Goal: Task Accomplishment & Management: Manage account settings

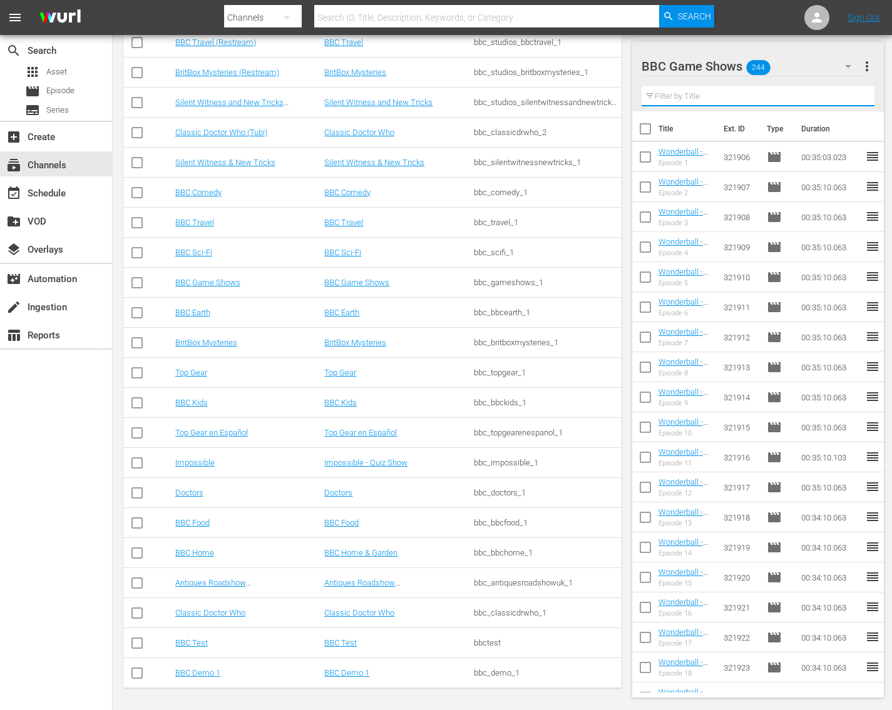
scroll to position [6779, 0]
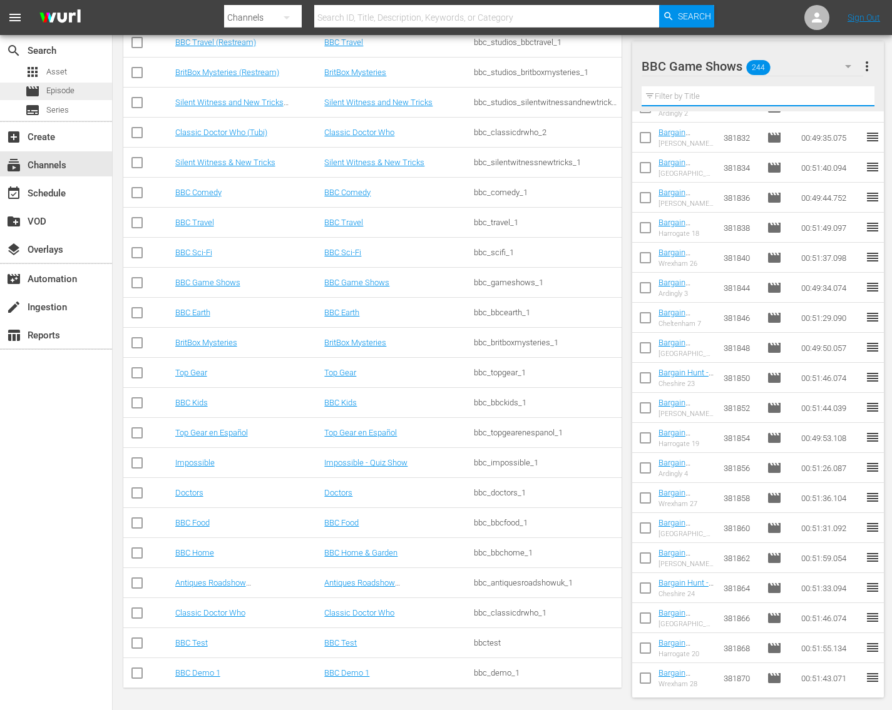
click at [64, 93] on span "Episode" at bounding box center [60, 91] width 28 height 13
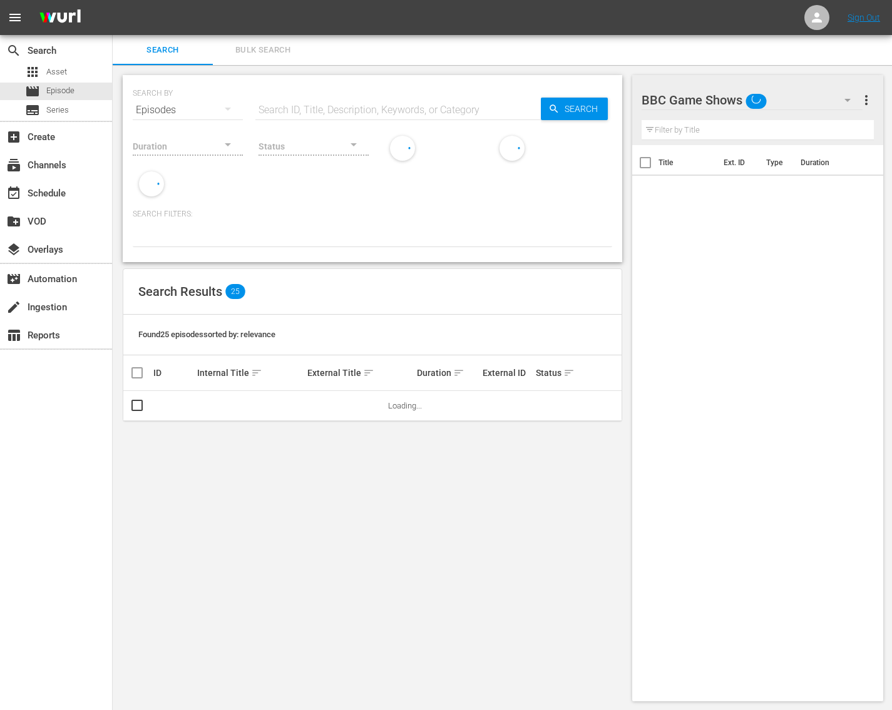
click at [280, 112] on input "text" at bounding box center [397, 110] width 285 height 30
paste input "331638"
type input "331638"
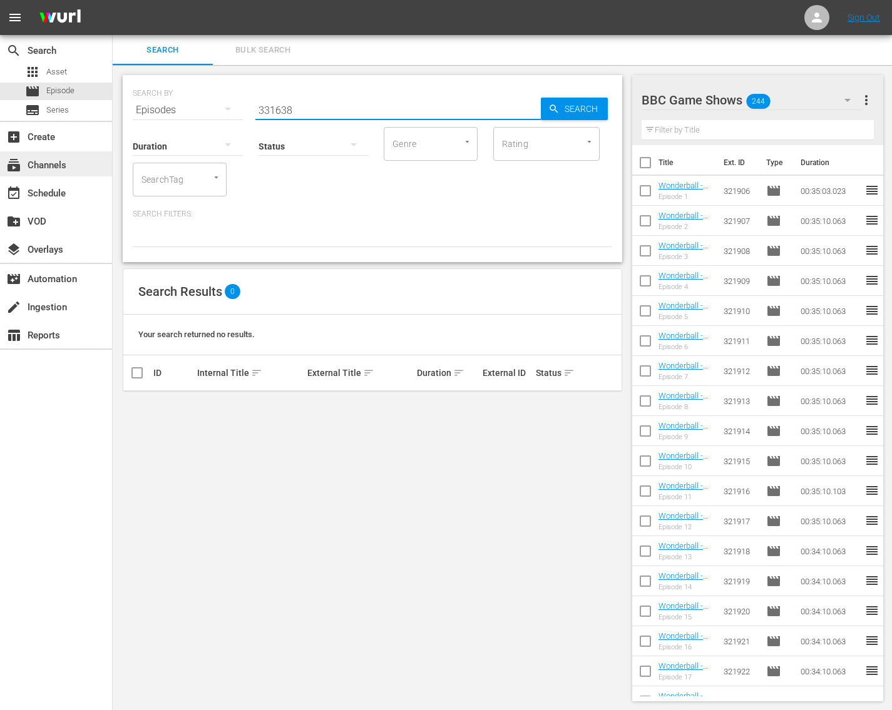
click at [28, 169] on div "subscriptions Channels" at bounding box center [35, 163] width 70 height 11
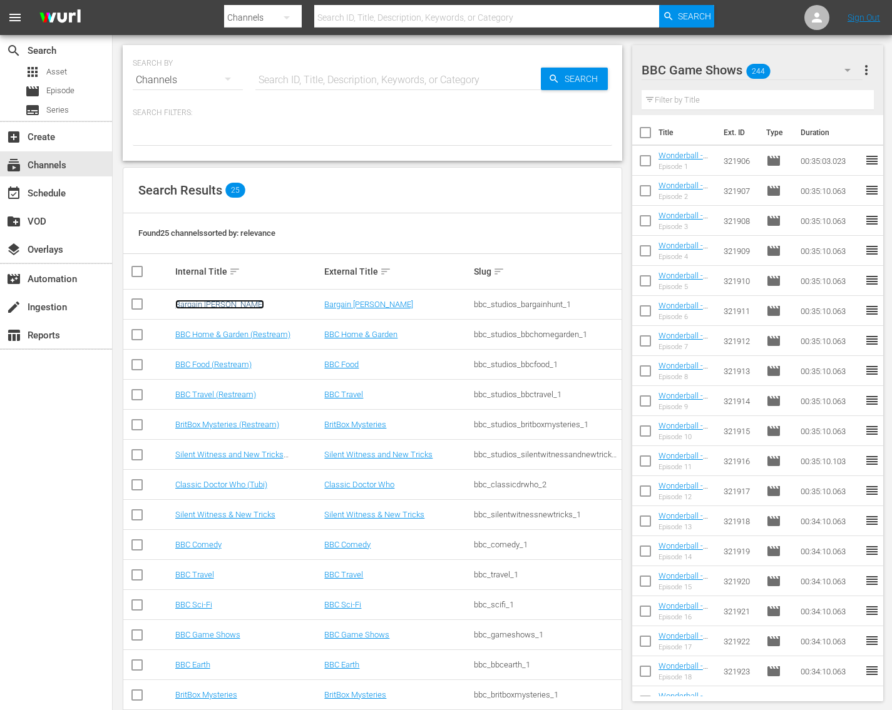
click at [210, 305] on link "Bargain [PERSON_NAME]" at bounding box center [219, 304] width 89 height 9
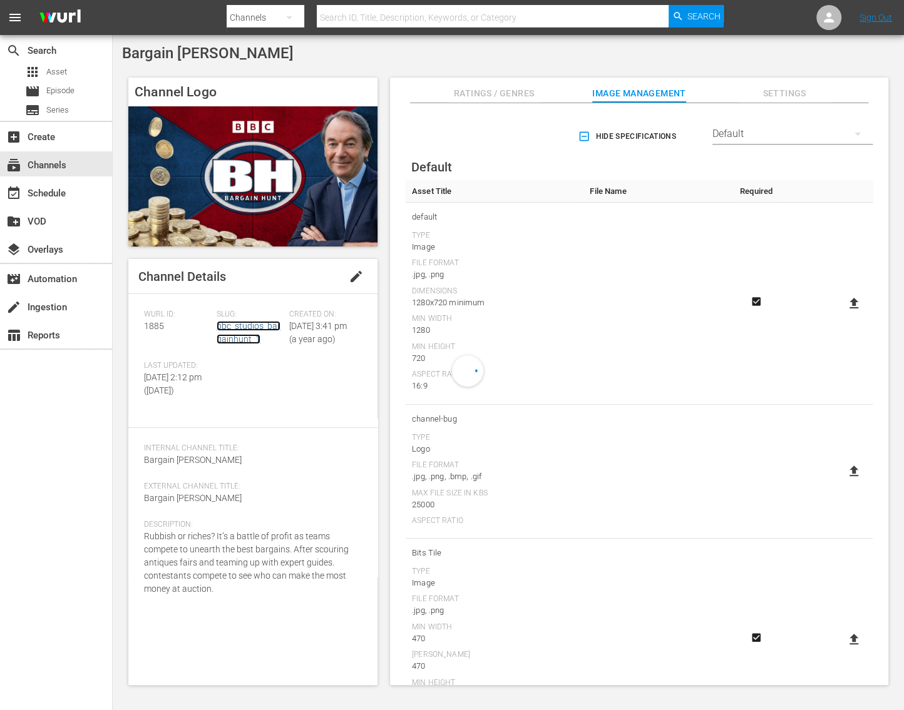
click at [226, 340] on link "bbc_studios_bargainhunt_1" at bounding box center [249, 332] width 64 height 23
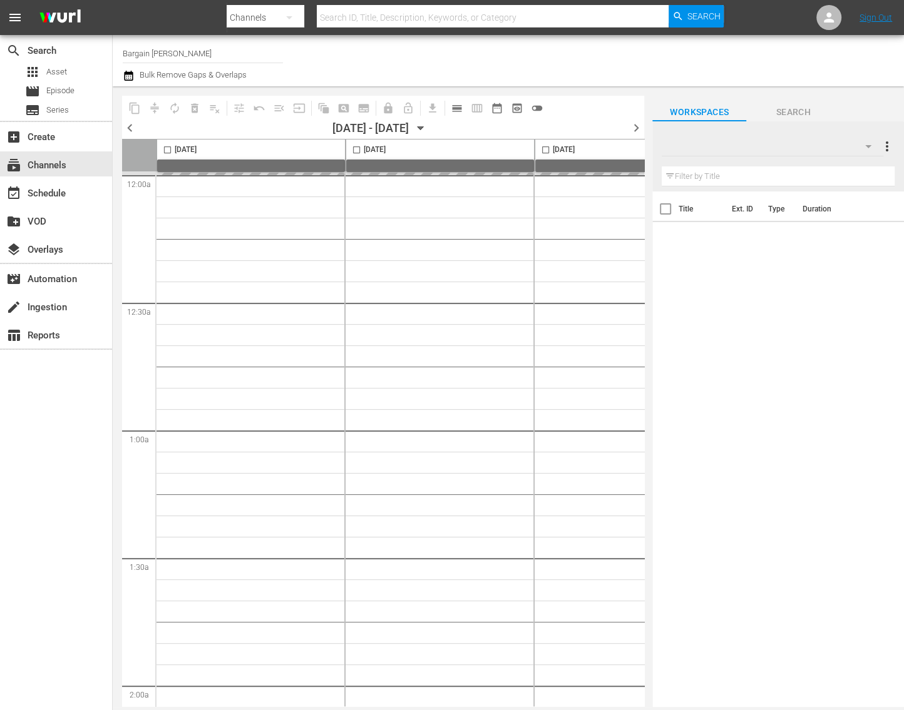
click at [464, 113] on button "calendar_view_day_outlined" at bounding box center [457, 108] width 20 height 20
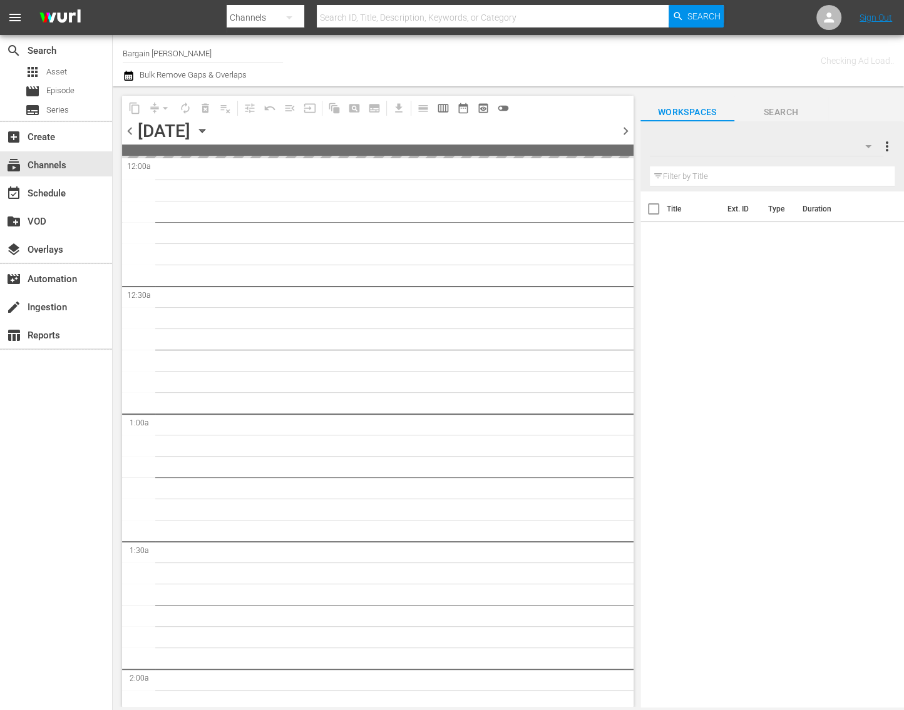
click at [623, 131] on span "chevron_right" at bounding box center [626, 131] width 16 height 16
click at [623, 131] on div "content_copy compress arrow_drop_down autorenew_outlined delete_forever_outline…" at bounding box center [377, 120] width 511 height 49
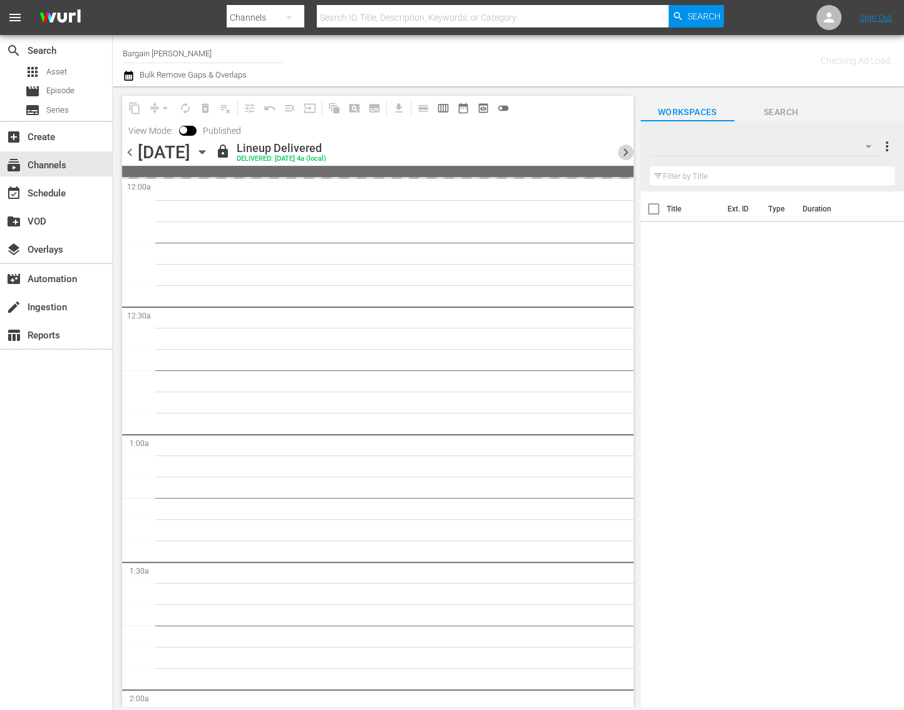
click at [624, 148] on span "chevron_right" at bounding box center [626, 153] width 16 height 16
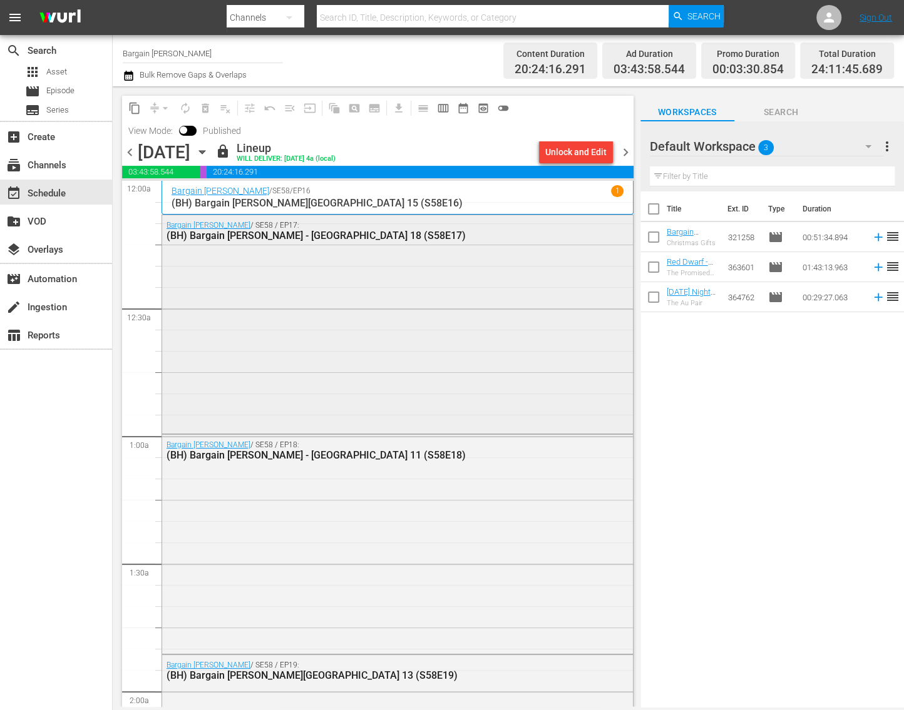
click at [408, 307] on div "Bargain Hunt / SE58 / EP17: (BH) Bargain Hunt - Newark 18 (S58E17)" at bounding box center [397, 322] width 471 height 215
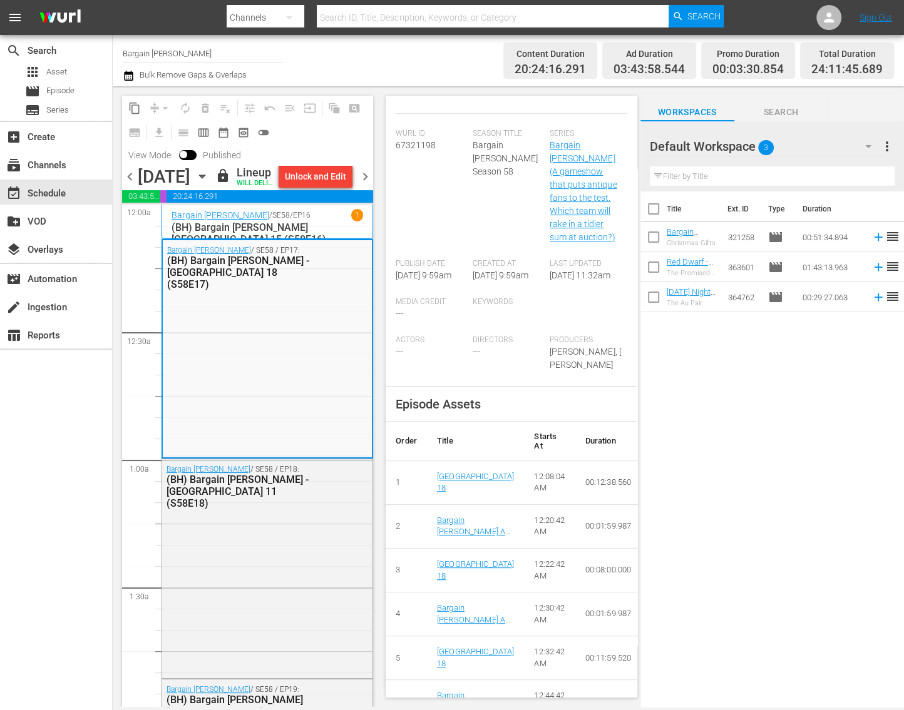
scroll to position [358, 0]
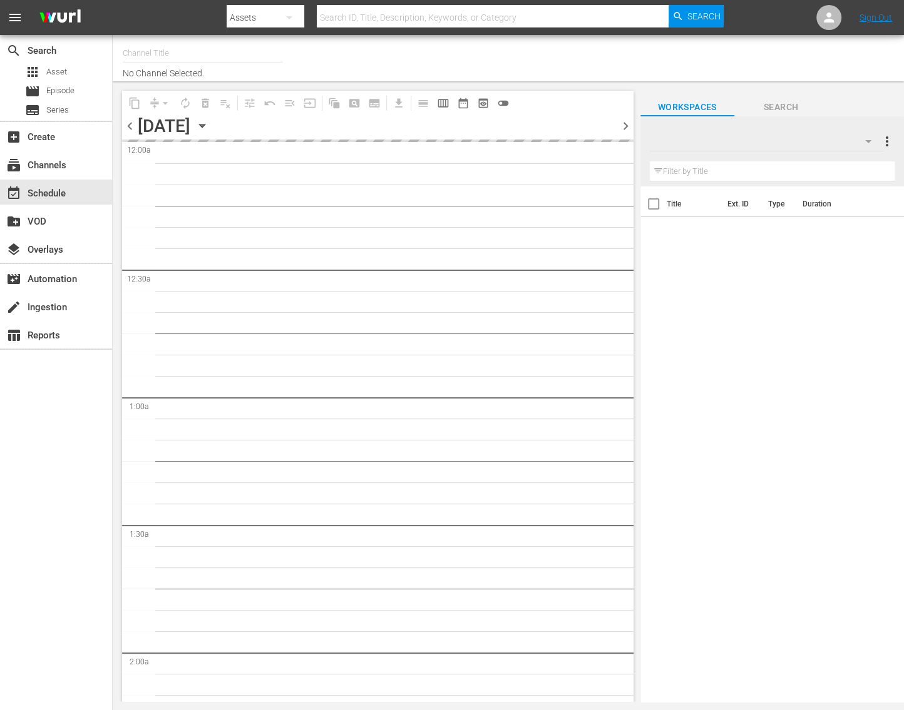
type input "Bargain Hunt (1885)"
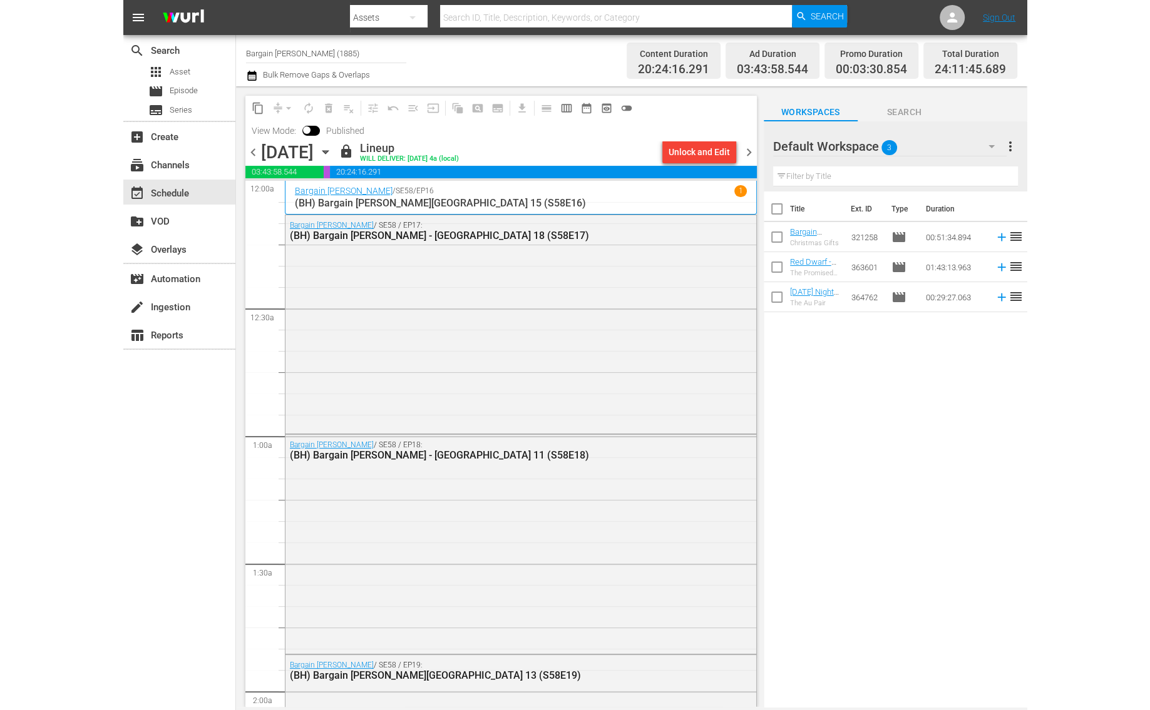
scroll to position [546, 0]
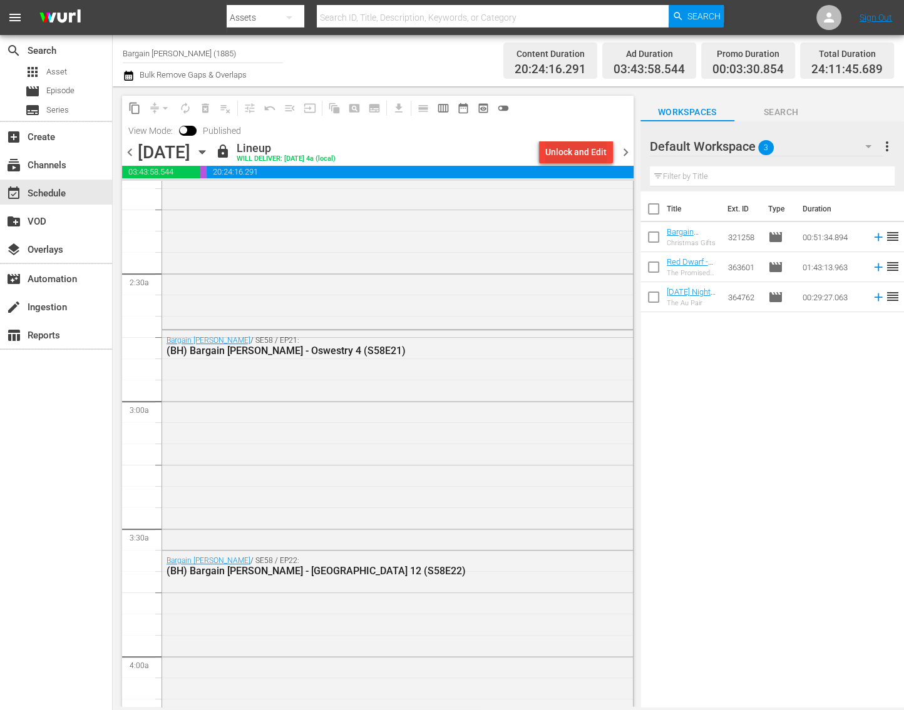
click at [582, 152] on div "Unlock and Edit" at bounding box center [575, 152] width 61 height 23
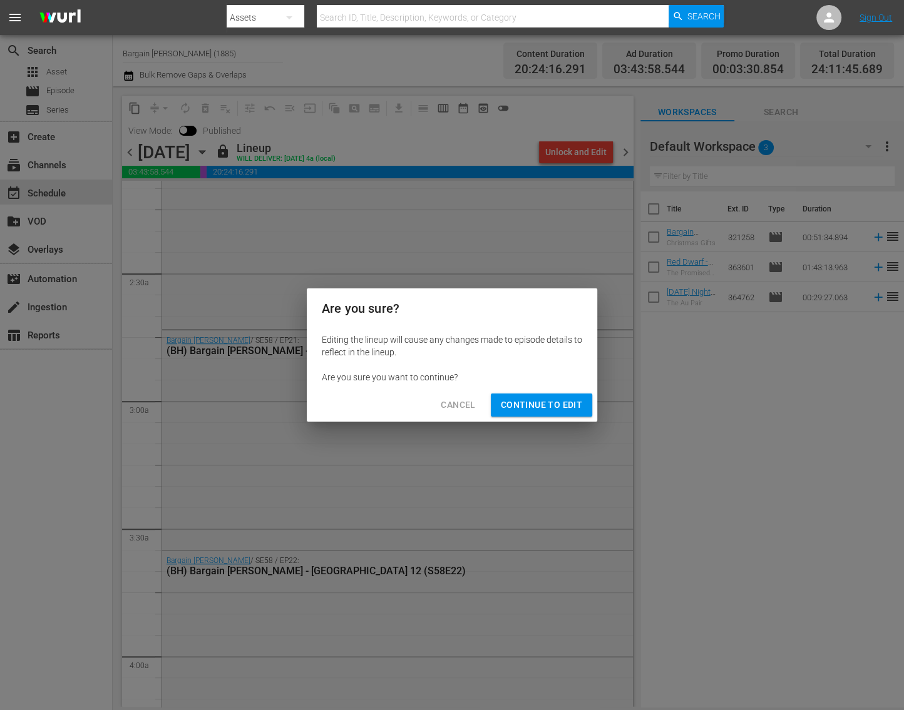
click at [553, 402] on span "Continue to Edit" at bounding box center [541, 405] width 81 height 16
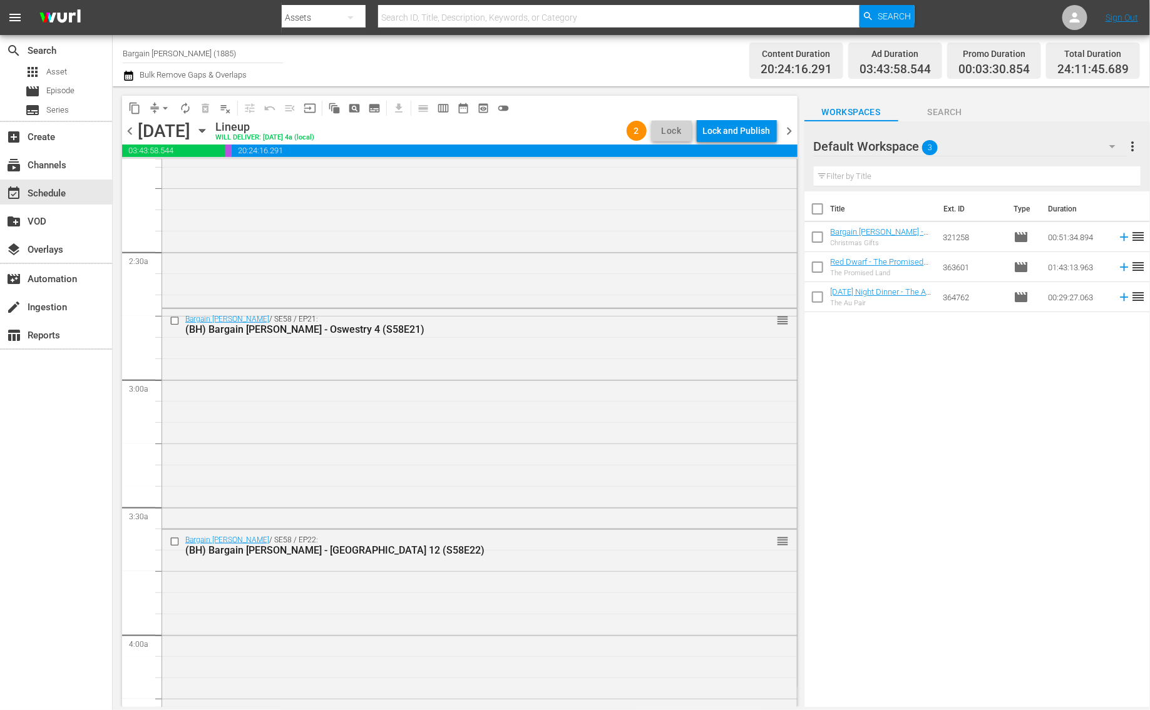
click at [903, 147] on icon "button" at bounding box center [1112, 146] width 15 height 15
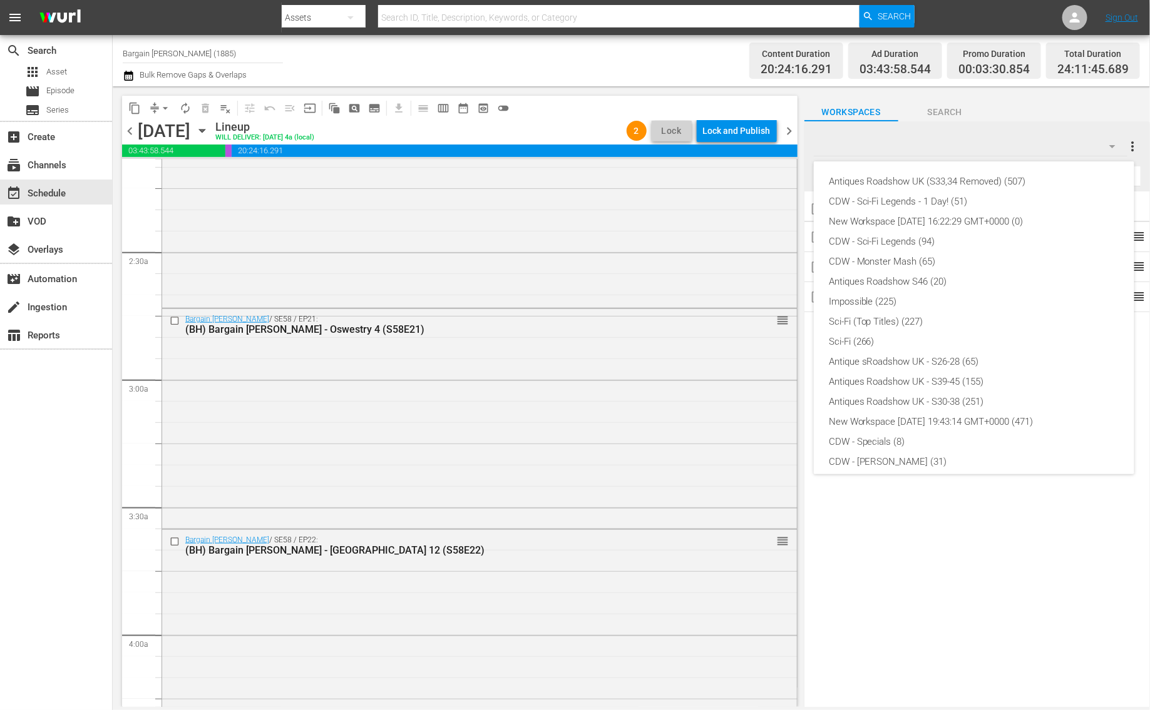
scroll to position [227, 0]
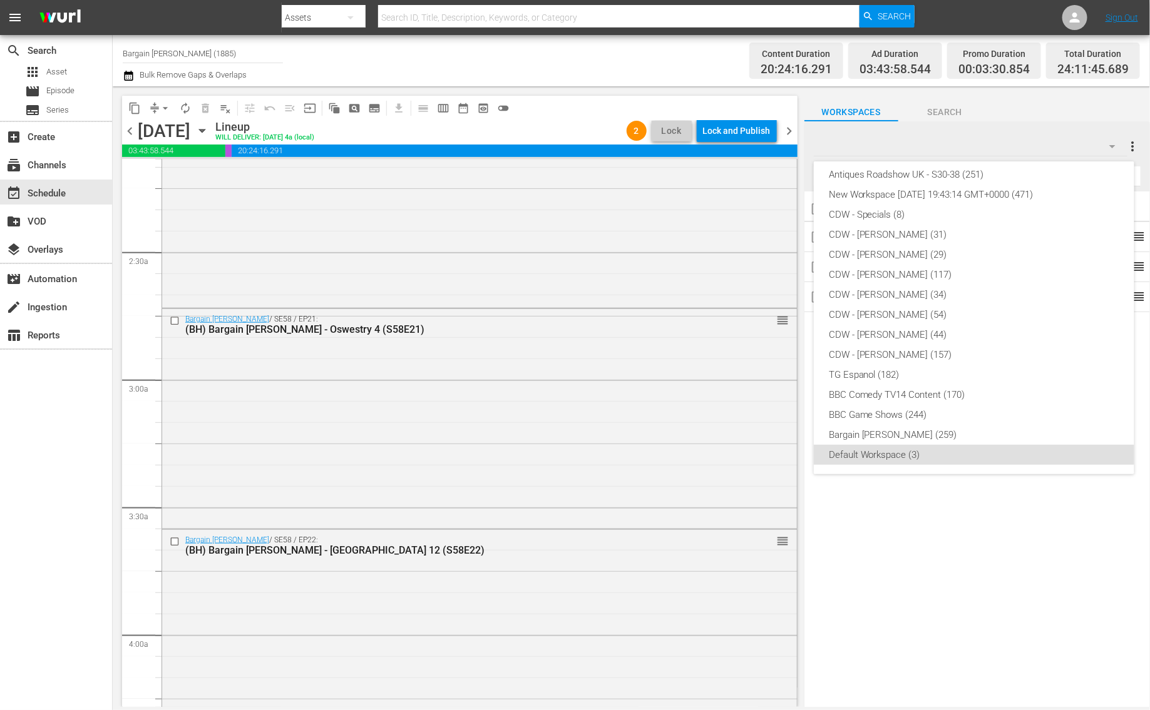
click at [736, 136] on div "Antiques Roadshow UK (S33,34 Removed) (507) CDW - Sci-Fi Legends - 1 Day! (51) …" at bounding box center [575, 355] width 1150 height 710
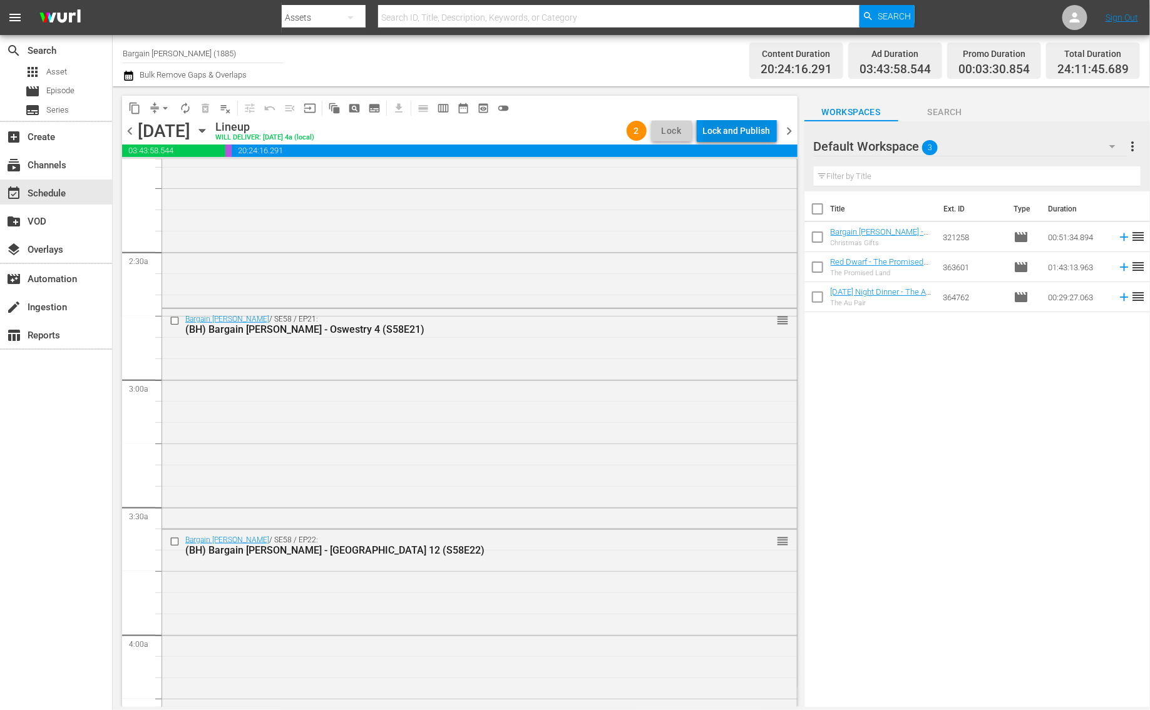
click at [732, 127] on div "Lock and Publish" at bounding box center [737, 131] width 68 height 23
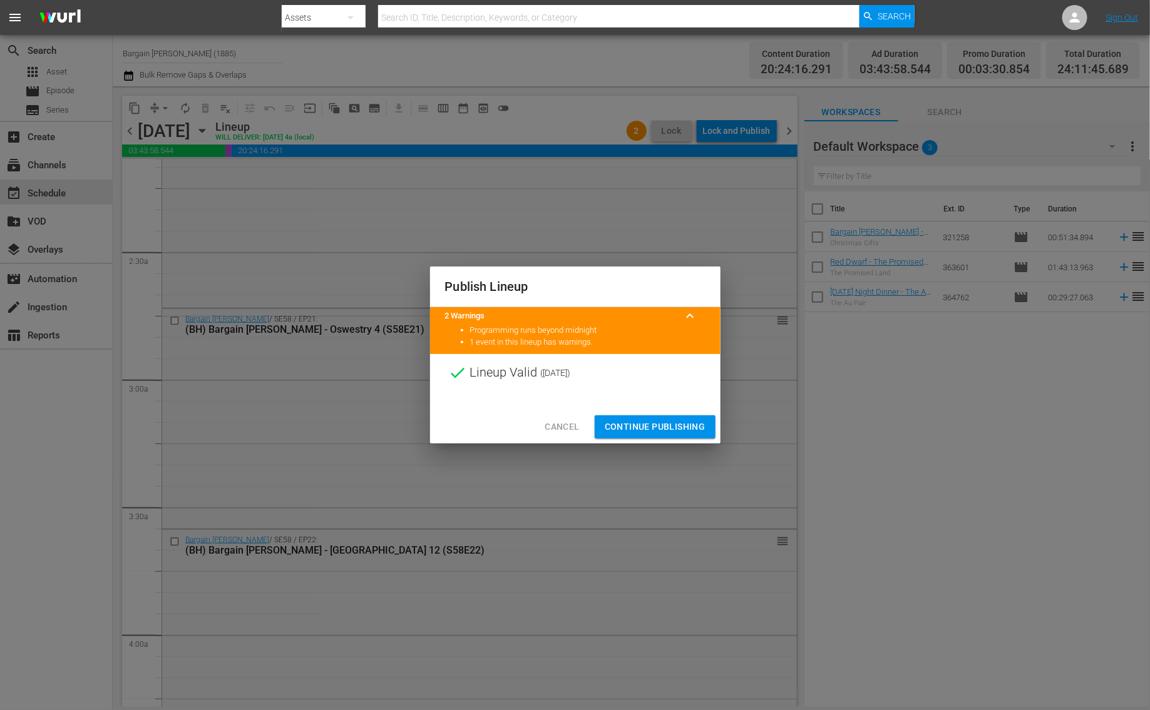
click at [623, 418] on button "Continue Publishing" at bounding box center [655, 427] width 121 height 23
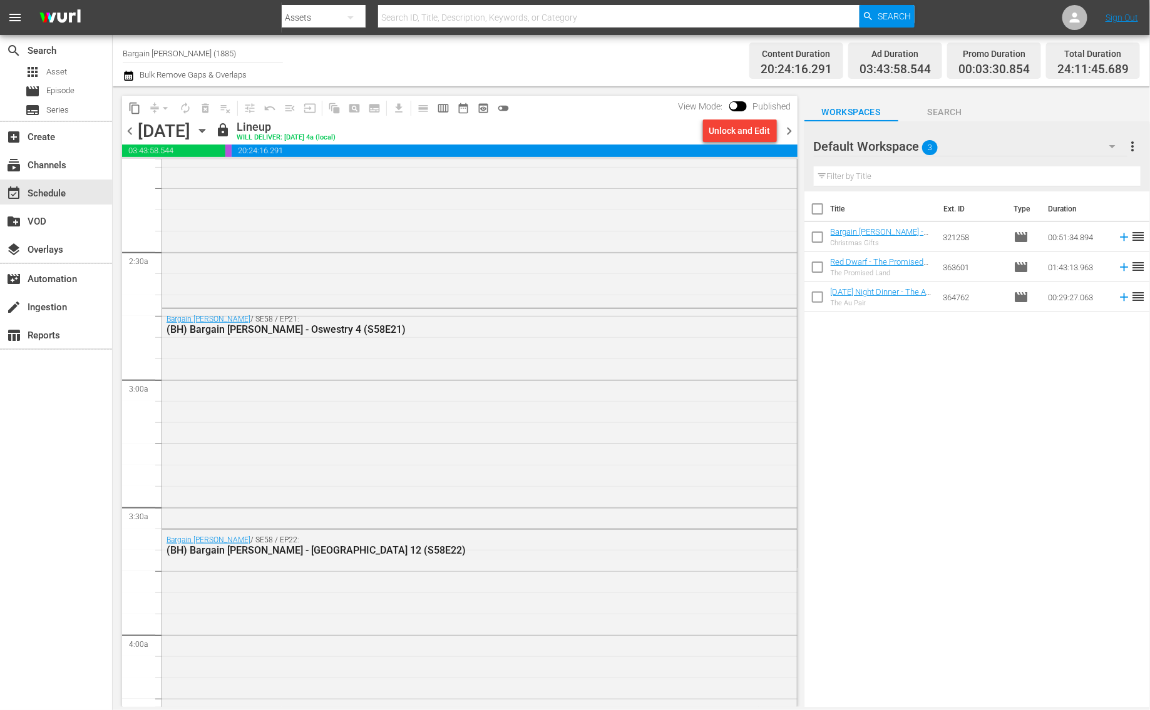
click at [792, 130] on span "chevron_right" at bounding box center [790, 131] width 16 height 16
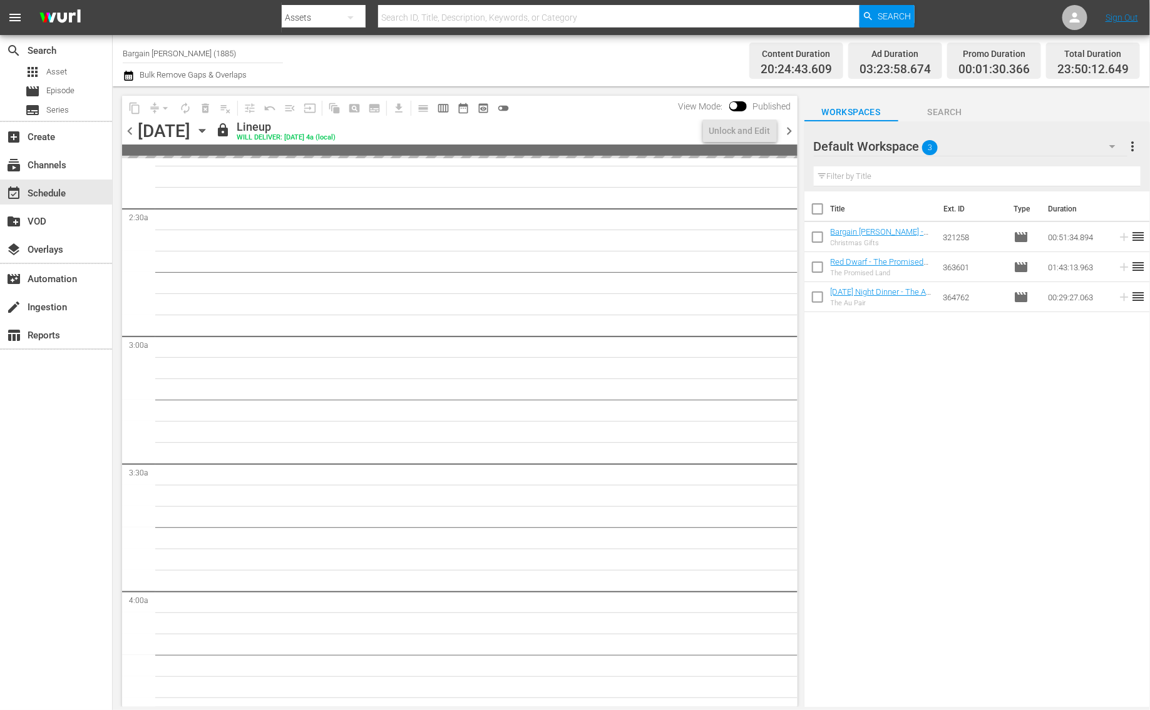
scroll to position [546, 0]
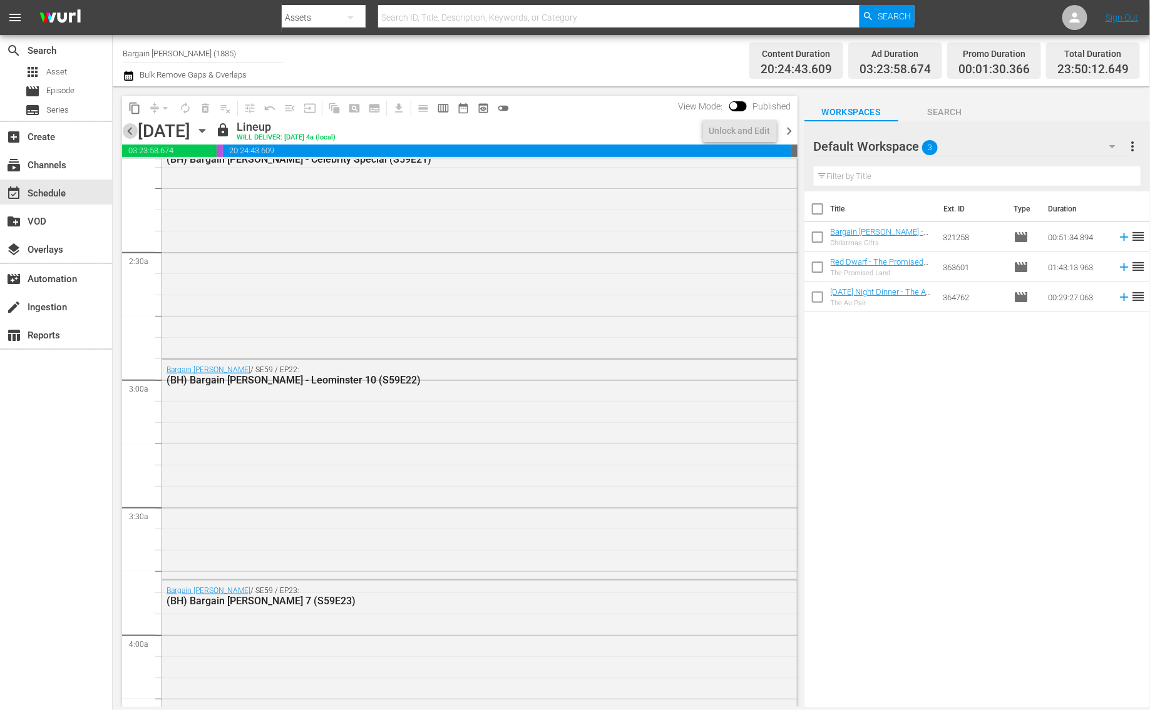
click at [129, 132] on span "chevron_left" at bounding box center [130, 131] width 16 height 16
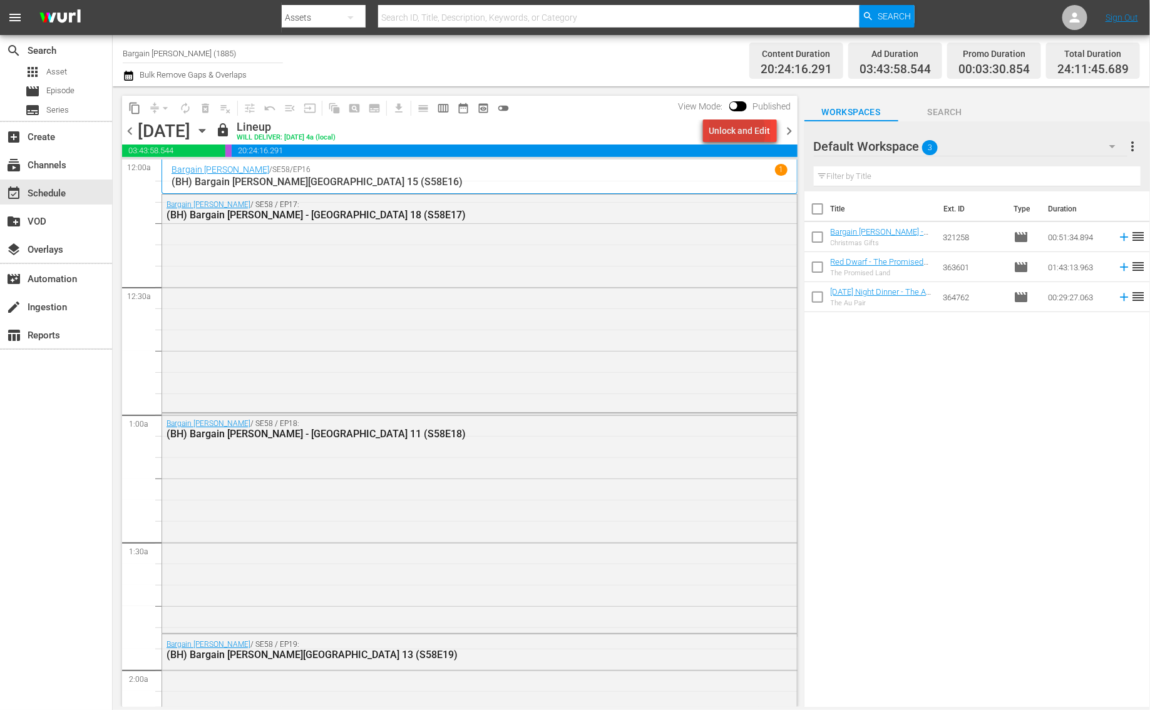
click at [736, 132] on div "Unlock and Edit" at bounding box center [739, 131] width 61 height 23
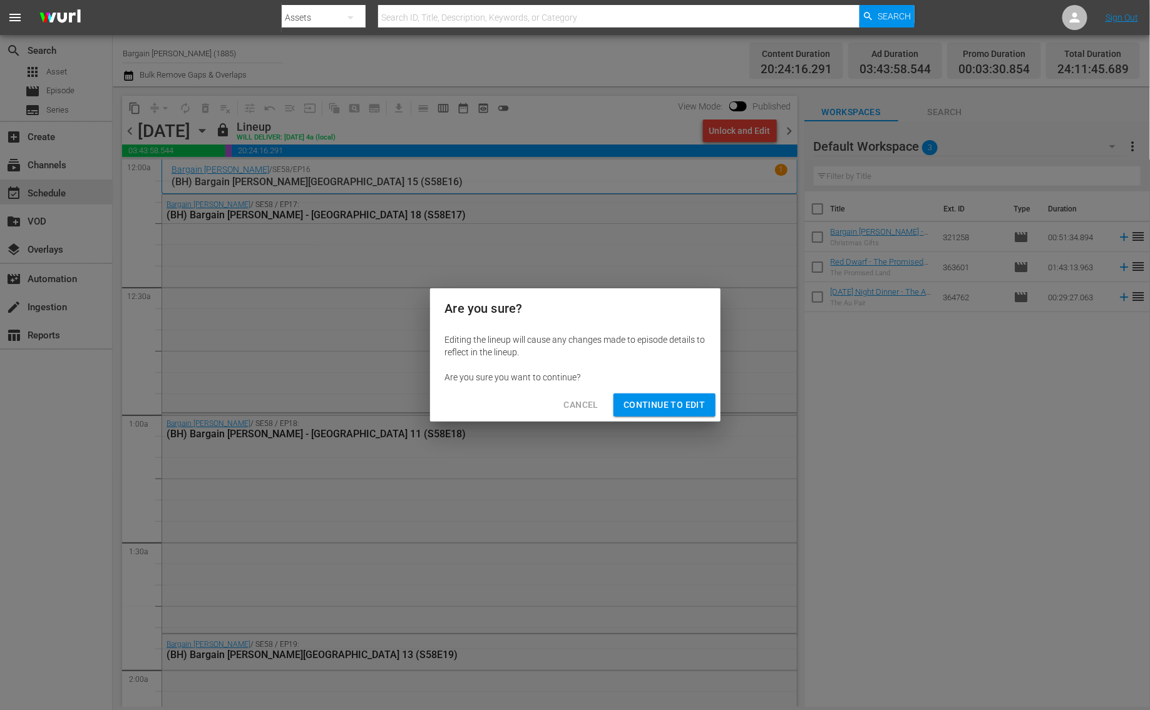
click at [671, 404] on span "Continue to Edit" at bounding box center [663, 405] width 81 height 16
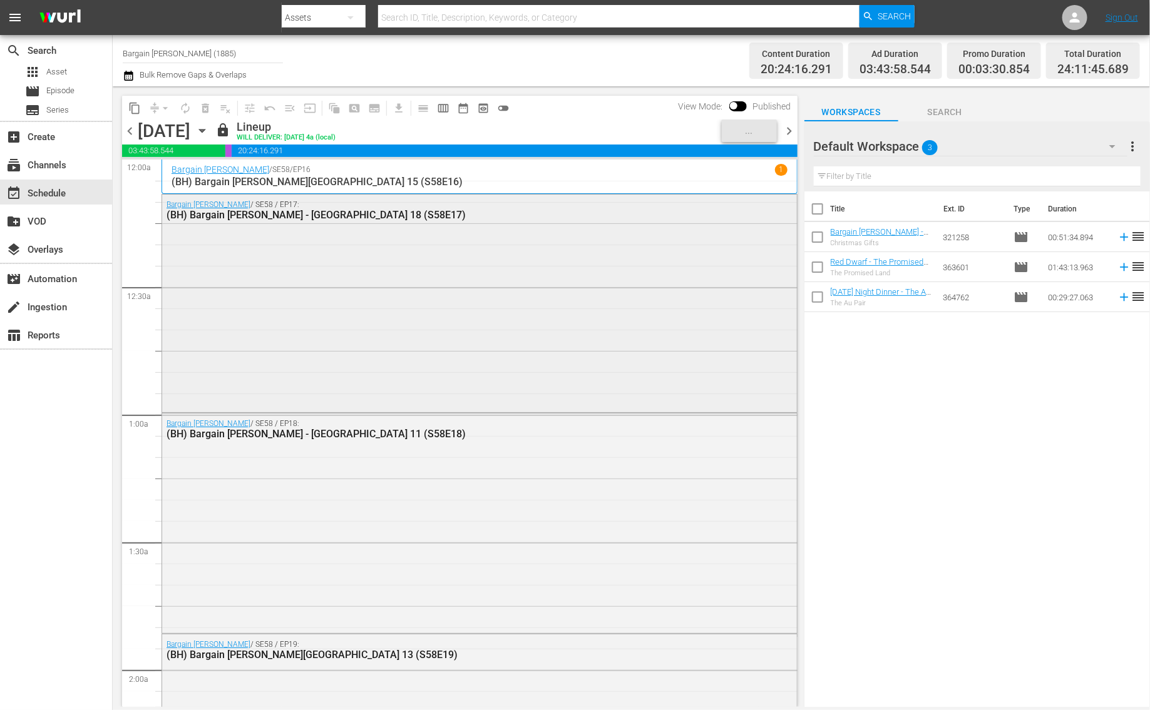
click at [511, 325] on div "Bargain Hunt / SE58 / EP17: (BH) Bargain Hunt - Newark 18 (S58E17)" at bounding box center [479, 302] width 635 height 215
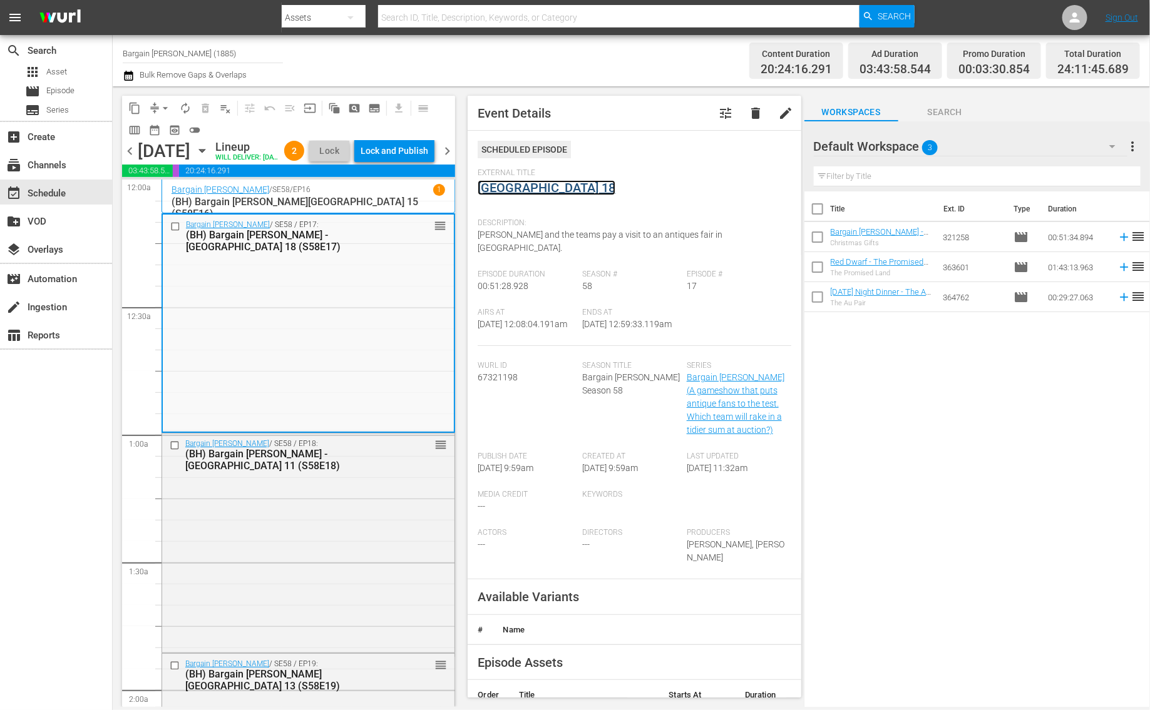
click at [511, 185] on link "Newark 18" at bounding box center [547, 187] width 138 height 15
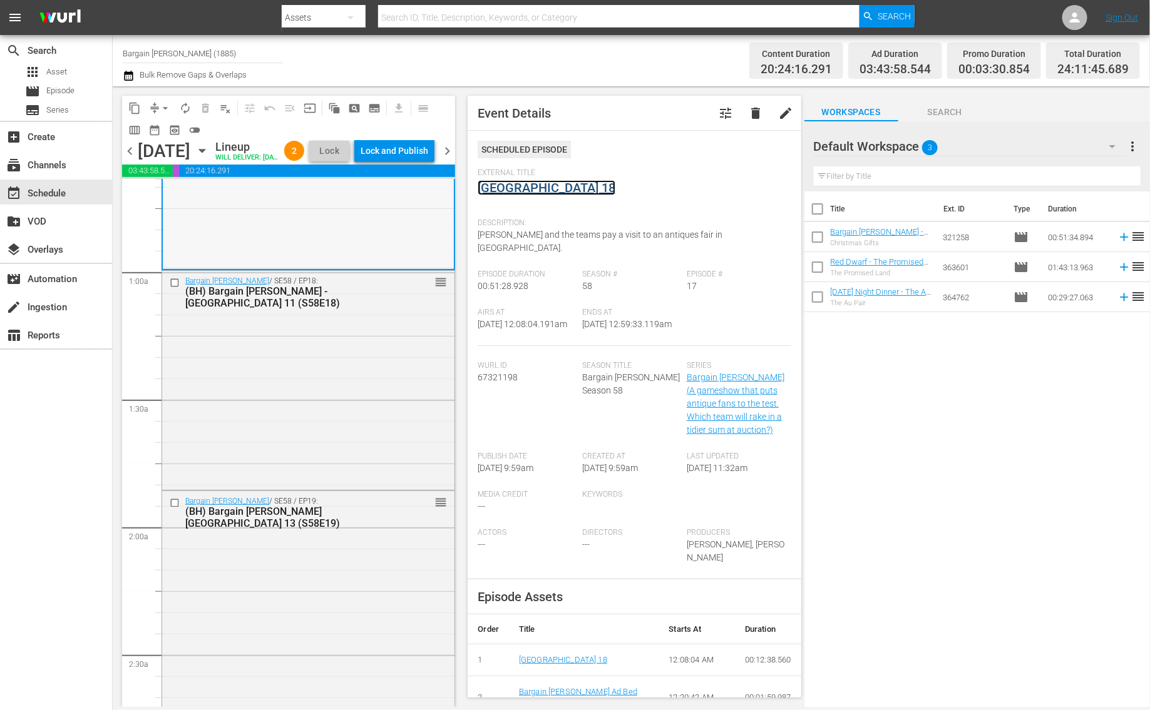
scroll to position [262, 0]
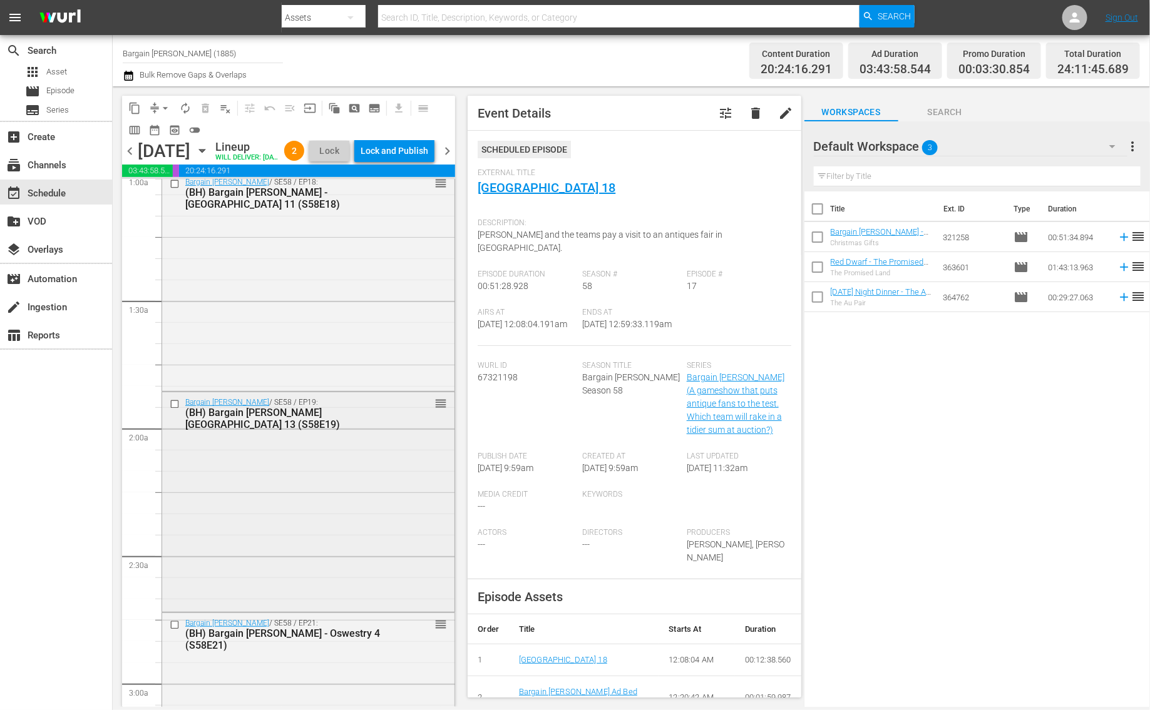
click at [317, 489] on div "Bargain Hunt / SE58 / EP19: (BH) Bargain Hunt - Shrewsbury 13 (S58E19) reorder" at bounding box center [308, 500] width 292 height 217
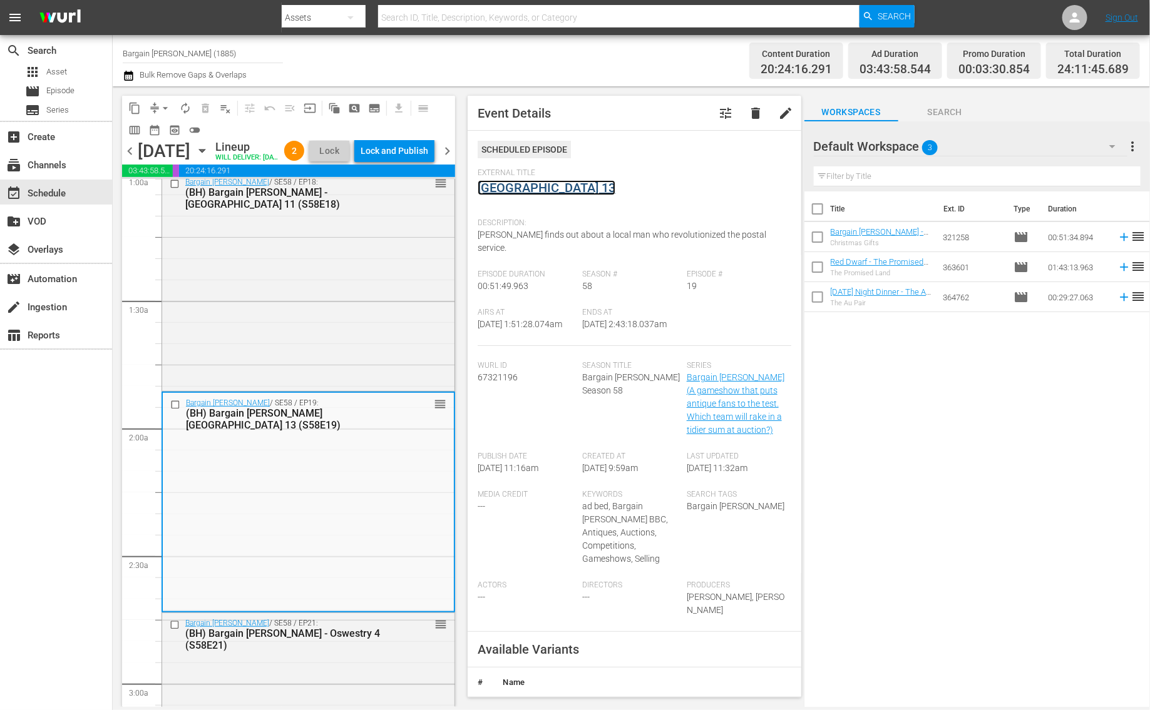
click at [504, 187] on link "Shrewsbury 13" at bounding box center [547, 187] width 138 height 15
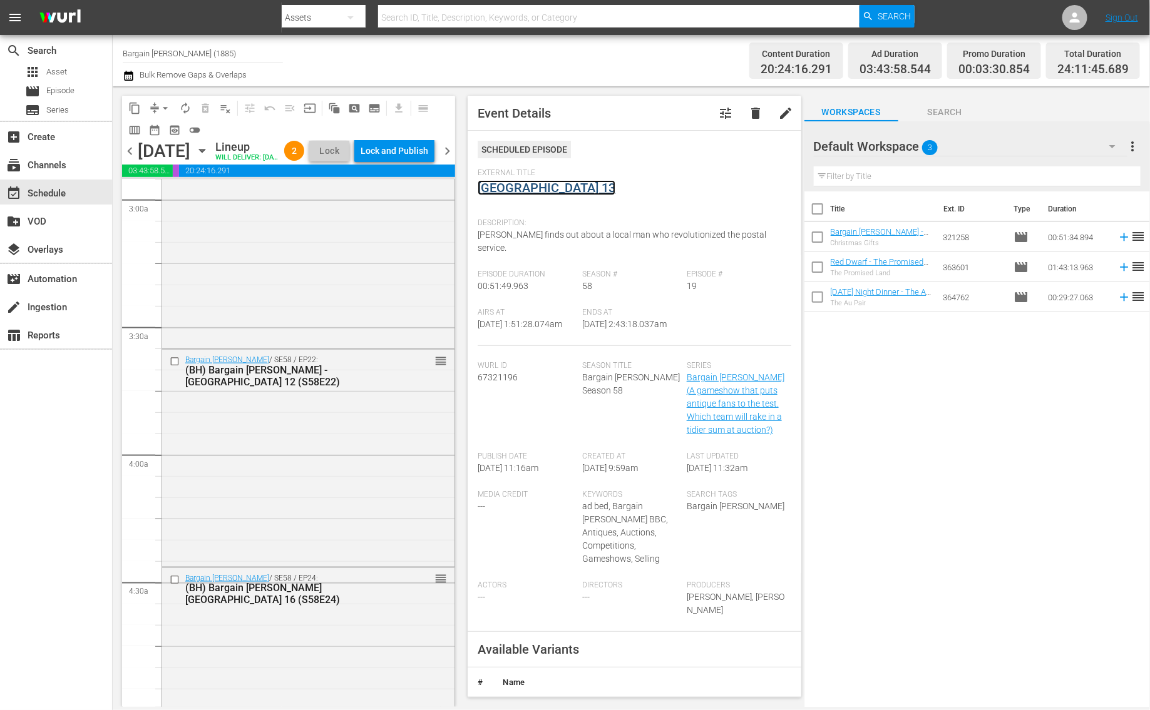
scroll to position [805, 0]
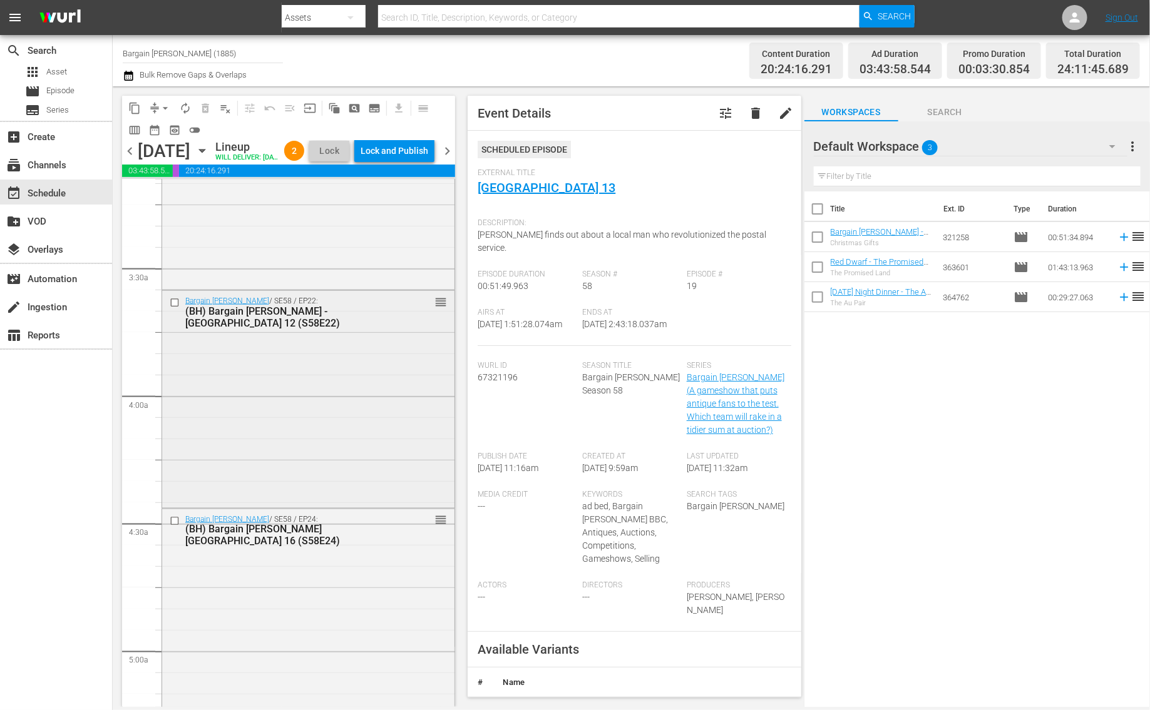
click at [285, 394] on div "Bargain Hunt / SE58 / EP22: (BH) Bargain Hunt - Peterborough 12 (S58E22) reorder" at bounding box center [308, 398] width 292 height 215
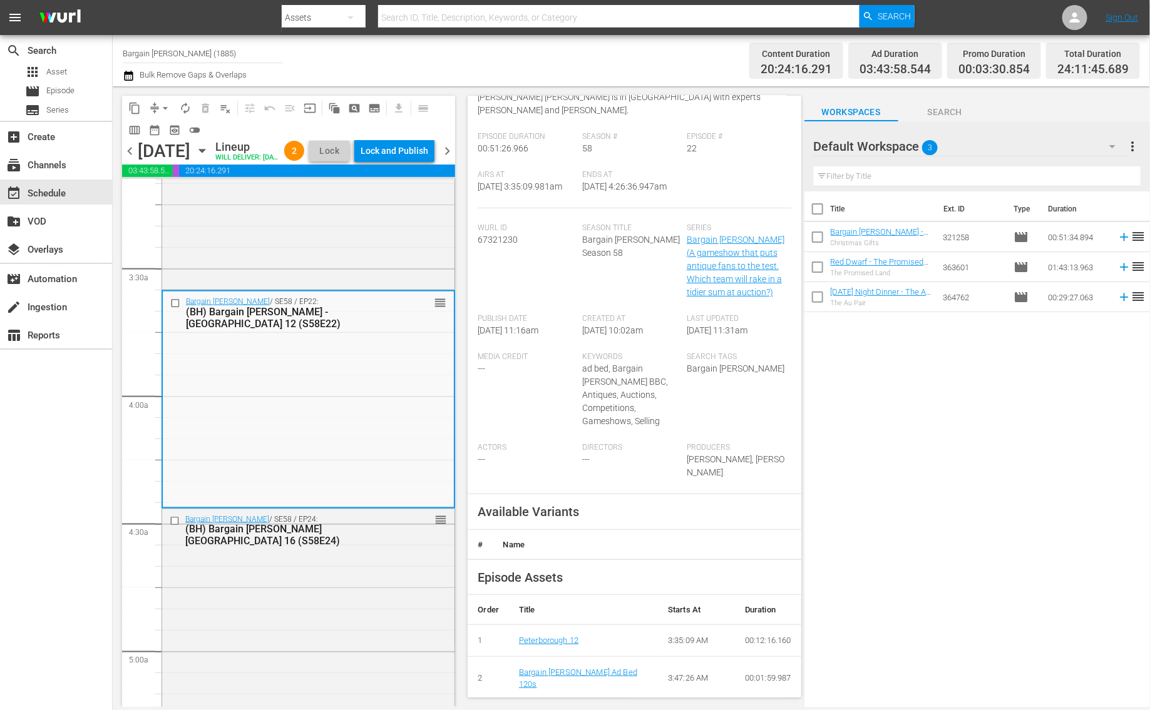
scroll to position [0, 0]
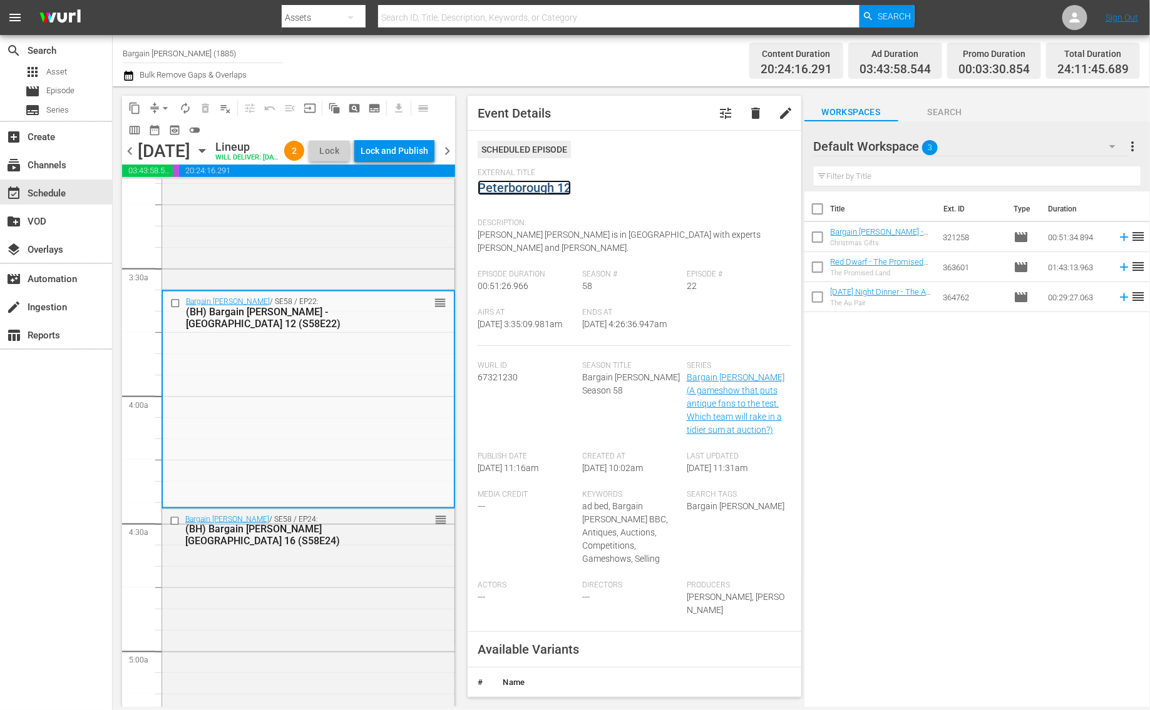
click at [526, 188] on link "Peterborough 12" at bounding box center [524, 187] width 93 height 15
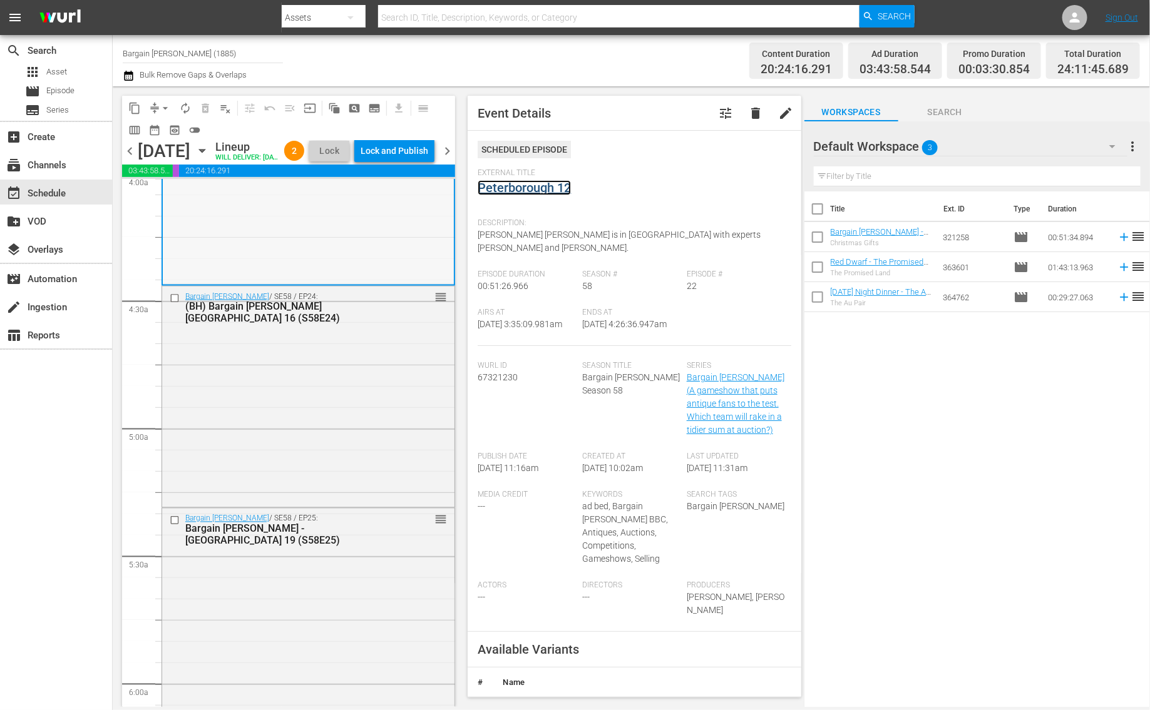
scroll to position [1281, 0]
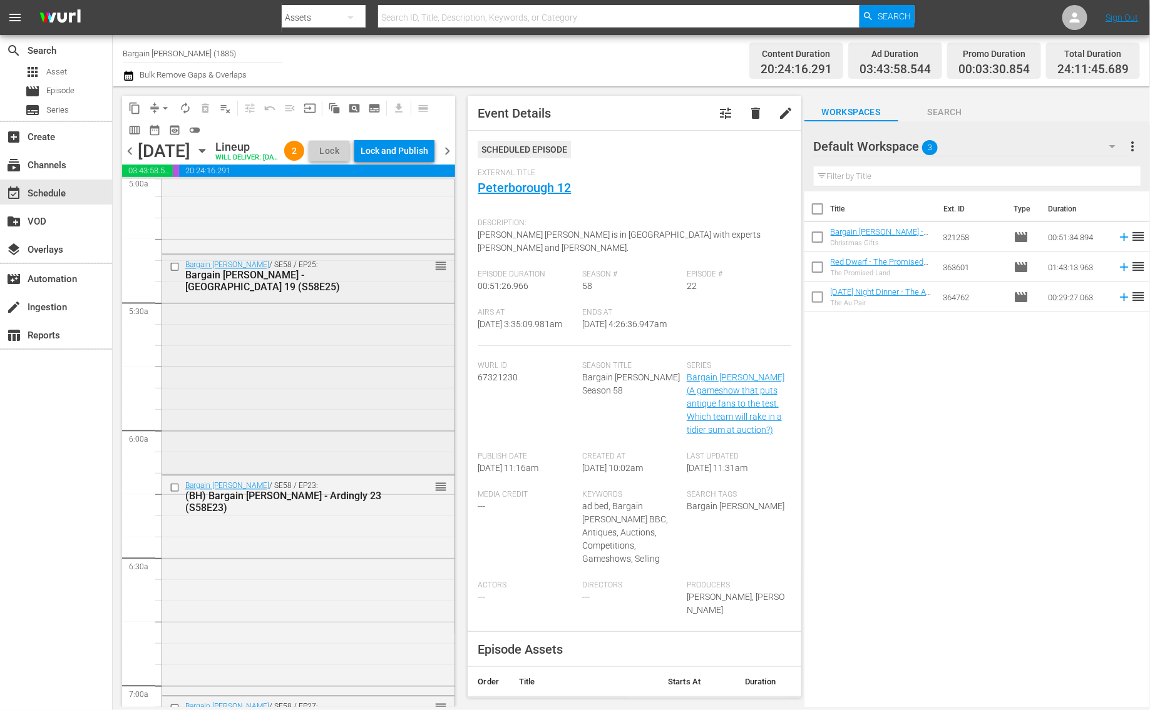
click at [271, 407] on div "Bargain Hunt / SE58 / EP25: Bargain Hunt - Newark 19 (S58E25) reorder" at bounding box center [308, 364] width 292 height 218
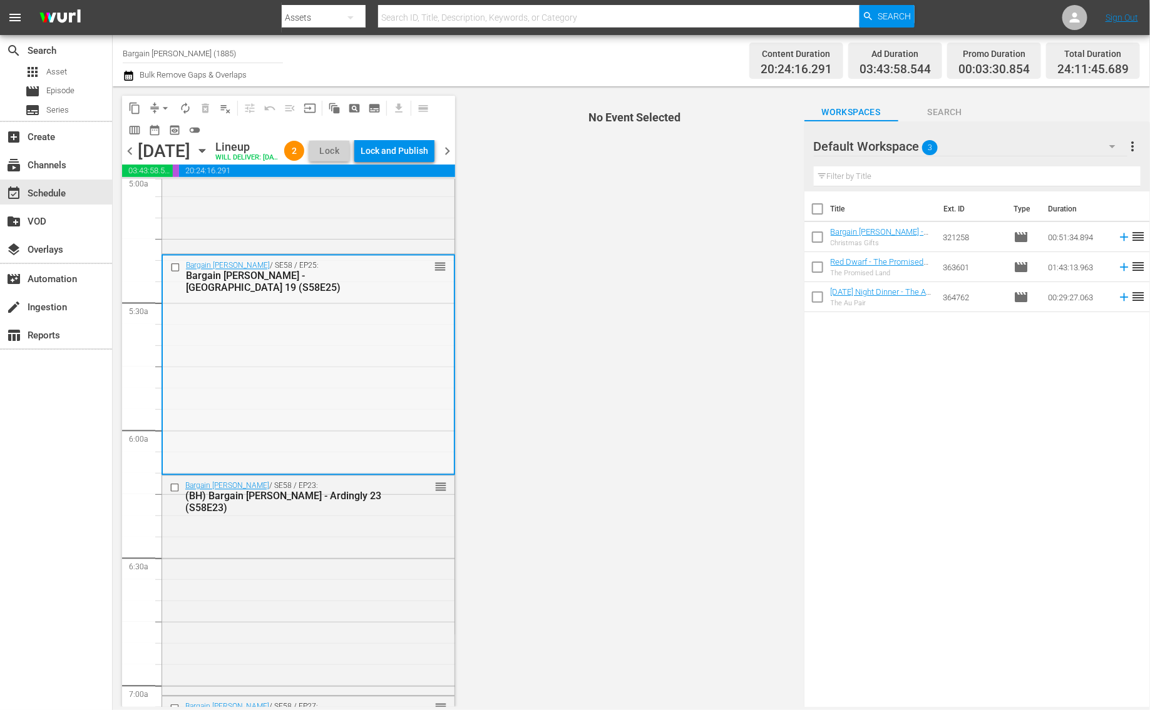
click at [391, 366] on div "Bargain Hunt / SE58 / EP25: Bargain Hunt - Newark 19 (S58E25) reorder" at bounding box center [308, 365] width 291 height 218
click at [341, 536] on div "Bargain Hunt / SE58 / EP23: (BH) Bargain Hunt - Ardingly 23 (S58E23) reorder" at bounding box center [308, 584] width 292 height 217
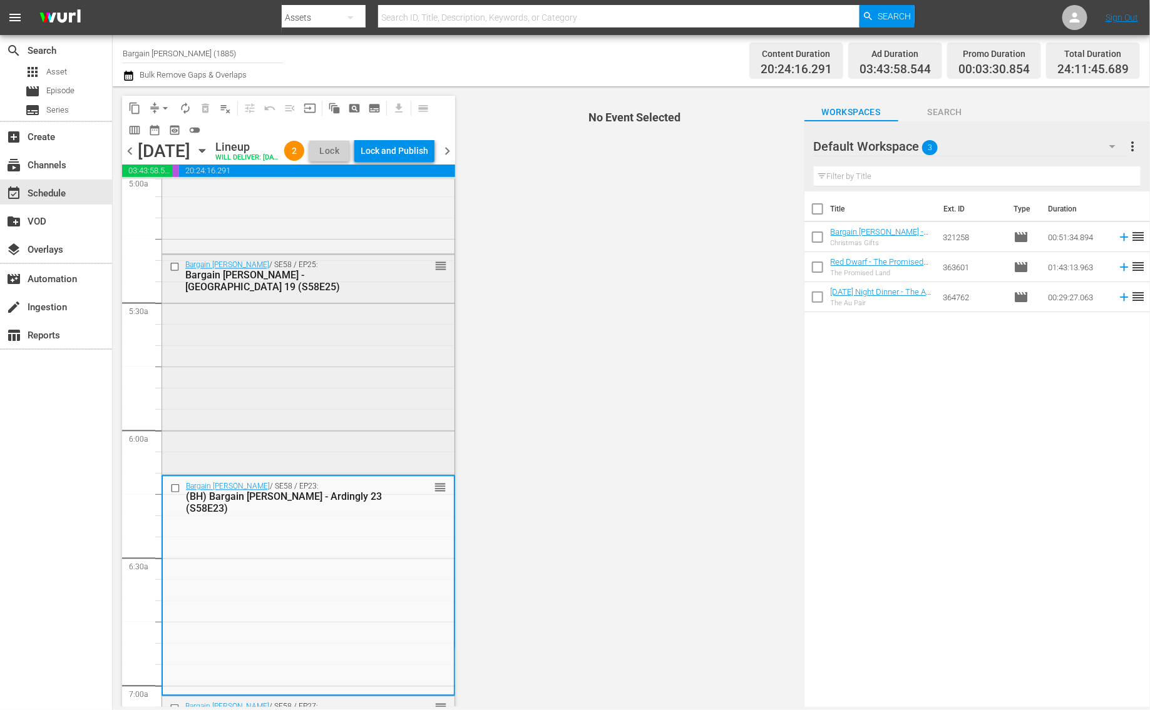
click at [342, 298] on div "Bargain Hunt / SE58 / EP25: Bargain Hunt - Newark 19 (S58E25) reorder" at bounding box center [308, 276] width 292 height 43
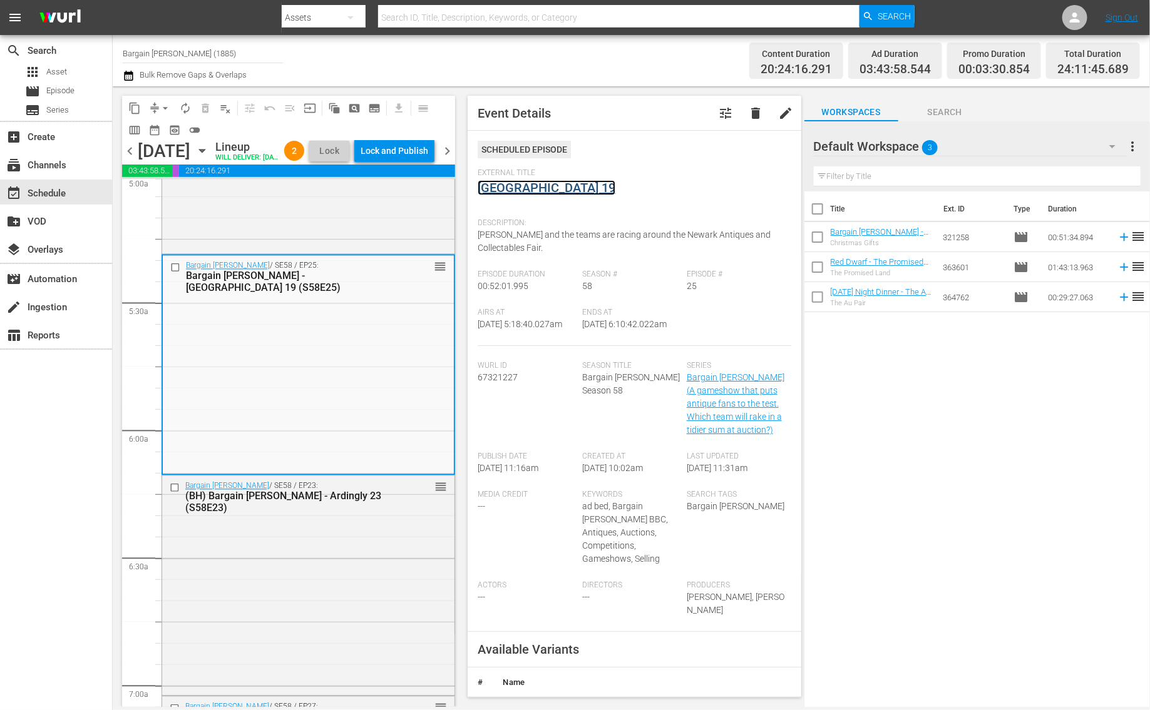
click at [503, 191] on link "Newark 19" at bounding box center [547, 187] width 138 height 15
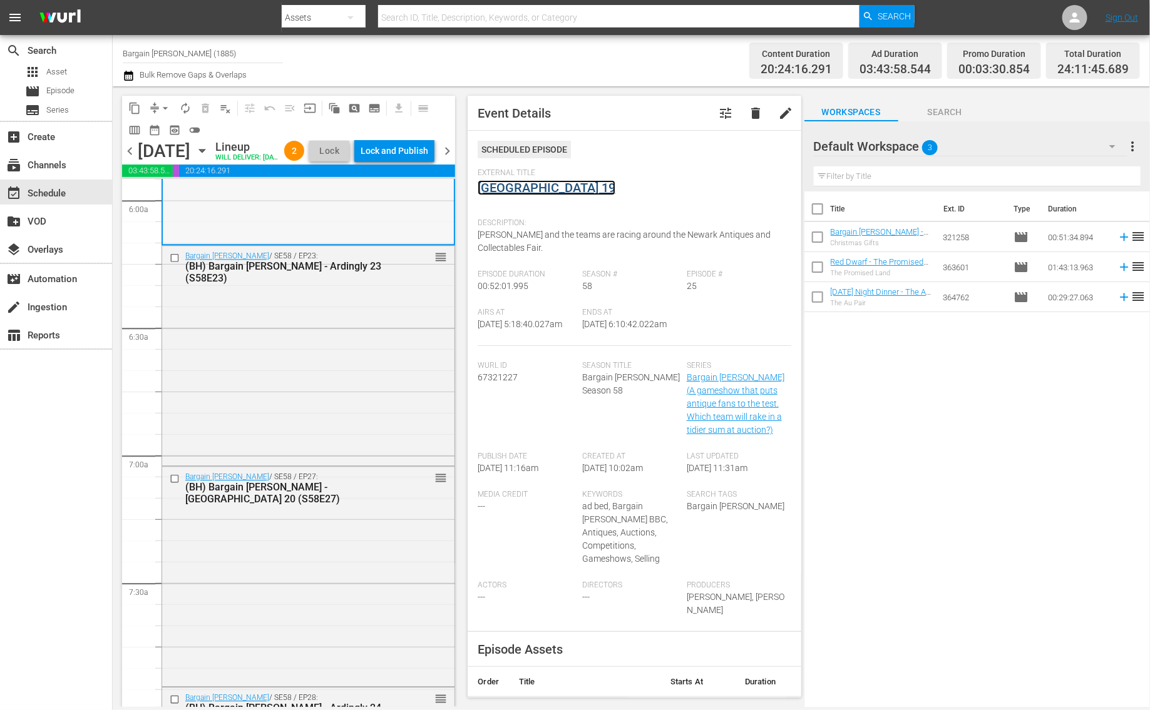
scroll to position [1584, 0]
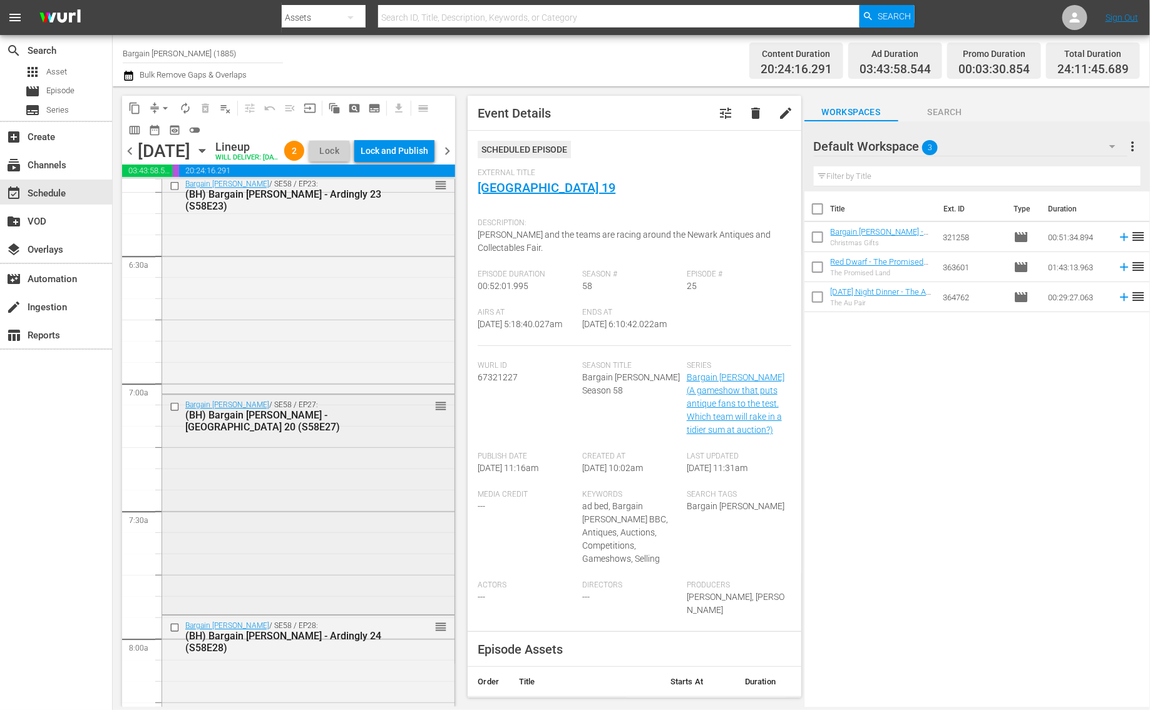
click at [324, 493] on div "Bargain Hunt / SE58 / EP27: (BH) Bargain Hunt - Newark 20 (S58E27) reorder" at bounding box center [308, 503] width 292 height 217
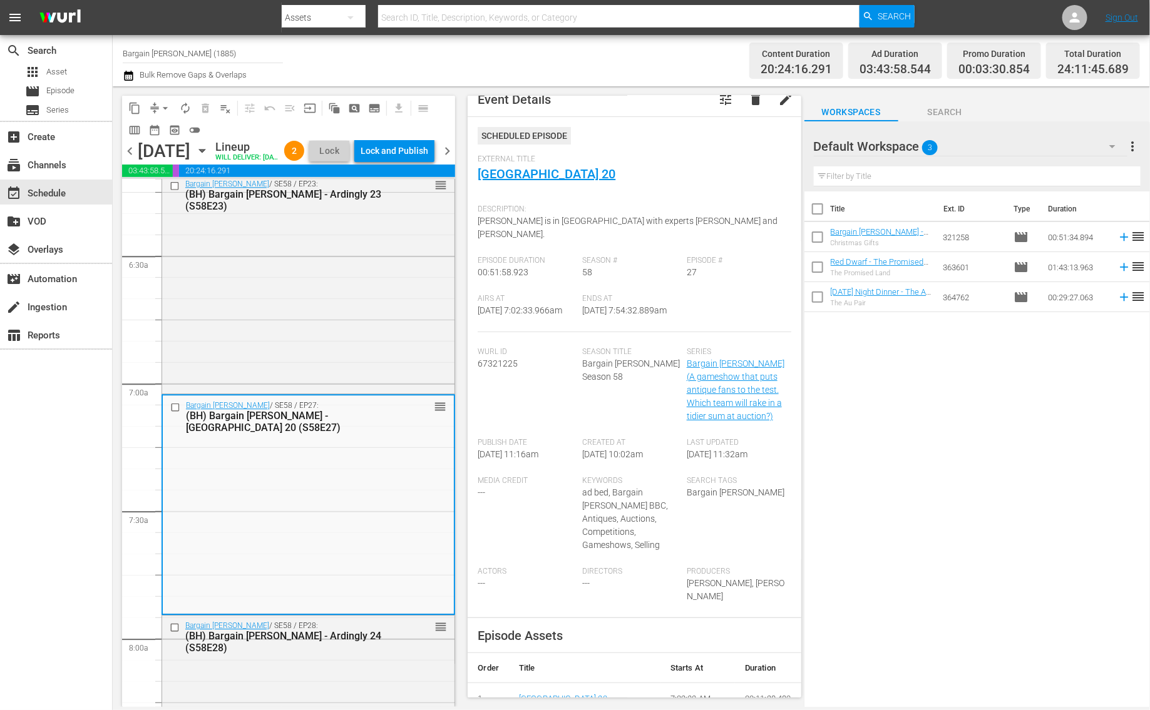
scroll to position [0, 0]
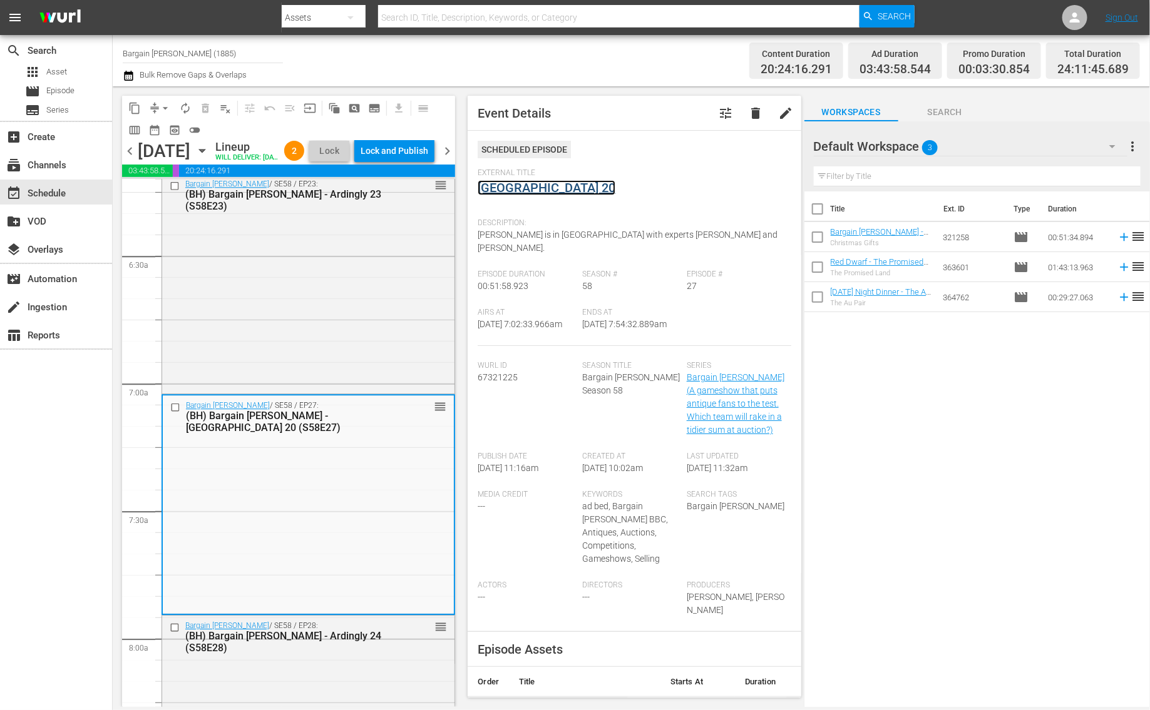
click at [515, 188] on link "Newark 20" at bounding box center [547, 187] width 138 height 15
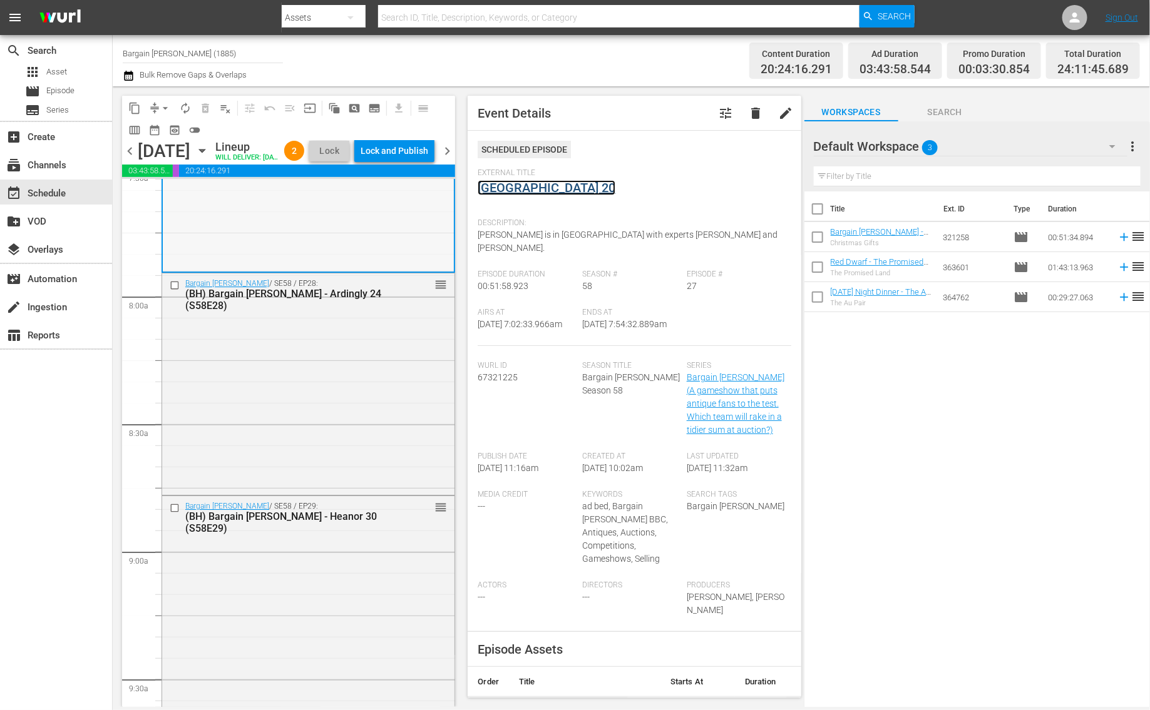
scroll to position [1987, 0]
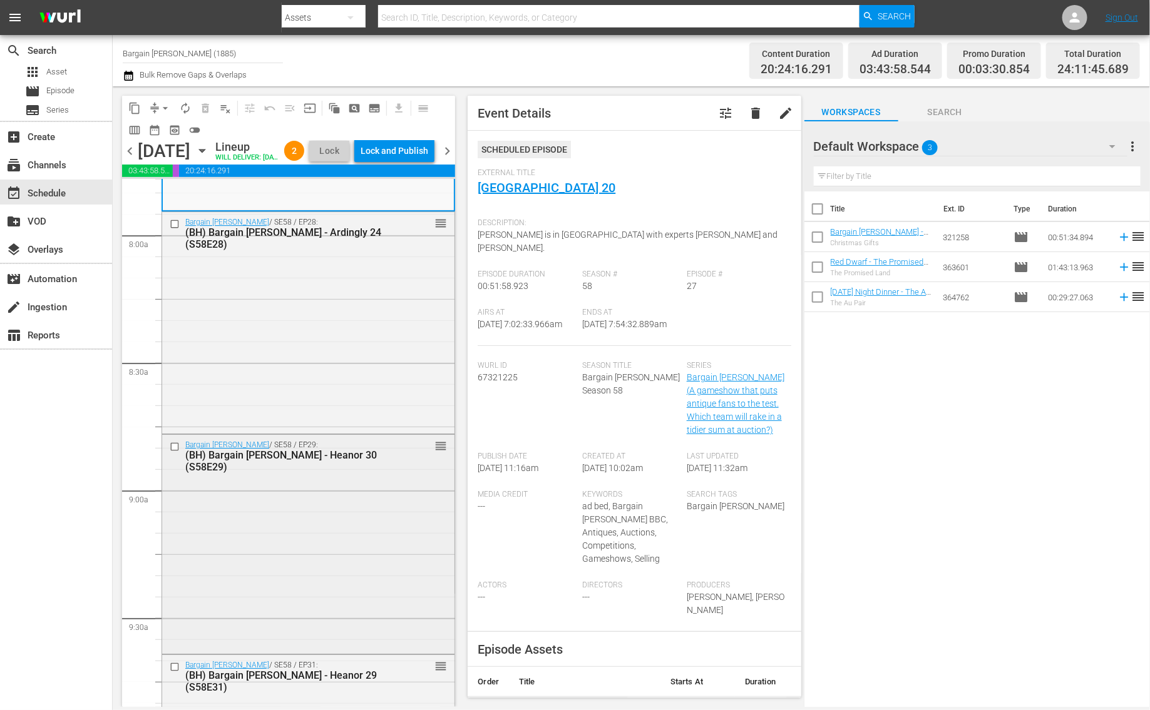
click at [341, 506] on div "Bargain Hunt / SE58 / EP29: (BH) Bargain Hunt - Heanor 30 (S58E29) reorder" at bounding box center [308, 543] width 292 height 216
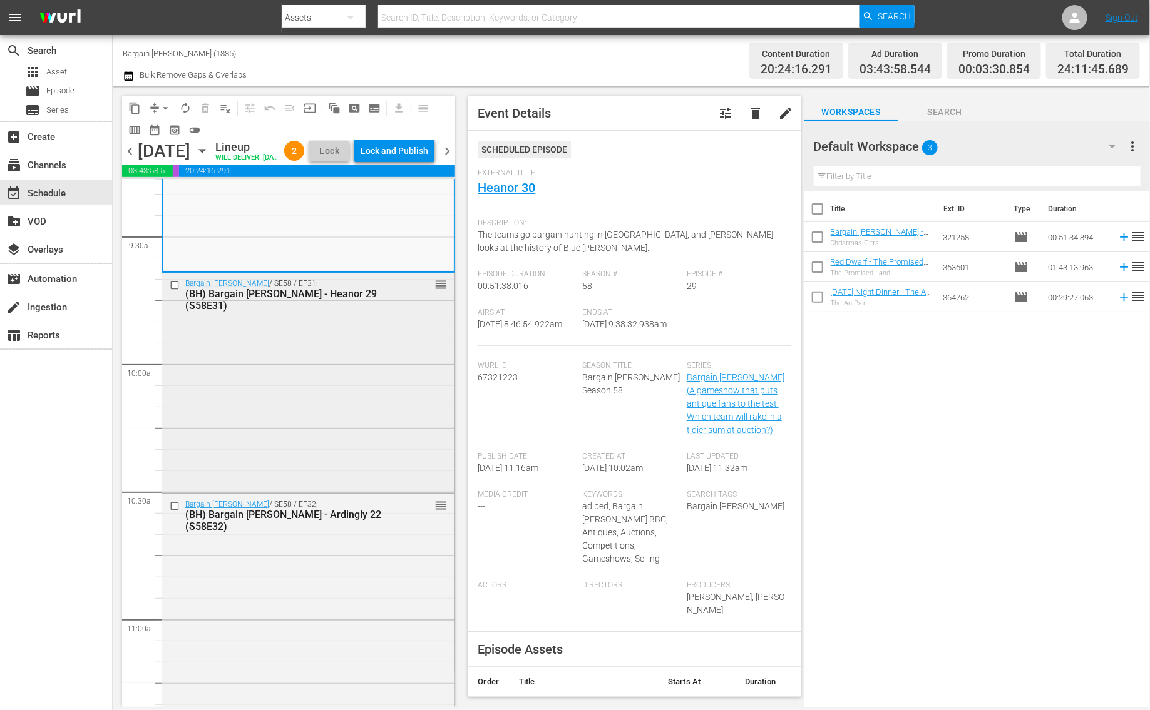
scroll to position [2469, 0]
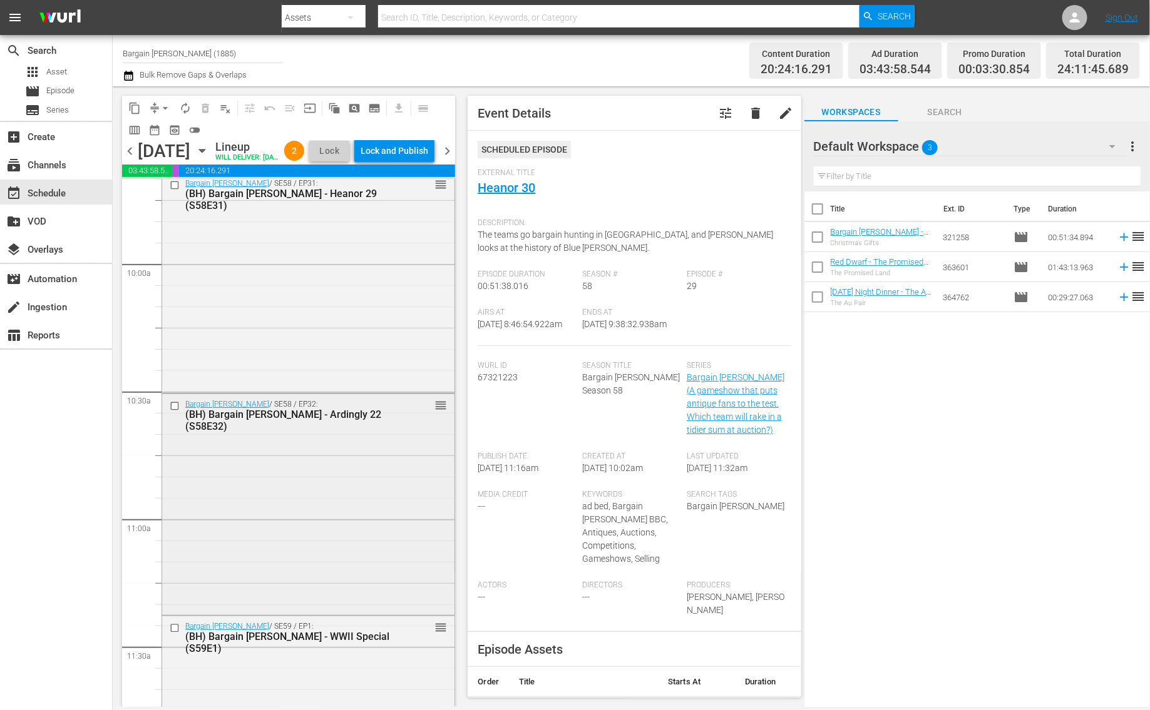
click at [321, 433] on div "(BH) Bargain Hunt - Ardingly 22 (S58E32)" at bounding box center [288, 421] width 207 height 24
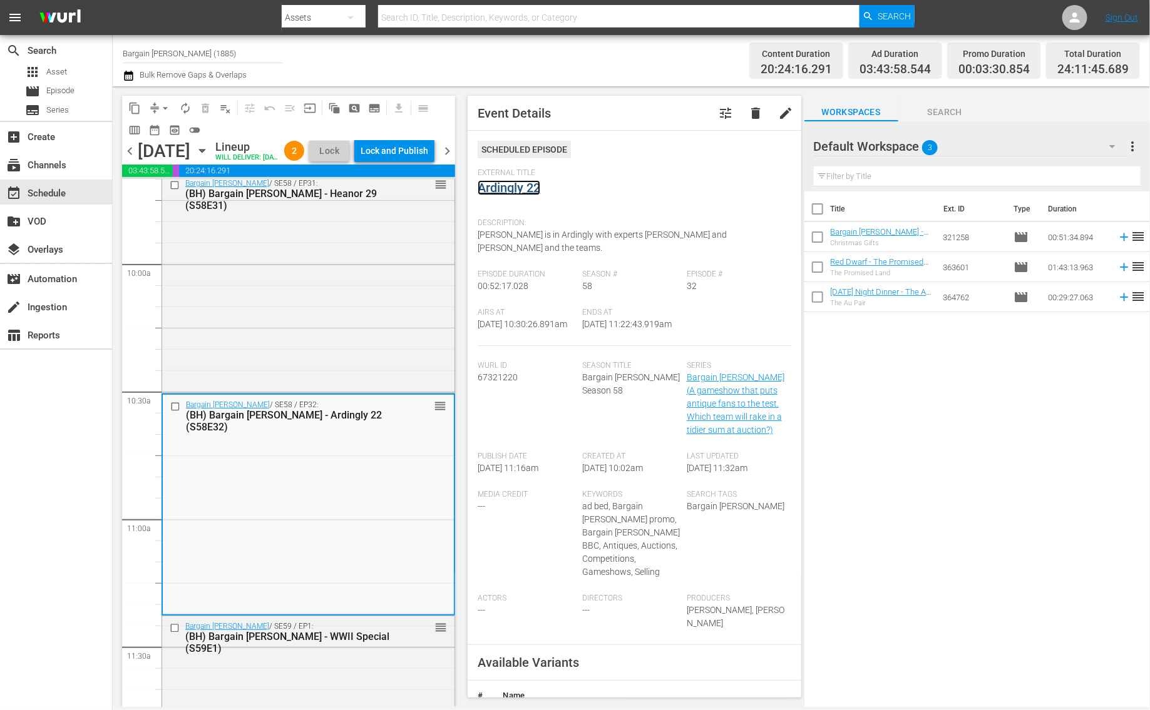
click at [495, 187] on link "Ardingly 22" at bounding box center [509, 187] width 63 height 15
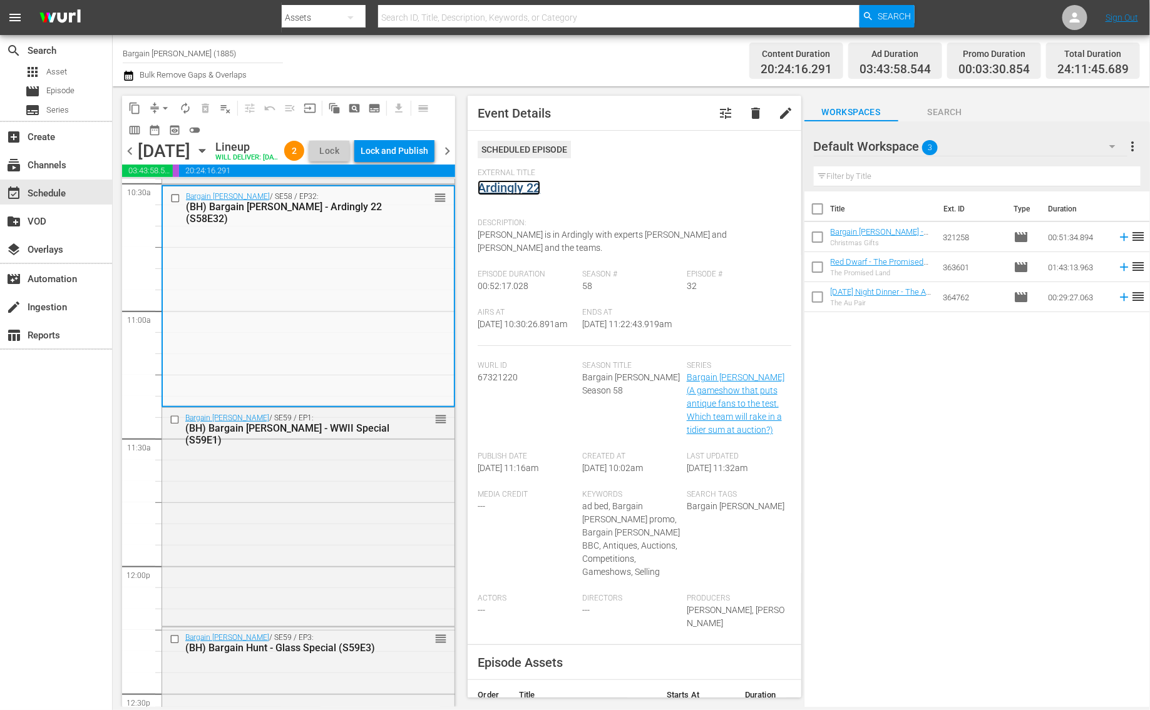
scroll to position [2809, 0]
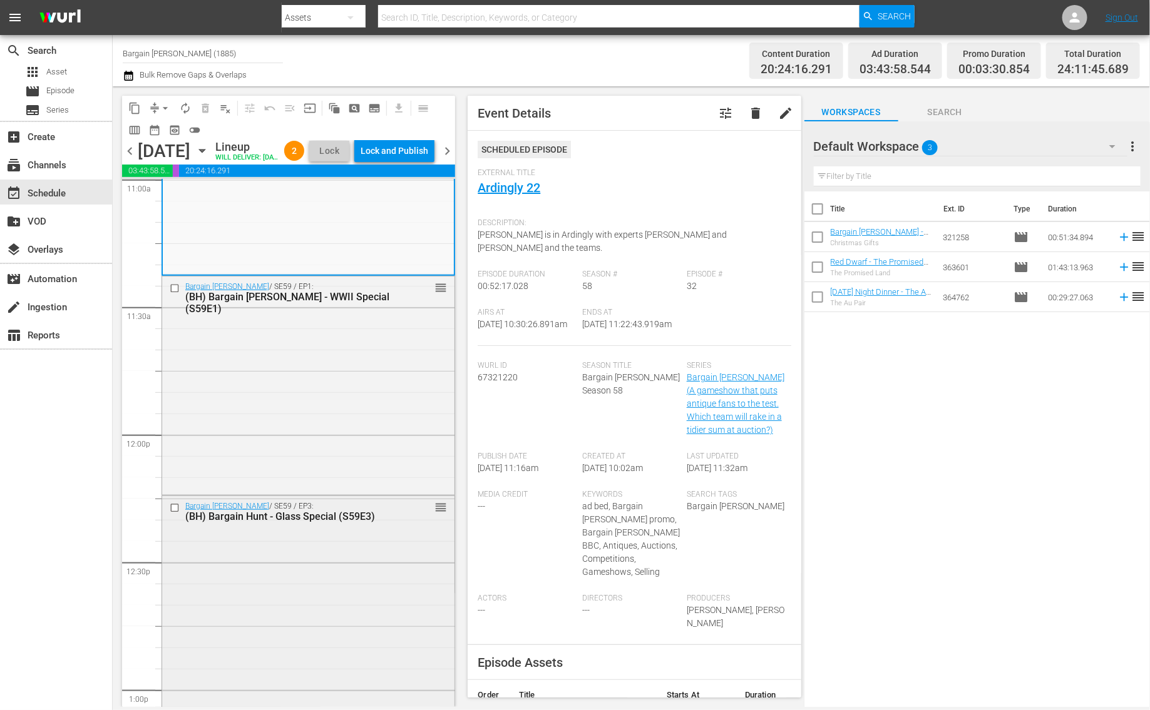
click at [298, 580] on div "Bargain Hunt / SE59 / EP3: (BH) Bargain Hunt - Glass Special (S59E3) reorder" at bounding box center [308, 604] width 292 height 216
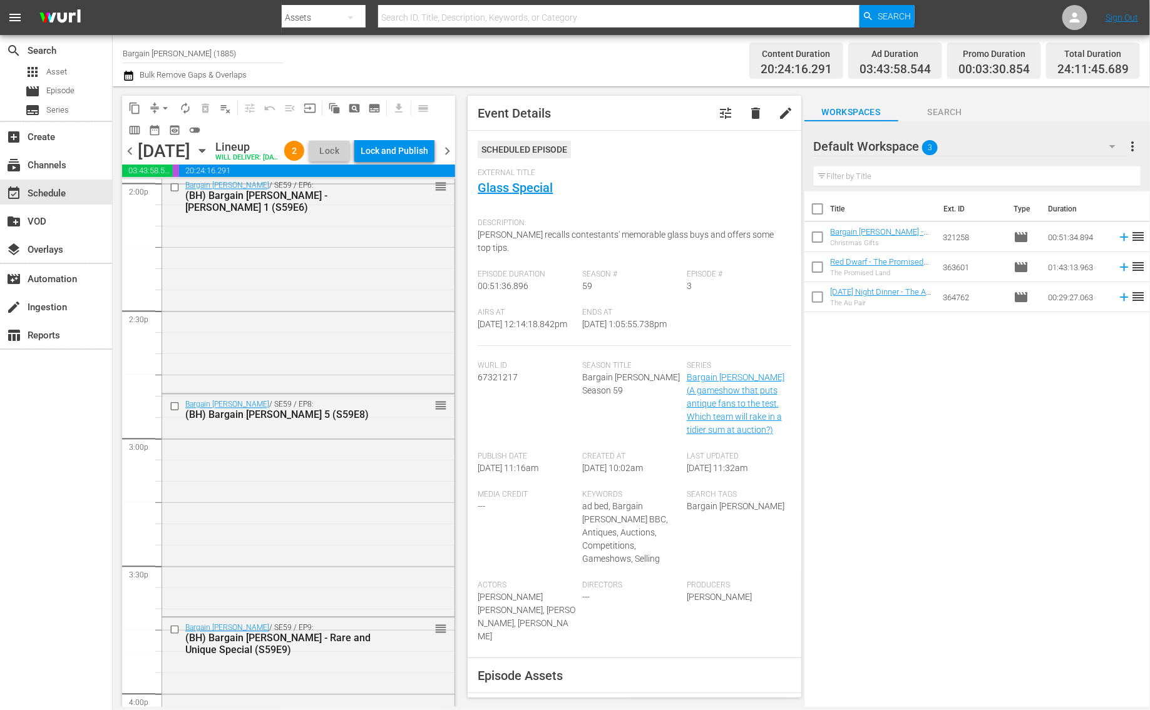
scroll to position [3569, 0]
click at [342, 361] on div "Bargain Hunt / SE59 / EP6: (BH) Bargain Hunt - King's Lynn 1 (S59E6) reorder" at bounding box center [308, 286] width 292 height 216
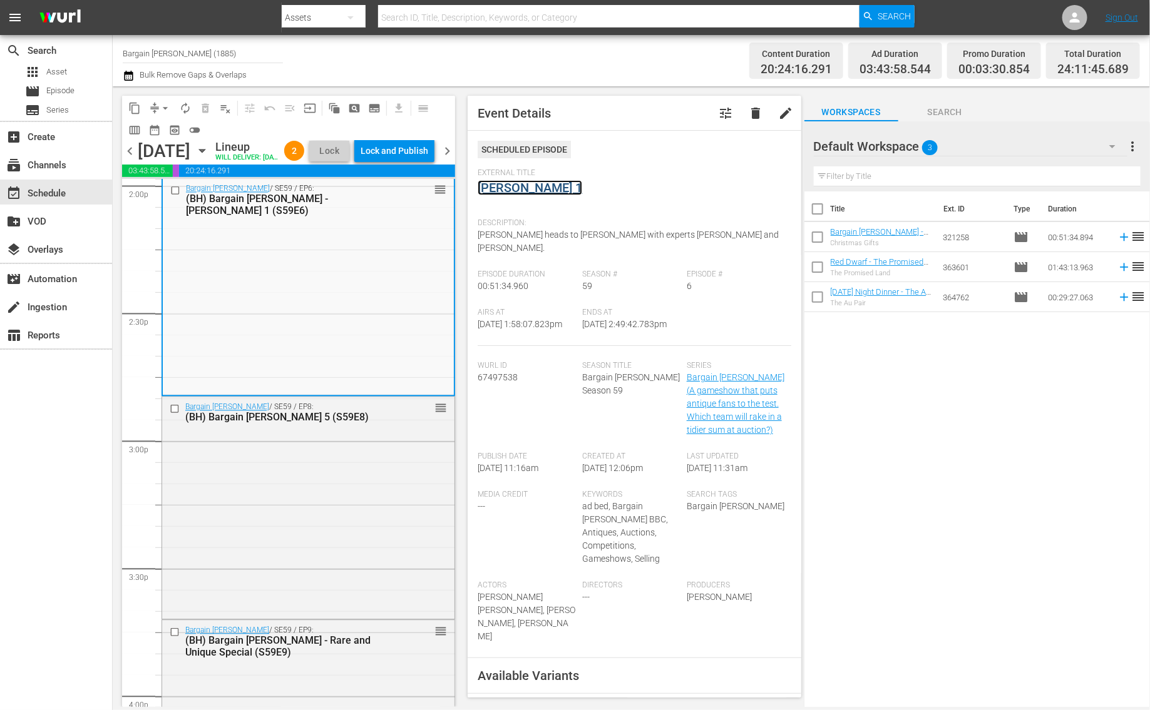
click at [512, 182] on link "King's Lynn 1" at bounding box center [530, 187] width 105 height 15
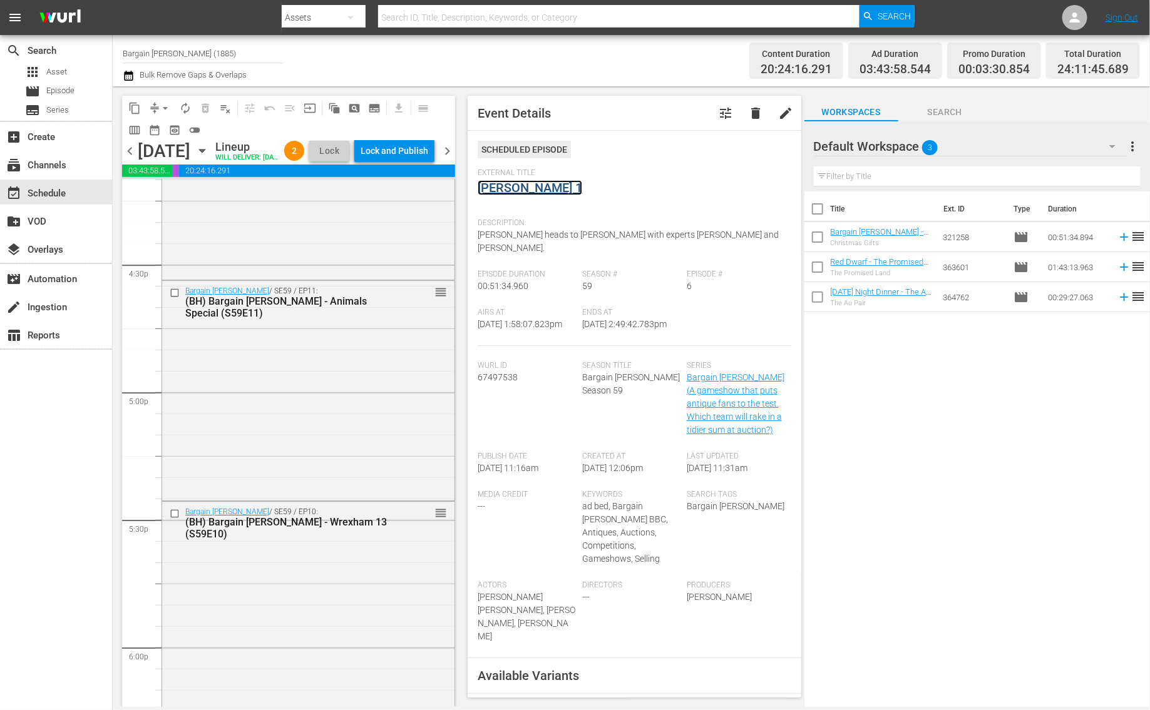
scroll to position [4162, 0]
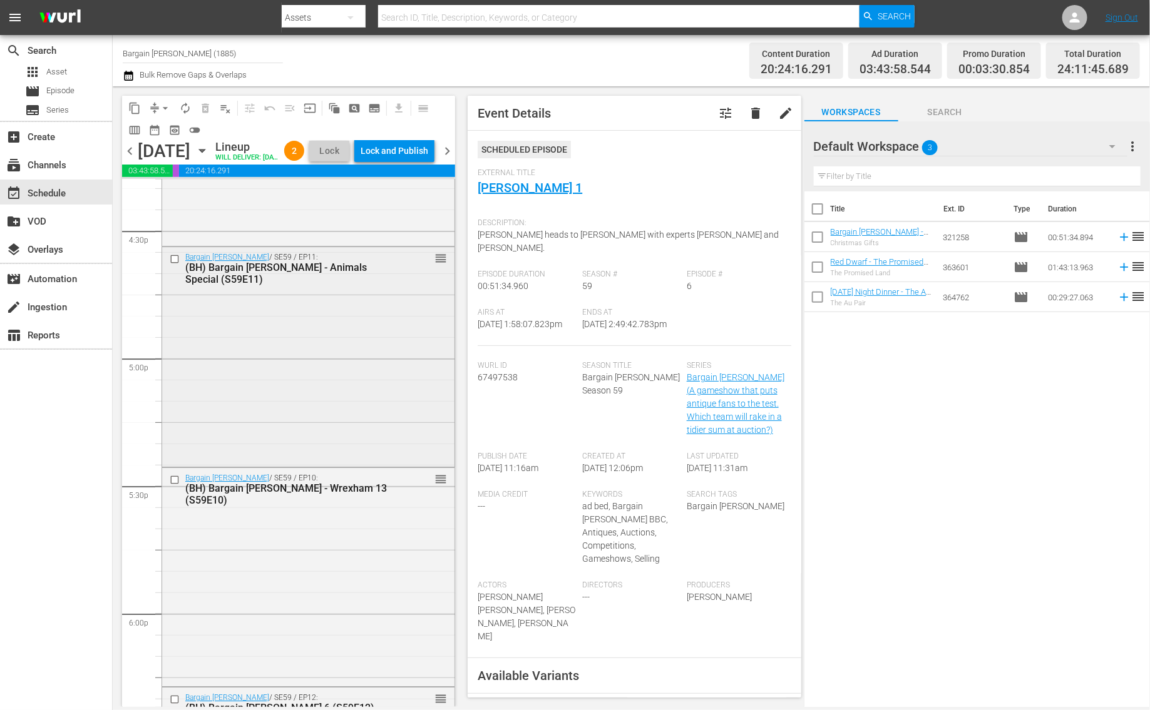
click at [317, 384] on div "Bargain Hunt / SE59 / EP11: (BH) Bargain Hunt - Animals Special (S59E11) reorder" at bounding box center [308, 355] width 292 height 217
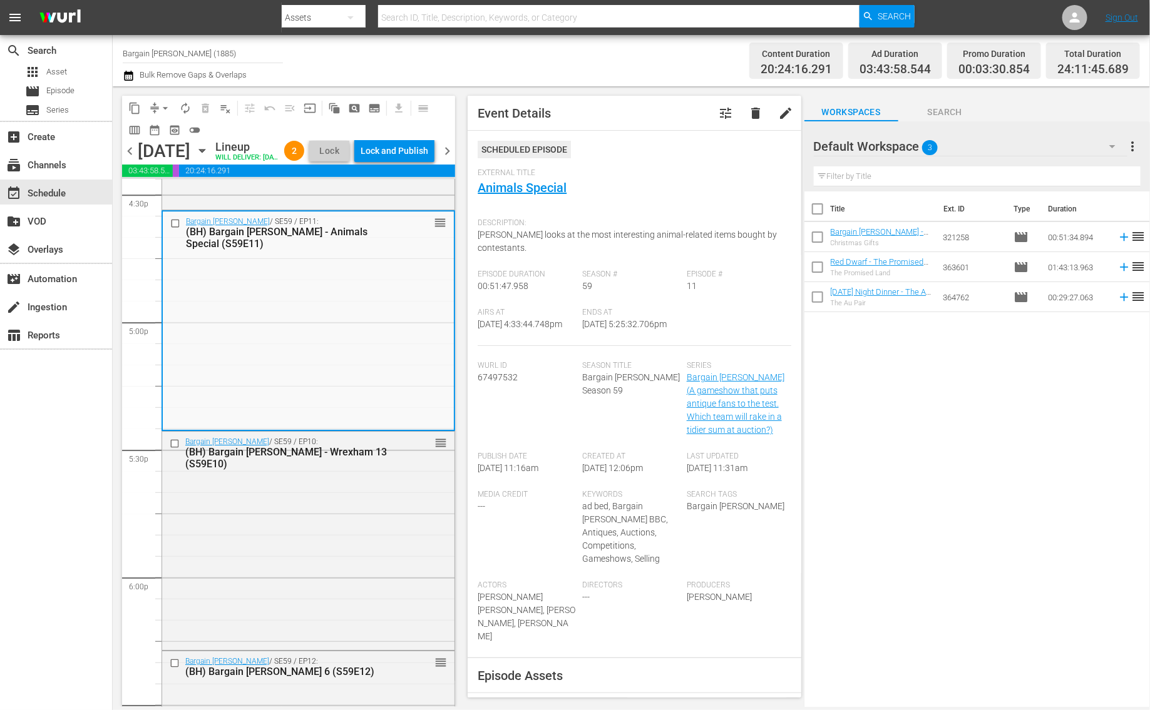
scroll to position [4201, 0]
click at [518, 189] on link "Animals Special" at bounding box center [522, 187] width 89 height 15
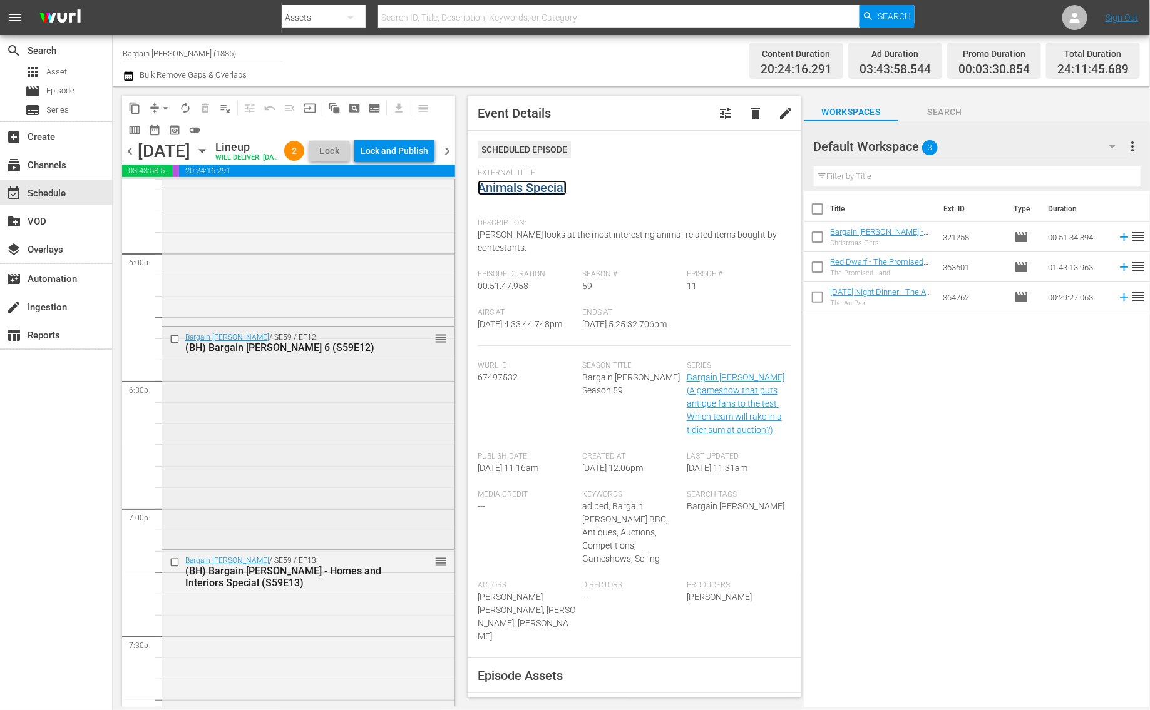
scroll to position [4617, 0]
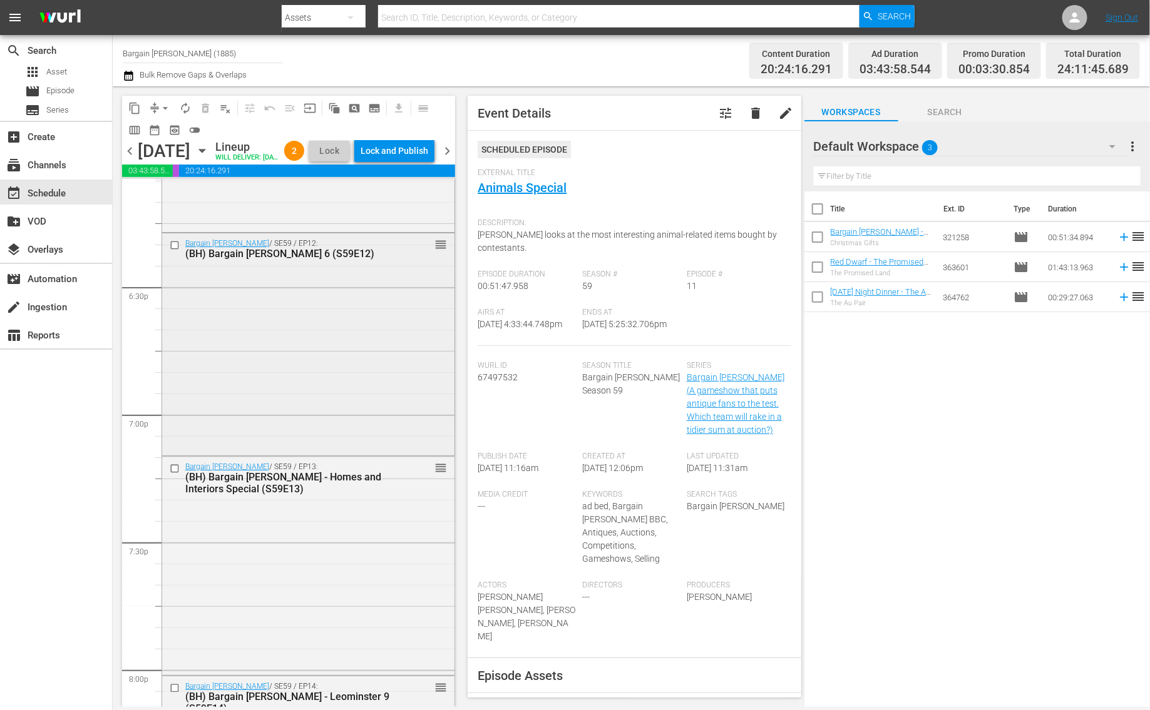
click at [281, 587] on div "Bargain Hunt / SE59 / EP13: (BH) Bargain Hunt - Homes and Interiors Special (S5…" at bounding box center [308, 565] width 292 height 216
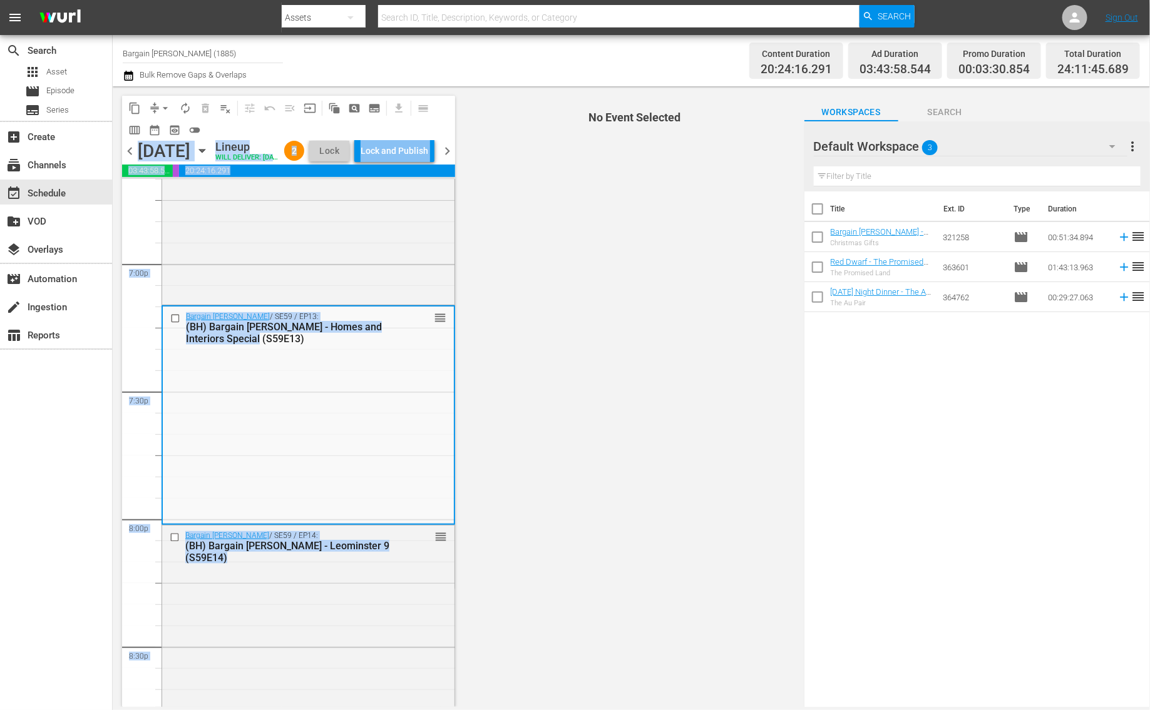
drag, startPoint x: 367, startPoint y: 393, endPoint x: 378, endPoint y: 130, distance: 263.8
click at [378, 130] on div "content_copy compress arrow_drop_down autorenew_outlined delete_forever_outline…" at bounding box center [288, 402] width 333 height 612
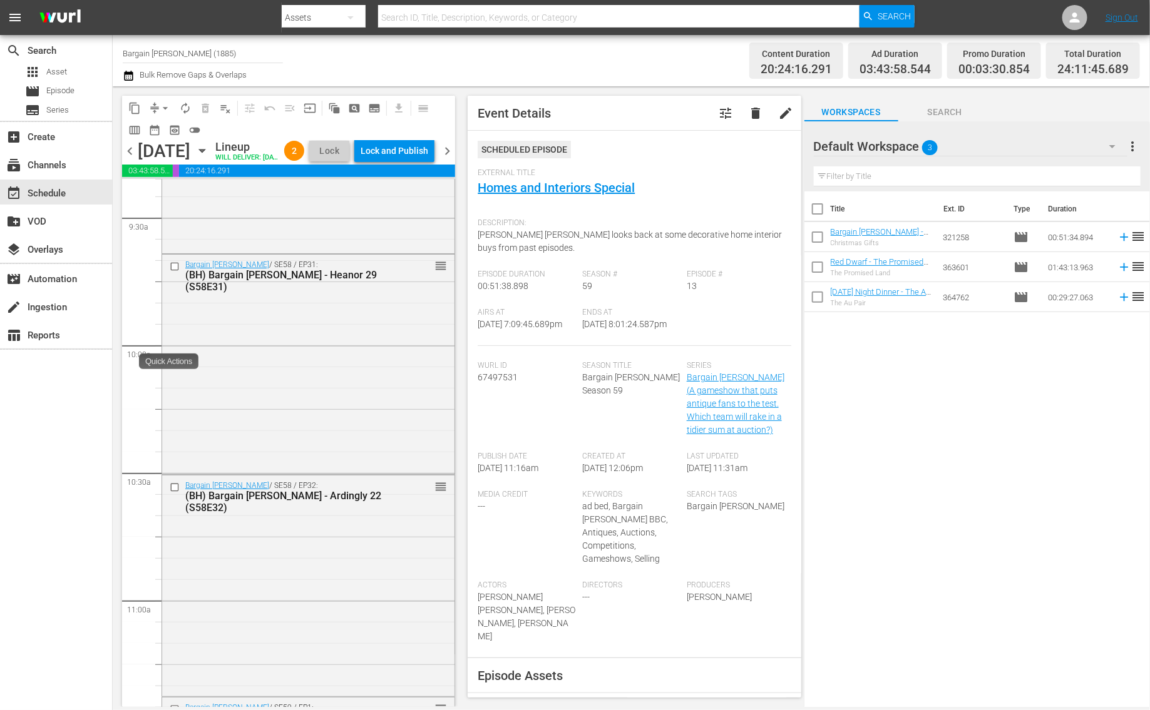
scroll to position [3157, 0]
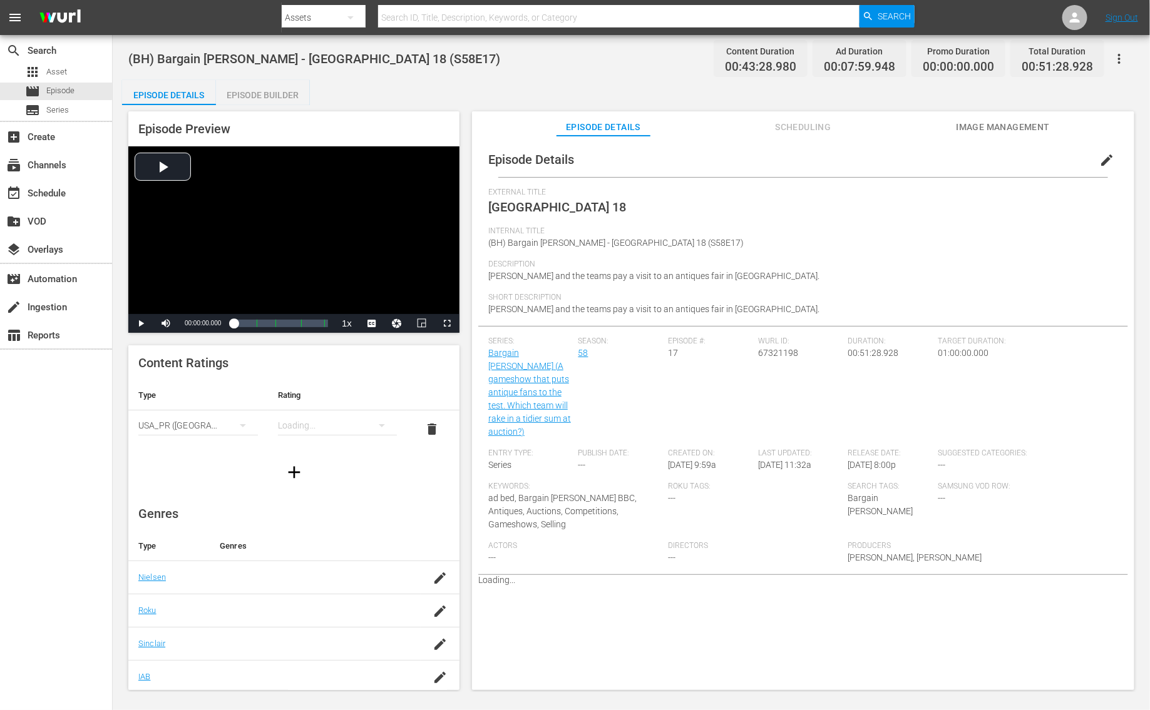
click at [275, 105] on div "Episode Preview Video Player is loading. Play Video Play Mute Current Time 00:0…" at bounding box center [631, 402] width 1018 height 595
click at [309, 100] on div "Episode Builder" at bounding box center [263, 95] width 94 height 30
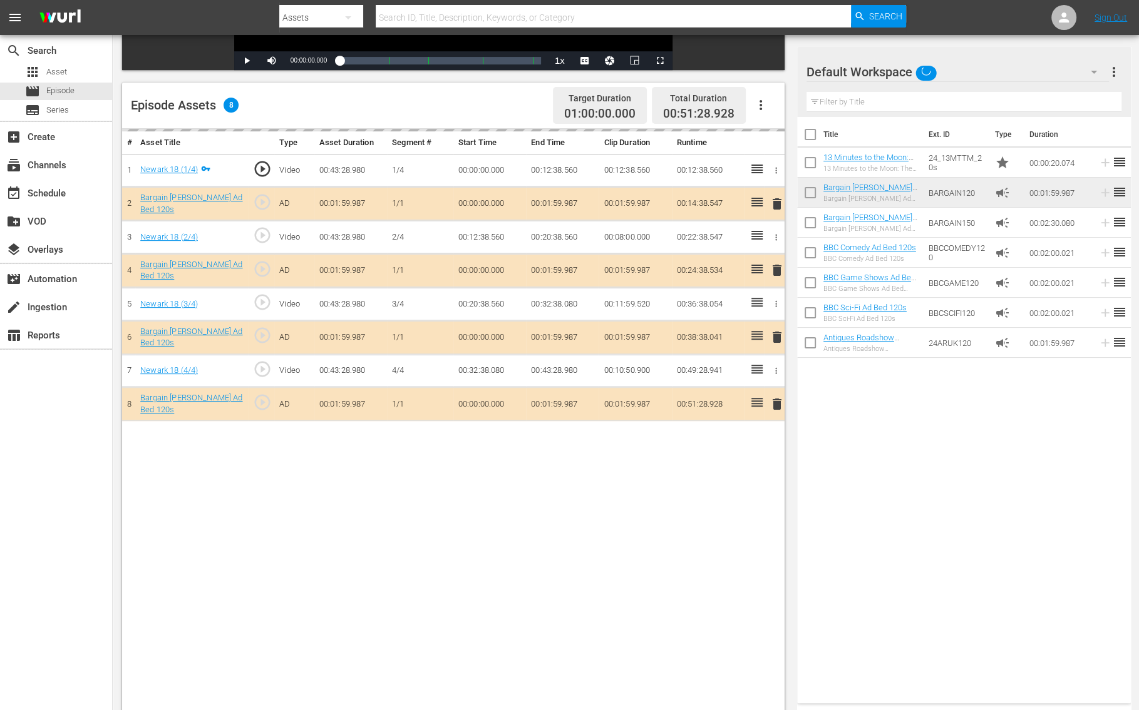
scroll to position [325, 0]
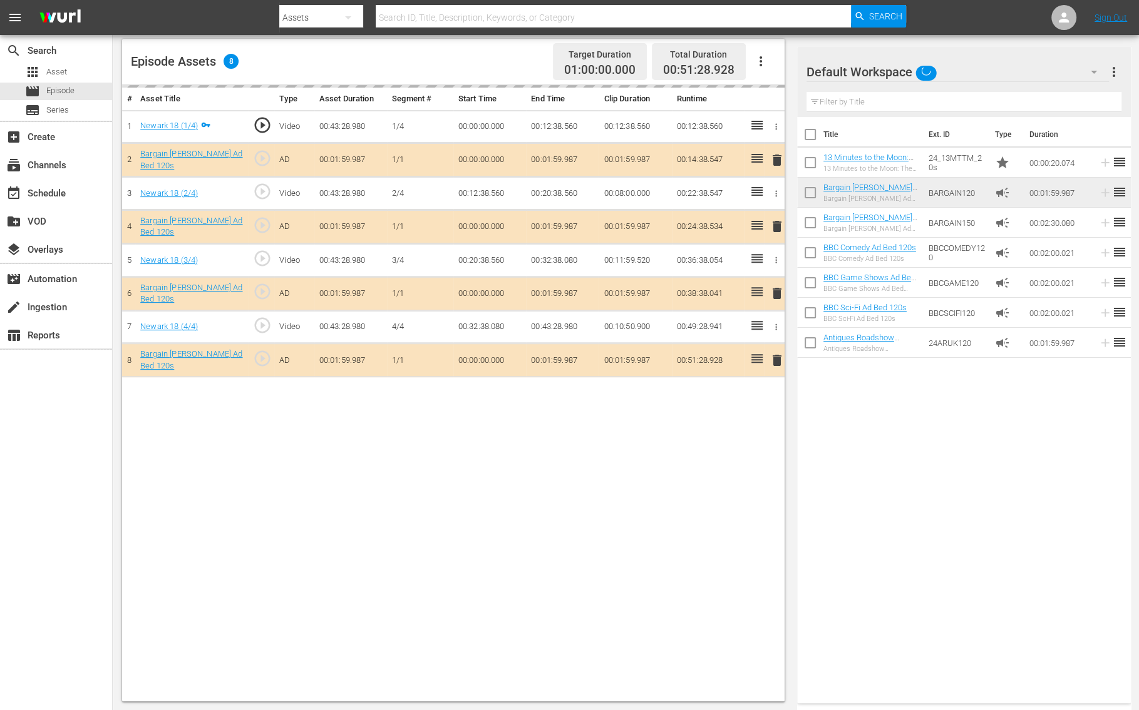
click at [774, 364] on td "delete" at bounding box center [774, 361] width 20 height 34
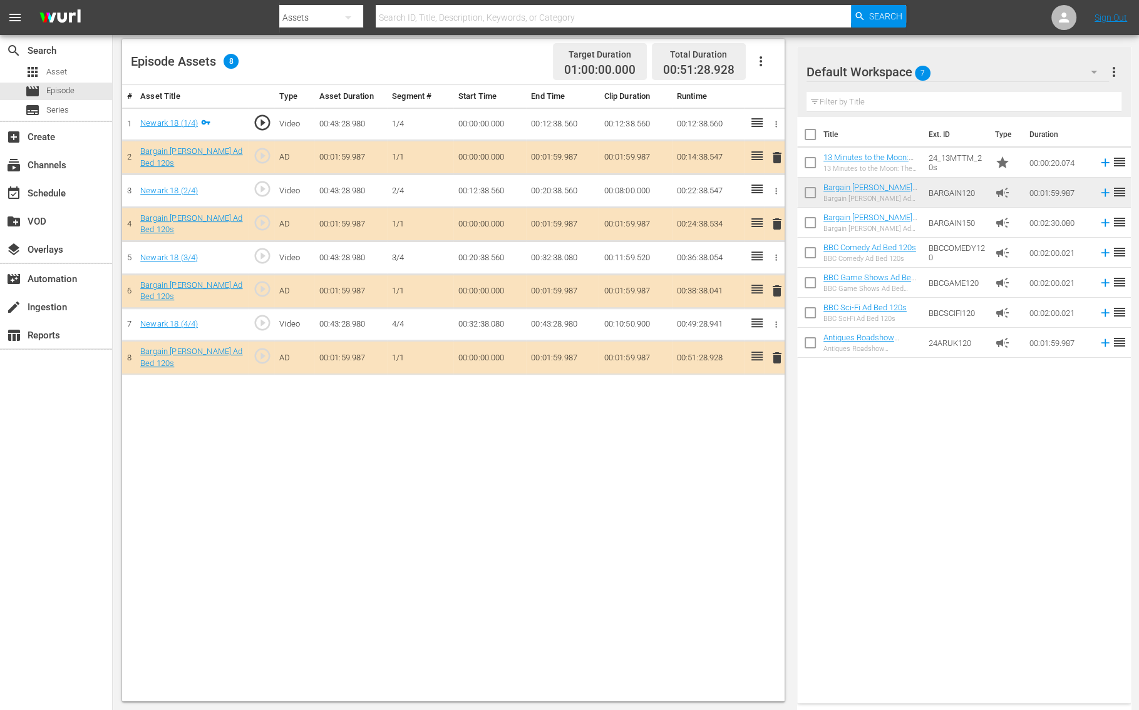
click at [774, 352] on span "delete" at bounding box center [776, 358] width 15 height 15
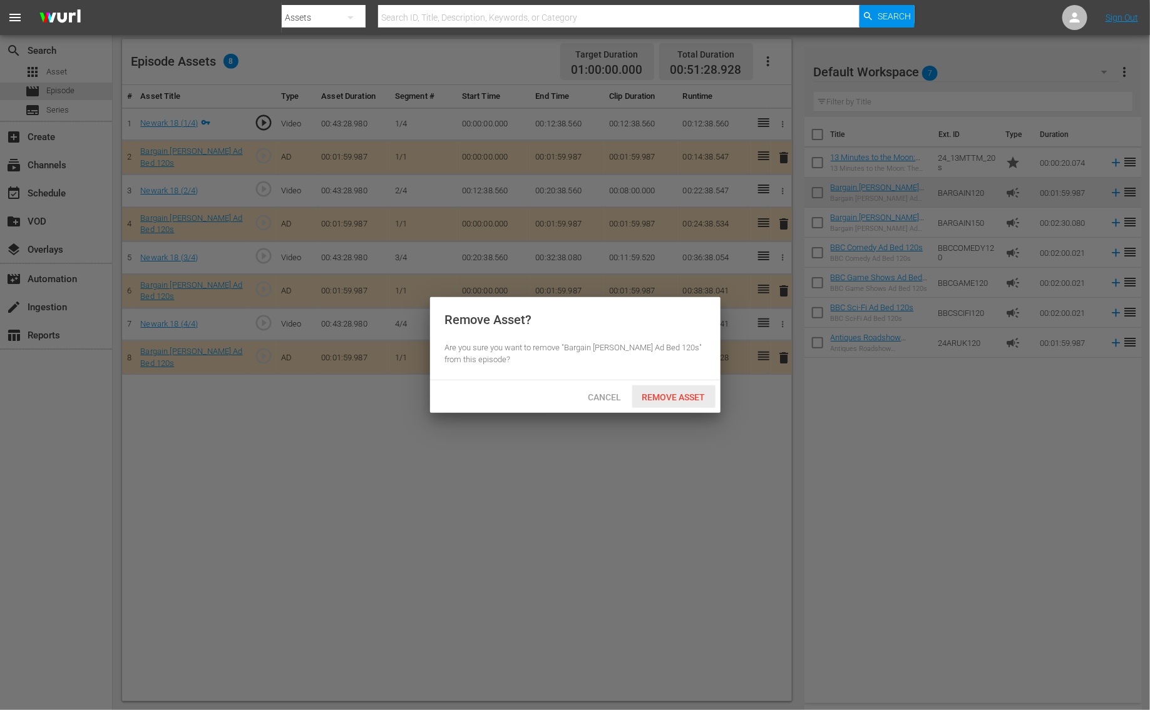
click at [709, 389] on div "Remove Asset" at bounding box center [673, 397] width 83 height 23
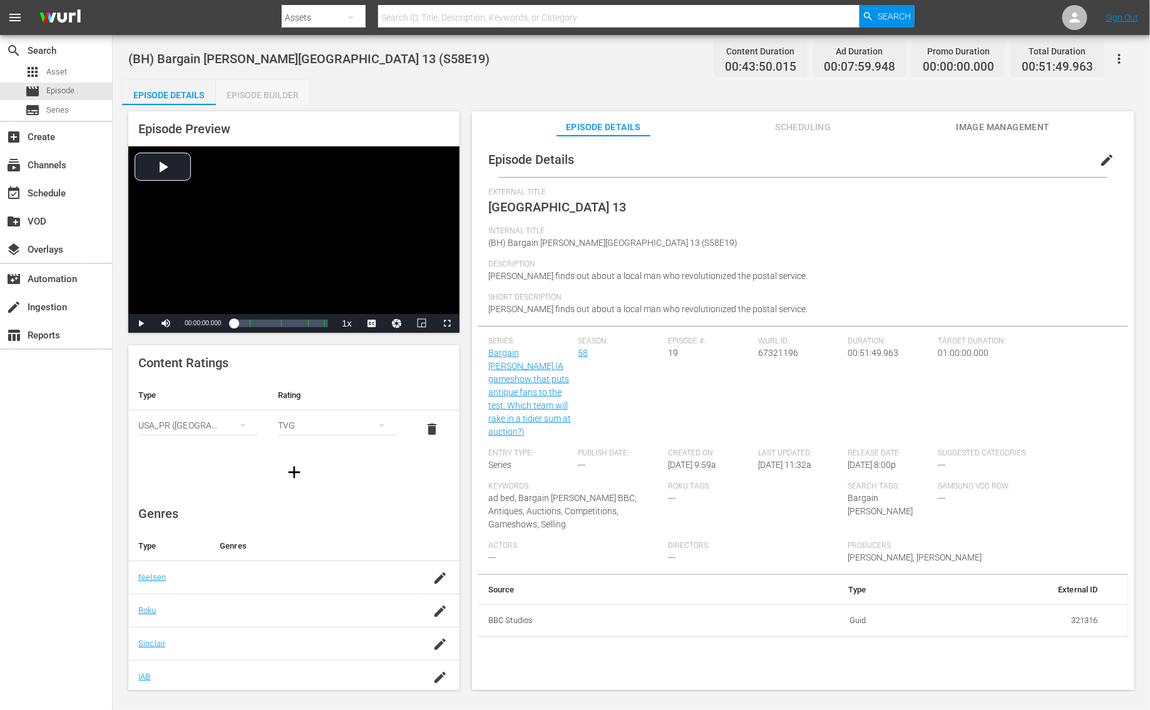
click at [282, 90] on div "Episode Builder" at bounding box center [263, 95] width 94 height 30
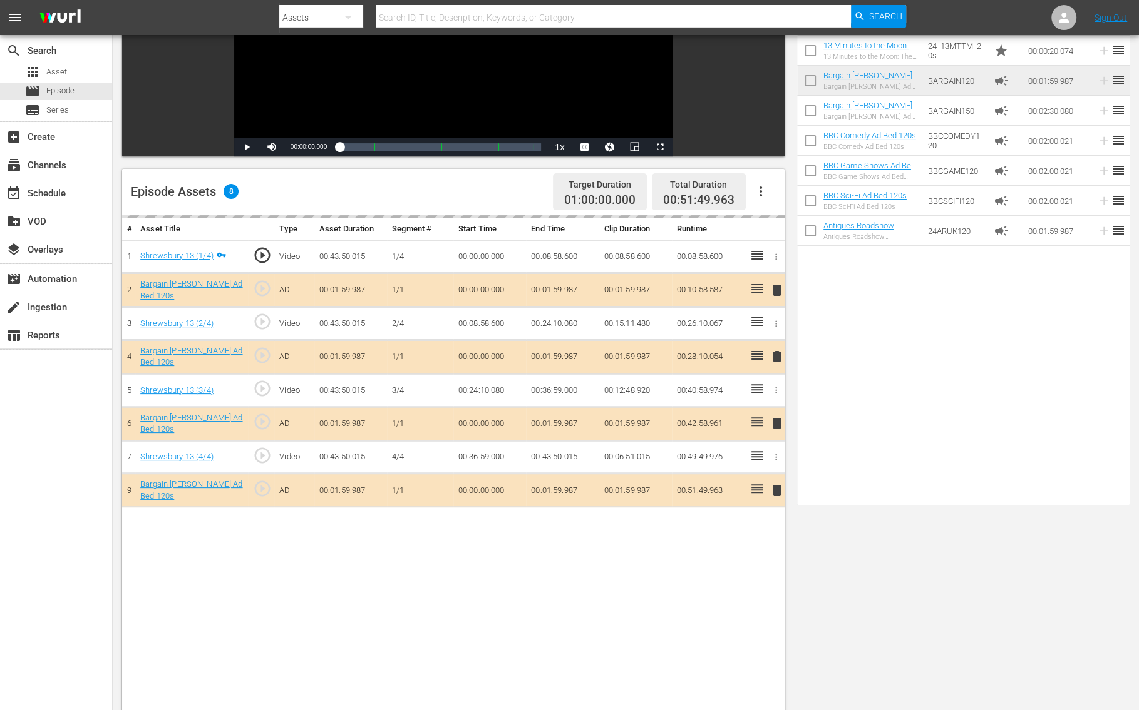
scroll to position [318, 0]
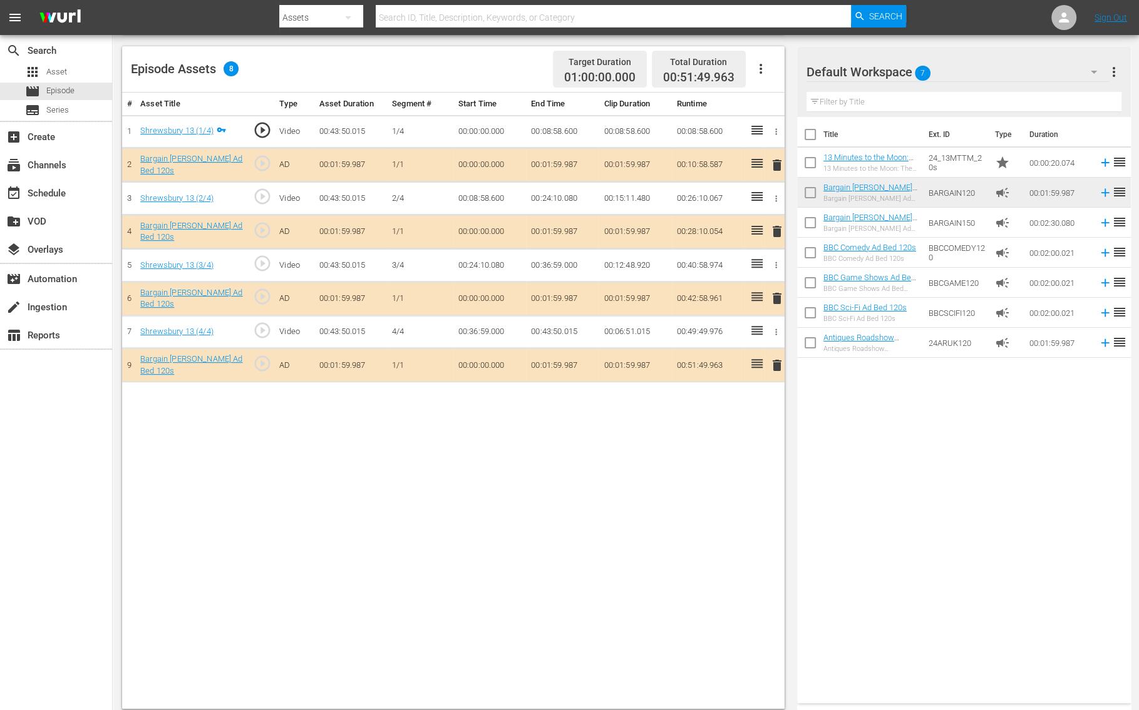
click at [776, 358] on span "delete" at bounding box center [776, 365] width 15 height 15
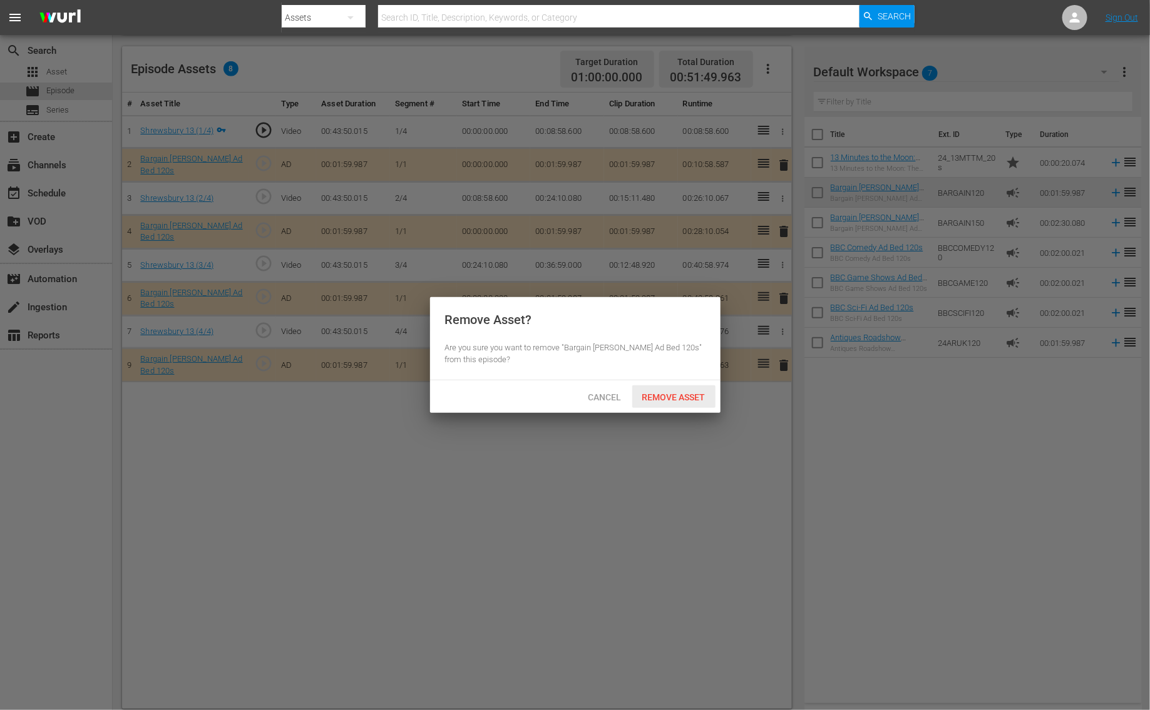
click at [704, 399] on span "Remove Asset" at bounding box center [673, 397] width 83 height 10
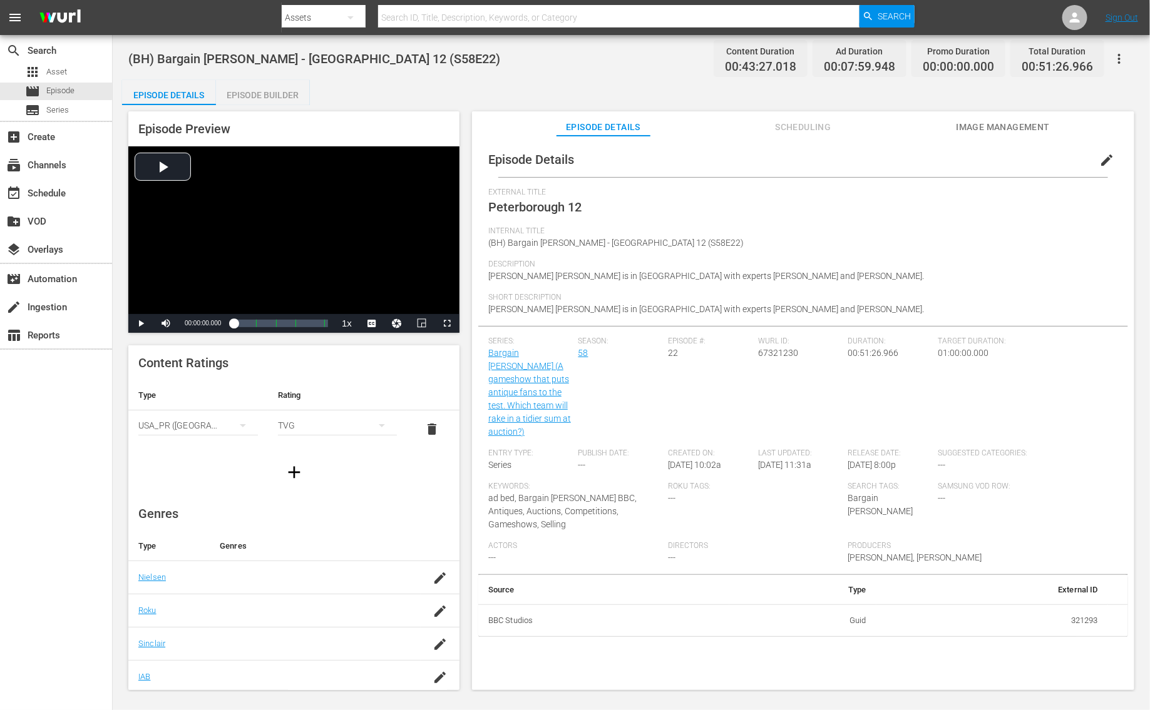
click at [274, 112] on div "Episode Preview Video Player is loading. Play Video Play Mute Current Time 00:0…" at bounding box center [293, 222] width 331 height 222
click at [278, 97] on div "Episode Builder" at bounding box center [263, 95] width 94 height 30
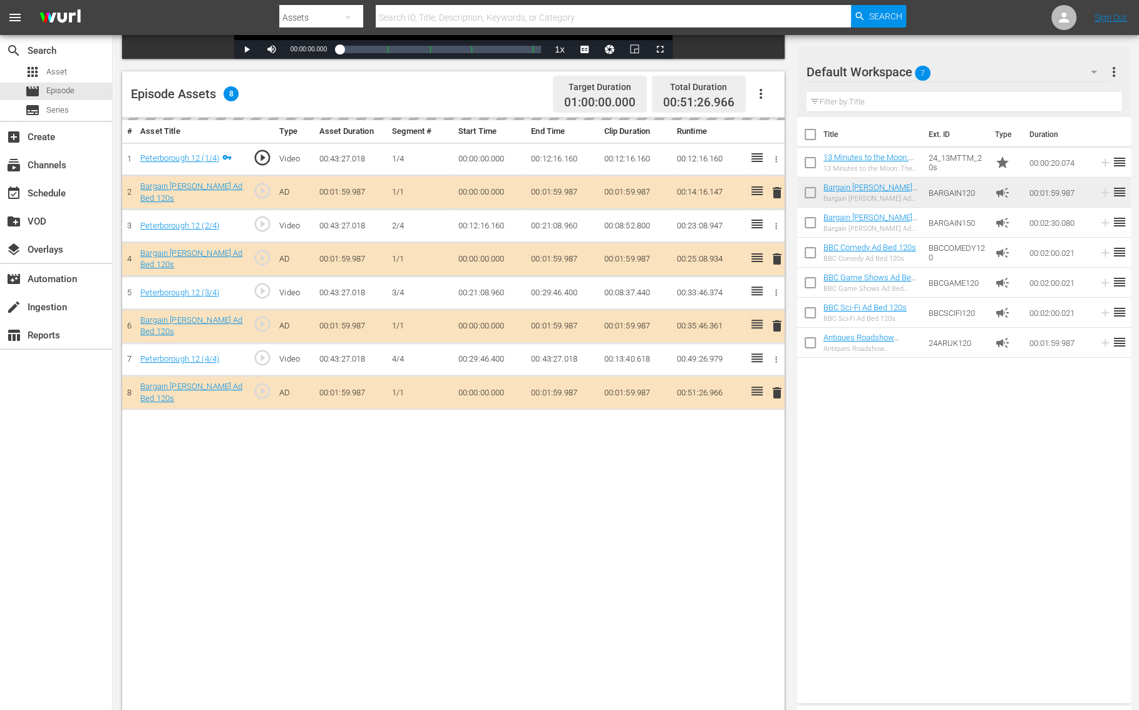
scroll to position [325, 0]
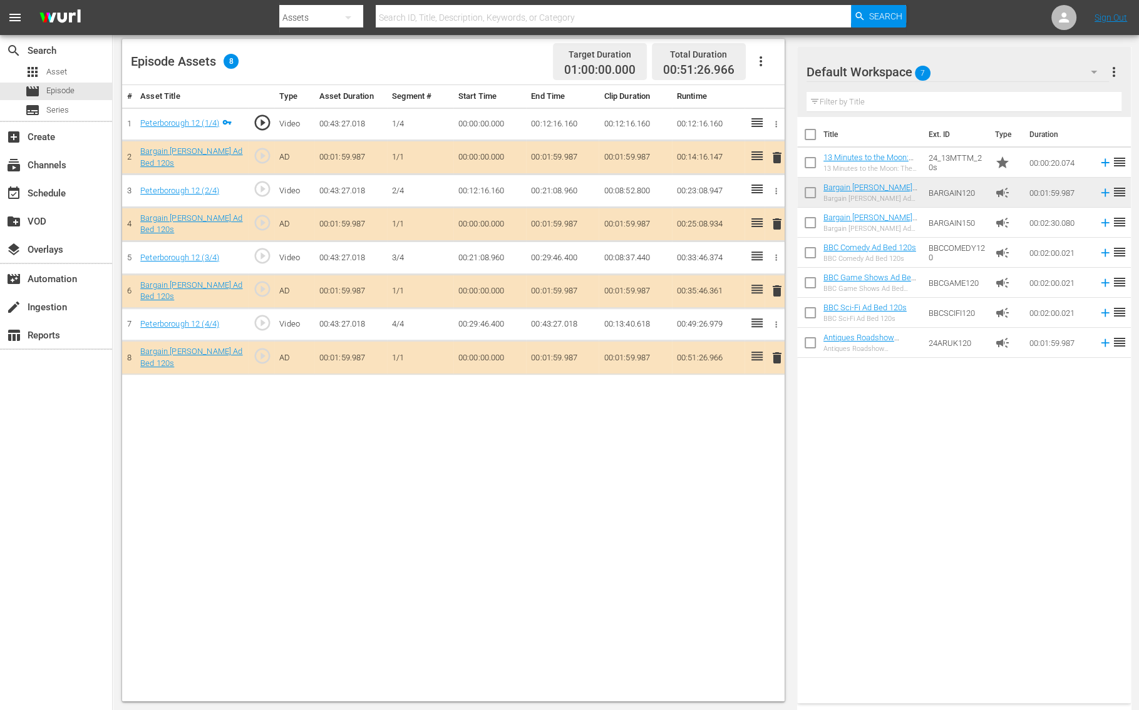
click at [776, 351] on span "delete" at bounding box center [776, 358] width 15 height 15
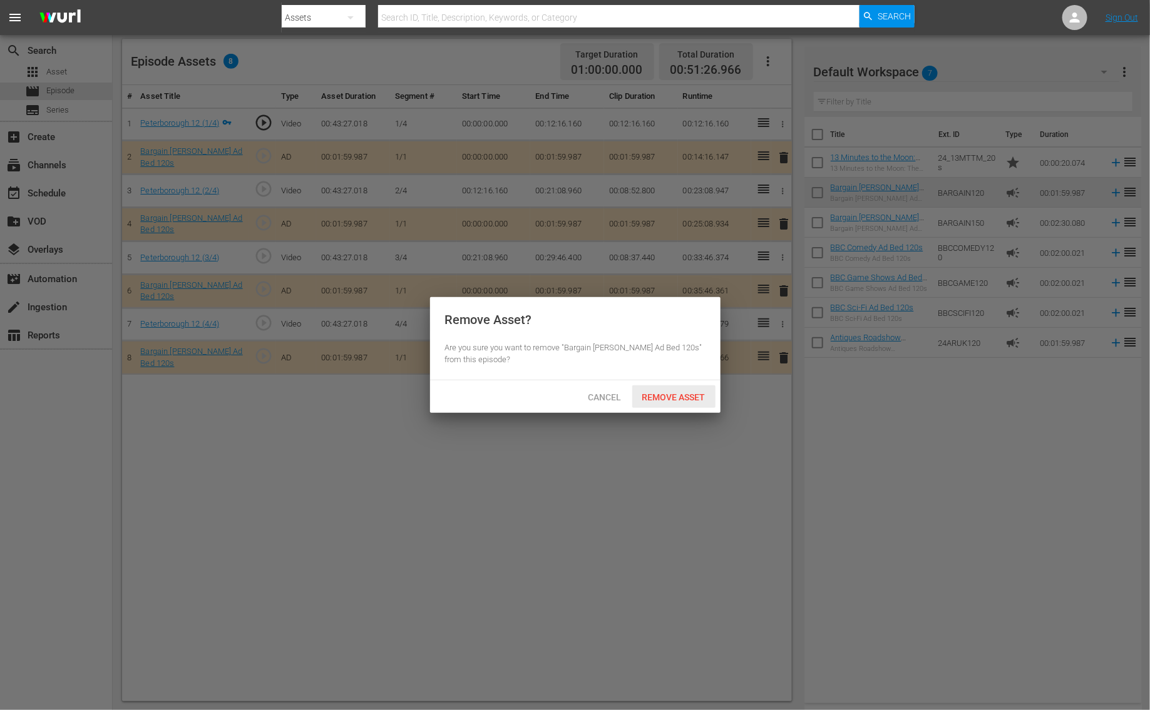
click at [674, 394] on span "Remove Asset" at bounding box center [673, 397] width 83 height 10
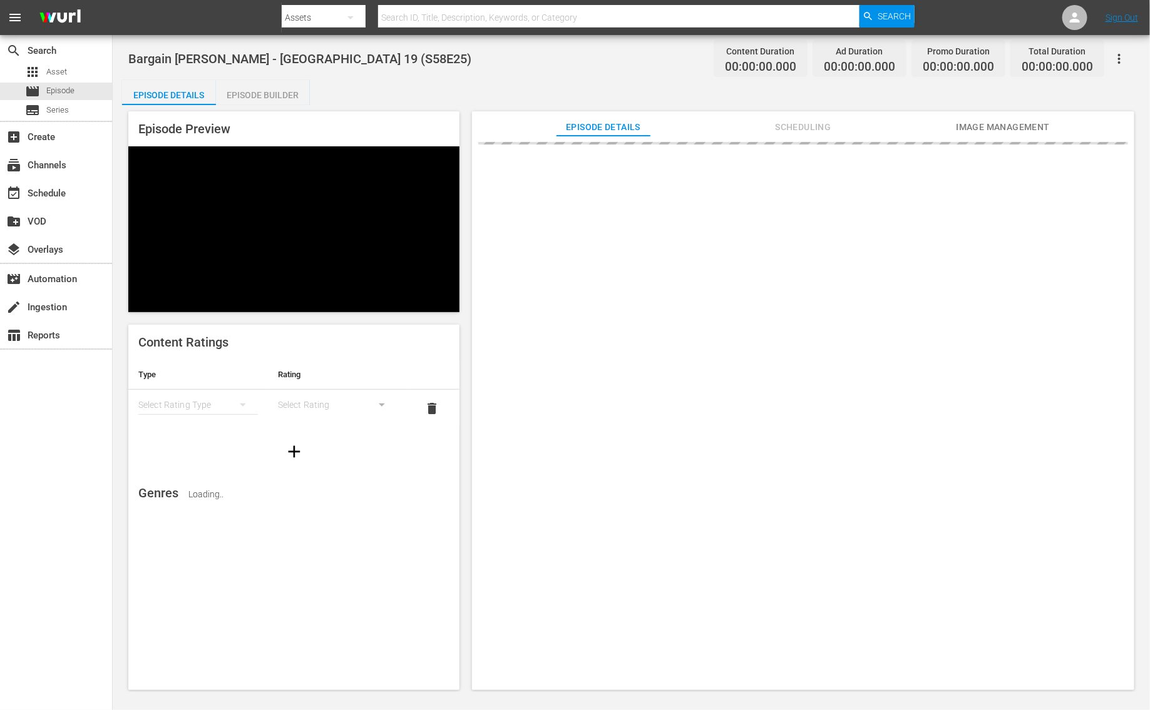
click at [240, 72] on div "Bargain [PERSON_NAME] - [GEOGRAPHIC_DATA] 19 (S58E25) Content Duration 00:00:00…" at bounding box center [631, 58] width 1006 height 28
click at [240, 84] on div "Episode Builder" at bounding box center [263, 95] width 94 height 30
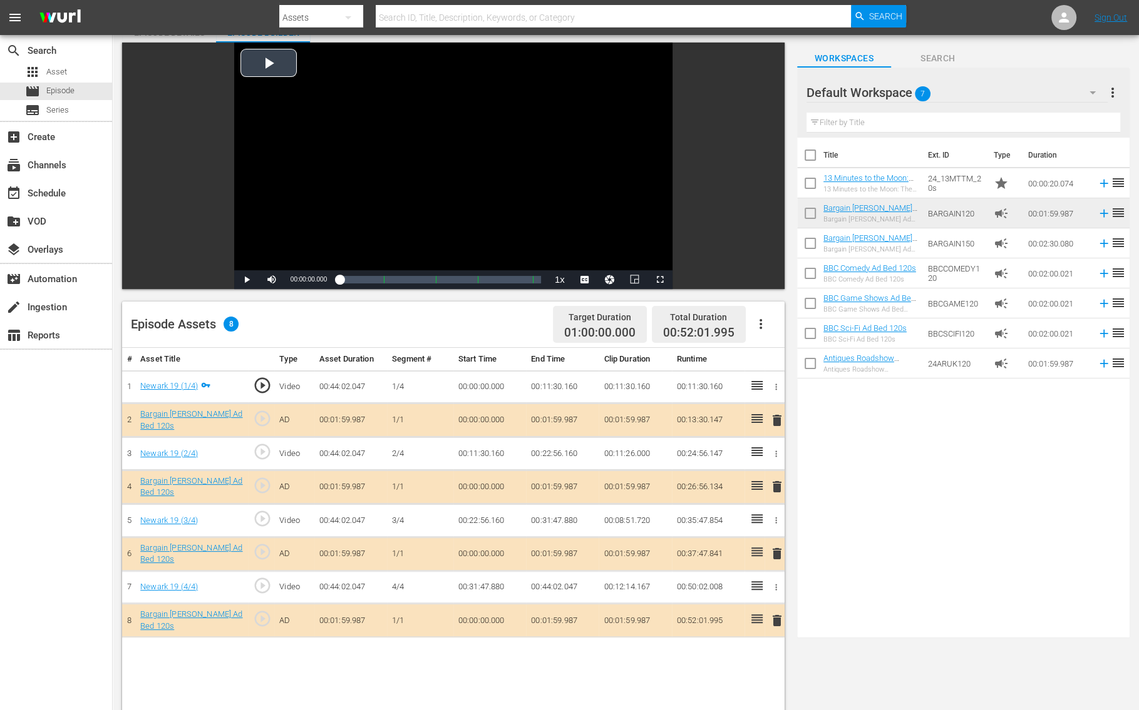
scroll to position [238, 0]
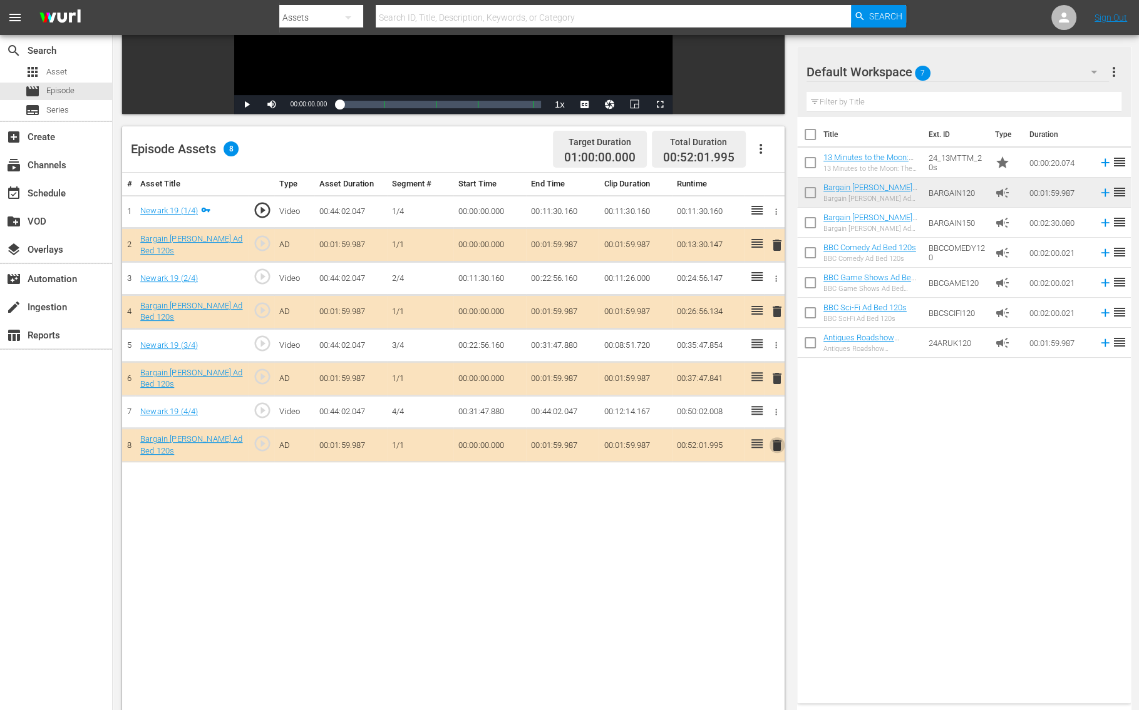
click at [776, 438] on span "delete" at bounding box center [776, 445] width 15 height 15
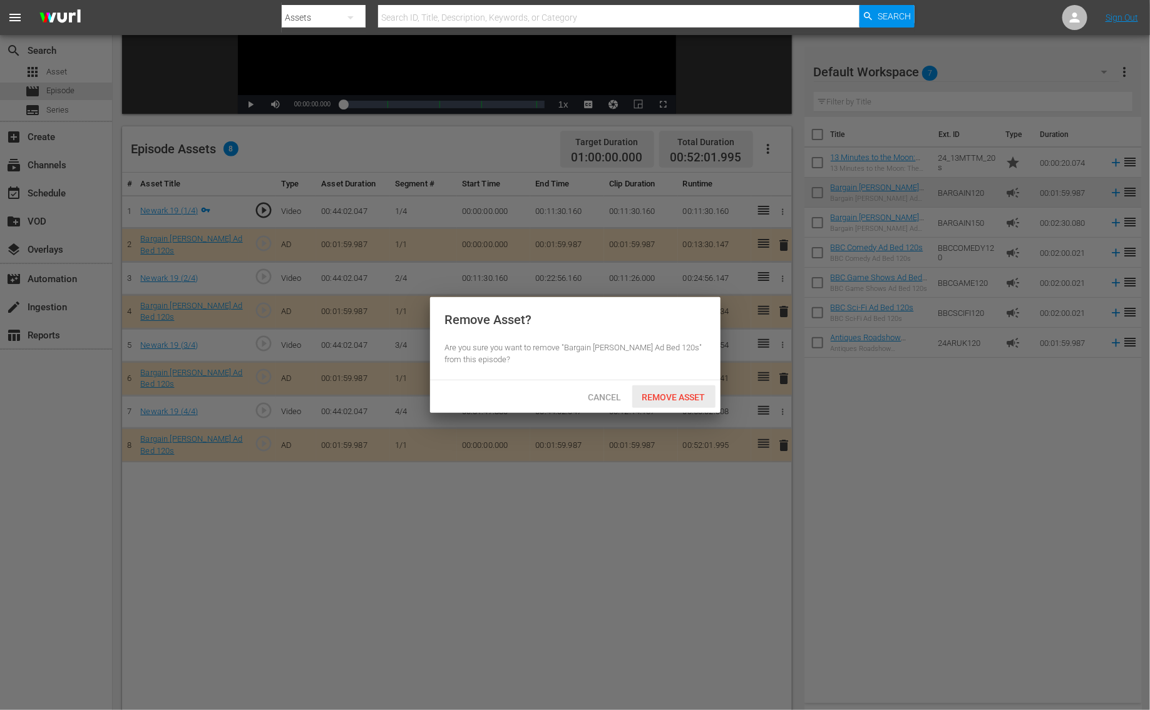
click at [684, 394] on span "Remove Asset" at bounding box center [673, 397] width 83 height 10
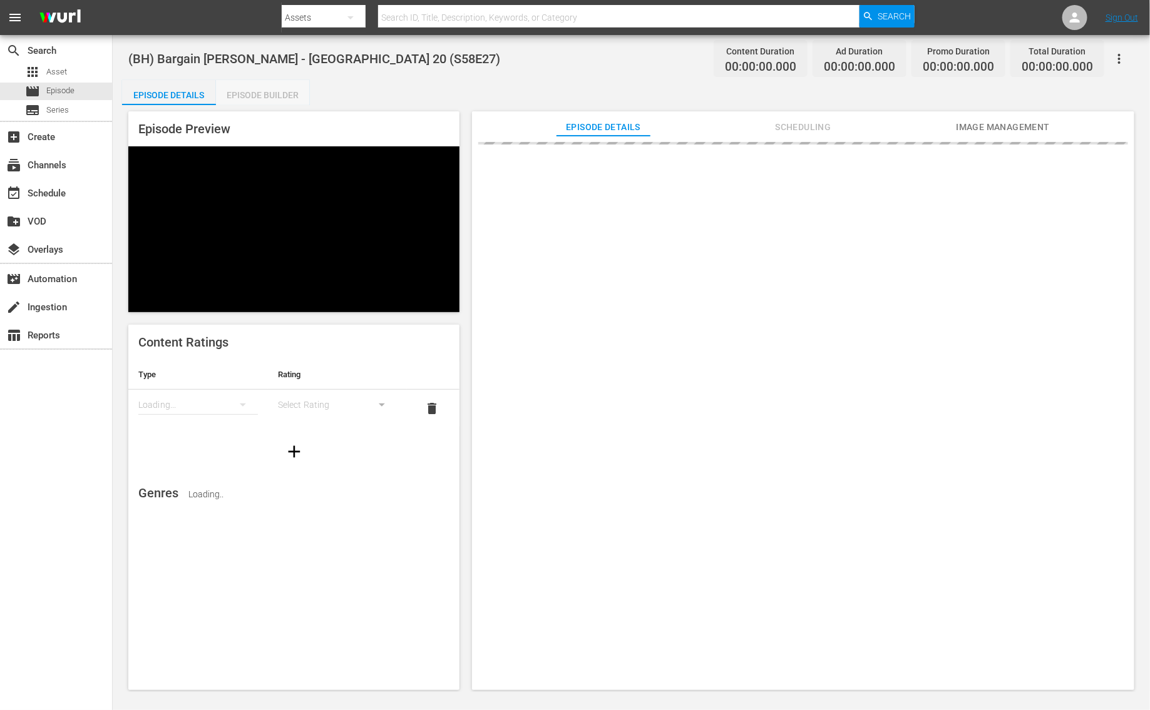
click at [243, 84] on div "Episode Builder" at bounding box center [263, 95] width 94 height 30
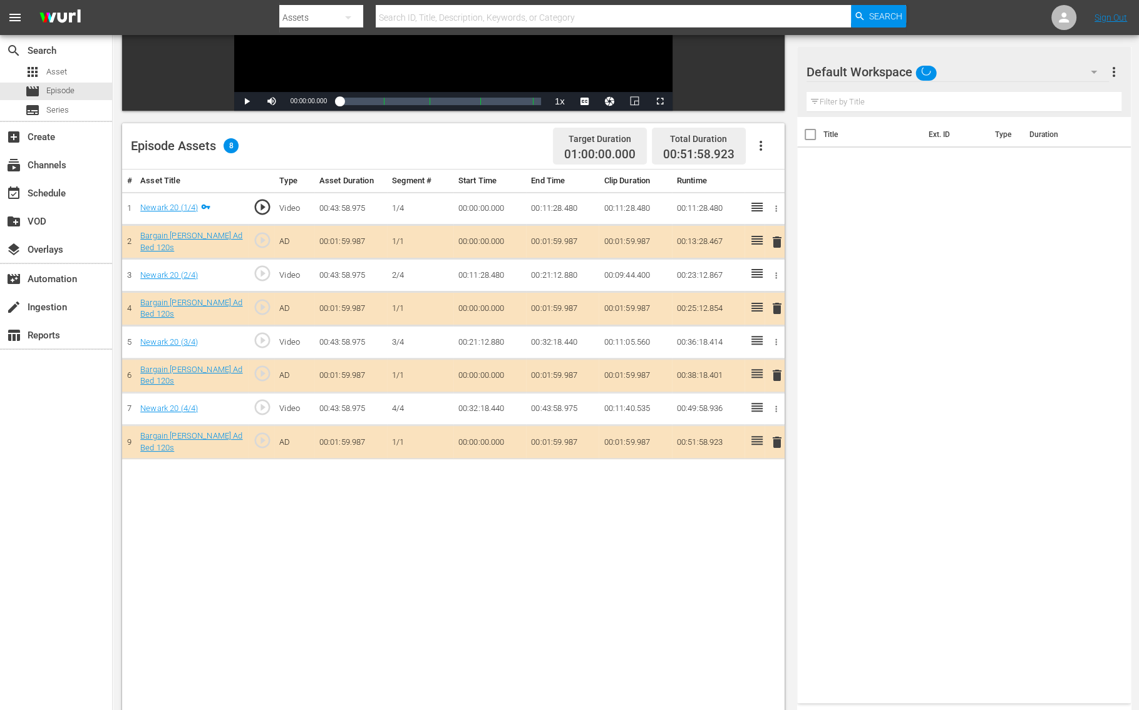
scroll to position [261, 0]
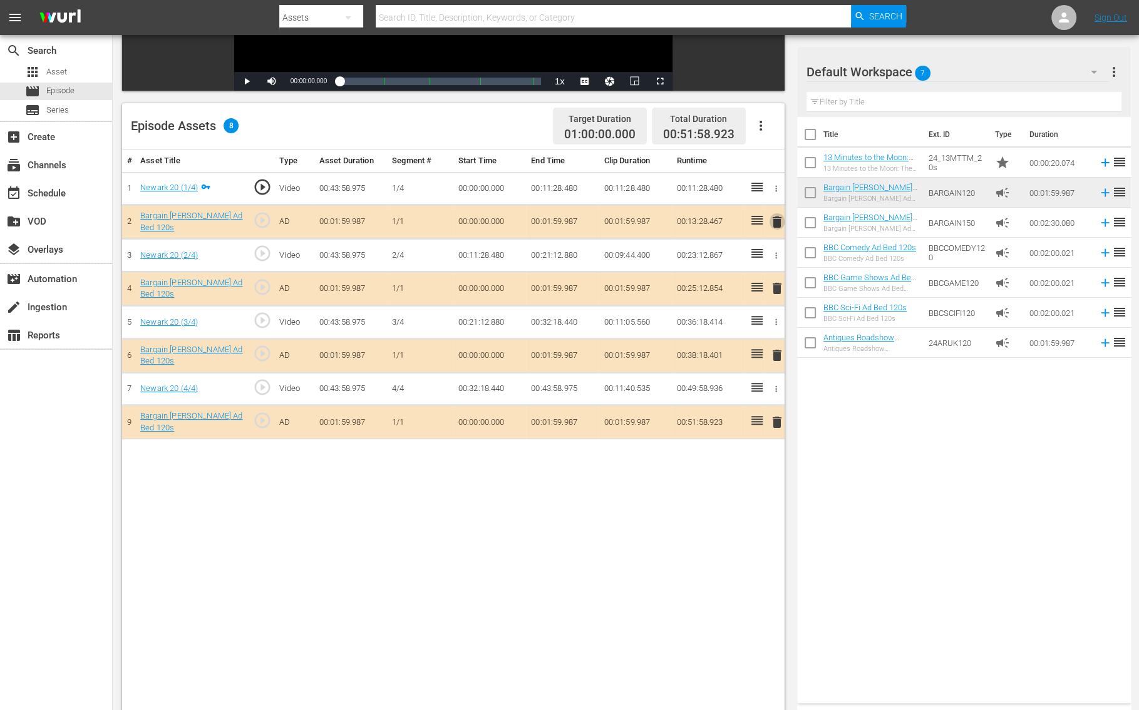
click at [774, 219] on span "delete" at bounding box center [776, 222] width 15 height 15
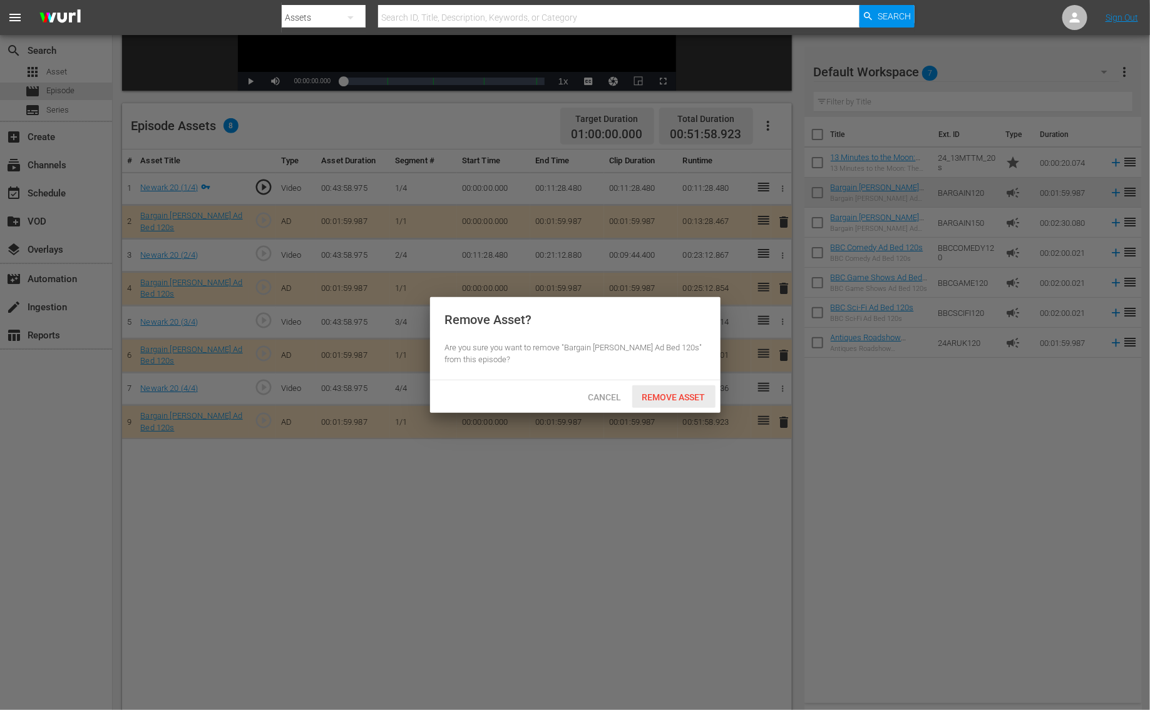
click at [698, 389] on div "Remove Asset" at bounding box center [673, 397] width 83 height 23
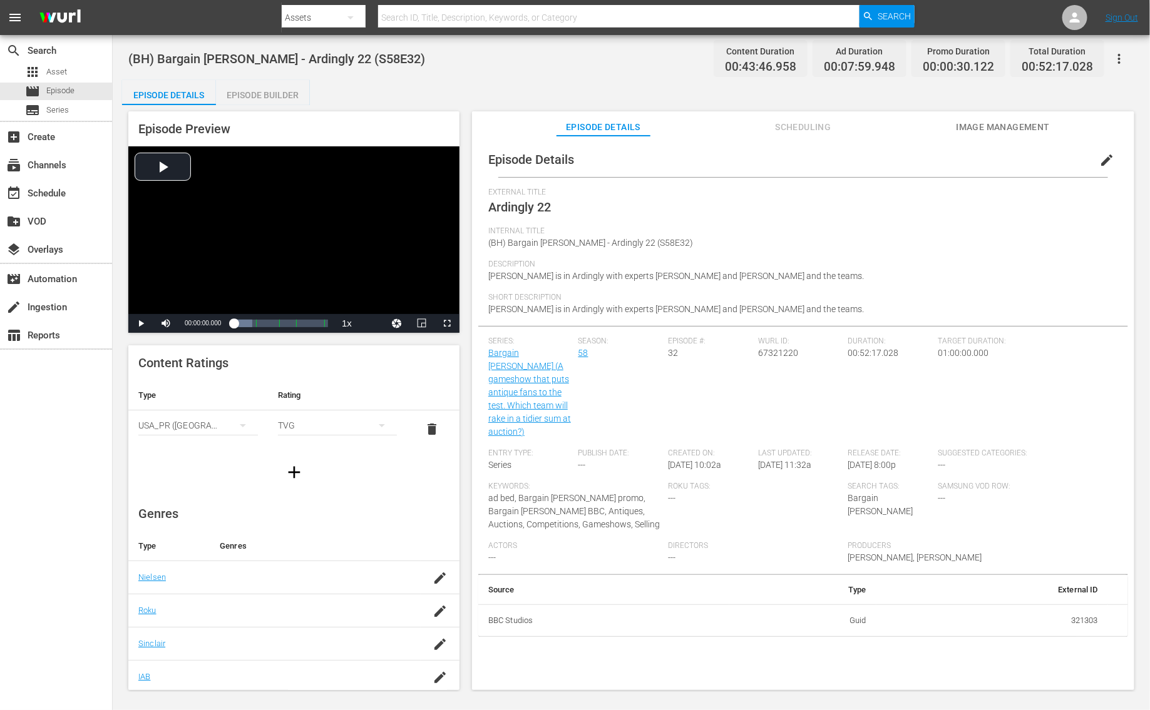
click at [257, 82] on div "Episode Builder" at bounding box center [263, 95] width 94 height 30
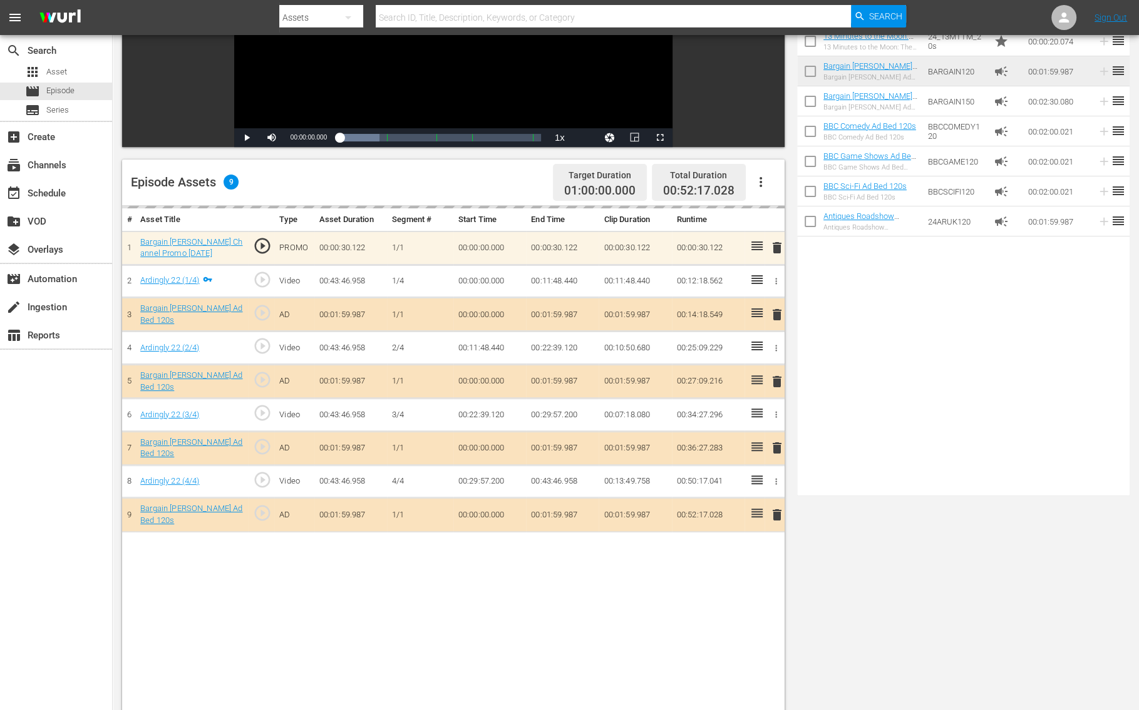
scroll to position [325, 0]
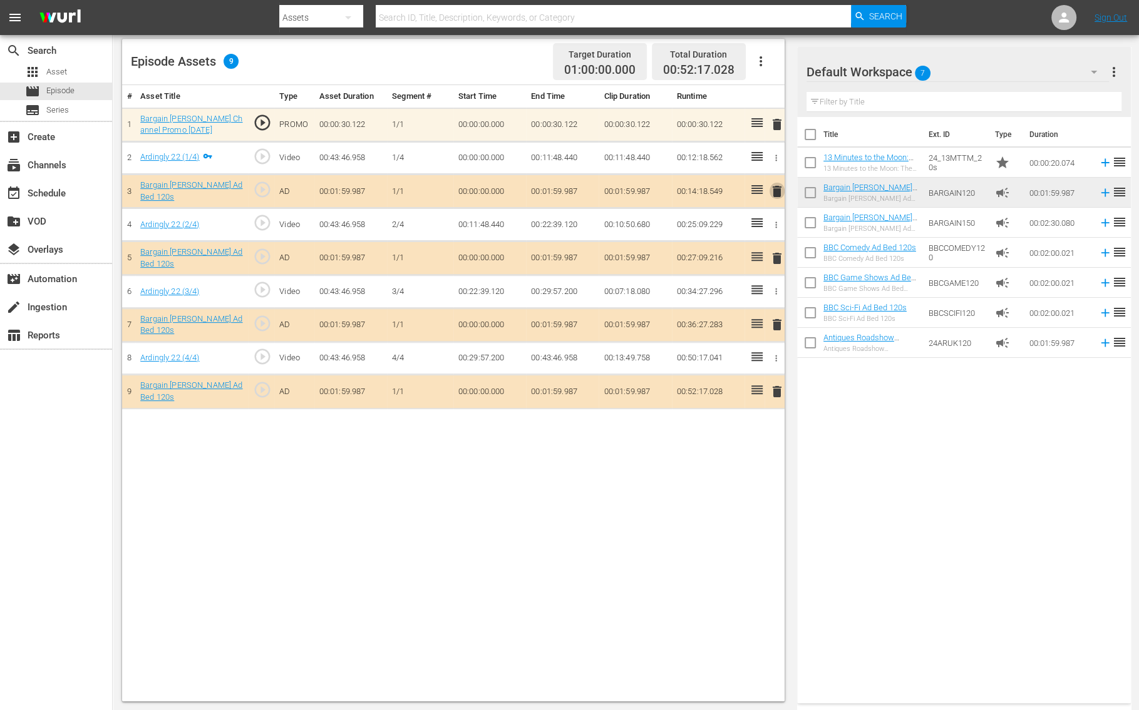
click at [777, 192] on span "delete" at bounding box center [776, 191] width 15 height 15
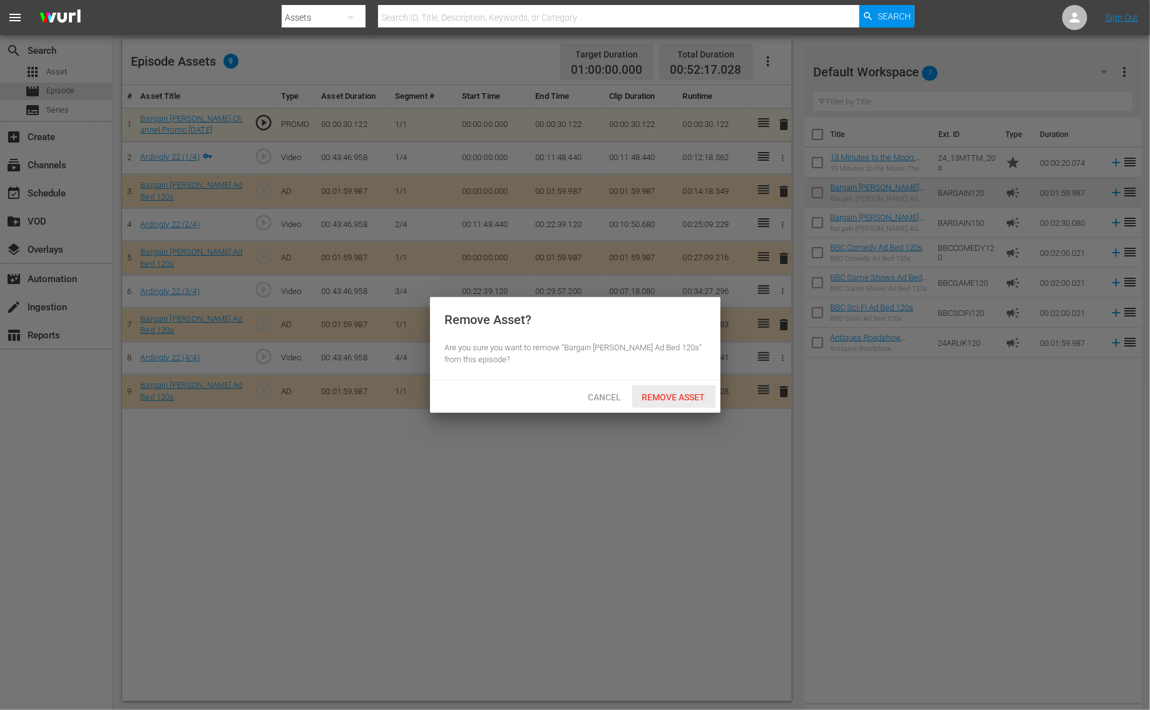
click at [672, 404] on div "Remove Asset" at bounding box center [673, 397] width 83 height 23
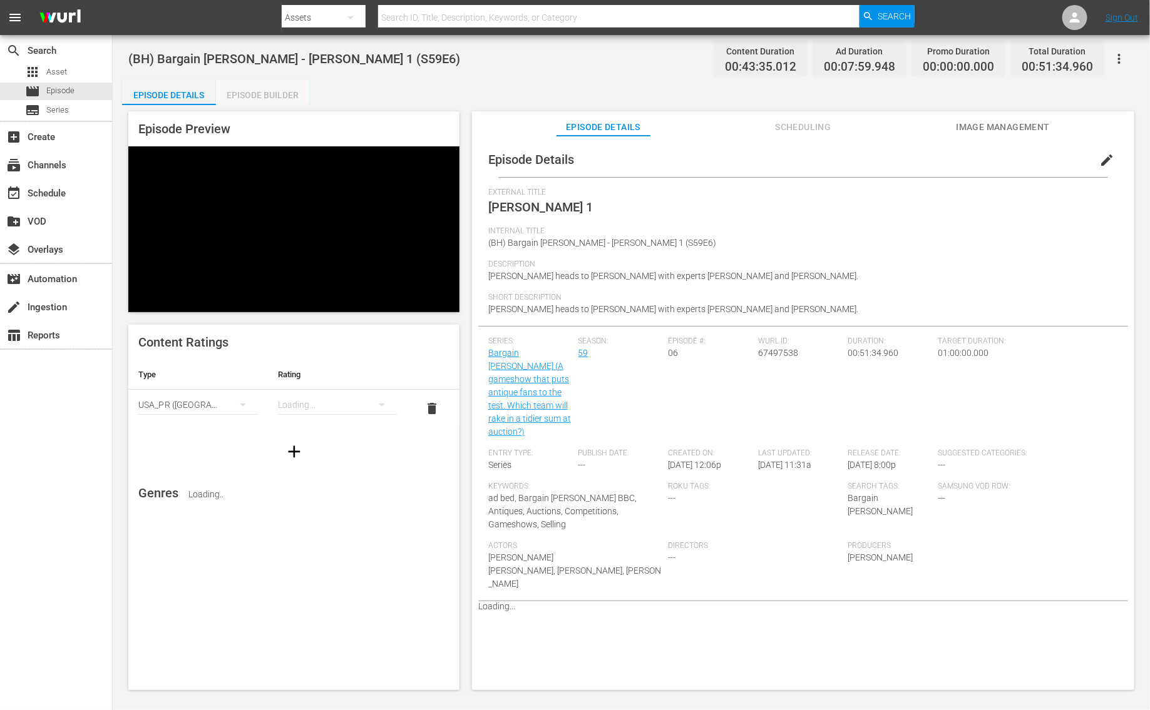
click at [280, 85] on div "Episode Builder" at bounding box center [263, 95] width 94 height 30
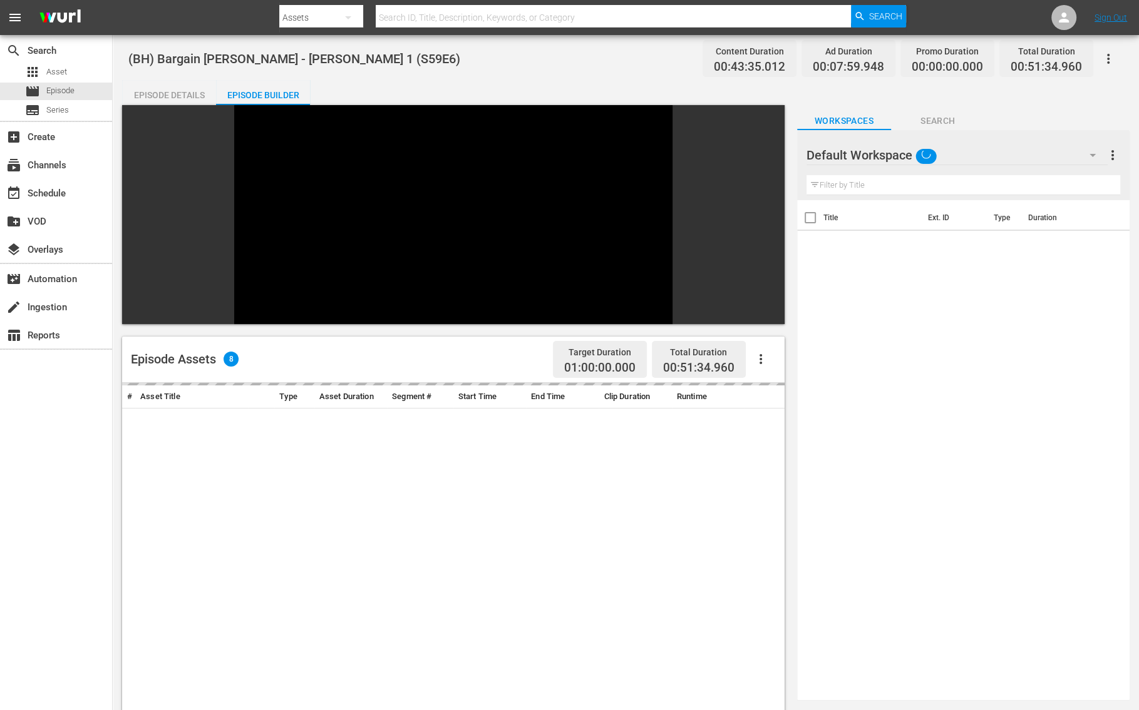
scroll to position [55, 0]
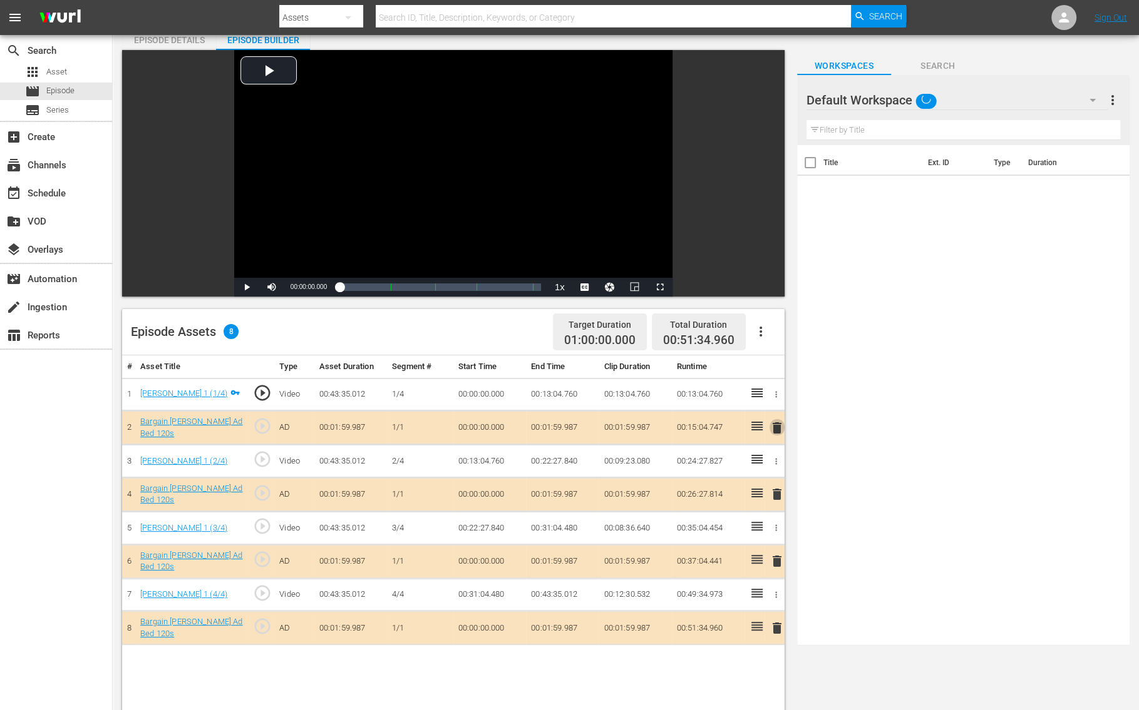
click at [776, 426] on span "delete" at bounding box center [776, 428] width 15 height 15
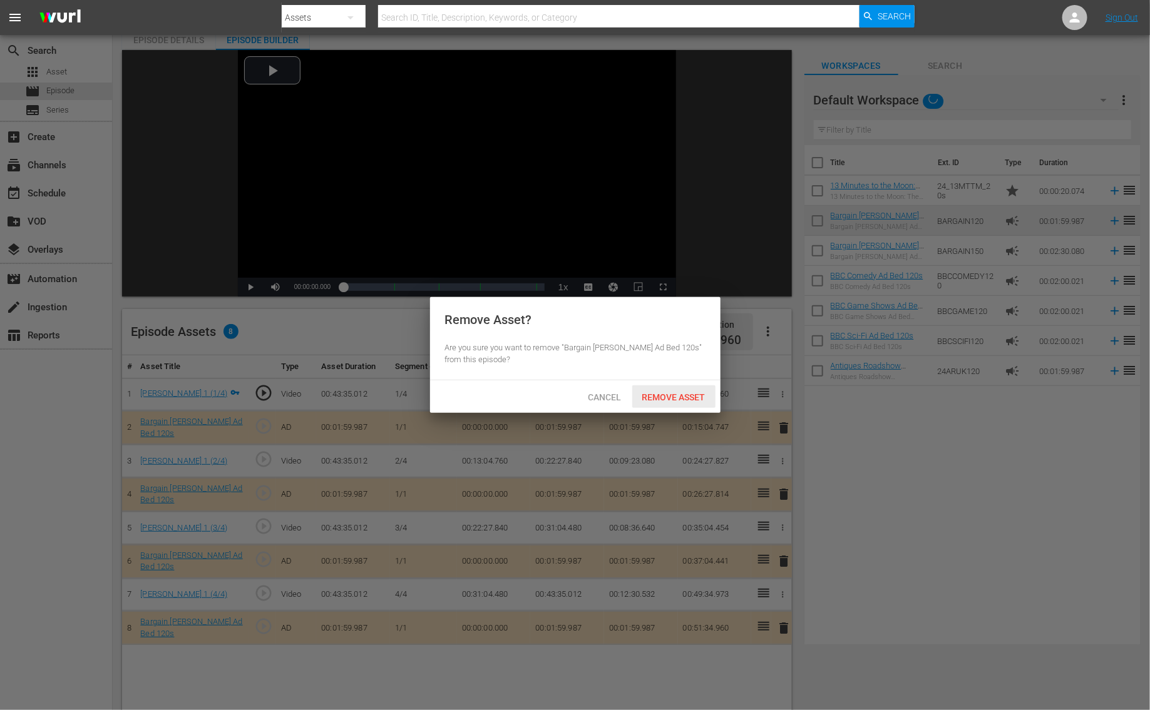
click at [674, 392] on span "Remove Asset" at bounding box center [673, 397] width 83 height 10
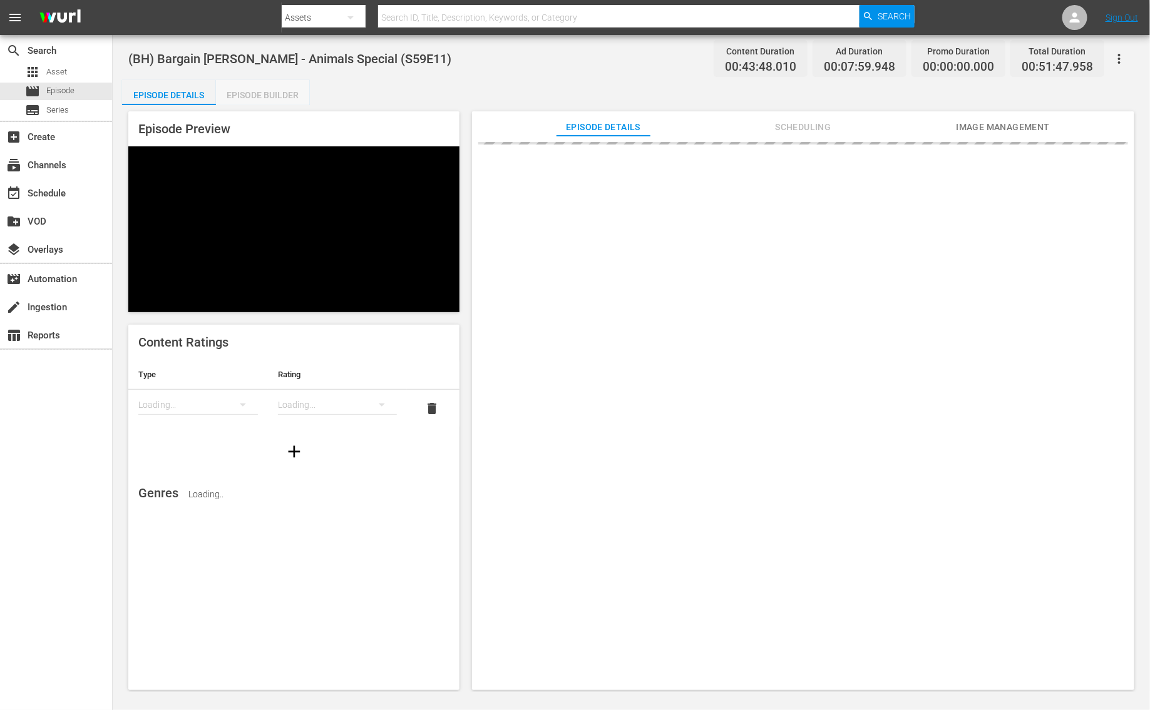
click at [285, 92] on div "Episode Builder" at bounding box center [263, 95] width 94 height 30
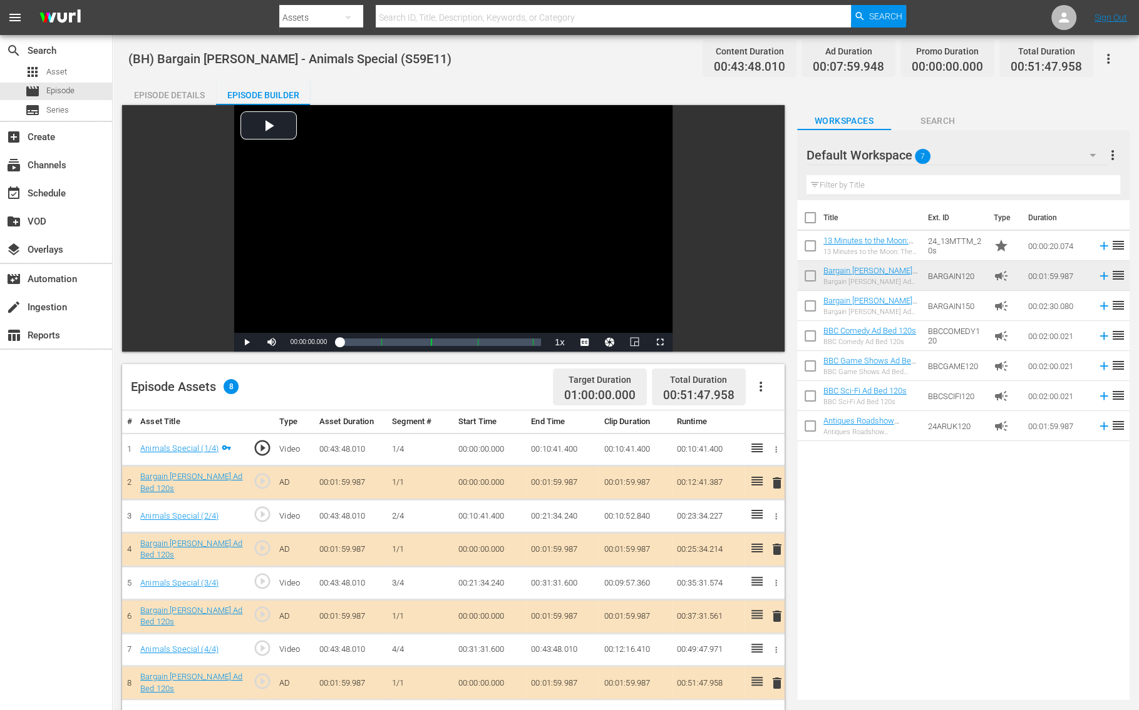
click at [781, 478] on span "delete" at bounding box center [776, 483] width 15 height 15
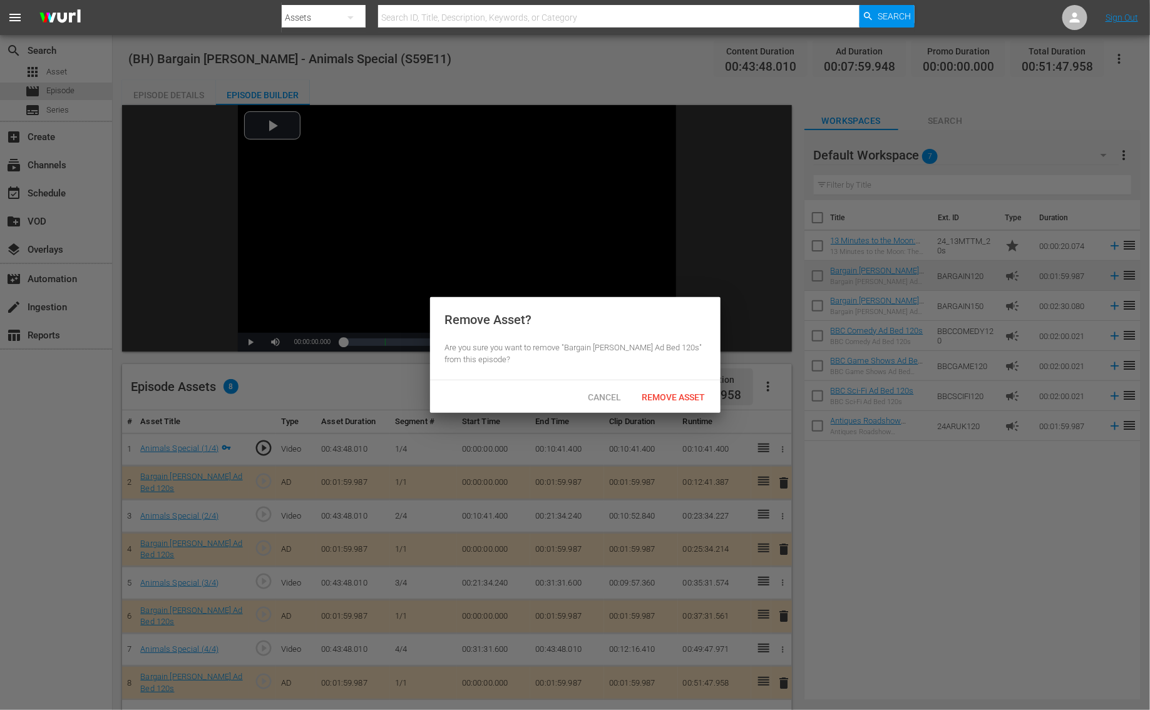
click at [684, 399] on span "Remove Asset" at bounding box center [673, 397] width 83 height 10
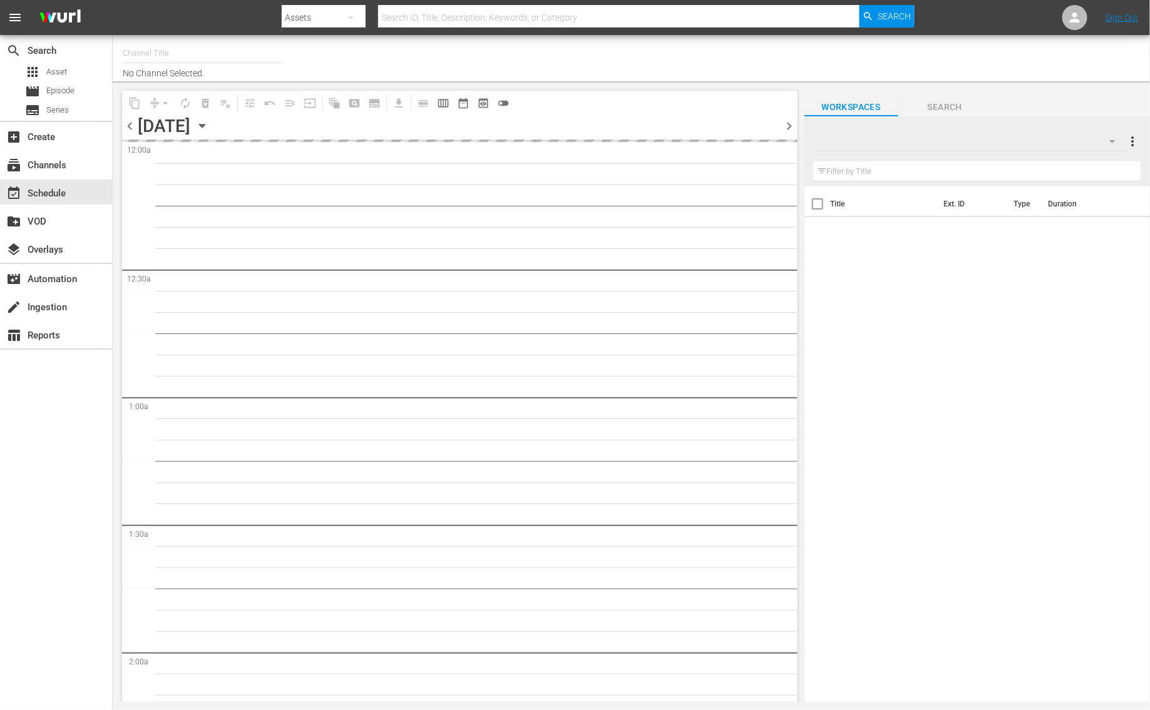
type input "Bargain [PERSON_NAME] (1885)"
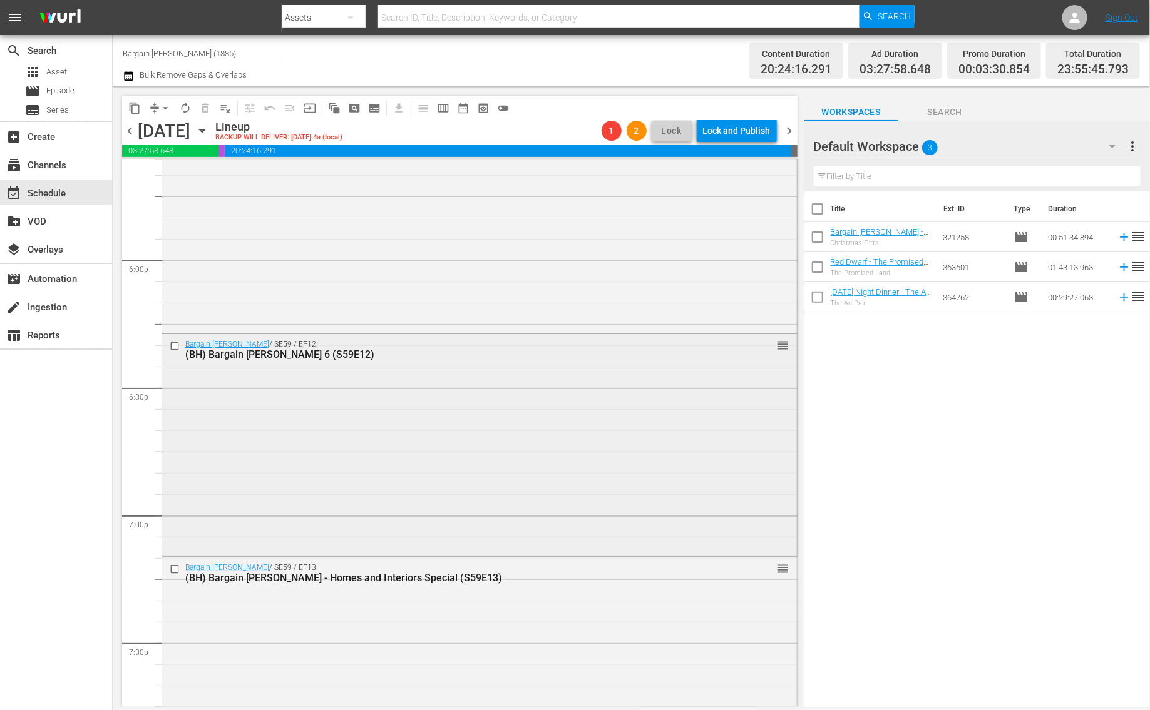
scroll to position [4498, 0]
click at [379, 486] on div "Bargain [PERSON_NAME] / SE59 / EP12: (BH) Bargain [PERSON_NAME] 6 (S59E12) reor…" at bounding box center [479, 442] width 635 height 220
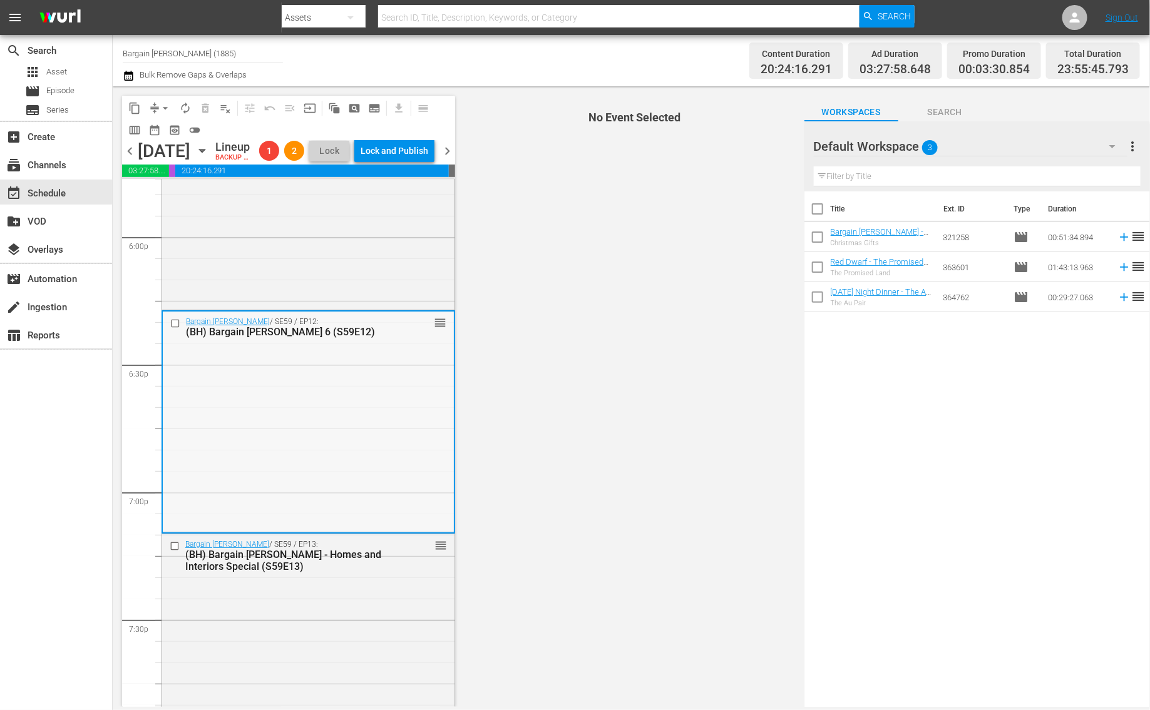
scroll to position [4563, 0]
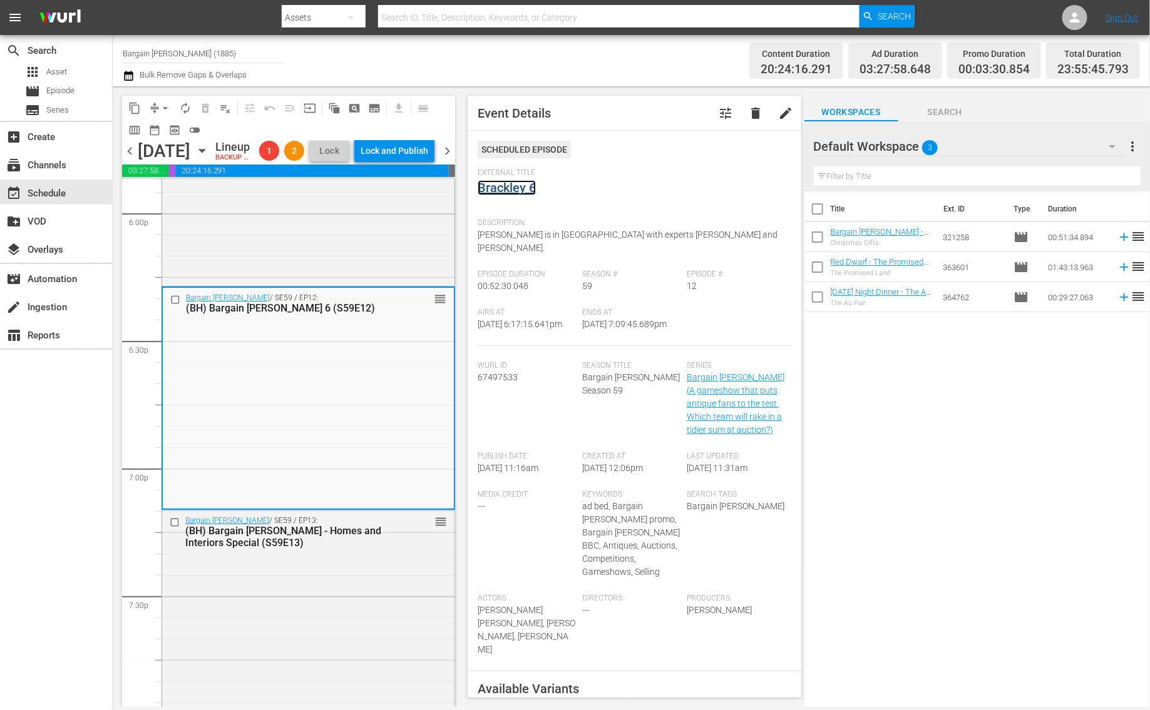
click at [485, 189] on link "Brackley 6" at bounding box center [507, 187] width 58 height 15
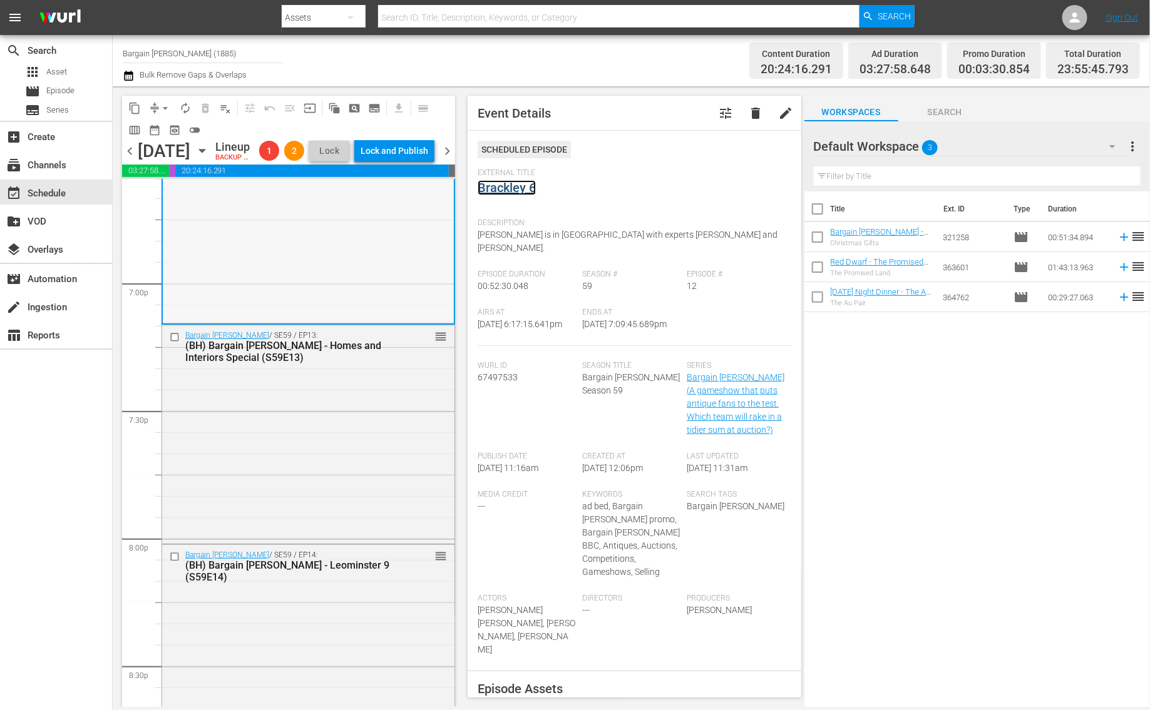
scroll to position [4890, 0]
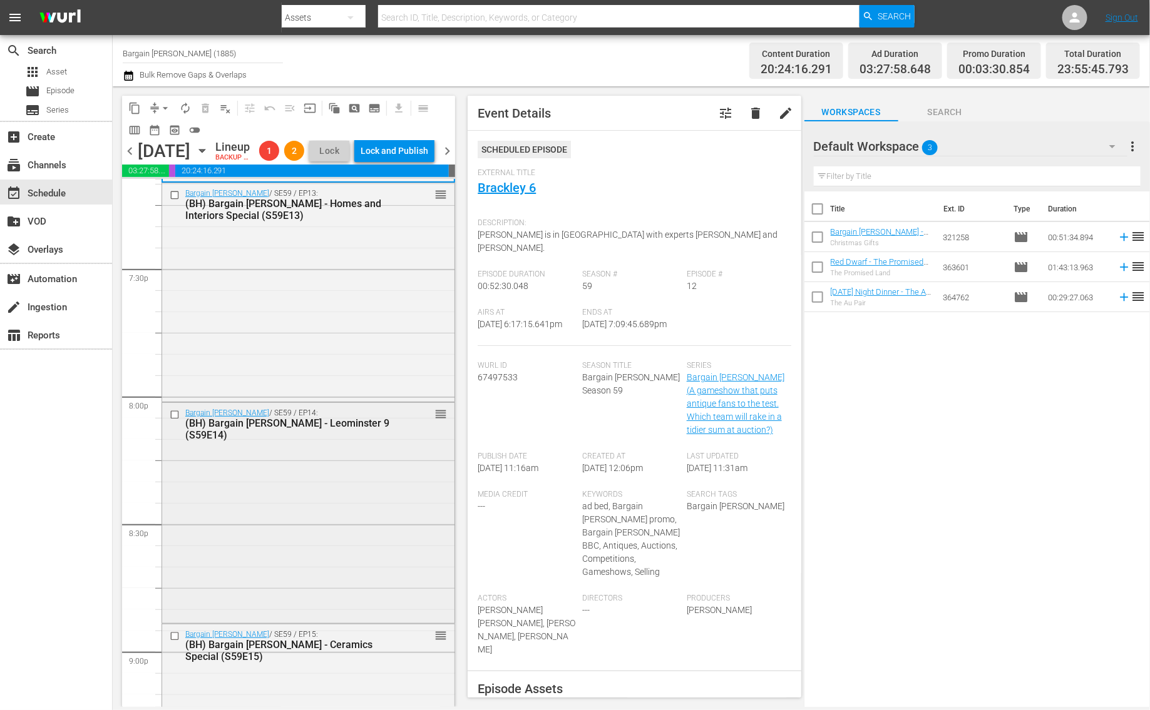
click at [274, 508] on div "Bargain [PERSON_NAME] / SE59 / EP14: (BH) Bargain [PERSON_NAME] - Leominster 9 …" at bounding box center [308, 511] width 292 height 217
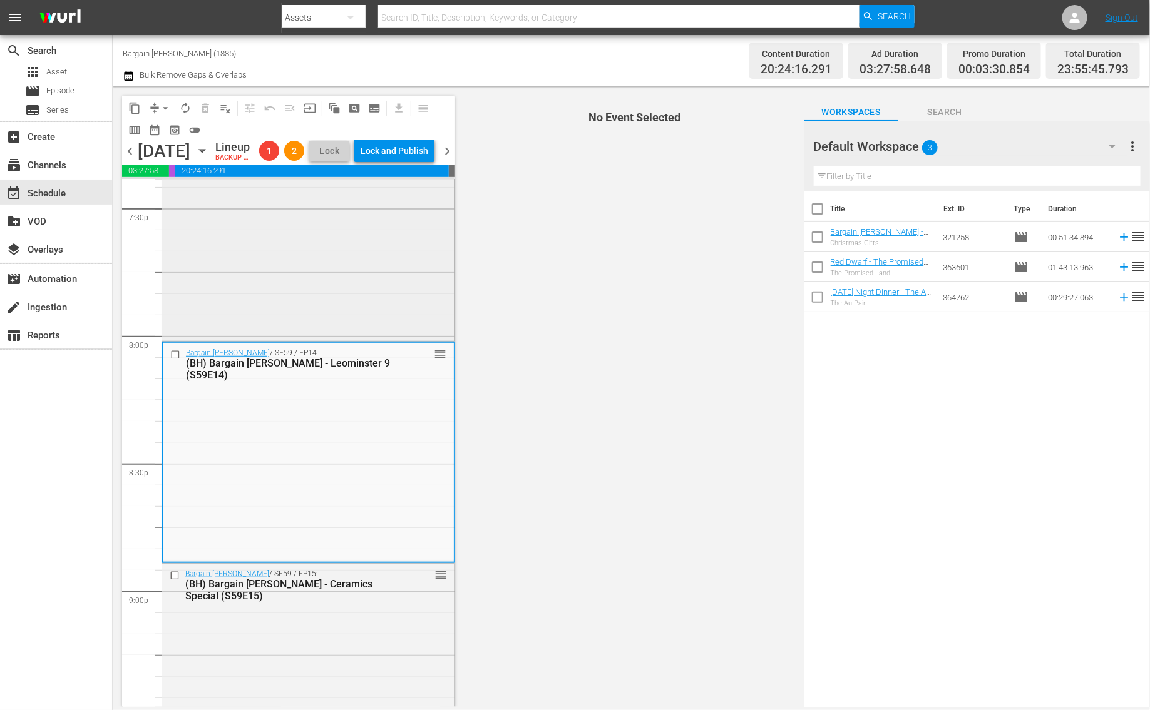
scroll to position [4964, 0]
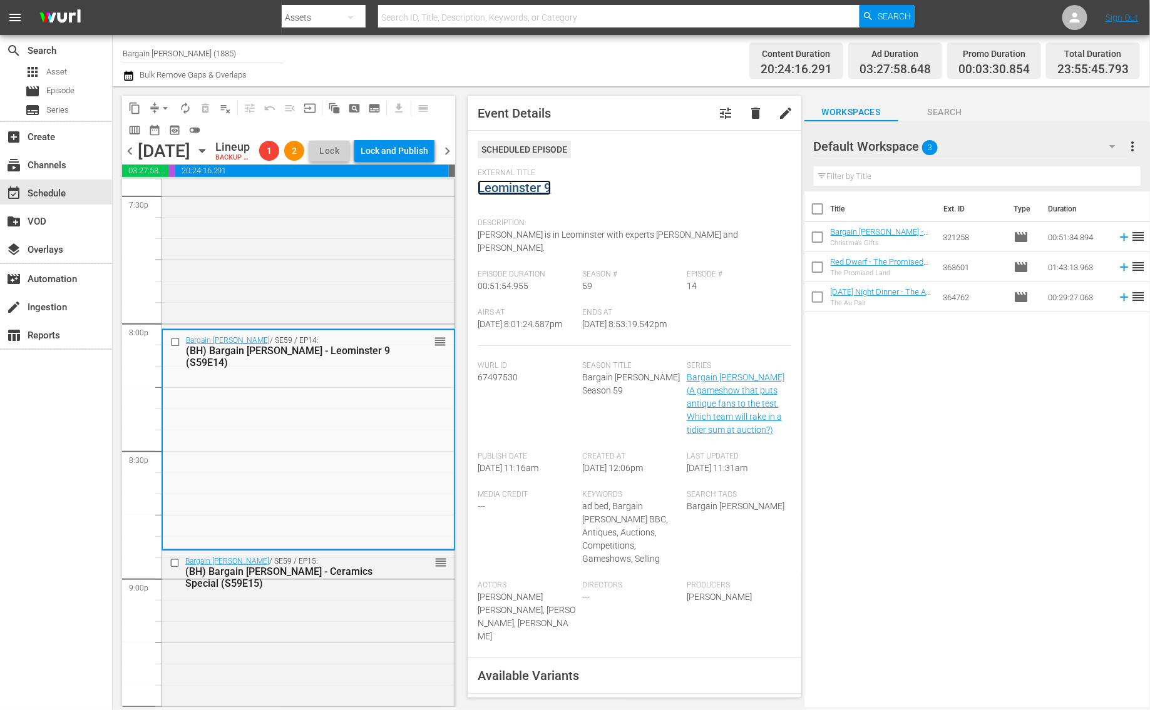
click at [503, 189] on link "Leominster 9" at bounding box center [514, 187] width 73 height 15
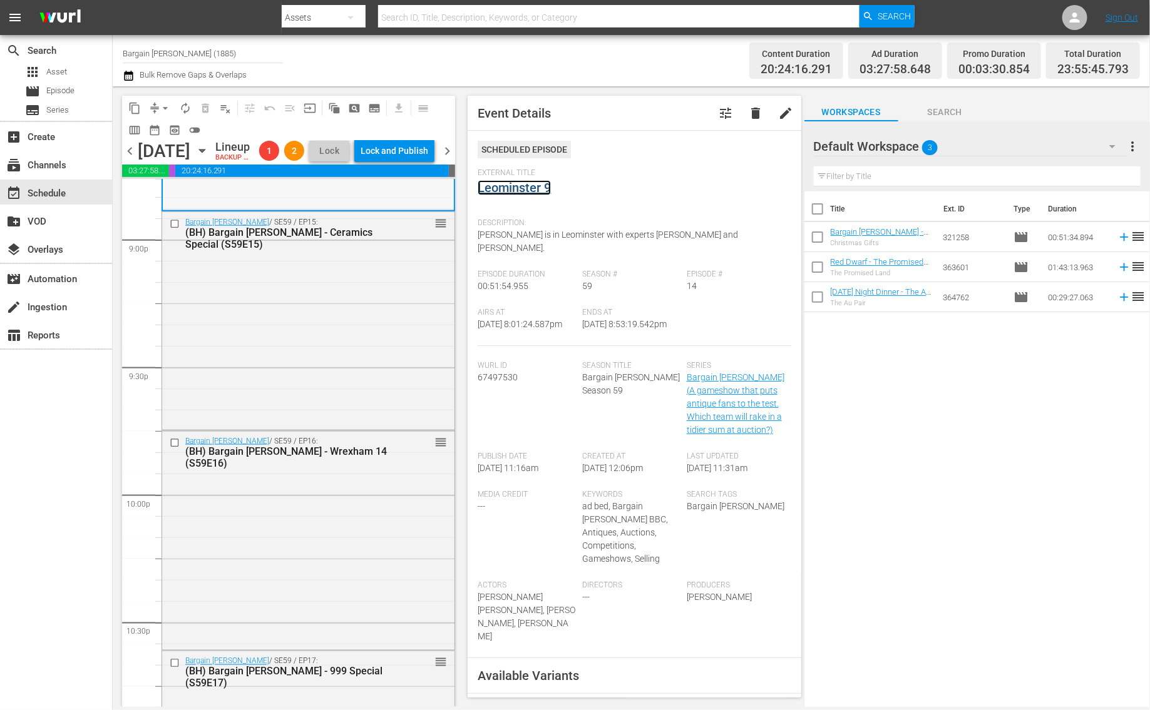
scroll to position [5338, 0]
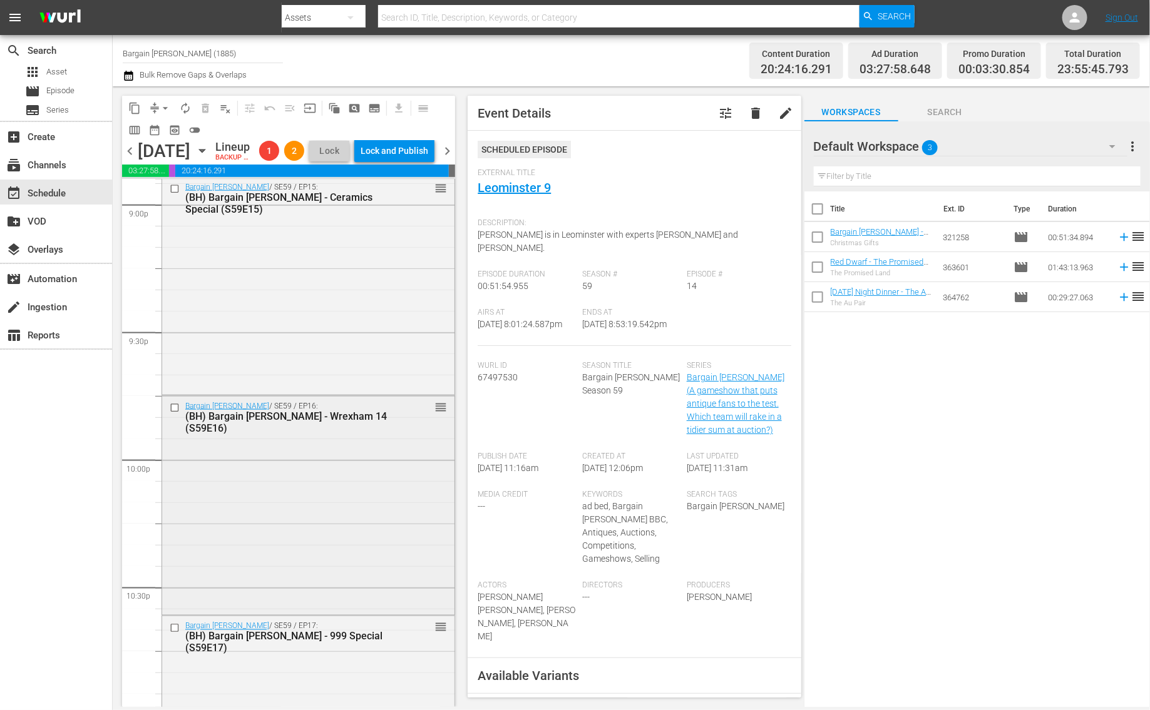
click at [279, 501] on div "Bargain [PERSON_NAME] / SE59 / EP16: (BH) Bargain [PERSON_NAME] - Wrexham 14 (S…" at bounding box center [308, 504] width 292 height 217
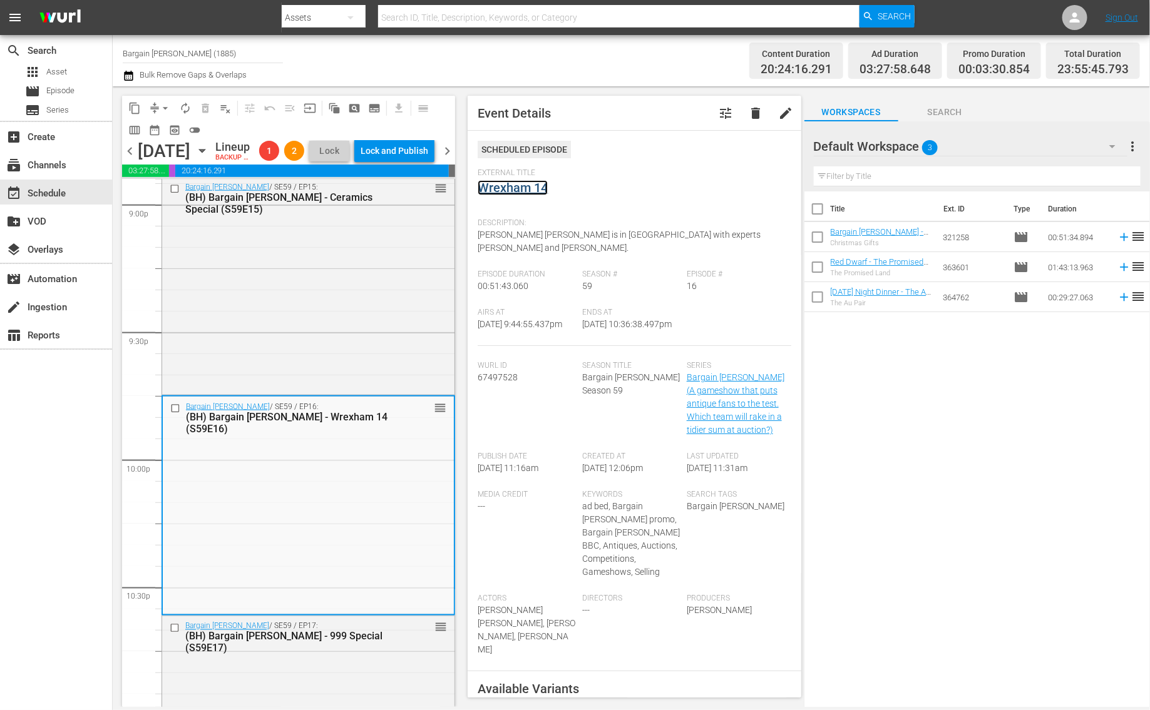
click at [506, 188] on link "Wrexham 14" at bounding box center [513, 187] width 70 height 15
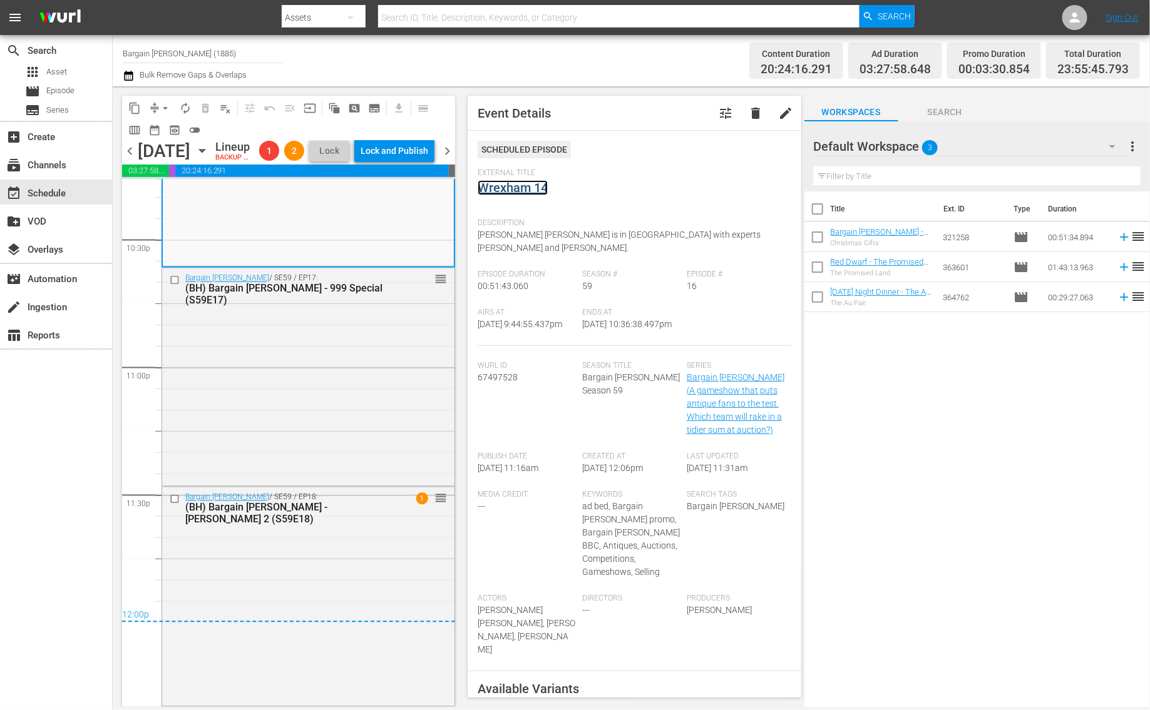
scroll to position [5726, 0]
click at [265, 543] on div "Bargain Hunt / SE59 / EP18: (BH) Bargain Hunt - King's Lynn 2 (S59E18) 1 reorder" at bounding box center [308, 596] width 292 height 217
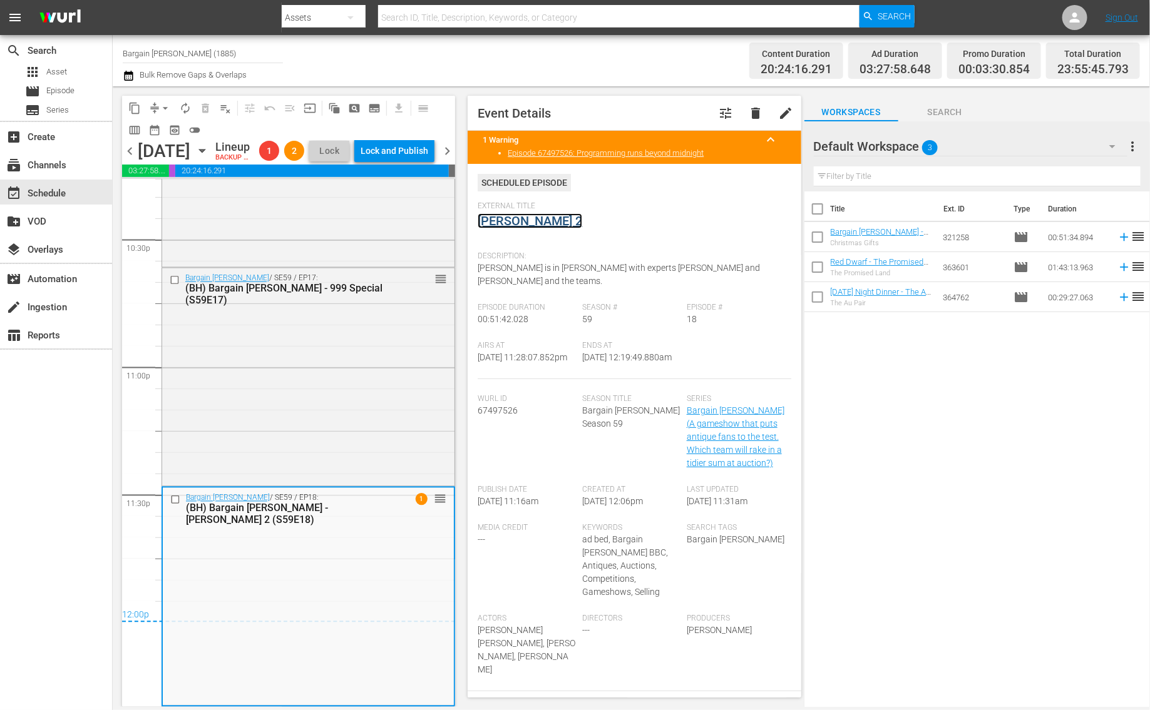
click at [493, 219] on link "King's Lynn 2" at bounding box center [530, 220] width 105 height 15
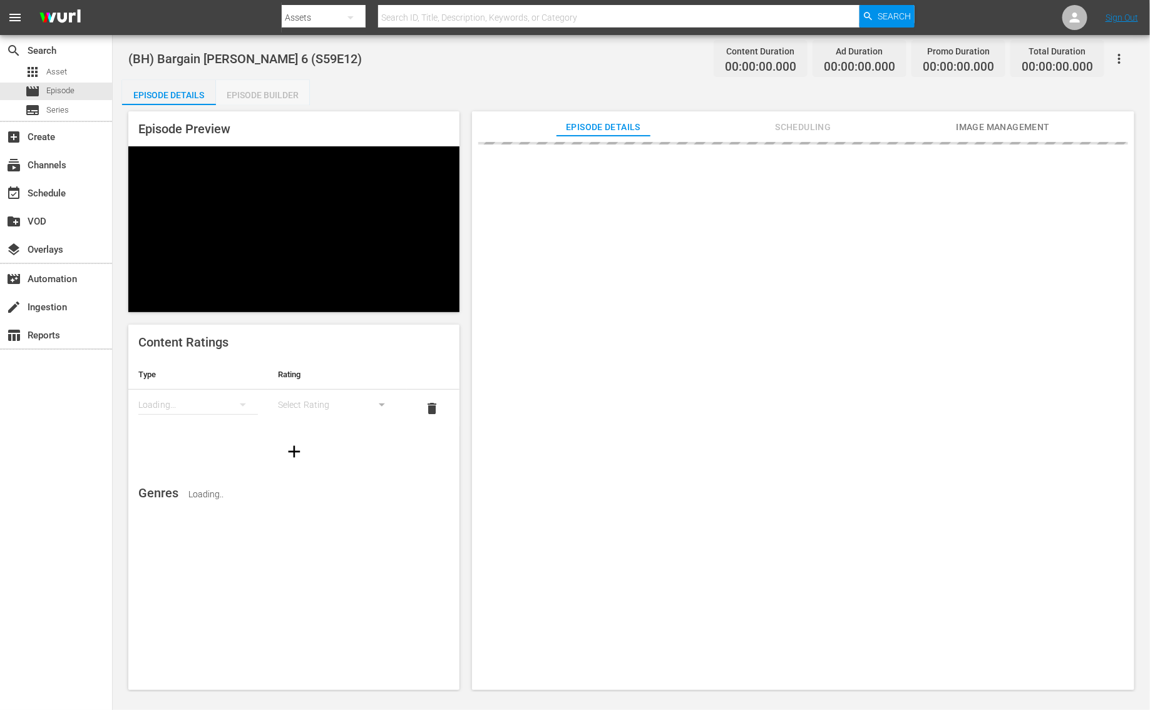
click at [260, 91] on div "Episode Builder" at bounding box center [263, 95] width 94 height 30
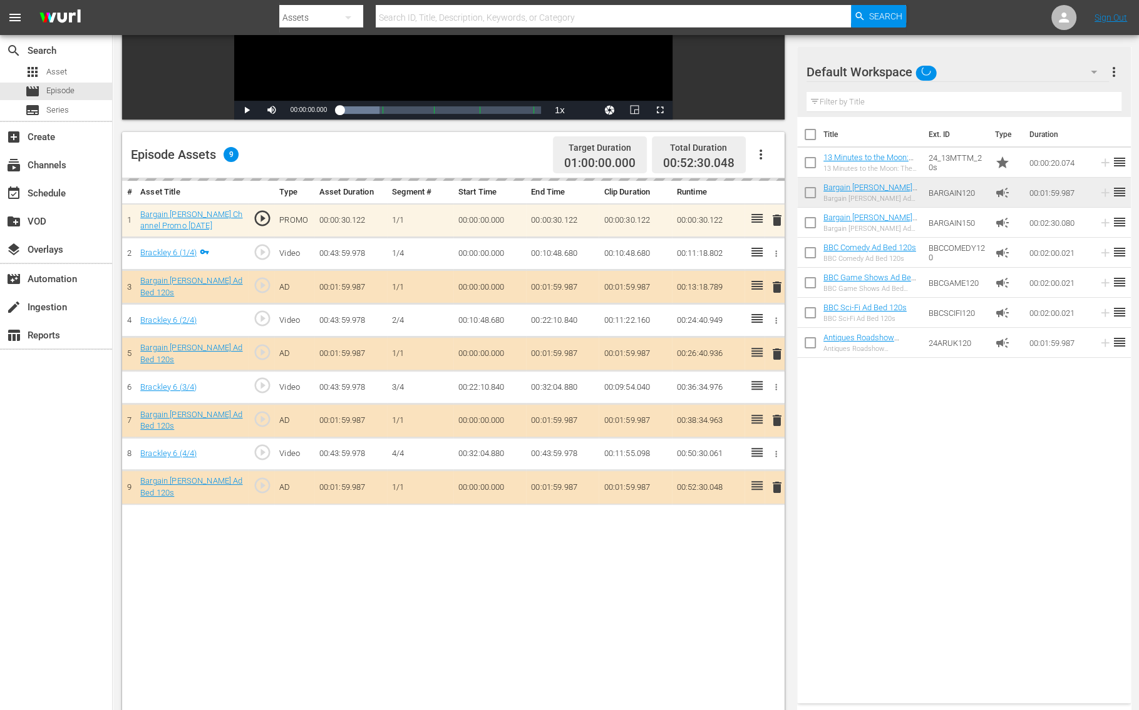
scroll to position [257, 0]
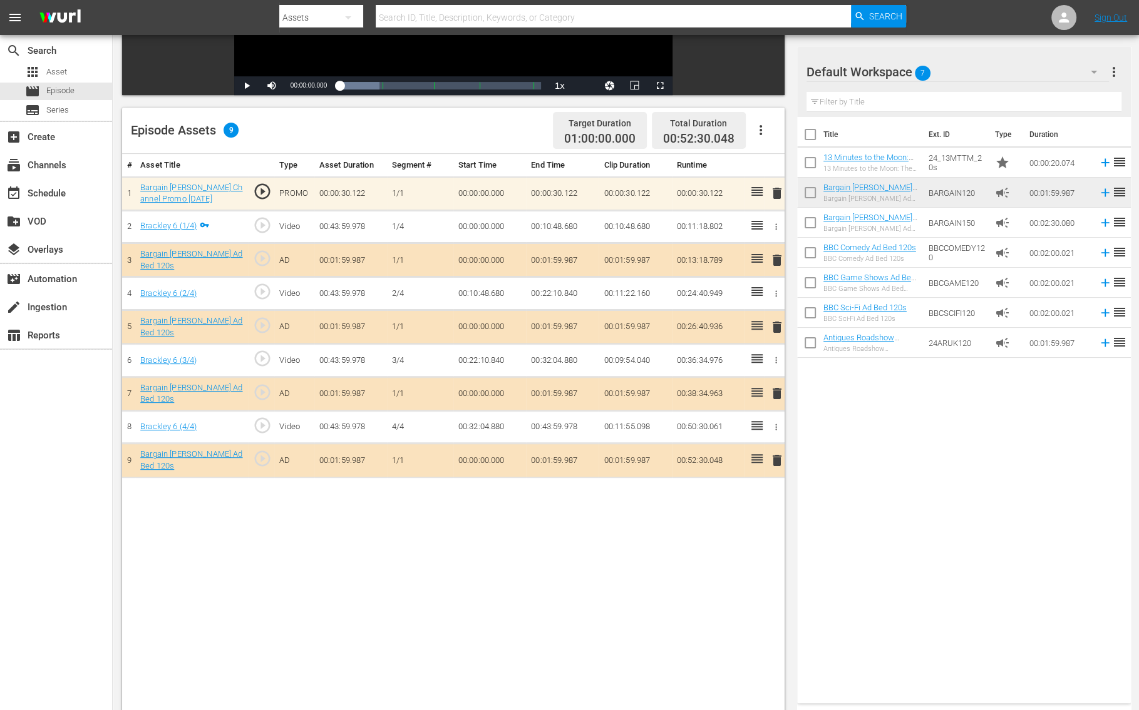
click at [781, 262] on span "delete" at bounding box center [776, 260] width 15 height 15
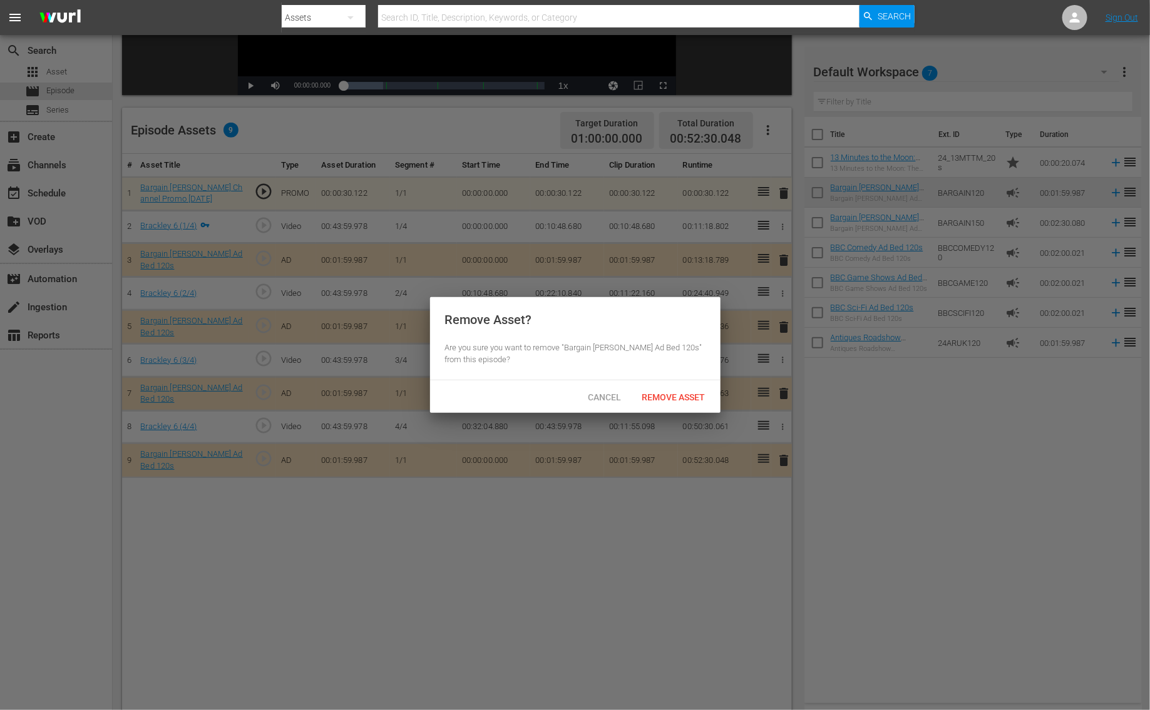
click at [667, 397] on span "Remove Asset" at bounding box center [673, 397] width 83 height 10
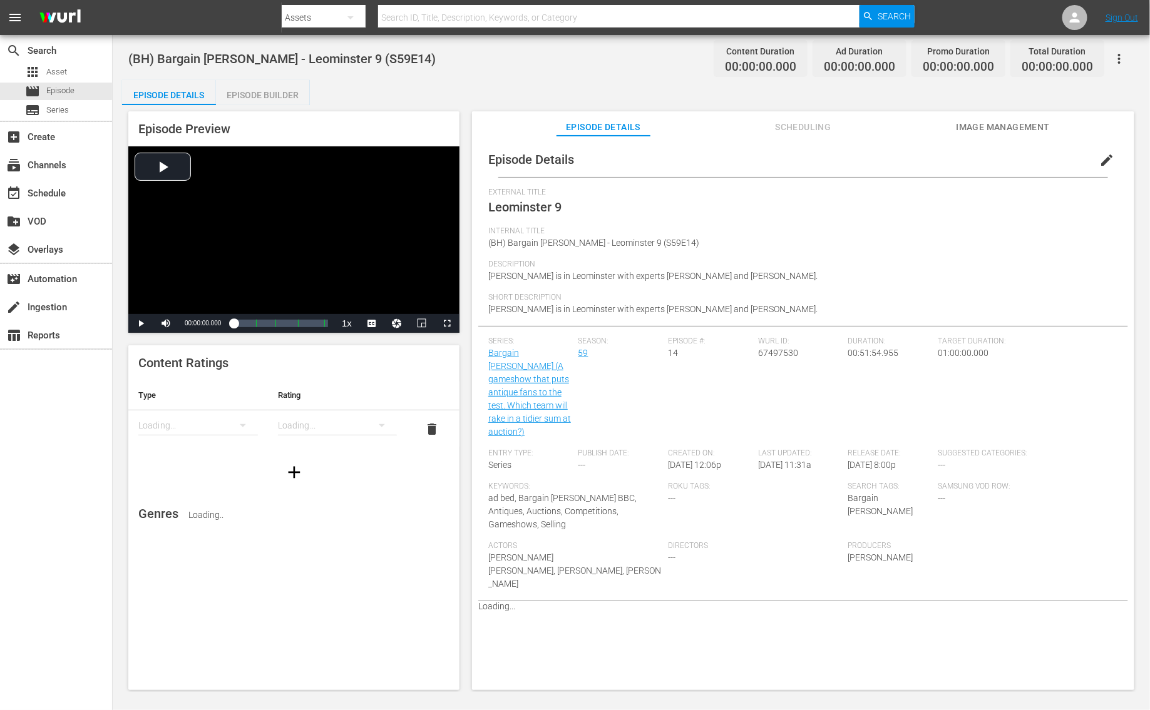
click at [275, 106] on div "Episode Preview Video Player is loading. Play Video Play Mute Current Time 00:0…" at bounding box center [631, 402] width 1018 height 595
click at [275, 96] on div "Episode Builder" at bounding box center [263, 95] width 94 height 30
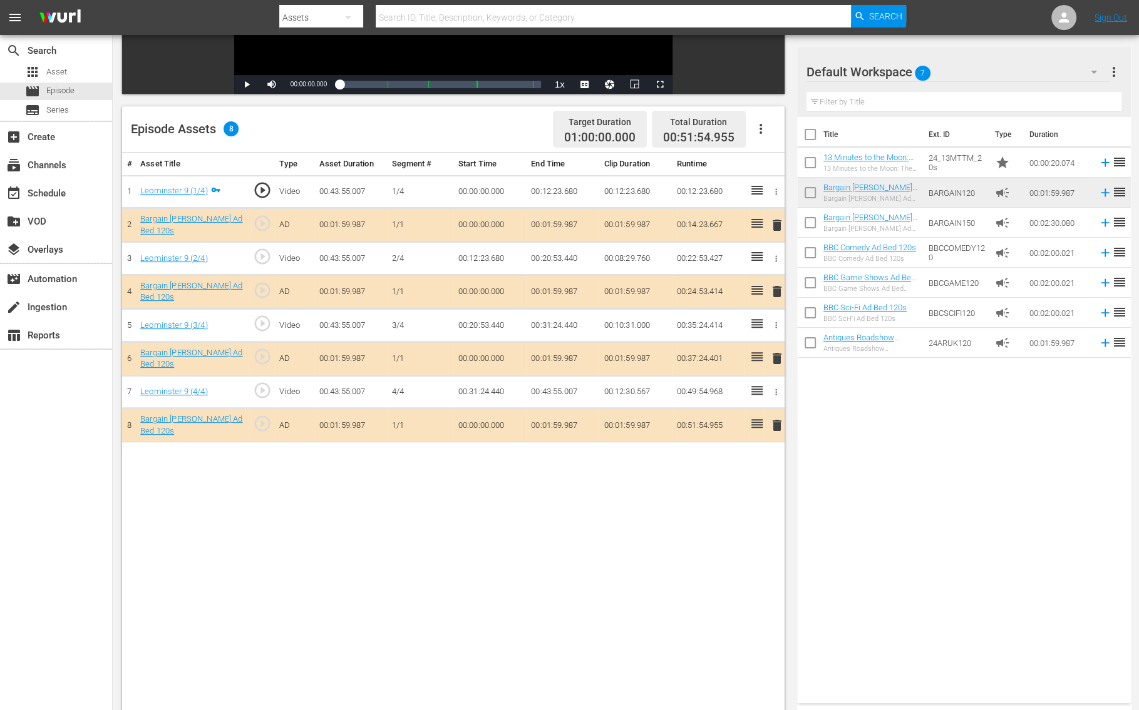
scroll to position [288, 0]
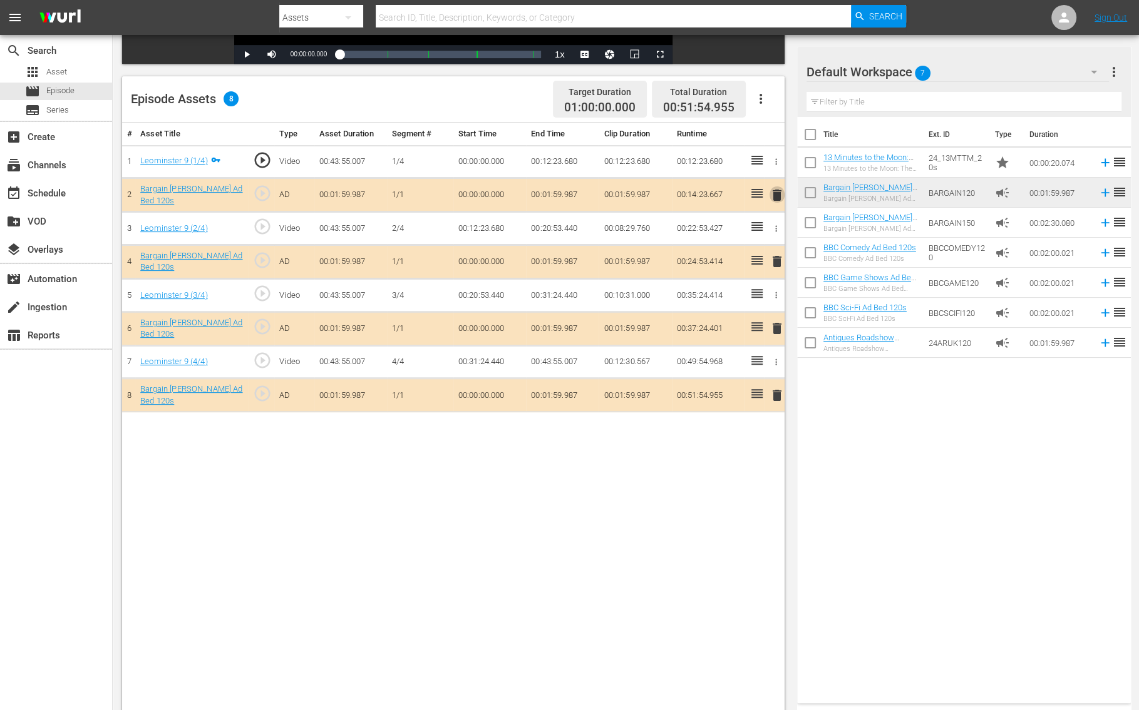
click at [775, 194] on span "delete" at bounding box center [776, 195] width 15 height 15
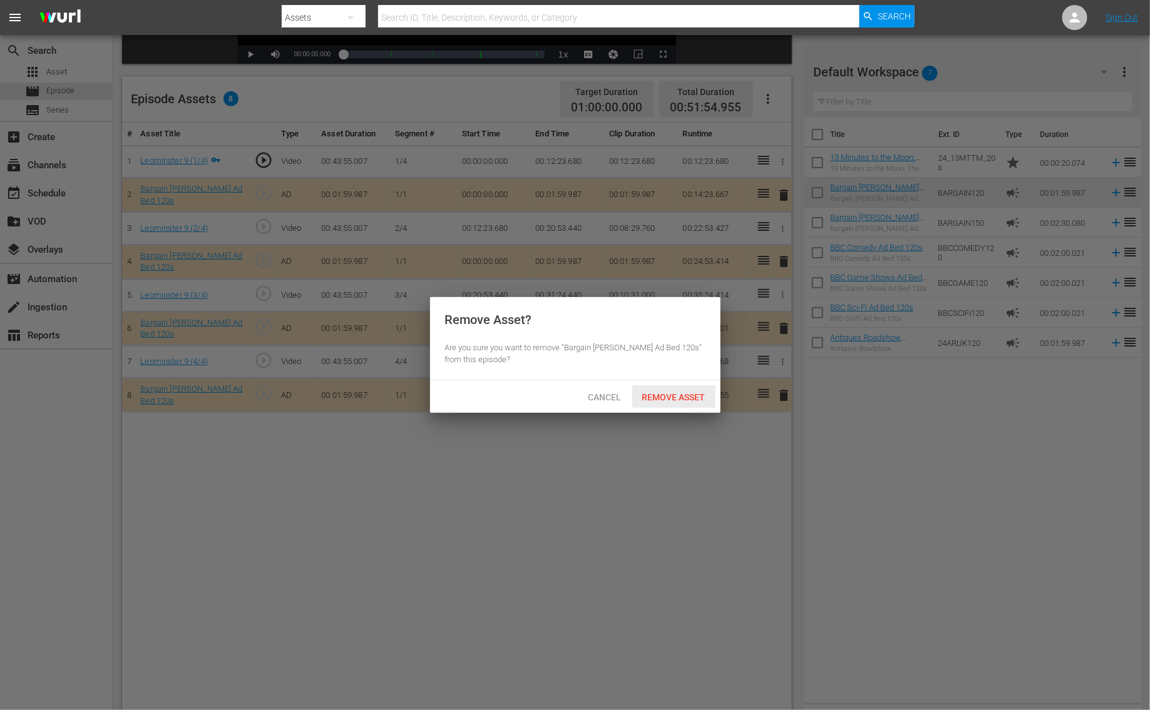
click at [668, 402] on div "Remove Asset" at bounding box center [673, 397] width 83 height 23
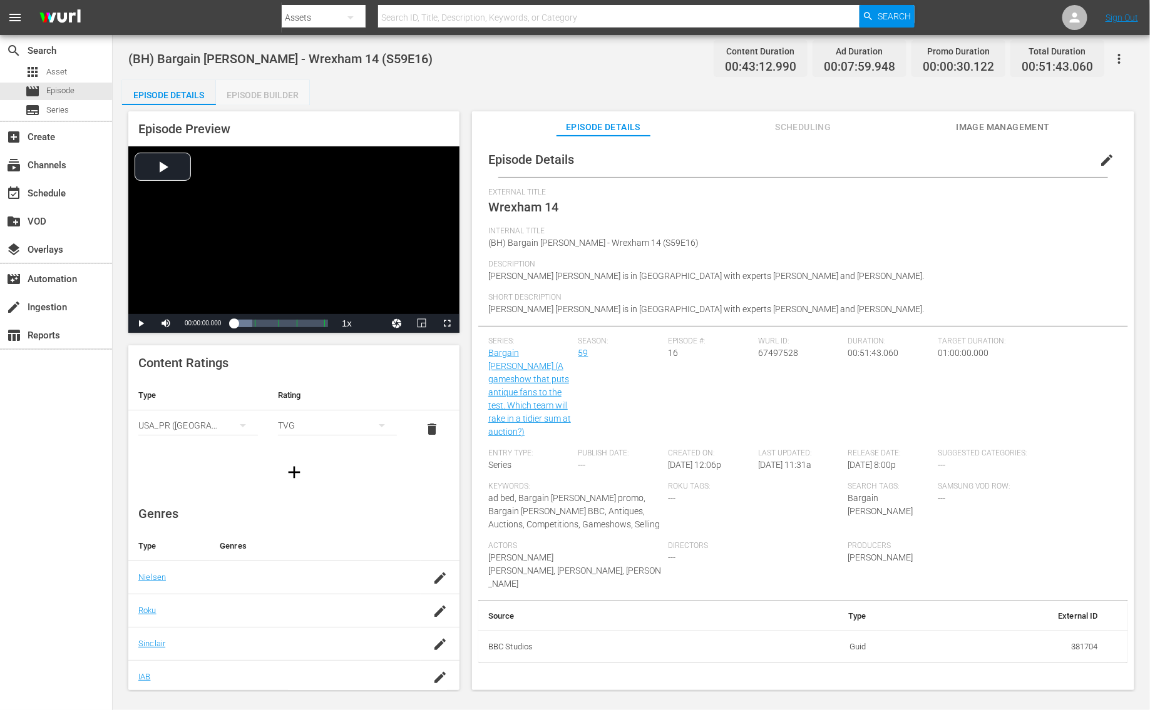
click at [257, 91] on div "Episode Builder" at bounding box center [263, 95] width 94 height 30
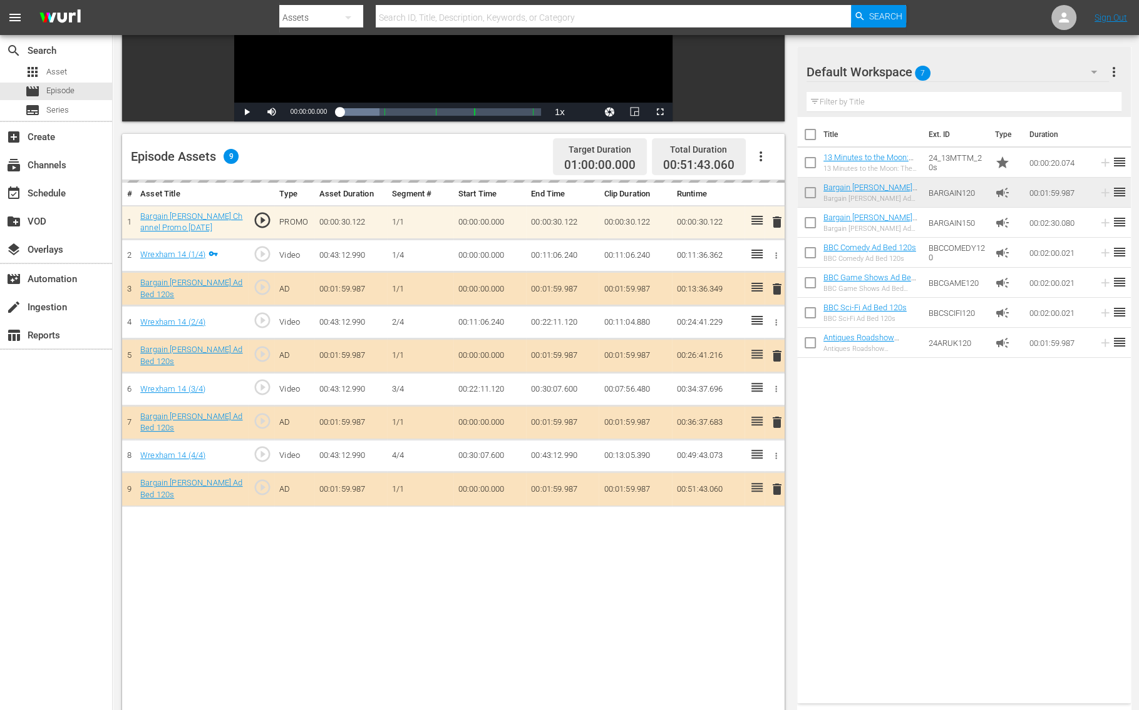
scroll to position [325, 0]
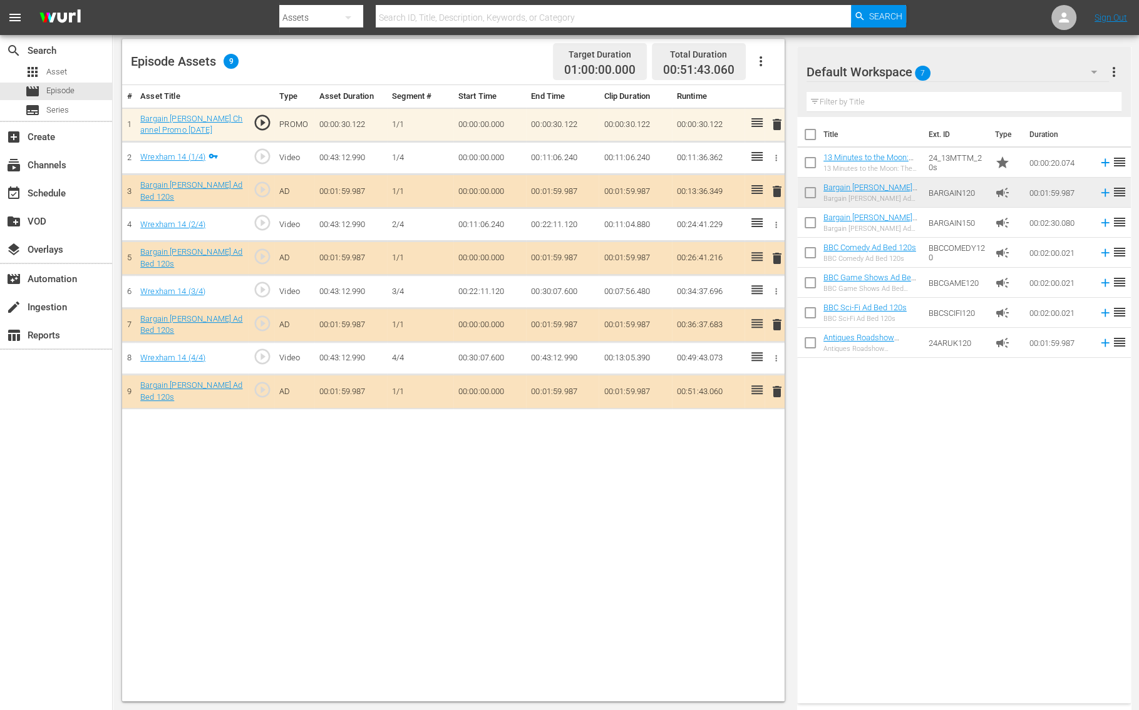
click at [774, 191] on span "delete" at bounding box center [776, 191] width 15 height 15
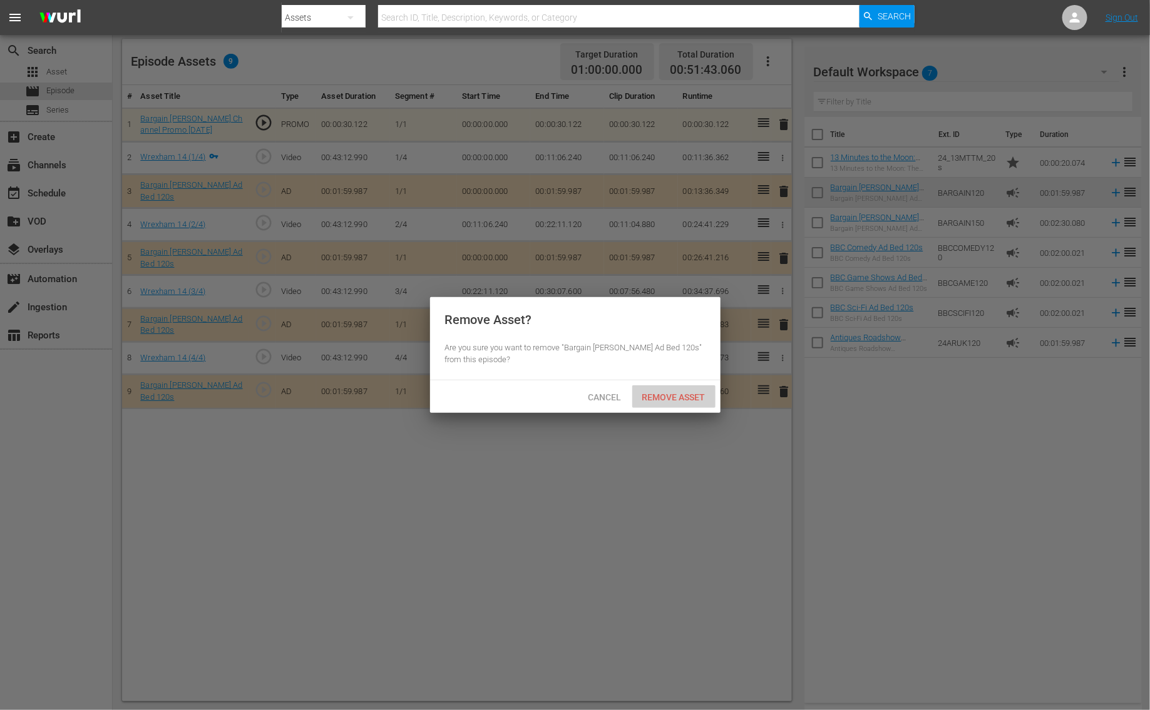
click at [642, 392] on span "Remove Asset" at bounding box center [673, 397] width 83 height 10
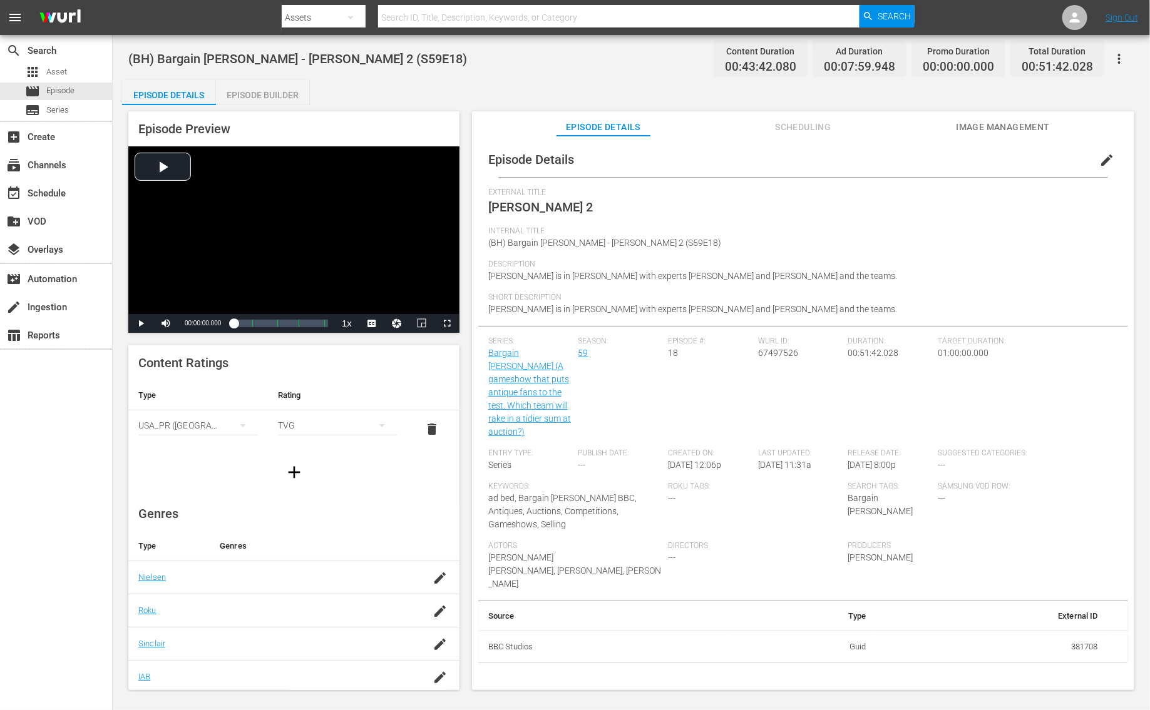
click at [282, 97] on div "Episode Builder" at bounding box center [263, 95] width 94 height 30
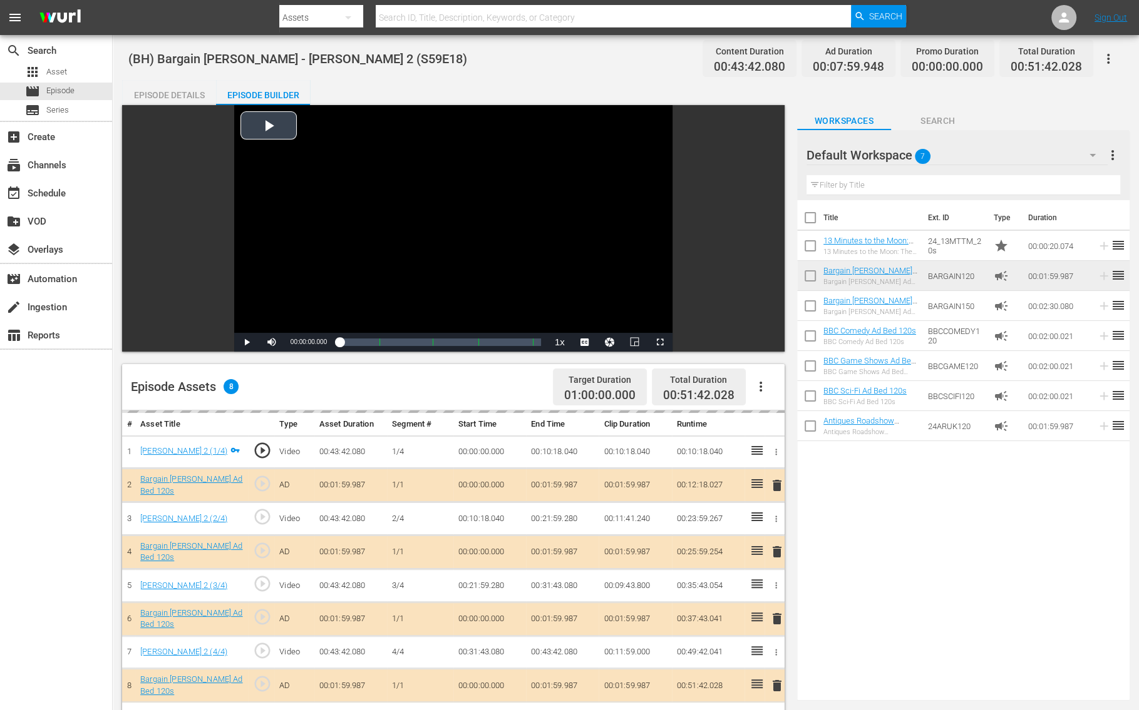
scroll to position [325, 0]
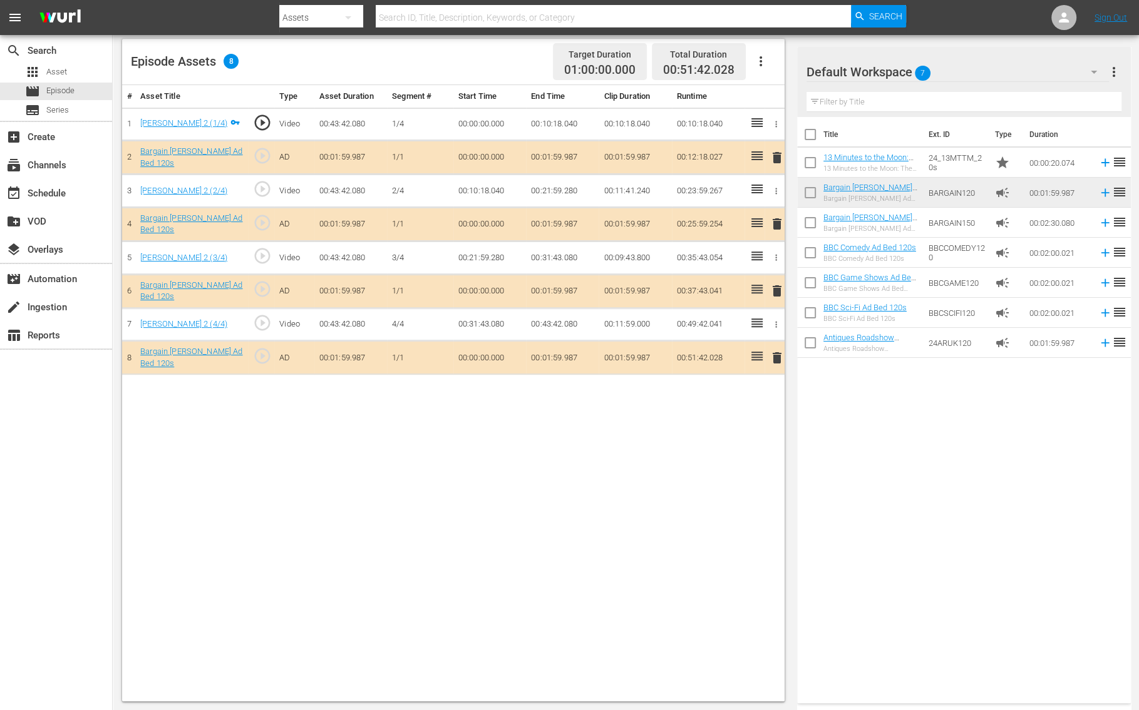
click at [777, 155] on span "delete" at bounding box center [776, 157] width 15 height 15
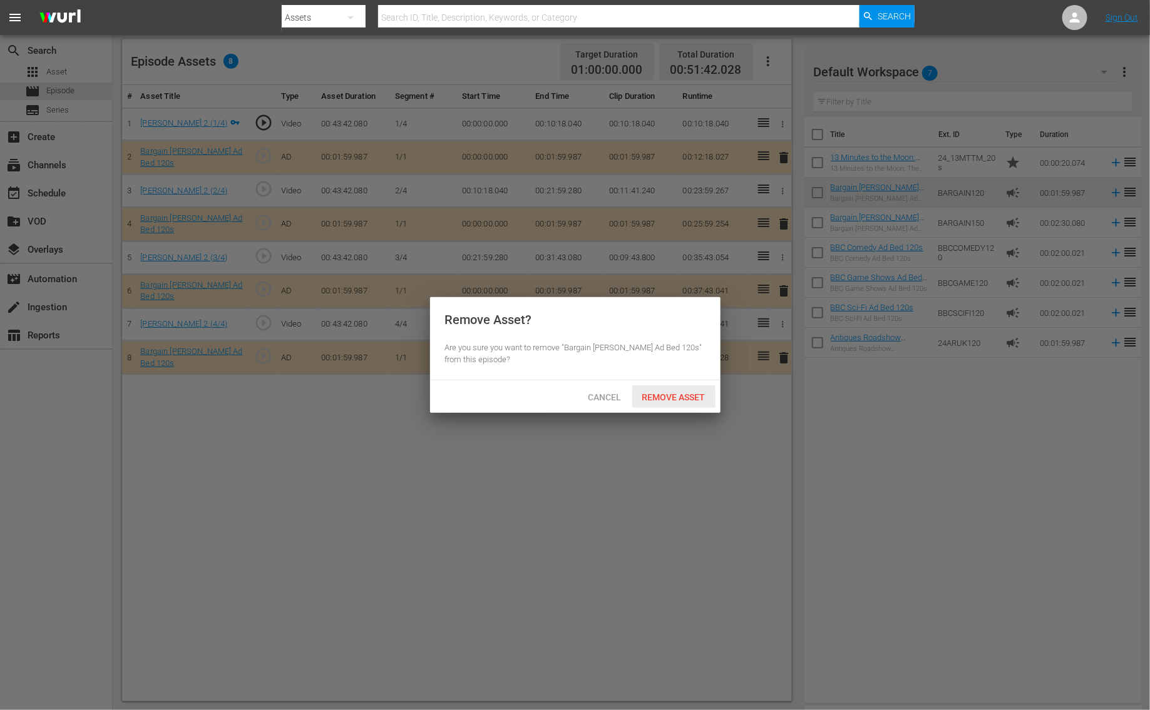
click at [682, 394] on span "Remove Asset" at bounding box center [673, 397] width 83 height 10
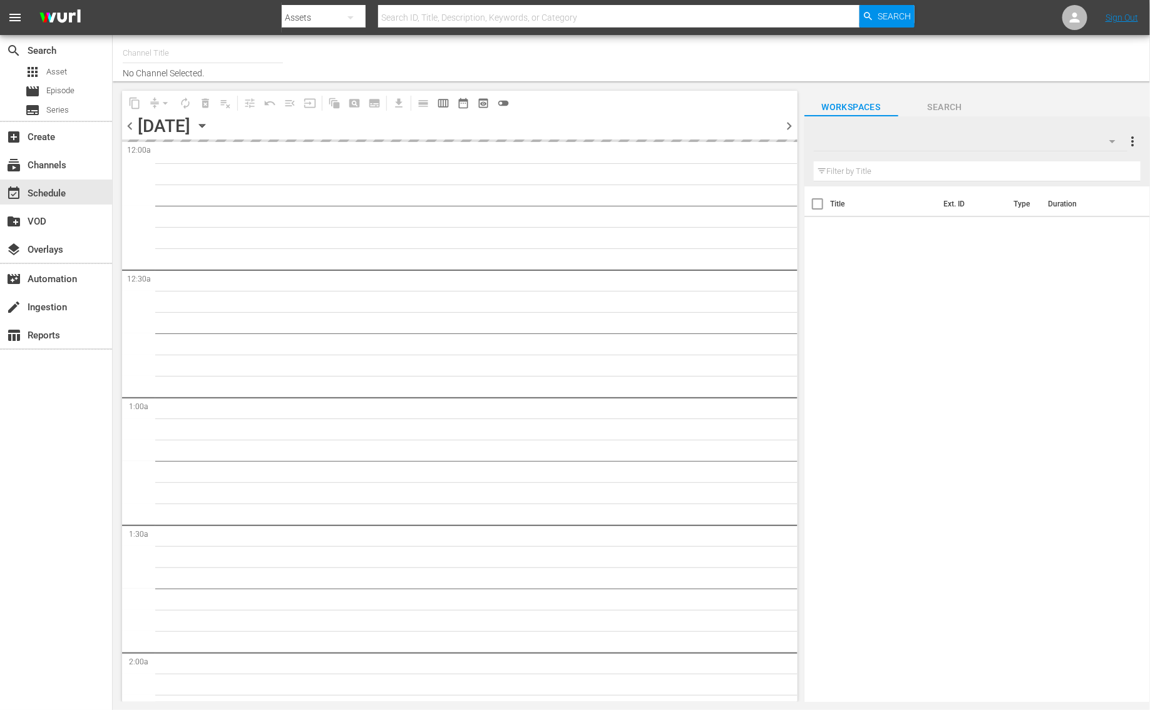
type input "Bargain [PERSON_NAME] (1885)"
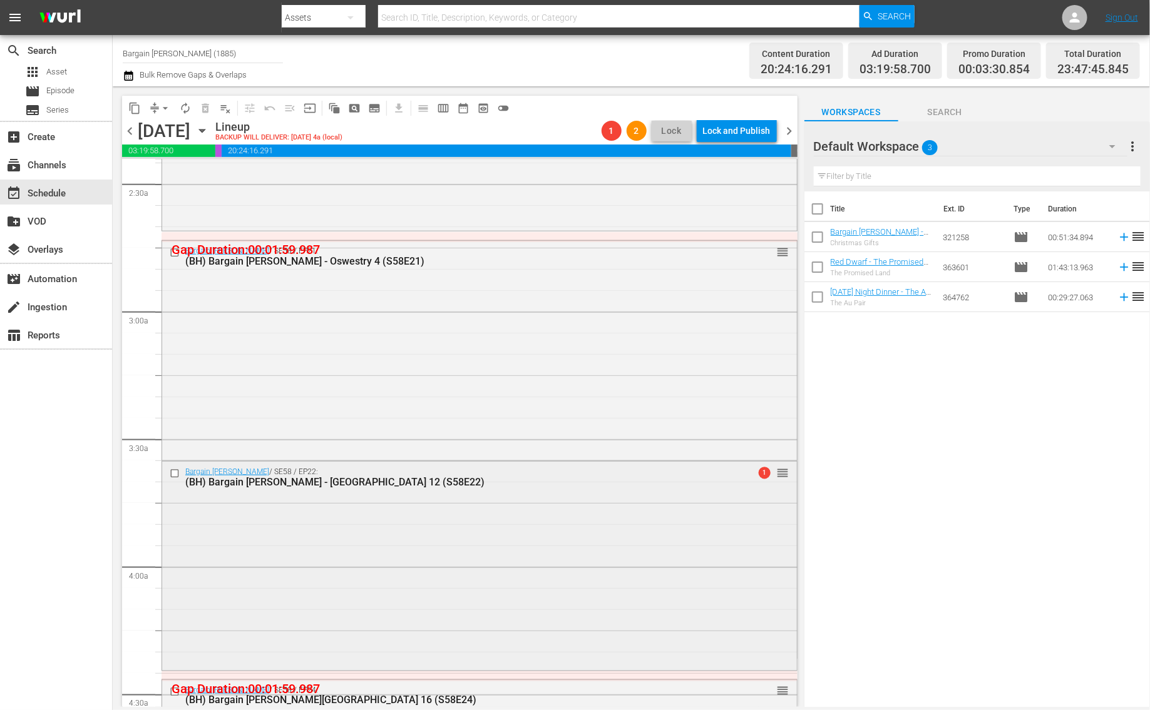
scroll to position [590, 0]
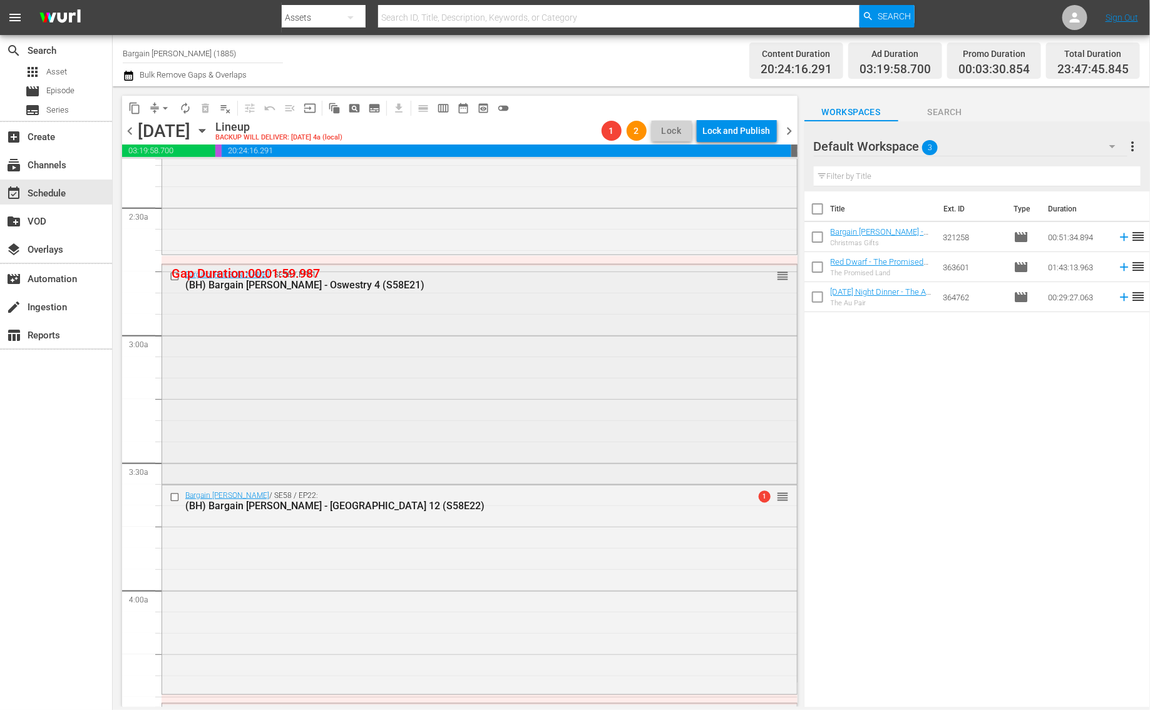
click at [289, 369] on div "Bargain Hunt / SE58 / EP21: (BH) Bargain Hunt - Oswestry 4 (S58E21) reorder" at bounding box center [479, 373] width 635 height 217
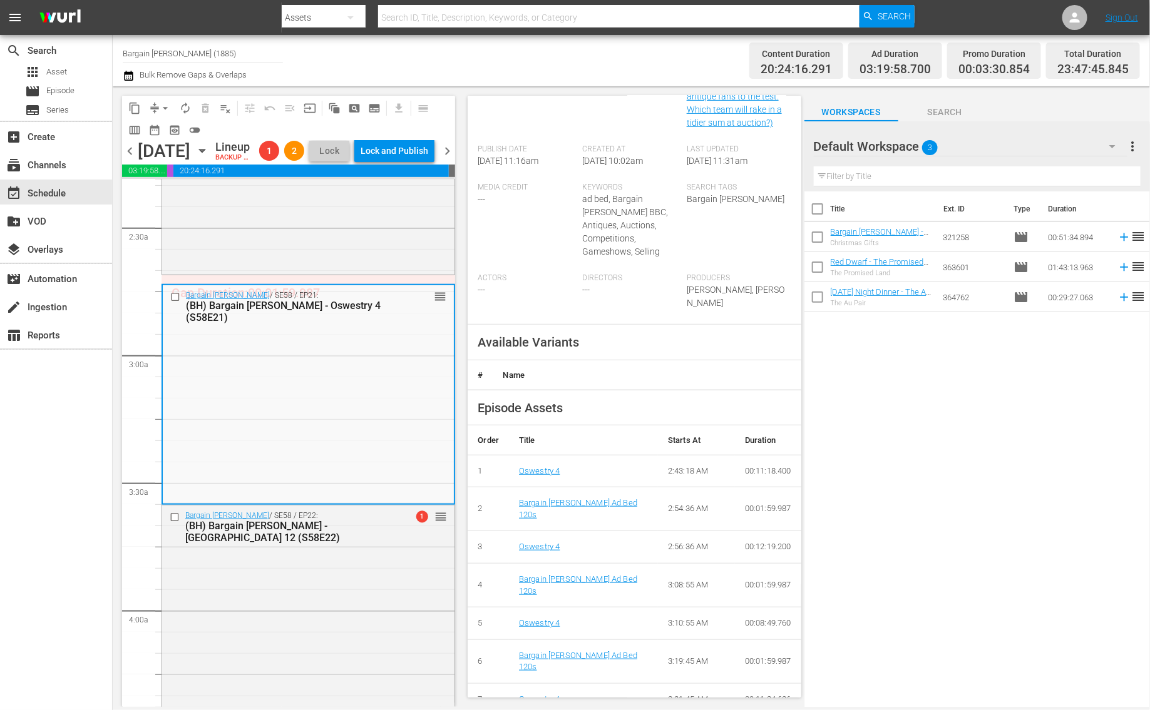
scroll to position [0, 0]
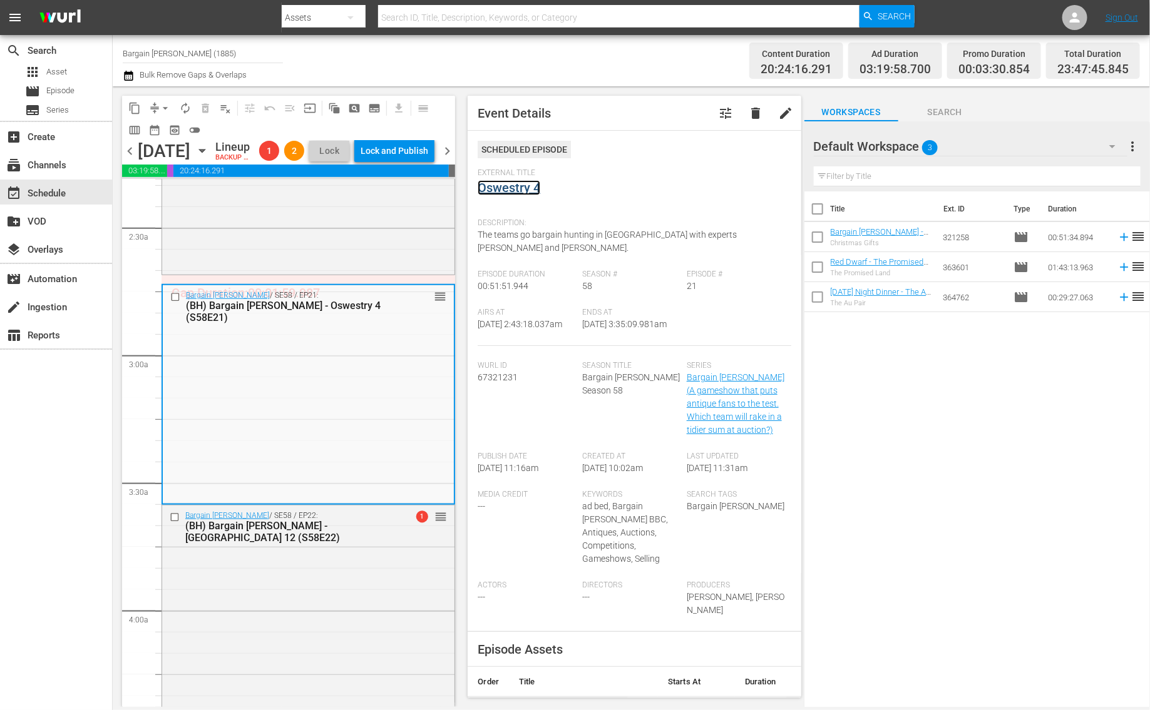
click at [496, 188] on link "Oswestry 4" at bounding box center [509, 187] width 63 height 15
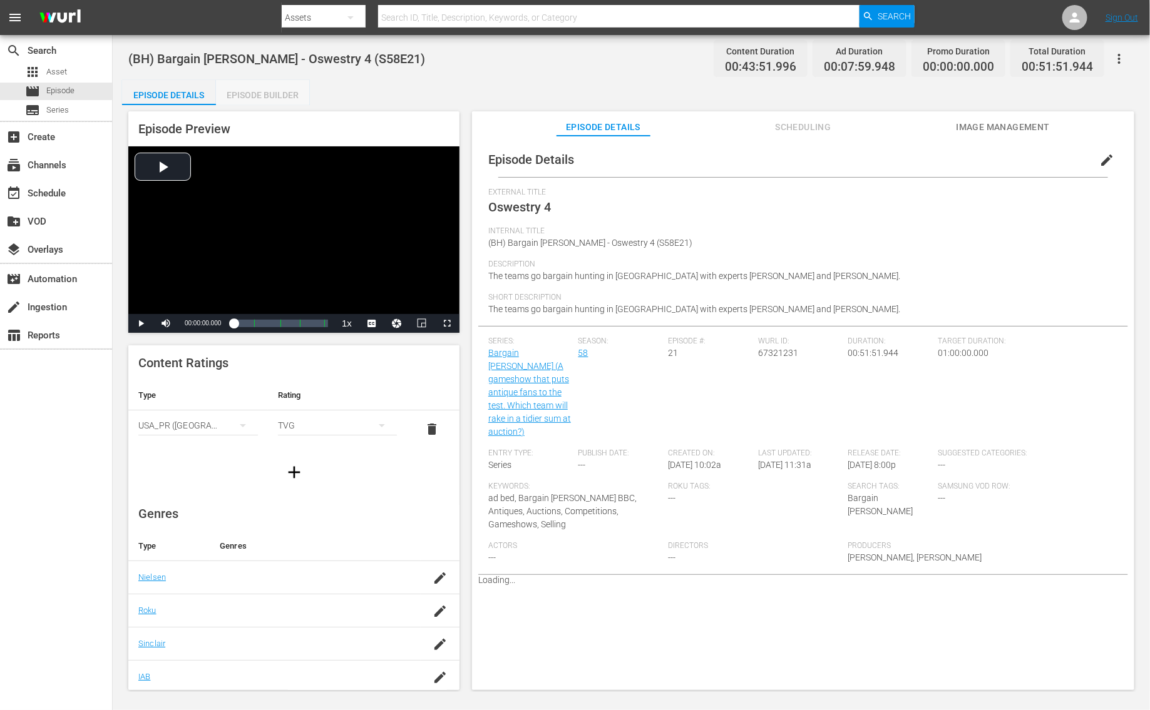
click at [247, 95] on div "Episode Builder" at bounding box center [263, 95] width 94 height 30
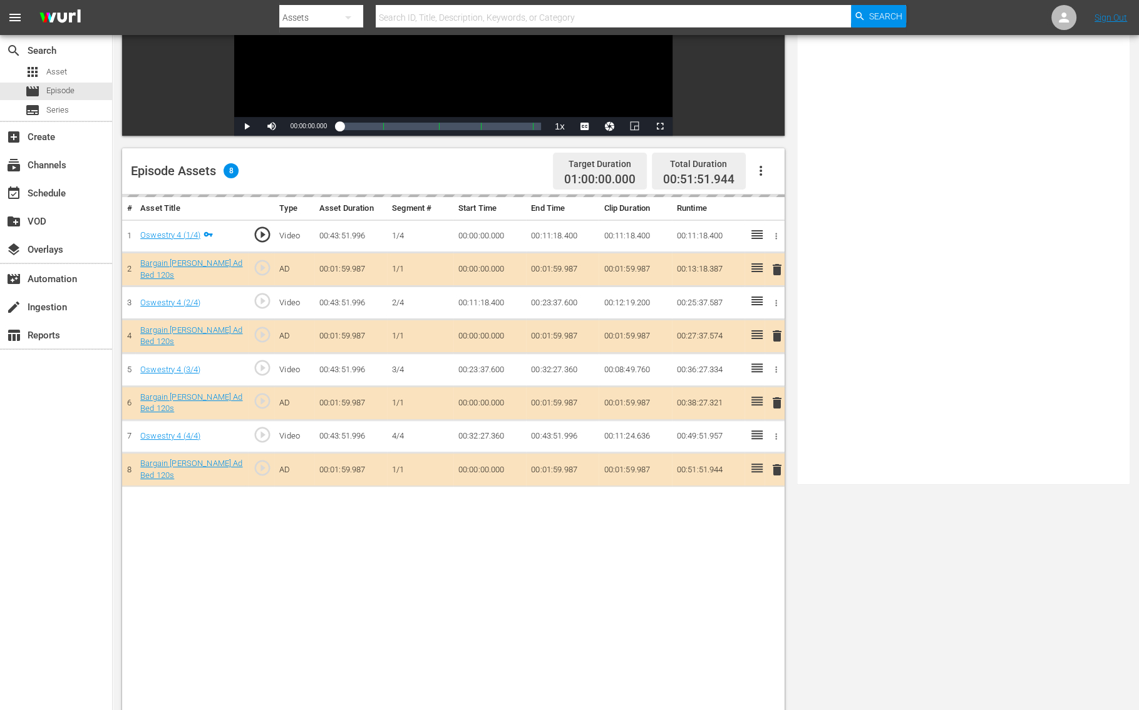
scroll to position [325, 0]
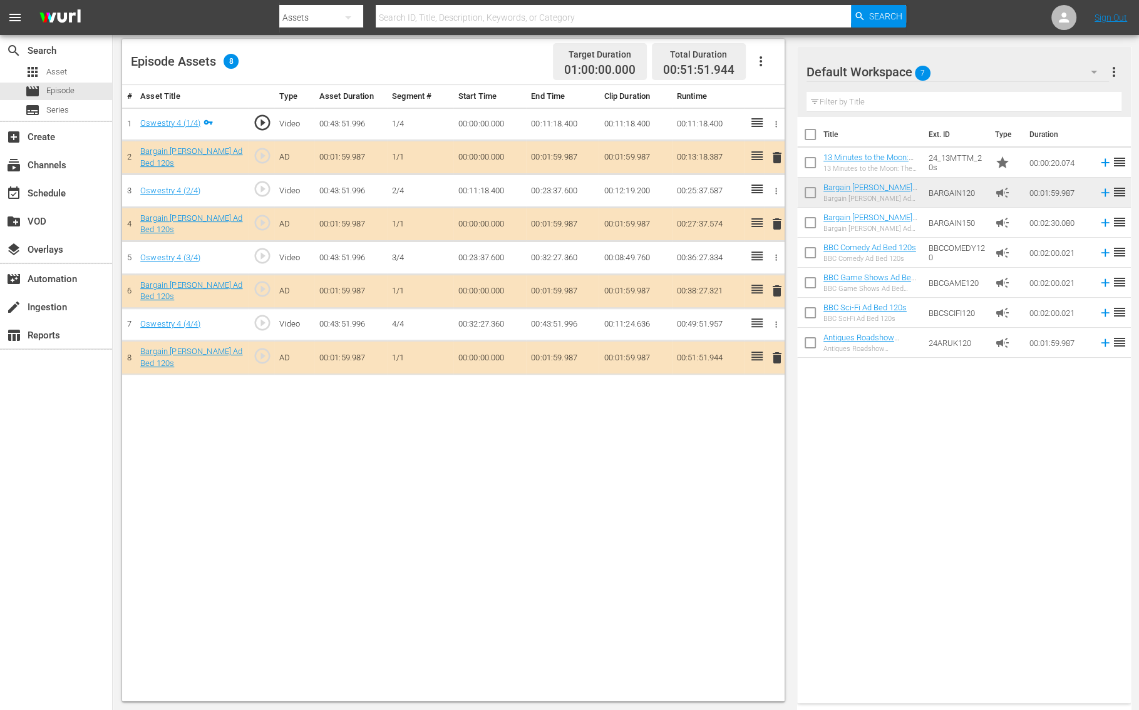
click at [776, 163] on span "delete" at bounding box center [776, 157] width 15 height 15
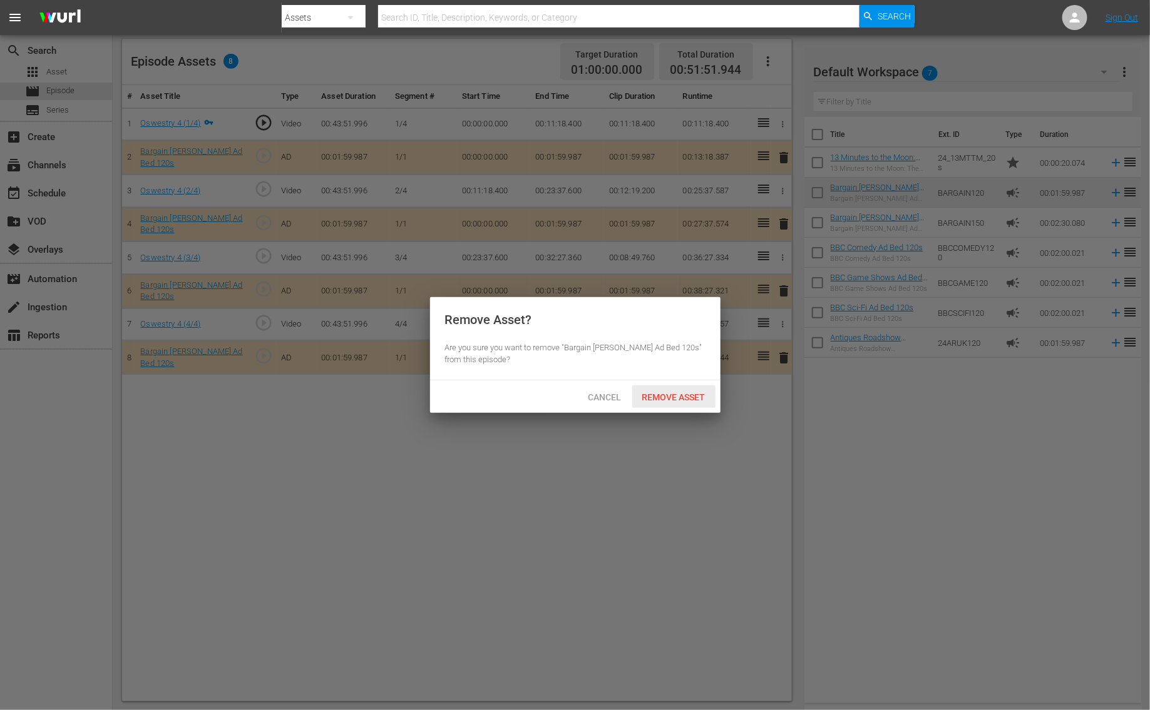
click at [680, 404] on div "Remove Asset" at bounding box center [673, 397] width 83 height 23
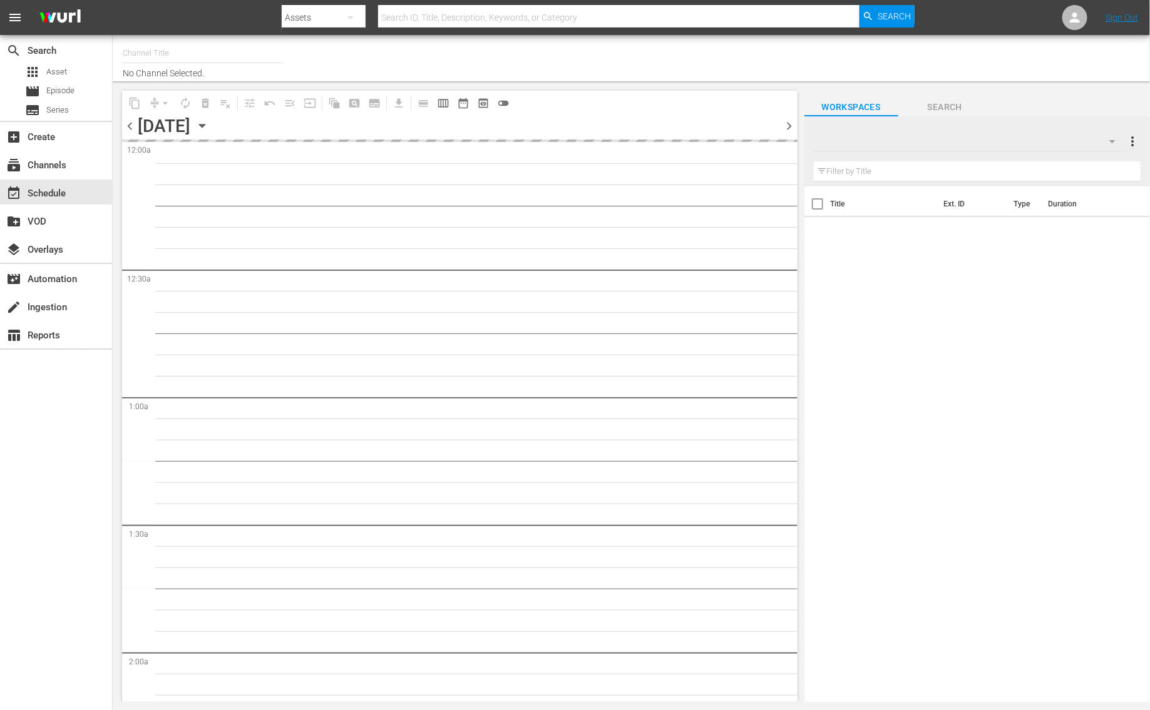
type input "Bargain [PERSON_NAME] (1885)"
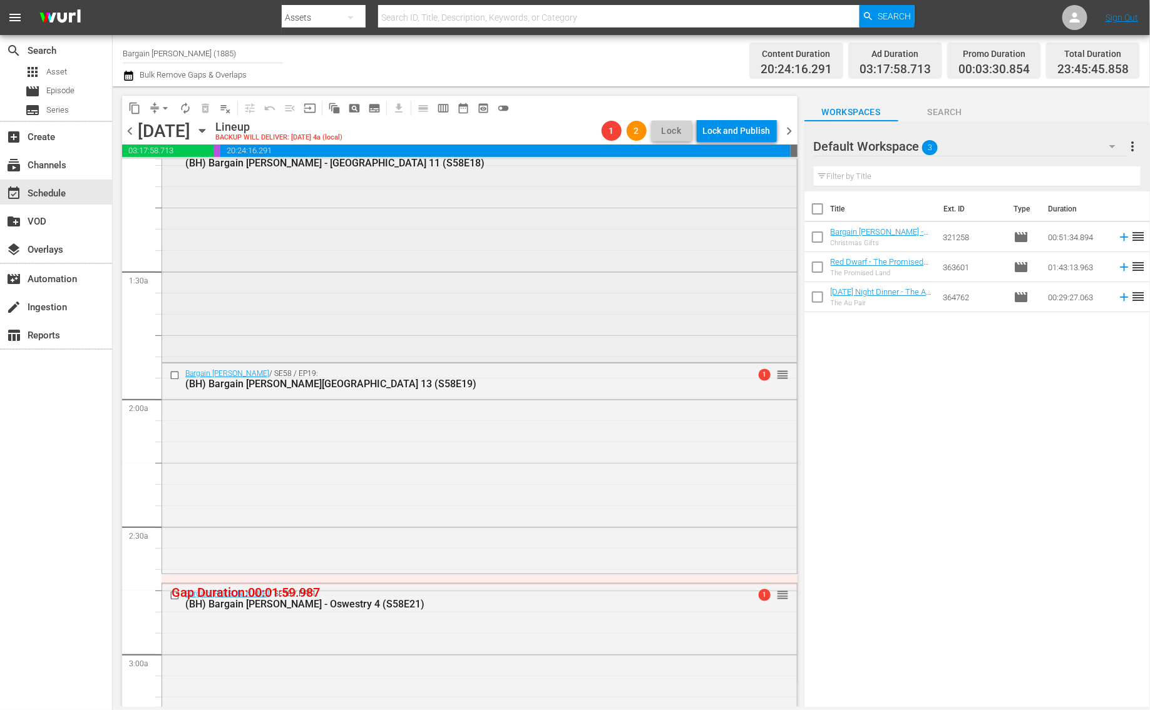
scroll to position [175, 0]
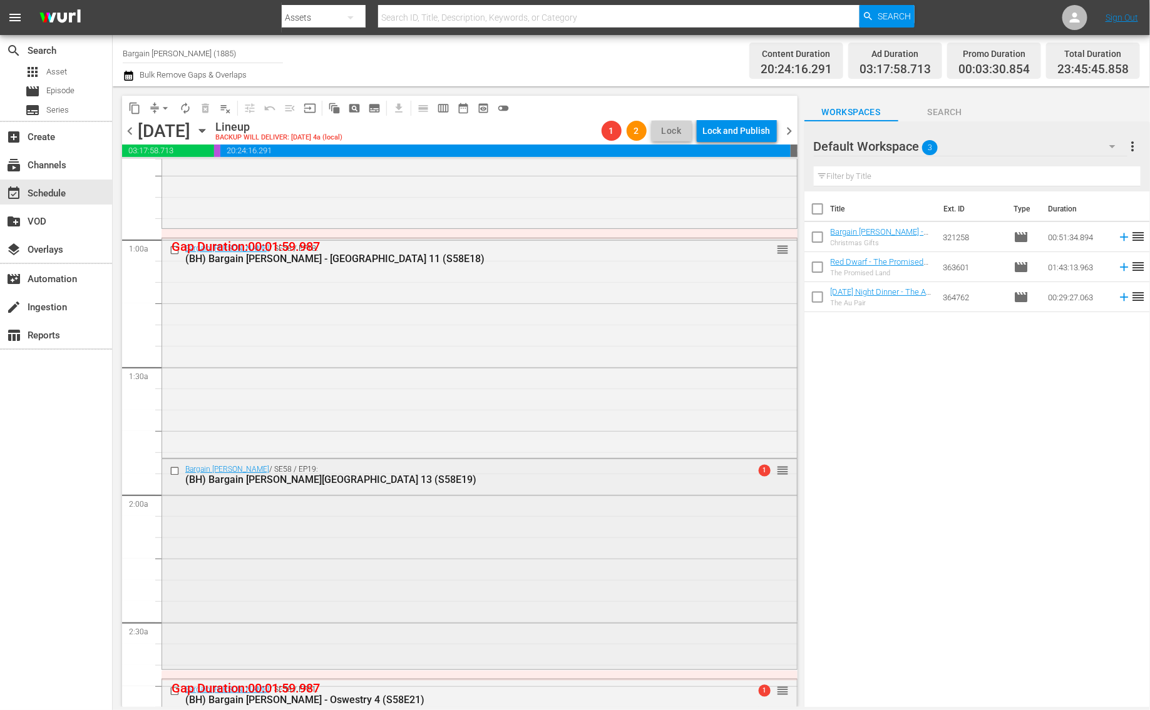
click at [410, 538] on div "Bargain [PERSON_NAME] / SE58 / EP19: (BH) Bargain [PERSON_NAME][GEOGRAPHIC_DATA…" at bounding box center [479, 563] width 635 height 208
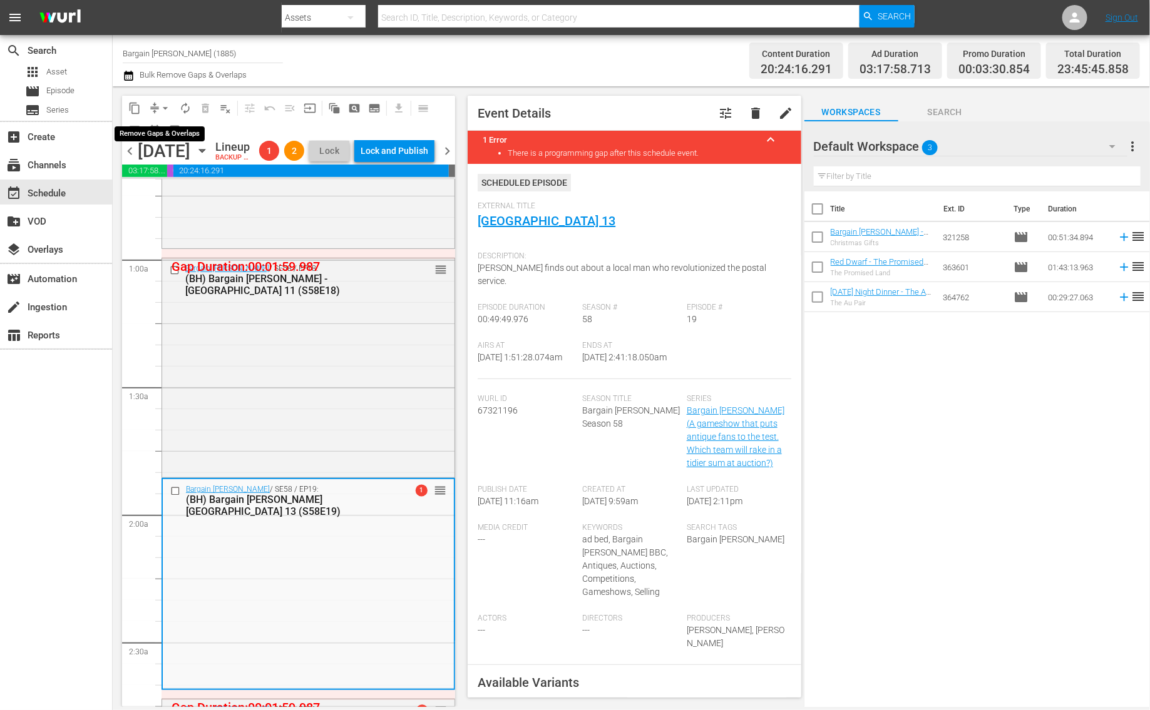
click at [159, 108] on span "arrow_drop_down" at bounding box center [165, 108] width 13 height 13
click at [172, 176] on li "Align to End of Previous Day" at bounding box center [165, 174] width 131 height 21
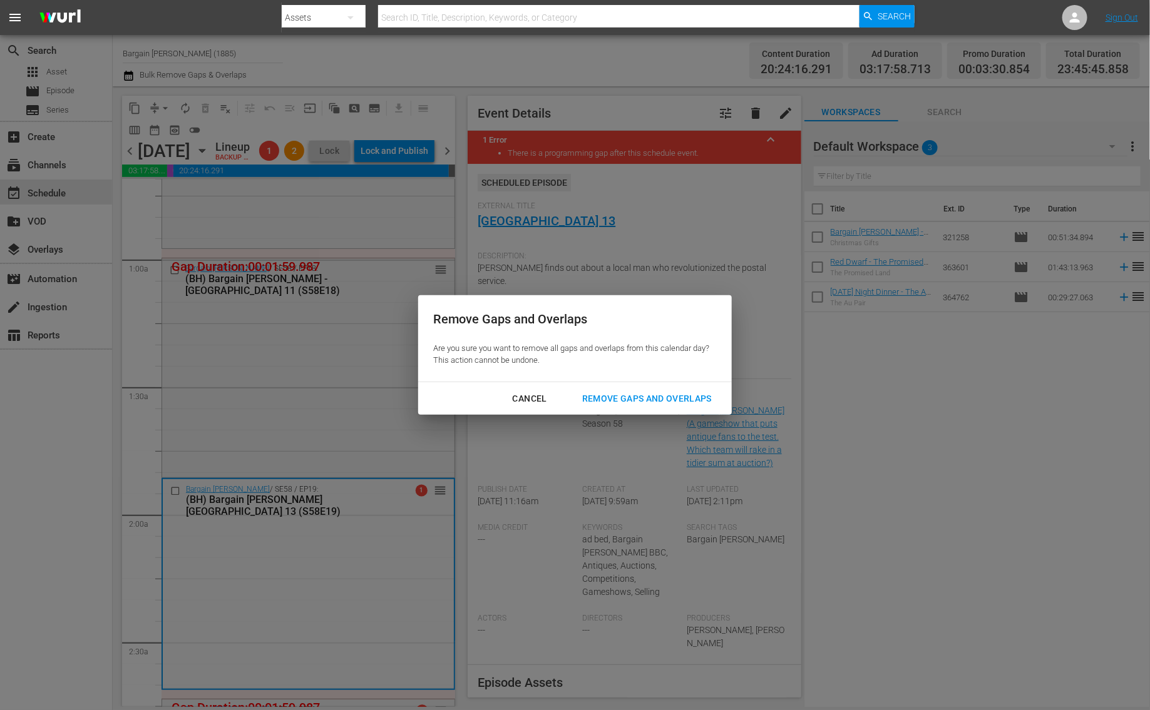
click at [627, 398] on div "Remove Gaps and Overlaps" at bounding box center [647, 399] width 150 height 16
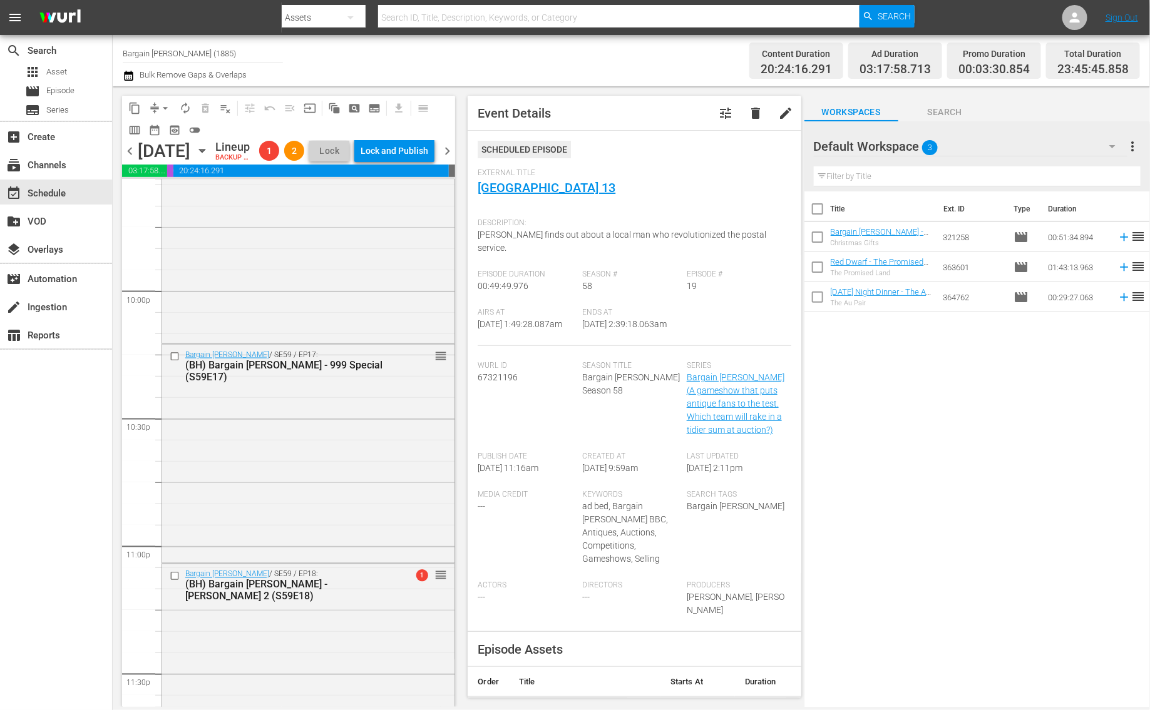
scroll to position [5726, 0]
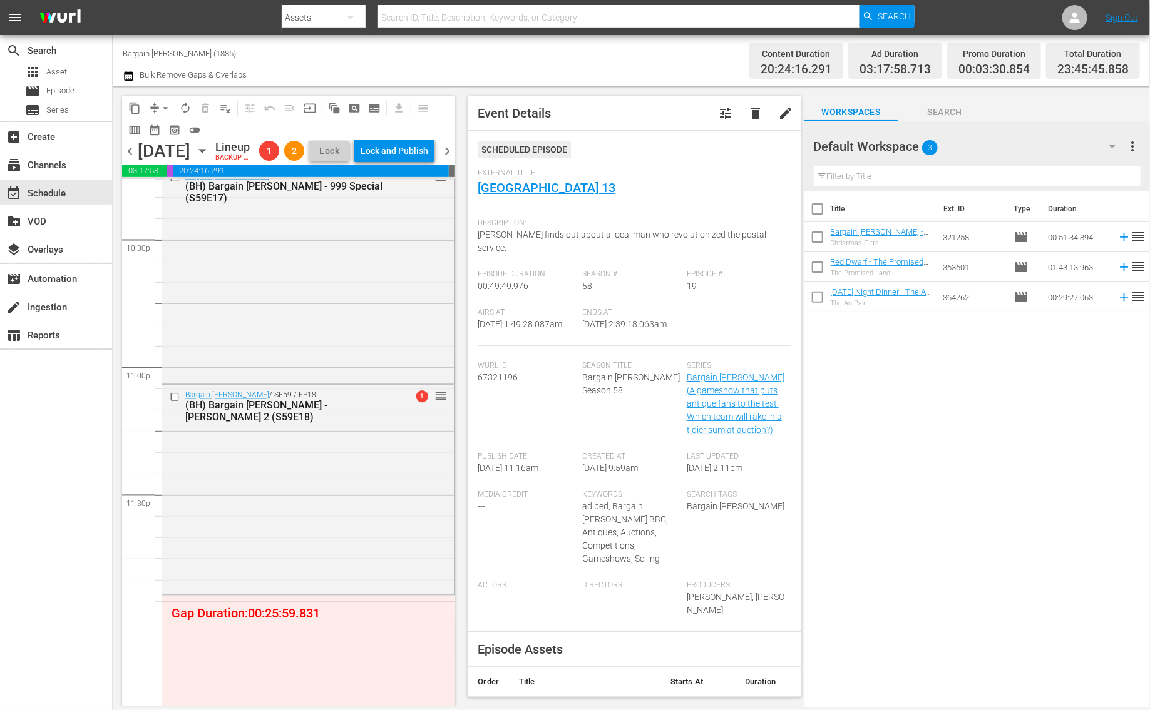
click at [444, 159] on span "chevron_right" at bounding box center [447, 151] width 16 height 16
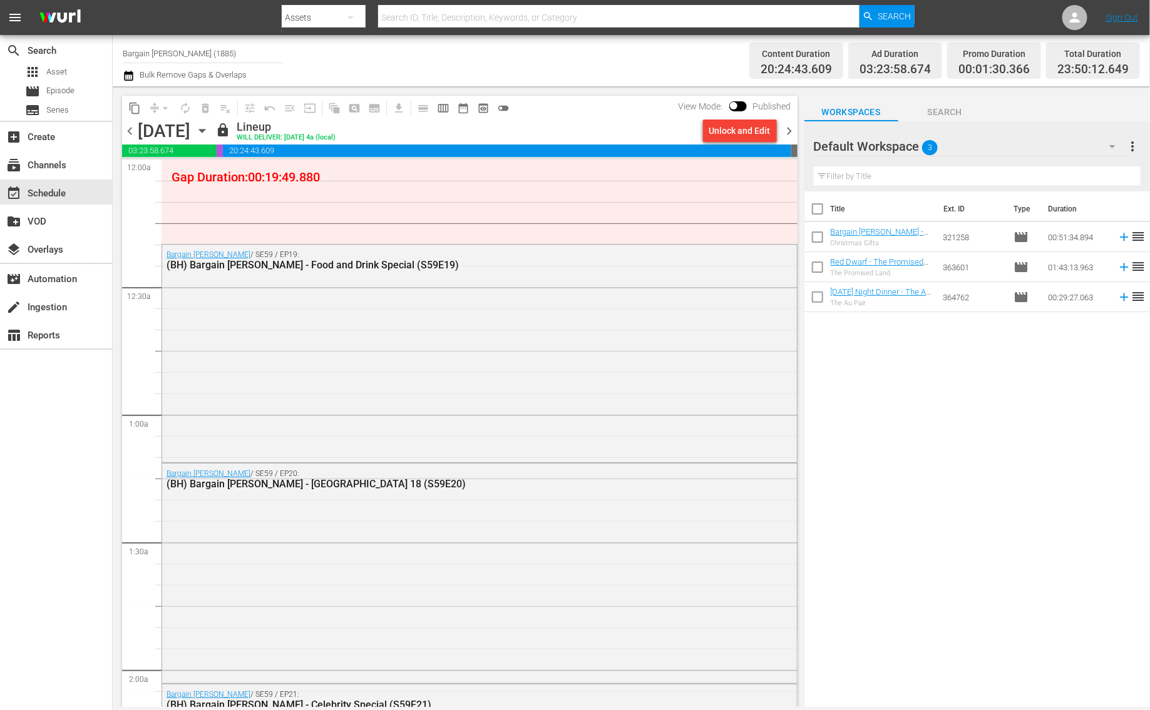
click at [732, 130] on div "Unlock and Edit" at bounding box center [739, 131] width 61 height 23
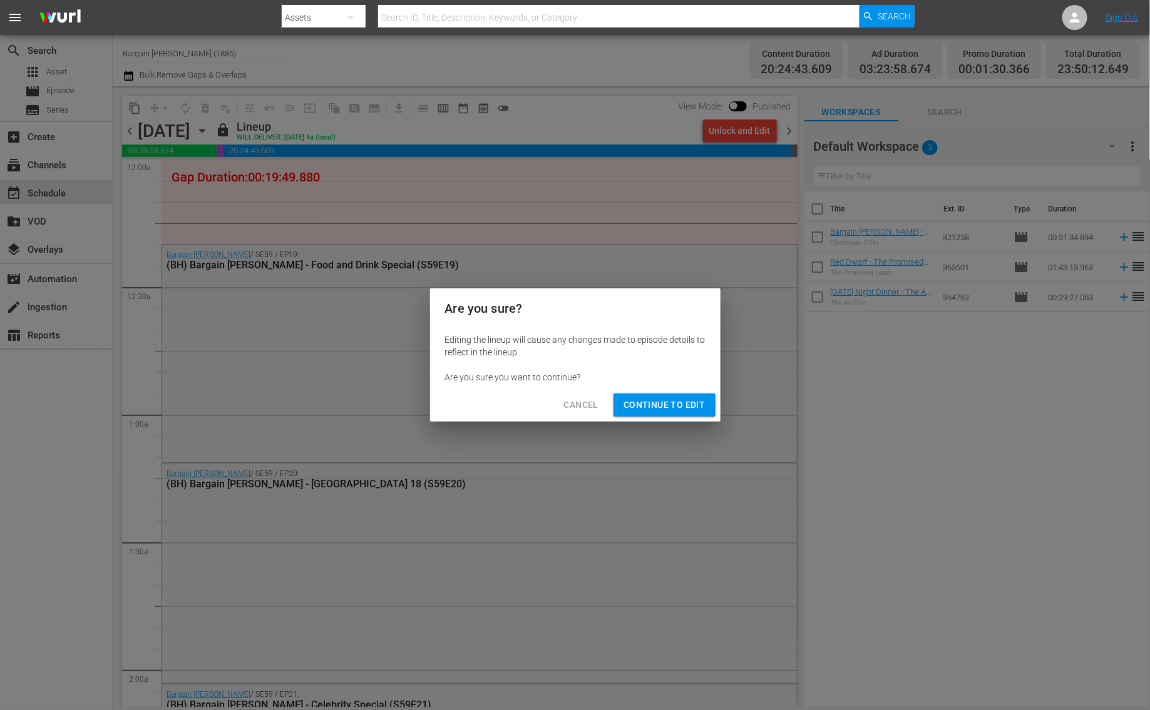
click at [658, 409] on span "Continue to Edit" at bounding box center [663, 405] width 81 height 16
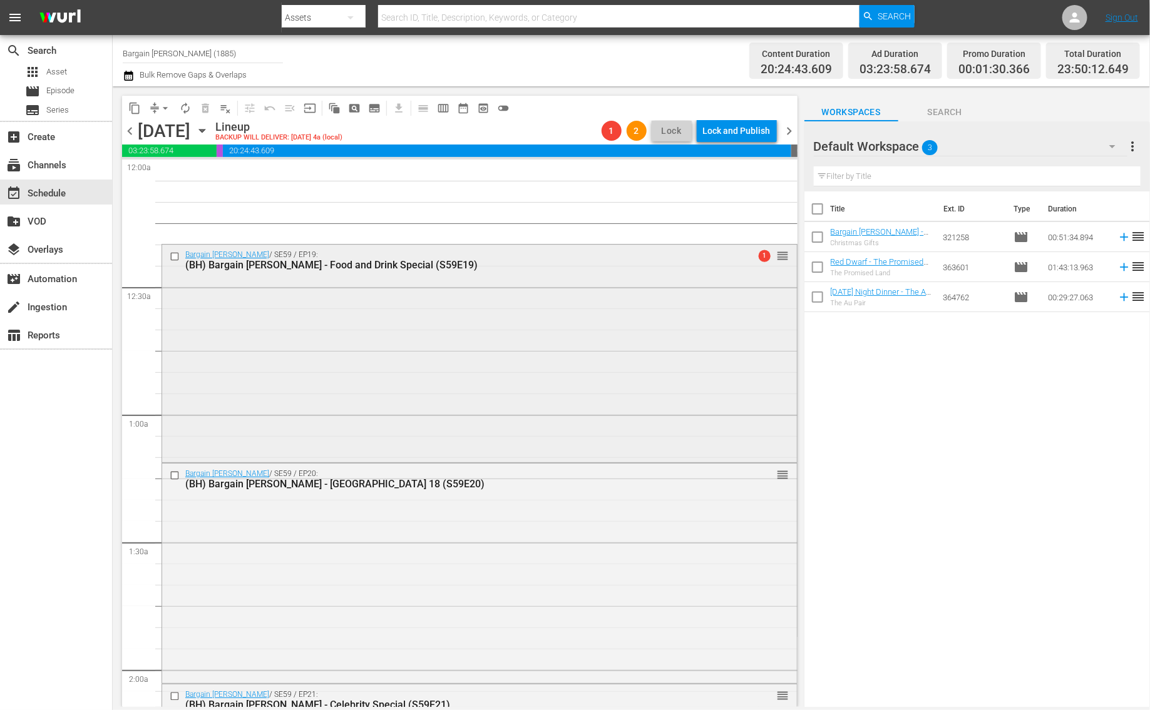
click at [606, 371] on div "Bargain [PERSON_NAME] / SE59 / EP19: (BH) Bargain [PERSON_NAME] - Food and Drin…" at bounding box center [479, 352] width 635 height 215
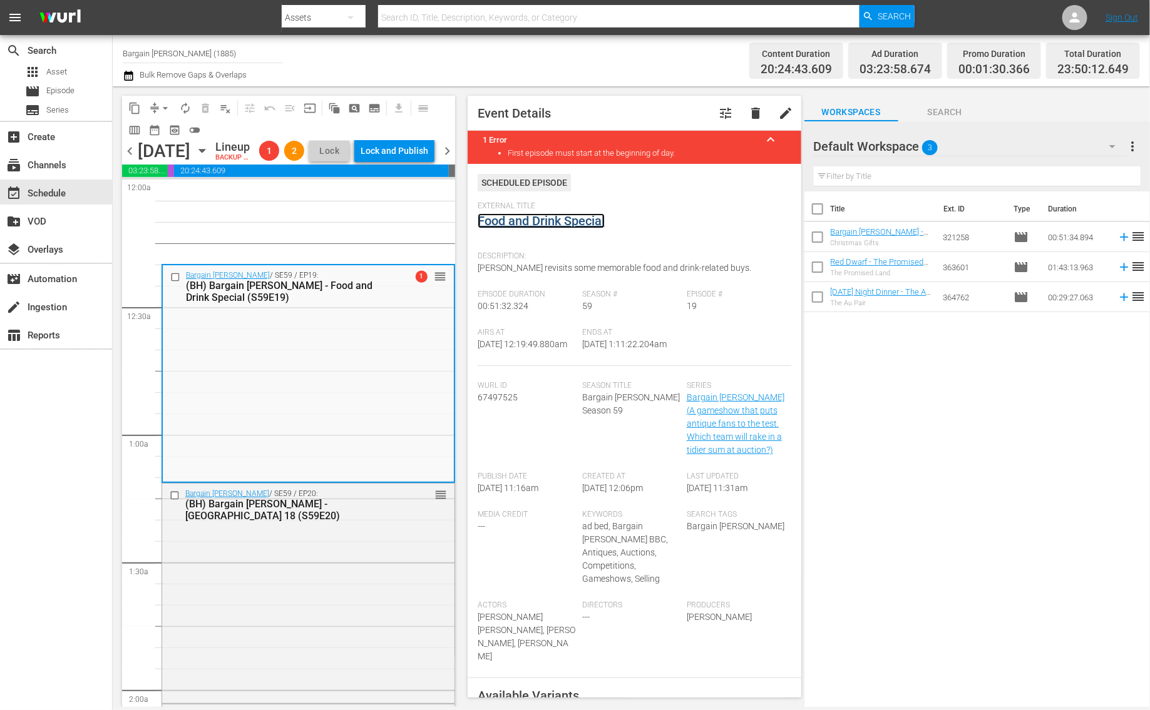
click at [486, 218] on link "Food and Drink Special" at bounding box center [541, 220] width 127 height 15
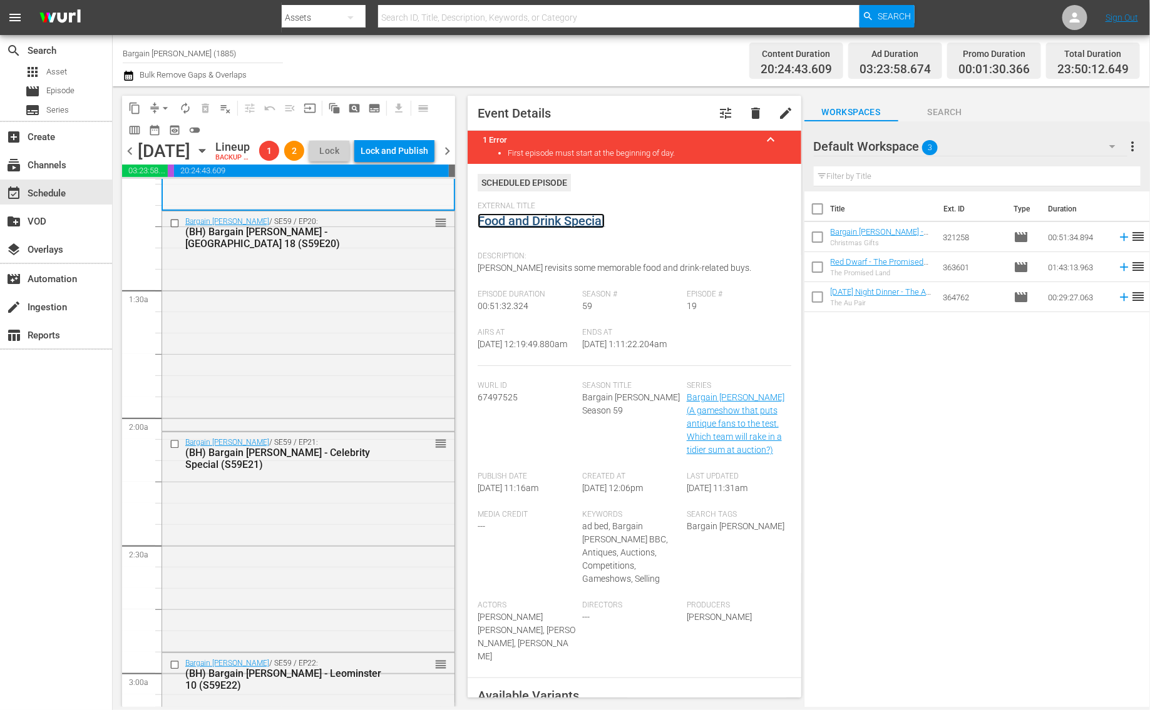
scroll to position [285, 0]
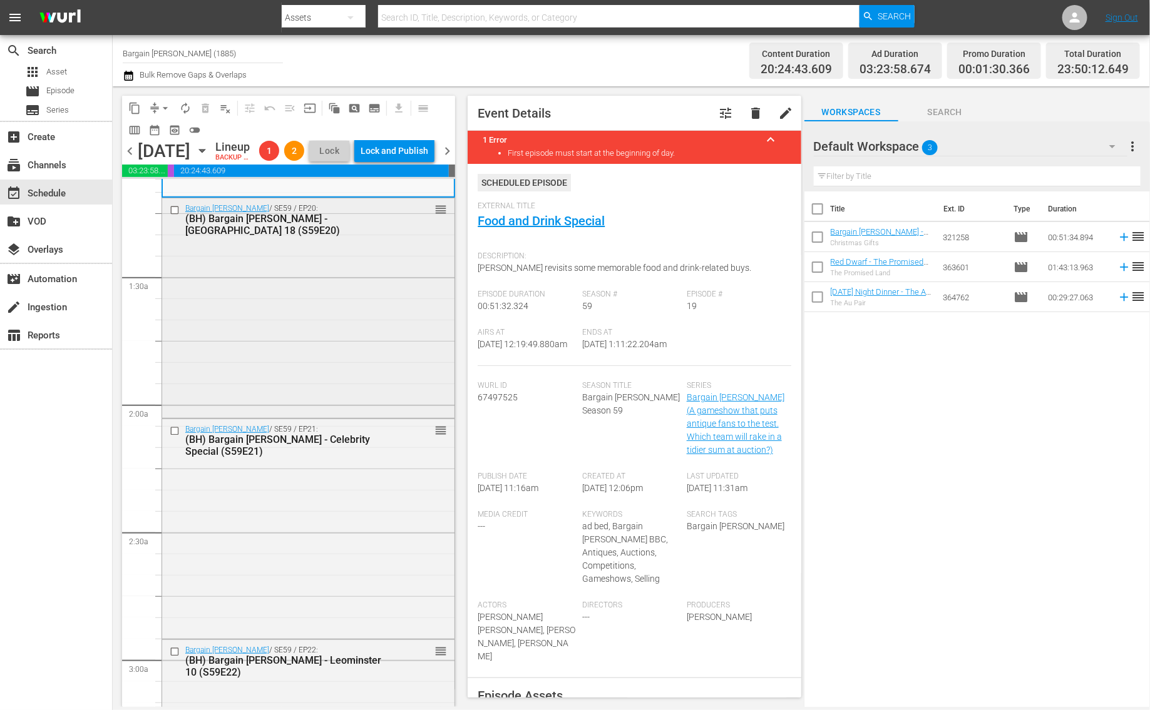
click at [285, 416] on div "Bargain Hunt / SE59 / EP20: (BH) Bargain Hunt - Gloucester 18 (S59E20) reorder" at bounding box center [308, 306] width 292 height 217
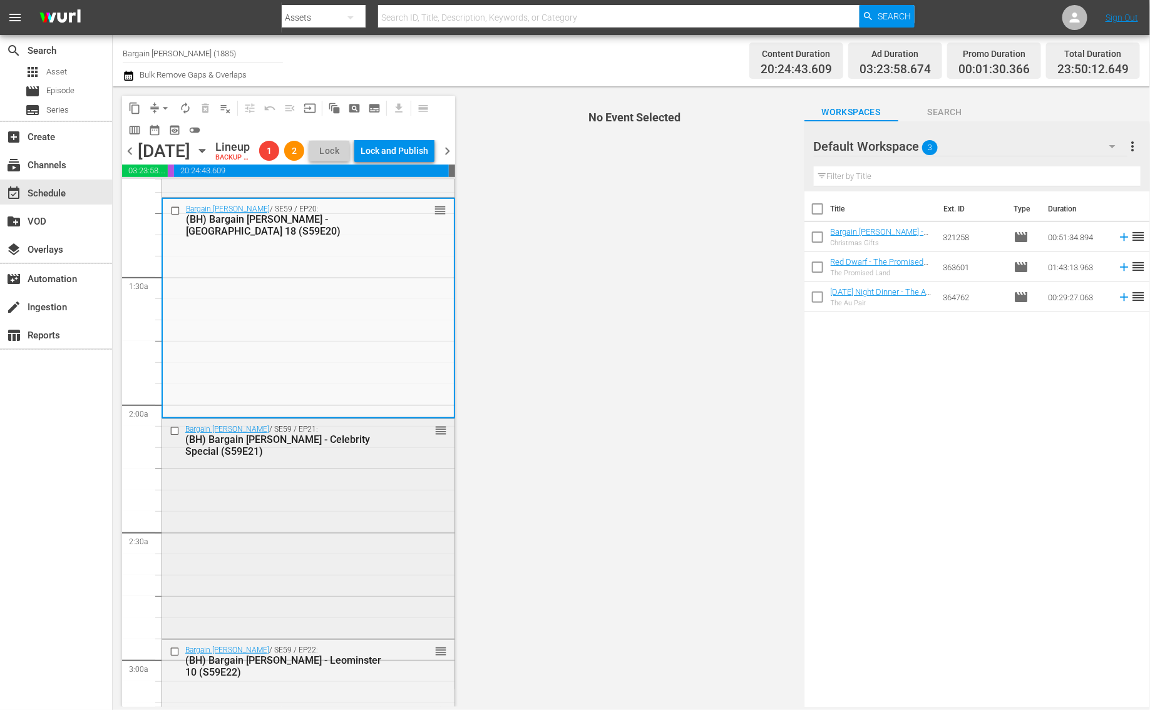
click at [285, 504] on div "Bargain Hunt / SE59 / EP21: (BH) Bargain Hunt - Celebrity Special (S59E21) reor…" at bounding box center [308, 527] width 292 height 217
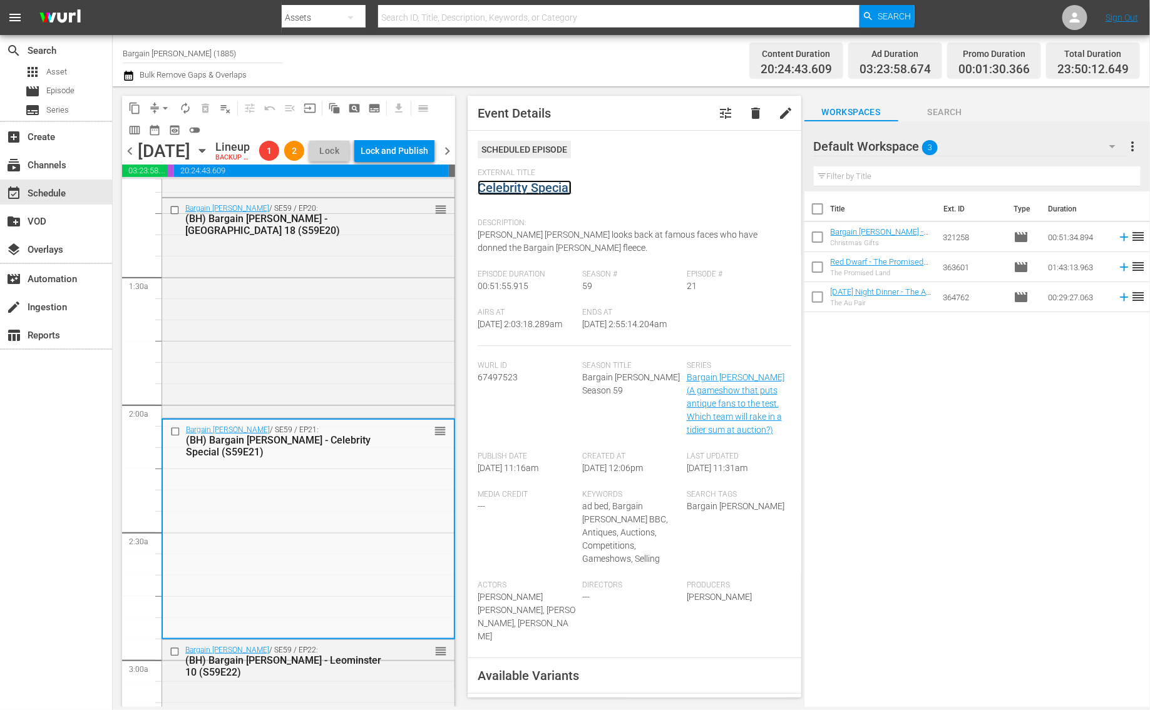
click at [501, 189] on link "Celebrity Special" at bounding box center [525, 187] width 94 height 15
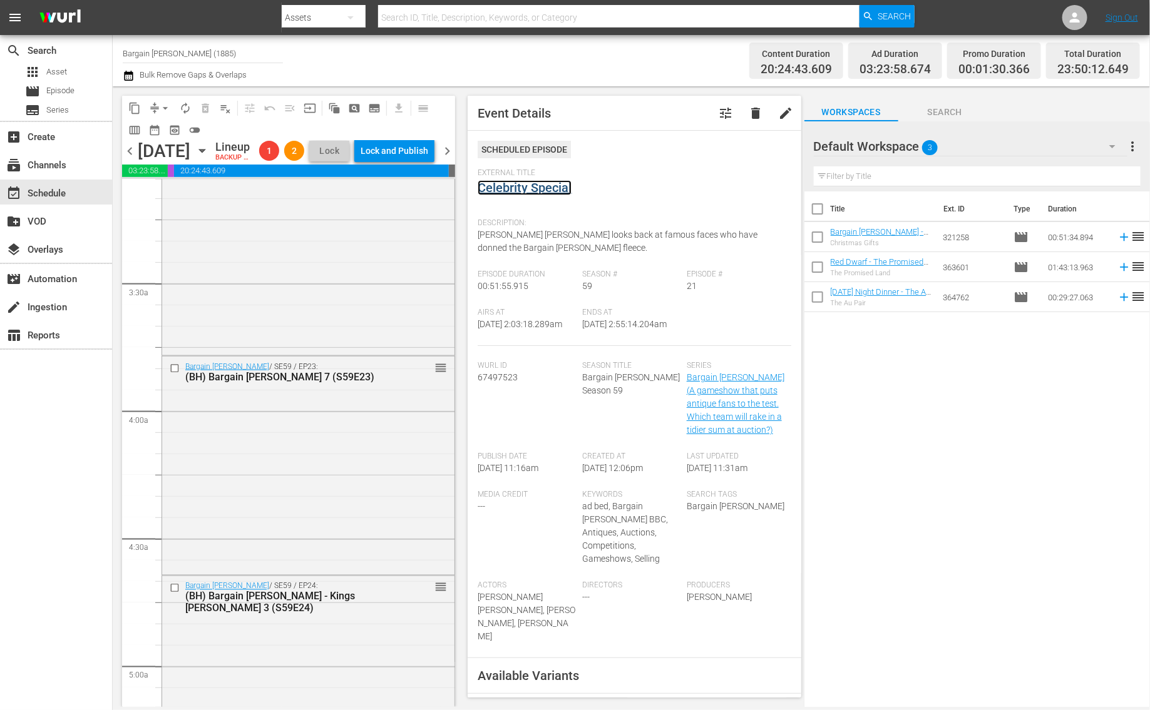
scroll to position [807, 0]
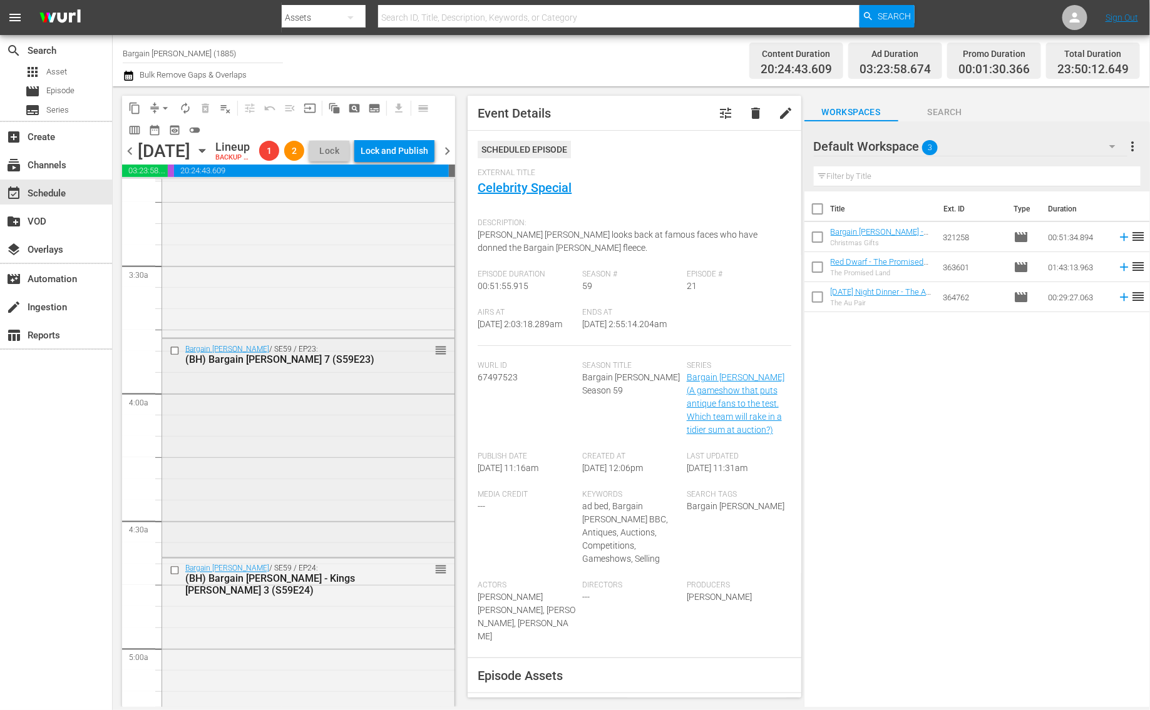
click at [284, 463] on div "Bargain Hunt / SE59 / EP23: (BH) Bargain Hunt - Brackley 7 (S59E23) reorder" at bounding box center [308, 447] width 292 height 216
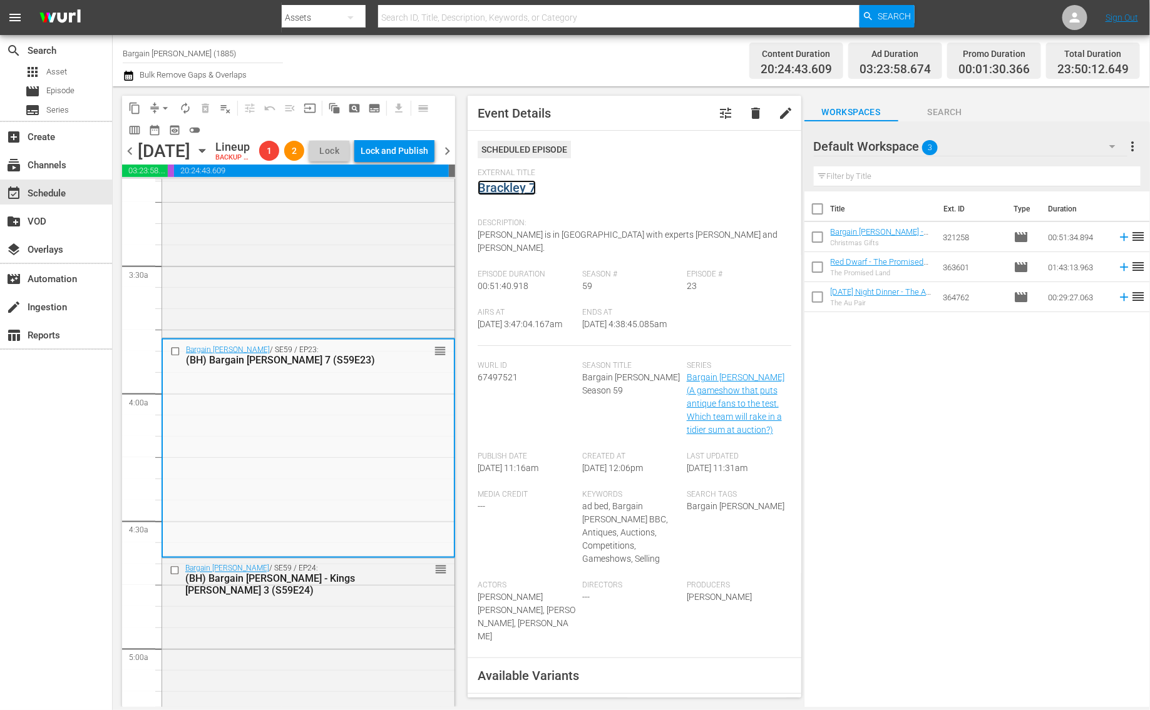
click at [493, 186] on link "Brackley 7" at bounding box center [507, 187] width 58 height 15
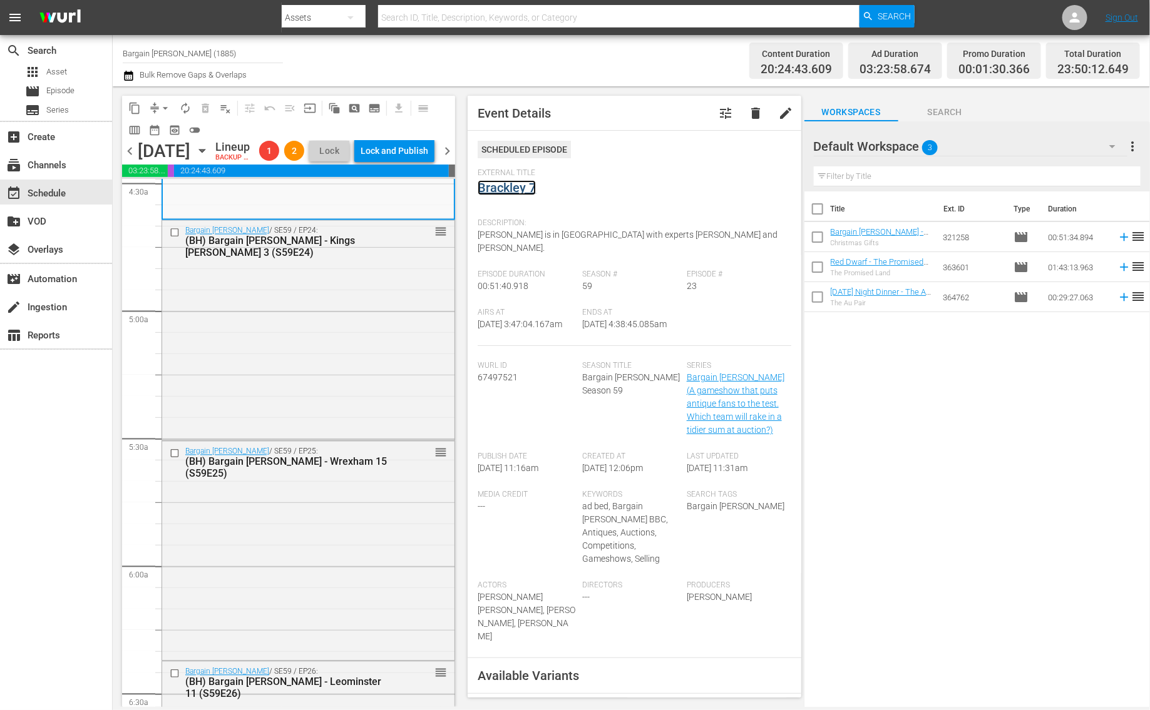
scroll to position [1204, 0]
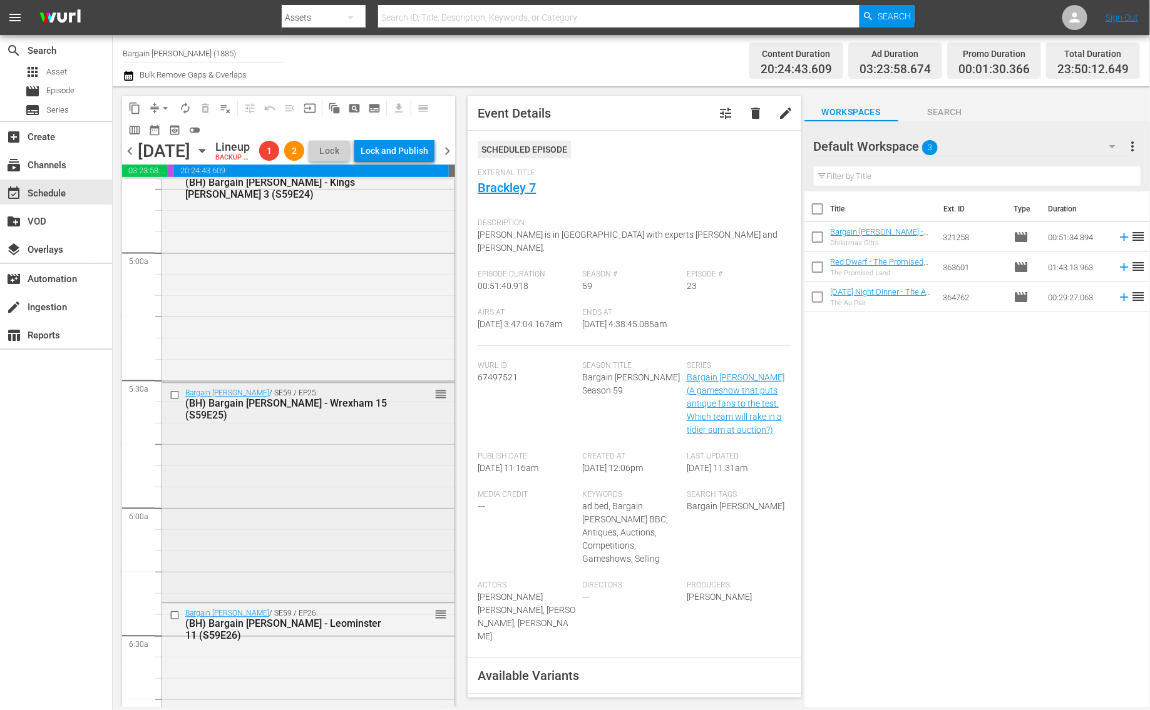
click at [309, 501] on div "Bargain Hunt / SE59 / EP25: (BH) Bargain Hunt - Wrexham 15 (S59E25) reorder" at bounding box center [308, 492] width 292 height 217
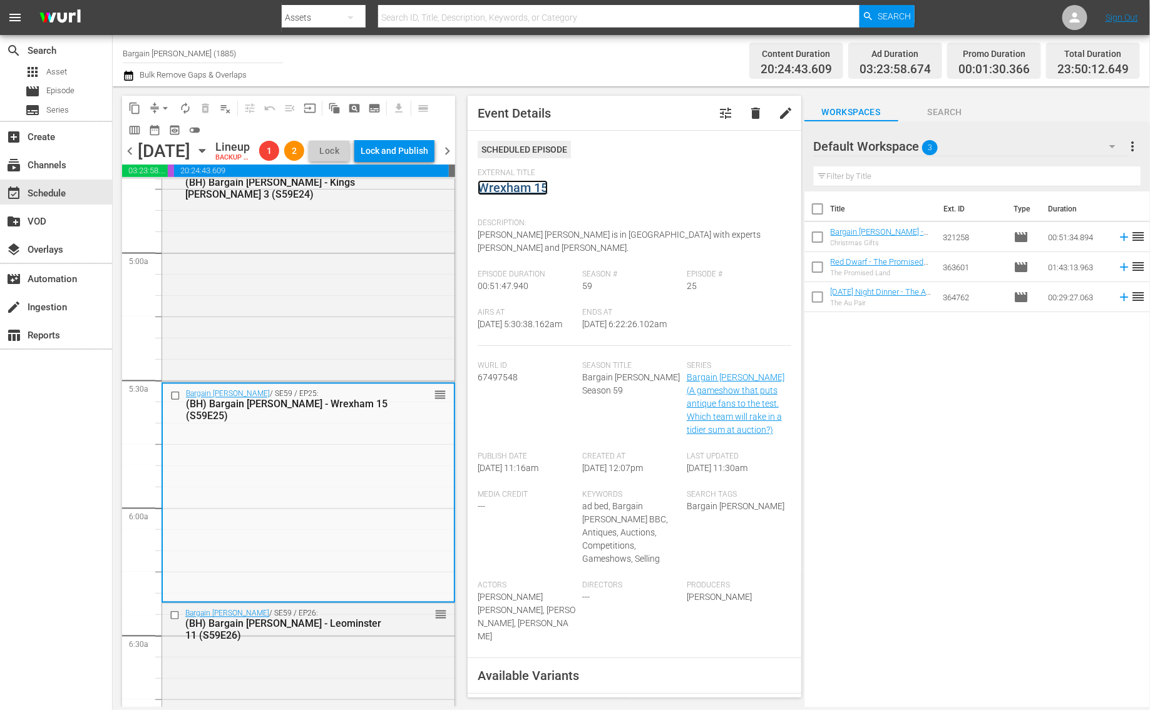
click at [509, 193] on link "Wrexham 15" at bounding box center [513, 187] width 70 height 15
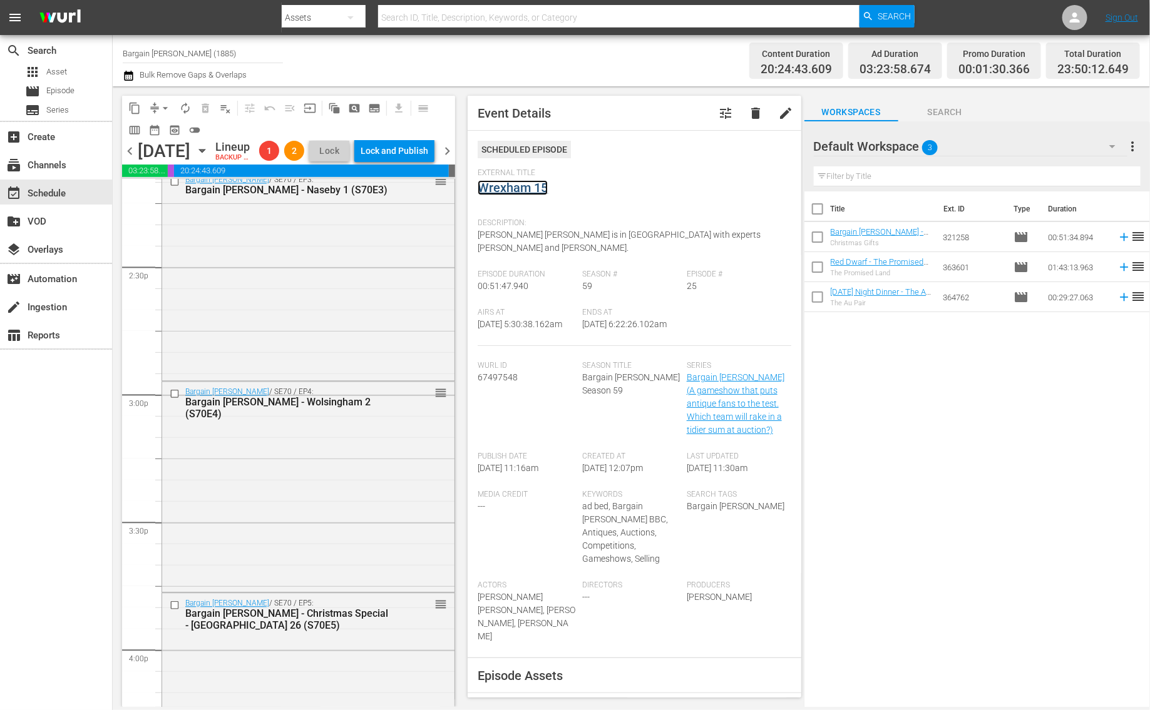
scroll to position [2820, 0]
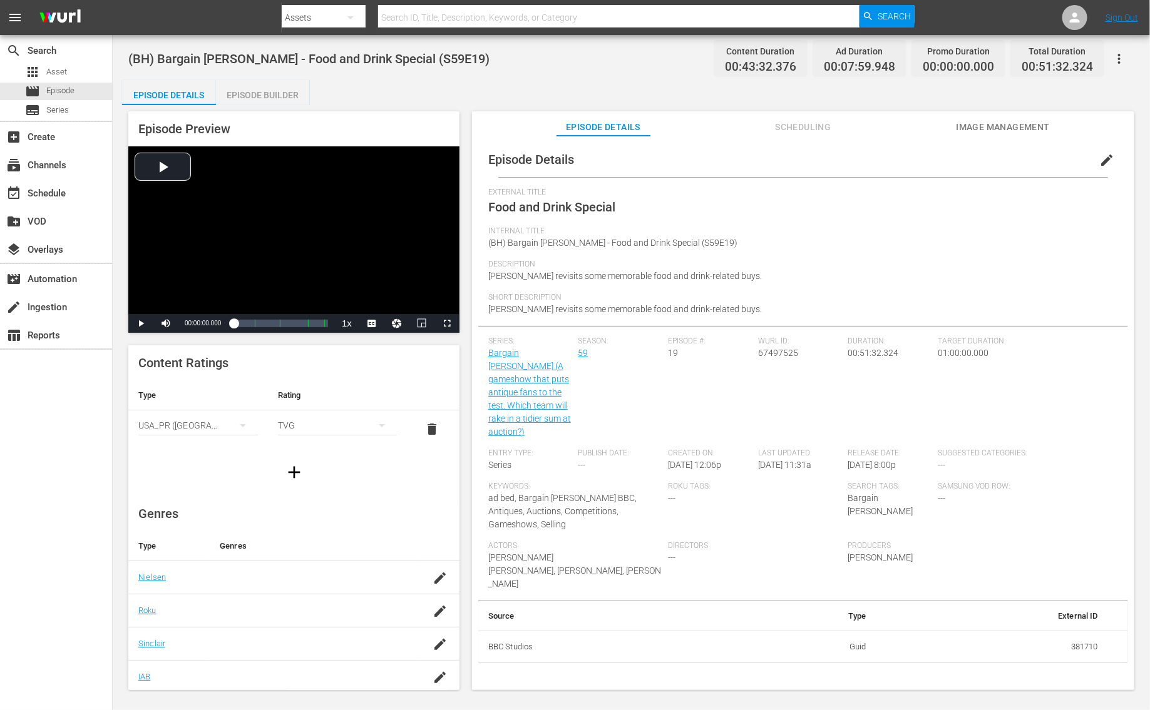
click at [252, 110] on div "Episode Preview Video Player is loading. Play Video Play Mute Current Time 00:0…" at bounding box center [631, 402] width 1018 height 595
click at [252, 101] on div "Episode Builder" at bounding box center [263, 95] width 94 height 30
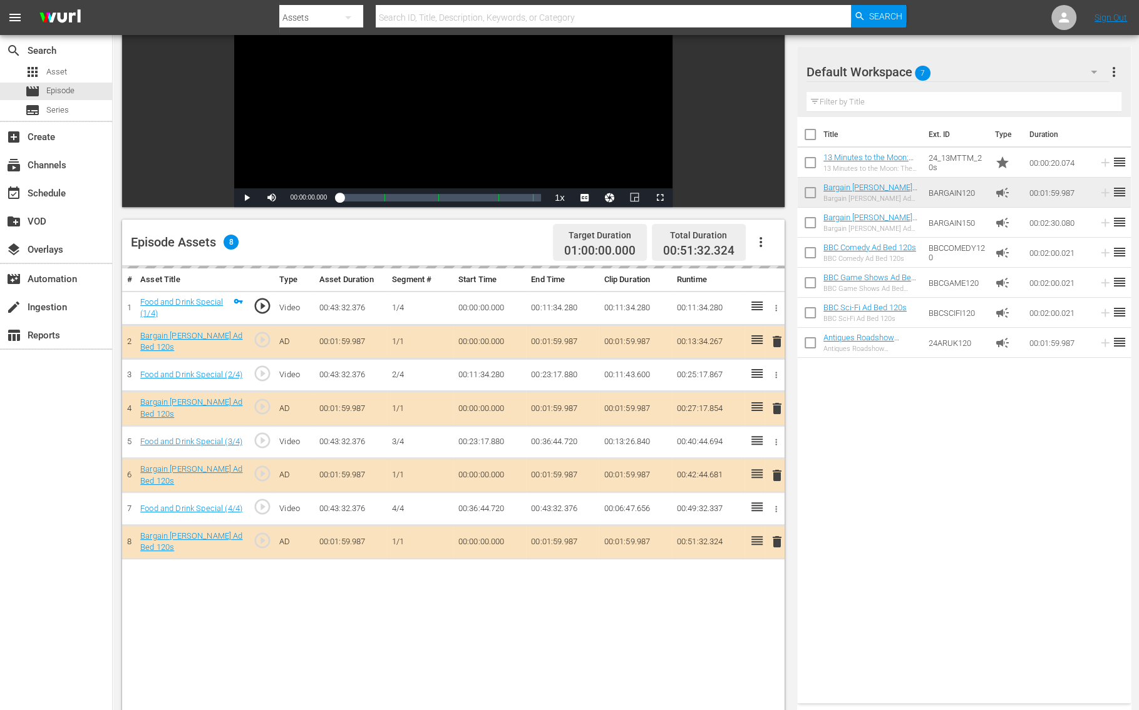
scroll to position [236, 0]
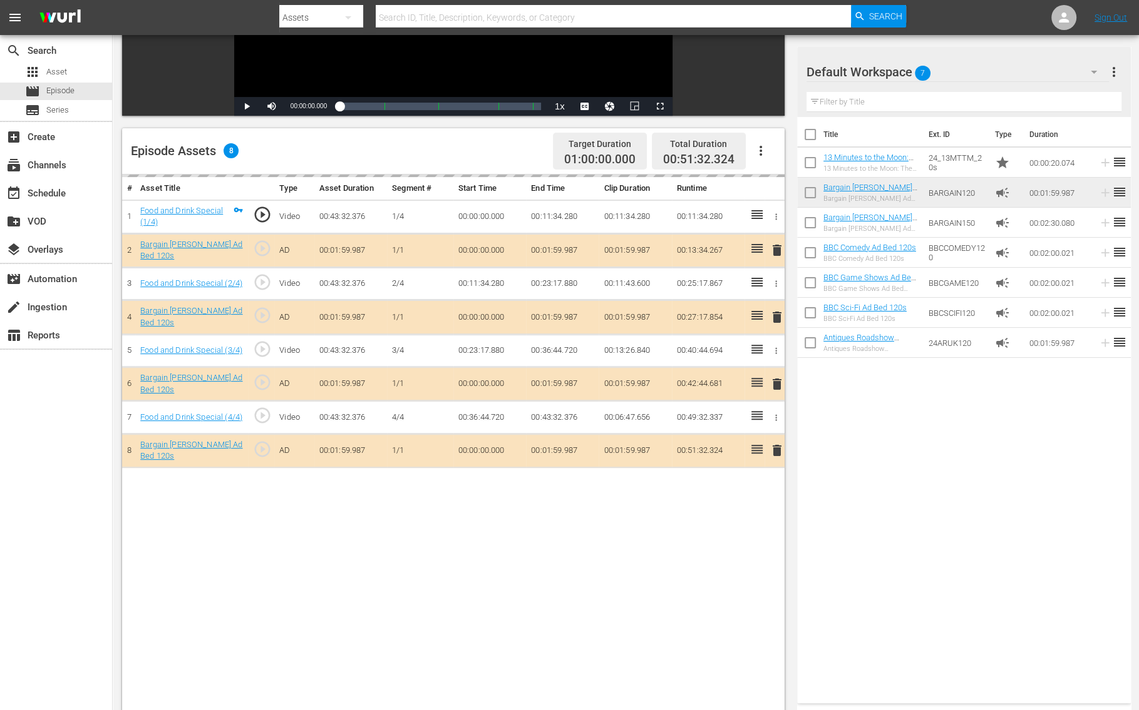
click at [775, 249] on div "delete" at bounding box center [774, 251] width 10 height 18
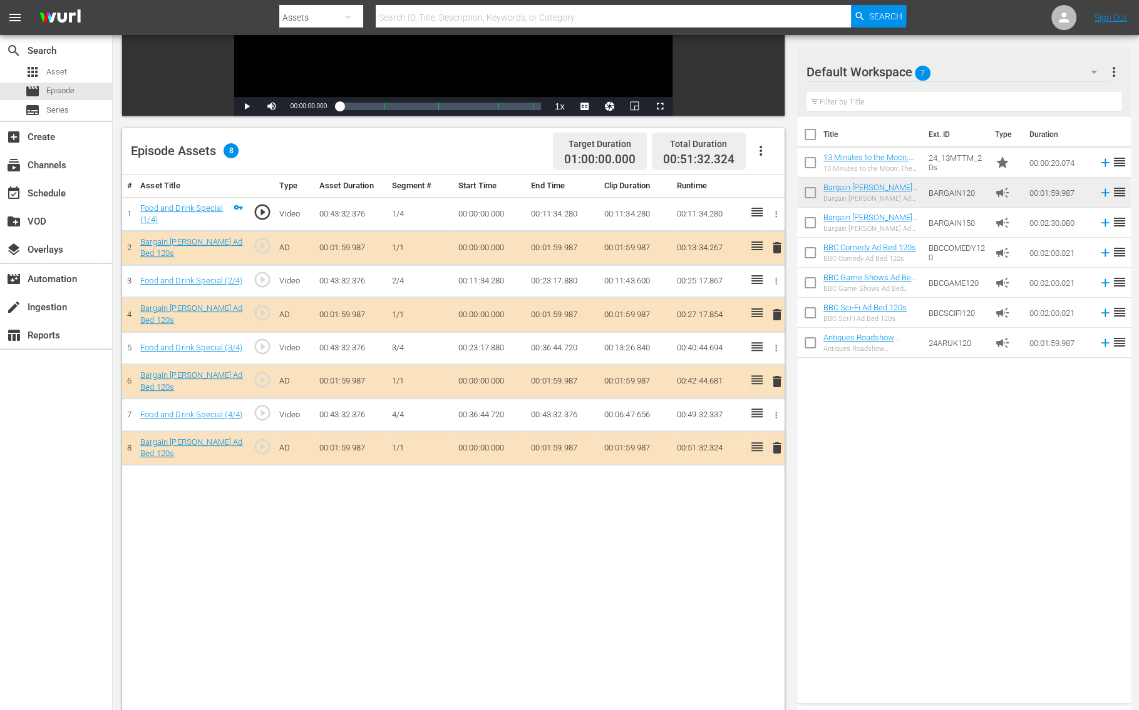
click at [775, 249] on span "delete" at bounding box center [776, 247] width 15 height 15
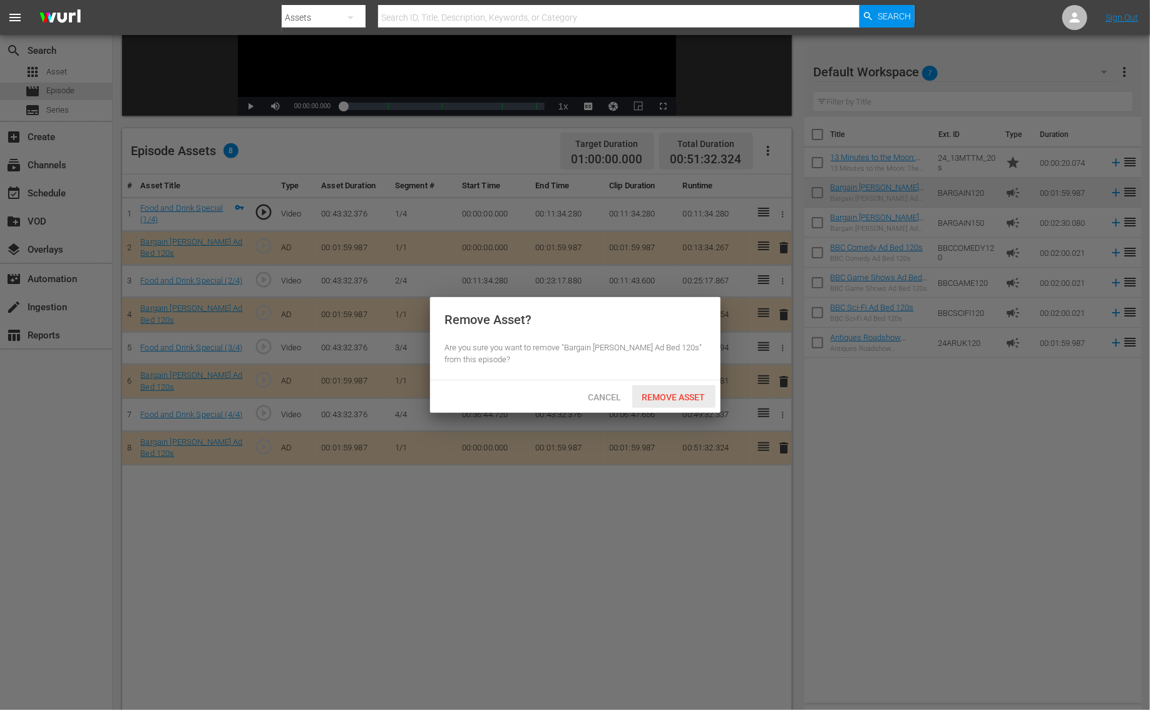
click at [683, 402] on div "Remove Asset" at bounding box center [673, 397] width 83 height 23
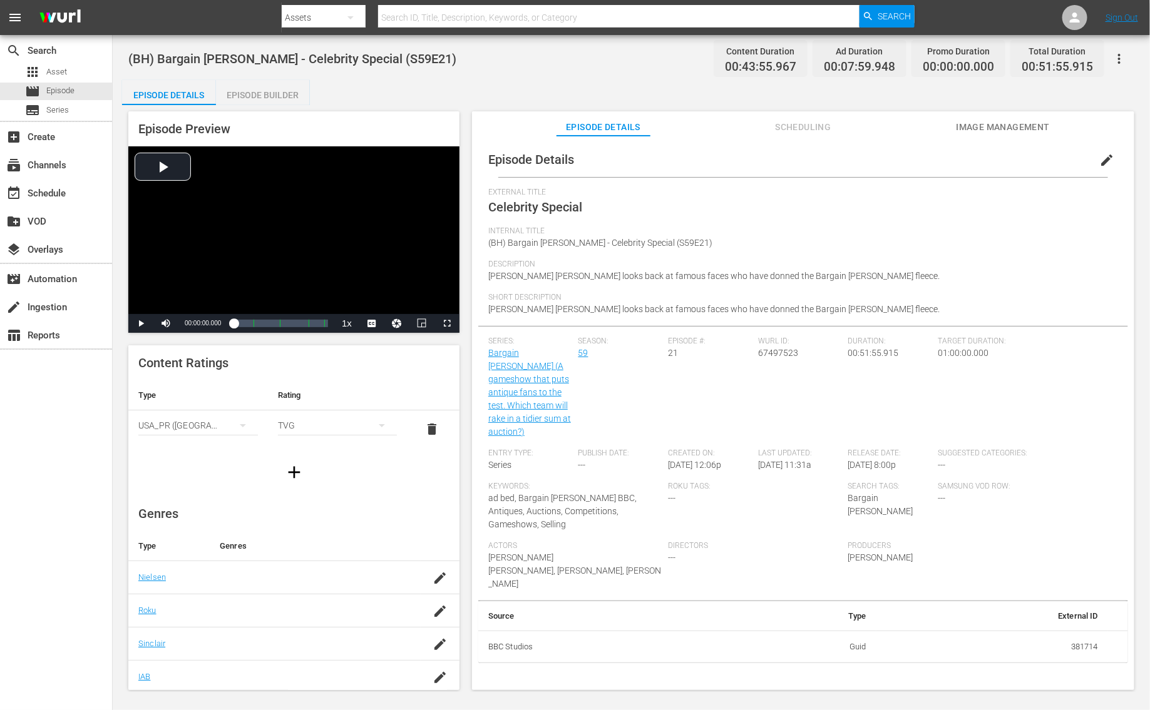
click at [267, 104] on div "Episode Builder" at bounding box center [263, 95] width 94 height 30
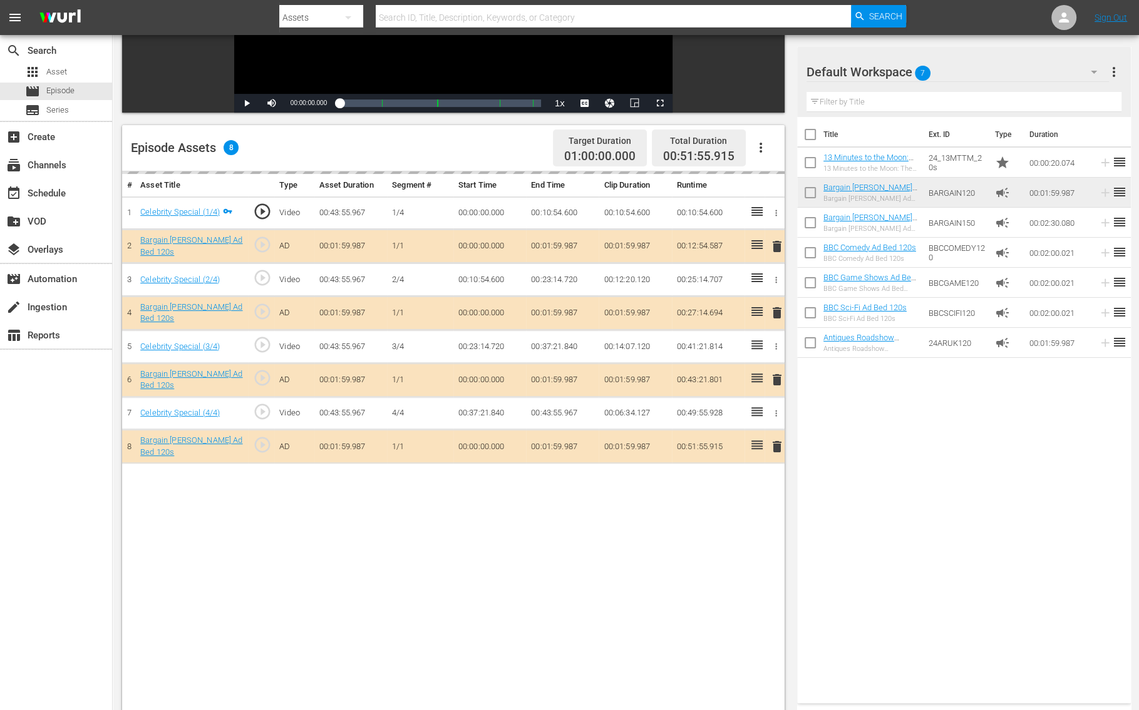
scroll to position [251, 0]
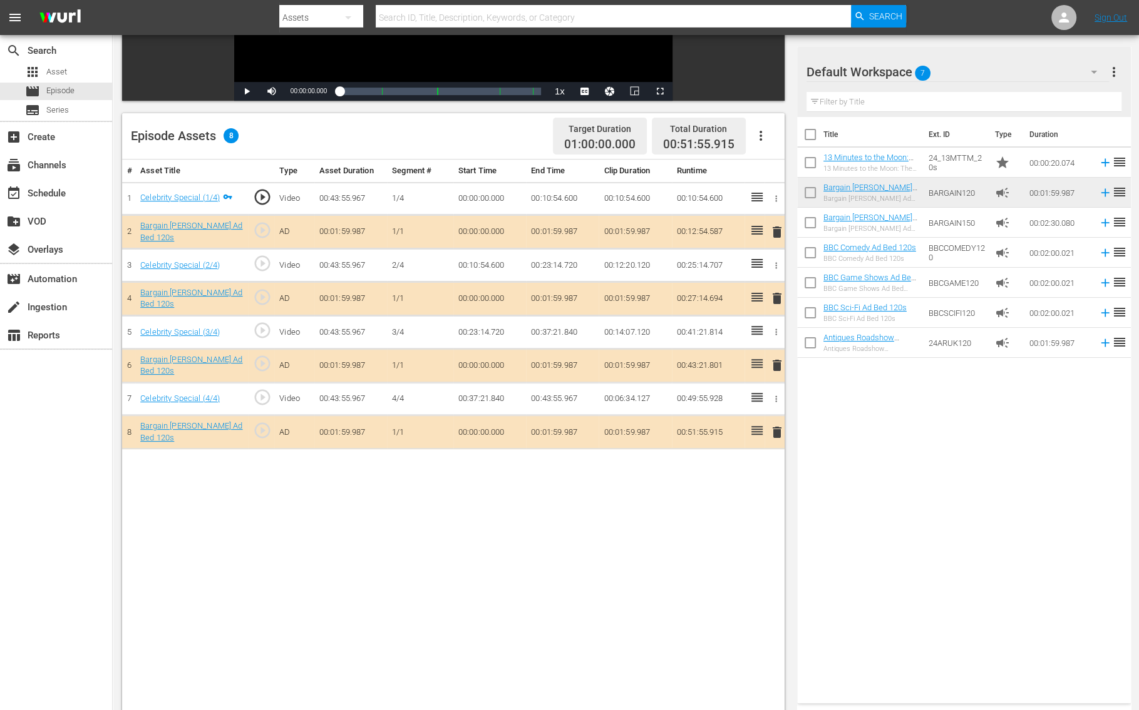
click at [775, 235] on span "delete" at bounding box center [776, 232] width 15 height 15
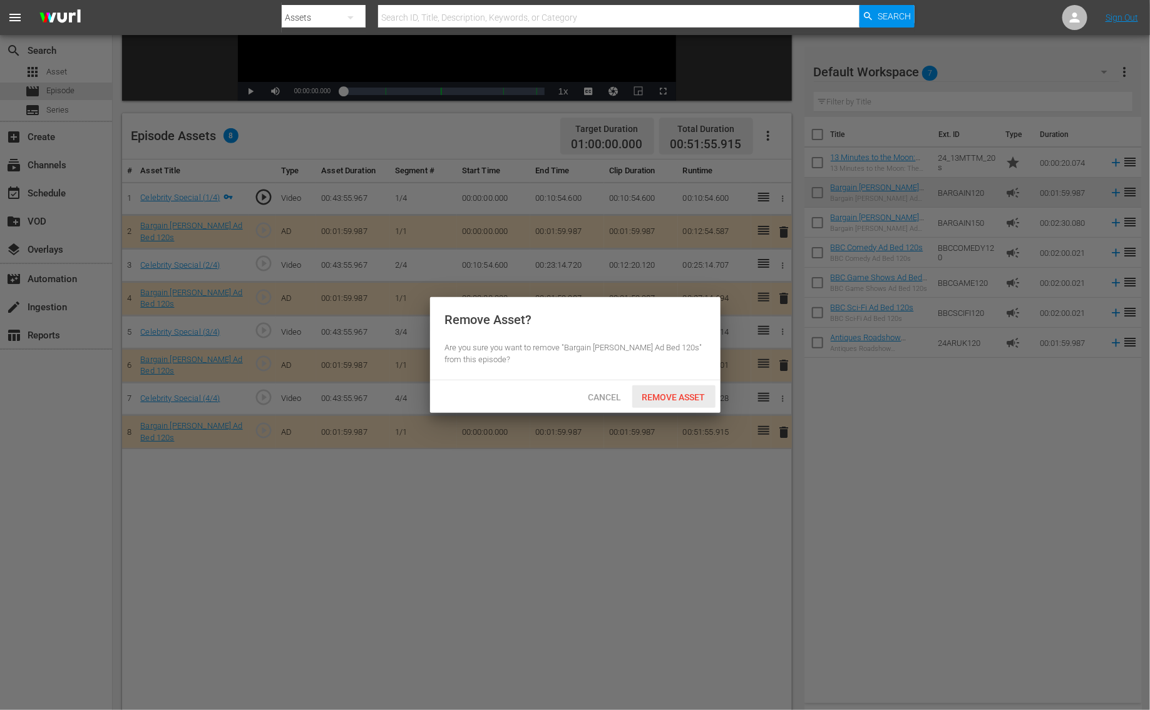
click at [694, 394] on span "Remove Asset" at bounding box center [673, 397] width 83 height 10
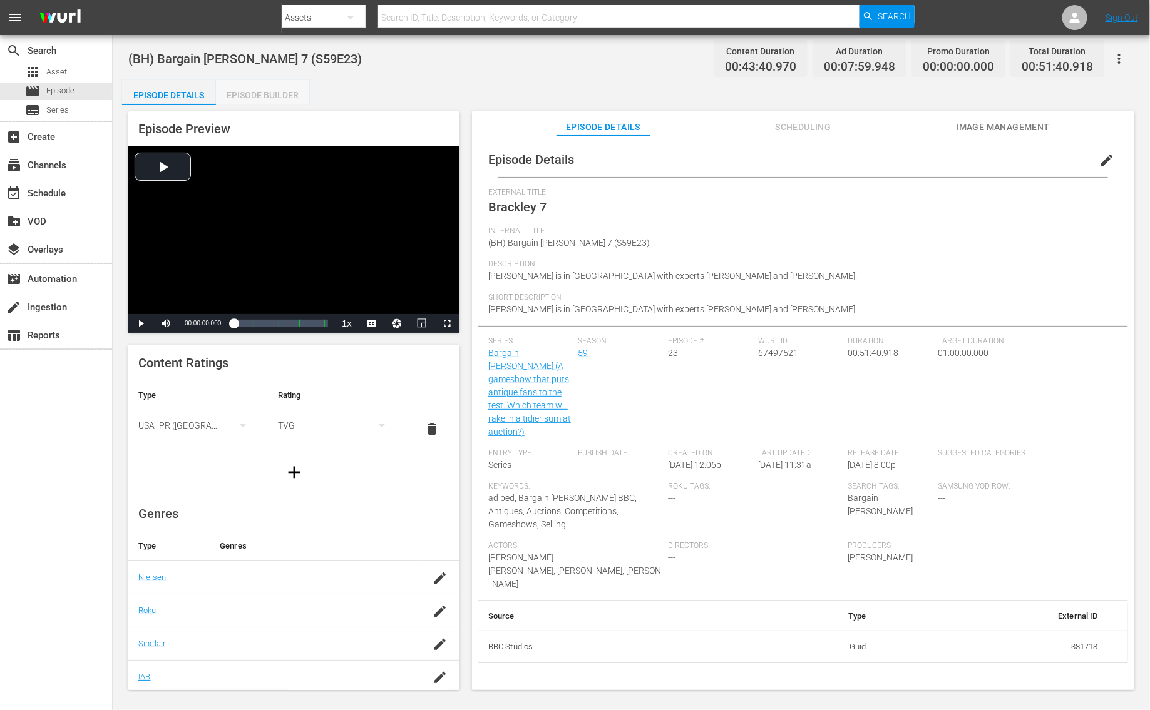
click at [272, 98] on div "Episode Builder" at bounding box center [263, 95] width 94 height 30
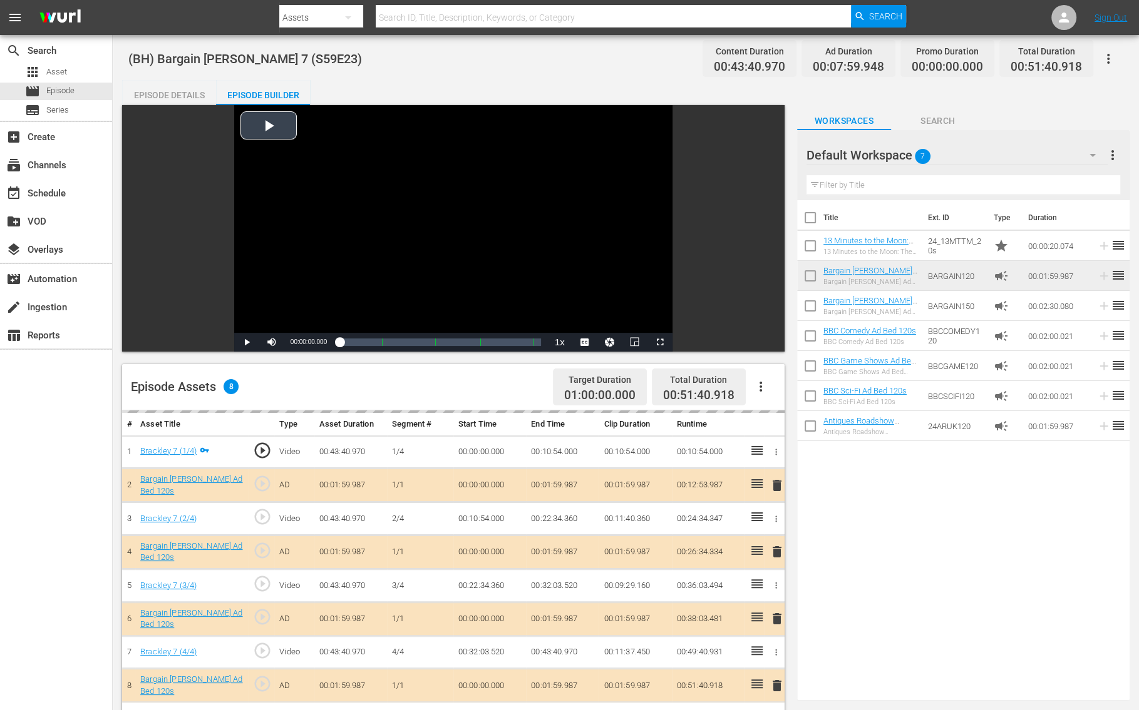
scroll to position [325, 0]
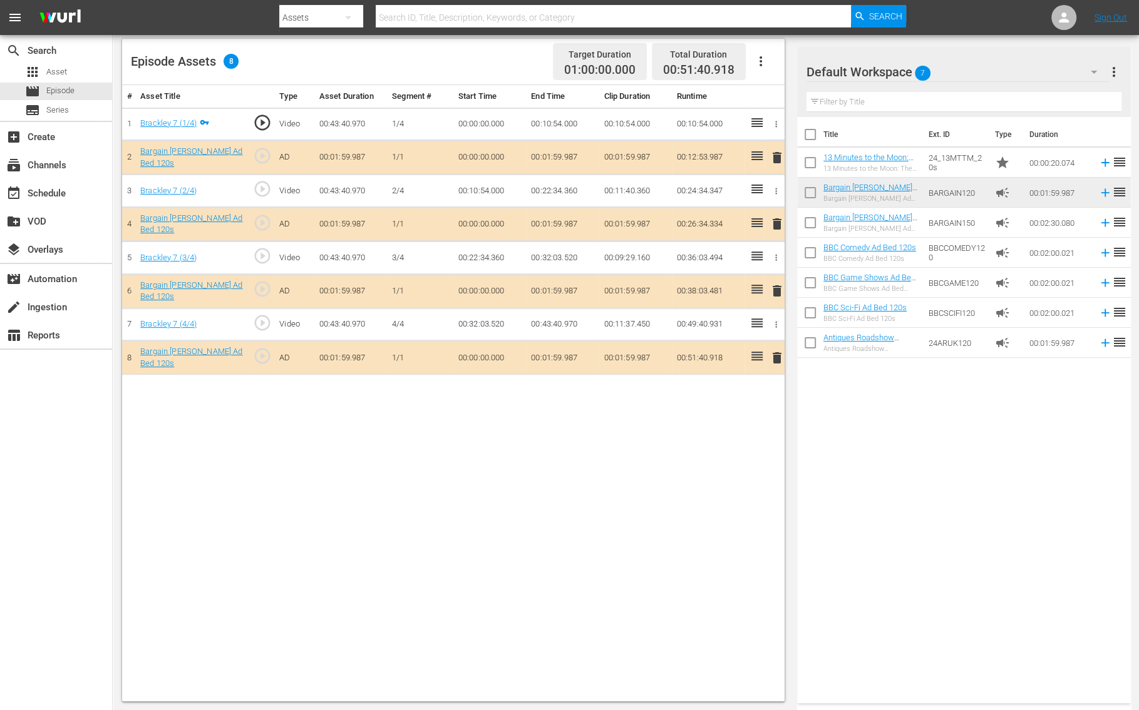
click at [779, 157] on span "delete" at bounding box center [776, 157] width 15 height 15
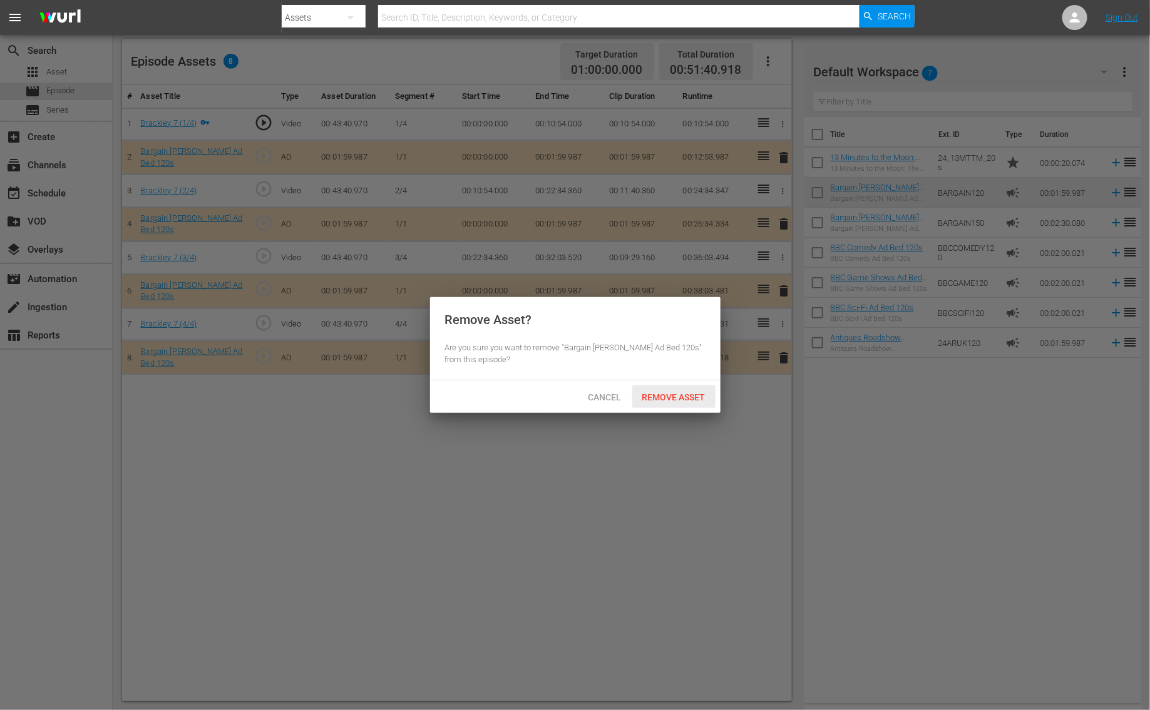
click at [700, 393] on span "Remove Asset" at bounding box center [673, 397] width 83 height 10
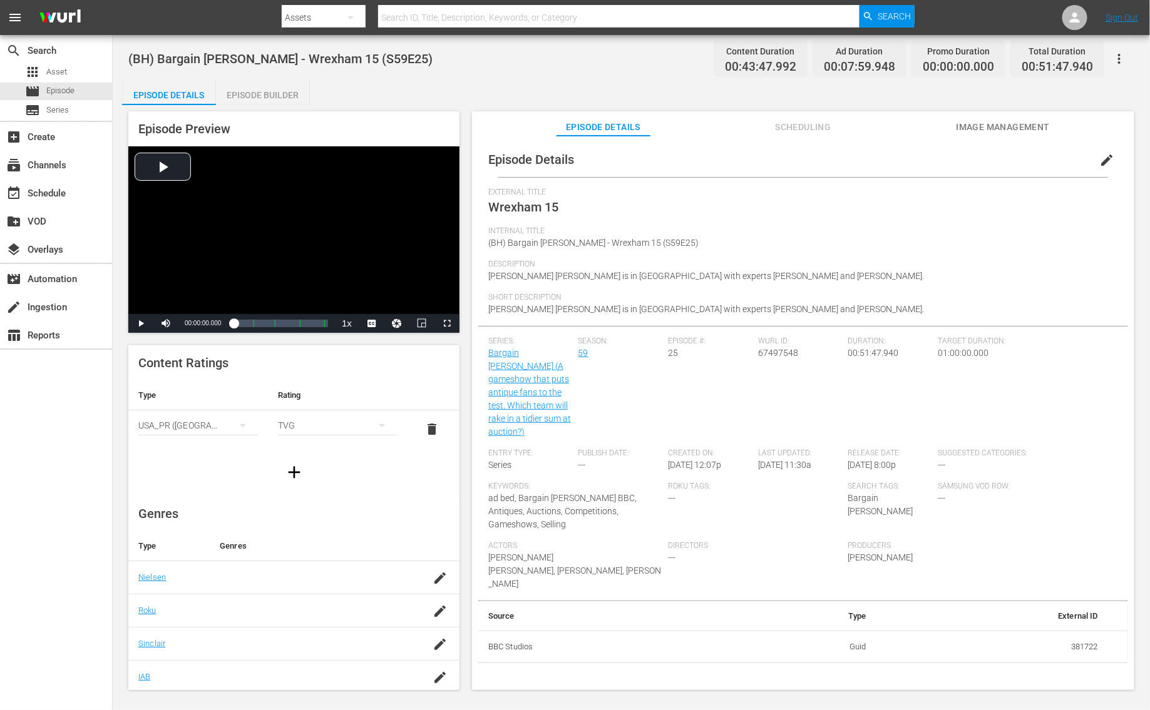
click at [285, 93] on div "Episode Builder" at bounding box center [263, 95] width 94 height 30
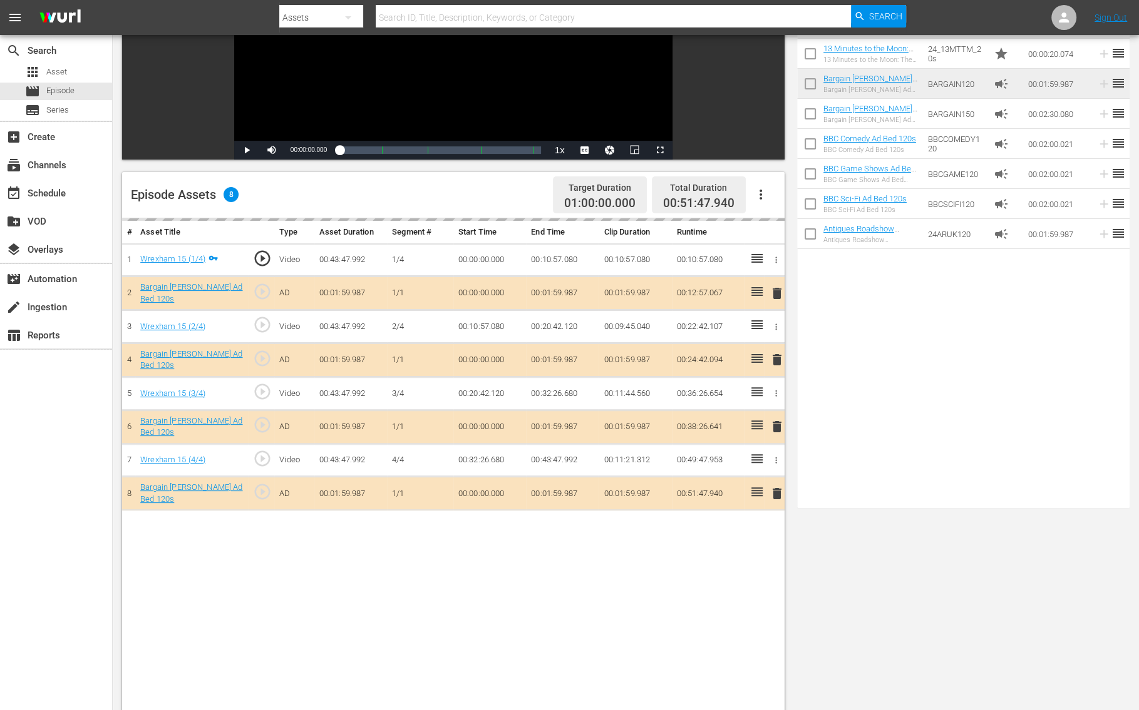
scroll to position [325, 0]
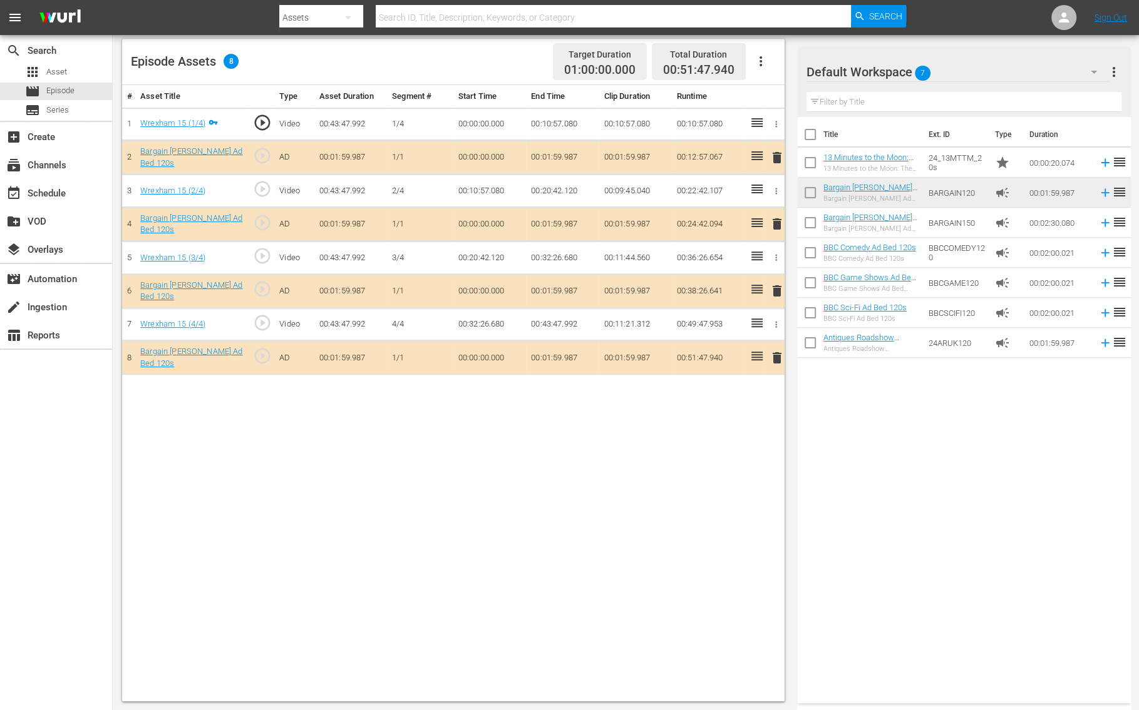
click at [774, 158] on span "delete" at bounding box center [776, 157] width 15 height 15
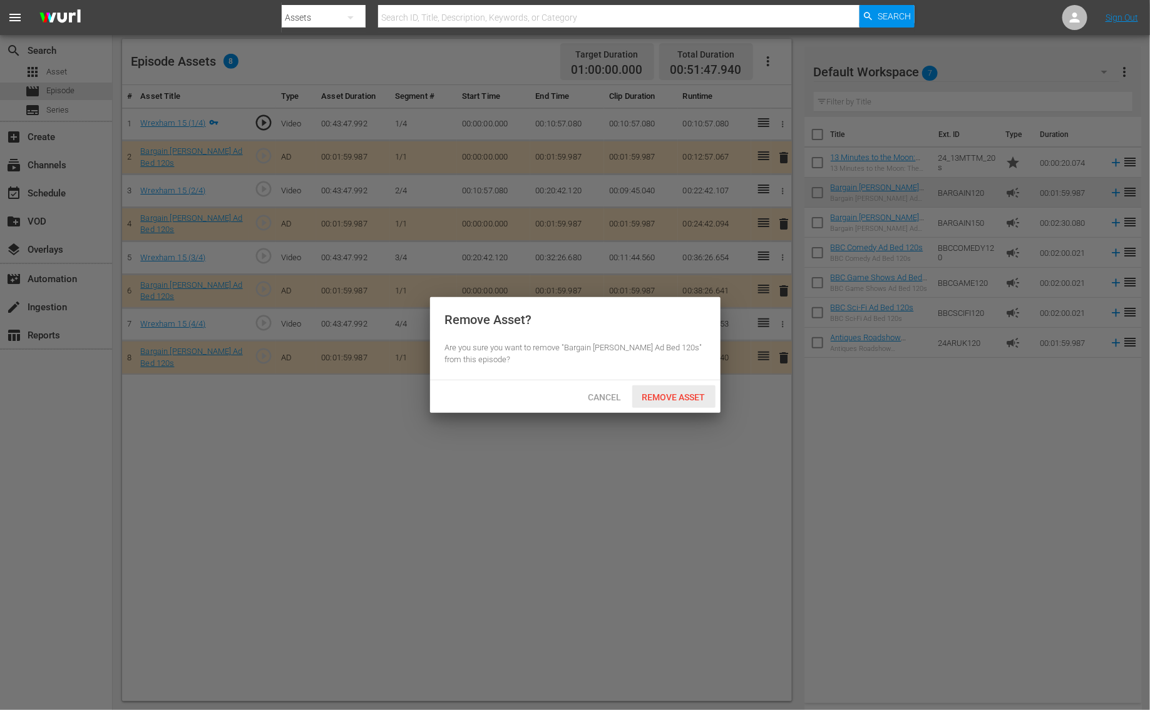
click at [663, 401] on span "Remove Asset" at bounding box center [673, 397] width 83 height 10
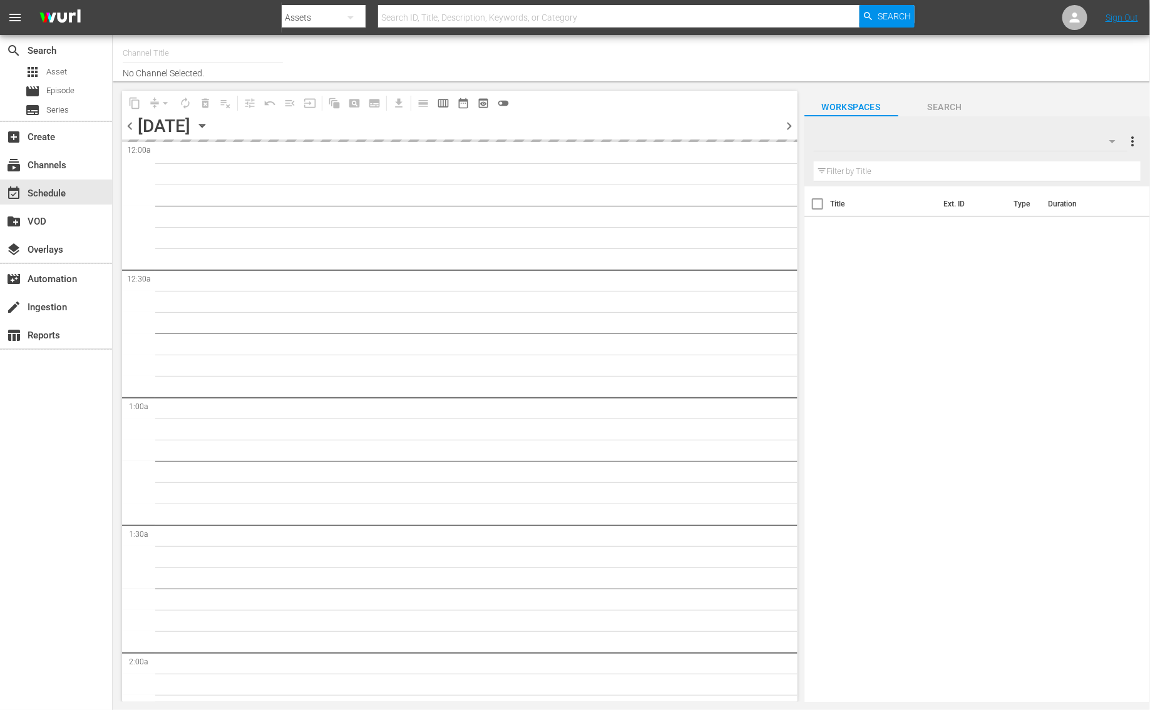
type input "Bargain [PERSON_NAME] (1885)"
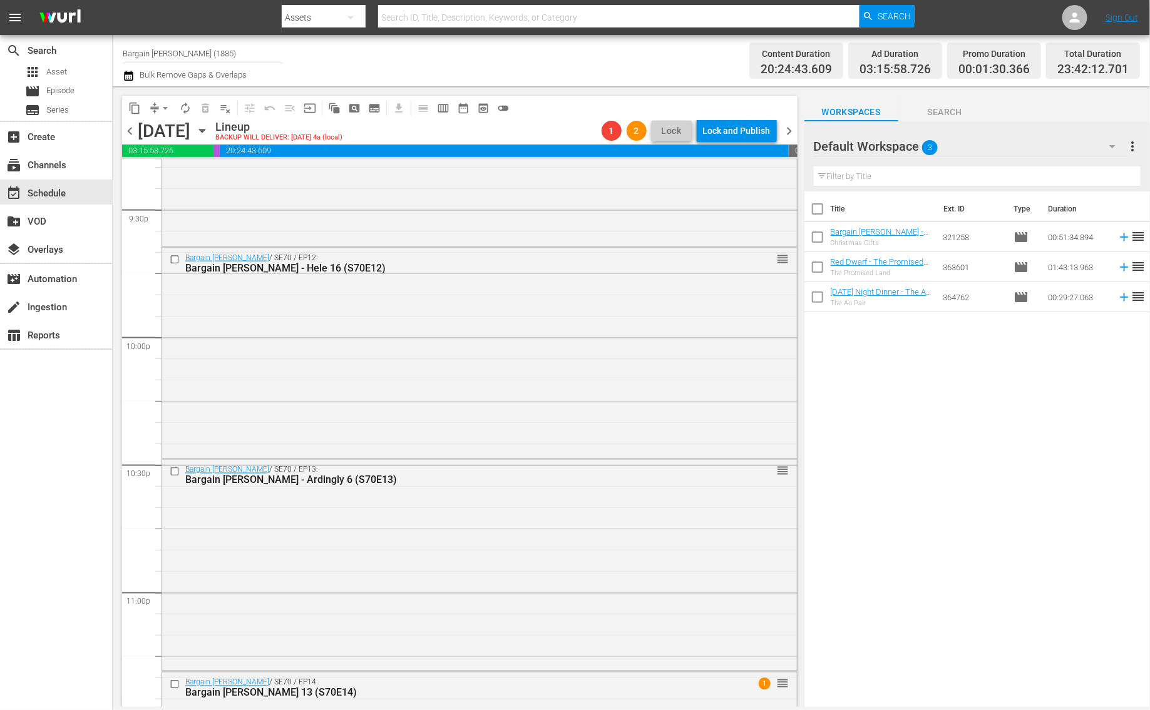
scroll to position [5624, 0]
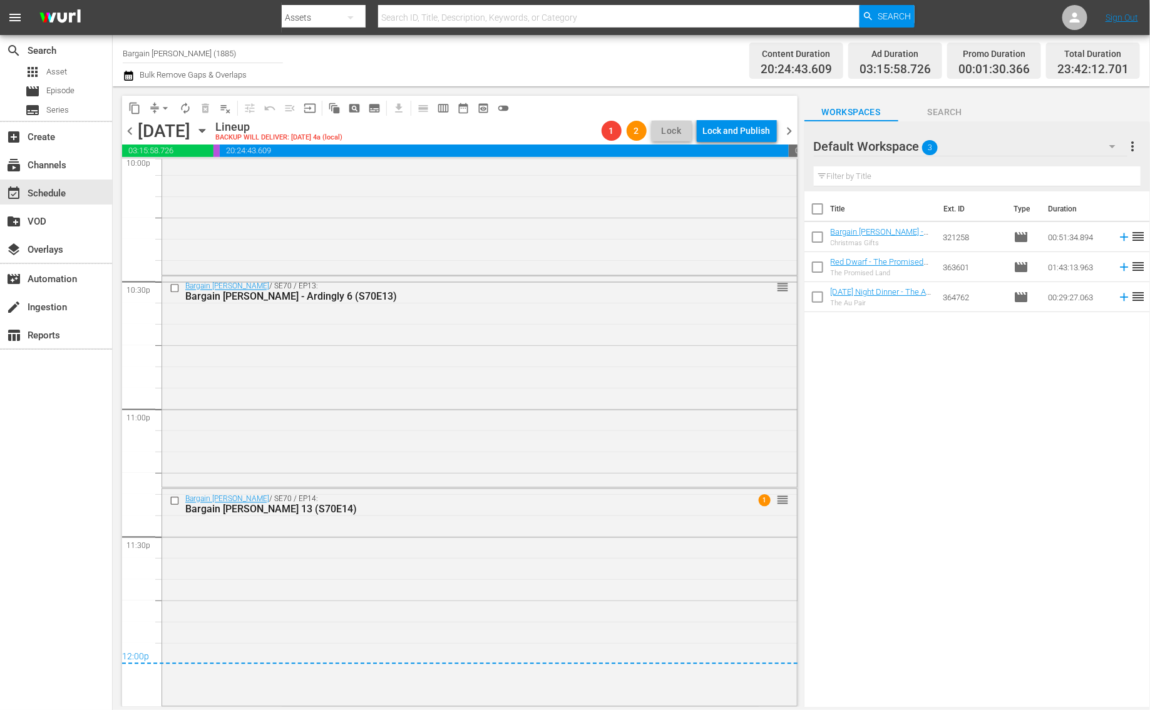
click at [130, 74] on icon "button" at bounding box center [129, 75] width 12 height 15
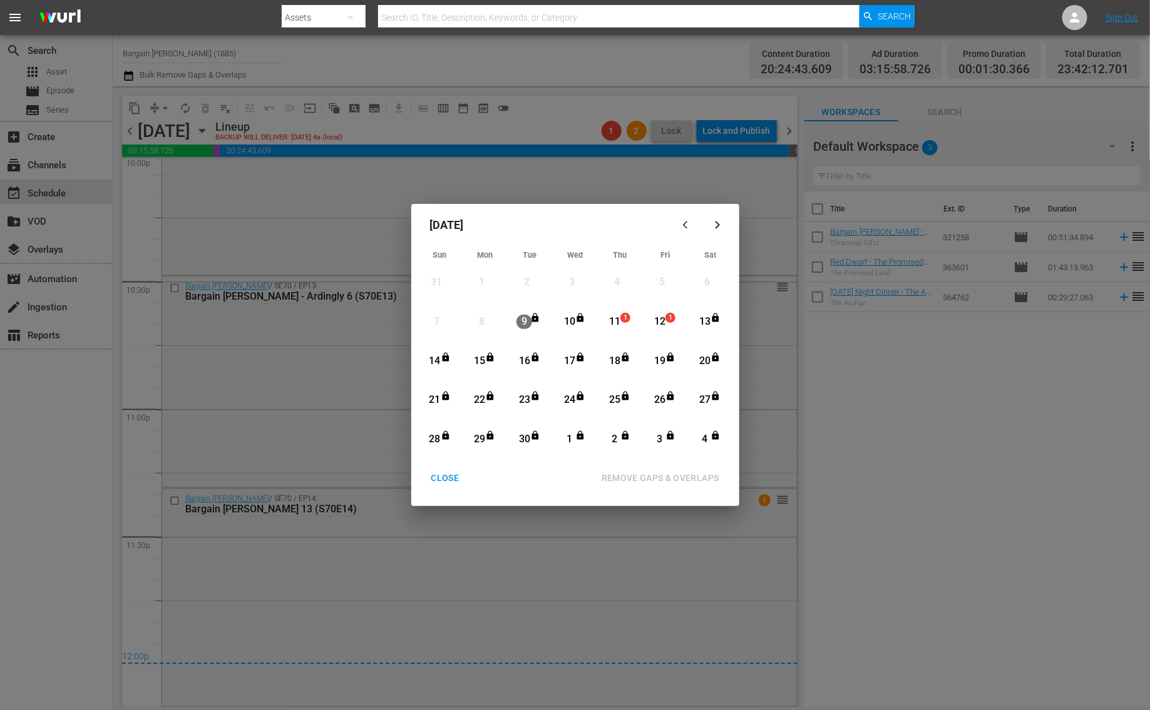
click at [614, 325] on div "11" at bounding box center [615, 322] width 16 height 14
click at [700, 319] on div "13" at bounding box center [705, 322] width 16 height 14
click at [685, 479] on div "REMOVE GAPS & OVERLAPS" at bounding box center [661, 479] width 138 height 16
click at [458, 476] on div "CLOSE" at bounding box center [445, 479] width 48 height 16
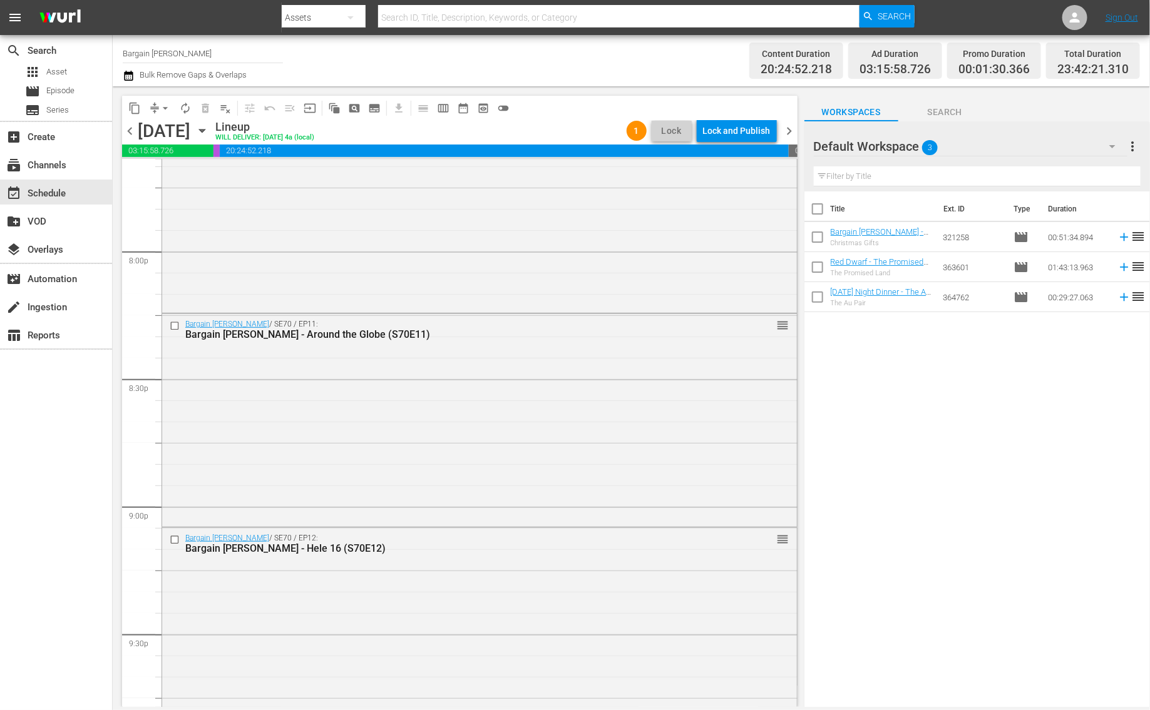
scroll to position [5690, 0]
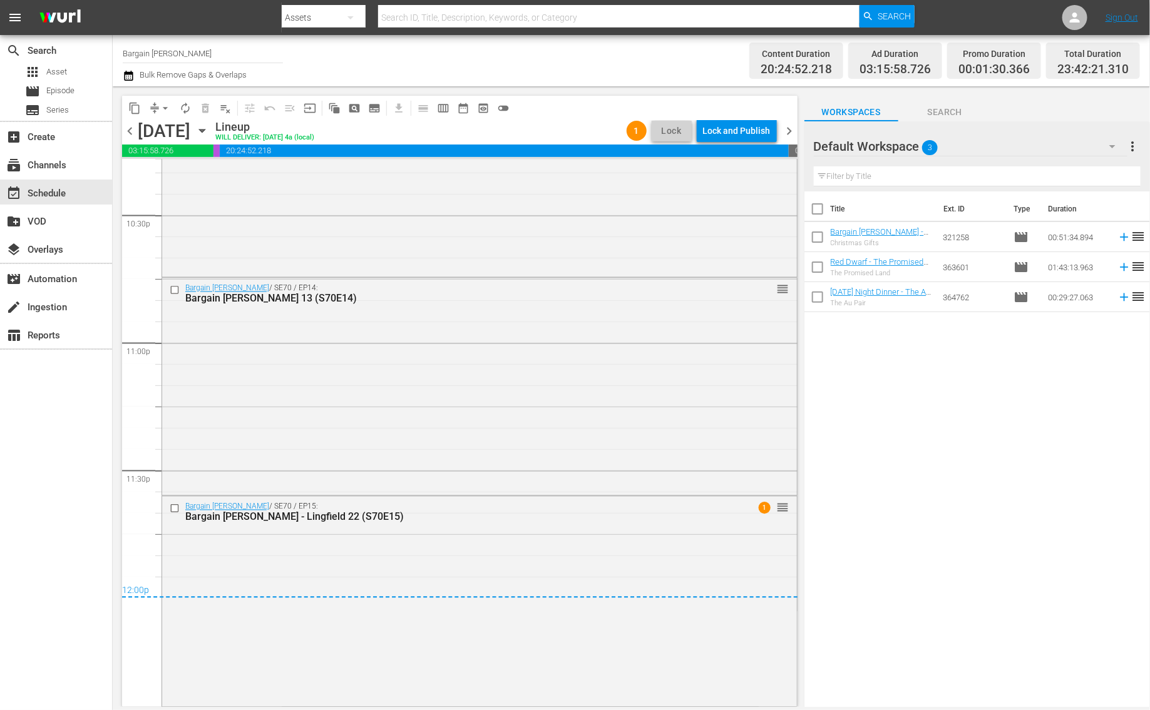
click at [130, 130] on span "chevron_left" at bounding box center [130, 131] width 16 height 16
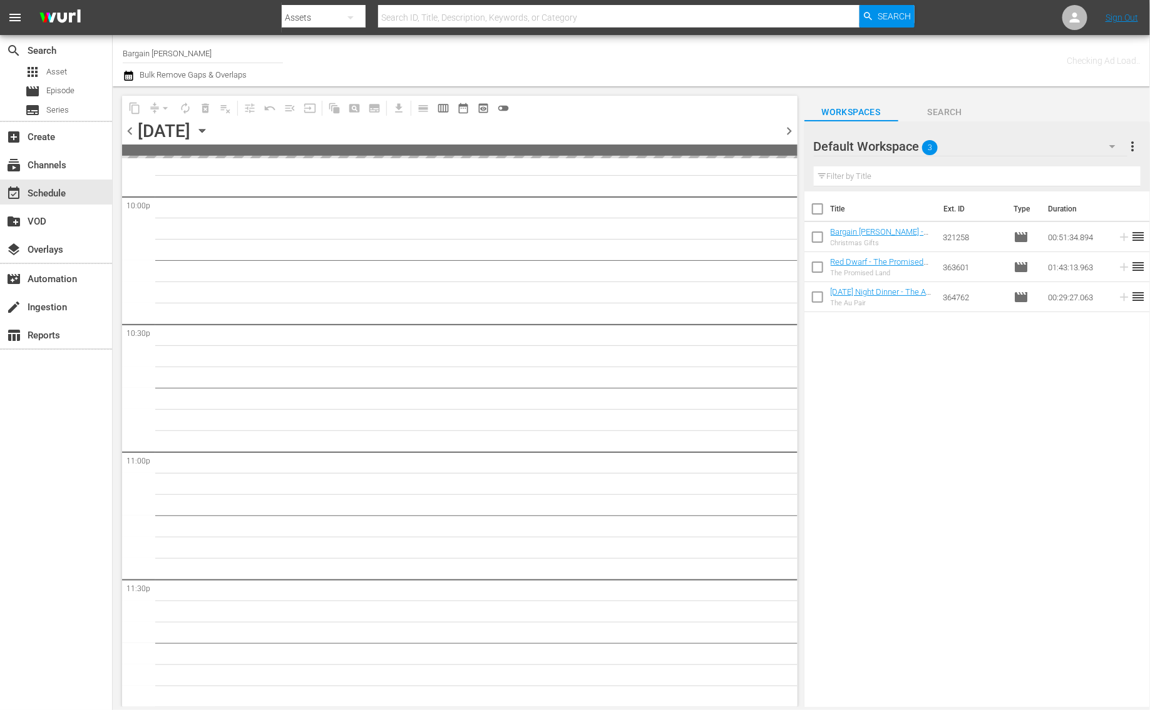
scroll to position [5580, 0]
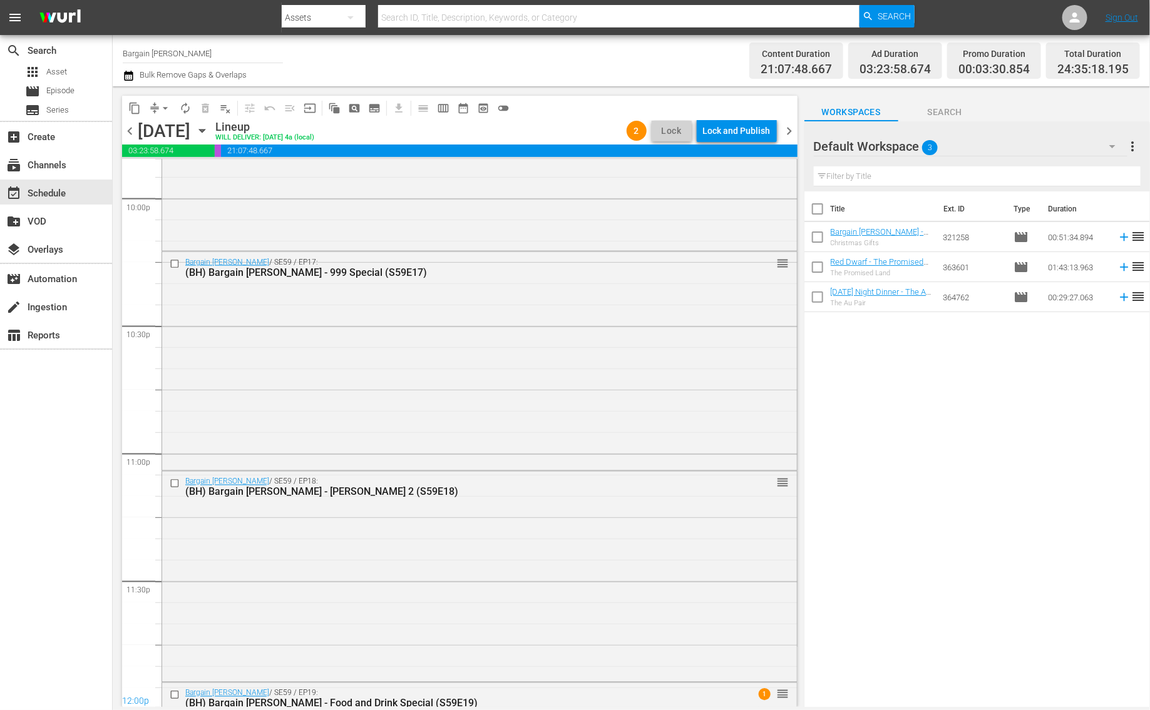
click at [717, 127] on div "Lock and Publish" at bounding box center [737, 131] width 68 height 23
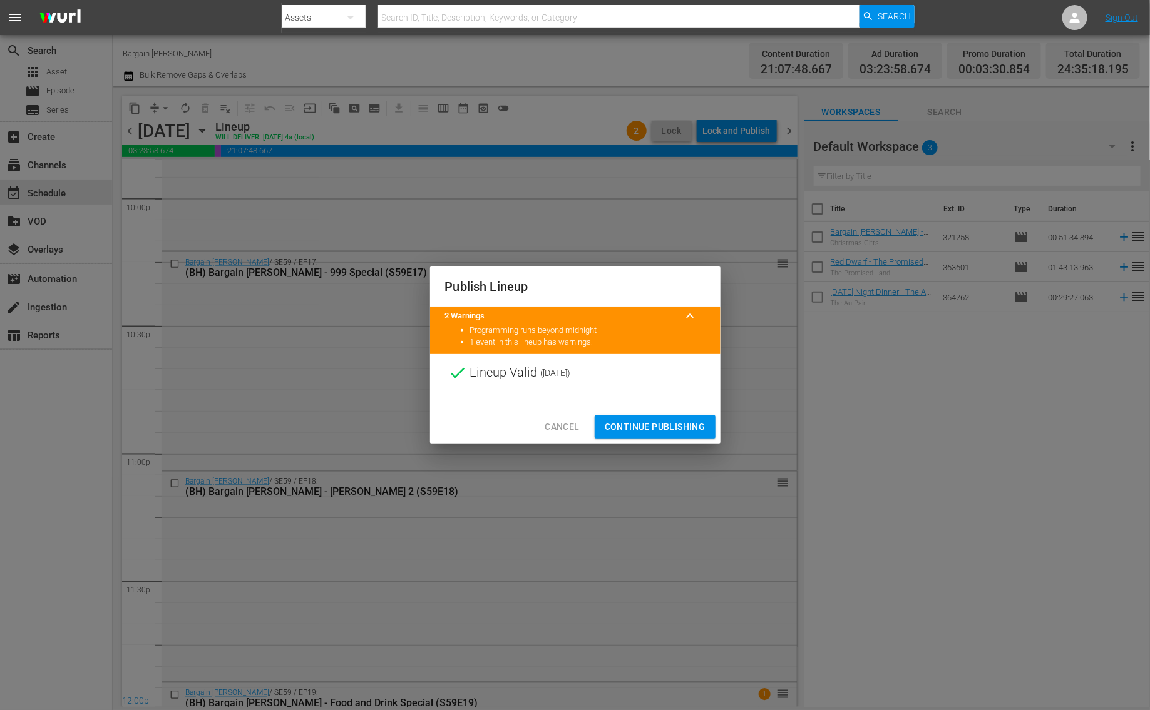
click at [661, 418] on button "Continue Publishing" at bounding box center [655, 427] width 121 height 23
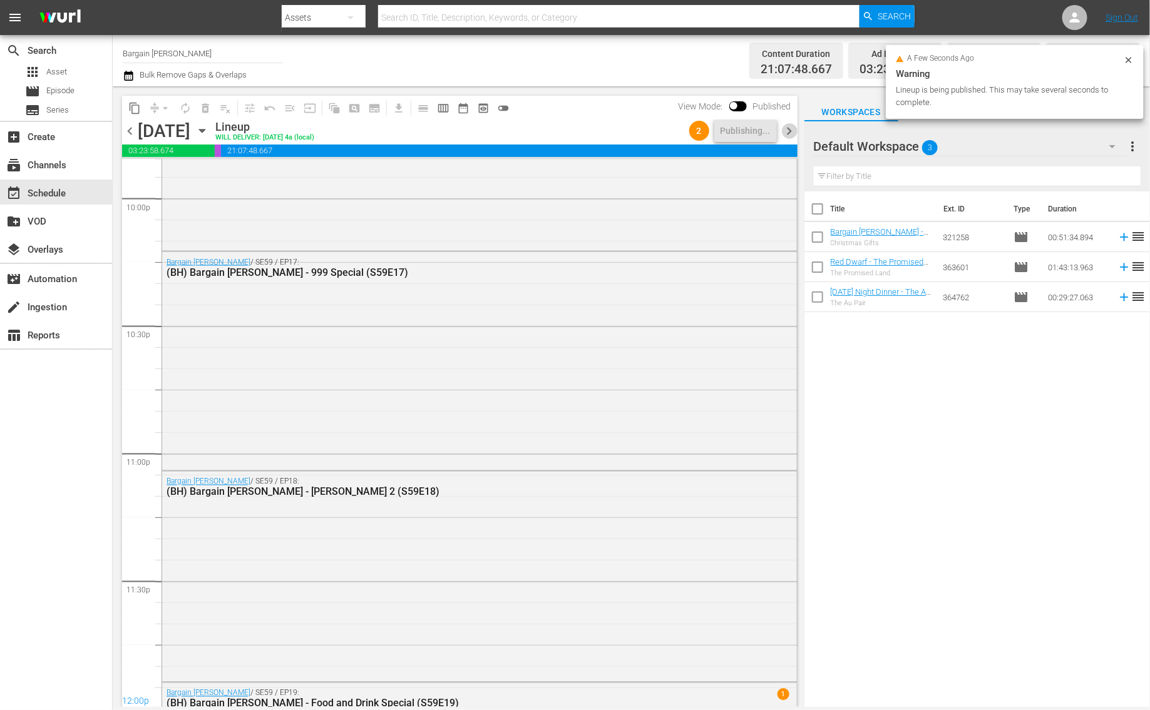
click at [789, 127] on span "chevron_right" at bounding box center [790, 131] width 16 height 16
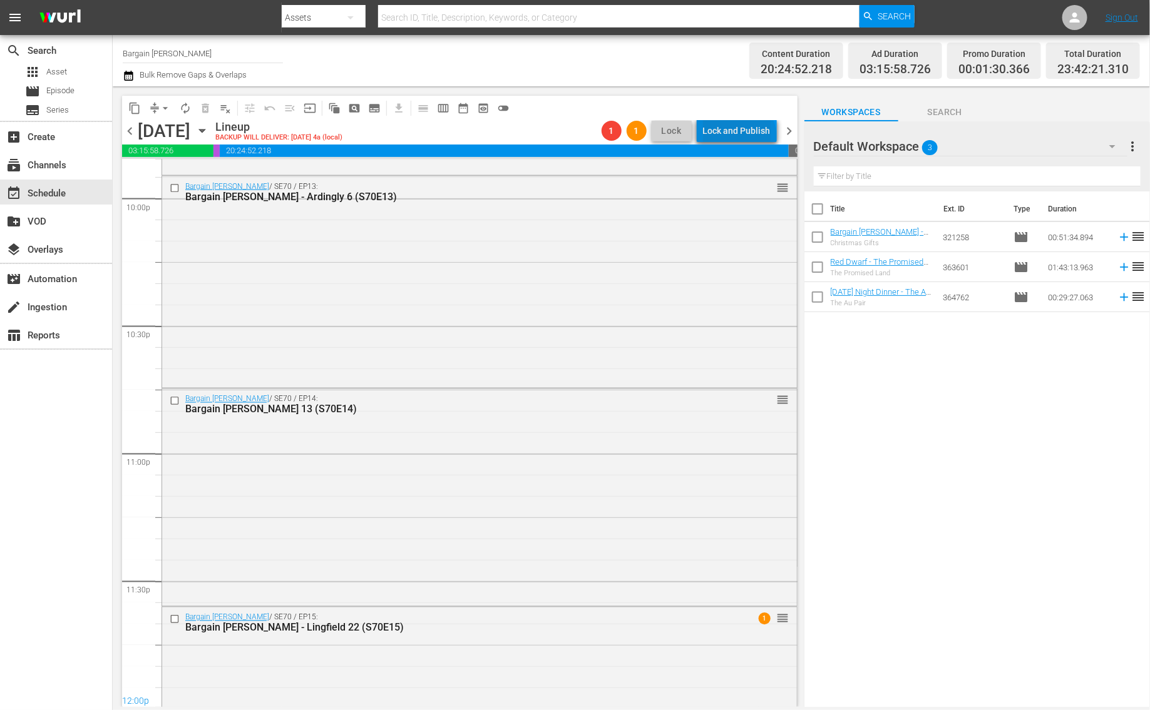
click at [742, 137] on div "Lock and Publish" at bounding box center [737, 131] width 68 height 23
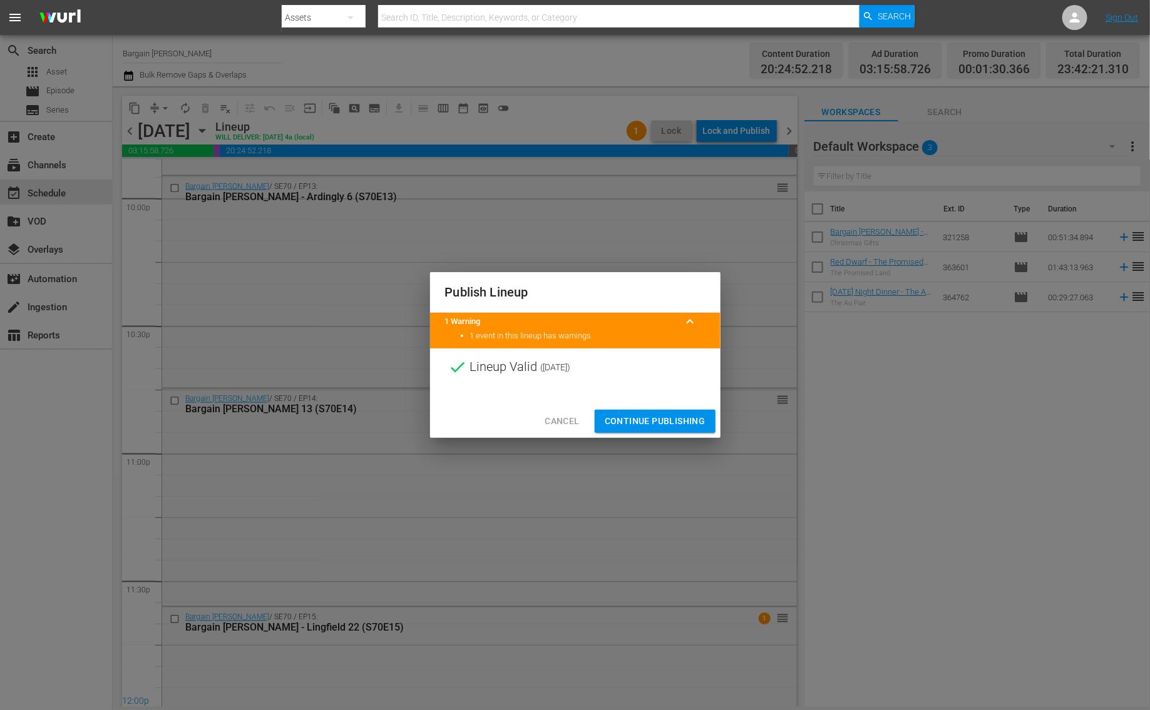
click at [622, 427] on span "Continue Publishing" at bounding box center [655, 422] width 101 height 16
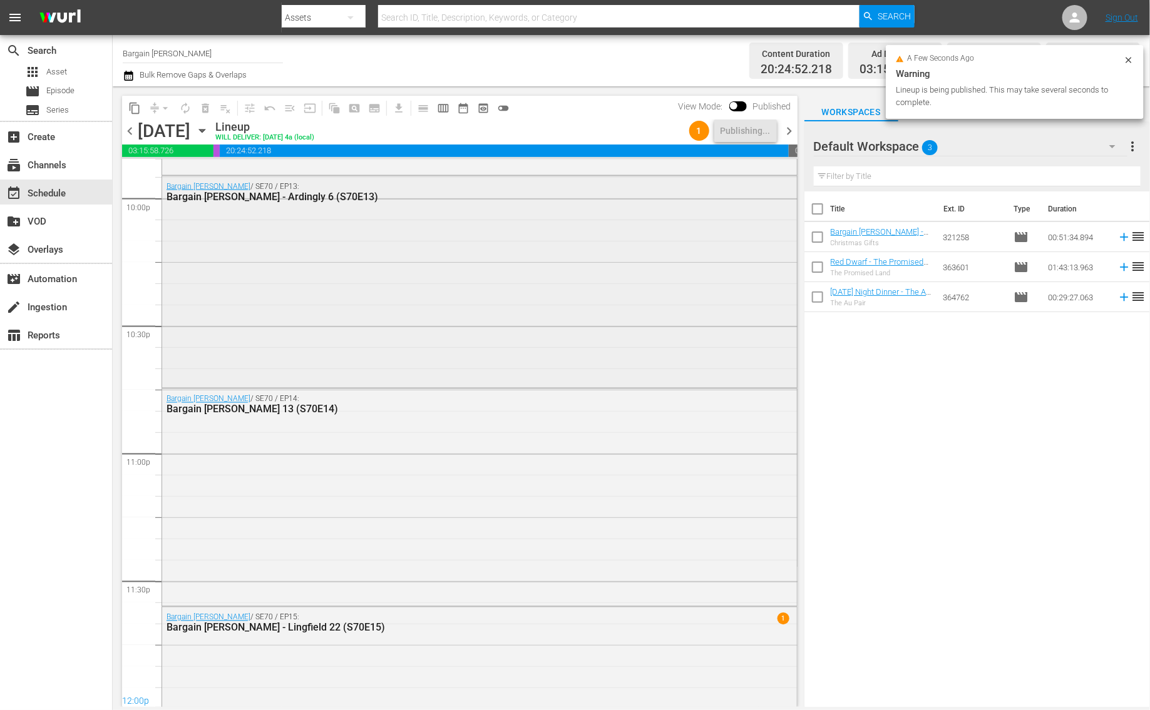
scroll to position [5690, 0]
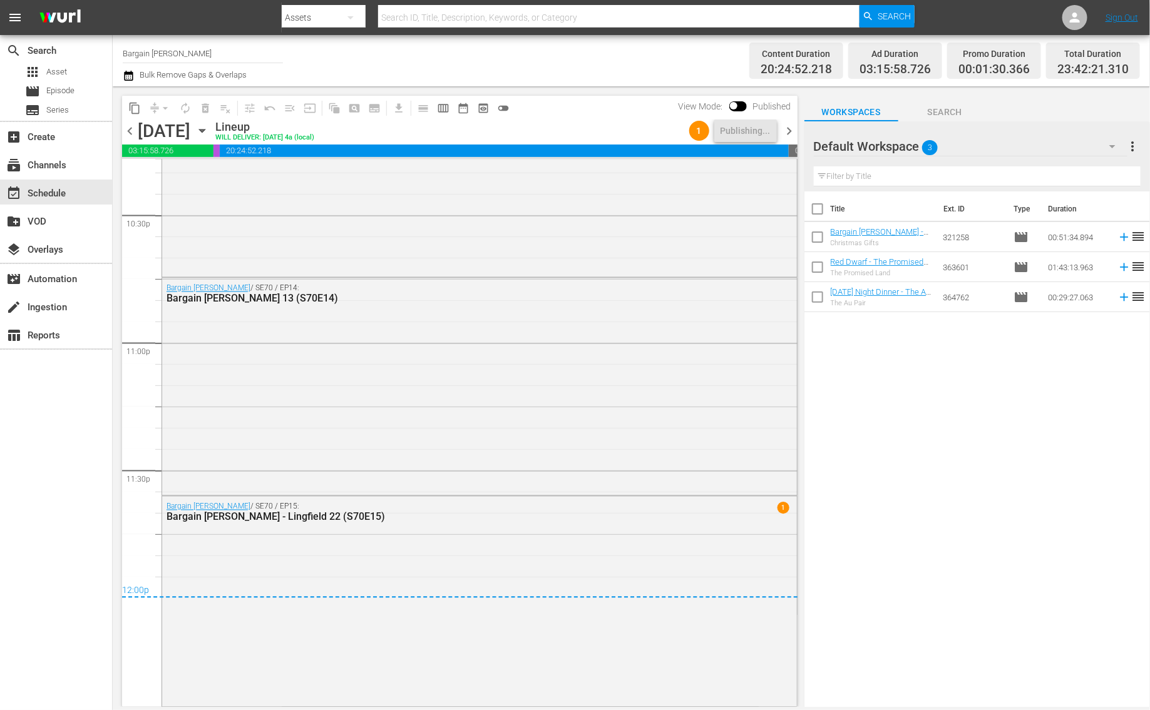
click at [789, 136] on span "chevron_right" at bounding box center [790, 131] width 16 height 16
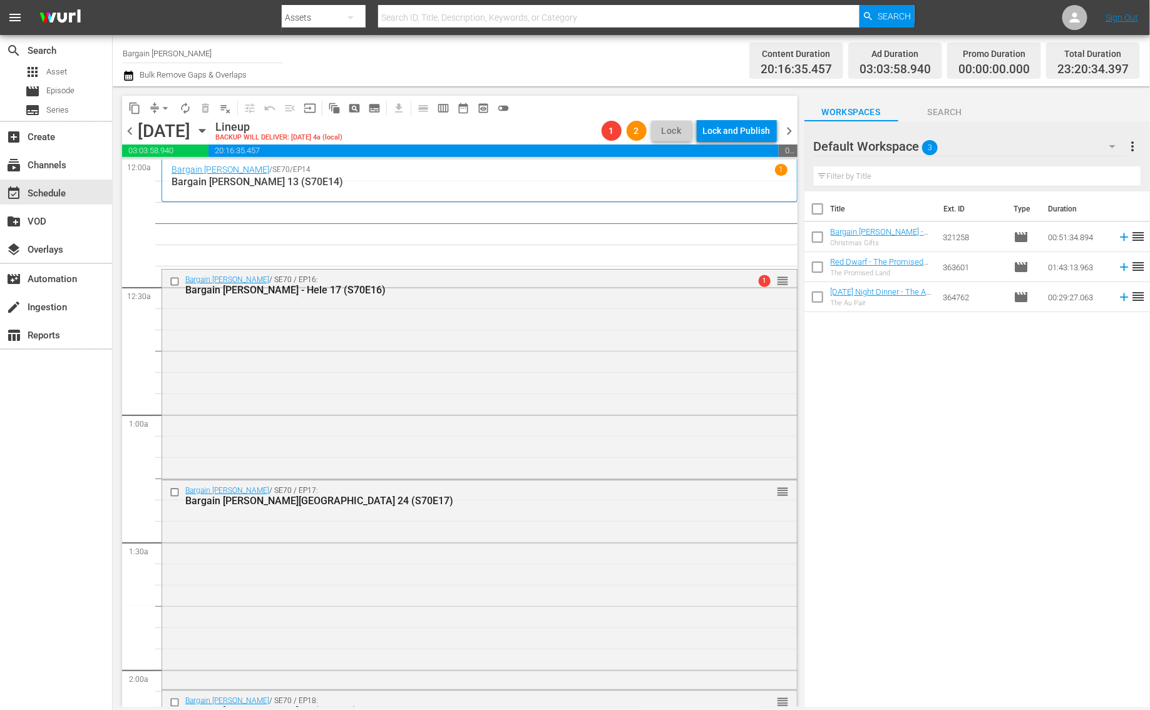
click at [131, 78] on icon "button" at bounding box center [129, 75] width 12 height 15
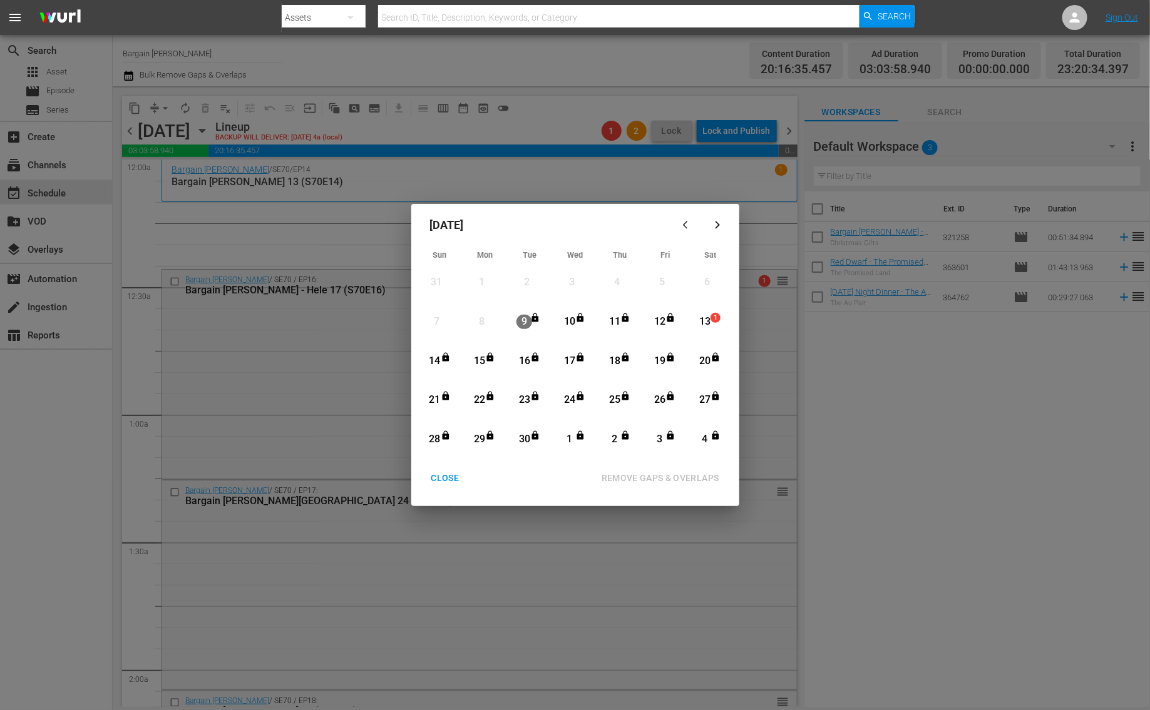
click at [705, 324] on div "13" at bounding box center [705, 322] width 16 height 14
click at [478, 360] on div "15" at bounding box center [479, 361] width 16 height 14
click at [628, 479] on div "REMOVE GAPS & OVERLAPS" at bounding box center [661, 479] width 138 height 16
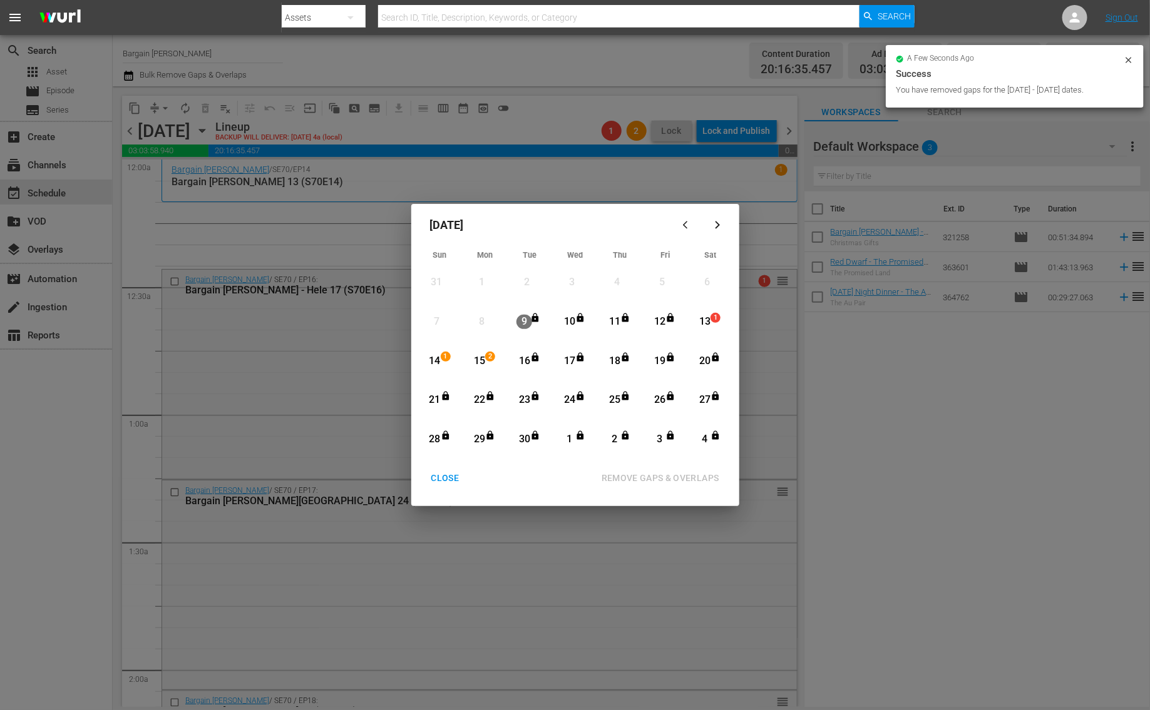
click at [447, 484] on div "CLOSE" at bounding box center [445, 479] width 48 height 16
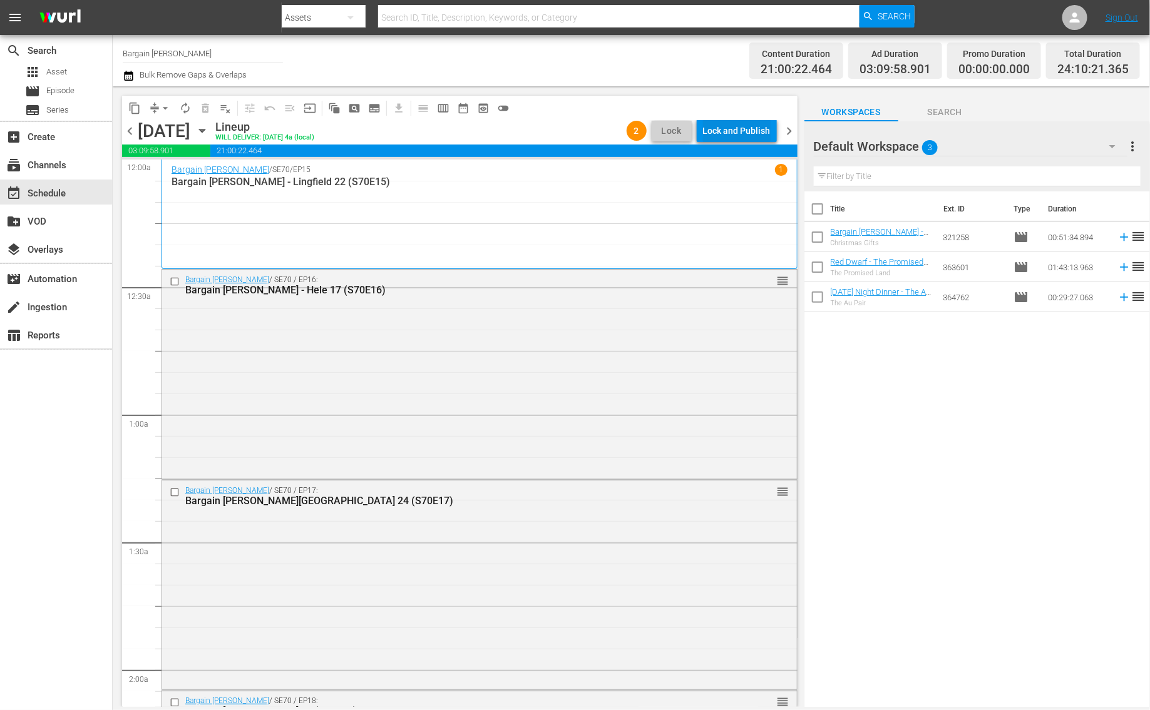
click at [738, 135] on div "Lock and Publish" at bounding box center [737, 131] width 68 height 23
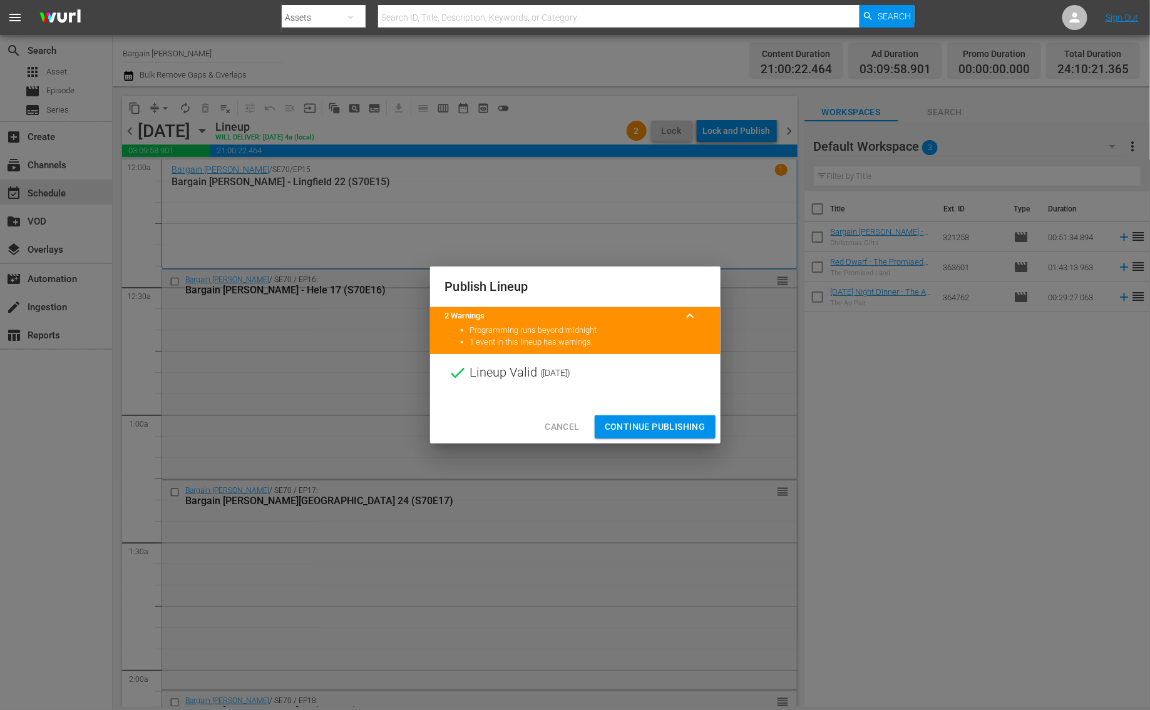
click at [659, 433] on span "Continue Publishing" at bounding box center [655, 427] width 101 height 16
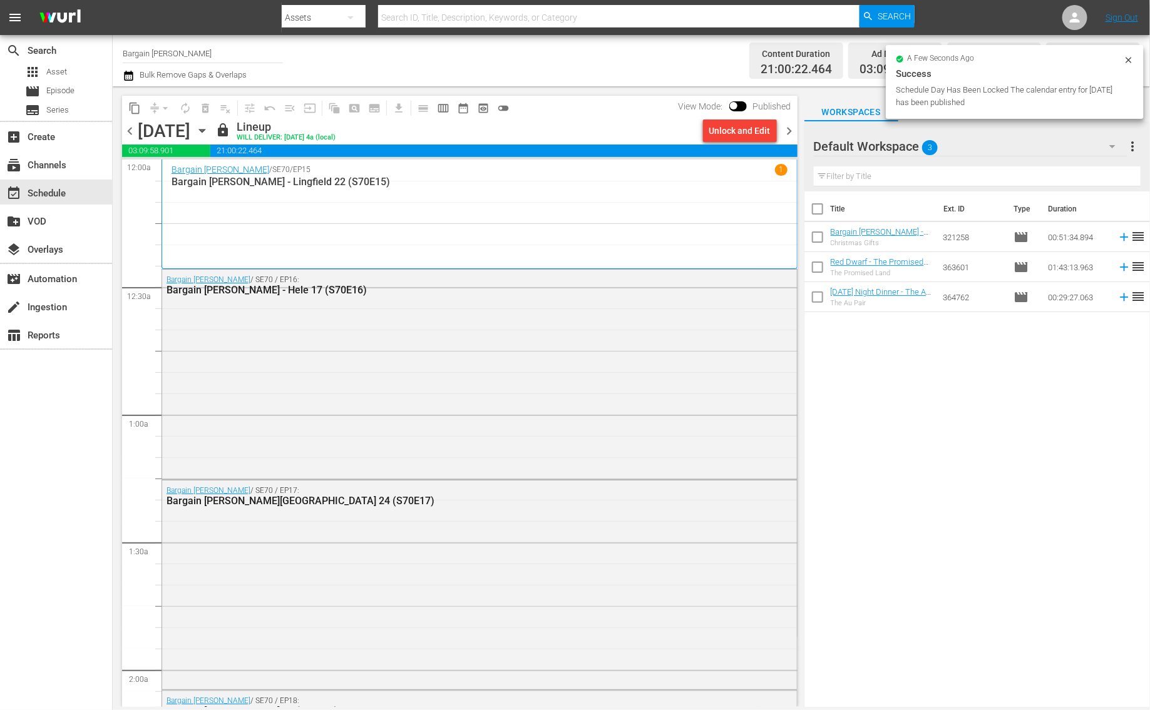
click at [792, 137] on span "chevron_right" at bounding box center [790, 131] width 16 height 16
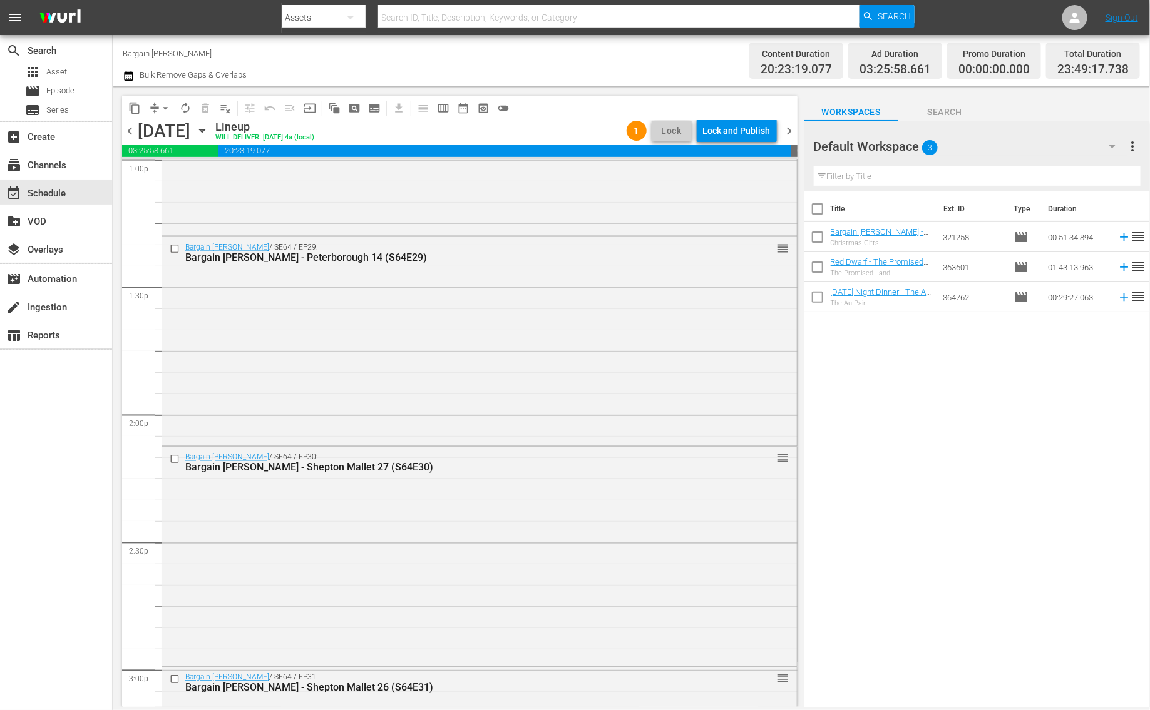
scroll to position [3716, 0]
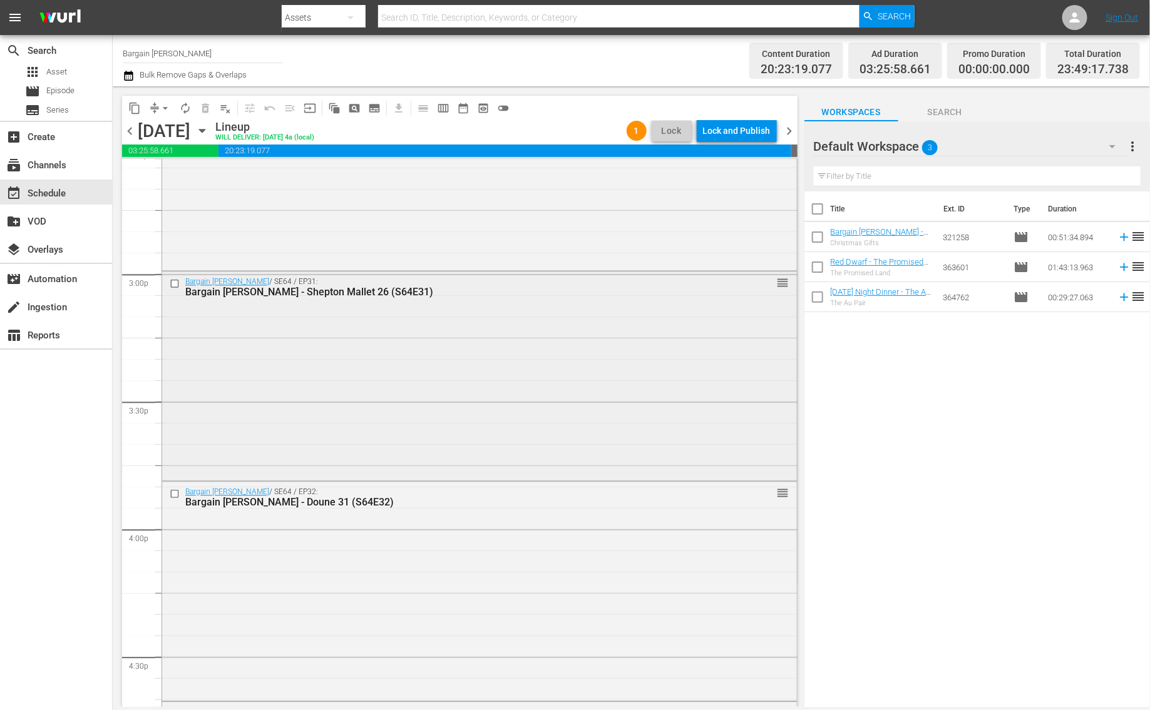
click at [535, 373] on div "Bargain Hunt / SE64 / EP31: Bargain Hunt - Shepton Mallet 26 (S64E31) reorder" at bounding box center [479, 375] width 635 height 207
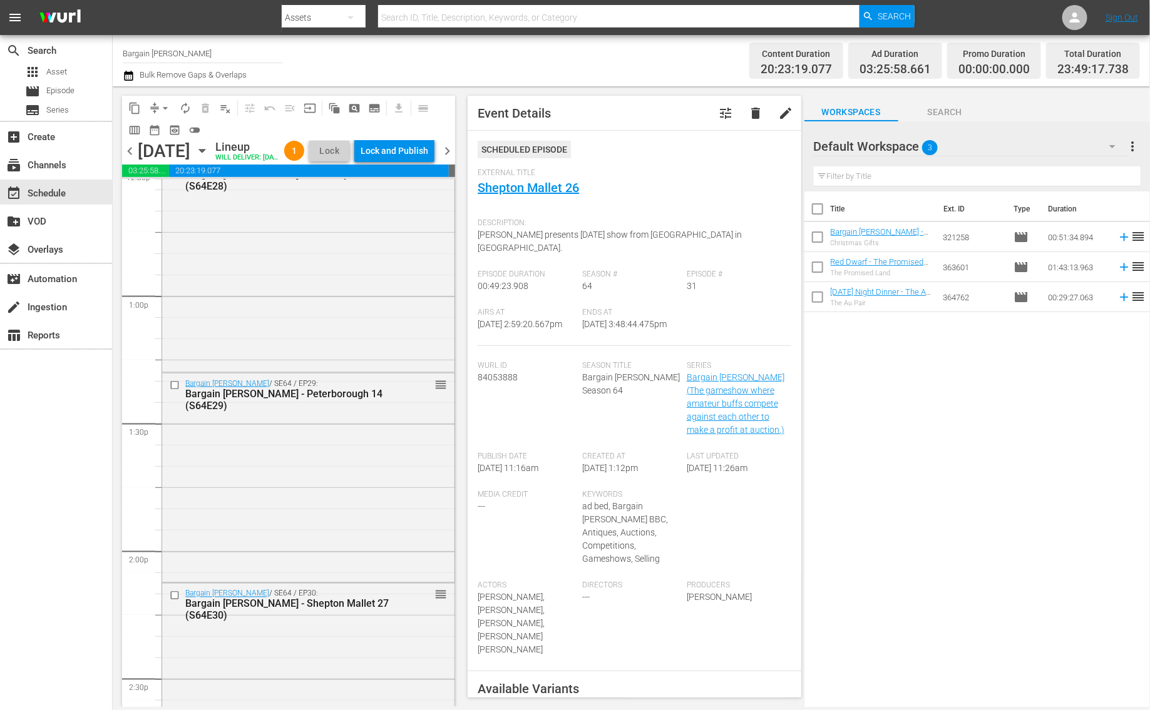
scroll to position [3096, 0]
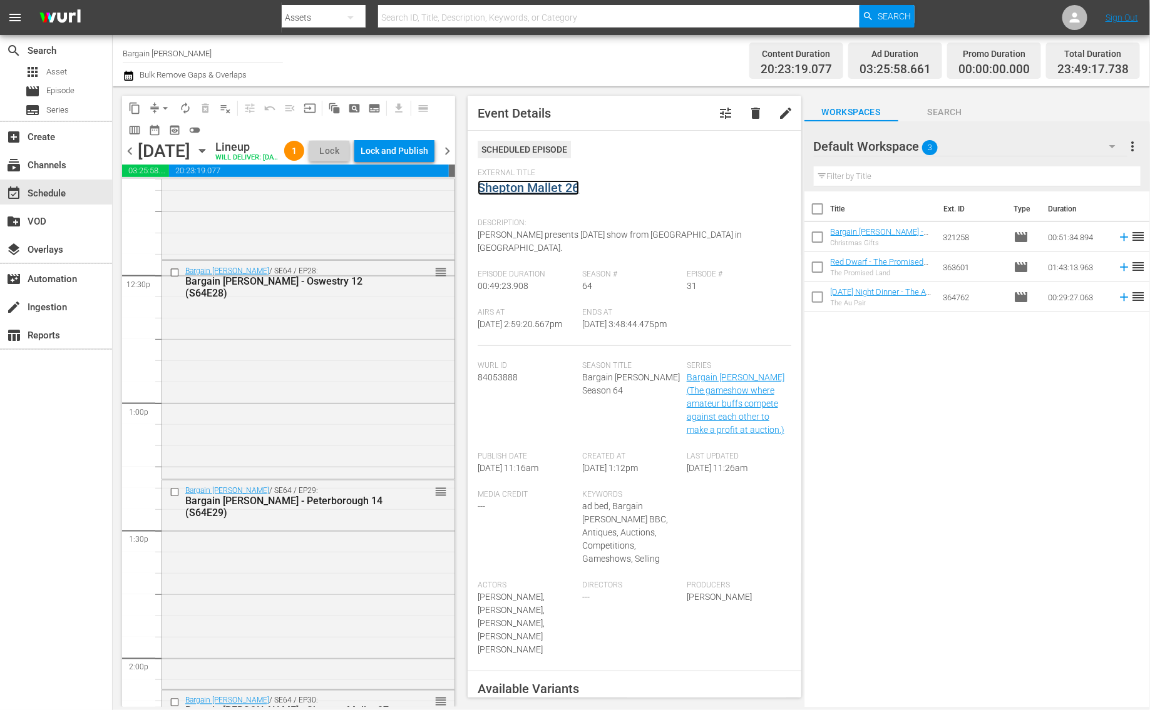
click at [499, 192] on link "Shepton Mallet 26" at bounding box center [528, 187] width 101 height 15
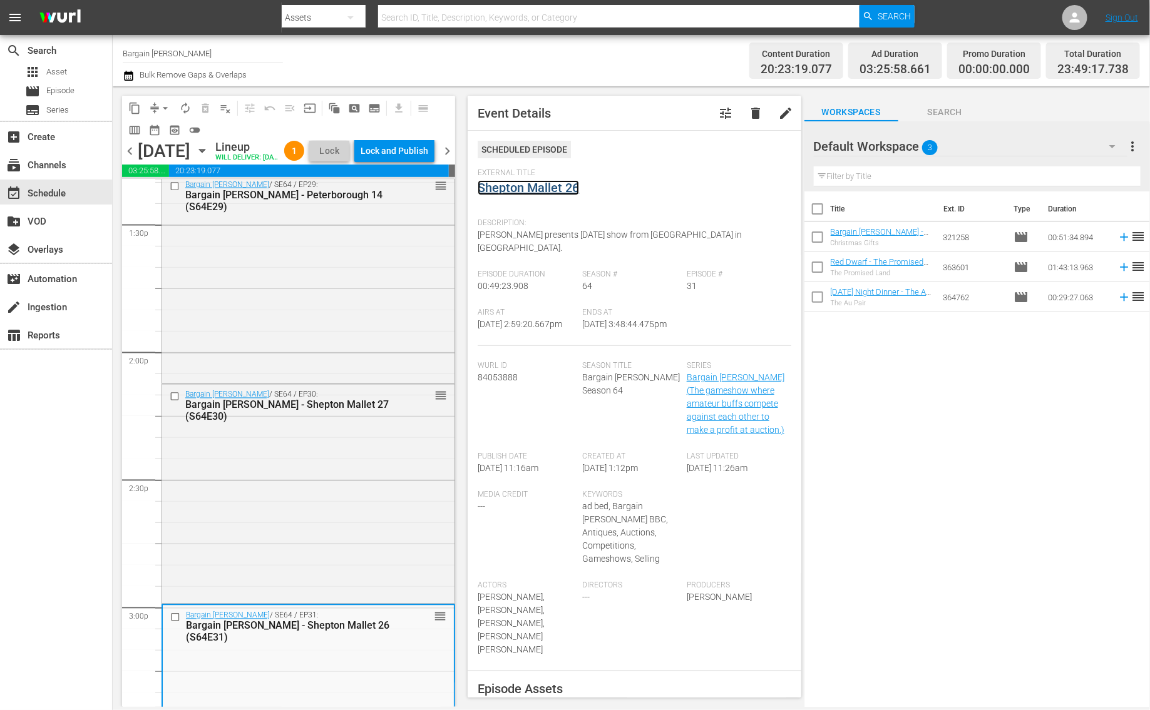
scroll to position [3381, 0]
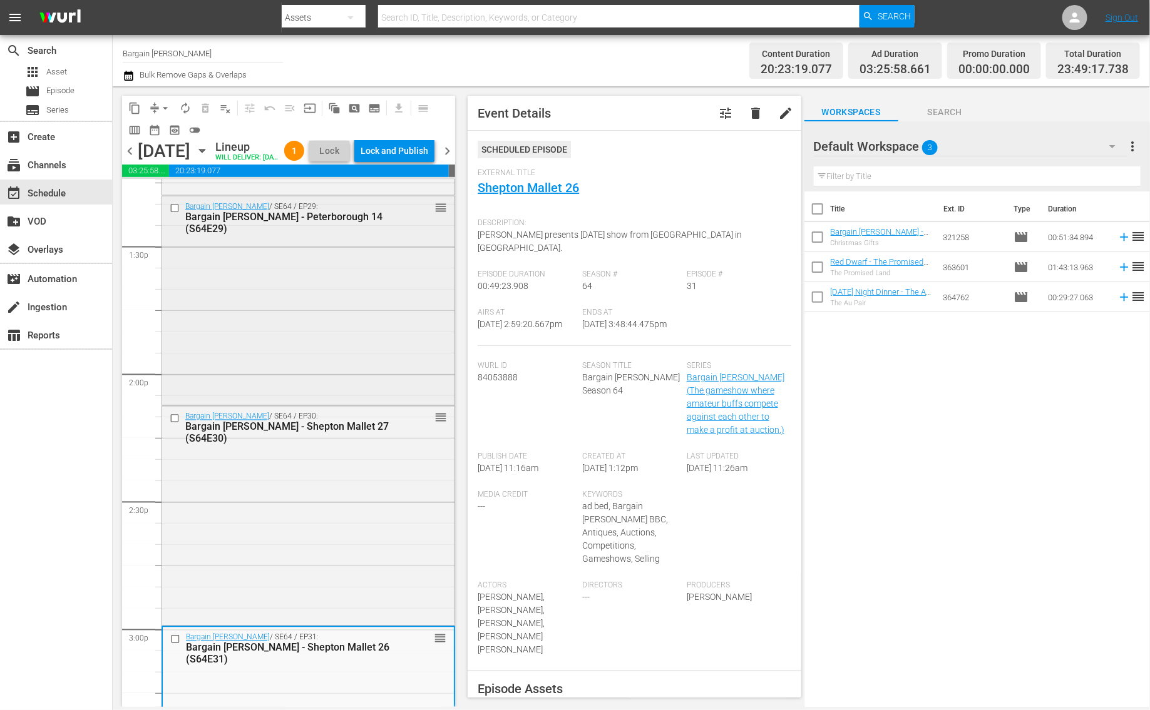
click at [334, 338] on div "Bargain Hunt / SE64 / EP29: Bargain Hunt - Peterborough 14 (S64E29) reorder" at bounding box center [308, 300] width 292 height 207
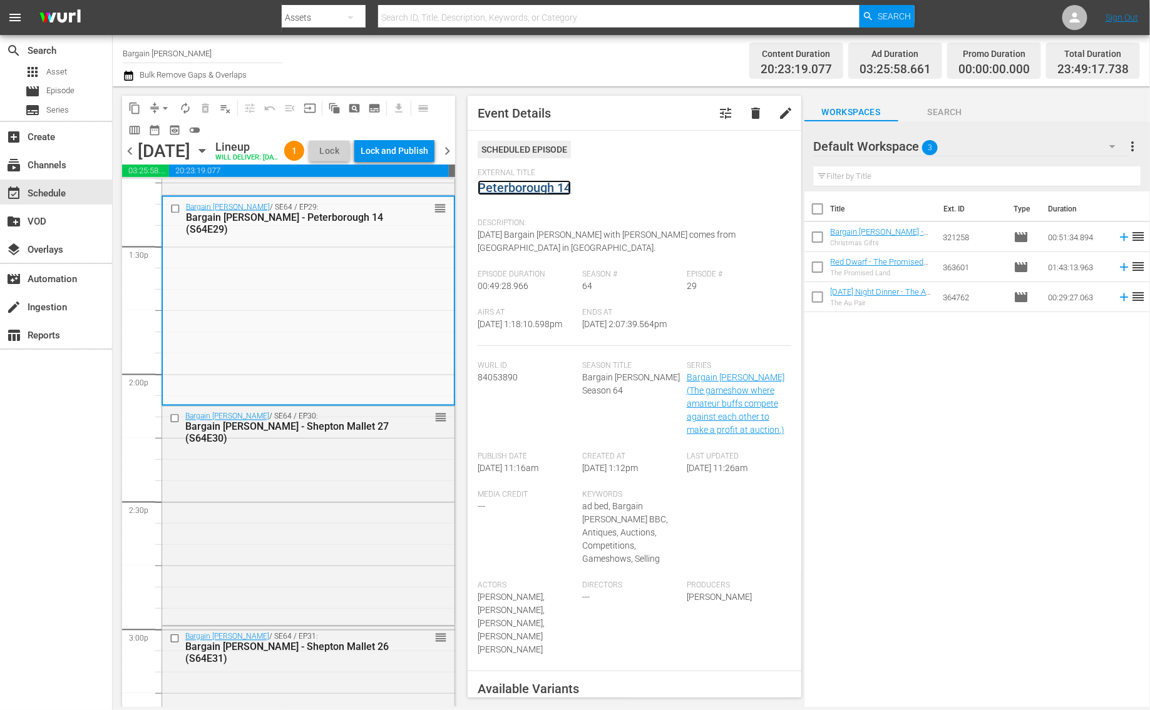
click at [525, 191] on link "Peterborough 14" at bounding box center [524, 187] width 93 height 15
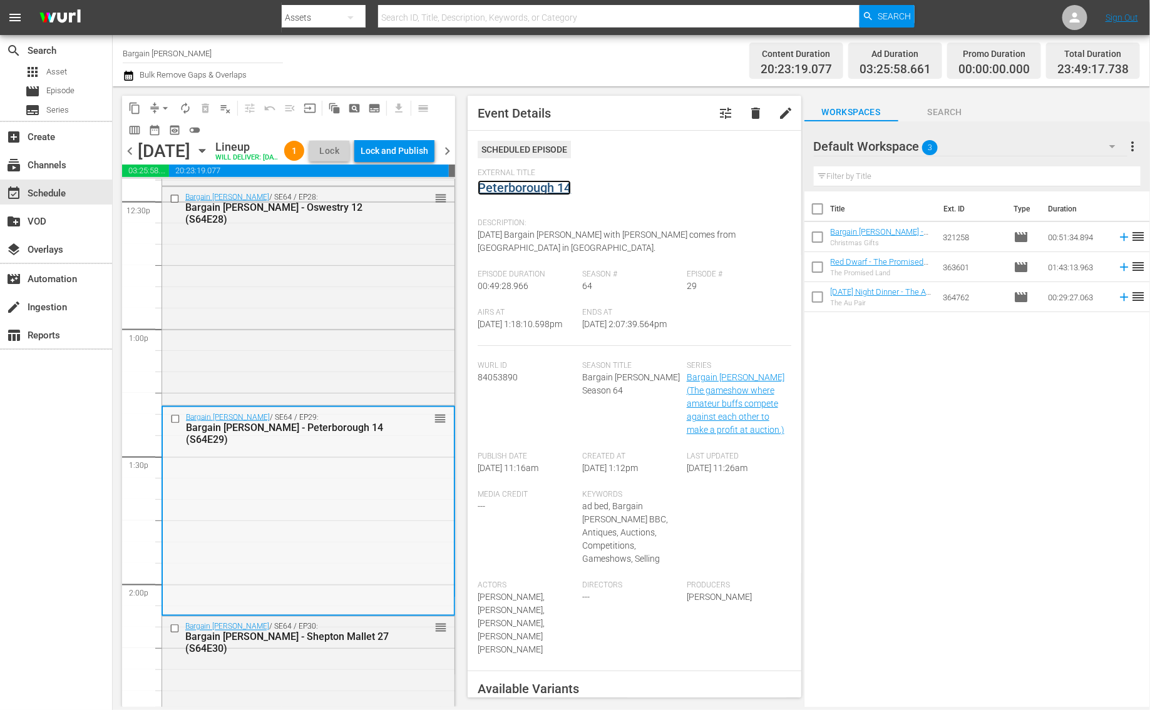
scroll to position [3053, 0]
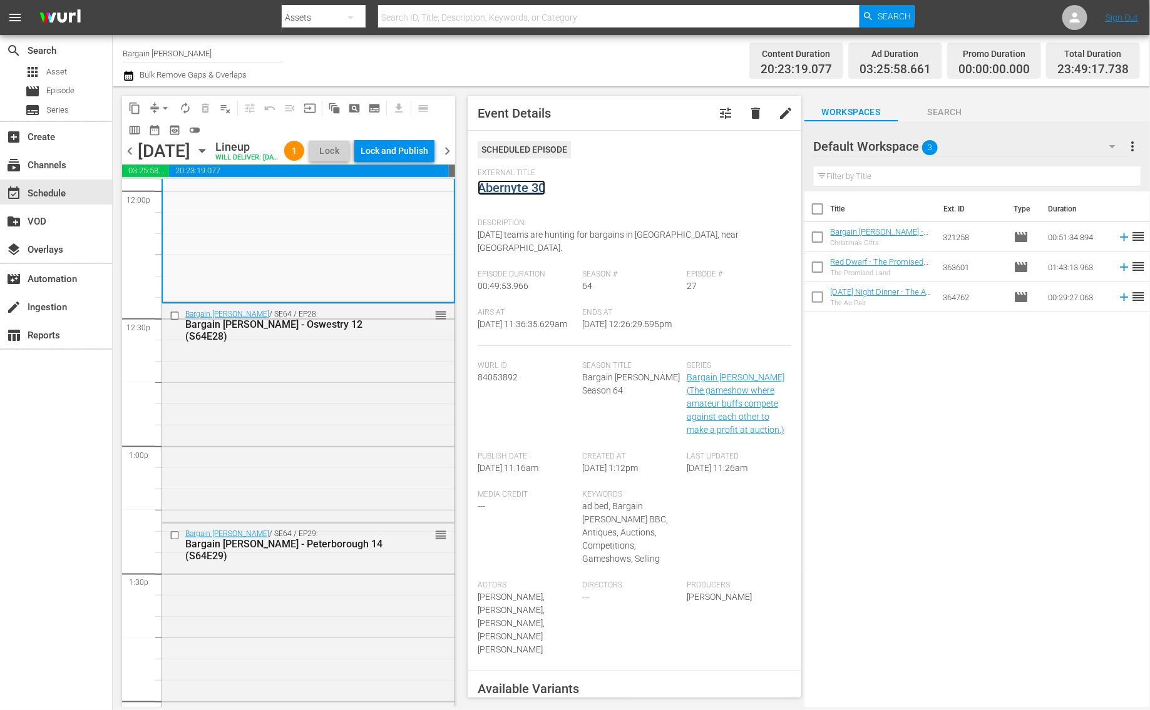
click at [492, 188] on link "Abernyte 30" at bounding box center [512, 187] width 68 height 15
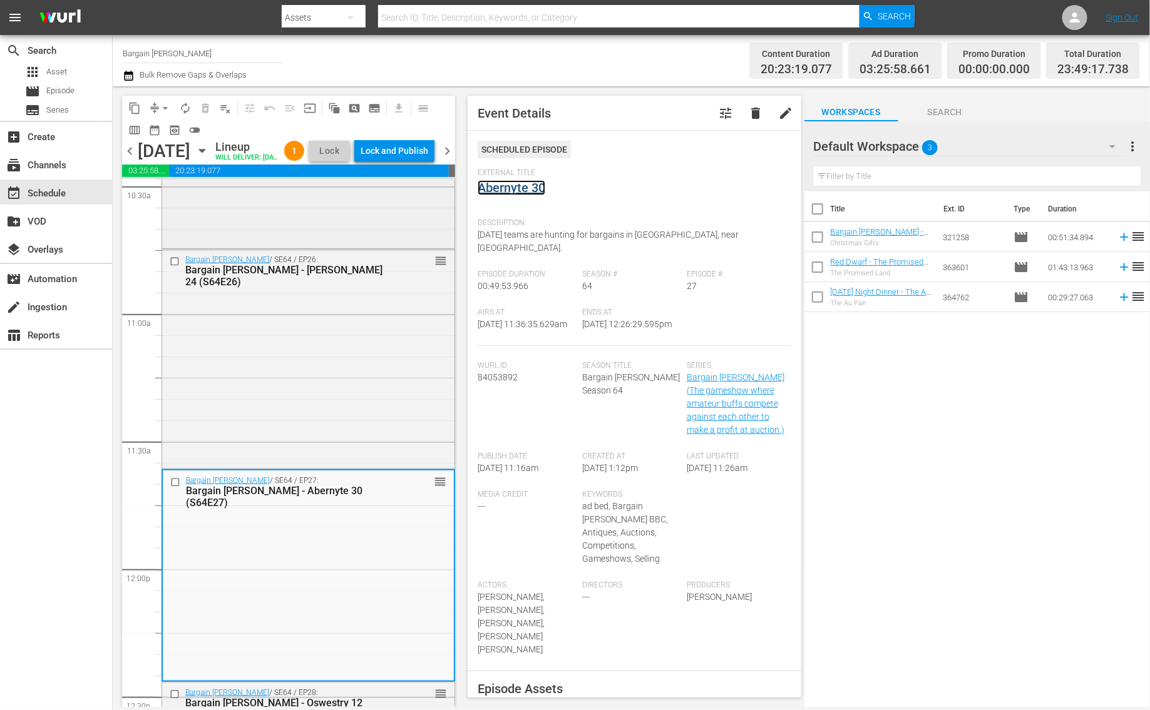
scroll to position [2661, 0]
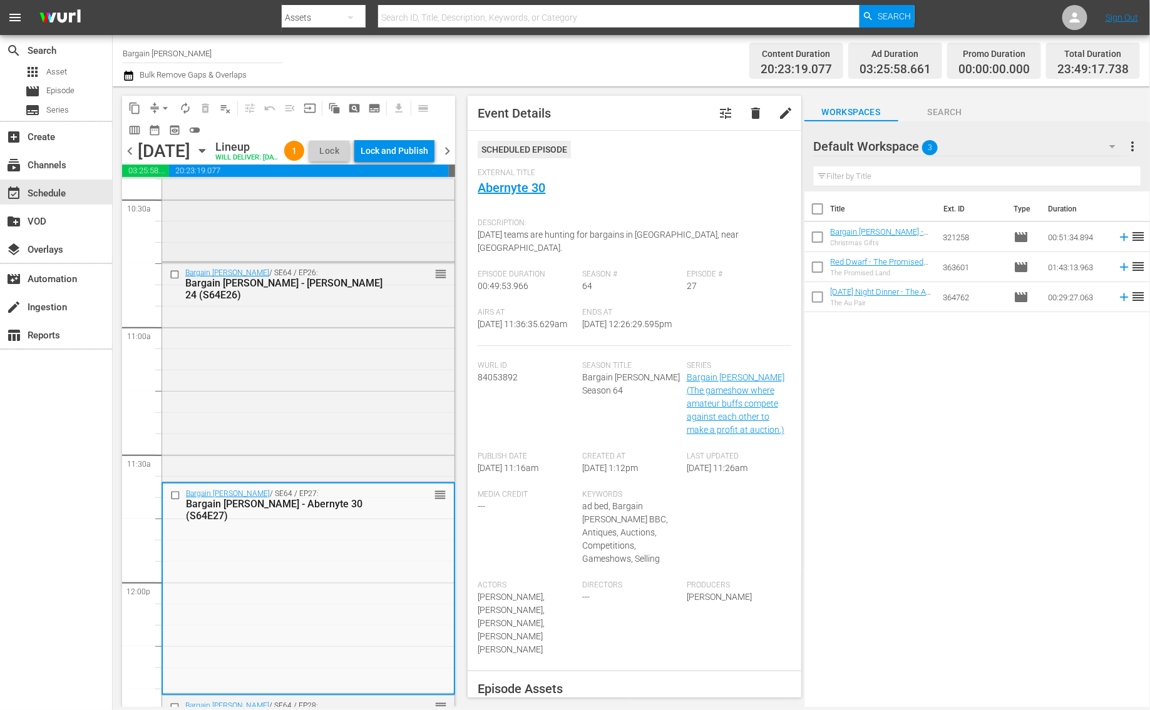
click at [274, 254] on div "Bargain Hunt / SE64 / EP25: Bargain Hunt - Detling 8 (S64E25) reorder" at bounding box center [308, 156] width 292 height 207
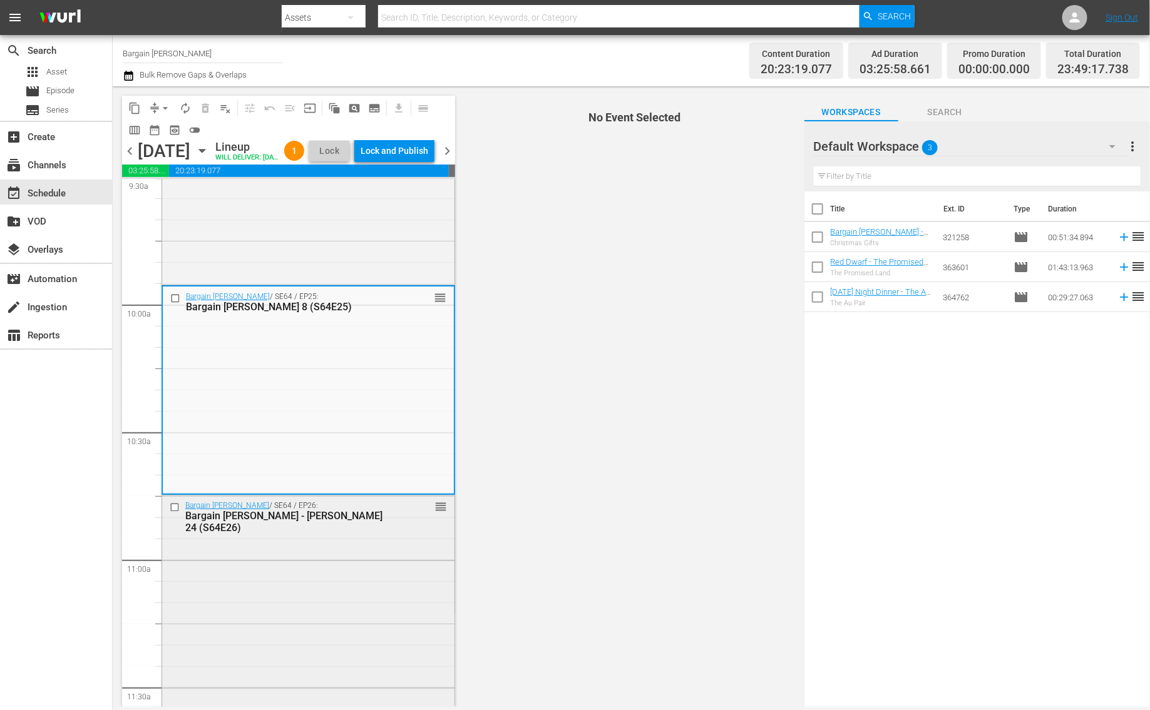
scroll to position [2387, 0]
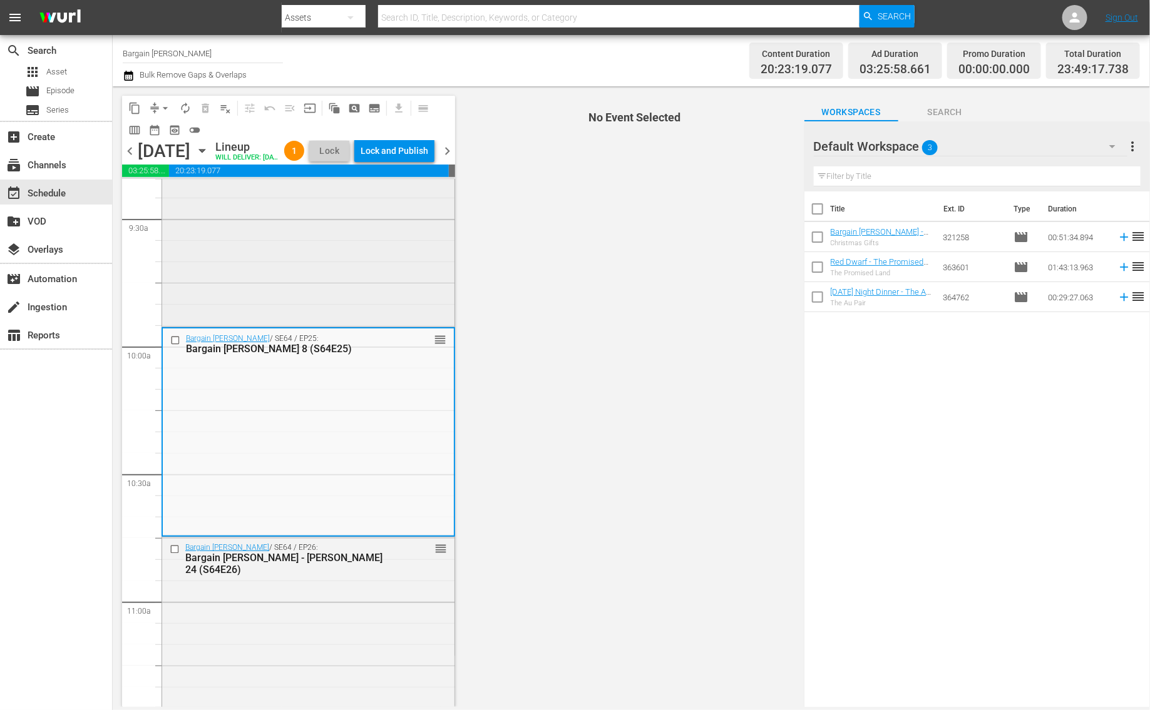
click at [274, 296] on div "Bargain Hunt / SE64 / EP24: Bargain Hunt - Oswestry 11 (S64E24) reorder" at bounding box center [308, 216] width 292 height 217
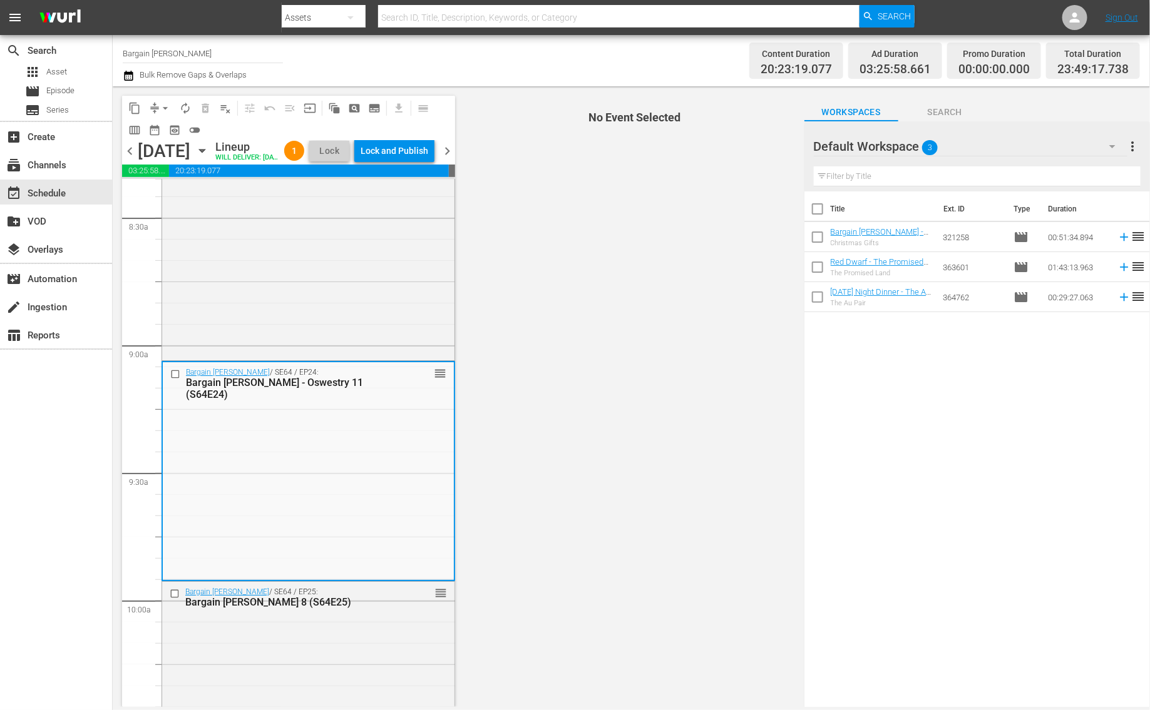
scroll to position [2086, 0]
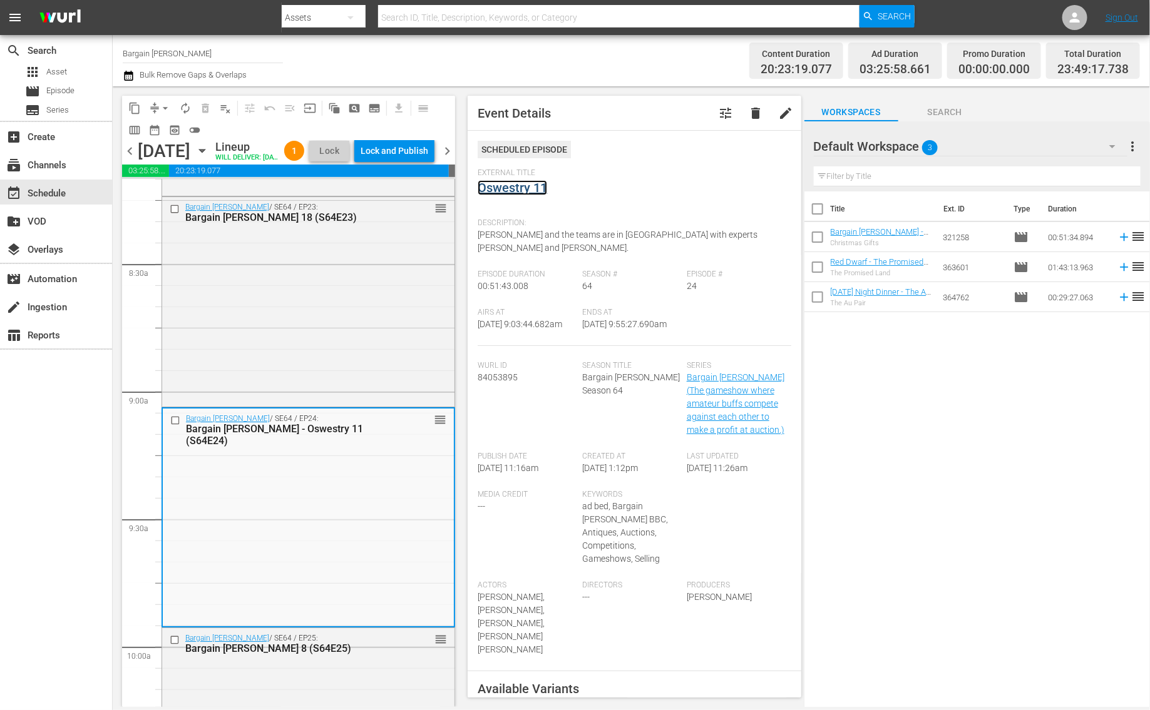
click at [530, 185] on link "Oswestry 11" at bounding box center [512, 187] width 69 height 15
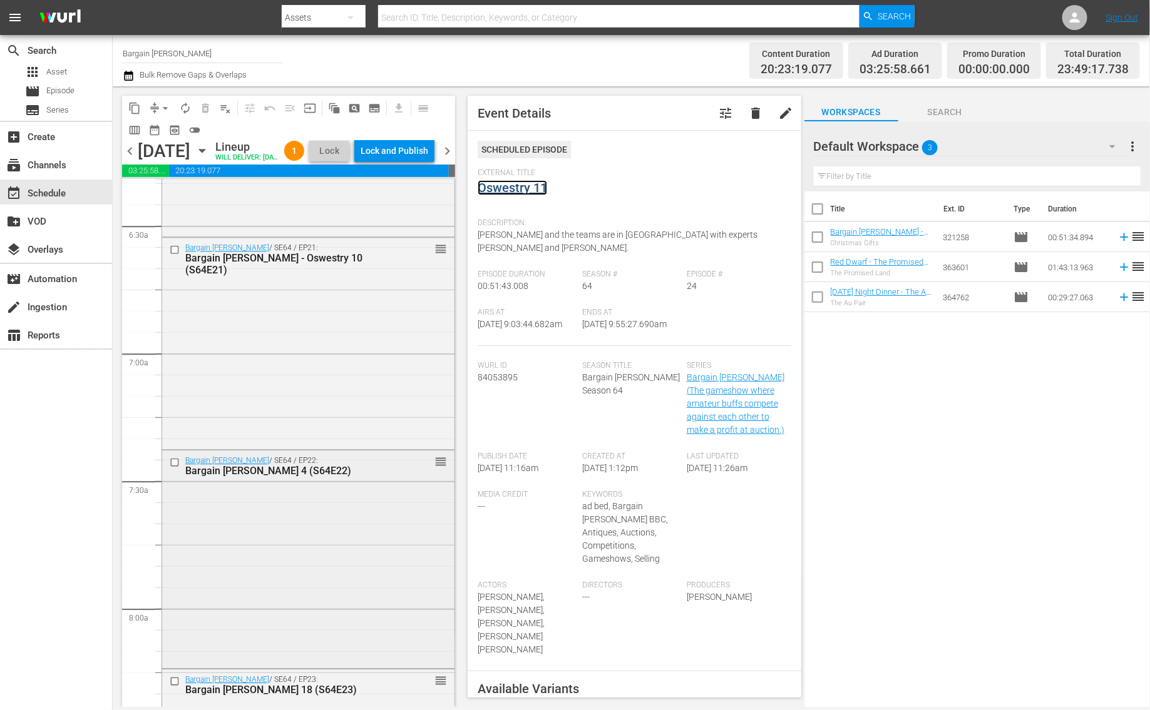
scroll to position [1593, 0]
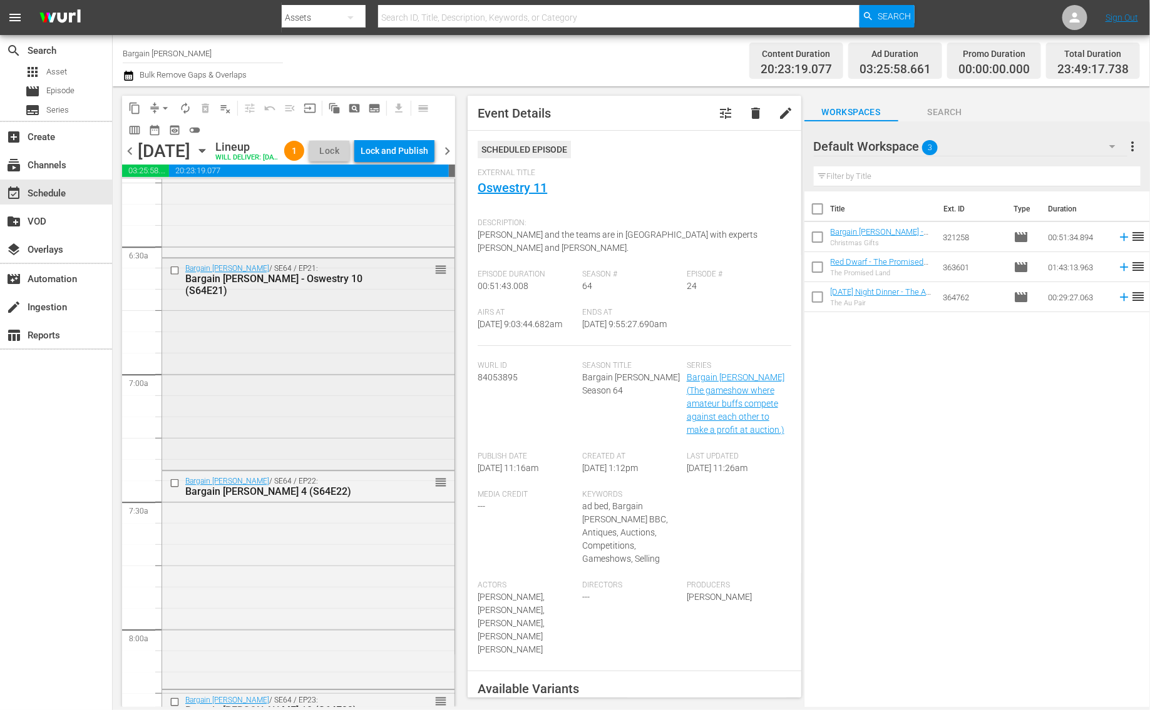
click at [317, 352] on div "Bargain Hunt / SE64 / EP21: Bargain Hunt - Oswestry 10 (S64E21) reorder" at bounding box center [308, 363] width 292 height 209
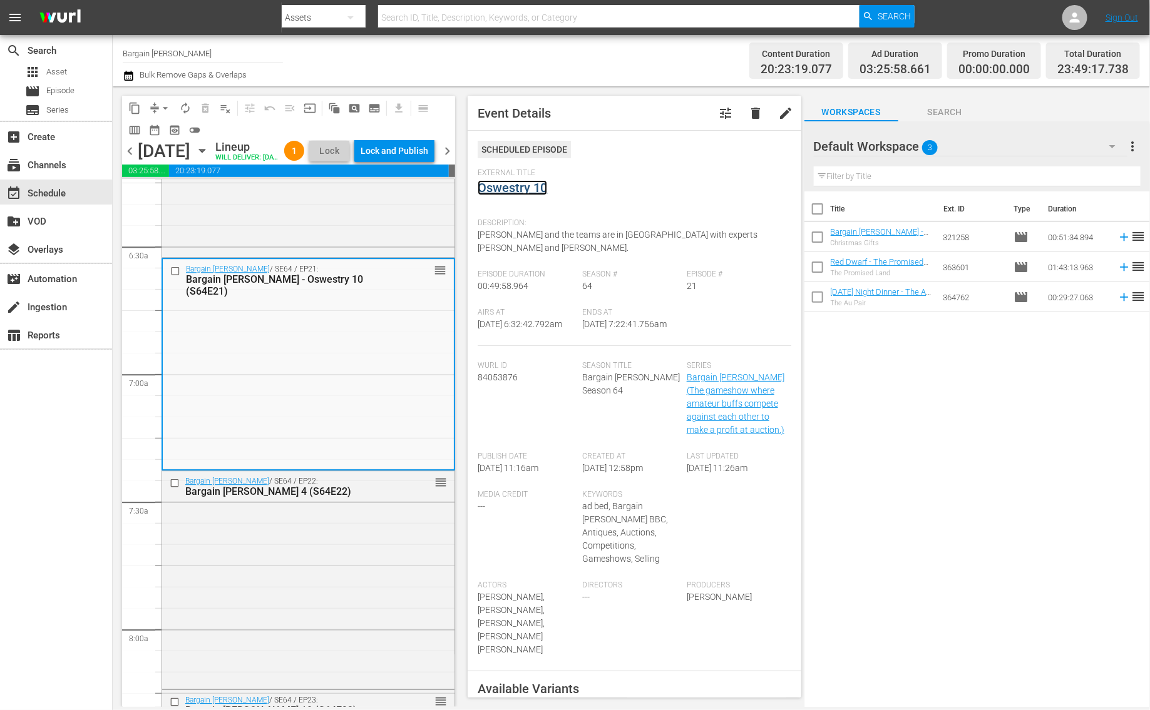
click at [531, 191] on link "Oswestry 10" at bounding box center [512, 187] width 69 height 15
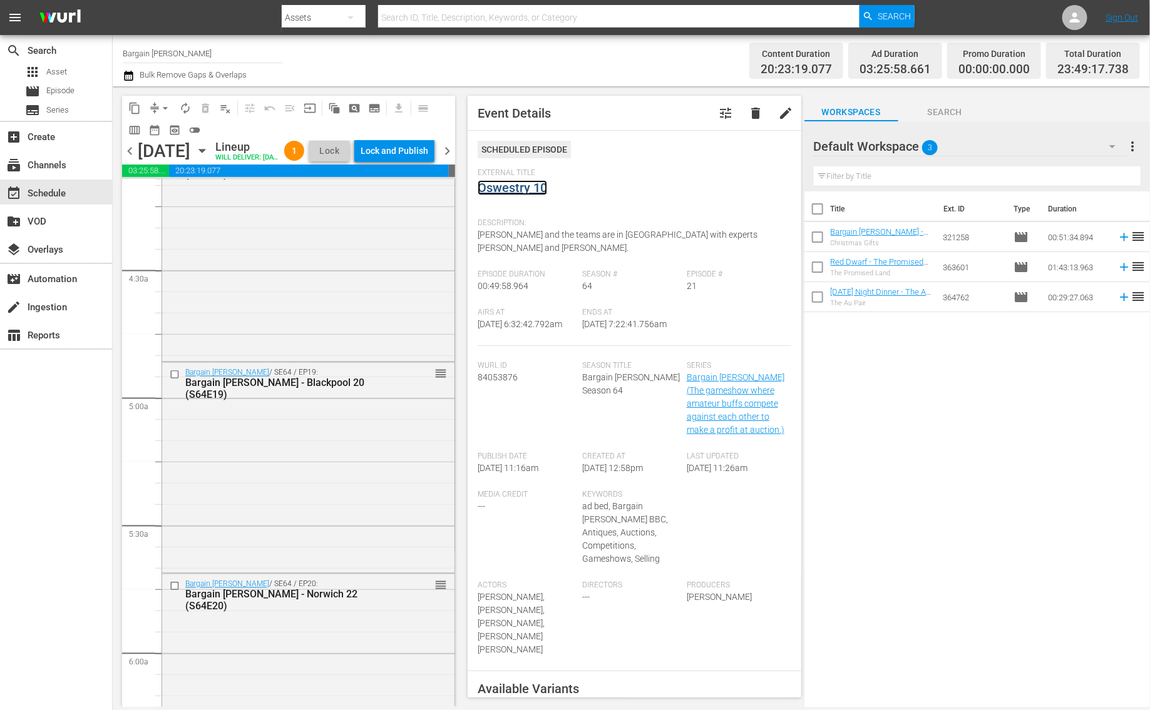
scroll to position [975, 0]
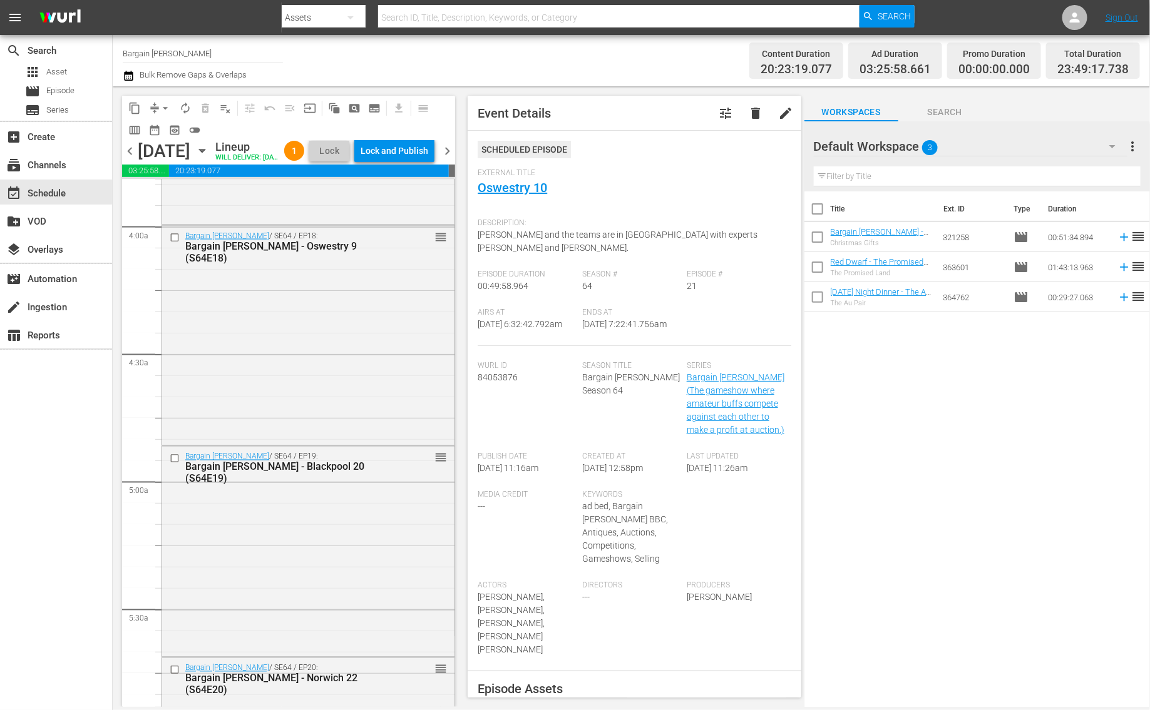
click at [295, 336] on div "Bargain Hunt / SE64 / EP18: Bargain Hunt - Oswestry 9 (S64E18) reorder" at bounding box center [308, 334] width 292 height 217
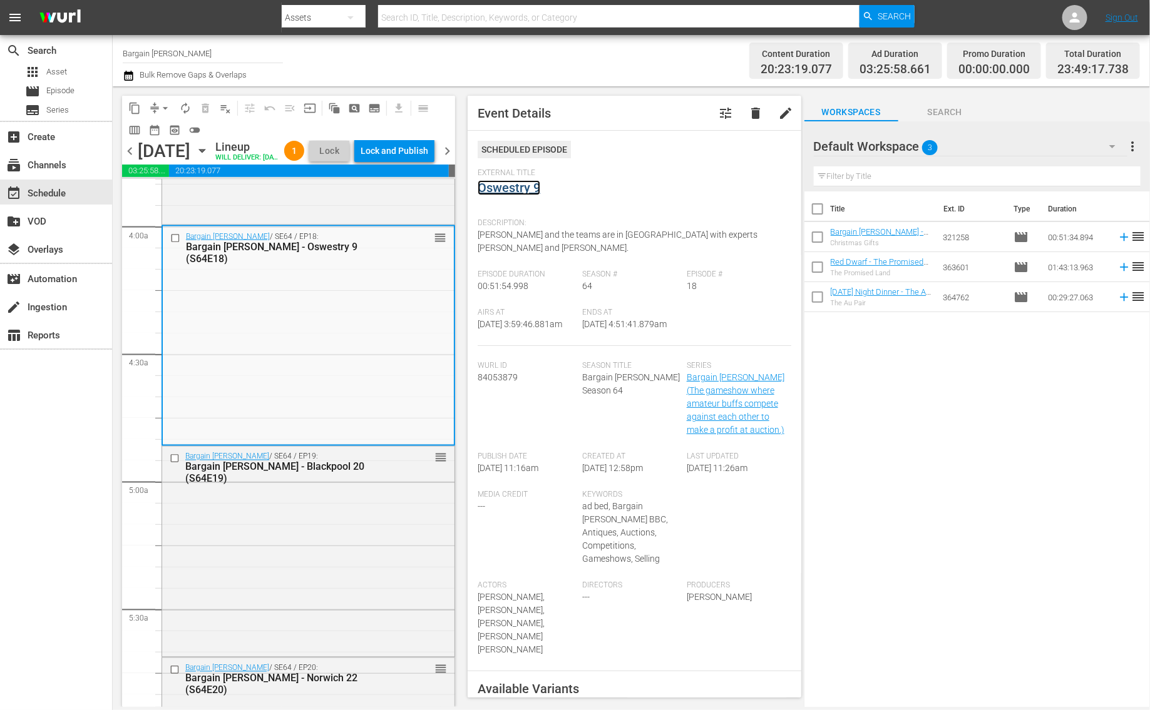
click at [512, 185] on link "Oswestry 9" at bounding box center [509, 187] width 63 height 15
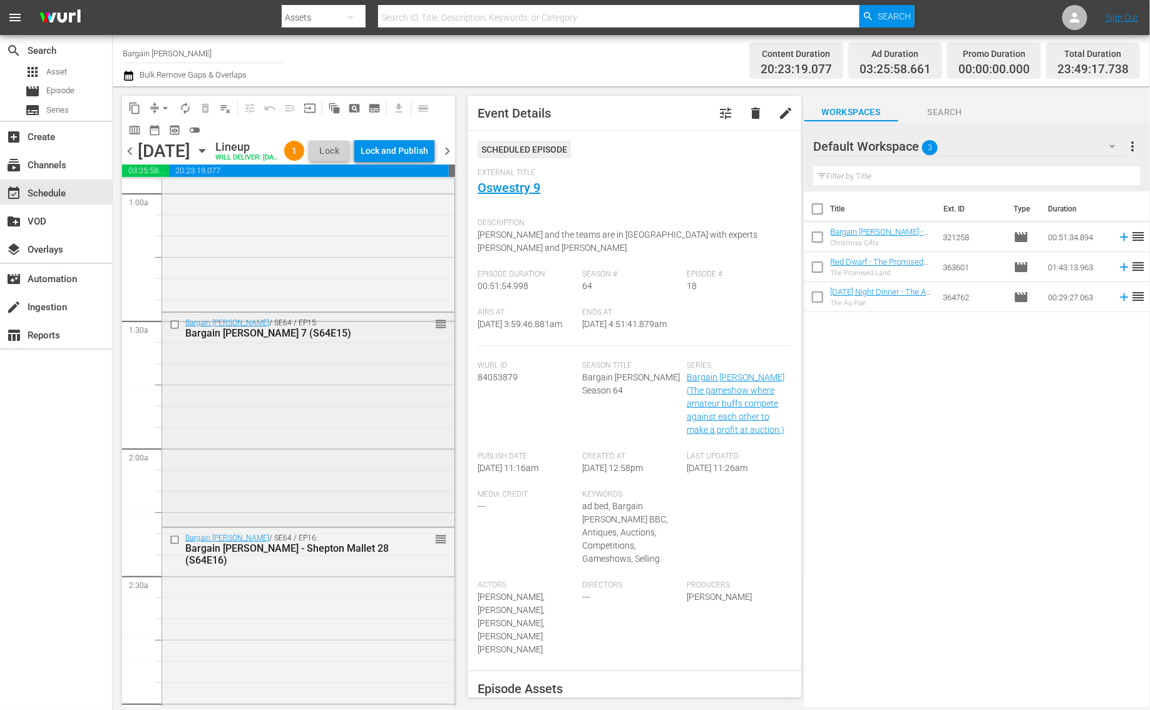
click at [332, 440] on div "Bargain Hunt / SE64 / EP15: Bargain Hunt - Detling 7 (S64E15) reorder" at bounding box center [308, 419] width 292 height 212
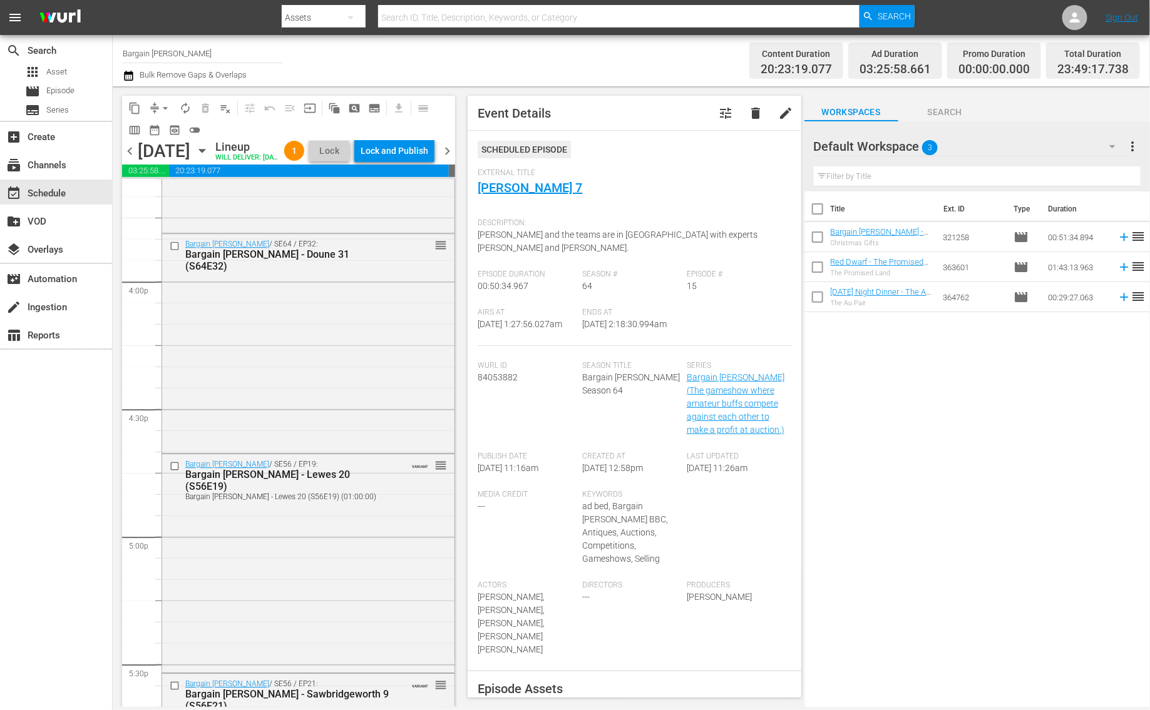
scroll to position [4035, 0]
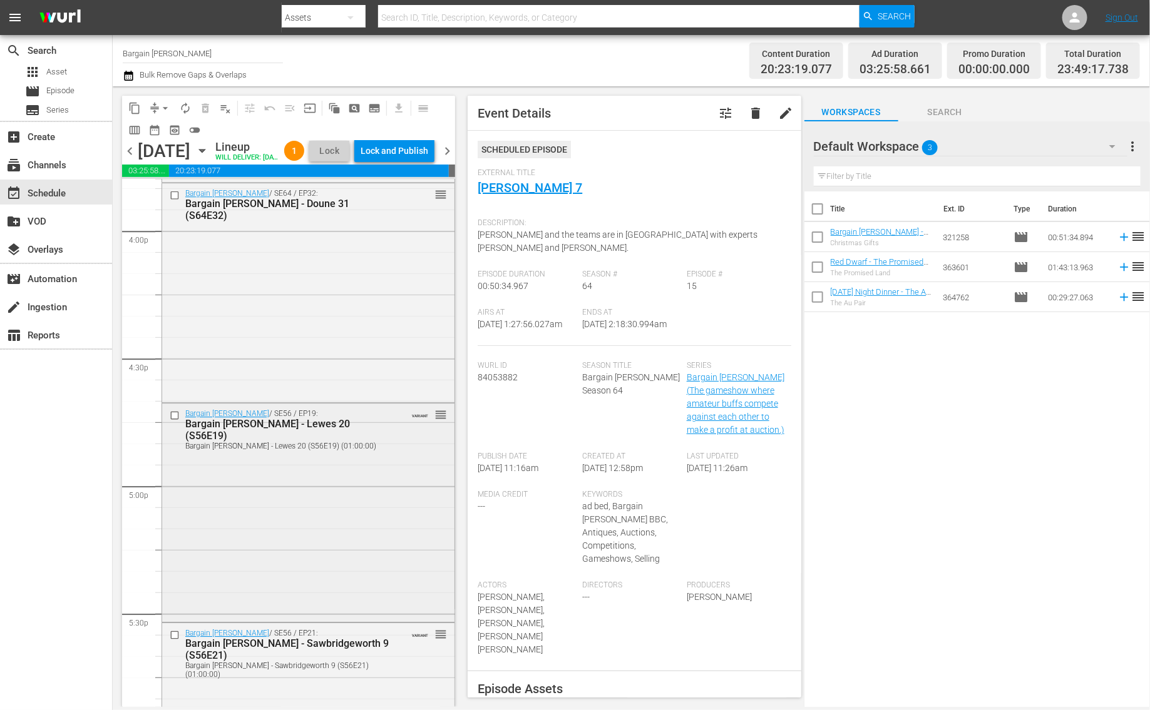
click at [350, 513] on div "Bargain Hunt / SE56 / EP19: Bargain Hunt - Lewes 20 (S56E19) Bargain Hunt - Lew…" at bounding box center [308, 511] width 292 height 215
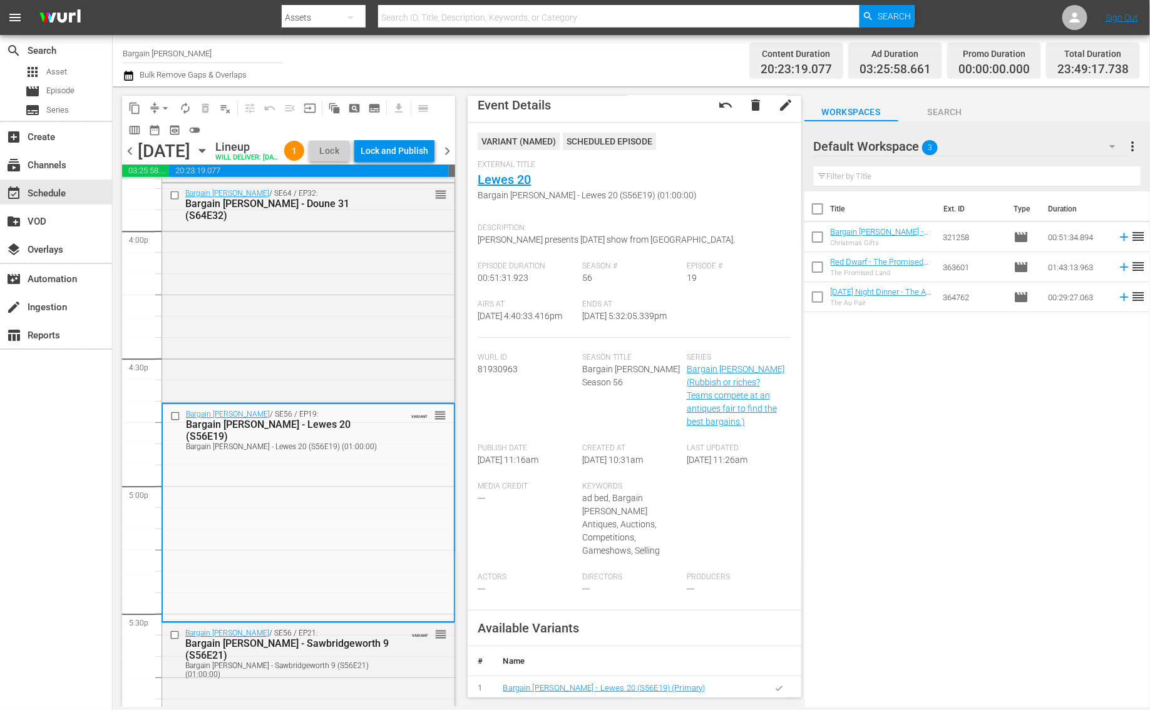
scroll to position [0, 0]
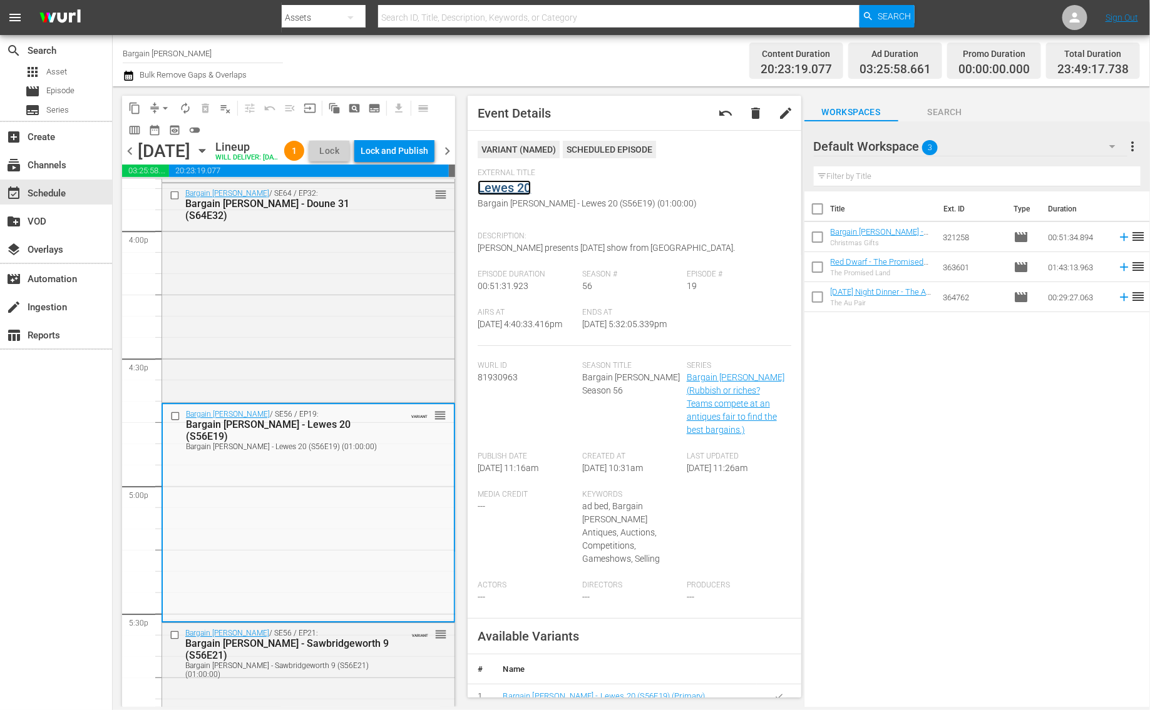
click at [518, 185] on link "Lewes 20" at bounding box center [504, 187] width 53 height 15
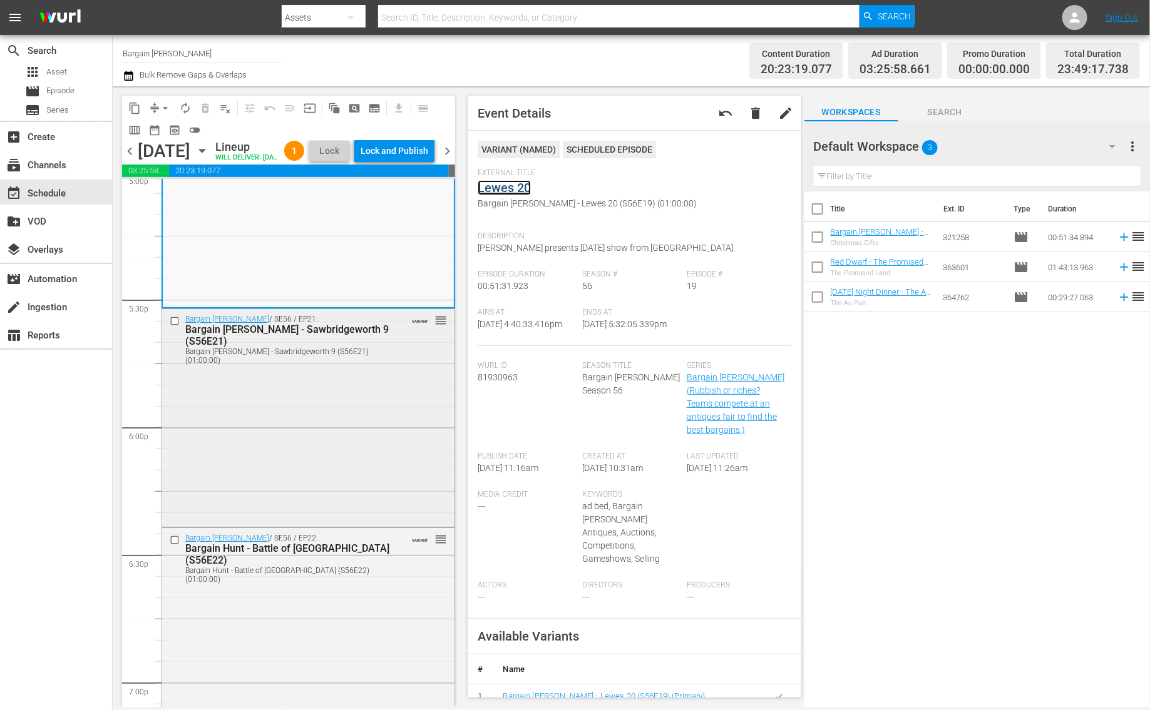
scroll to position [4452, 0]
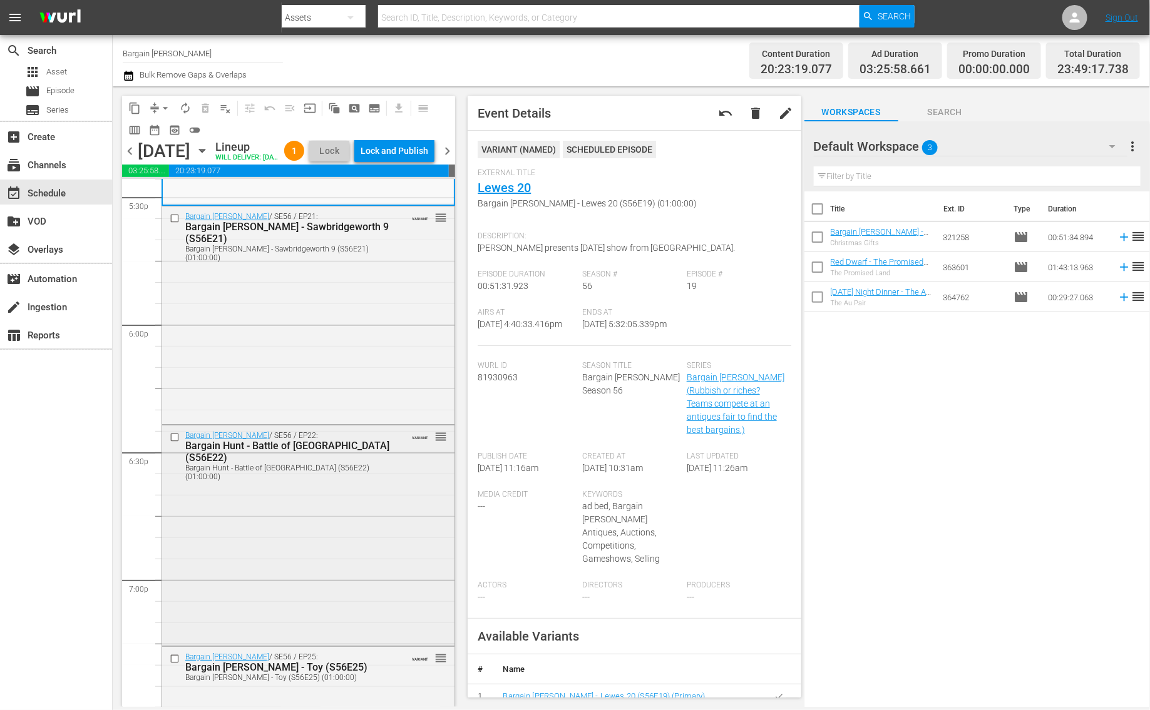
click at [289, 592] on div "Bargain Hunt / SE56 / EP22: Bargain Hunt - Battle of Britain (S56E22) Bargain H…" at bounding box center [308, 535] width 292 height 218
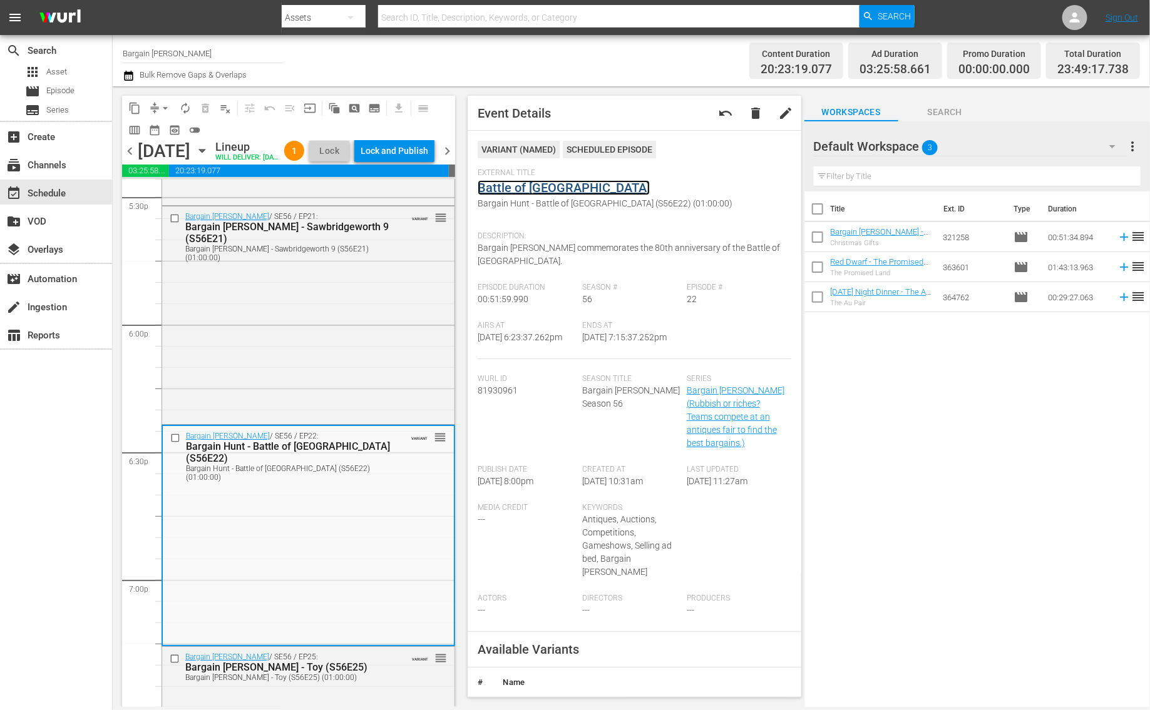
click at [553, 190] on link "Battle of Britain" at bounding box center [564, 187] width 172 height 15
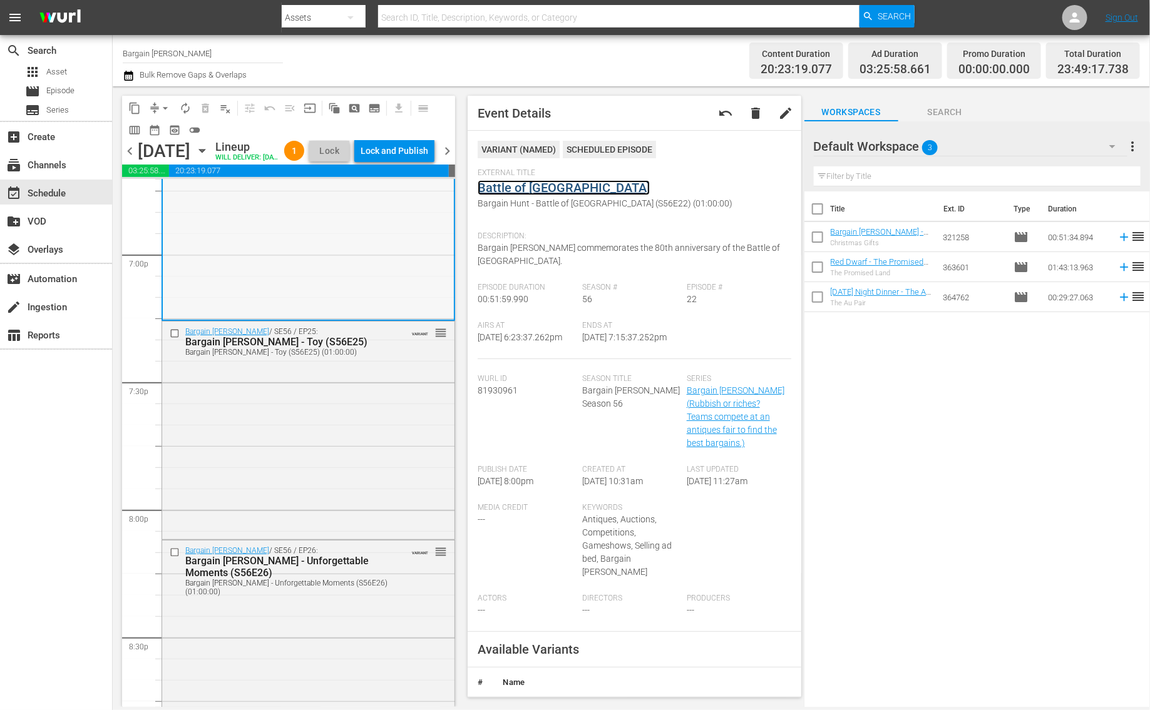
scroll to position [4805, 0]
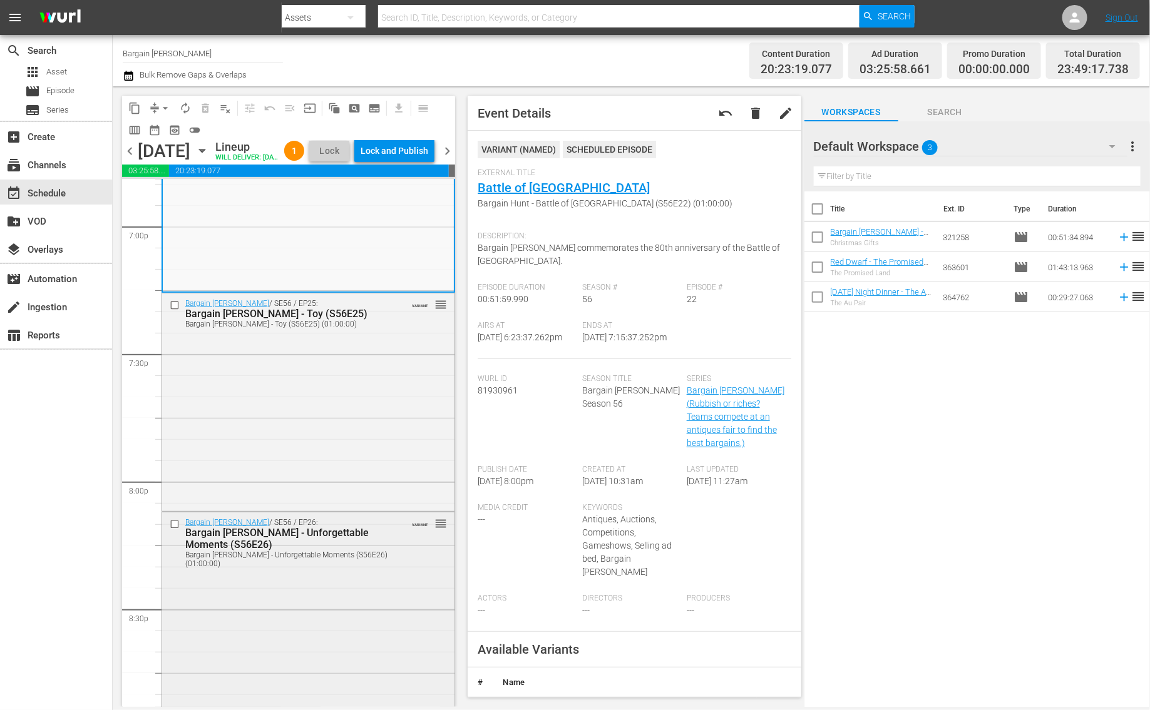
click at [291, 588] on div "Bargain Hunt / SE56 / EP26: Bargain Hunt - Unforgettable Moments (S56E26) Barga…" at bounding box center [308, 621] width 292 height 216
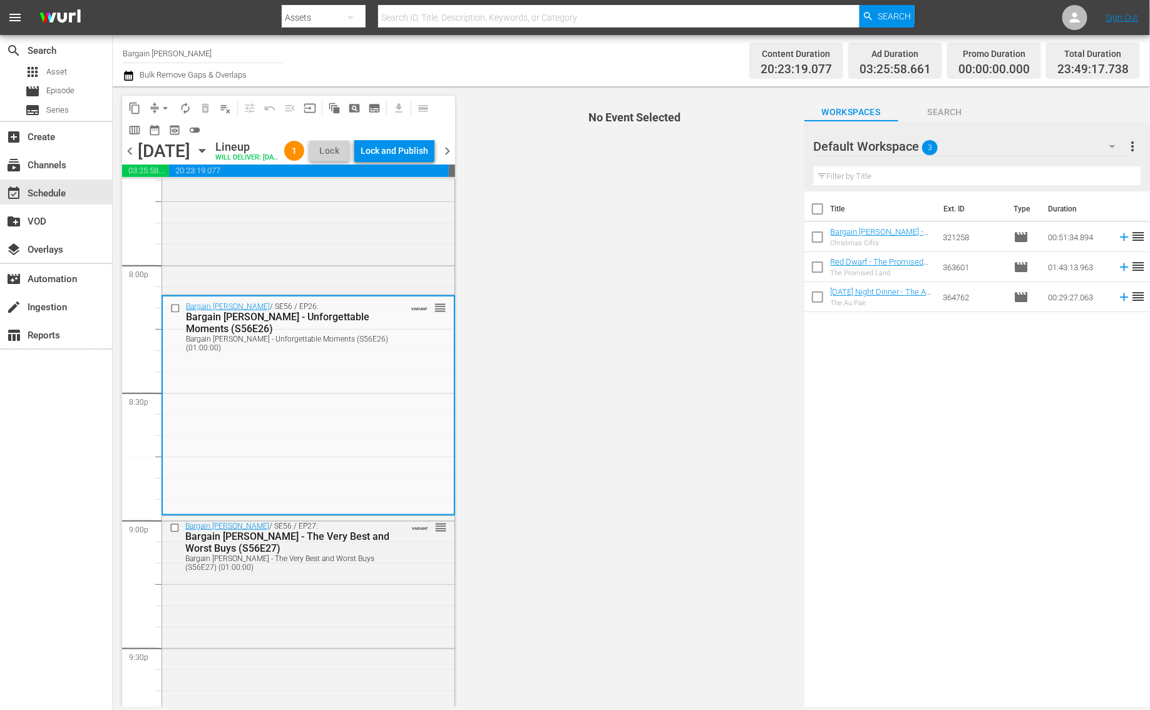
scroll to position [5024, 0]
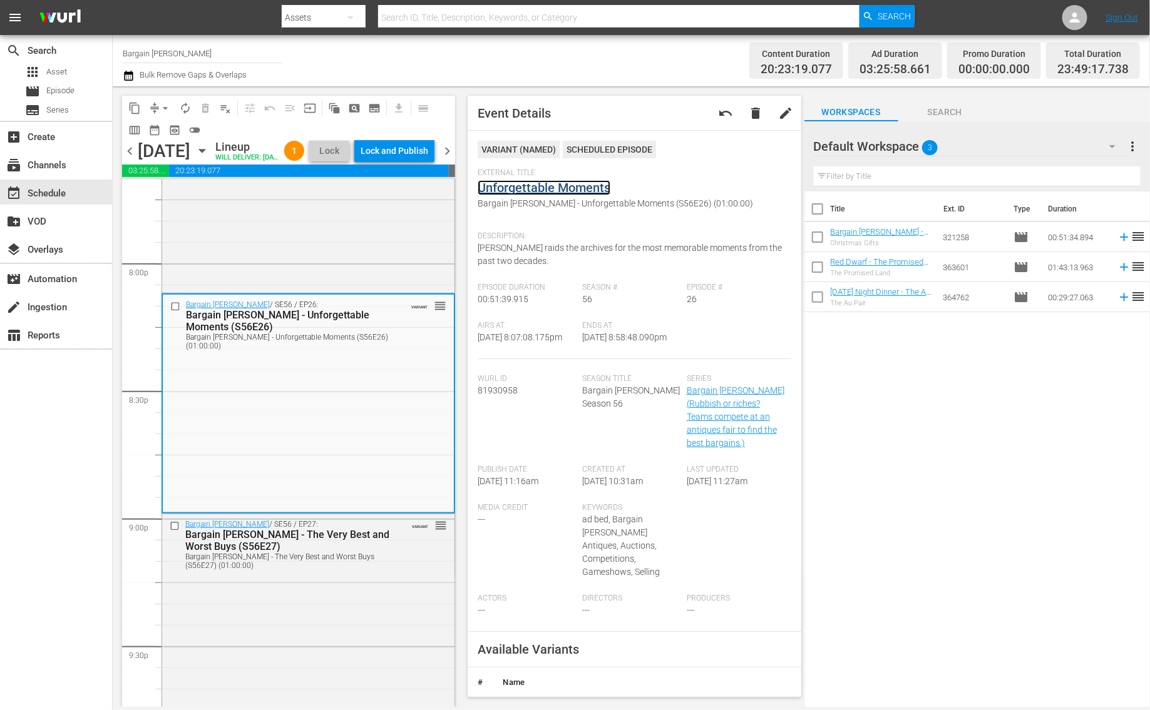
click at [521, 194] on link "Unforgettable Moments" at bounding box center [544, 187] width 133 height 15
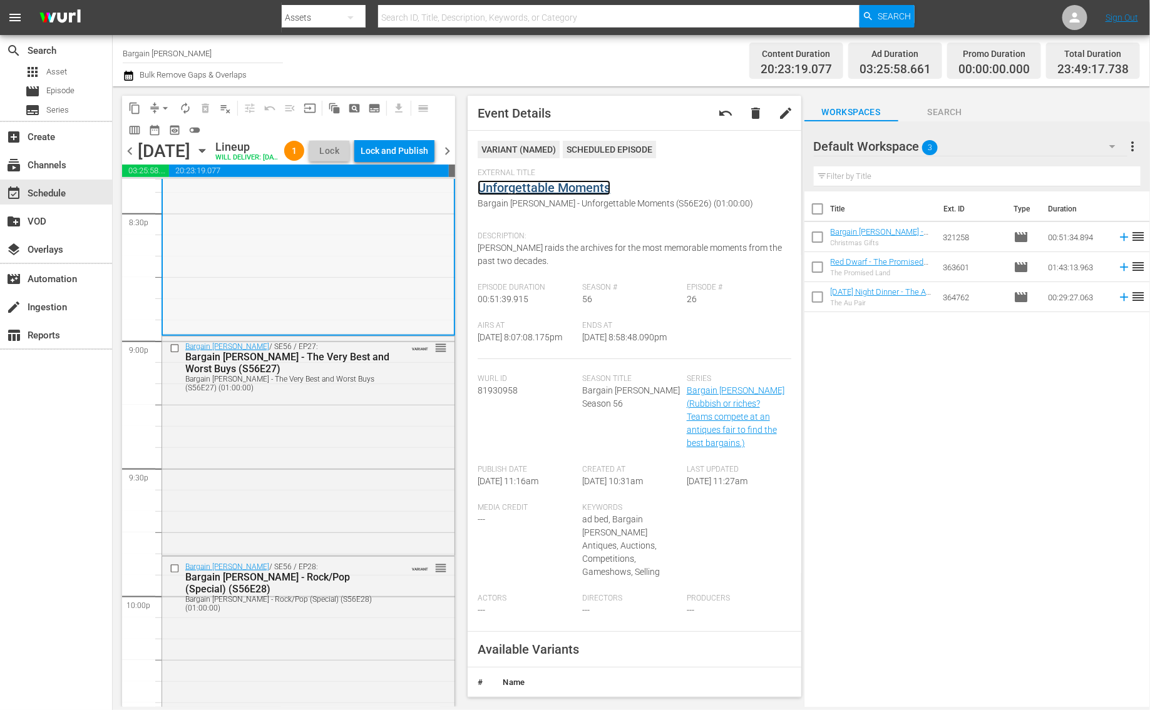
scroll to position [5394, 0]
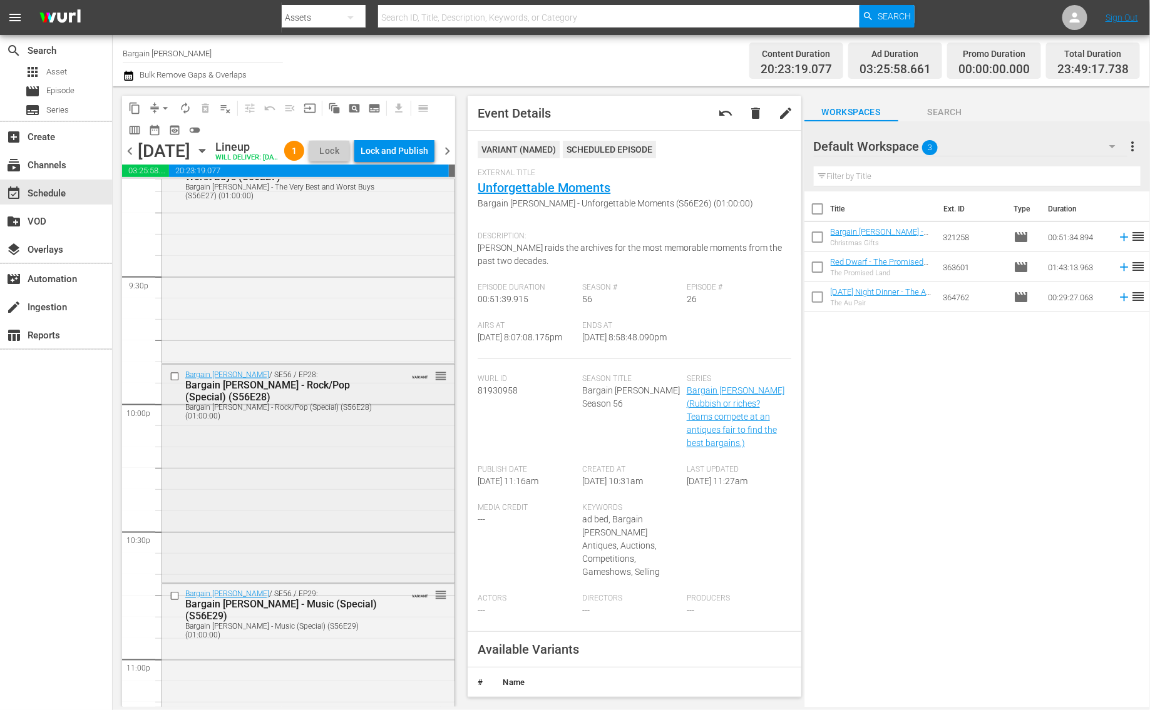
click at [325, 481] on div "Bargain Hunt / SE56 / EP28: Bargain Hunt - Rock/Pop (Special) (S56E28) Bargain …" at bounding box center [308, 473] width 292 height 216
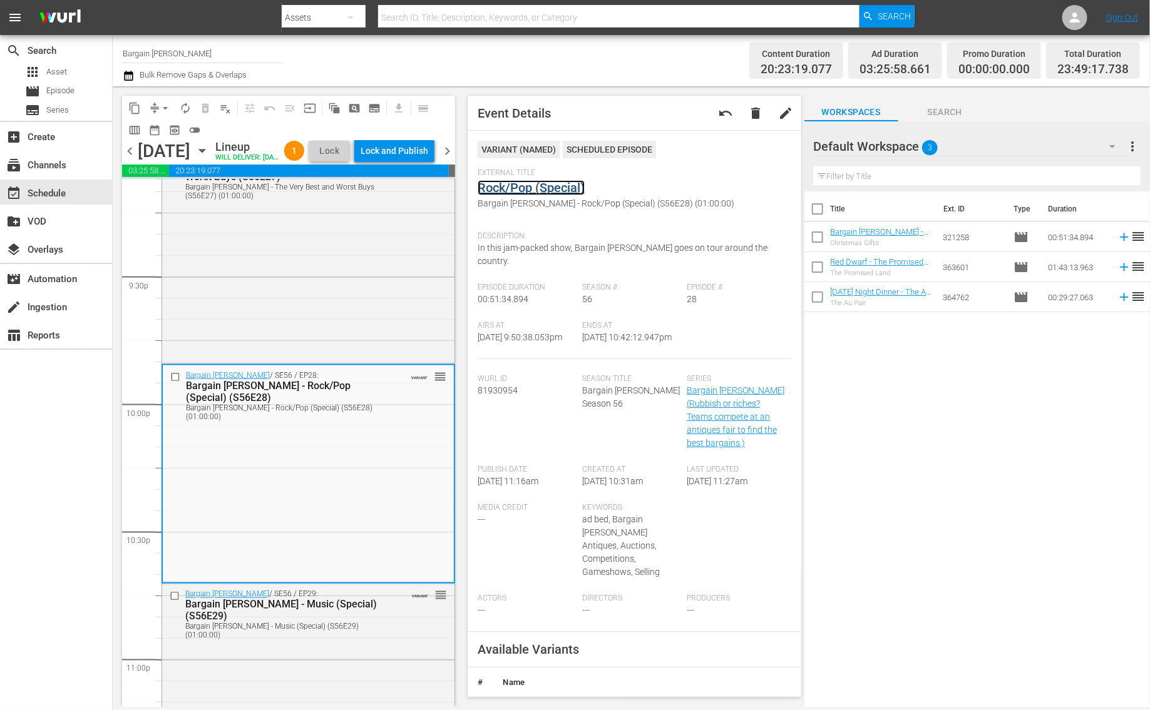
click at [505, 187] on link "Rock/Pop (Special)" at bounding box center [531, 187] width 107 height 15
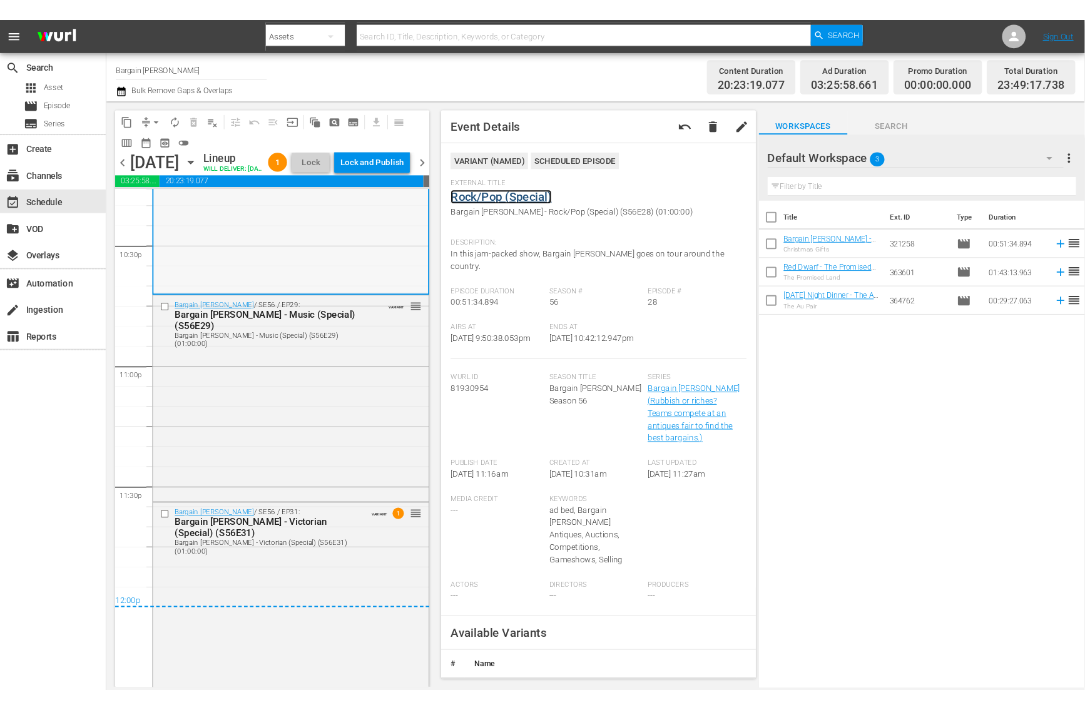
scroll to position [5701, 0]
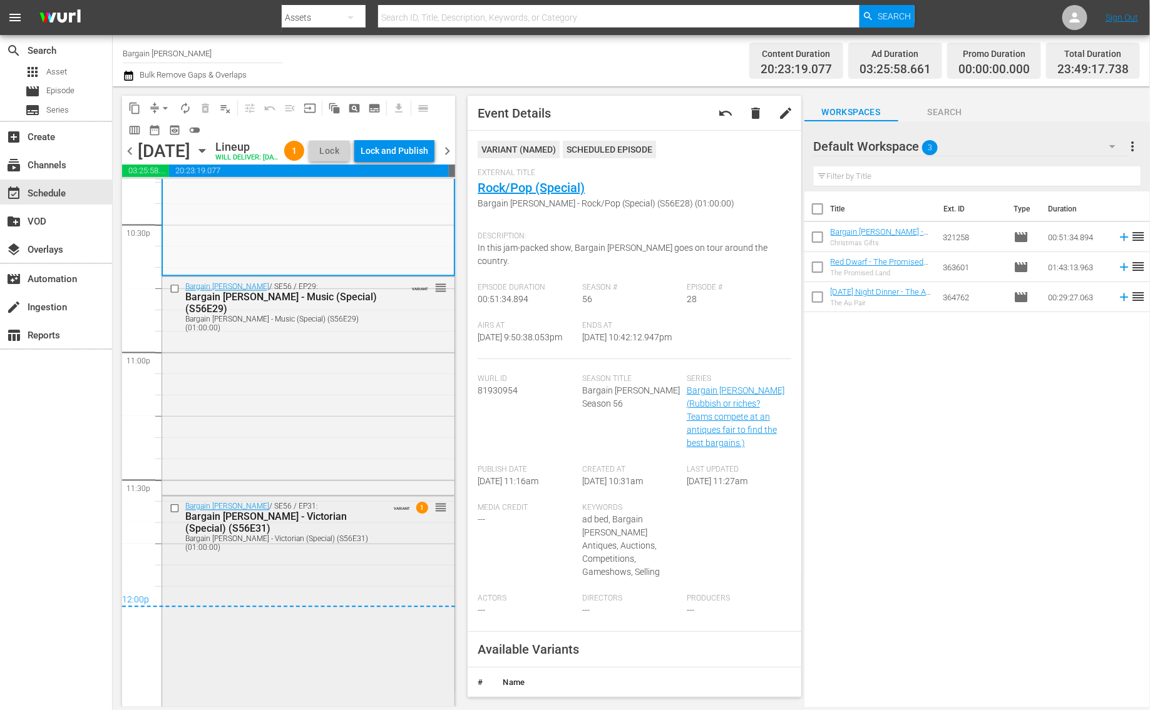
click at [323, 535] on div "Bargain Hunt - Victorian (Special) (S56E31)" at bounding box center [286, 523] width 202 height 24
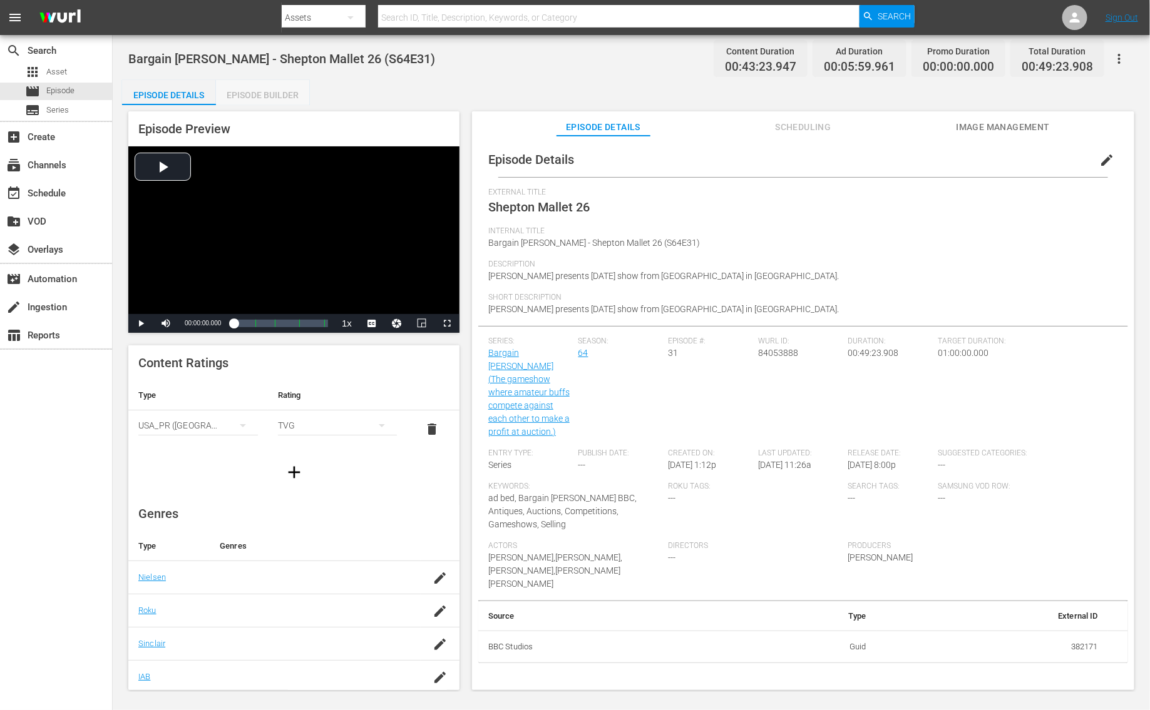
click at [269, 80] on div "Episode Builder" at bounding box center [263, 95] width 94 height 30
click at [284, 88] on div "Episode Builder" at bounding box center [263, 95] width 94 height 30
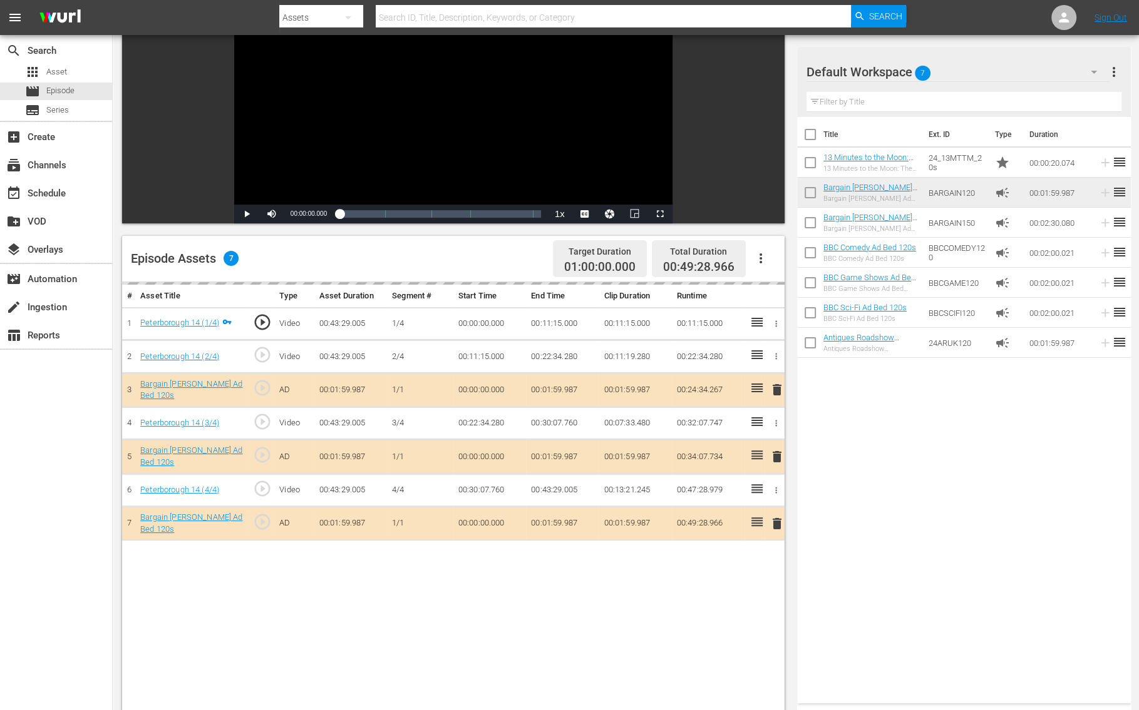
scroll to position [161, 0]
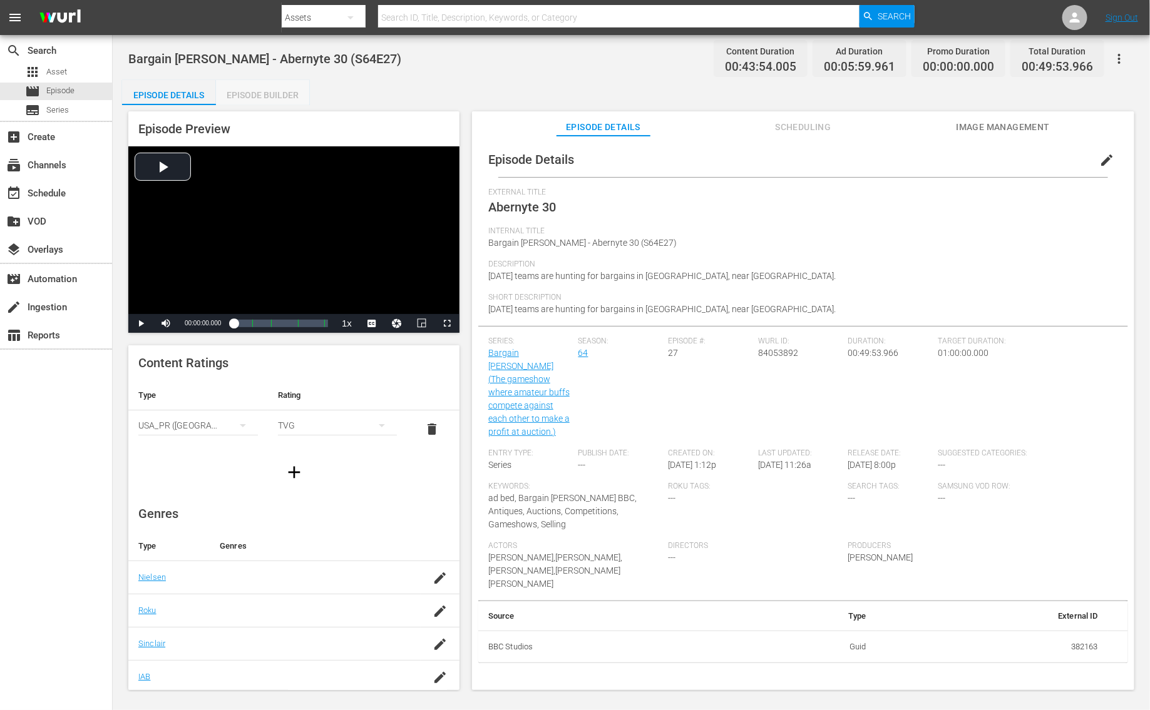
click at [292, 86] on div "Episode Builder" at bounding box center [263, 95] width 94 height 30
click at [272, 86] on div "Episode Builder" at bounding box center [263, 95] width 94 height 30
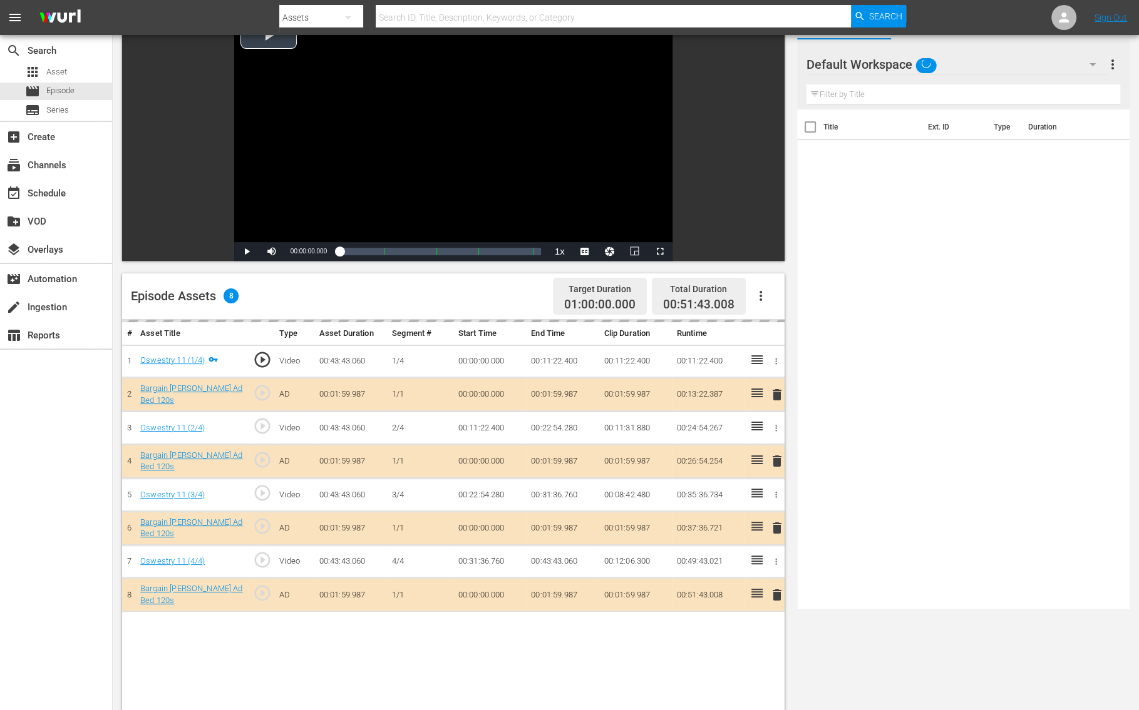
scroll to position [145, 0]
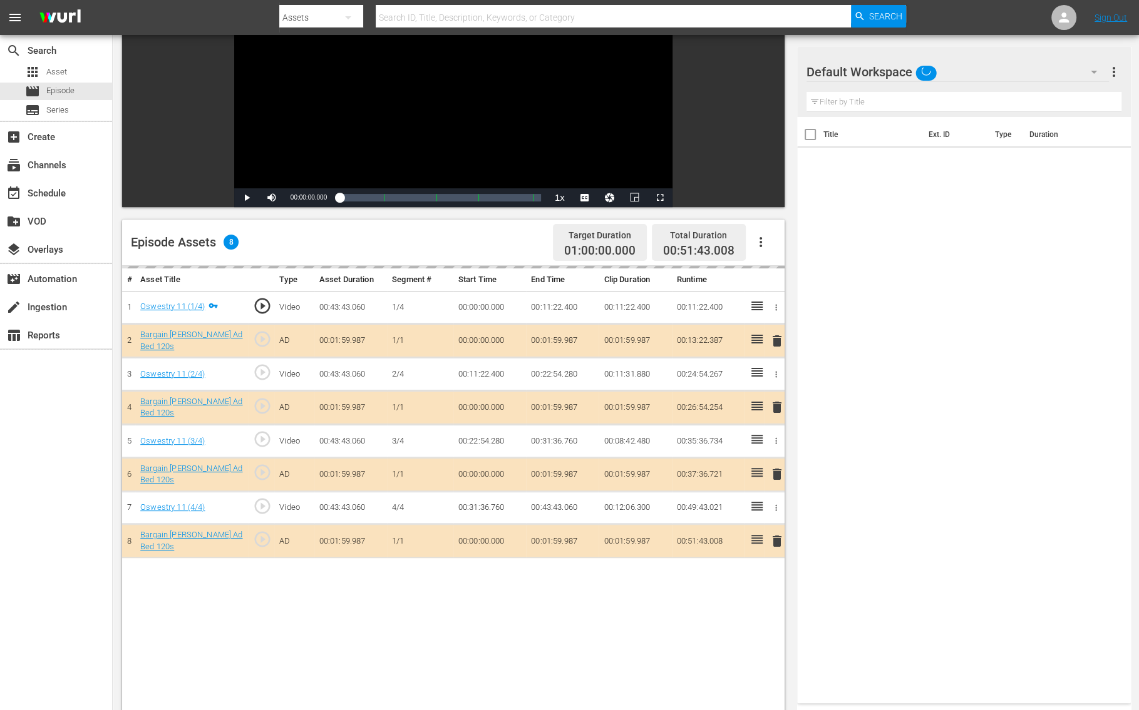
click at [774, 338] on div "delete" at bounding box center [774, 341] width 10 height 18
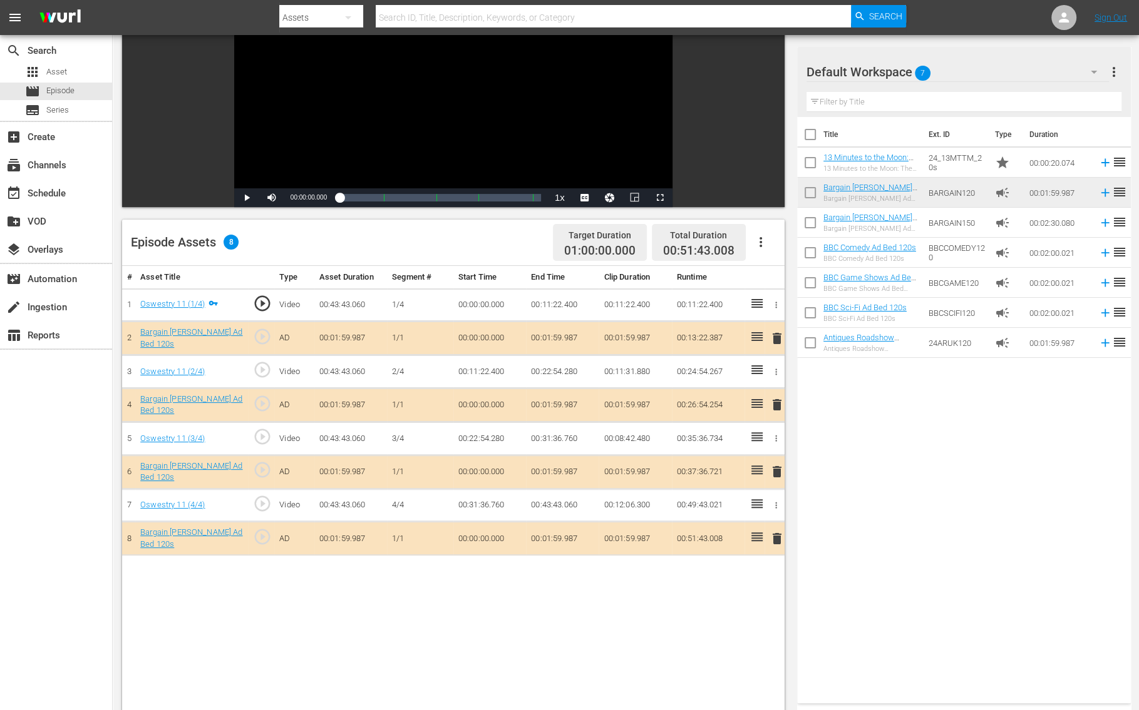
click at [777, 337] on span "delete" at bounding box center [776, 338] width 15 height 15
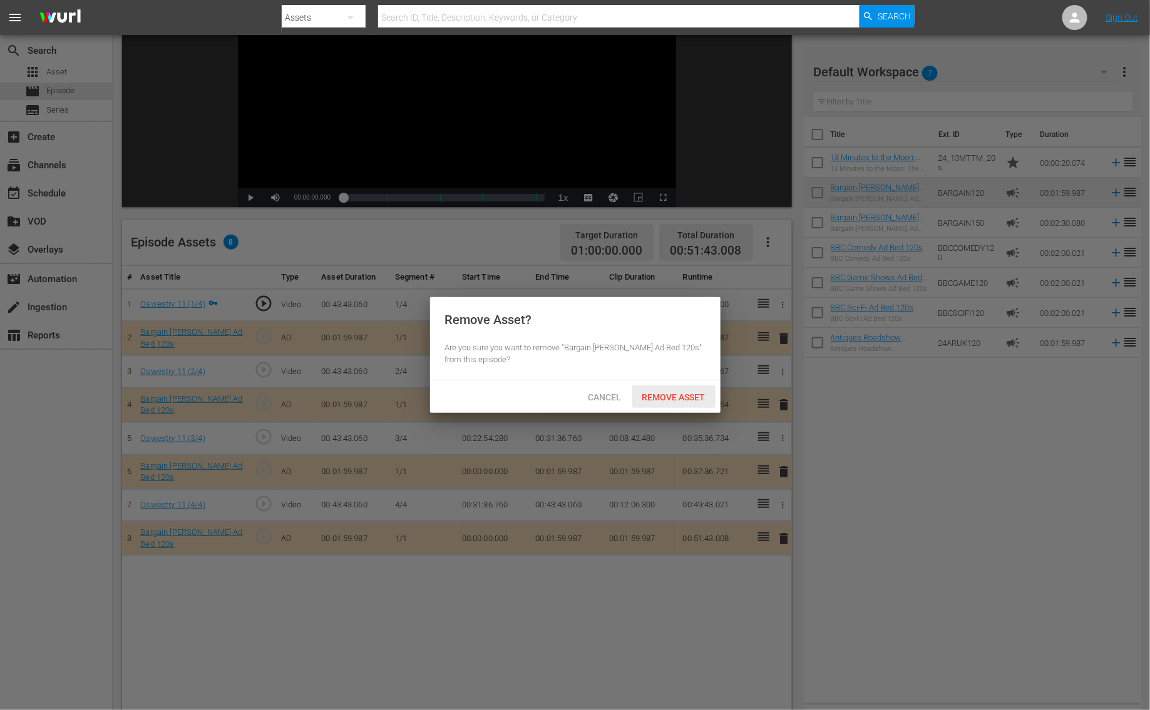
click at [680, 400] on span "Remove Asset" at bounding box center [673, 397] width 83 height 10
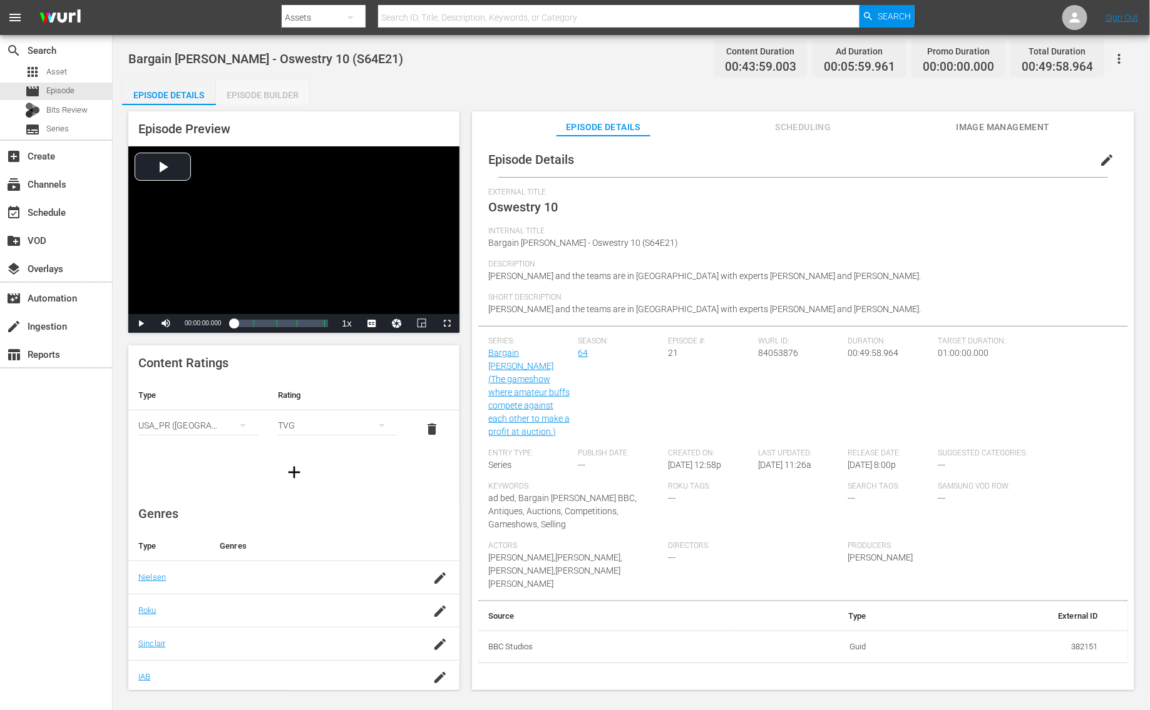
click at [293, 93] on div "Episode Builder" at bounding box center [263, 95] width 94 height 30
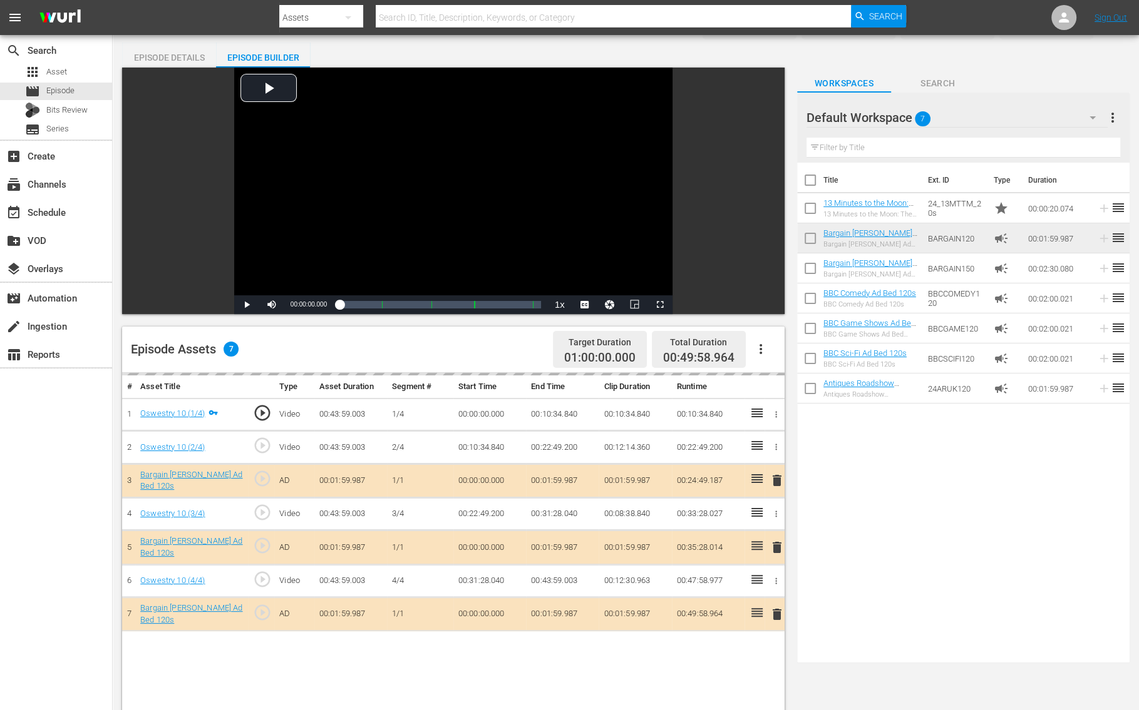
scroll to position [48, 0]
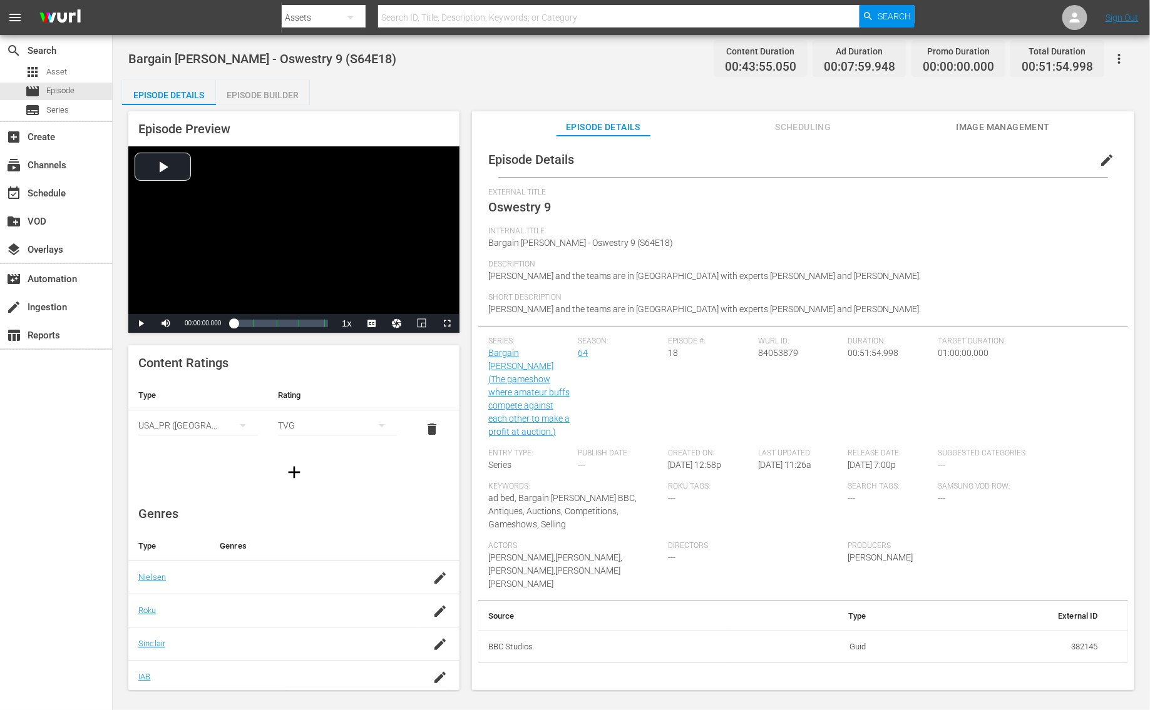
click at [284, 85] on div "Episode Builder" at bounding box center [263, 95] width 94 height 30
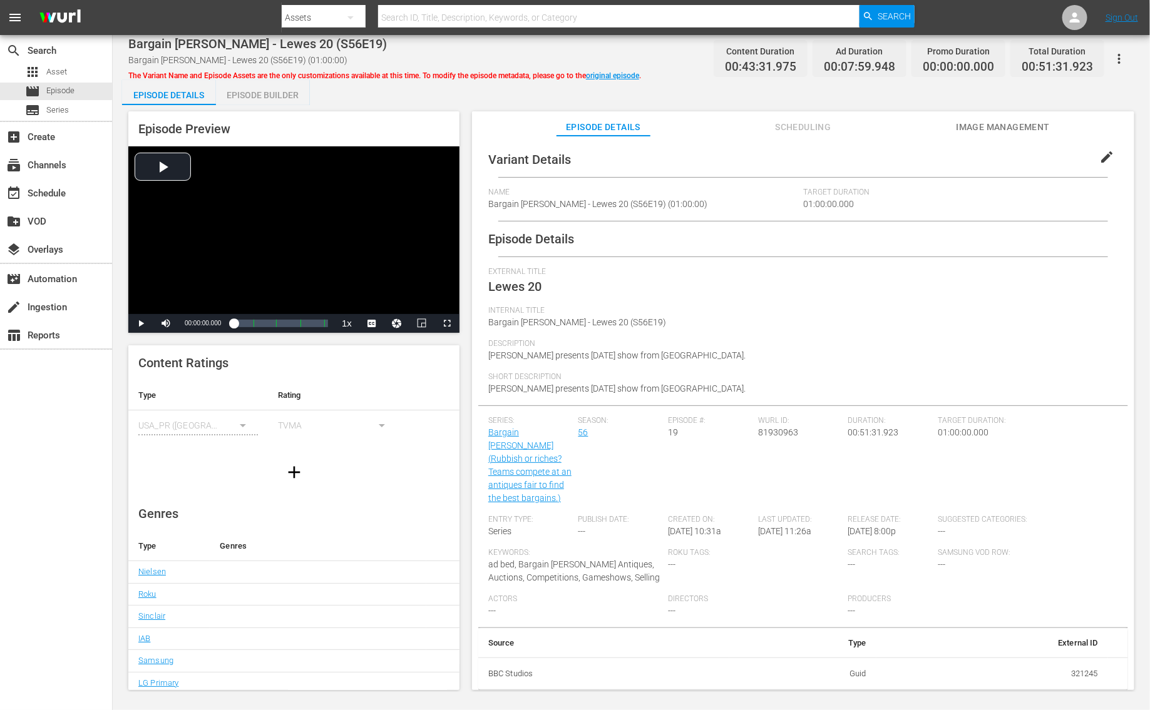
click at [277, 100] on div "Episode Builder" at bounding box center [263, 95] width 94 height 30
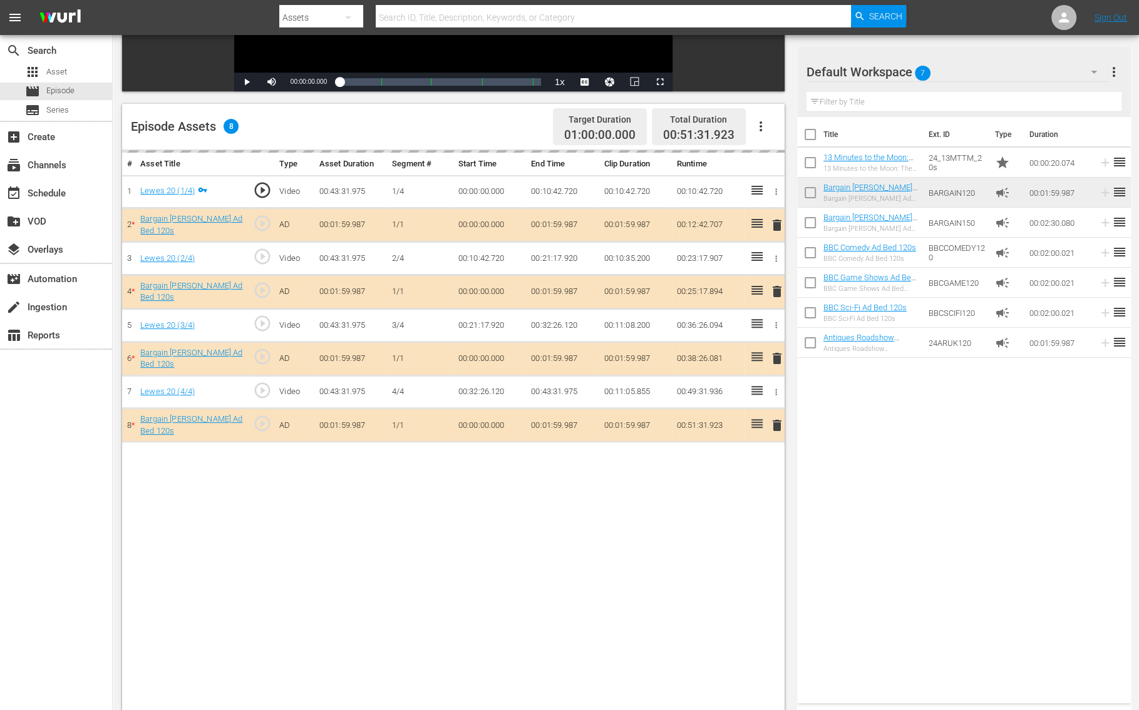
scroll to position [277, 0]
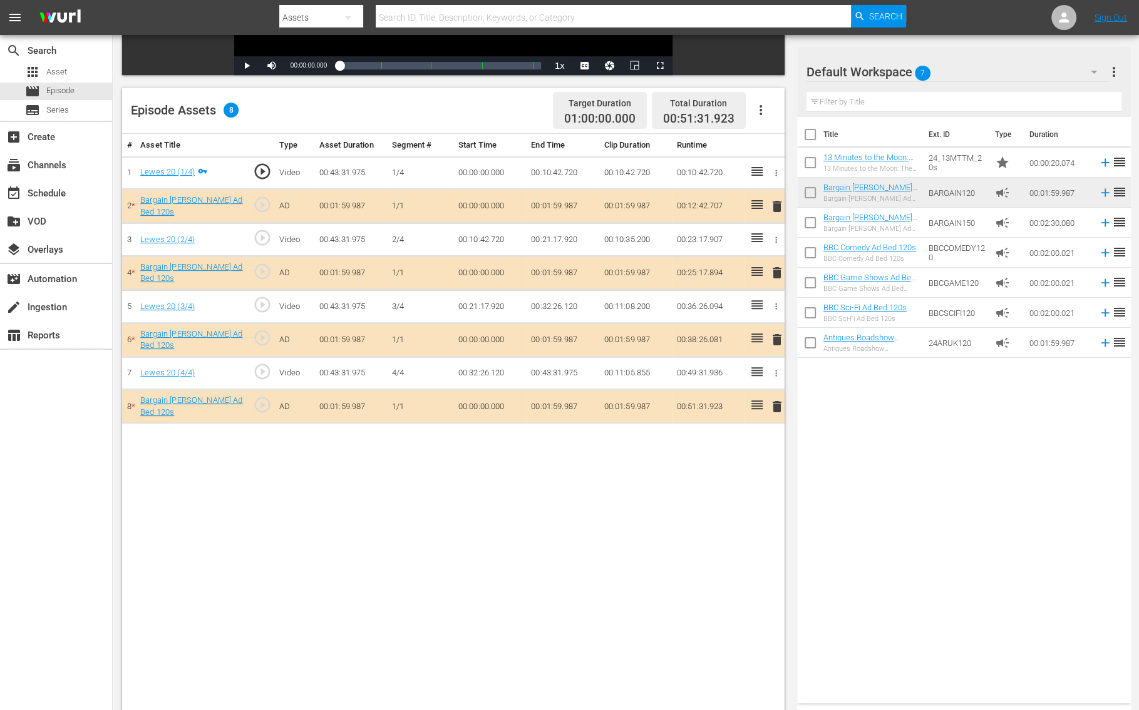
click at [777, 209] on span "delete" at bounding box center [776, 206] width 15 height 15
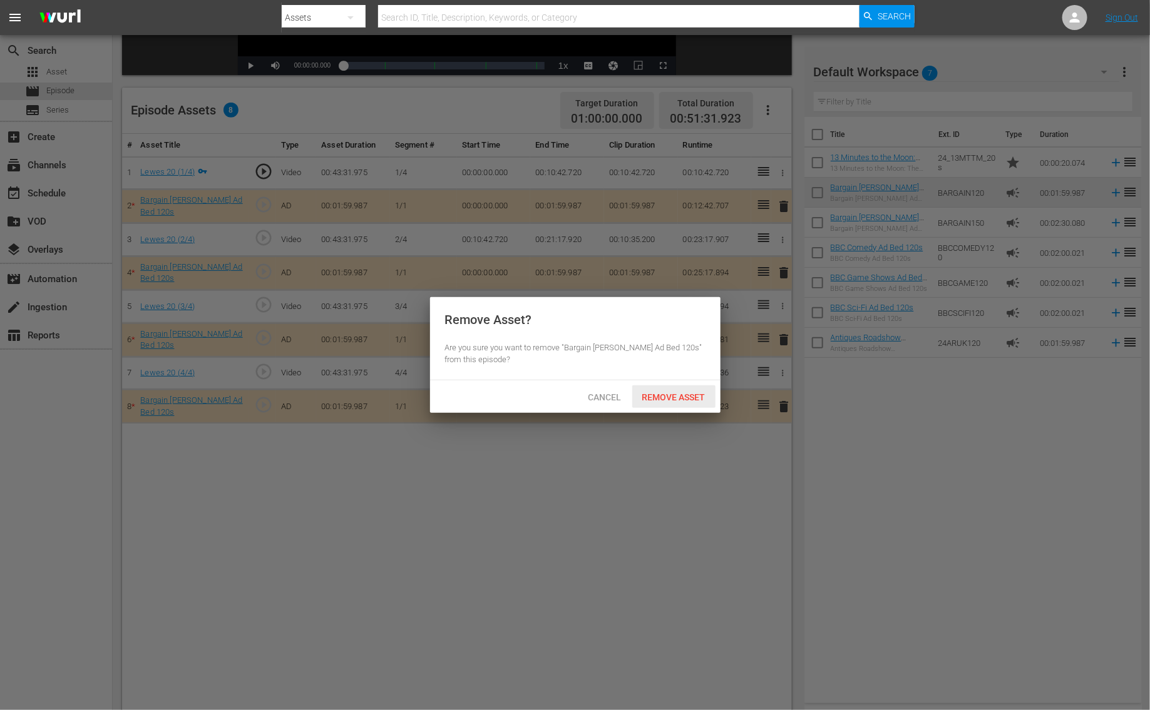
click at [696, 393] on span "Remove Asset" at bounding box center [673, 397] width 83 height 10
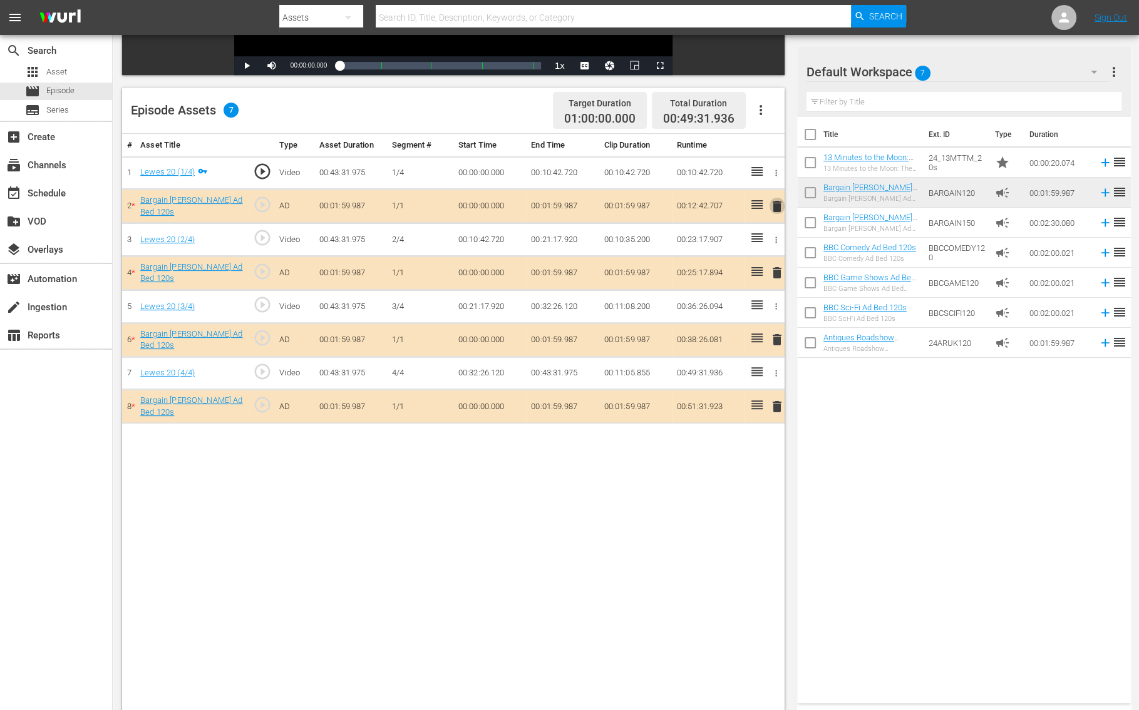
click at [776, 202] on span "delete" at bounding box center [776, 206] width 15 height 15
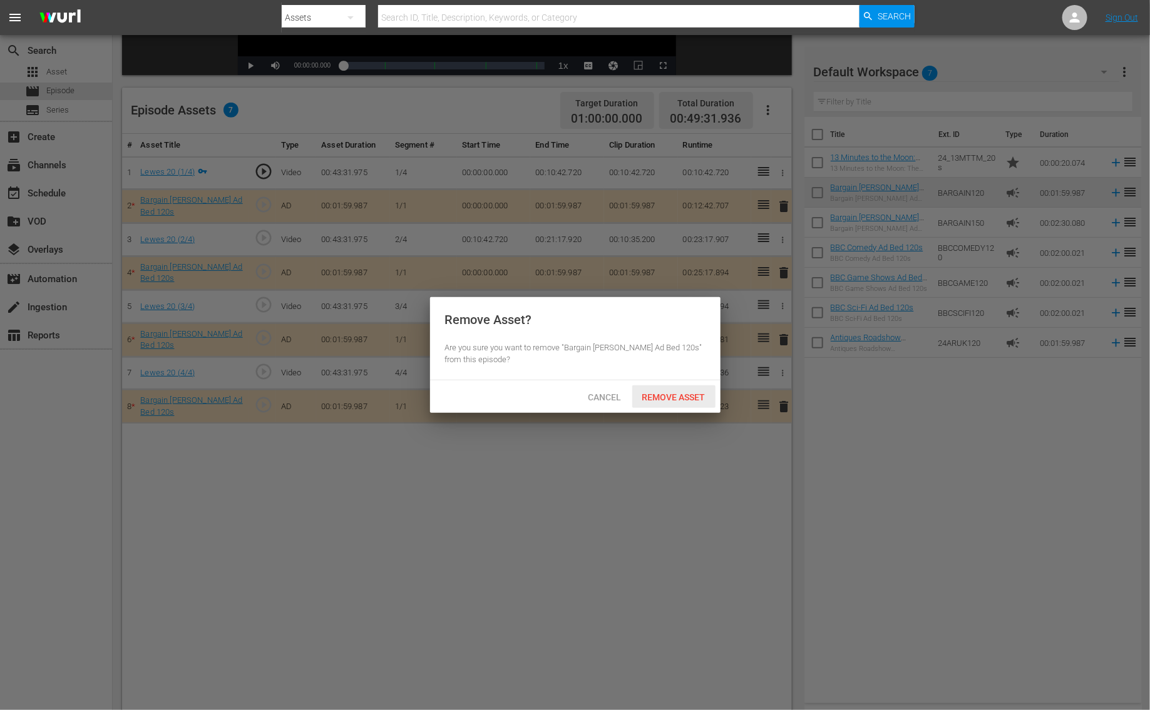
click at [693, 395] on span "Remove Asset" at bounding box center [673, 397] width 83 height 10
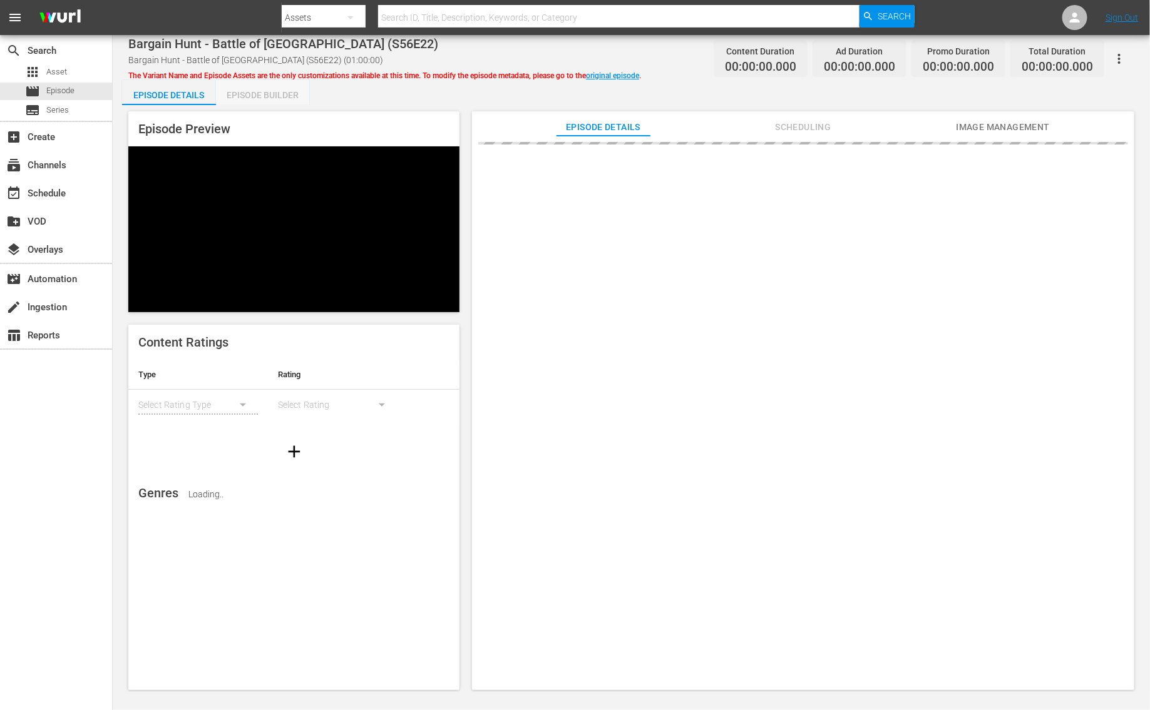
click at [277, 93] on div "Episode Builder" at bounding box center [263, 95] width 94 height 30
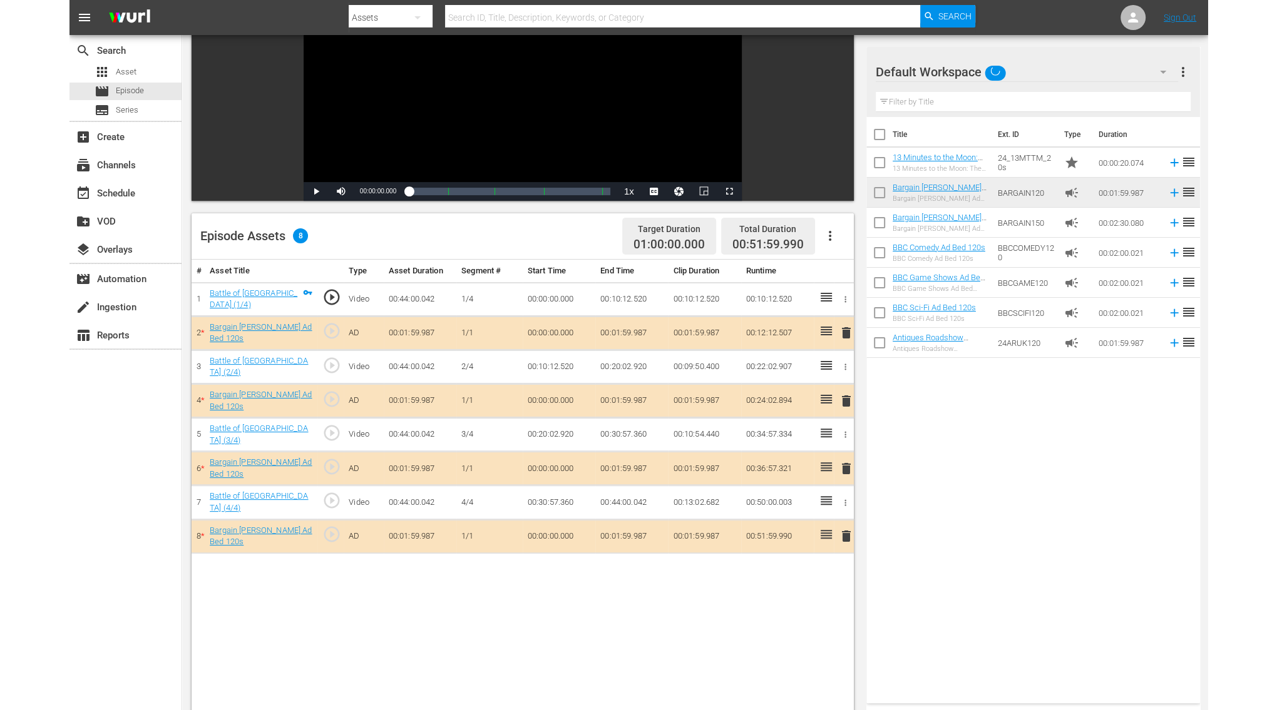
scroll to position [160, 0]
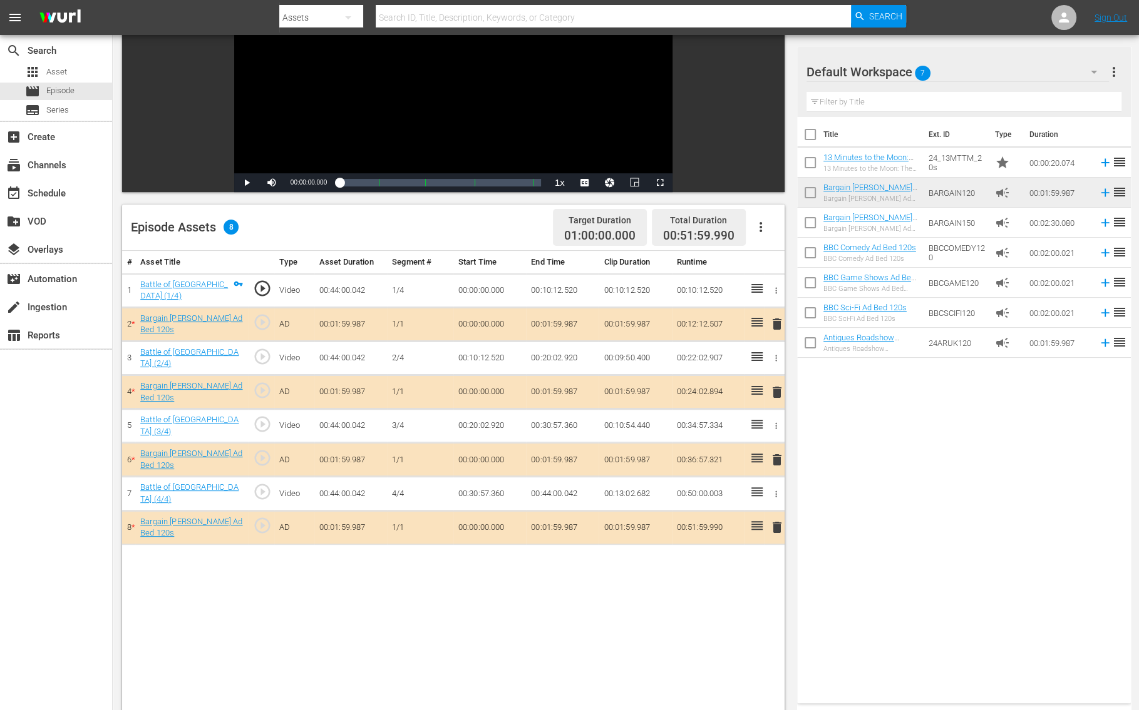
click at [777, 321] on span "delete" at bounding box center [776, 324] width 15 height 15
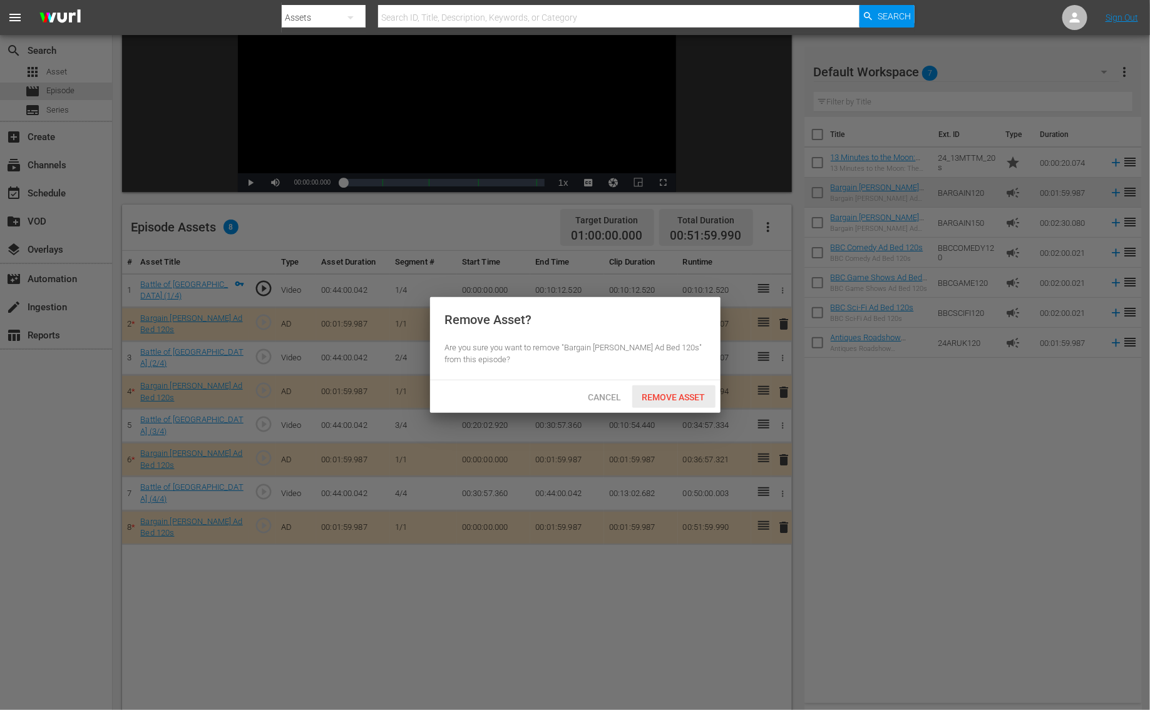
click at [679, 394] on span "Remove Asset" at bounding box center [673, 397] width 83 height 10
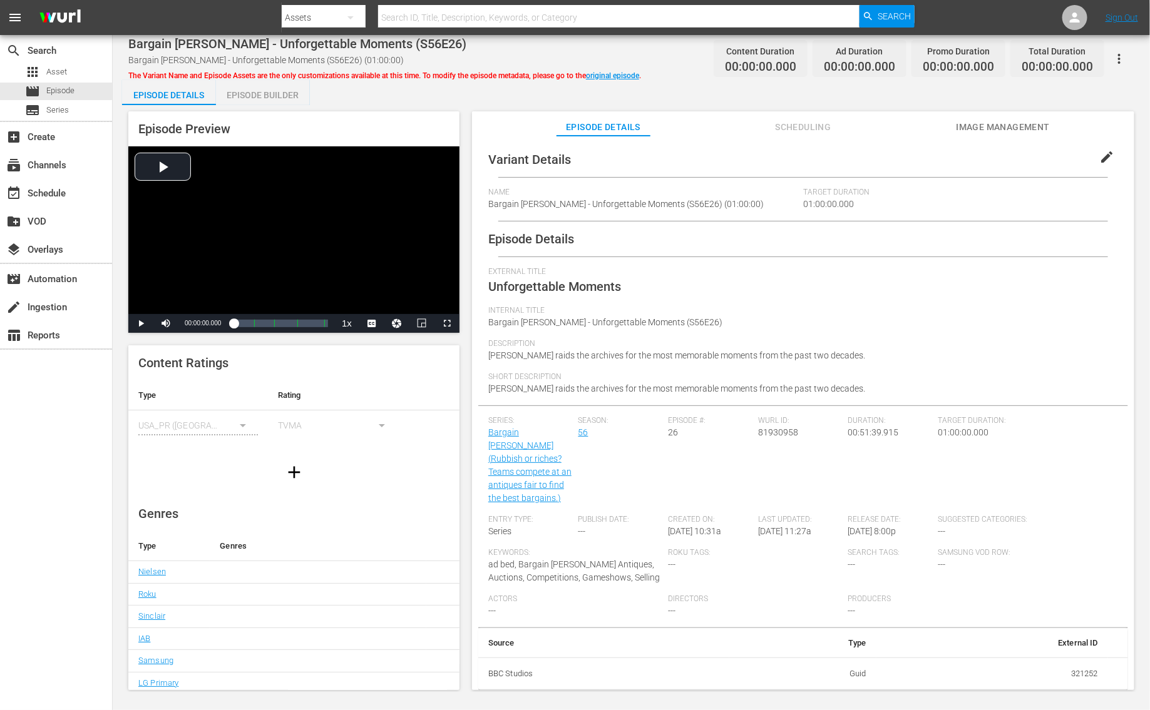
click at [264, 94] on div "Episode Builder" at bounding box center [263, 95] width 94 height 30
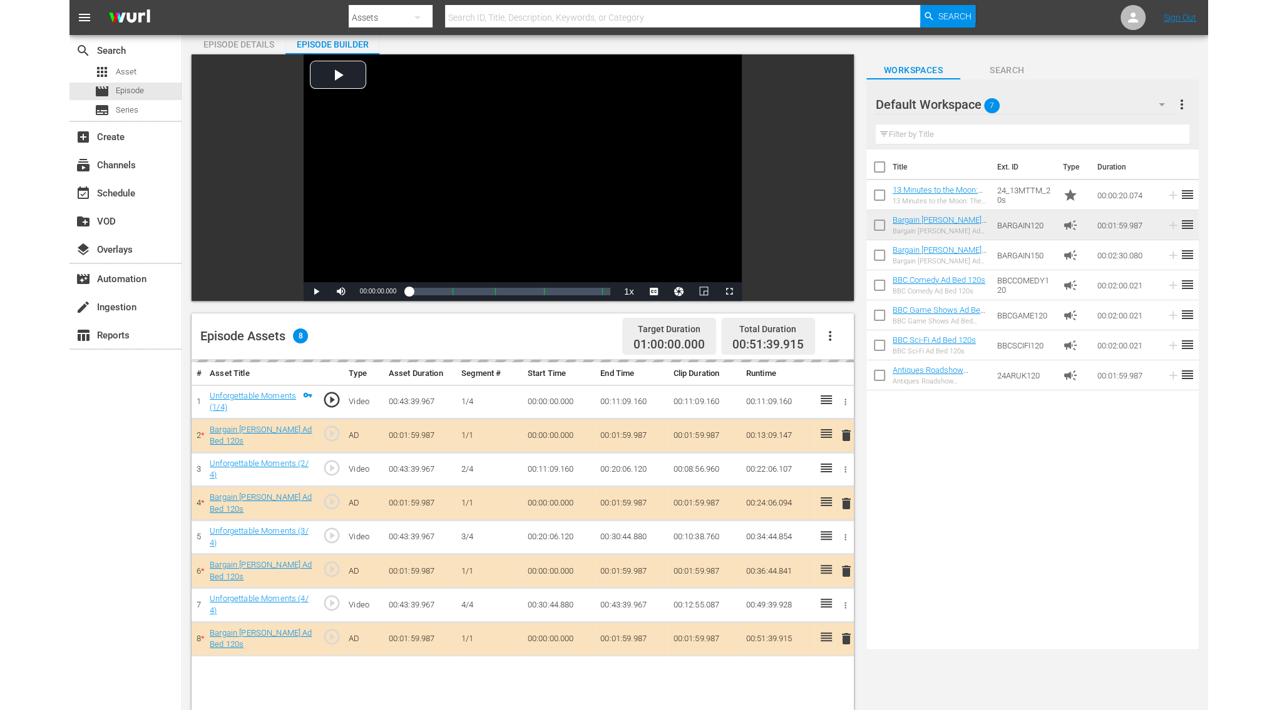
scroll to position [120, 0]
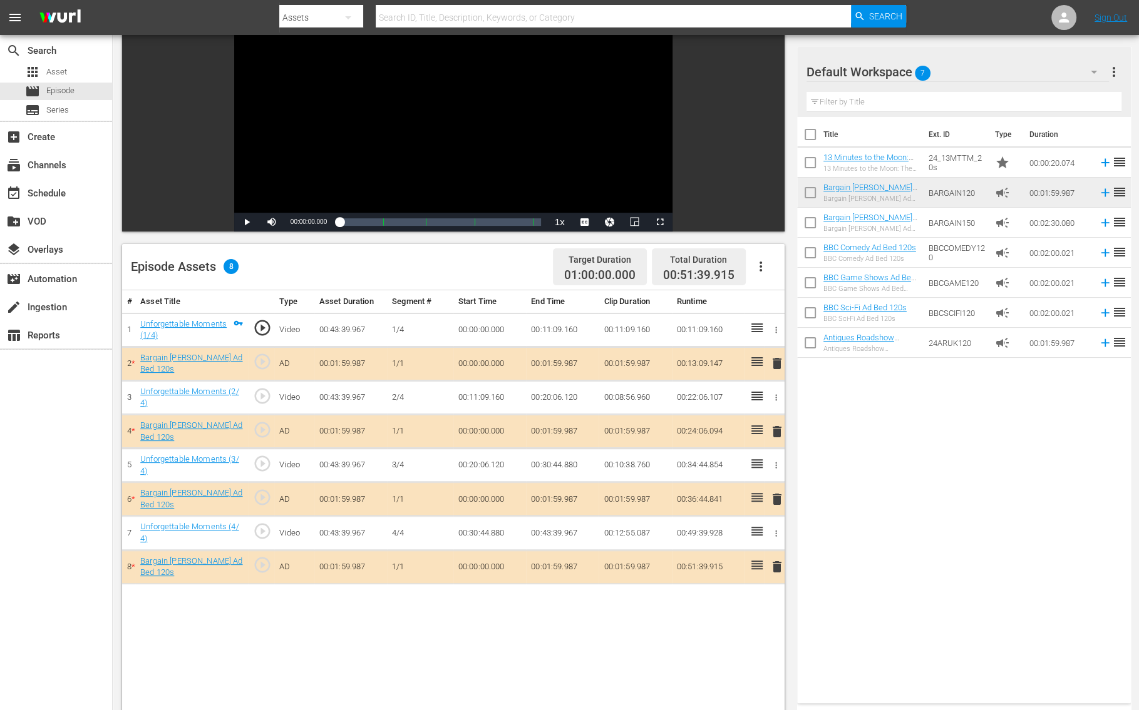
click at [773, 360] on span "delete" at bounding box center [776, 363] width 15 height 15
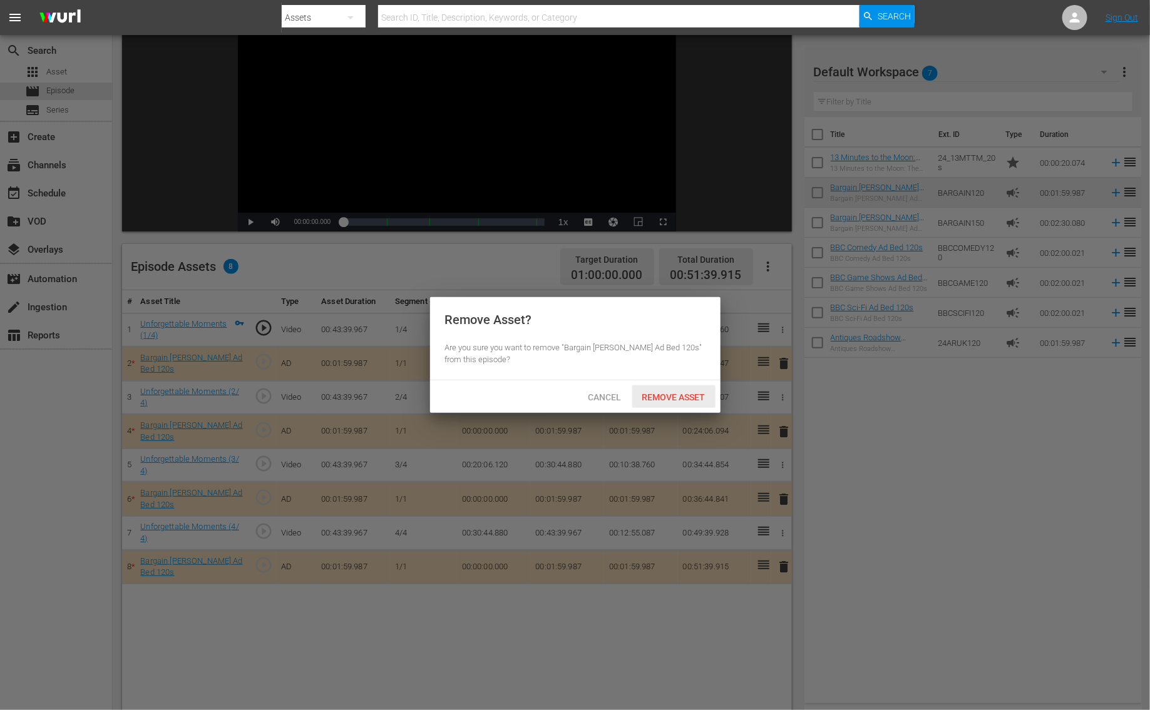
click at [678, 388] on div "Remove Asset" at bounding box center [673, 397] width 83 height 23
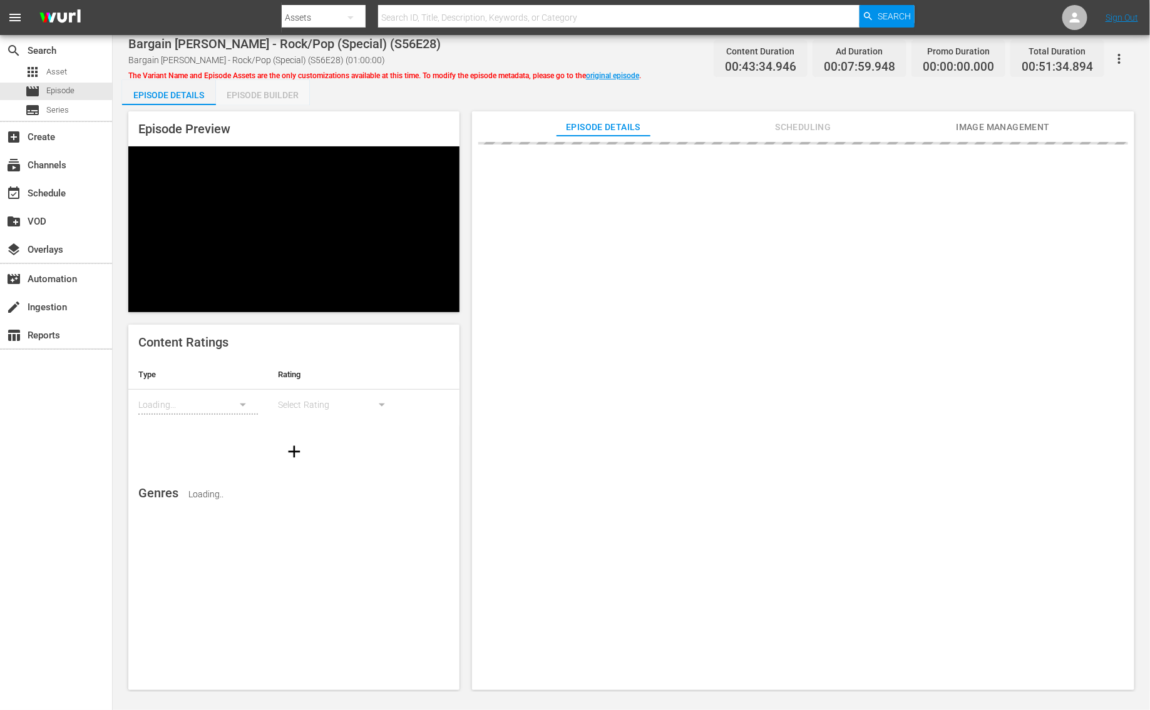
click at [259, 95] on div "Episode Builder" at bounding box center [263, 95] width 94 height 30
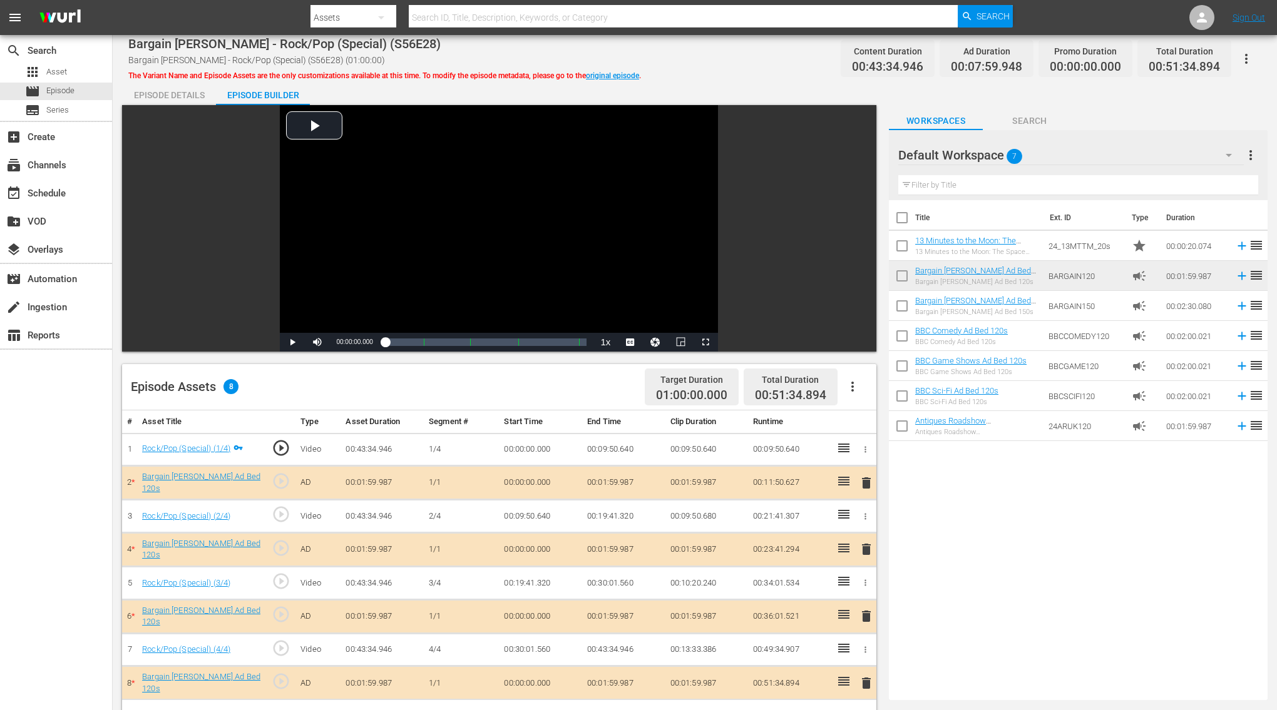
click at [867, 477] on span "delete" at bounding box center [866, 483] width 15 height 15
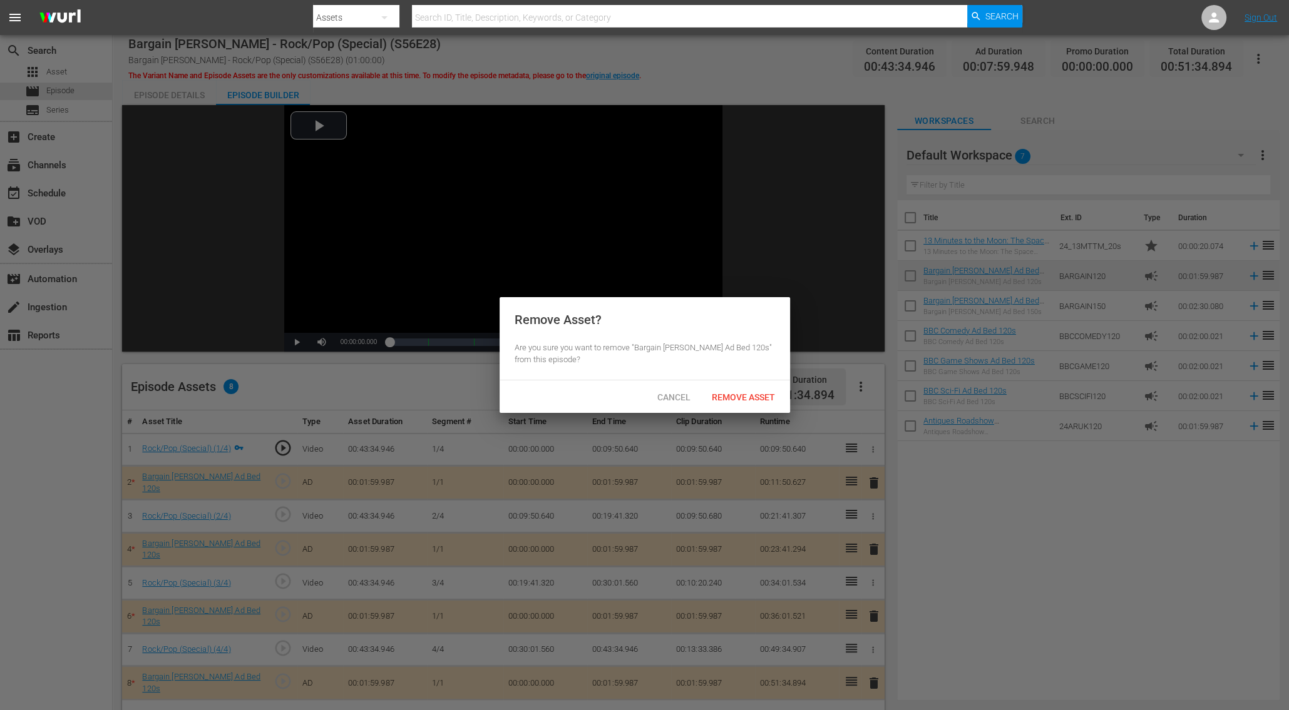
click at [757, 378] on div "Remove Asset? Are you sure you want to remove "Bargain Hunt Ad Bed 120s" from t…" at bounding box center [644, 338] width 290 height 83
click at [757, 399] on span "Remove Asset" at bounding box center [743, 397] width 83 height 10
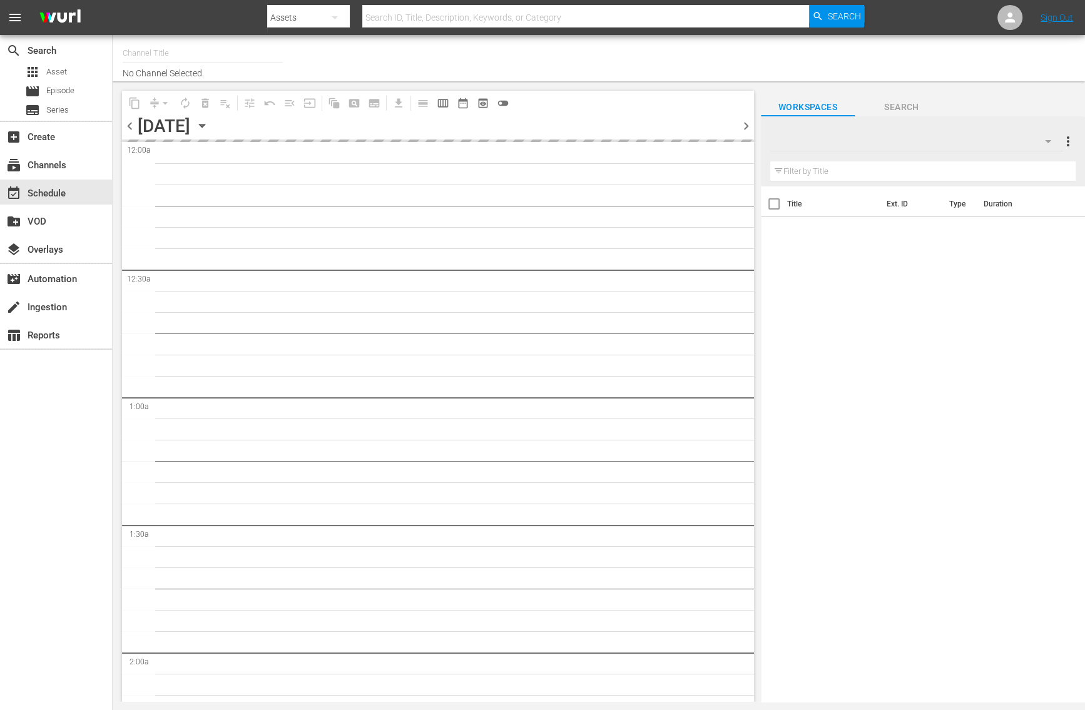
type input "Bargain [PERSON_NAME] (1885)"
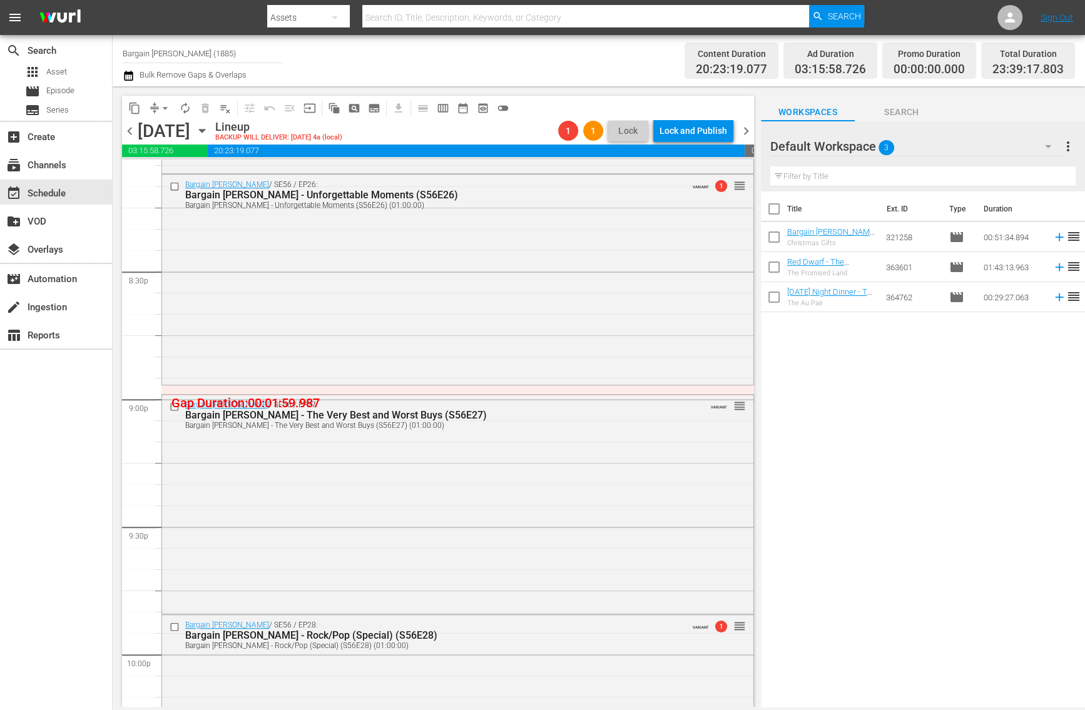
scroll to position [5688, 0]
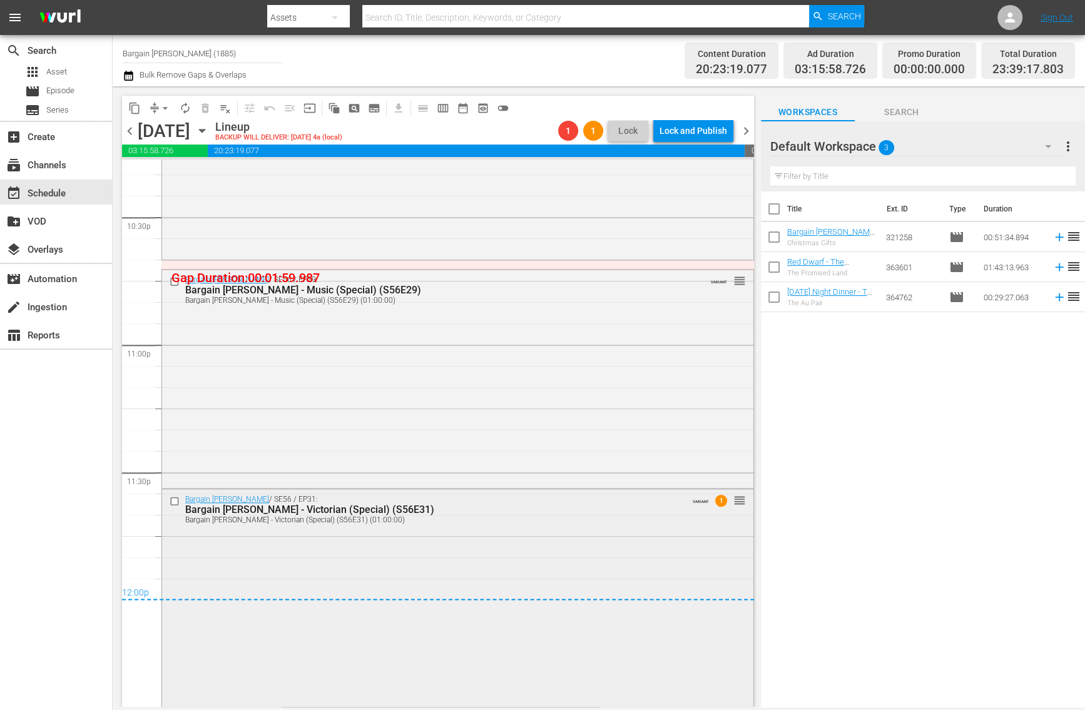
click at [358, 547] on div "Bargain [PERSON_NAME] / SE56 / EP31: Bargain [PERSON_NAME] - Victorian (Special…" at bounding box center [458, 596] width 592 height 215
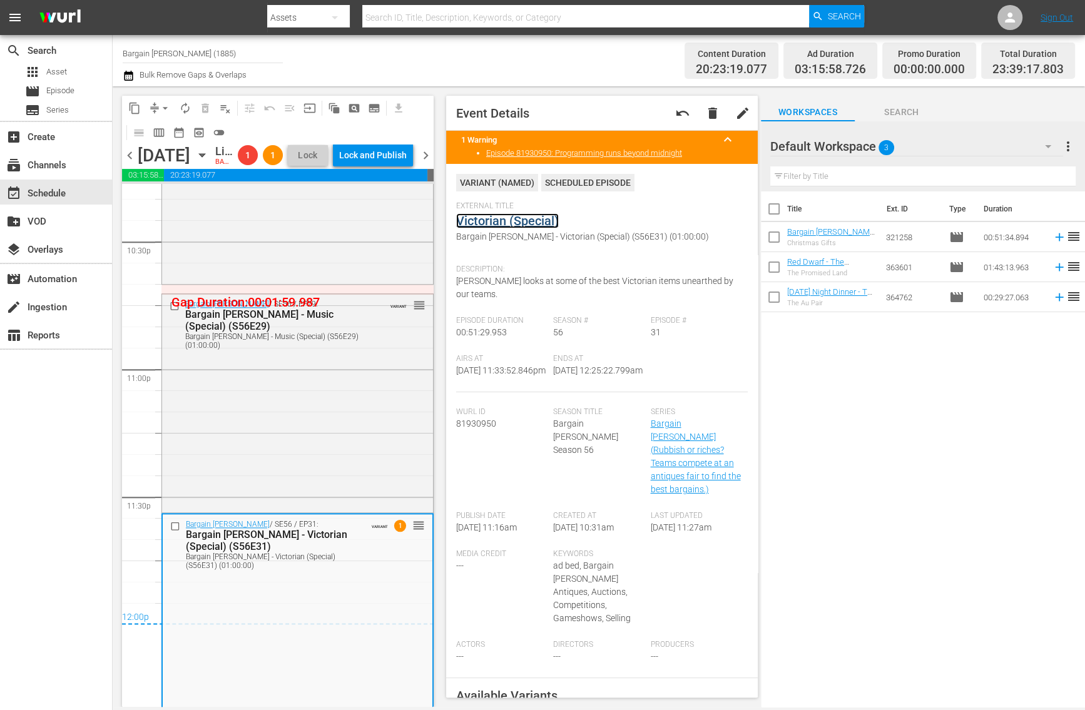
click at [512, 225] on link "Victorian (Special)" at bounding box center [507, 220] width 103 height 15
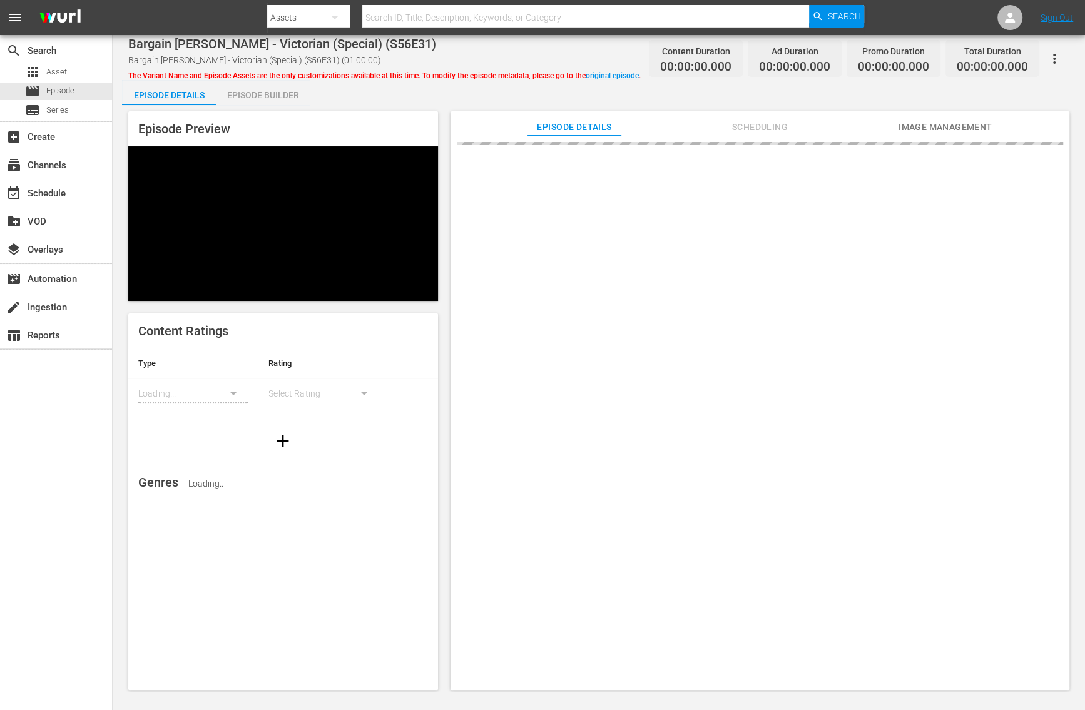
click at [262, 96] on div "Episode Builder" at bounding box center [263, 95] width 94 height 30
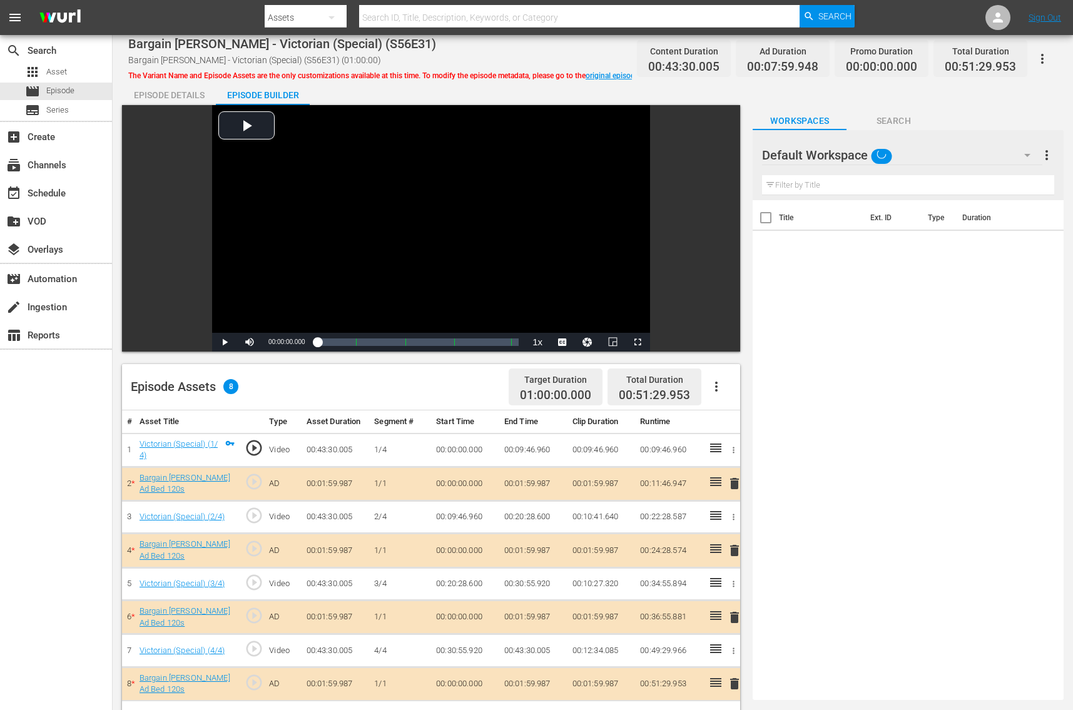
click at [735, 483] on span "delete" at bounding box center [734, 483] width 15 height 15
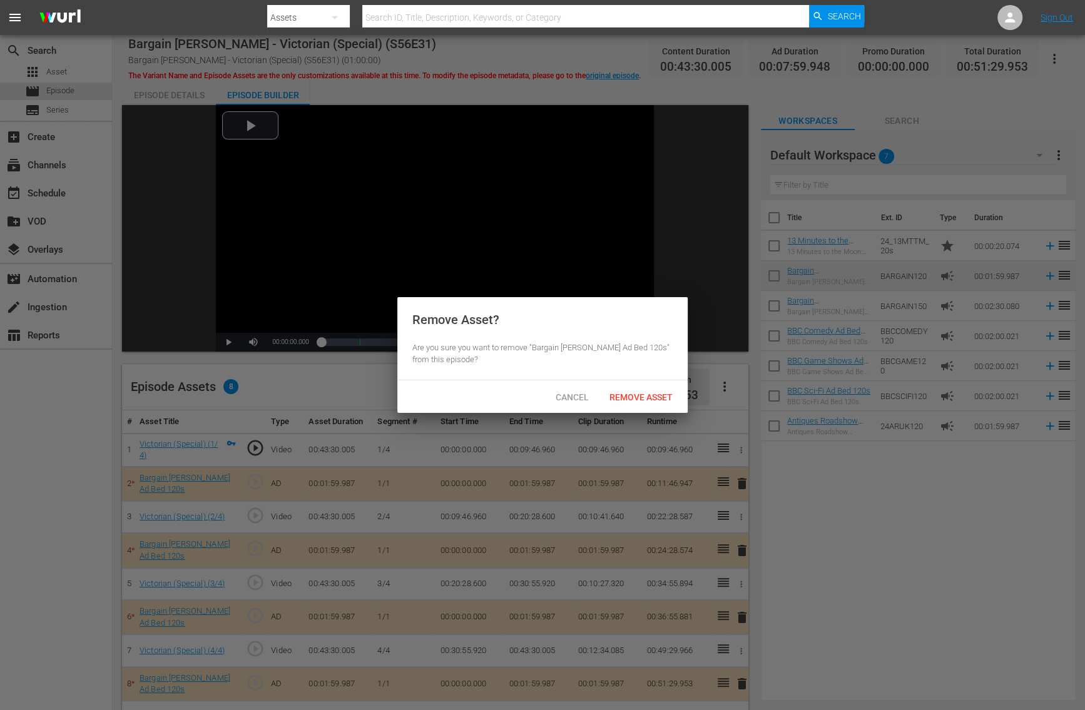
click at [657, 404] on div "Remove Asset" at bounding box center [641, 397] width 83 height 23
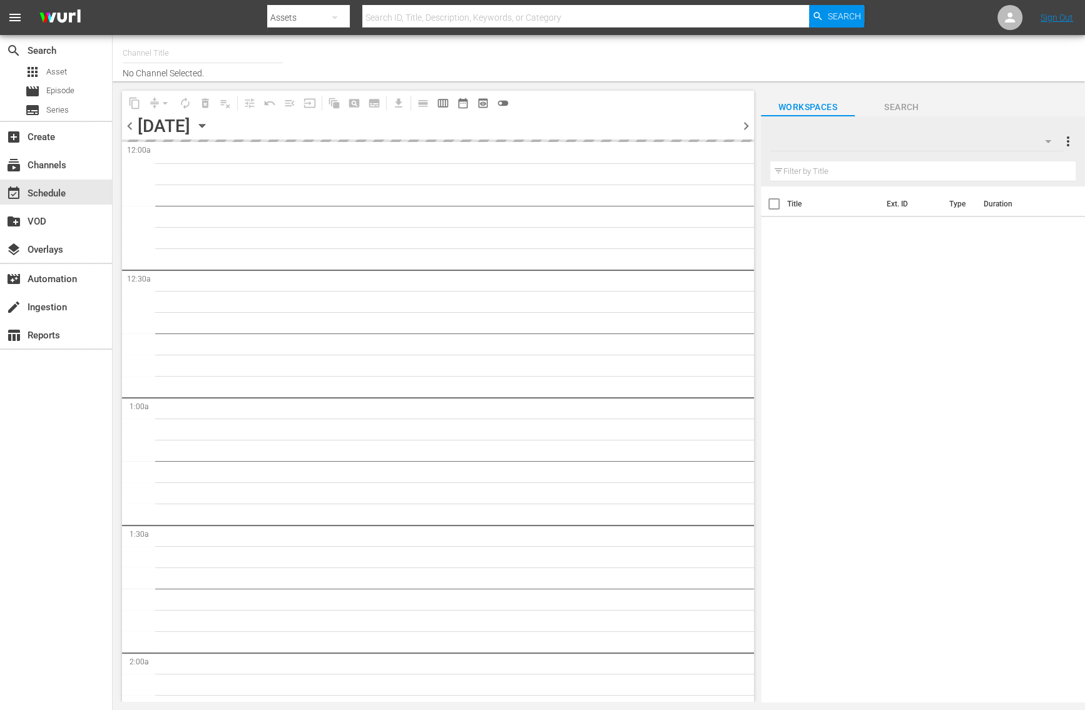
type input "Bargain Hunt (1885)"
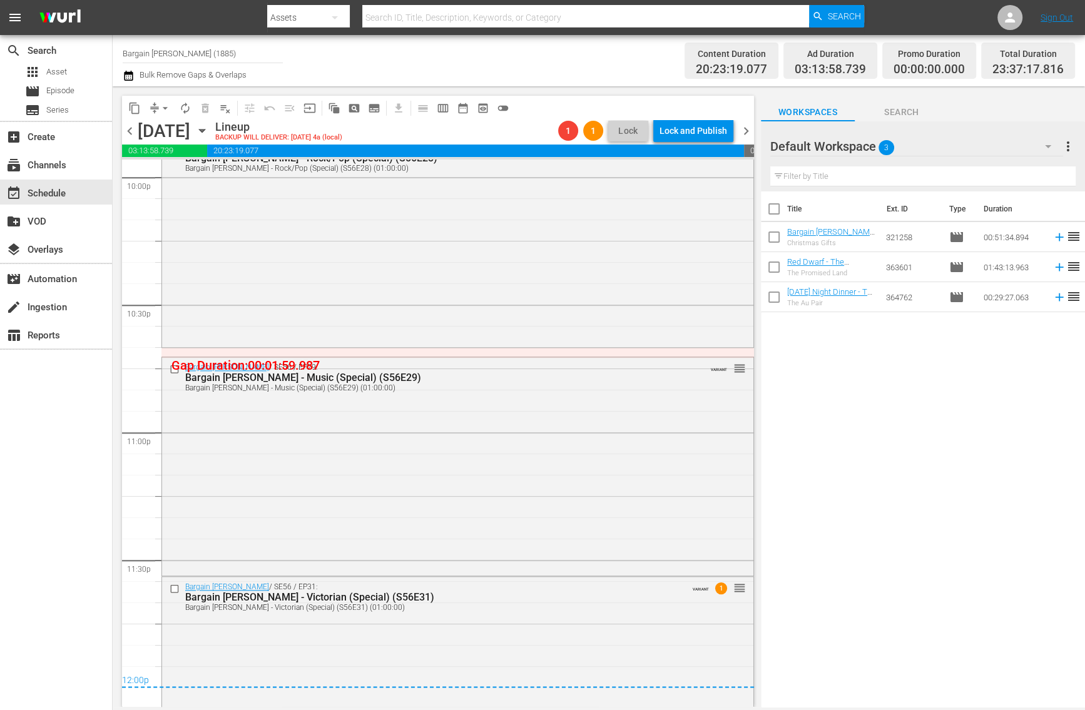
scroll to position [5680, 0]
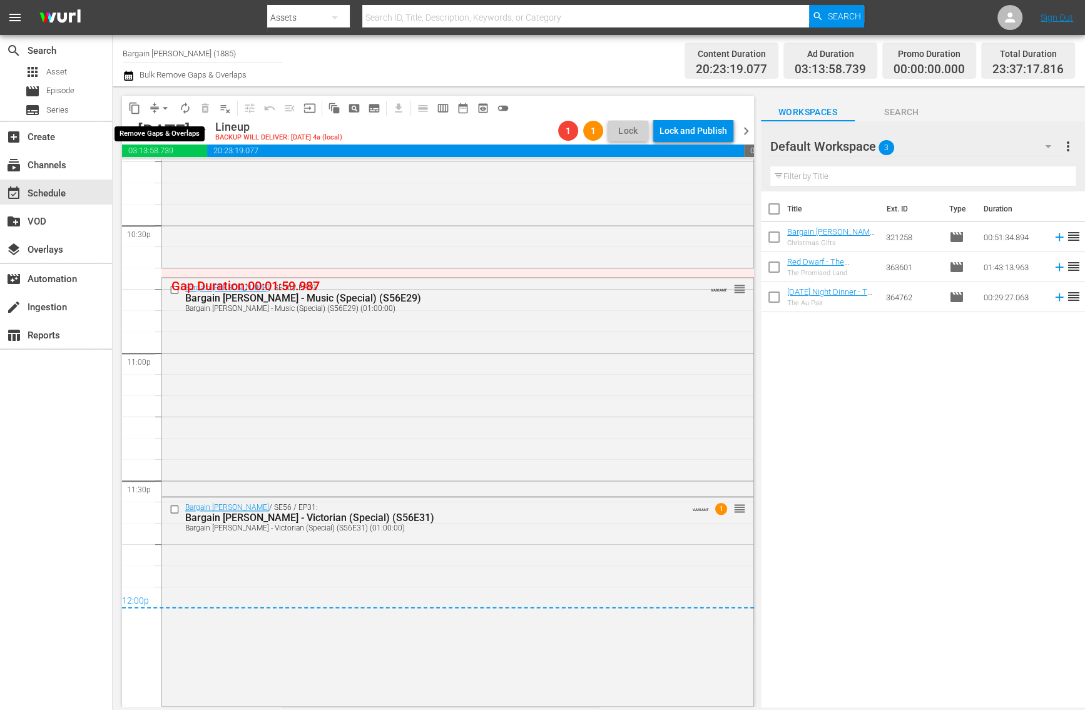
click at [160, 106] on span "arrow_drop_down" at bounding box center [165, 108] width 13 height 13
click at [185, 175] on li "Align to End of Previous Day" at bounding box center [165, 174] width 131 height 21
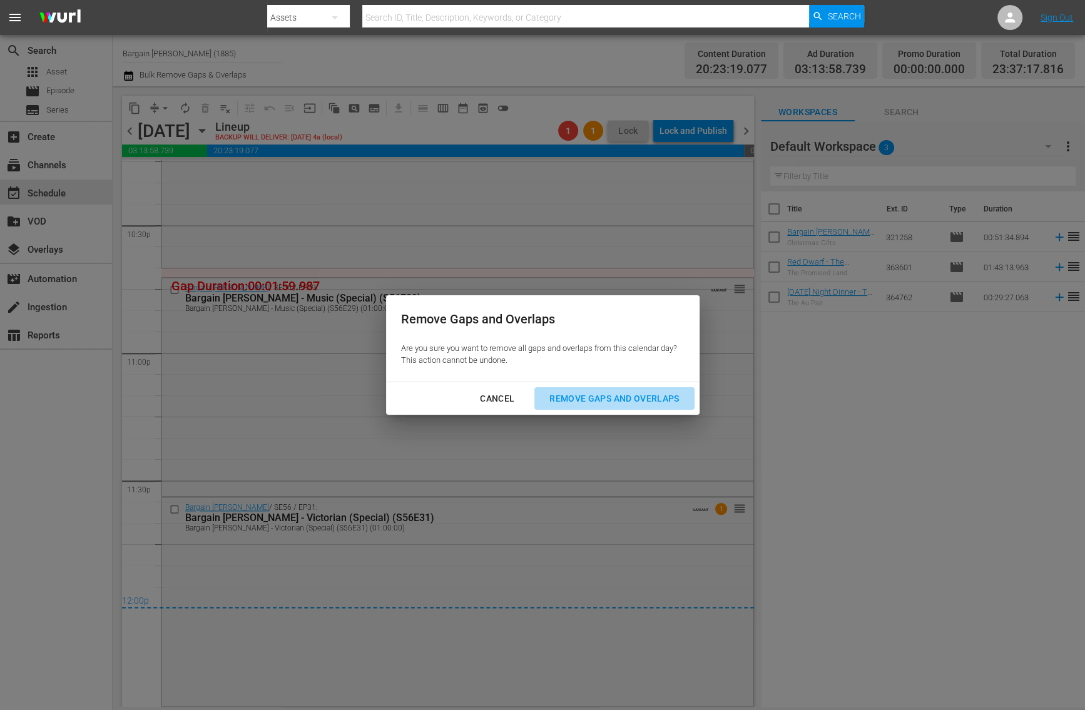
click at [570, 401] on div "Remove Gaps and Overlaps" at bounding box center [615, 399] width 150 height 16
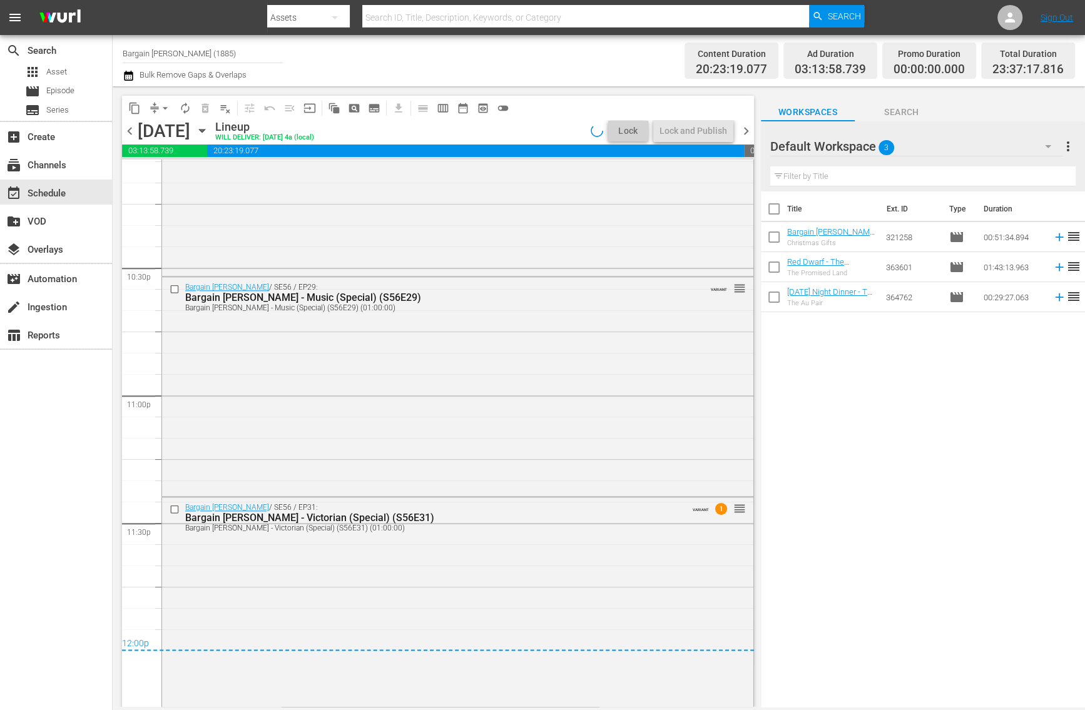
scroll to position [5638, 0]
click at [682, 136] on div "Lock and Publish" at bounding box center [694, 131] width 68 height 23
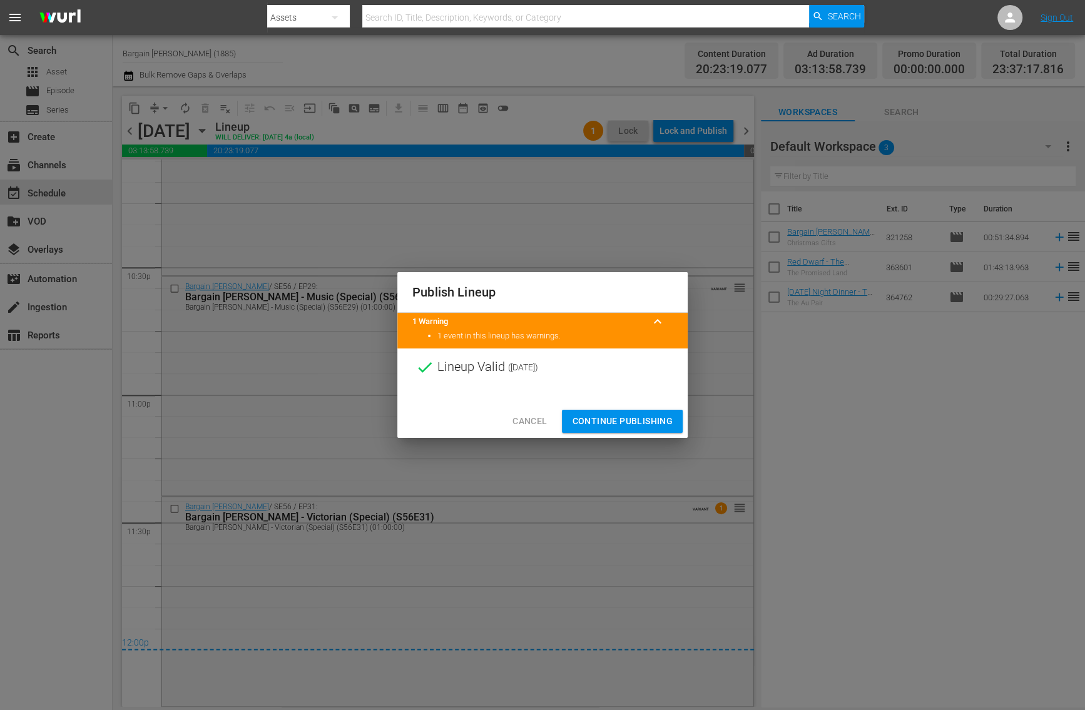
click at [597, 411] on div "Cancel Continue Publishing" at bounding box center [542, 421] width 290 height 33
click at [597, 419] on span "Continue Publishing" at bounding box center [622, 422] width 101 height 16
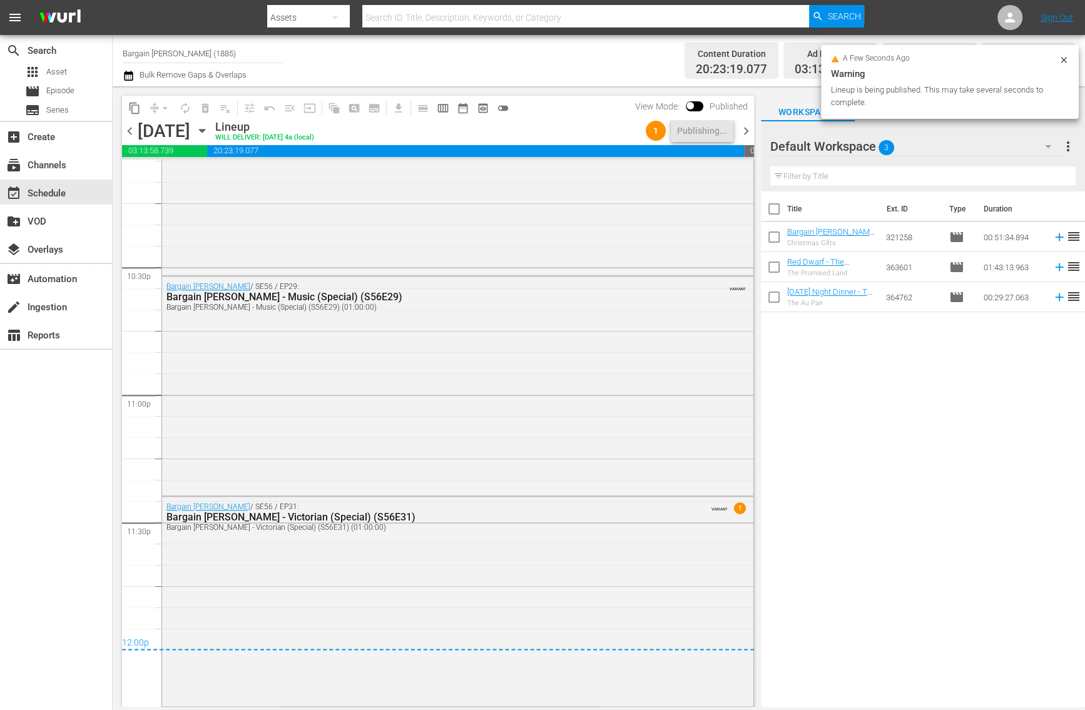
click at [747, 131] on span "chevron_right" at bounding box center [747, 131] width 16 height 16
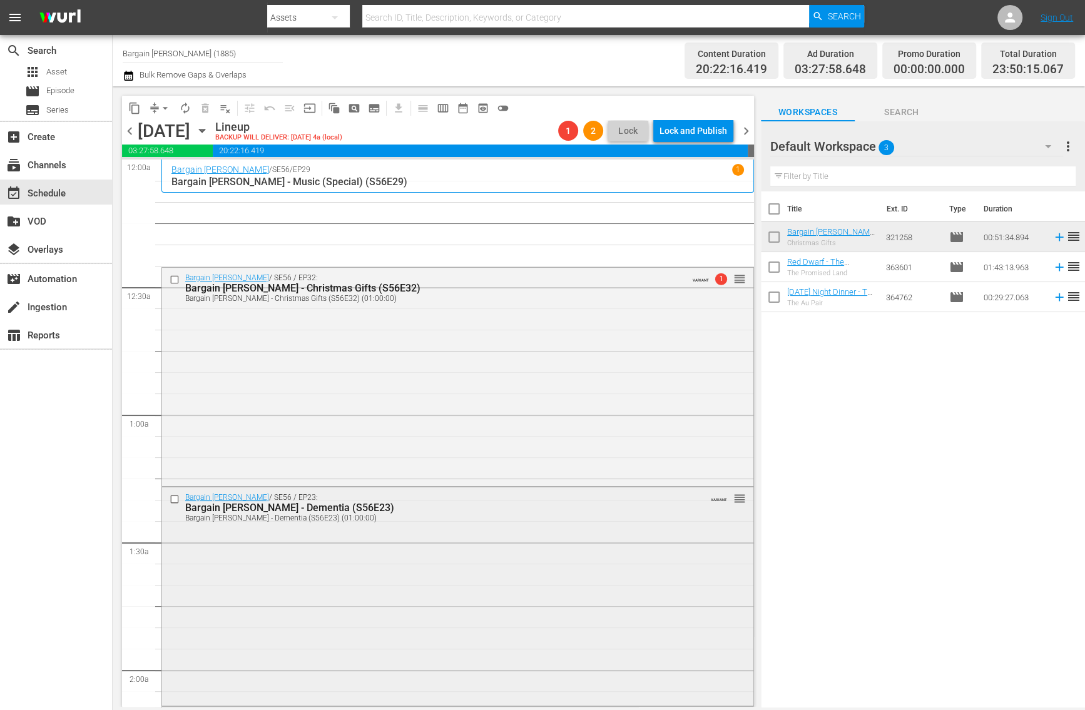
click at [389, 551] on div "Bargain Hunt / SE56 / EP23: Bargain Hunt - Dementia (S56E23) Bargain Hunt - Dem…" at bounding box center [458, 596] width 592 height 216
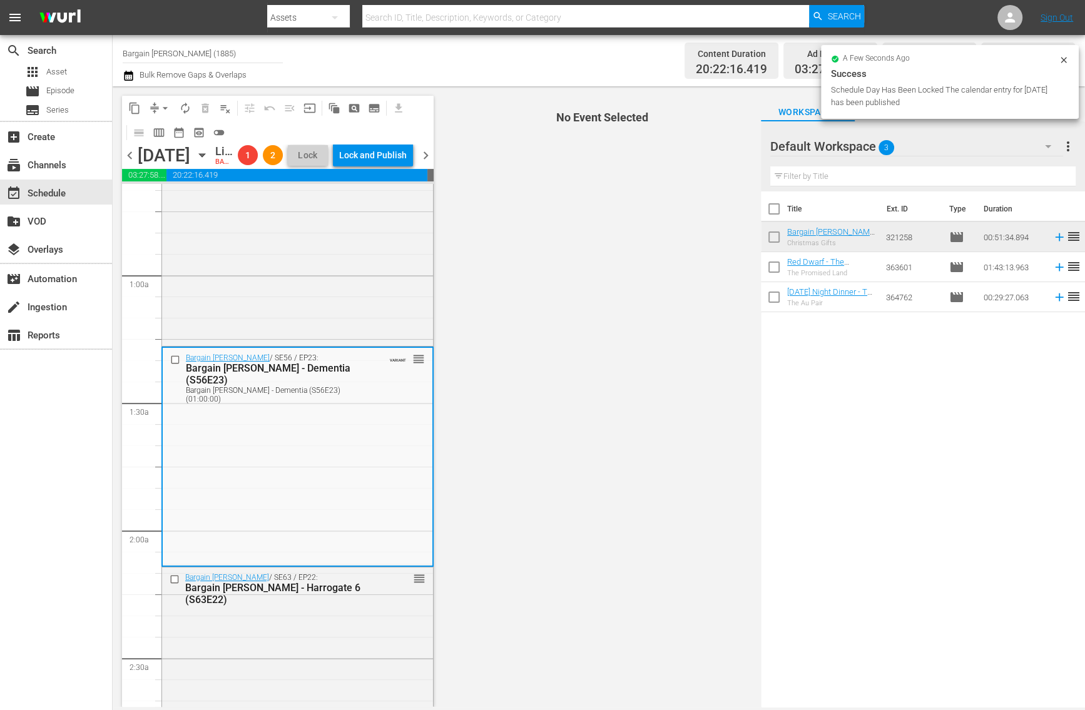
scroll to position [201, 0]
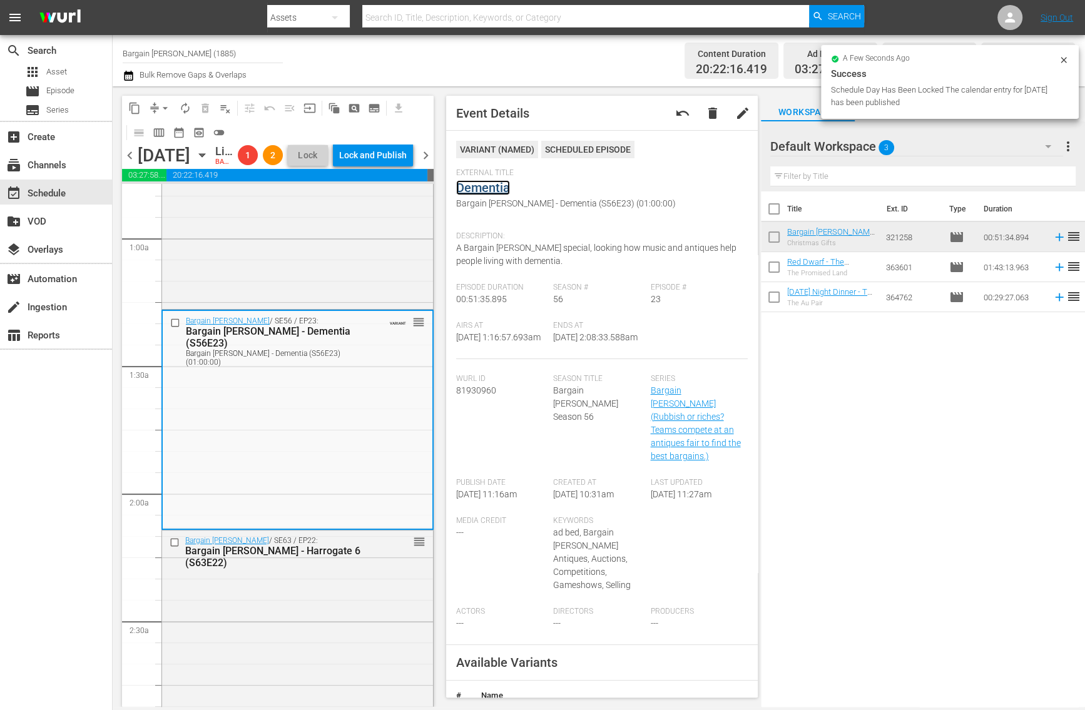
click at [478, 187] on link "Dementia" at bounding box center [483, 187] width 54 height 15
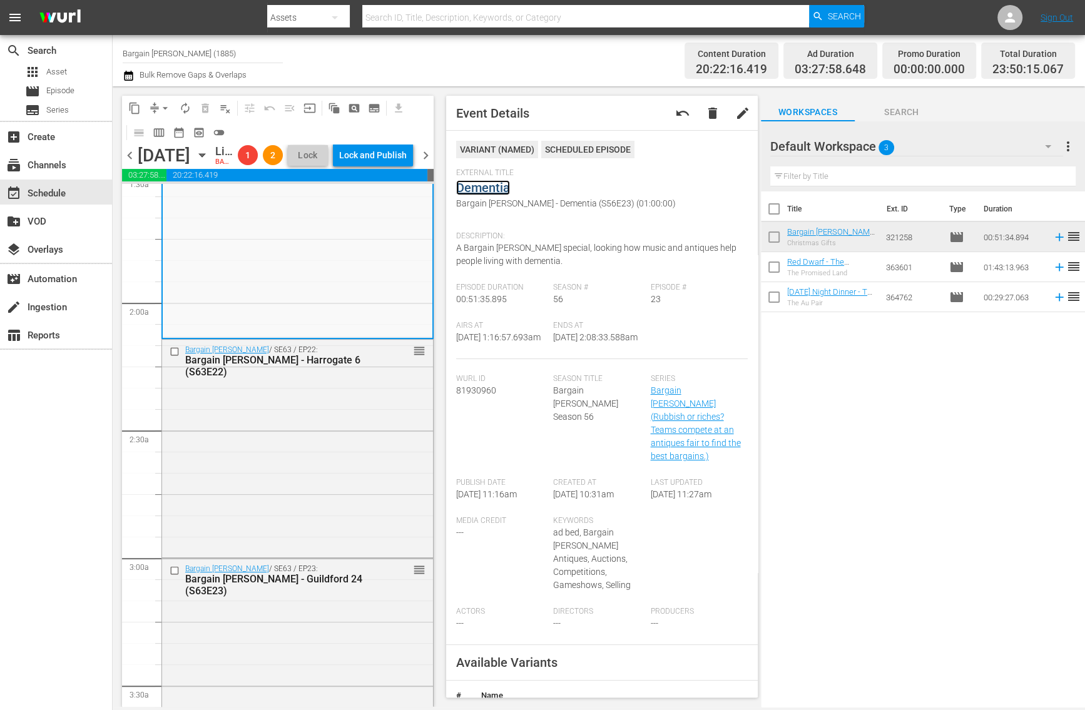
scroll to position [518, 0]
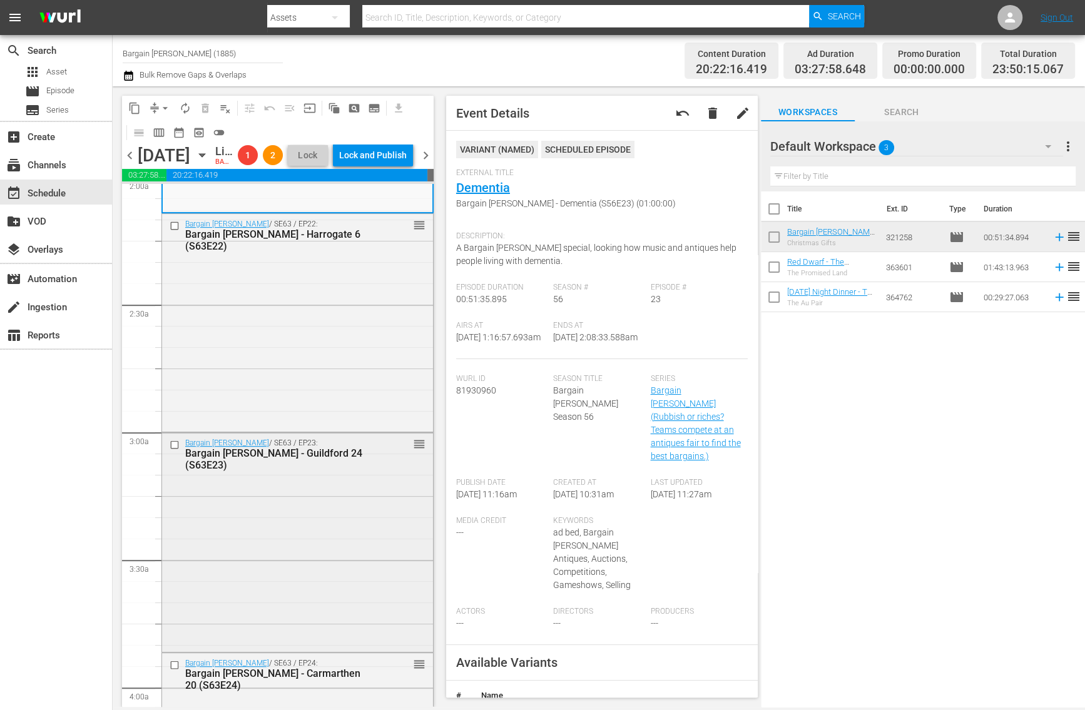
click at [279, 534] on div "Bargain Hunt / SE63 / EP23: Bargain Hunt - Guildford 24 (S63E23) reorder" at bounding box center [297, 541] width 271 height 217
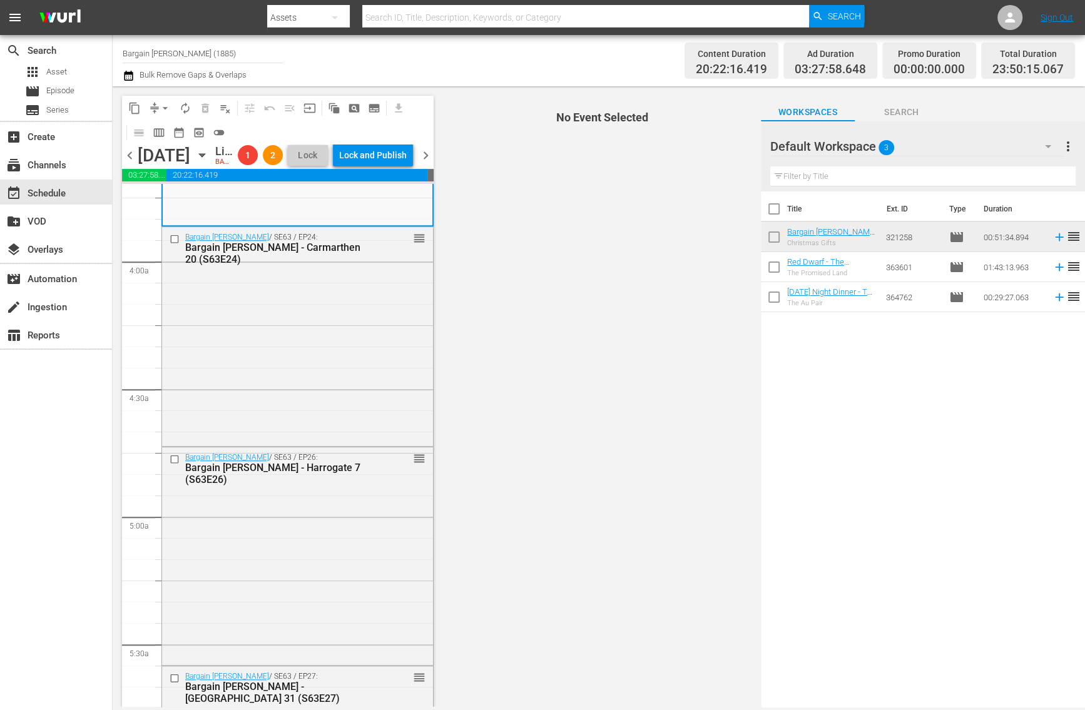
scroll to position [967, 0]
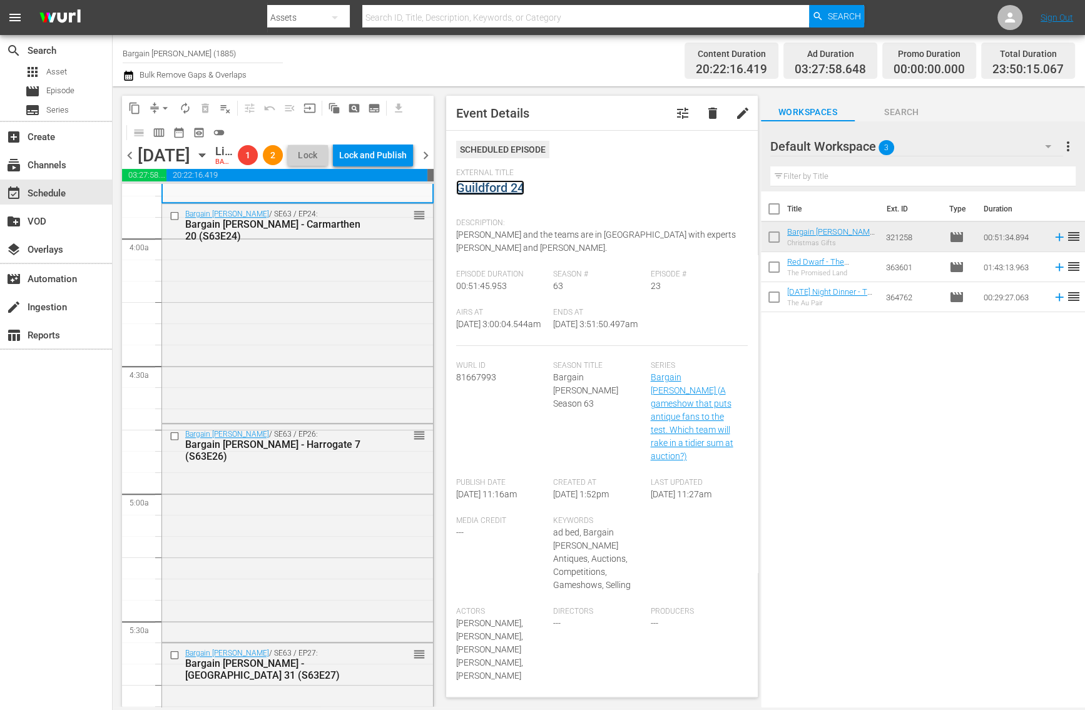
click at [475, 188] on link "Guildford 24" at bounding box center [490, 187] width 68 height 15
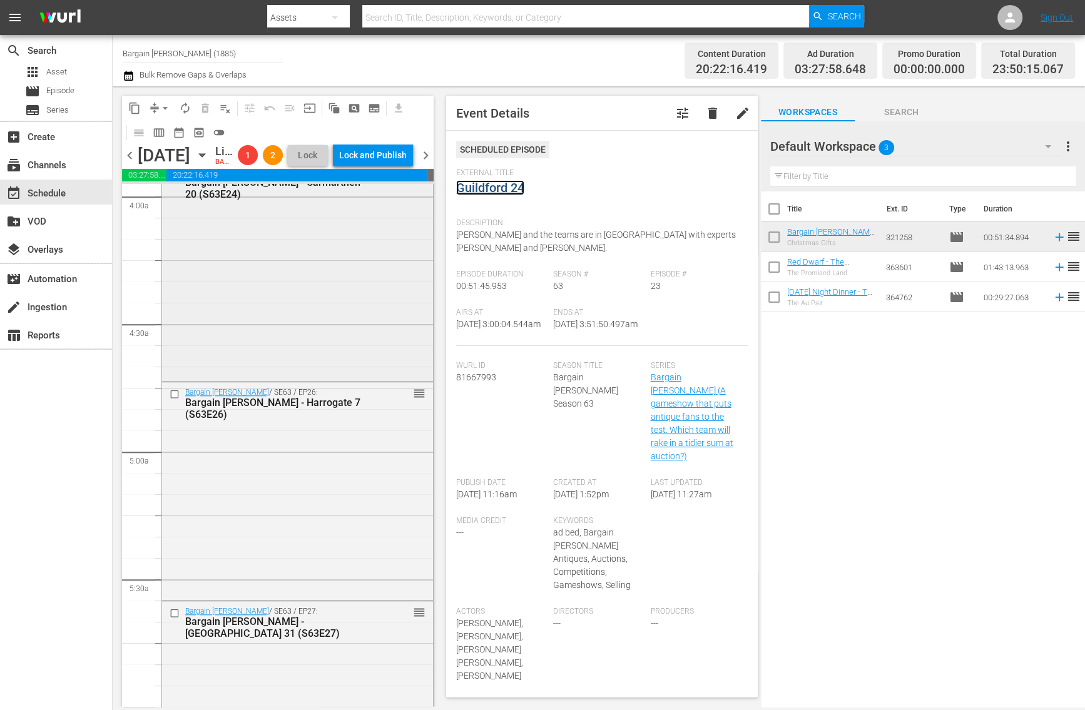
scroll to position [1015, 0]
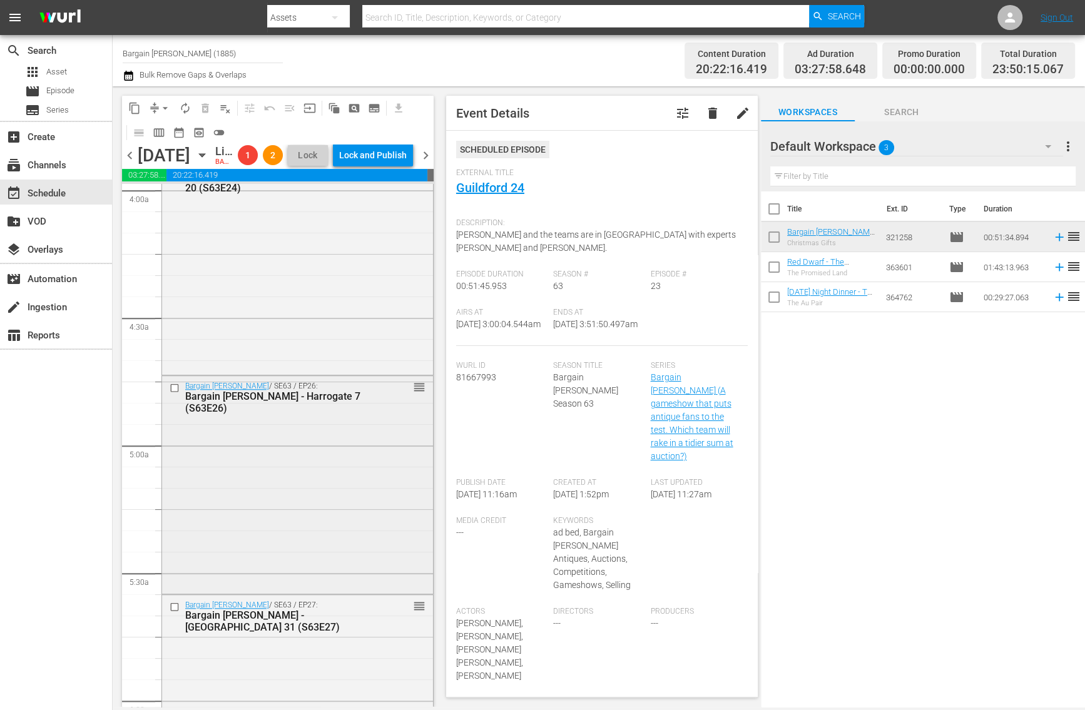
click at [310, 518] on div "Bargain Hunt / SE63 / EP26: Bargain Hunt - Harrogate 7 (S63E26) reorder" at bounding box center [297, 483] width 271 height 215
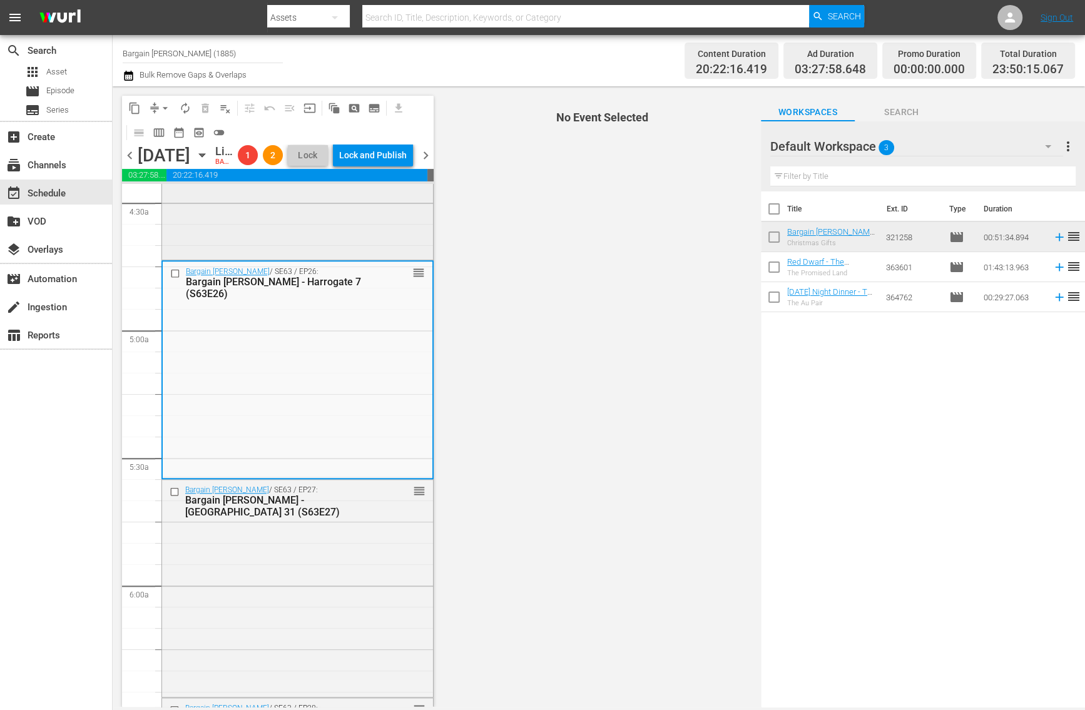
scroll to position [1131, 0]
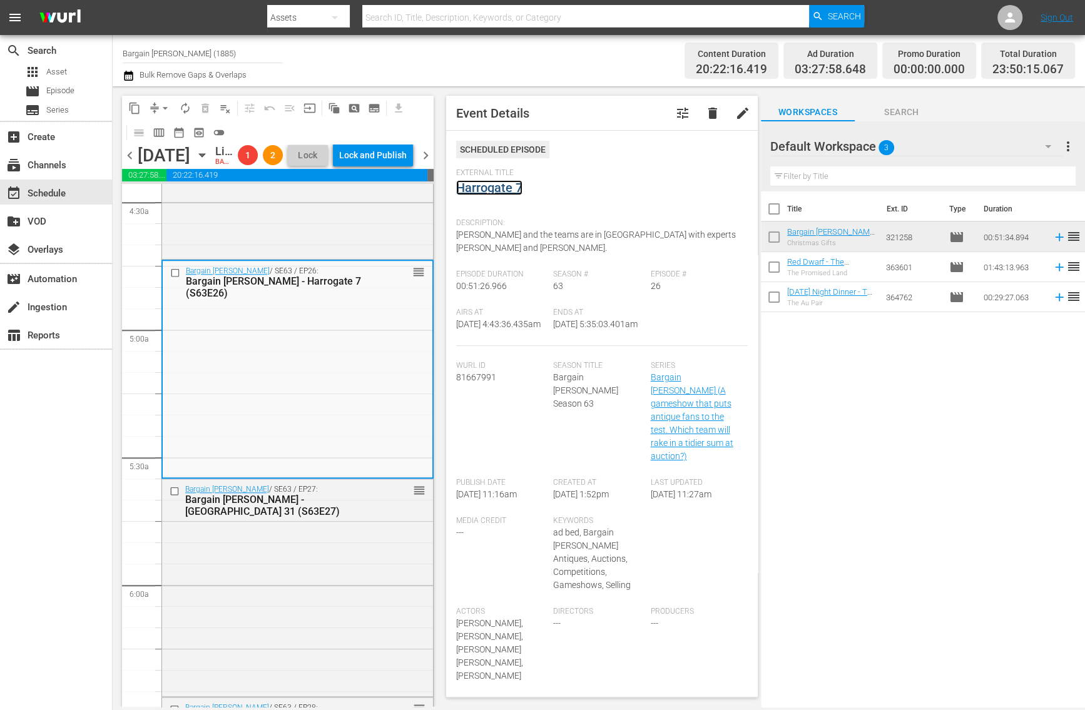
click at [487, 188] on link "Harrogate 7" at bounding box center [489, 187] width 66 height 15
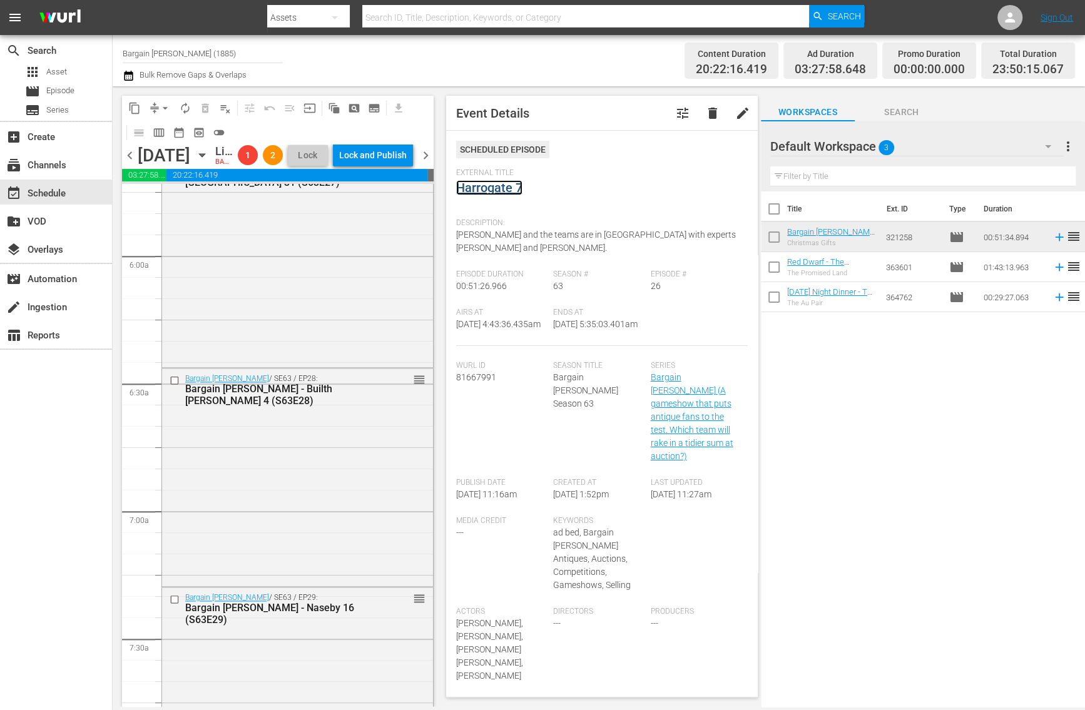
scroll to position [1494, 0]
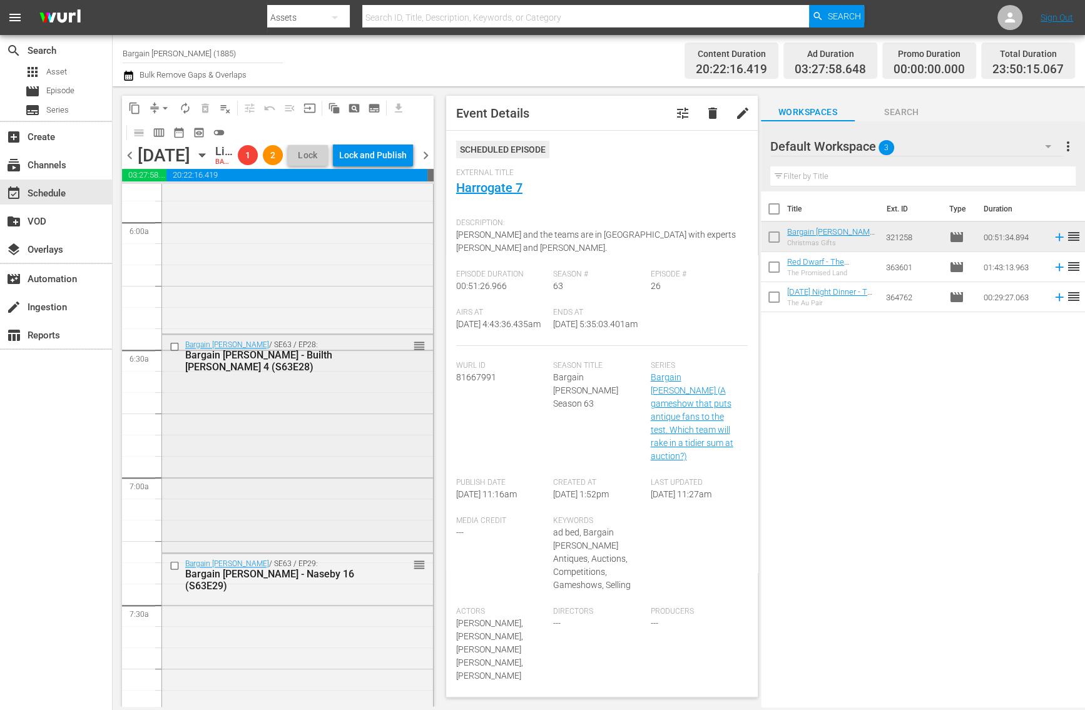
click at [314, 463] on div "Bargain Hunt / SE63 / EP28: Bargain Hunt - Builth Wells 4 (S63E28) reorder" at bounding box center [297, 443] width 271 height 216
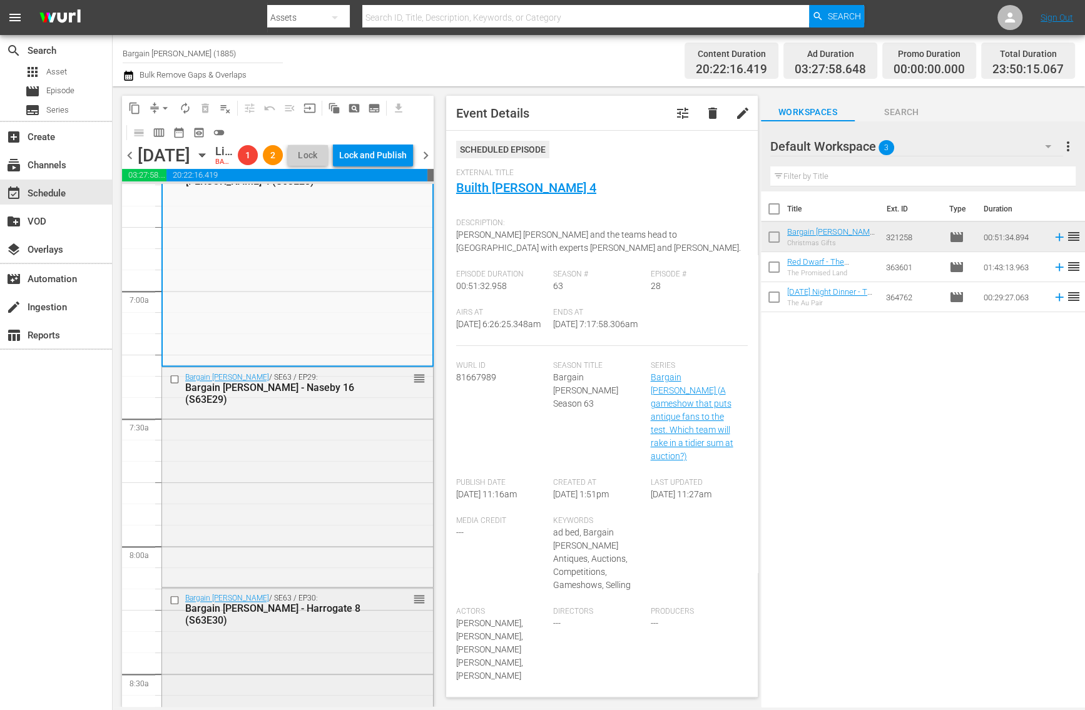
scroll to position [1510, 0]
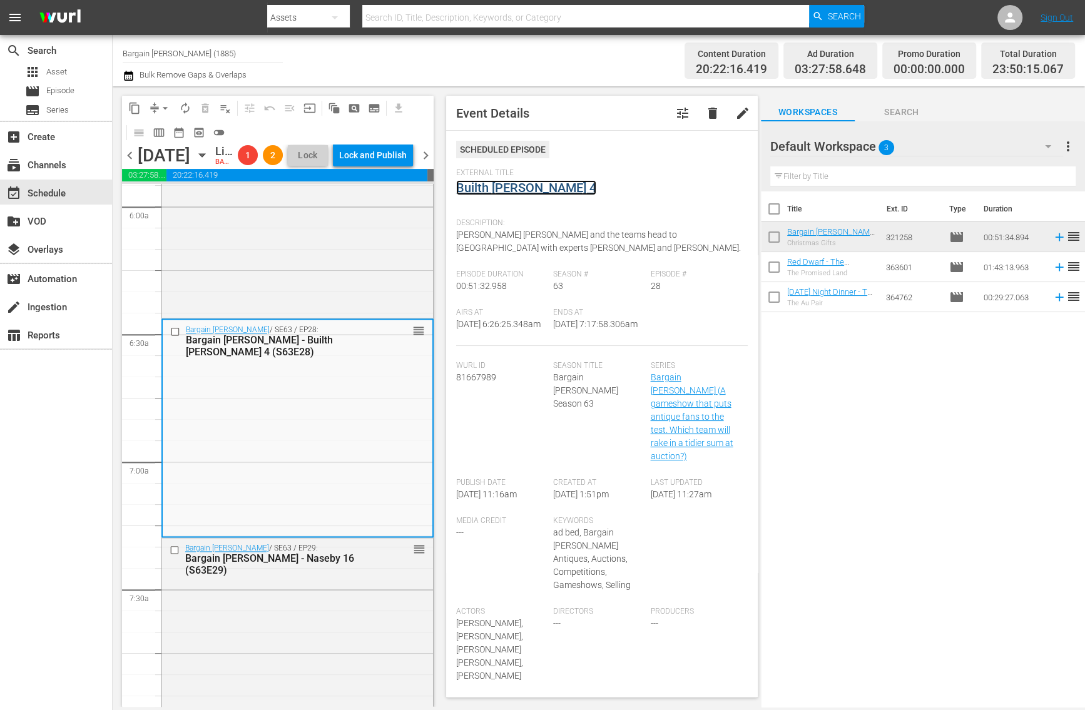
click at [476, 192] on link "Builth Wells 4" at bounding box center [526, 187] width 140 height 15
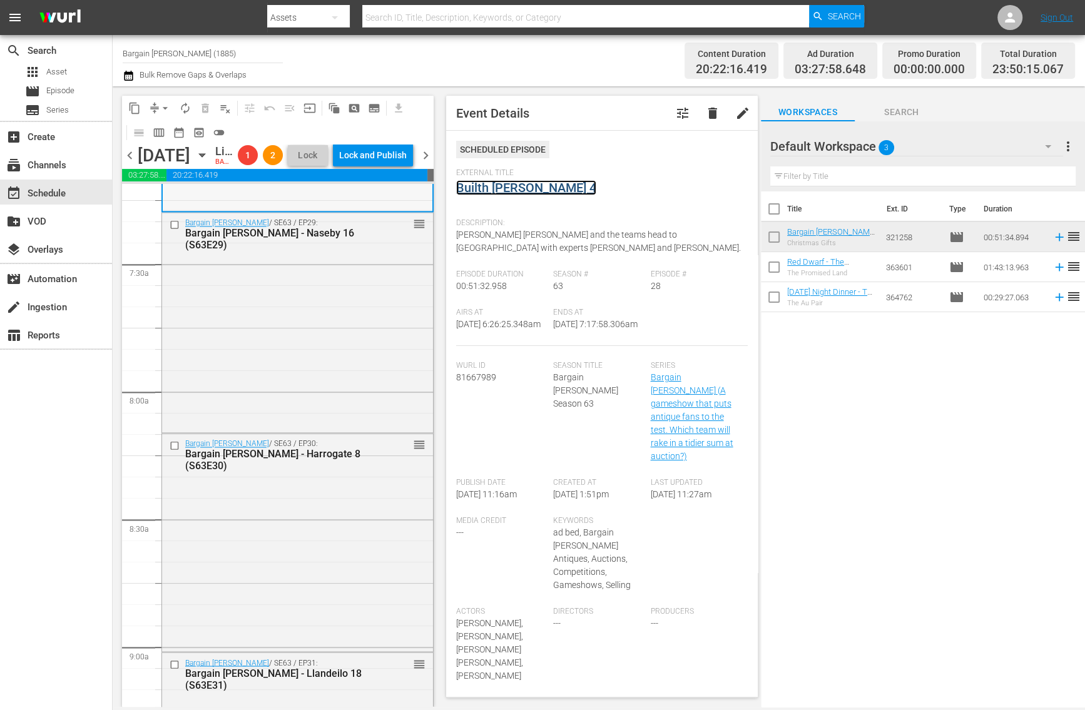
scroll to position [1870, 0]
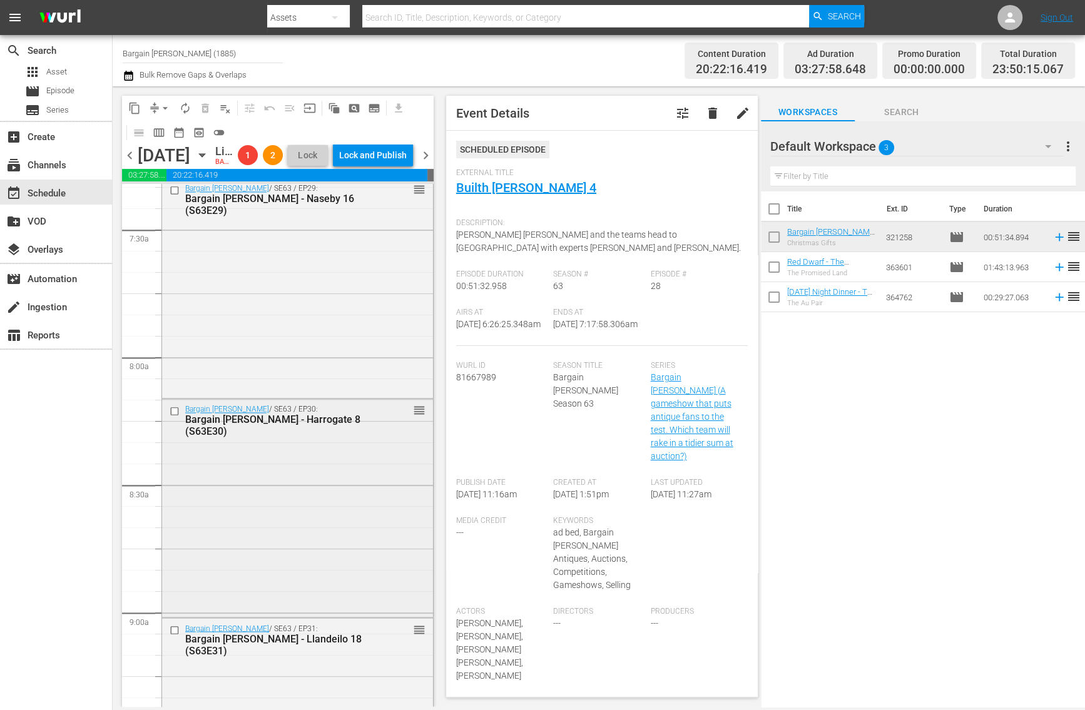
click div "Bargain Hunt / SE63 / EP30: Bargain Hunt - Harrogate 8 (S63E30) reorder"
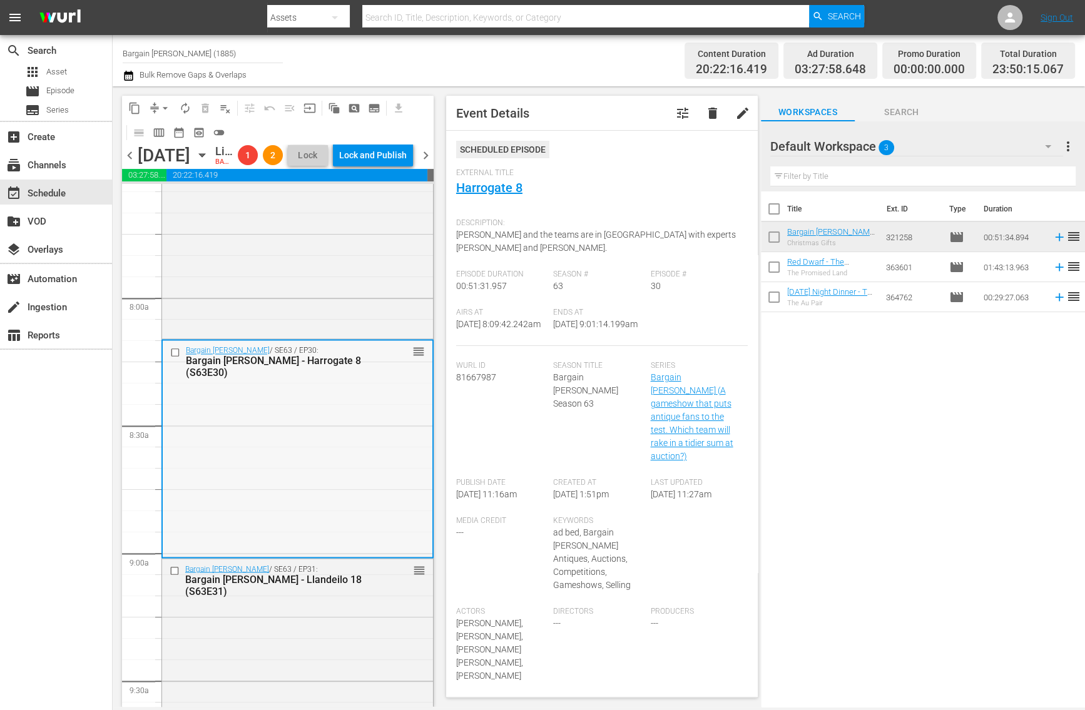
scroll to position [1989, 0]
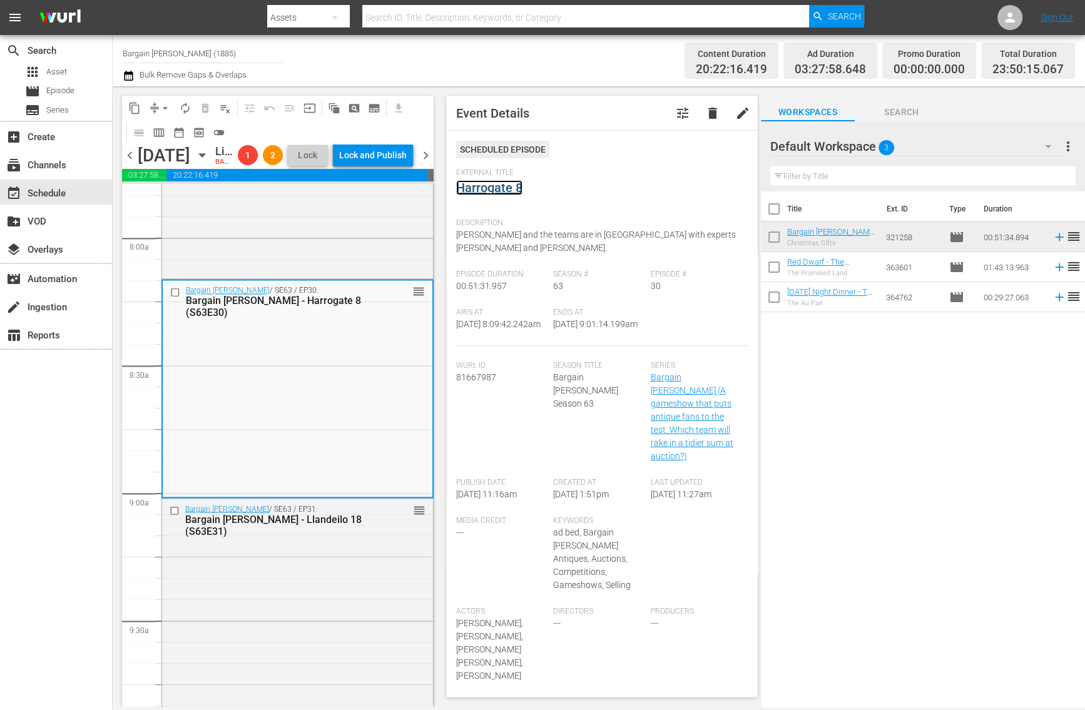
click link "Harrogate 8"
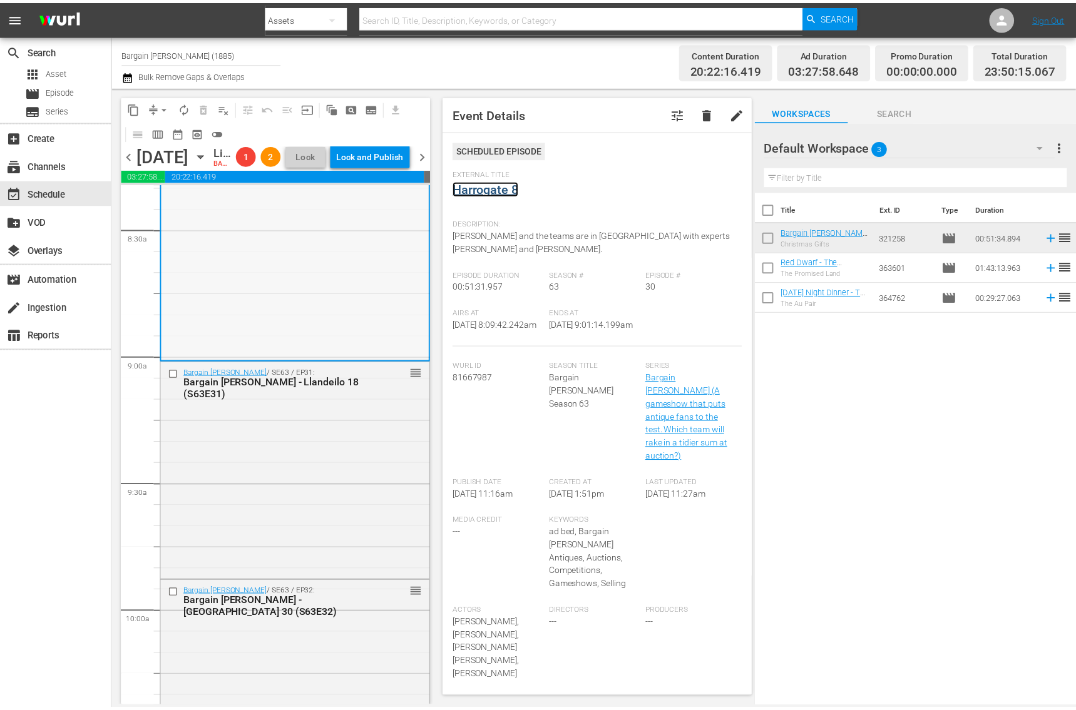
scroll to position [2294, 0]
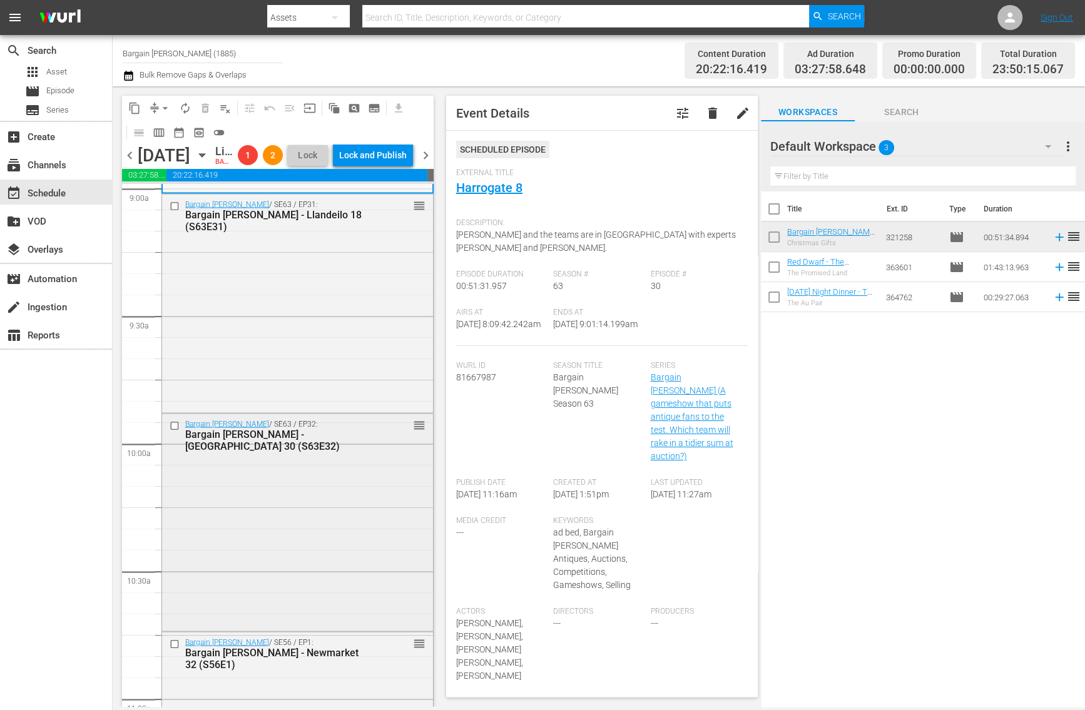
click div "Bargain Hunt / SE63 / EP32: Bargain Hunt - Newark 30 (S63E32) reorder"
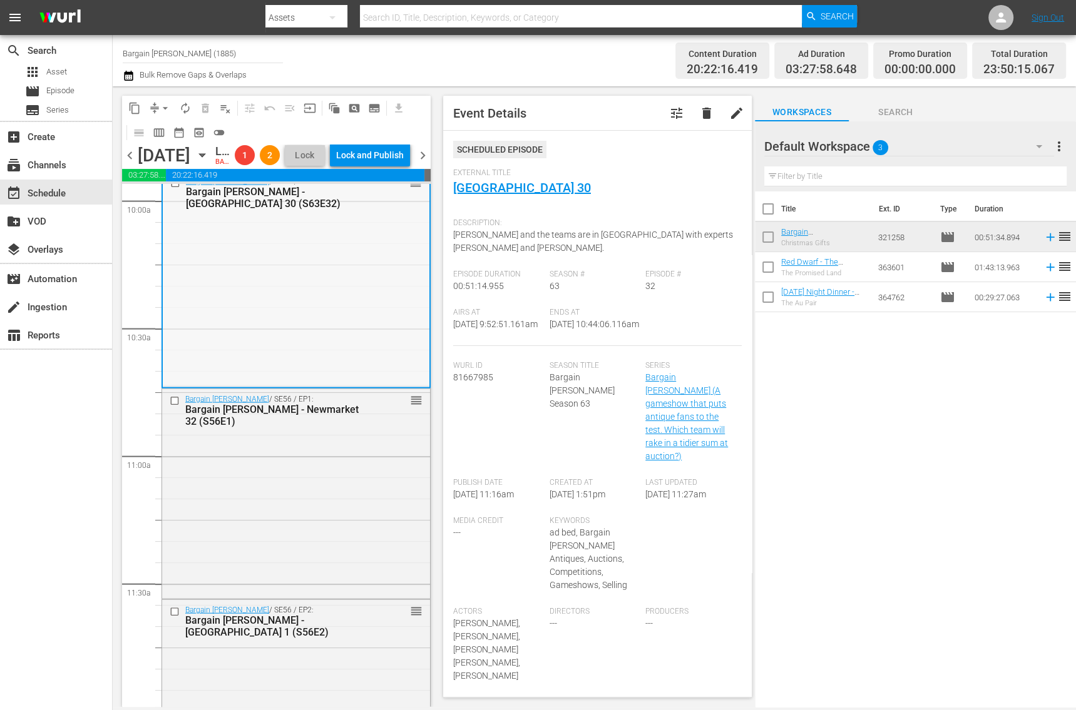
scroll to position [2712, 0]
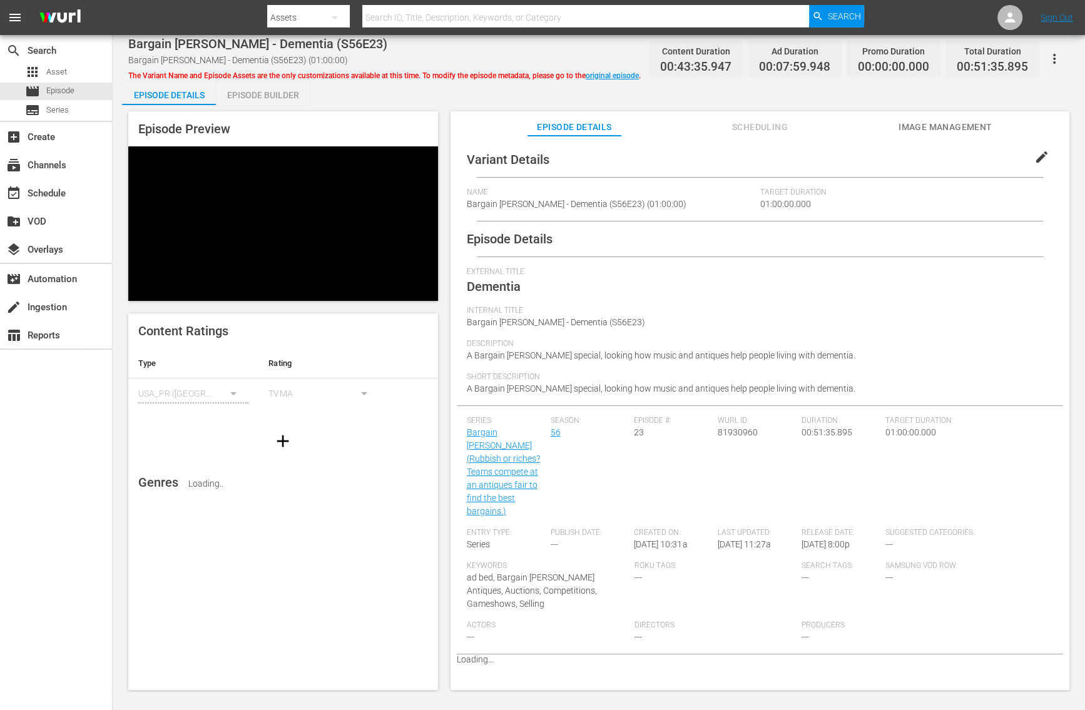
click at [252, 95] on div "Episode Builder" at bounding box center [263, 95] width 94 height 30
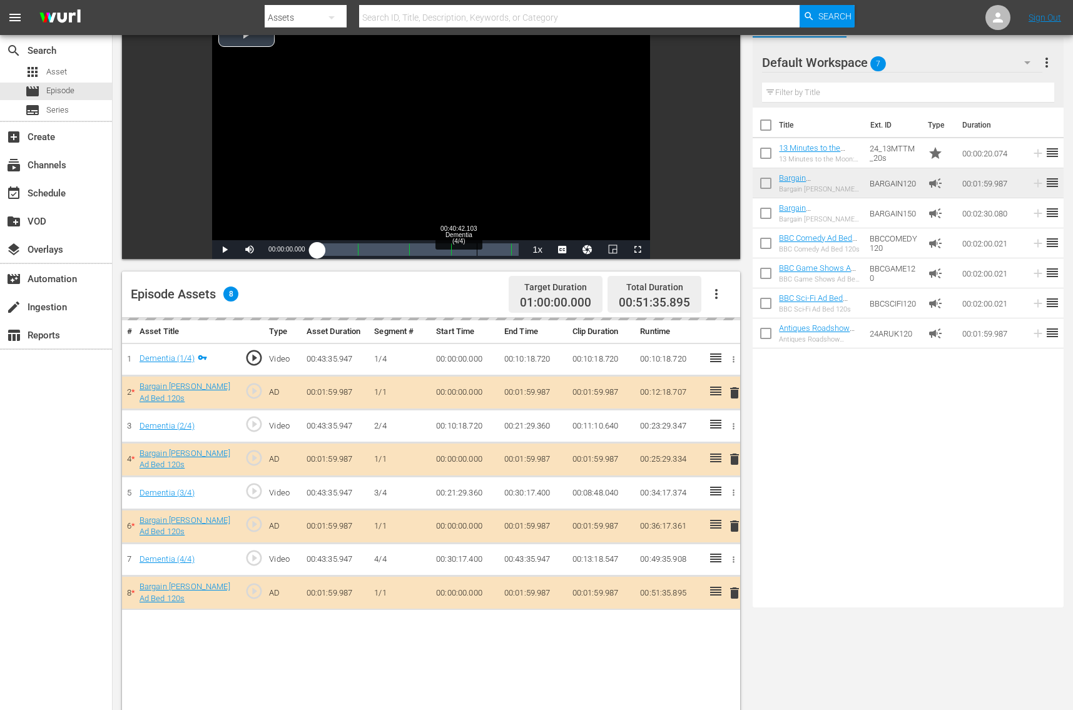
scroll to position [135, 0]
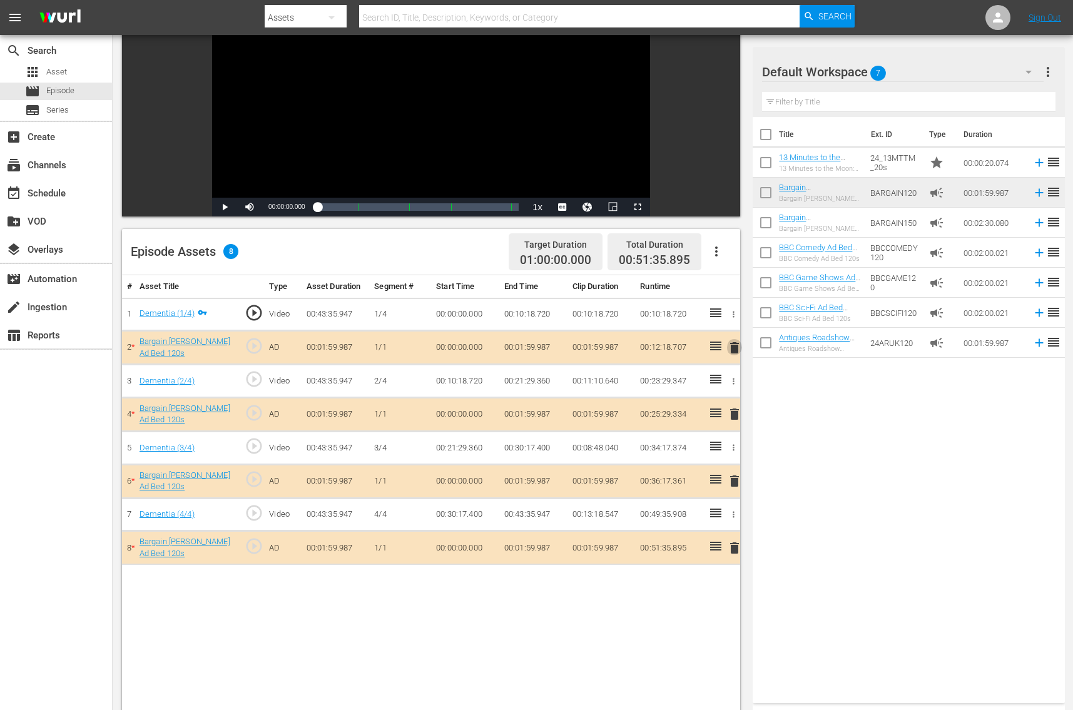
click at [732, 348] on span "delete" at bounding box center [734, 348] width 15 height 15
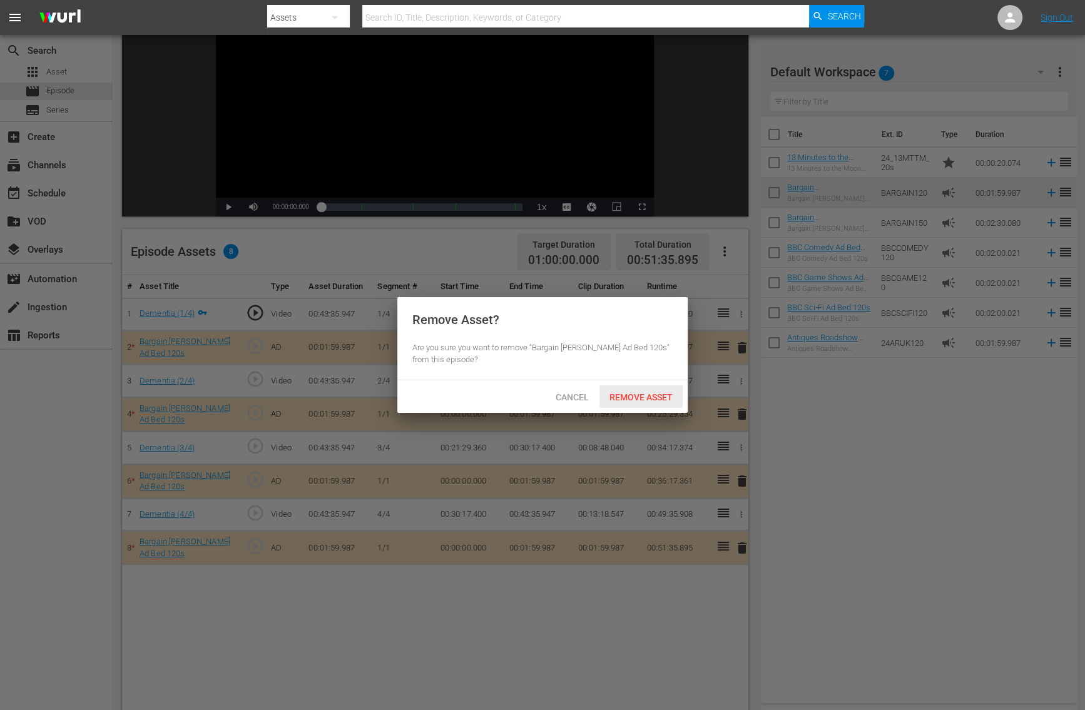
click at [662, 394] on span "Remove Asset" at bounding box center [641, 397] width 83 height 10
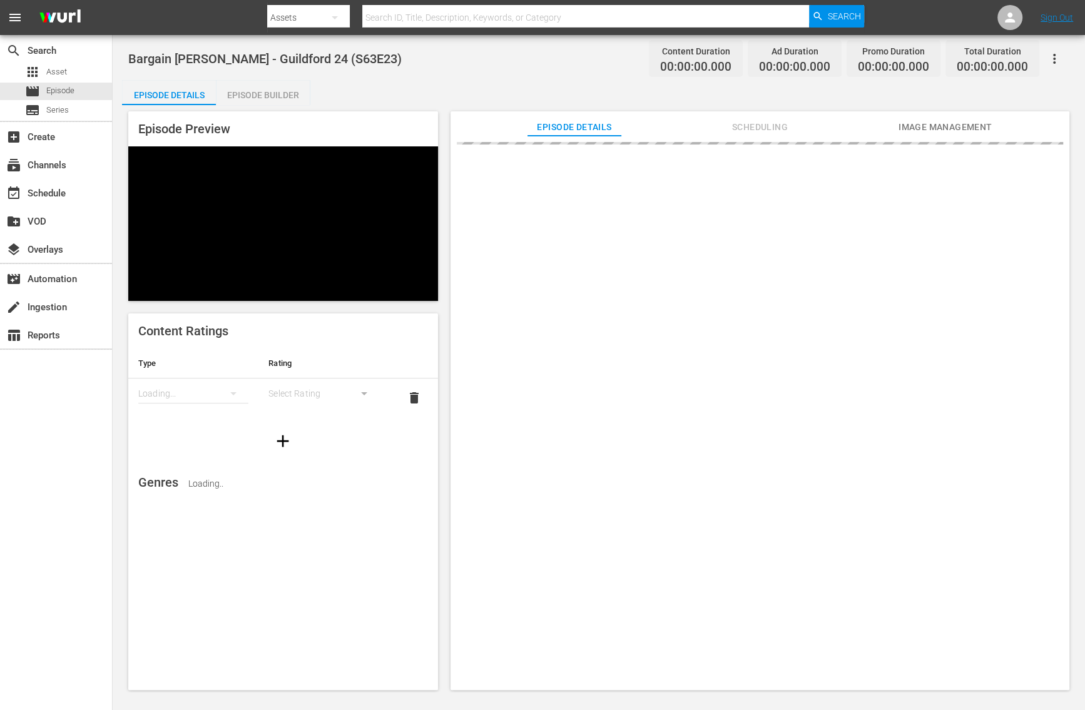
click at [259, 98] on div "Episode Builder" at bounding box center [263, 95] width 94 height 30
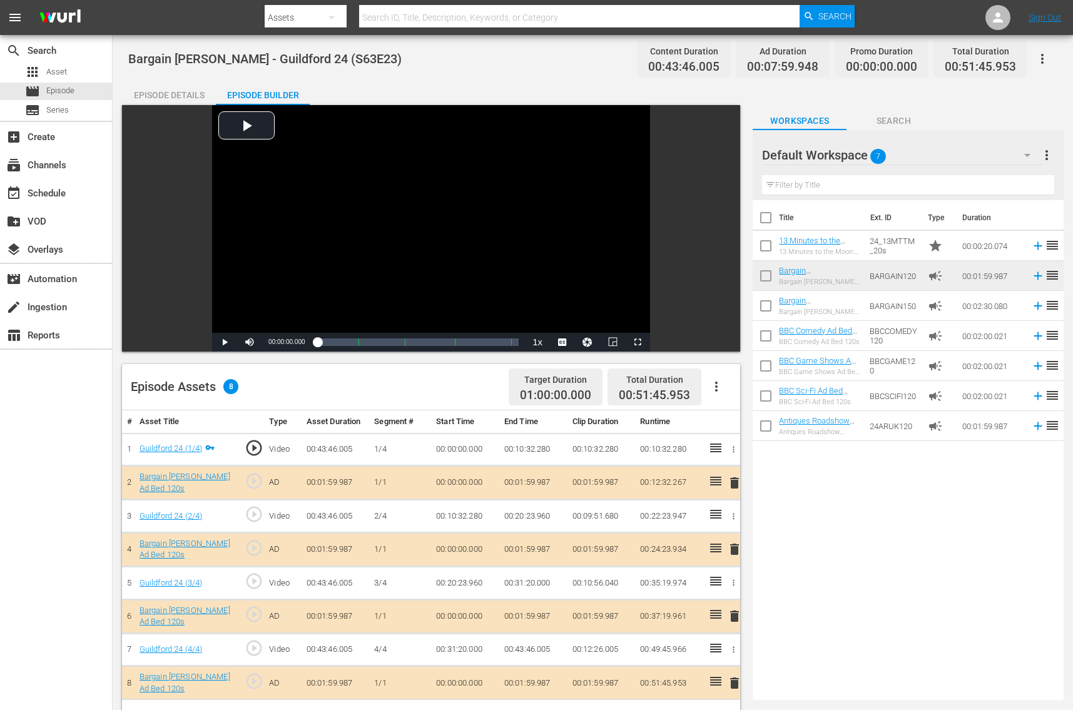
click at [735, 476] on span "delete" at bounding box center [734, 483] width 15 height 15
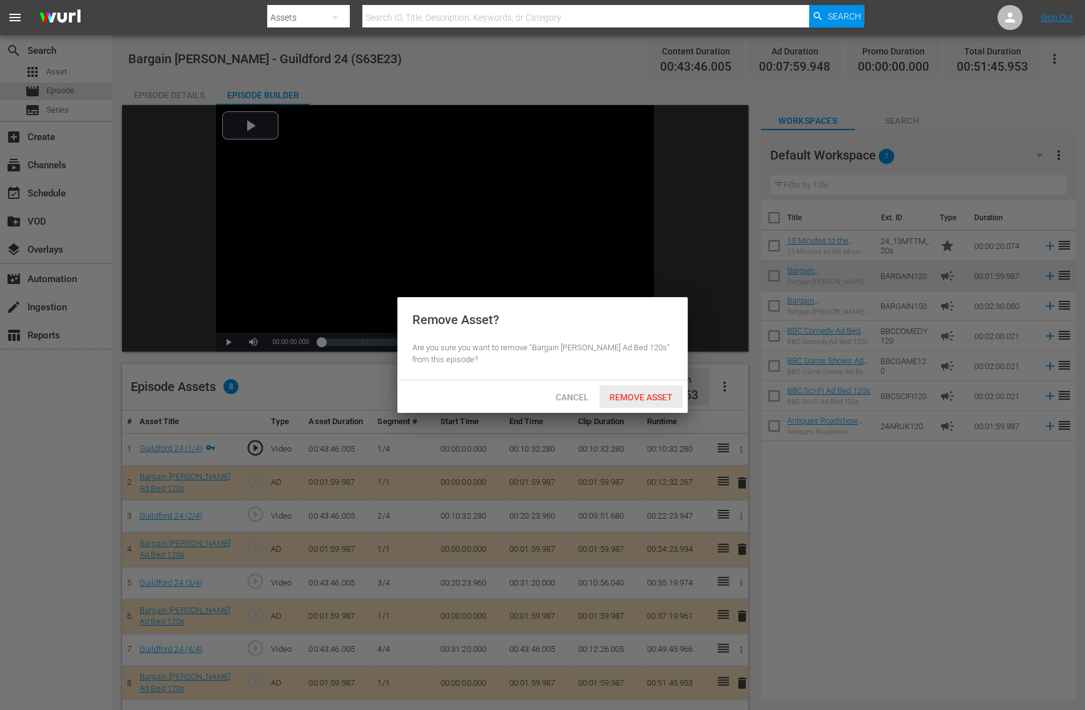
click at [636, 386] on div "Remove Asset" at bounding box center [641, 397] width 83 height 23
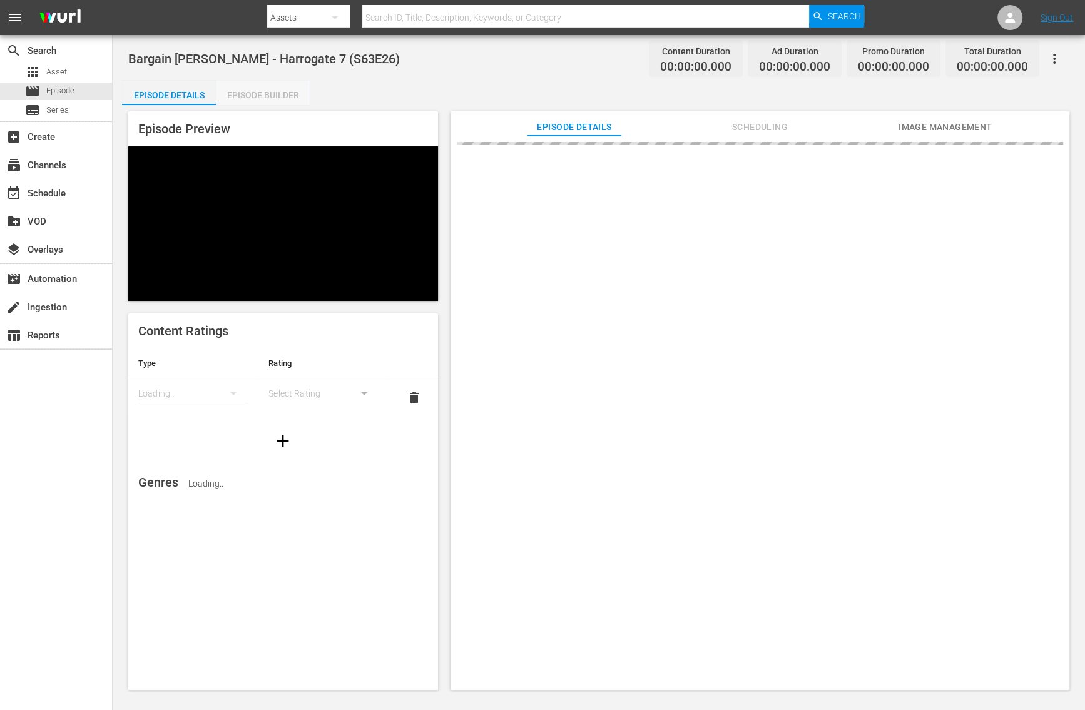
click at [284, 94] on div "Episode Builder" at bounding box center [263, 95] width 94 height 30
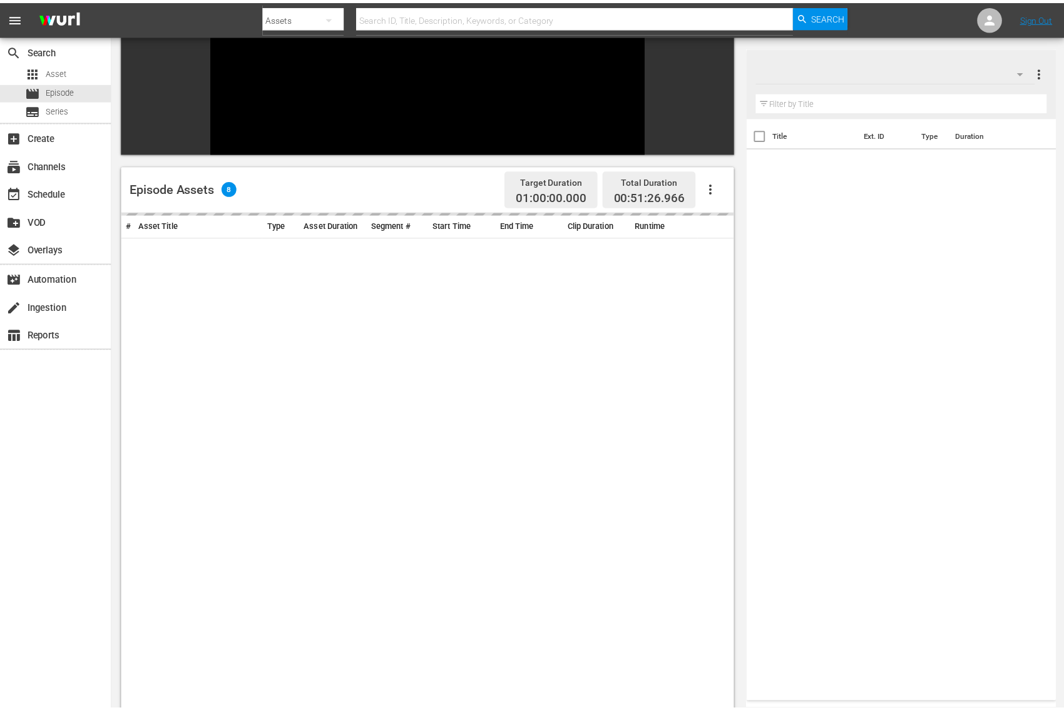
scroll to position [173, 0]
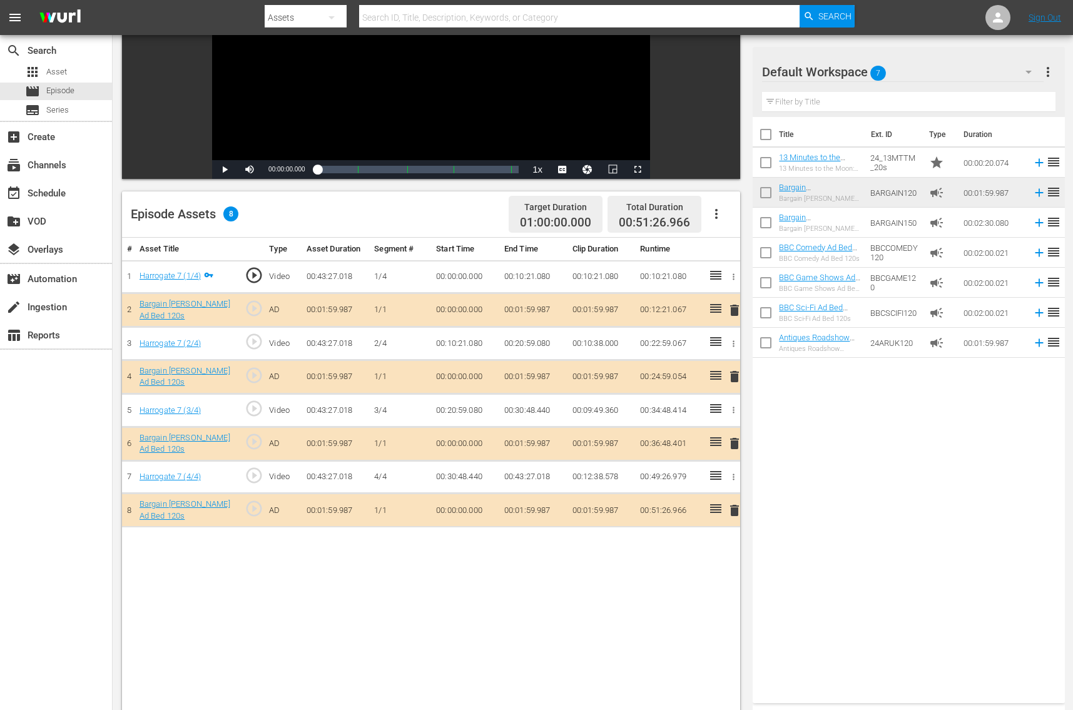
click at [736, 309] on span "delete" at bounding box center [734, 310] width 15 height 15
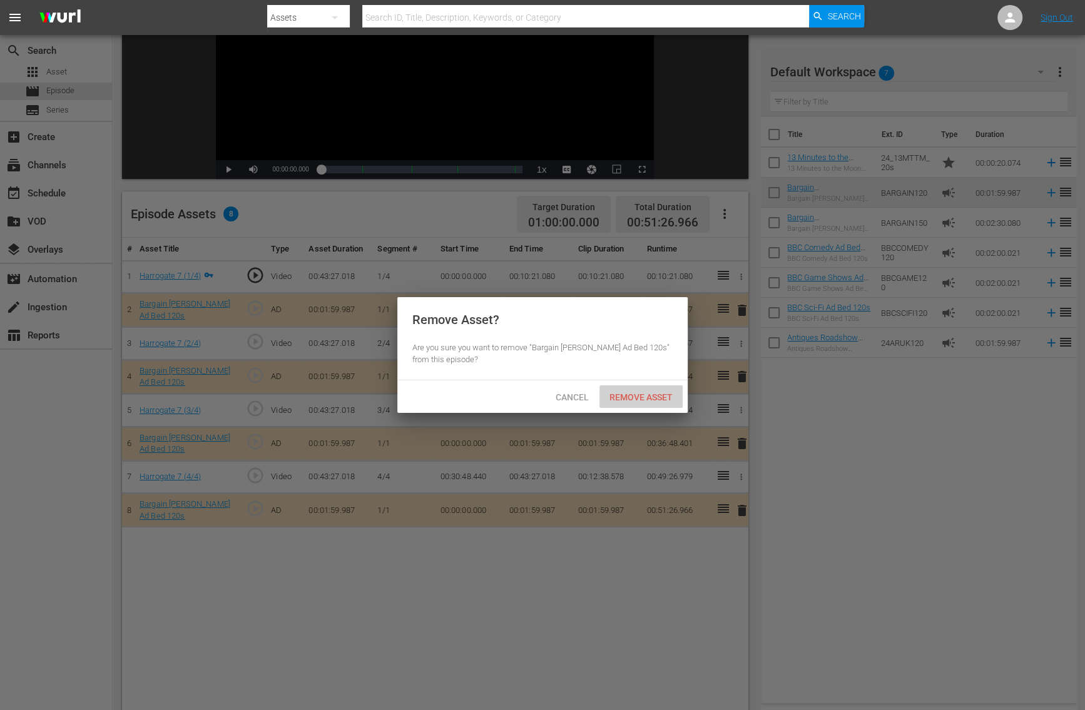
click at [643, 389] on div "Remove Asset" at bounding box center [641, 397] width 83 height 23
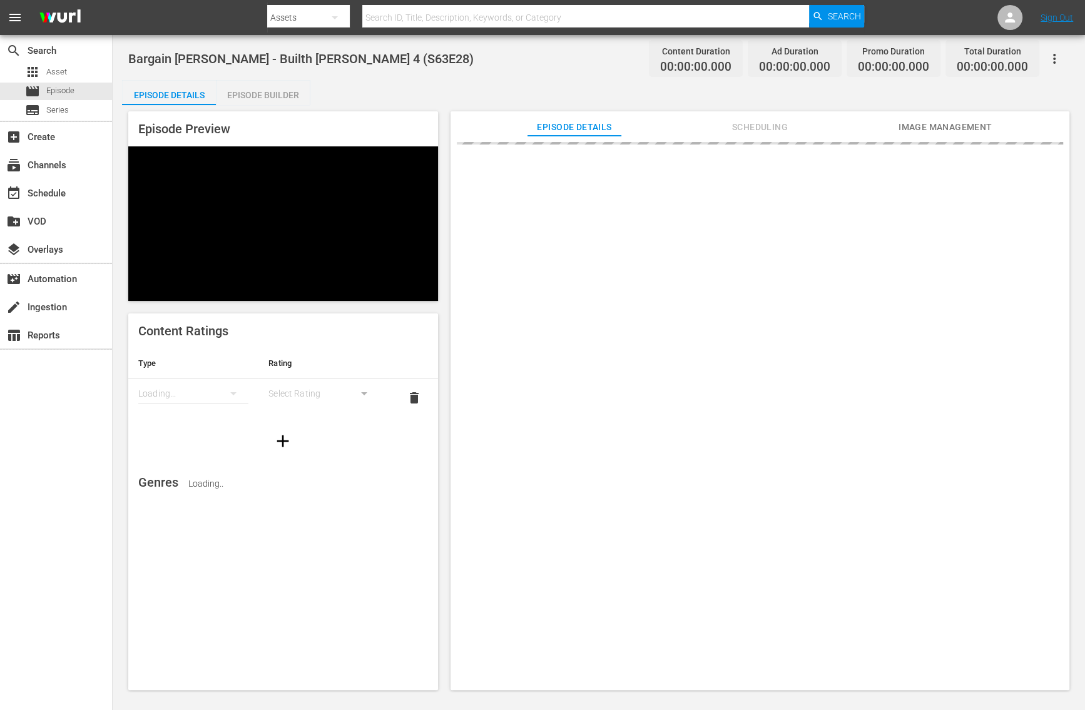
click at [278, 90] on div "Episode Builder" at bounding box center [263, 95] width 94 height 30
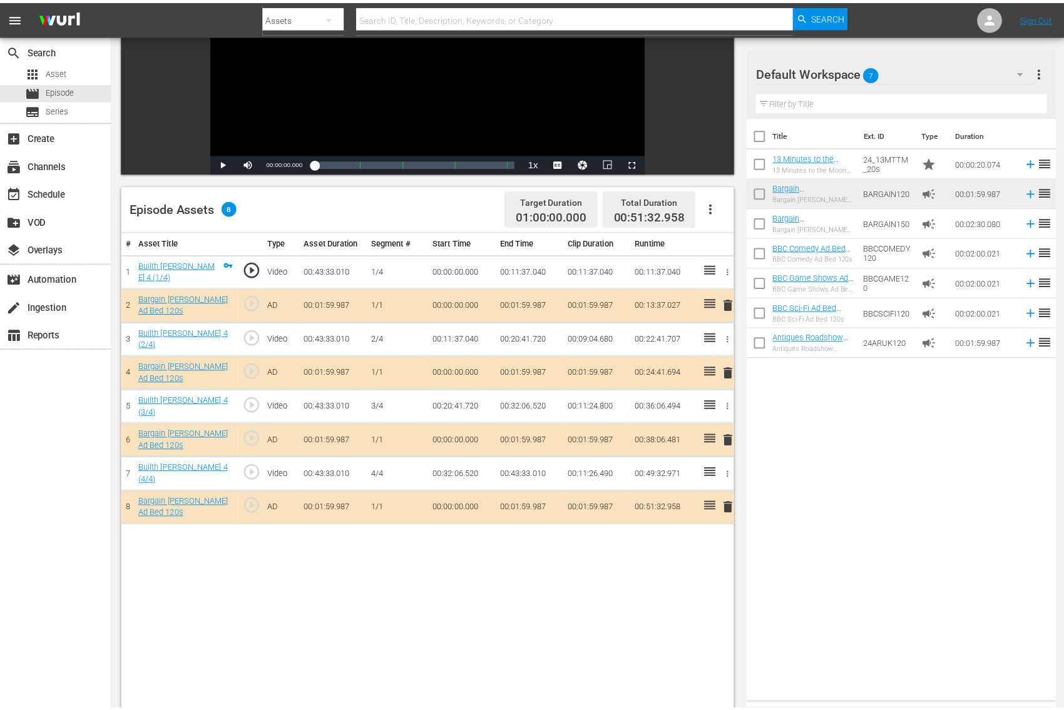
scroll to position [207, 0]
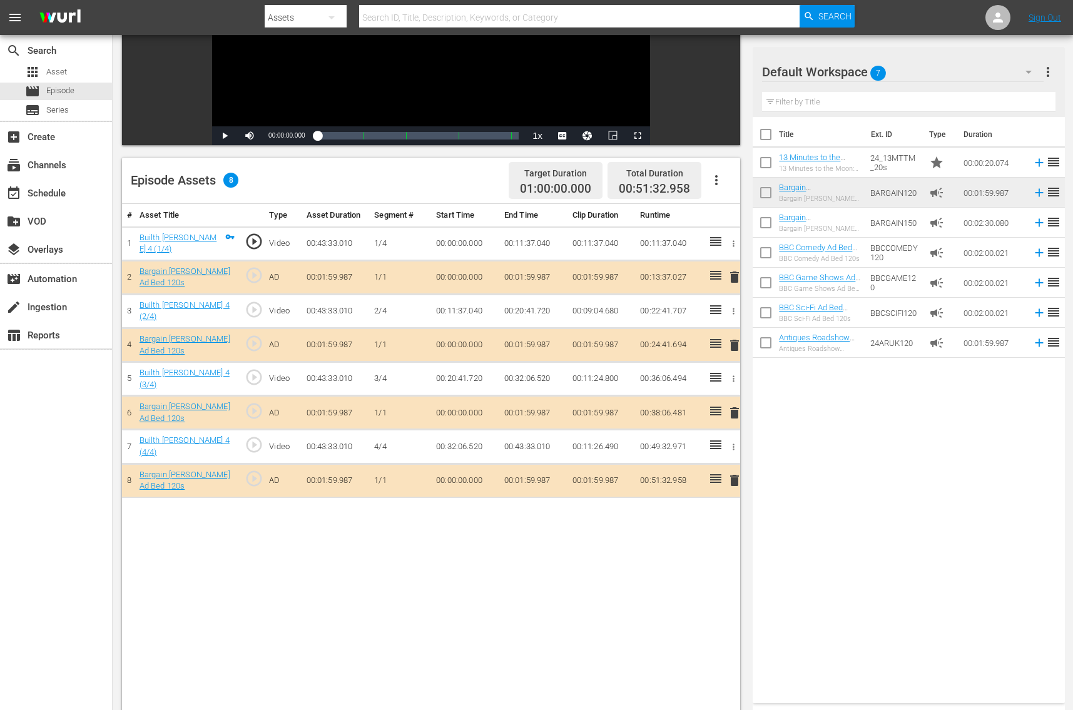
click at [732, 279] on span "delete" at bounding box center [734, 277] width 15 height 15
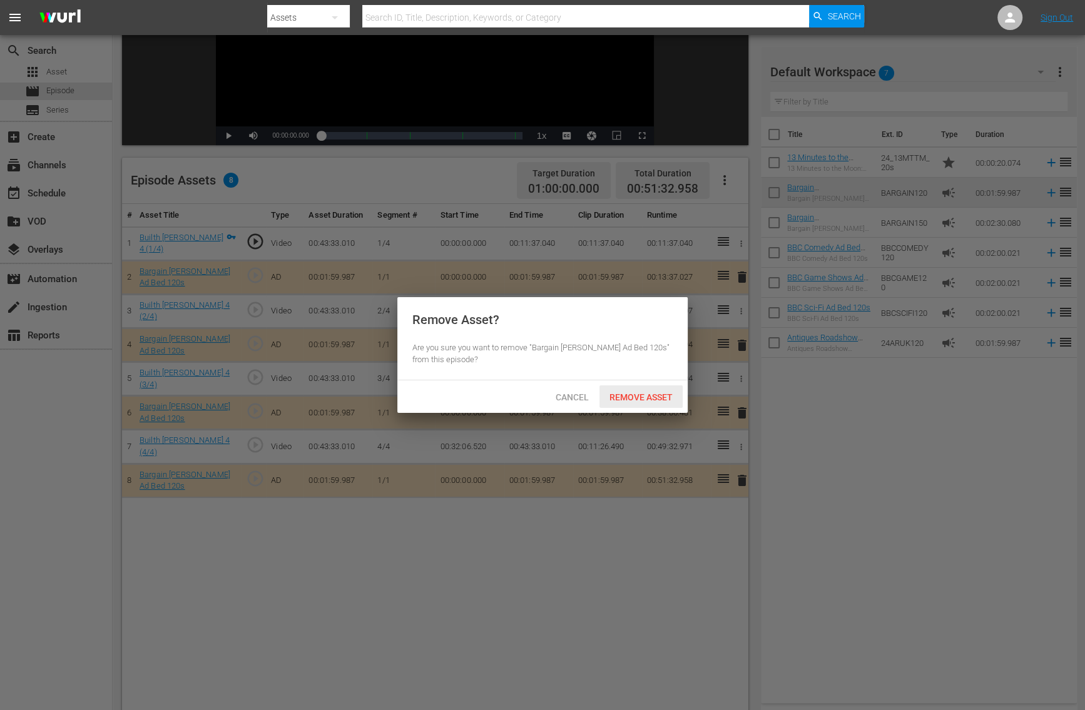
click at [642, 396] on span "Remove Asset" at bounding box center [641, 397] width 83 height 10
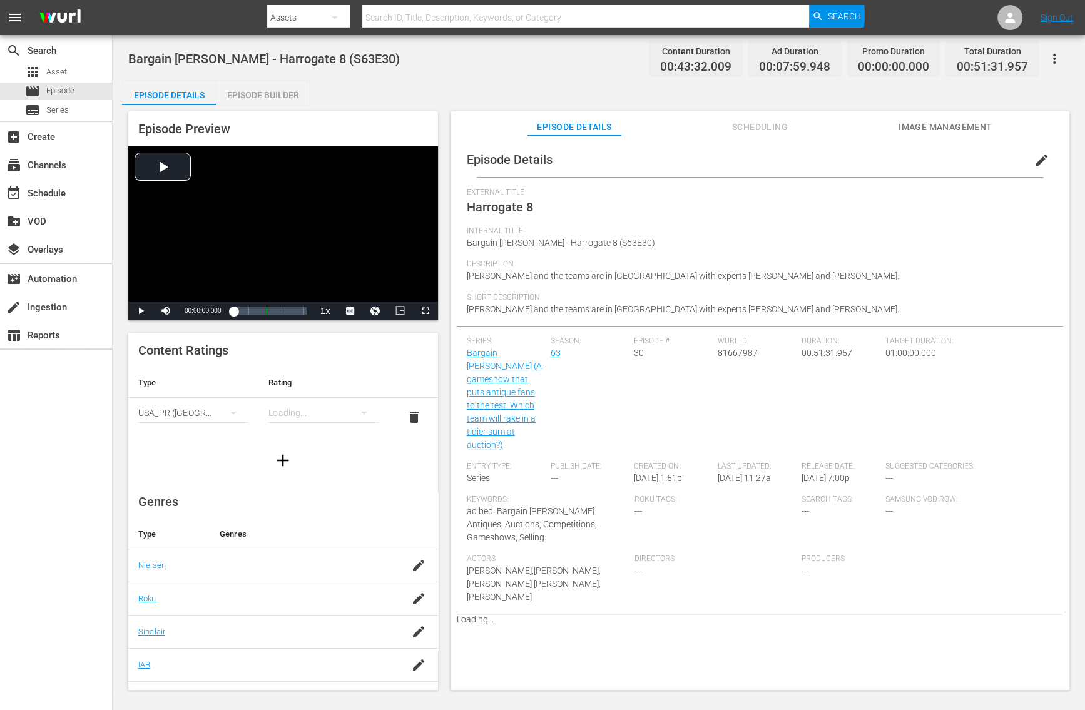
click at [279, 110] on div "Episode Preview Video Player is loading. Play Video Play Mute Current Time 00:0…" at bounding box center [599, 402] width 954 height 595
click at [279, 95] on div "Episode Builder" at bounding box center [263, 95] width 94 height 30
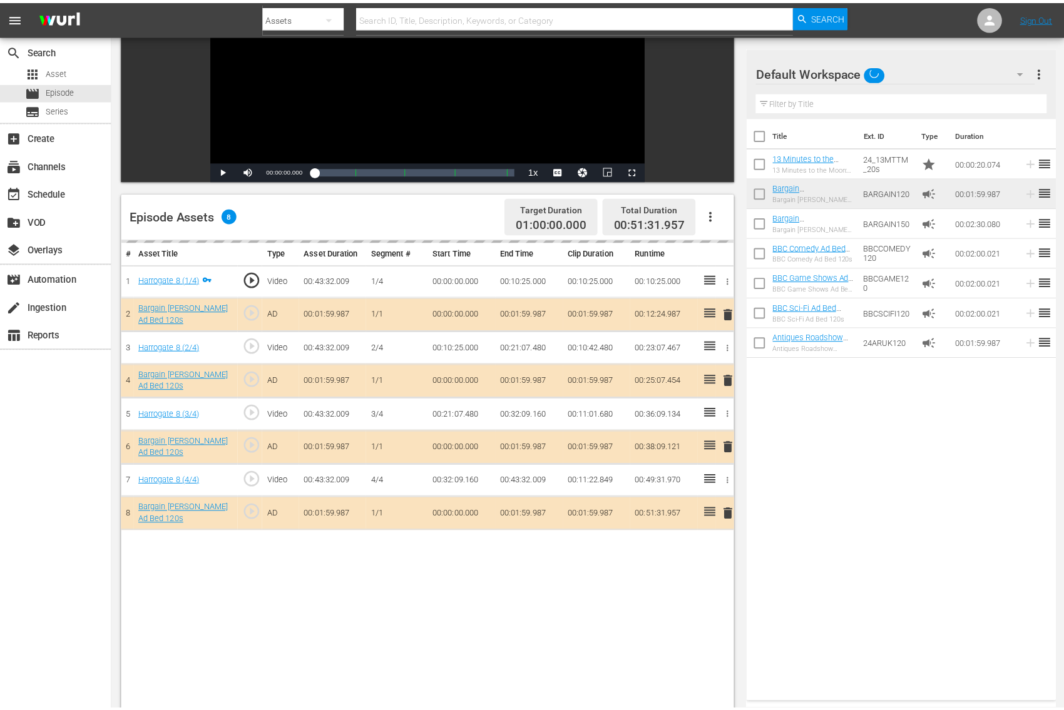
scroll to position [215, 0]
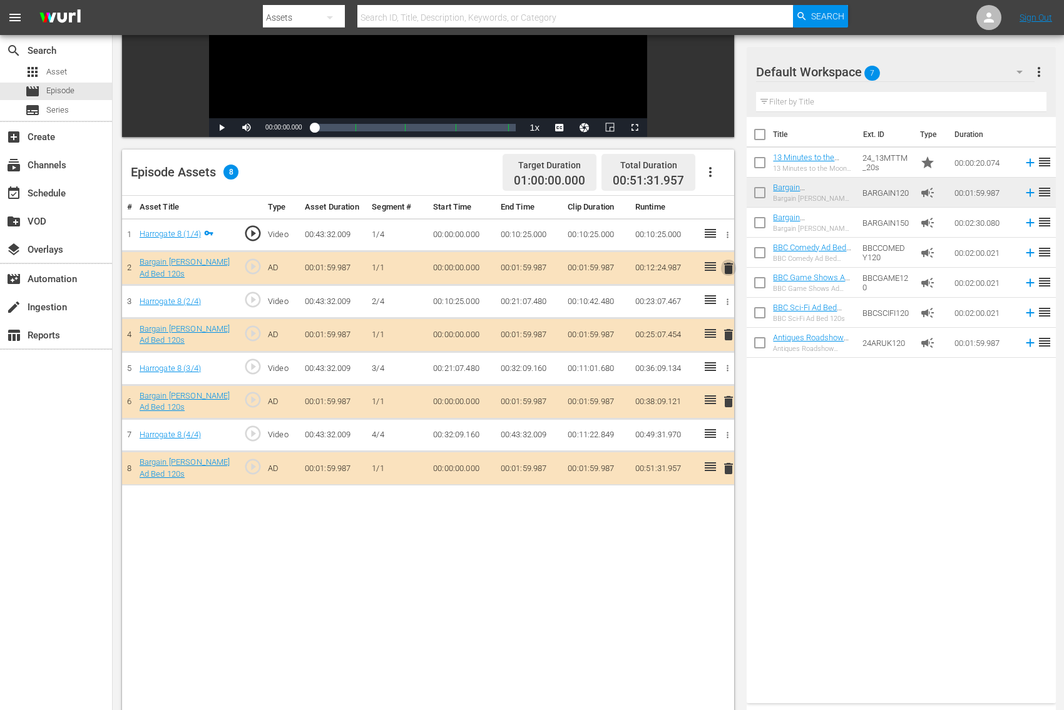
click at [726, 268] on span "delete" at bounding box center [728, 268] width 15 height 15
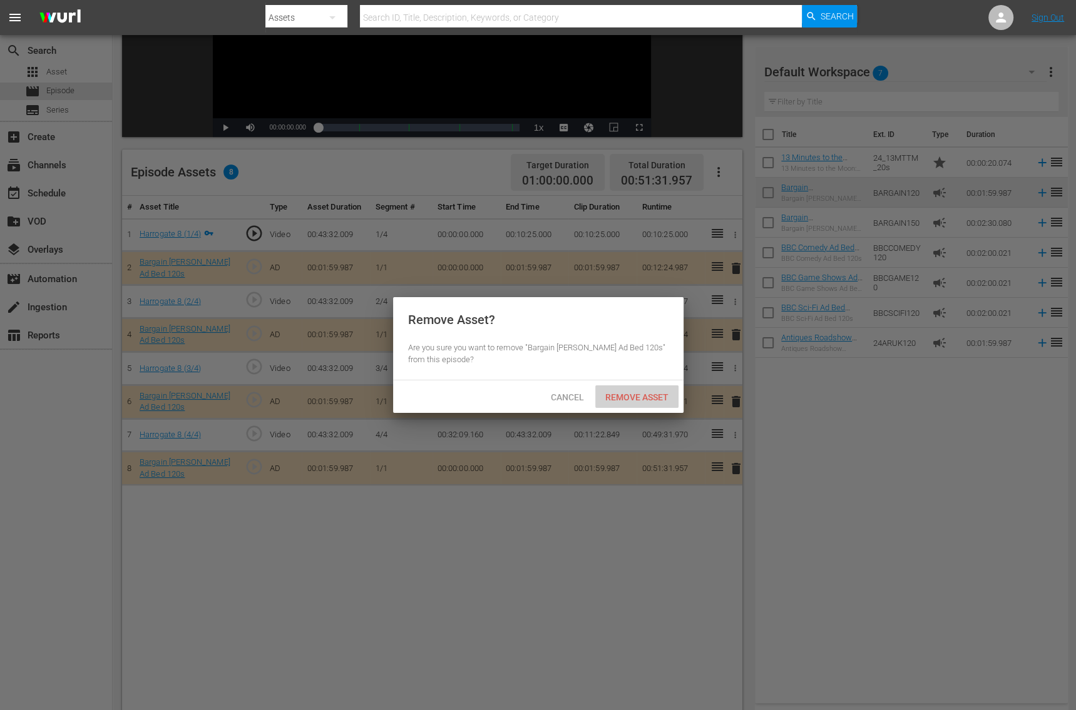
click at [645, 395] on span "Remove Asset" at bounding box center [636, 397] width 83 height 10
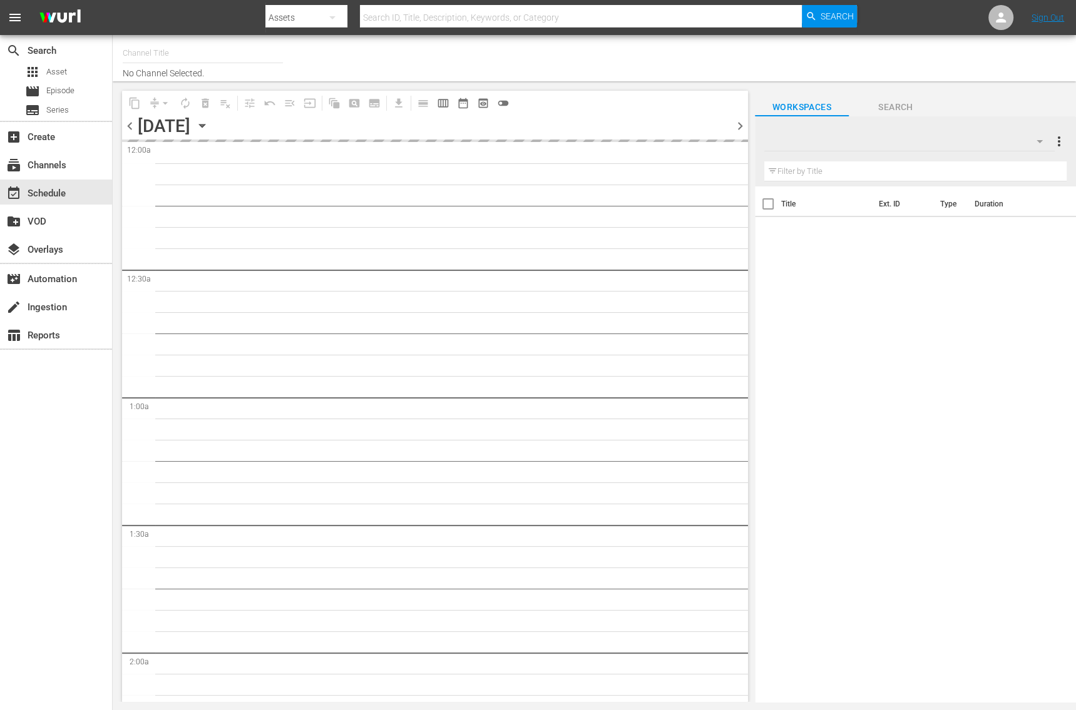
type input "Bargain [PERSON_NAME] (1885)"
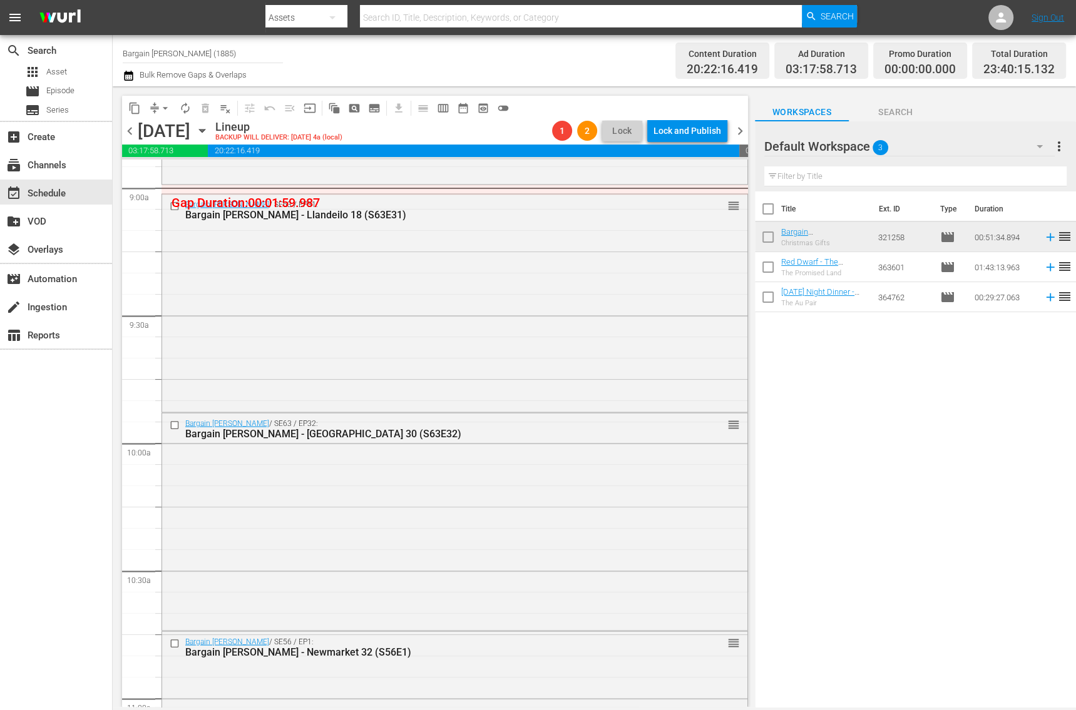
scroll to position [2442, 0]
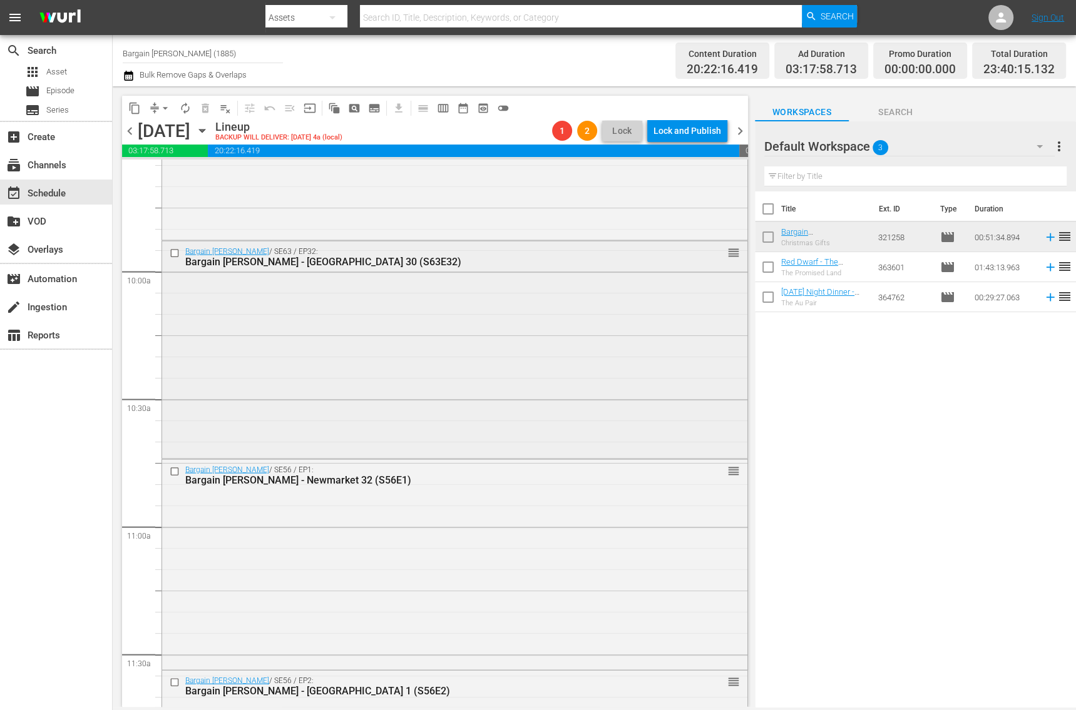
click at [388, 371] on div "Bargain [PERSON_NAME] / SE63 / EP32: Bargain [PERSON_NAME] - [GEOGRAPHIC_DATA] …" at bounding box center [454, 349] width 585 height 214
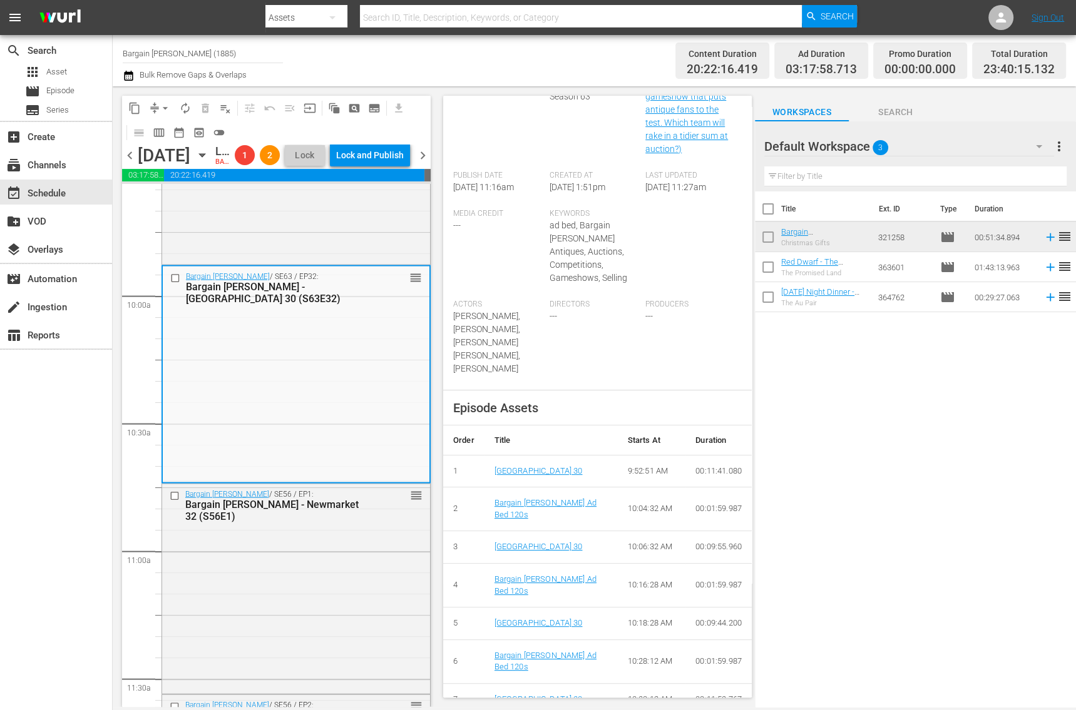
scroll to position [0, 0]
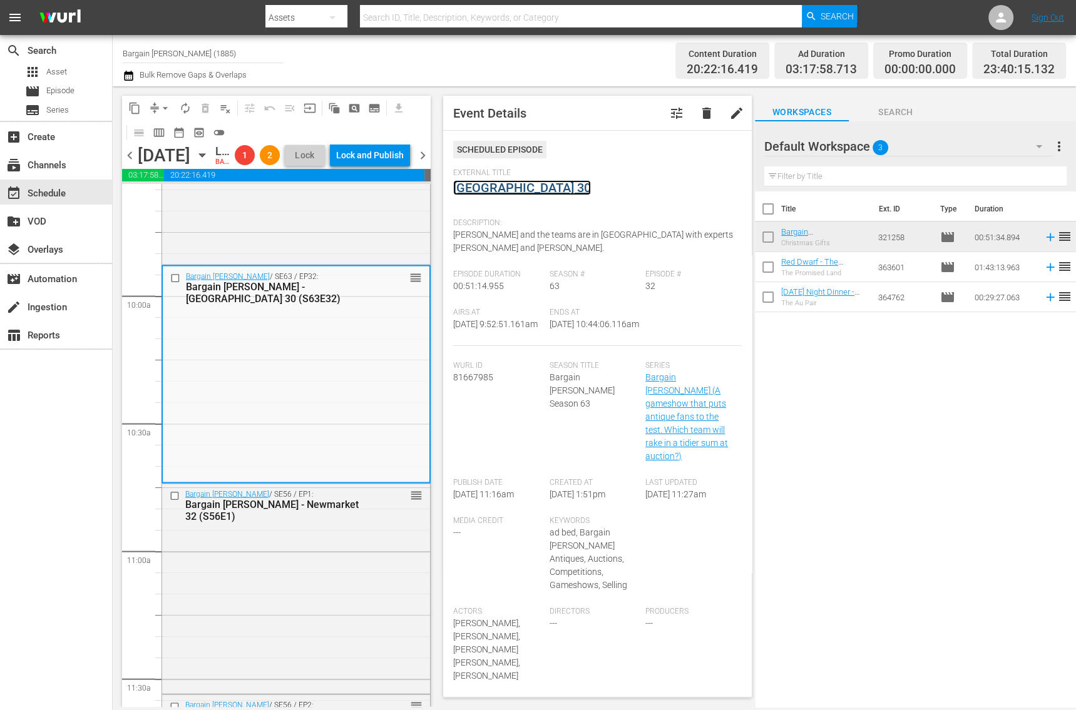
click at [473, 189] on link "[GEOGRAPHIC_DATA] 30" at bounding box center [522, 187] width 138 height 15
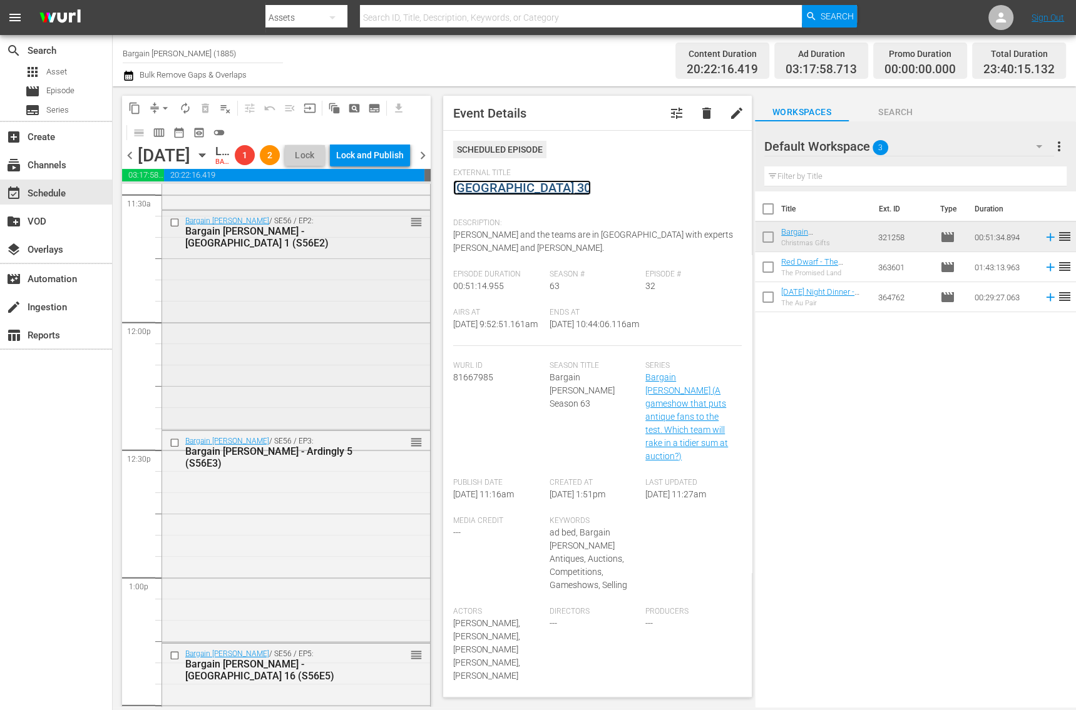
scroll to position [2966, 0]
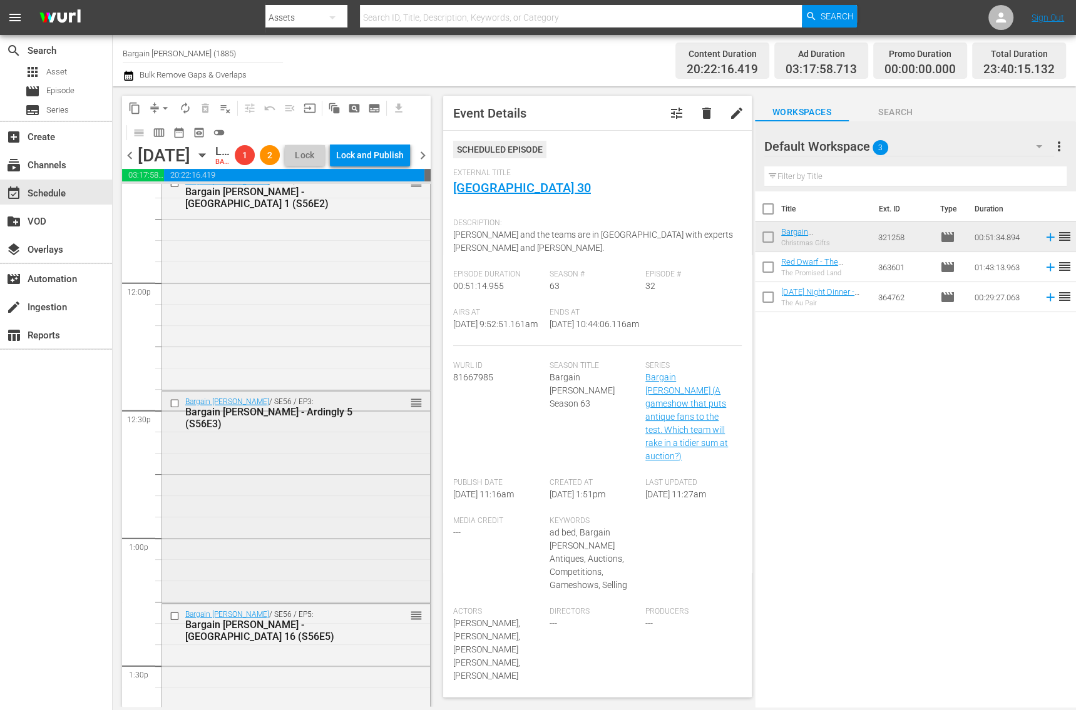
click at [270, 518] on div "Bargain [PERSON_NAME] / SE56 / EP3: Bargain [PERSON_NAME] - Ardingly 5 (S56E3) …" at bounding box center [296, 496] width 268 height 208
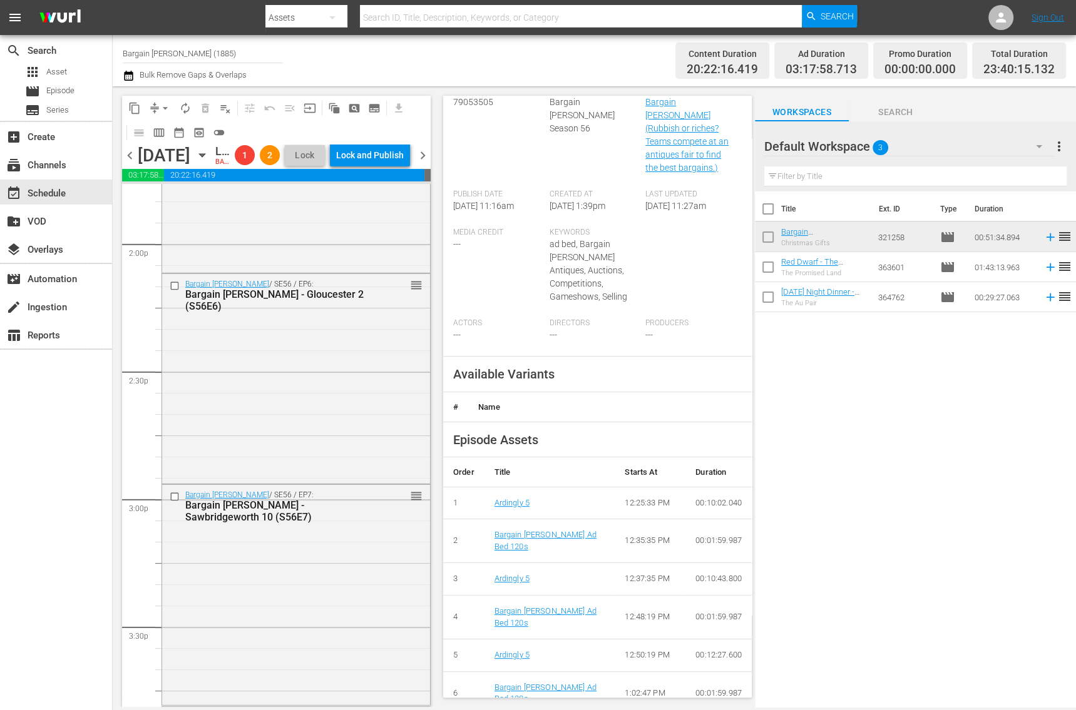
scroll to position [210, 0]
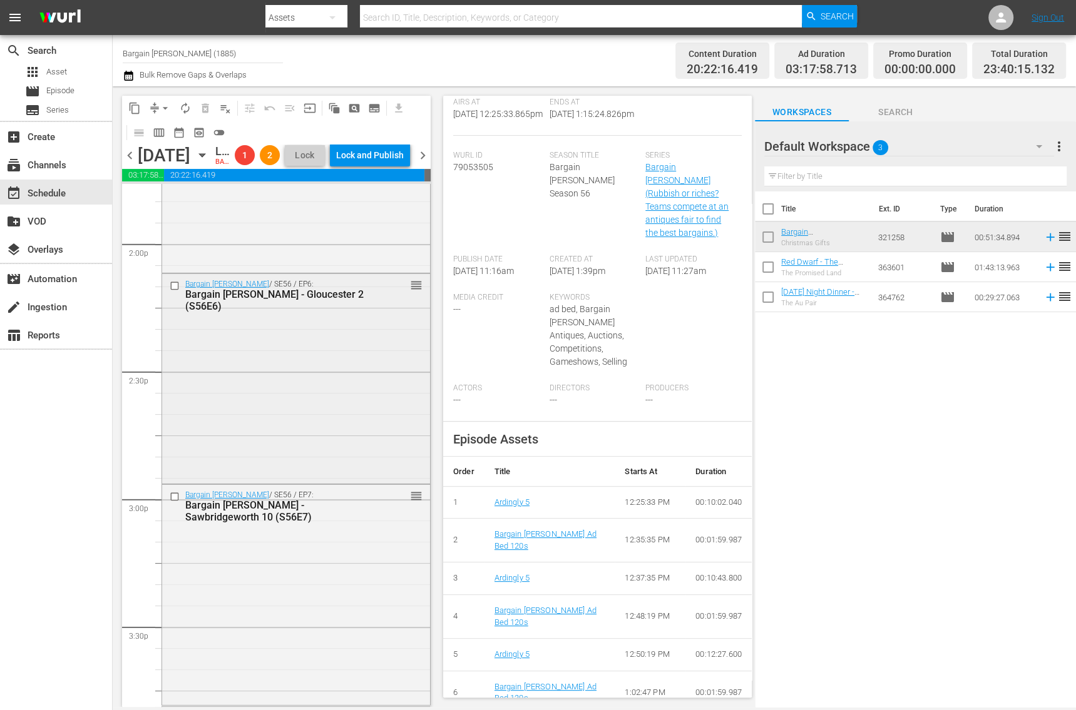
click at [333, 452] on div "Bargain [PERSON_NAME] / SE56 / EP6: Bargain [PERSON_NAME] - Gloucester 2 (S56E6…" at bounding box center [296, 377] width 268 height 207
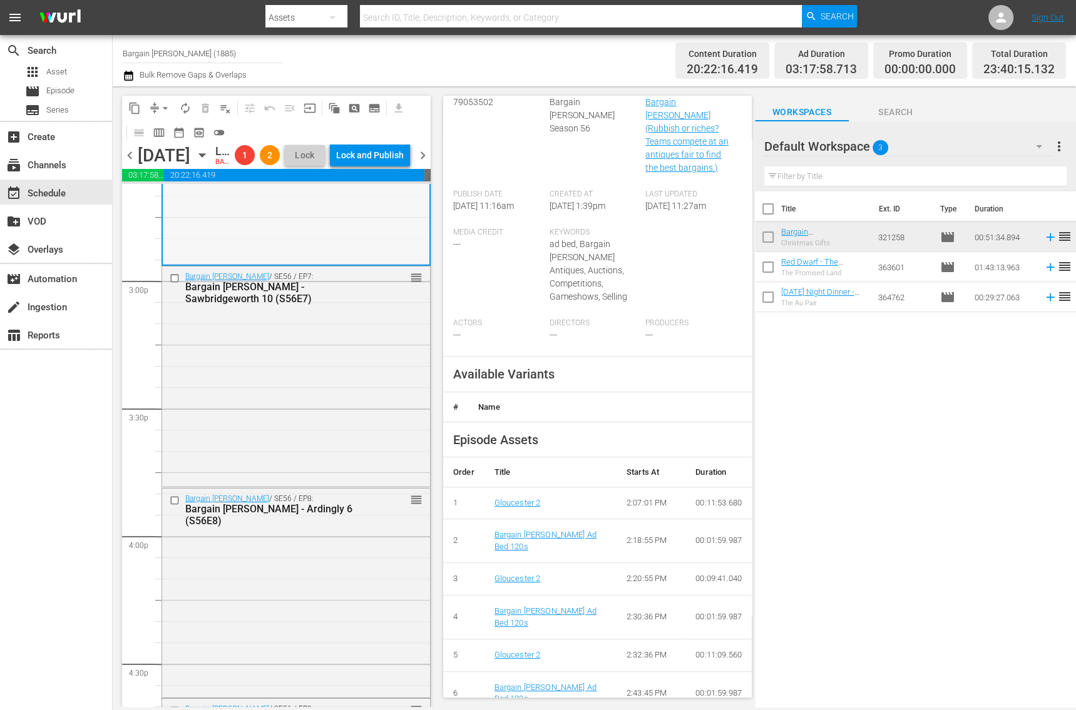
scroll to position [3864, 0]
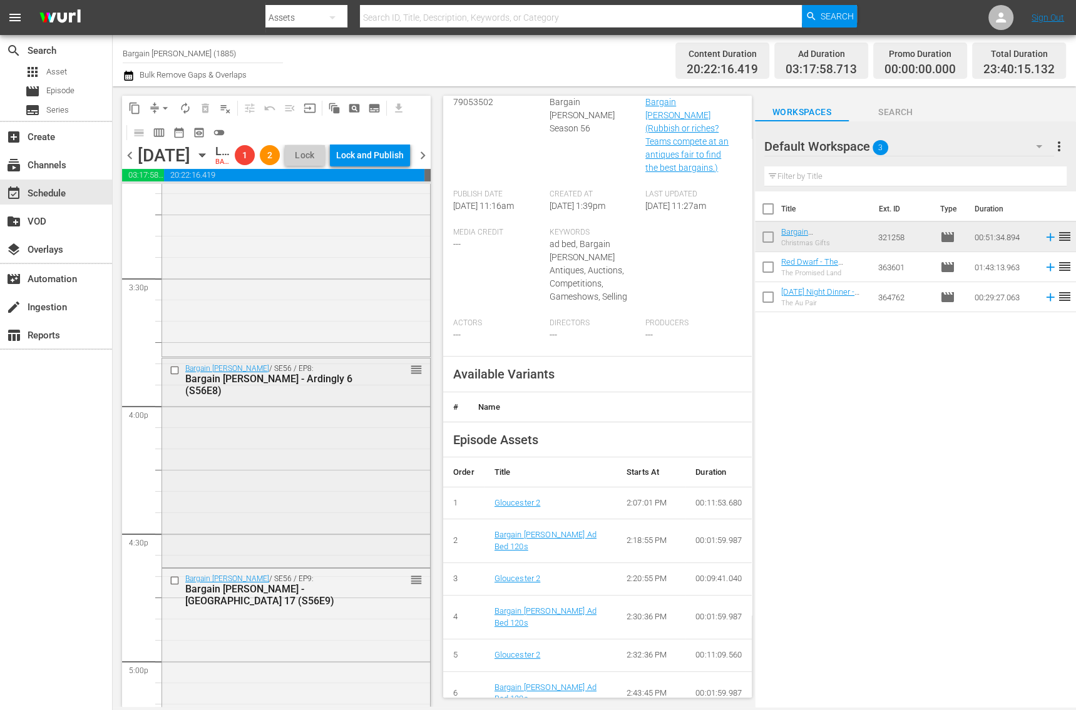
click at [309, 501] on div "Bargain [PERSON_NAME] / SE56 / EP8: Bargain [PERSON_NAME] - Ardingly 6 (S56E8) …" at bounding box center [296, 462] width 268 height 207
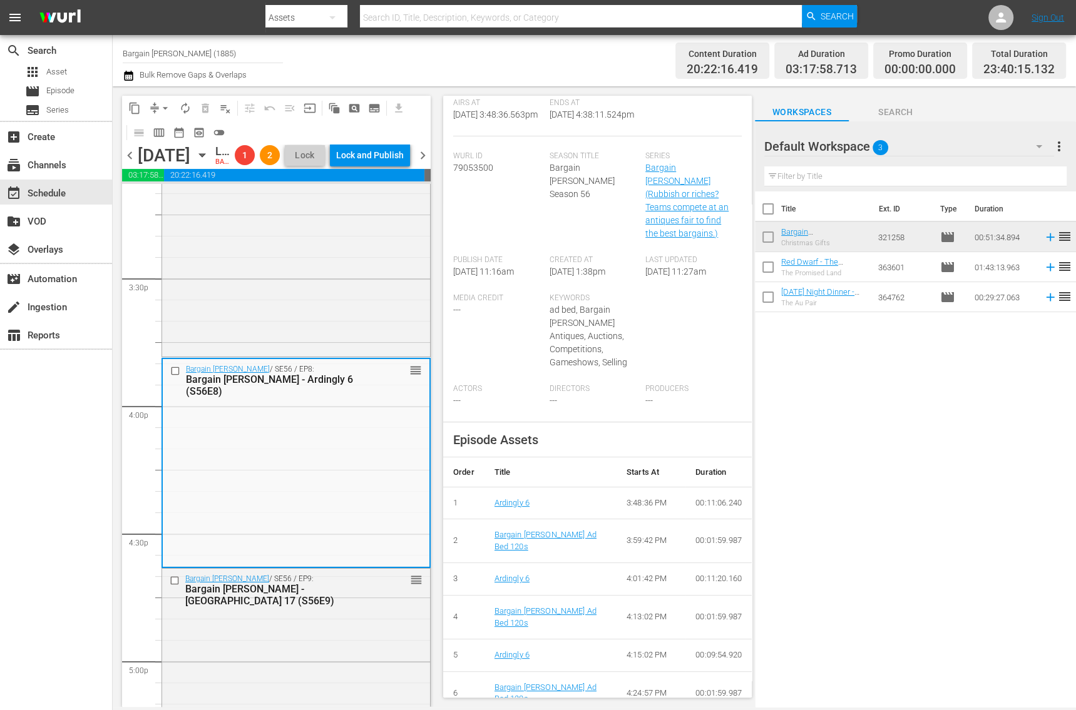
scroll to position [200, 0]
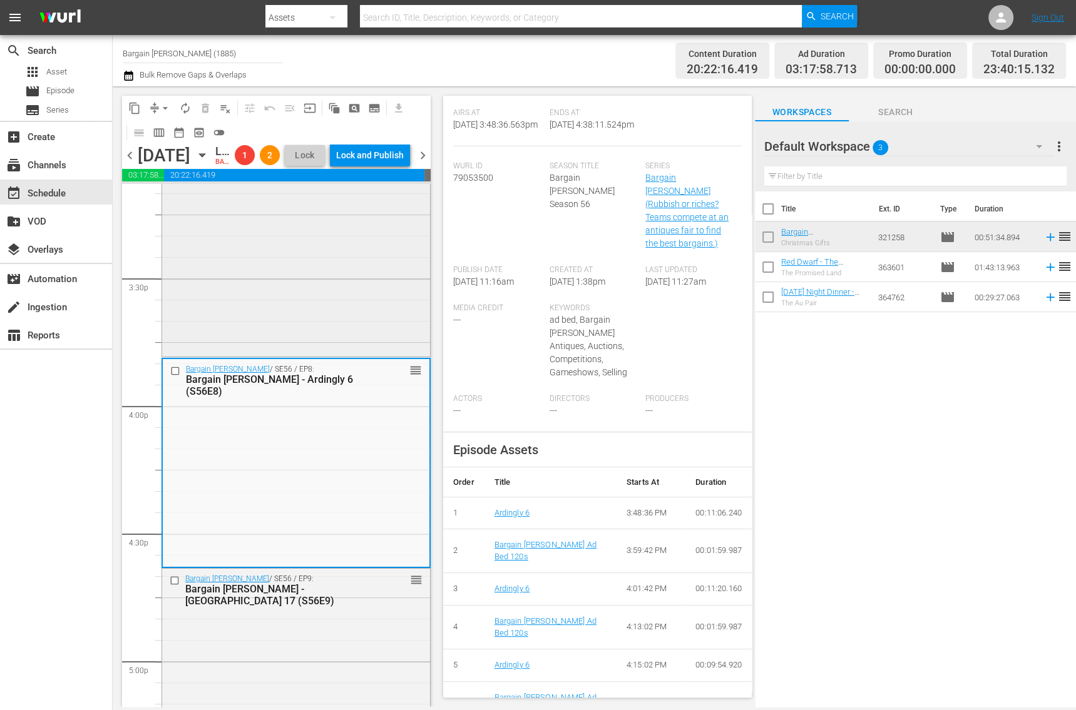
click at [324, 313] on div "Bargain [PERSON_NAME] / SE56 / EP7: Bargain [PERSON_NAME] - Sawbridgeworth 10 (…" at bounding box center [296, 245] width 268 height 218
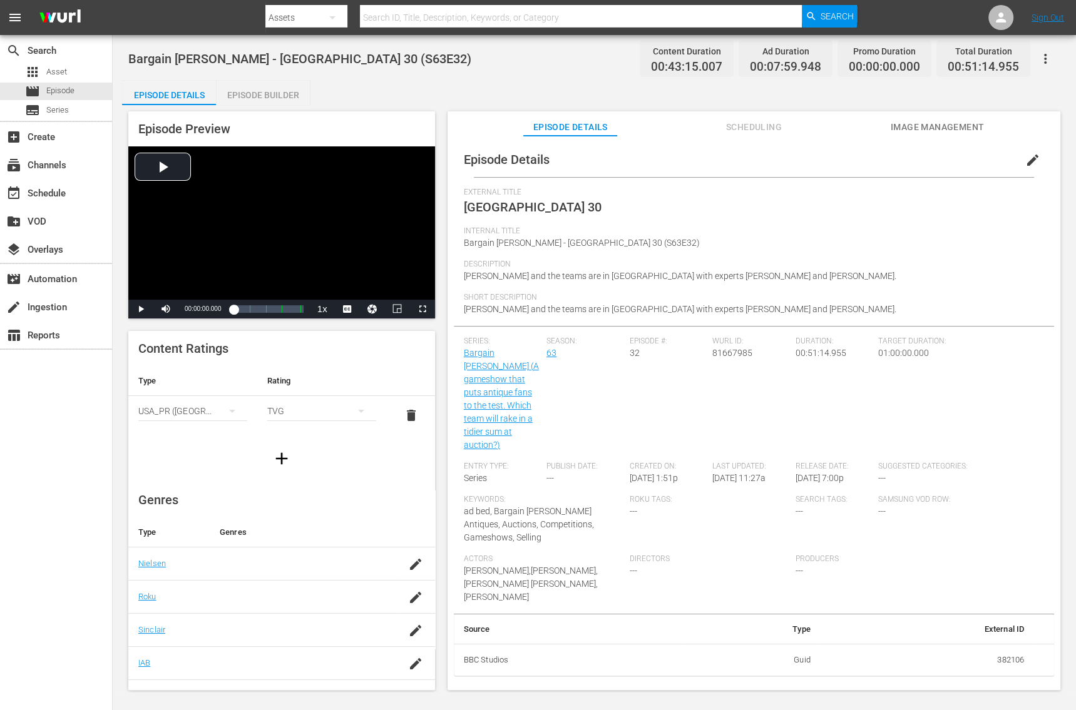
click at [278, 88] on div "Episode Builder" at bounding box center [263, 95] width 94 height 30
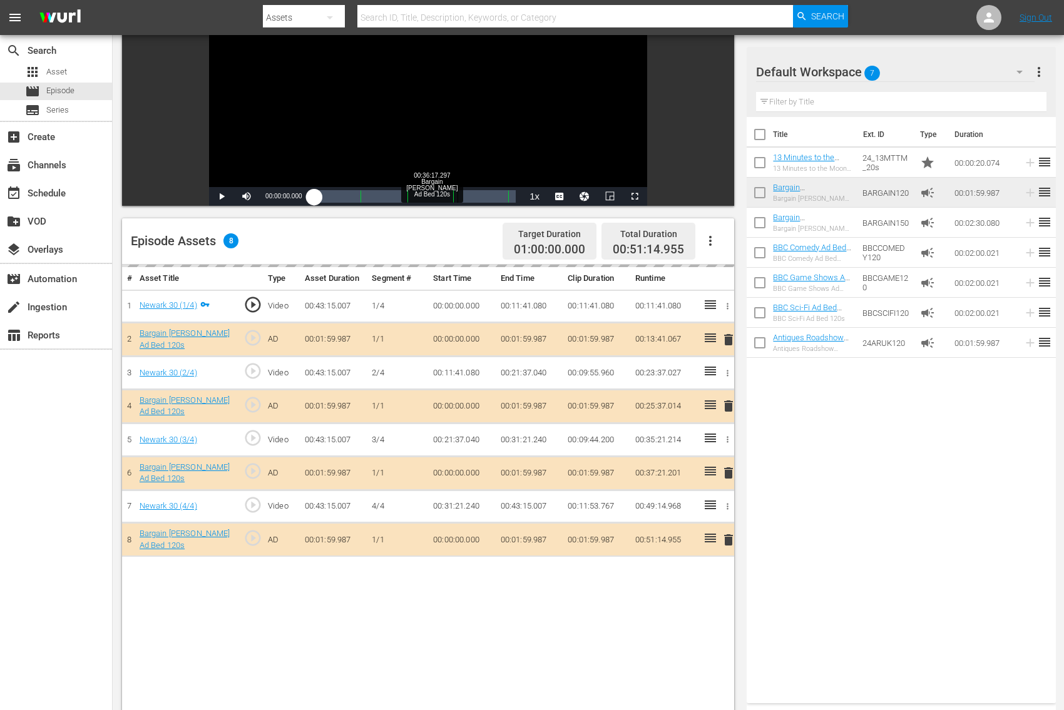
scroll to position [177, 0]
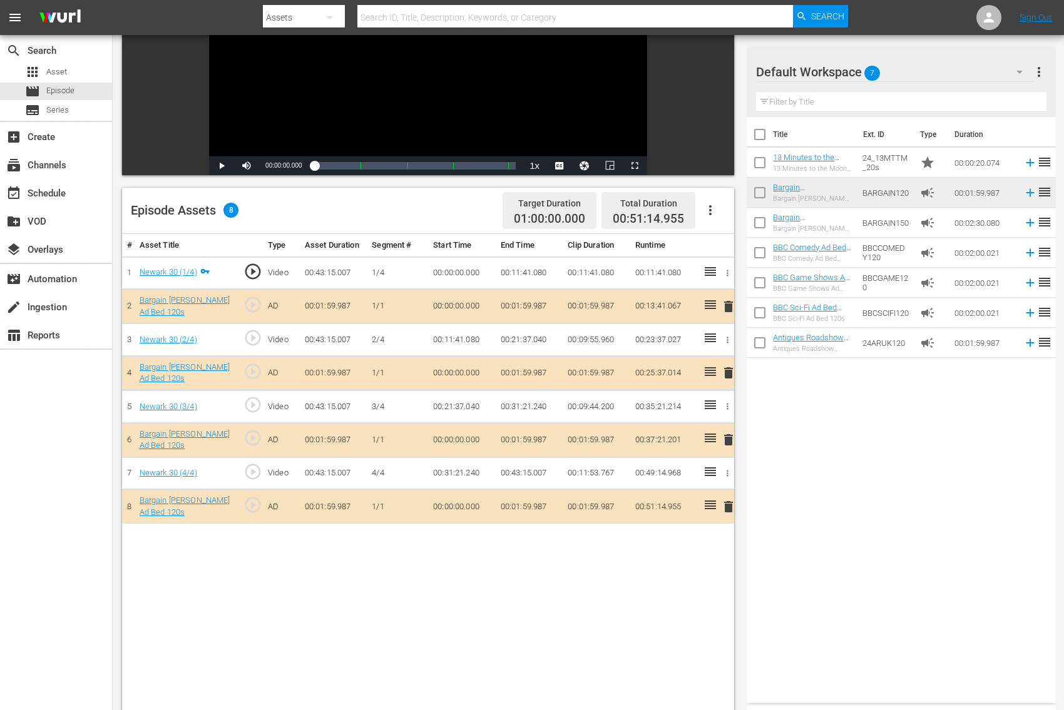
click at [729, 307] on span "delete" at bounding box center [728, 306] width 15 height 15
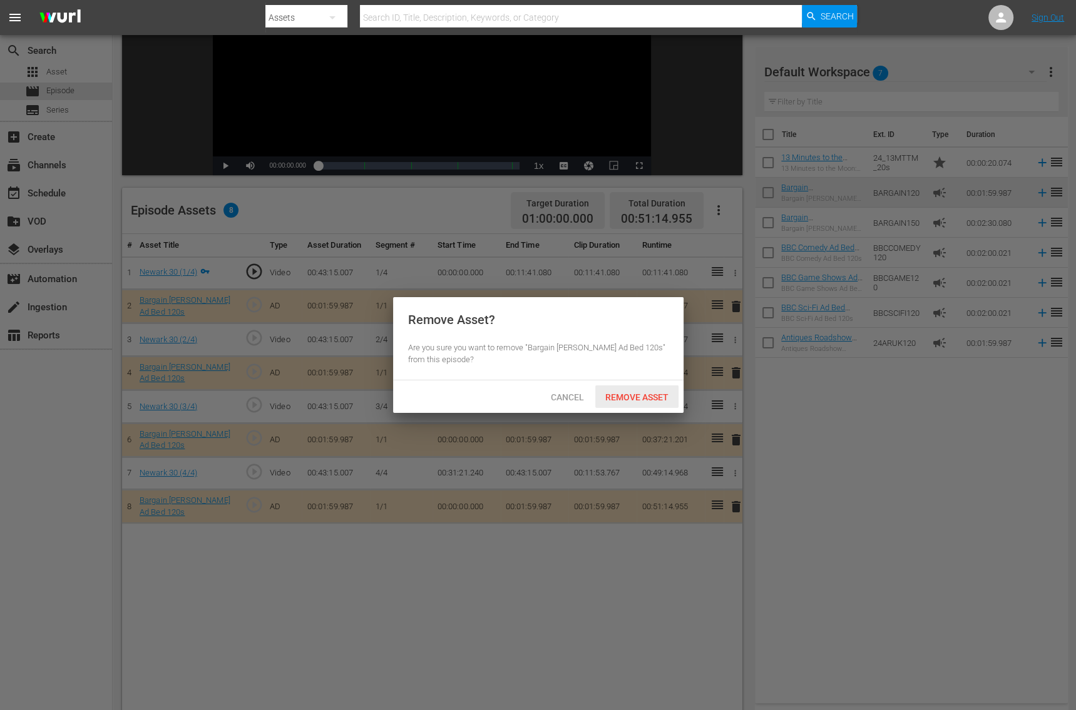
click at [651, 395] on span "Remove Asset" at bounding box center [636, 397] width 83 height 10
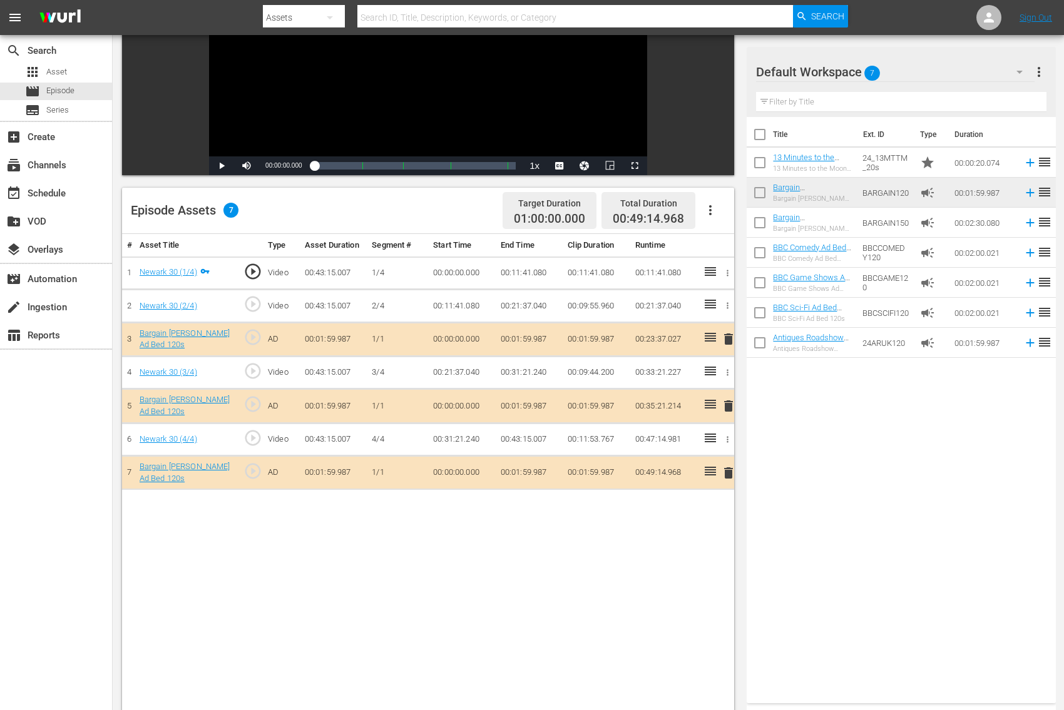
scroll to position [0, 0]
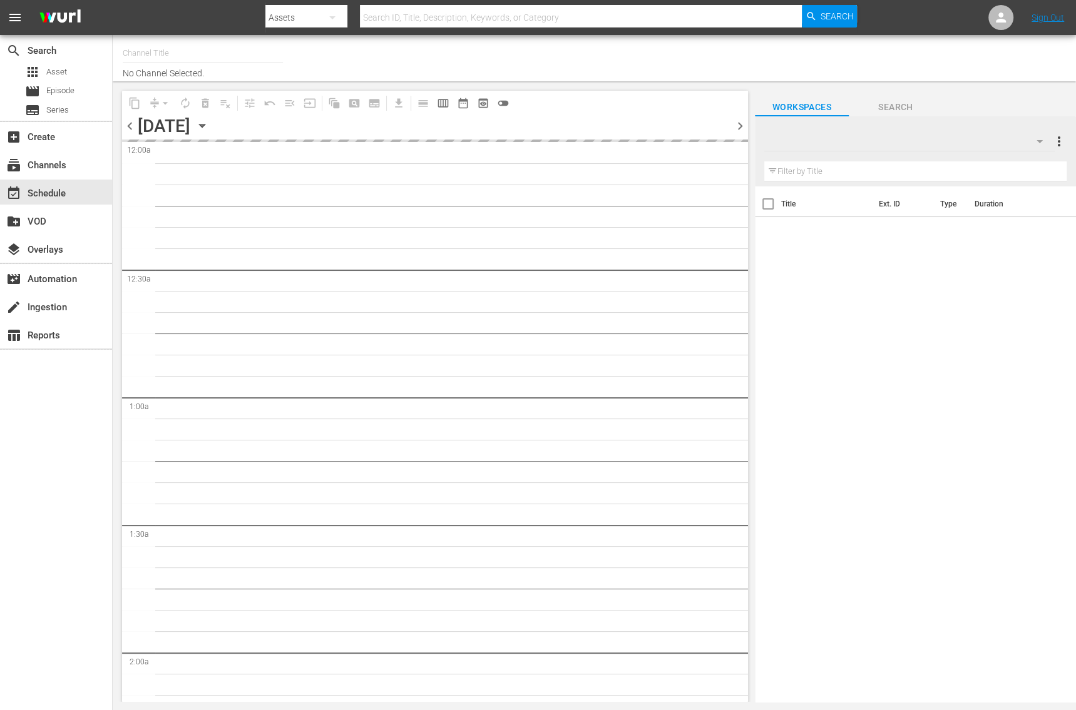
type input "Bargain [PERSON_NAME] (1885)"
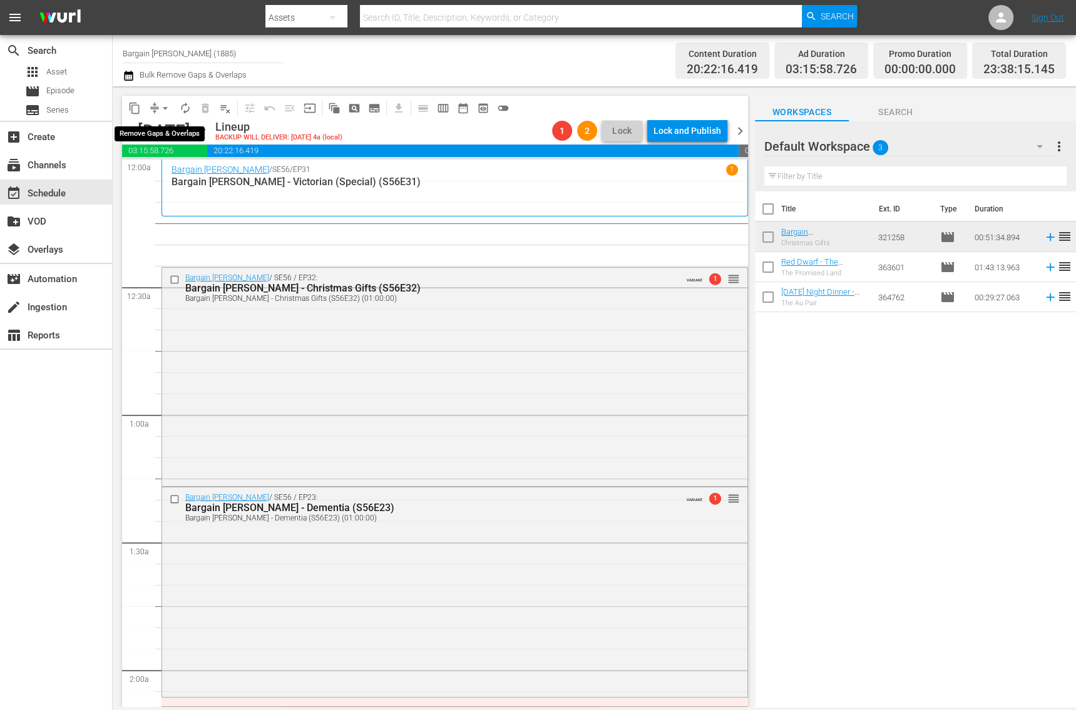
click at [163, 108] on span "arrow_drop_down" at bounding box center [165, 108] width 13 height 13
click at [170, 177] on li "Align to End of Previous Day" at bounding box center [165, 174] width 131 height 21
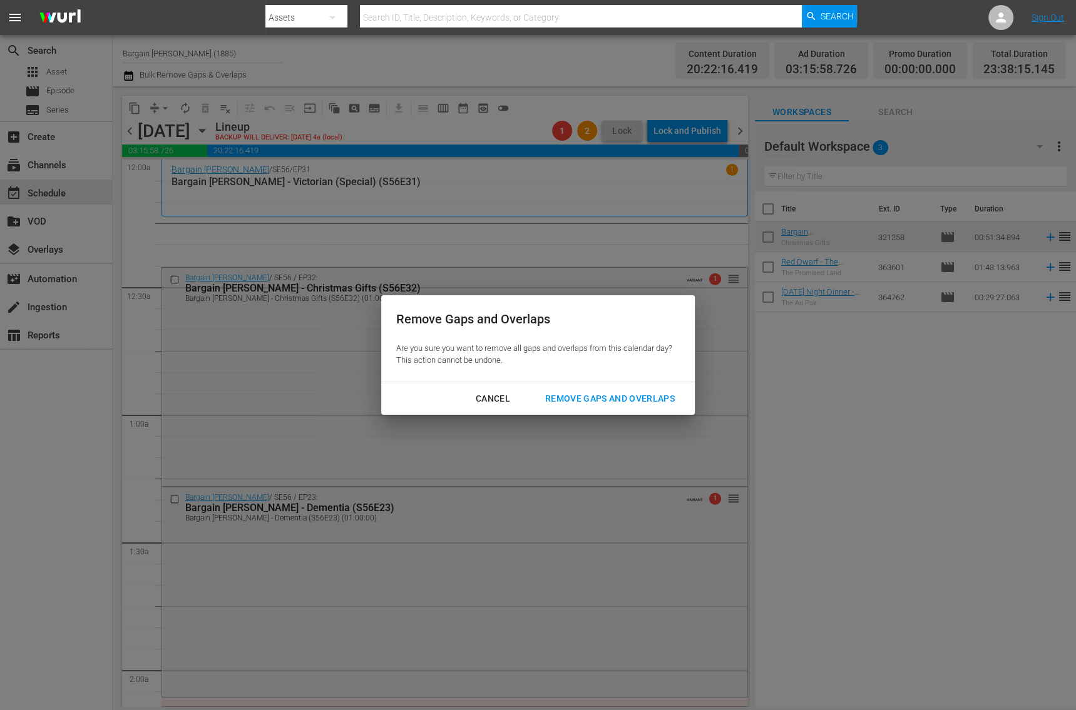
click at [652, 394] on div "Remove Gaps and Overlaps" at bounding box center [610, 399] width 150 height 16
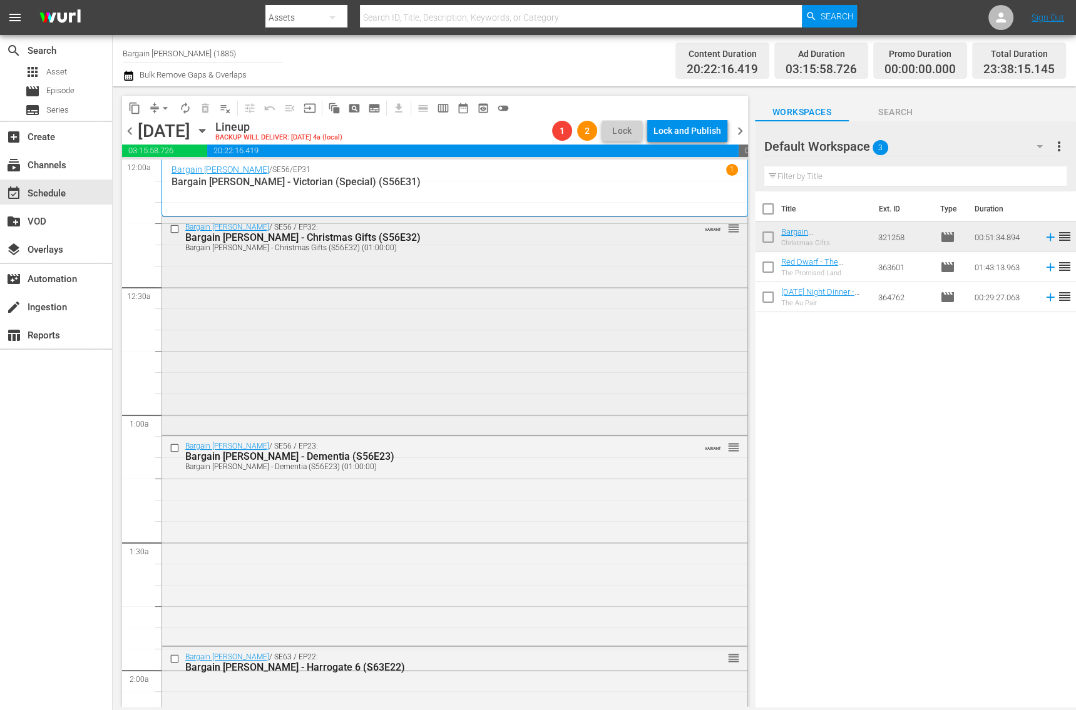
click at [371, 344] on div "Bargain [PERSON_NAME] / SE56 / EP32: Bargain [PERSON_NAME] - Christmas Gifts (S…" at bounding box center [454, 325] width 585 height 216
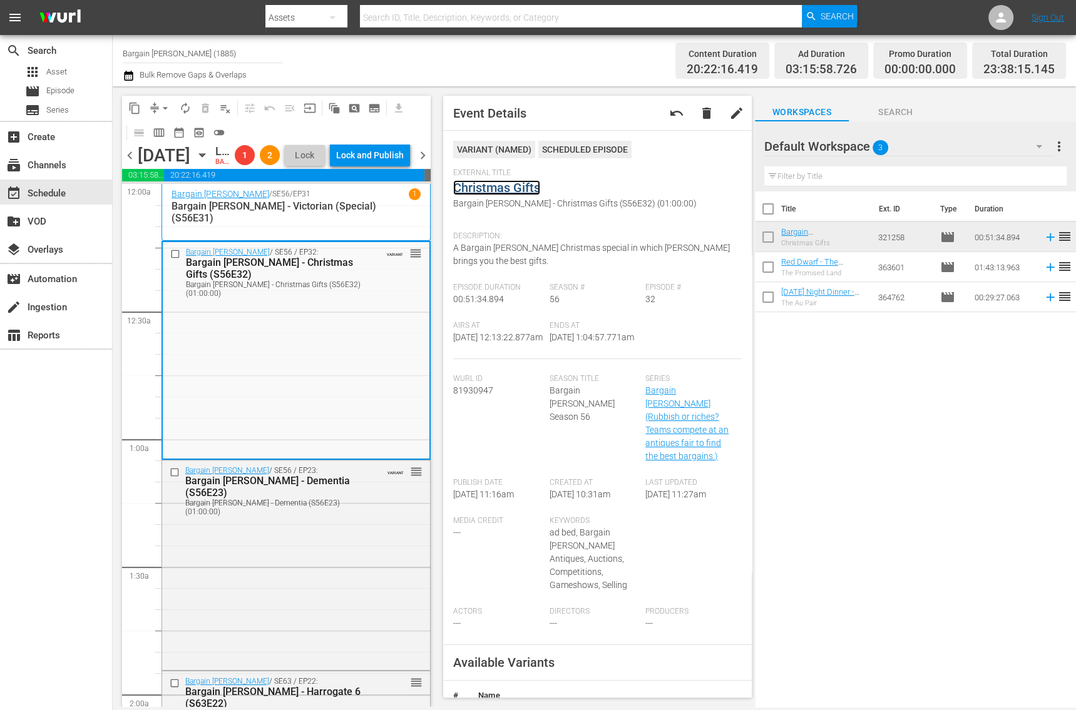
click at [511, 189] on link "Christmas Gifts" at bounding box center [496, 187] width 87 height 15
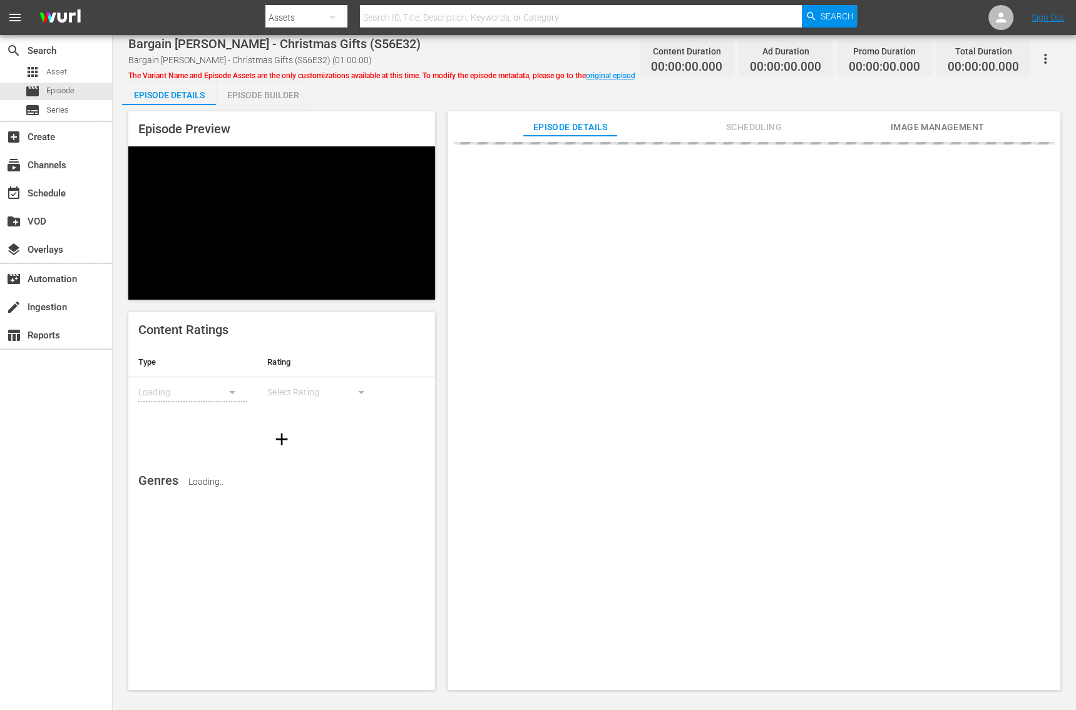
click at [244, 104] on div "Episode Builder" at bounding box center [263, 95] width 94 height 30
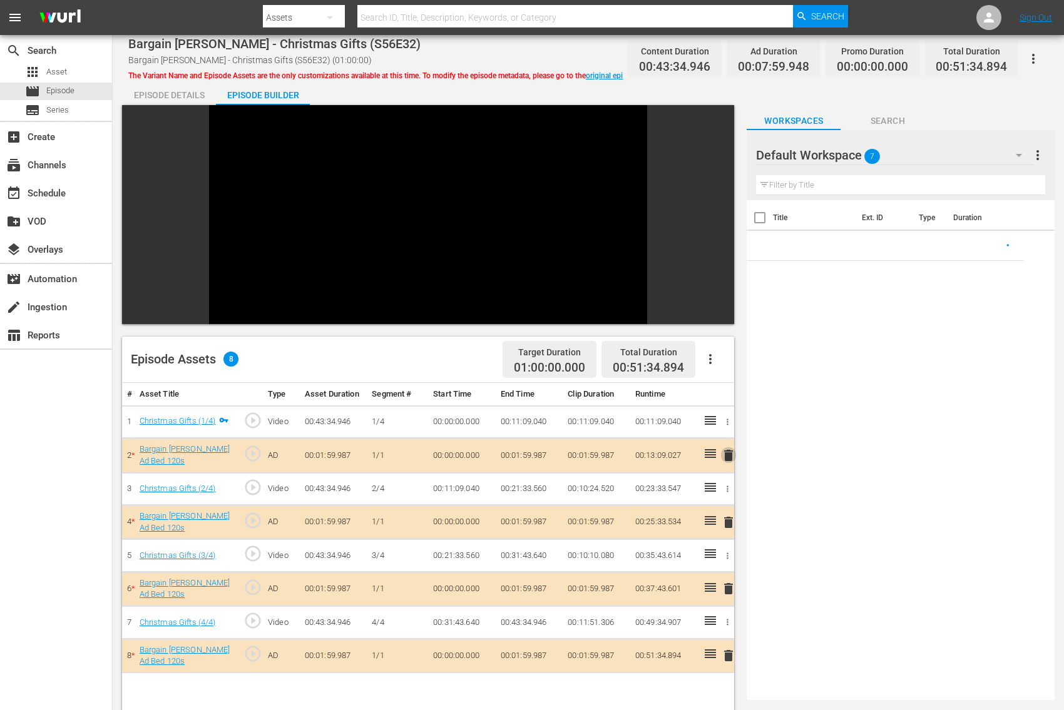
click at [729, 448] on span "delete" at bounding box center [728, 455] width 15 height 15
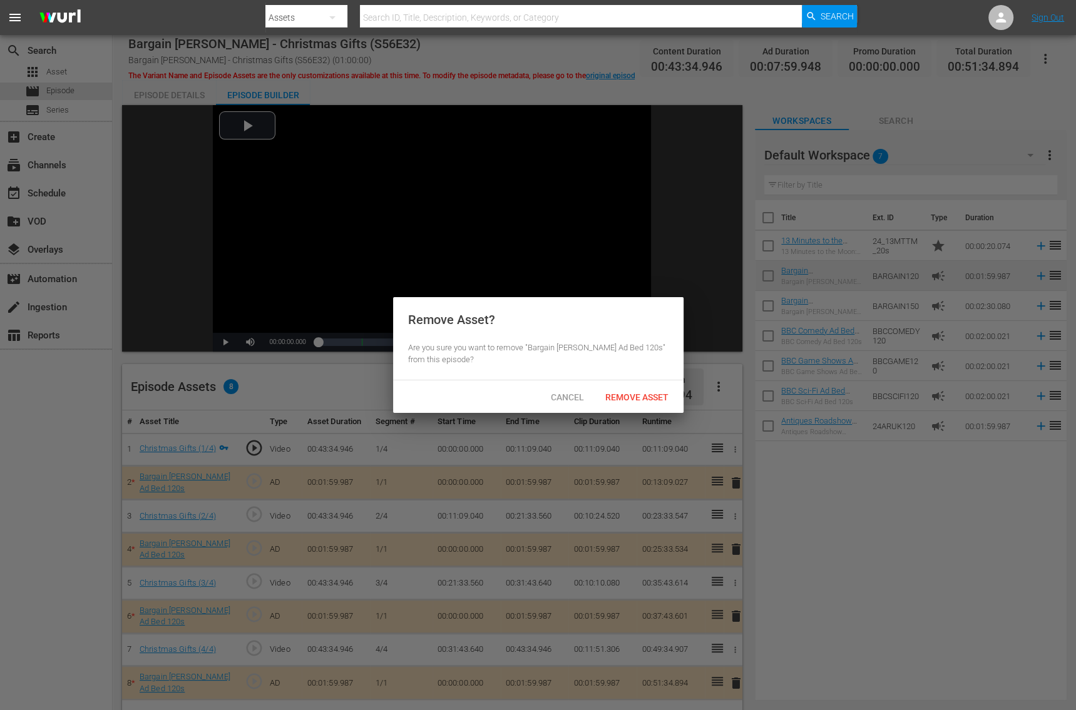
click at [812, 484] on div at bounding box center [538, 355] width 1076 height 710
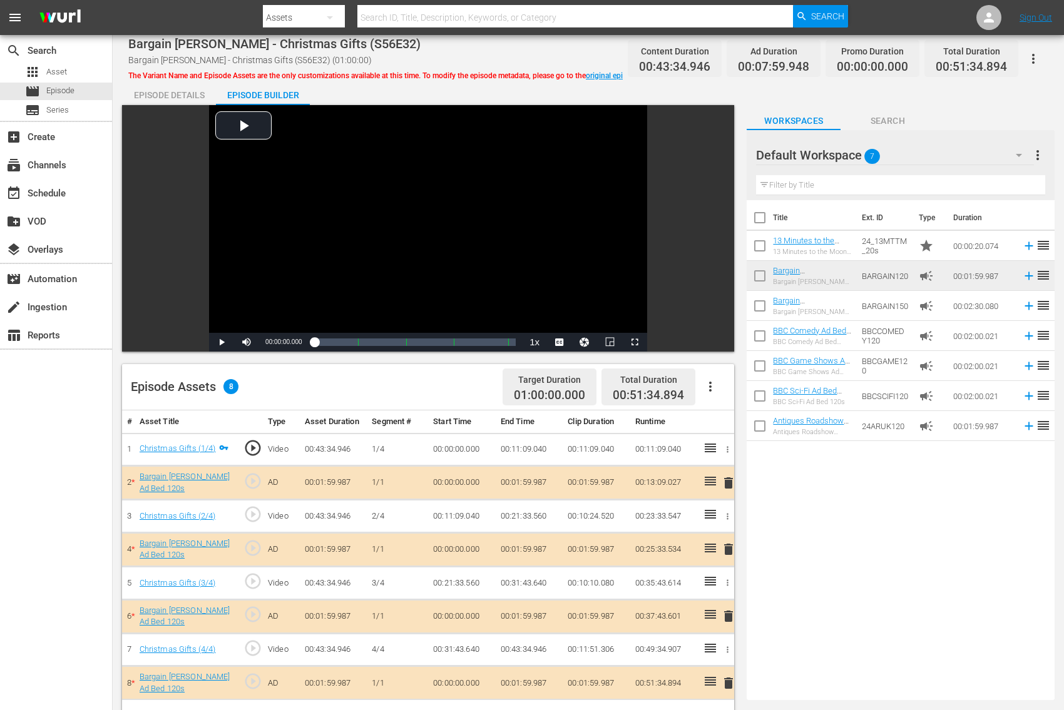
click at [730, 486] on span "delete" at bounding box center [728, 483] width 15 height 15
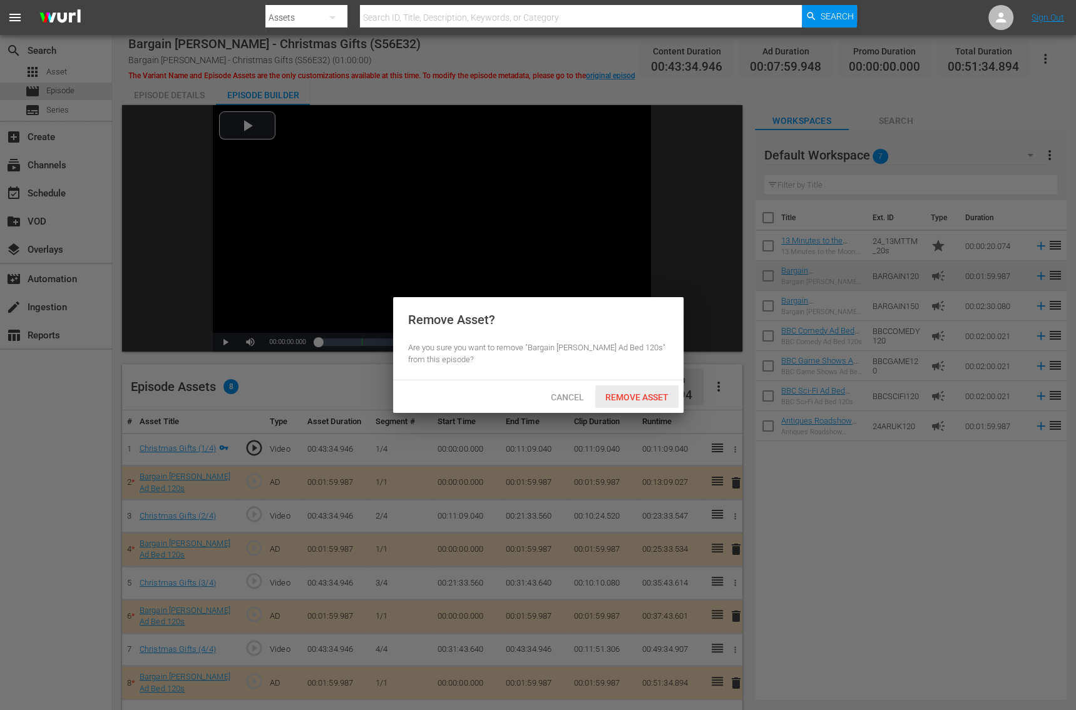
click at [642, 388] on div "Remove Asset" at bounding box center [636, 397] width 83 height 23
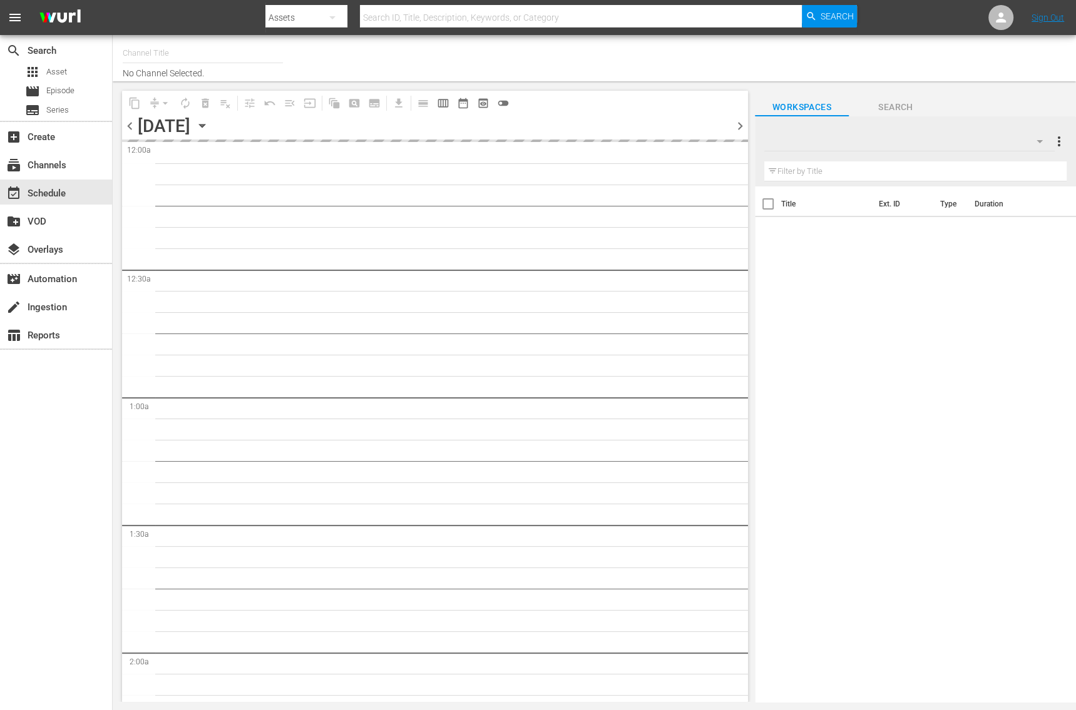
type input "Bargain [PERSON_NAME] (1885)"
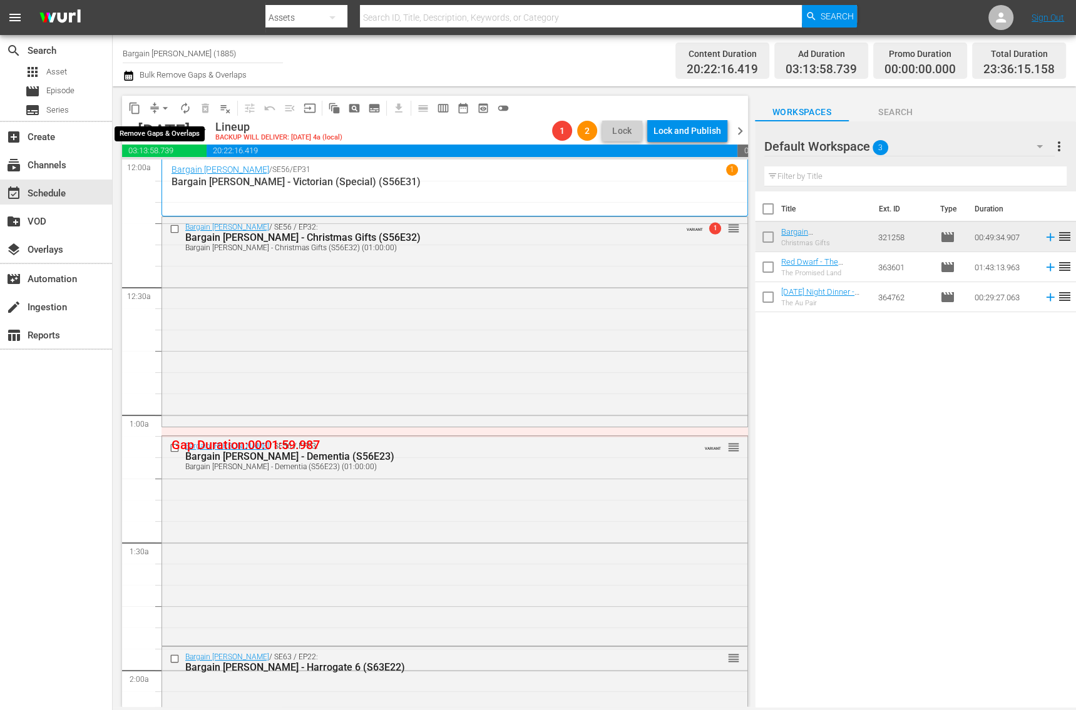
click at [156, 106] on button "arrow_drop_down" at bounding box center [165, 108] width 20 height 20
click at [168, 170] on li "Align to End of Previous Day" at bounding box center [165, 174] width 131 height 21
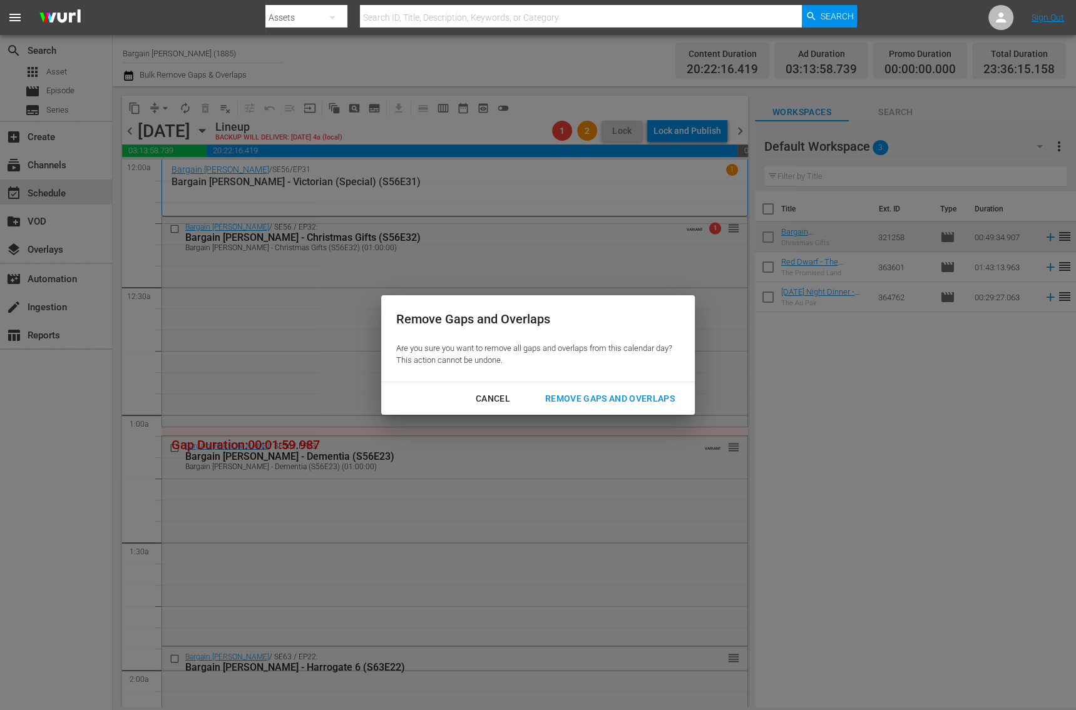
click at [648, 400] on div "Remove Gaps and Overlaps" at bounding box center [610, 399] width 150 height 16
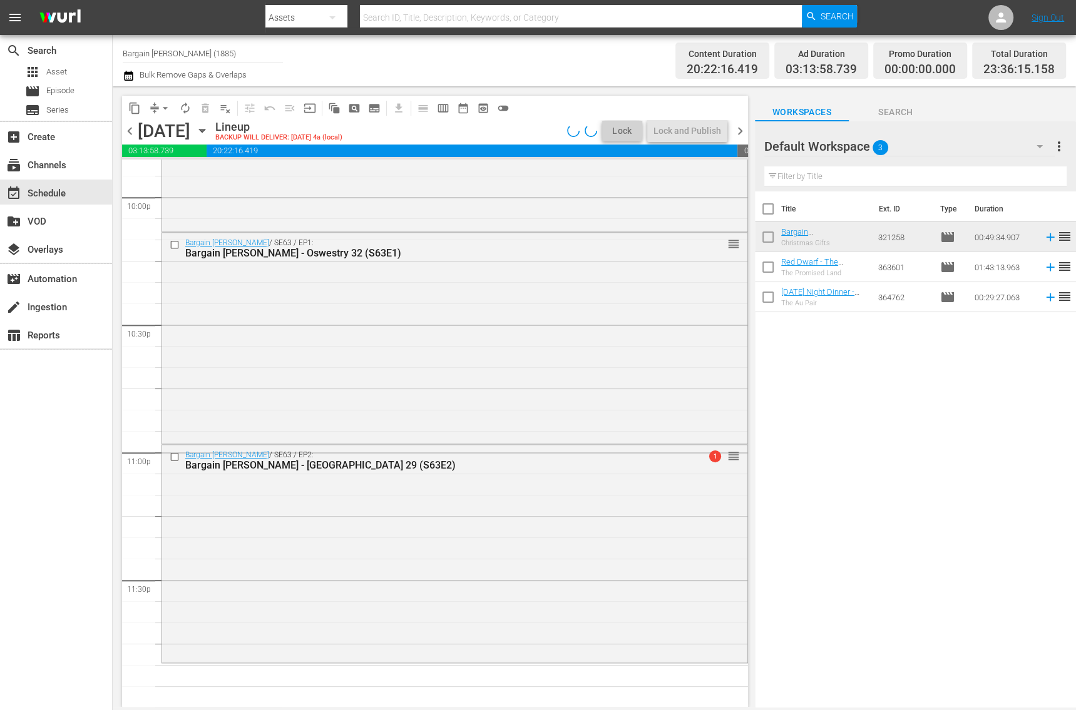
scroll to position [5792, 0]
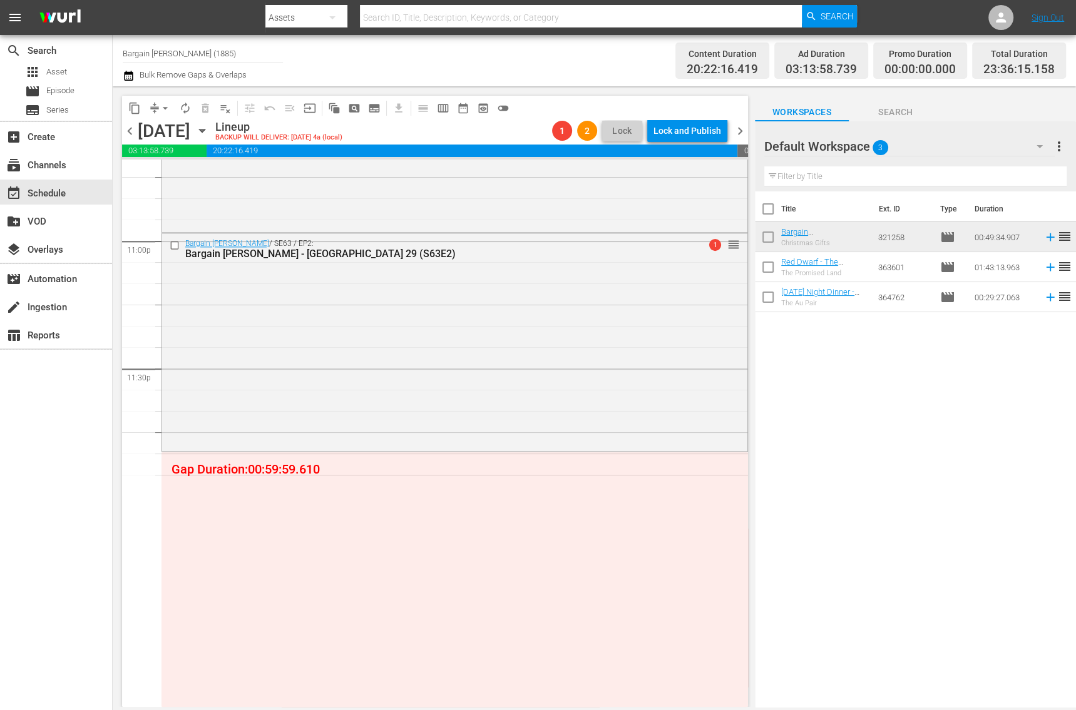
click at [737, 134] on span "chevron_right" at bounding box center [740, 131] width 16 height 16
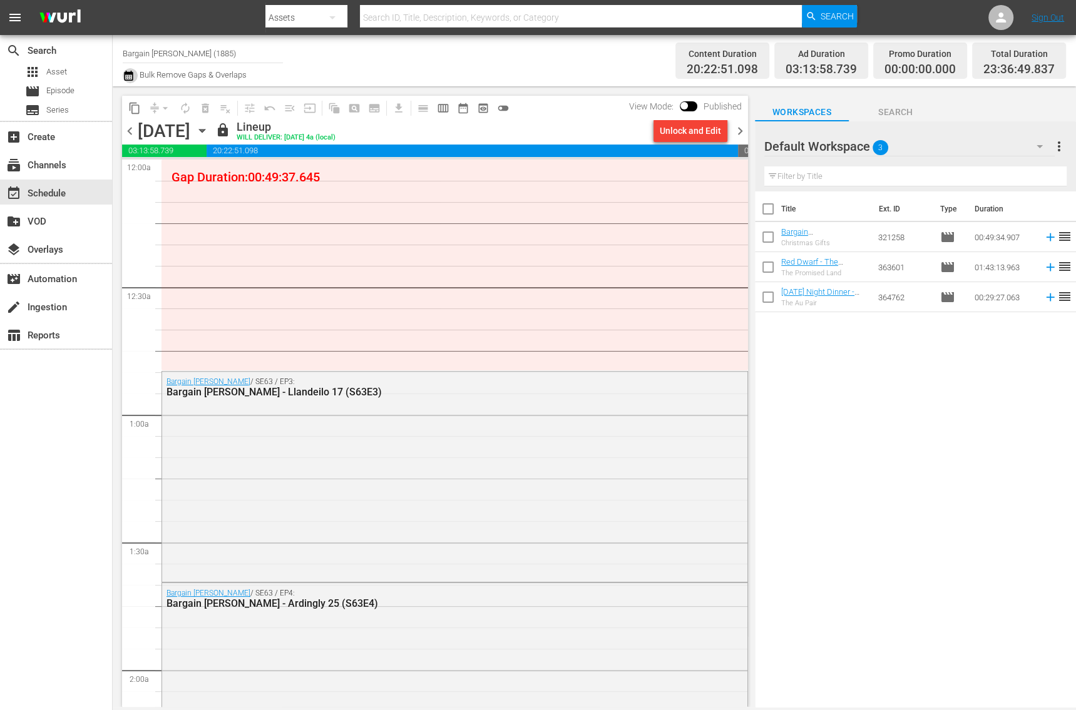
click at [129, 75] on icon "button" at bounding box center [129, 75] width 12 height 15
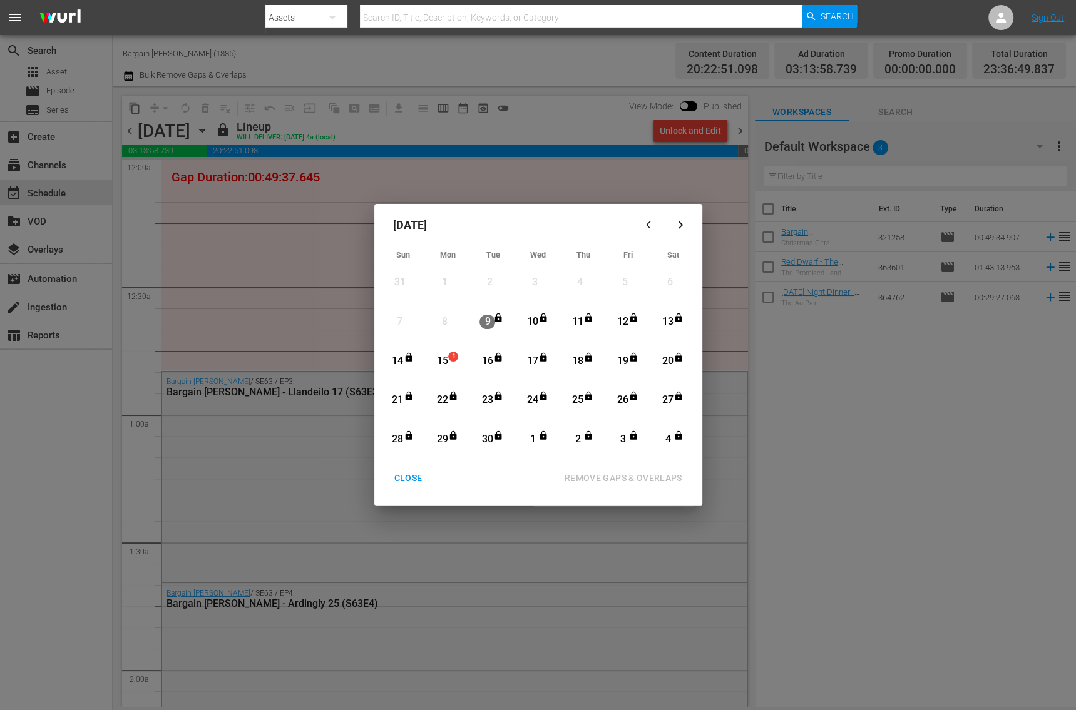
click at [446, 360] on div "15" at bounding box center [442, 361] width 16 height 14
click at [531, 359] on div "17" at bounding box center [533, 361] width 16 height 14
click at [635, 484] on div "REMOVE GAPS & OVERLAPS" at bounding box center [624, 479] width 138 height 16
click at [407, 481] on div "CLOSE" at bounding box center [408, 479] width 48 height 16
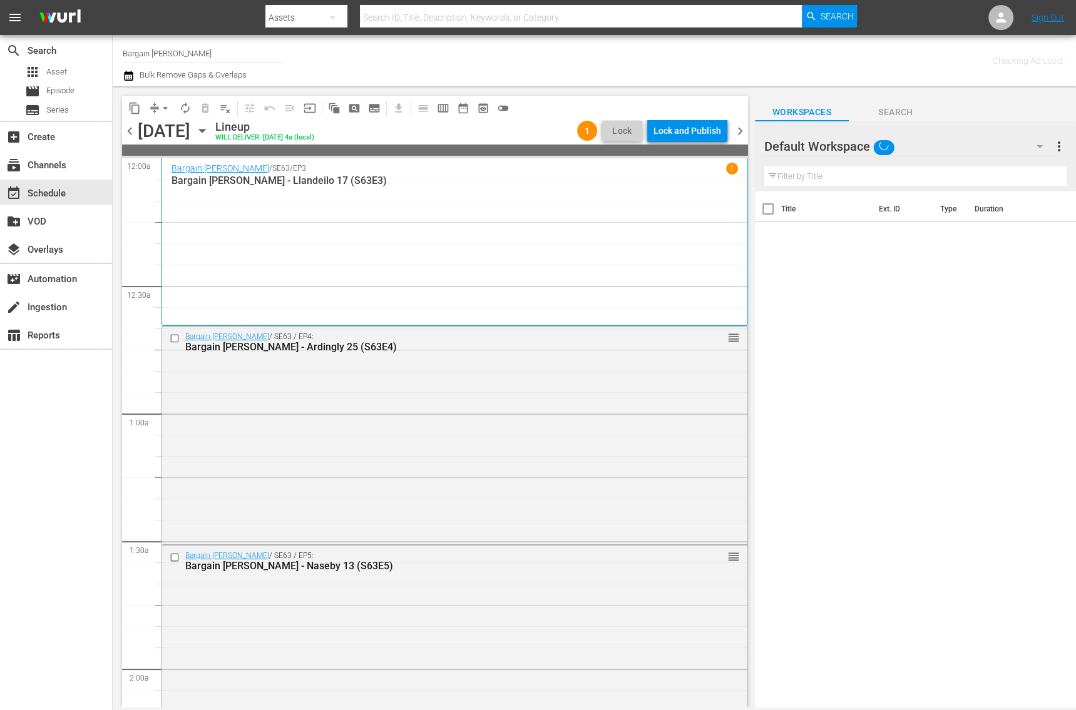
click at [605, 51] on div "Channel Title Bargain Hunt Bulk Remove Gaps & Overlaps" at bounding box center [380, 60] width 515 height 45
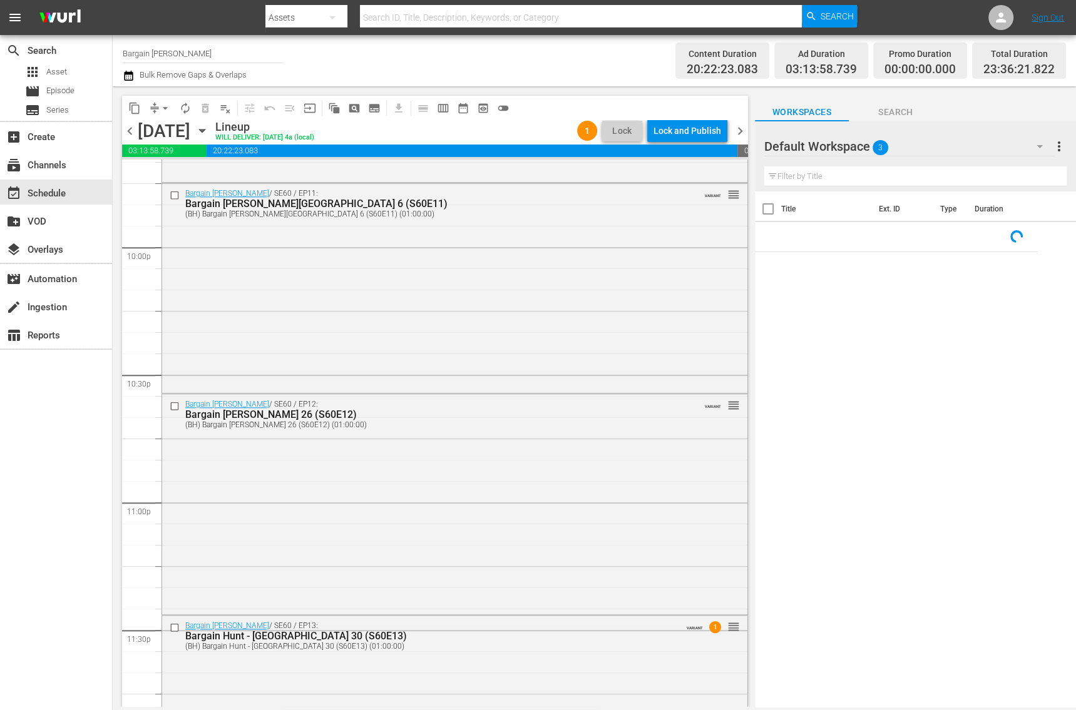
scroll to position [5648, 0]
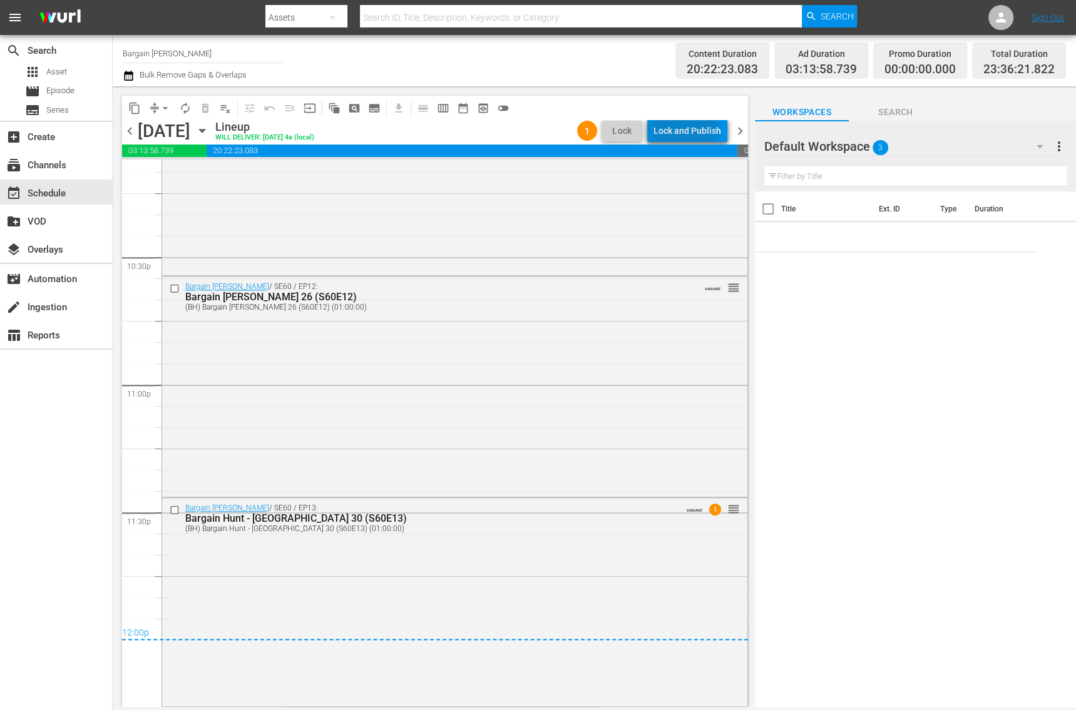
click at [684, 126] on div "Lock and Publish" at bounding box center [687, 131] width 68 height 23
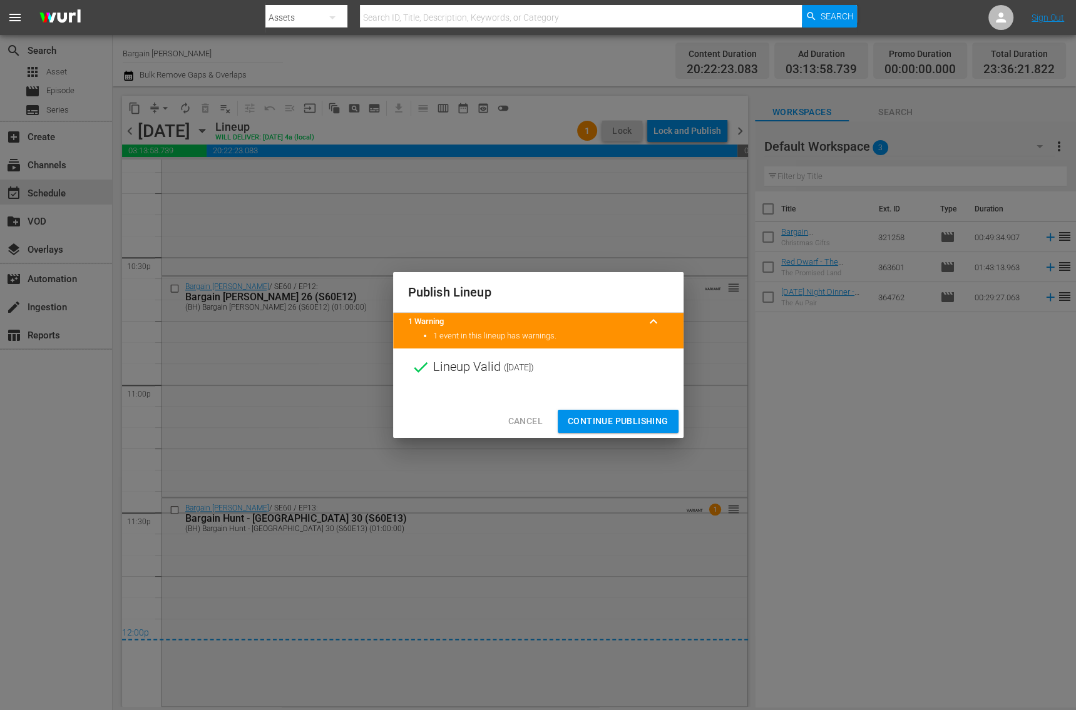
click at [581, 417] on span "Continue Publishing" at bounding box center [618, 422] width 101 height 16
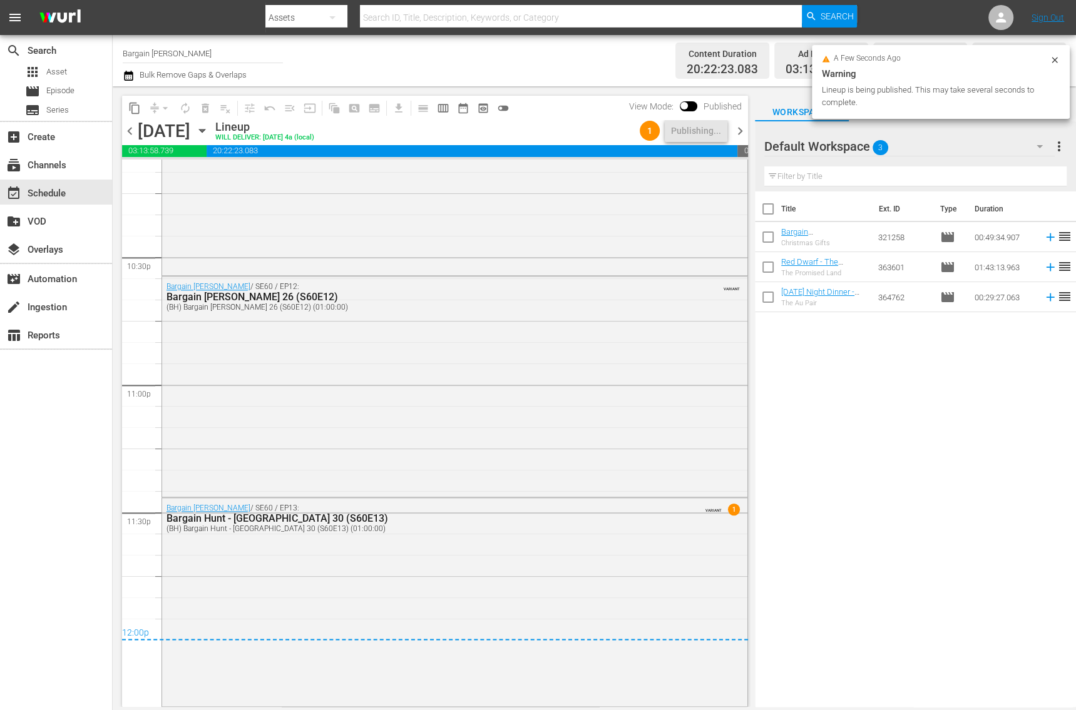
click at [581, 417] on div "Bargain Hunt / SE60 / EP12: Bargain Hunt - Narbeth 26 (S60E12) (BH) Bargain Hun…" at bounding box center [454, 385] width 585 height 217
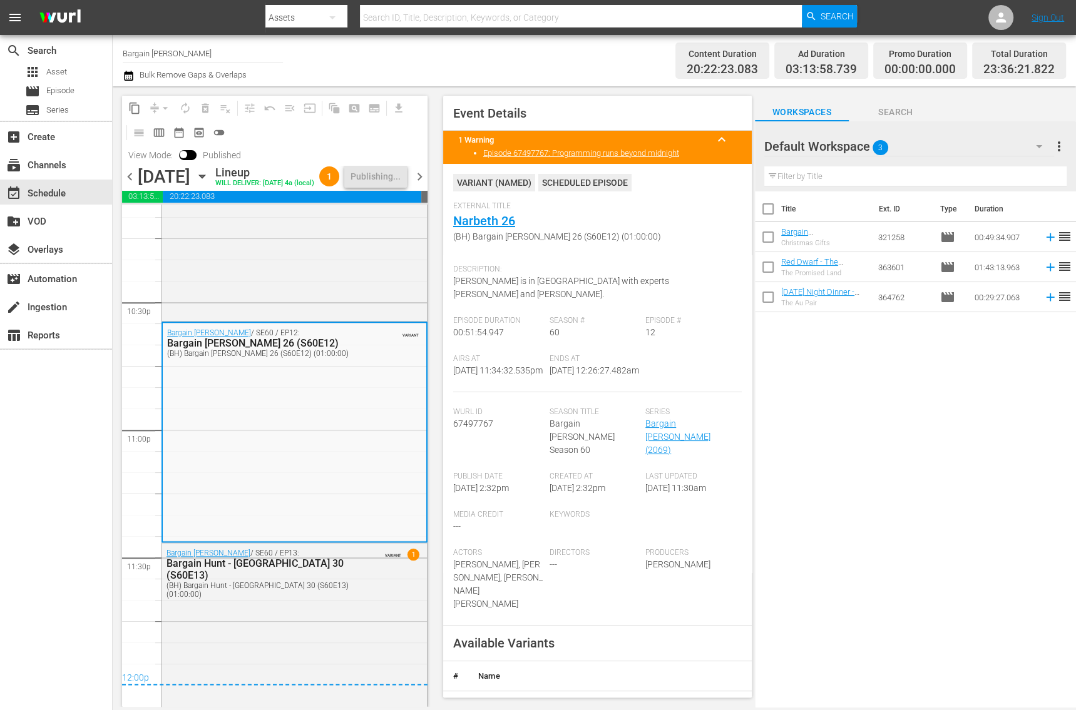
click at [419, 185] on span "chevron_right" at bounding box center [420, 177] width 16 height 16
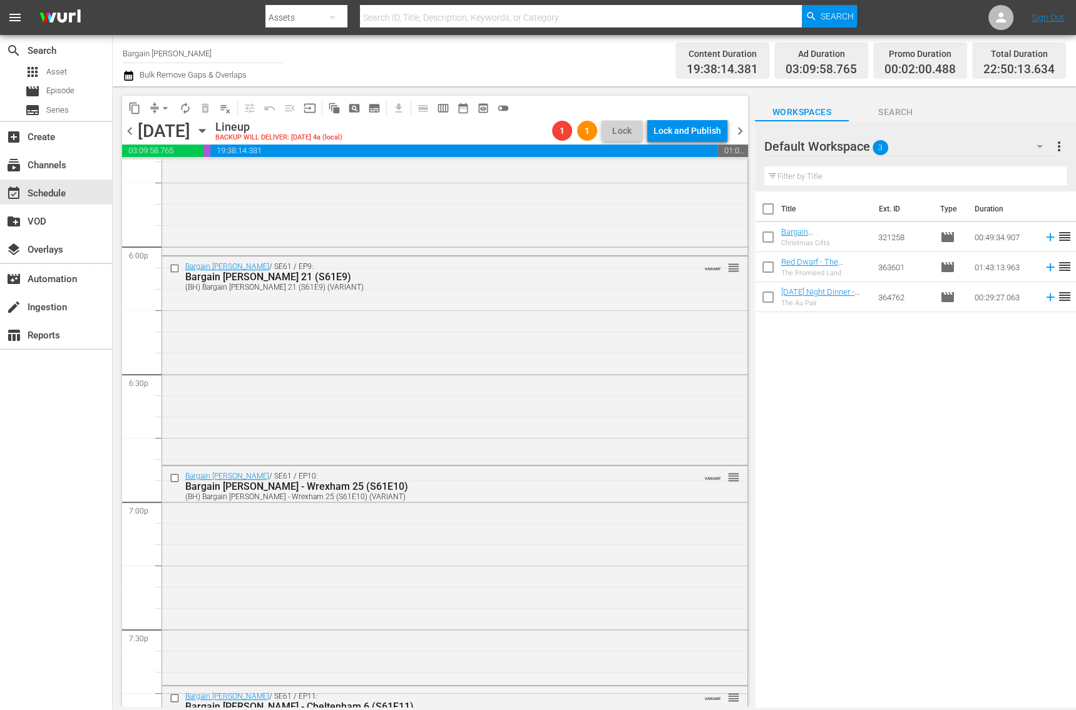
scroll to position [5606, 0]
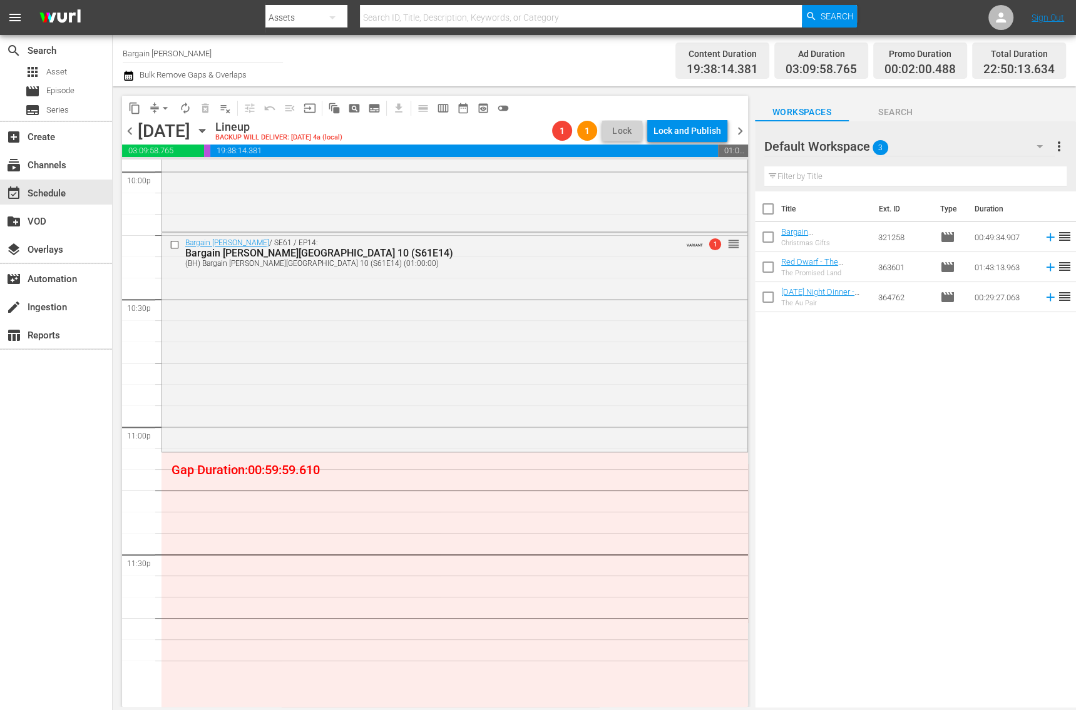
click at [128, 79] on icon "button" at bounding box center [129, 75] width 12 height 15
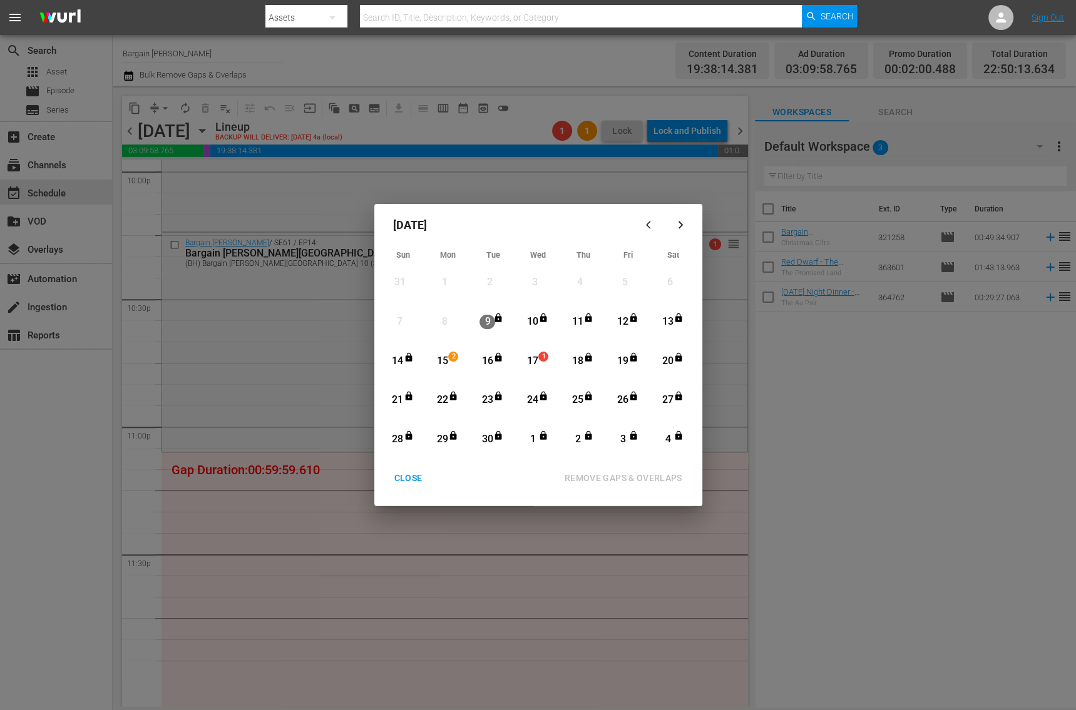
click at [535, 364] on div "17" at bounding box center [533, 361] width 16 height 14
click at [441, 361] on div "15" at bounding box center [442, 361] width 16 height 14
click at [523, 369] on div "Month View" at bounding box center [522, 361] width 6 height 34
click at [533, 403] on div "24" at bounding box center [533, 400] width 16 height 14
click at [599, 486] on button "REMOVE GAPS & OVERLAPS" at bounding box center [624, 478] width 148 height 23
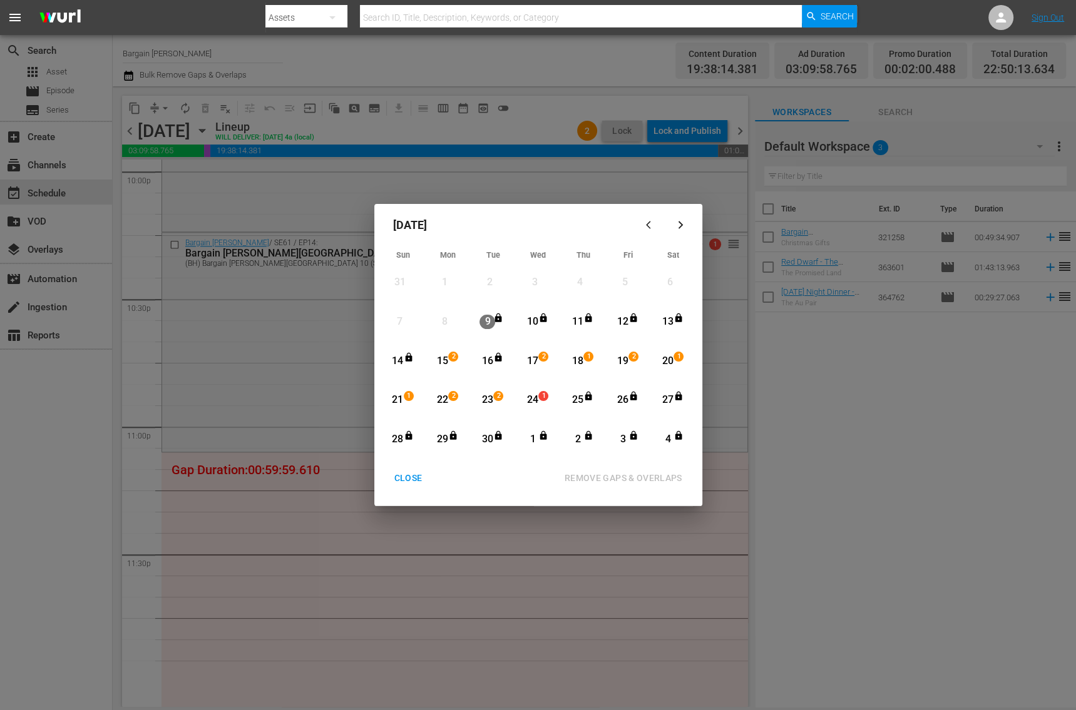
click at [405, 479] on div "CLOSE" at bounding box center [408, 479] width 48 height 16
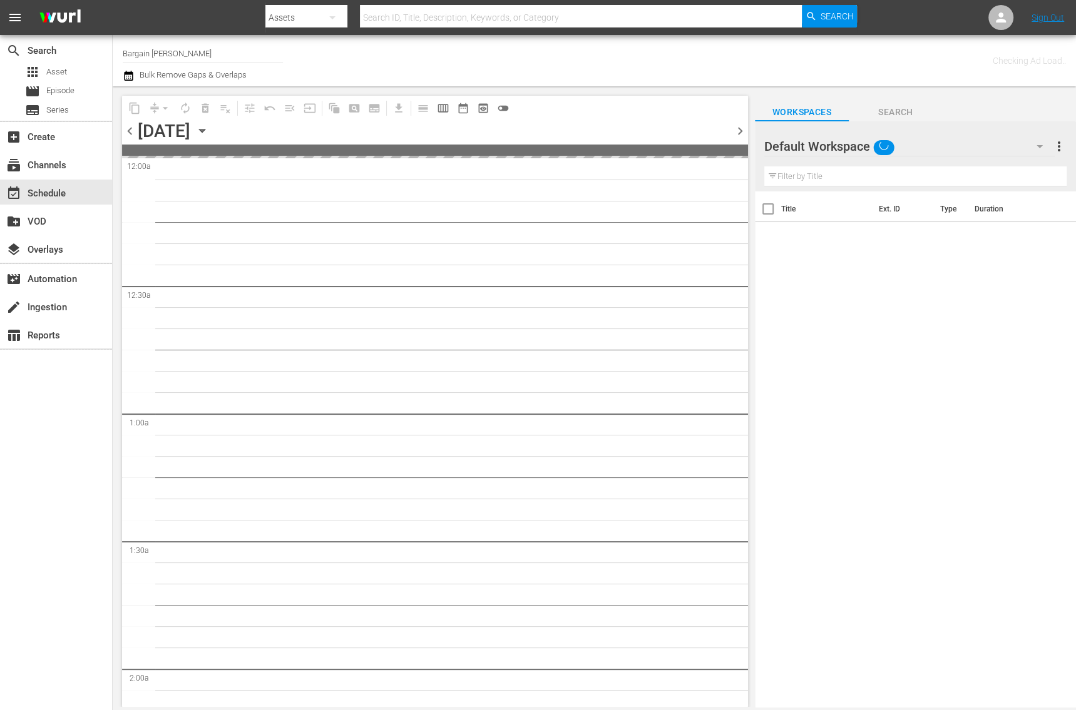
click at [209, 124] on icon "button" at bounding box center [202, 131] width 14 height 14
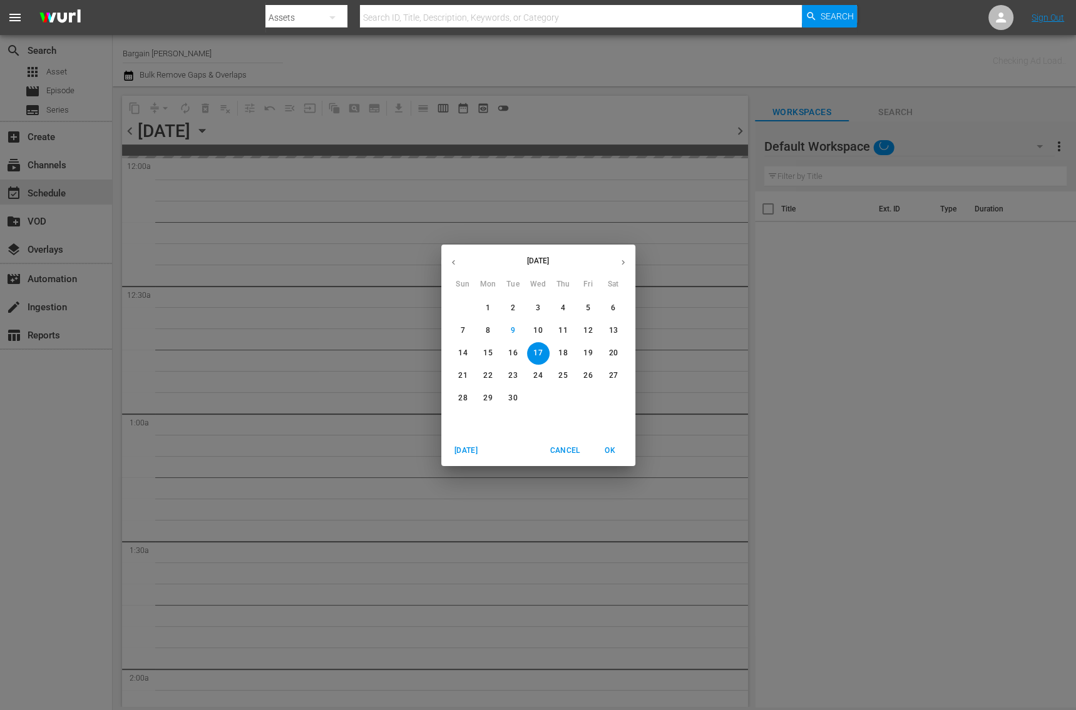
click at [496, 351] on span "15" at bounding box center [488, 353] width 23 height 11
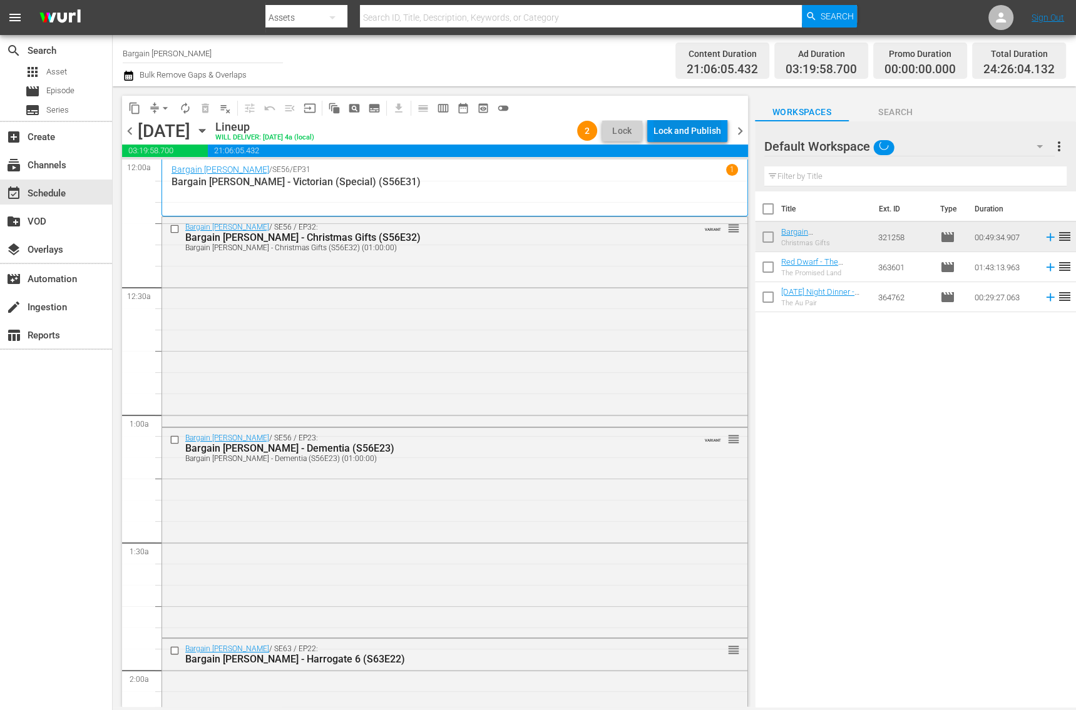
click at [716, 130] on div "Lock and Publish" at bounding box center [687, 131] width 68 height 23
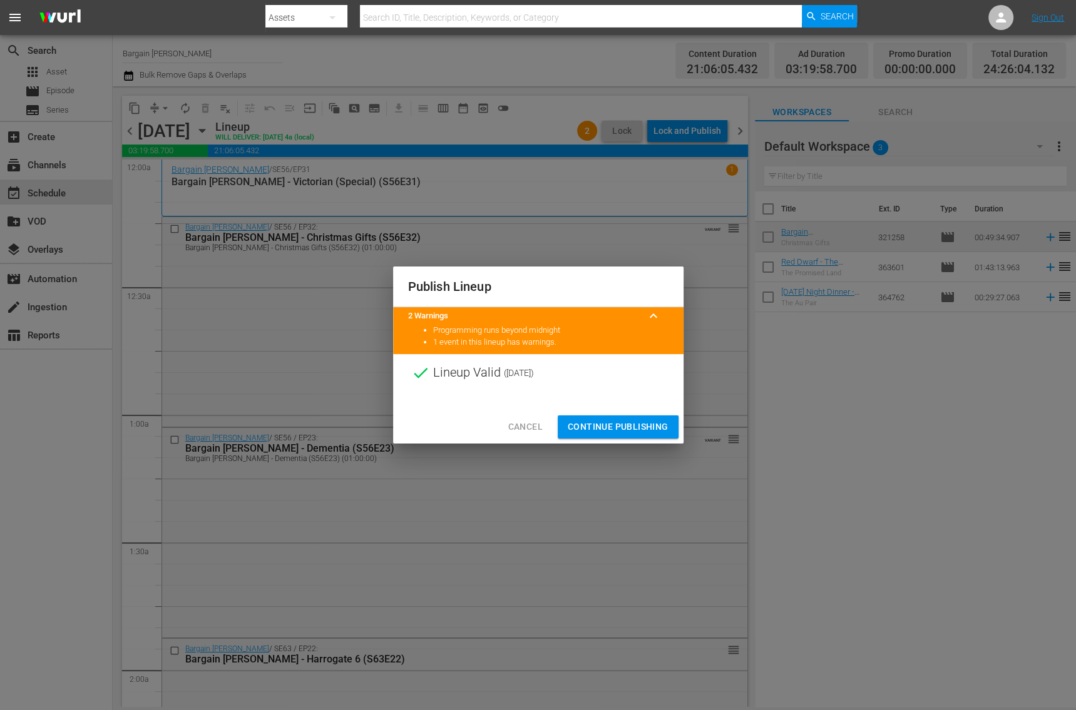
click at [642, 423] on span "Continue Publishing" at bounding box center [618, 427] width 101 height 16
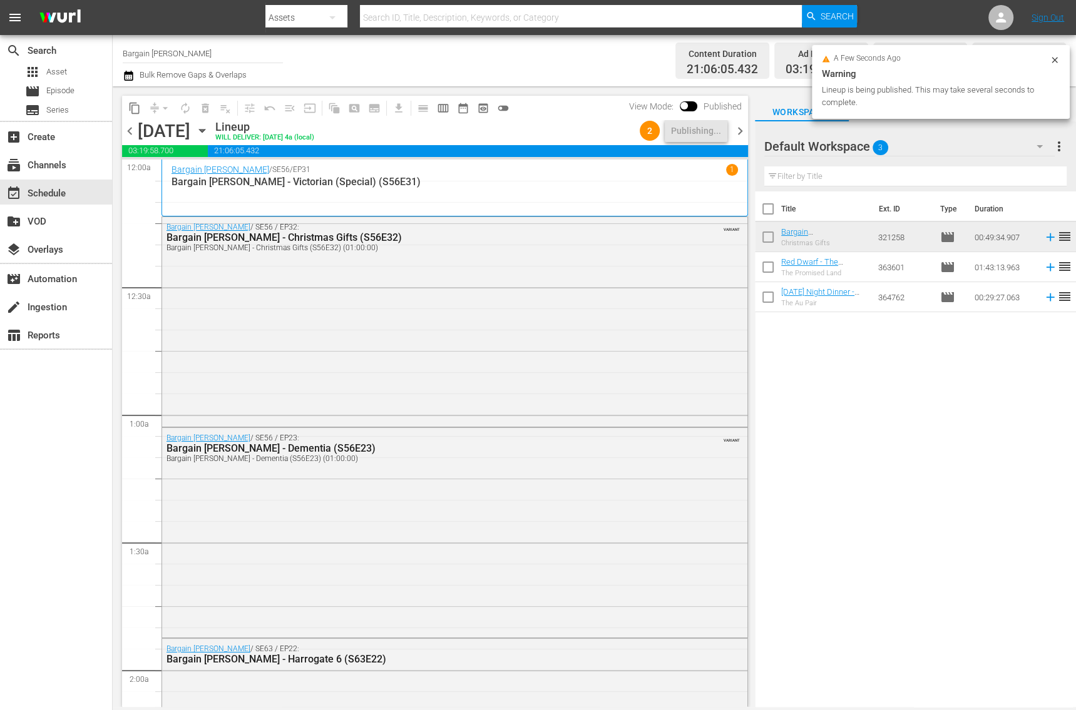
click at [740, 132] on span "chevron_right" at bounding box center [740, 131] width 16 height 16
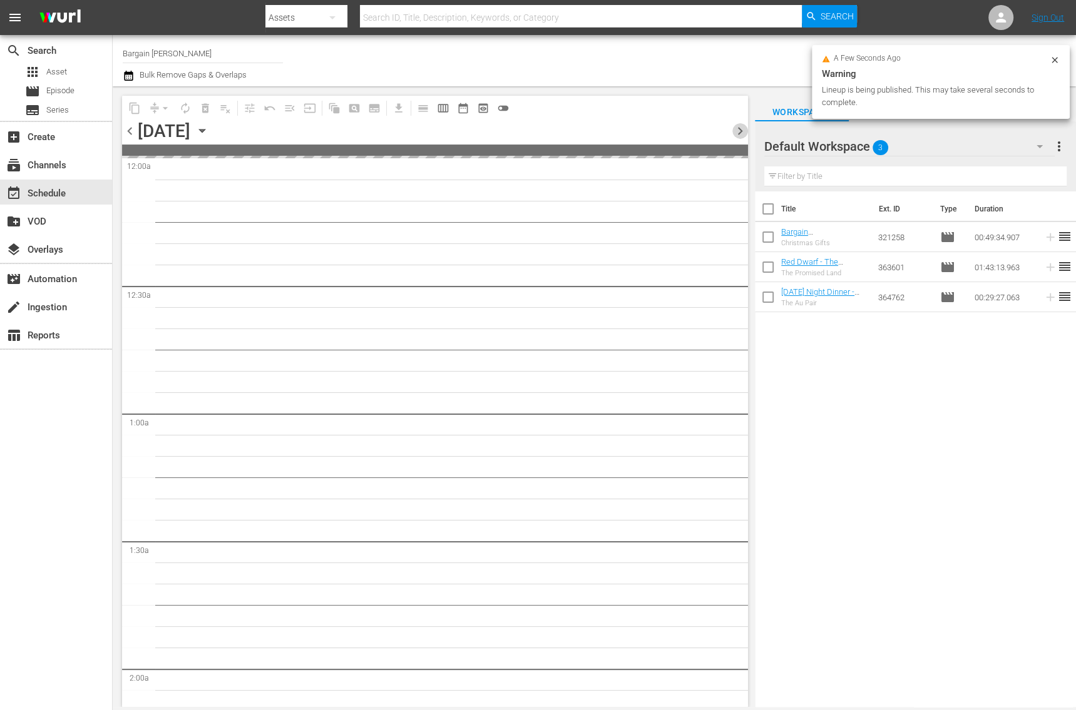
click at [740, 132] on span "chevron_right" at bounding box center [740, 131] width 16 height 16
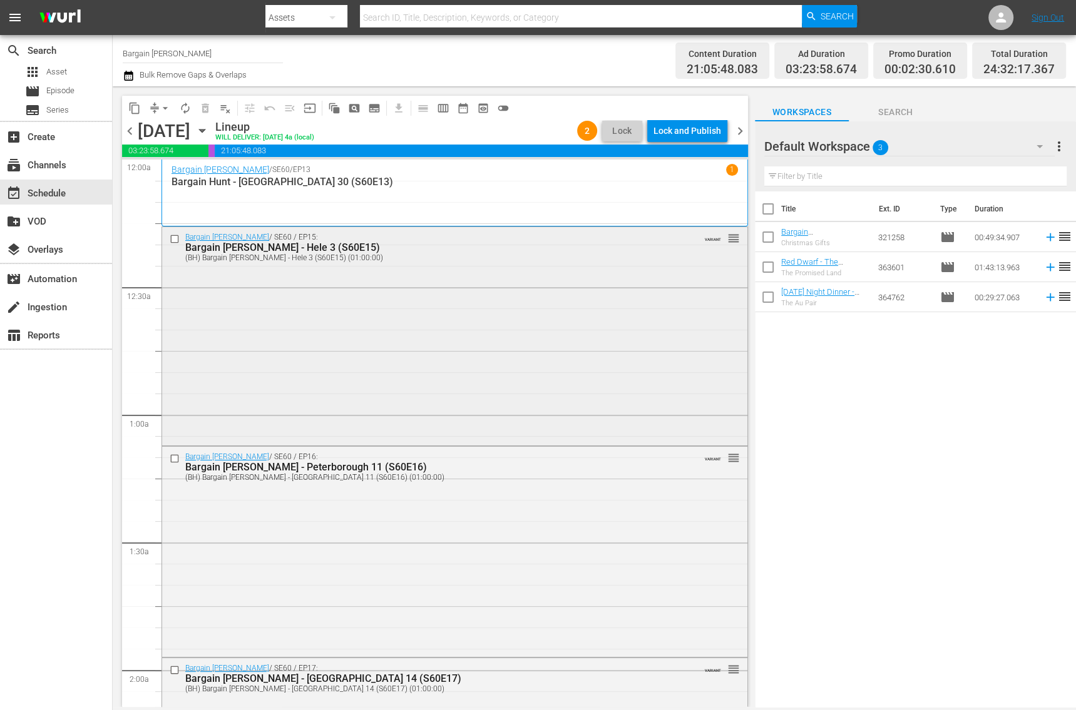
click at [307, 349] on div "Bargain Hunt / SE60 / EP15: Bargain Hunt - Hele 3 (S60E15) (BH) Bargain Hunt - …" at bounding box center [454, 334] width 585 height 215
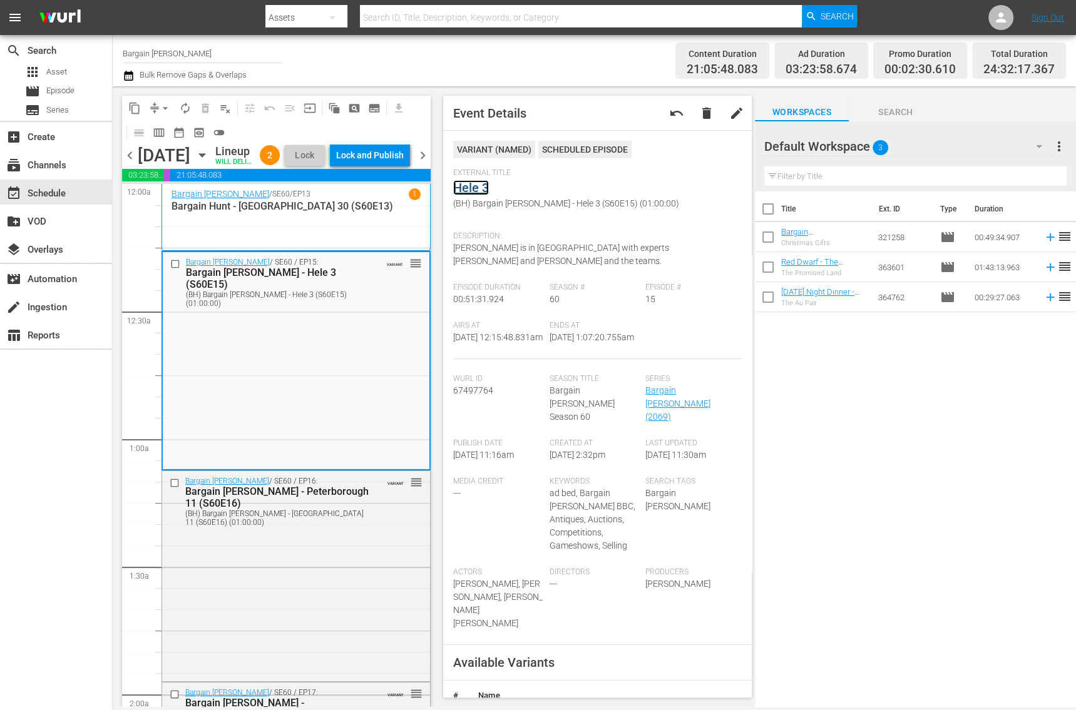
click at [460, 188] on link "Hele 3" at bounding box center [471, 187] width 36 height 15
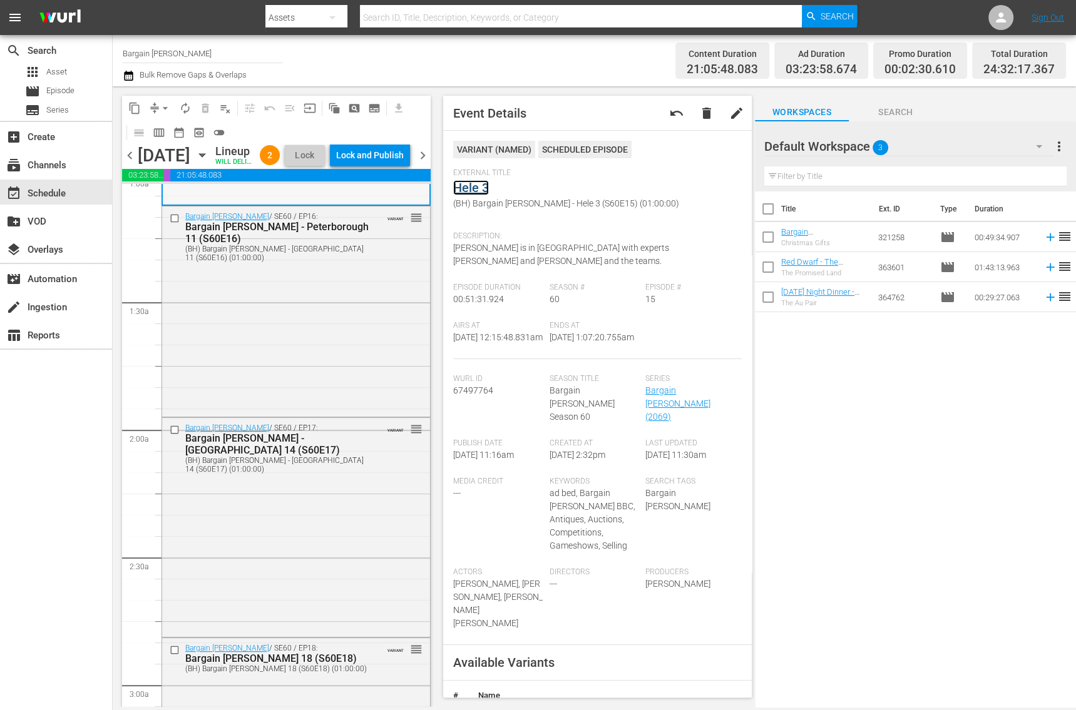
scroll to position [270, 0]
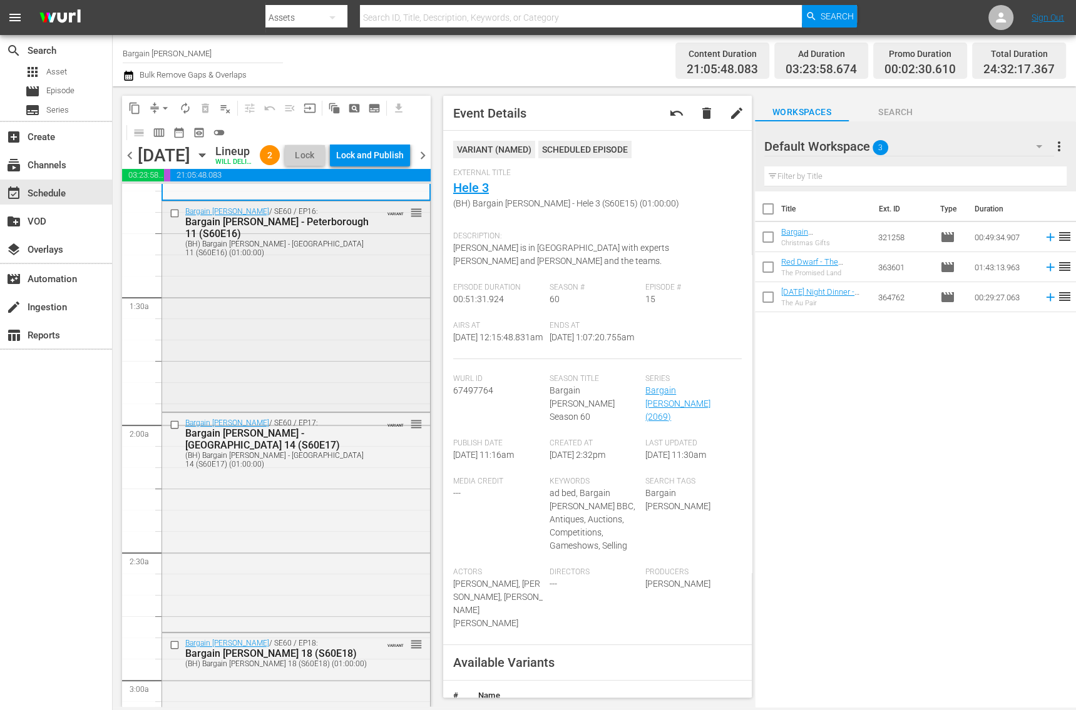
click at [292, 396] on div "Bargain Hunt / SE60 / EP16: Bargain Hunt - Peterborough 11 (S60E16) (BH) Bargai…" at bounding box center [296, 306] width 268 height 208
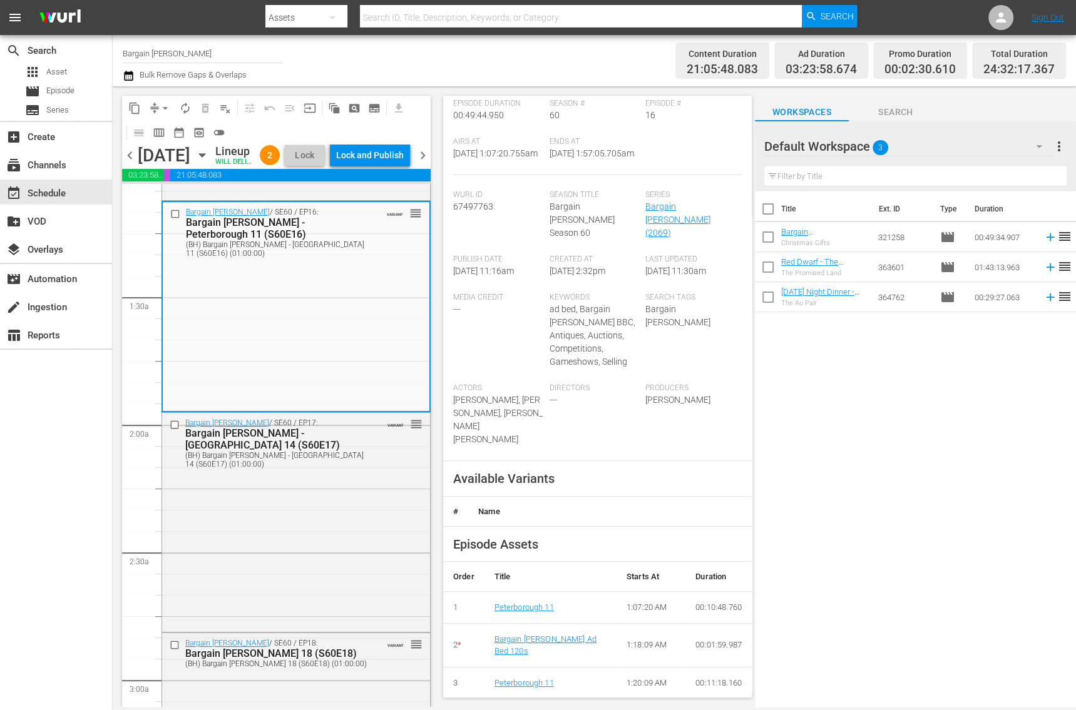
scroll to position [0, 0]
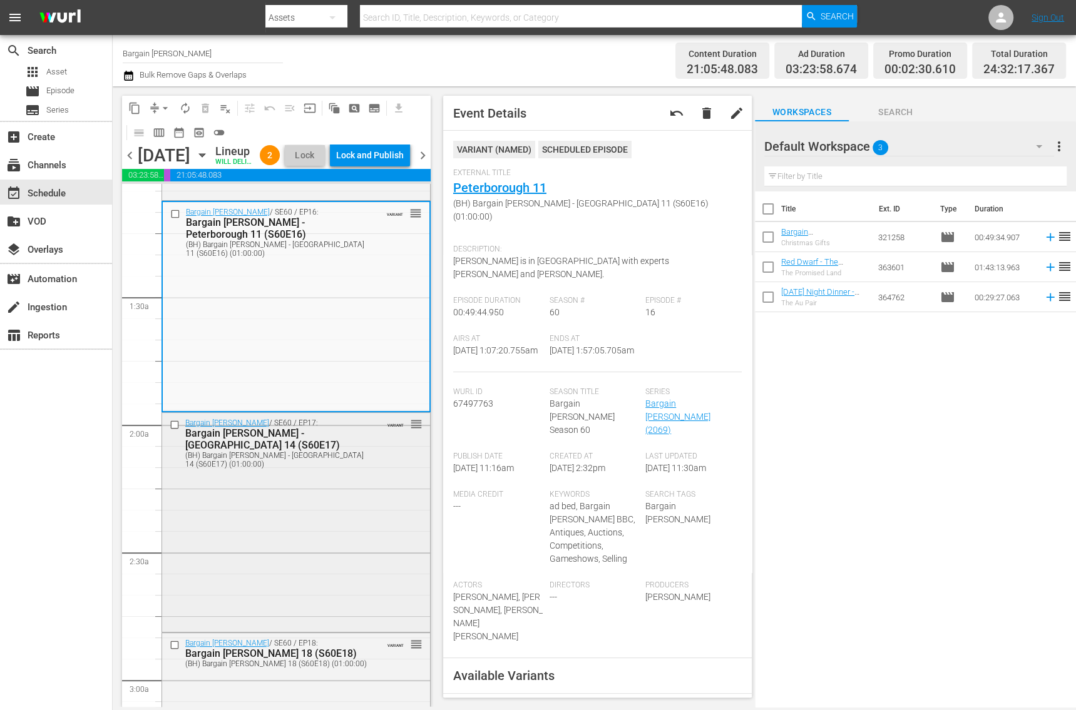
click at [267, 503] on div "Bargain Hunt / SE60 / EP17: Bargain Hunt - Newark 14 (S60E17) (BH) Bargain Hunt…" at bounding box center [296, 521] width 268 height 217
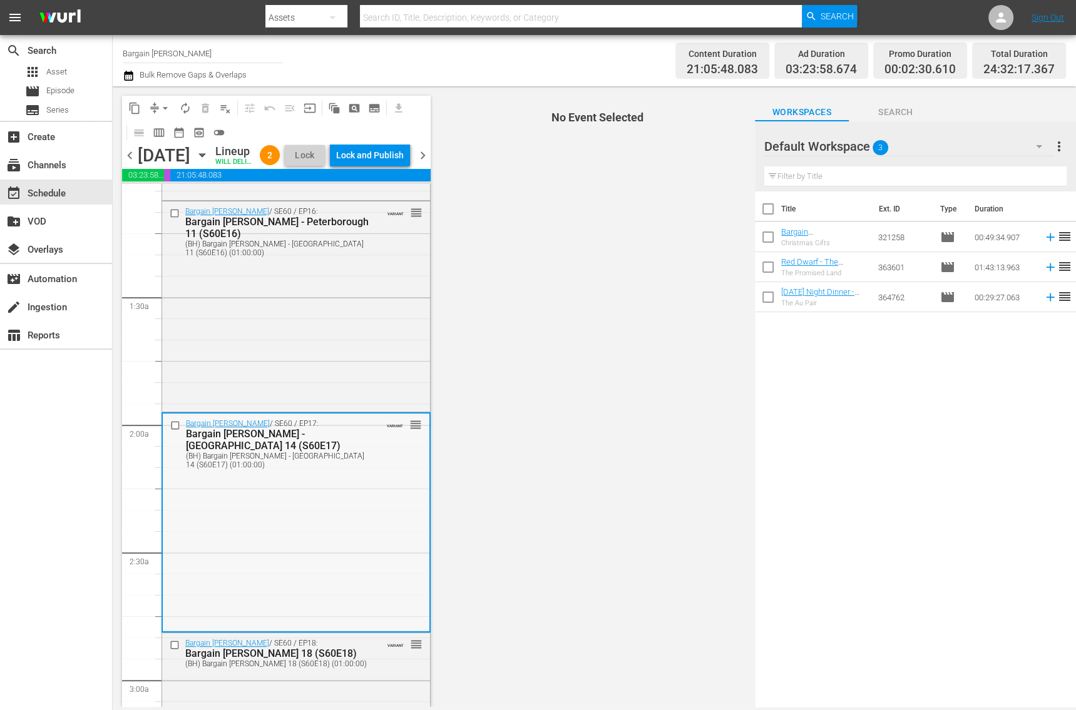
click at [338, 510] on div "Bargain Hunt / SE60 / EP17: Bargain Hunt - Newark 14 (S60E17) (BH) Bargain Hunt…" at bounding box center [296, 522] width 267 height 217
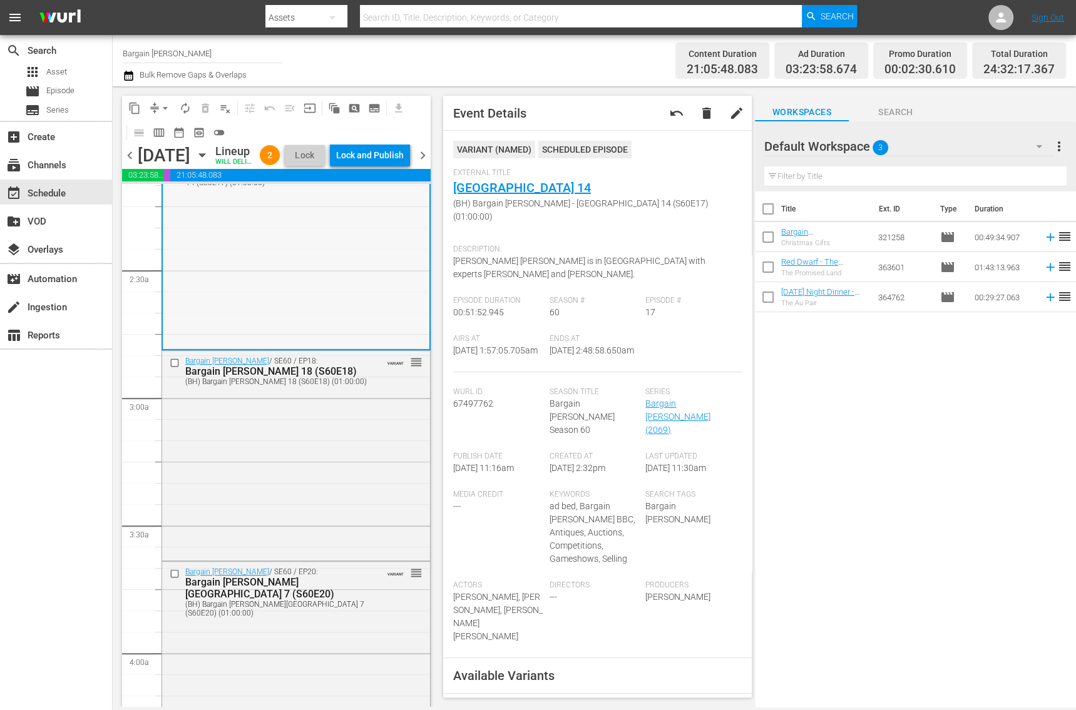
scroll to position [565, 0]
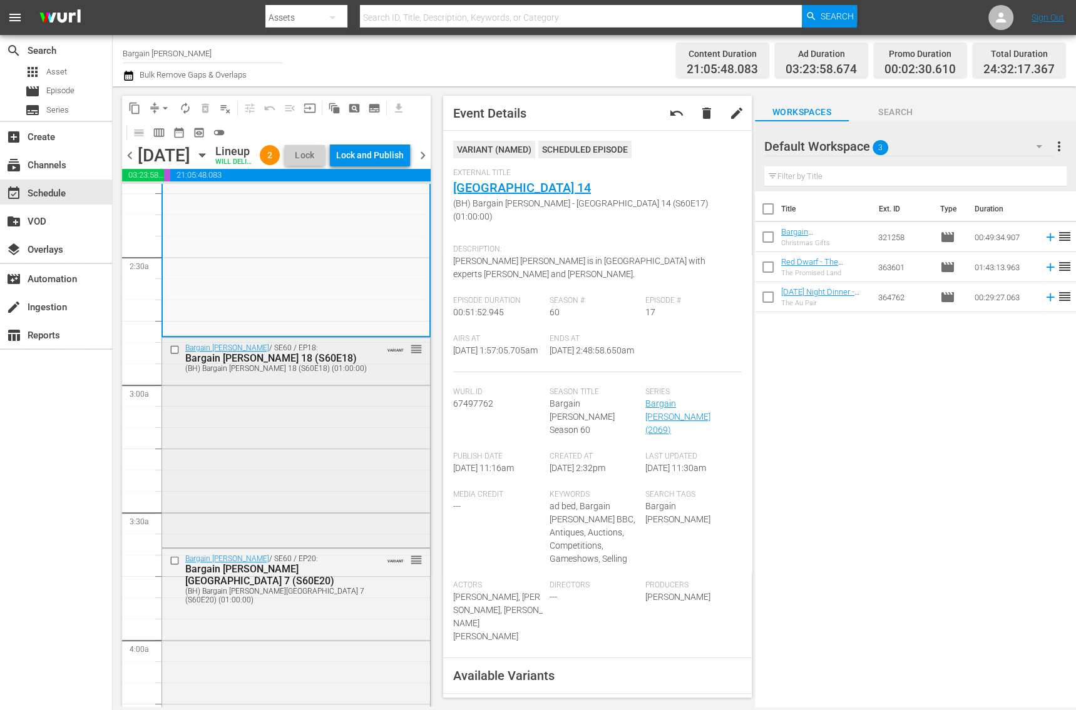
click at [301, 542] on div "Bargain Hunt / SE60 / EP18: Bargain Hunt - Detling 18 (S60E18) (BH) Bargain Hun…" at bounding box center [296, 441] width 268 height 207
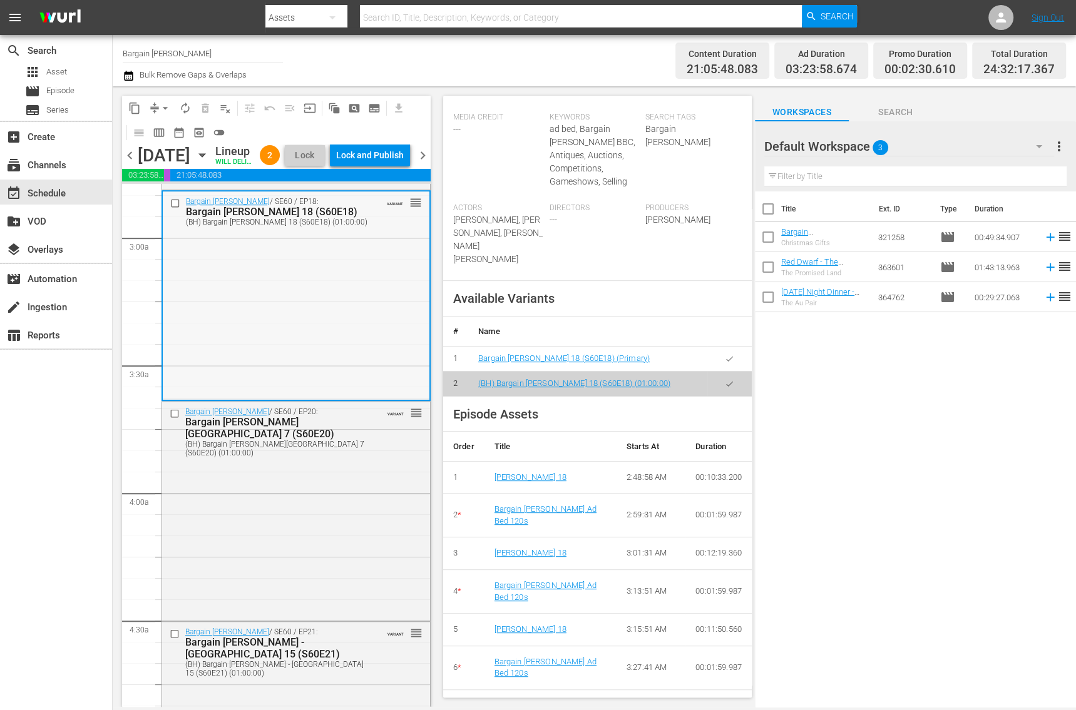
scroll to position [749, 0]
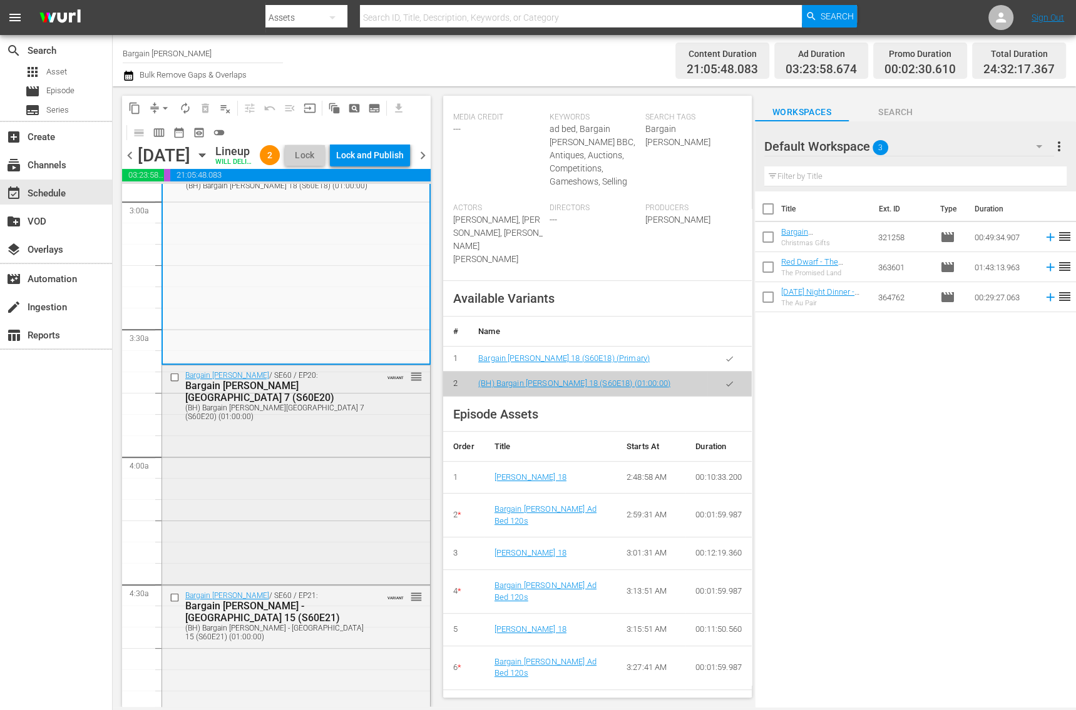
click at [313, 475] on div "Bargain Hunt / SE60 / EP20: Bargain Hunt - Shrewsbury 7 (S60E20) (BH) Bargain H…" at bounding box center [296, 474] width 268 height 217
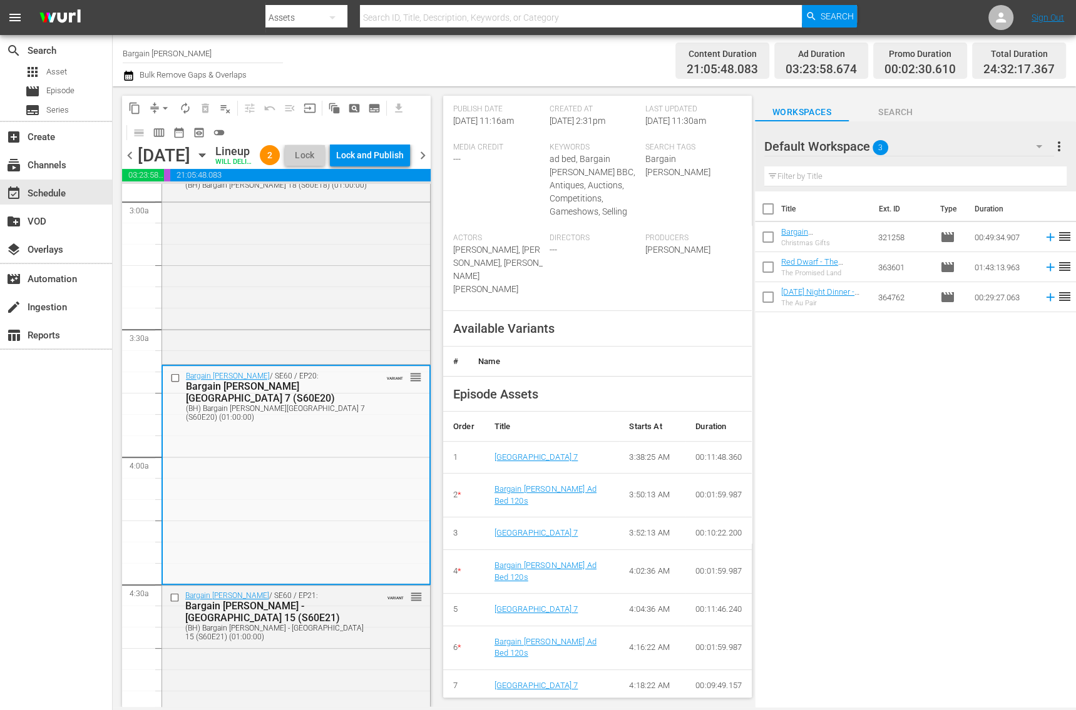
scroll to position [0, 0]
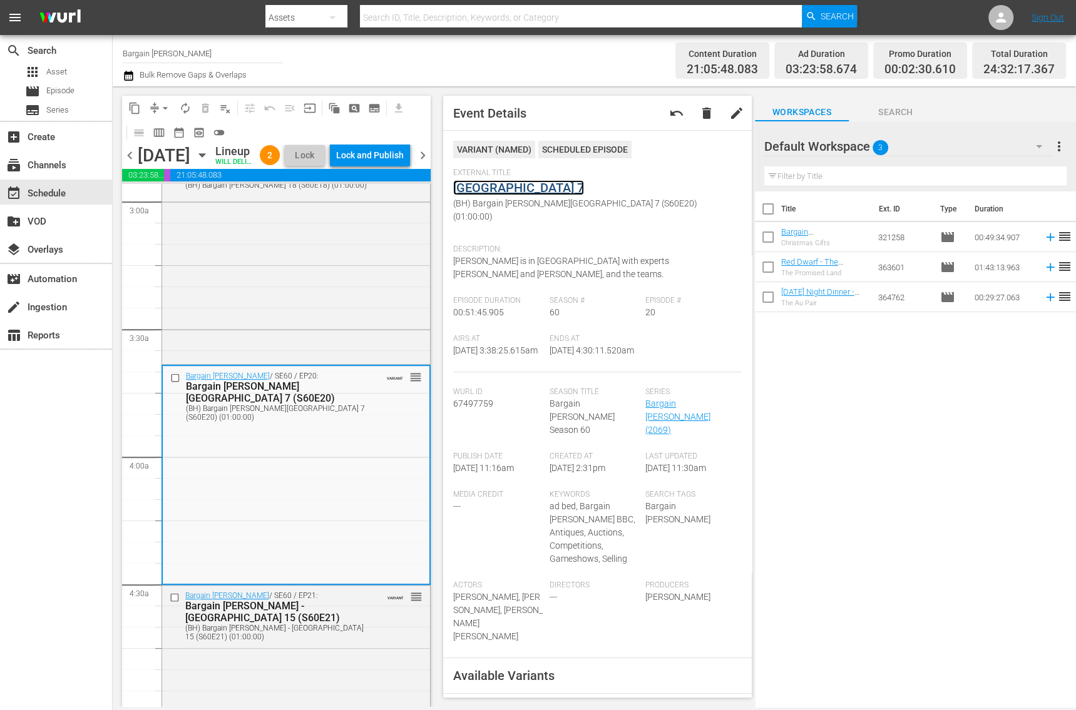
click at [506, 192] on link "Shrewsbury 7" at bounding box center [518, 187] width 131 height 15
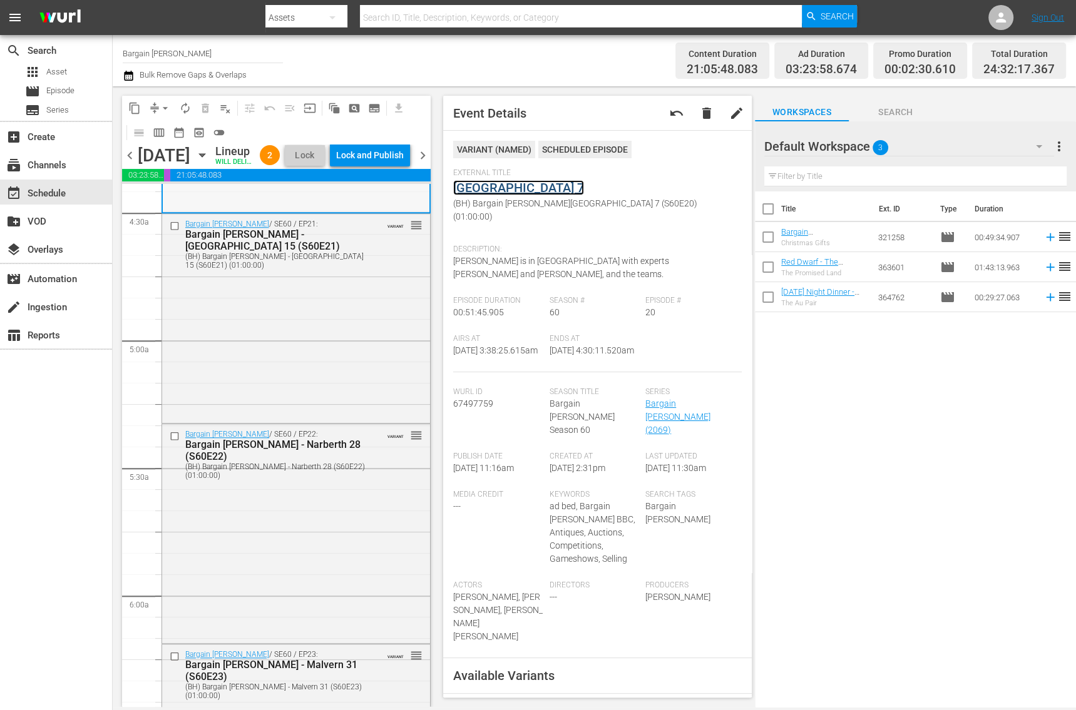
scroll to position [1127, 0]
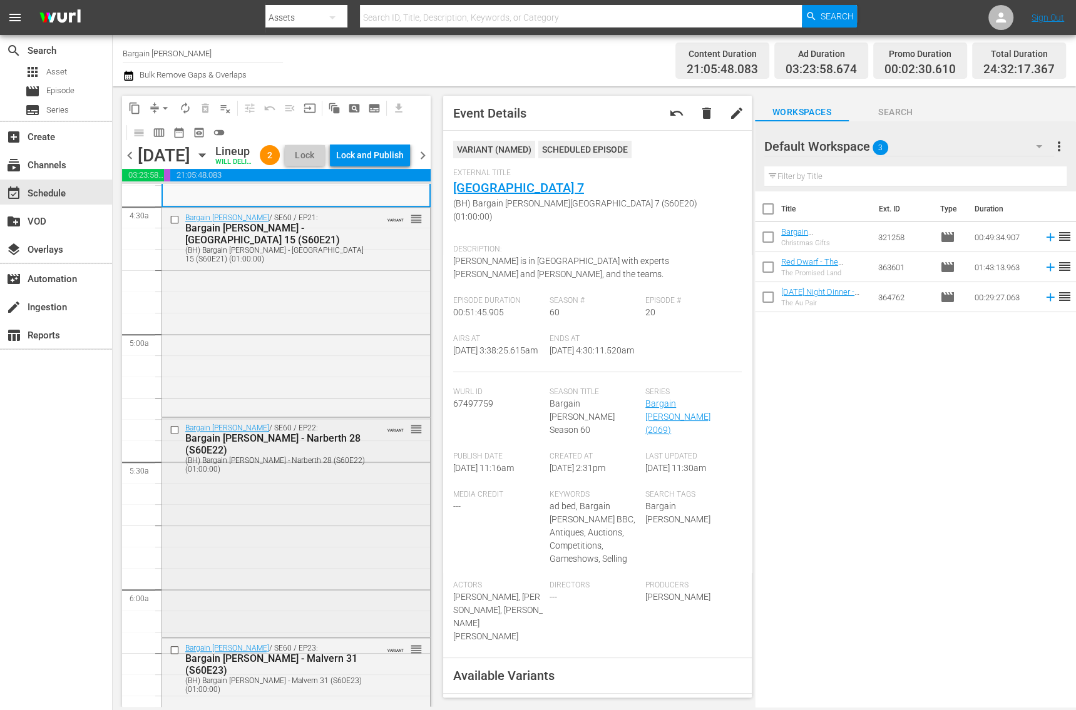
click at [320, 528] on div "Bargain Hunt / SE60 / EP22: Bargain Hunt - Narberth 28 (S60E22) (BH) Bargain Hu…" at bounding box center [296, 526] width 268 height 216
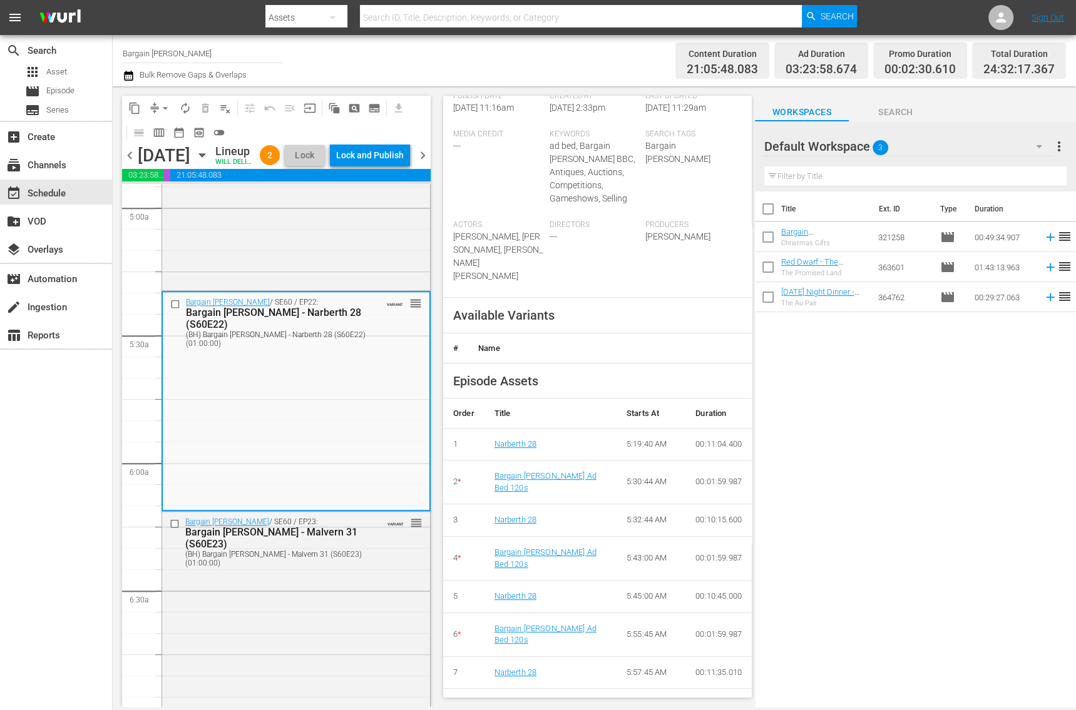
scroll to position [0, 0]
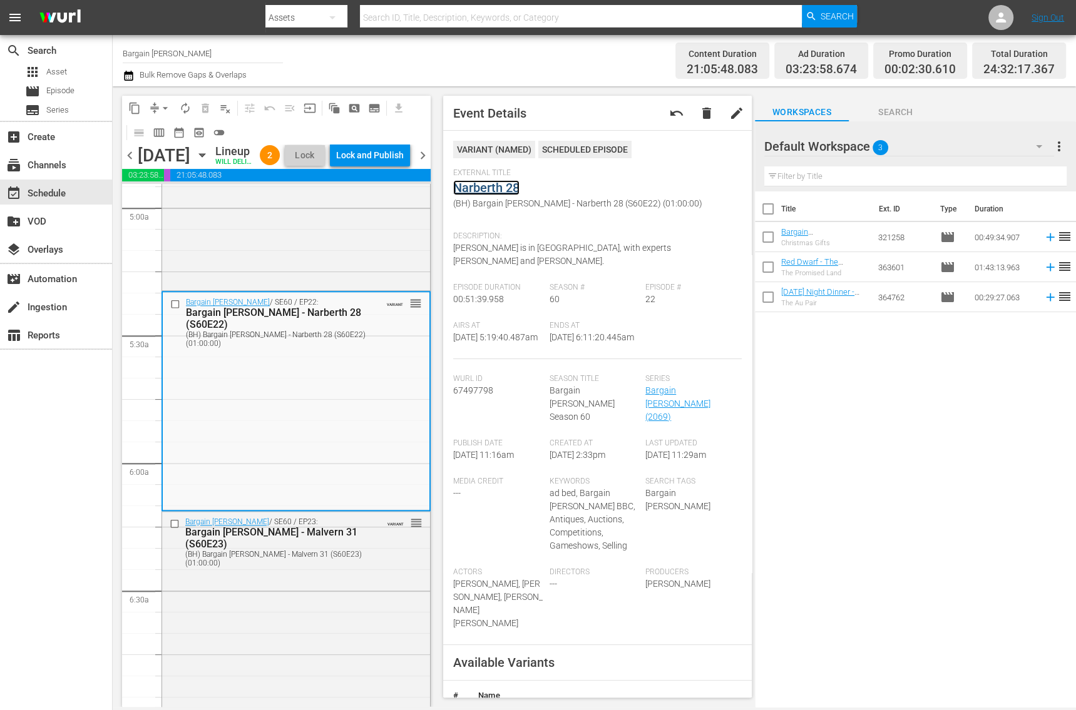
click at [478, 192] on link "Narberth 28" at bounding box center [486, 187] width 66 height 15
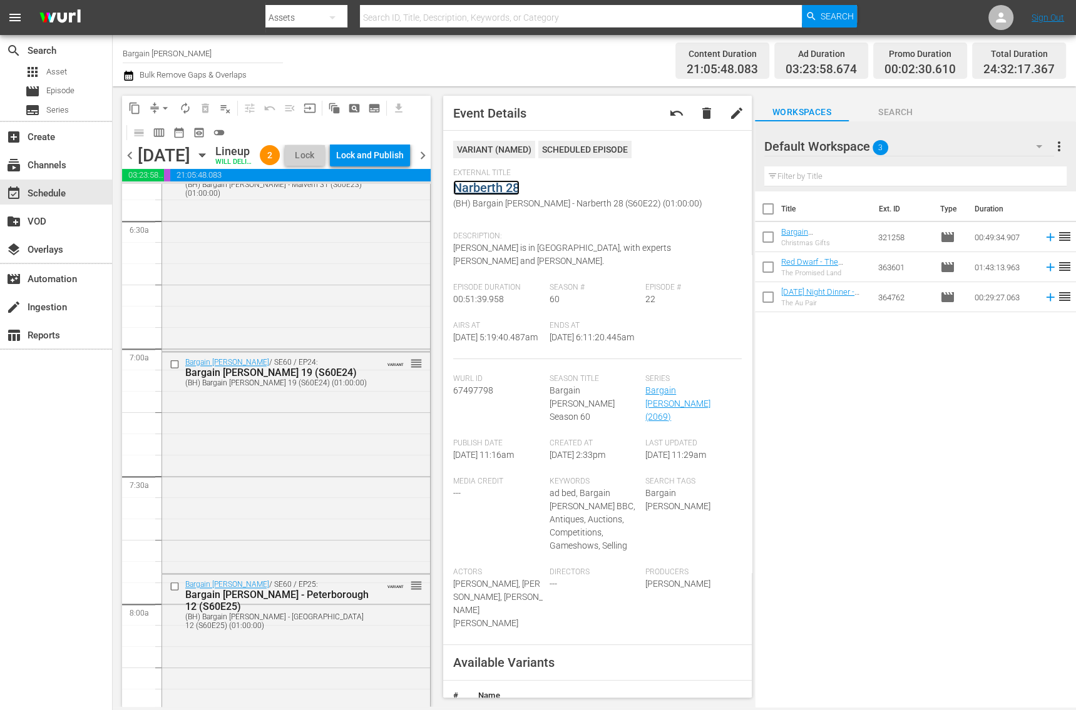
scroll to position [1686, 0]
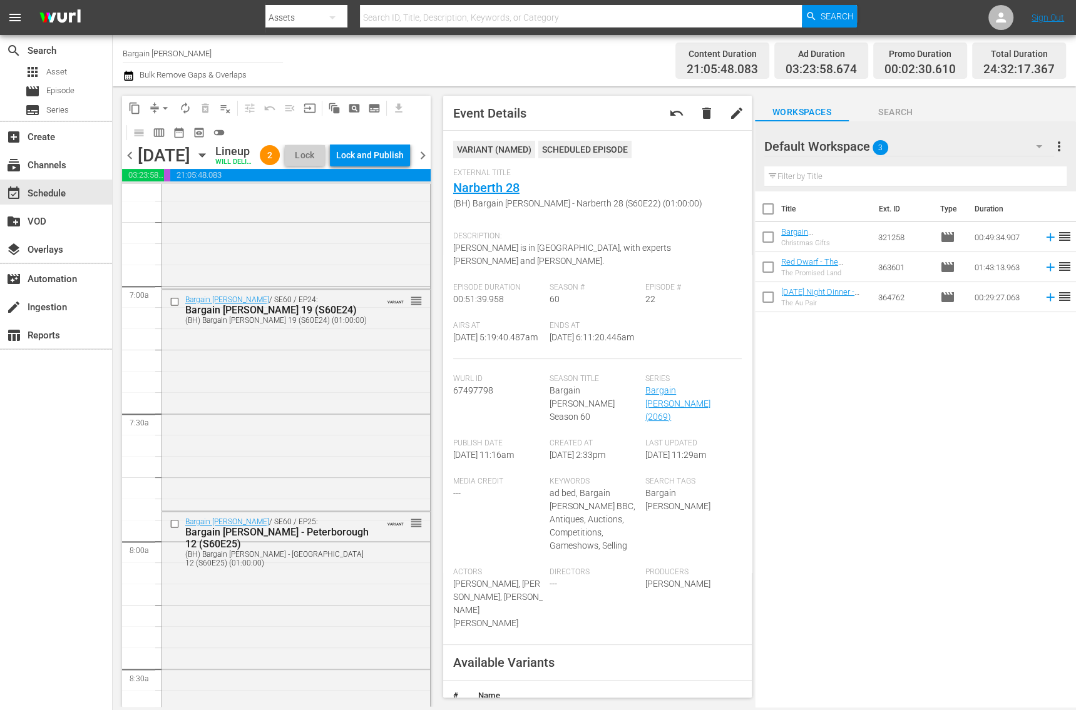
click at [302, 437] on div "Bargain Hunt / SE60 / EP24: Bargain Hunt - Detling 19 (S60E24) (BH) Bargain Hun…" at bounding box center [296, 399] width 268 height 219
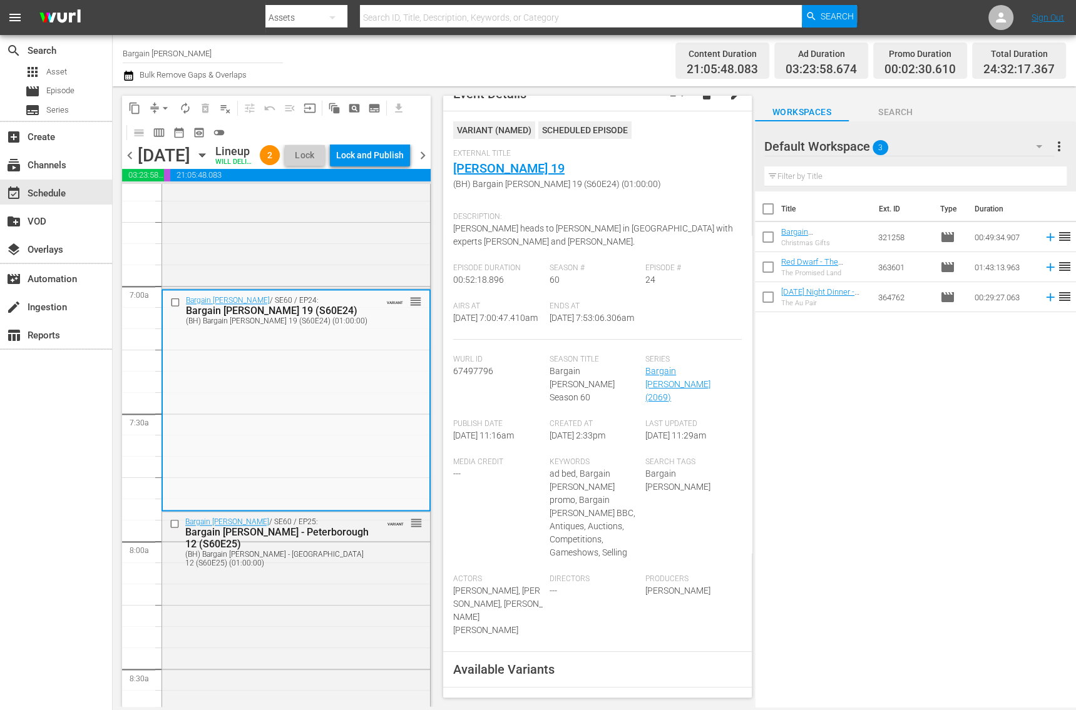
scroll to position [0, 0]
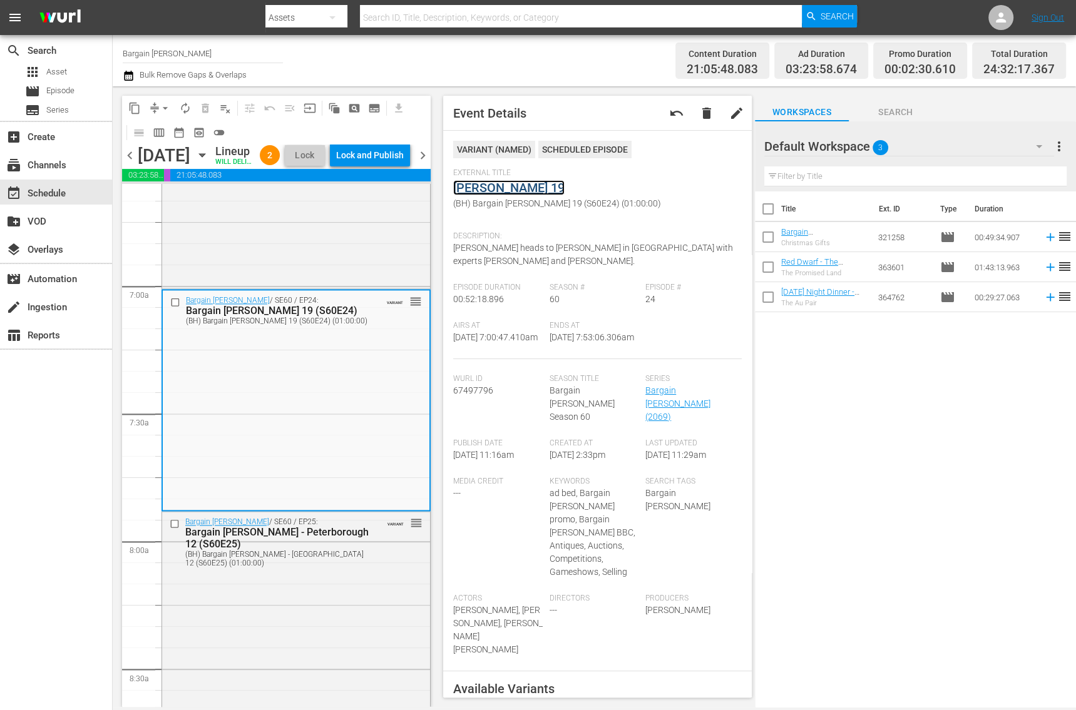
click at [472, 190] on link "Detling 19" at bounding box center [508, 187] width 111 height 15
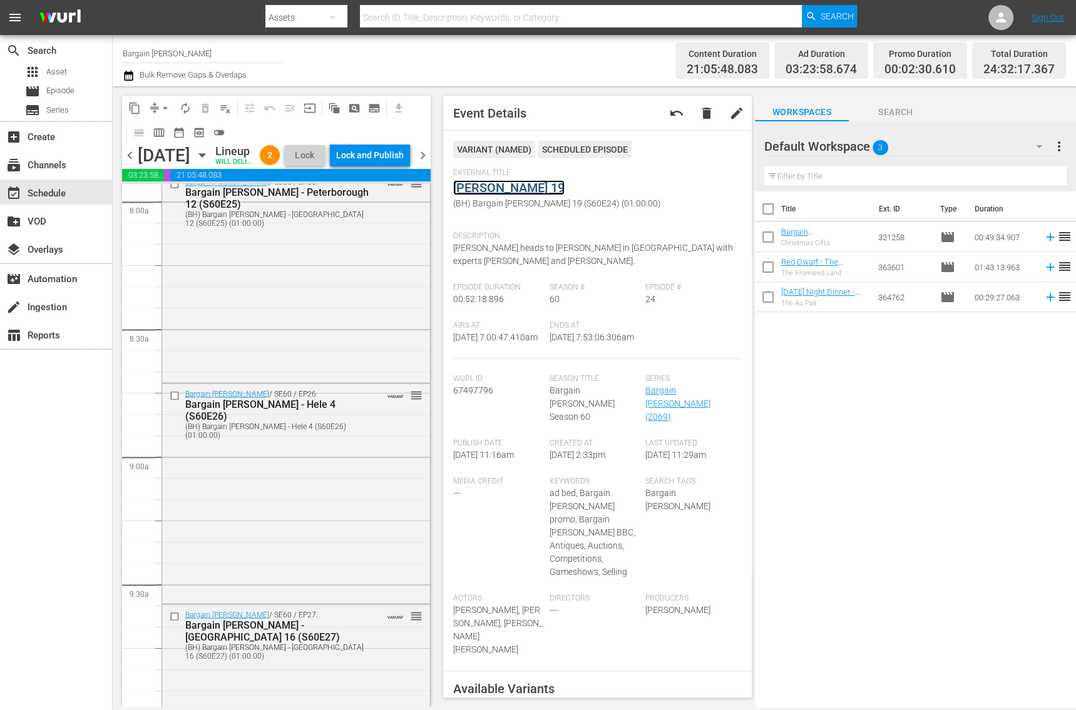
scroll to position [2116, 0]
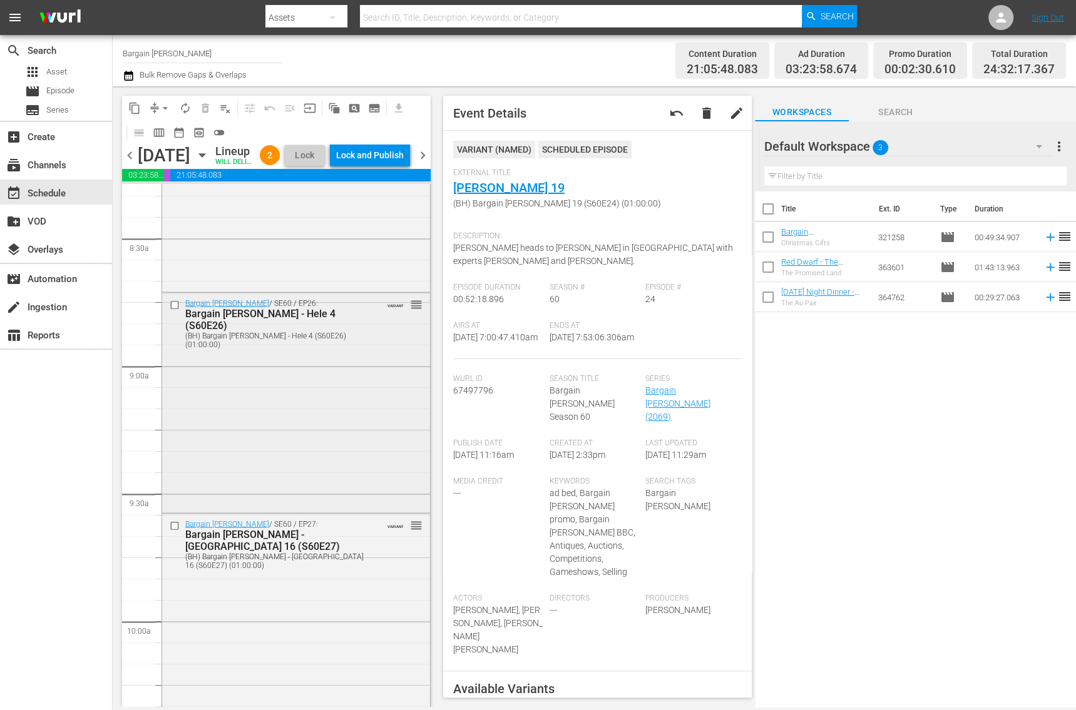
click at [257, 456] on div "Bargain Hunt / SE60 / EP26: Bargain Hunt - Hele 4 (S60E26) (BH) Bargain Hunt - …" at bounding box center [296, 401] width 268 height 217
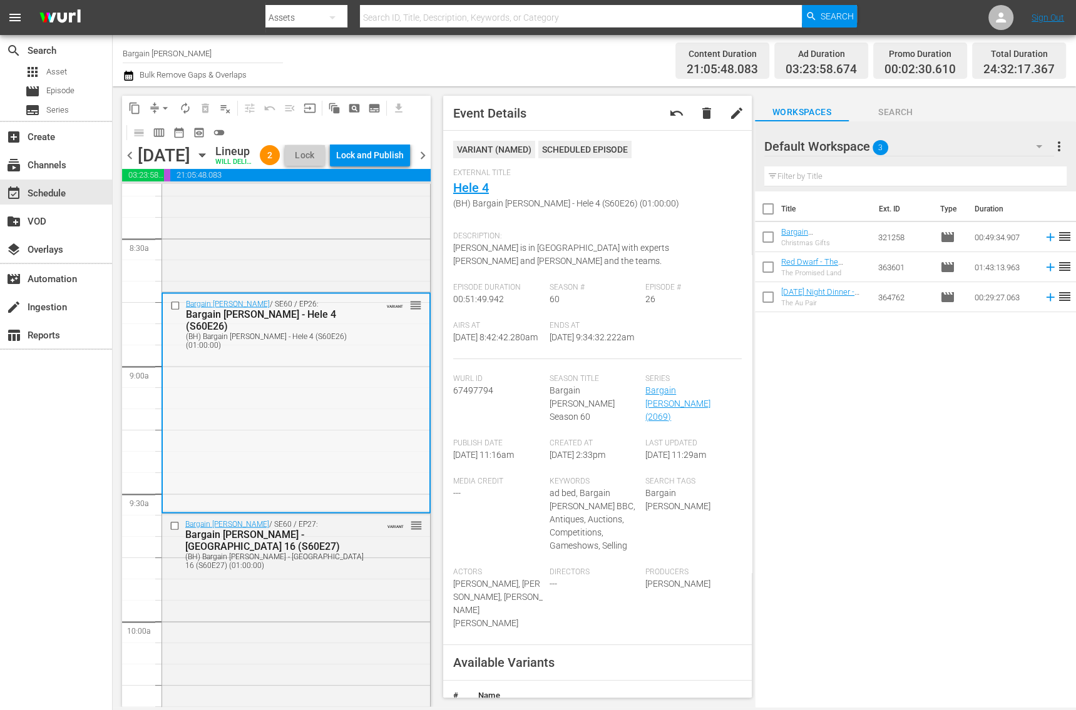
scroll to position [2136, 0]
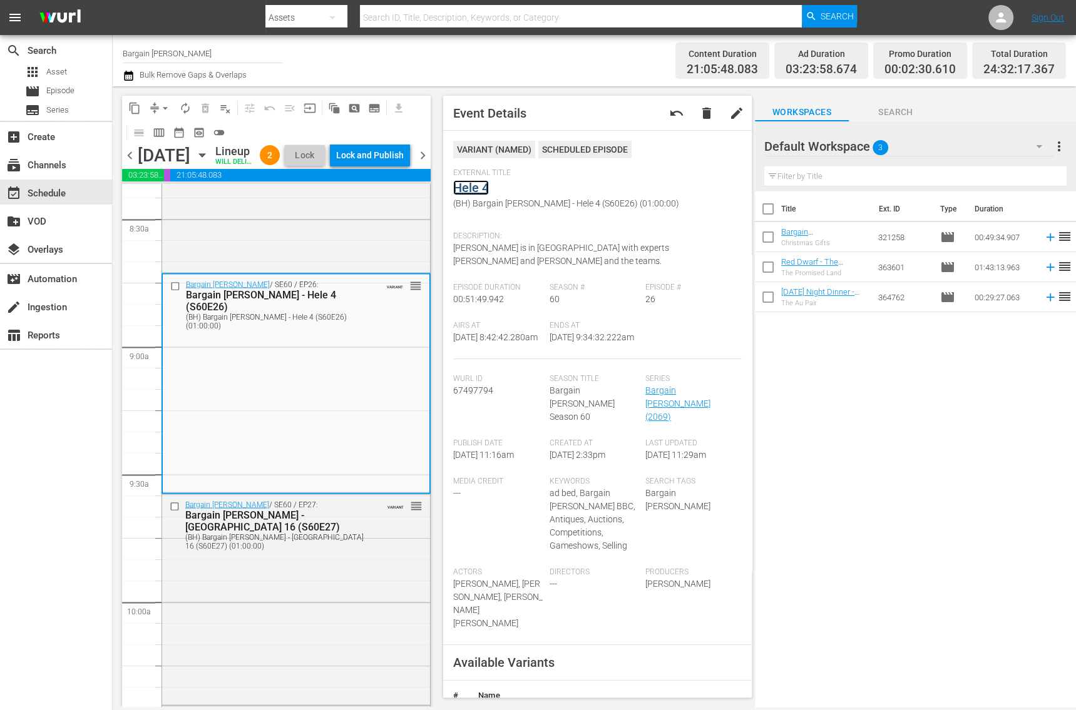
click at [461, 187] on link "Hele 4" at bounding box center [471, 187] width 36 height 15
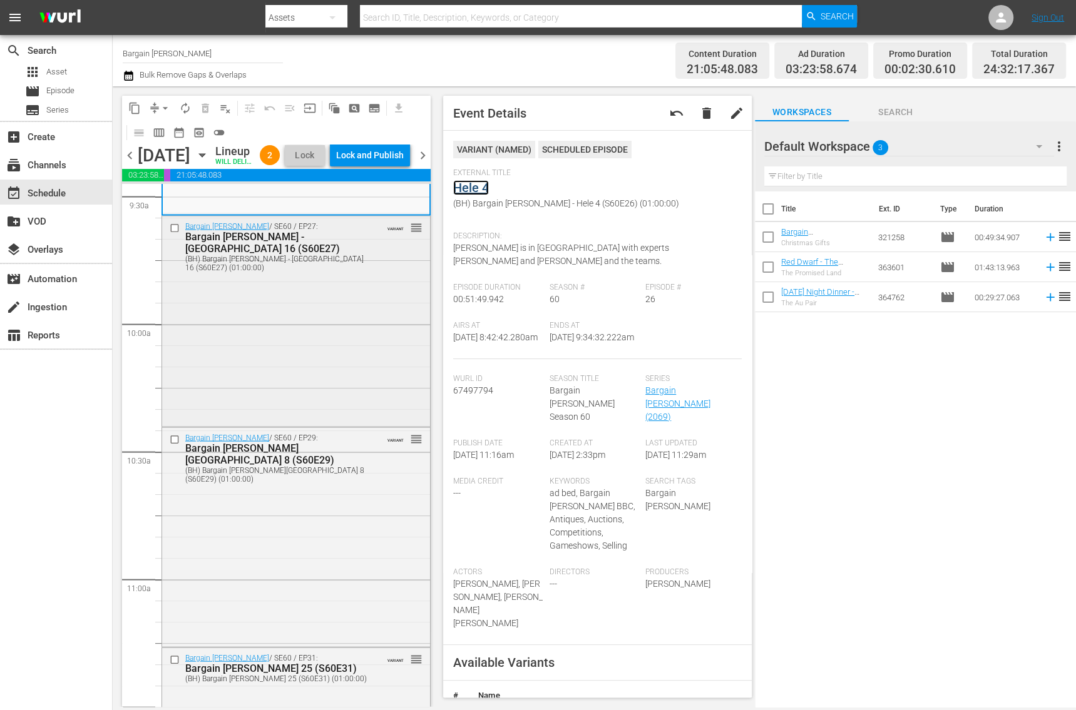
scroll to position [2452, 0]
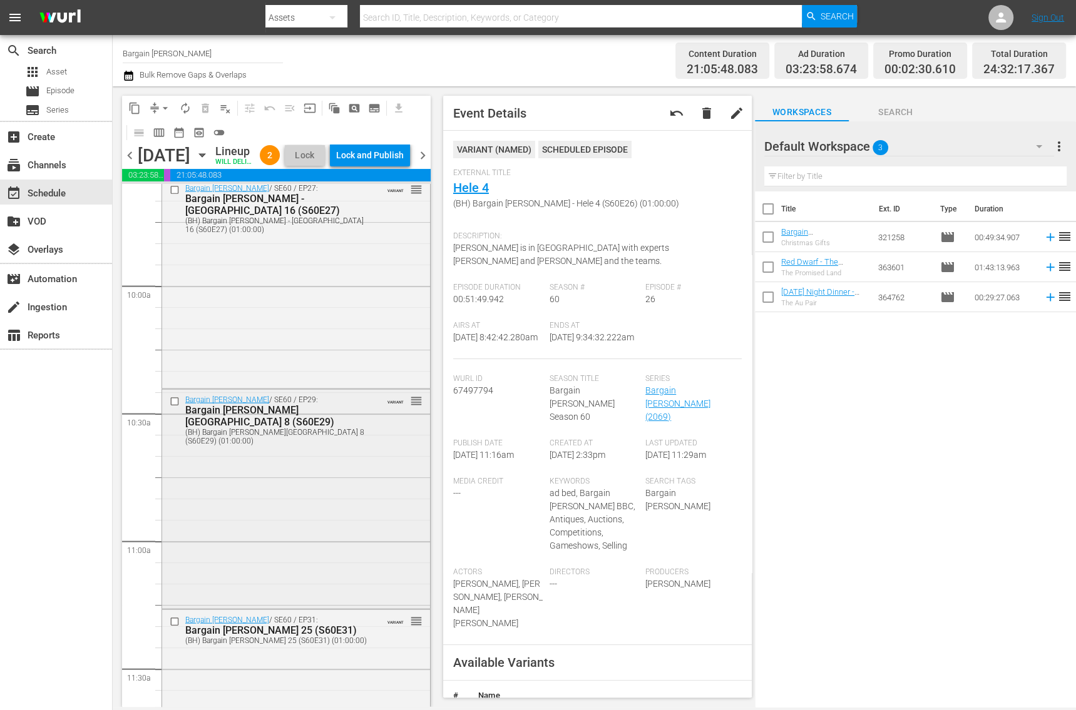
click at [292, 542] on div "Bargain Hunt / SE60 / EP29: Bargain Hunt - Shrewsbury 8 (S60E29) (BH) Bargain H…" at bounding box center [296, 498] width 268 height 216
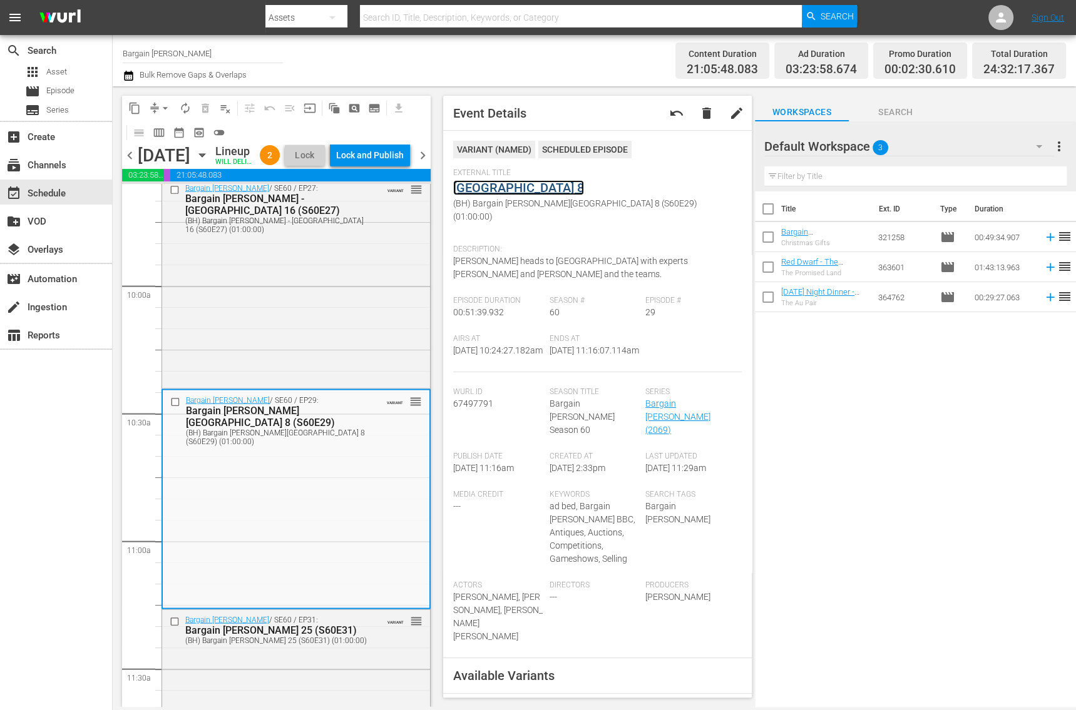
click at [508, 188] on link "Shrewsbury 8" at bounding box center [518, 187] width 131 height 15
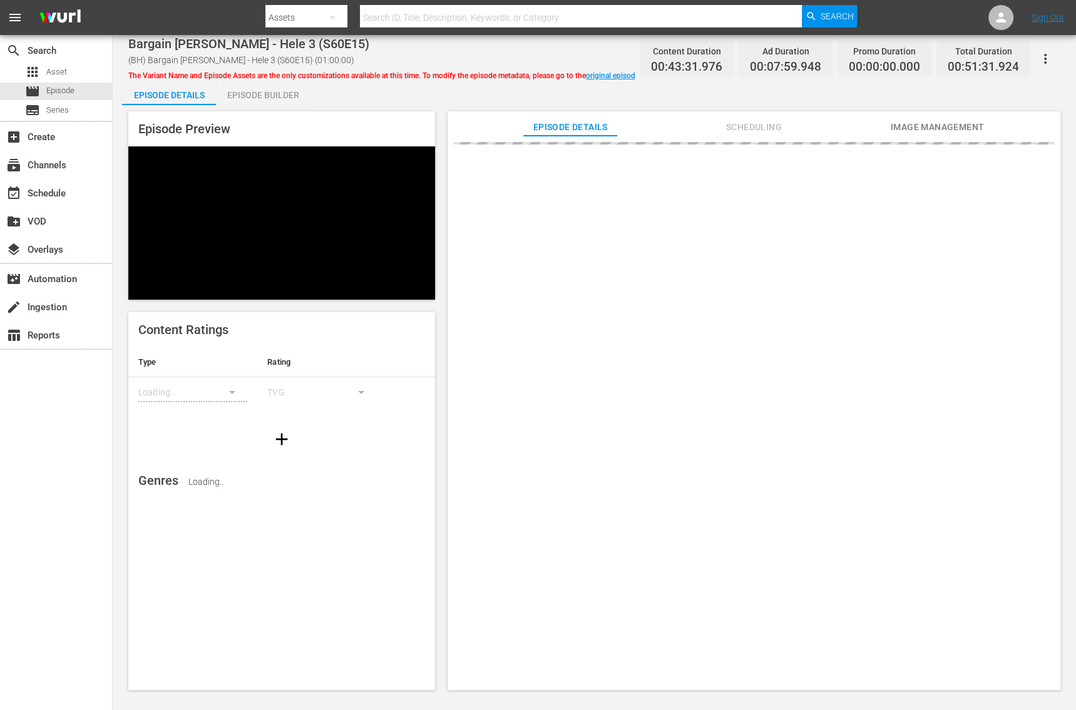
click at [262, 118] on div "Episode Preview" at bounding box center [281, 205] width 307 height 188
click at [262, 98] on div "Episode Builder" at bounding box center [263, 95] width 94 height 30
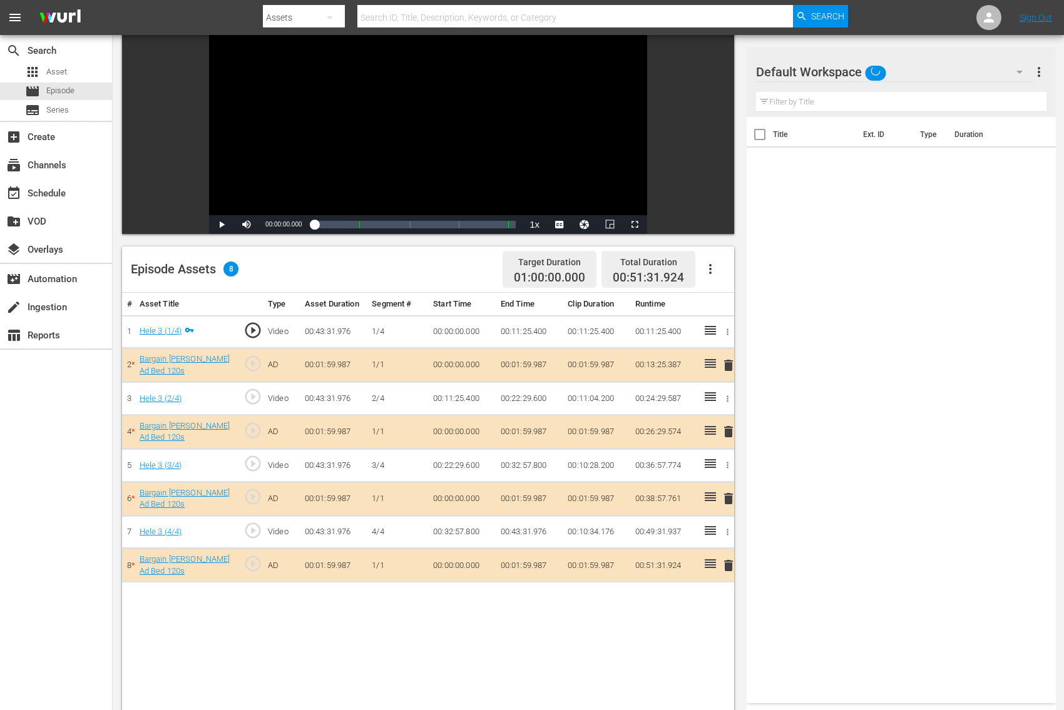
scroll to position [135, 0]
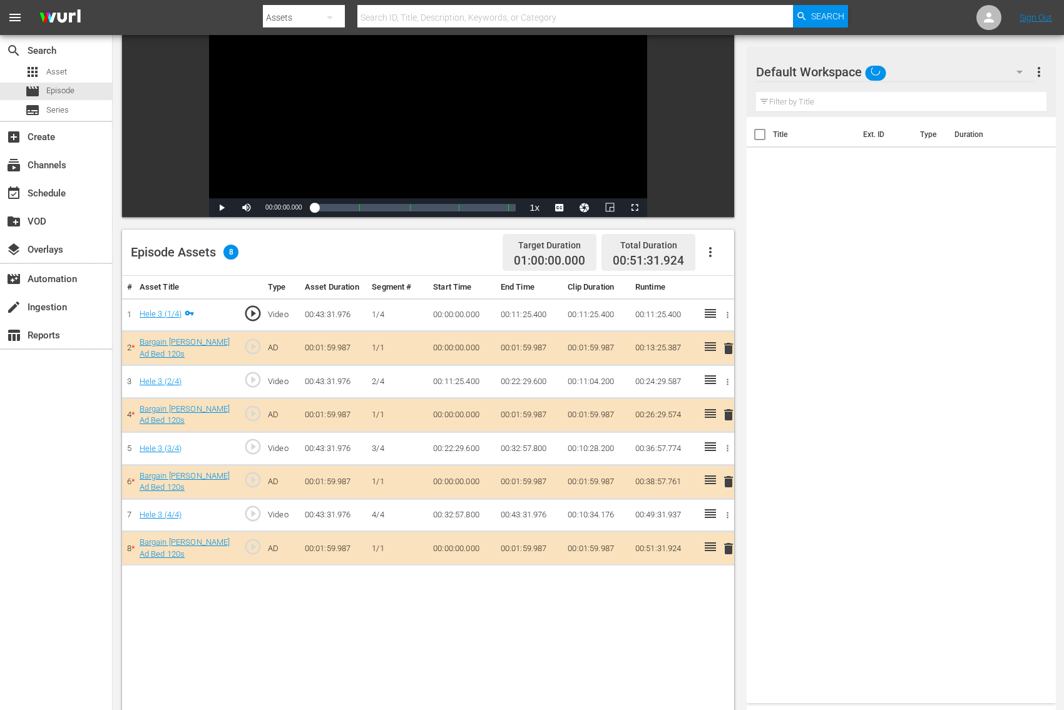
click at [724, 349] on span "delete" at bounding box center [728, 348] width 15 height 15
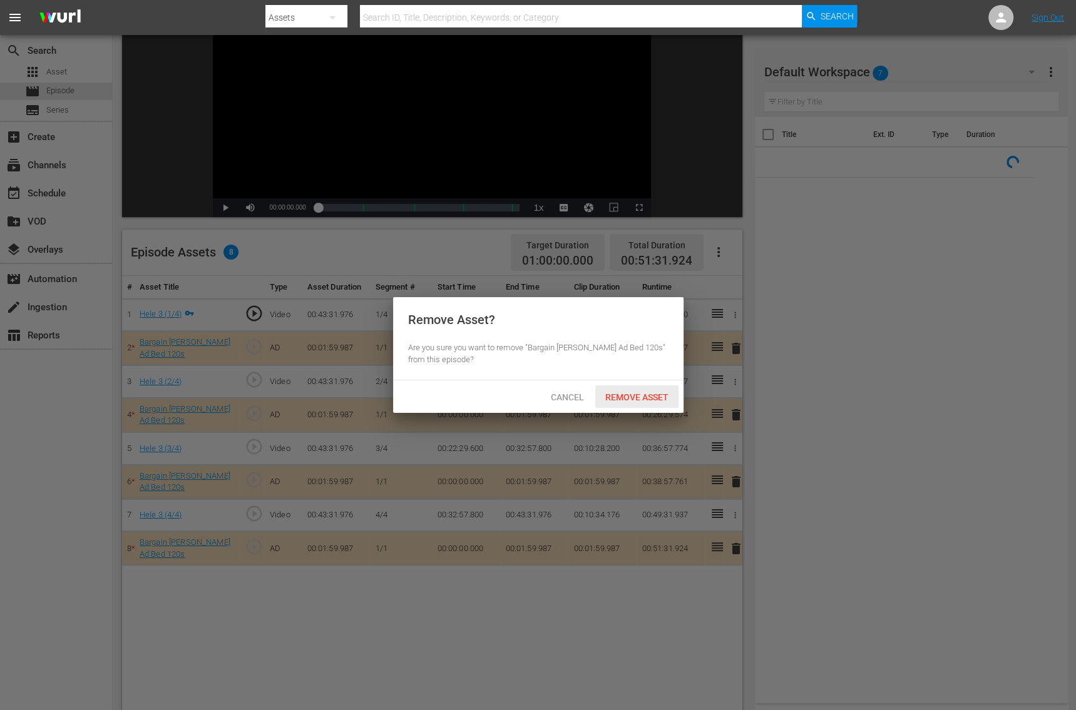
click at [623, 399] on span "Remove Asset" at bounding box center [636, 397] width 83 height 10
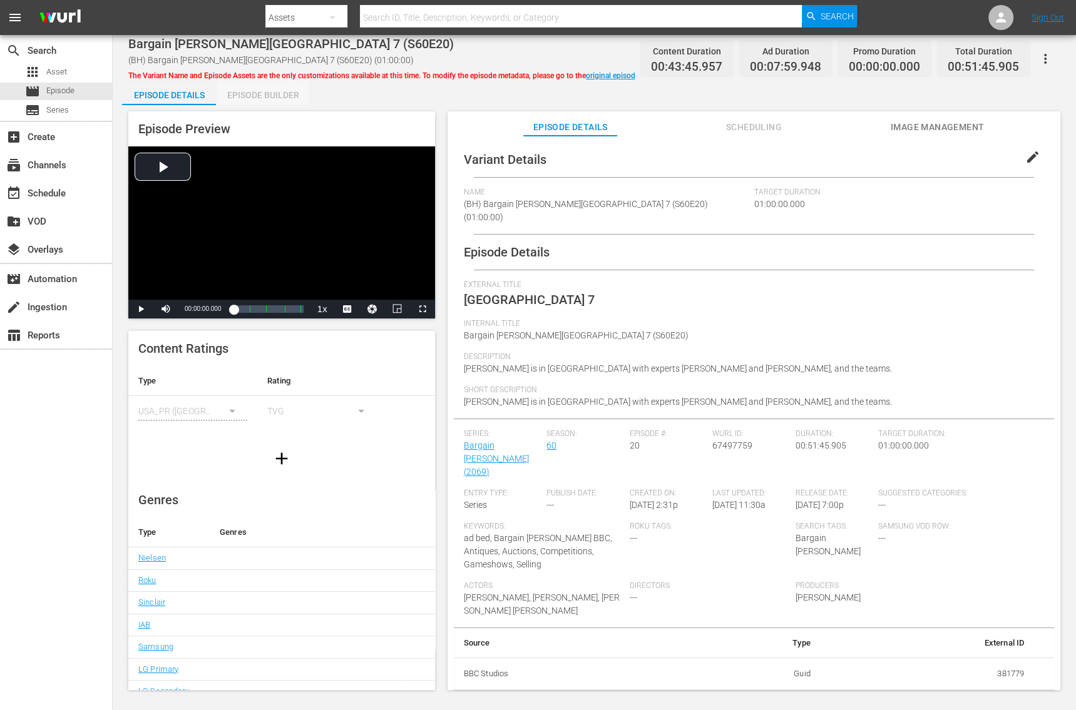
click at [269, 88] on div "Episode Builder" at bounding box center [263, 95] width 94 height 30
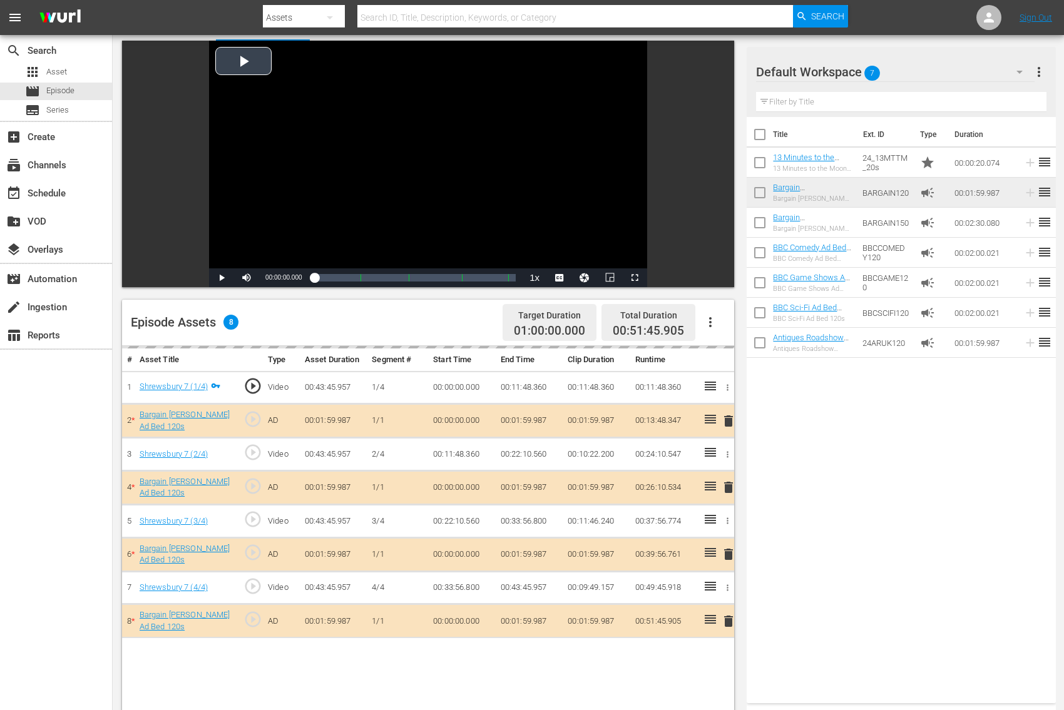
scroll to position [197, 0]
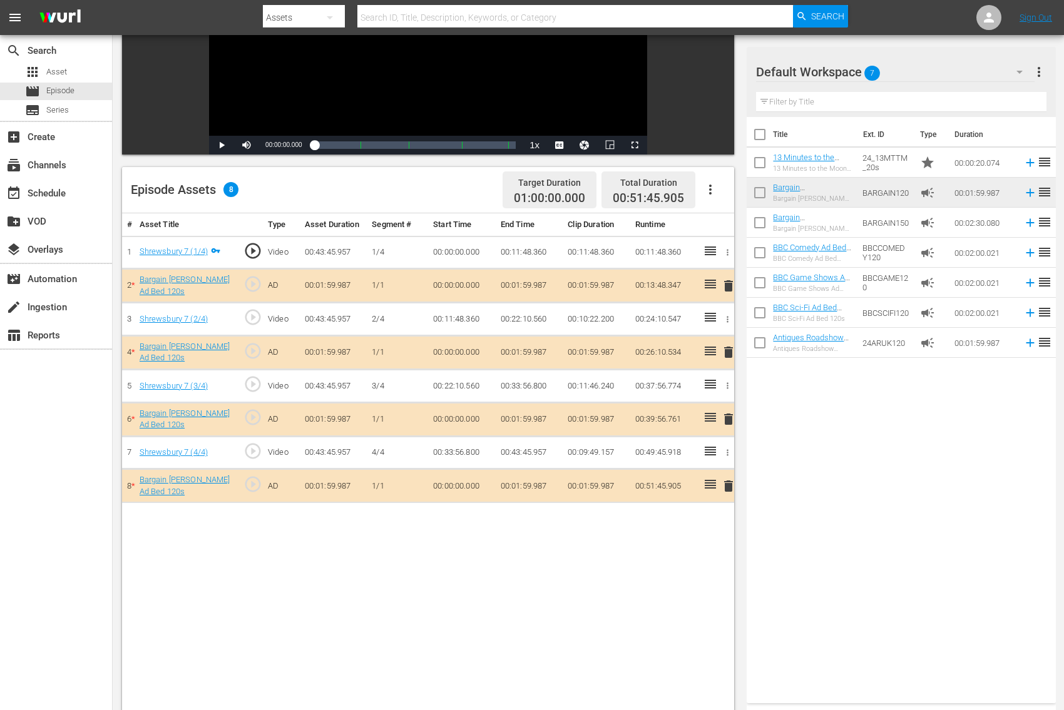
click at [729, 279] on span "delete" at bounding box center [728, 286] width 15 height 15
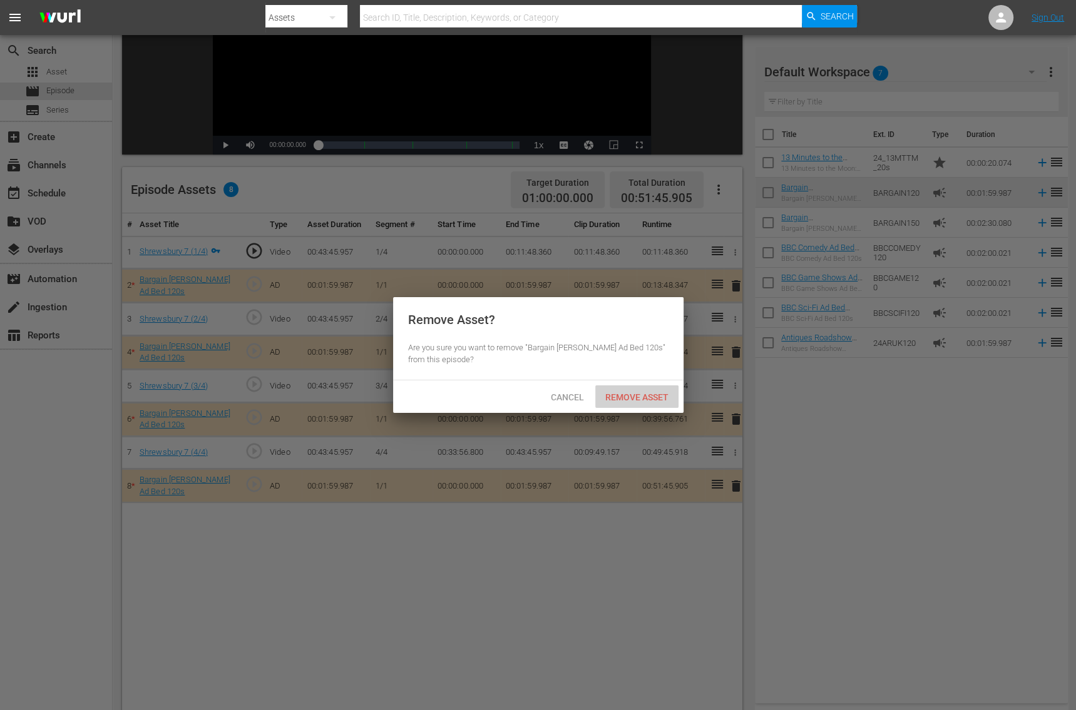
click at [646, 398] on span "Remove Asset" at bounding box center [636, 397] width 83 height 10
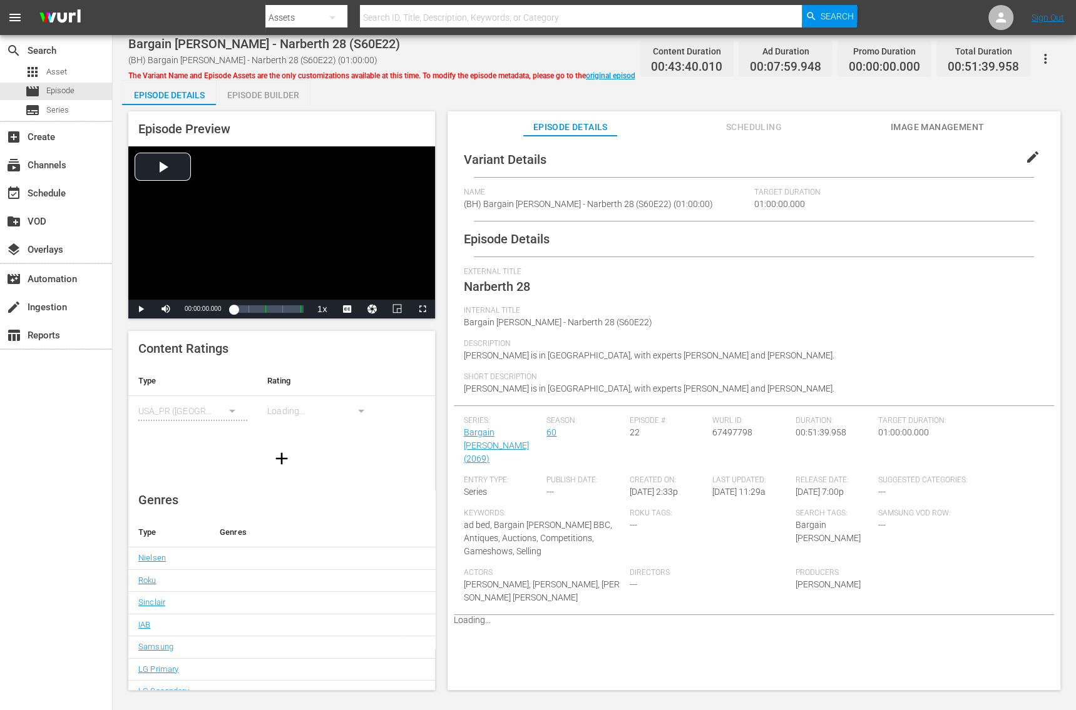
click at [257, 93] on div "Episode Builder" at bounding box center [263, 95] width 94 height 30
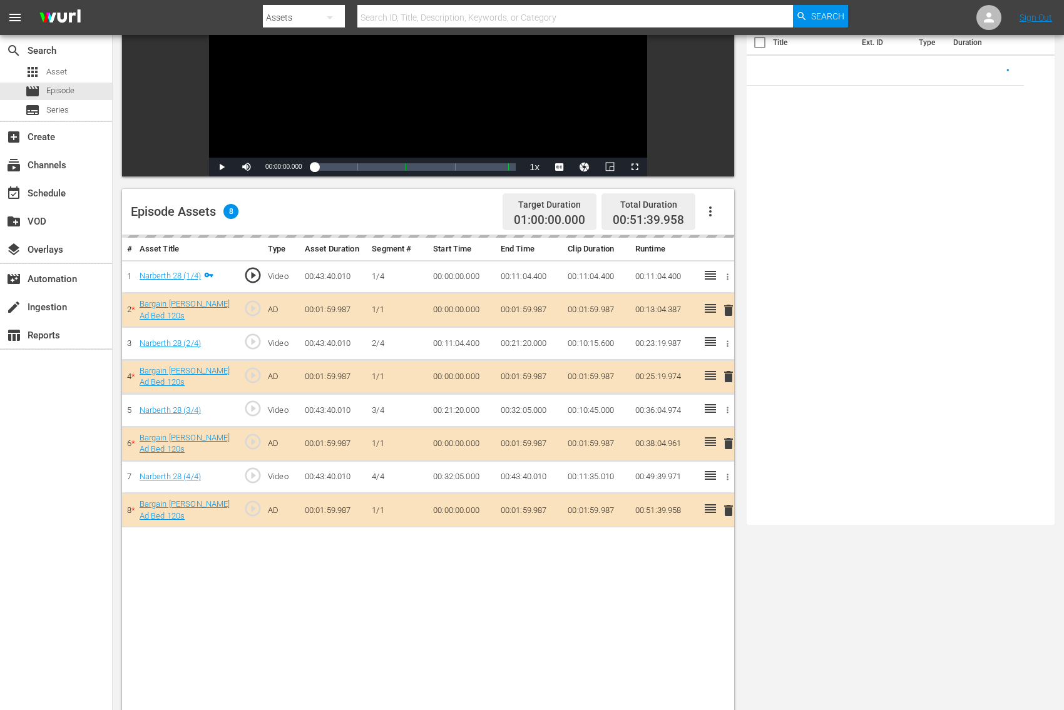
scroll to position [280, 0]
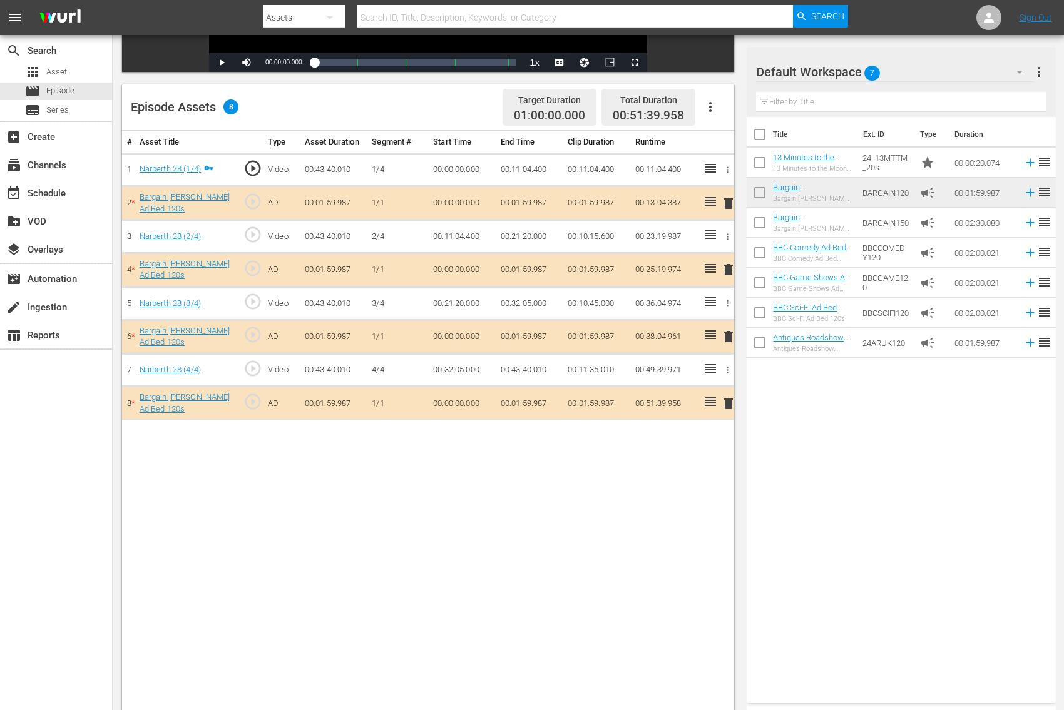
click at [729, 200] on span "delete" at bounding box center [728, 203] width 15 height 15
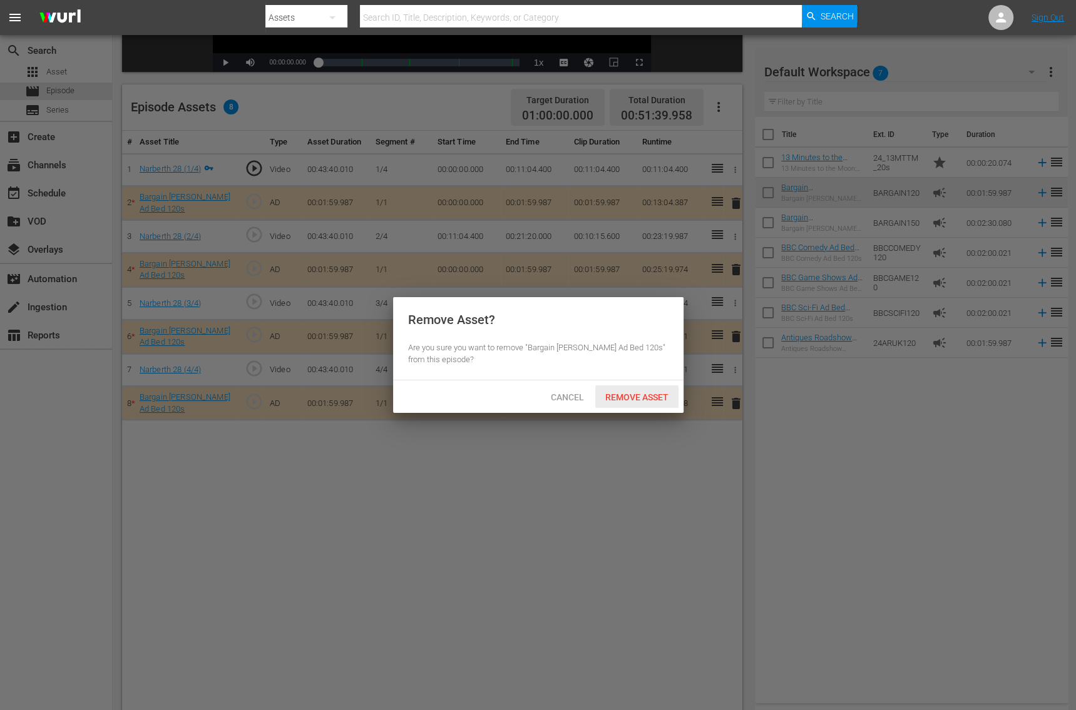
click at [621, 394] on span "Remove Asset" at bounding box center [636, 397] width 83 height 10
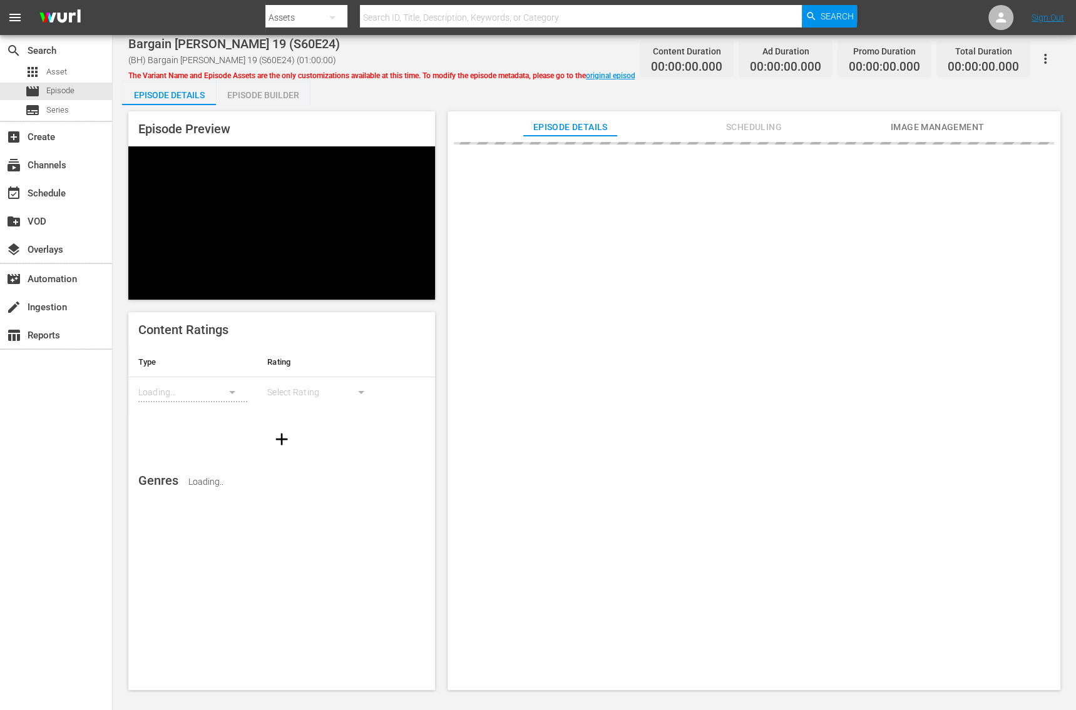
click at [267, 99] on div "Episode Builder" at bounding box center [263, 95] width 94 height 30
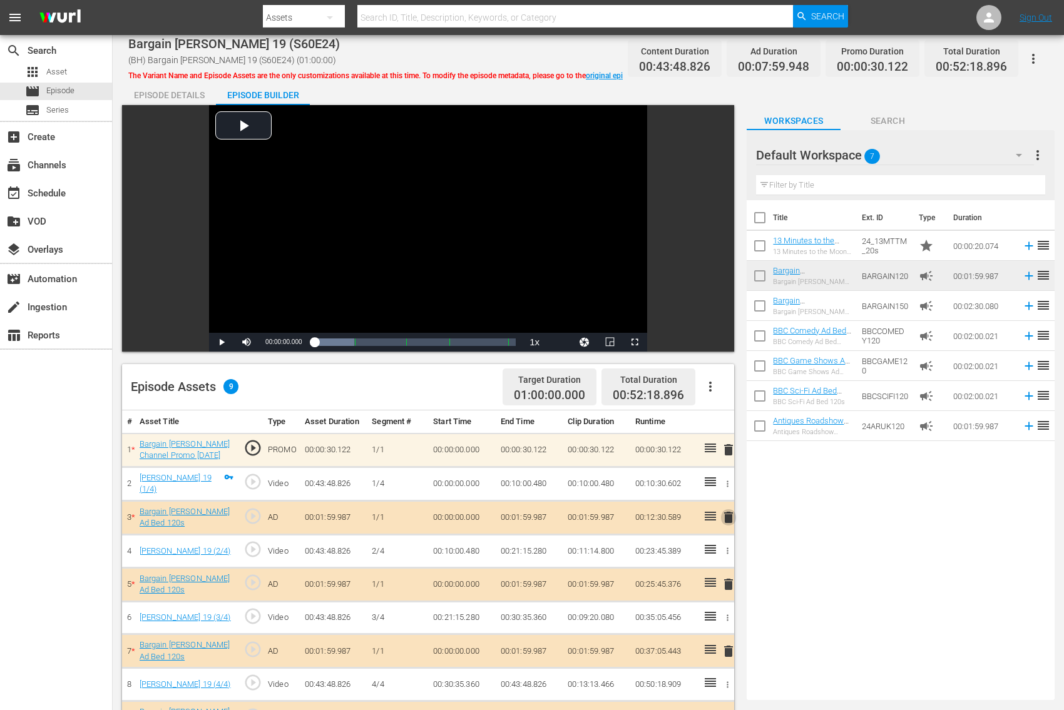
click at [729, 514] on span "delete" at bounding box center [728, 517] width 15 height 15
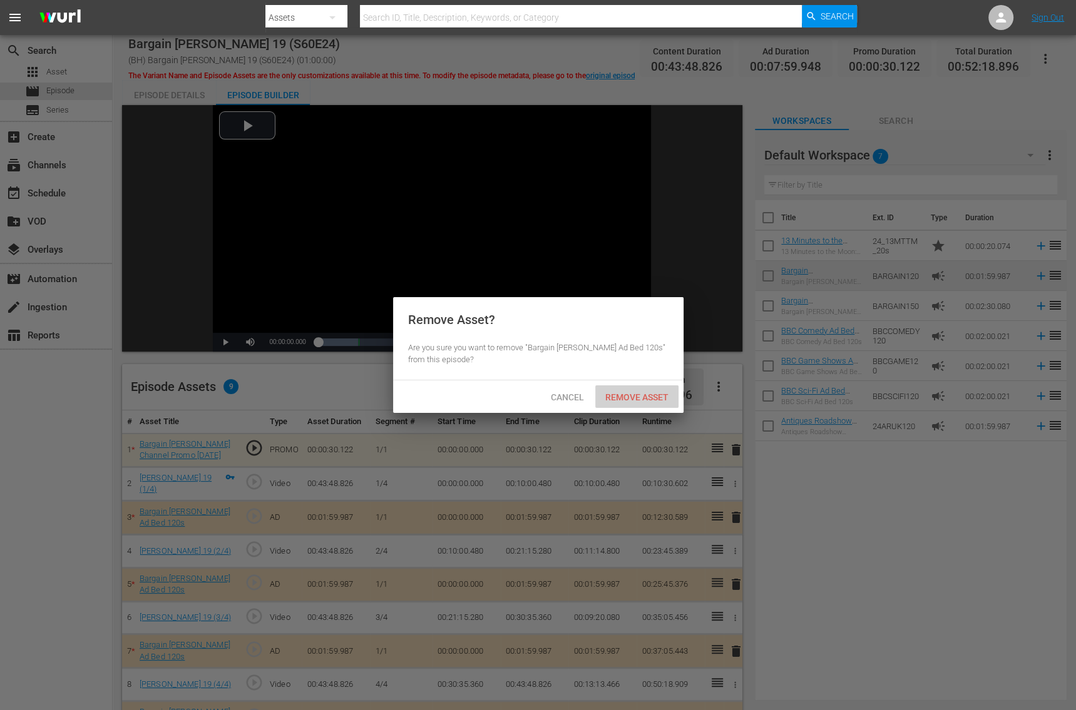
click at [646, 401] on span "Remove Asset" at bounding box center [636, 397] width 83 height 10
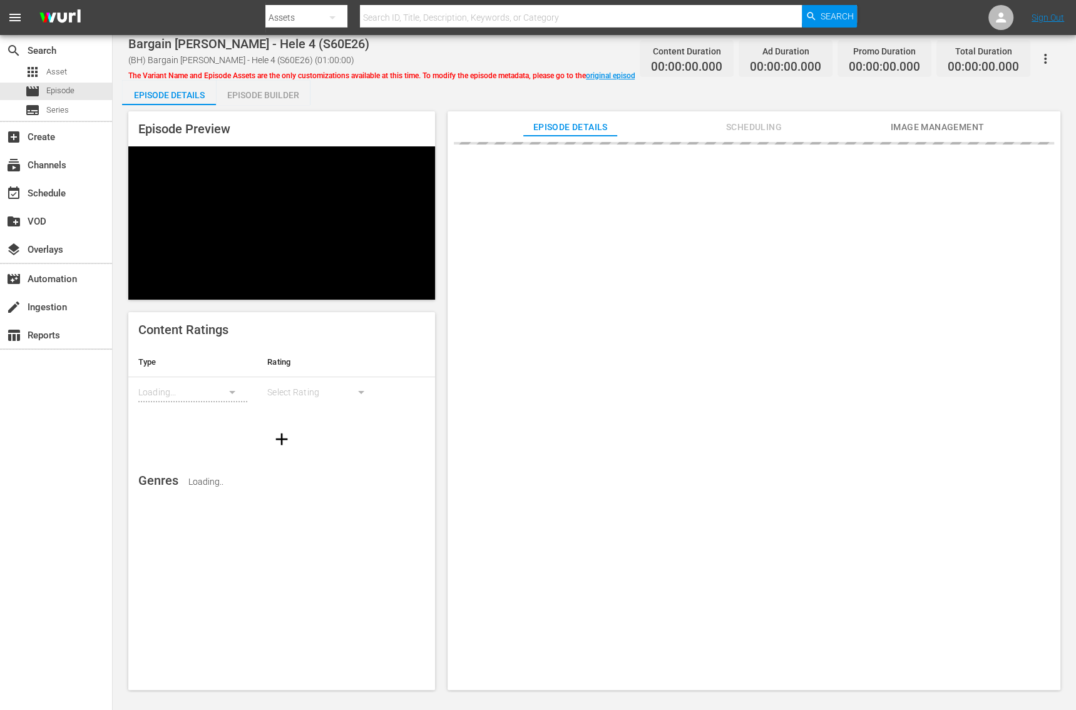
click at [253, 95] on div "Episode Builder" at bounding box center [263, 95] width 94 height 30
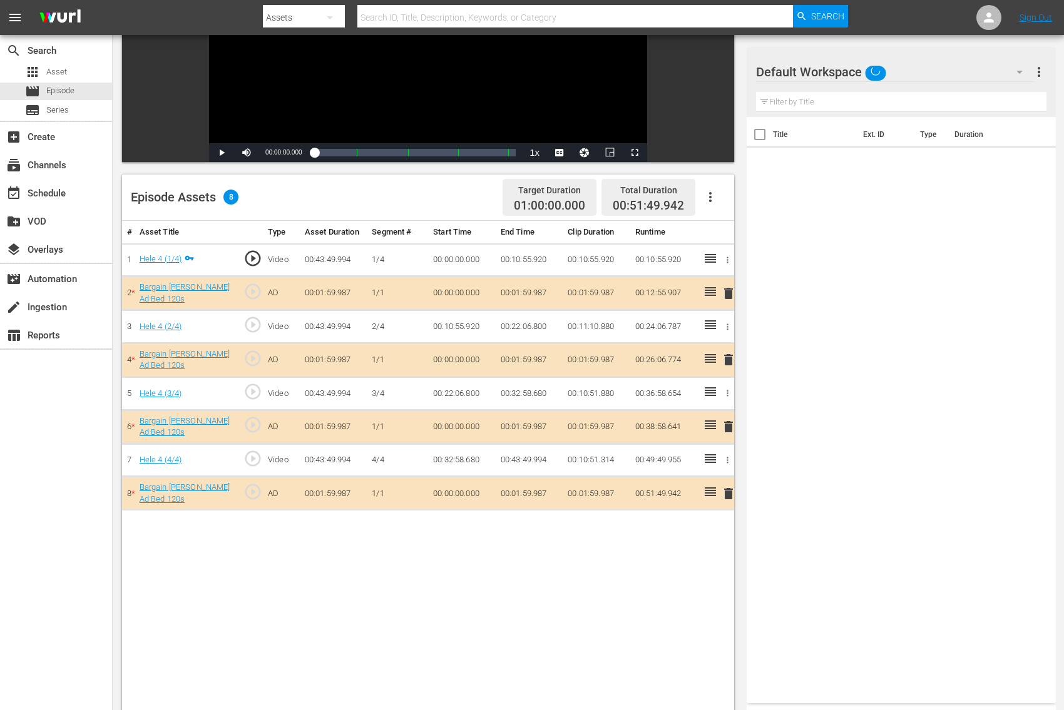
scroll to position [243, 0]
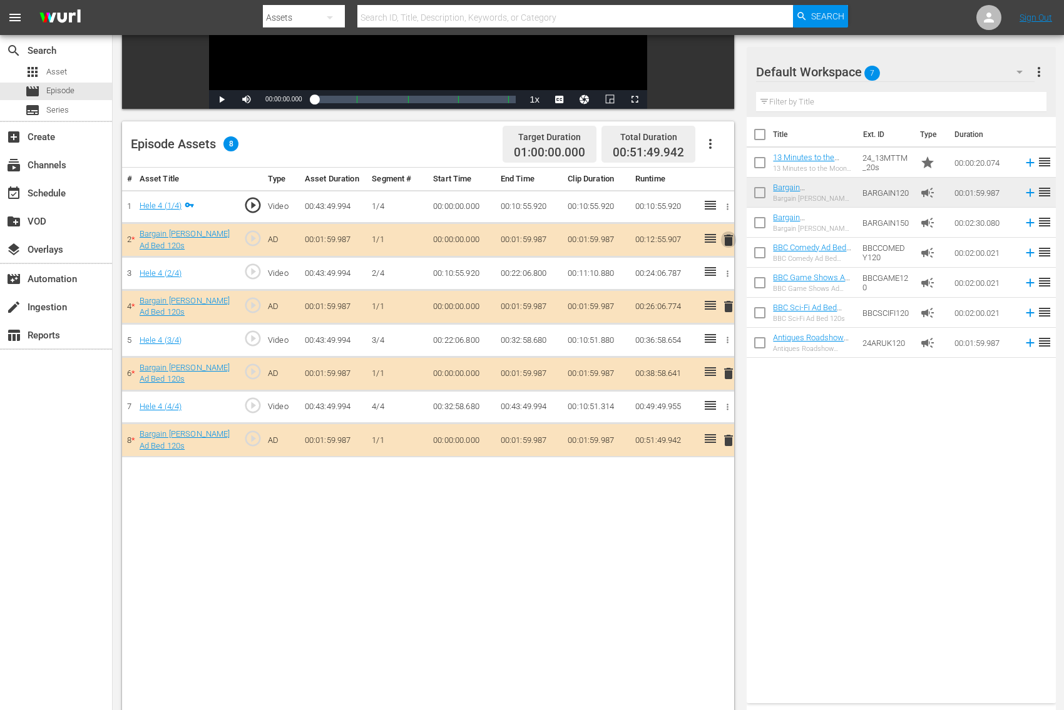
click at [724, 239] on span "delete" at bounding box center [728, 240] width 15 height 15
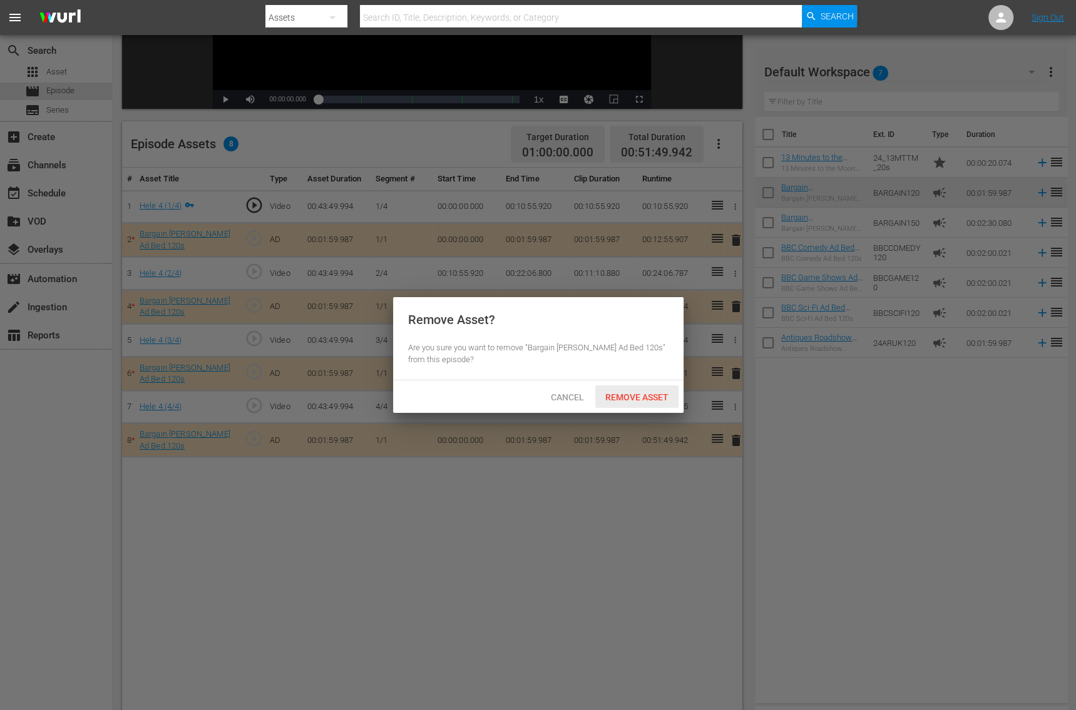
click at [629, 404] on div "Remove Asset" at bounding box center [636, 397] width 83 height 23
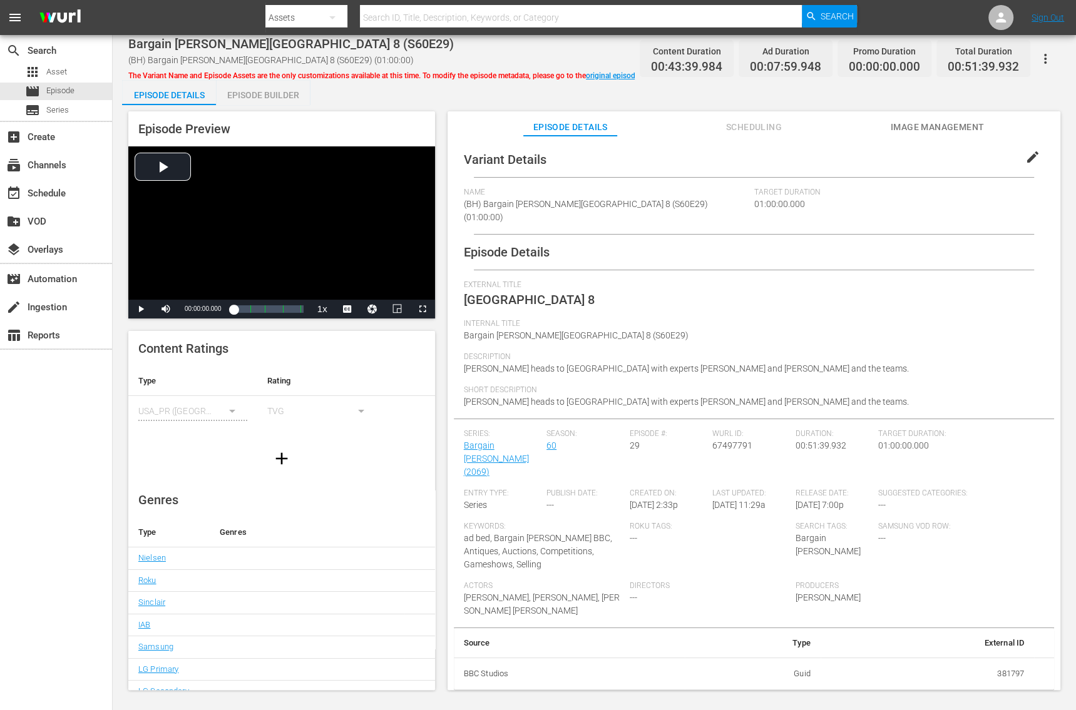
click at [260, 98] on div "Episode Builder" at bounding box center [263, 95] width 94 height 30
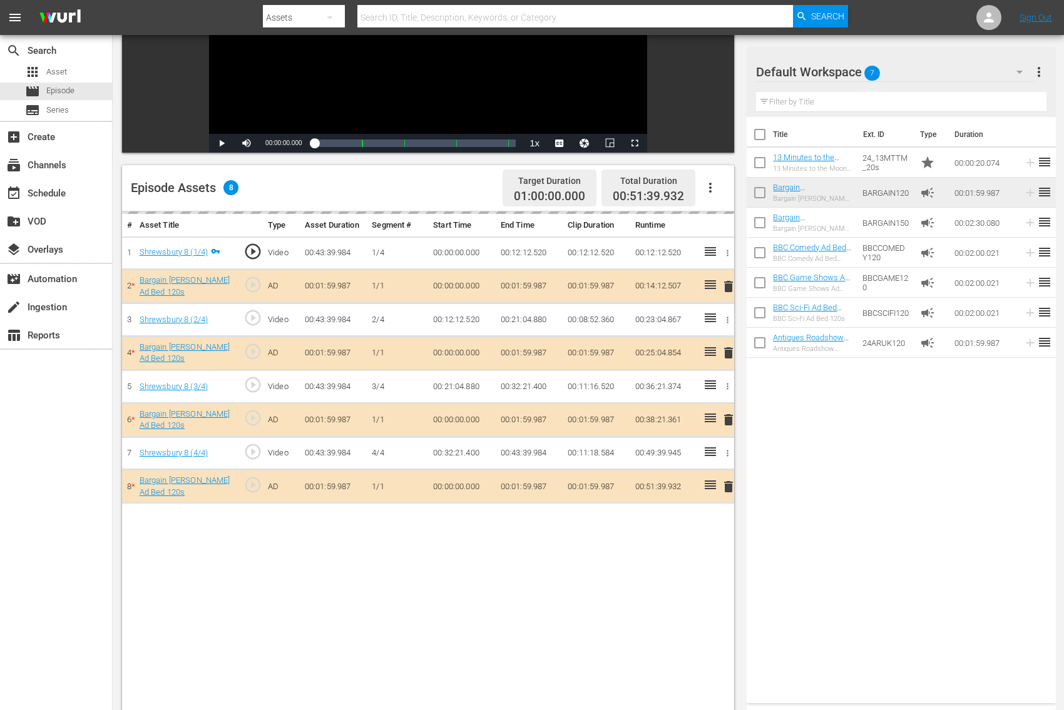
scroll to position [211, 0]
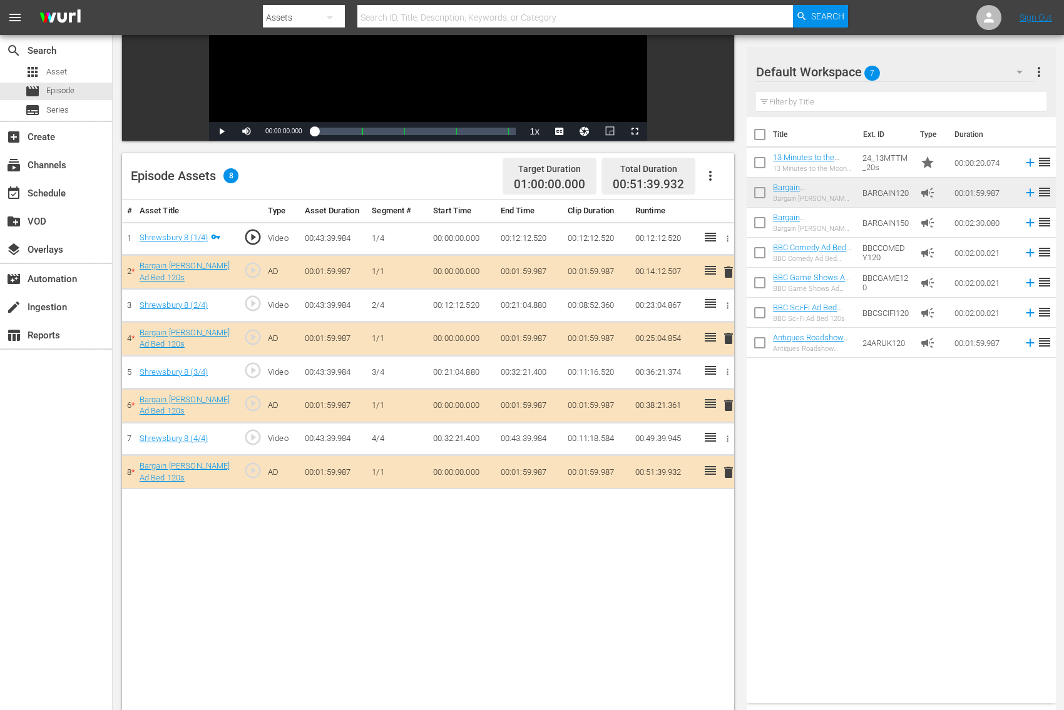
click at [730, 274] on span "delete" at bounding box center [728, 272] width 15 height 15
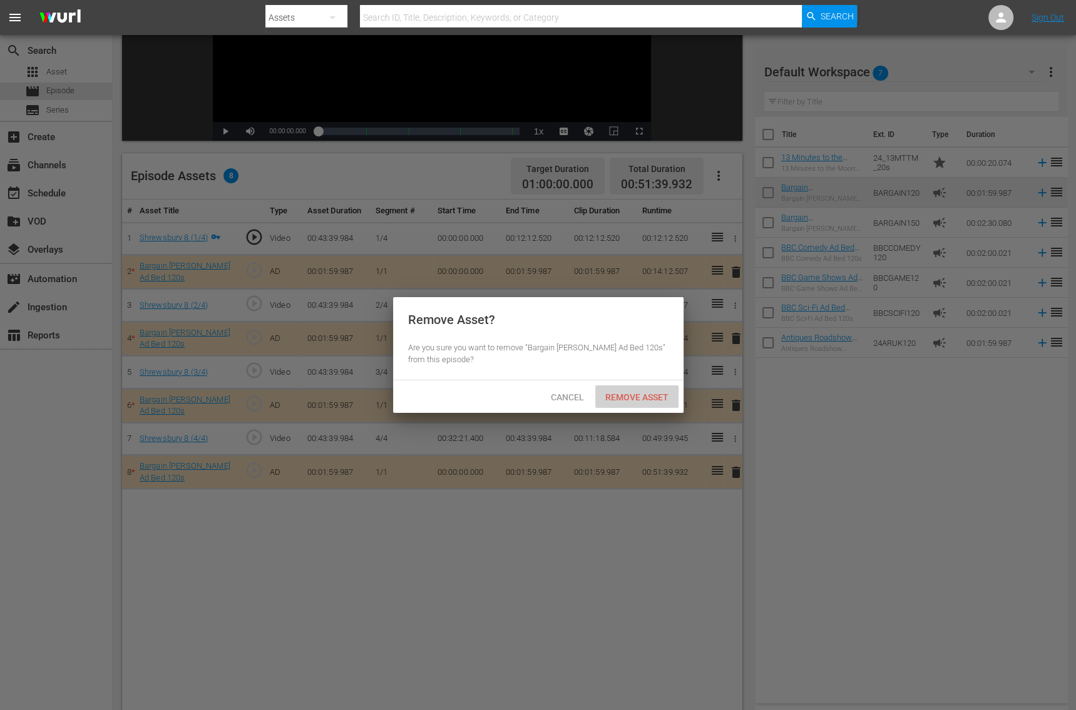
click at [636, 394] on span "Remove Asset" at bounding box center [636, 397] width 83 height 10
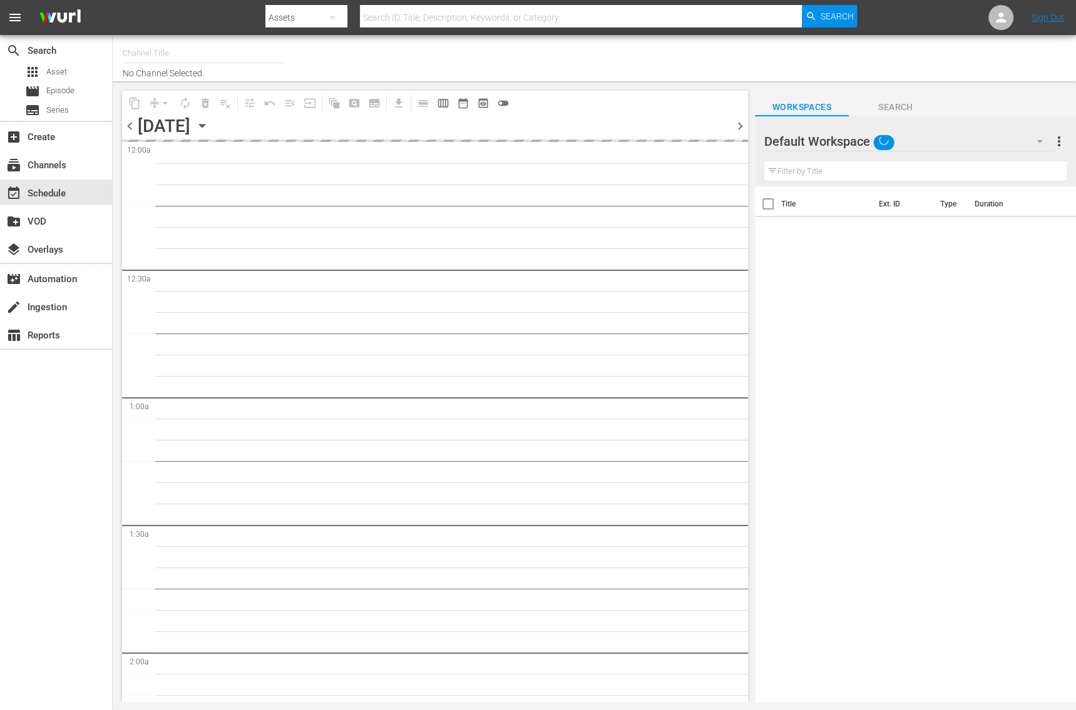
type input "Bargain [PERSON_NAME] (1885)"
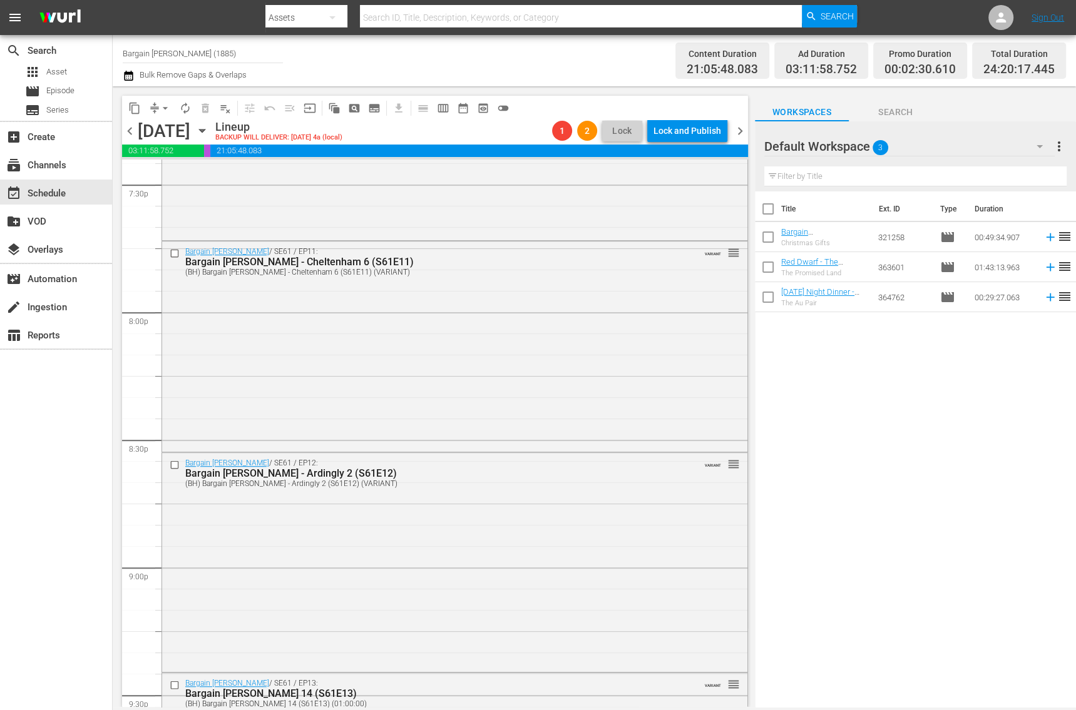
scroll to position [5786, 0]
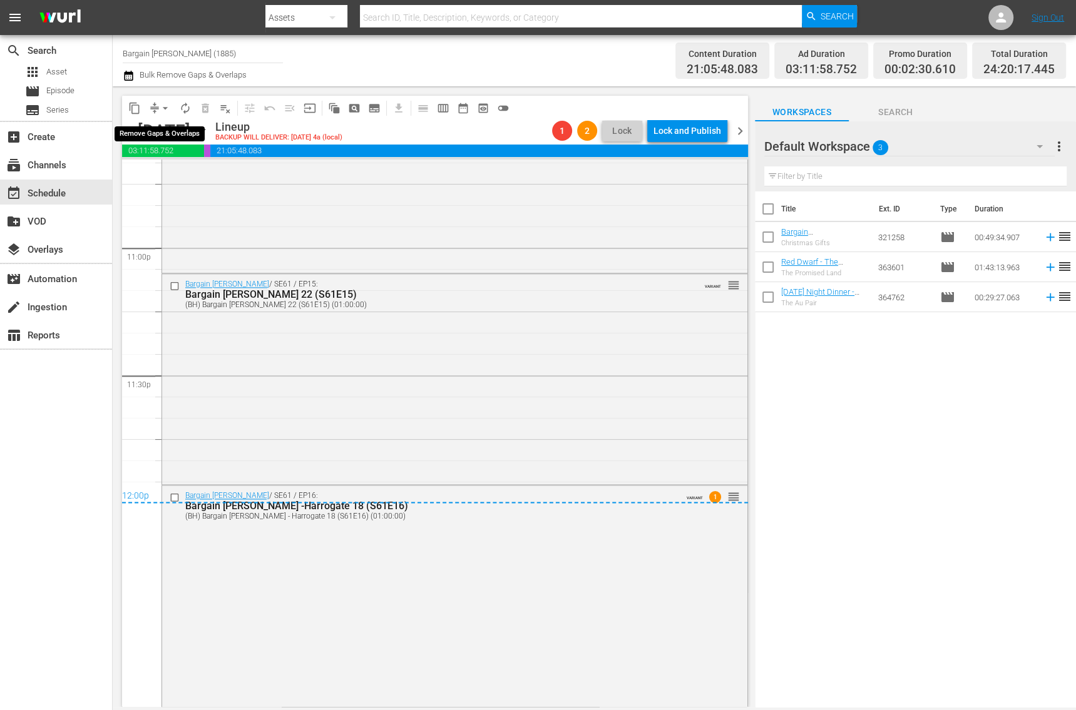
click at [173, 110] on button "arrow_drop_down" at bounding box center [165, 108] width 20 height 20
click at [168, 172] on li "Align to End of Previous Day" at bounding box center [165, 174] width 131 height 21
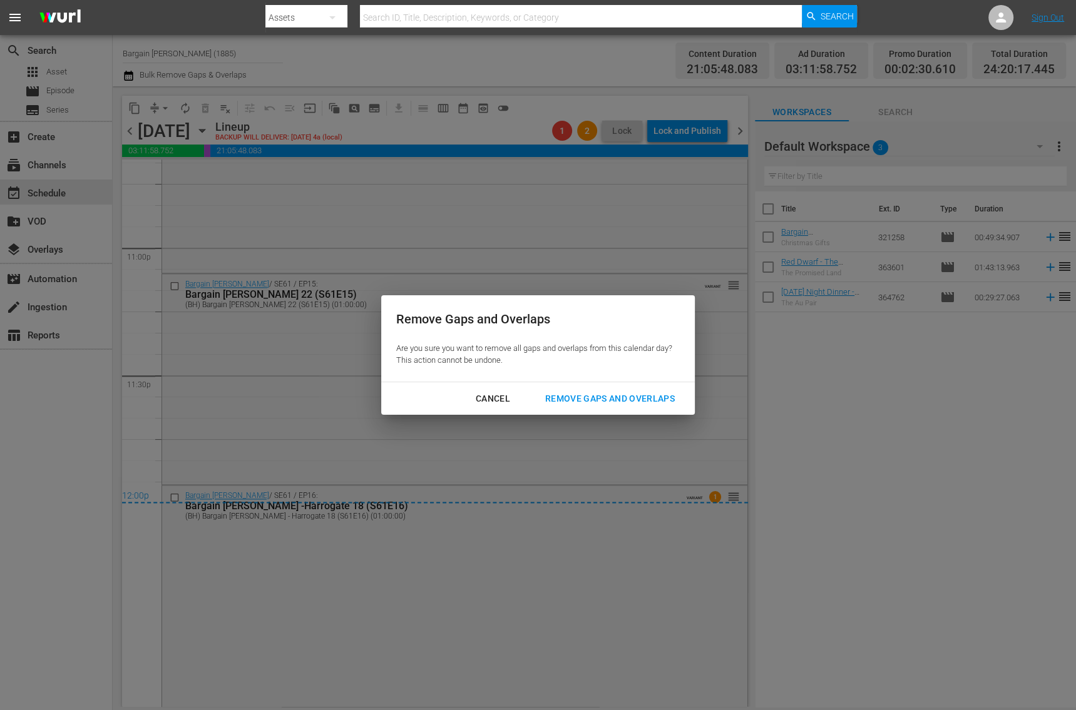
click at [560, 402] on div "Remove Gaps and Overlaps" at bounding box center [610, 399] width 150 height 16
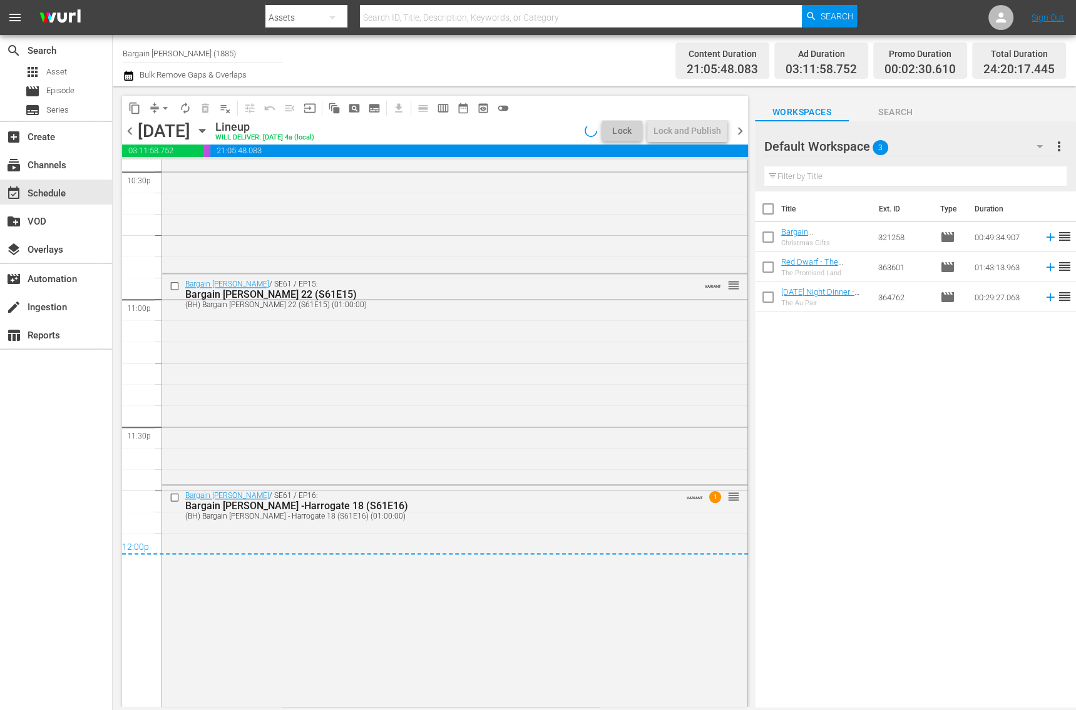
scroll to position [5735, 0]
click at [690, 123] on div "Lock and Publish" at bounding box center [687, 131] width 68 height 23
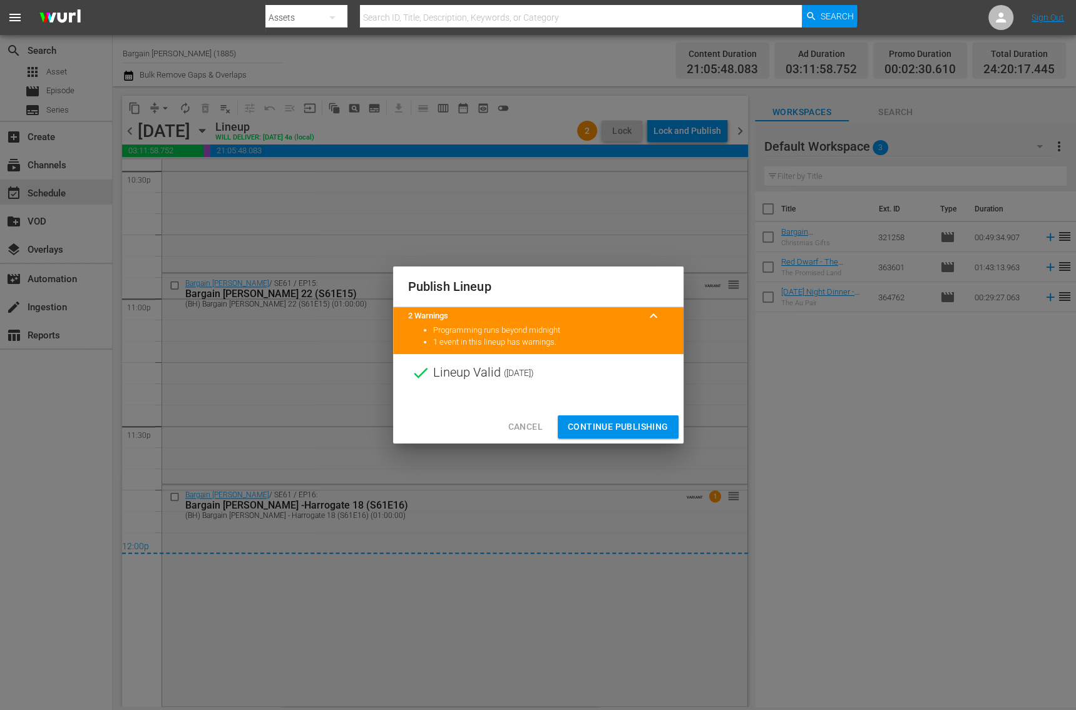
click at [633, 429] on span "Continue Publishing" at bounding box center [618, 427] width 101 height 16
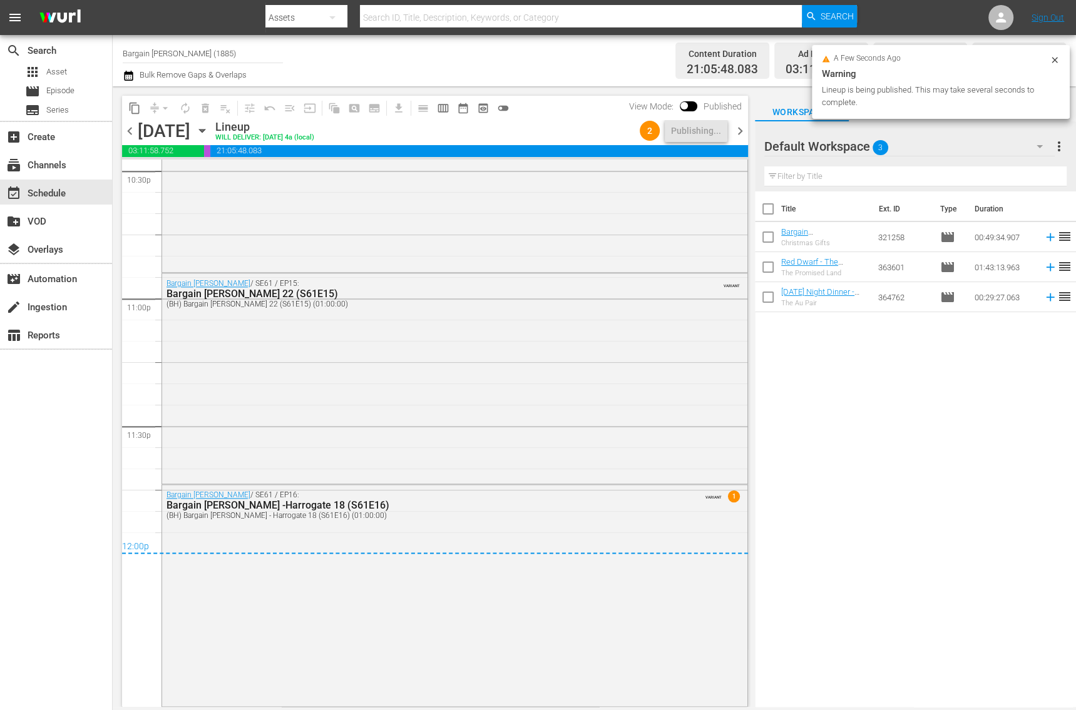
click at [741, 128] on span "chevron_right" at bounding box center [740, 131] width 16 height 16
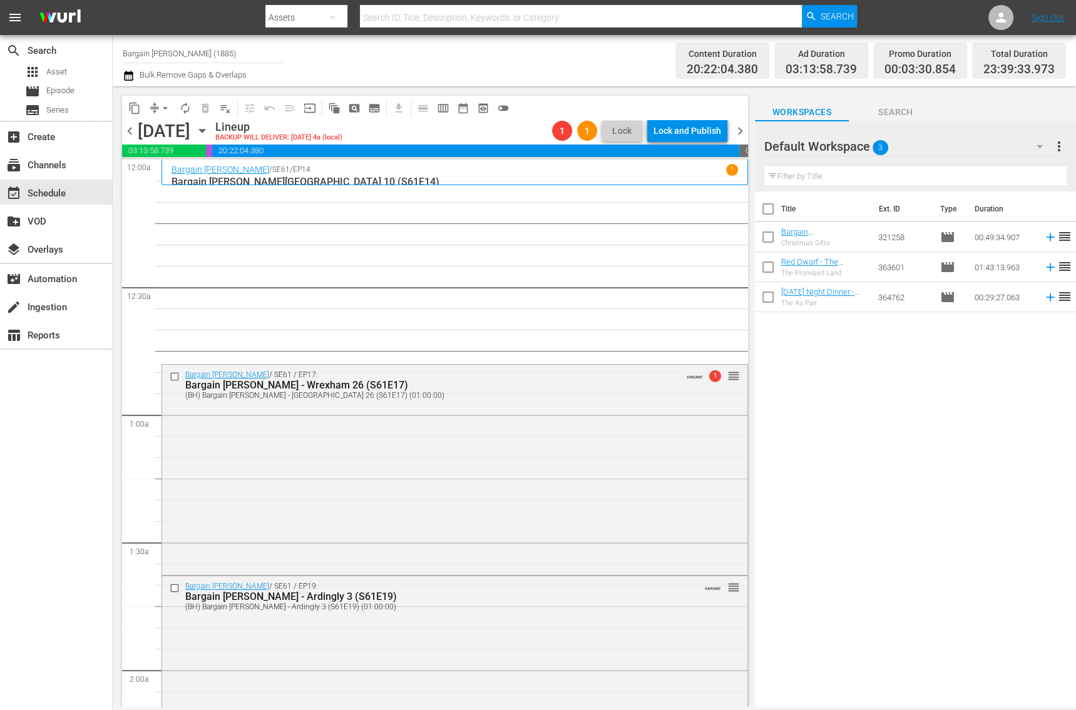
click at [127, 76] on icon "button" at bounding box center [129, 75] width 12 height 15
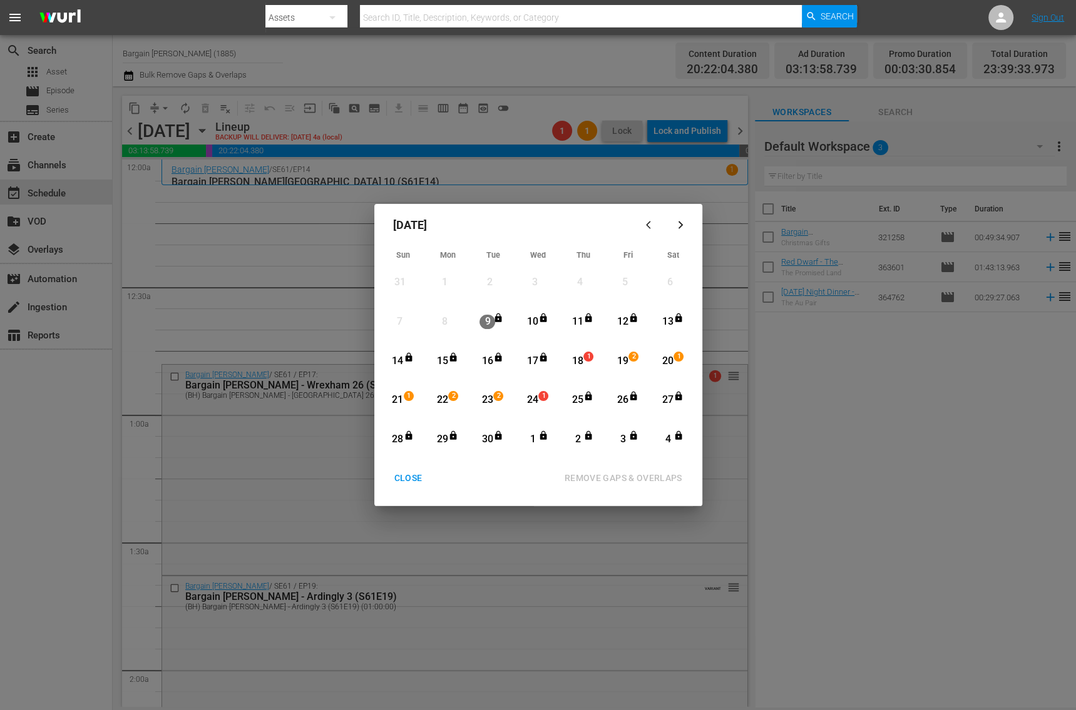
click at [583, 363] on div "18" at bounding box center [578, 361] width 16 height 14
click at [536, 400] on div "24" at bounding box center [533, 400] width 16 height 14
click at [588, 484] on div "REMOVE GAPS & OVERLAPS" at bounding box center [624, 479] width 138 height 16
click at [408, 479] on div "CLOSE" at bounding box center [408, 479] width 48 height 16
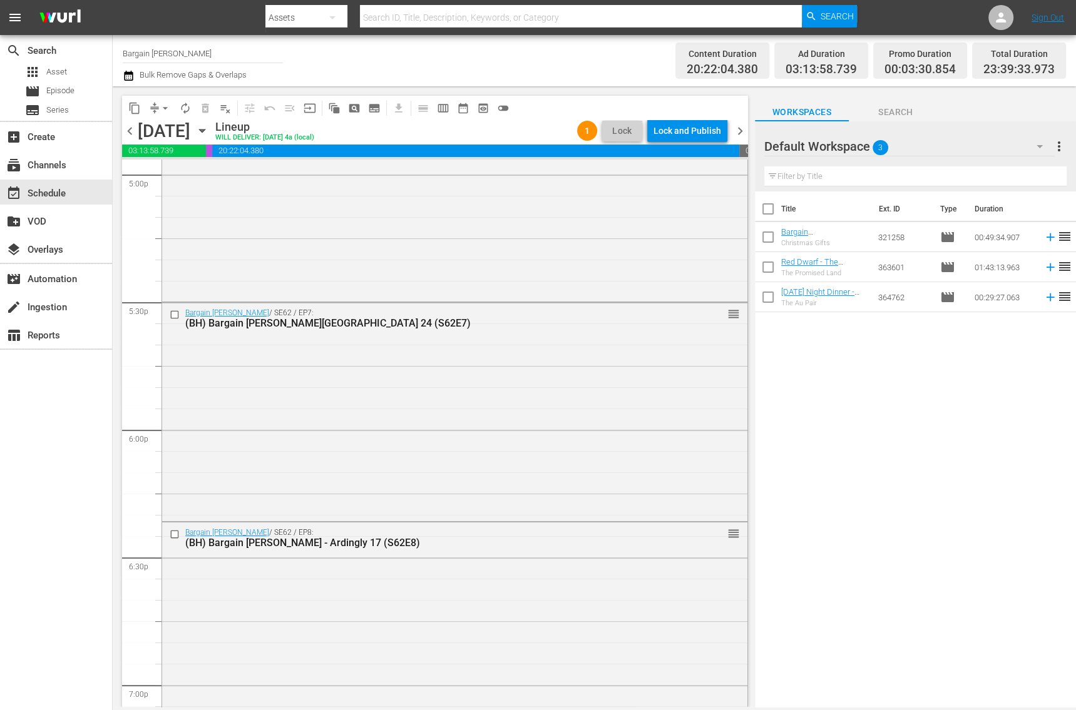
scroll to position [5648, 0]
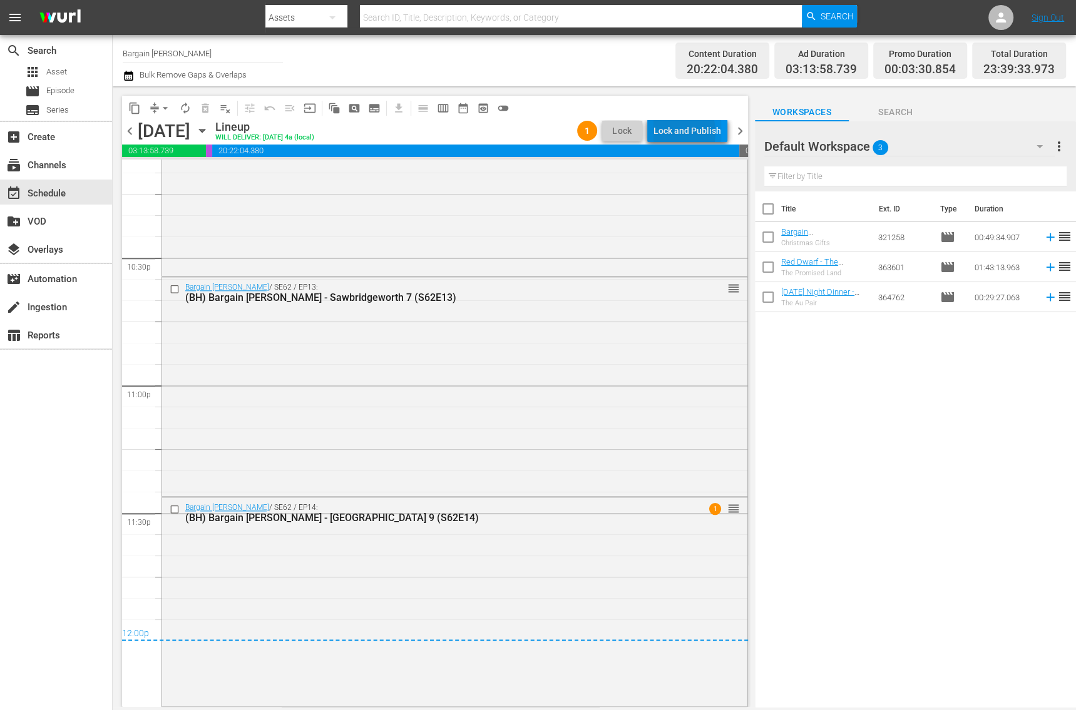
click at [667, 133] on div "Lock and Publish" at bounding box center [687, 131] width 68 height 23
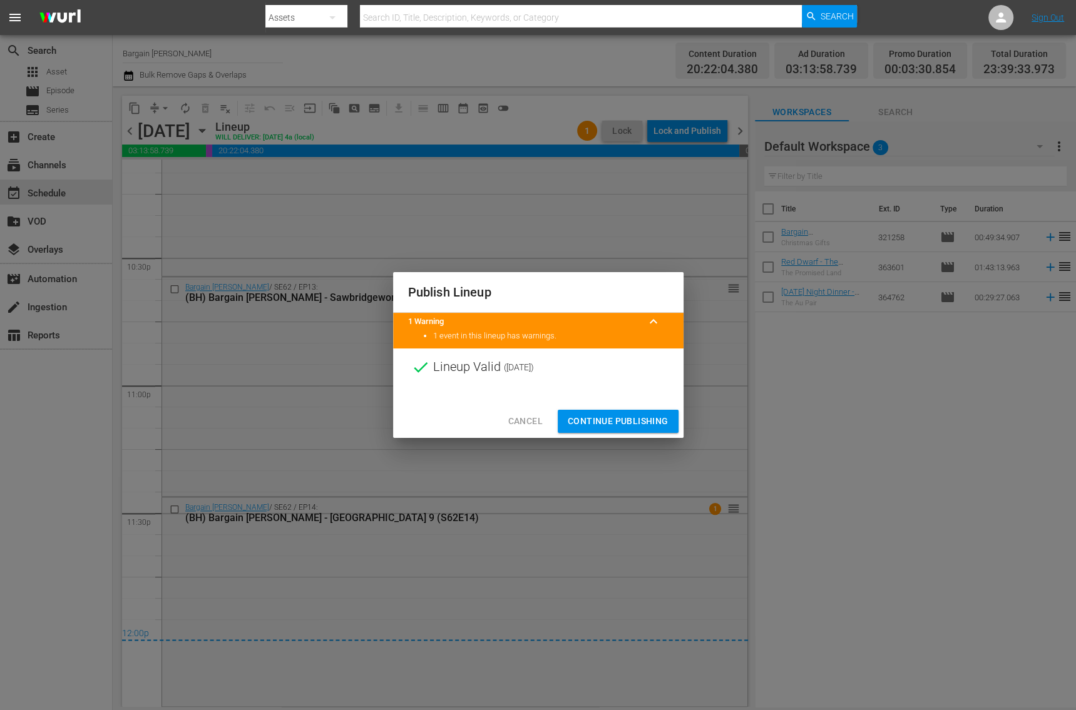
click at [589, 429] on button "Continue Publishing" at bounding box center [618, 421] width 121 height 23
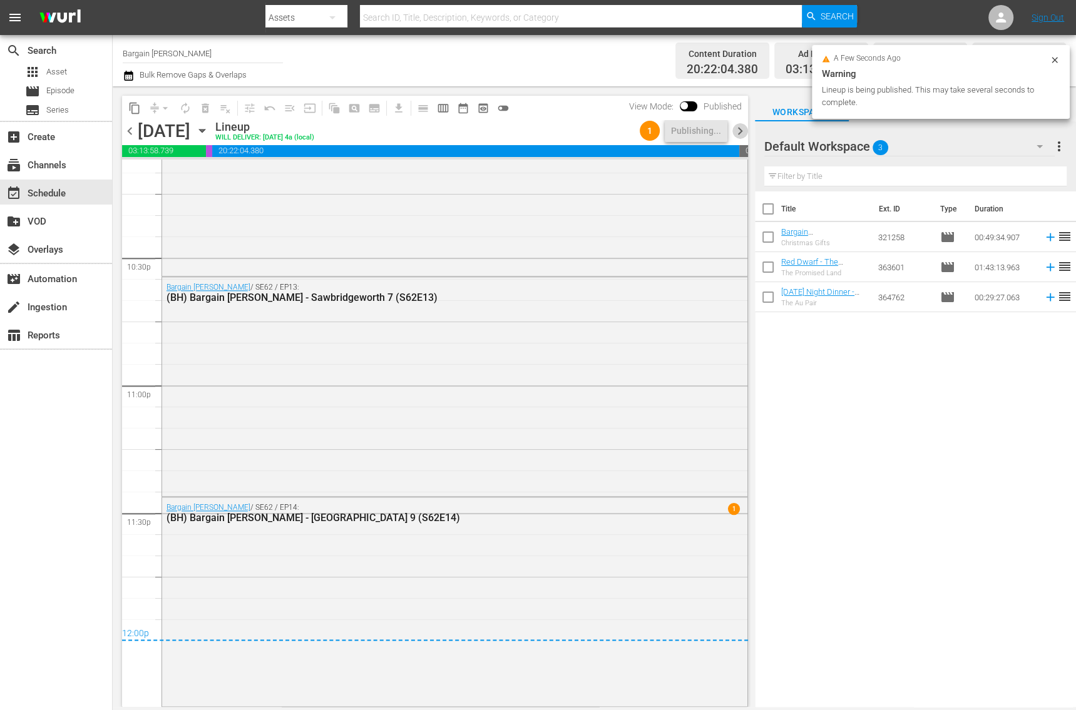
click at [743, 130] on span "chevron_right" at bounding box center [740, 131] width 16 height 16
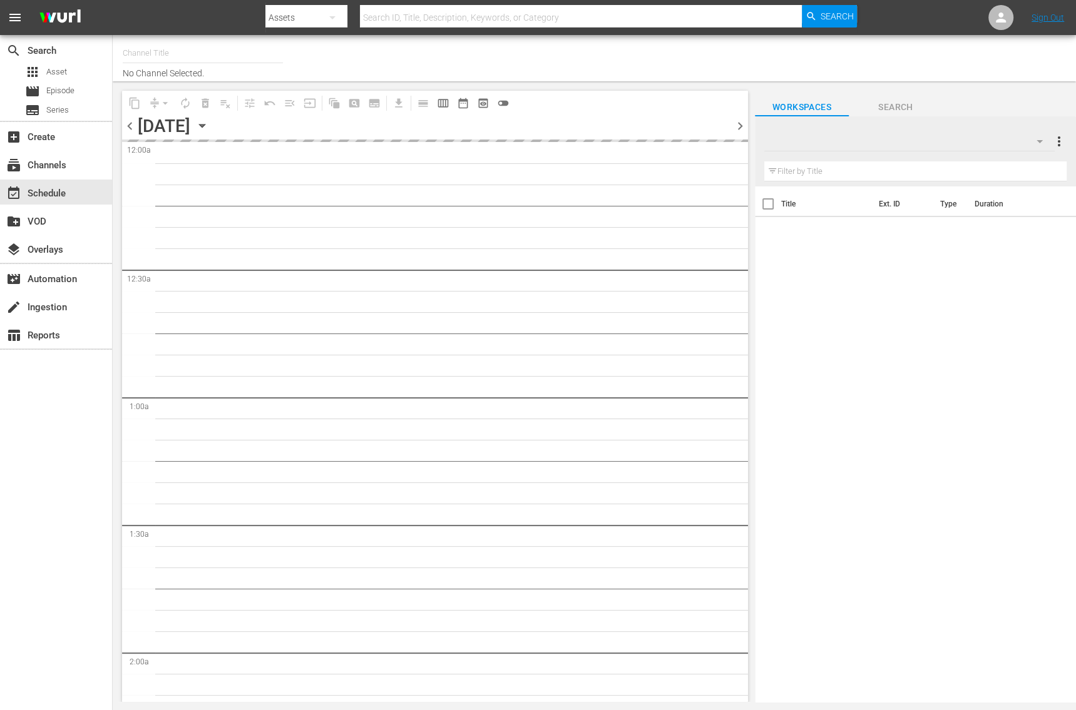
type input "Bargain [PERSON_NAME] (1885)"
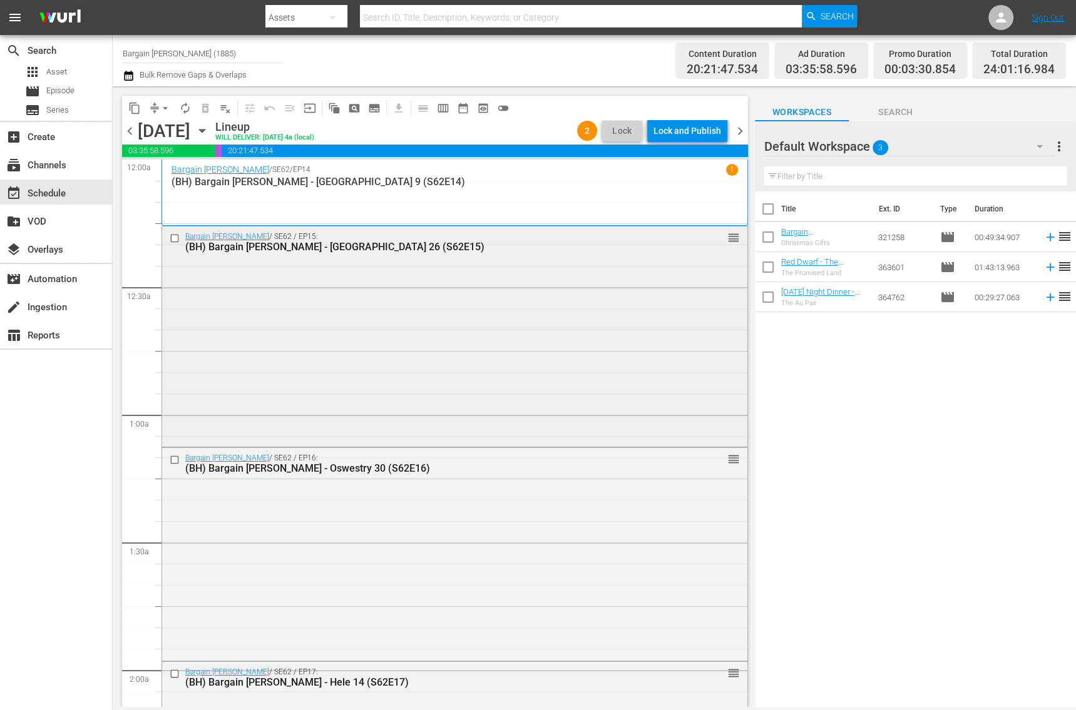
click at [260, 360] on div "Bargain [PERSON_NAME] / SE62 / EP15: (BH) Bargain [PERSON_NAME] - Wrexham 26 (S…" at bounding box center [454, 336] width 585 height 218
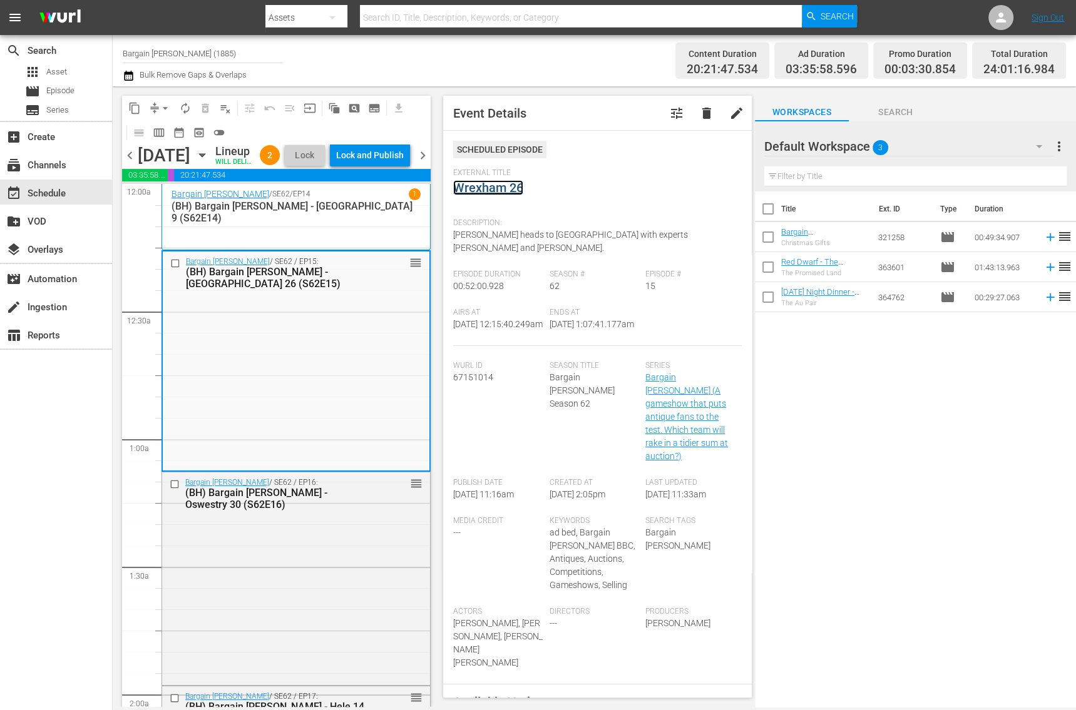
click at [482, 189] on link "Wrexham 26" at bounding box center [488, 187] width 70 height 15
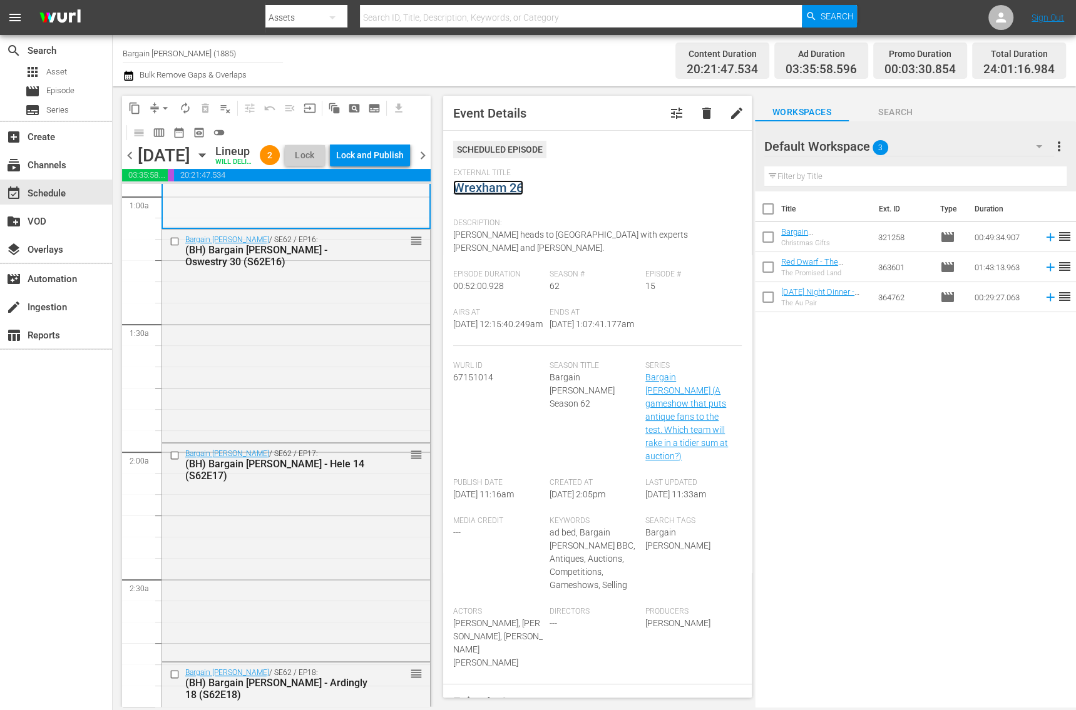
scroll to position [284, 0]
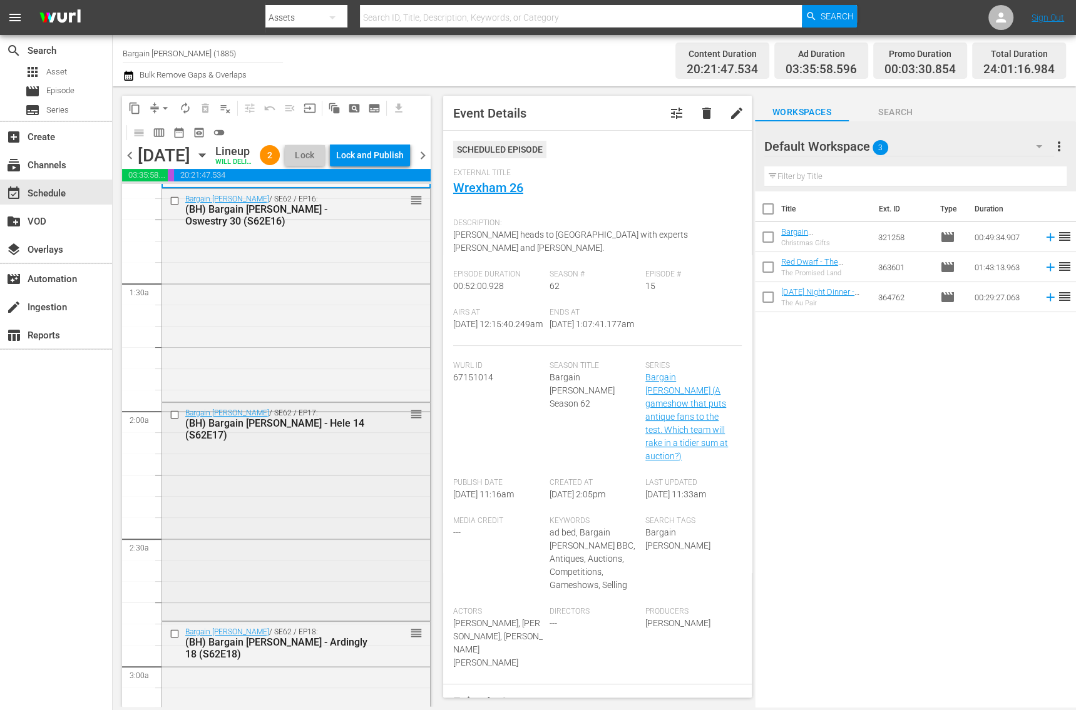
click at [285, 531] on div "Bargain [PERSON_NAME] / SE62 / EP17: (BH) Bargain [PERSON_NAME] - Hele 14 (S62E…" at bounding box center [296, 510] width 268 height 215
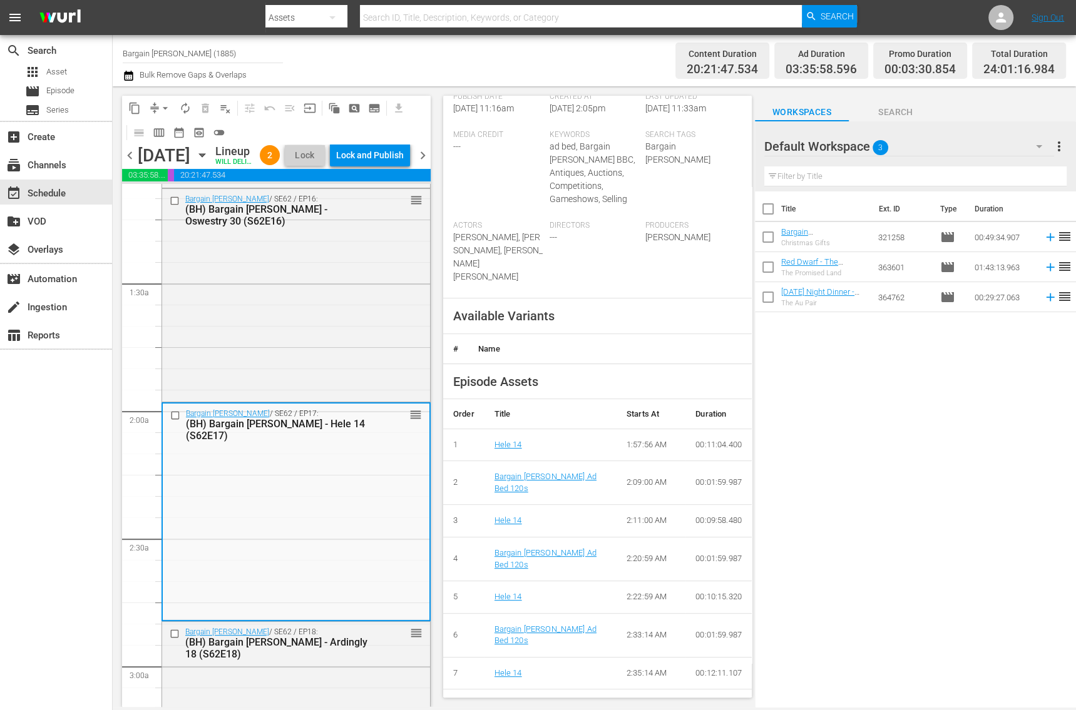
scroll to position [0, 0]
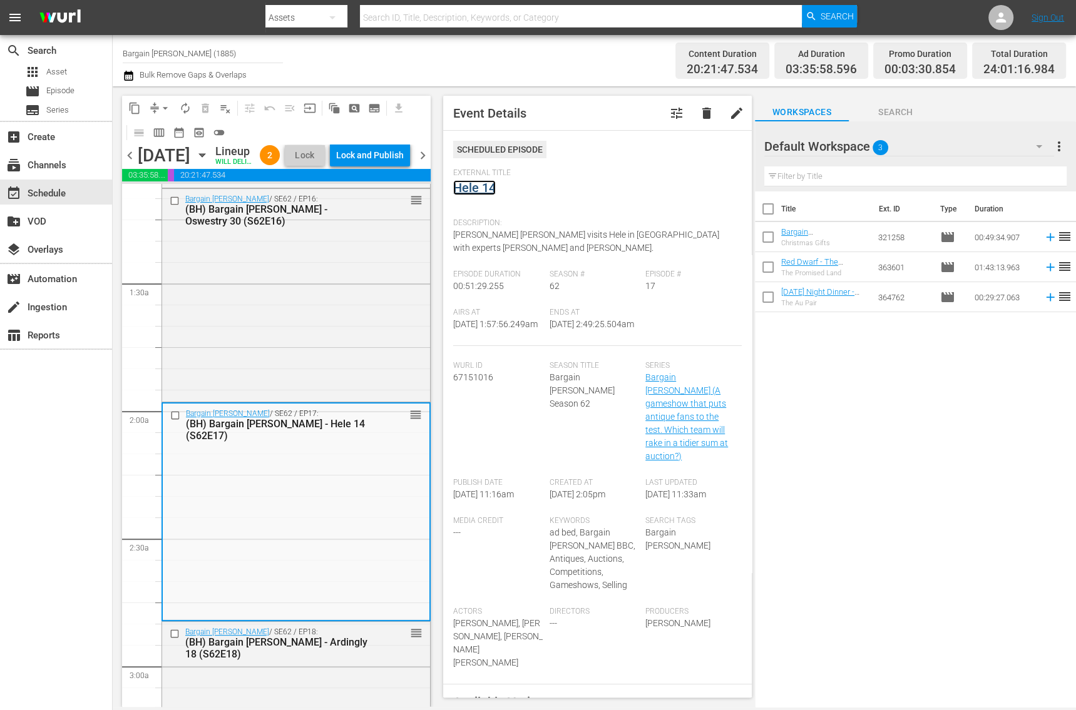
click at [486, 193] on link "Hele 14" at bounding box center [474, 187] width 43 height 15
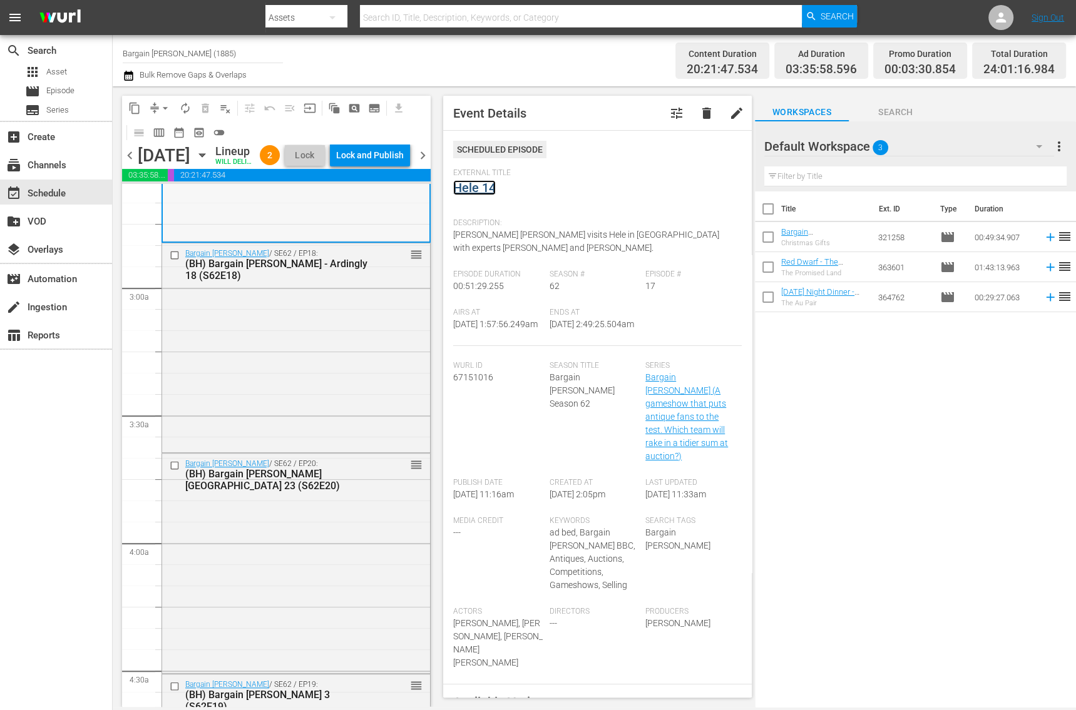
scroll to position [817, 0]
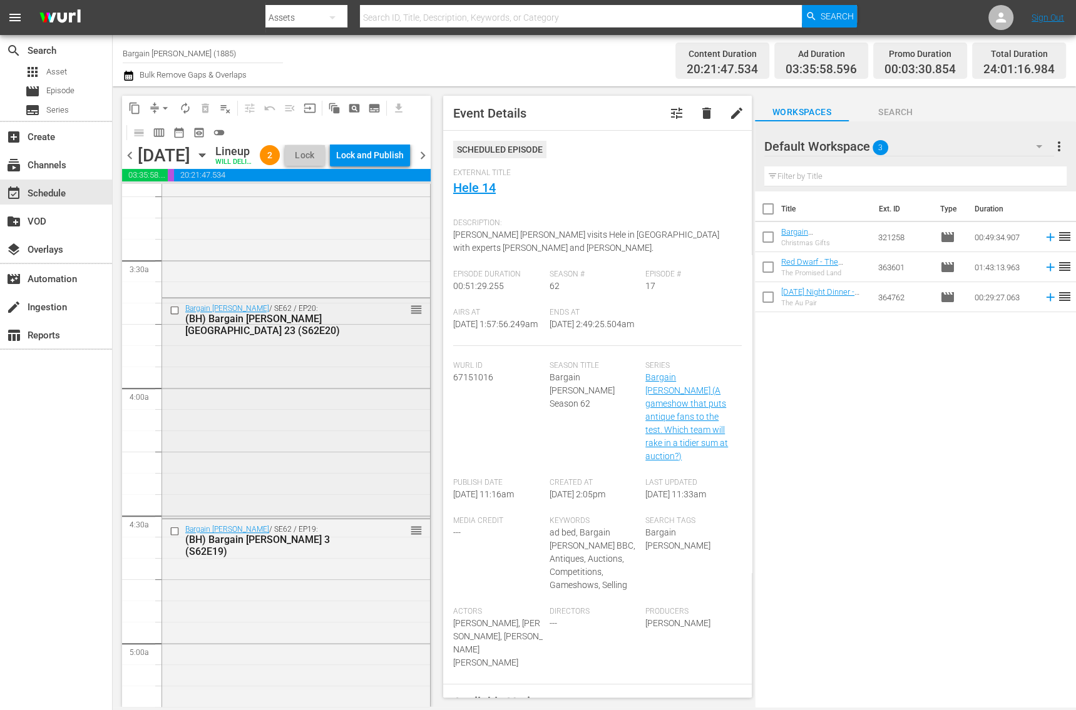
click at [292, 438] on div "Bargain [PERSON_NAME] / SE62 / EP20: (BH) Bargain [PERSON_NAME][GEOGRAPHIC_DATA…" at bounding box center [296, 408] width 268 height 218
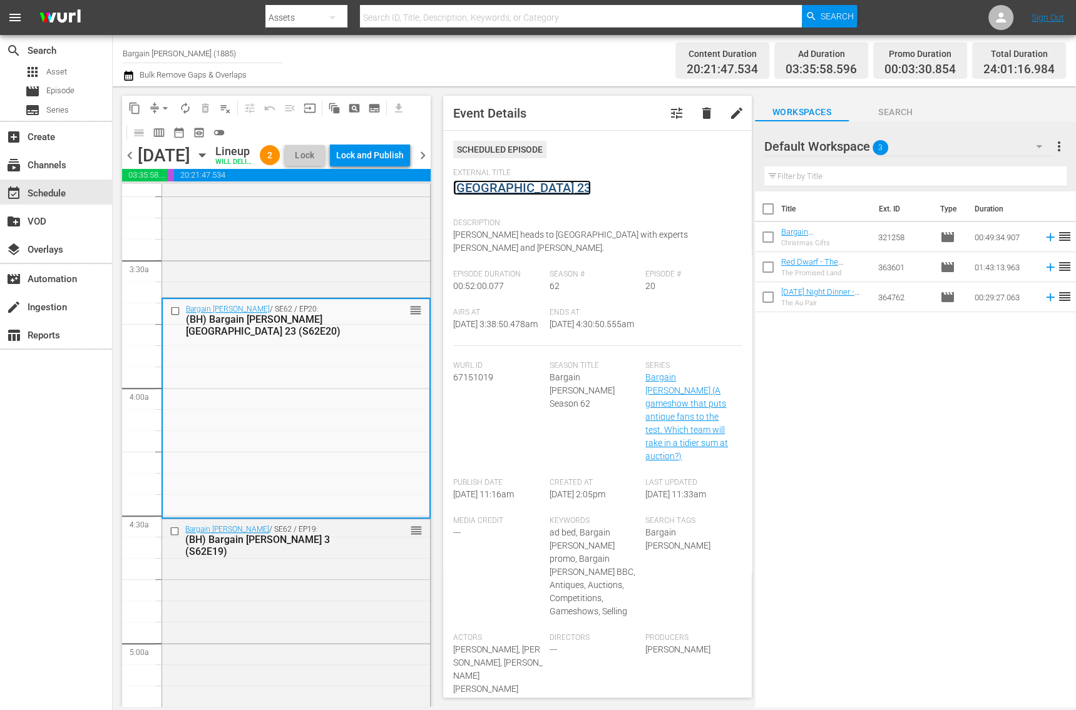
click at [494, 190] on link "[GEOGRAPHIC_DATA] 23" at bounding box center [522, 187] width 138 height 15
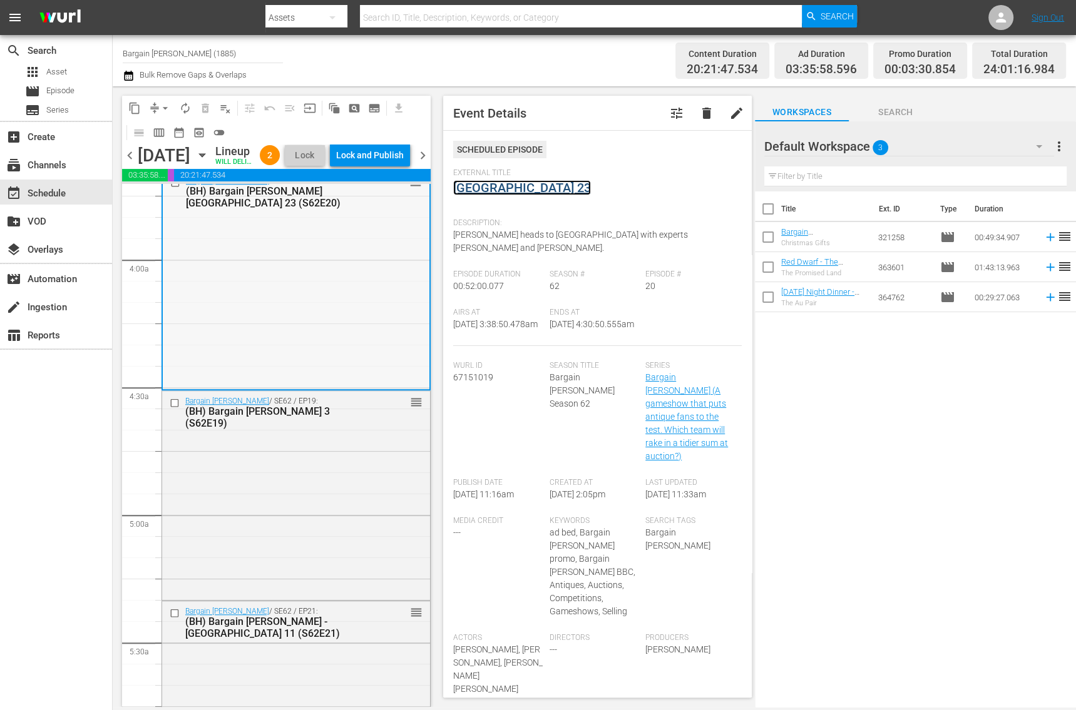
scroll to position [1157, 0]
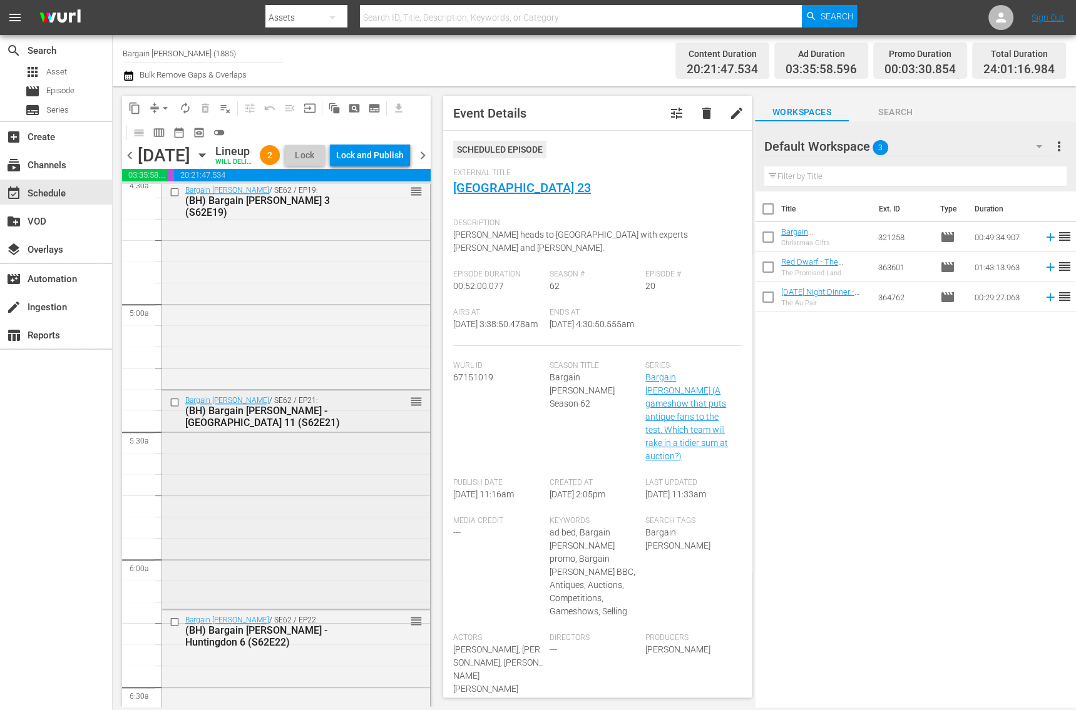
click at [328, 508] on div "Bargain [PERSON_NAME] / SE62 / EP21: (BH) Bargain [PERSON_NAME] - [GEOGRAPHIC_D…" at bounding box center [296, 498] width 268 height 215
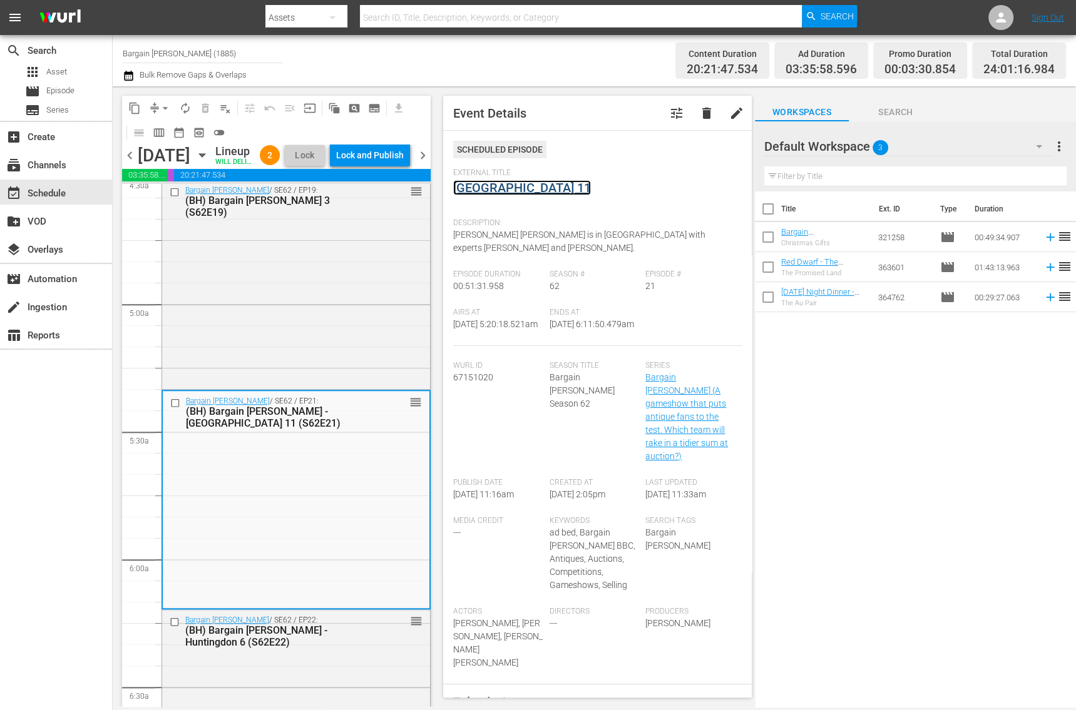
click at [470, 187] on link "[GEOGRAPHIC_DATA] 11" at bounding box center [522, 187] width 138 height 15
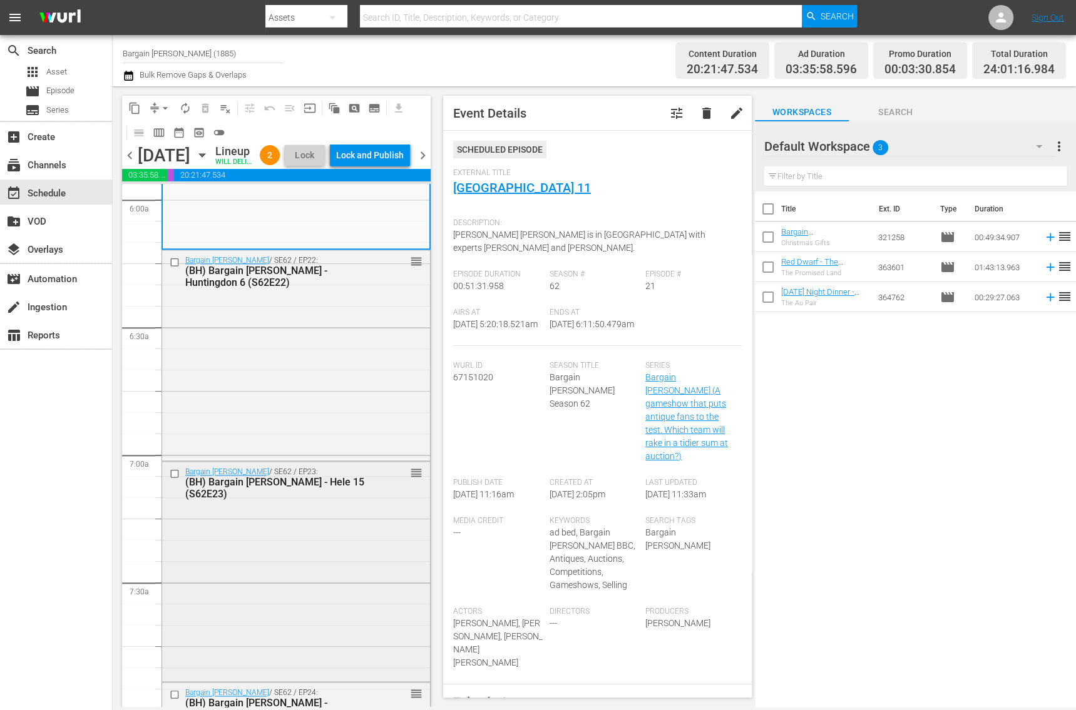
click at [250, 553] on div "Bargain [PERSON_NAME] / SE62 / EP23: (BH) Bargain [PERSON_NAME] - Hele 15 (S62E…" at bounding box center [296, 570] width 268 height 217
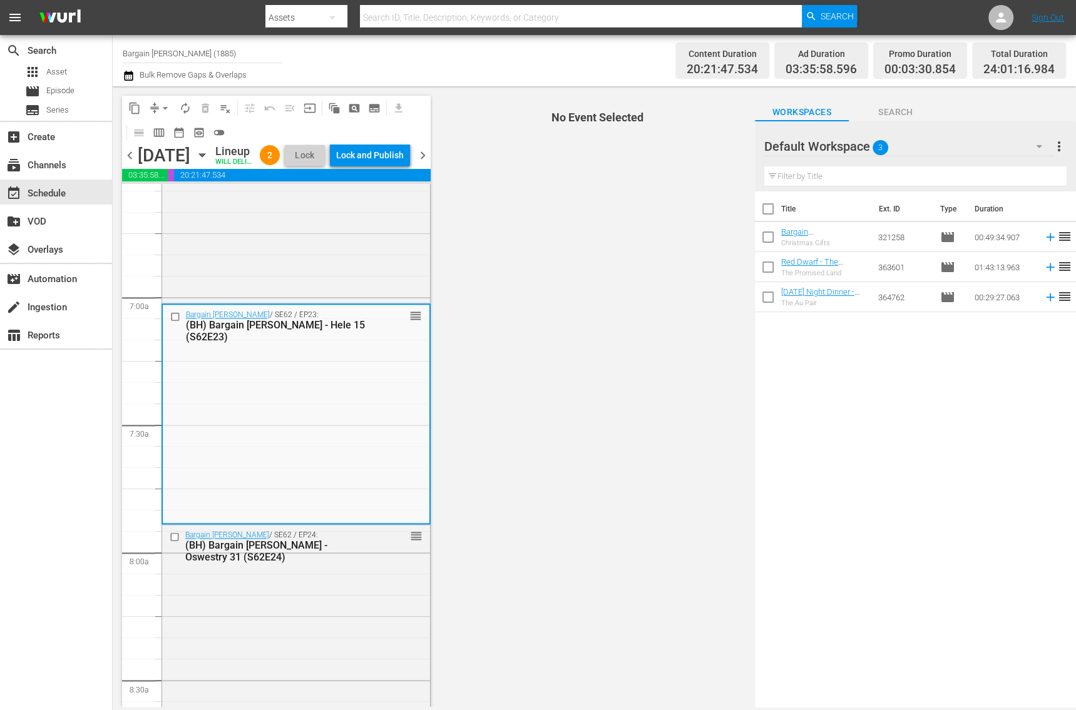
scroll to position [1676, 0]
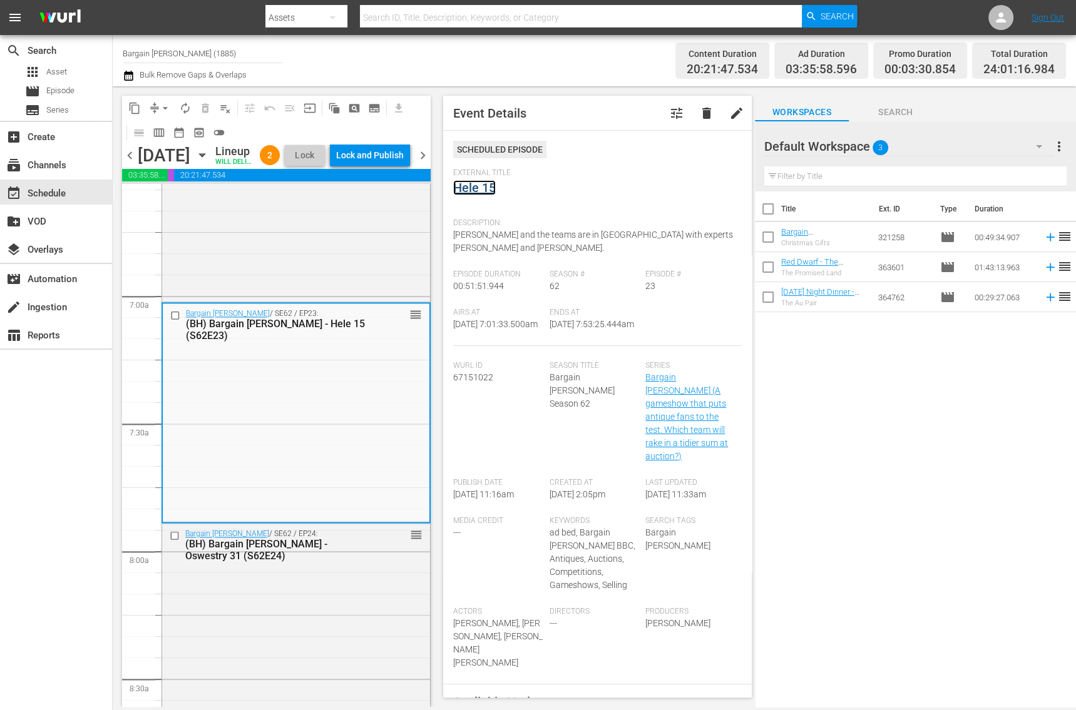
click at [465, 192] on link "Hele 15" at bounding box center [474, 187] width 43 height 15
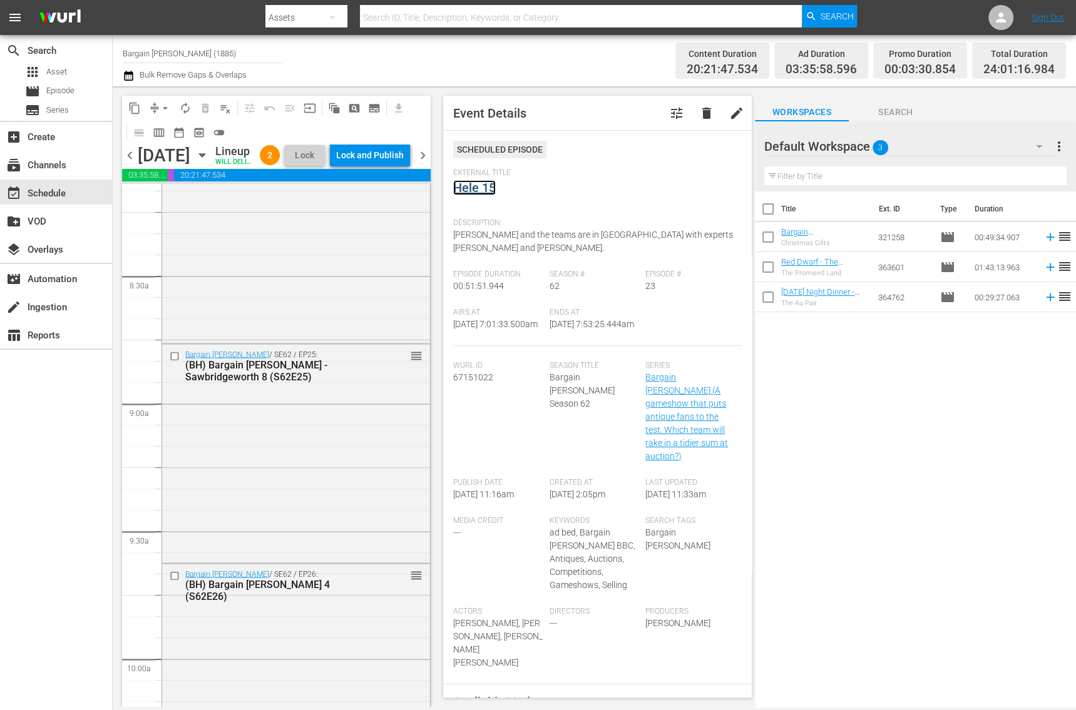
scroll to position [2149, 0]
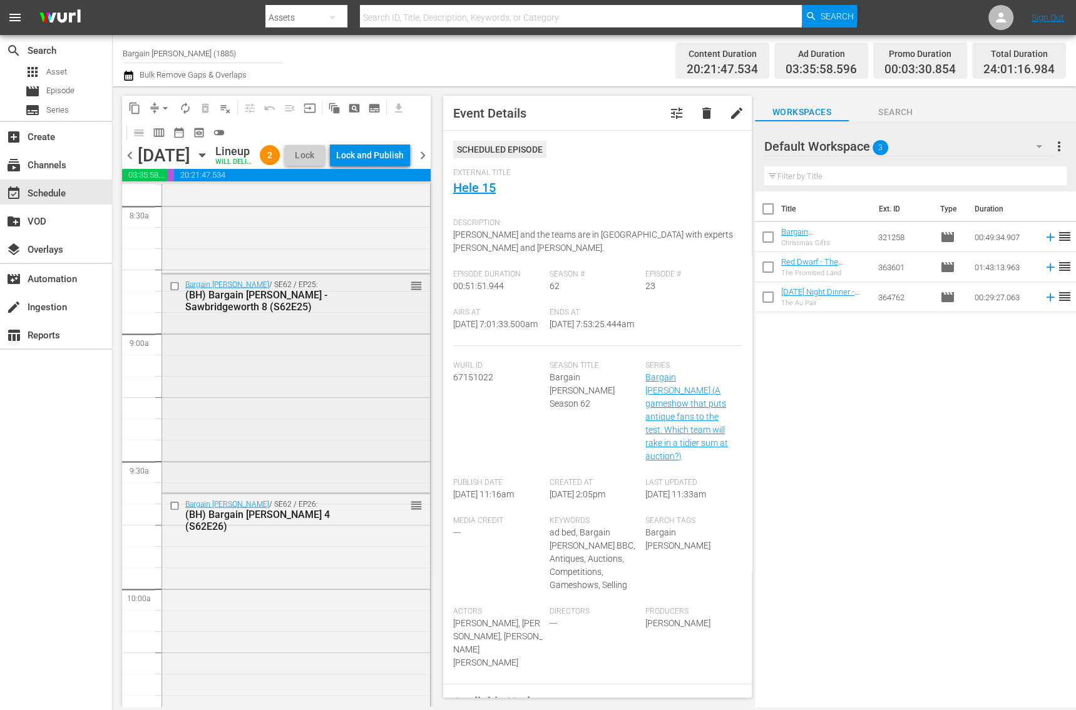
click at [315, 401] on div "Bargain [PERSON_NAME] / SE62 / EP25: (BH) Bargain [PERSON_NAME] - Sawbridgewort…" at bounding box center [296, 382] width 268 height 217
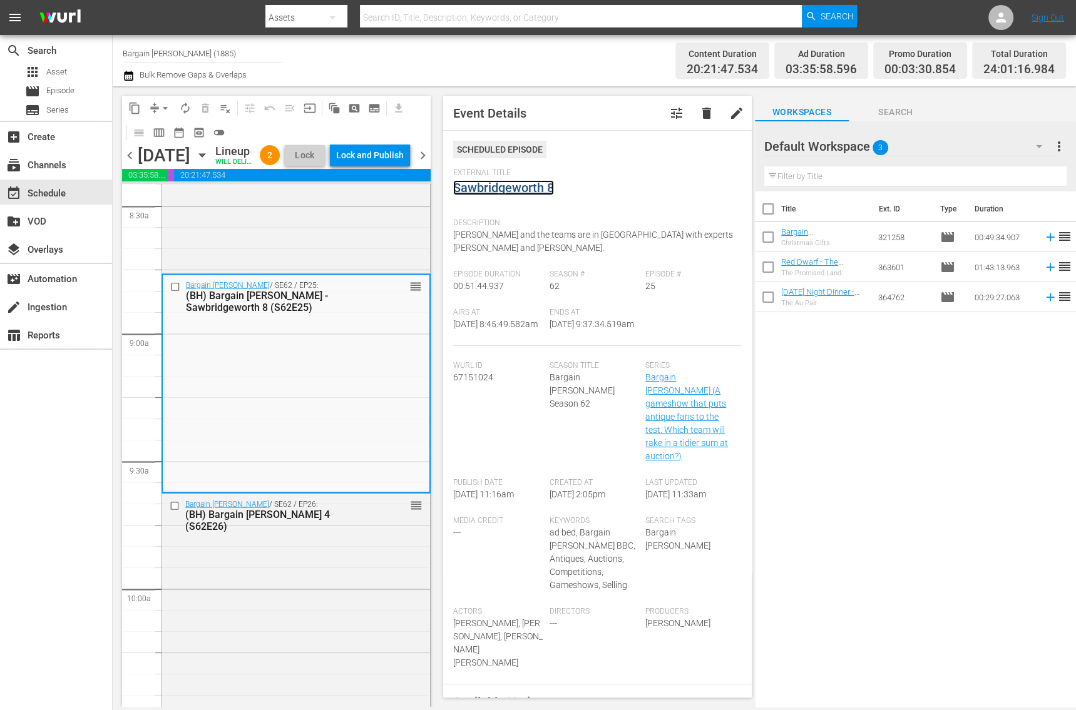
click at [507, 190] on link "Sawbridgeworth 8" at bounding box center [503, 187] width 101 height 15
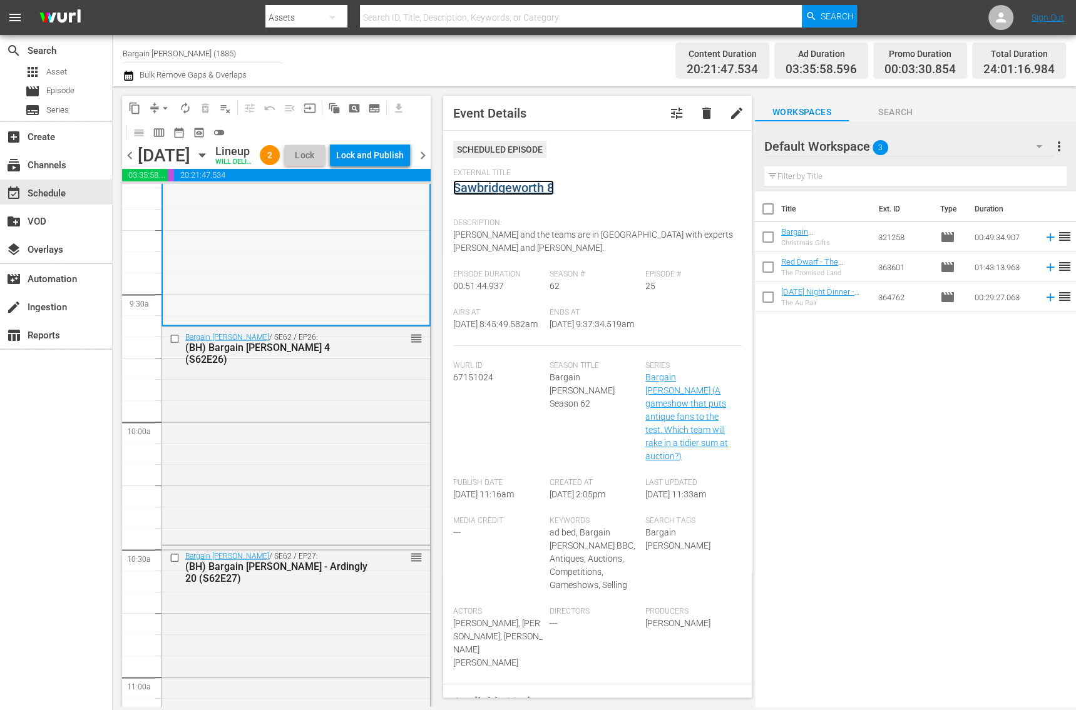
scroll to position [2518, 0]
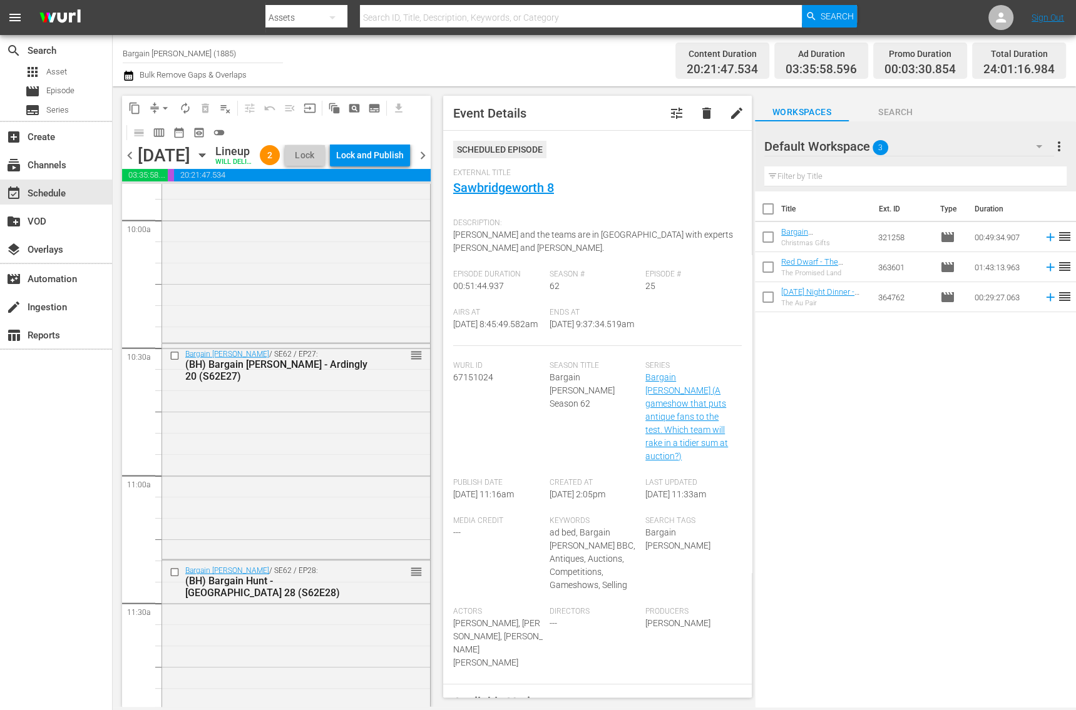
click at [273, 468] on div "Bargain [PERSON_NAME] / SE62 / EP27: (BH) Bargain [PERSON_NAME] - Ardingly 20 (…" at bounding box center [296, 450] width 268 height 213
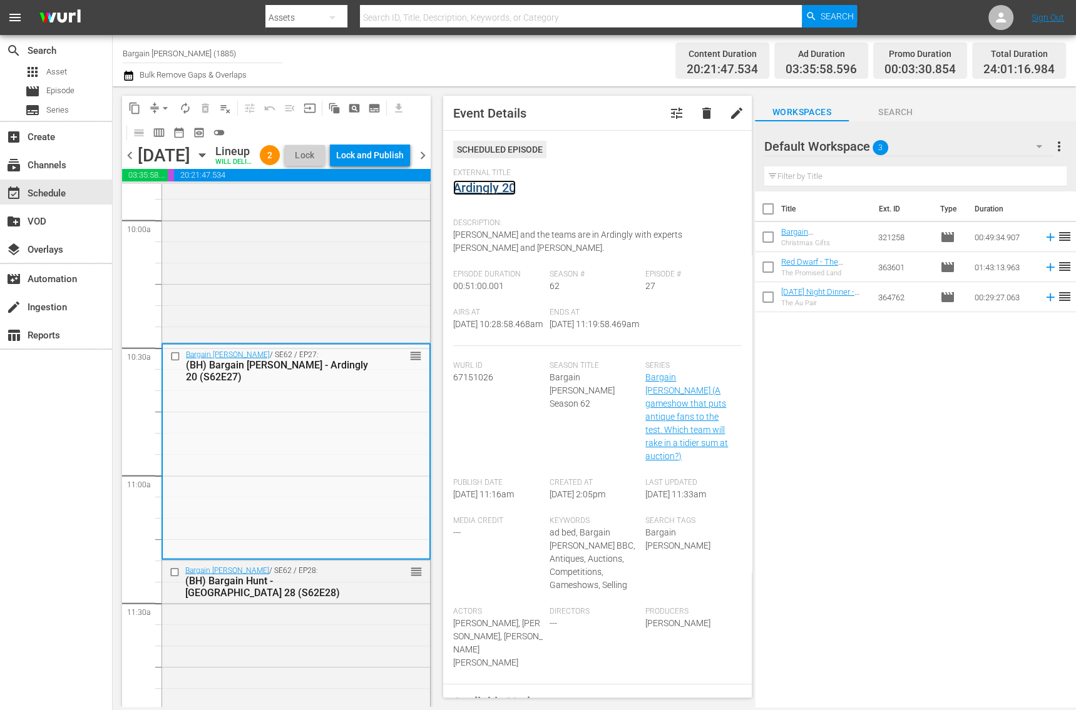
click at [486, 193] on link "Ardingly 20" at bounding box center [484, 187] width 63 height 15
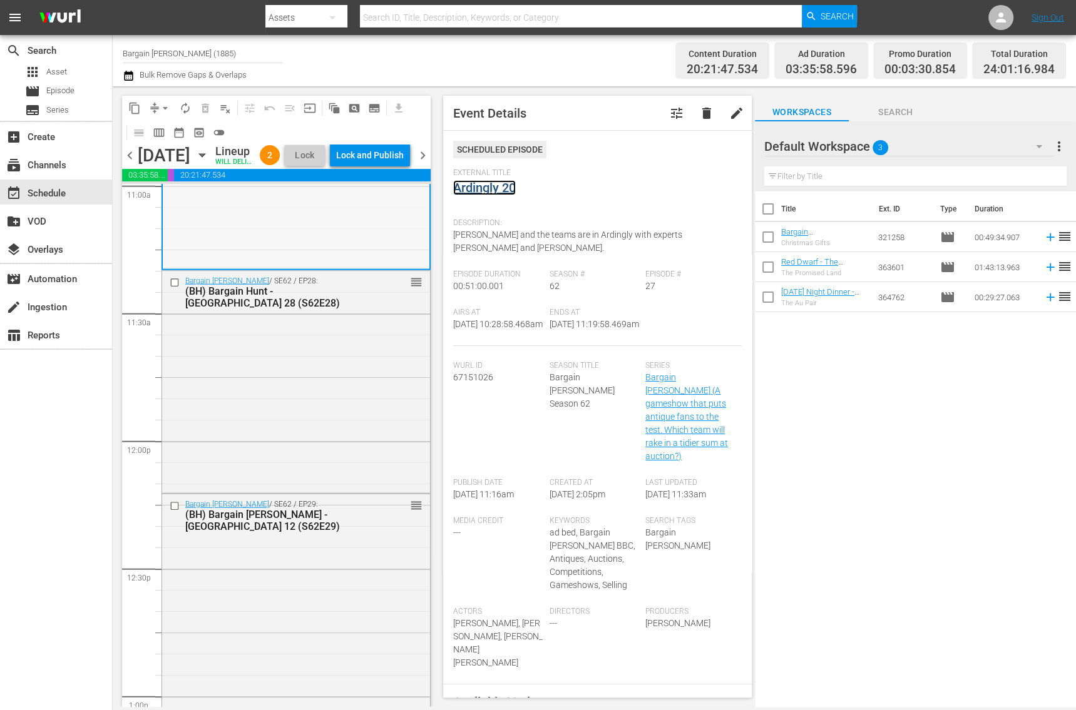
scroll to position [2871, 0]
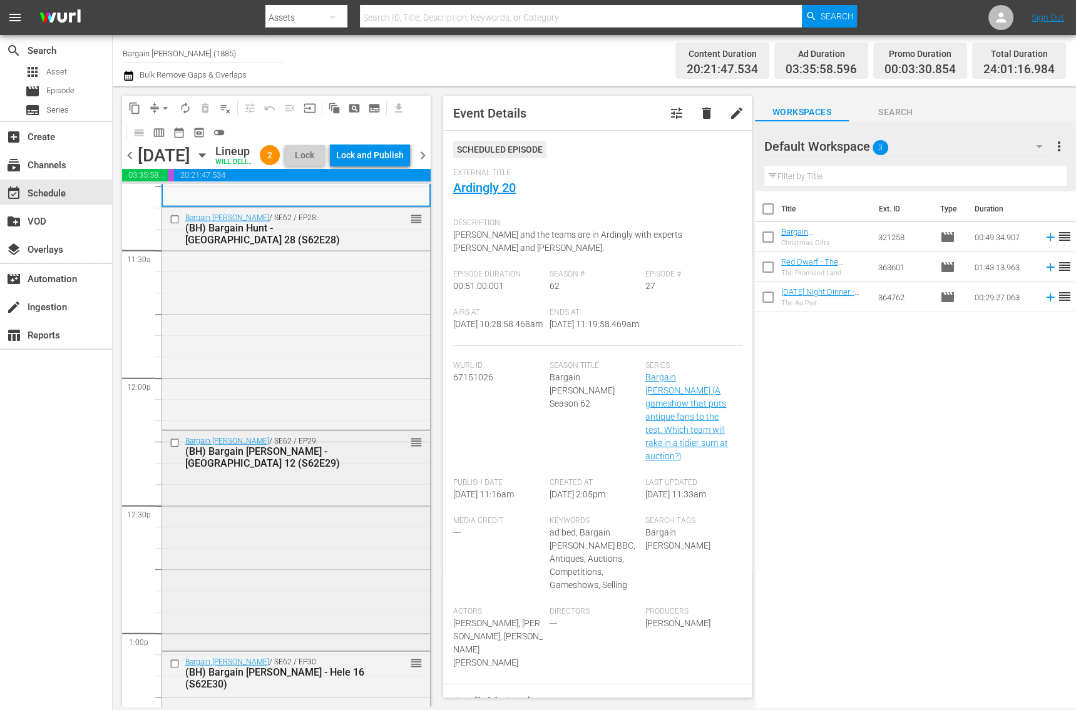
click at [296, 538] on div "Bargain Hunt / SE62 / EP29: (BH) Bargain Hunt - Newark 12 (S62E29) reorder" at bounding box center [296, 539] width 268 height 217
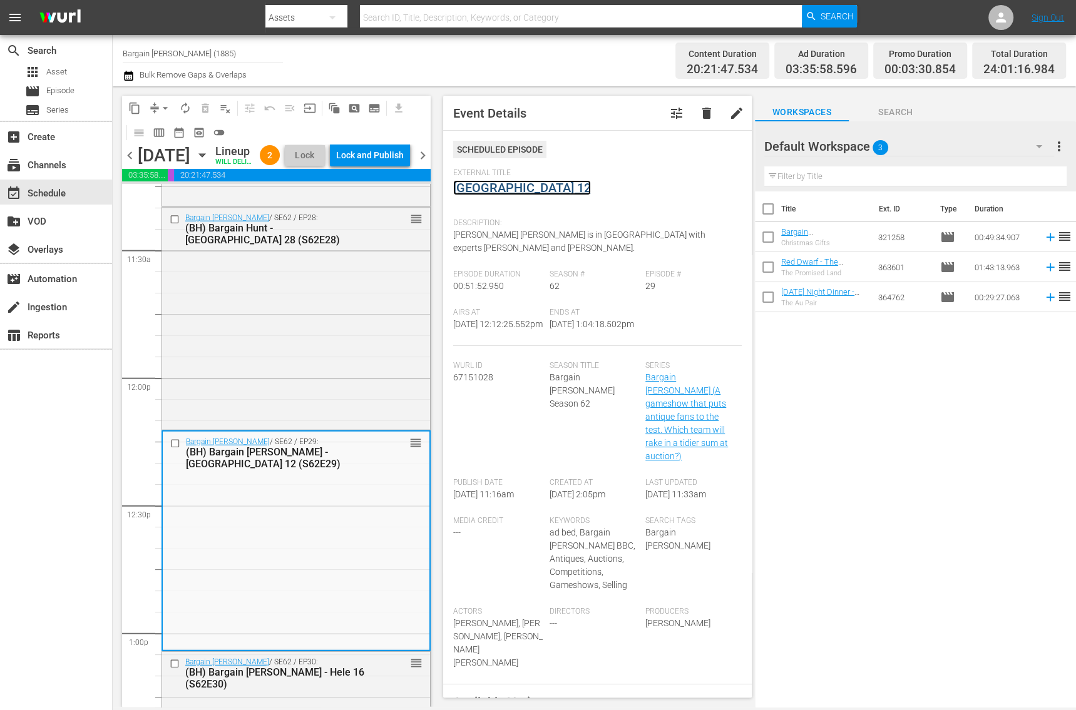
click at [466, 190] on link "Newark 12" at bounding box center [522, 187] width 138 height 15
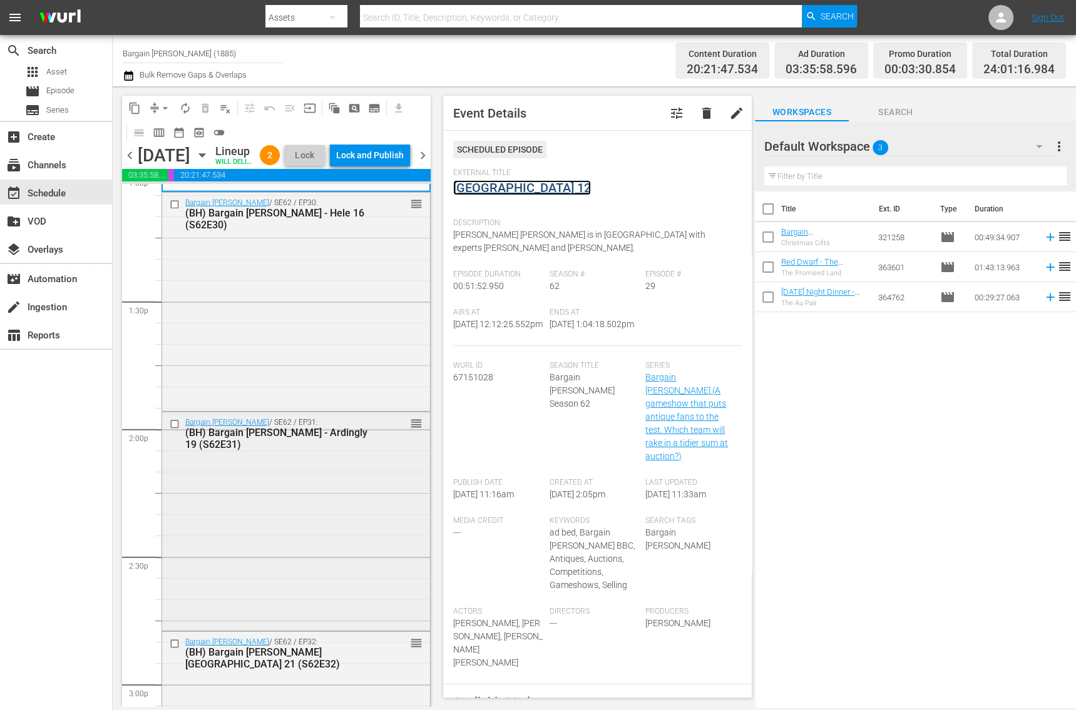
scroll to position [3337, 0]
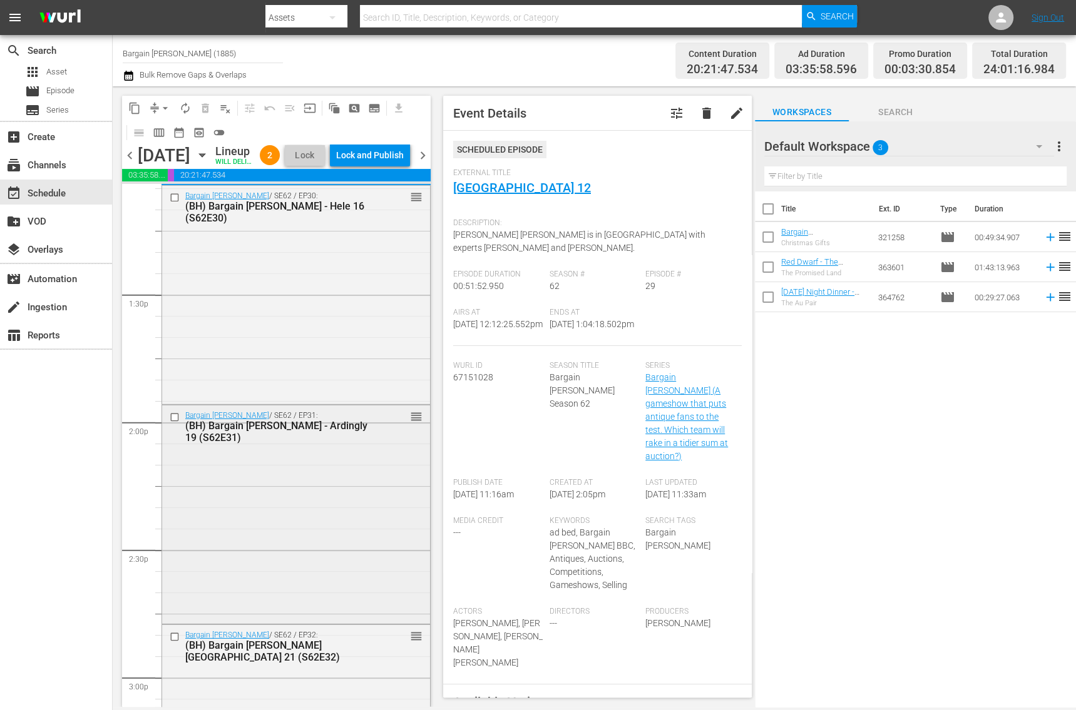
click at [297, 587] on div "Bargain Hunt / SE62 / EP31: (BH) Bargain Hunt - Ardingly 19 (S62E31) reorder" at bounding box center [296, 514] width 268 height 217
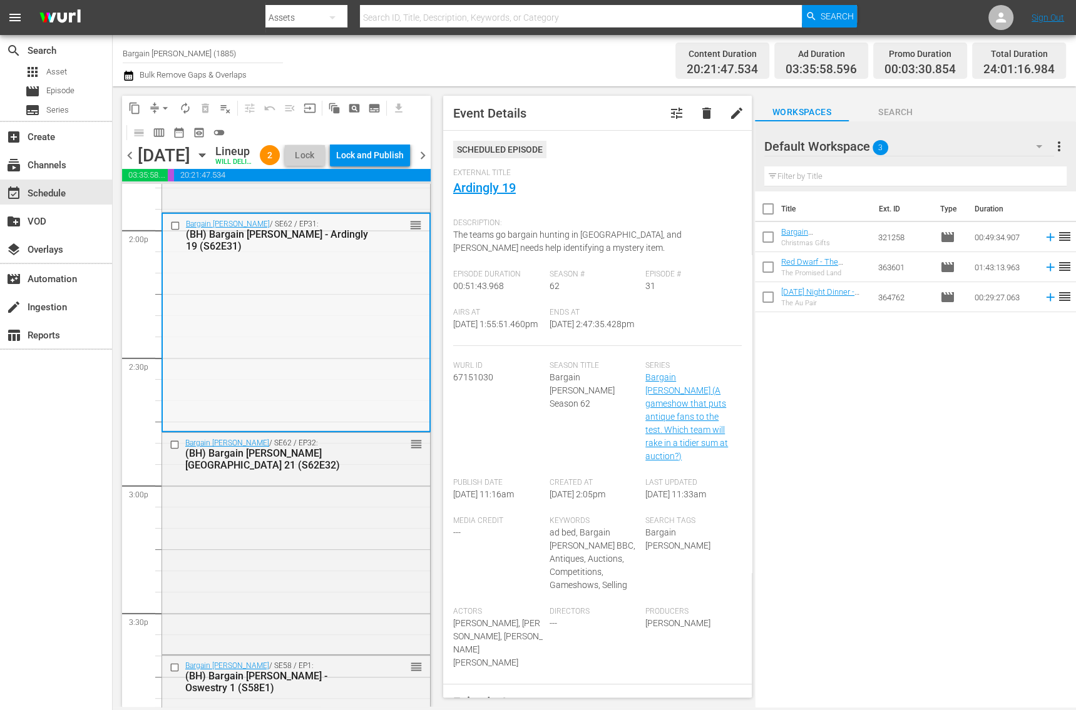
scroll to position [3644, 0]
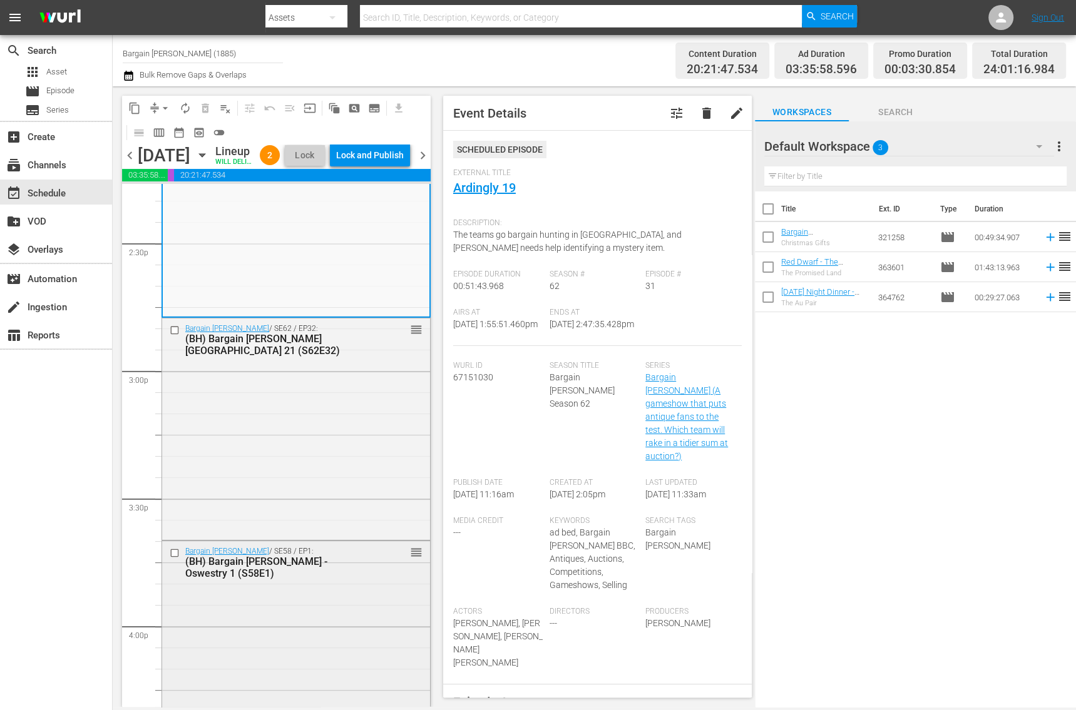
click at [269, 648] on div "Bargain Hunt / SE58 / EP1: (BH) Bargain Hunt - Oswestry 1 (S58E1) reorder" at bounding box center [296, 648] width 268 height 215
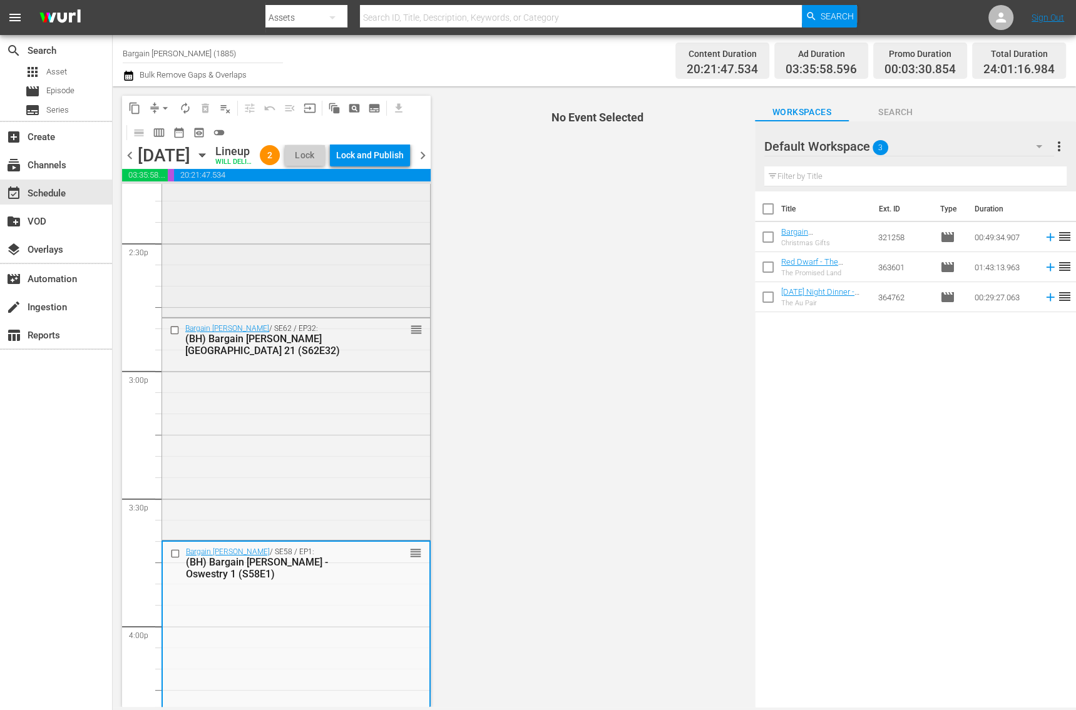
click at [248, 315] on div "Bargain Hunt / SE62 / EP31: (BH) Bargain Hunt - Ardingly 19 (S62E31) reorder" at bounding box center [296, 207] width 268 height 217
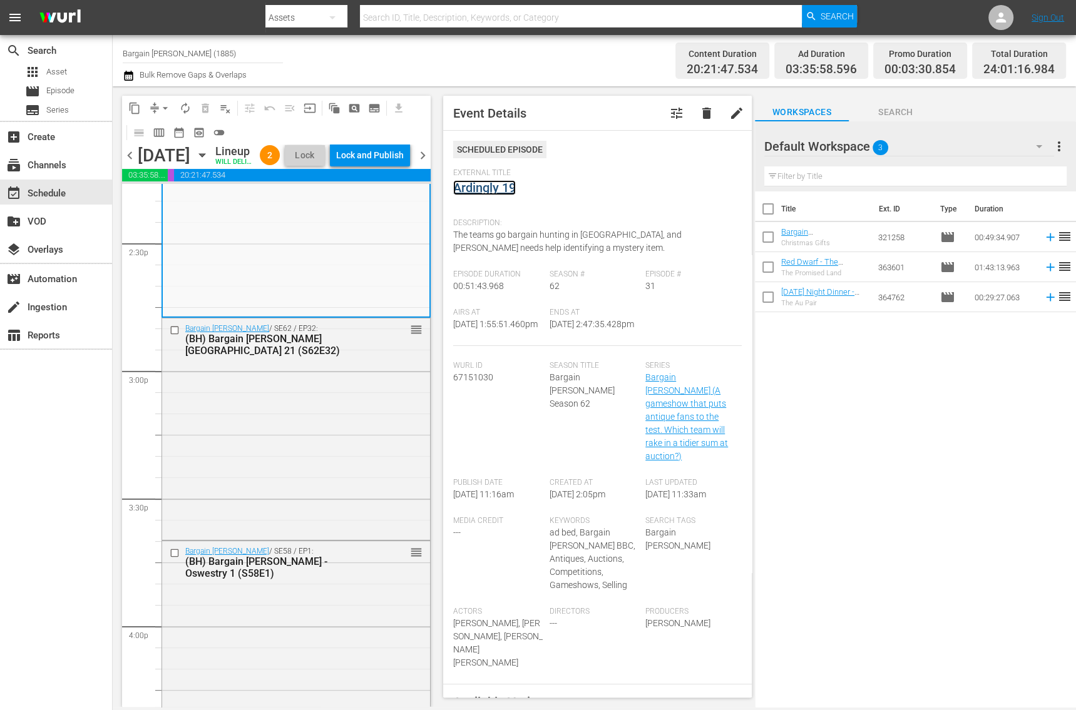
click at [472, 190] on link "Ardingly 19" at bounding box center [484, 187] width 63 height 15
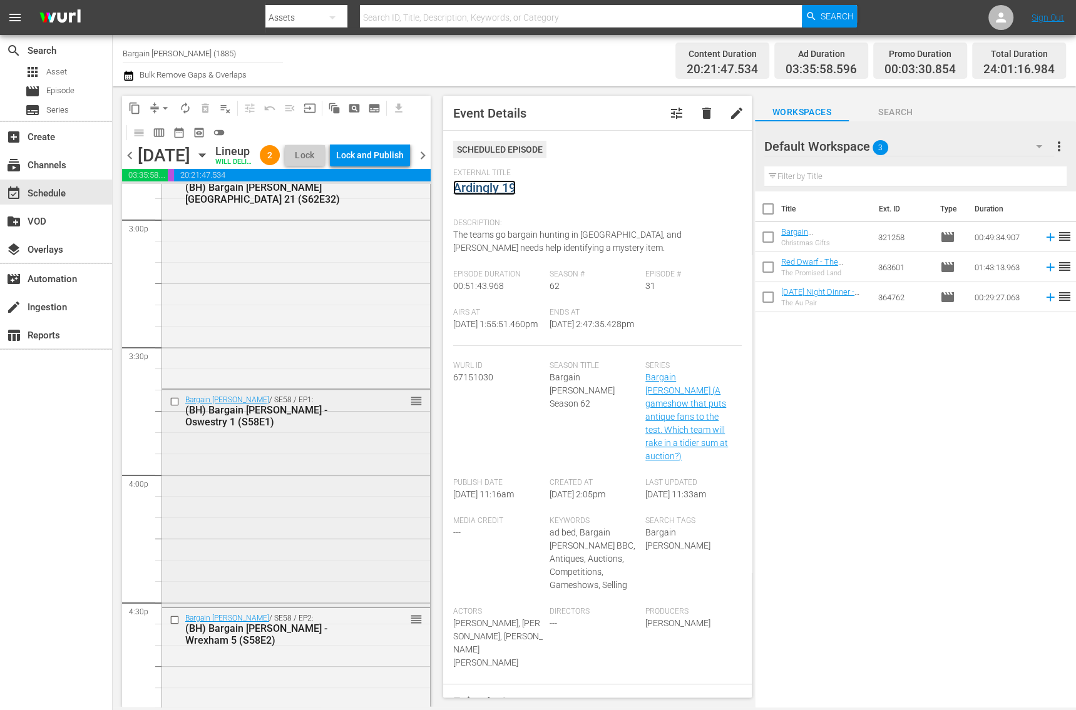
scroll to position [3834, 0]
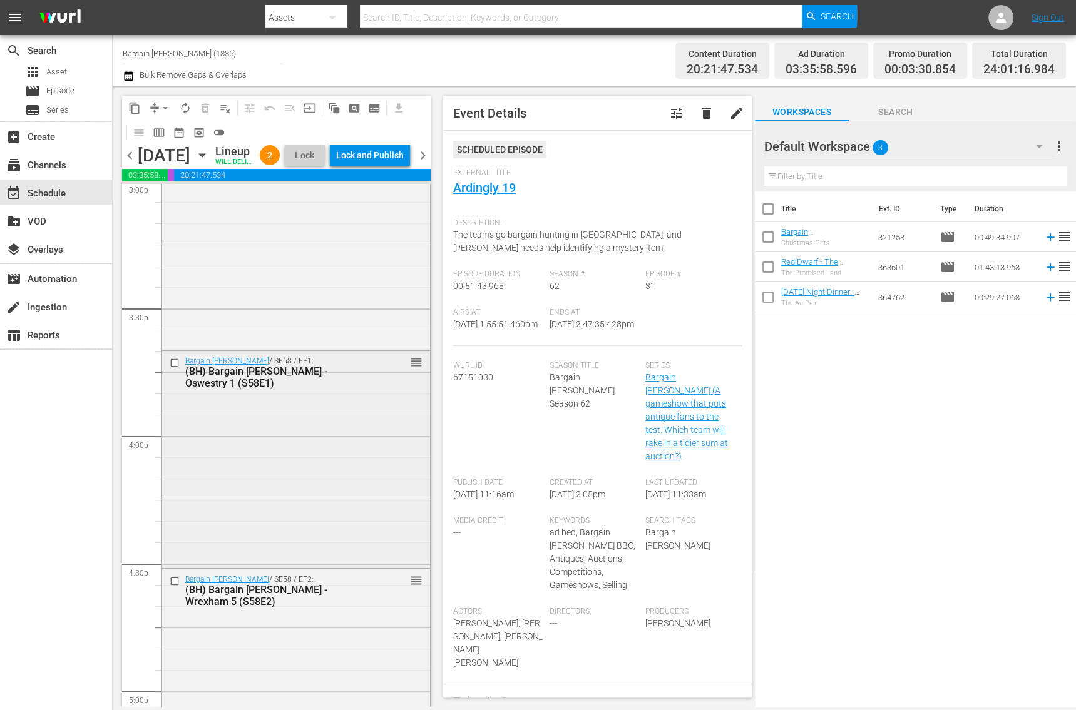
click at [300, 529] on div "Bargain Hunt / SE58 / EP1: (BH) Bargain Hunt - Oswestry 1 (S58E1) reorder" at bounding box center [296, 458] width 268 height 215
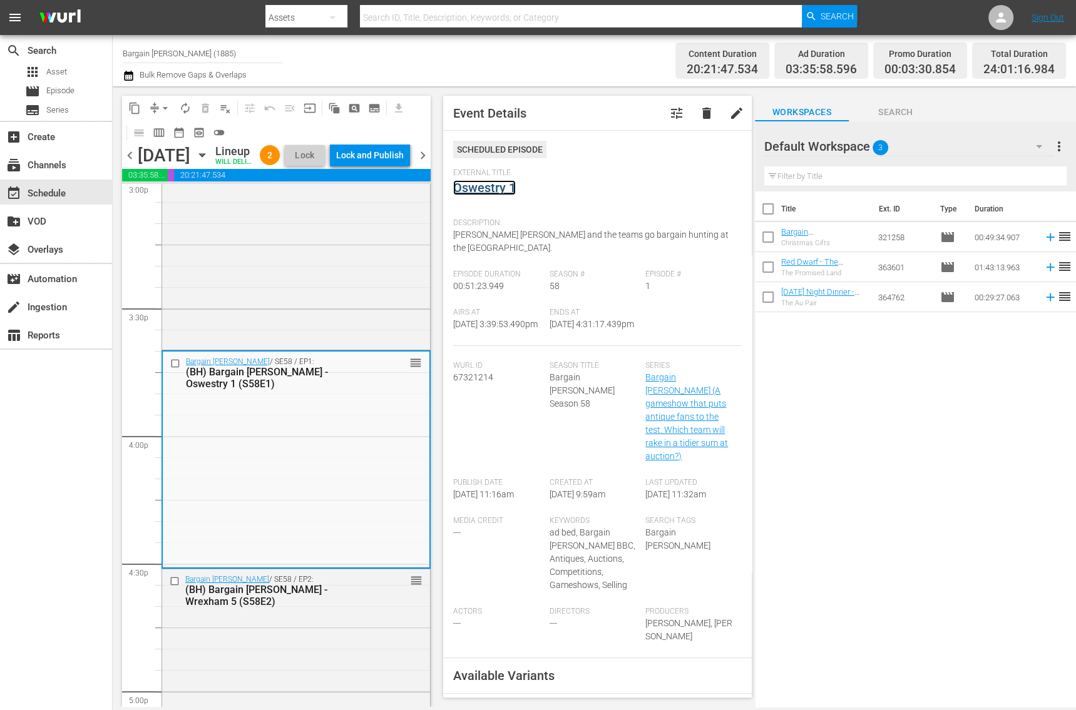
click at [478, 188] on link "Oswestry 1" at bounding box center [484, 187] width 63 height 15
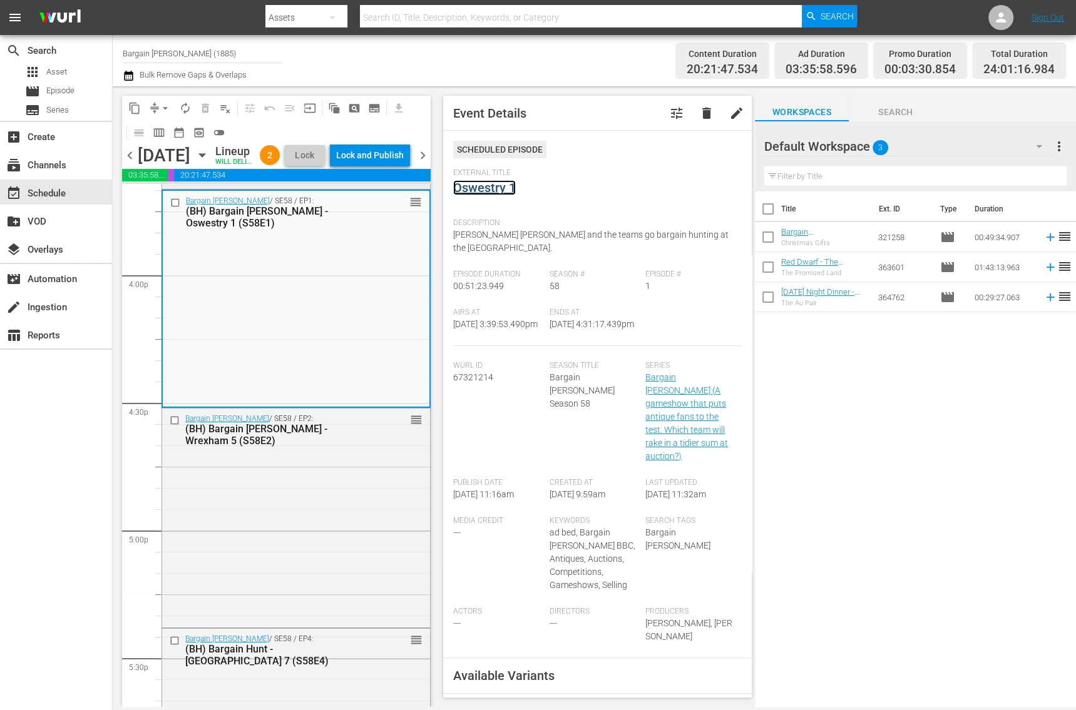
scroll to position [4176, 0]
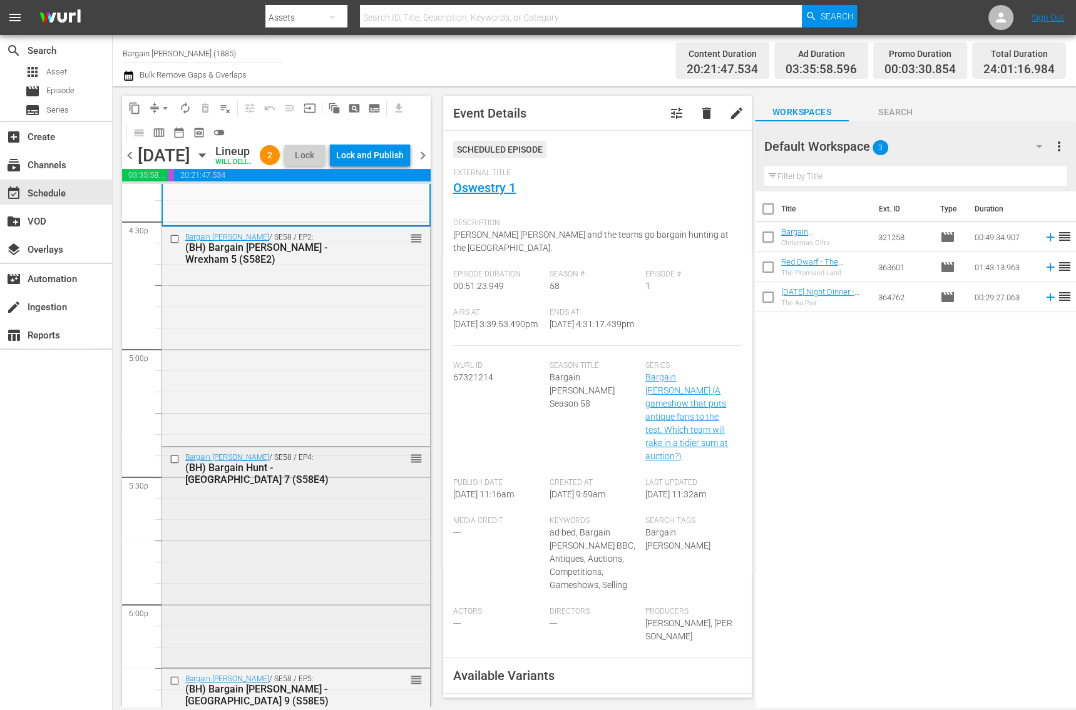
click at [244, 586] on div "Bargain Hunt / SE58 / EP4: (BH) Bargain Hunt - Cheshire 7 (S58E4) reorder" at bounding box center [296, 557] width 268 height 218
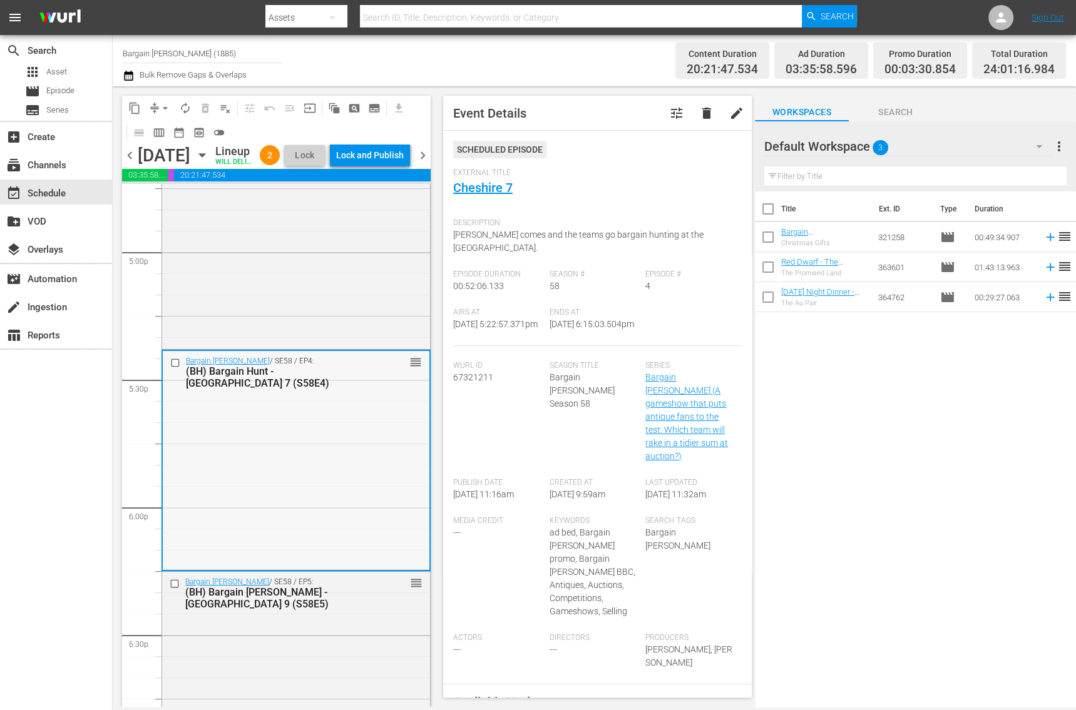
scroll to position [4332, 0]
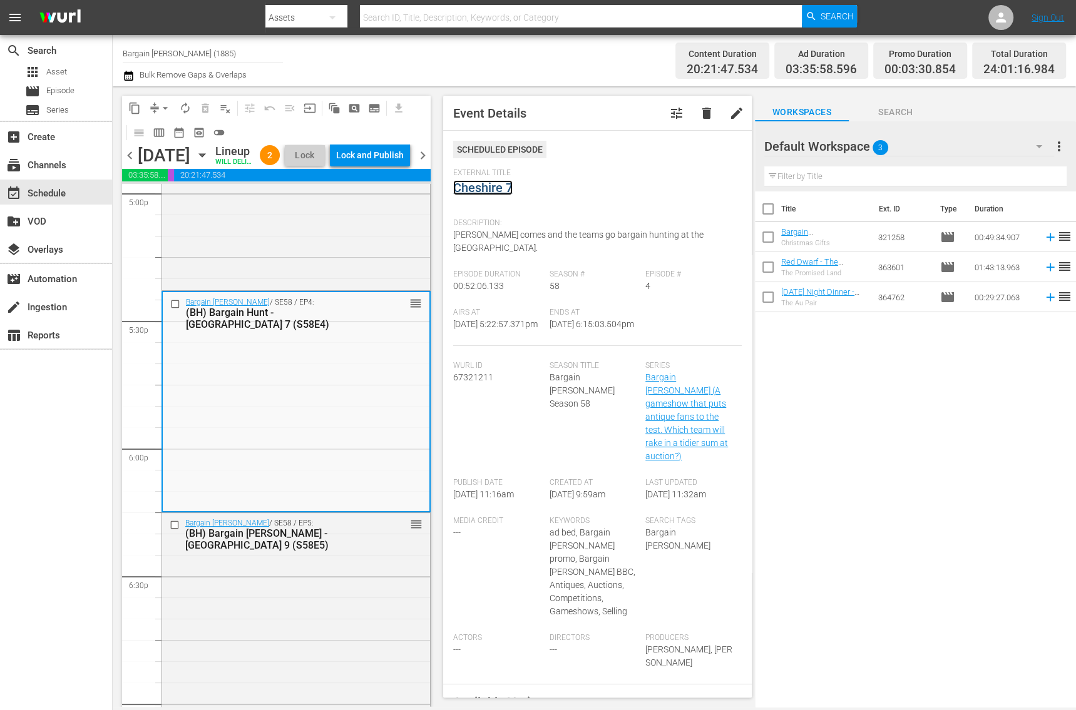
click at [480, 183] on link "Cheshire 7" at bounding box center [482, 187] width 59 height 15
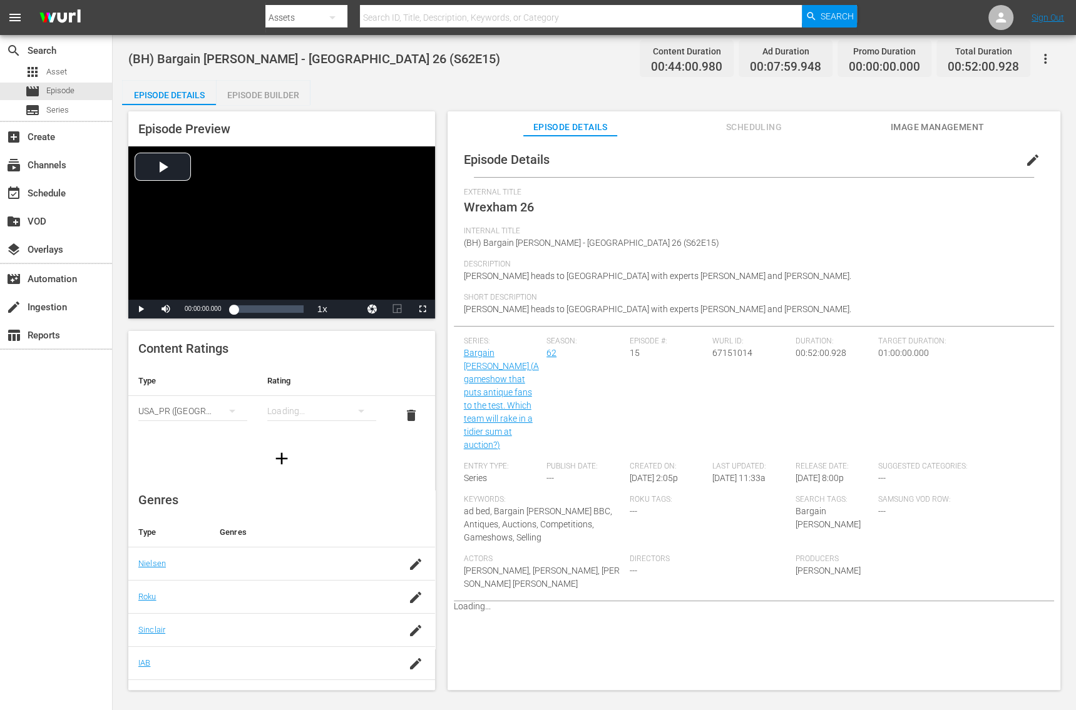
click at [280, 93] on div "Episode Builder" at bounding box center [263, 95] width 94 height 30
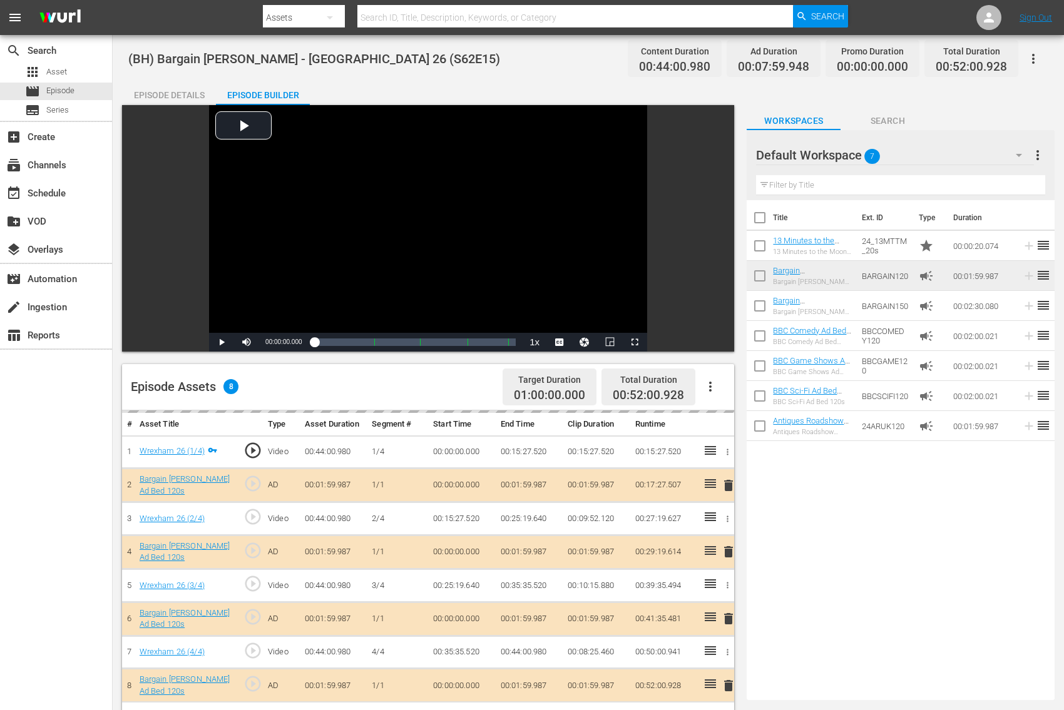
click at [725, 484] on div "delete" at bounding box center [725, 485] width 8 height 18
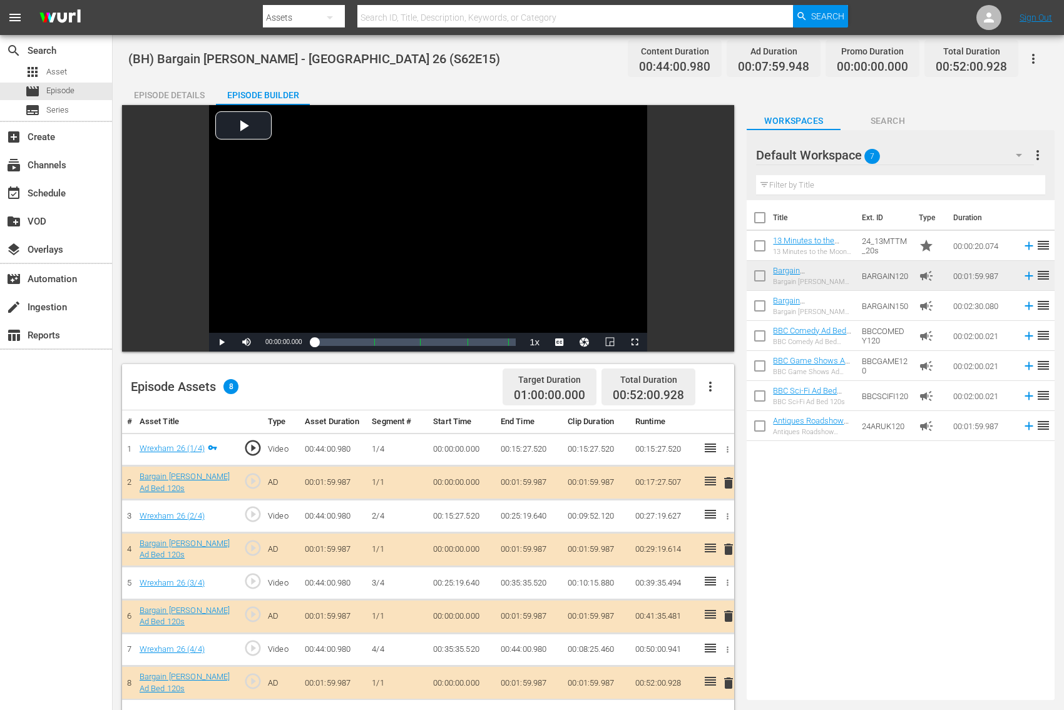
click at [726, 483] on span "delete" at bounding box center [728, 483] width 15 height 15
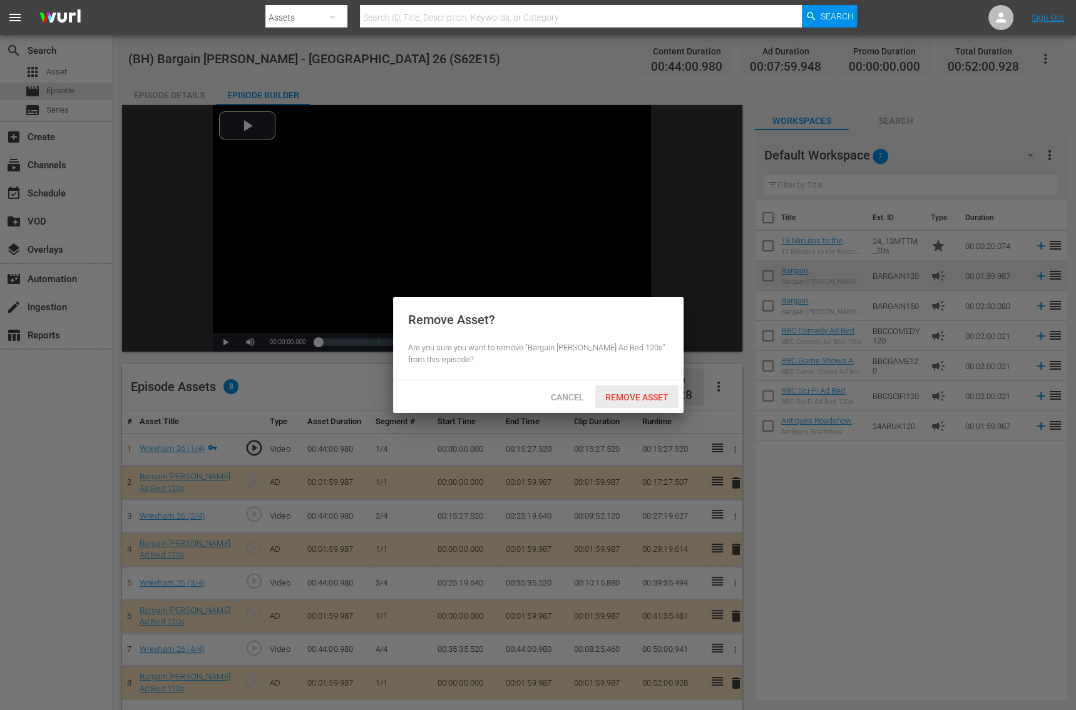
click at [649, 400] on span "Remove Asset" at bounding box center [636, 397] width 83 height 10
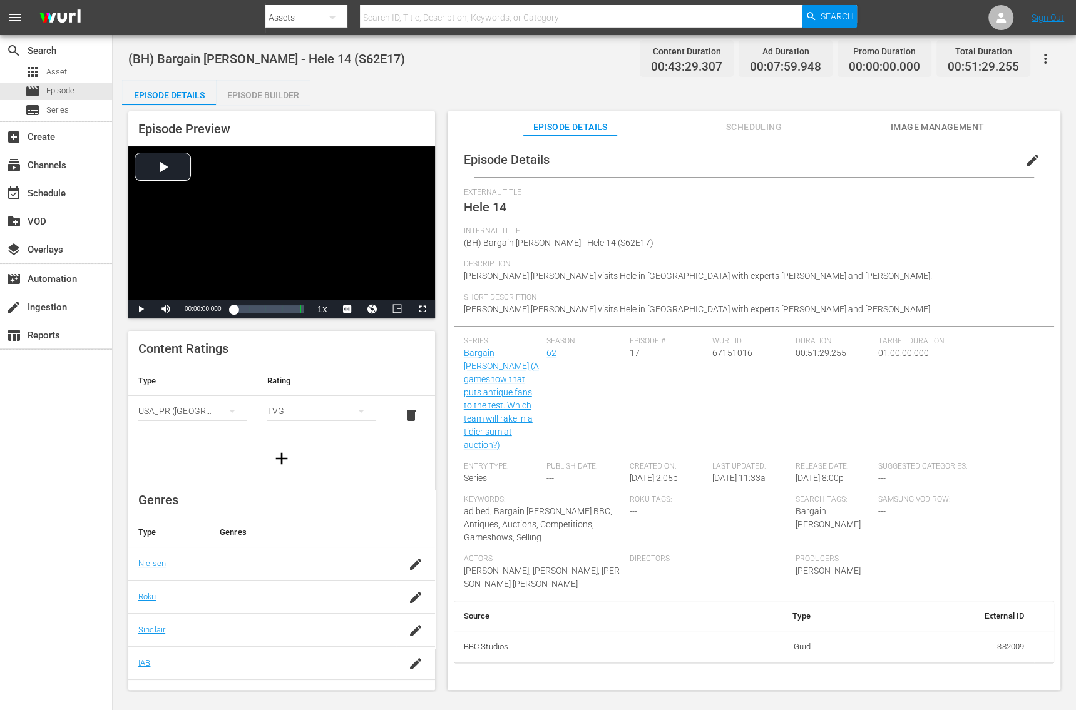
click at [261, 76] on div "(BH) Bargain [PERSON_NAME] - Hele 14 (S62E17) Content Duration 00:43:29.307 Ad …" at bounding box center [594, 363] width 963 height 657
click at [261, 85] on div "Episode Builder" at bounding box center [263, 95] width 94 height 30
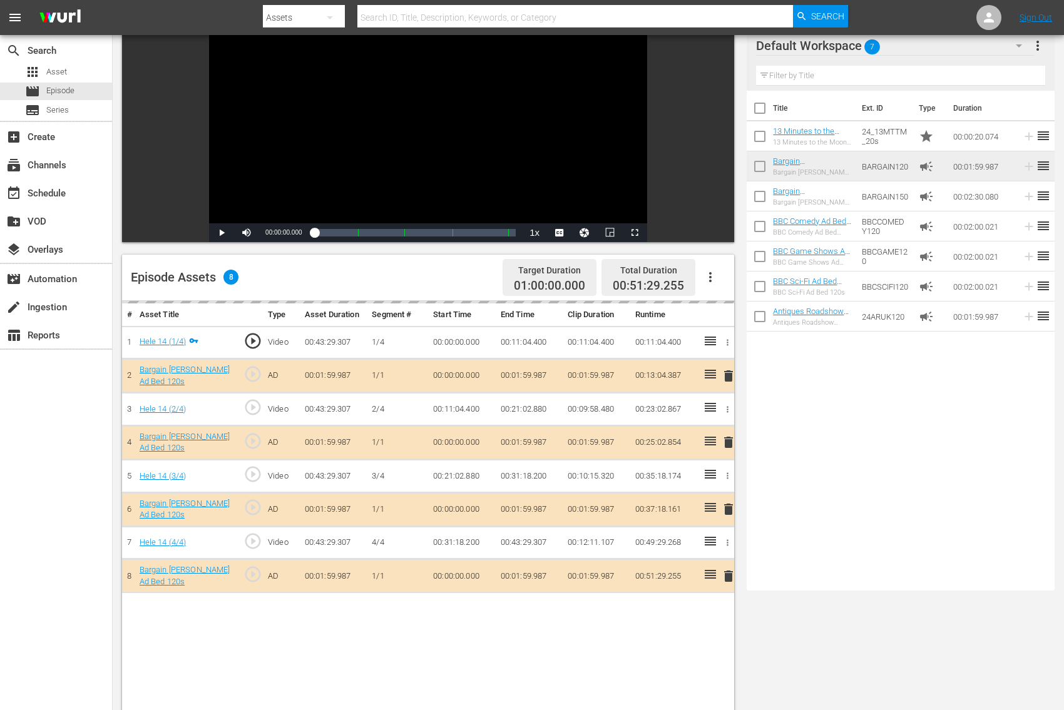
scroll to position [138, 0]
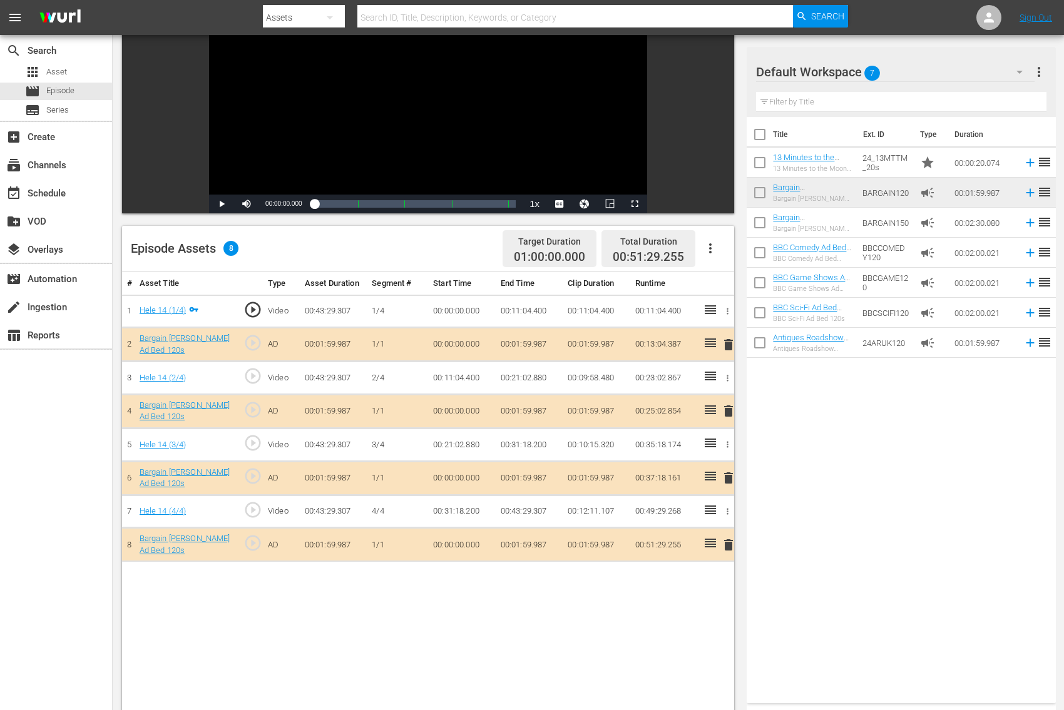
click at [727, 344] on span "delete" at bounding box center [728, 344] width 15 height 15
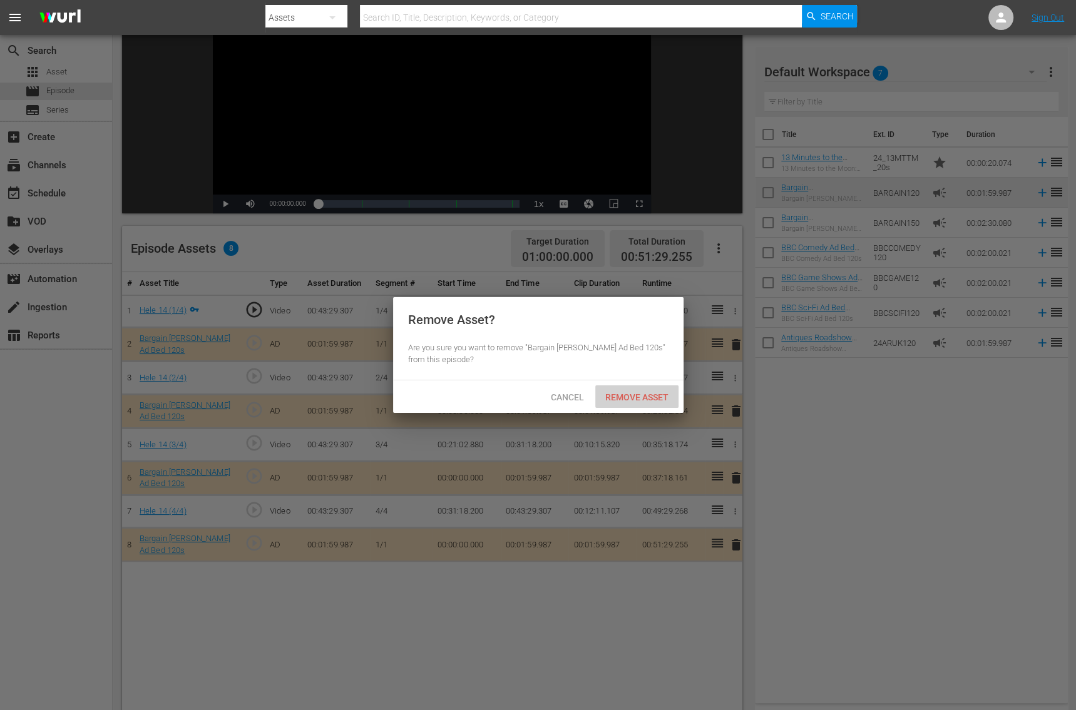
click at [650, 396] on span "Remove Asset" at bounding box center [636, 397] width 83 height 10
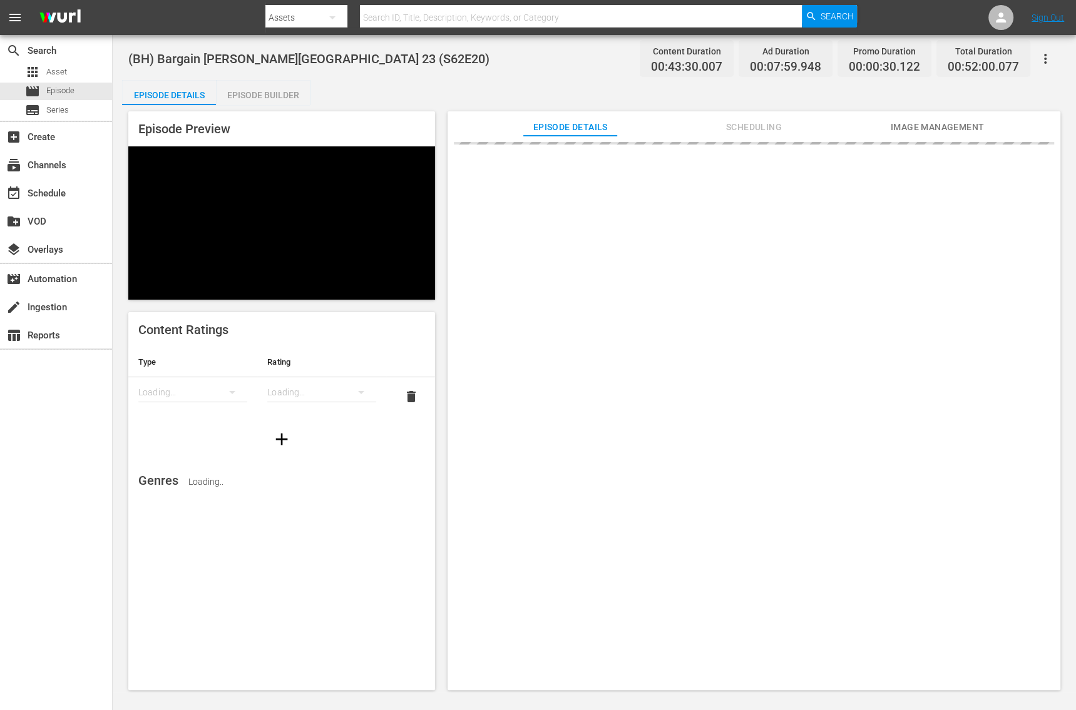
click at [280, 100] on div "Episode Builder" at bounding box center [263, 95] width 94 height 30
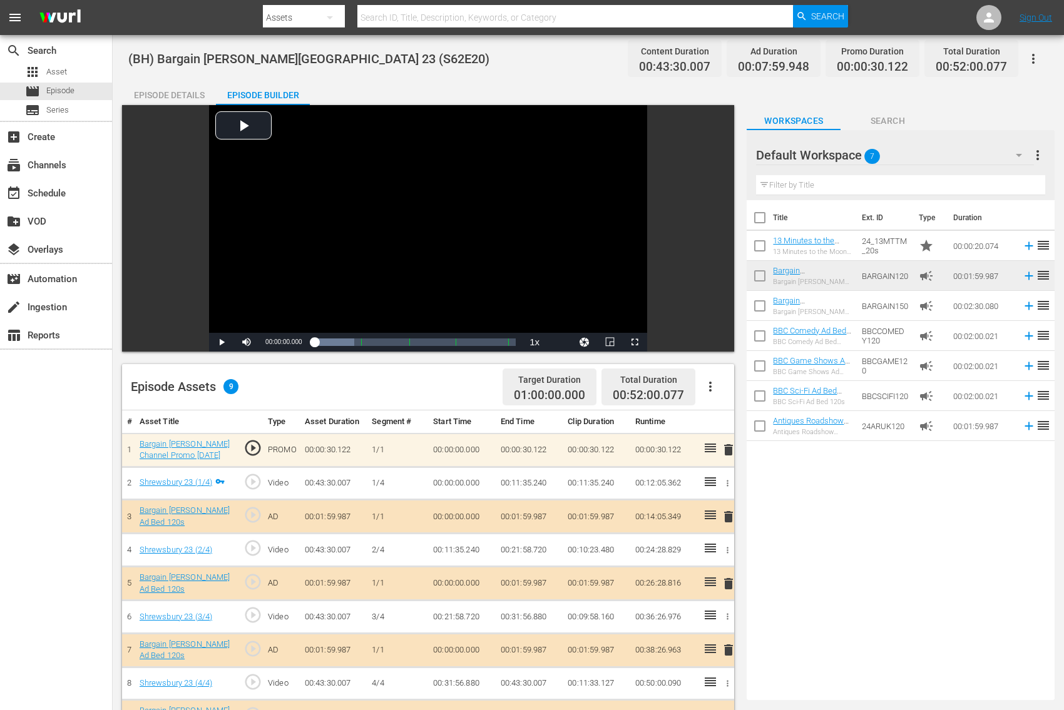
click at [727, 511] on span "delete" at bounding box center [728, 517] width 15 height 15
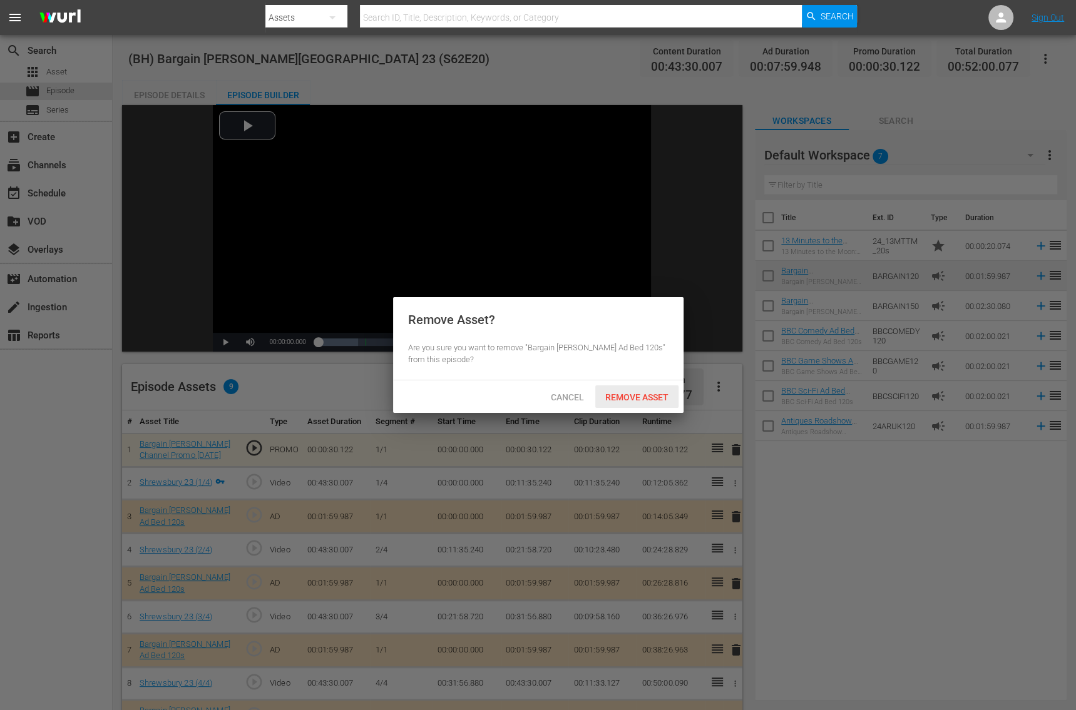
click at [635, 404] on div "Remove Asset" at bounding box center [636, 397] width 83 height 23
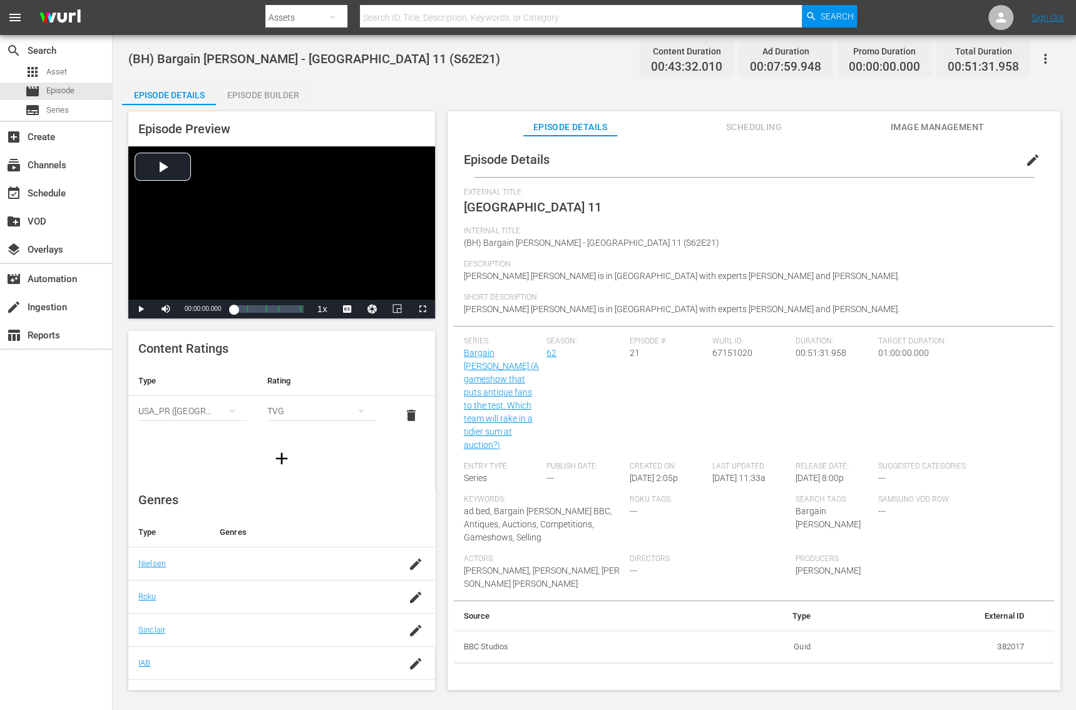
click at [277, 103] on div "Episode Builder" at bounding box center [263, 95] width 94 height 30
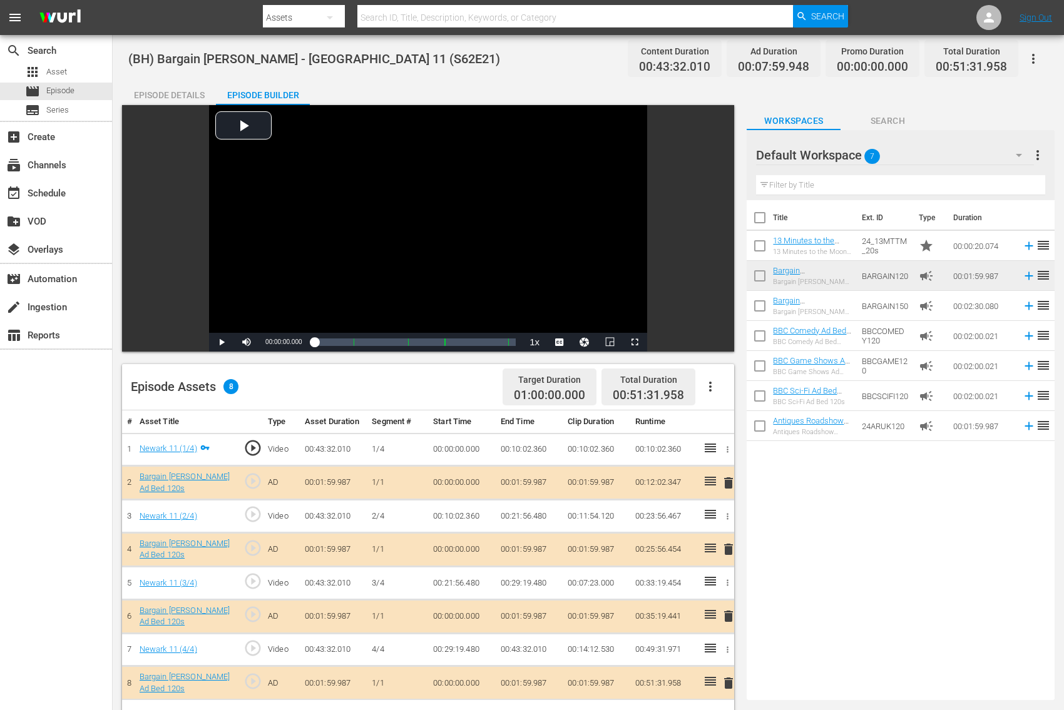
click at [725, 478] on span "delete" at bounding box center [728, 483] width 15 height 15
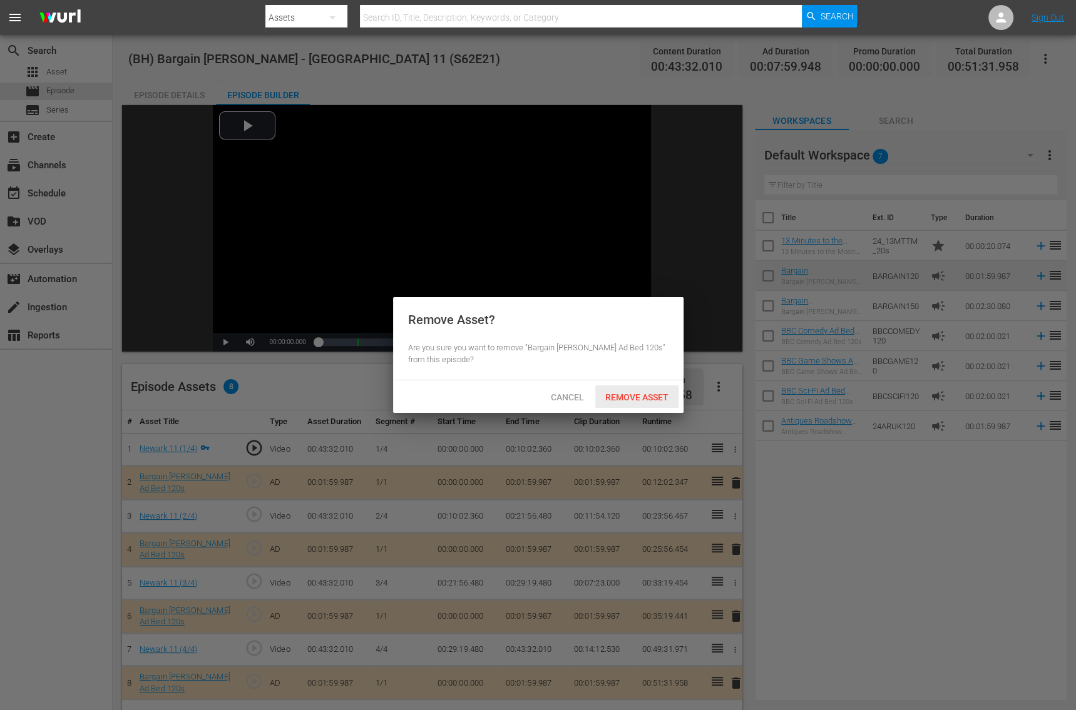
click at [643, 401] on span "Remove Asset" at bounding box center [636, 397] width 83 height 10
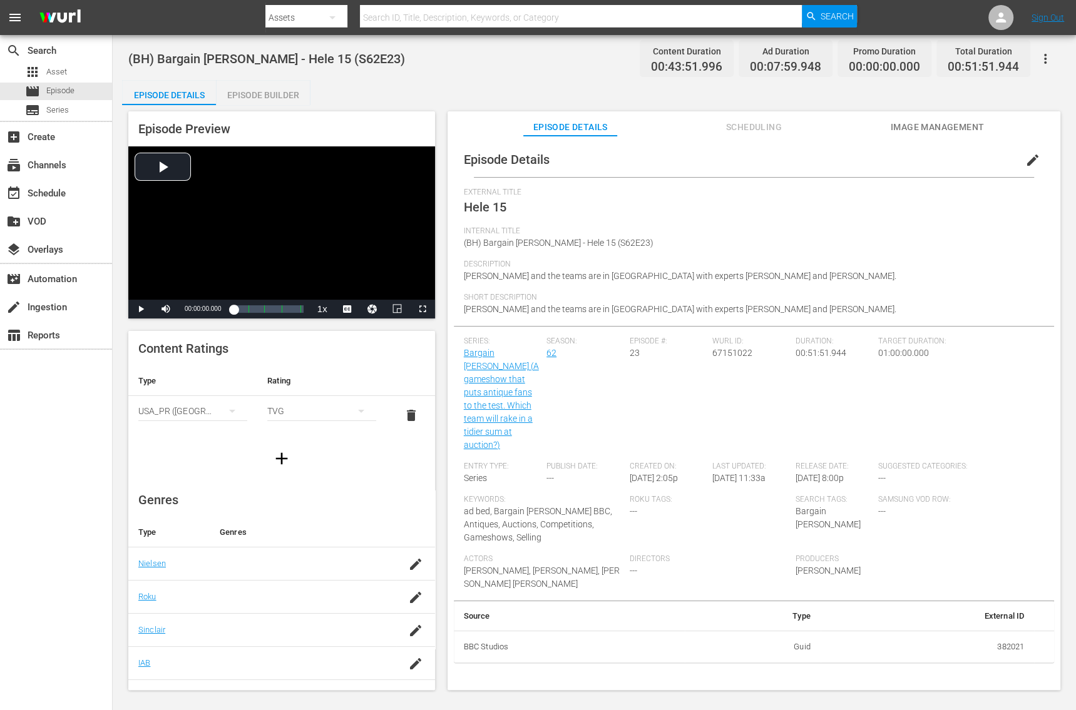
click at [262, 94] on div "Episode Builder" at bounding box center [263, 95] width 94 height 30
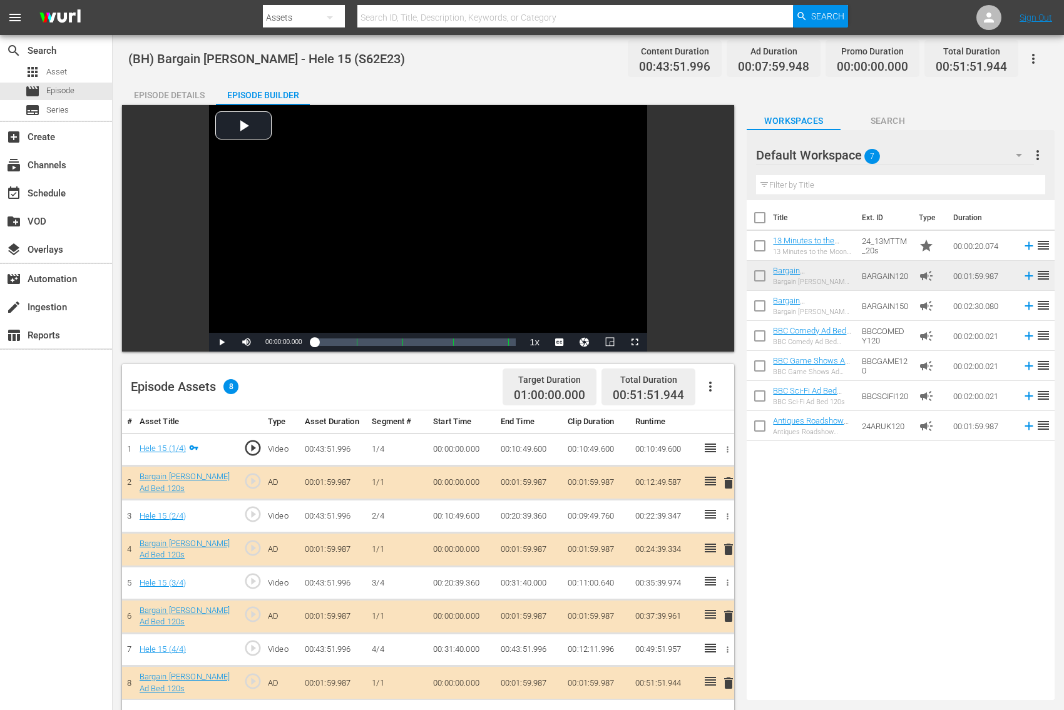
click at [730, 480] on span "delete" at bounding box center [728, 483] width 15 height 15
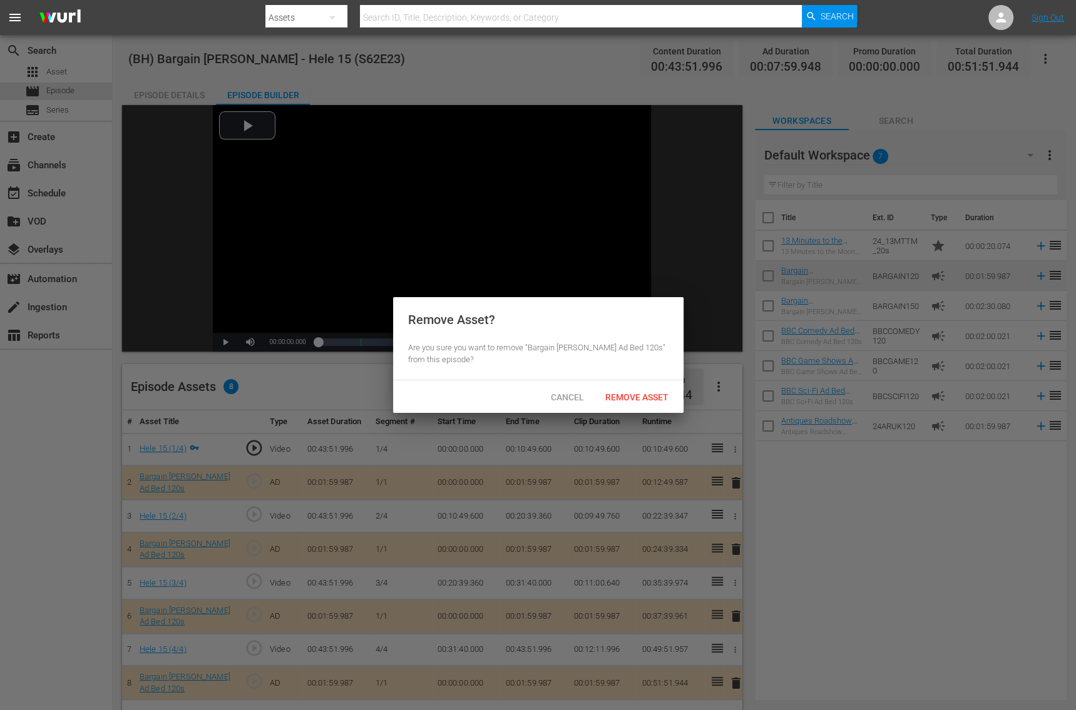
click at [624, 404] on div "Remove Asset" at bounding box center [636, 397] width 83 height 23
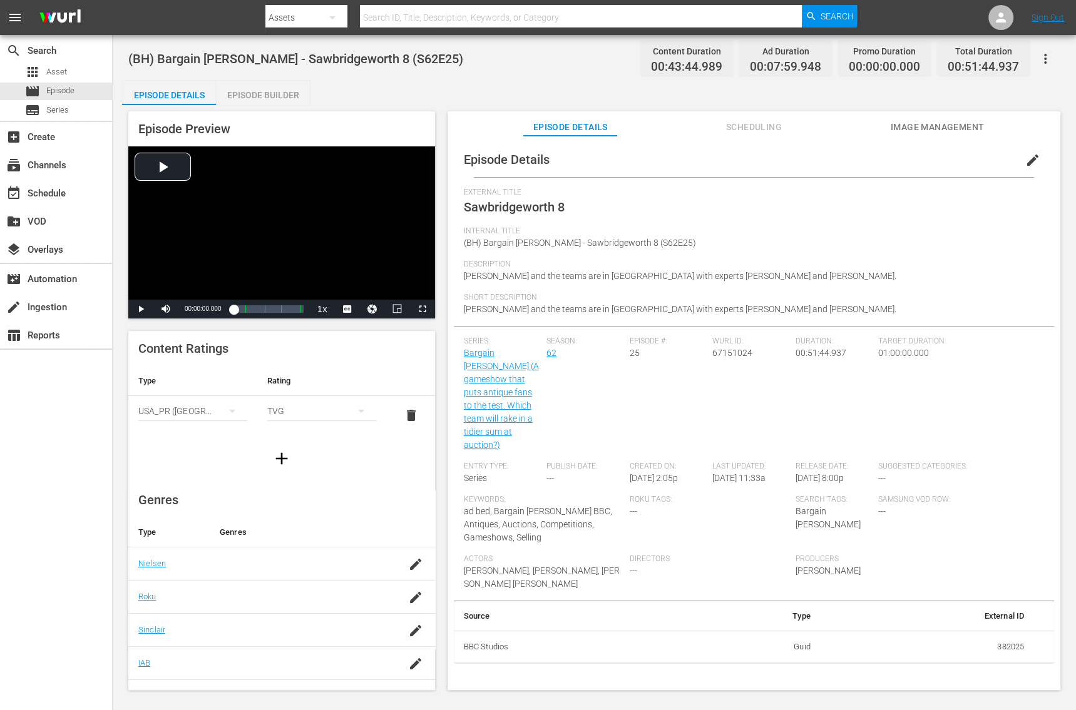
click at [267, 108] on div "Episode Preview Video Player is loading. Play Video Play Mute Current Time 00:0…" at bounding box center [594, 402] width 945 height 595
click at [279, 90] on div "Episode Builder" at bounding box center [263, 95] width 94 height 30
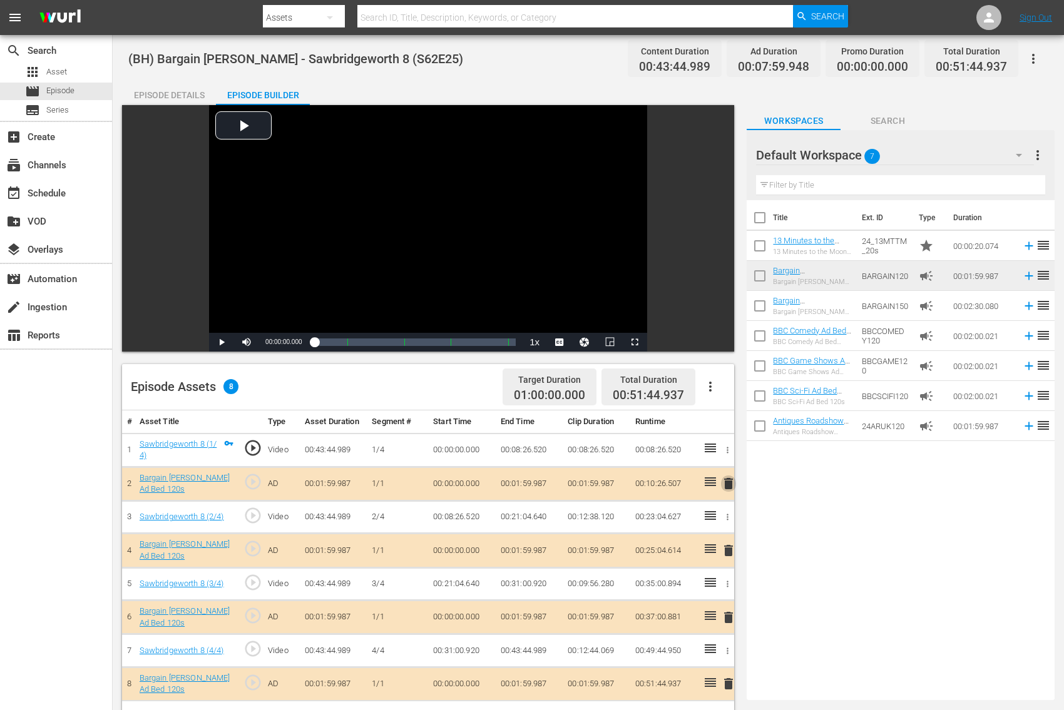
click at [730, 483] on span "delete" at bounding box center [728, 483] width 15 height 15
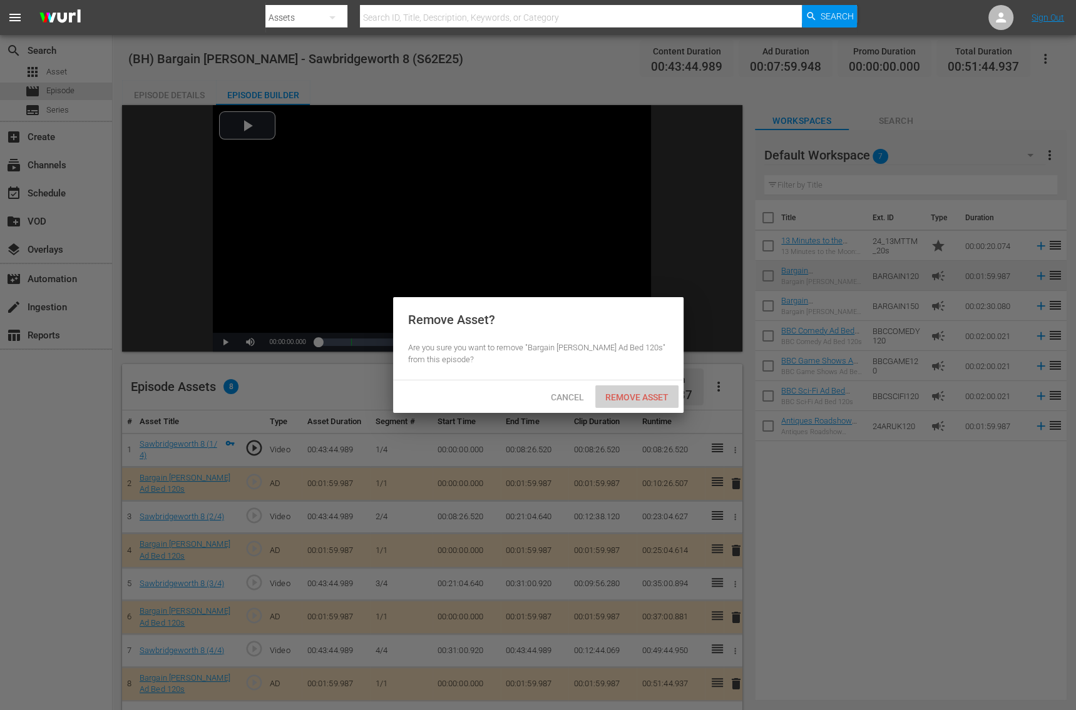
click at [621, 404] on div "Remove Asset" at bounding box center [636, 397] width 83 height 23
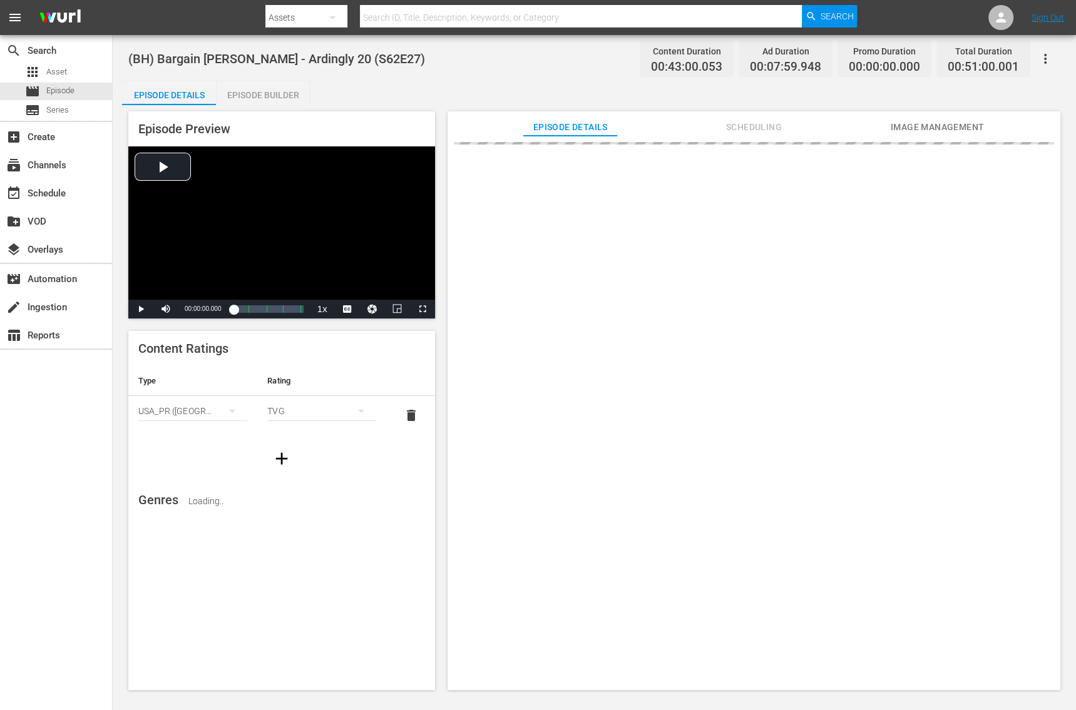
click at [287, 93] on div "Episode Builder" at bounding box center [263, 95] width 94 height 30
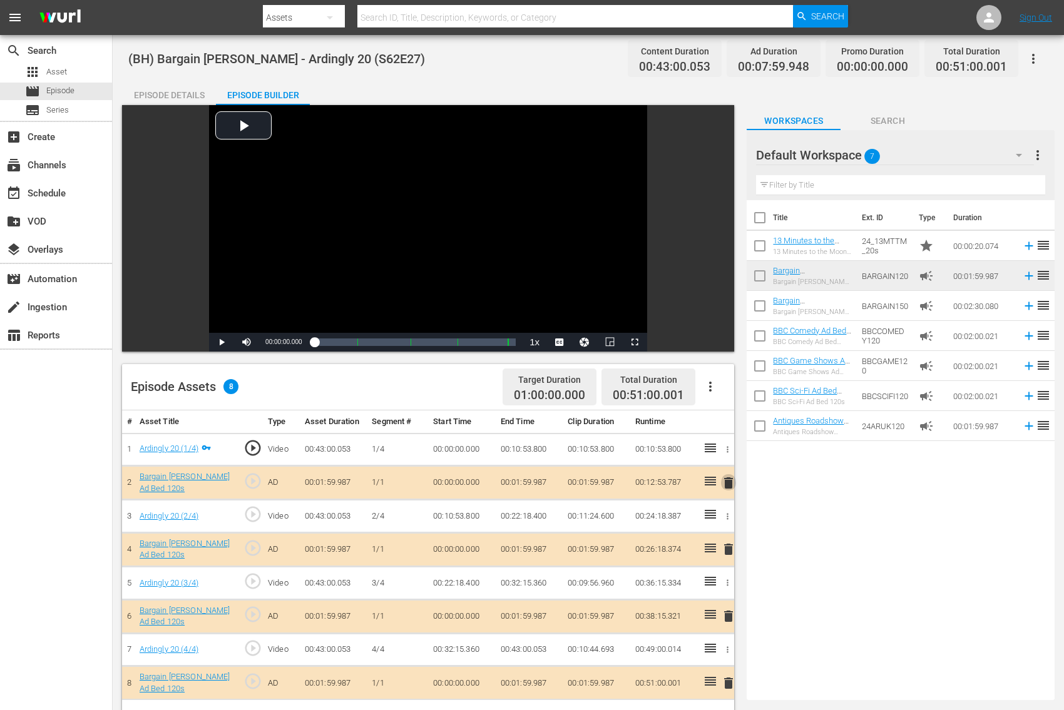
click at [729, 482] on span "delete" at bounding box center [728, 483] width 15 height 15
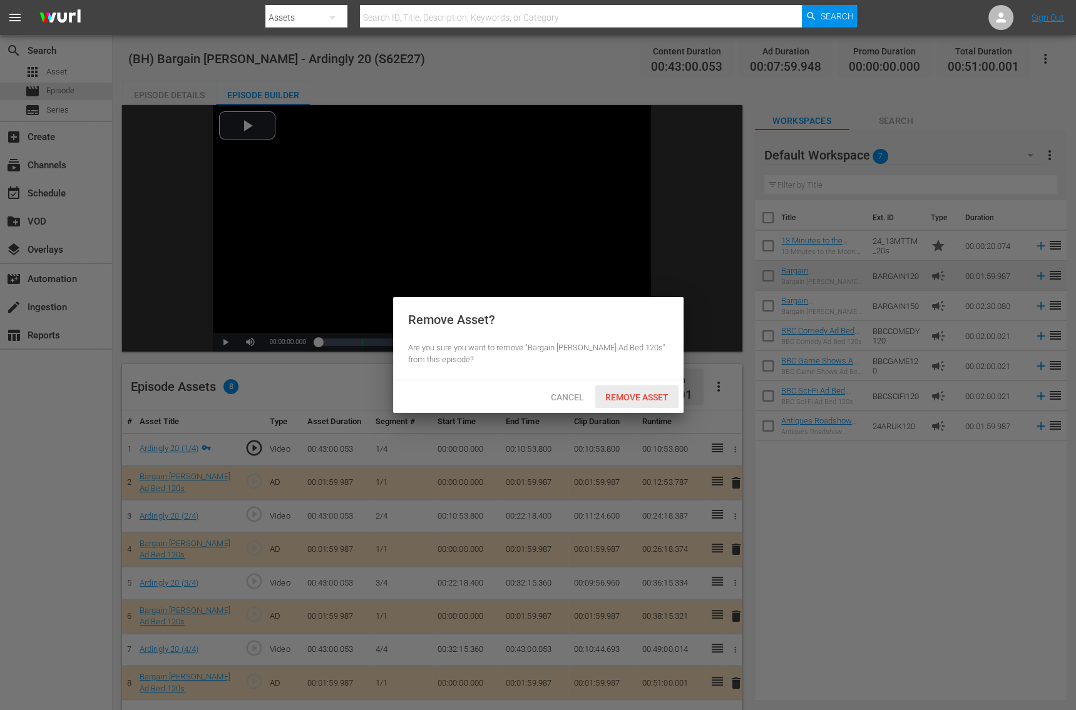
click at [642, 392] on span "Remove Asset" at bounding box center [636, 397] width 83 height 10
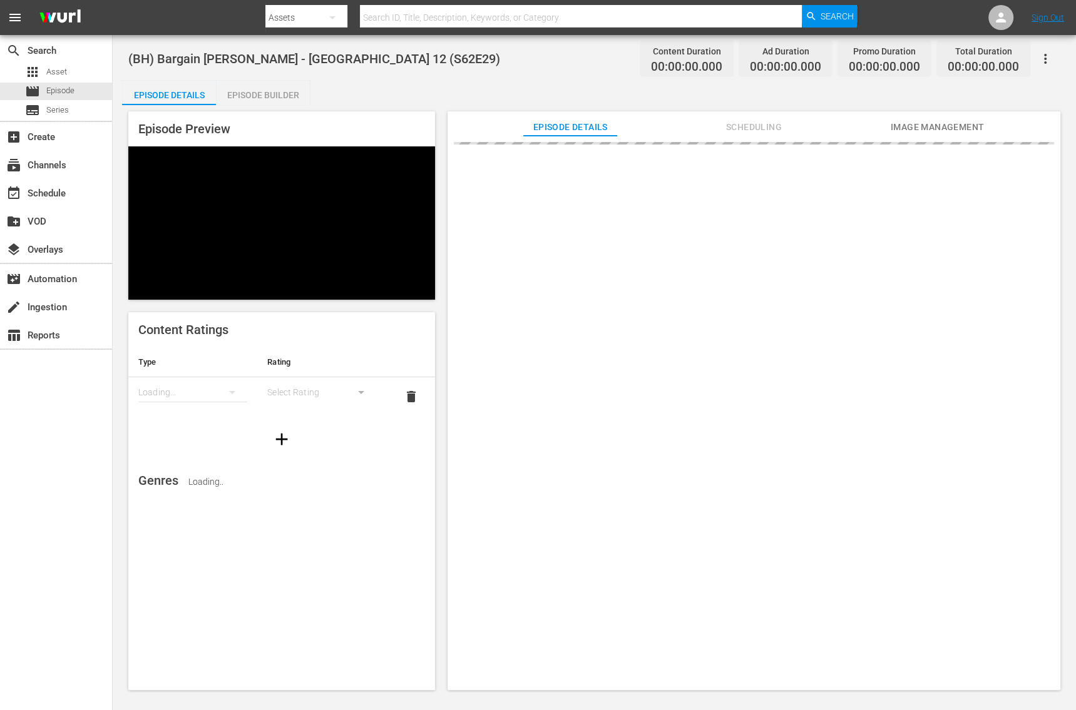
click at [280, 92] on div "Episode Builder" at bounding box center [263, 95] width 94 height 30
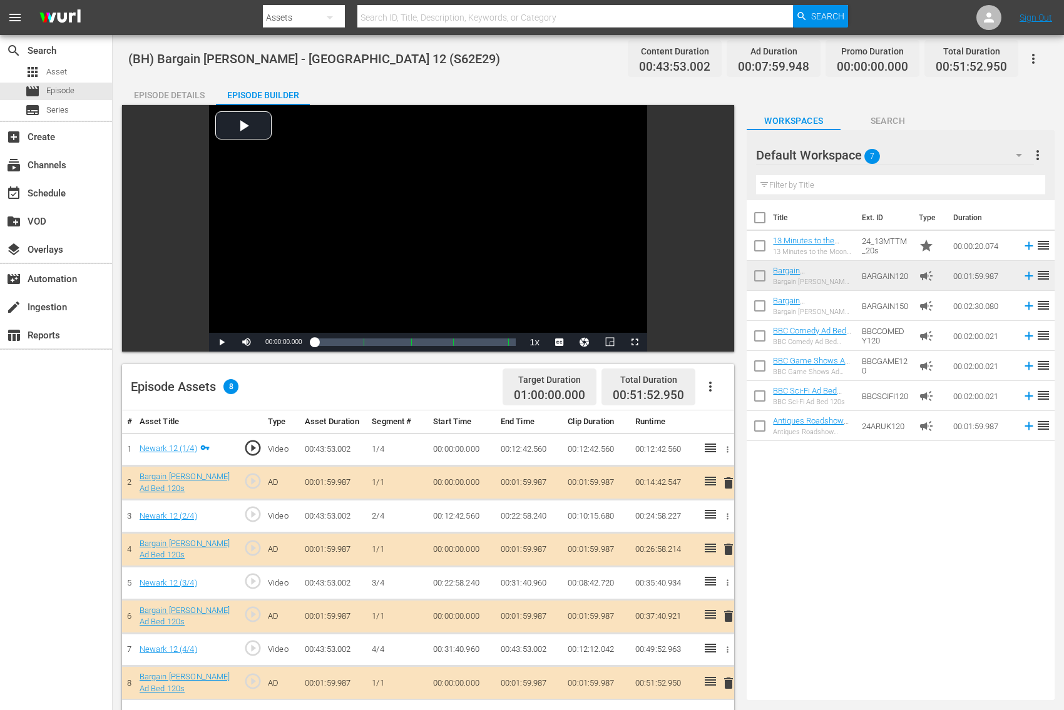
click at [730, 483] on span "delete" at bounding box center [728, 483] width 15 height 15
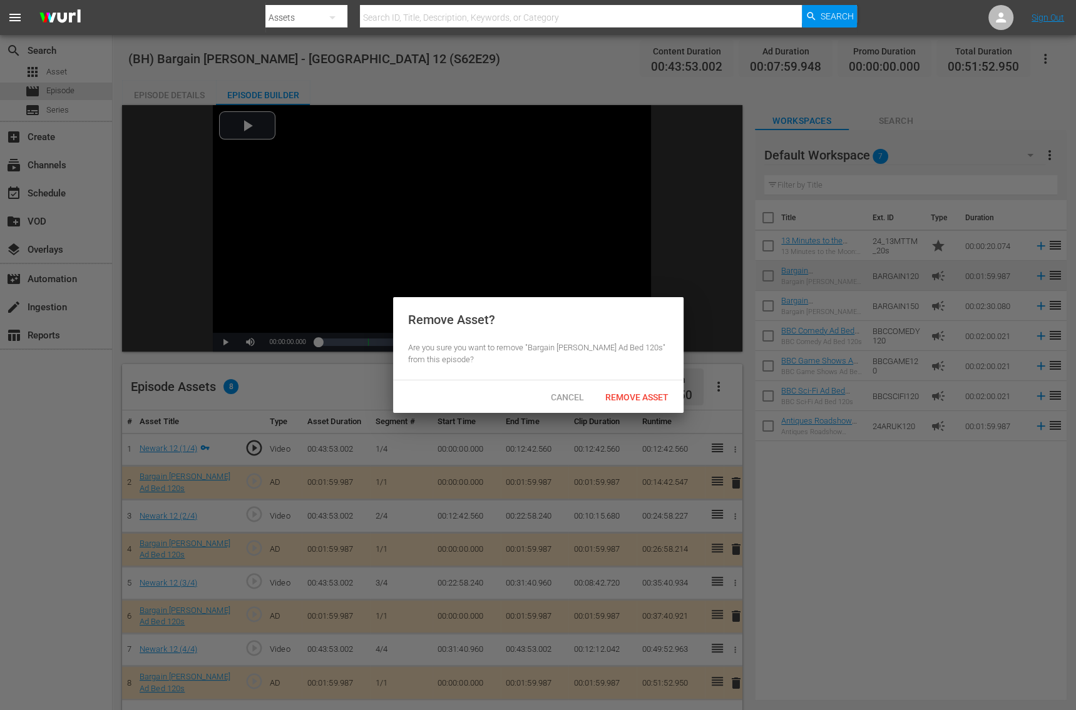
click at [640, 399] on span "Remove Asset" at bounding box center [636, 397] width 83 height 10
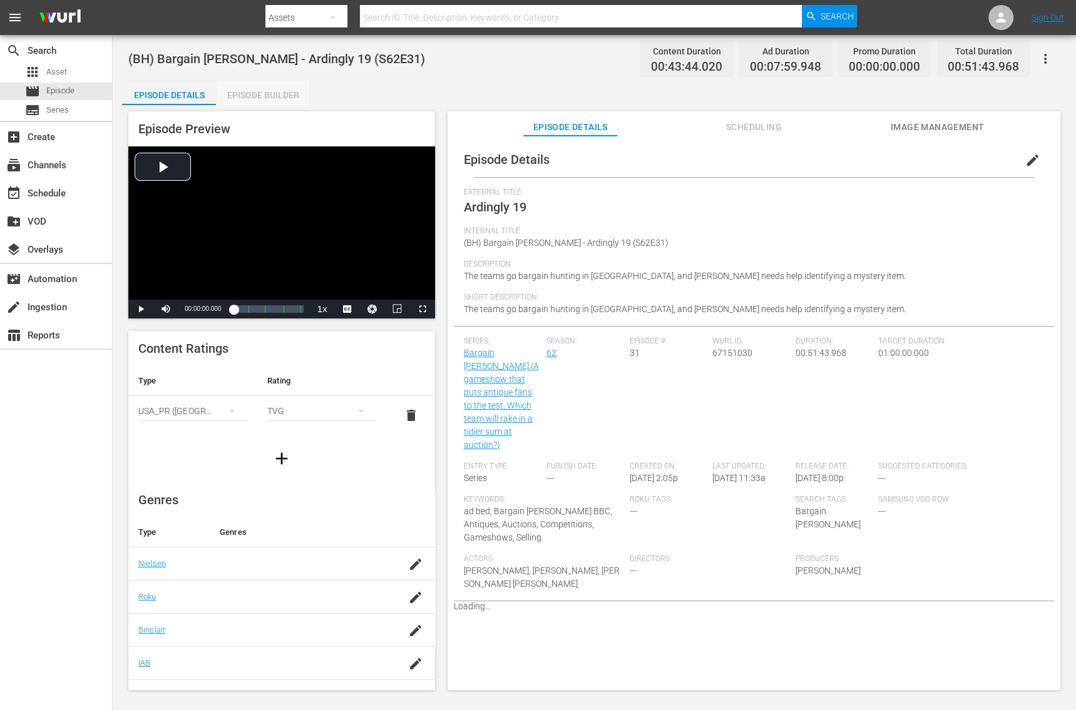
click at [238, 104] on div "Episode Builder" at bounding box center [263, 95] width 94 height 30
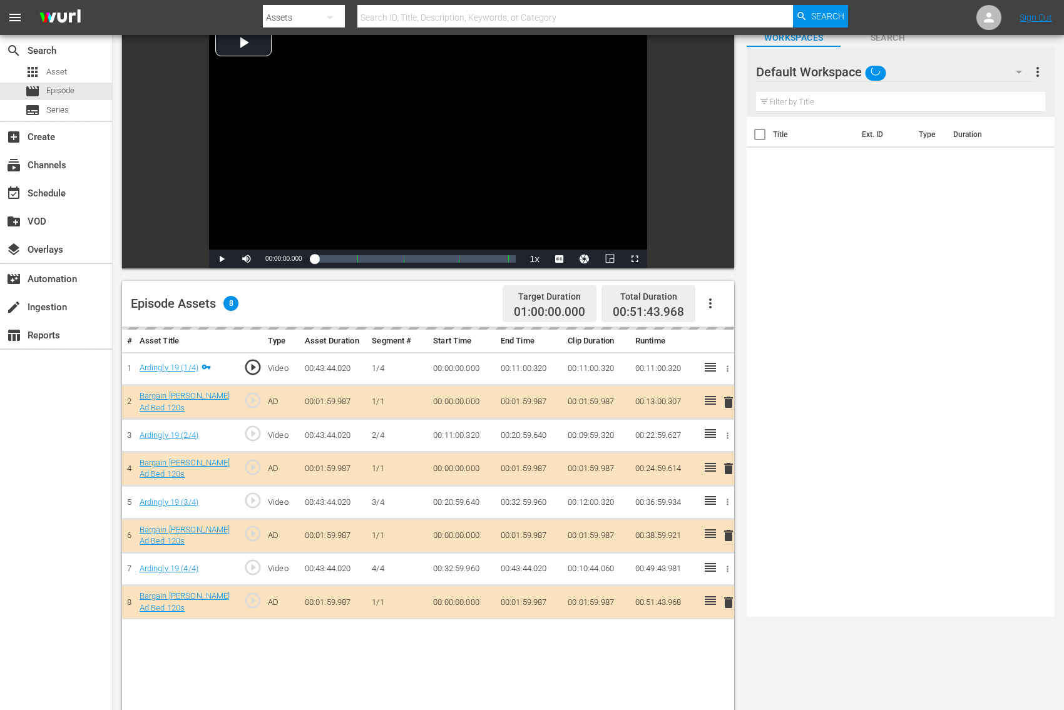
scroll to position [105, 0]
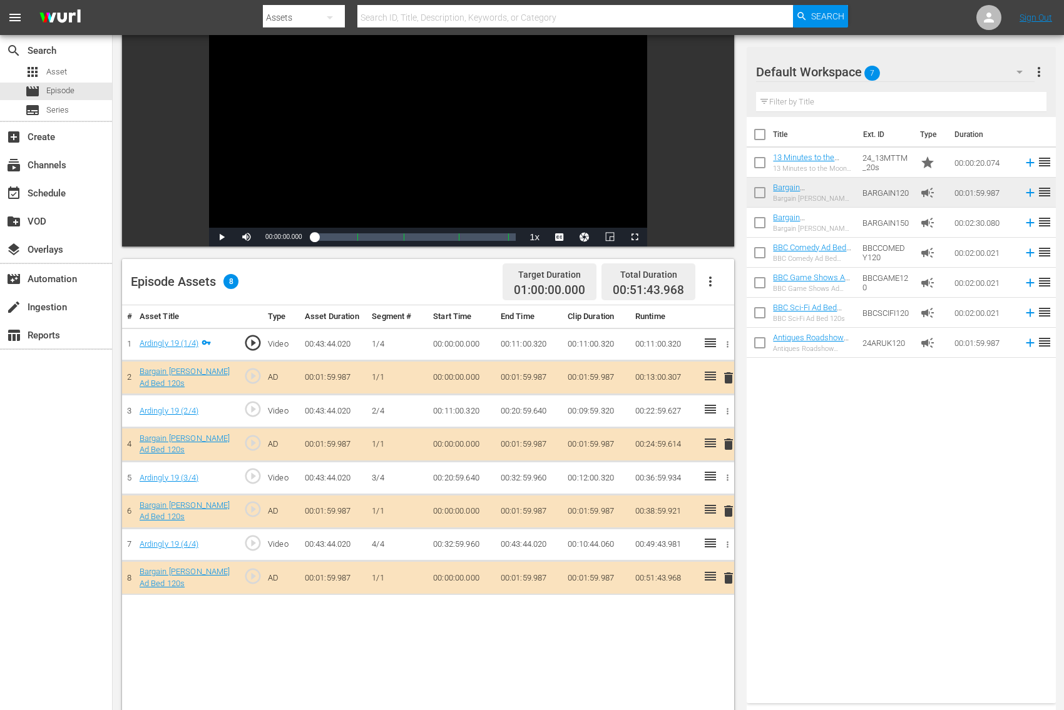
click at [729, 381] on span "delete" at bounding box center [728, 378] width 15 height 15
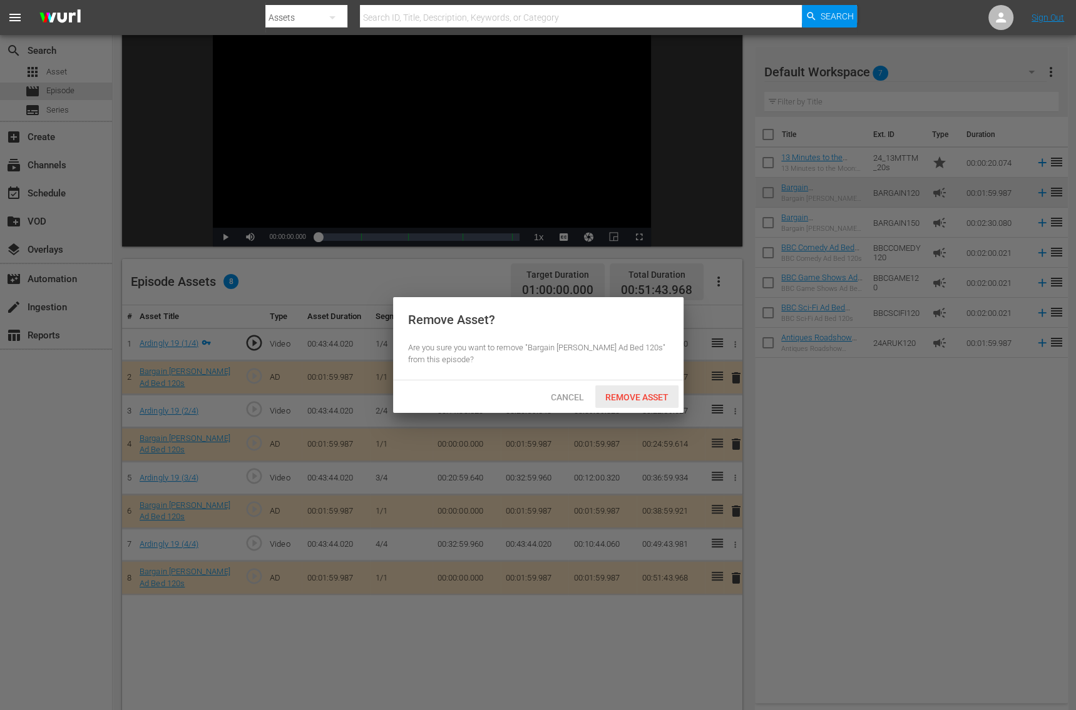
click at [664, 399] on span "Remove Asset" at bounding box center [636, 397] width 83 height 10
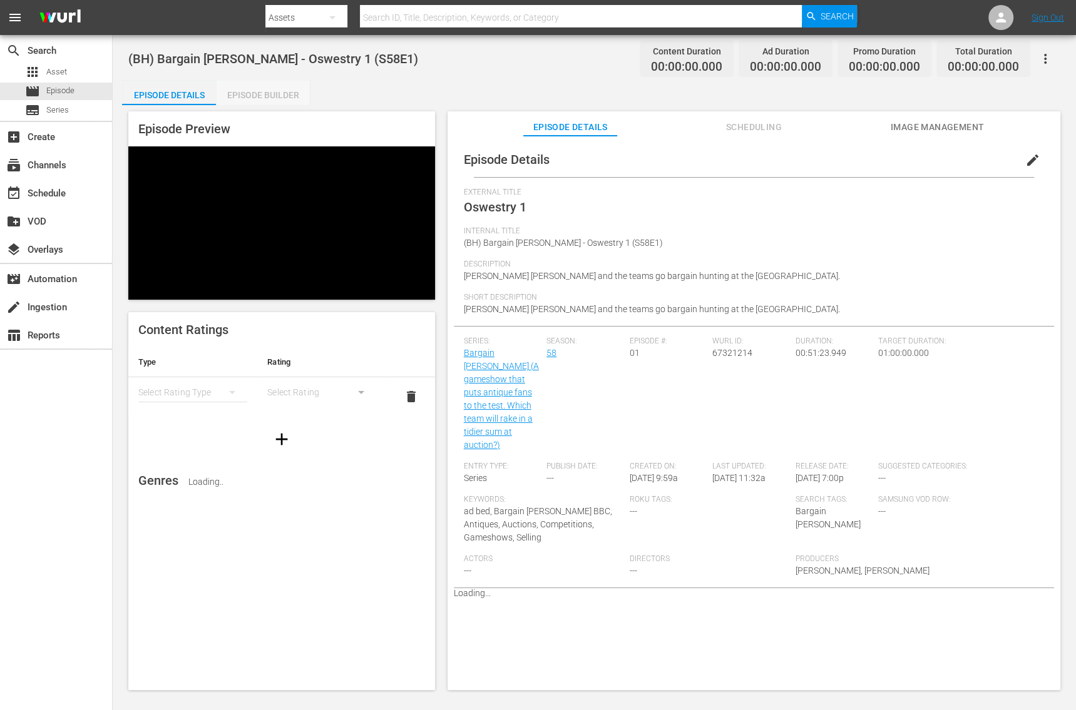
click at [287, 85] on div "Episode Builder" at bounding box center [263, 95] width 94 height 30
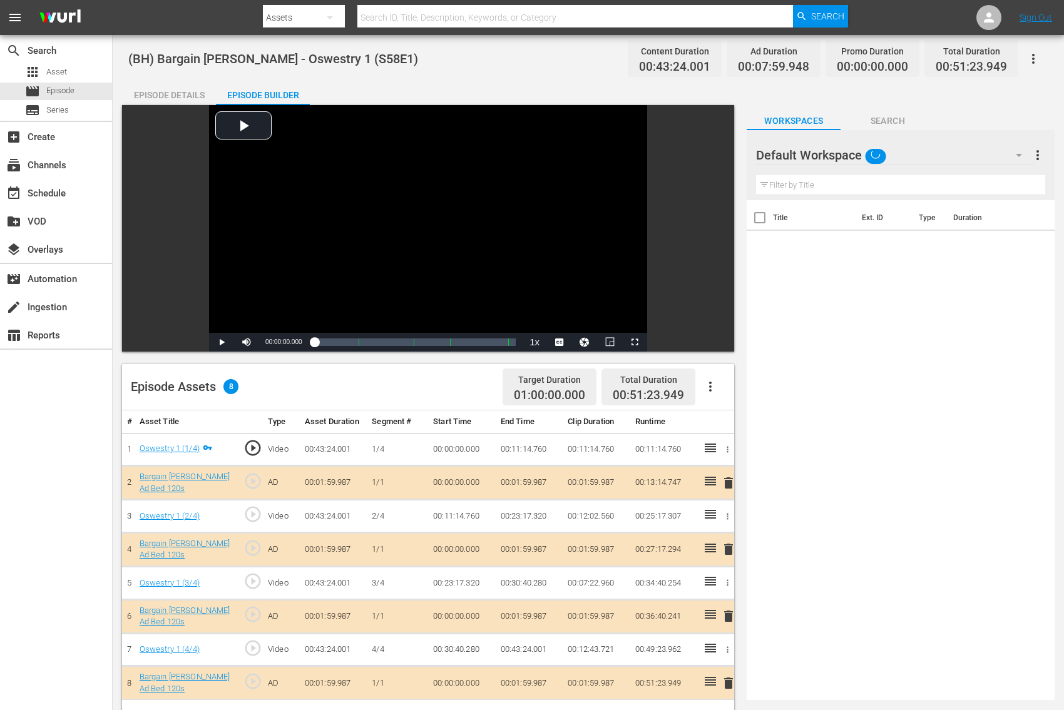
click at [729, 481] on span "delete" at bounding box center [728, 483] width 15 height 15
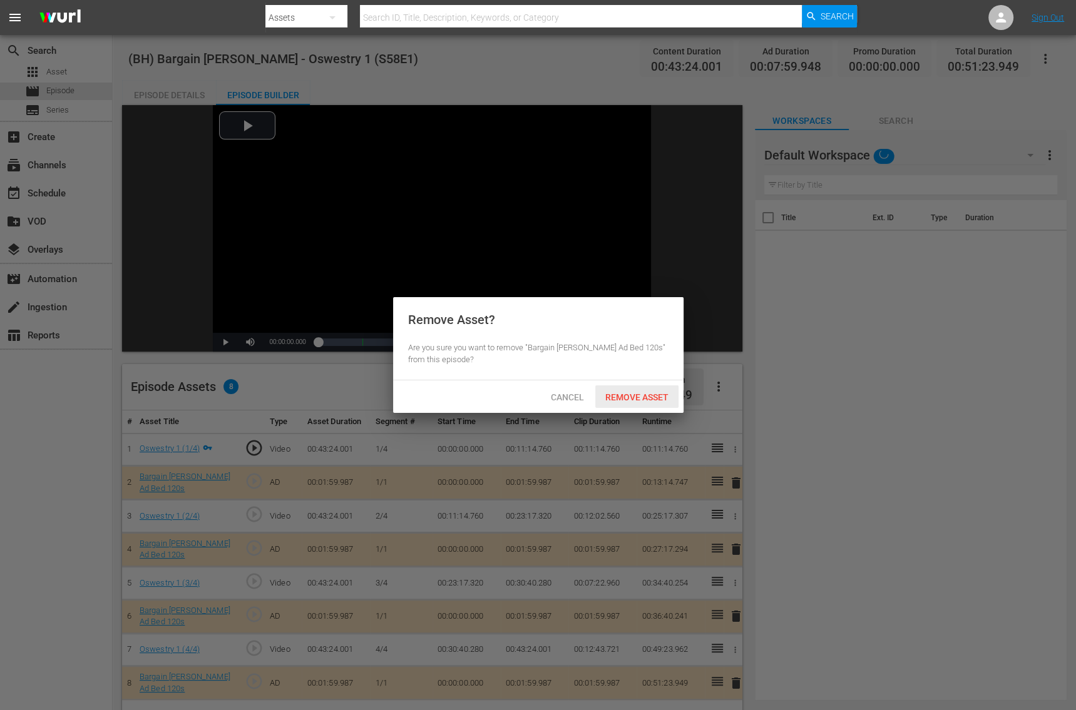
click at [645, 403] on div "Remove Asset" at bounding box center [636, 397] width 83 height 23
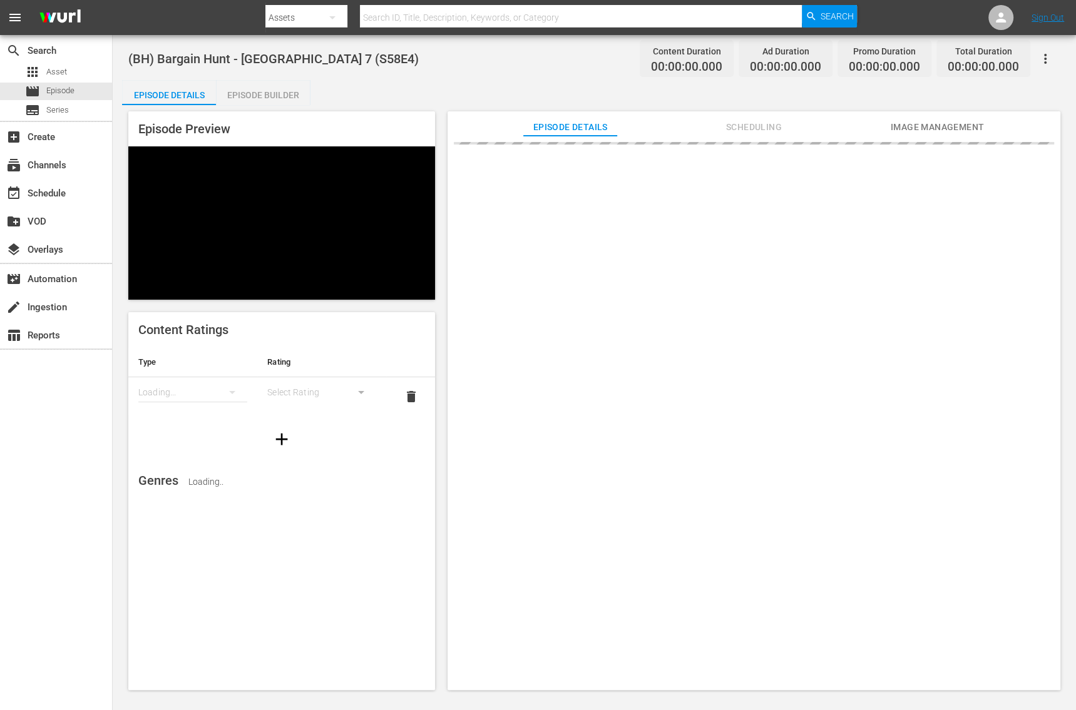
click at [217, 100] on div "Episode Builder" at bounding box center [263, 95] width 94 height 30
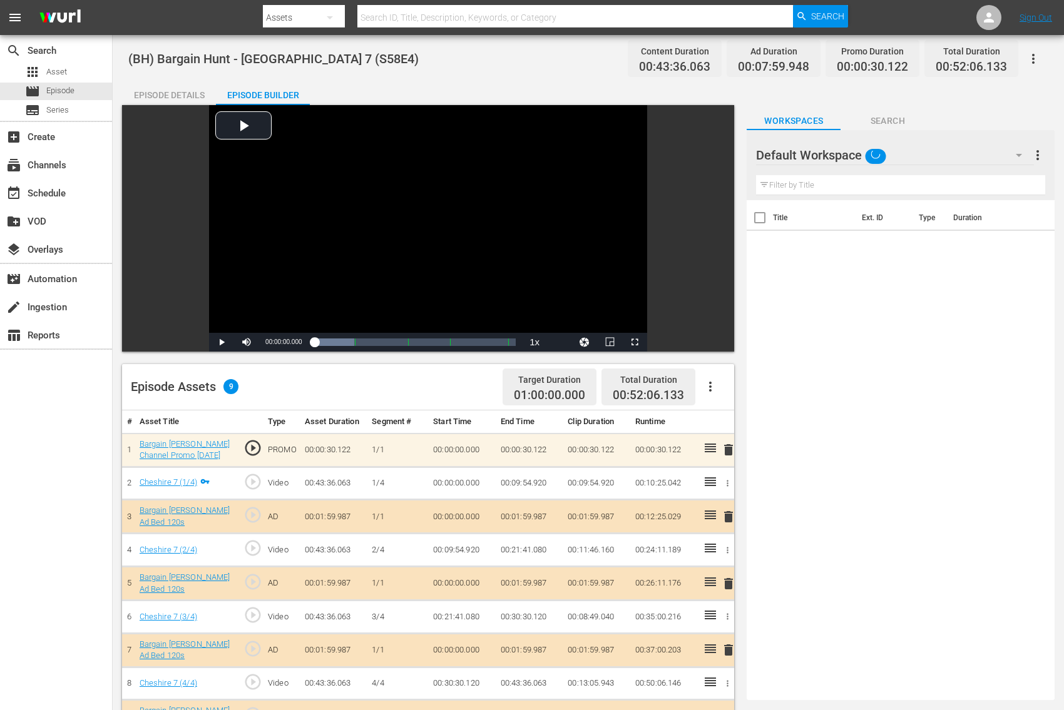
click at [731, 518] on span "delete" at bounding box center [728, 517] width 15 height 15
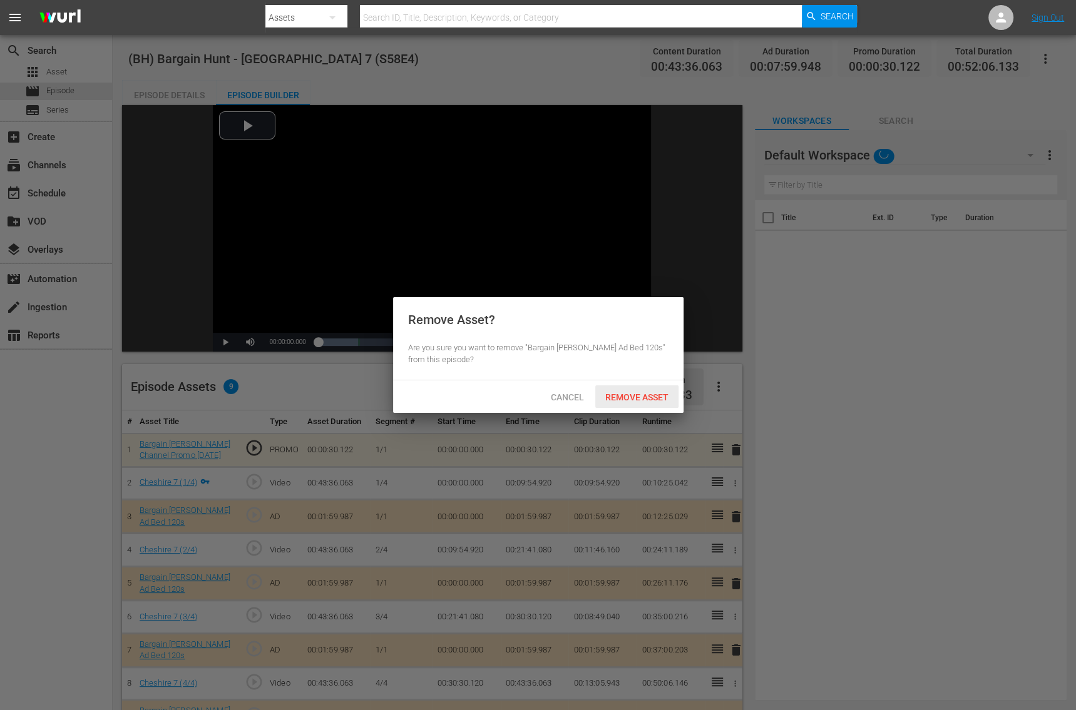
click at [650, 393] on span "Remove Asset" at bounding box center [636, 397] width 83 height 10
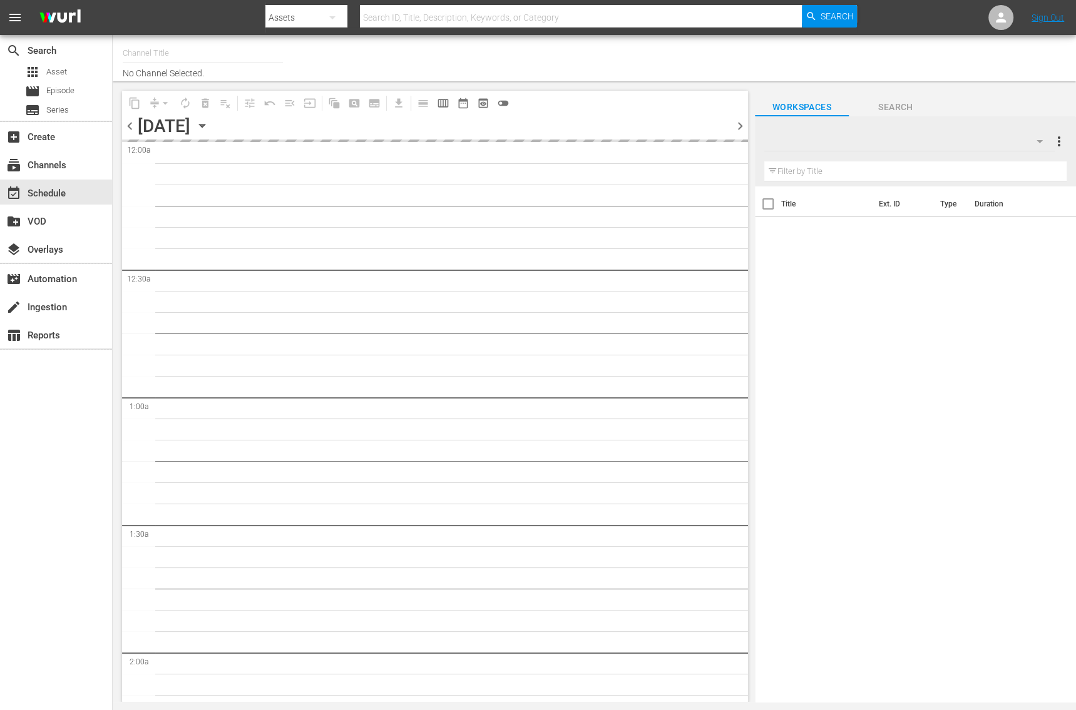
type input "Bargain [PERSON_NAME] (1885)"
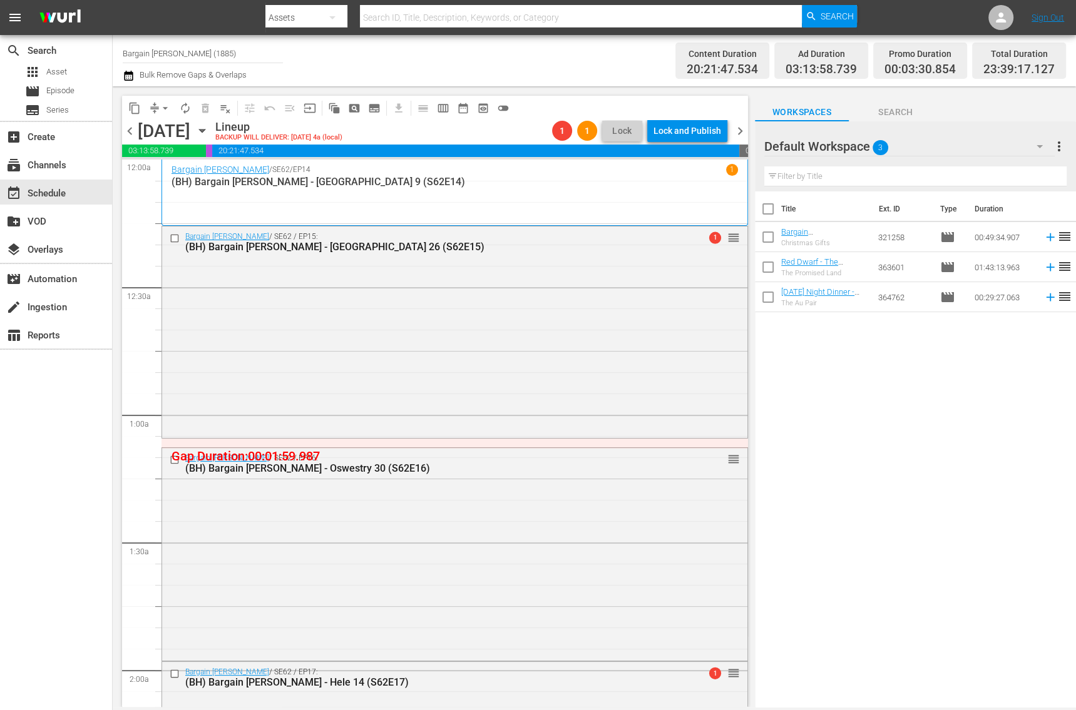
click at [160, 105] on span "arrow_drop_down" at bounding box center [165, 108] width 13 height 13
click at [184, 179] on li "Align to End of Previous Day" at bounding box center [165, 174] width 131 height 21
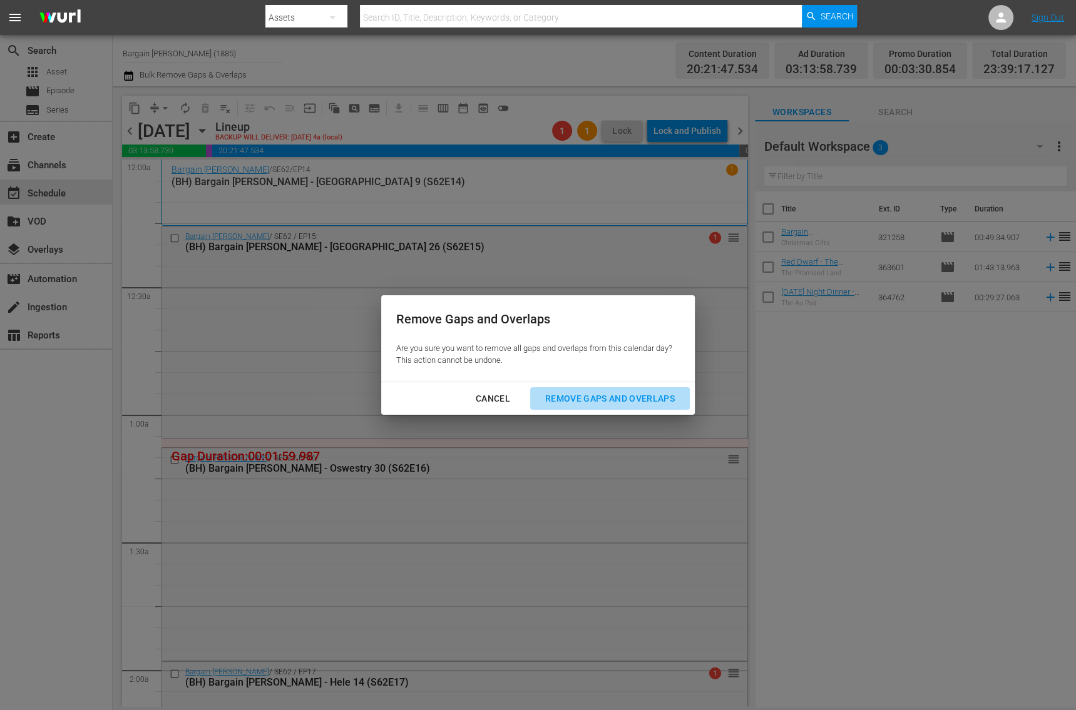
click at [579, 397] on div "Remove Gaps and Overlaps" at bounding box center [610, 399] width 150 height 16
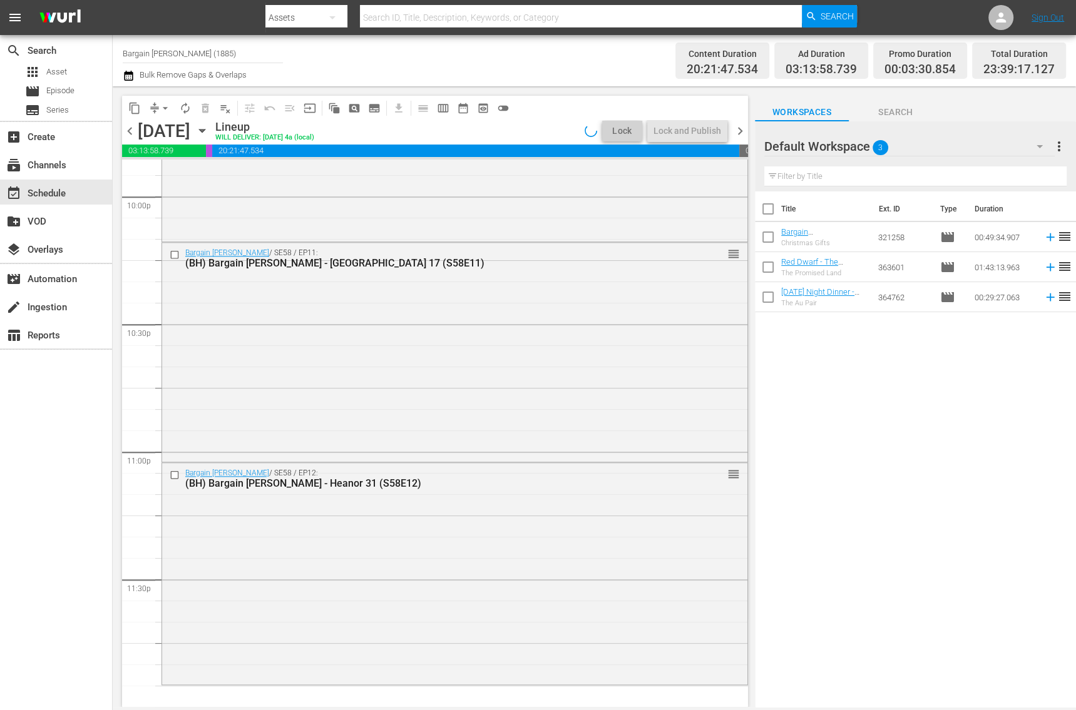
scroll to position [5581, 0]
click at [128, 78] on icon "button" at bounding box center [129, 75] width 12 height 15
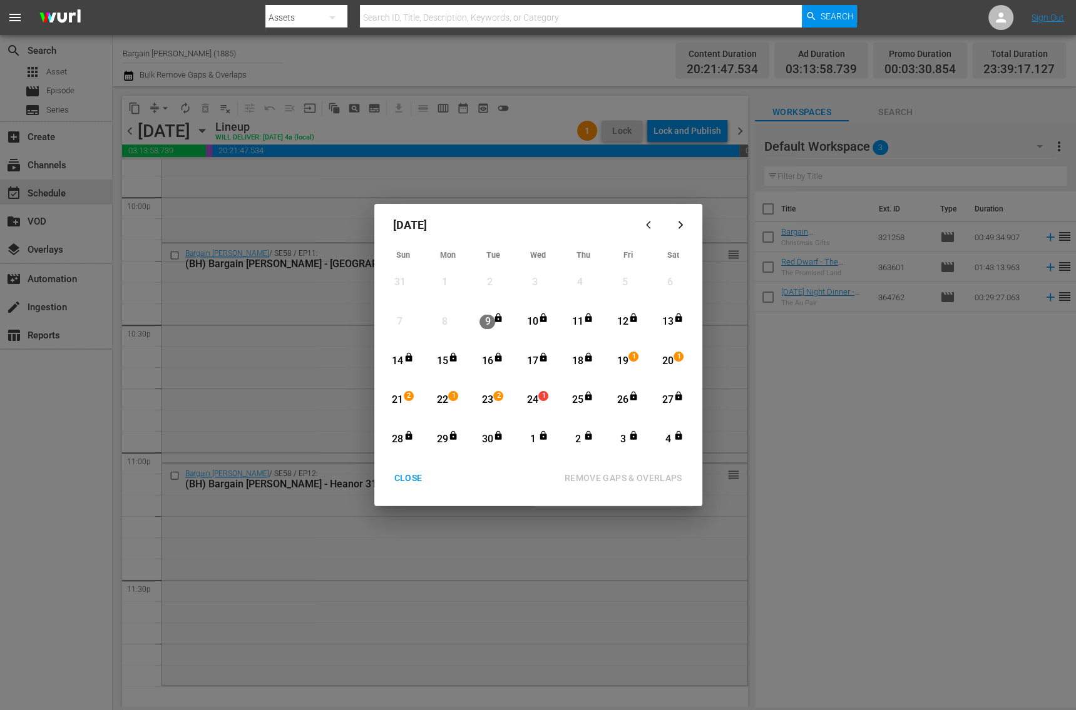
click at [627, 362] on div "19" at bounding box center [623, 361] width 16 height 14
click at [488, 438] on div "30" at bounding box center [487, 440] width 16 height 14
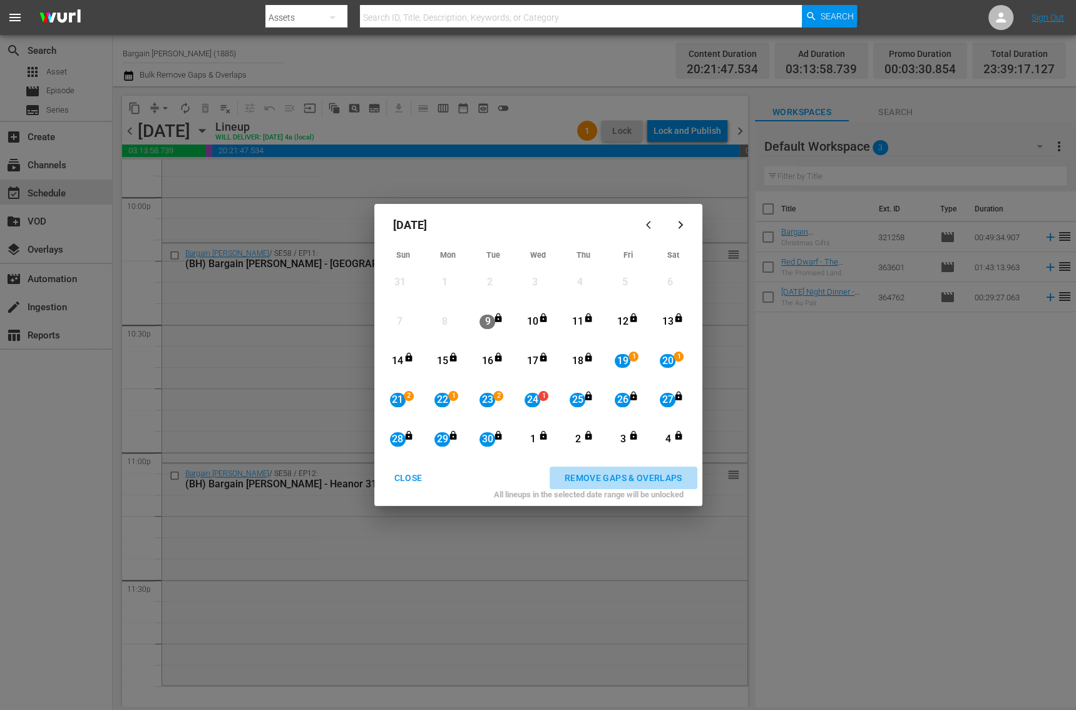
click at [595, 473] on div "REMOVE GAPS & OVERLAPS" at bounding box center [624, 479] width 138 height 16
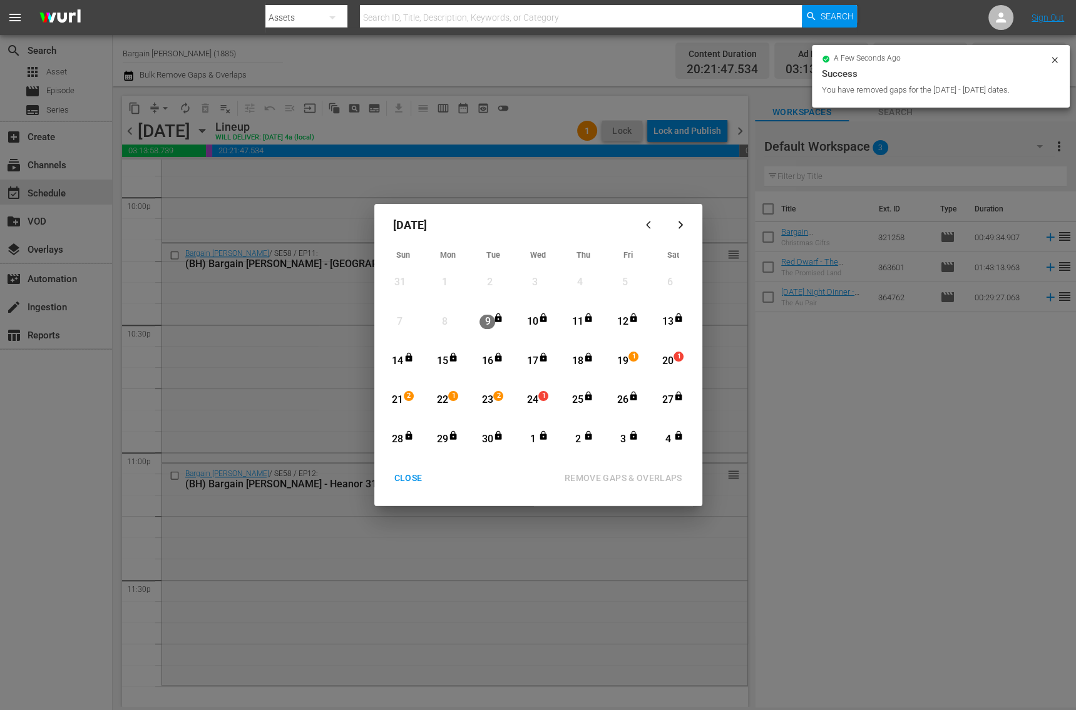
click at [406, 482] on div "CLOSE" at bounding box center [408, 479] width 48 height 16
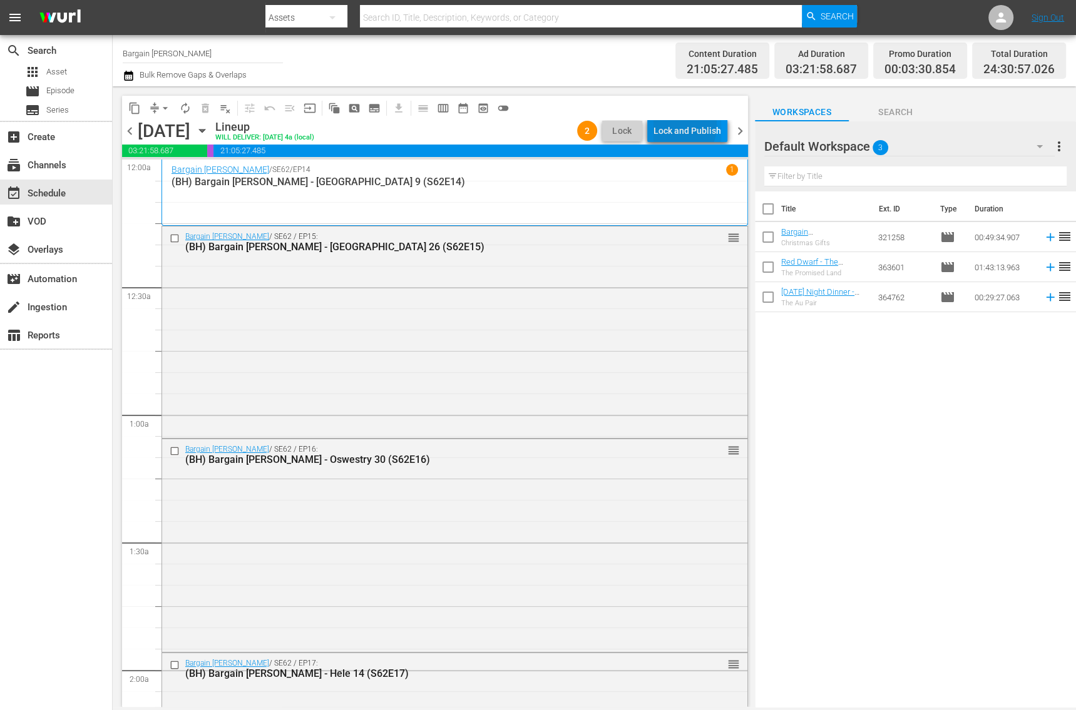
click at [676, 126] on div "Lock and Publish" at bounding box center [687, 131] width 68 height 23
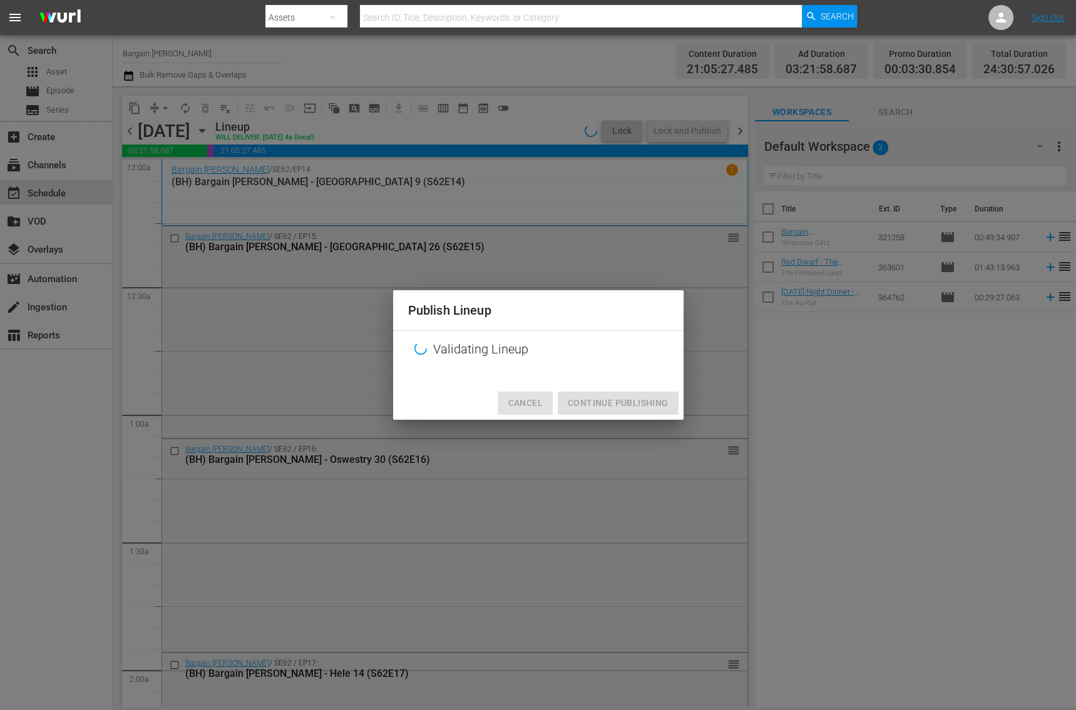
click at [522, 404] on span "Cancel" at bounding box center [525, 404] width 34 height 16
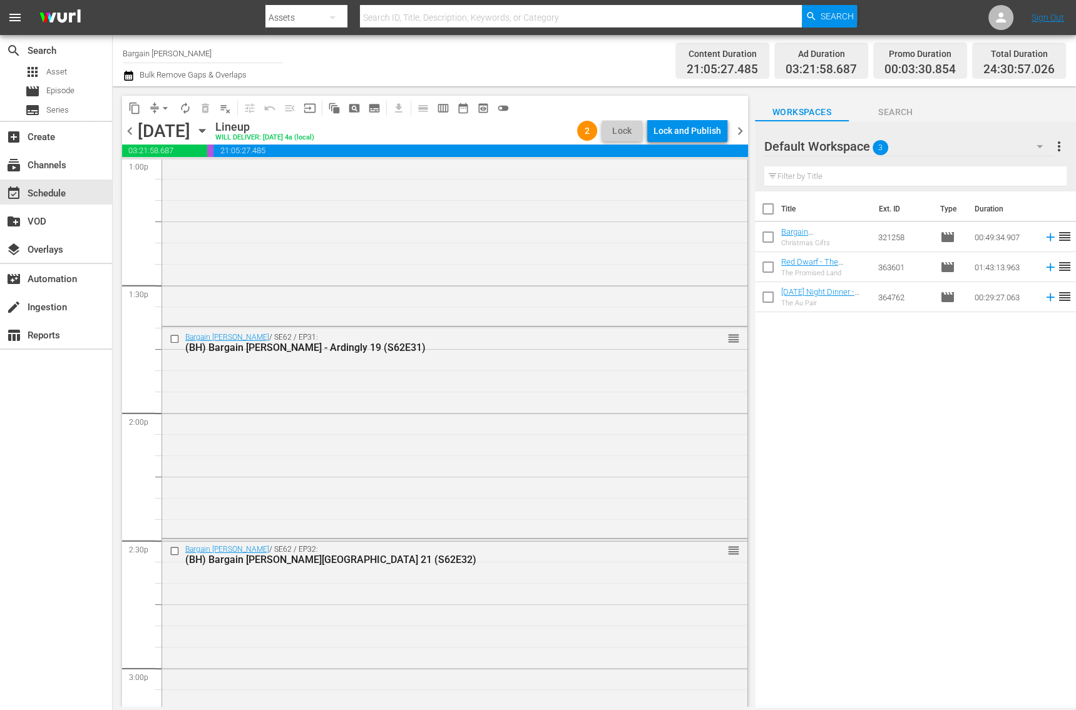
scroll to position [4170, 0]
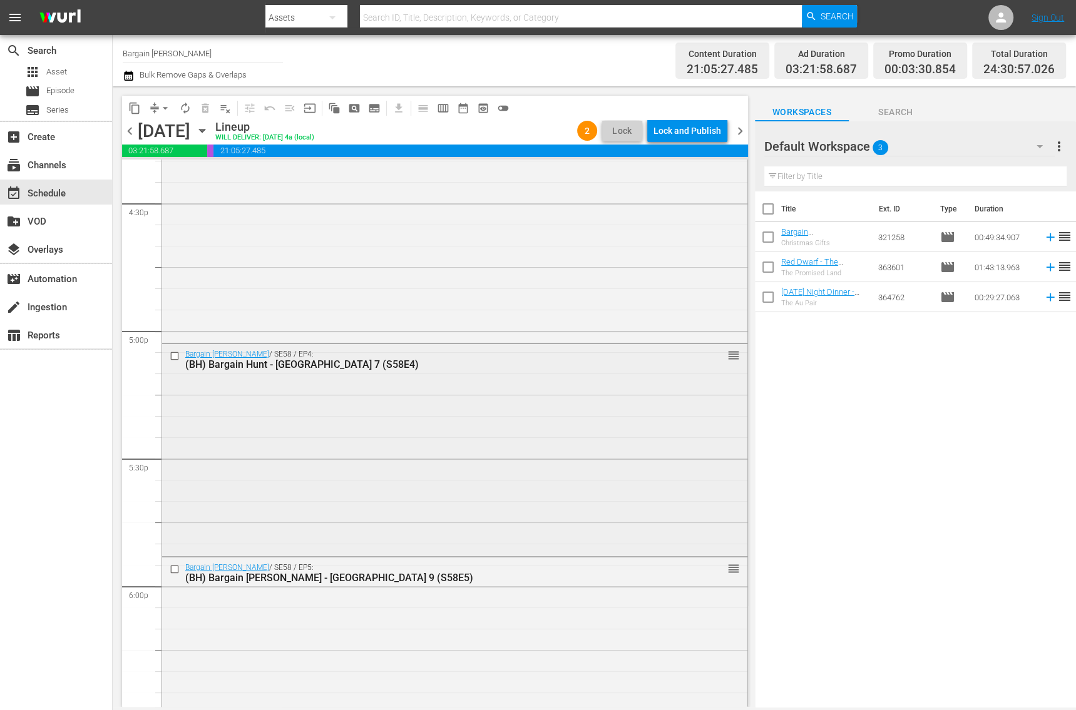
click at [427, 458] on div "Bargain Hunt / SE58 / EP4: (BH) Bargain Hunt - Cheshire 7 (S58E4) reorder" at bounding box center [454, 449] width 585 height 210
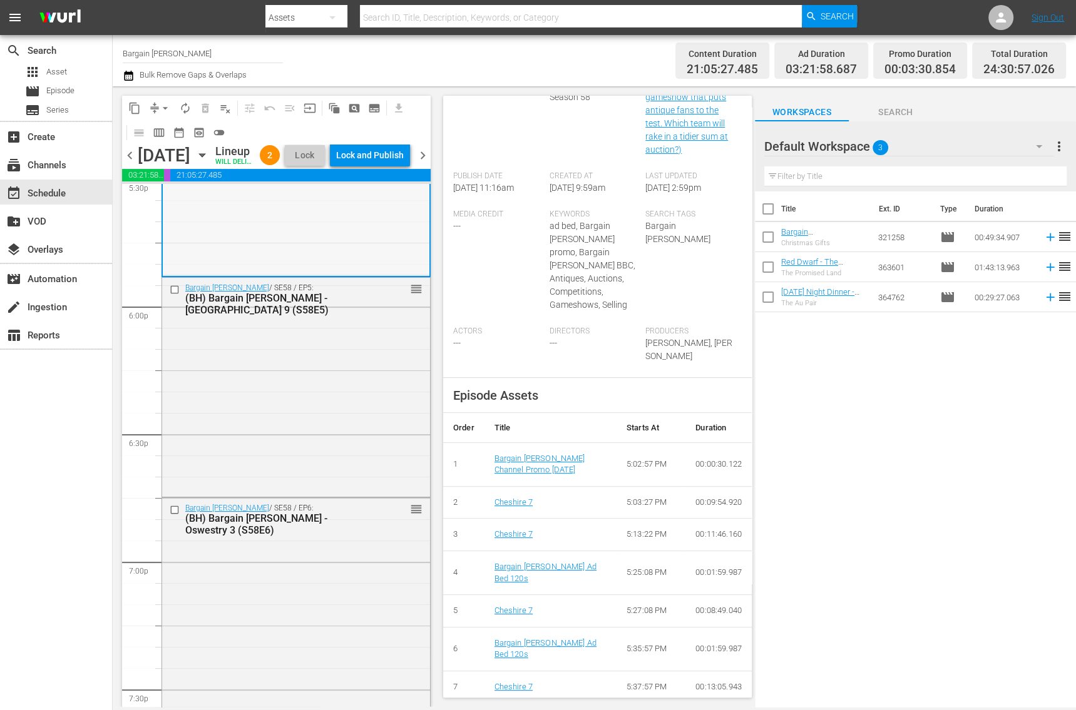
scroll to position [4606, 0]
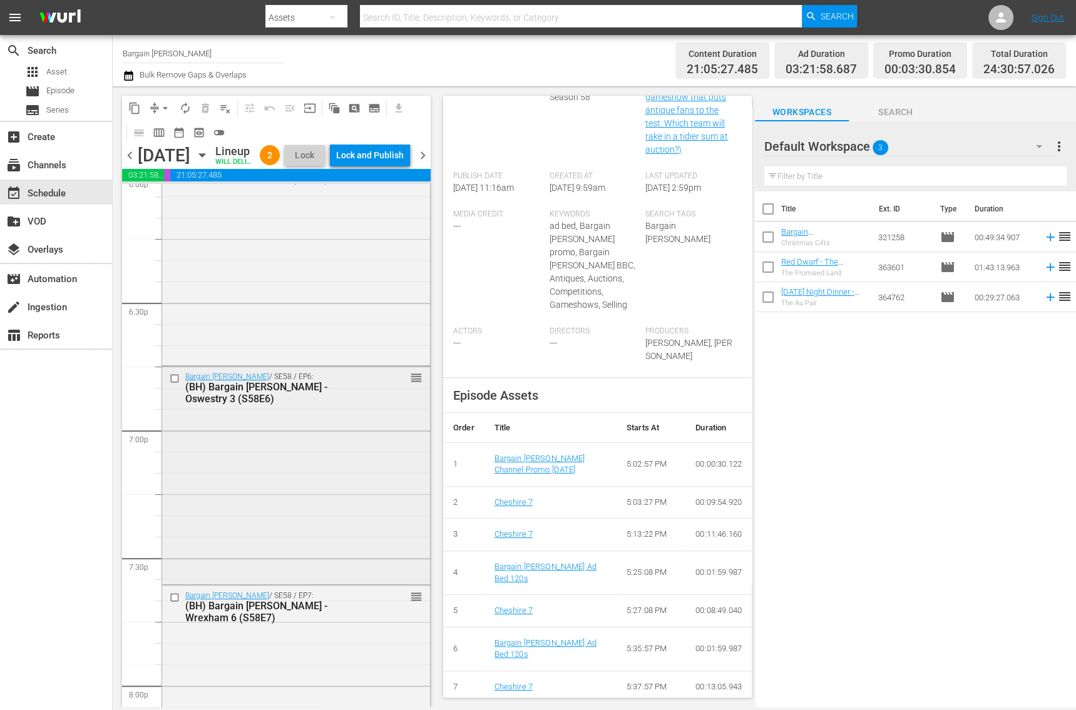
click at [306, 409] on div "Bargain Hunt / SE58 / EP6: (BH) Bargain Hunt - Oswestry 3 (S58E6) reorder" at bounding box center [296, 388] width 268 height 43
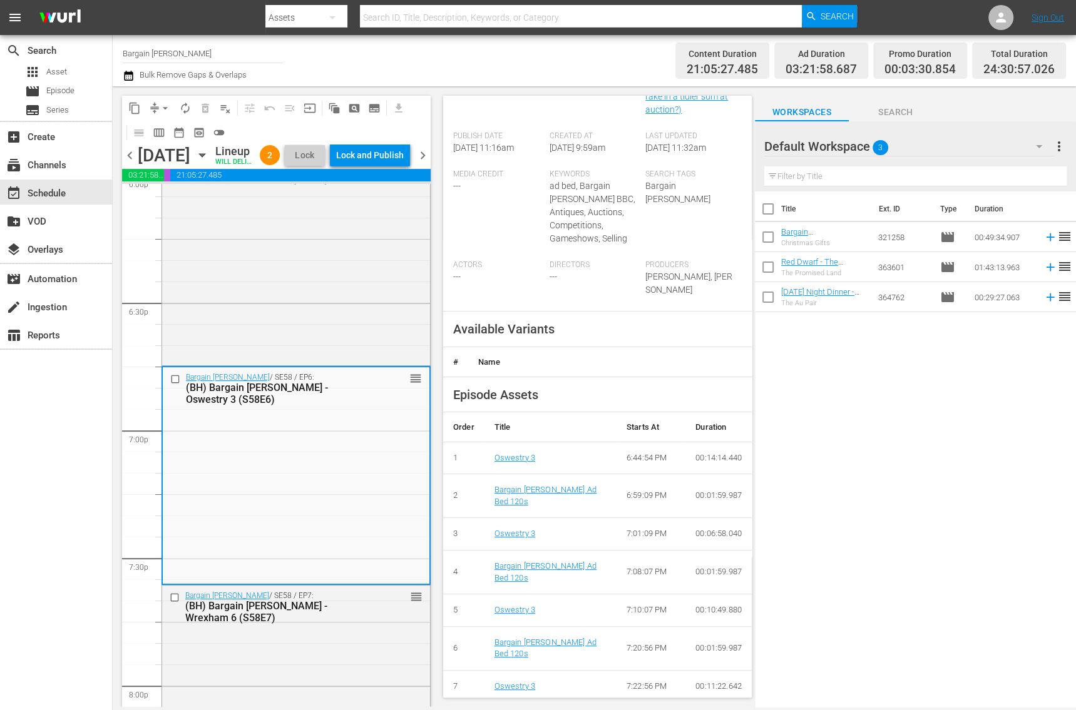
scroll to position [0, 0]
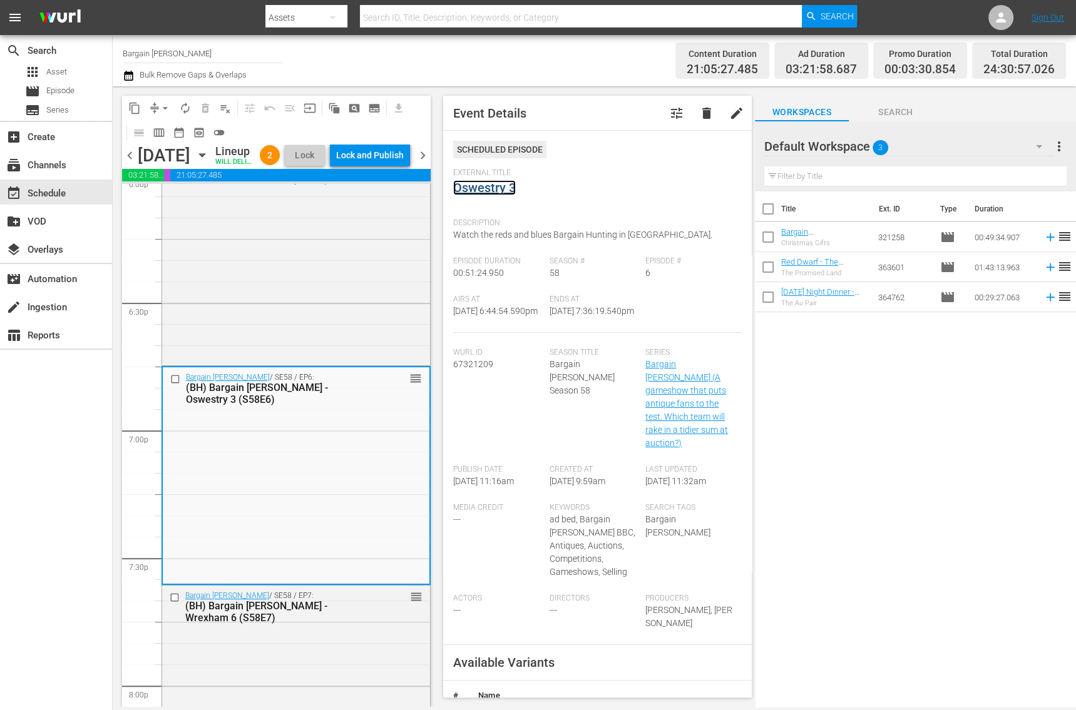
click at [471, 192] on link "Oswestry 3" at bounding box center [484, 187] width 63 height 15
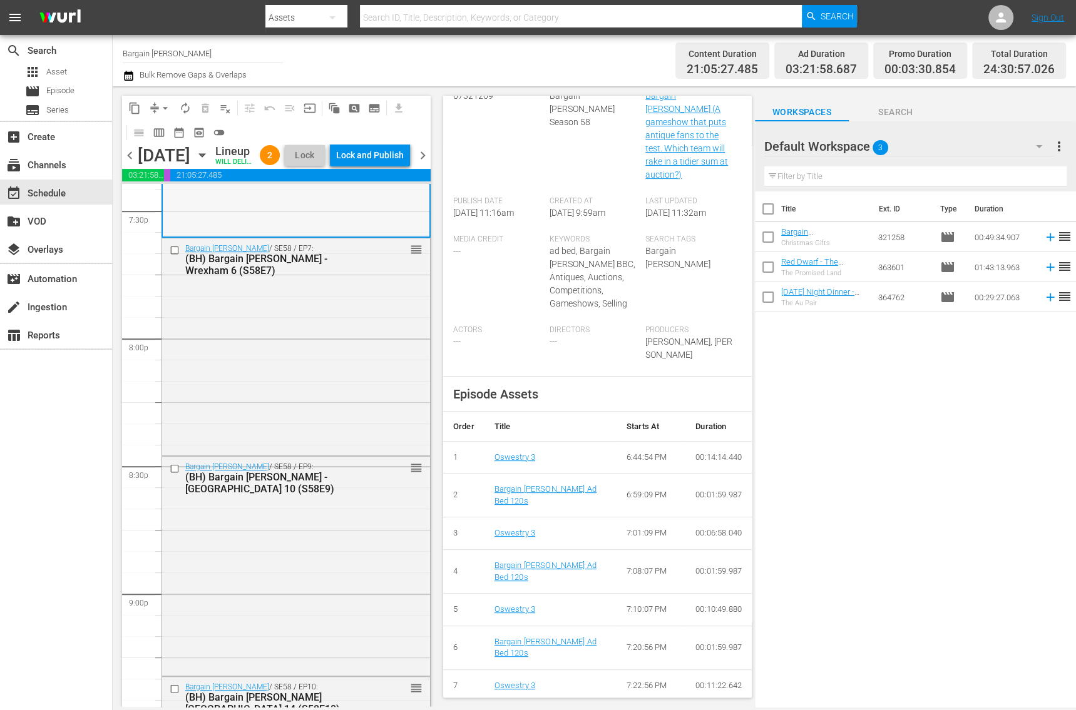
scroll to position [5059, 0]
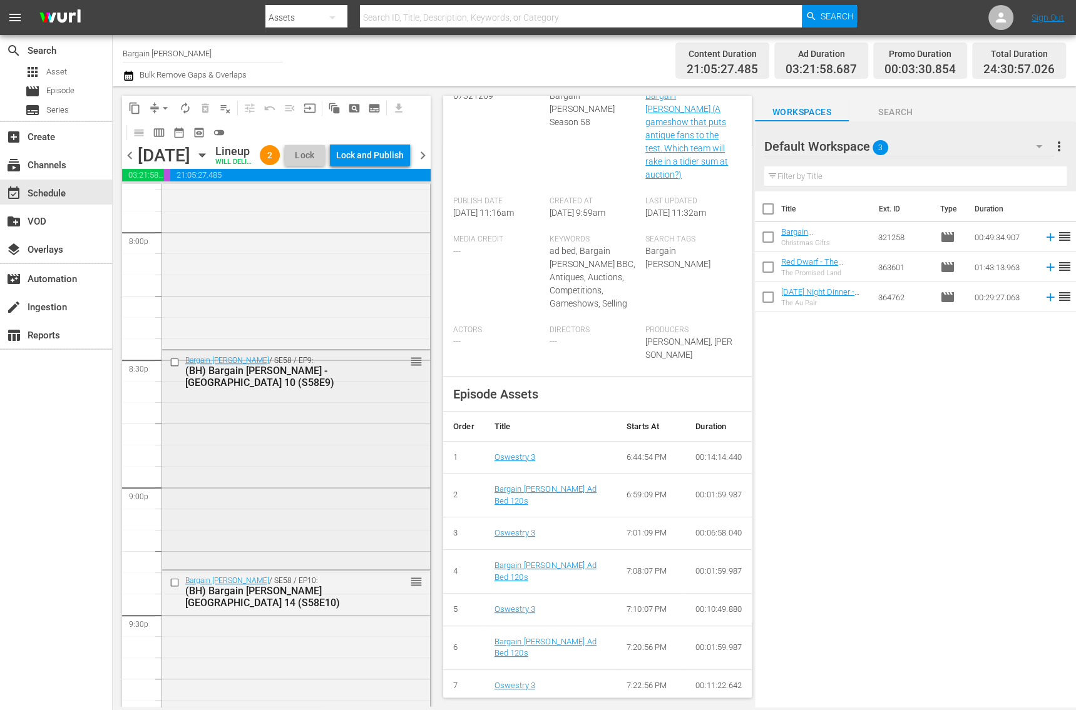
click at [294, 512] on div "Bargain Hunt / SE58 / EP9: (BH) Bargain Hunt - Peterborough 10 (S58E9) reorder" at bounding box center [296, 459] width 268 height 216
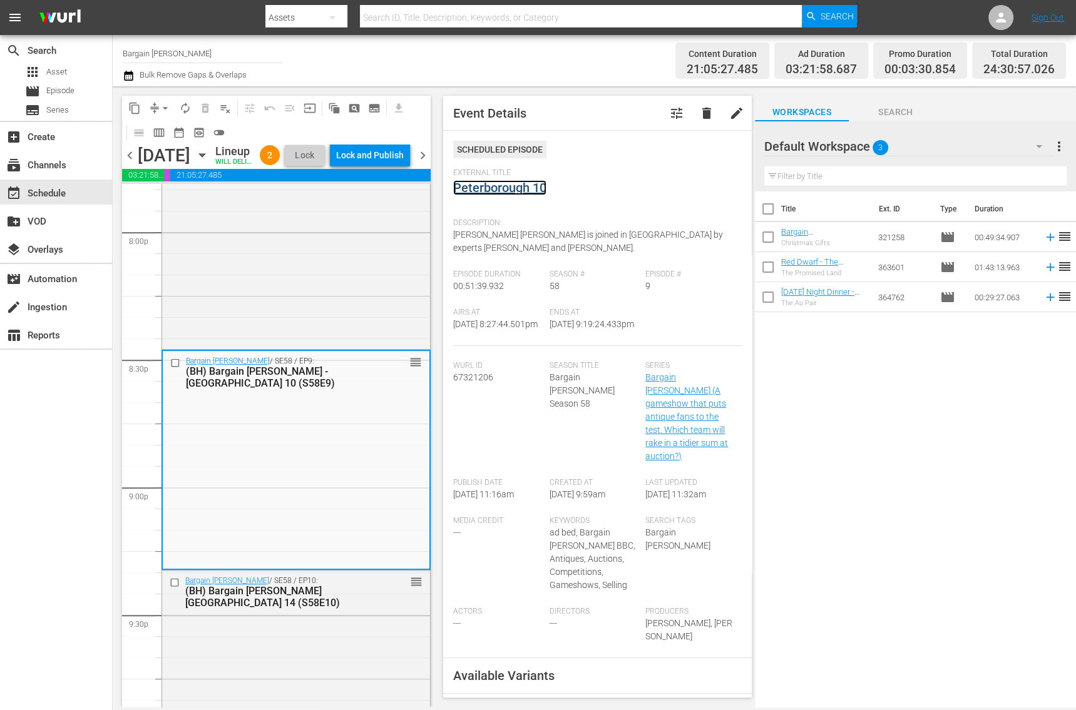
click at [512, 188] on link "Peterborough 10" at bounding box center [499, 187] width 93 height 15
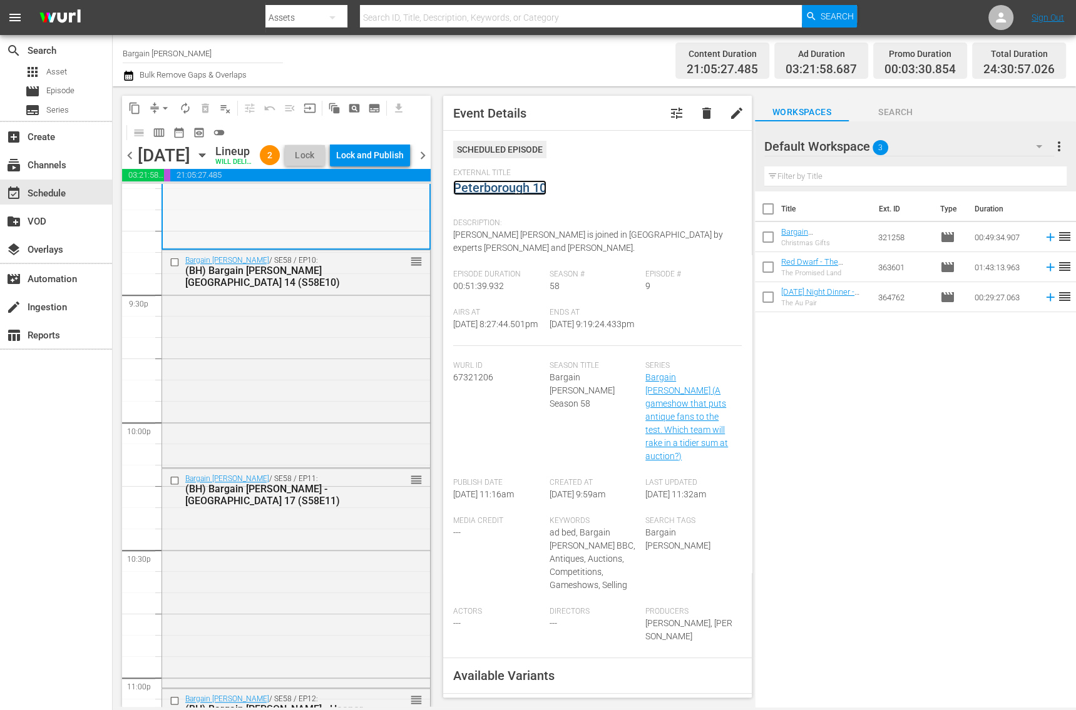
scroll to position [5425, 0]
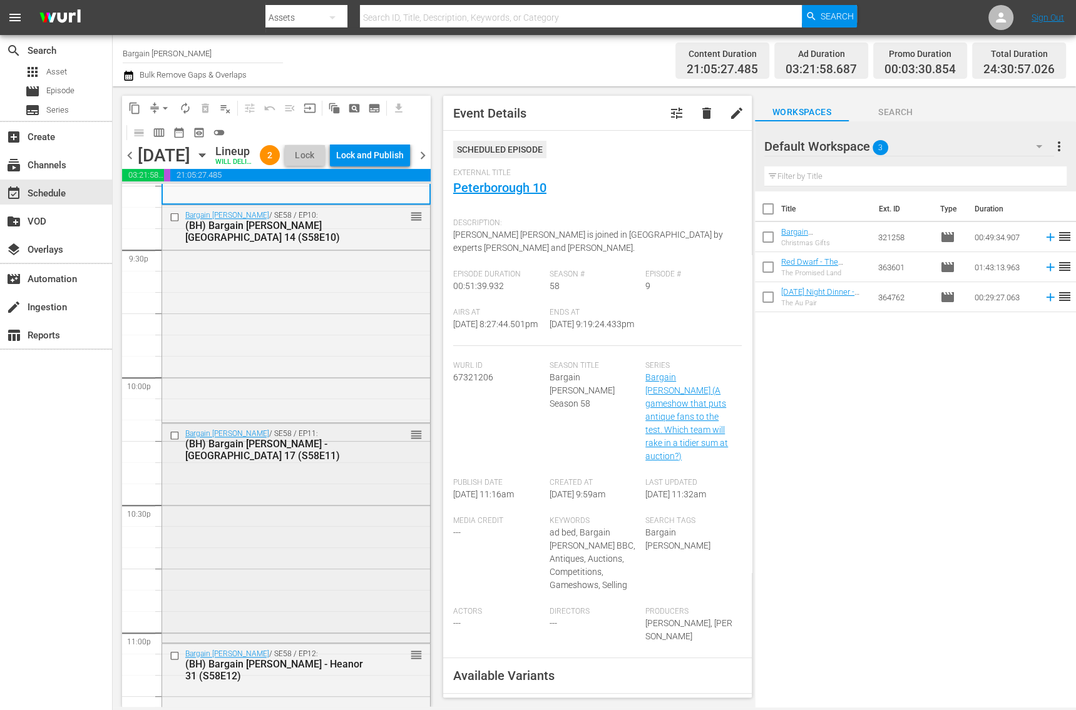
click at [260, 554] on div "Bargain Hunt / SE58 / EP11: (BH) Bargain Hunt - Newark 17 (S58E11) reorder" at bounding box center [296, 532] width 268 height 216
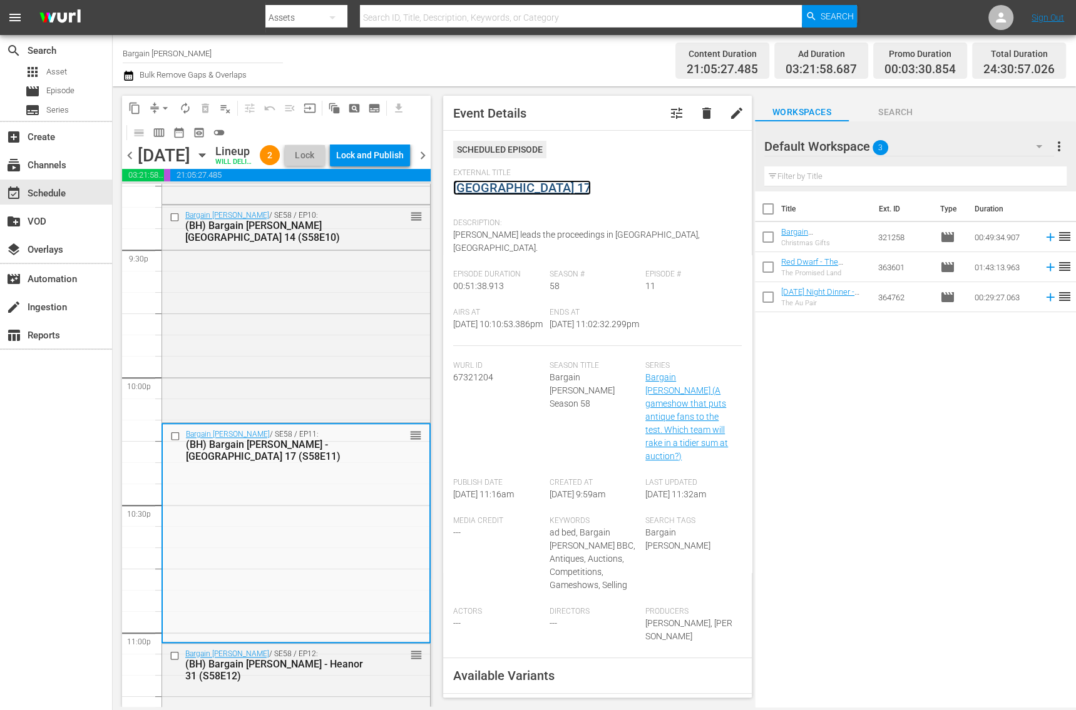
click at [500, 189] on link "[GEOGRAPHIC_DATA] 17" at bounding box center [522, 187] width 138 height 15
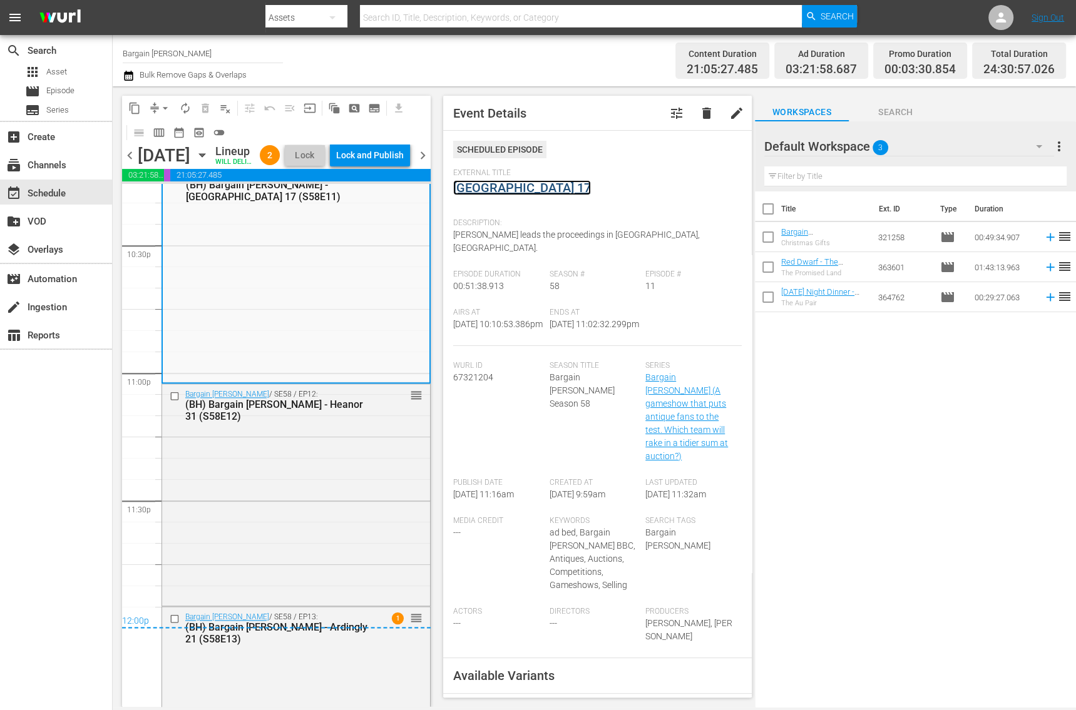
scroll to position [5844, 0]
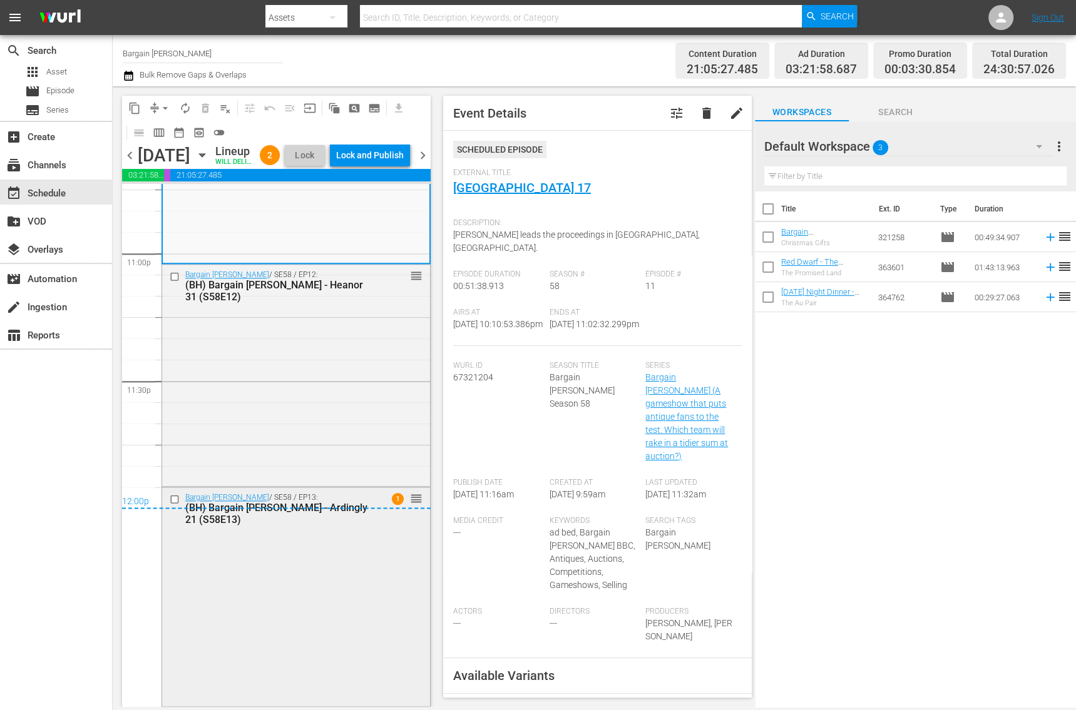
click at [287, 550] on div "Bargain Hunt / SE58 / EP13: (BH) Bargain Hunt - Ardingly 21 (S58E13) 1 reorder" at bounding box center [296, 596] width 268 height 216
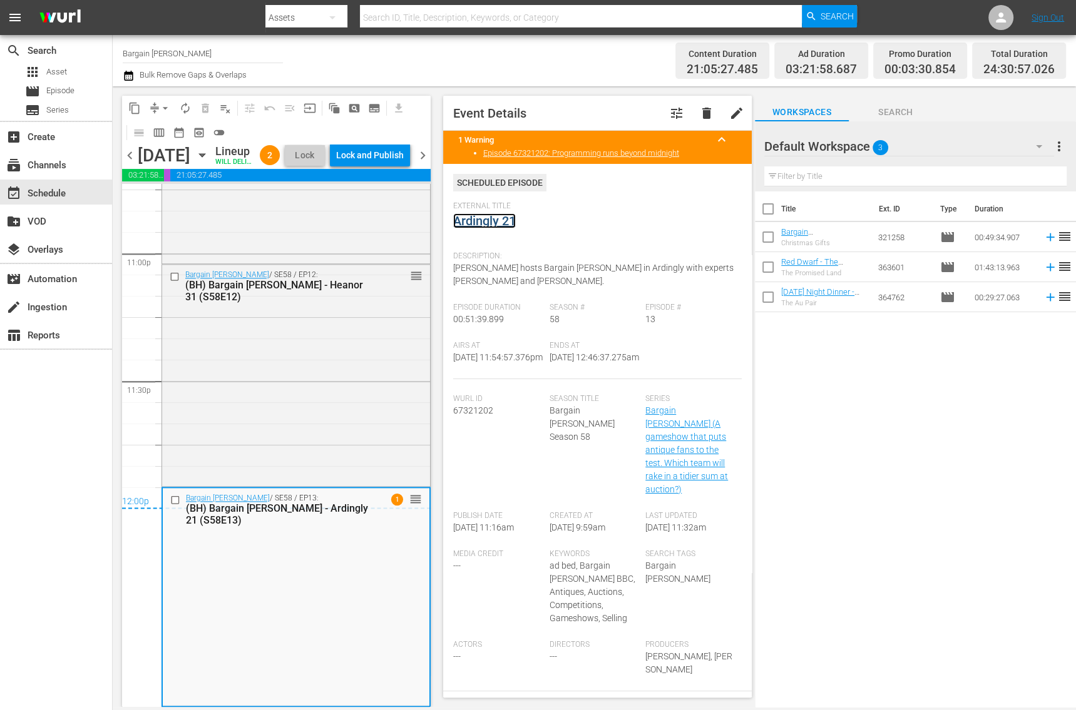
click at [488, 220] on link "Ardingly 21" at bounding box center [484, 220] width 63 height 15
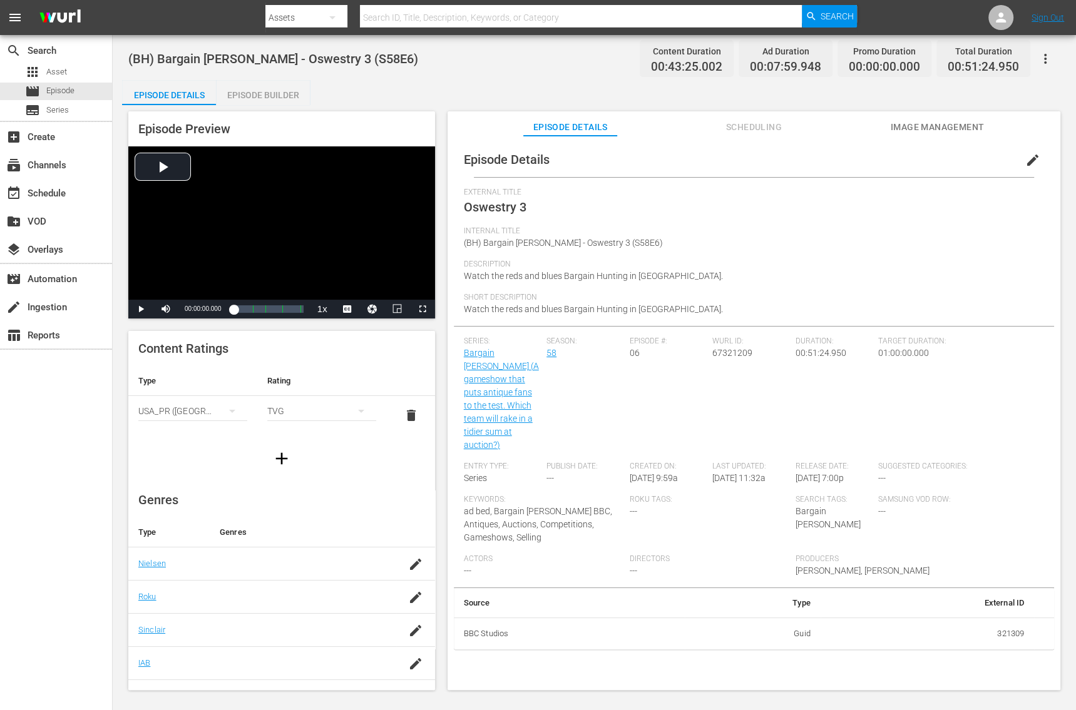
click at [254, 86] on div "Episode Builder" at bounding box center [263, 95] width 94 height 30
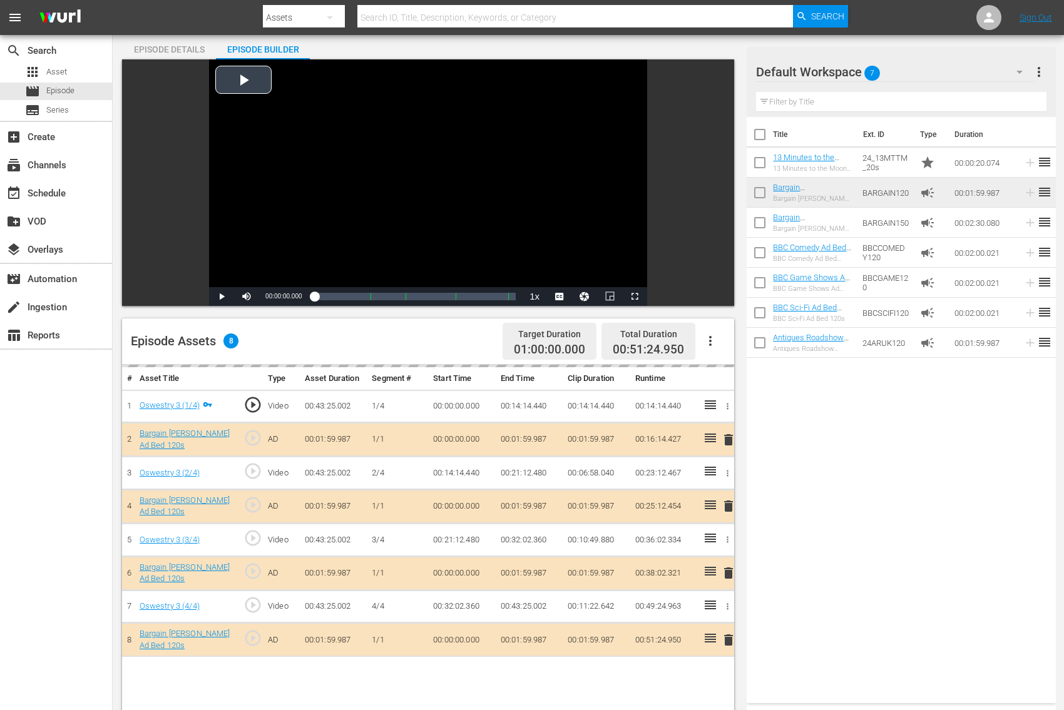
scroll to position [105, 0]
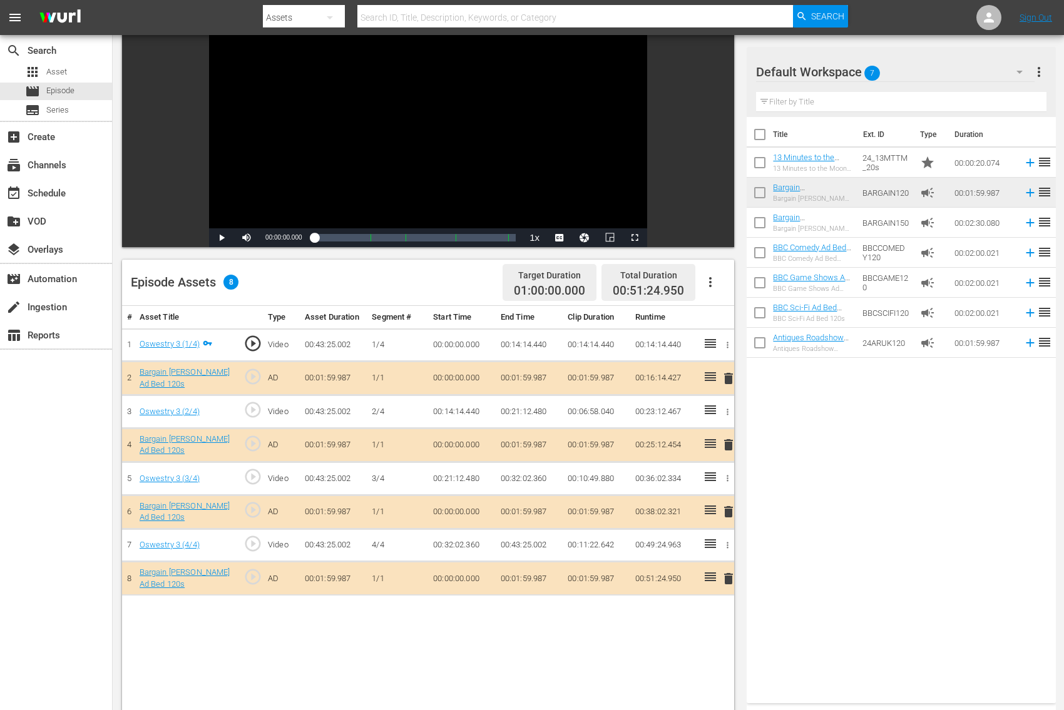
click at [730, 379] on span "delete" at bounding box center [728, 378] width 15 height 15
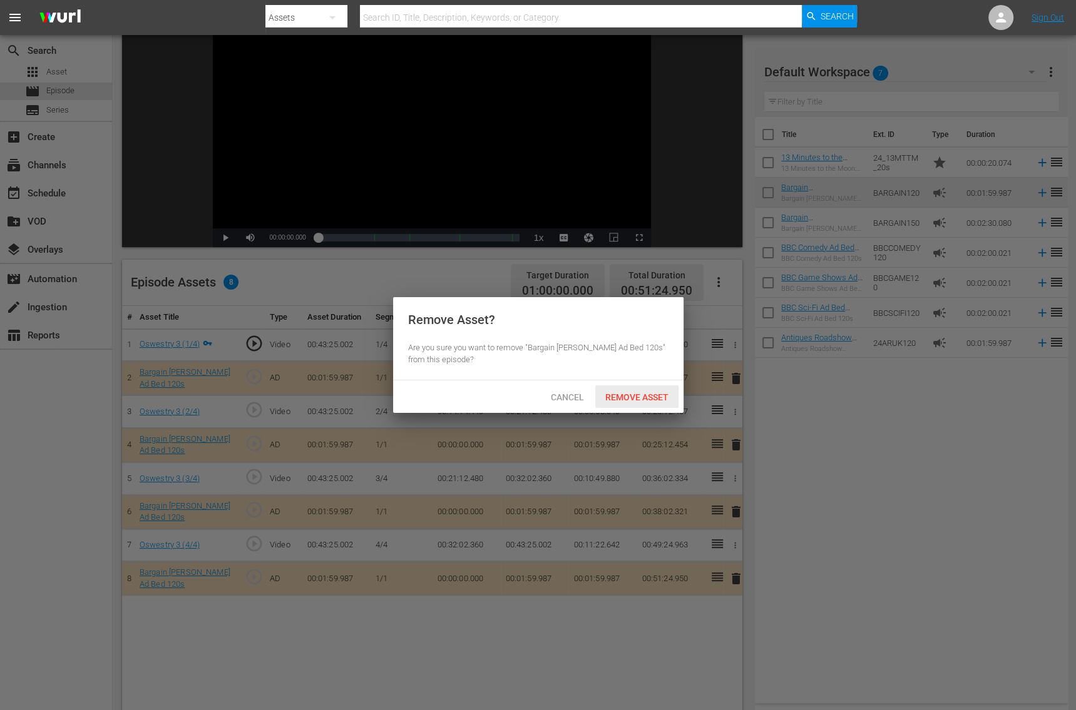
click at [660, 396] on span "Remove Asset" at bounding box center [636, 397] width 83 height 10
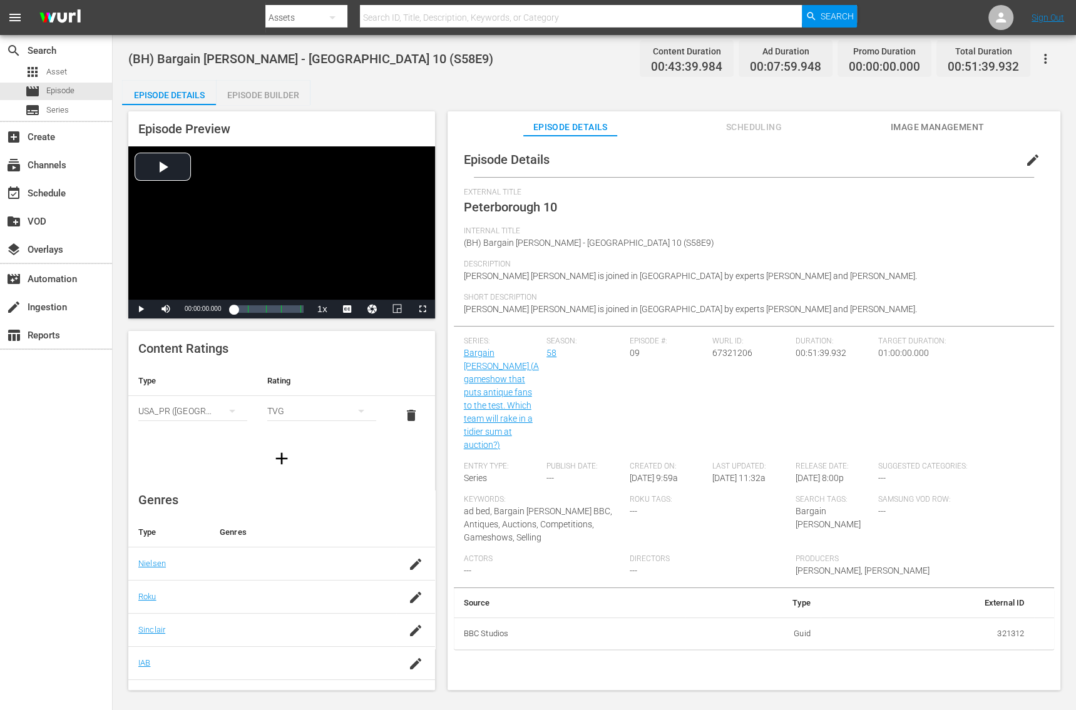
click at [246, 100] on div "Episode Builder" at bounding box center [263, 95] width 94 height 30
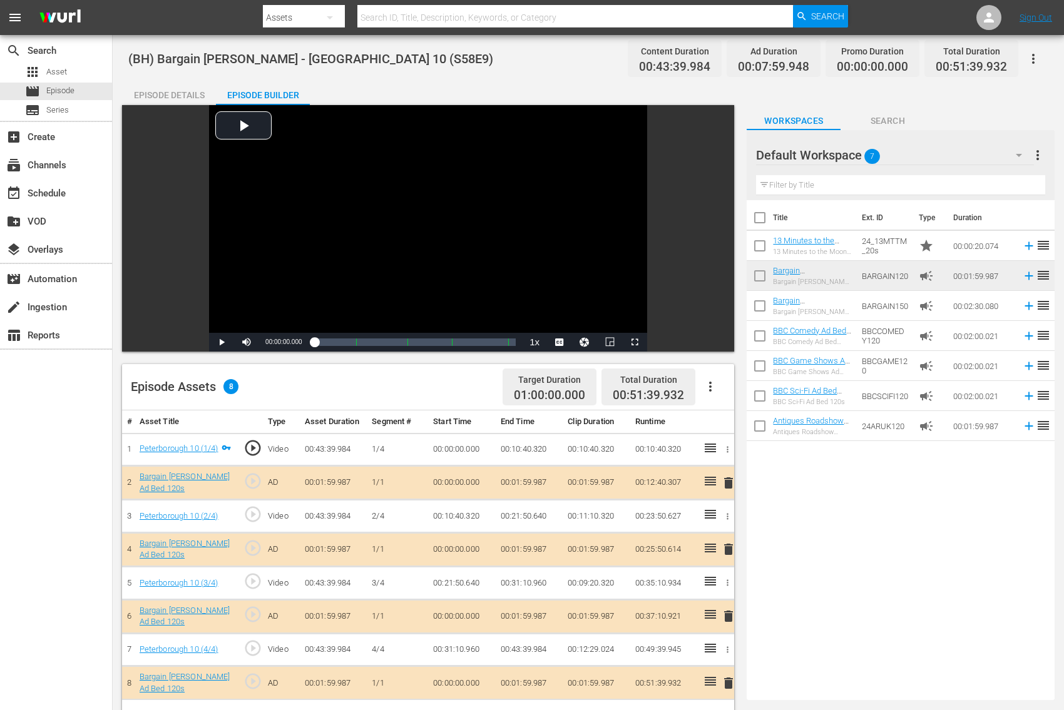
click at [724, 483] on span "delete" at bounding box center [728, 483] width 15 height 15
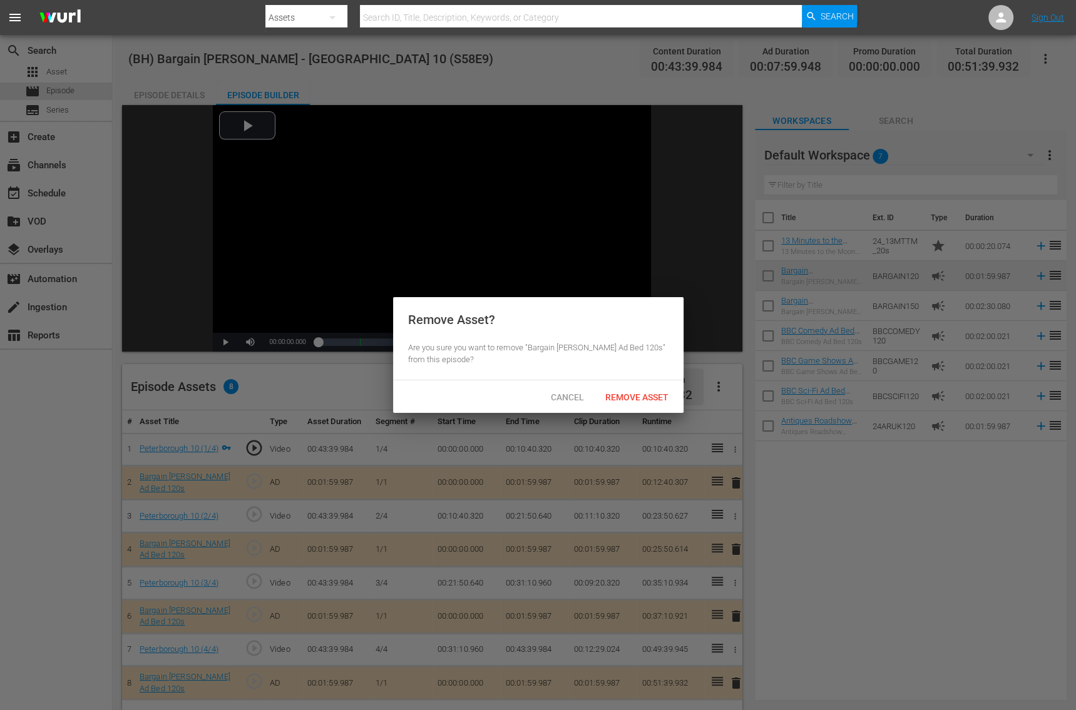
click at [642, 393] on span "Remove Asset" at bounding box center [636, 397] width 83 height 10
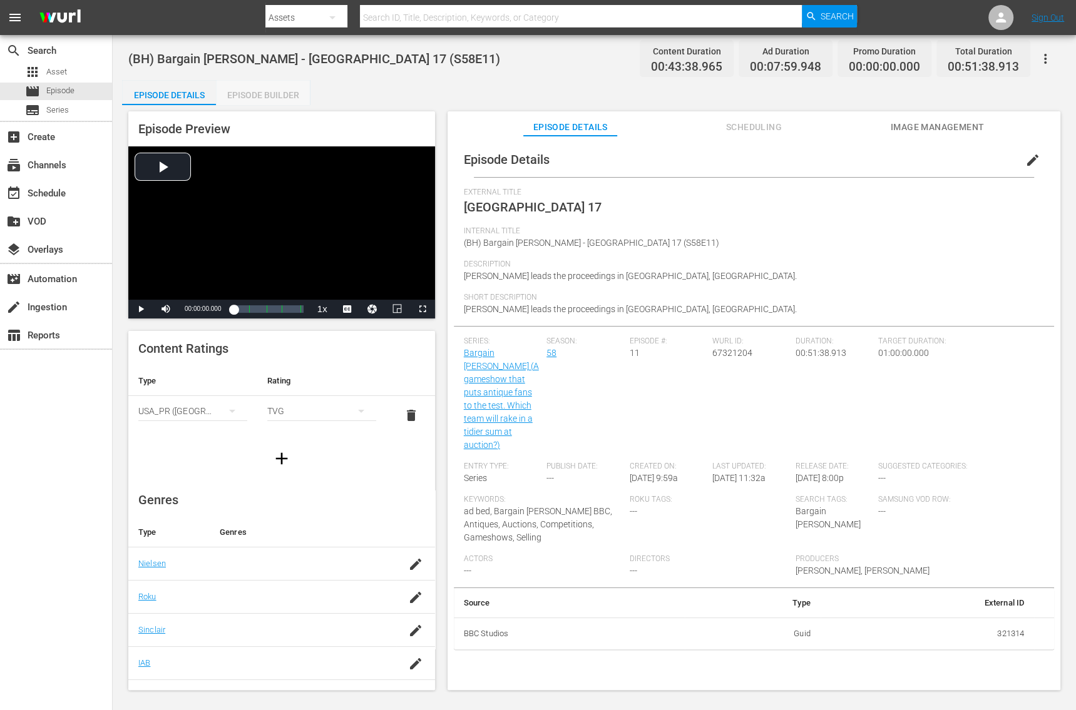
click at [244, 96] on div "Episode Builder" at bounding box center [263, 95] width 94 height 30
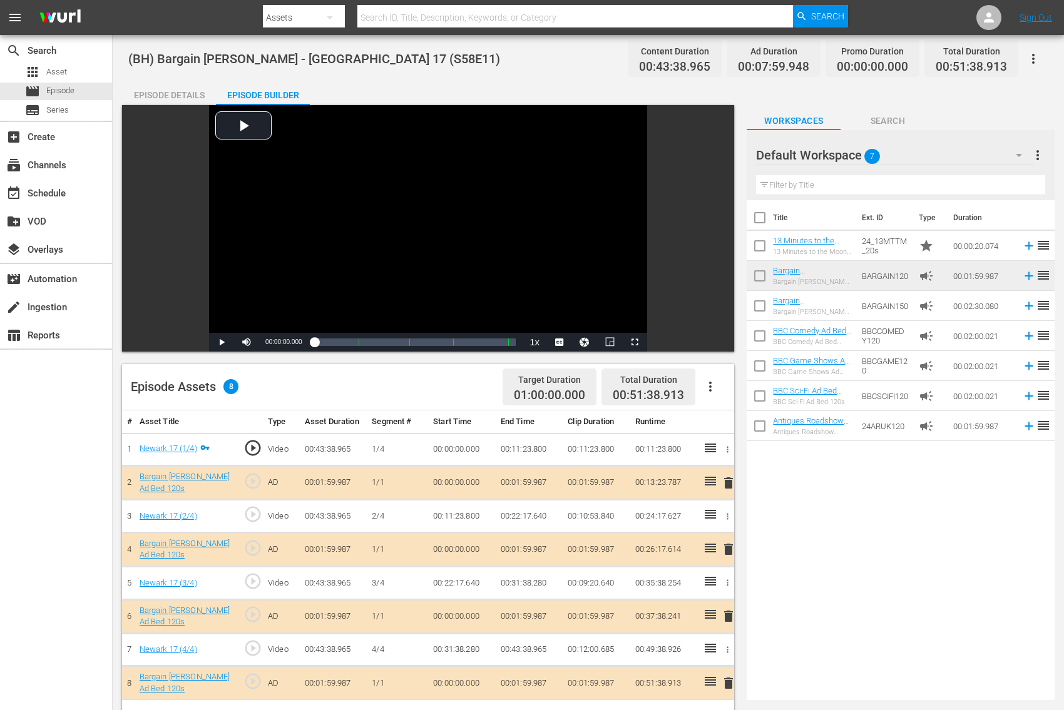
click at [727, 486] on span "delete" at bounding box center [728, 483] width 15 height 15
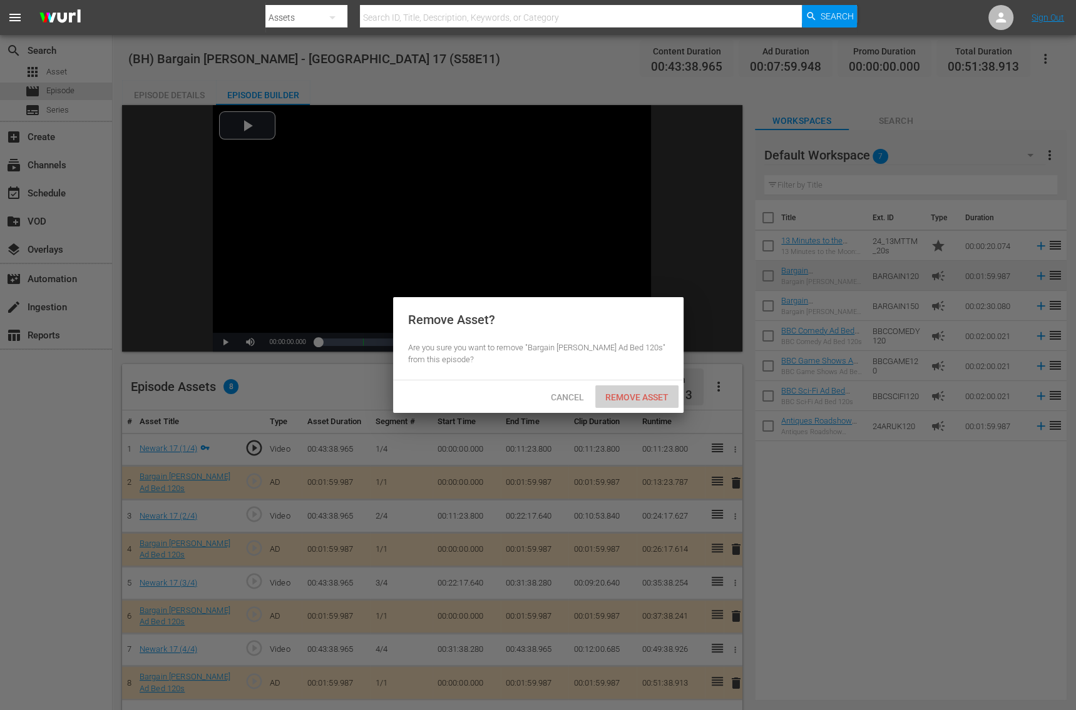
click at [653, 401] on span "Remove Asset" at bounding box center [636, 397] width 83 height 10
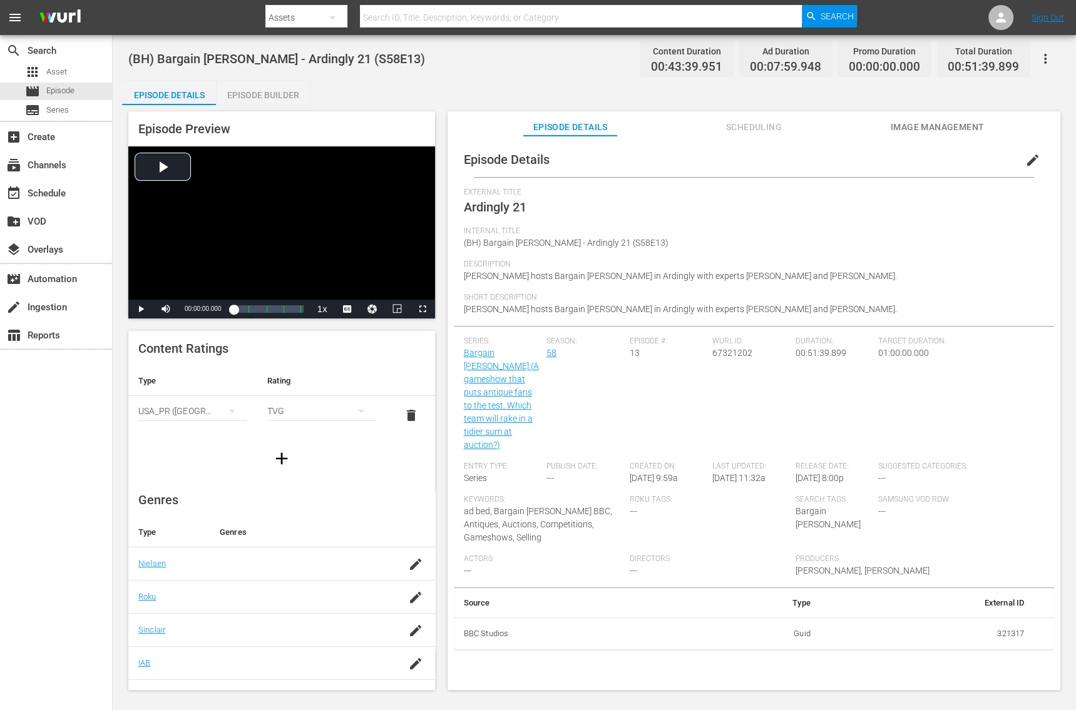
click at [246, 97] on div "Episode Builder" at bounding box center [263, 95] width 94 height 30
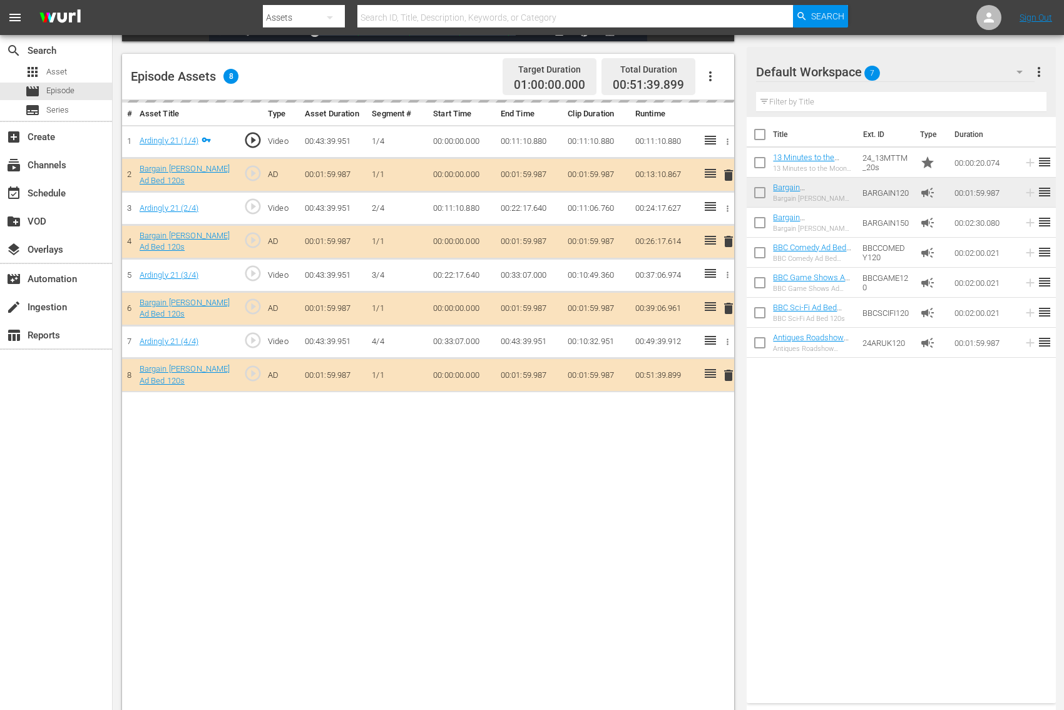
scroll to position [325, 0]
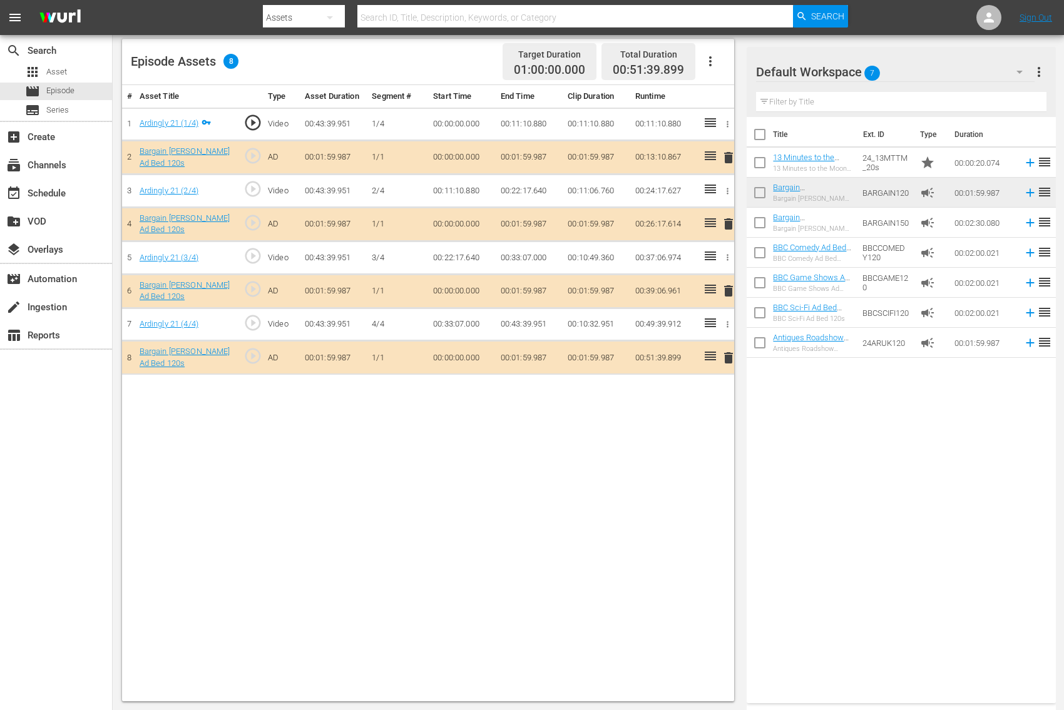
click at [724, 161] on span "delete" at bounding box center [728, 157] width 15 height 15
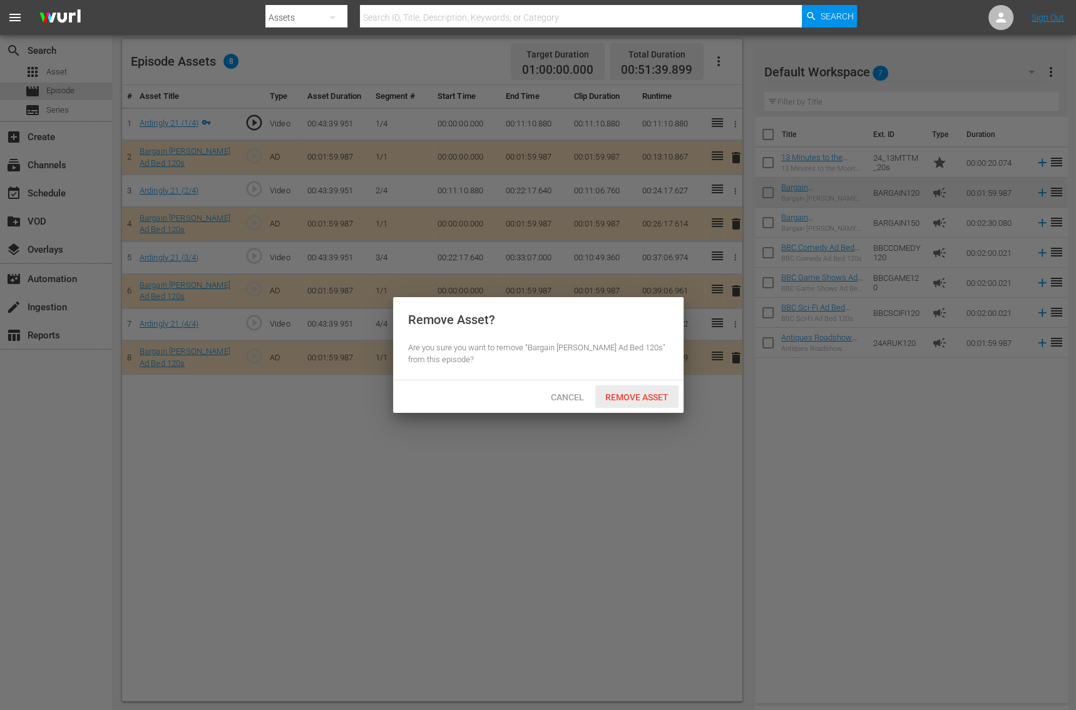
click at [618, 397] on span "Remove Asset" at bounding box center [636, 397] width 83 height 10
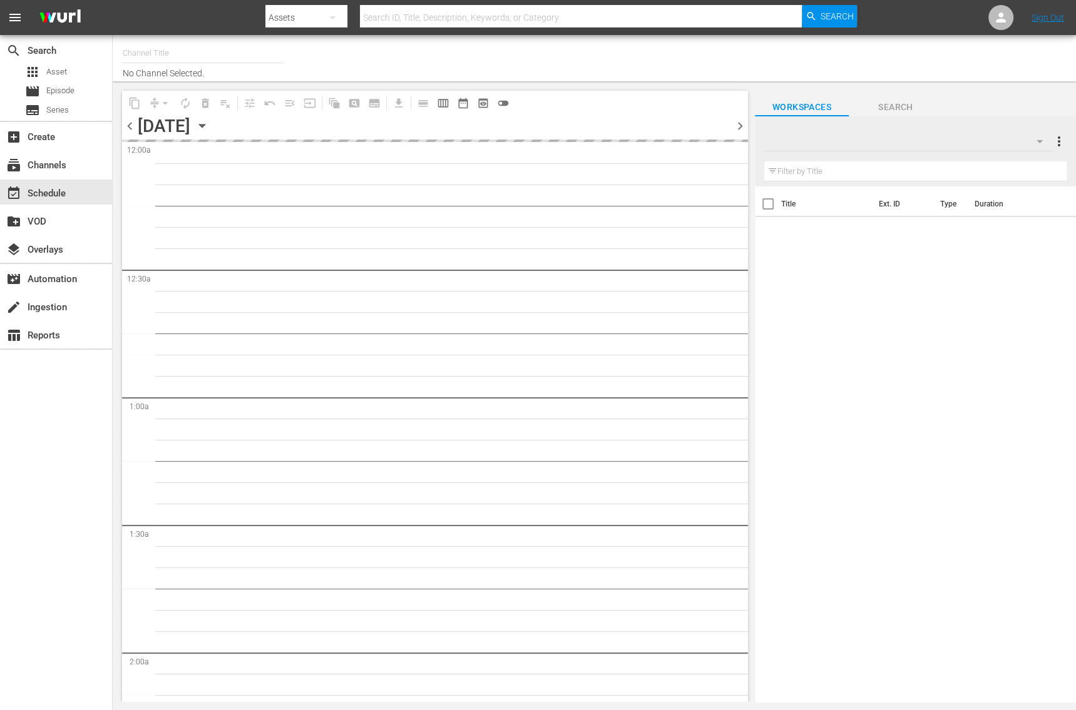
type input "Bargain [PERSON_NAME] (1885)"
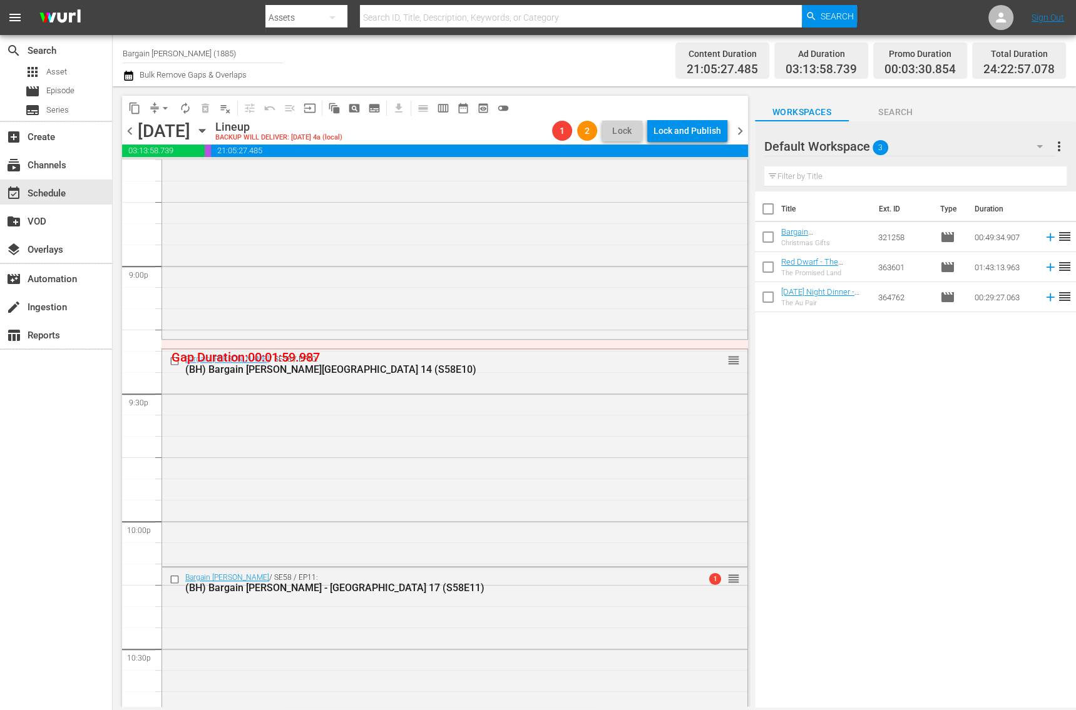
scroll to position [5771, 0]
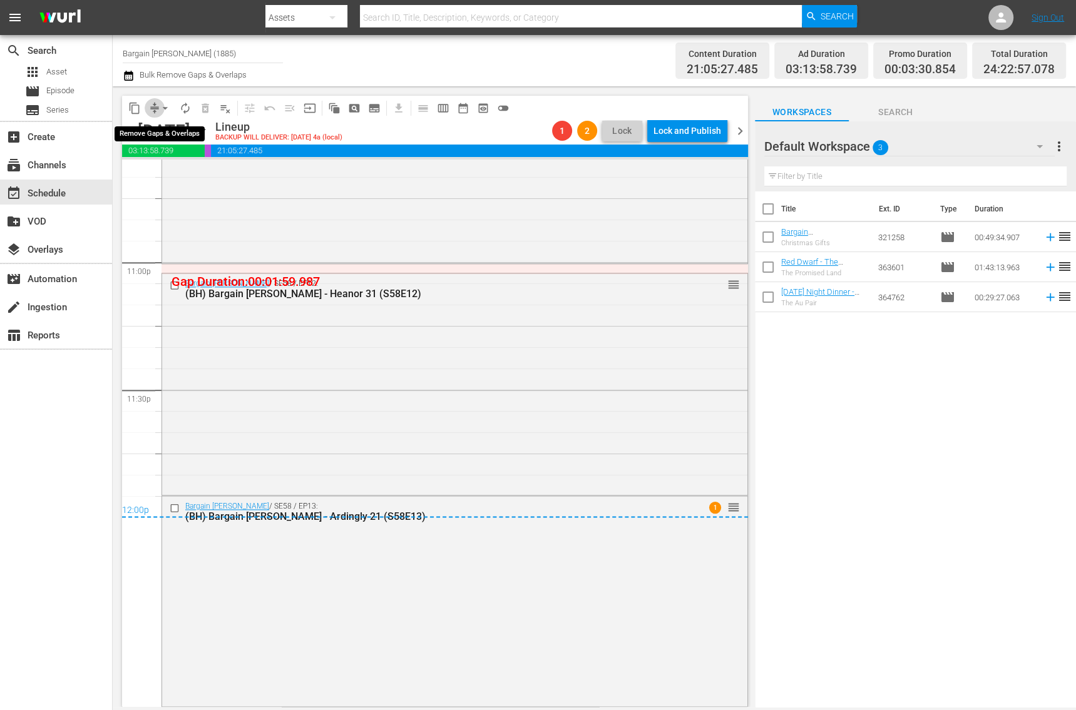
click at [151, 109] on span "compress" at bounding box center [154, 108] width 13 height 13
click at [155, 105] on span "compress" at bounding box center [154, 108] width 13 height 13
click at [165, 108] on span "arrow_drop_down" at bounding box center [165, 108] width 13 height 13
click at [178, 176] on li "Align to End of Previous Day" at bounding box center [165, 174] width 131 height 21
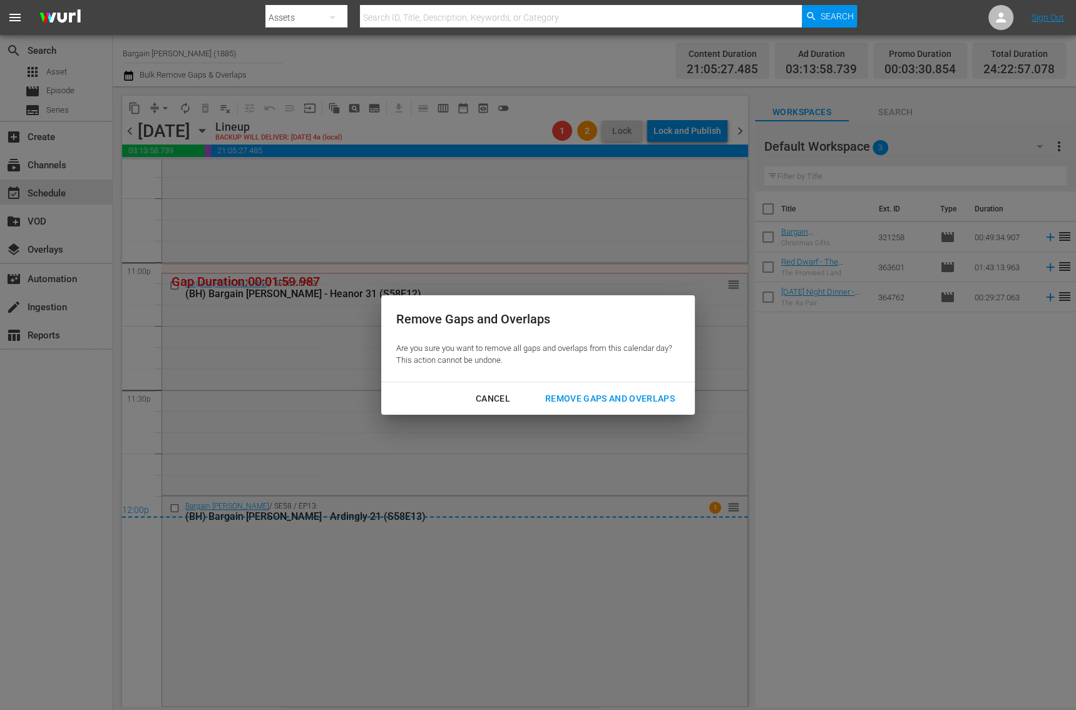
click at [591, 412] on div "Cancel Remove Gaps and Overlaps" at bounding box center [538, 398] width 314 height 33
click at [593, 402] on div "Remove Gaps and Overlaps" at bounding box center [610, 399] width 150 height 16
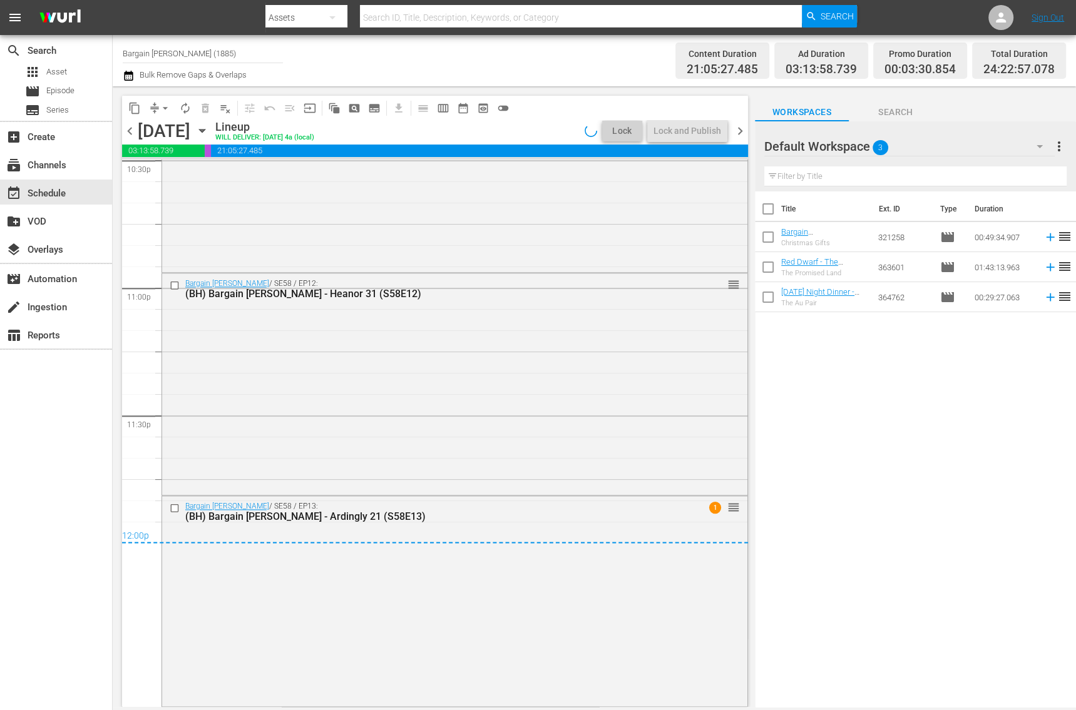
scroll to position [5745, 0]
click at [685, 134] on div "Lock and Publish" at bounding box center [687, 131] width 68 height 23
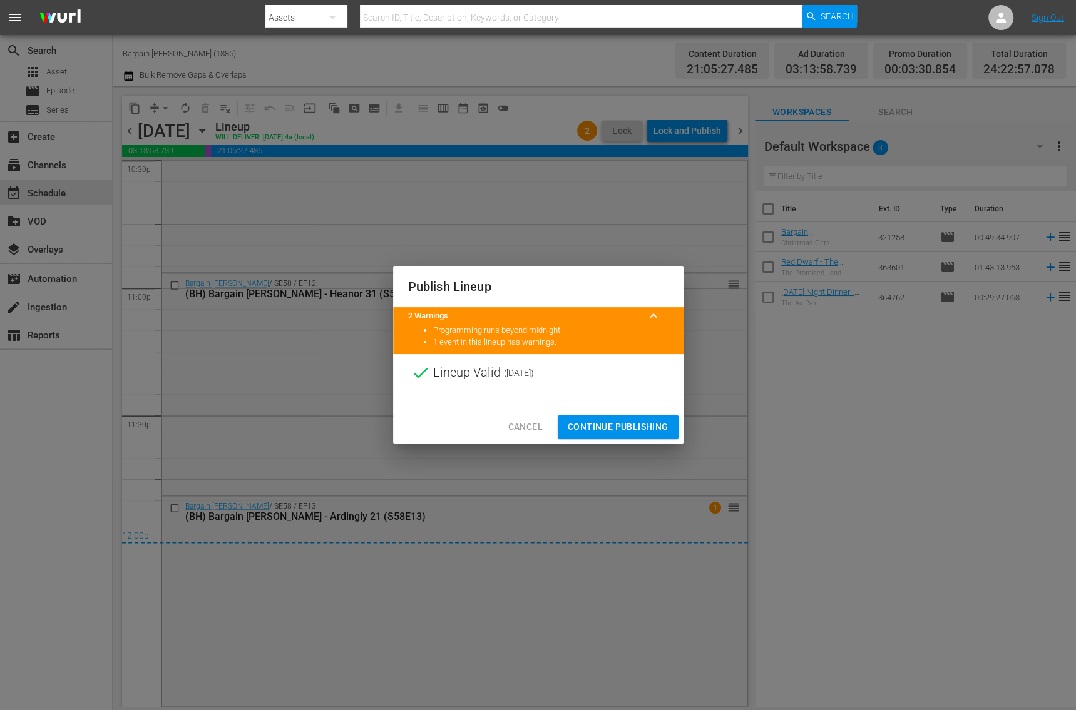
click at [580, 421] on span "Continue Publishing" at bounding box center [618, 427] width 101 height 16
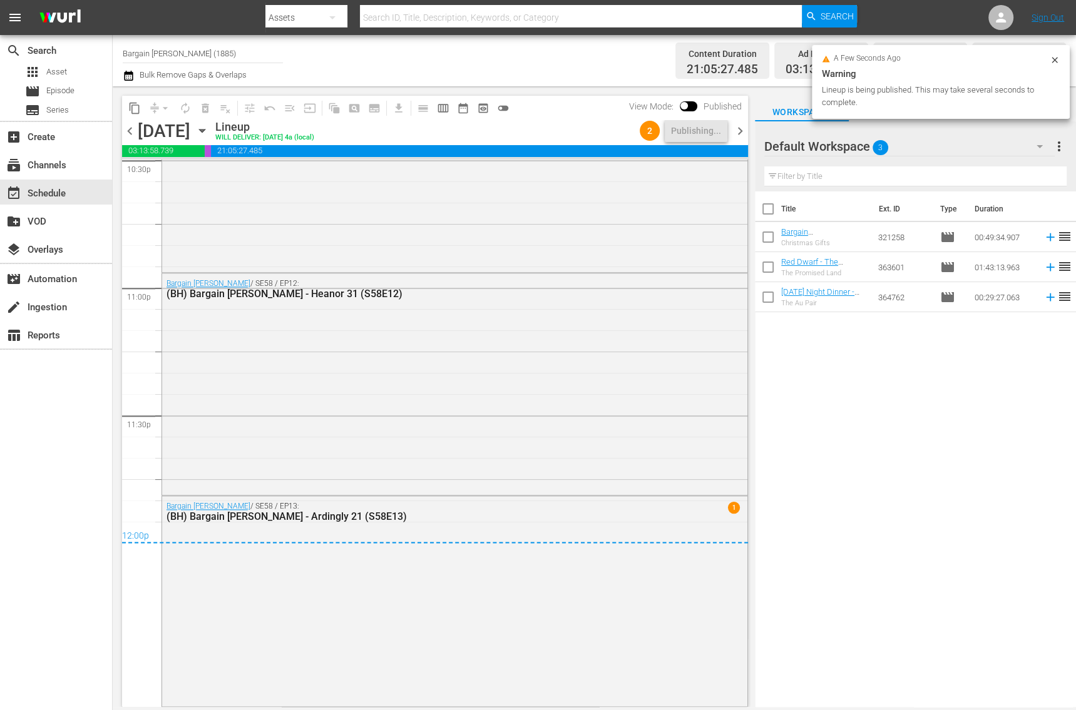
click at [739, 133] on span "chevron_right" at bounding box center [740, 131] width 16 height 16
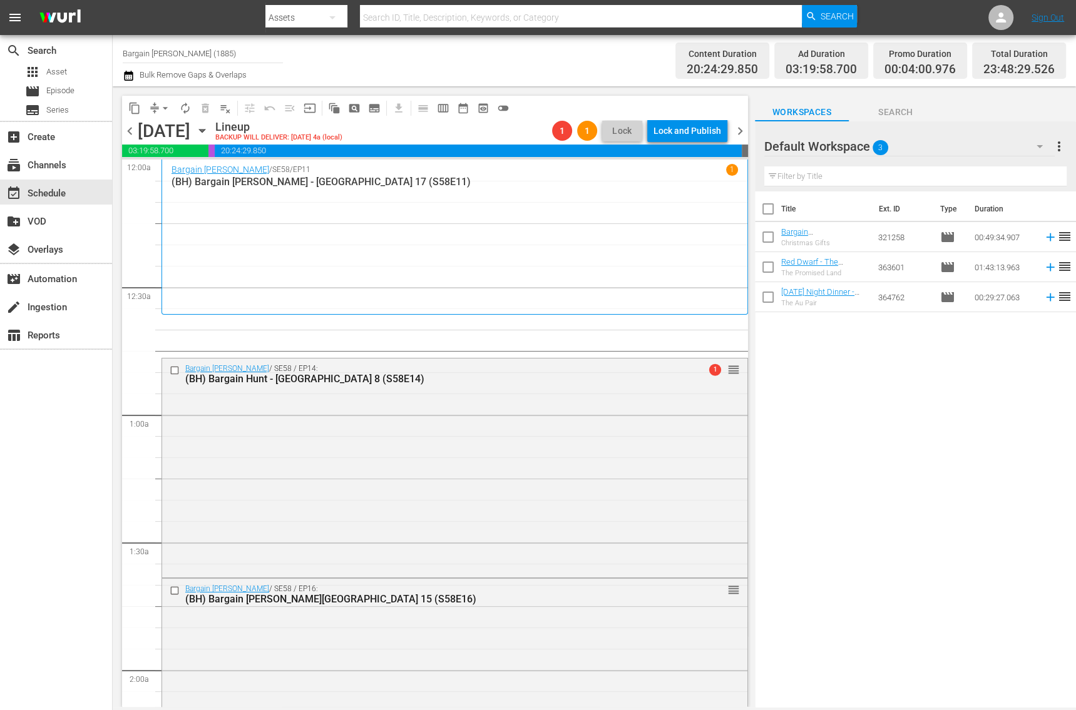
click at [156, 105] on button "arrow_drop_down" at bounding box center [165, 108] width 20 height 20
click at [191, 172] on li "Align to End of Previous Day" at bounding box center [165, 174] width 131 height 21
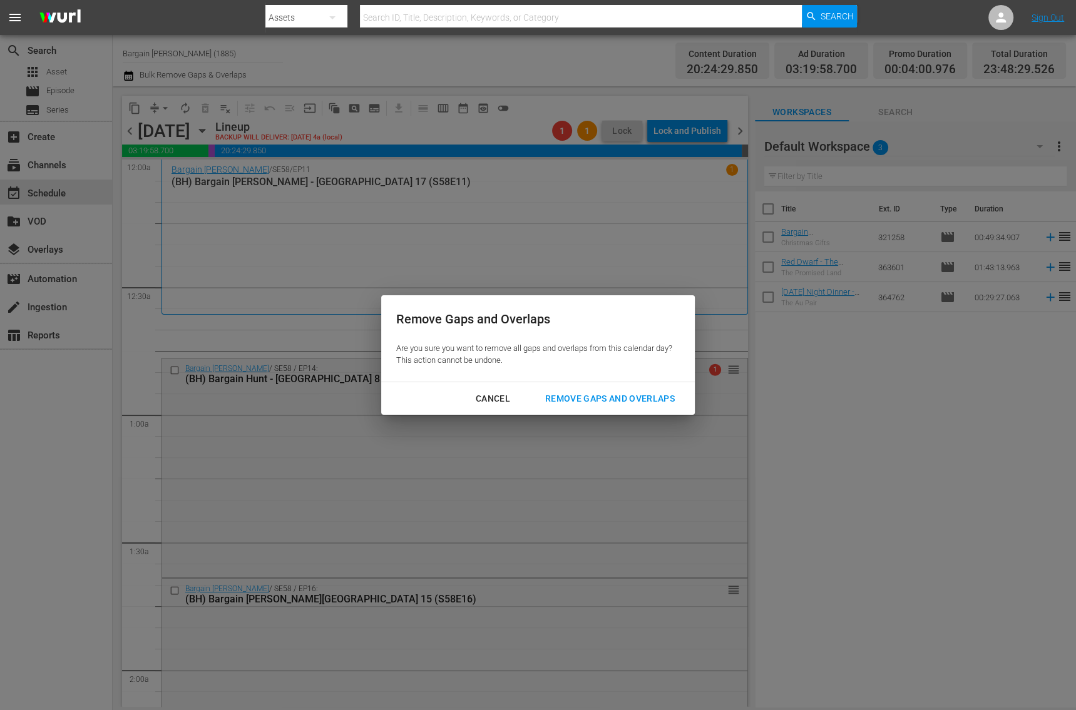
click at [613, 402] on div "Remove Gaps and Overlaps" at bounding box center [610, 399] width 150 height 16
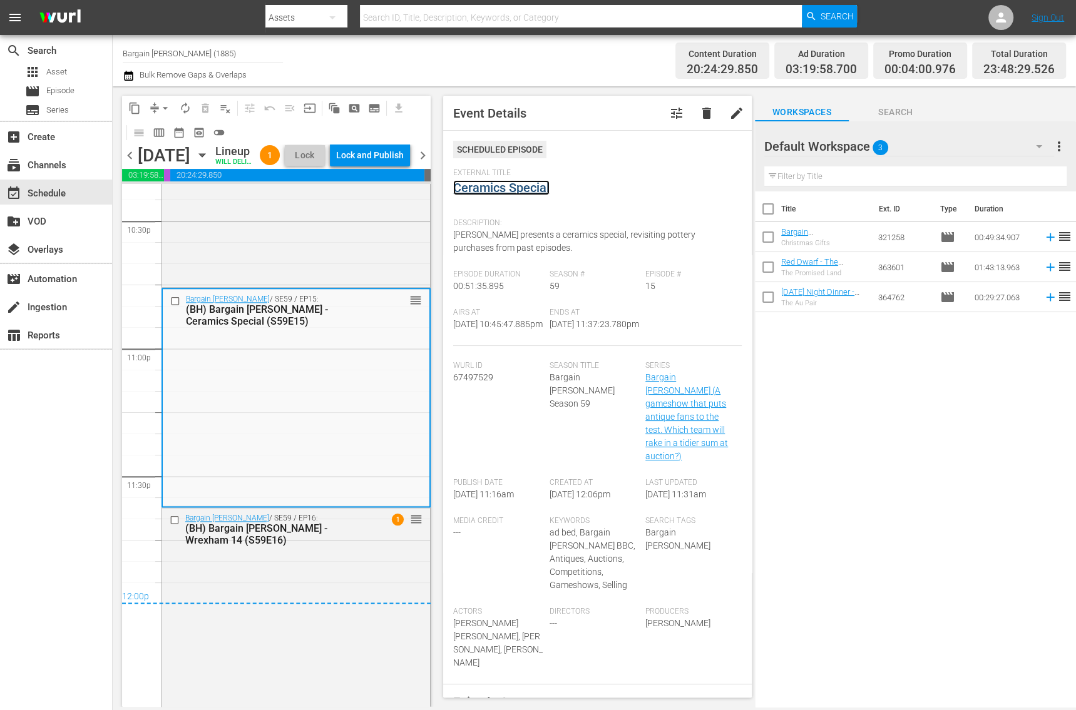
click at [523, 188] on link "Ceramics Special" at bounding box center [501, 187] width 96 height 15
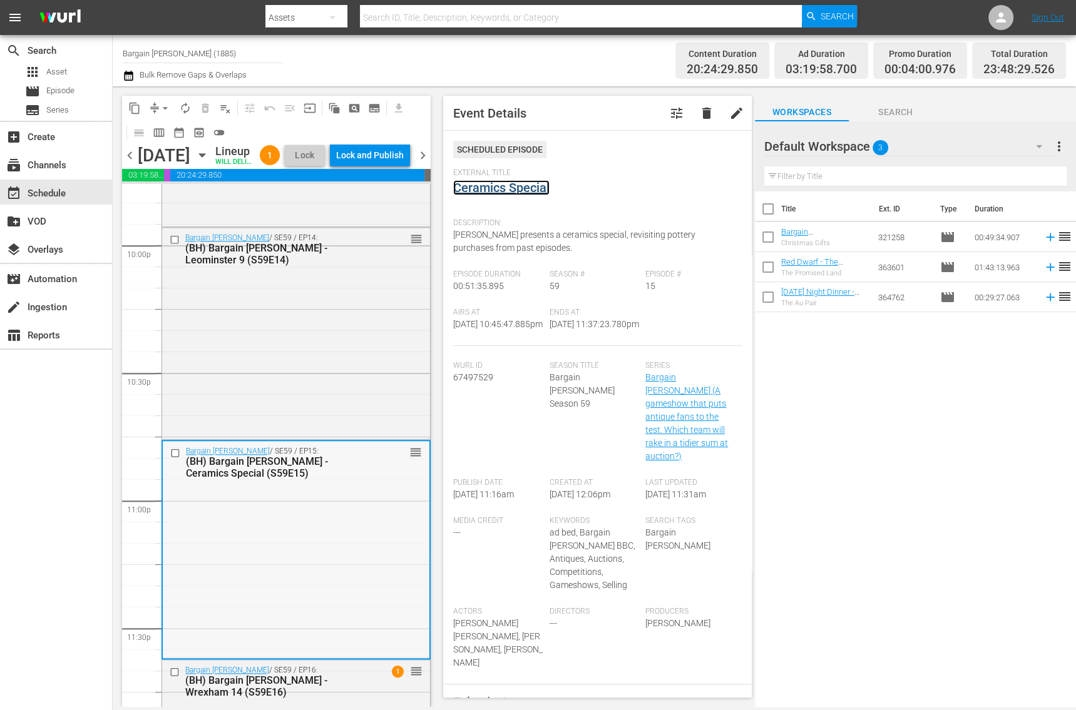
scroll to position [5313, 0]
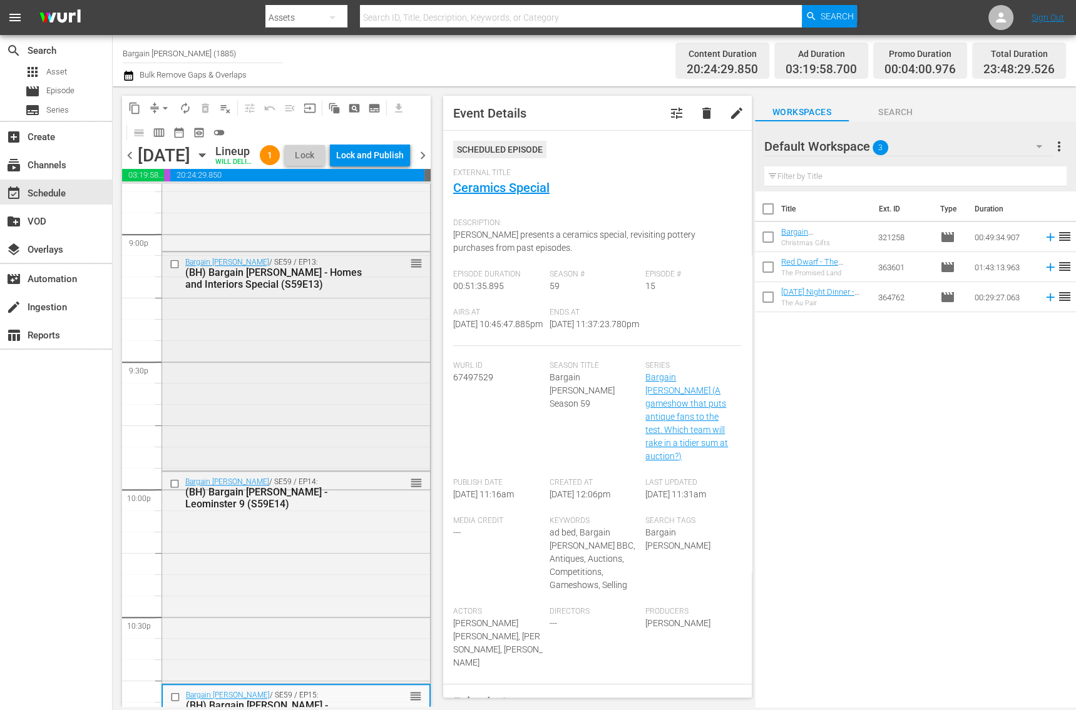
click at [277, 390] on div "Bargain Hunt / SE59 / EP13: (BH) Bargain Hunt - Homes and Interiors Special (S5…" at bounding box center [296, 360] width 268 height 216
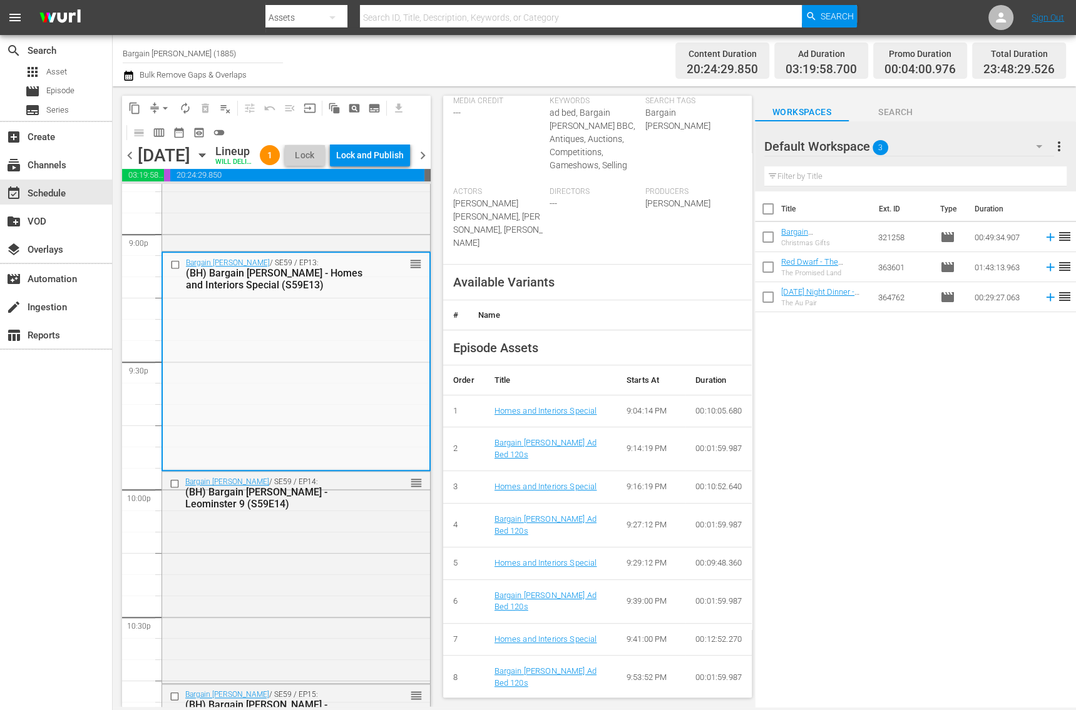
scroll to position [0, 0]
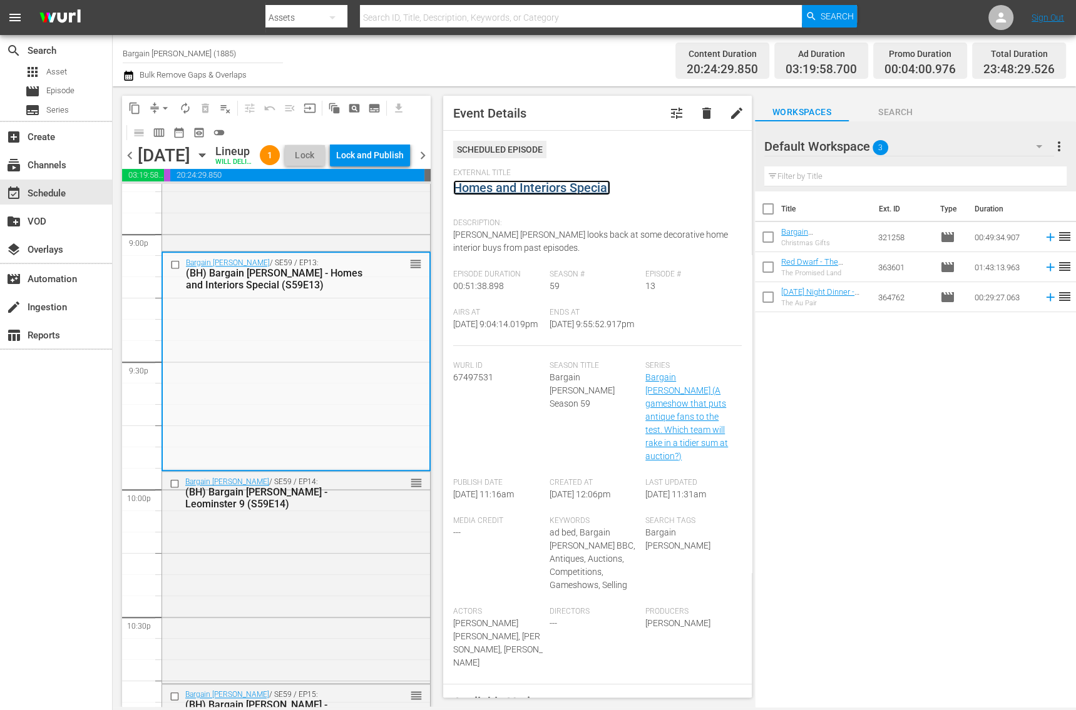
click at [533, 188] on link "Homes and Interiors Special" at bounding box center [531, 187] width 157 height 15
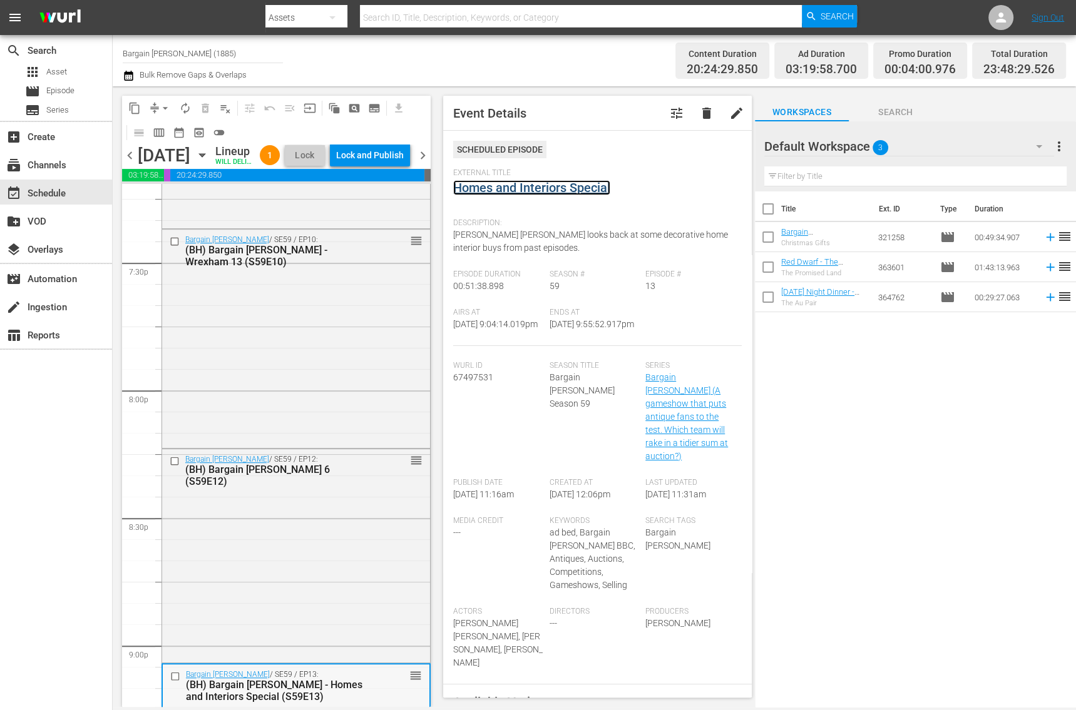
scroll to position [4887, 0]
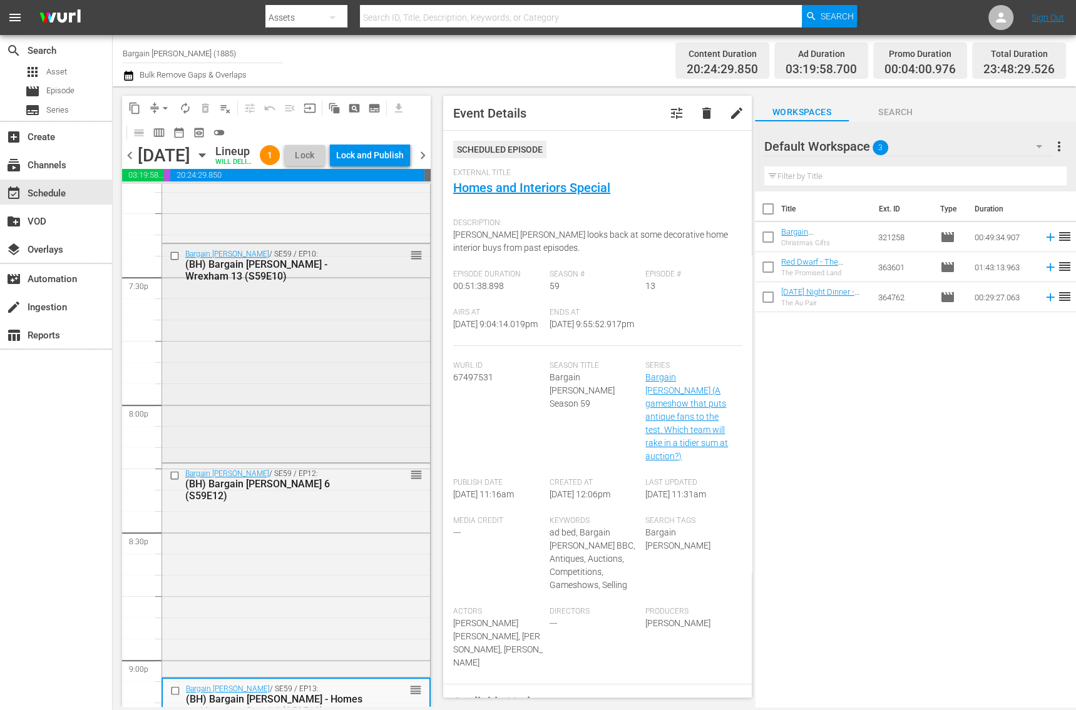
click at [227, 367] on div "Bargain Hunt / SE59 / EP10: (BH) Bargain Hunt - Wrexham 13 (S59E10) reorder" at bounding box center [296, 352] width 268 height 217
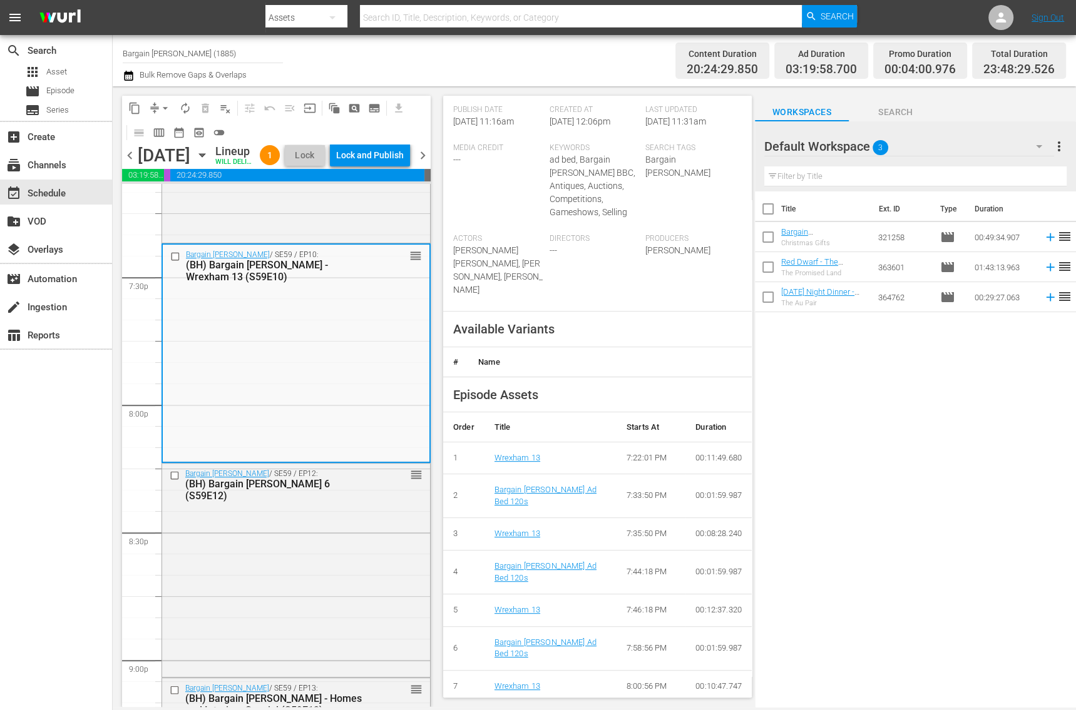
scroll to position [0, 0]
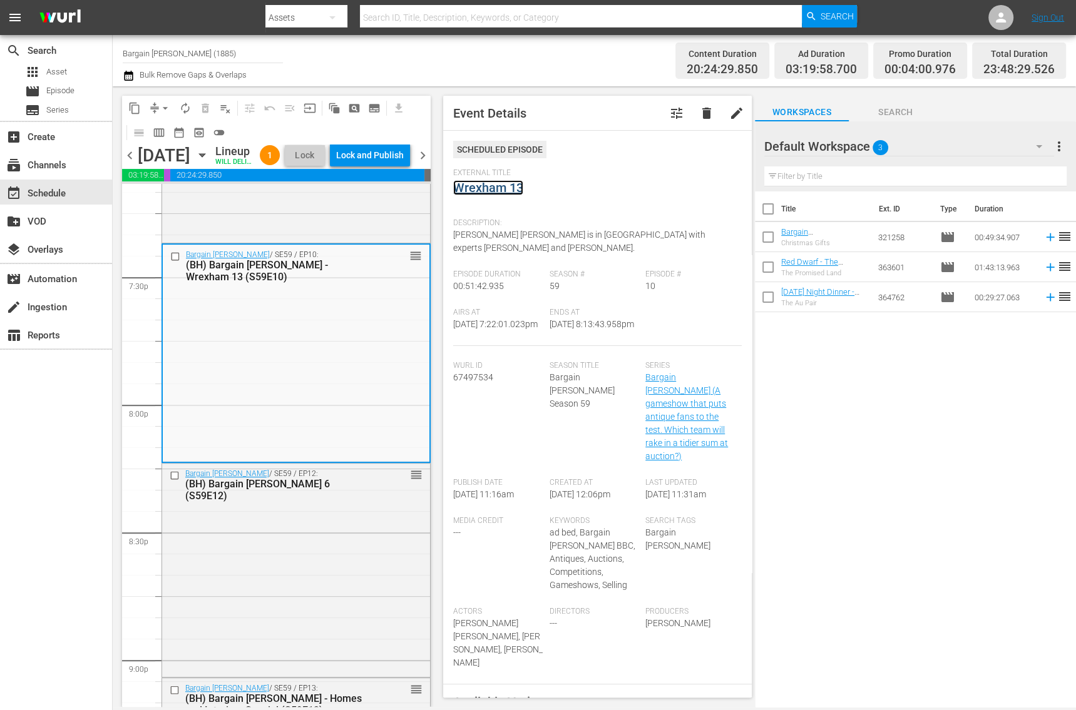
click at [499, 184] on link "Wrexham 13" at bounding box center [488, 187] width 70 height 15
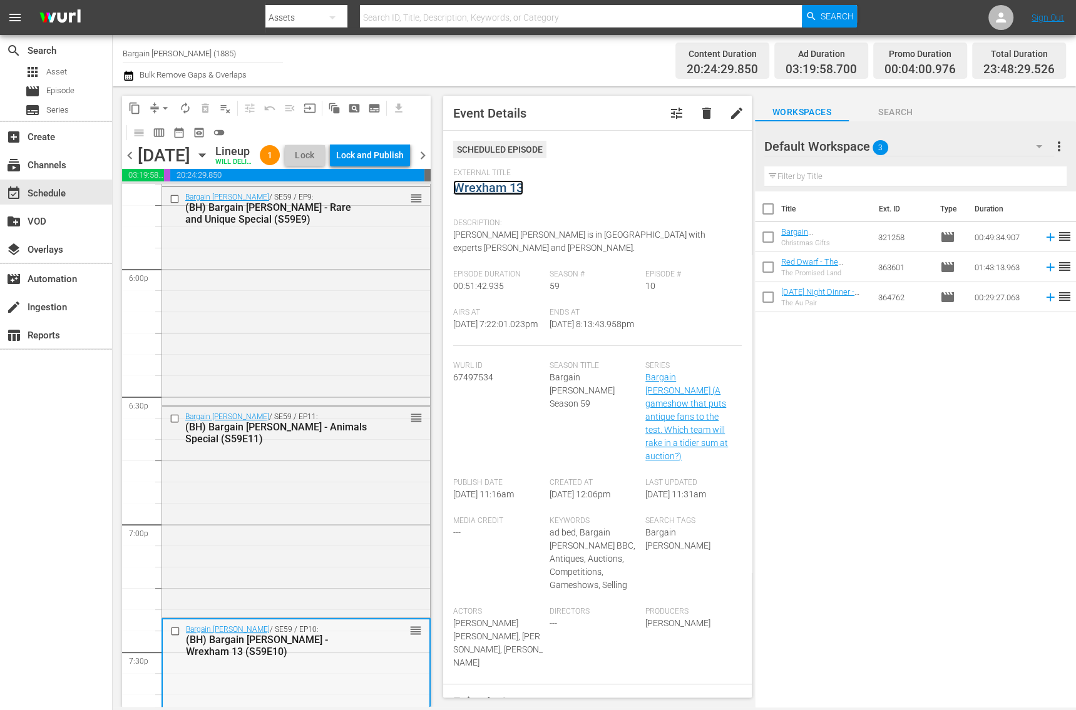
scroll to position [4488, 0]
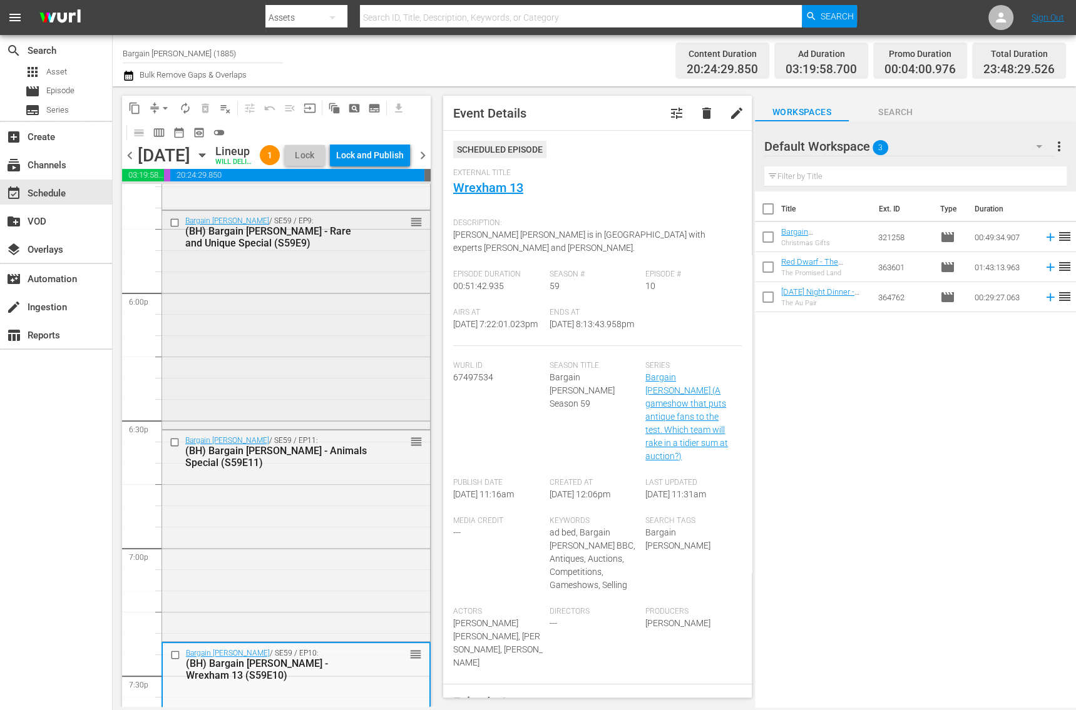
click at [279, 361] on div "Bargain Hunt / SE59 / EP9: (BH) Bargain Hunt - Rare and Unique Special (S59E9) …" at bounding box center [296, 318] width 268 height 215
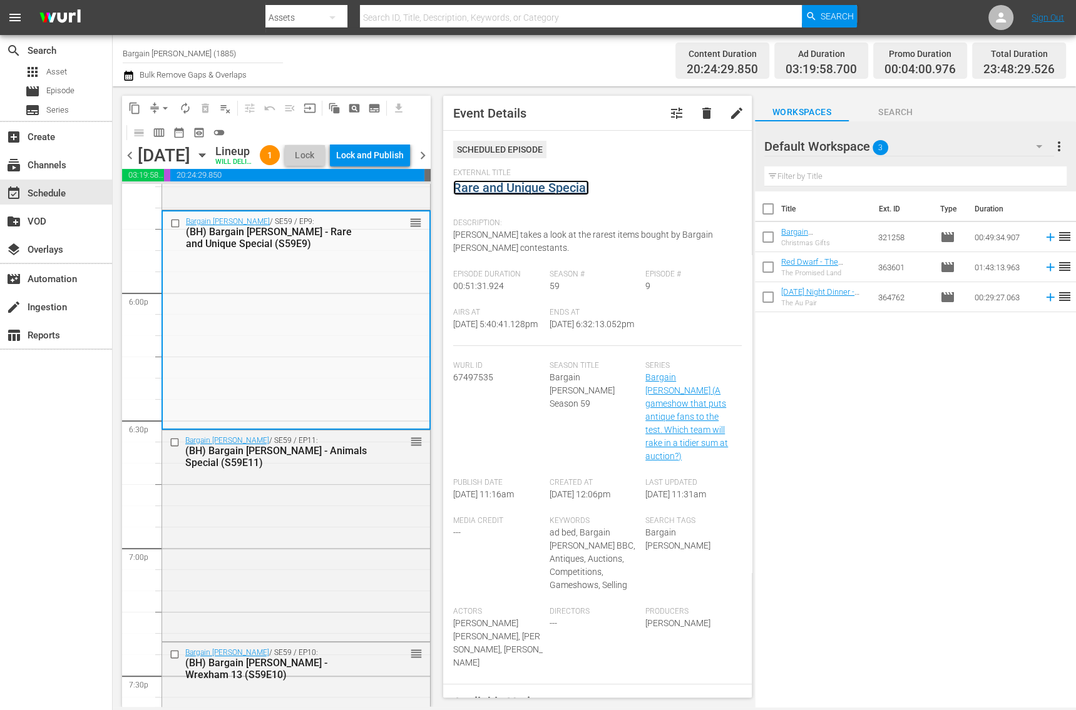
click at [526, 192] on link "Rare and Unique Special" at bounding box center [521, 187] width 136 height 15
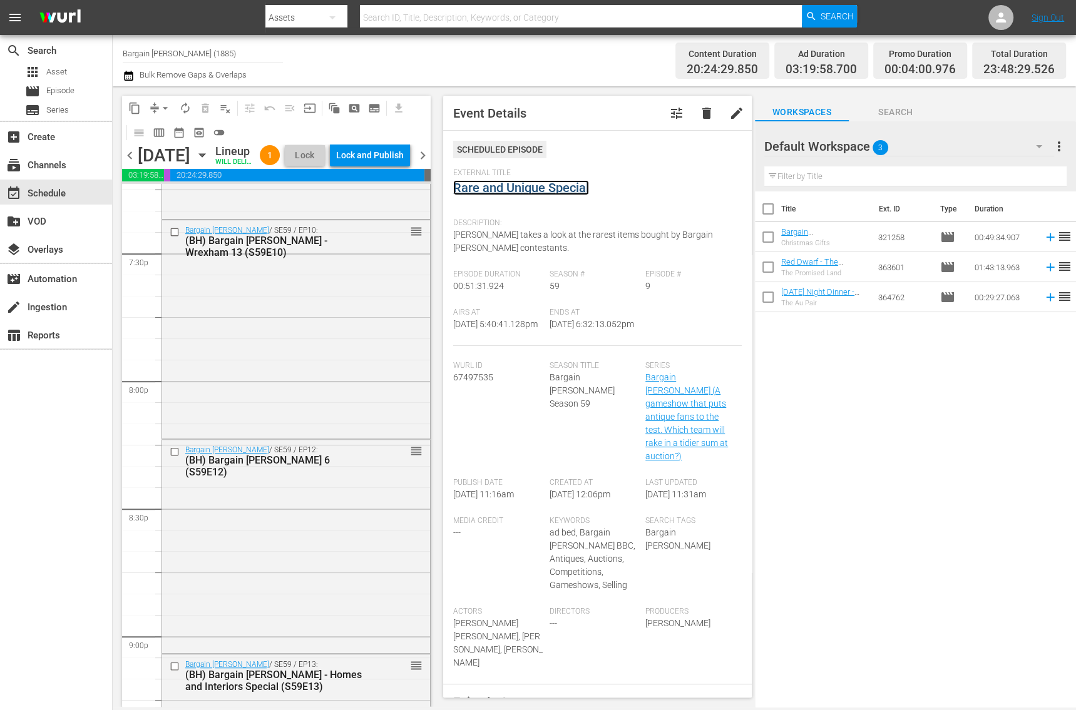
scroll to position [4875, 0]
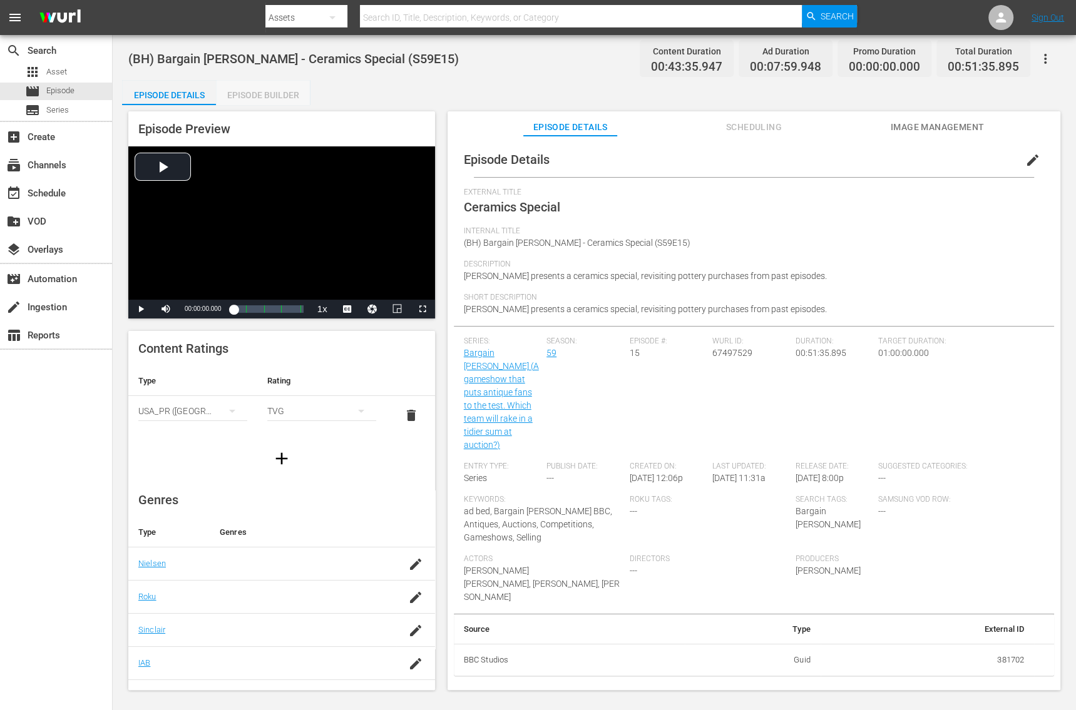
click at [242, 88] on div "Episode Builder" at bounding box center [263, 95] width 94 height 30
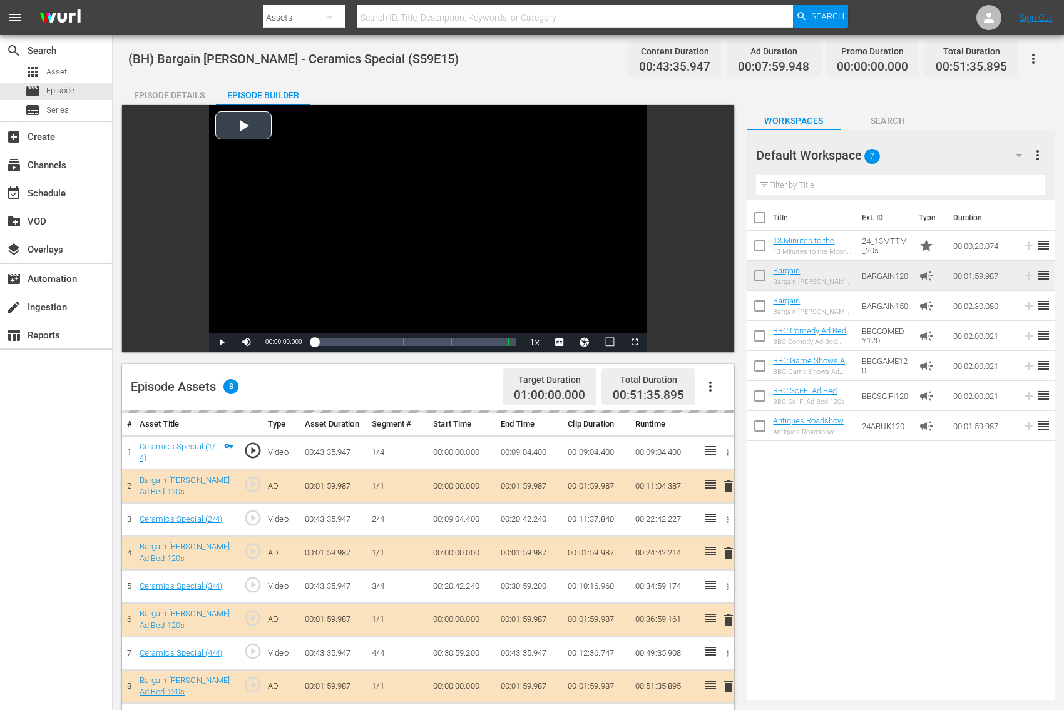
scroll to position [325, 0]
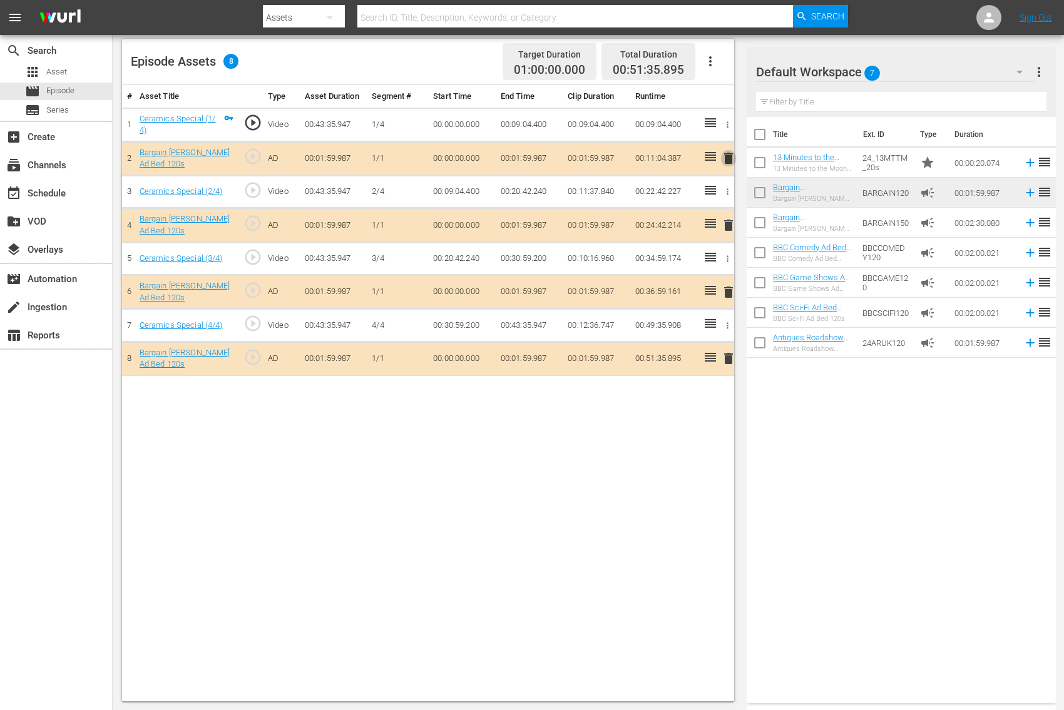
click at [724, 157] on span "delete" at bounding box center [728, 158] width 15 height 15
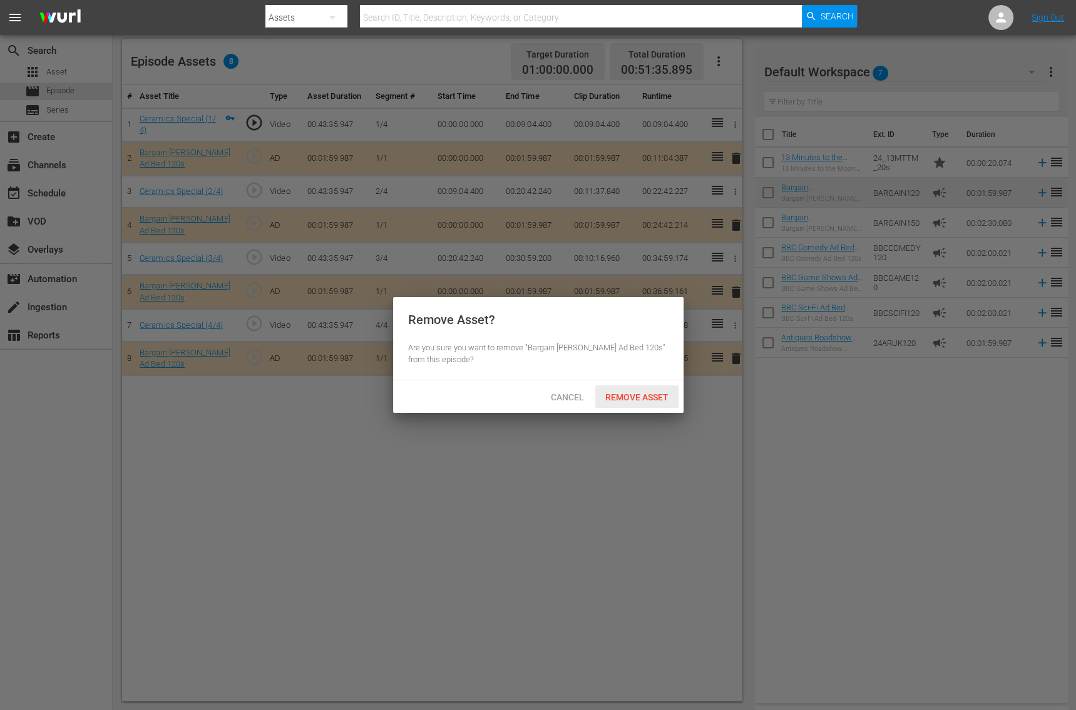
click at [660, 391] on div "Remove Asset" at bounding box center [636, 397] width 83 height 23
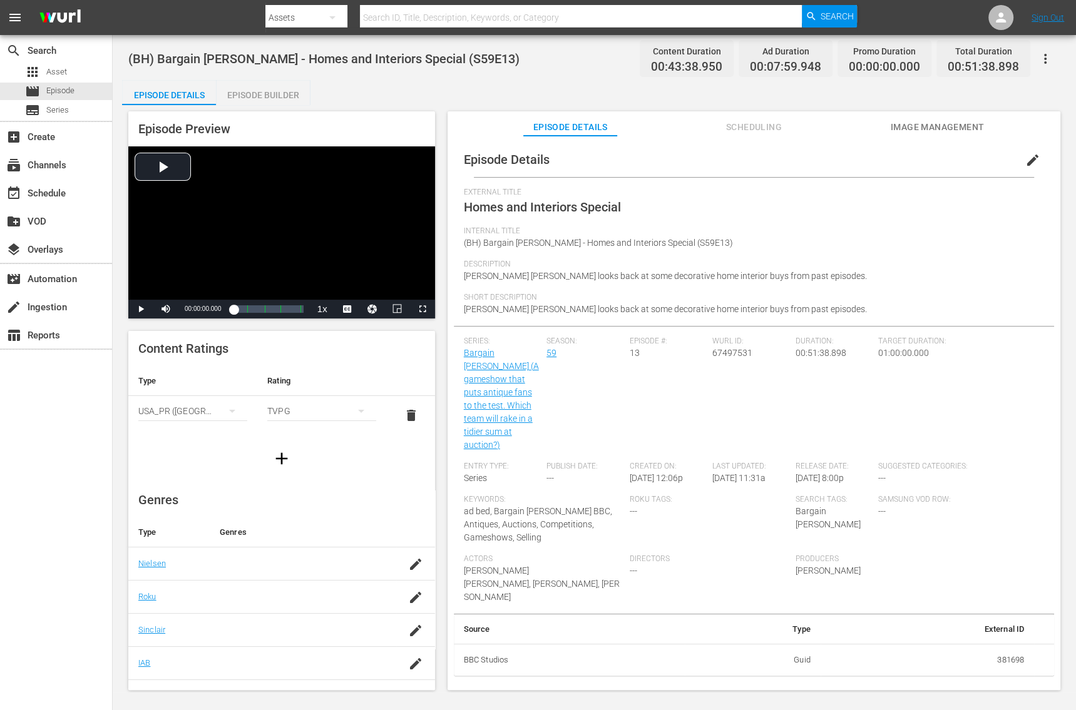
click at [271, 95] on div "Episode Builder" at bounding box center [263, 95] width 94 height 30
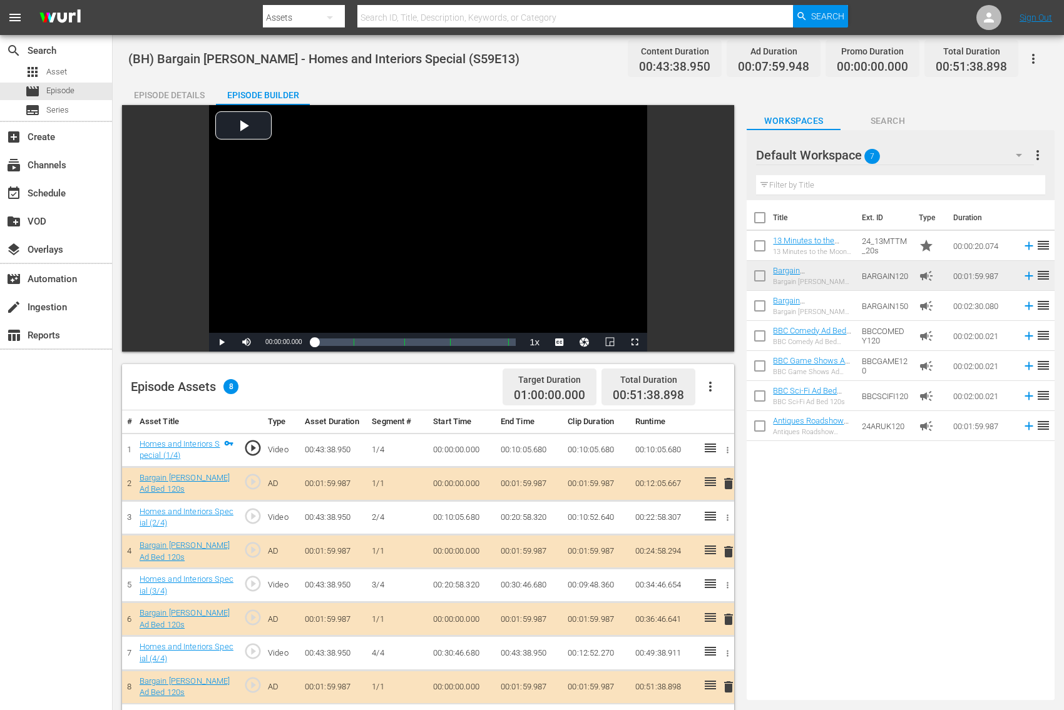
click at [727, 484] on span "delete" at bounding box center [728, 483] width 15 height 15
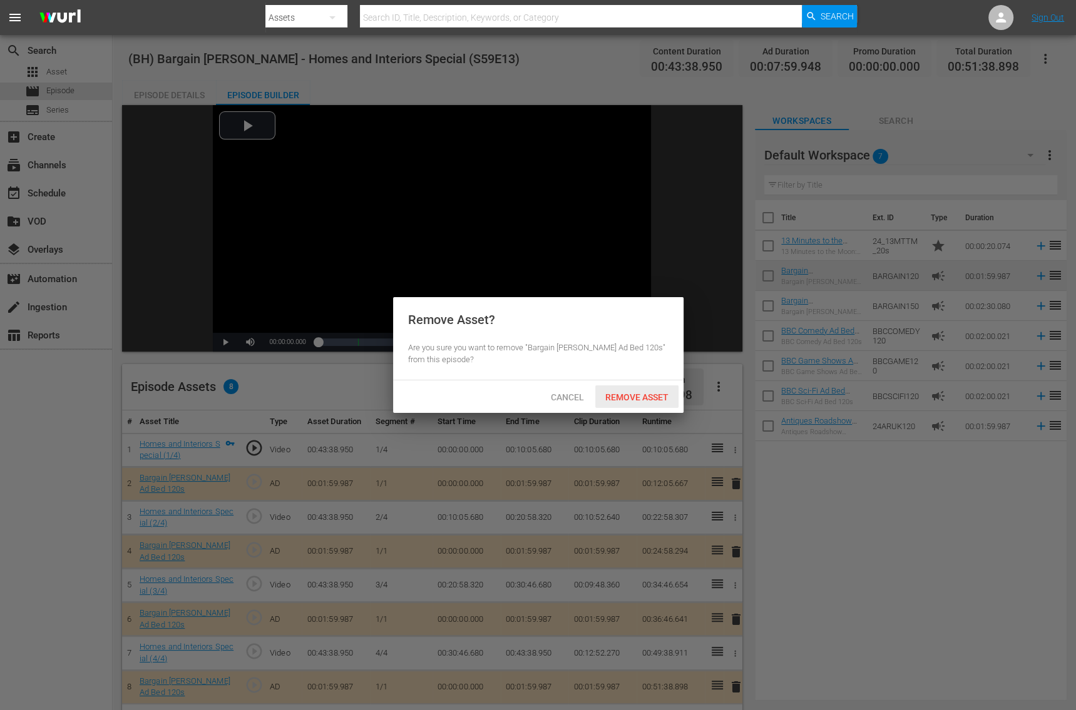
click at [637, 401] on span "Remove Asset" at bounding box center [636, 397] width 83 height 10
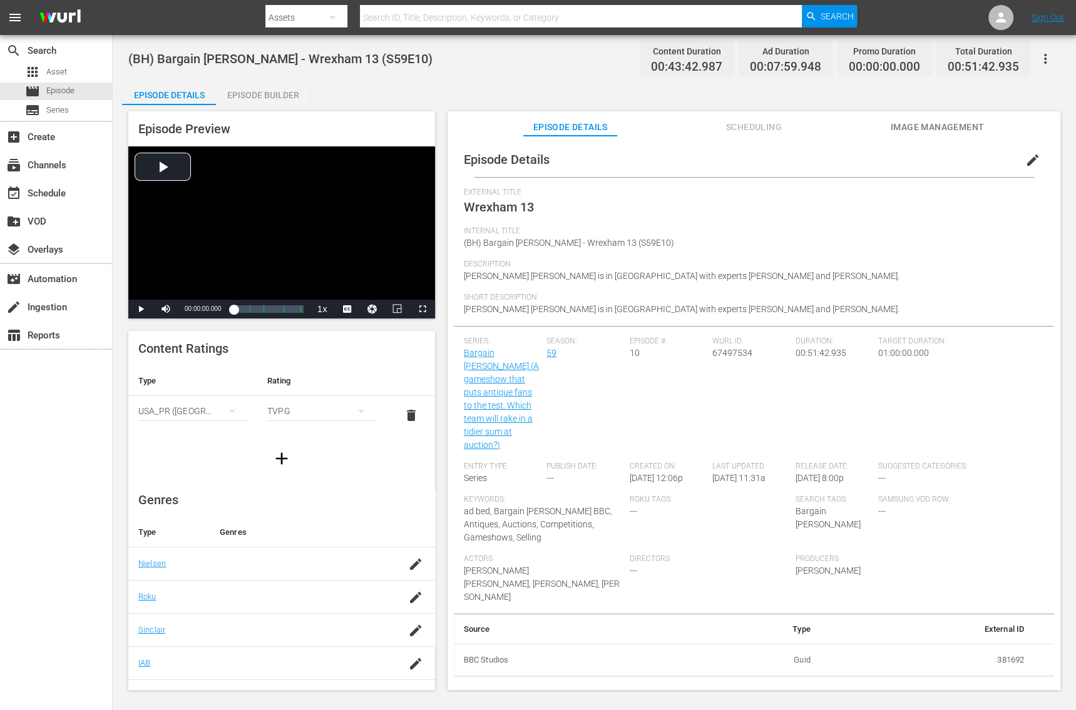
click at [256, 94] on div "Episode Builder" at bounding box center [263, 95] width 94 height 30
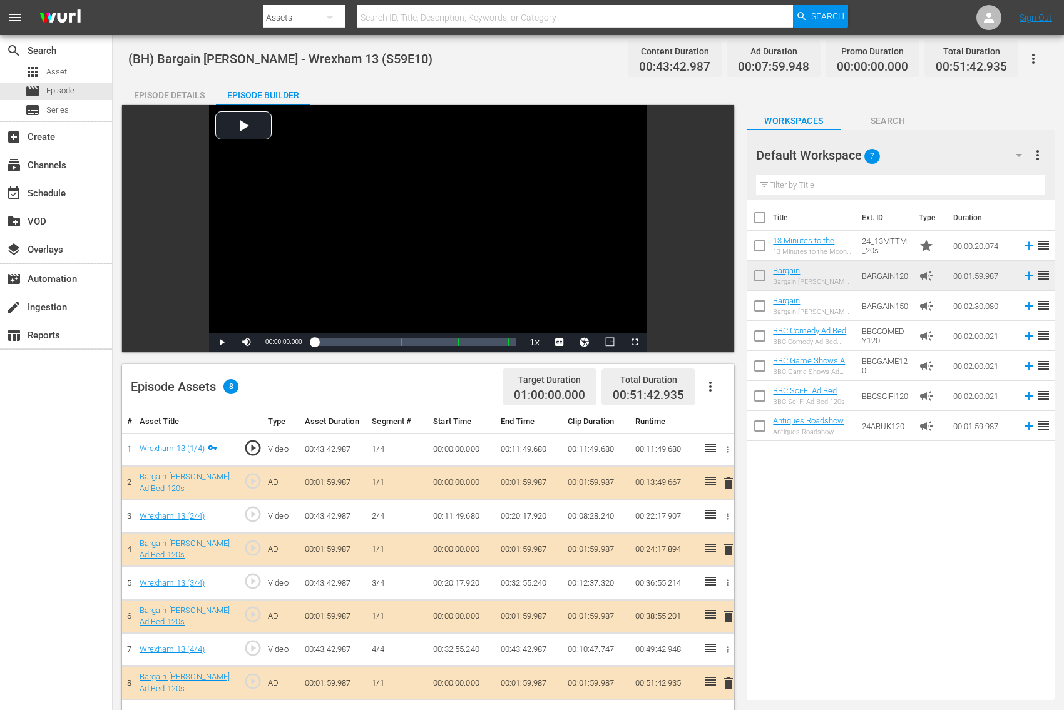
click at [727, 481] on span "delete" at bounding box center [728, 483] width 15 height 15
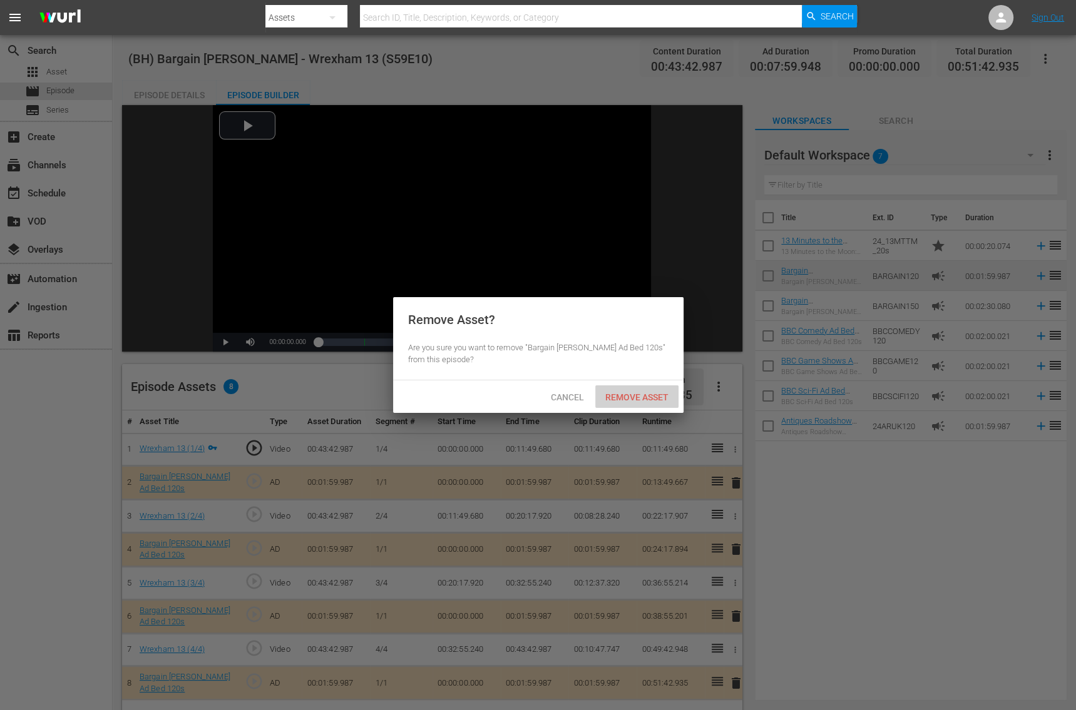
click at [617, 389] on div "Remove Asset" at bounding box center [636, 397] width 83 height 23
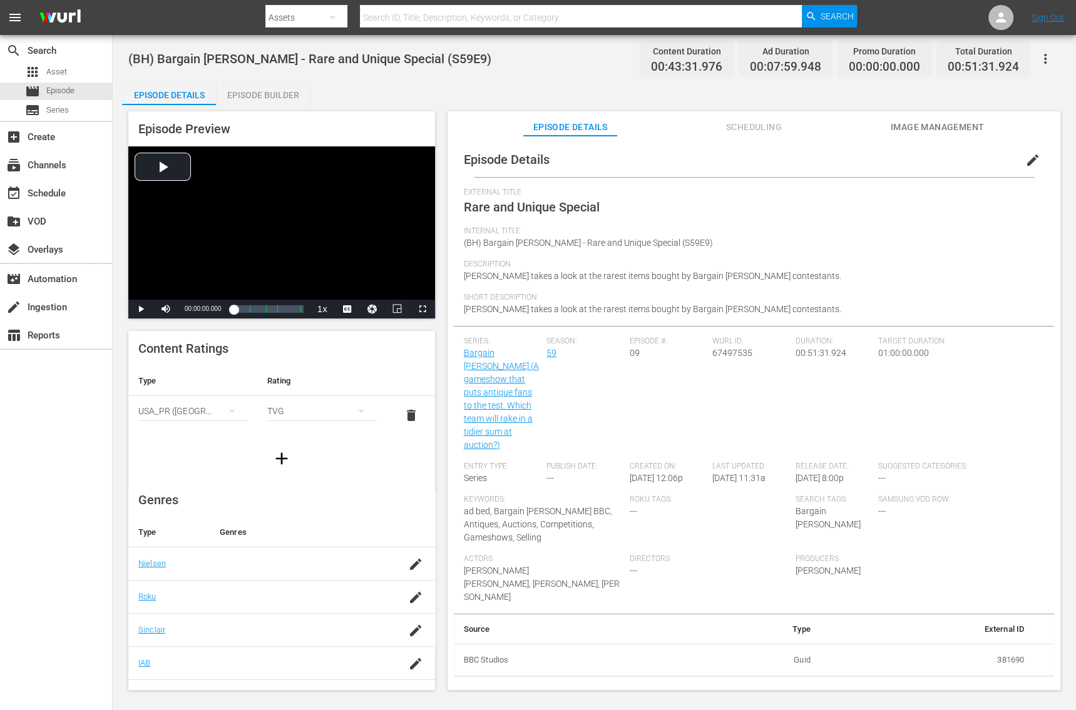
click at [257, 88] on div "Episode Builder" at bounding box center [263, 95] width 94 height 30
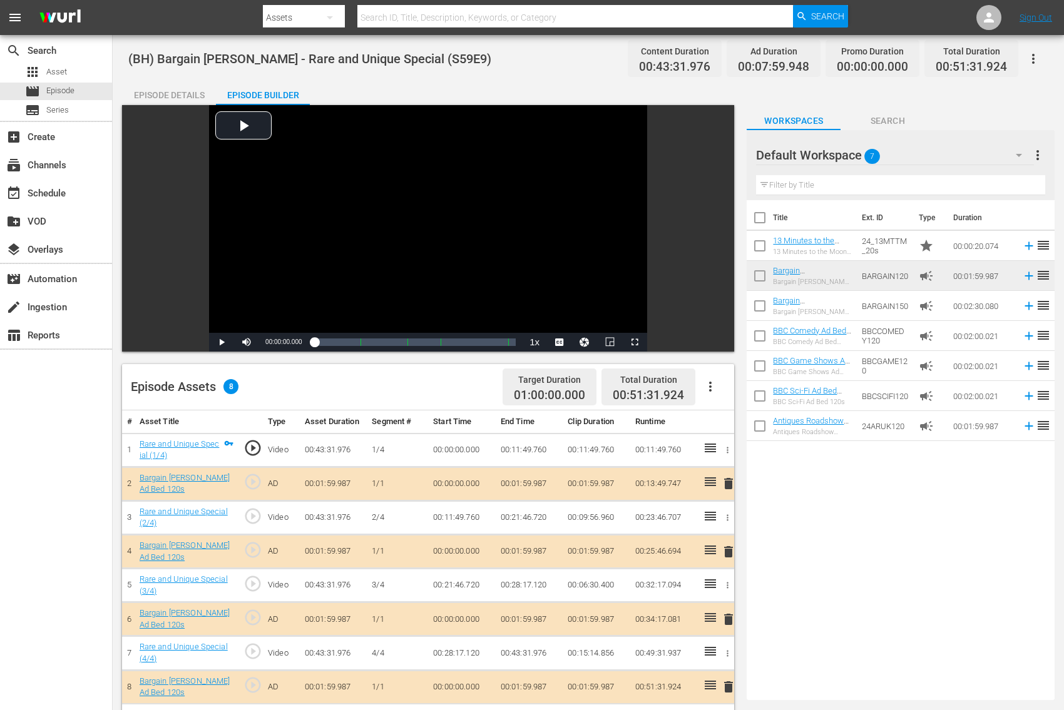
click at [722, 488] on span "delete" at bounding box center [728, 483] width 15 height 15
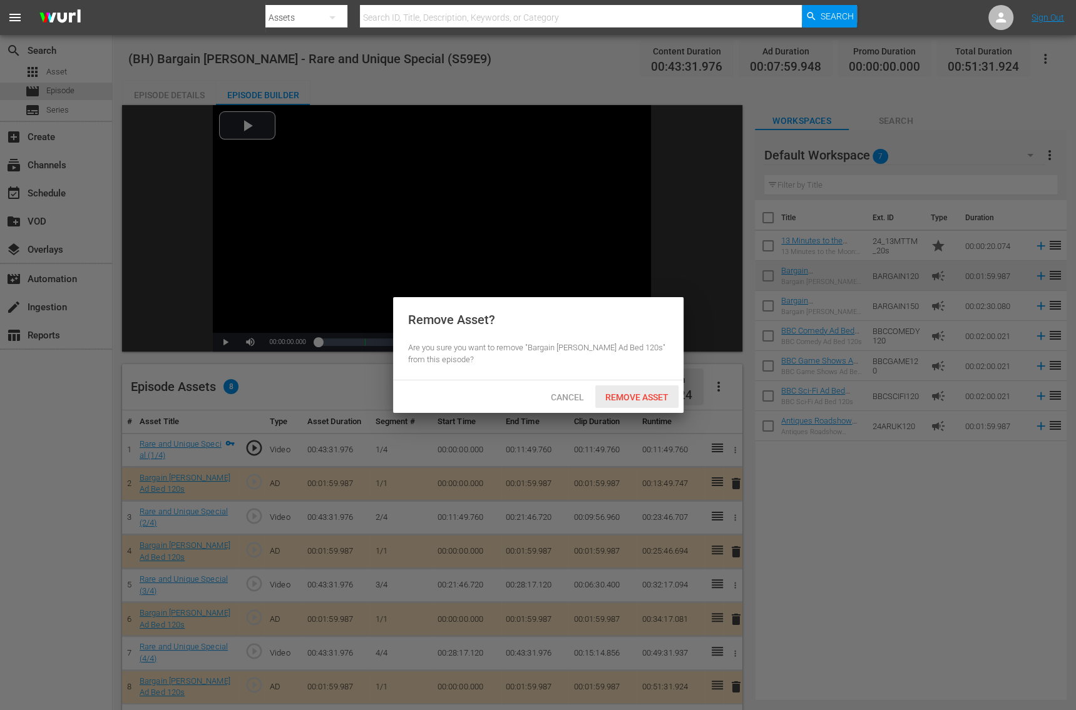
click at [613, 396] on span "Remove Asset" at bounding box center [636, 397] width 83 height 10
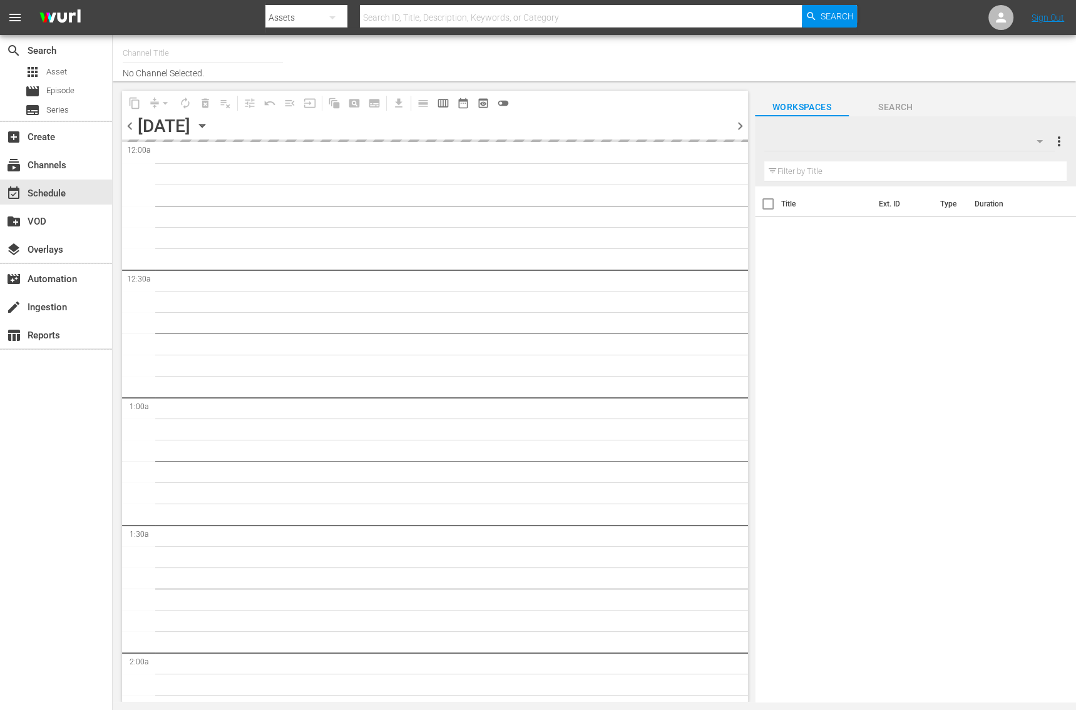
type input "Bargain [PERSON_NAME] (1885)"
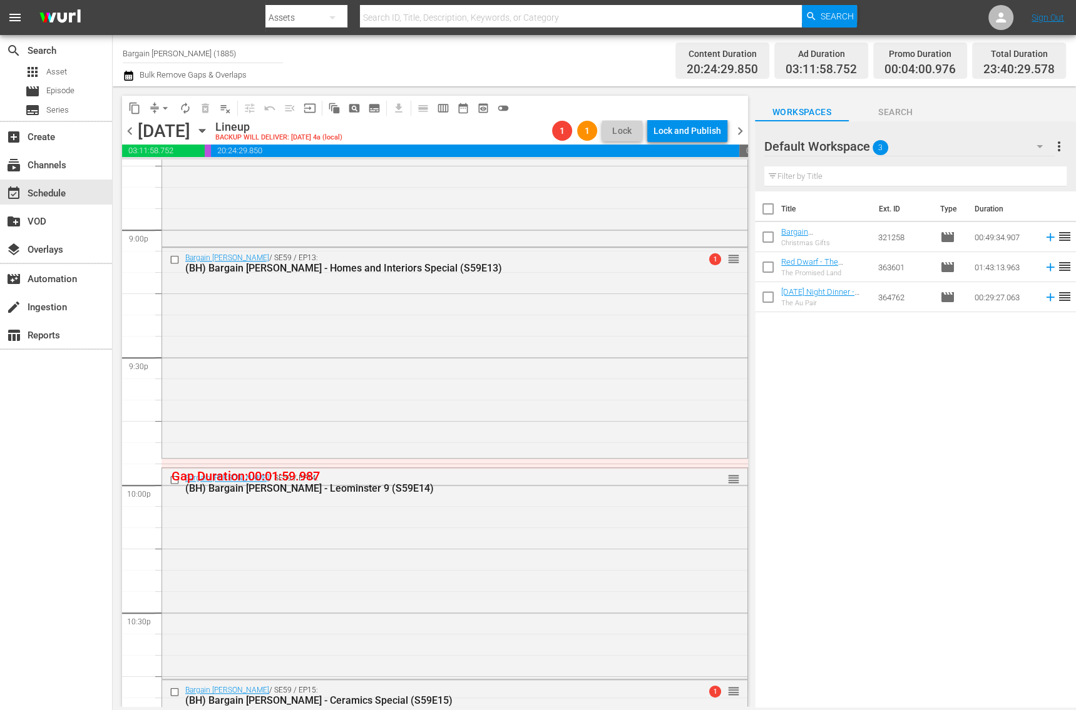
scroll to position [5696, 0]
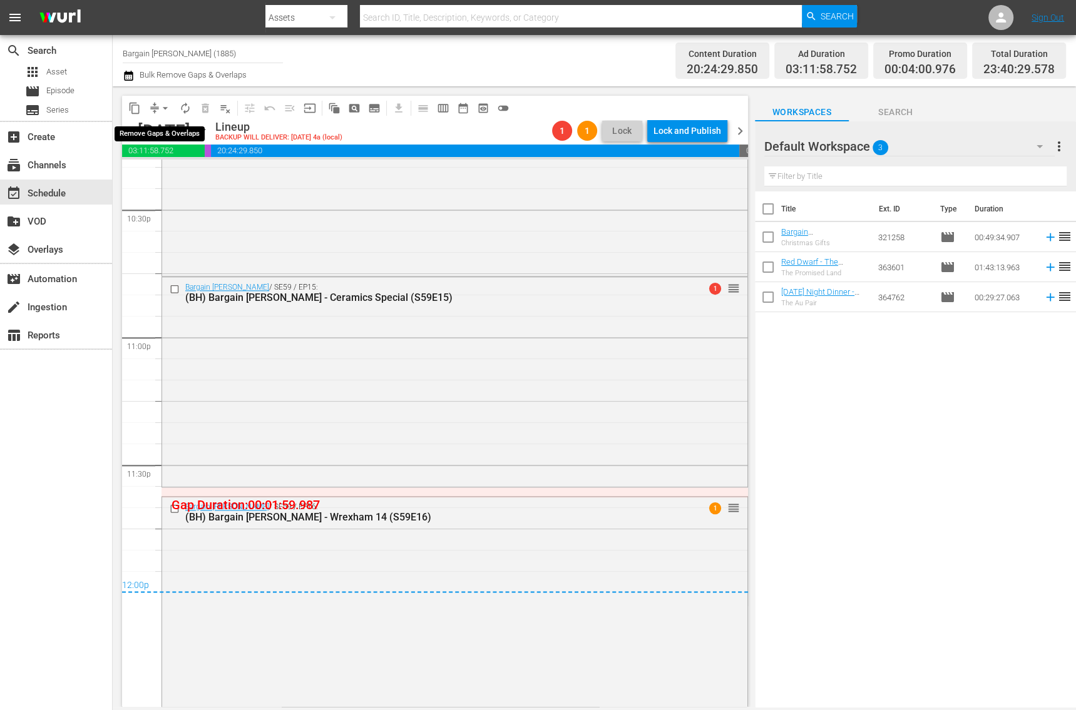
click at [155, 110] on button "arrow_drop_down" at bounding box center [165, 108] width 20 height 20
click at [172, 171] on li "Align to End of Previous Day" at bounding box center [165, 174] width 131 height 21
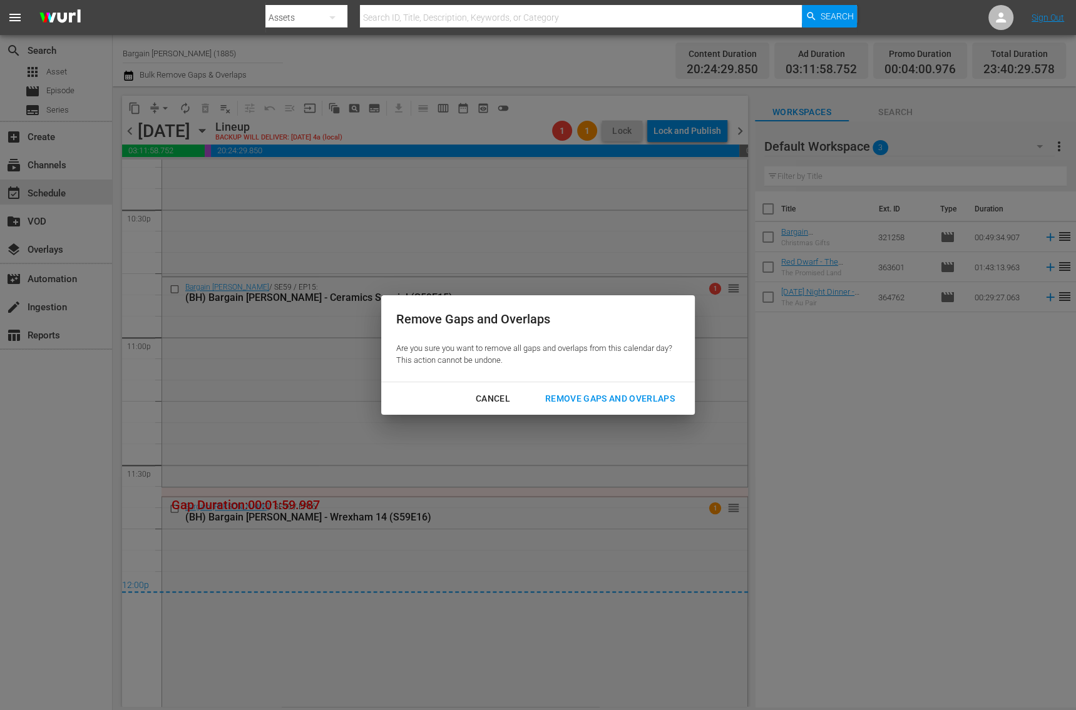
click at [578, 386] on div "Cancel Remove Gaps and Overlaps" at bounding box center [538, 398] width 314 height 33
click at [586, 399] on div "Remove Gaps and Overlaps" at bounding box center [610, 399] width 150 height 16
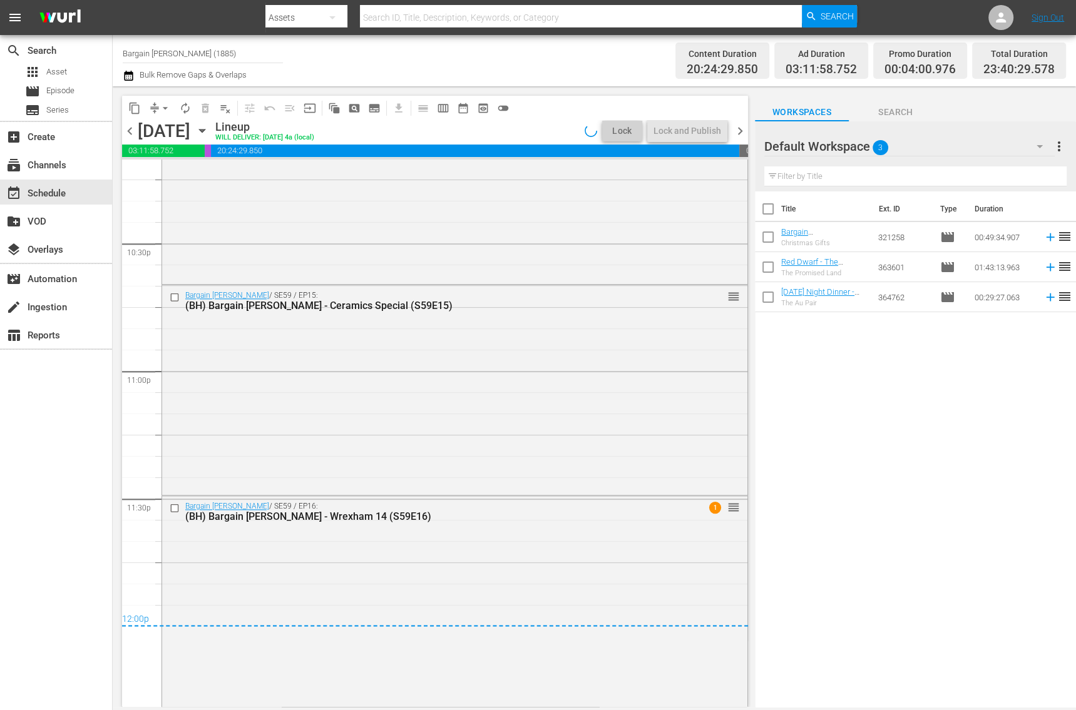
scroll to position [5663, 0]
click at [673, 134] on div "Lock and Publish" at bounding box center [687, 131] width 68 height 23
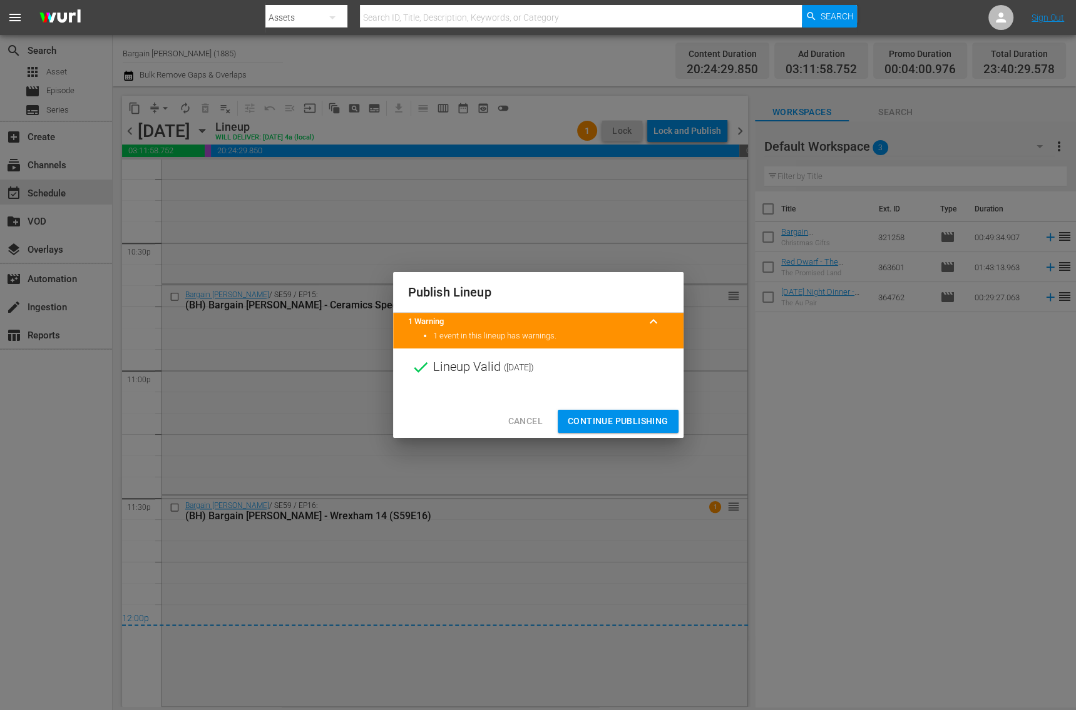
click at [613, 418] on span "Continue Publishing" at bounding box center [618, 422] width 101 height 16
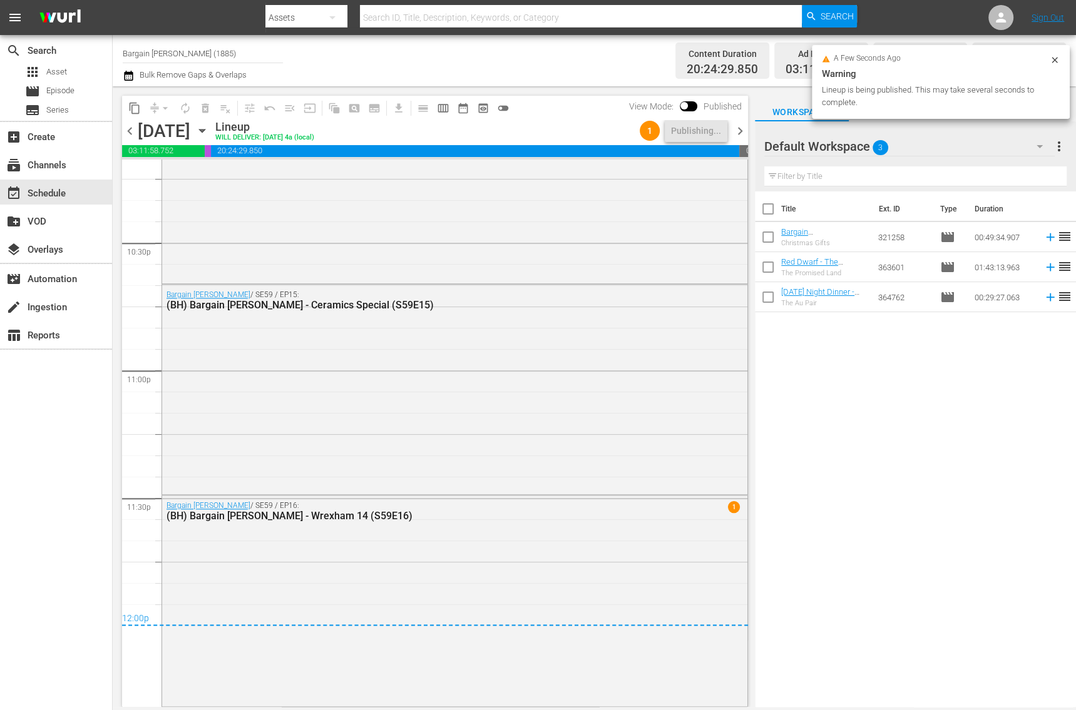
click at [743, 126] on span "chevron_right" at bounding box center [740, 131] width 16 height 16
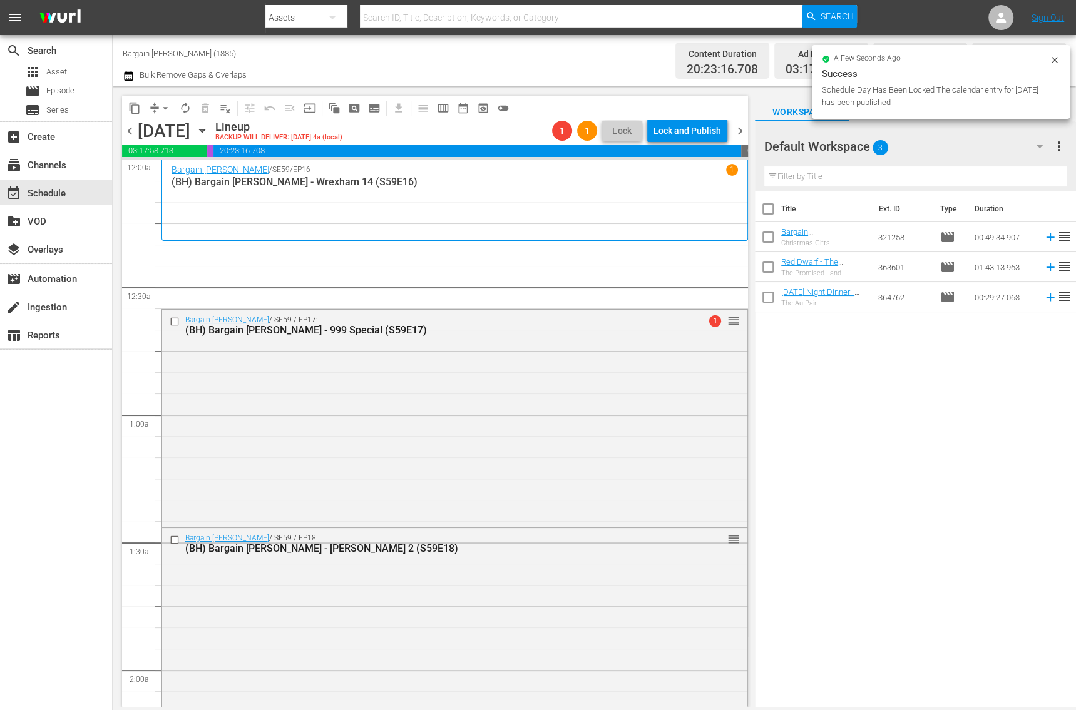
click at [158, 109] on button "arrow_drop_down" at bounding box center [165, 108] width 20 height 20
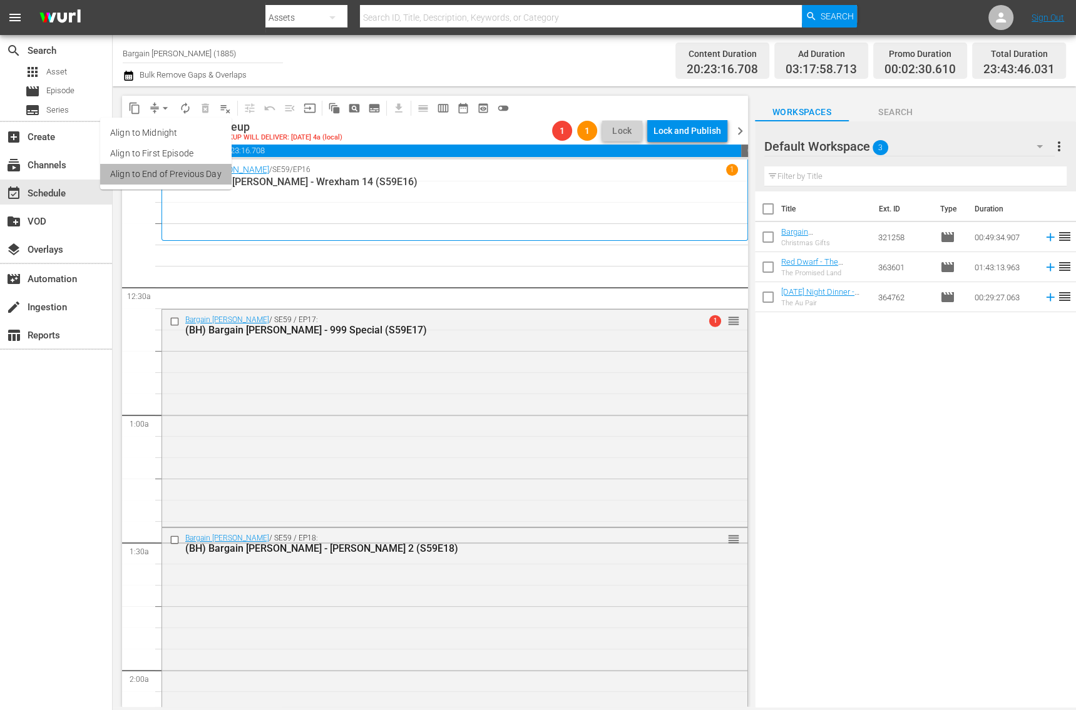
click at [173, 178] on li "Align to End of Previous Day" at bounding box center [165, 174] width 131 height 21
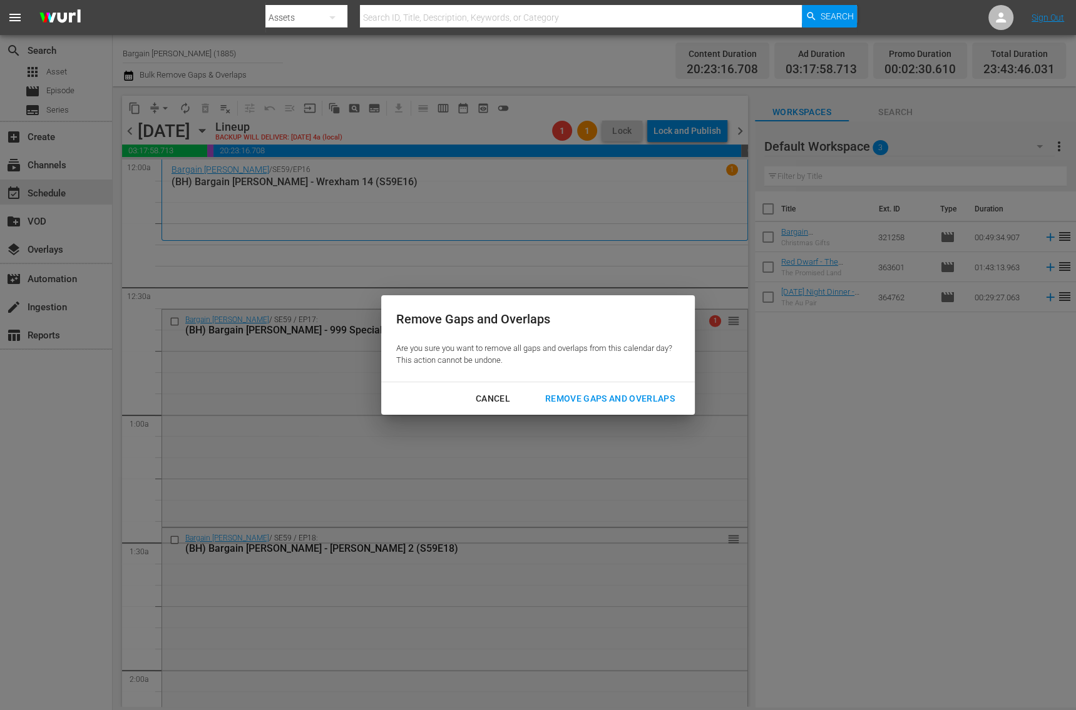
click at [612, 401] on div "Remove Gaps and Overlaps" at bounding box center [610, 399] width 150 height 16
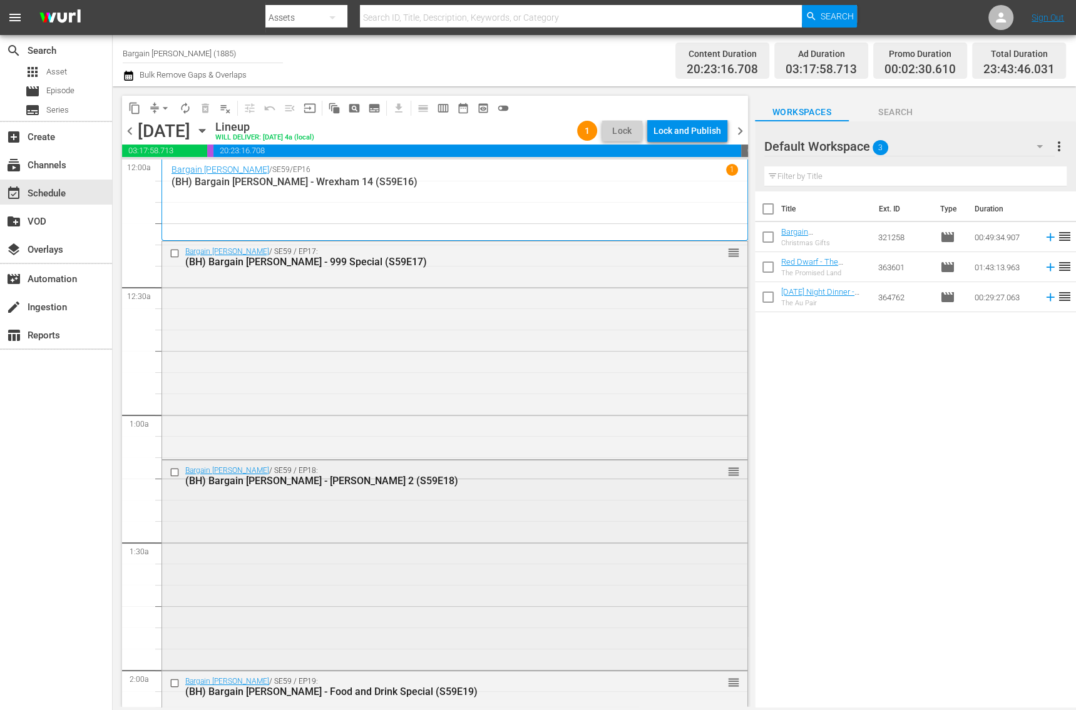
click at [458, 555] on div "Bargain Hunt / SE59 / EP18: (BH) Bargain Hunt - King's Lynn 2 (S59E18) reorder" at bounding box center [454, 565] width 585 height 208
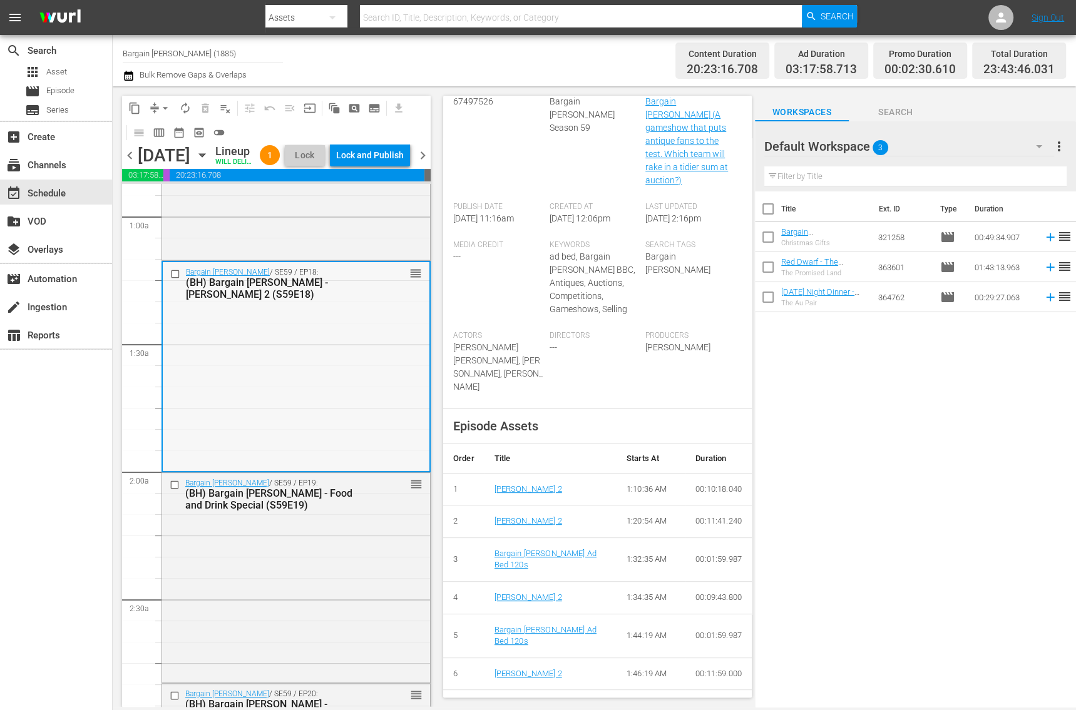
scroll to position [389, 0]
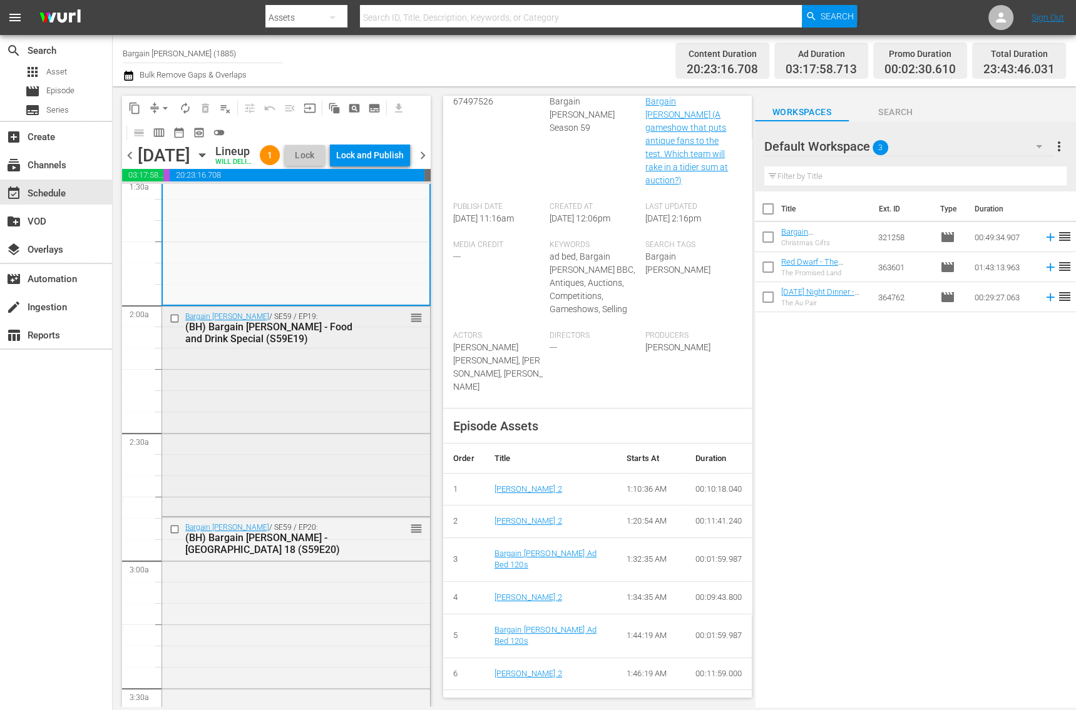
click at [292, 461] on div "Bargain Hunt / SE59 / EP19: (BH) Bargain Hunt - Food and Drink Special (S59E19)…" at bounding box center [296, 410] width 268 height 207
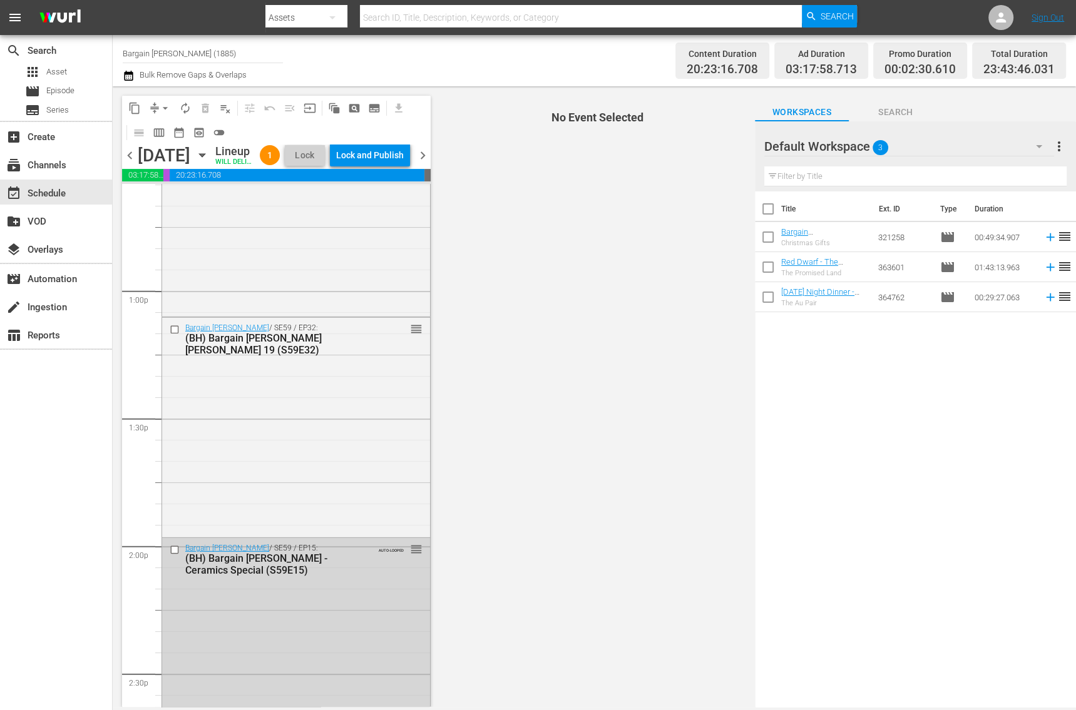
scroll to position [3816, 0]
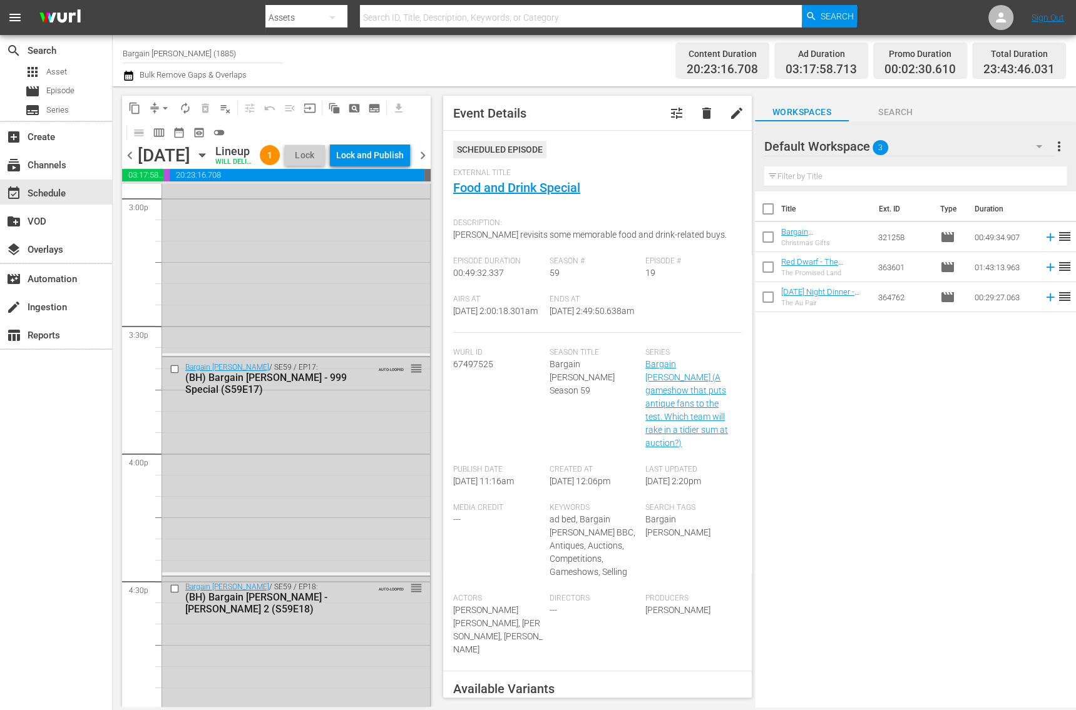
click at [347, 460] on div "Bargain Hunt / SE59 / EP17: (BH) Bargain Hunt - 999 Special (S59E17) AUTO-LOOPE…" at bounding box center [296, 464] width 268 height 215
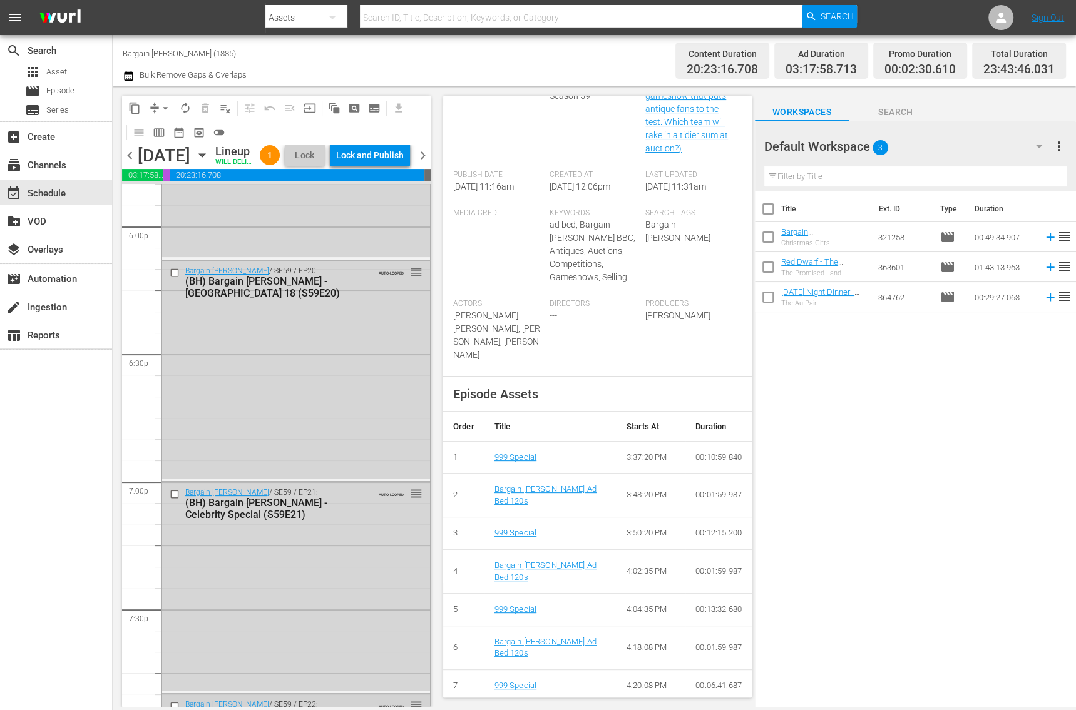
scroll to position [4385, 0]
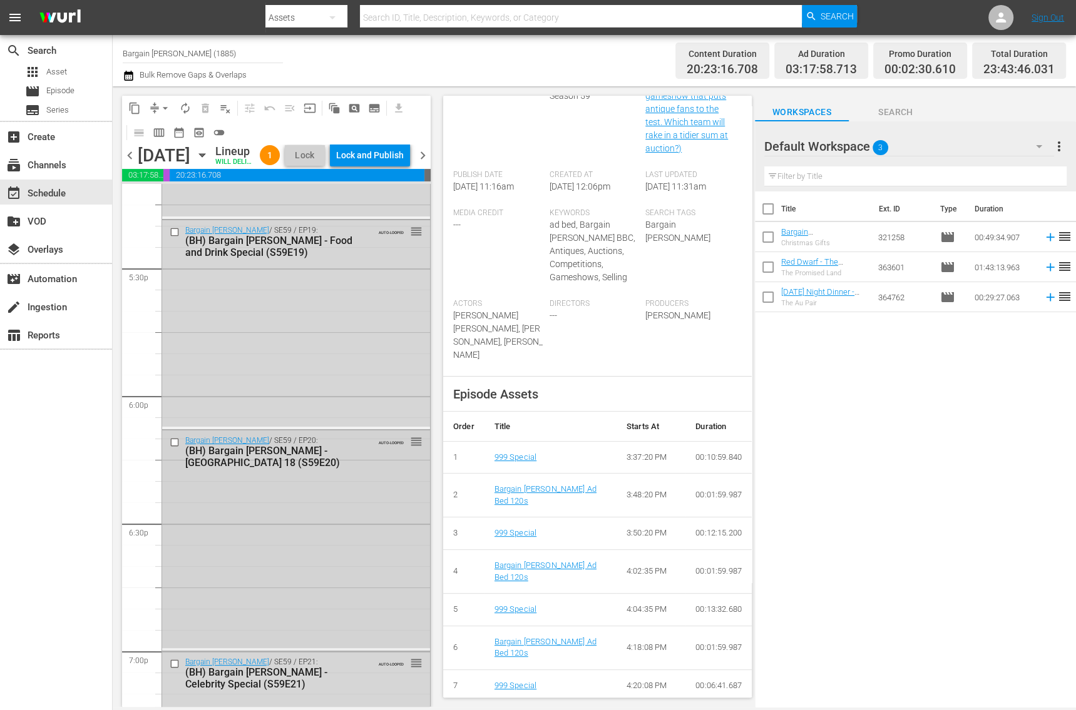
click at [255, 544] on div "Bargain Hunt / SE59 / EP20: (BH) Bargain Hunt - Gloucester 18 (S59E20) AUTO-LOO…" at bounding box center [296, 539] width 268 height 217
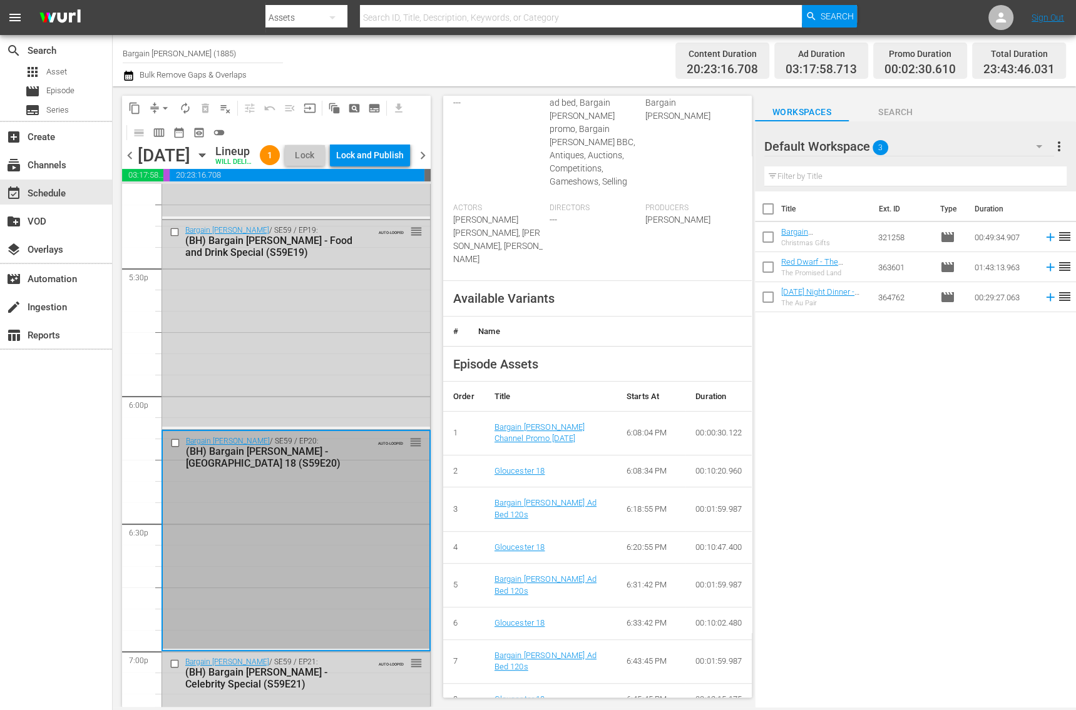
scroll to position [0, 0]
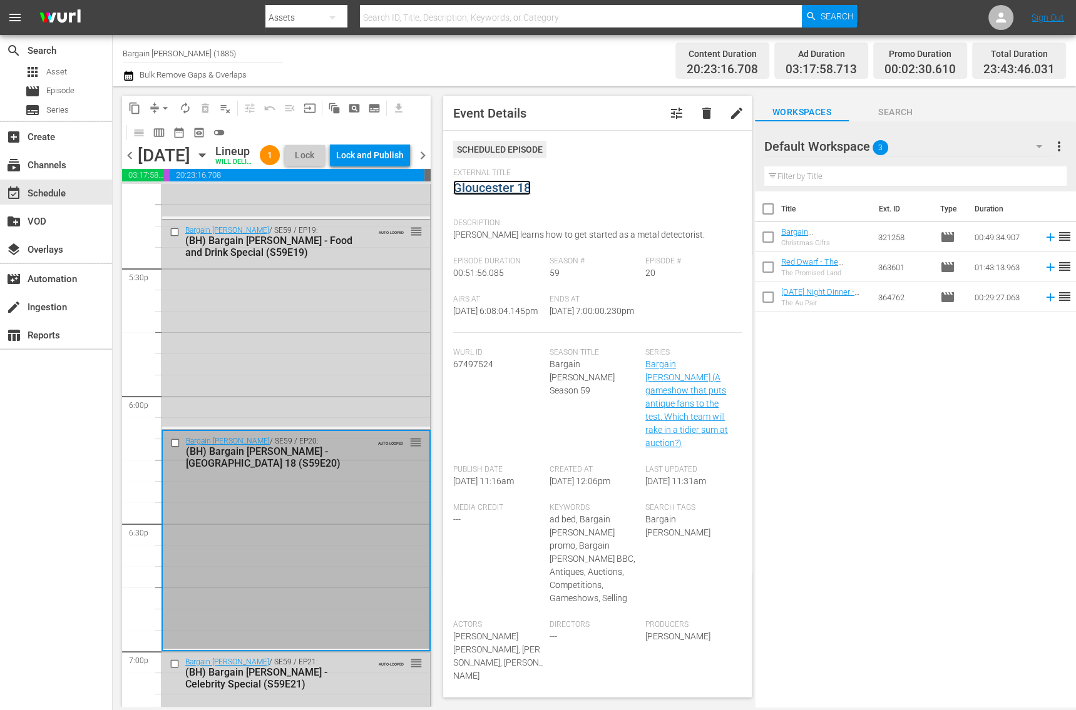
click at [506, 185] on link "Gloucester 18" at bounding box center [492, 187] width 78 height 15
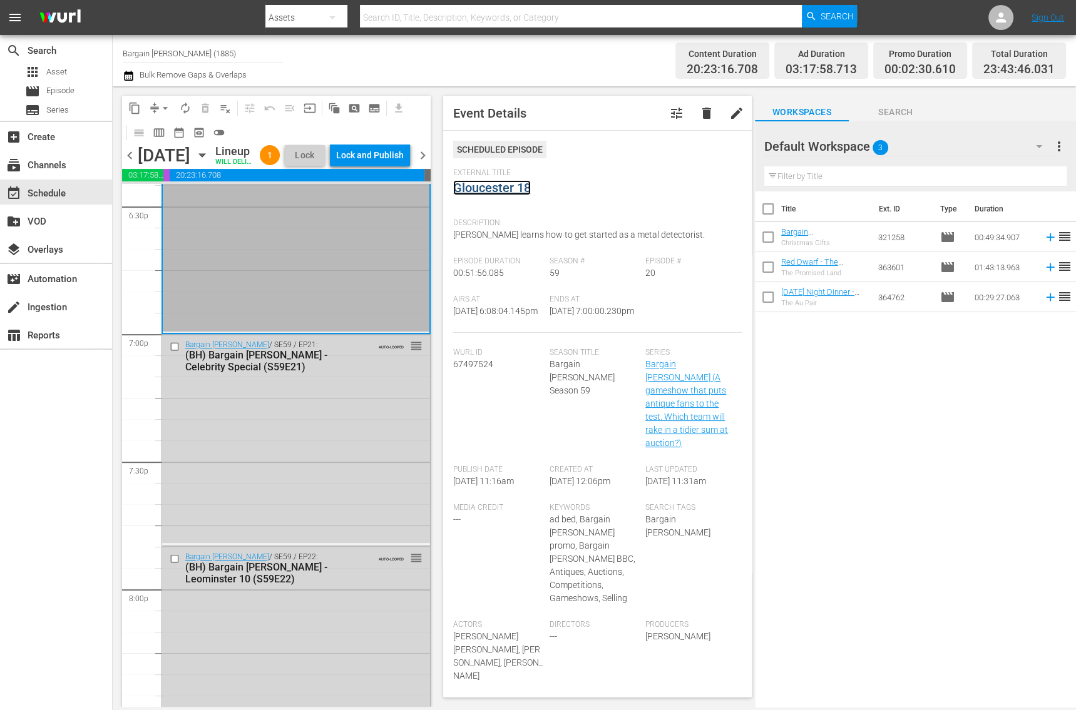
scroll to position [4843, 0]
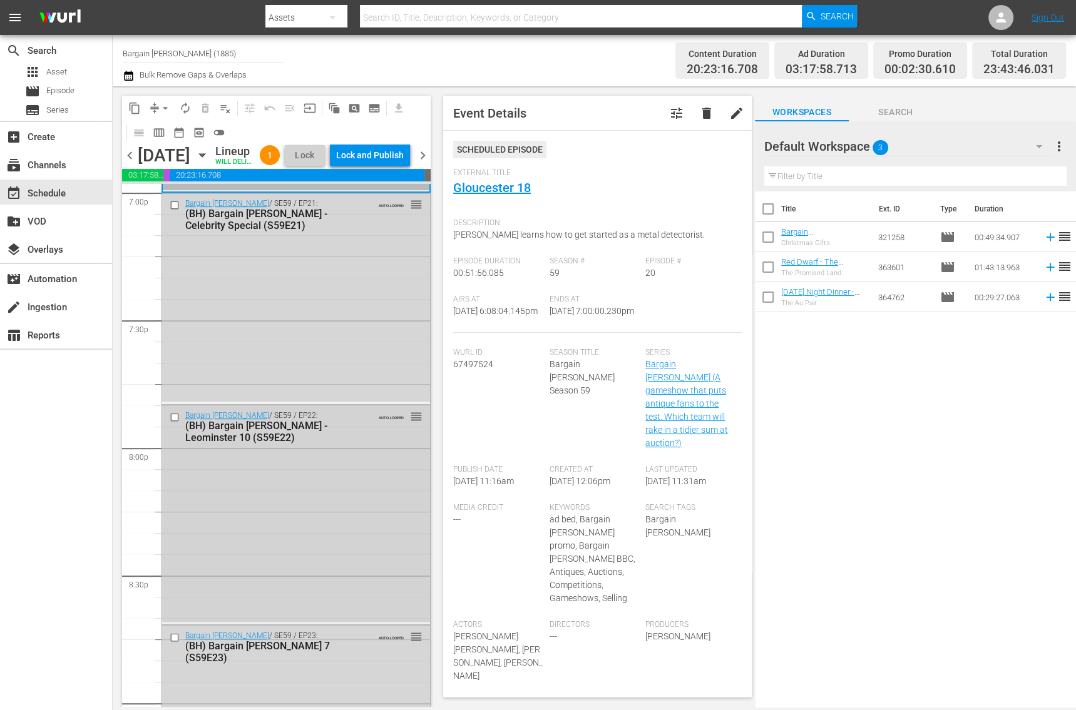
click at [279, 543] on div "Bargain Hunt / SE59 / EP22: (BH) Bargain Hunt - Leominster 10 (S59E22) AUTO-LOO…" at bounding box center [296, 514] width 268 height 217
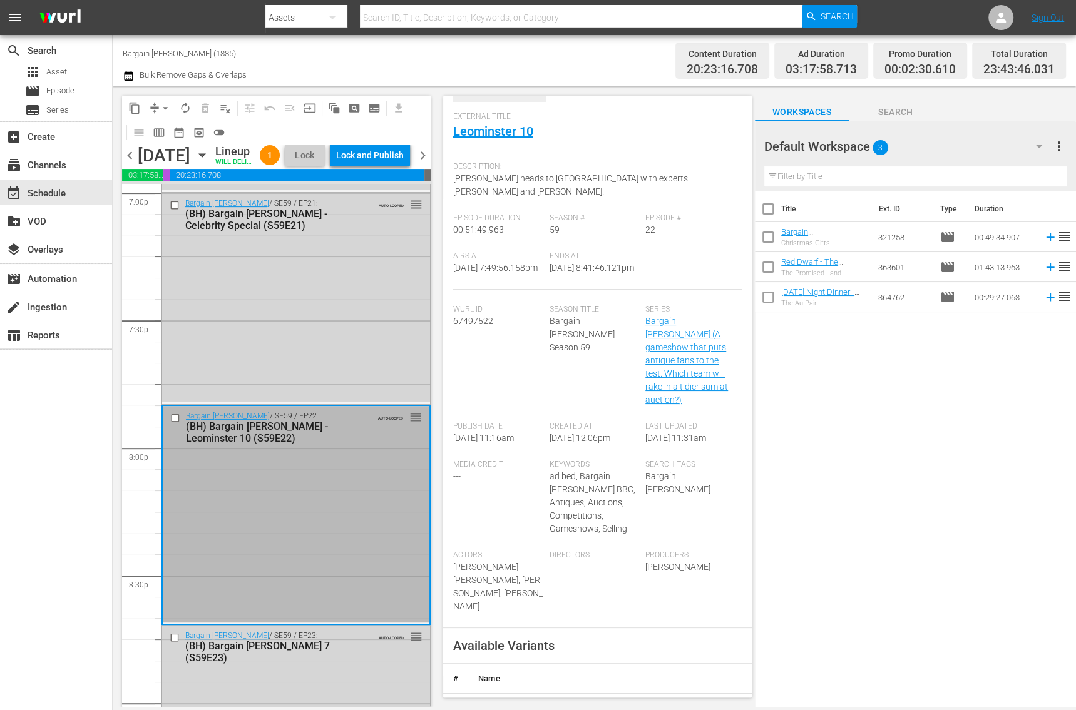
scroll to position [0, 0]
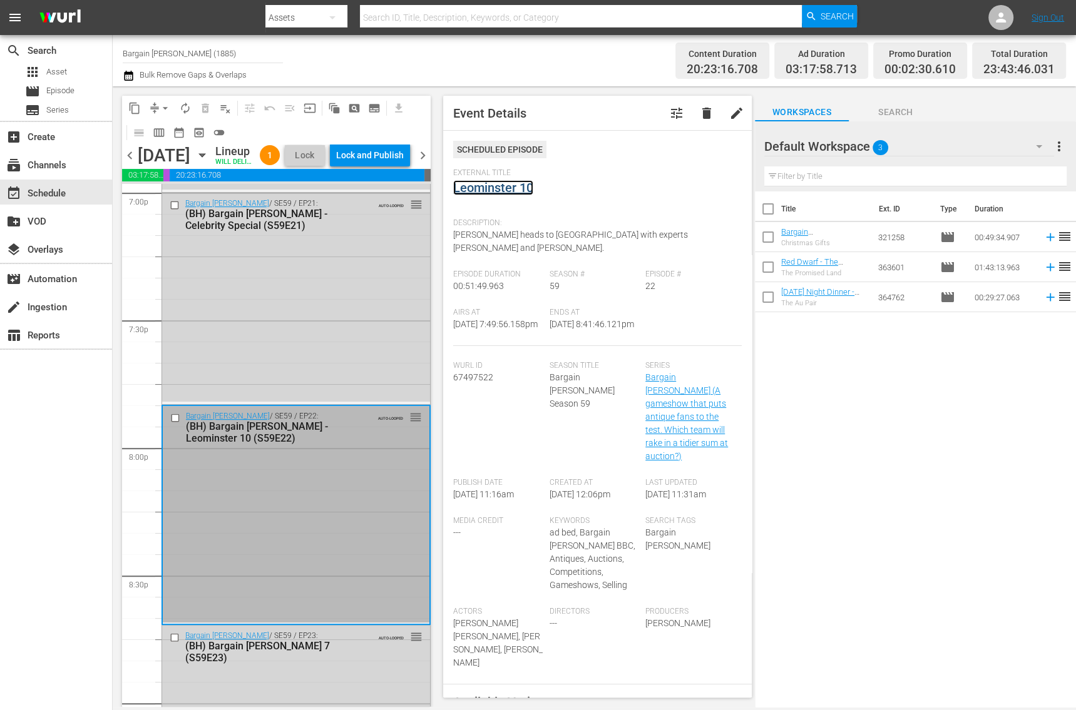
click at [492, 186] on link "Leominster 10" at bounding box center [493, 187] width 80 height 15
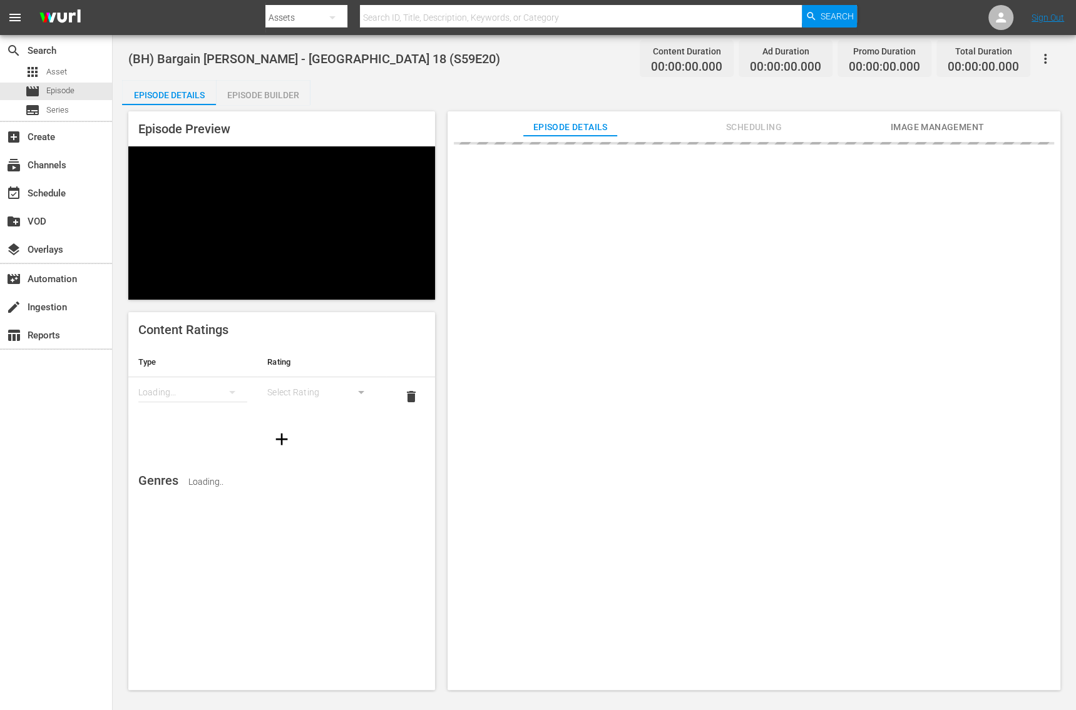
click at [254, 104] on div "Episode Builder" at bounding box center [263, 95] width 94 height 30
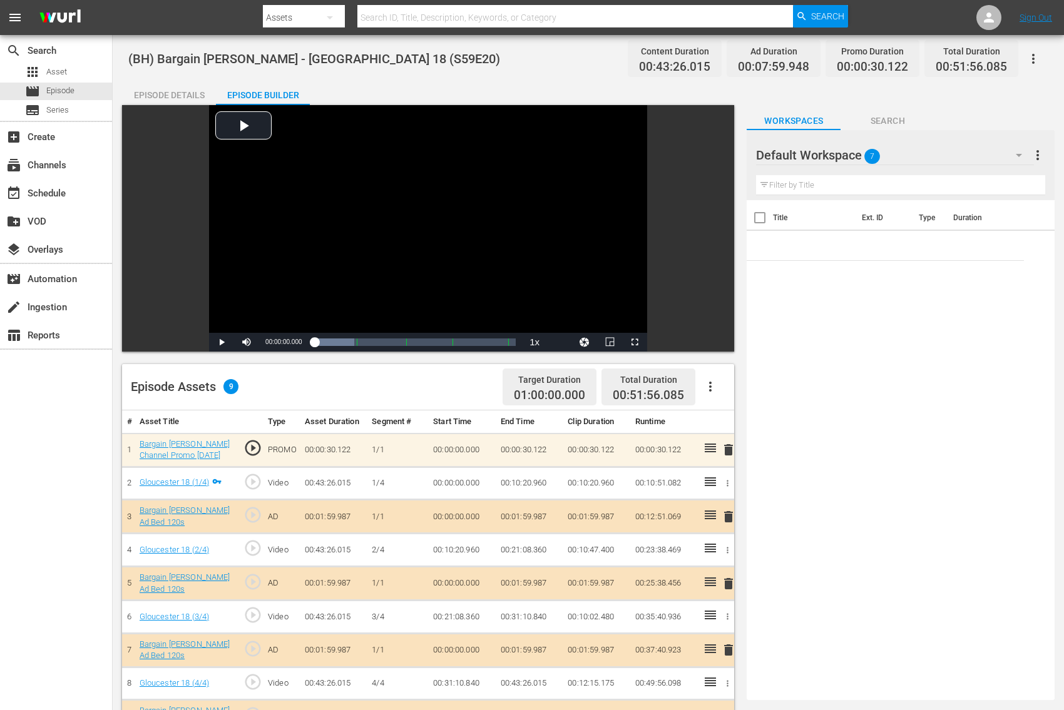
click at [722, 515] on span "delete" at bounding box center [728, 517] width 15 height 15
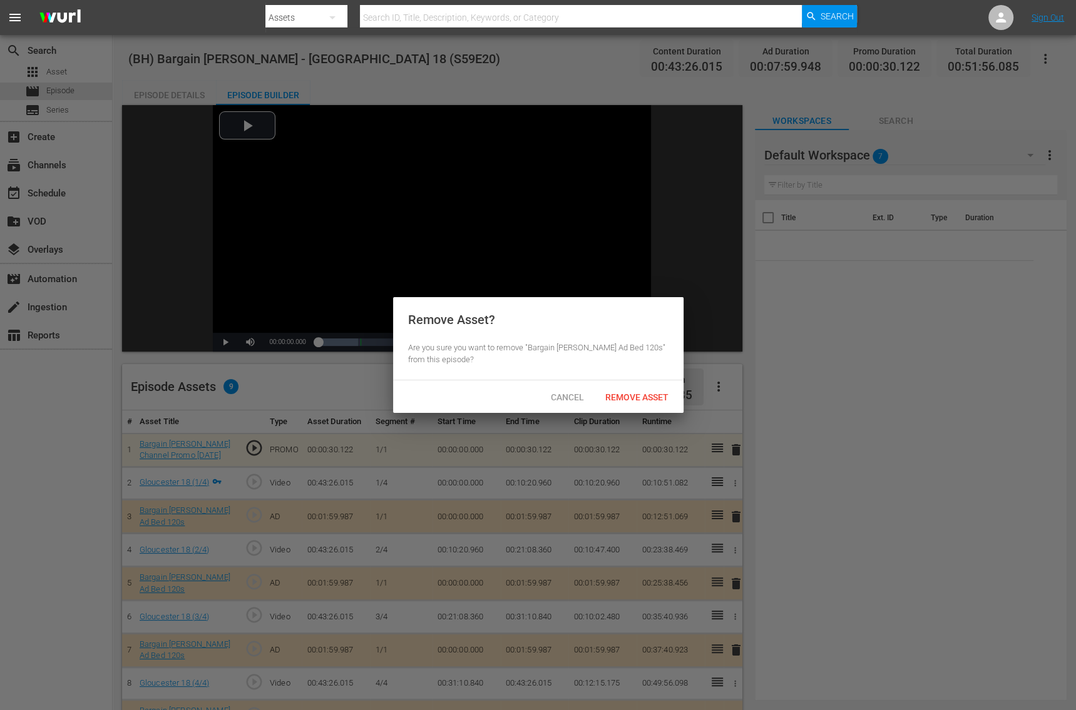
click at [630, 402] on div "Remove Asset" at bounding box center [636, 397] width 83 height 23
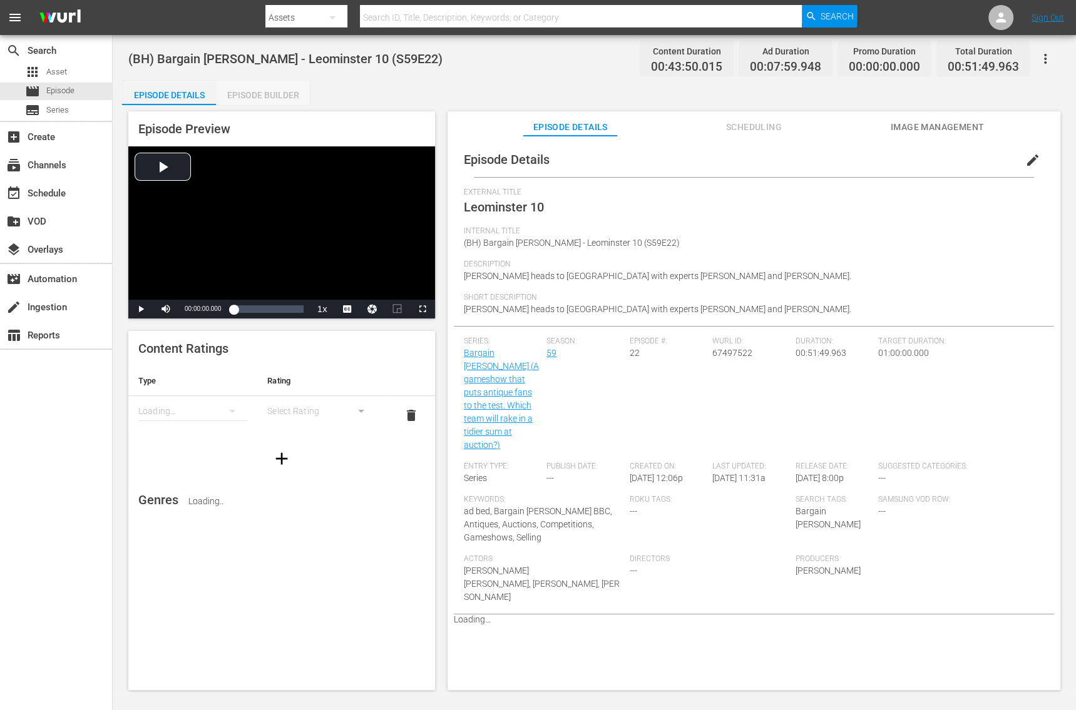
click at [256, 100] on div "Episode Builder" at bounding box center [263, 95] width 94 height 30
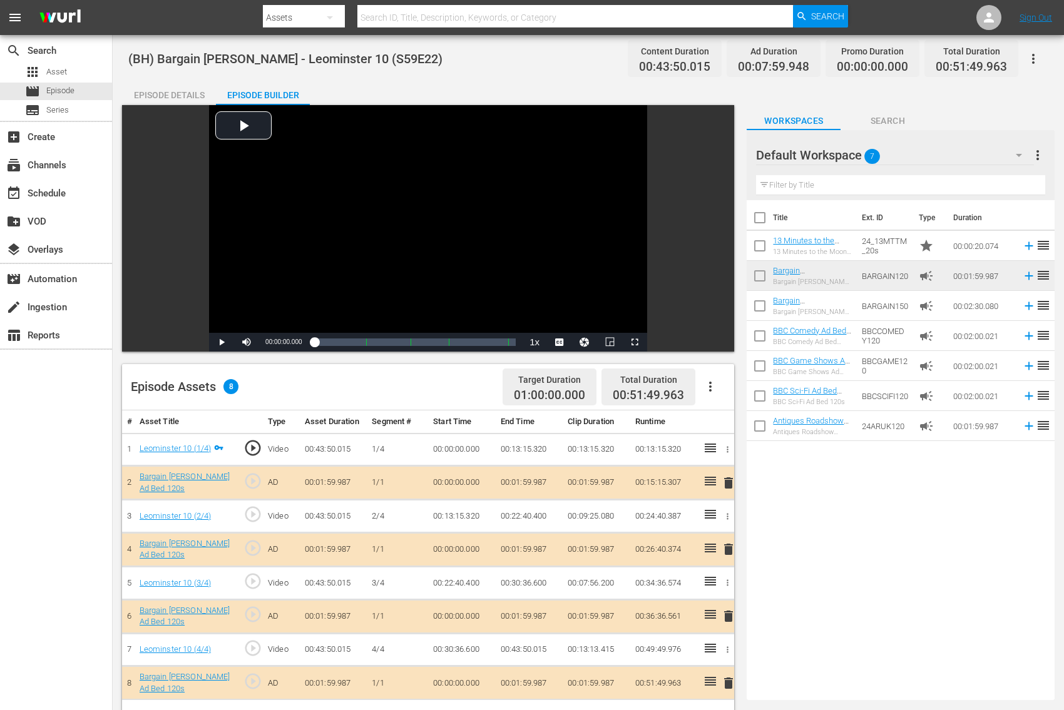
scroll to position [18, 0]
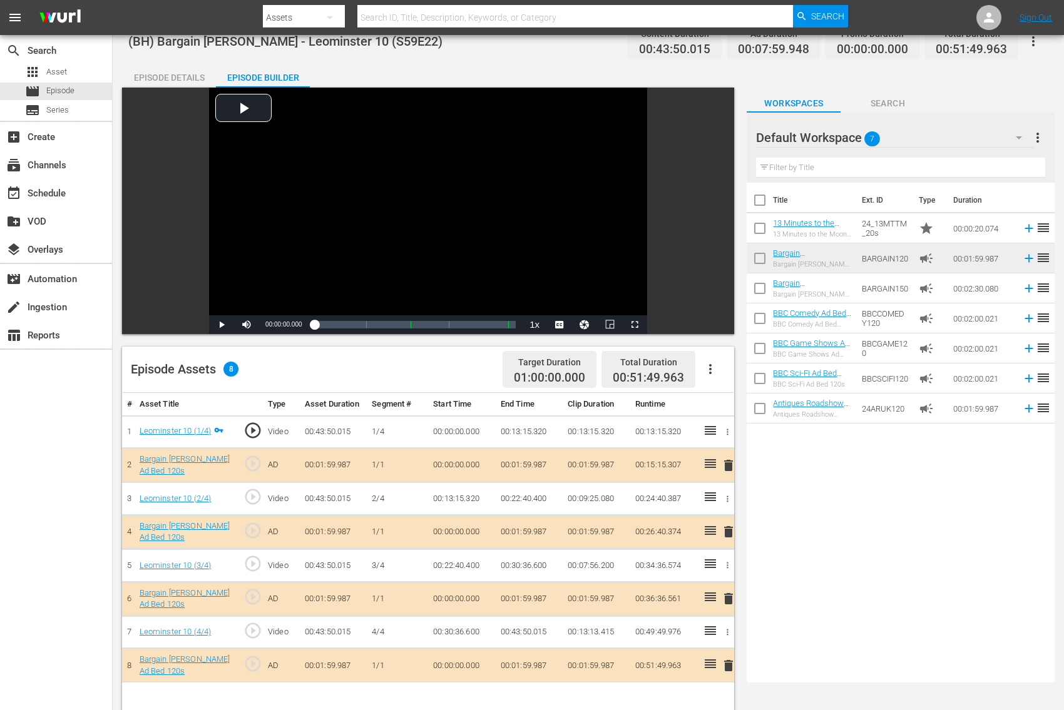
click at [727, 465] on span "delete" at bounding box center [728, 465] width 15 height 15
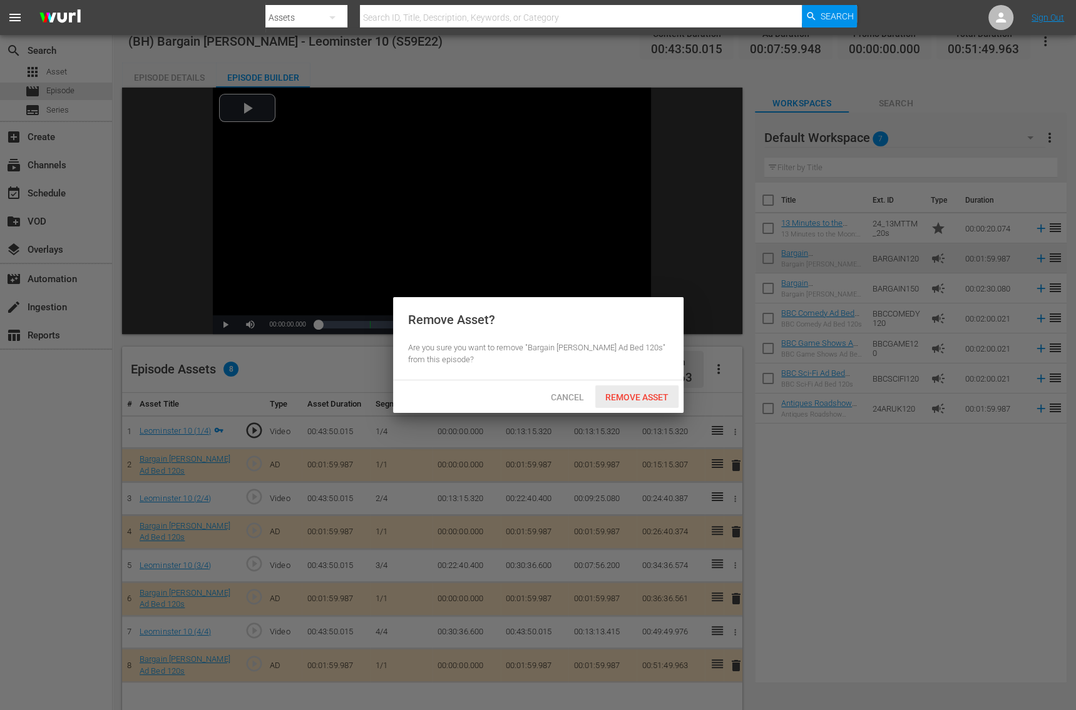
click at [657, 396] on span "Remove Asset" at bounding box center [636, 397] width 83 height 10
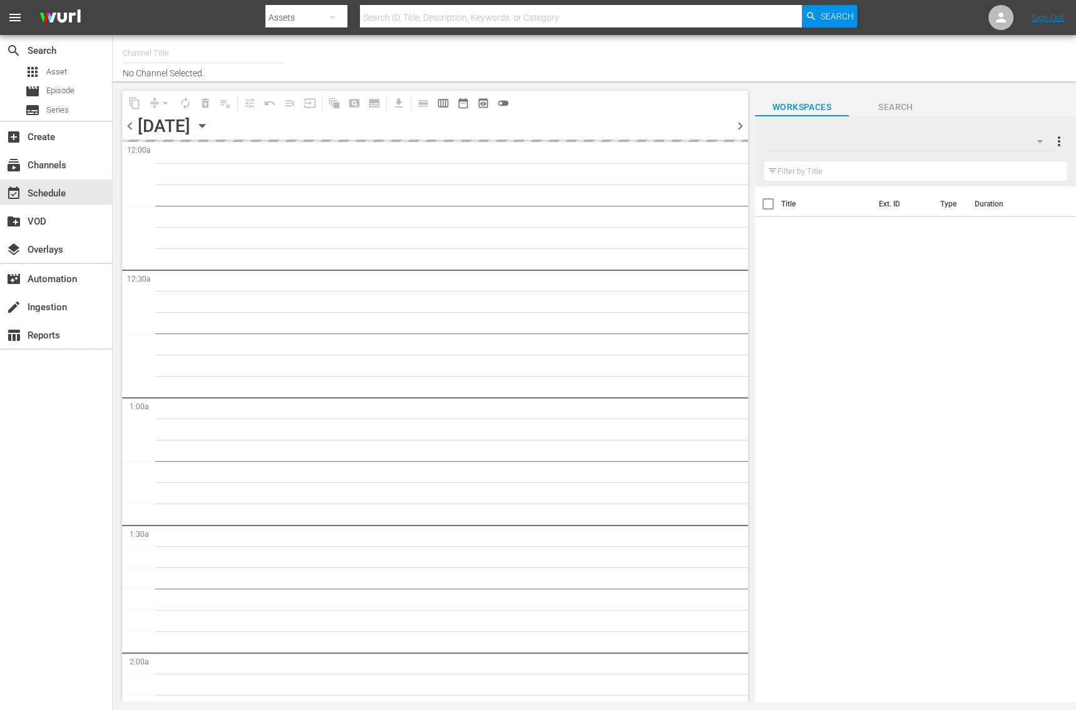
type input "Bargain [PERSON_NAME] (1885)"
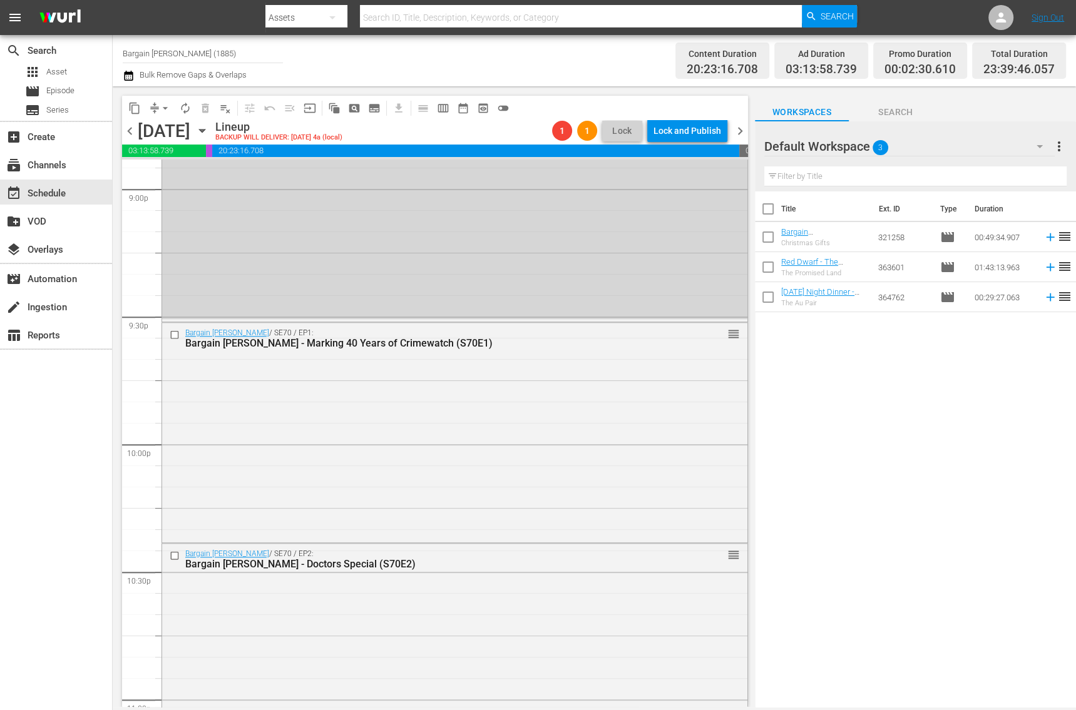
scroll to position [5166, 0]
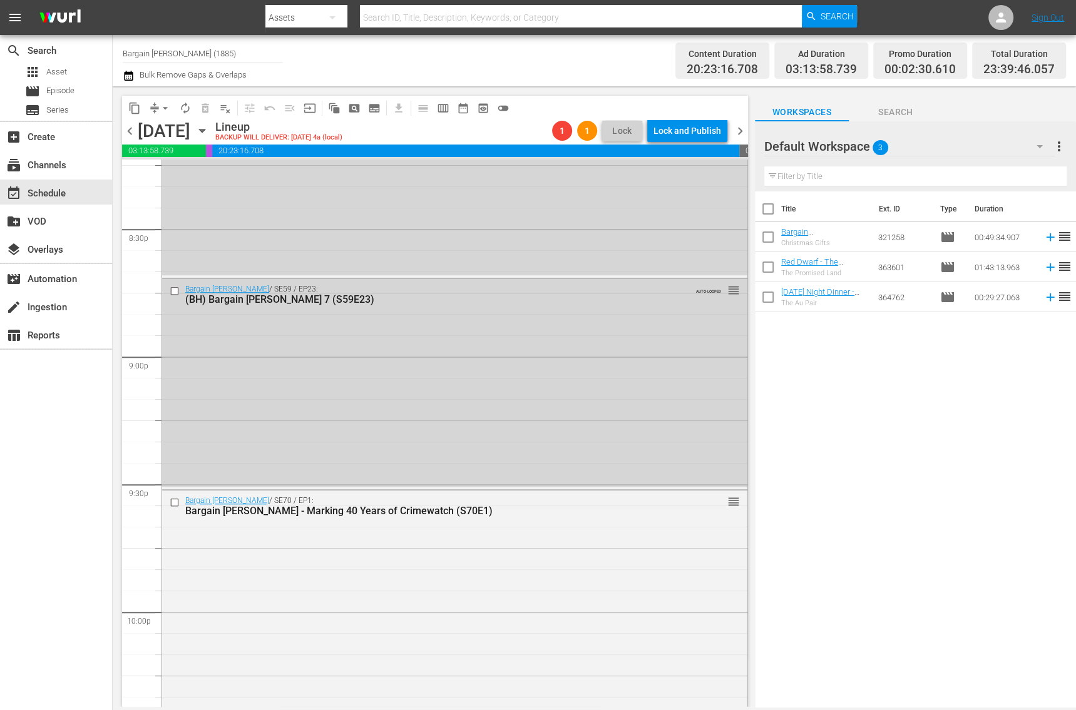
click at [157, 107] on button "arrow_drop_down" at bounding box center [165, 108] width 20 height 20
click at [177, 180] on li "Align to End of Previous Day" at bounding box center [165, 174] width 131 height 21
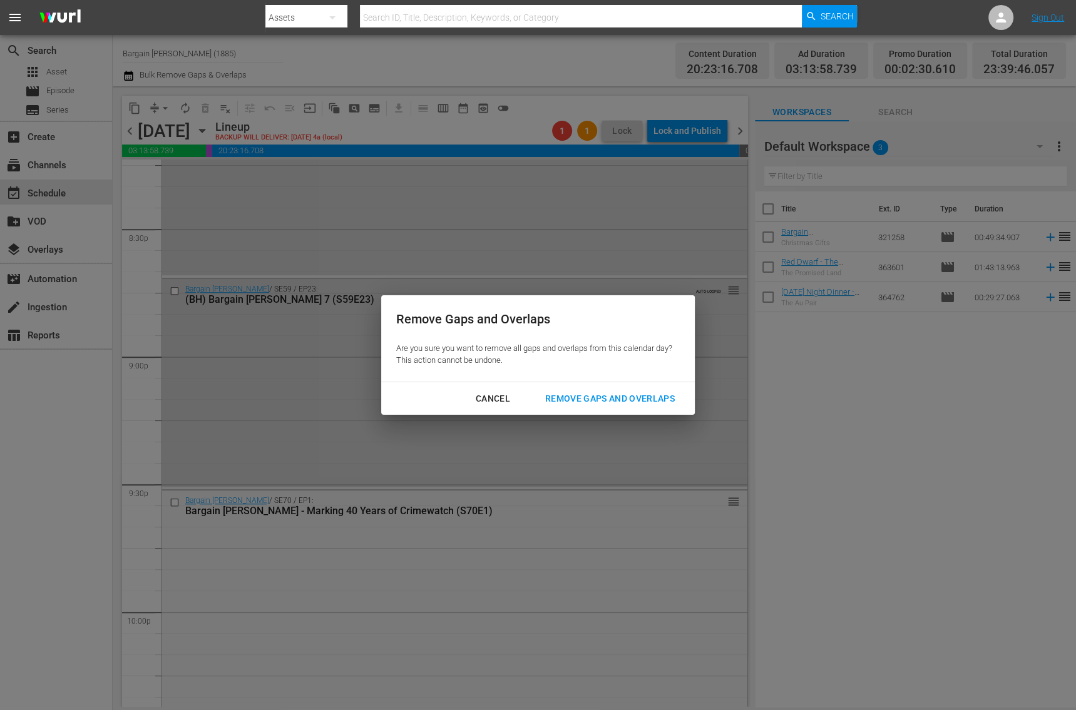
click at [598, 404] on div "Remove Gaps and Overlaps" at bounding box center [610, 399] width 150 height 16
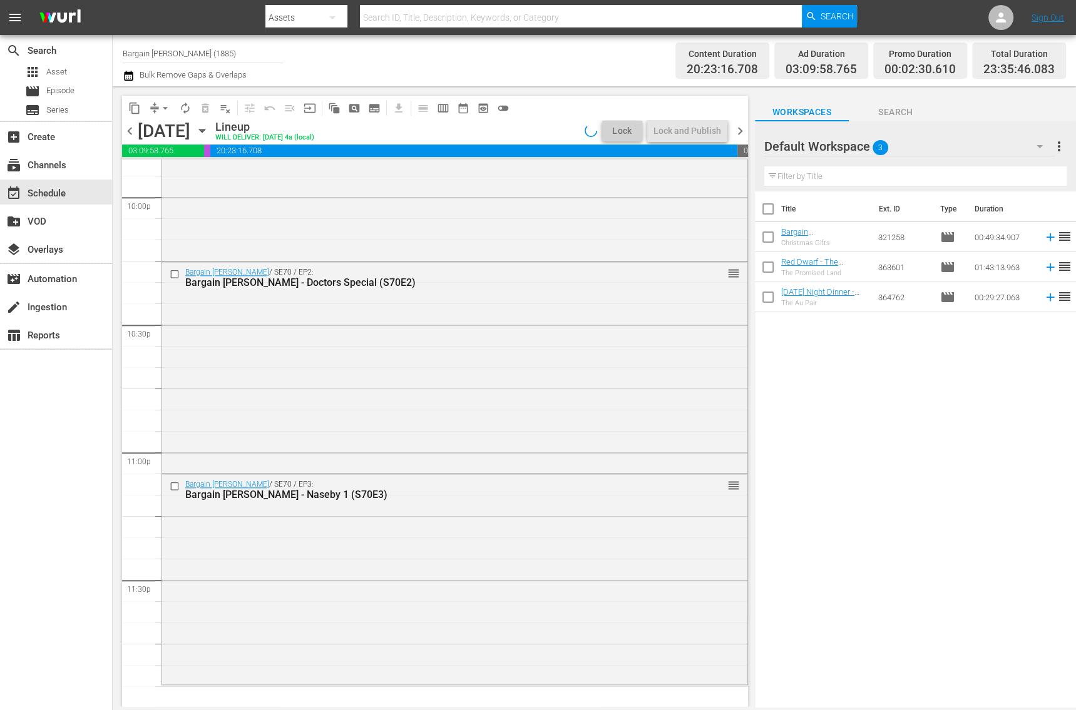
scroll to position [5581, 0]
click at [130, 76] on icon "button" at bounding box center [129, 75] width 12 height 15
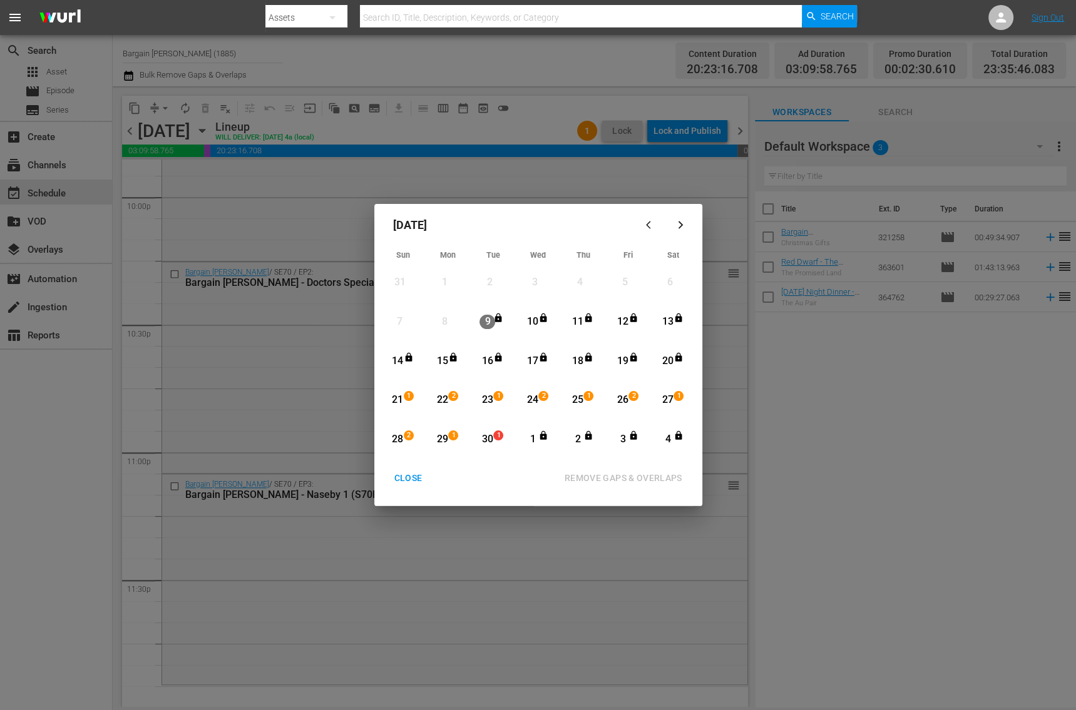
click at [397, 401] on div "21" at bounding box center [398, 400] width 16 height 14
click at [498, 443] on div "1" at bounding box center [500, 440] width 10 height 13
click at [590, 484] on div "REMOVE GAPS & OVERLAPS" at bounding box center [624, 479] width 138 height 16
click at [398, 488] on button "CLOSE" at bounding box center [408, 478] width 58 height 23
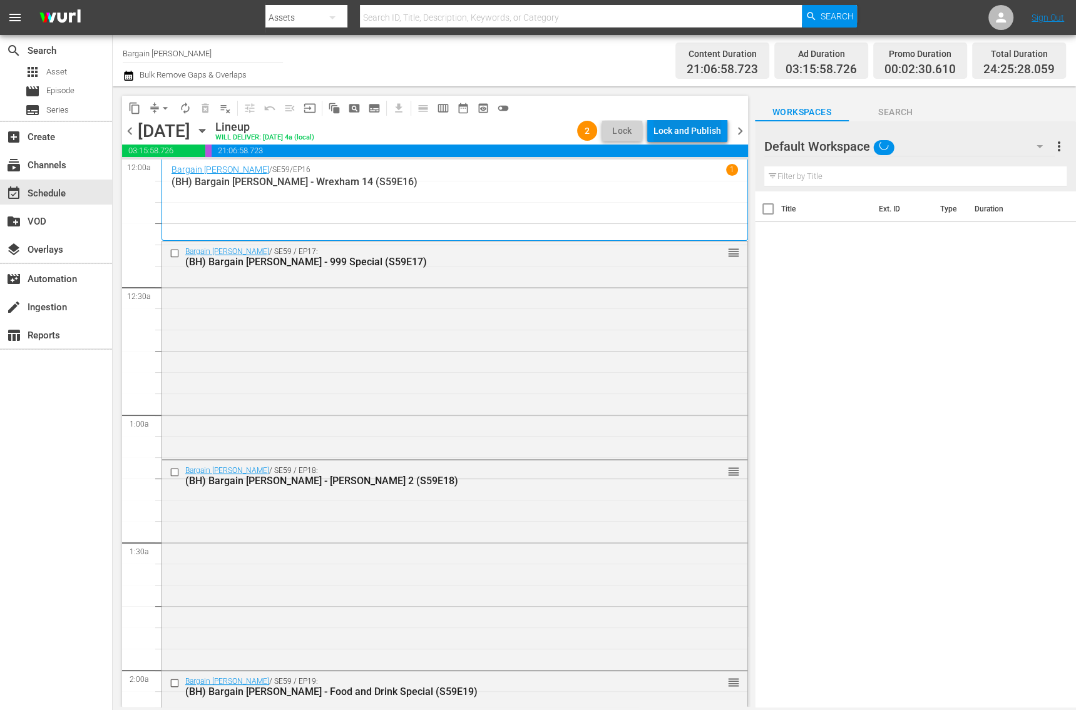
click at [704, 125] on div "Lock and Publish" at bounding box center [687, 131] width 68 height 23
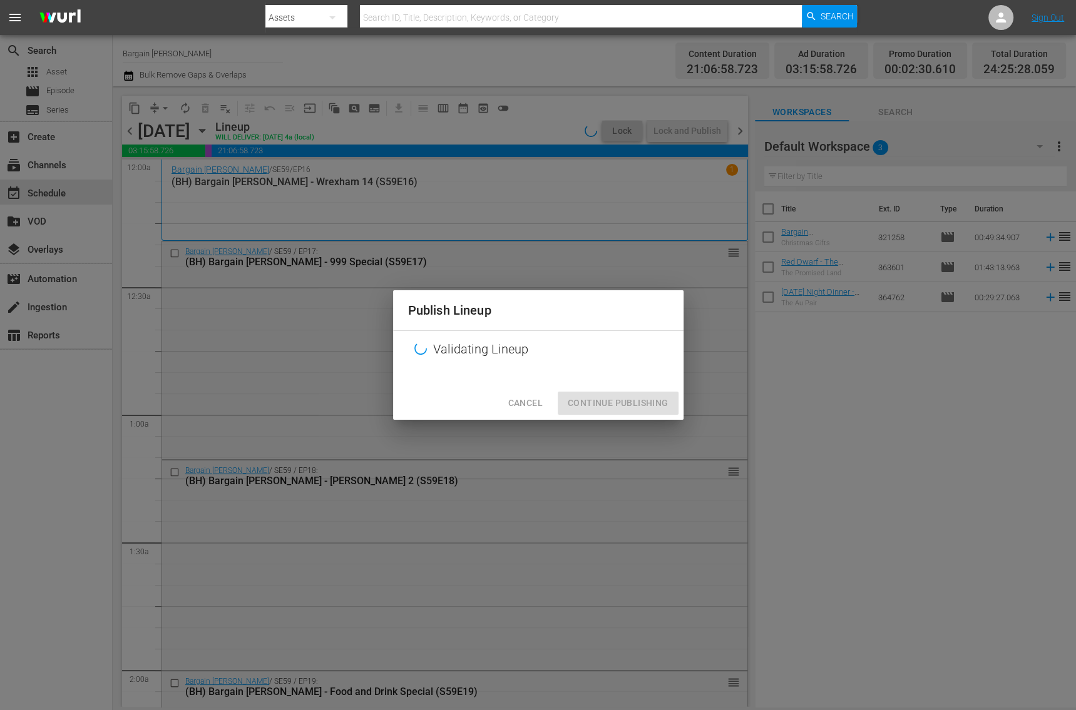
click at [521, 404] on span "Cancel" at bounding box center [525, 404] width 34 height 16
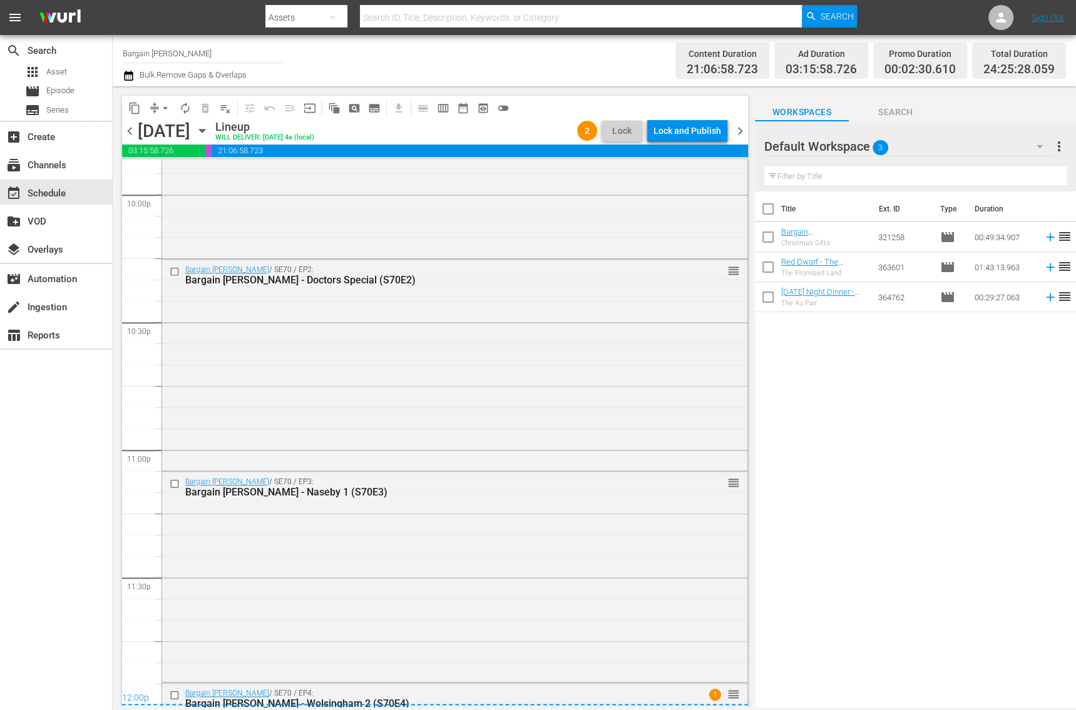
scroll to position [5770, 0]
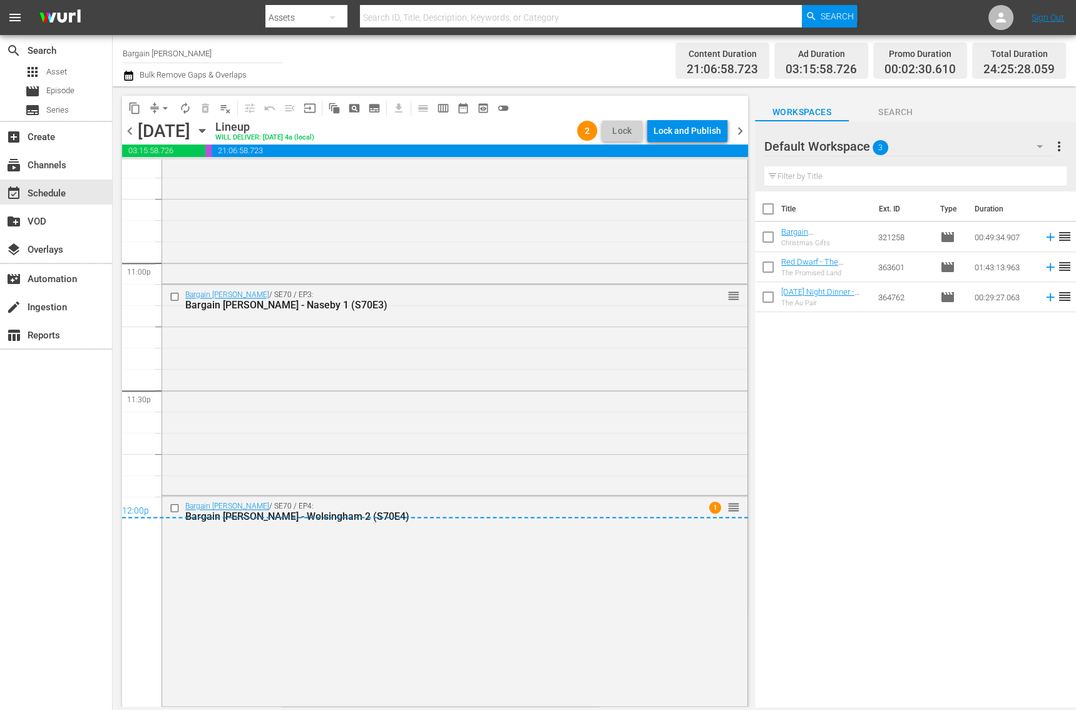
click at [497, 513] on div "12:00p" at bounding box center [435, 512] width 626 height 13
click at [358, 503] on div "Bargain Hunt / SE70 / EP4: Bargain Hunt - Wolsingham 2 (S70E4)" at bounding box center [431, 512] width 493 height 21
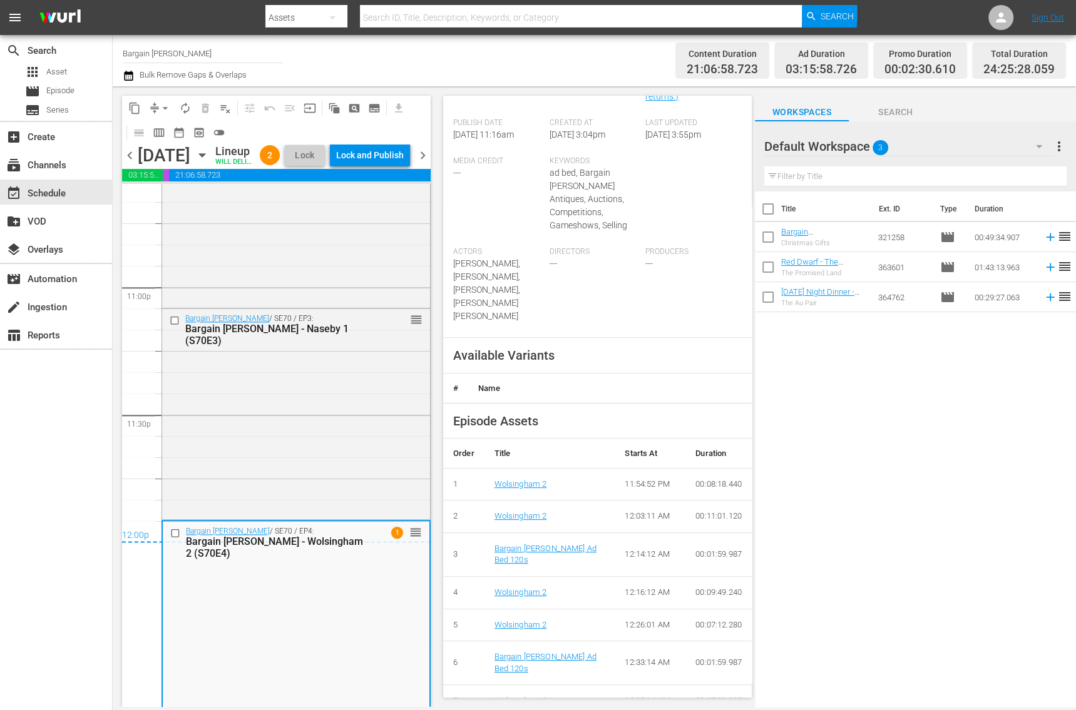
scroll to position [0, 0]
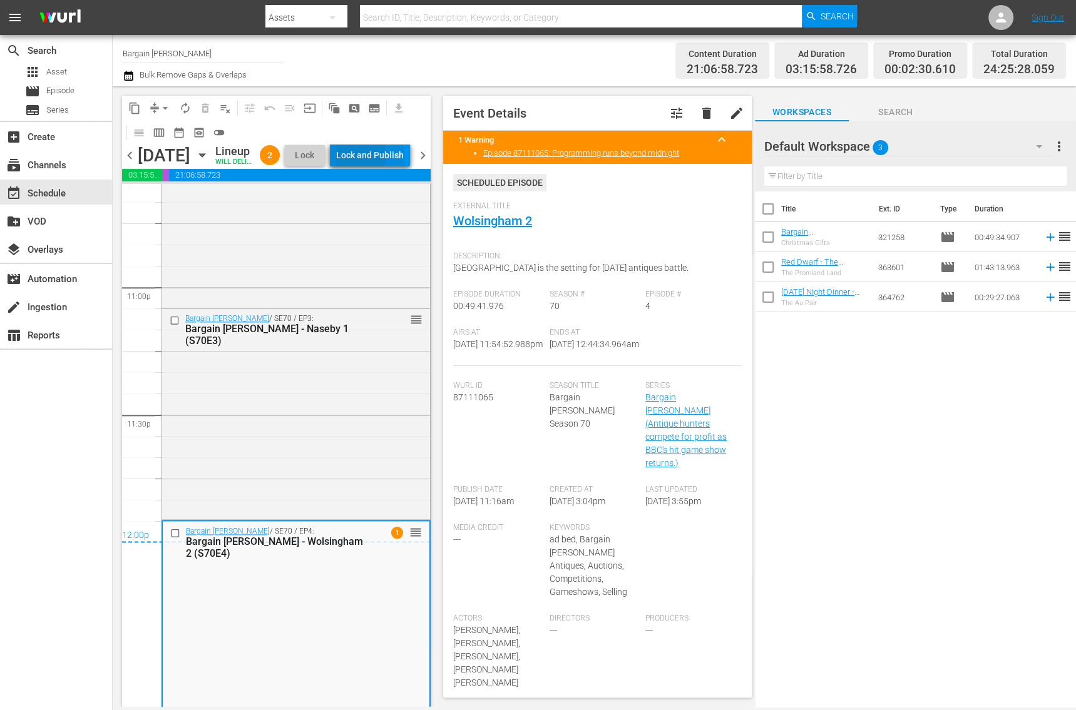
click at [388, 166] on div "Lock and Publish" at bounding box center [370, 155] width 68 height 23
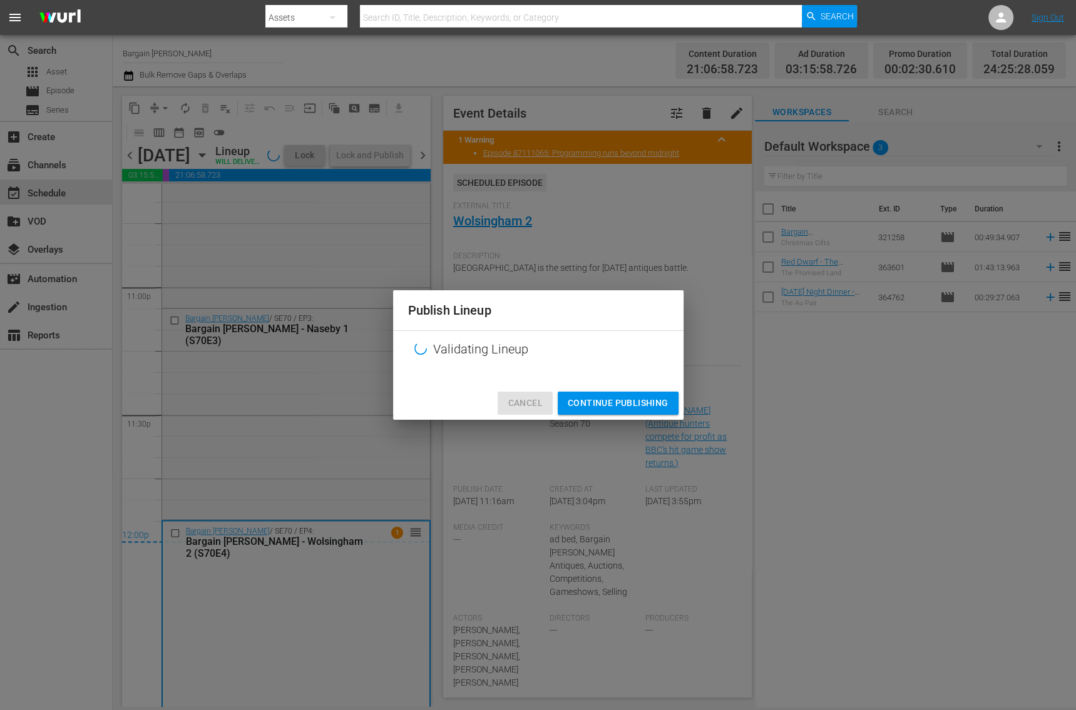
click at [521, 410] on span "Cancel" at bounding box center [525, 404] width 34 height 16
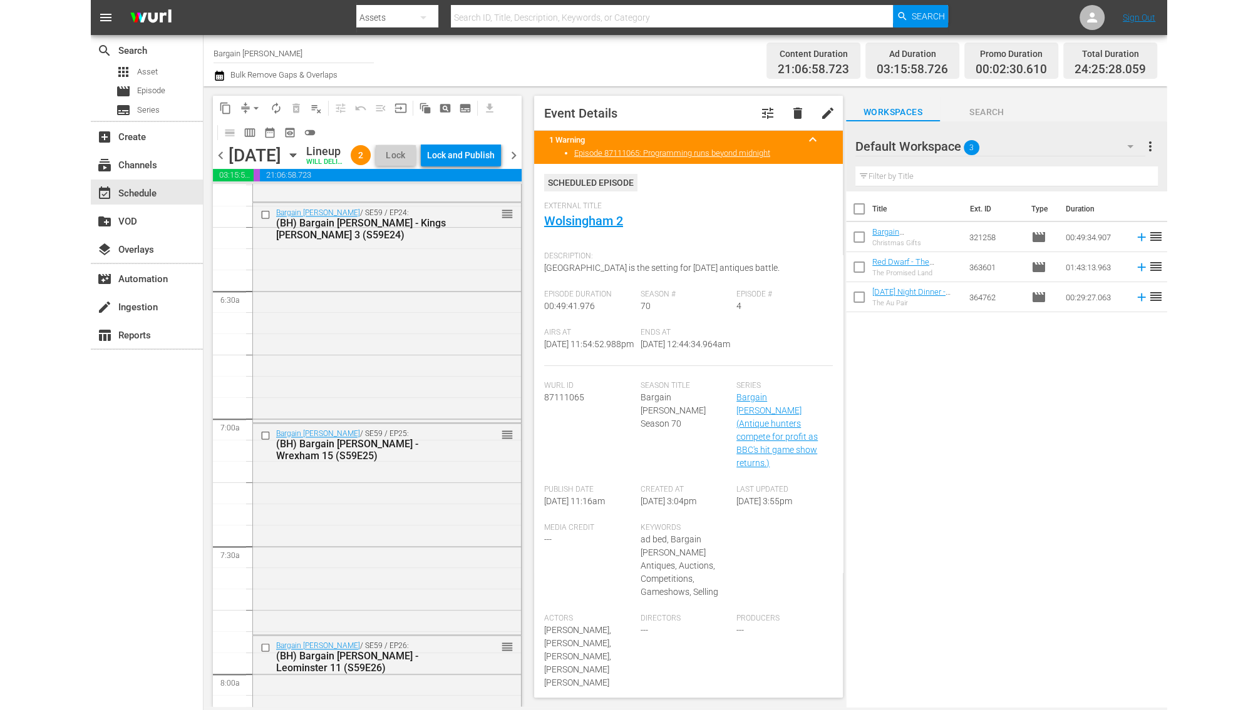
scroll to position [1286, 0]
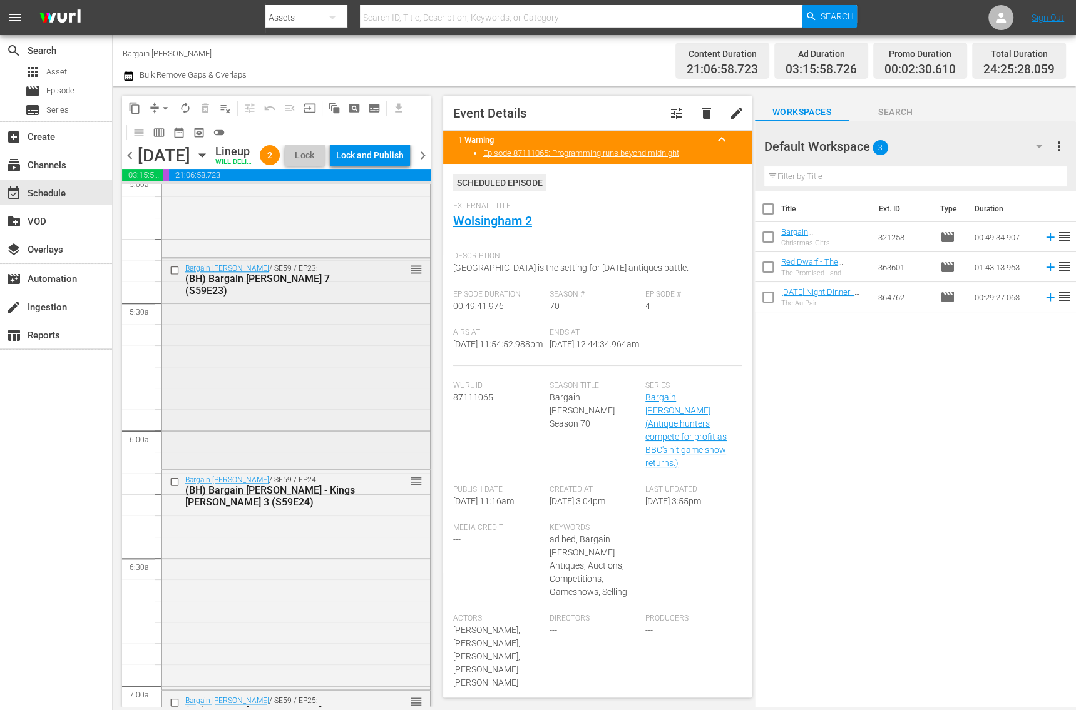
click at [304, 371] on div "Bargain Hunt / SE59 / EP23: (BH) Bargain Hunt - Brackley 7 (S59E23) reorder" at bounding box center [296, 363] width 268 height 208
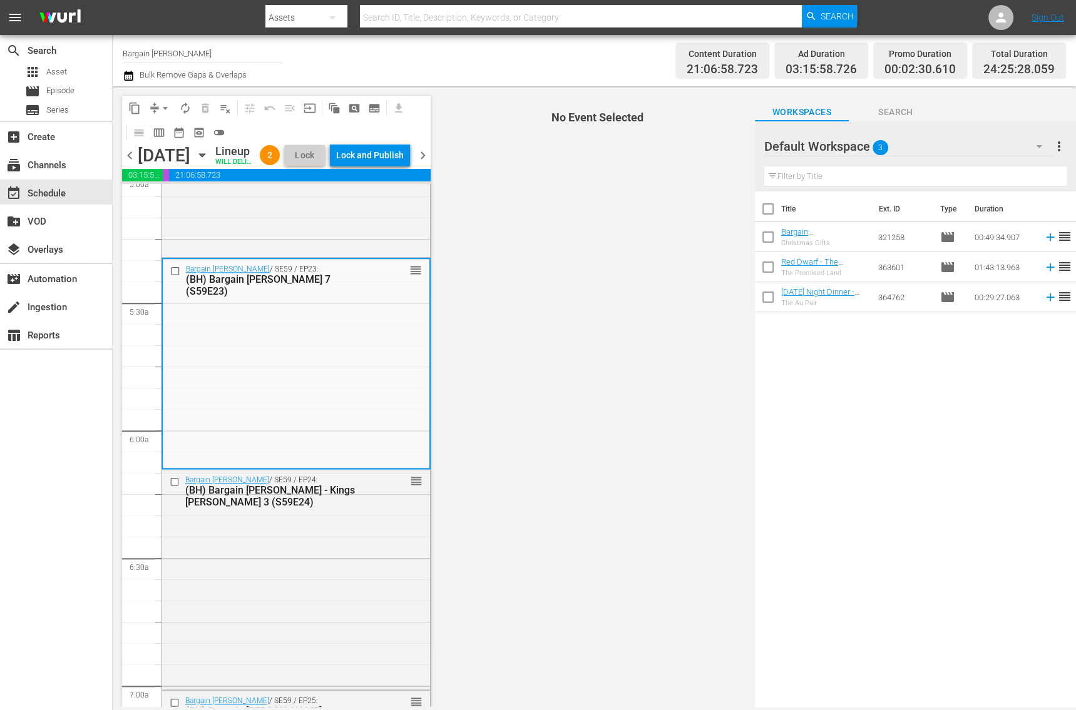
click at [379, 166] on div "Lock and Publish" at bounding box center [370, 155] width 68 height 23
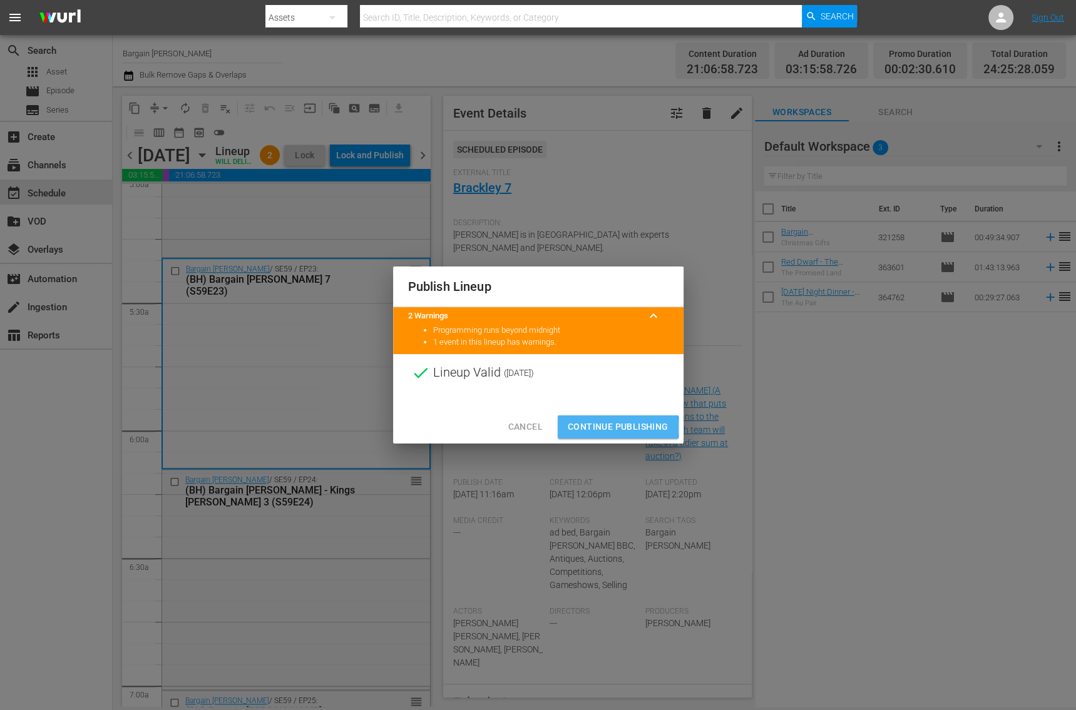
click at [593, 428] on span "Continue Publishing" at bounding box center [618, 427] width 101 height 16
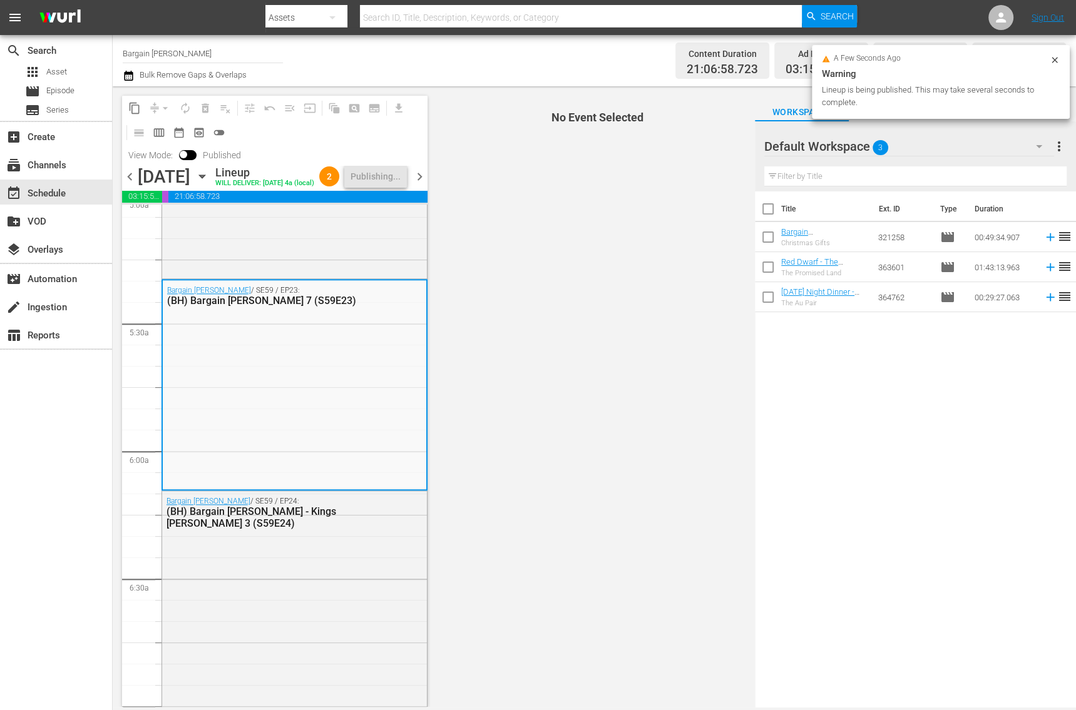
click at [424, 190] on div "chevron_left Sunday, September 21st September 21st Lineup WILL DELIVER: 9/20 @ …" at bounding box center [274, 178] width 305 height 24
click at [423, 185] on span "chevron_right" at bounding box center [420, 177] width 16 height 16
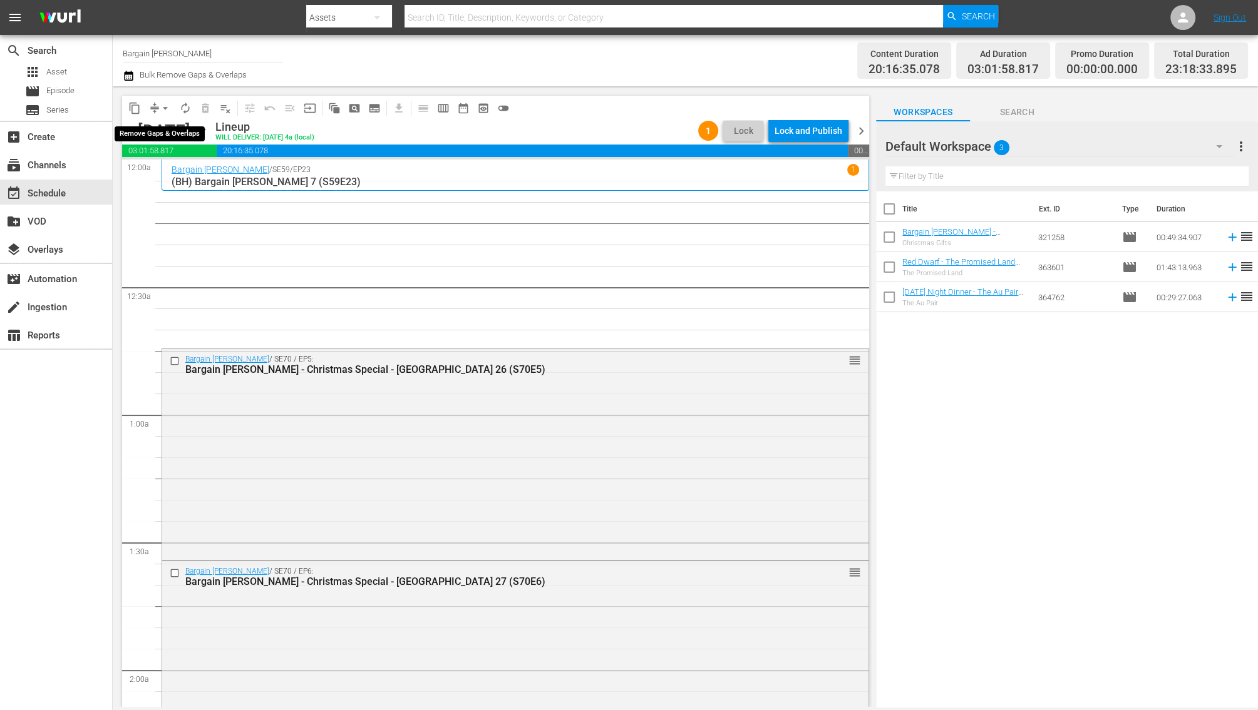
click at [160, 110] on span "arrow_drop_down" at bounding box center [165, 108] width 13 height 13
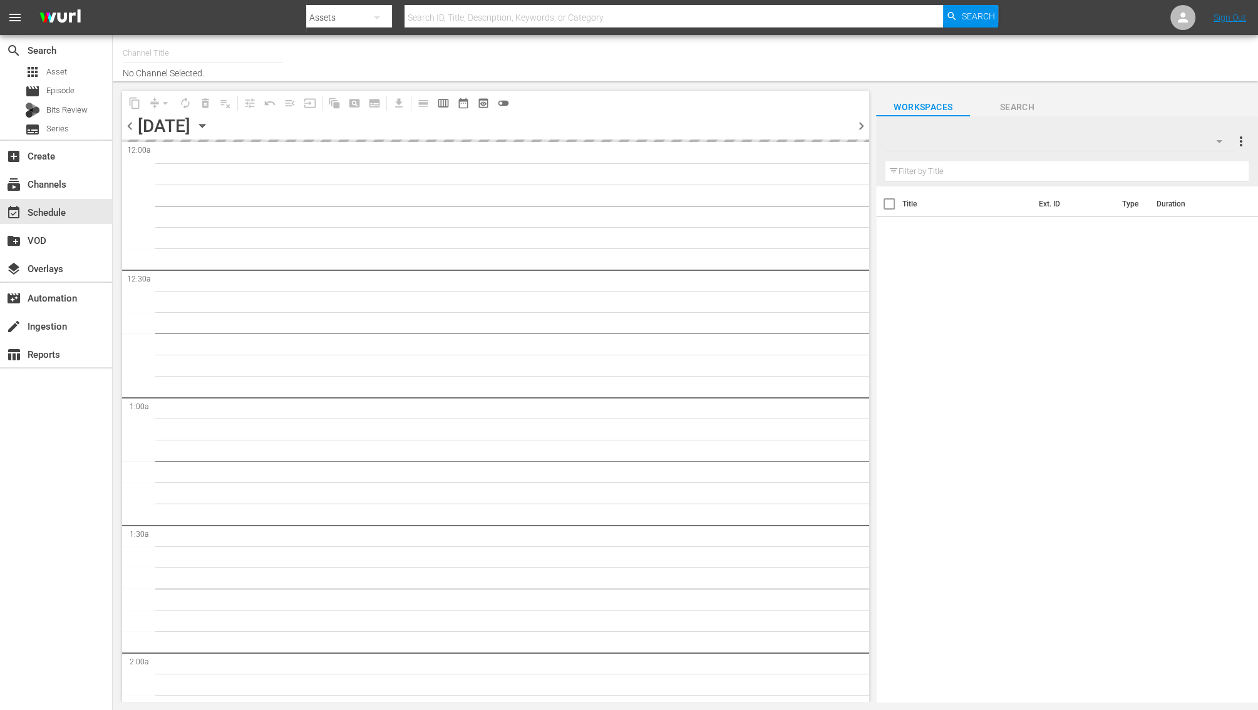
type input "Bargain [PERSON_NAME] (1885)"
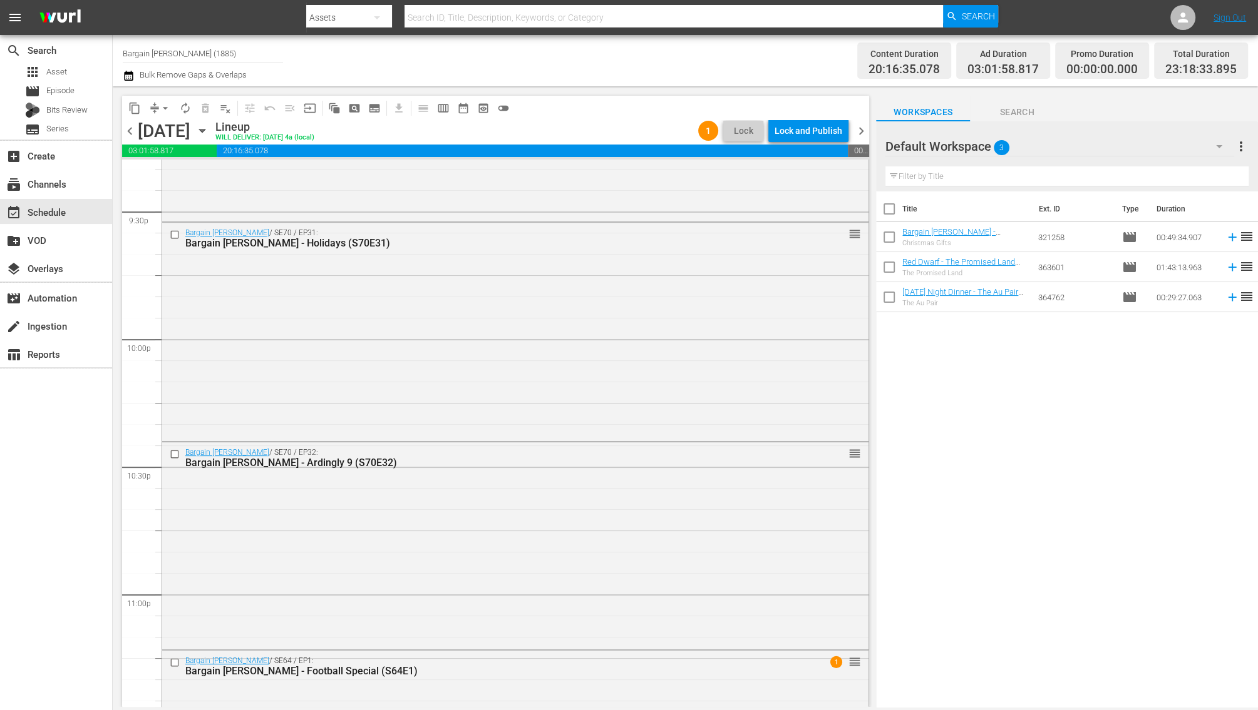
scroll to position [5595, 0]
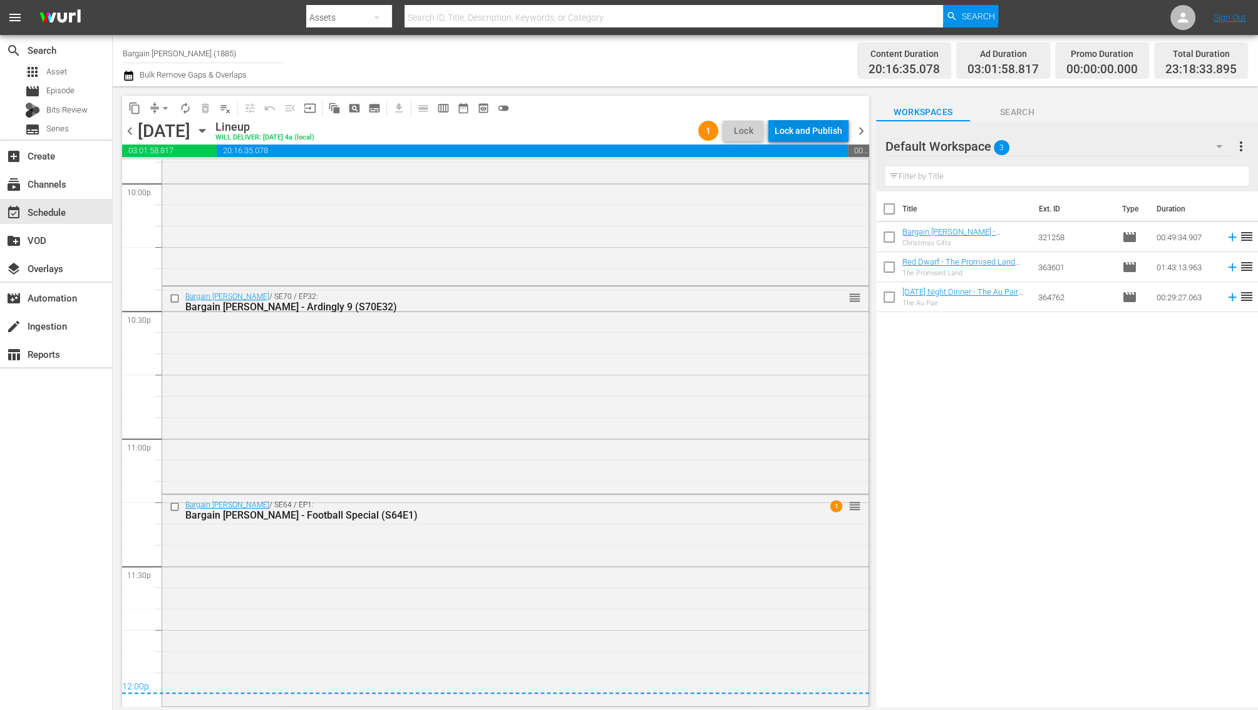
click at [831, 135] on div "Lock and Publish" at bounding box center [808, 131] width 68 height 23
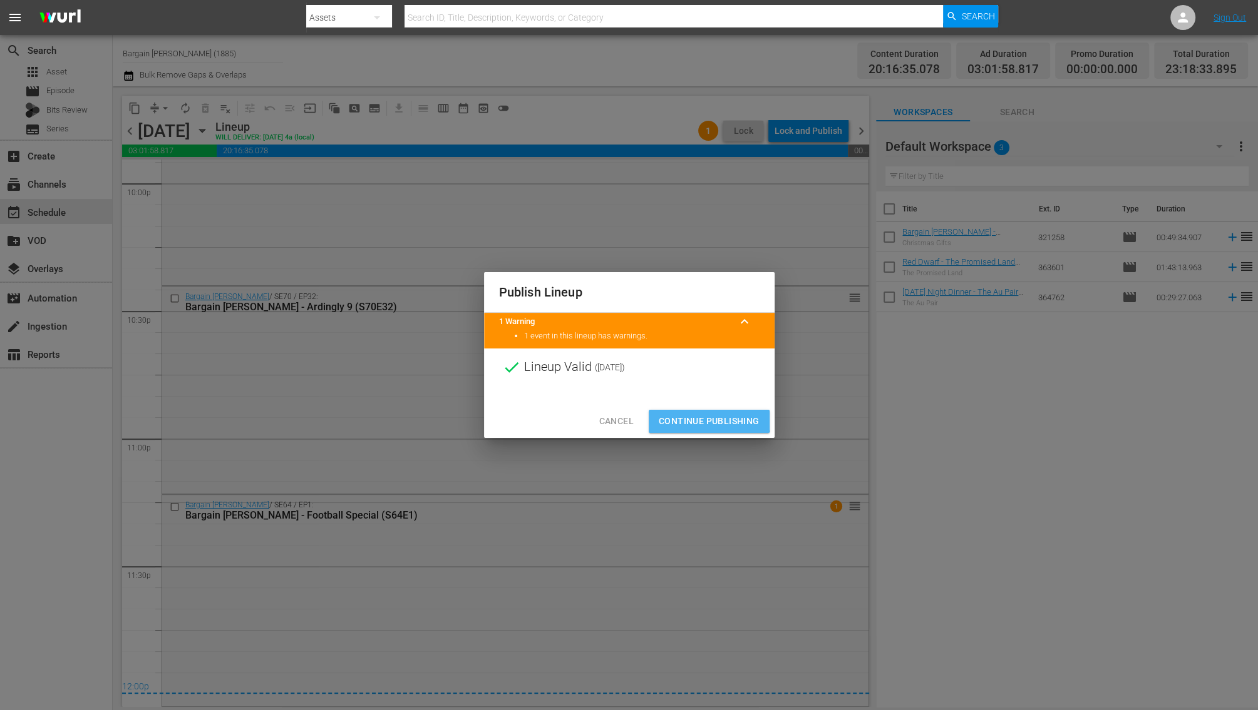
click at [708, 421] on span "Continue Publishing" at bounding box center [708, 422] width 101 height 16
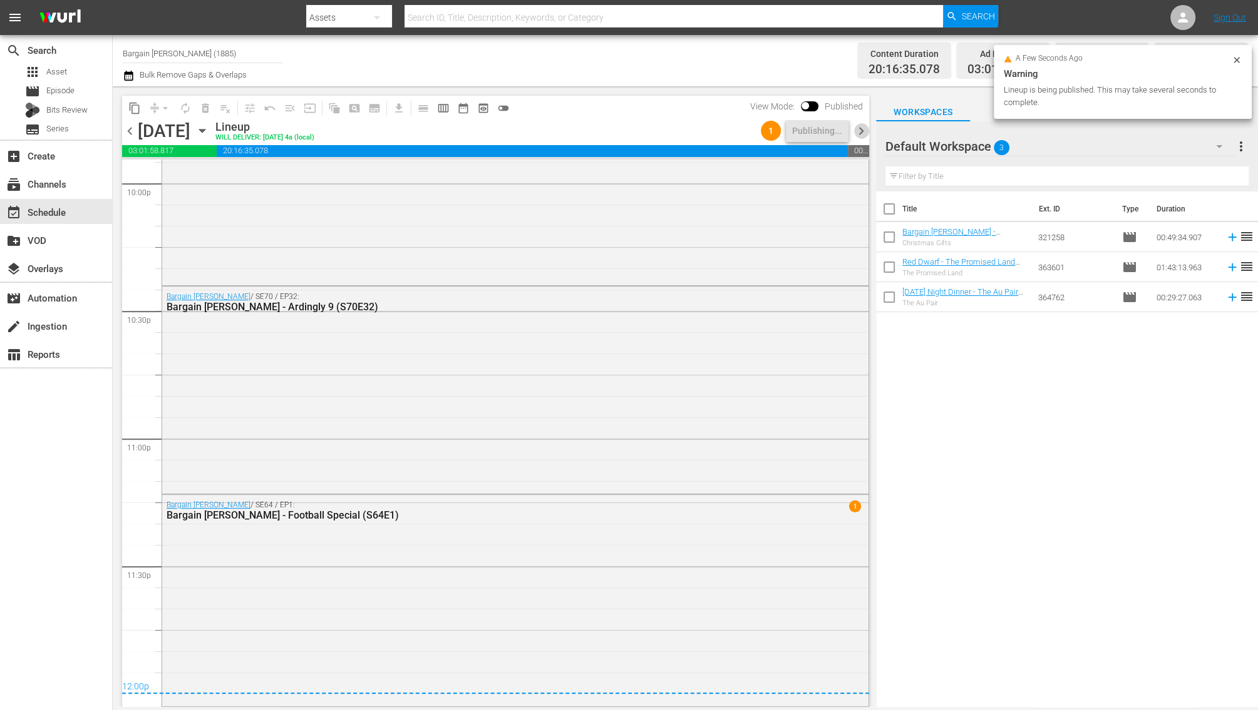
click at [858, 131] on span "chevron_right" at bounding box center [861, 131] width 16 height 16
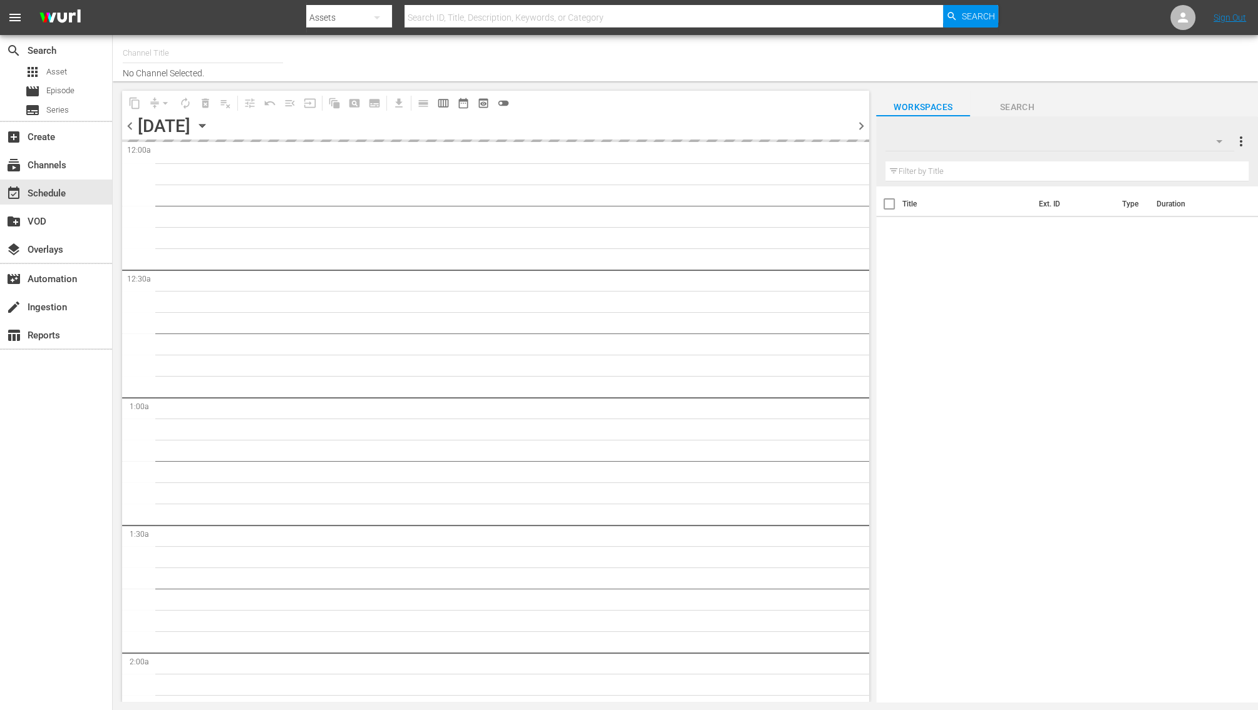
type input "Bargain [PERSON_NAME] (1885)"
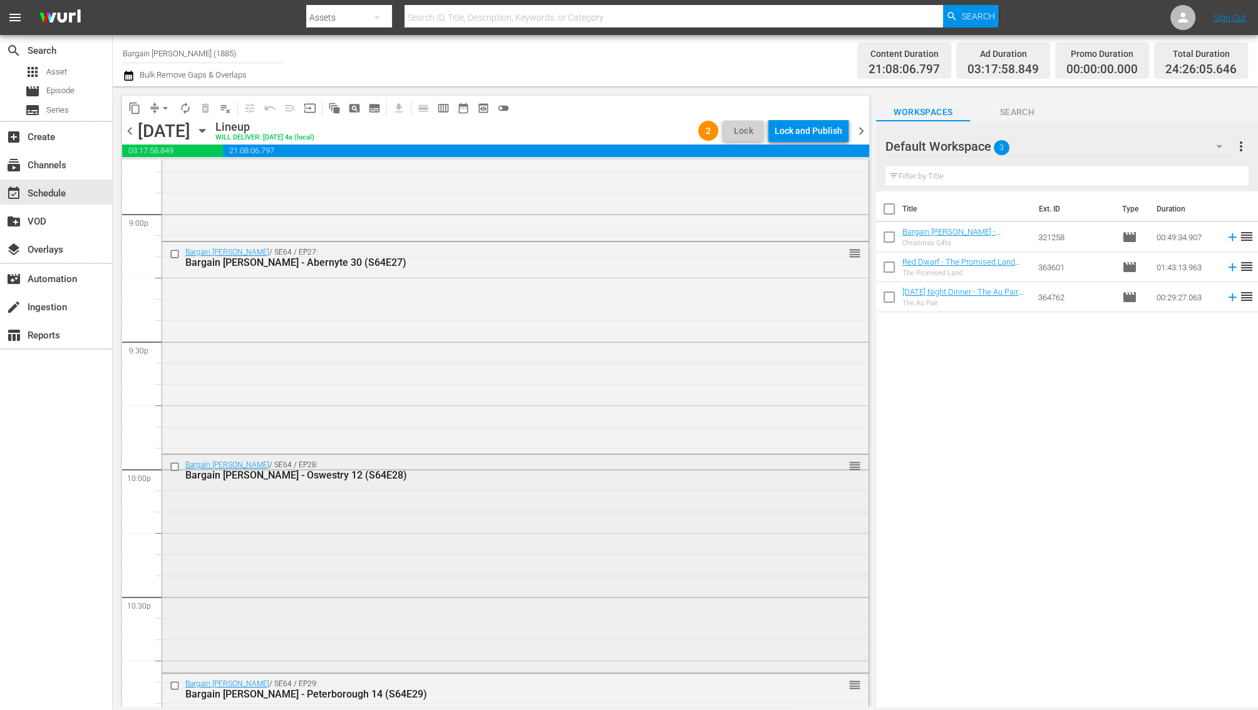
scroll to position [4879, 0]
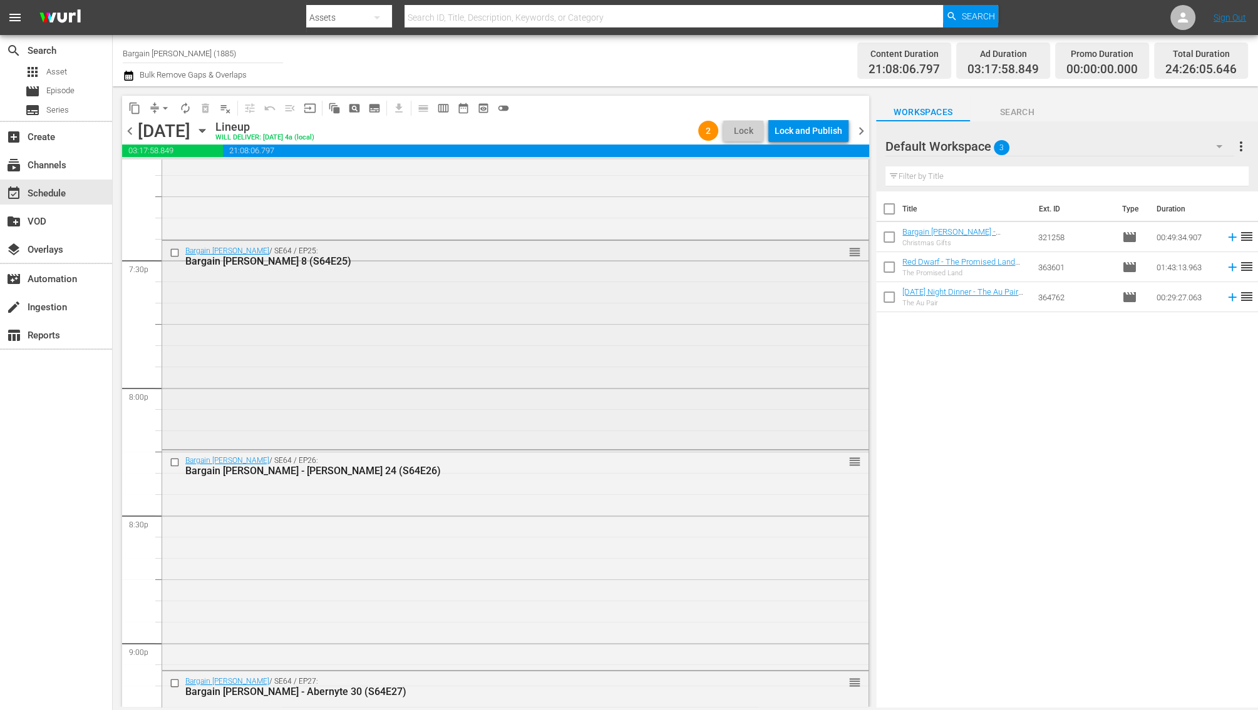
click at [540, 326] on div "Bargain [PERSON_NAME] / SE64 / EP25: Bargain [PERSON_NAME] 8 (S64E25) reorder" at bounding box center [515, 344] width 706 height 207
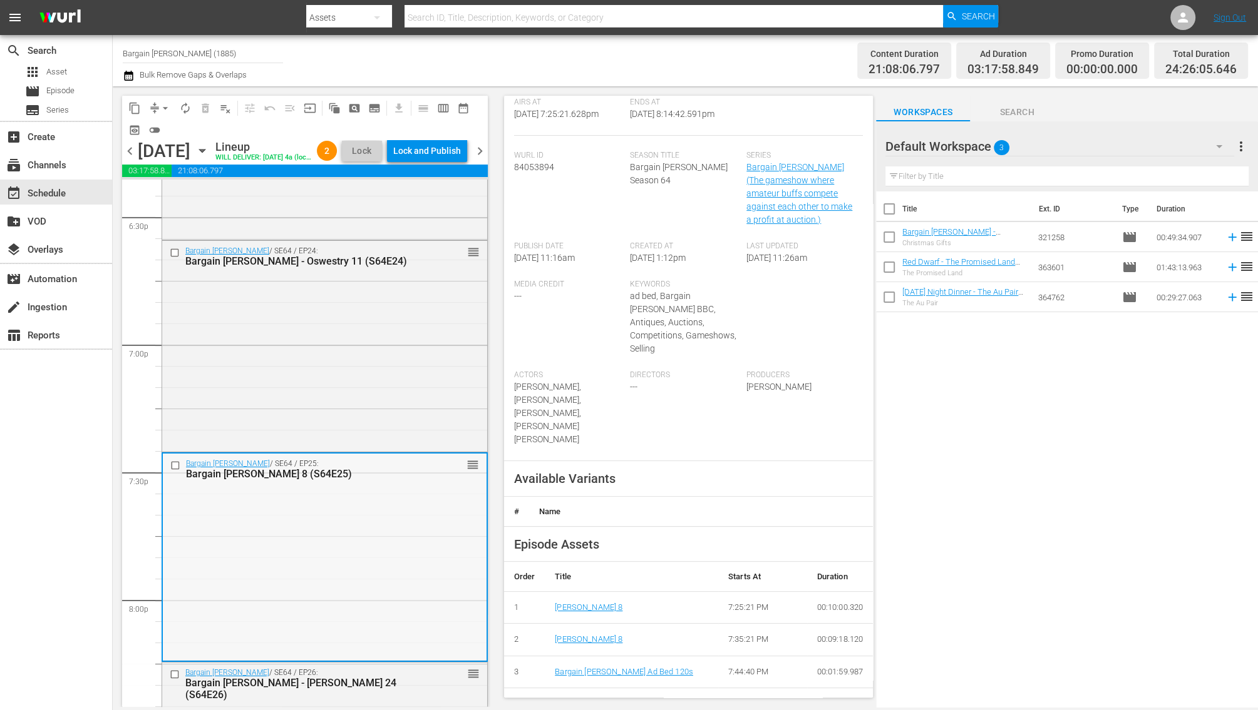
scroll to position [4568, 0]
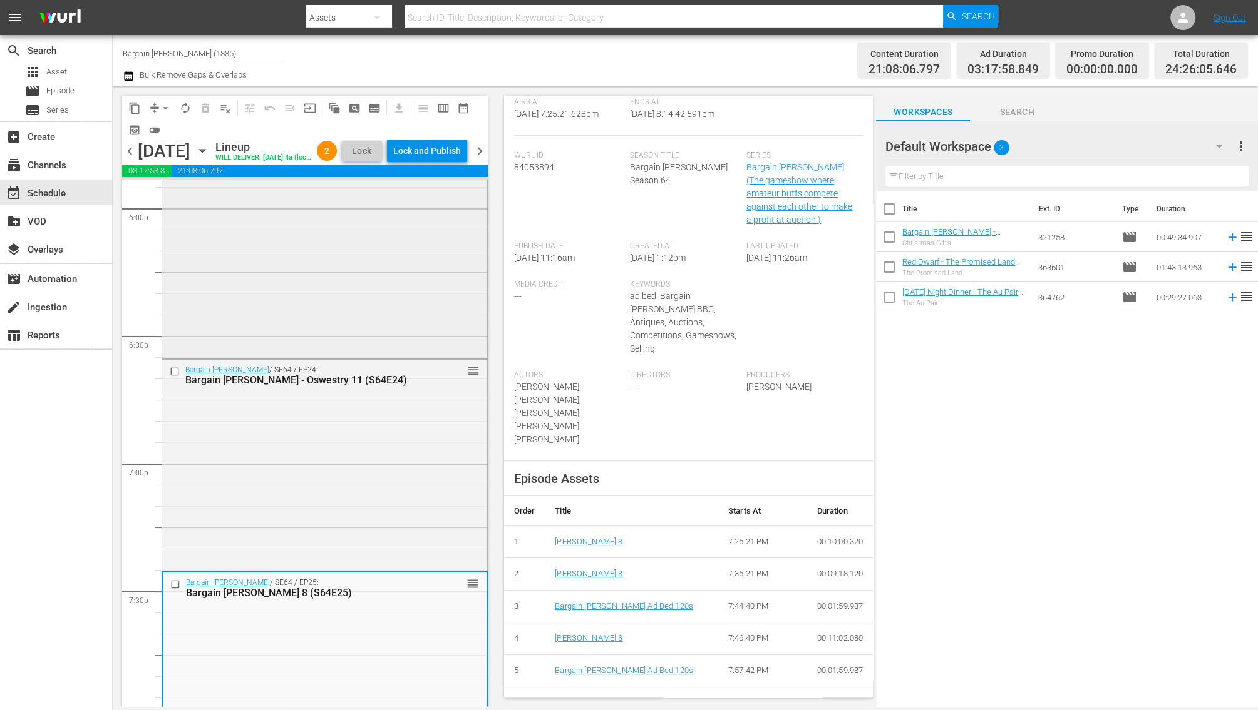
click at [320, 316] on div "Bargain [PERSON_NAME] / SE64 / EP23: Bargain [PERSON_NAME] 18 (S64E23) reorder" at bounding box center [324, 253] width 325 height 207
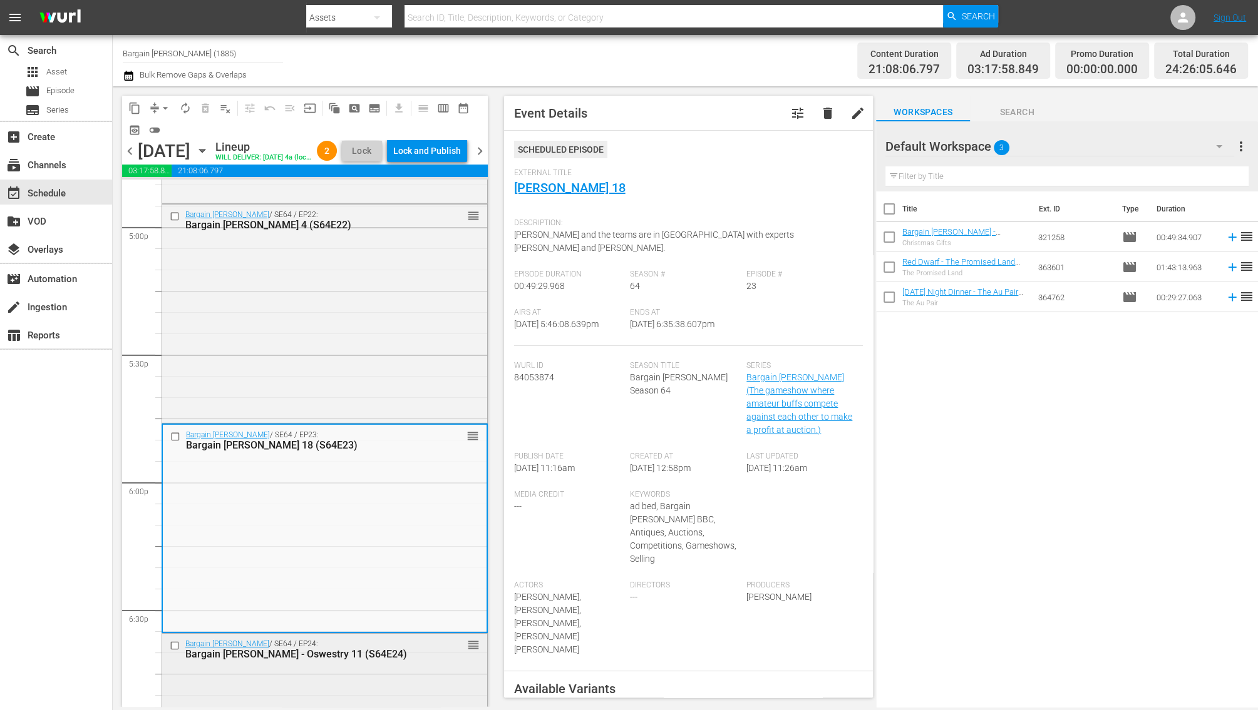
scroll to position [4082, 0]
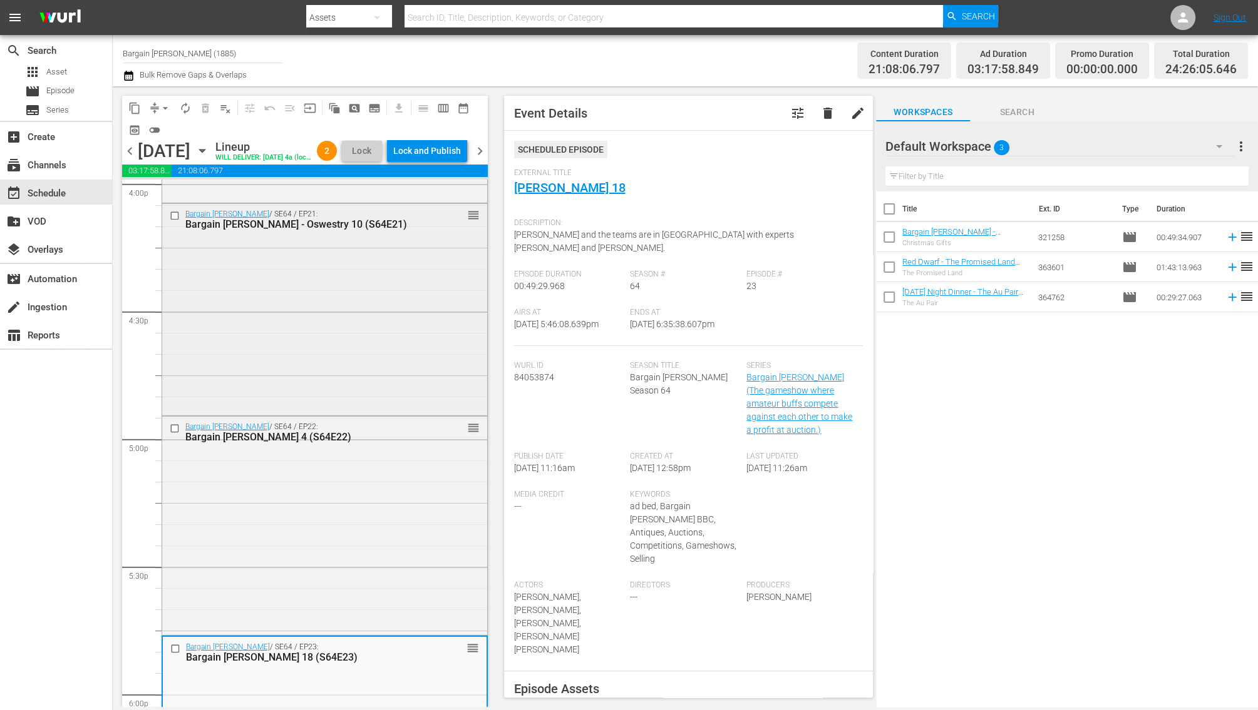
click at [250, 352] on div "Bargain [PERSON_NAME] / SE64 / EP21: Bargain [PERSON_NAME] - Oswestry 10 (S64E2…" at bounding box center [324, 308] width 325 height 209
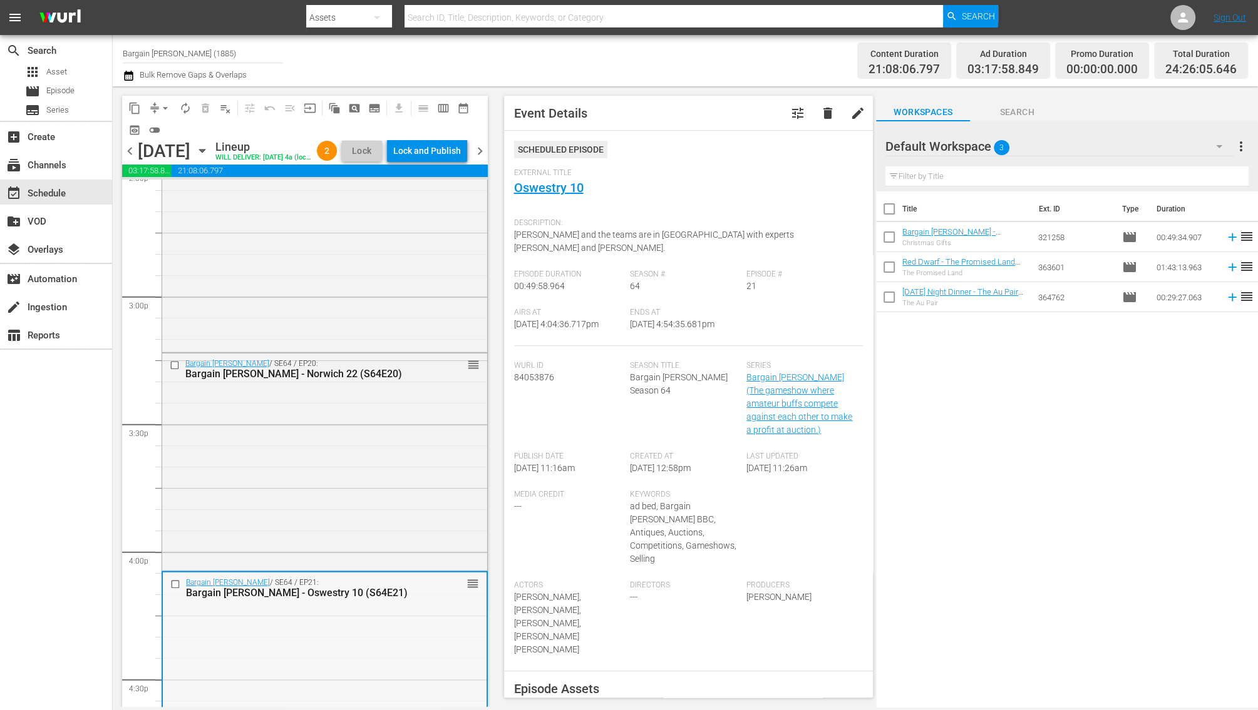
scroll to position [3667, 0]
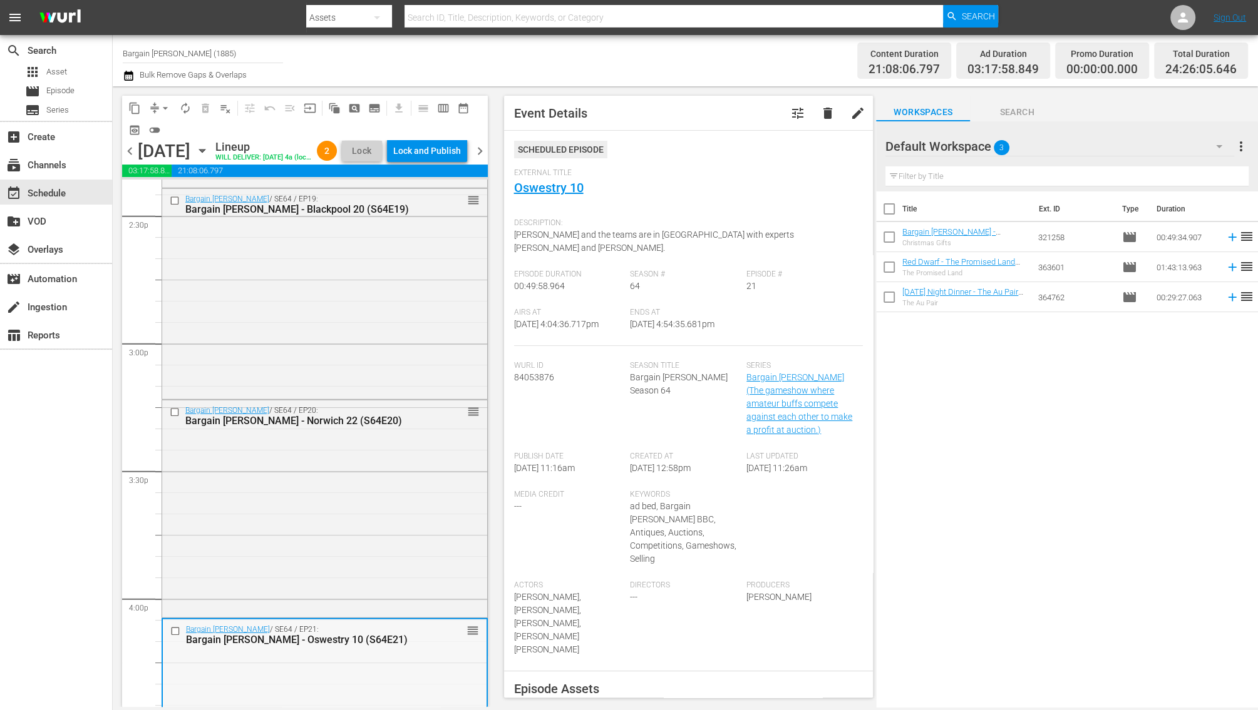
click at [396, 332] on div "Bargain [PERSON_NAME] / SE64 / EP19: Bargain [PERSON_NAME] - Blackpool 20 (S64E…" at bounding box center [324, 293] width 325 height 208
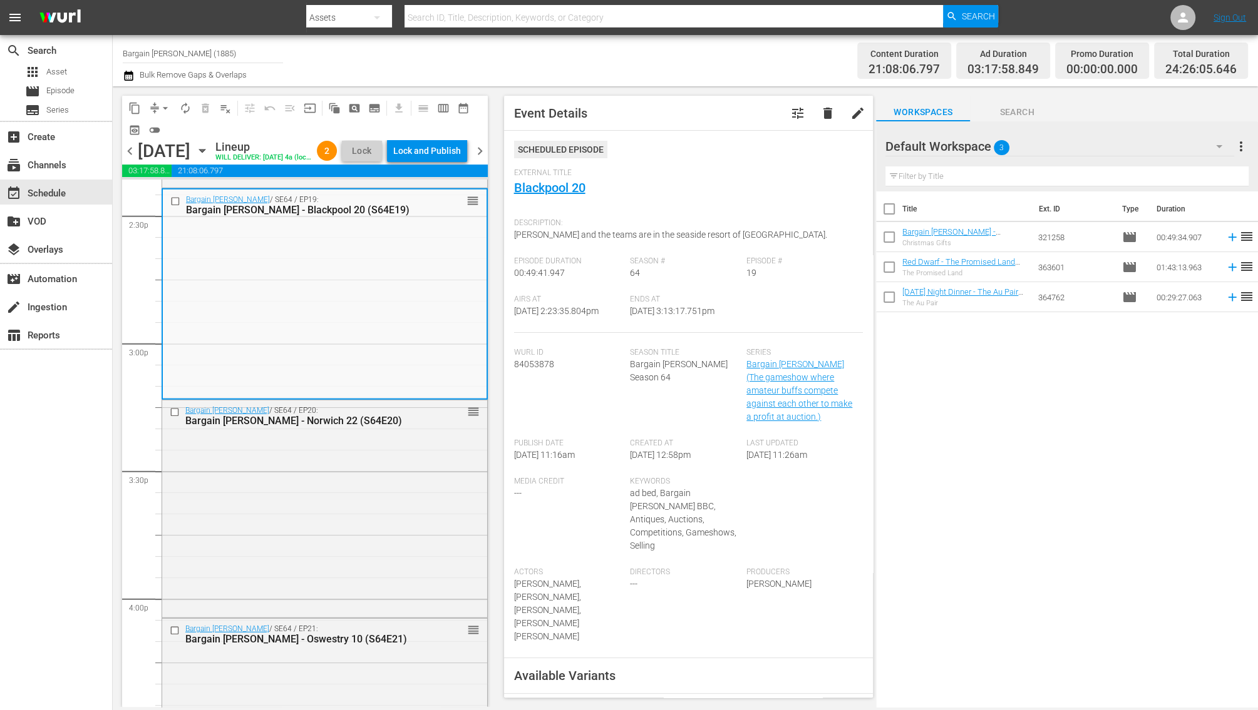
scroll to position [275, 0]
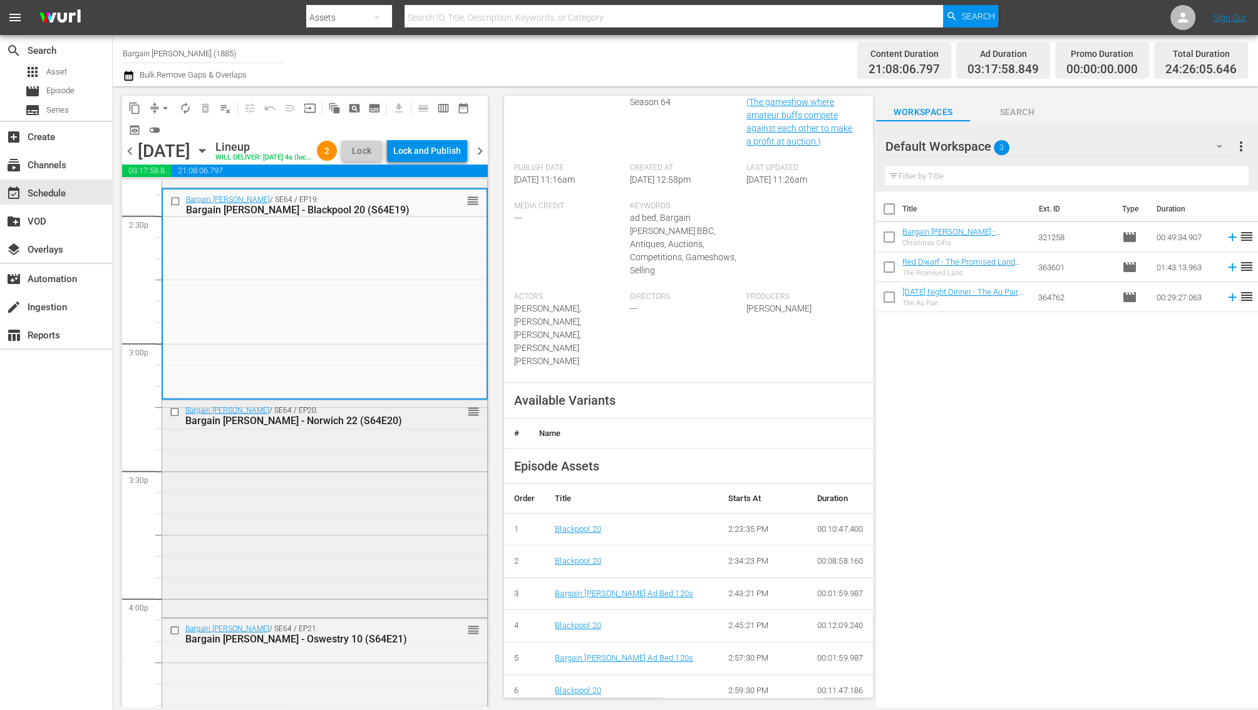
click at [373, 538] on div "Bargain [PERSON_NAME] / SE64 / EP20: Bargain [PERSON_NAME] - [GEOGRAPHIC_DATA] …" at bounding box center [324, 508] width 325 height 215
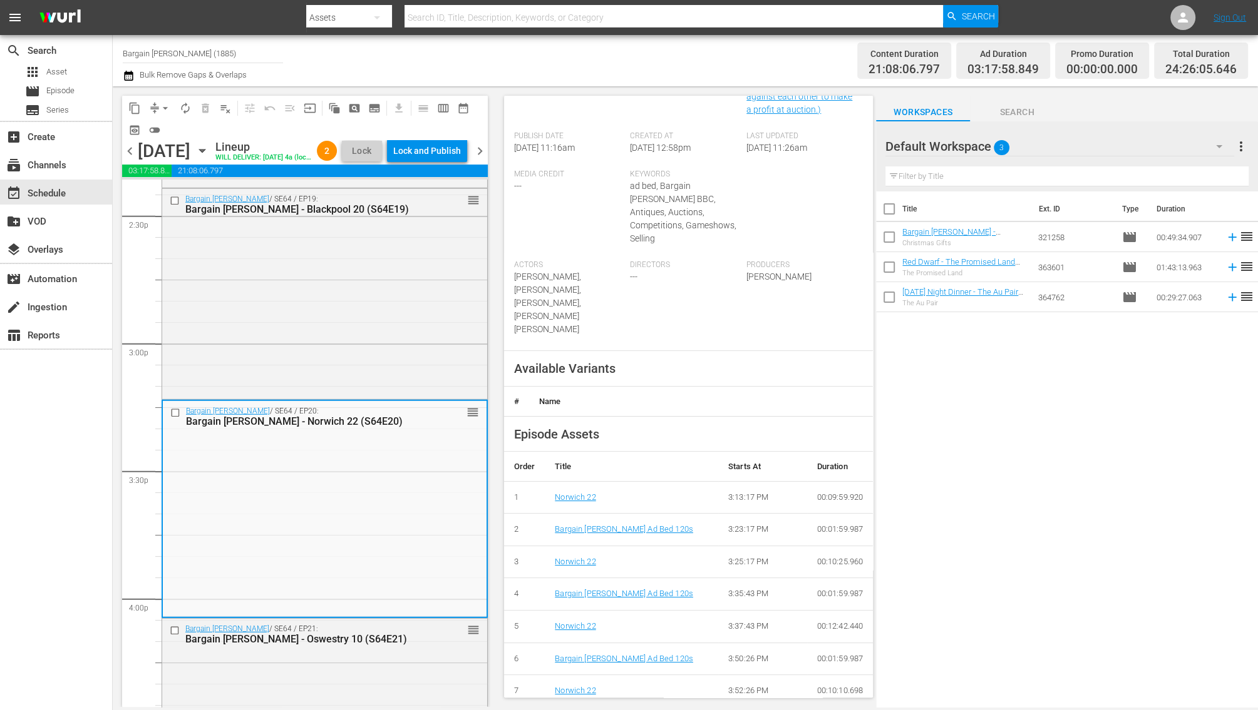
scroll to position [0, 0]
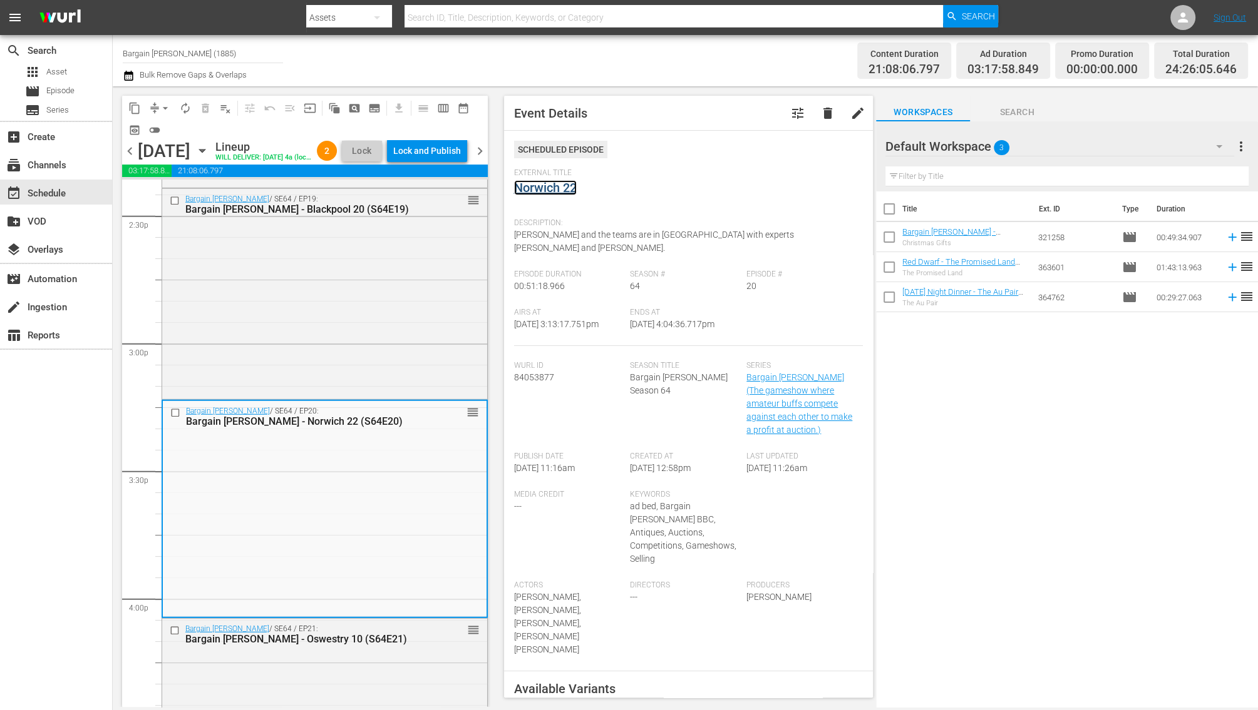
click at [571, 188] on link "Norwich 22" at bounding box center [545, 187] width 63 height 15
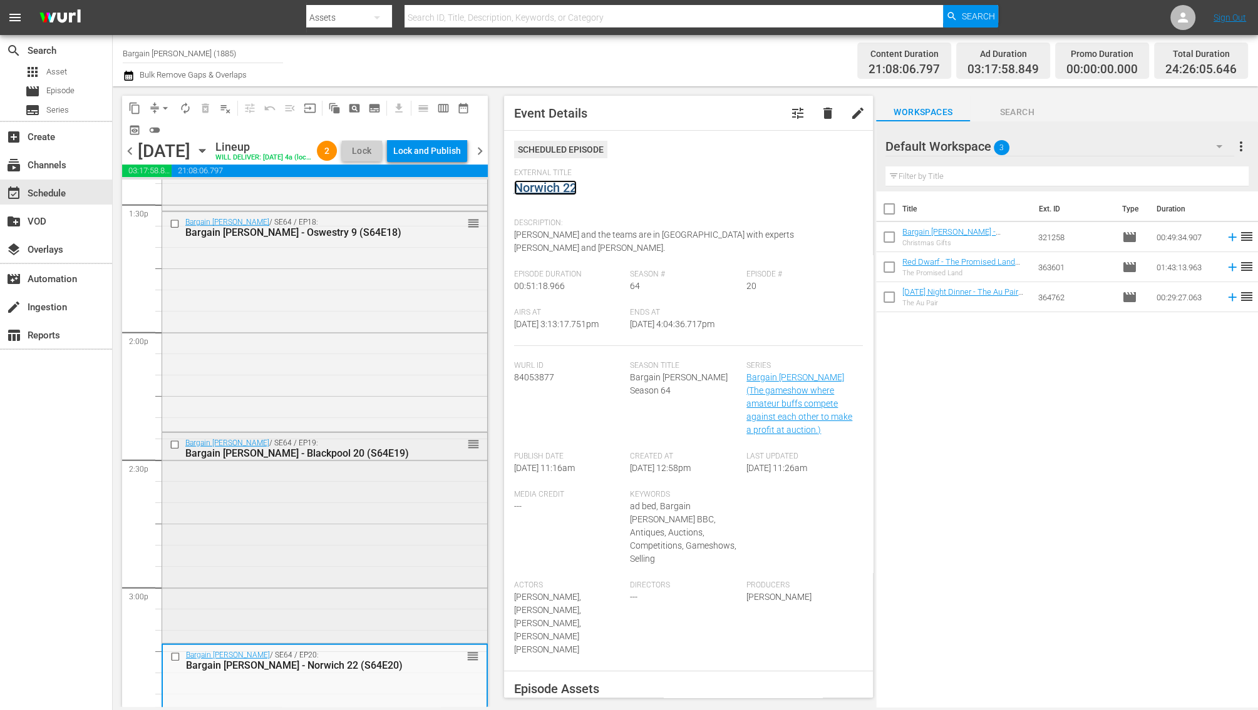
scroll to position [3417, 0]
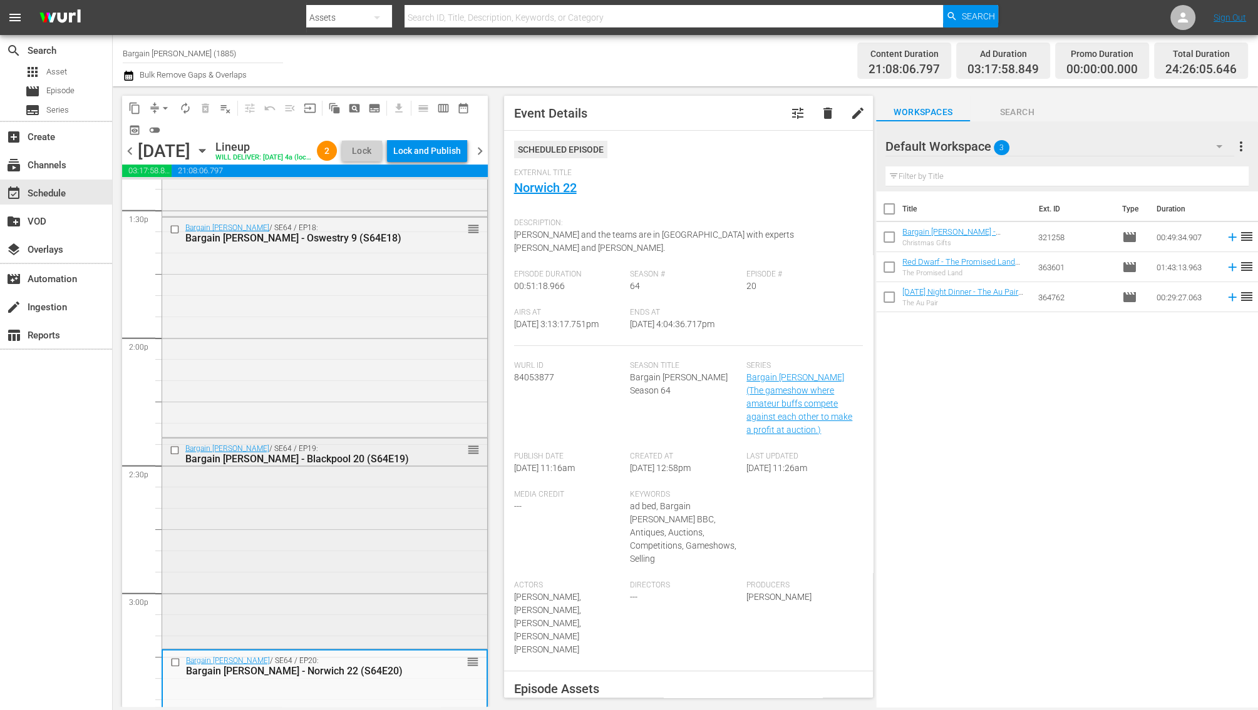
click at [388, 318] on div "Bargain [PERSON_NAME] / SE64 / EP18: Bargain [PERSON_NAME] - Oswestry 9 (S64E18…" at bounding box center [324, 326] width 325 height 217
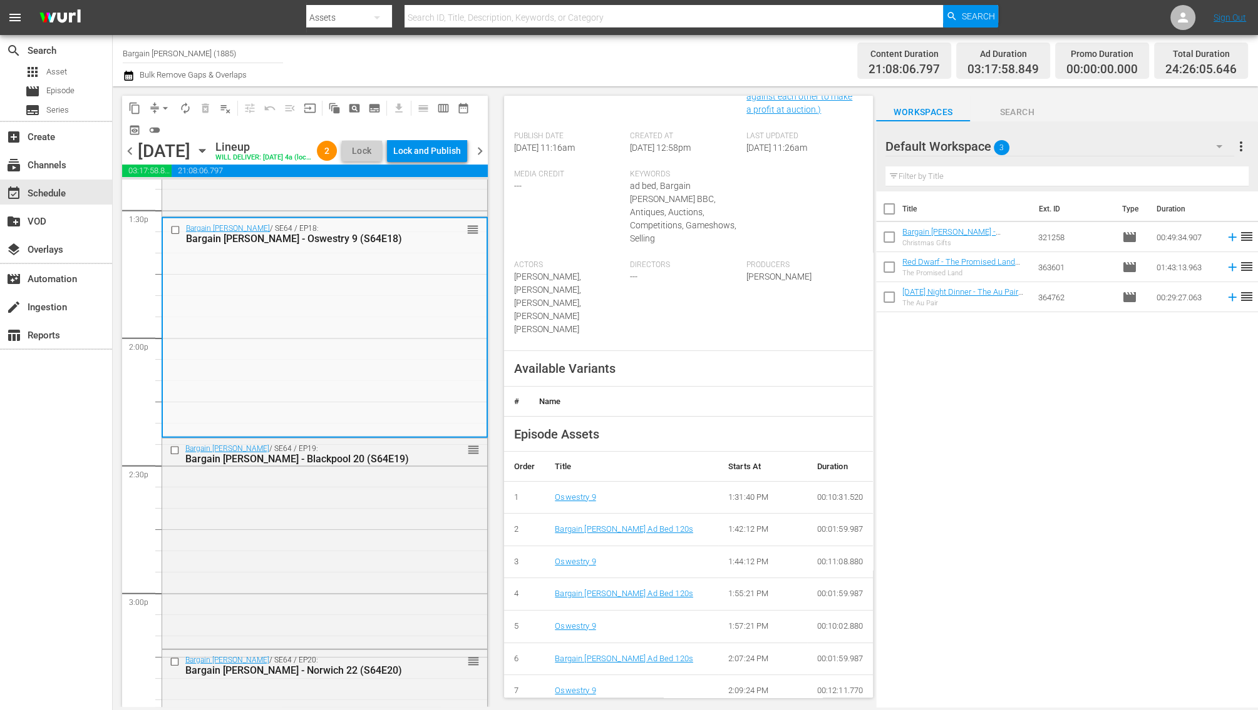
scroll to position [0, 0]
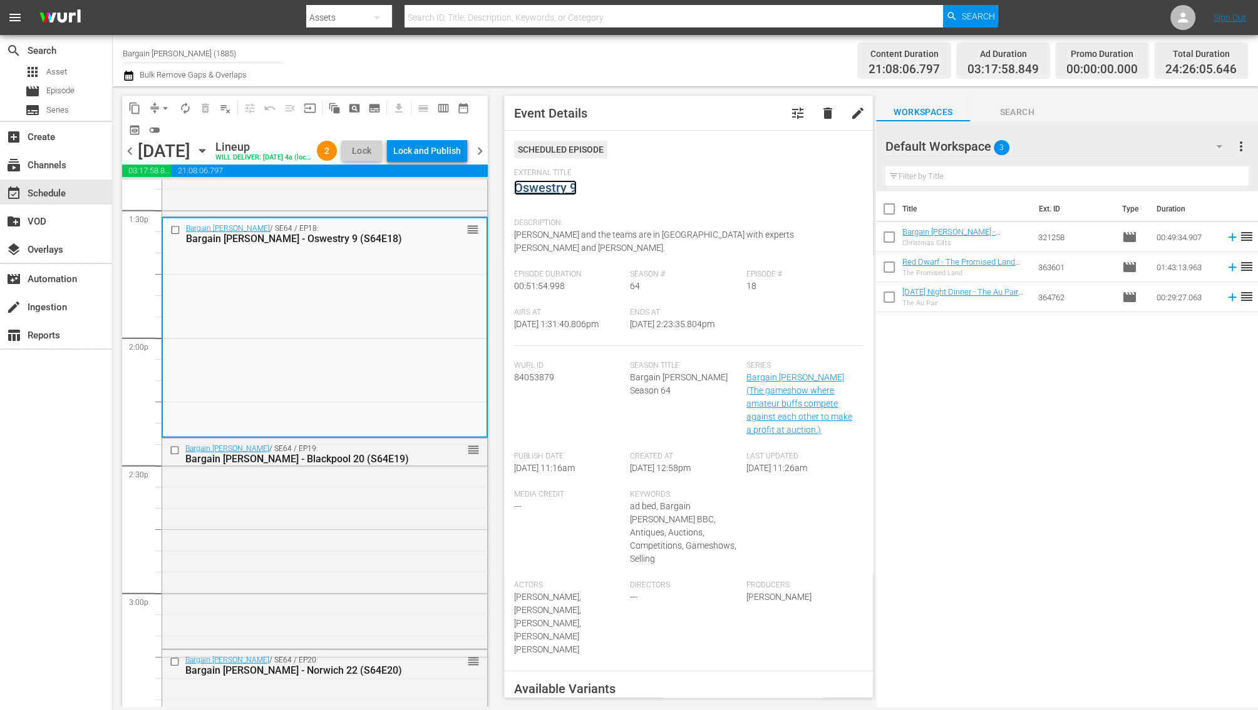
click at [555, 192] on link "Oswestry 9" at bounding box center [545, 187] width 63 height 15
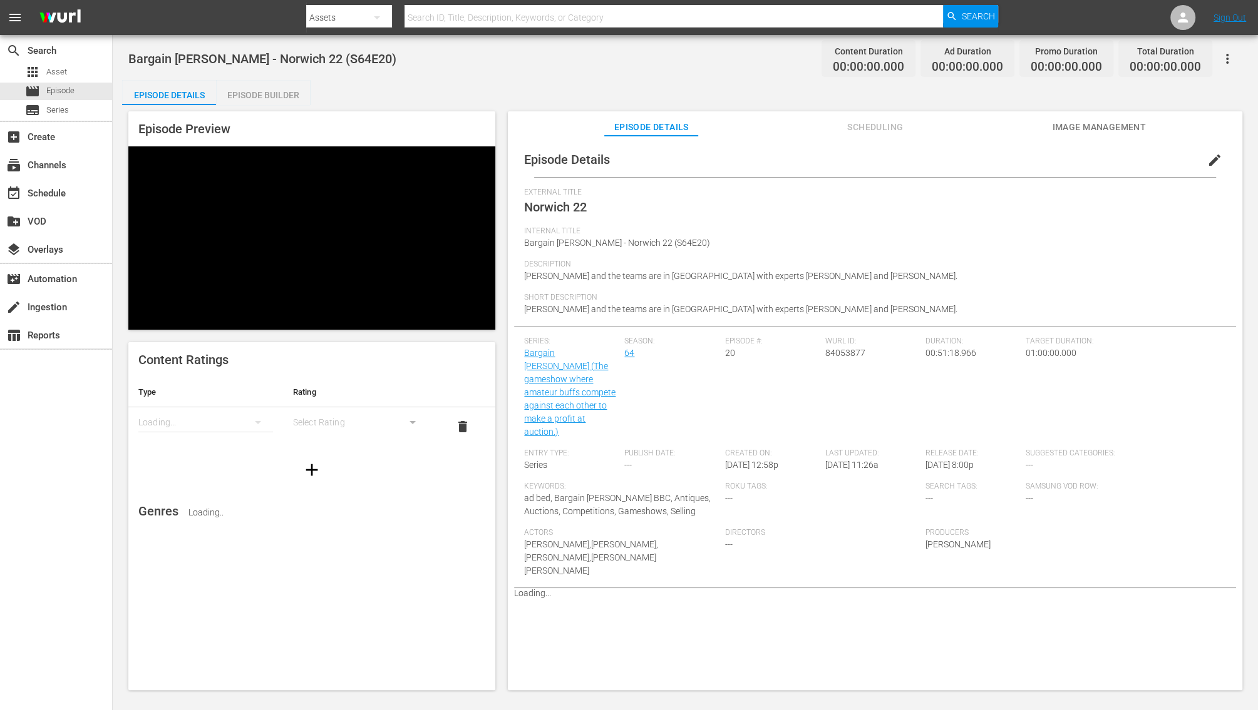
click at [266, 93] on div "Episode Builder" at bounding box center [263, 95] width 94 height 30
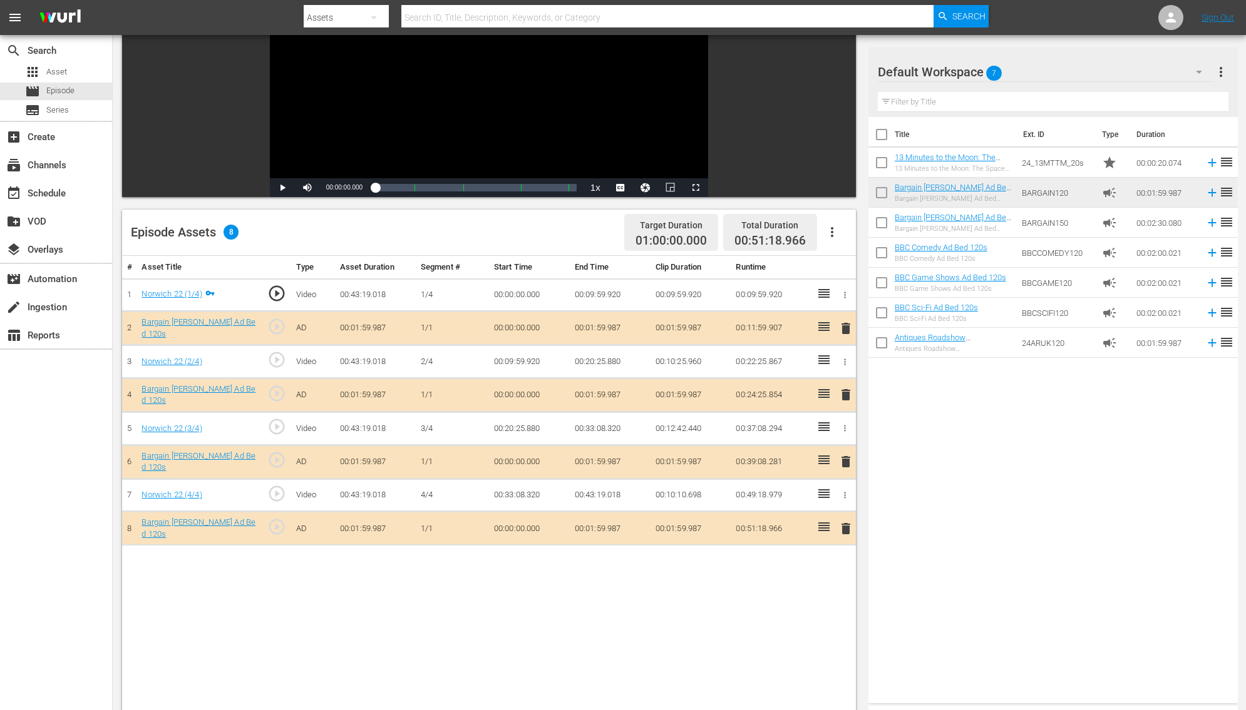
scroll to position [194, 0]
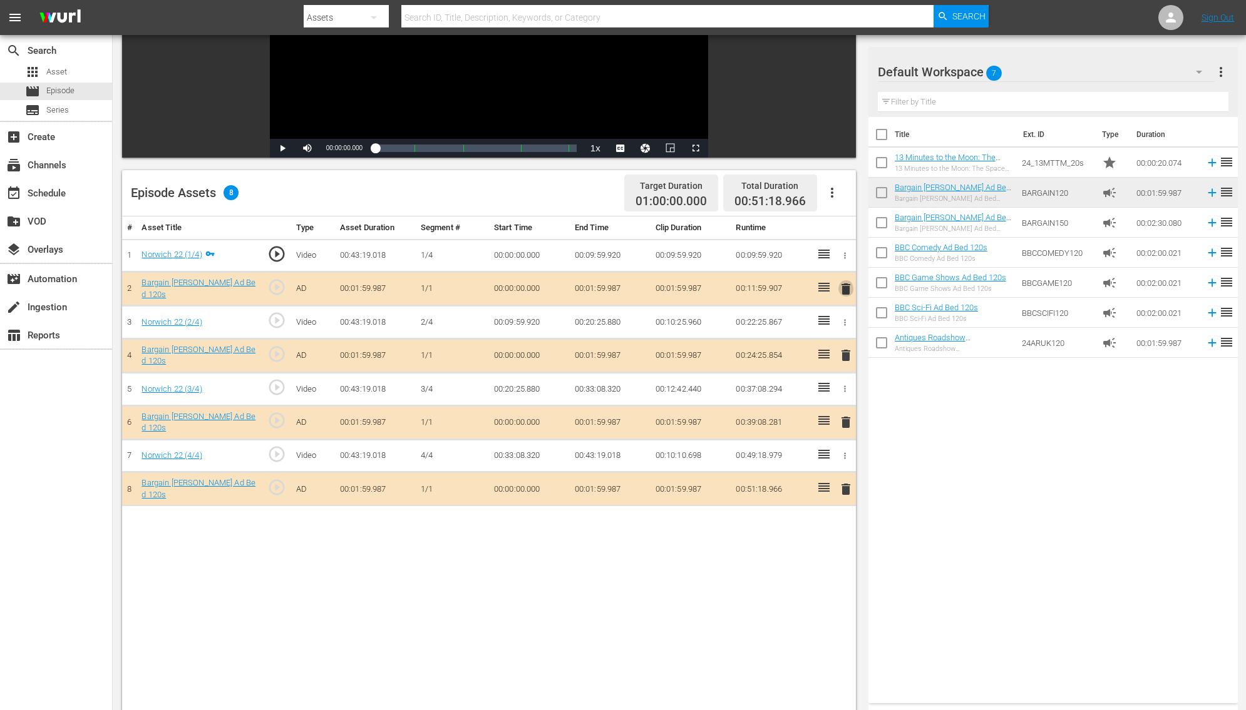
click at [844, 285] on span "delete" at bounding box center [845, 289] width 15 height 15
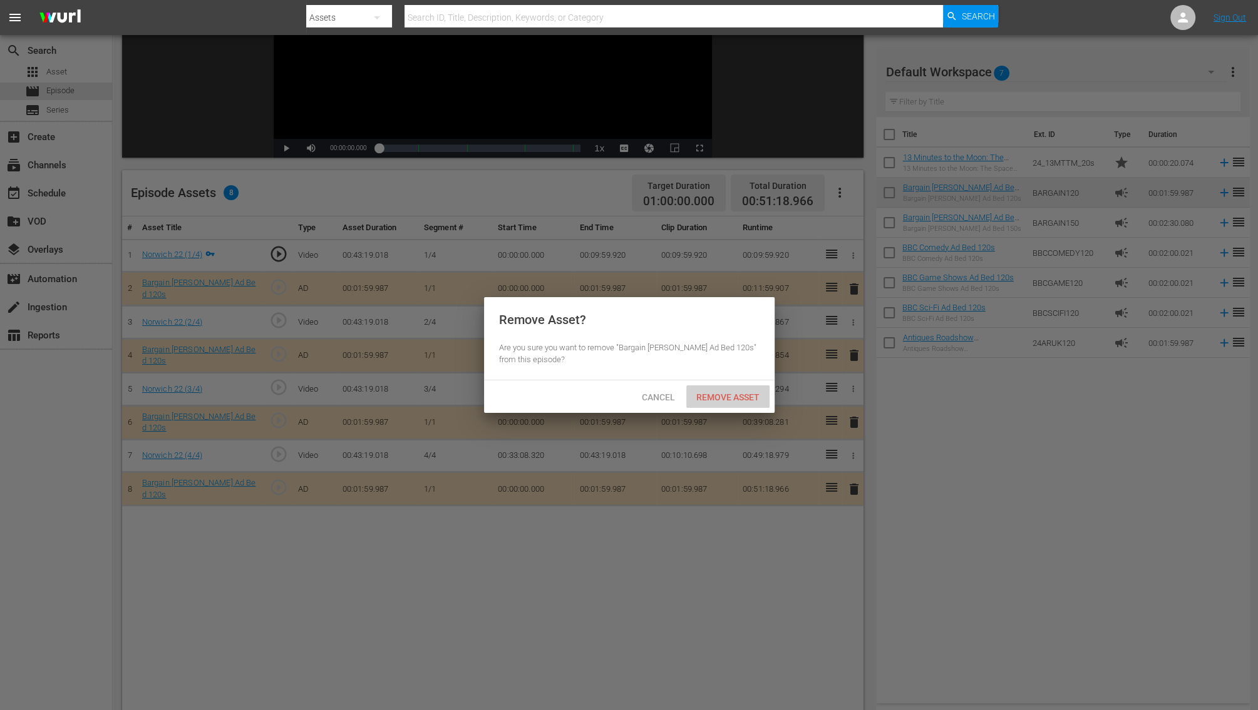
click at [727, 392] on span "Remove Asset" at bounding box center [727, 397] width 83 height 10
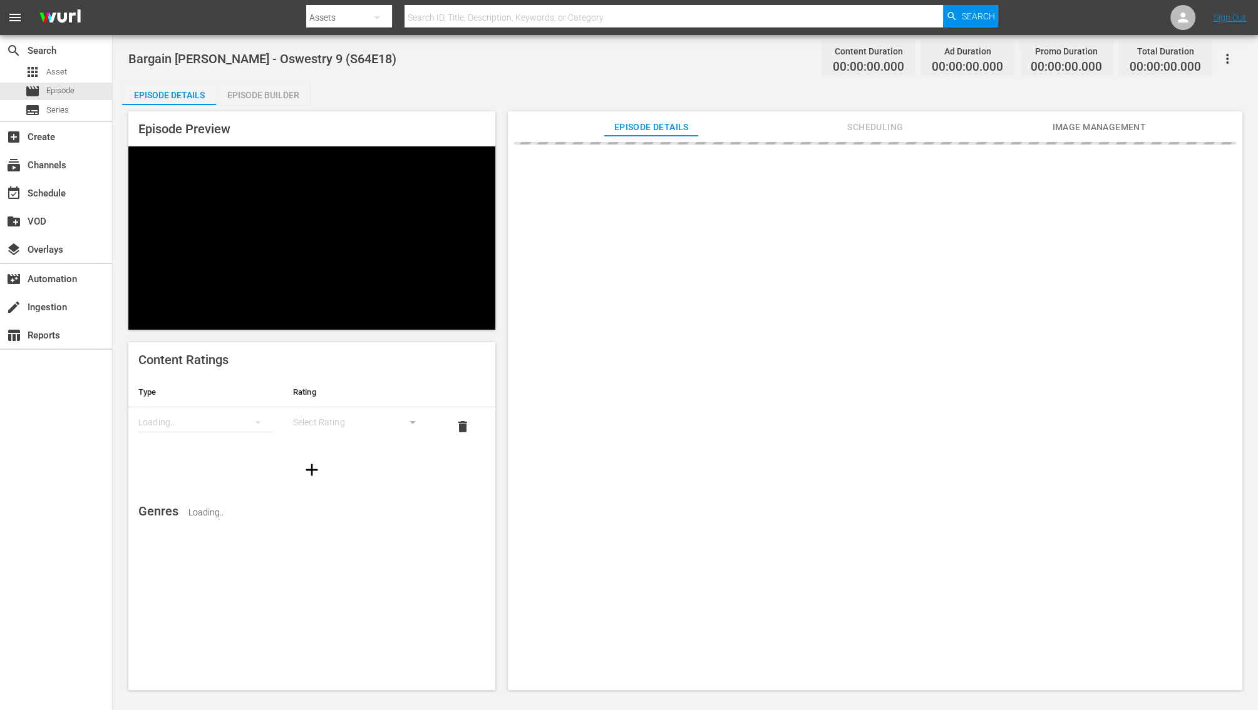
click at [274, 96] on div "Episode Builder" at bounding box center [263, 95] width 94 height 30
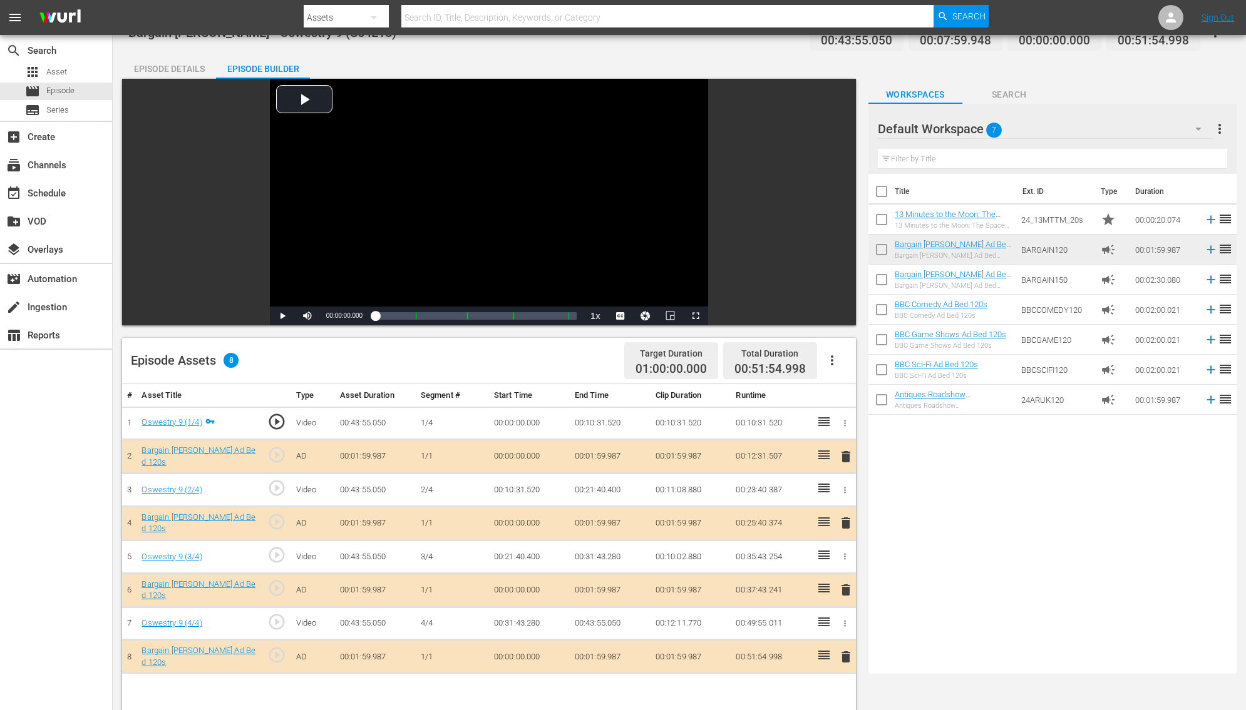
scroll to position [33, 0]
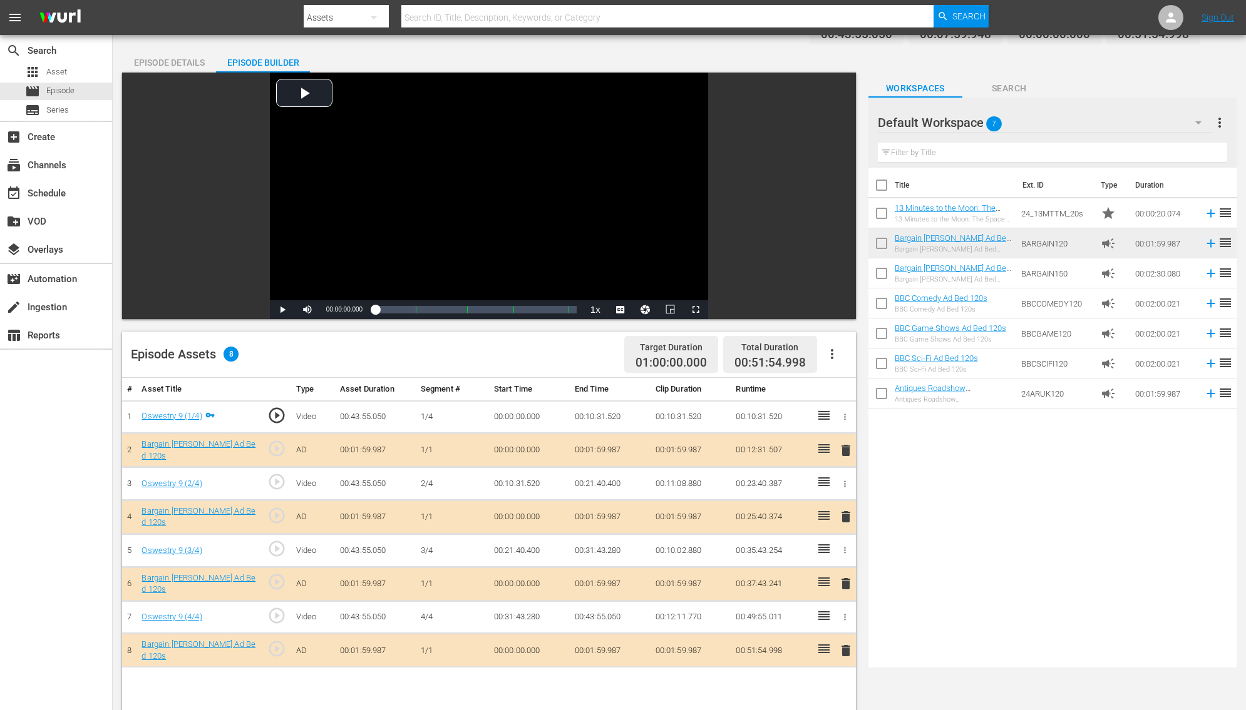
click at [848, 451] on span "delete" at bounding box center [845, 450] width 15 height 15
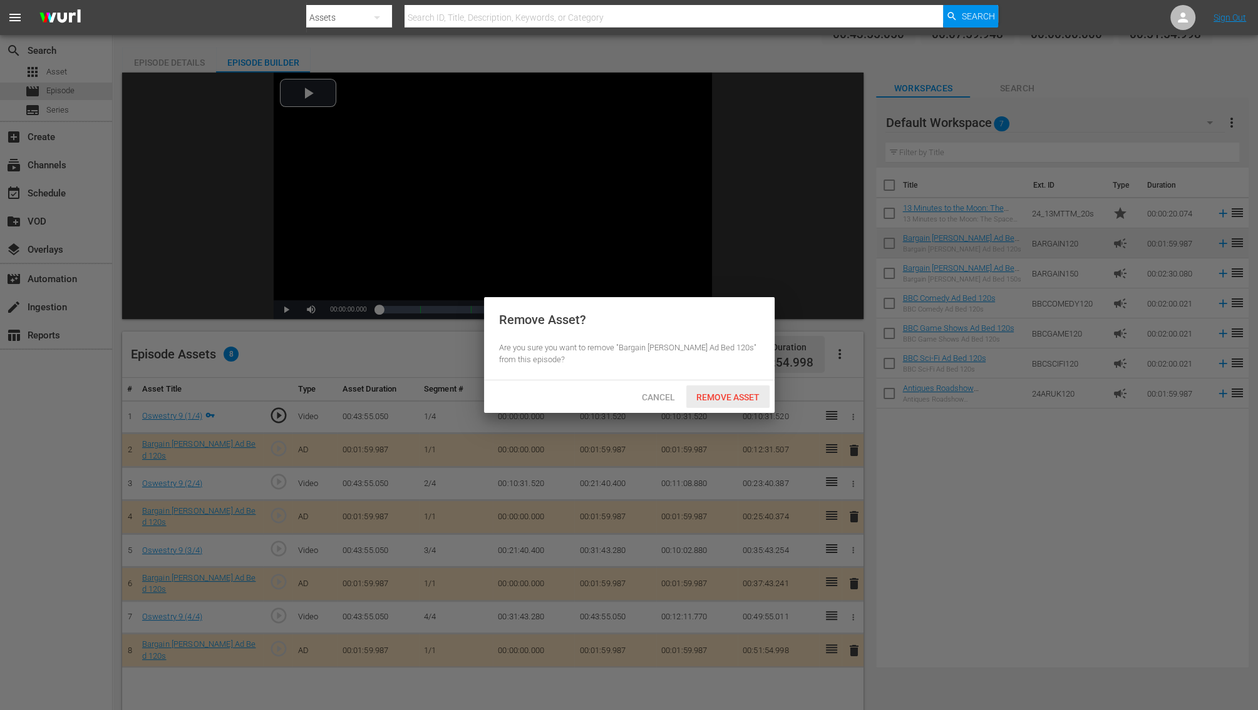
click at [734, 400] on span "Remove Asset" at bounding box center [727, 397] width 83 height 10
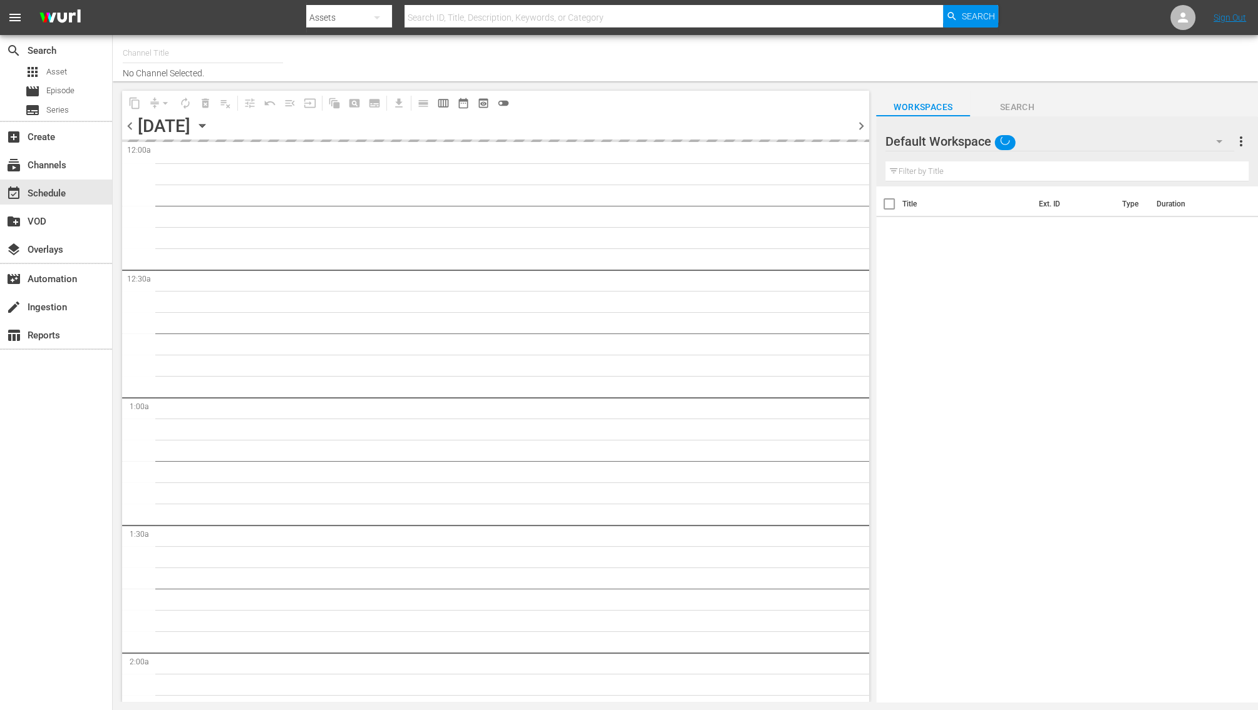
type input "Bargain [PERSON_NAME] (1885)"
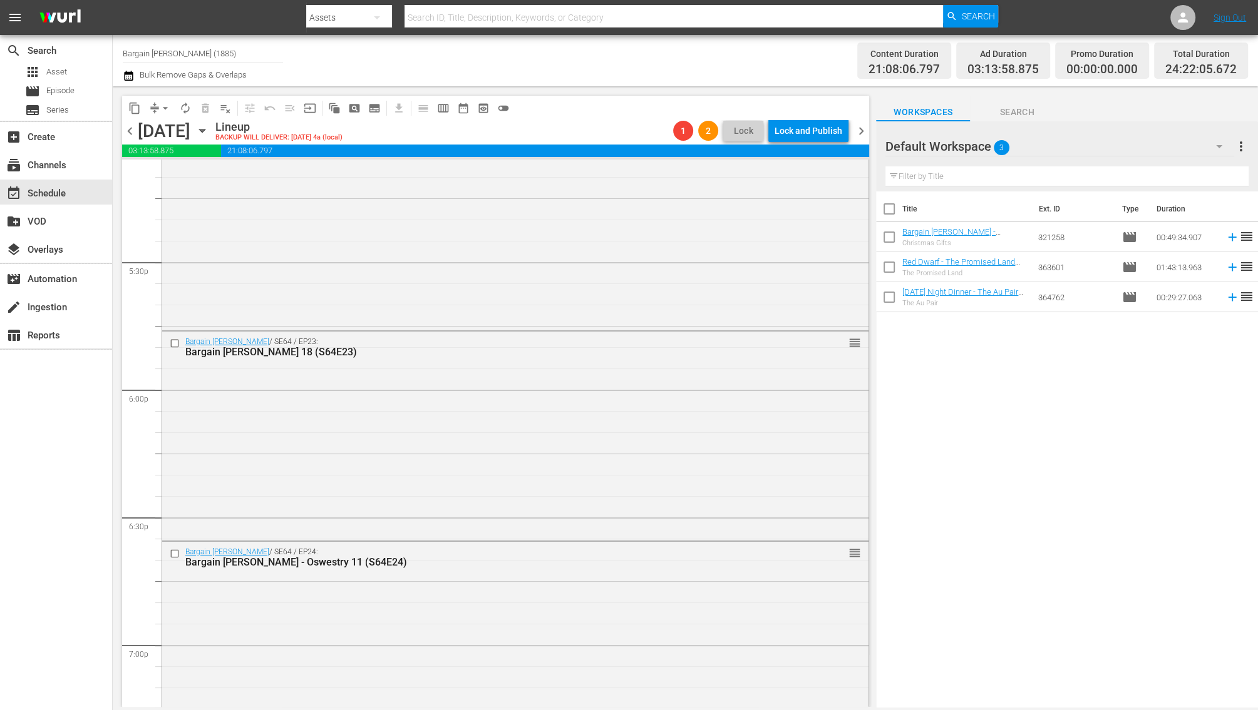
scroll to position [5705, 0]
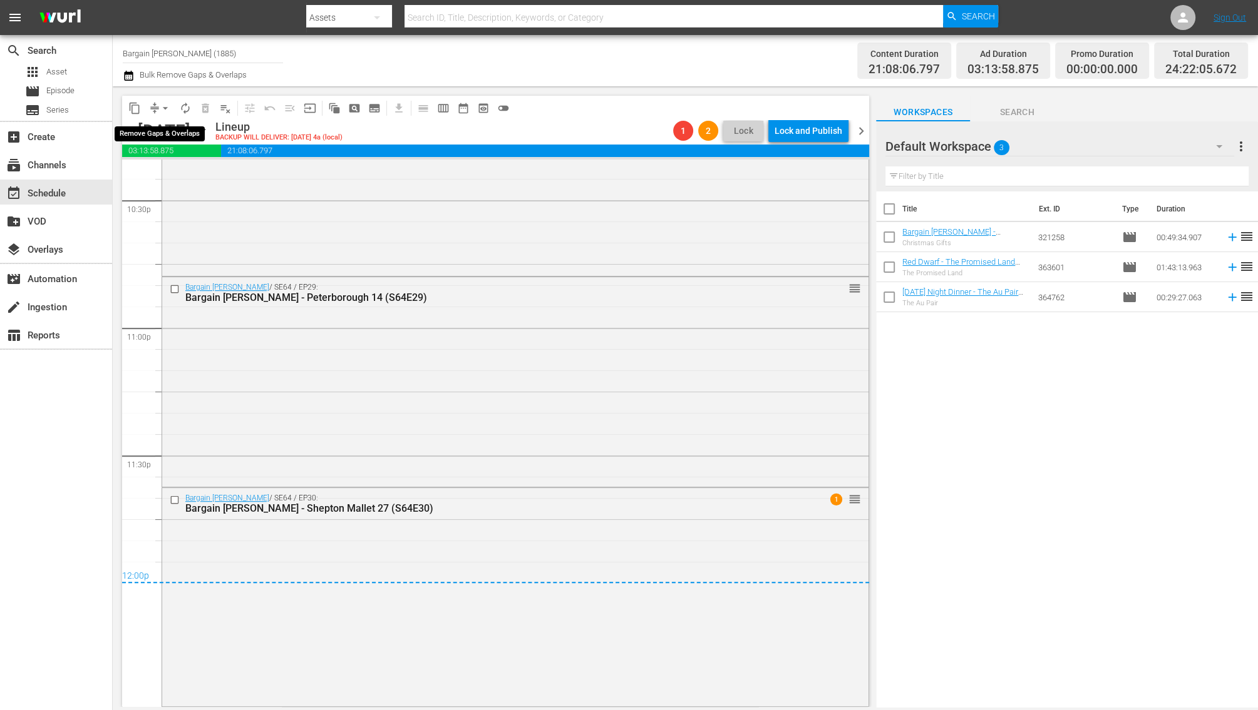
click at [157, 109] on button "arrow_drop_down" at bounding box center [165, 108] width 20 height 20
click at [173, 173] on li "Align to End of Previous Day" at bounding box center [165, 174] width 131 height 21
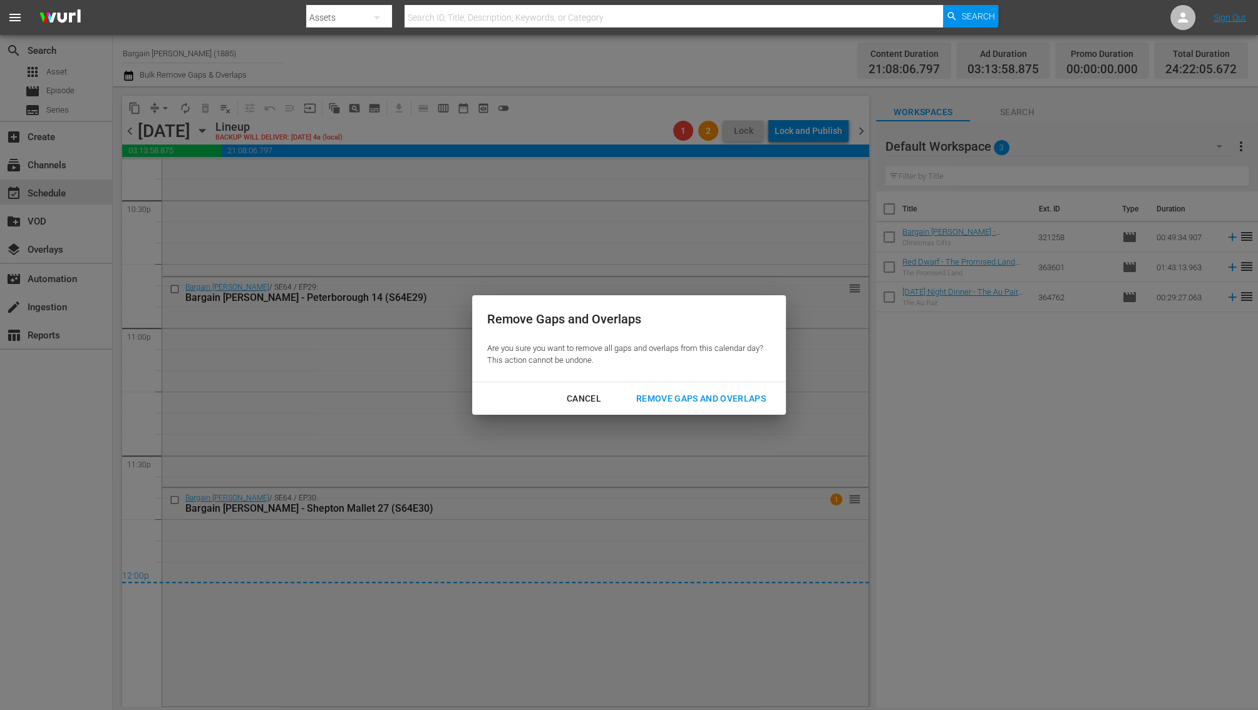
click at [719, 408] on button "Remove Gaps and Overlaps" at bounding box center [701, 398] width 160 height 23
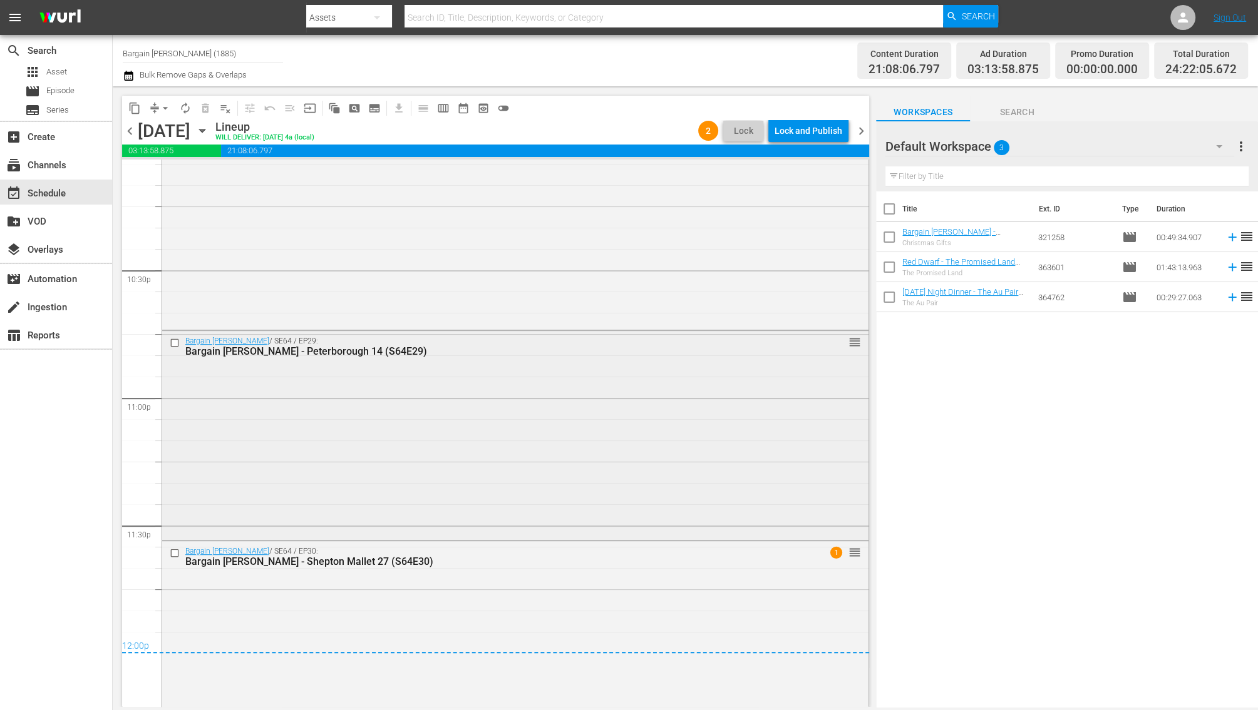
scroll to position [5625, 0]
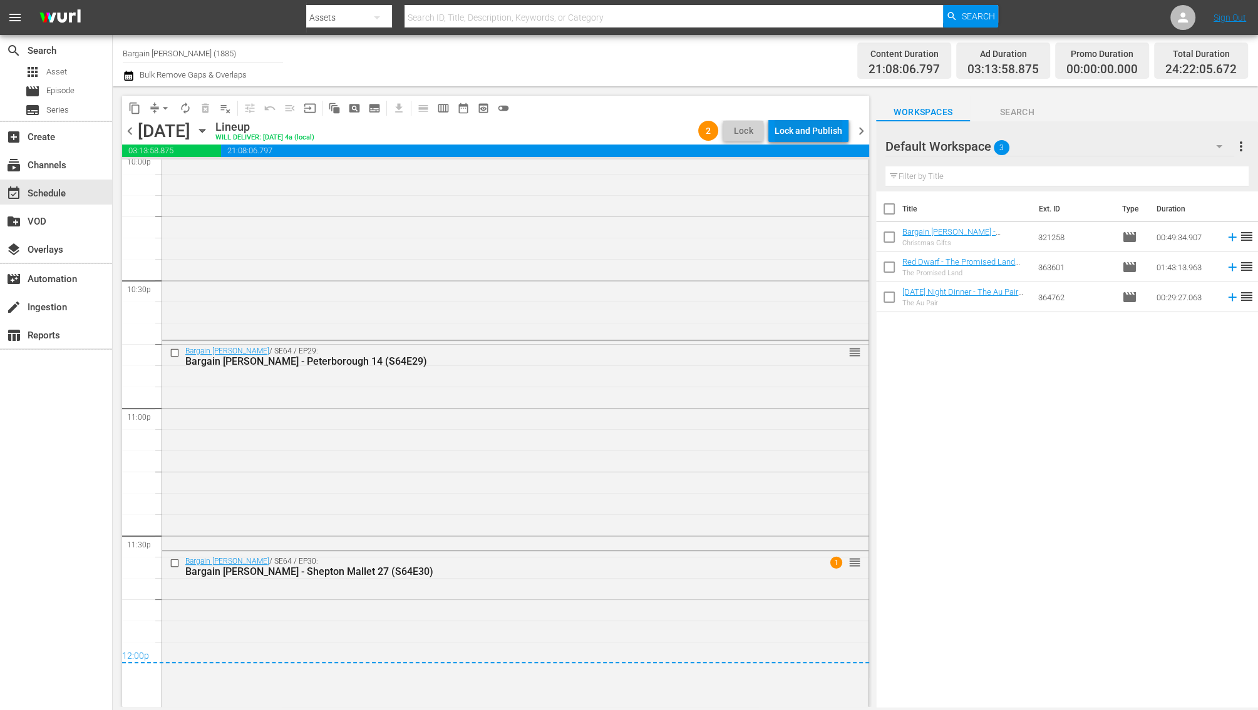
click at [808, 130] on div "Lock and Publish" at bounding box center [808, 131] width 68 height 23
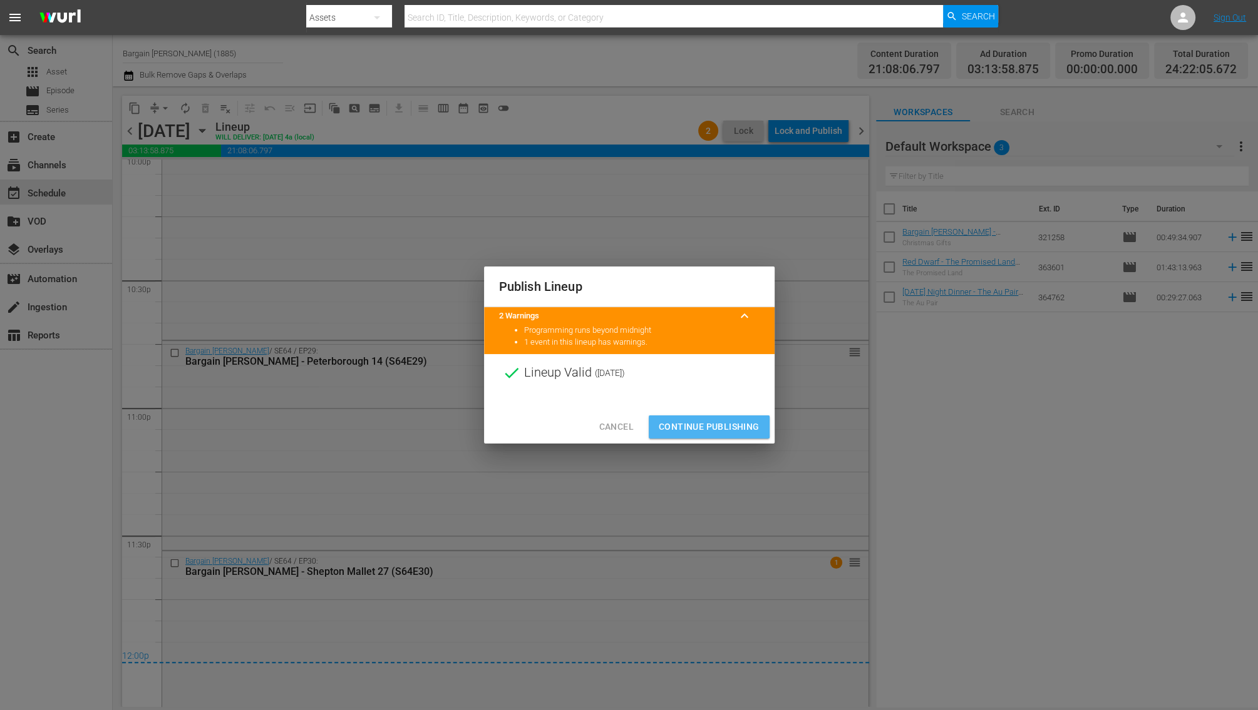
click at [692, 426] on span "Continue Publishing" at bounding box center [708, 427] width 101 height 16
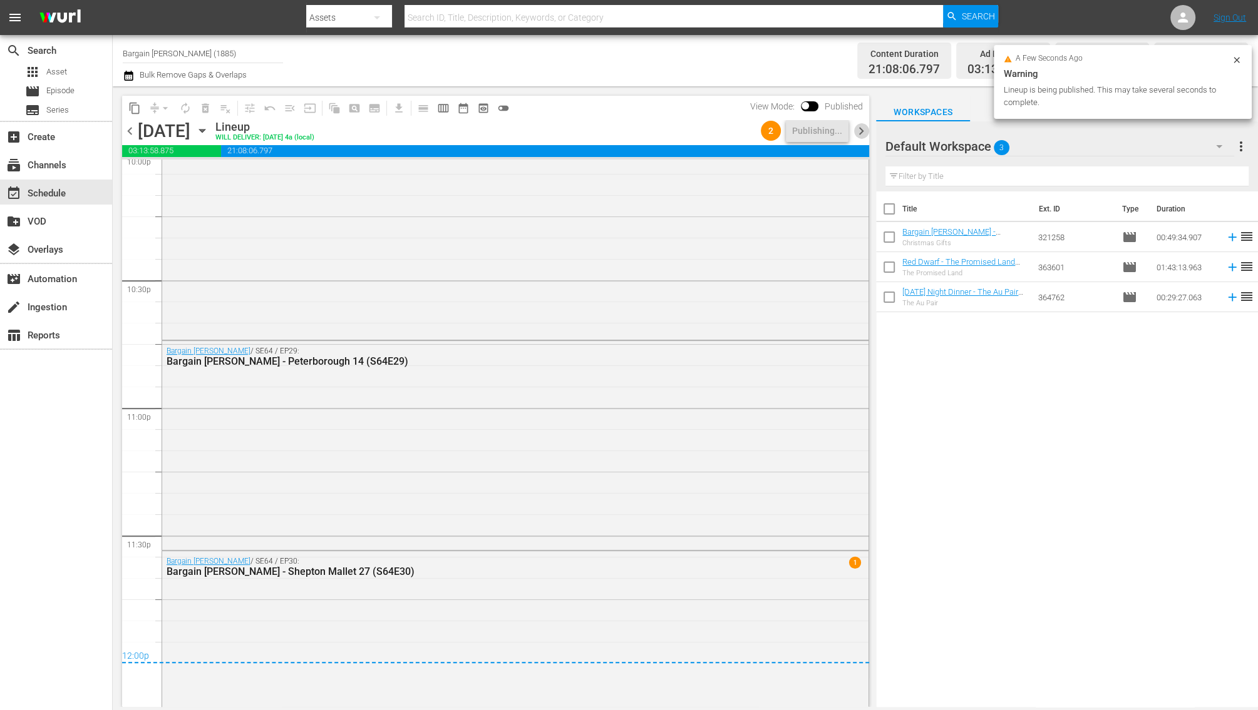
click at [863, 131] on span "chevron_right" at bounding box center [861, 131] width 16 height 16
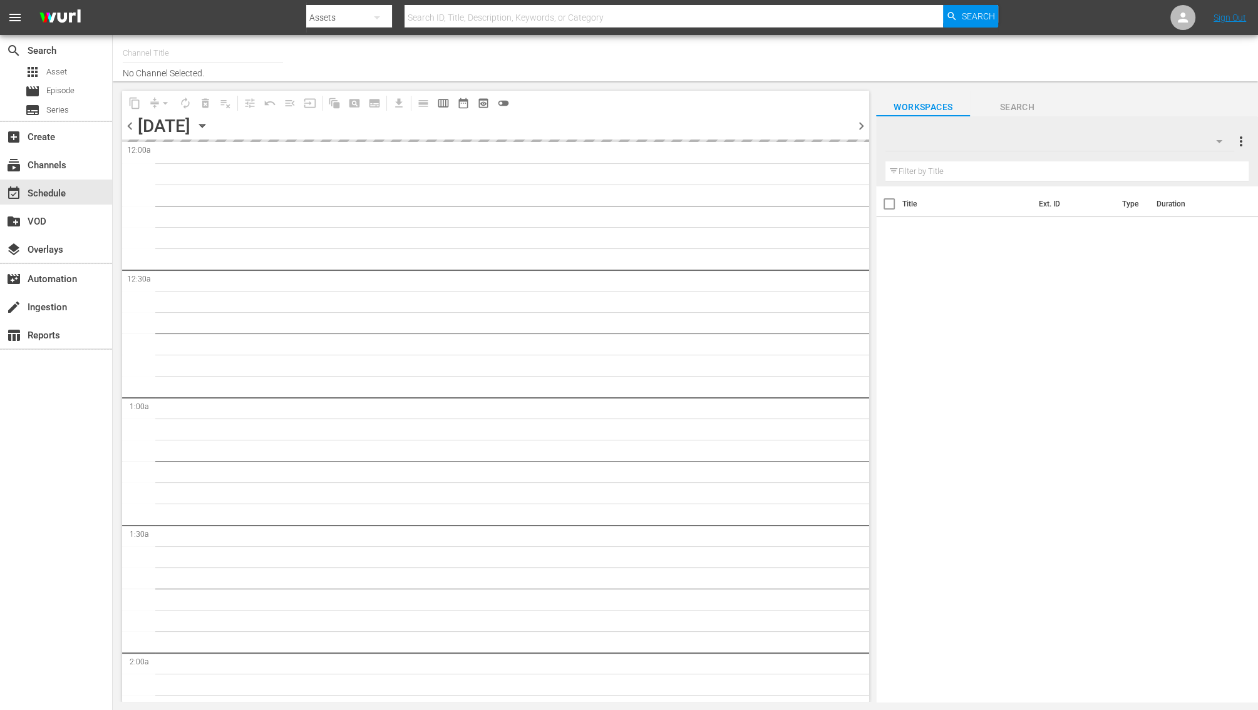
type input "Bargain [PERSON_NAME] (1885)"
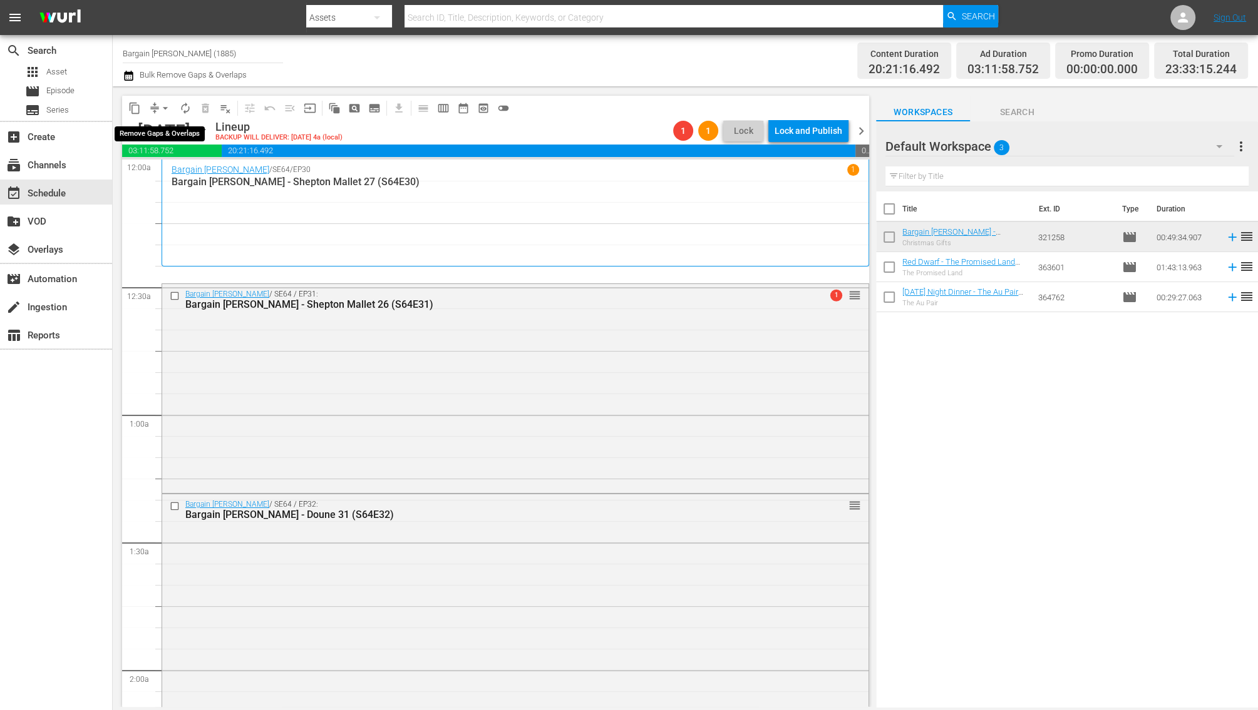
click at [166, 111] on span "arrow_drop_down" at bounding box center [165, 108] width 13 height 13
click at [202, 177] on li "Align to End of Previous Day" at bounding box center [165, 174] width 131 height 21
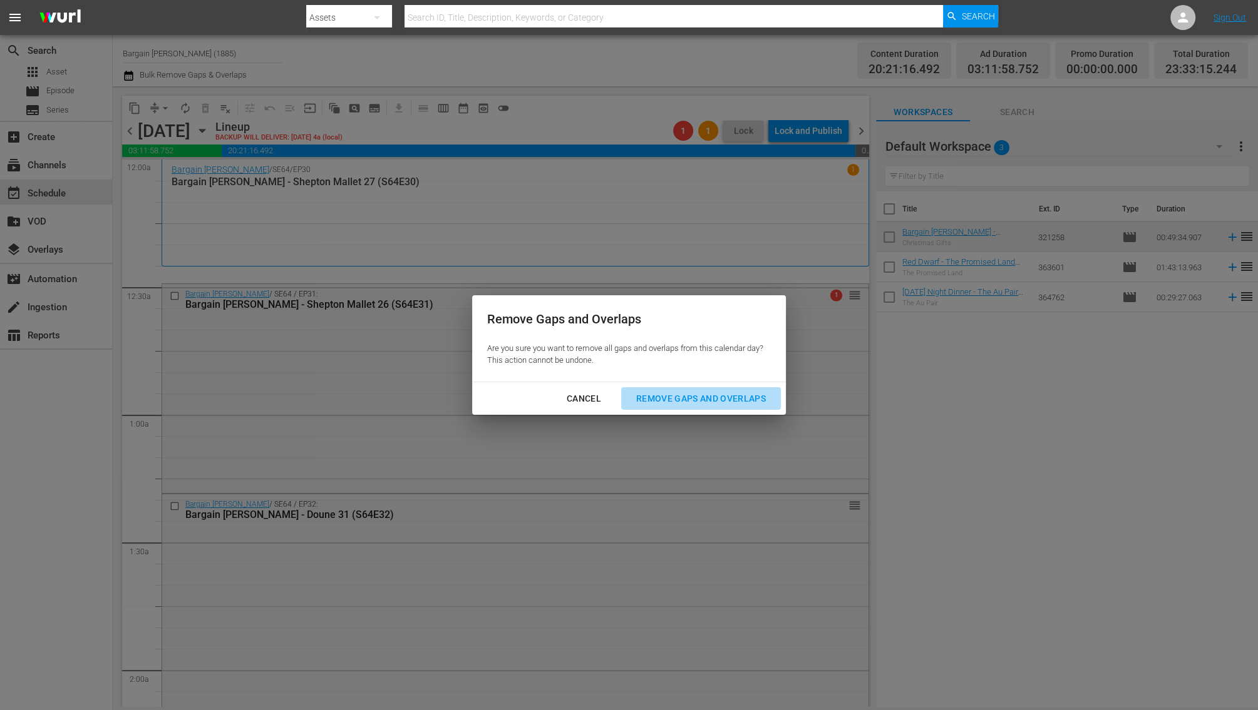
click at [693, 403] on div "Remove Gaps and Overlaps" at bounding box center [701, 399] width 150 height 16
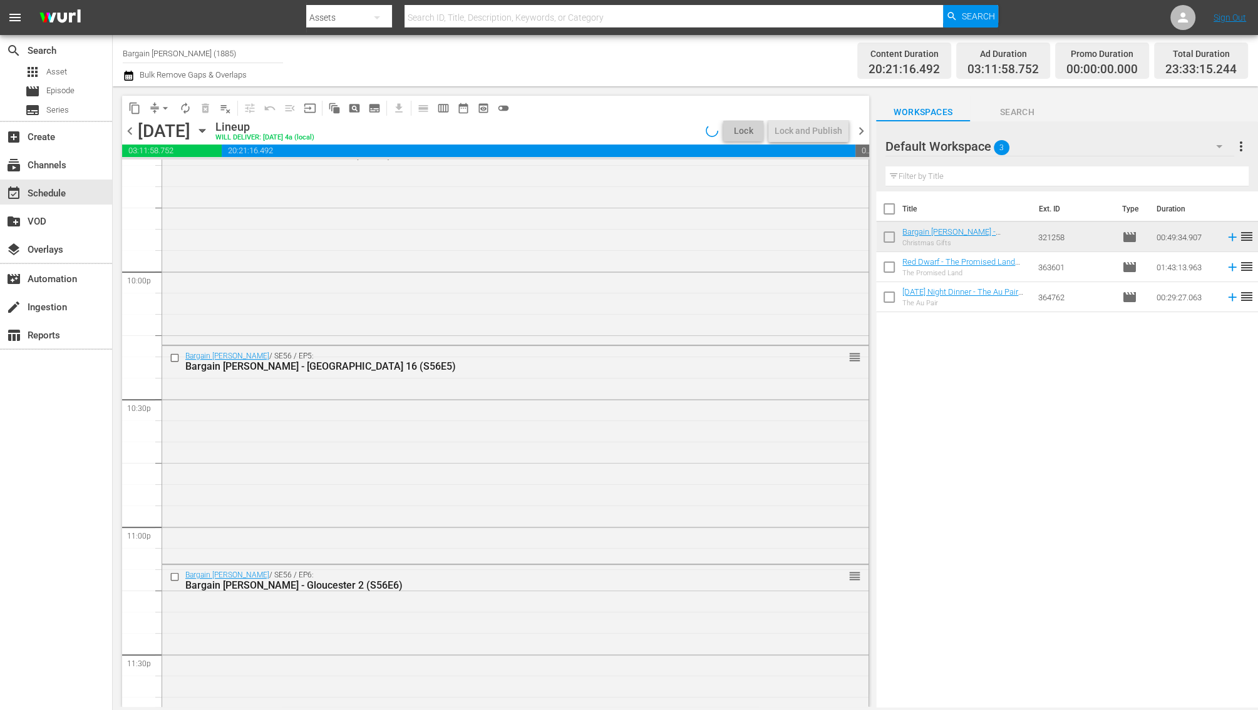
scroll to position [5581, 0]
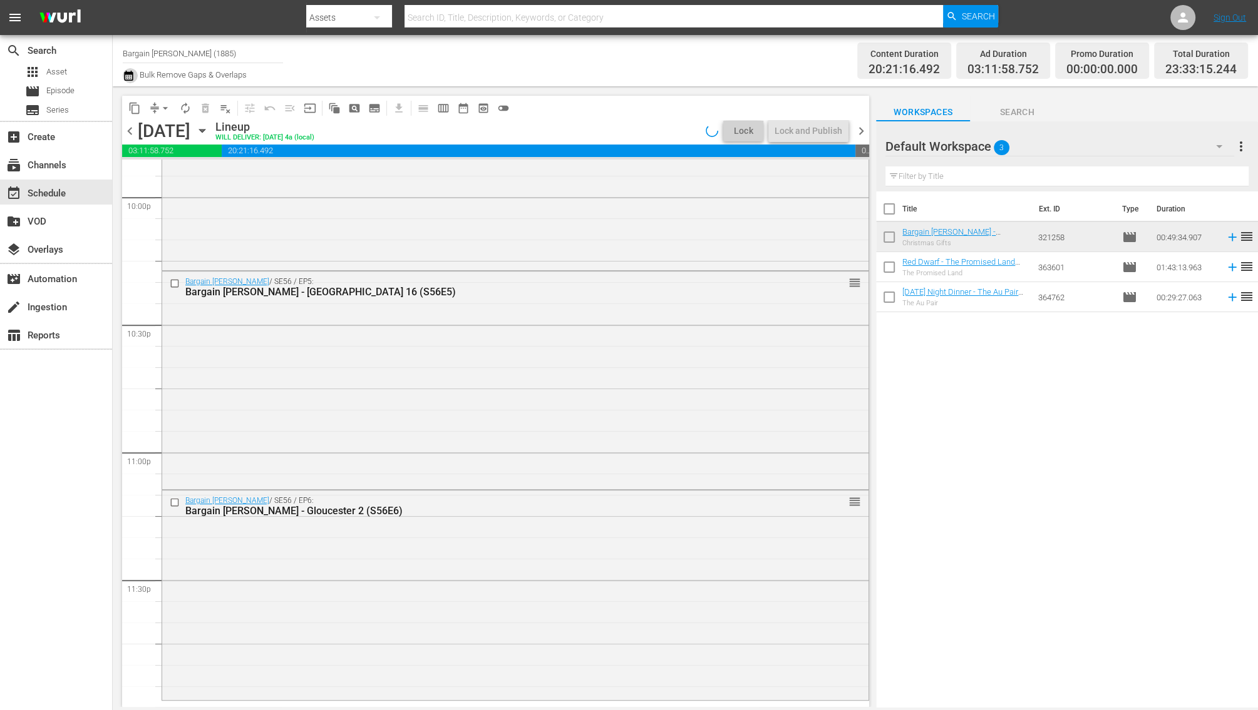
click at [131, 76] on icon "button" at bounding box center [129, 75] width 12 height 15
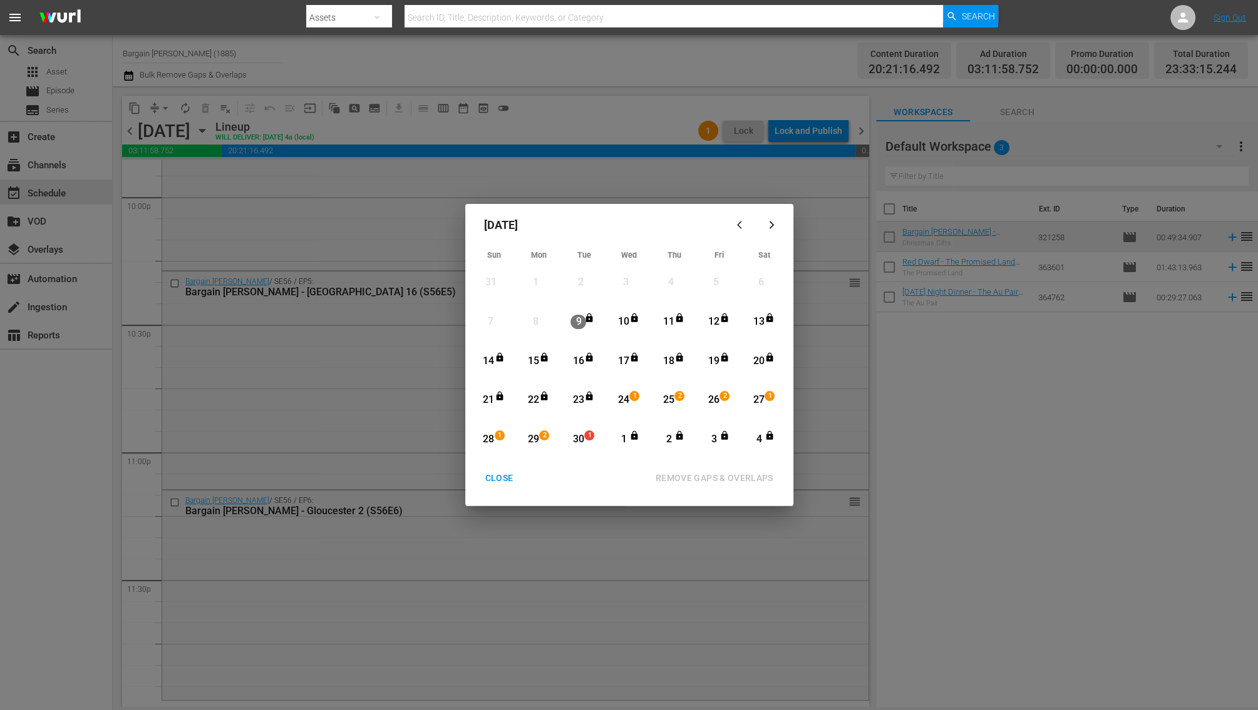
click at [625, 402] on div "24" at bounding box center [623, 400] width 16 height 14
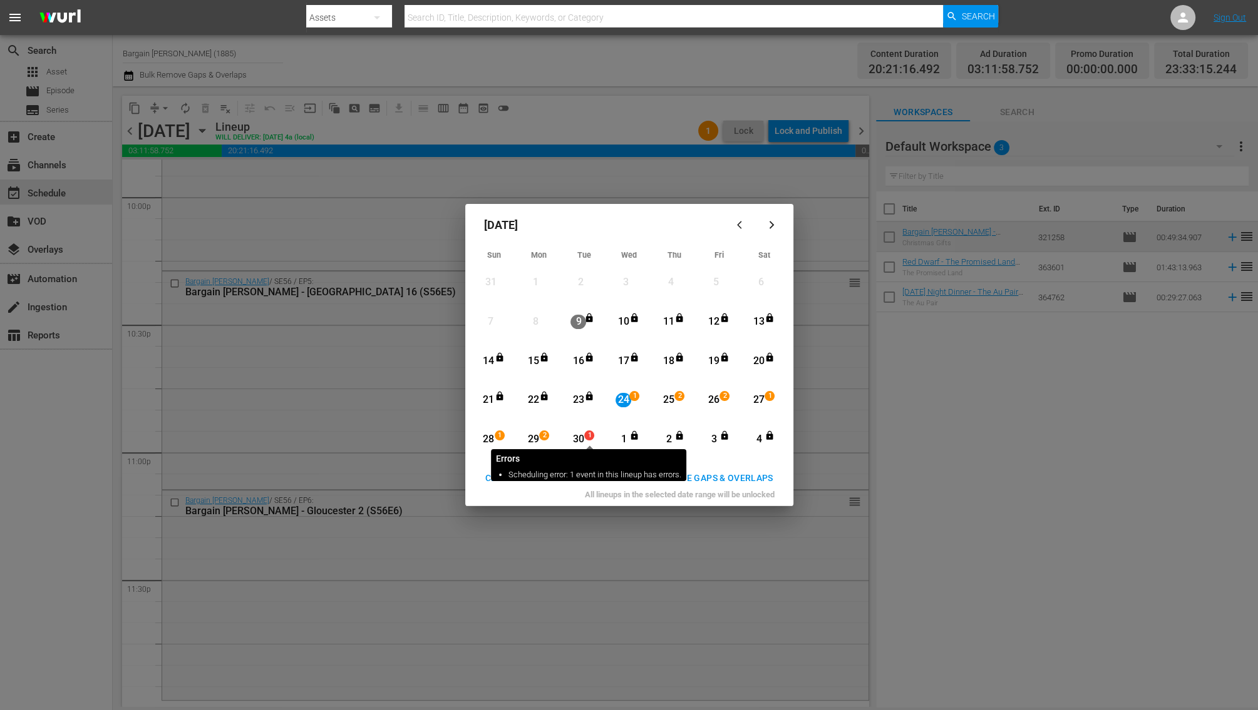
click at [583, 437] on div "30" at bounding box center [578, 440] width 16 height 14
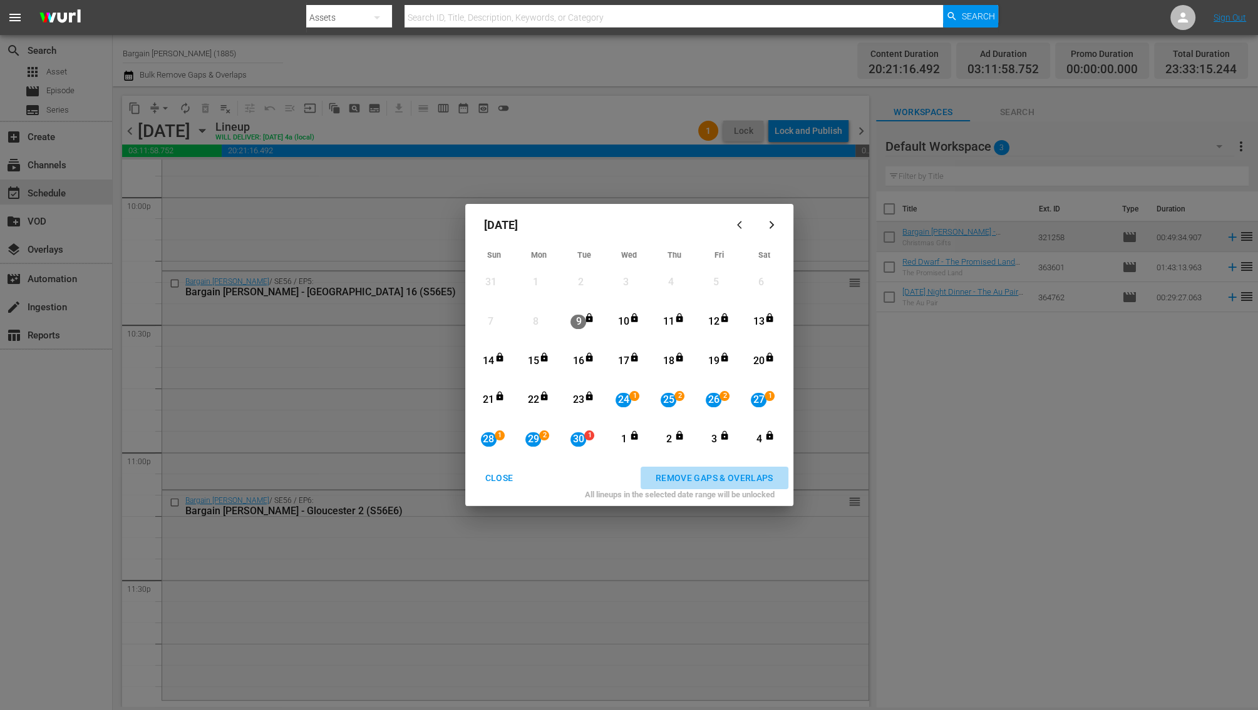
click at [687, 475] on div "REMOVE GAPS & OVERLAPS" at bounding box center [714, 479] width 138 height 16
click at [488, 485] on div "CLOSE" at bounding box center [499, 479] width 48 height 16
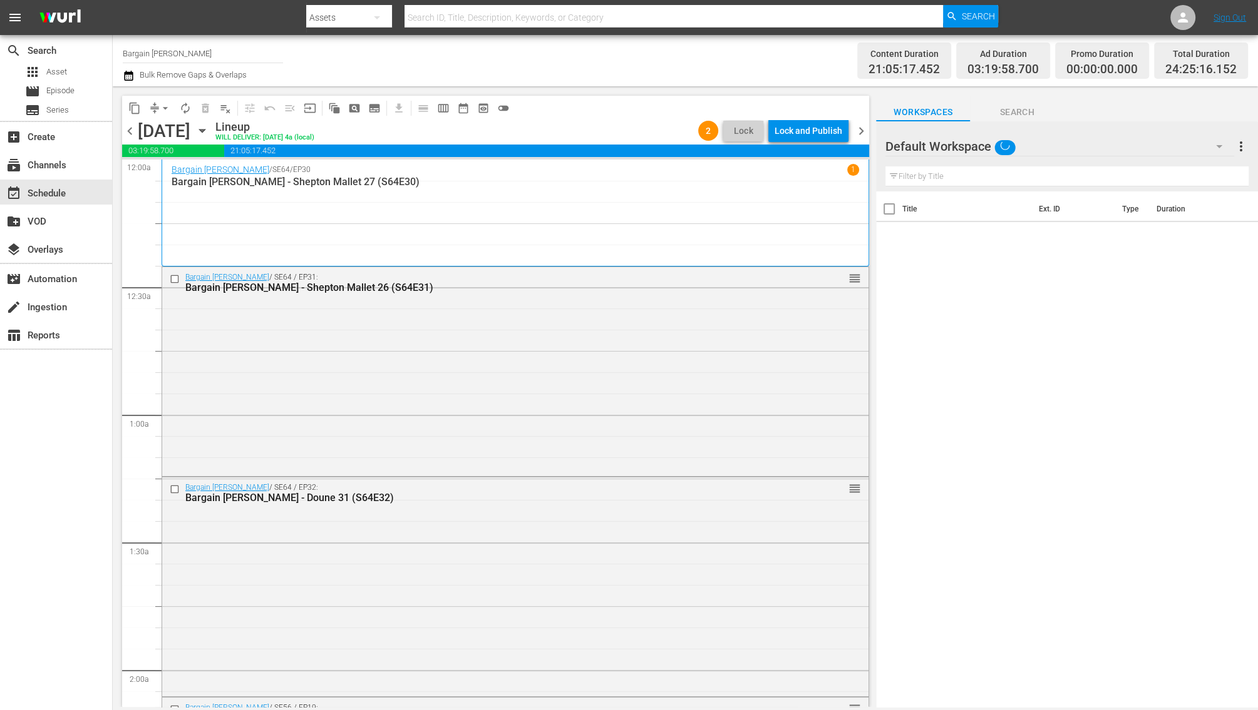
click at [774, 131] on div "Lock and Publish" at bounding box center [808, 131] width 68 height 23
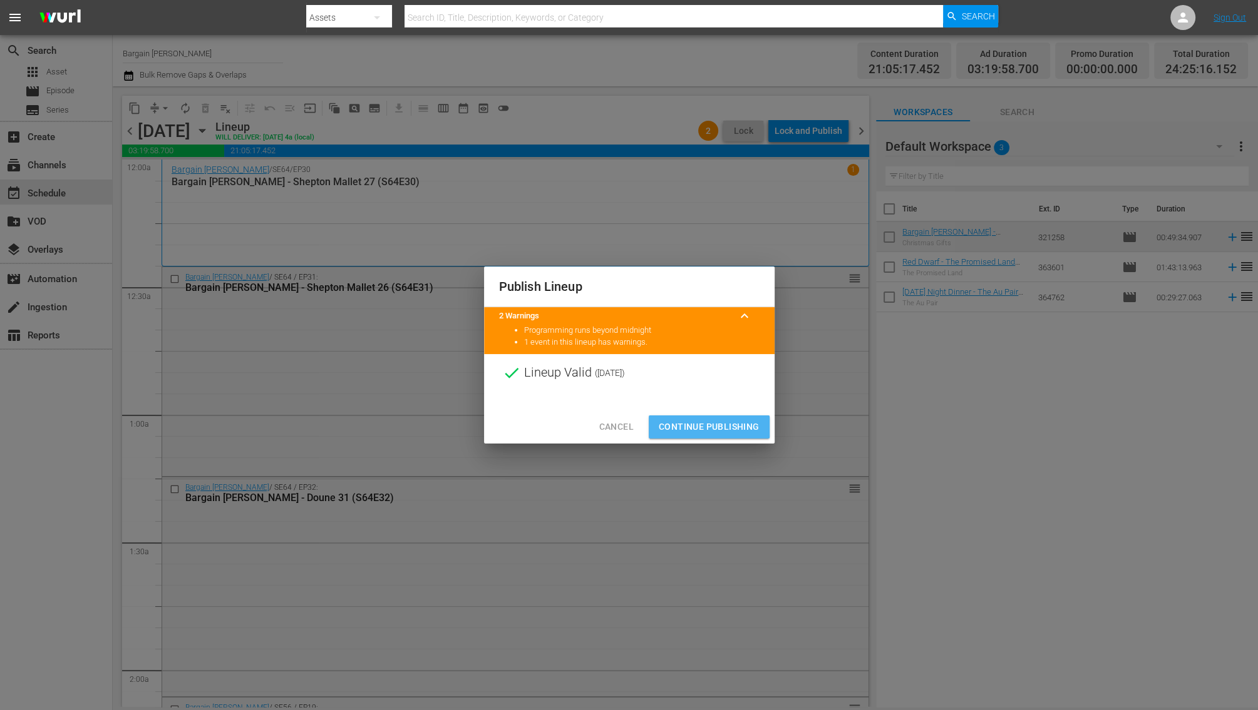
click at [692, 426] on span "Continue Publishing" at bounding box center [708, 427] width 101 height 16
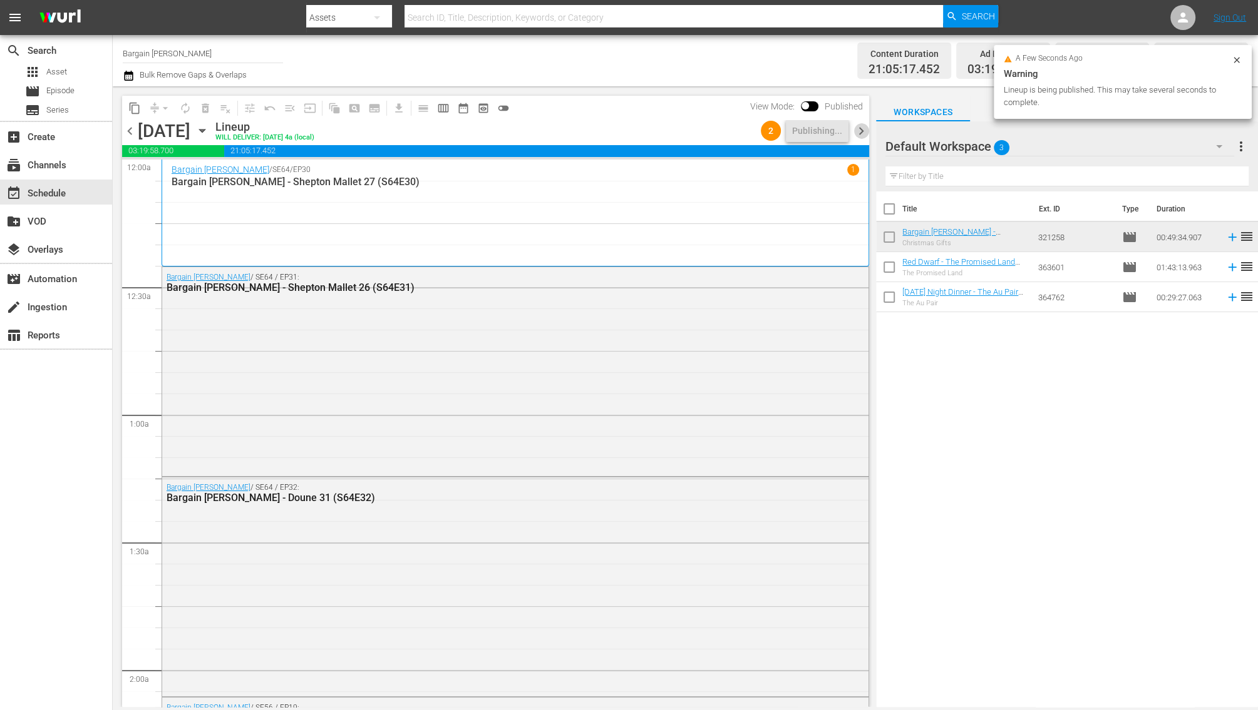
click at [861, 127] on span "chevron_right" at bounding box center [861, 131] width 16 height 16
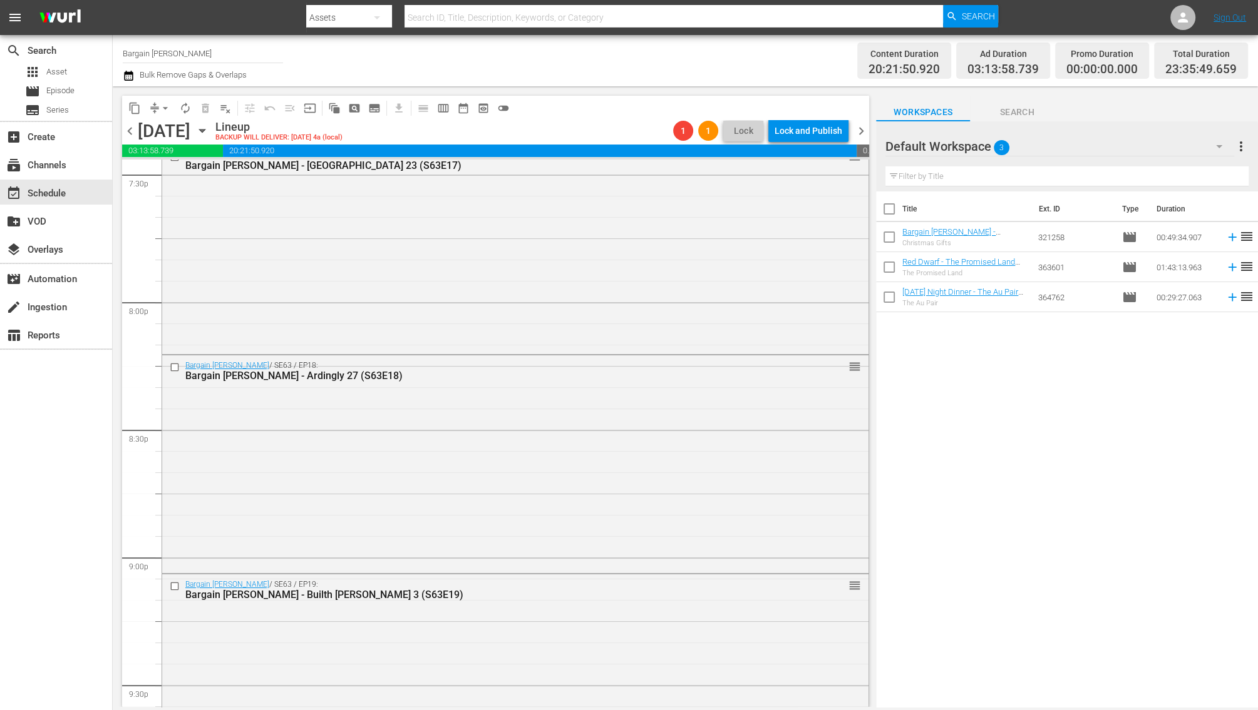
scroll to position [5693, 0]
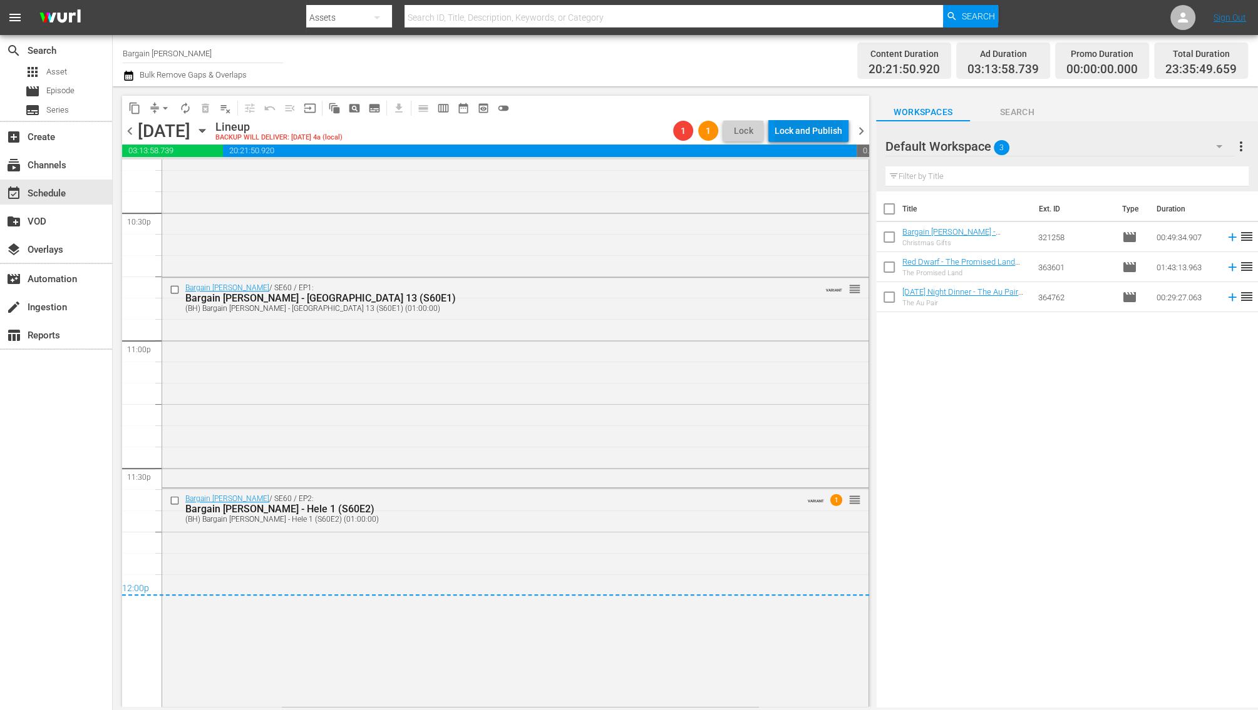
click at [788, 126] on div "Lock and Publish" at bounding box center [808, 131] width 68 height 23
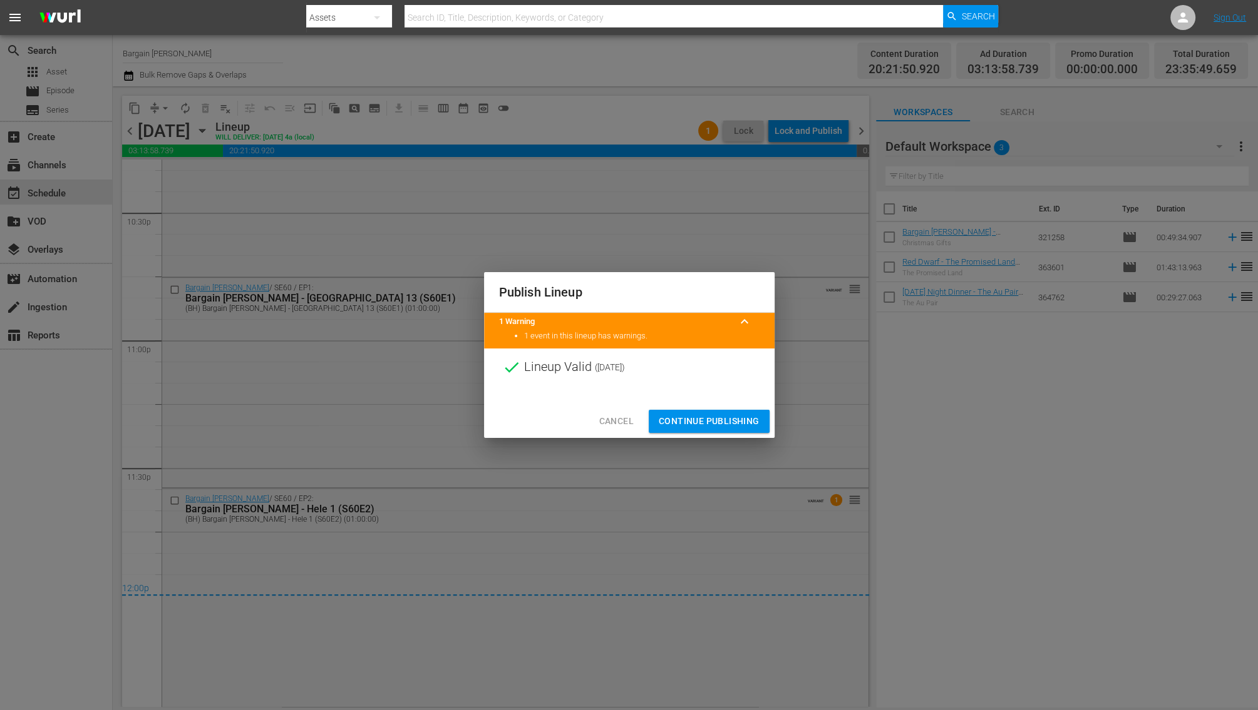
click at [694, 414] on span "Continue Publishing" at bounding box center [708, 422] width 101 height 16
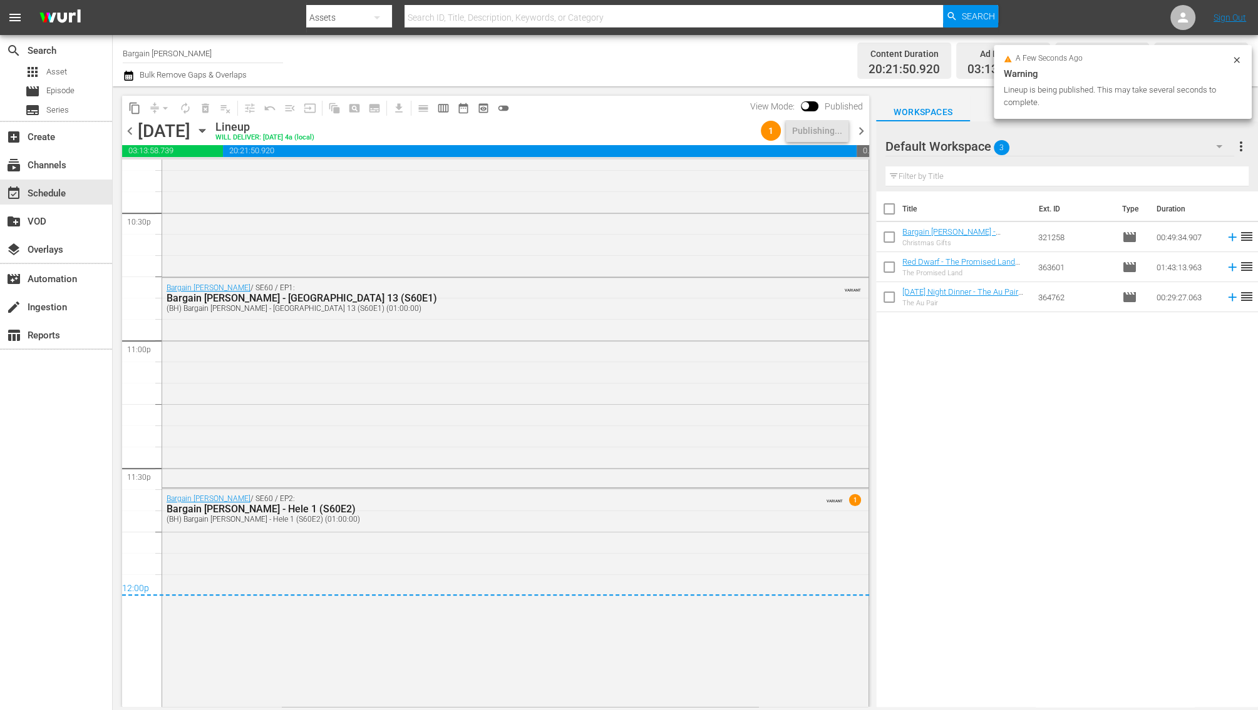
click at [859, 127] on span "chevron_right" at bounding box center [861, 131] width 16 height 16
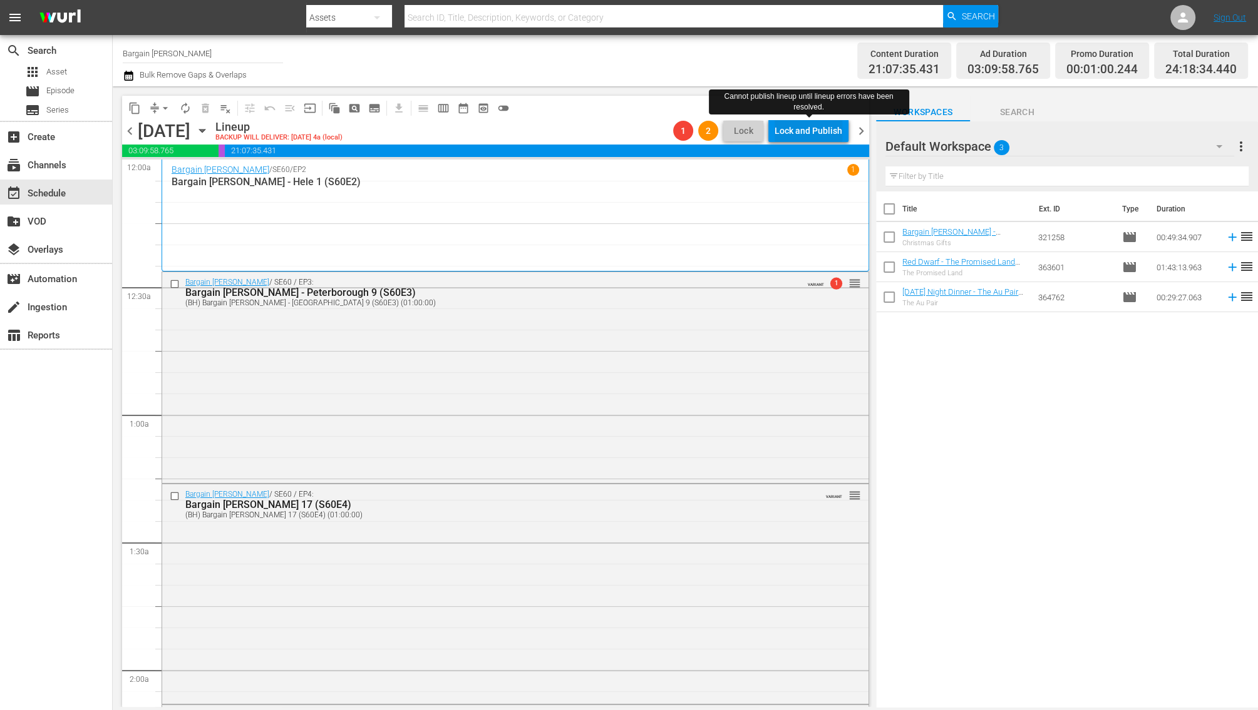
click at [822, 136] on div "Lock and Publish" at bounding box center [808, 131] width 68 height 23
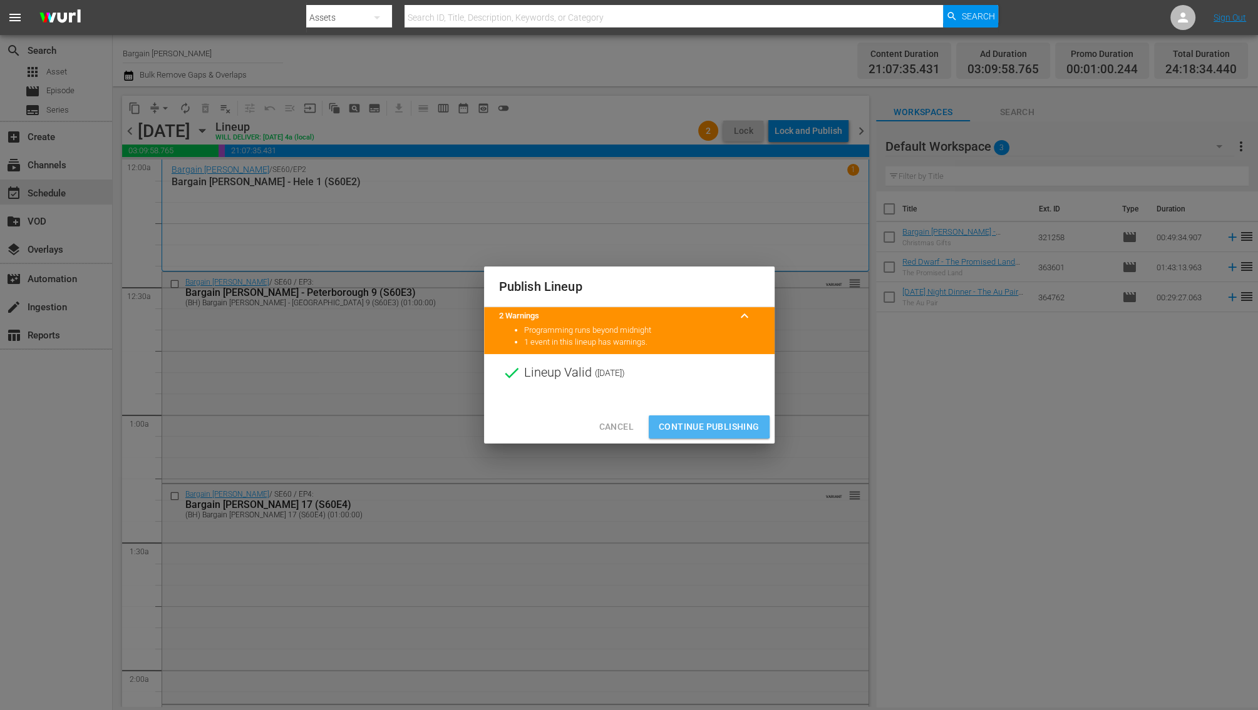
click at [685, 425] on span "Continue Publishing" at bounding box center [708, 427] width 101 height 16
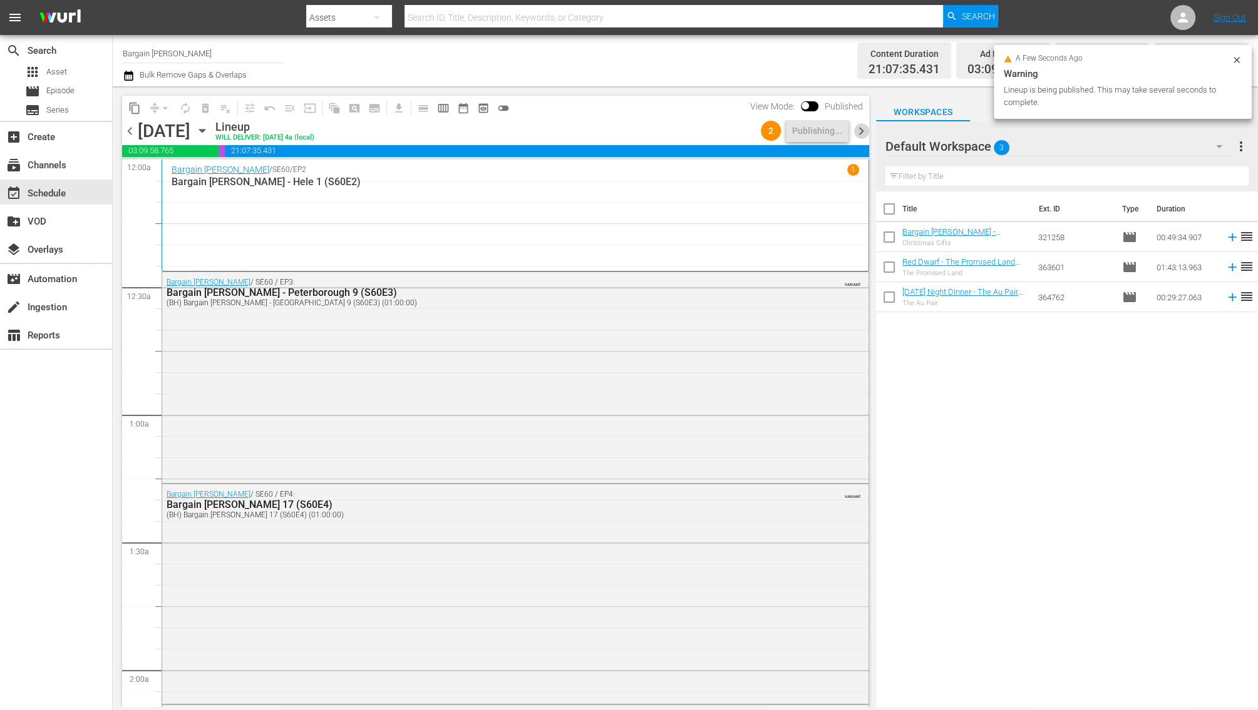
click at [856, 133] on span "chevron_right" at bounding box center [861, 131] width 16 height 16
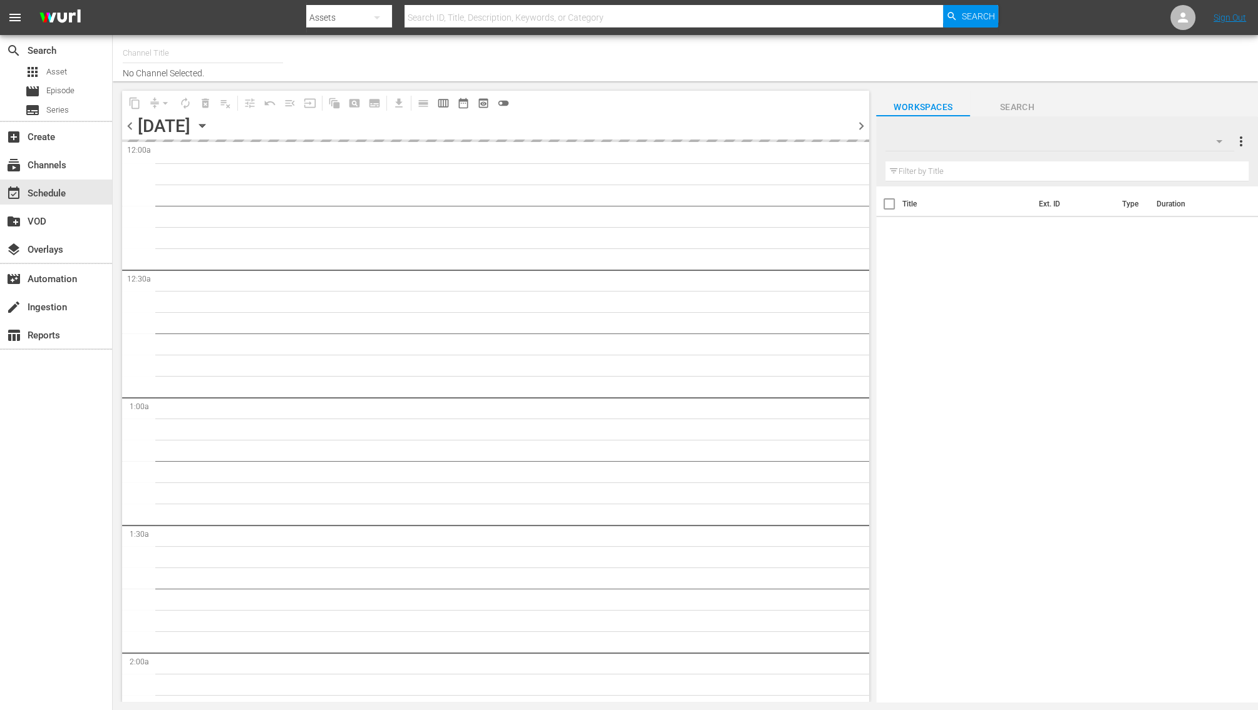
type input "Bargain [PERSON_NAME] (1885)"
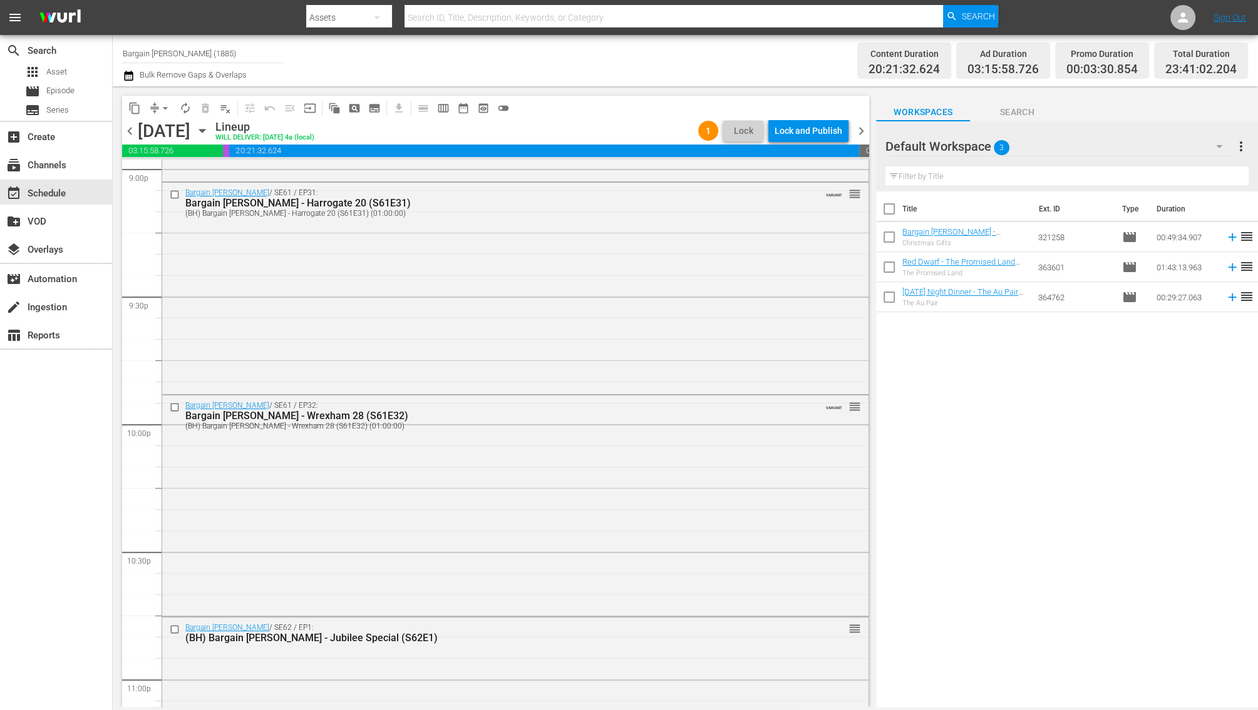
scroll to position [5692, 0]
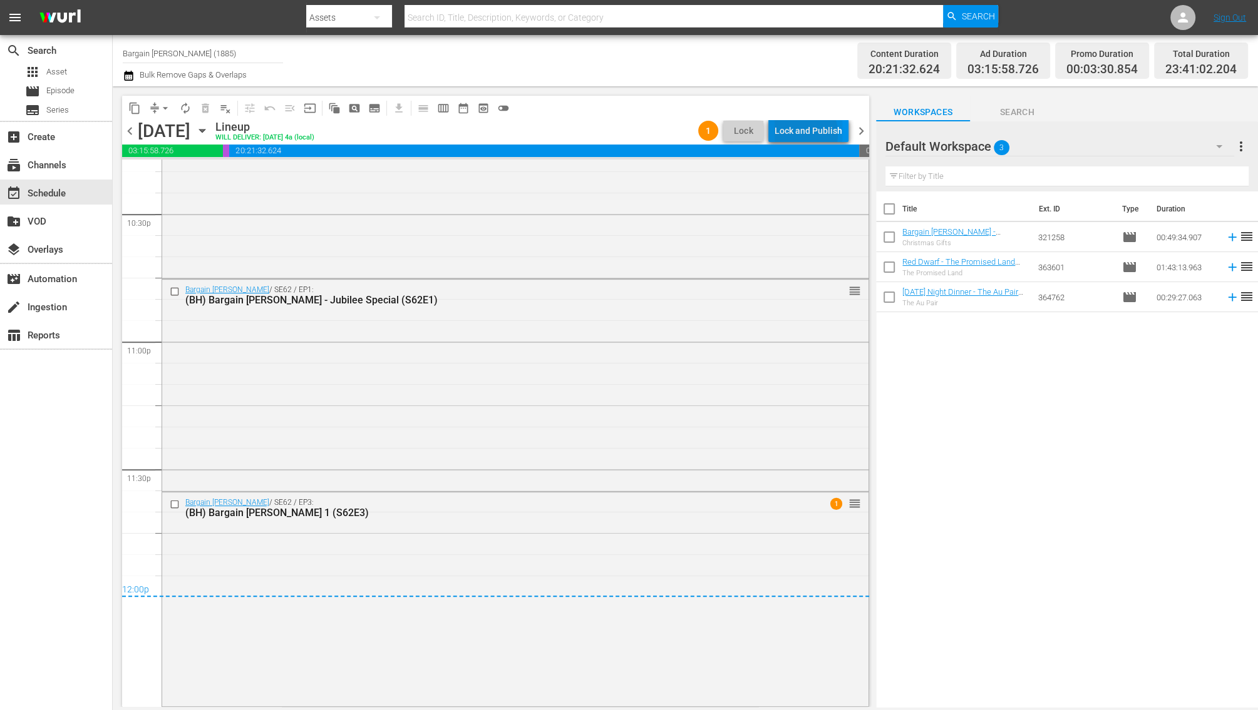
click at [798, 134] on div "Lock and Publish" at bounding box center [808, 131] width 68 height 23
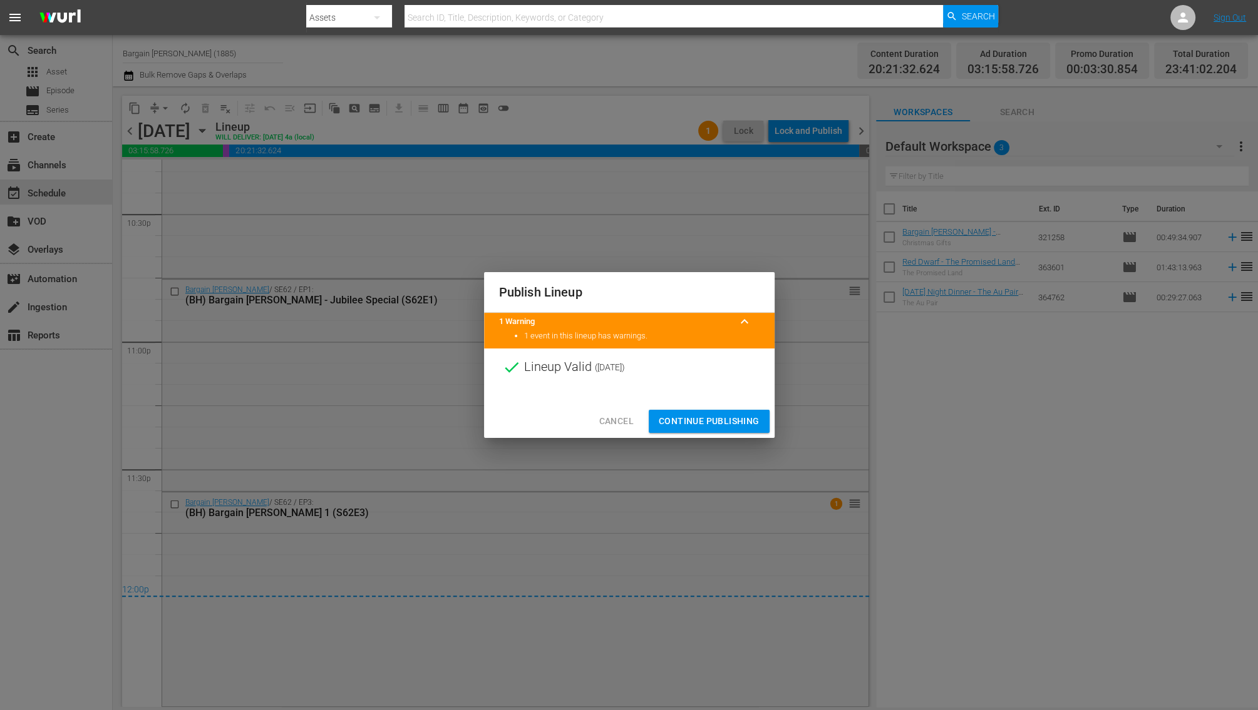
click at [720, 421] on span "Continue Publishing" at bounding box center [708, 422] width 101 height 16
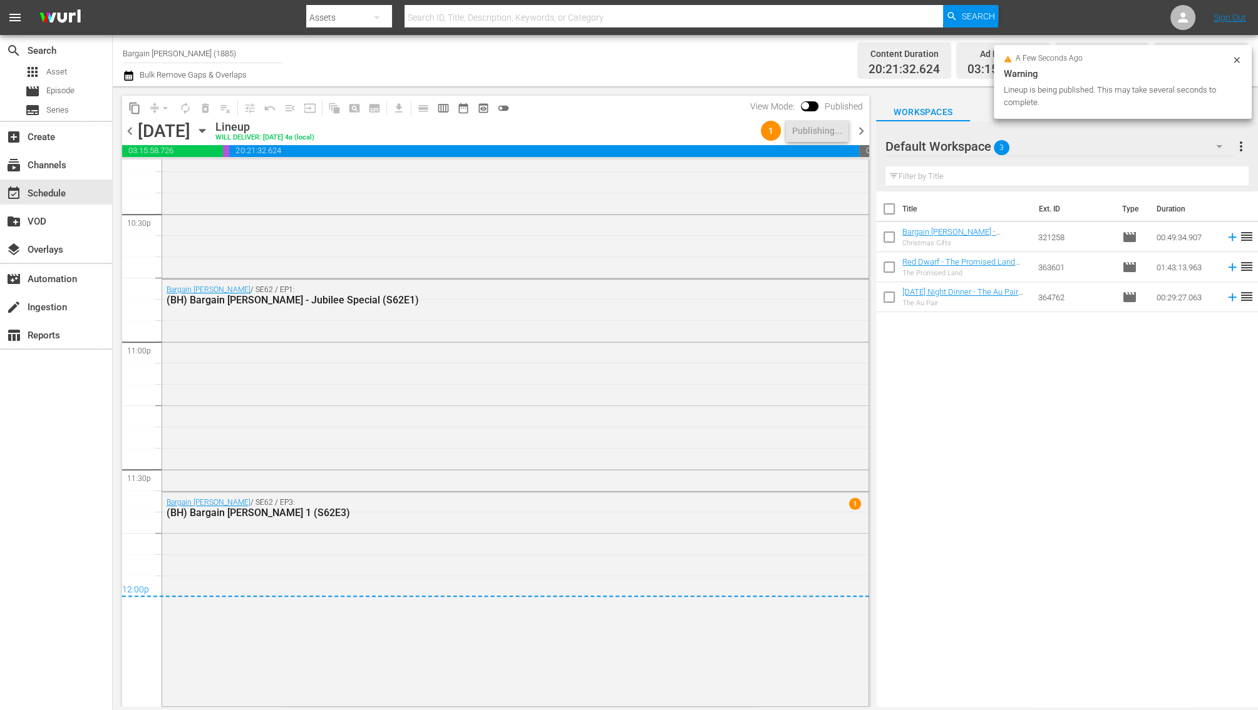
click at [854, 149] on span "20:21:32.624" at bounding box center [544, 151] width 630 height 13
click at [860, 128] on span "chevron_right" at bounding box center [861, 131] width 16 height 16
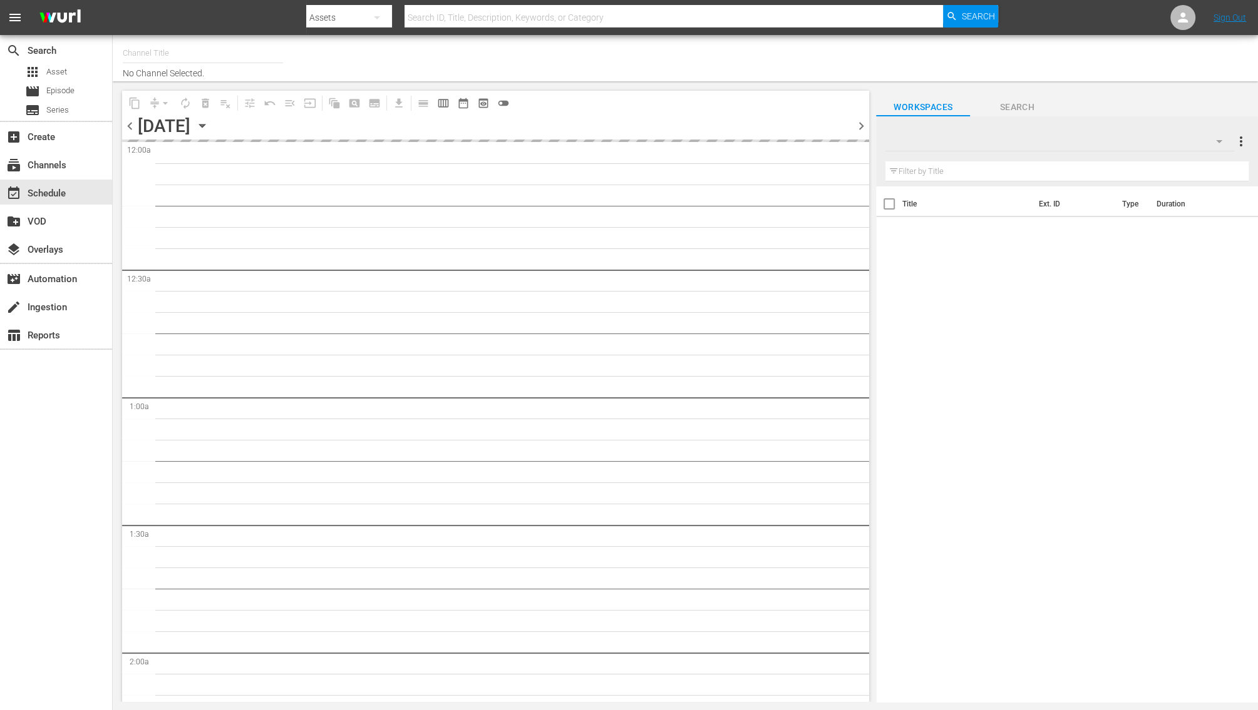
type input "Bargain [PERSON_NAME] (1885)"
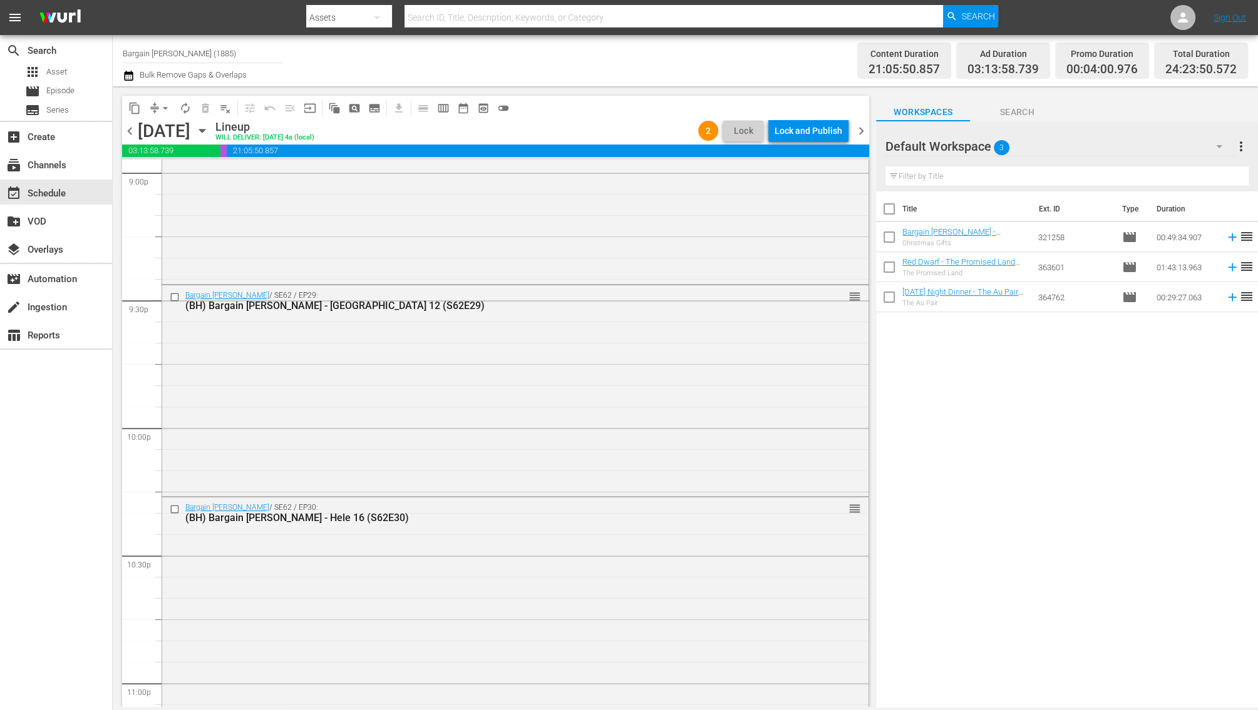
scroll to position [5793, 0]
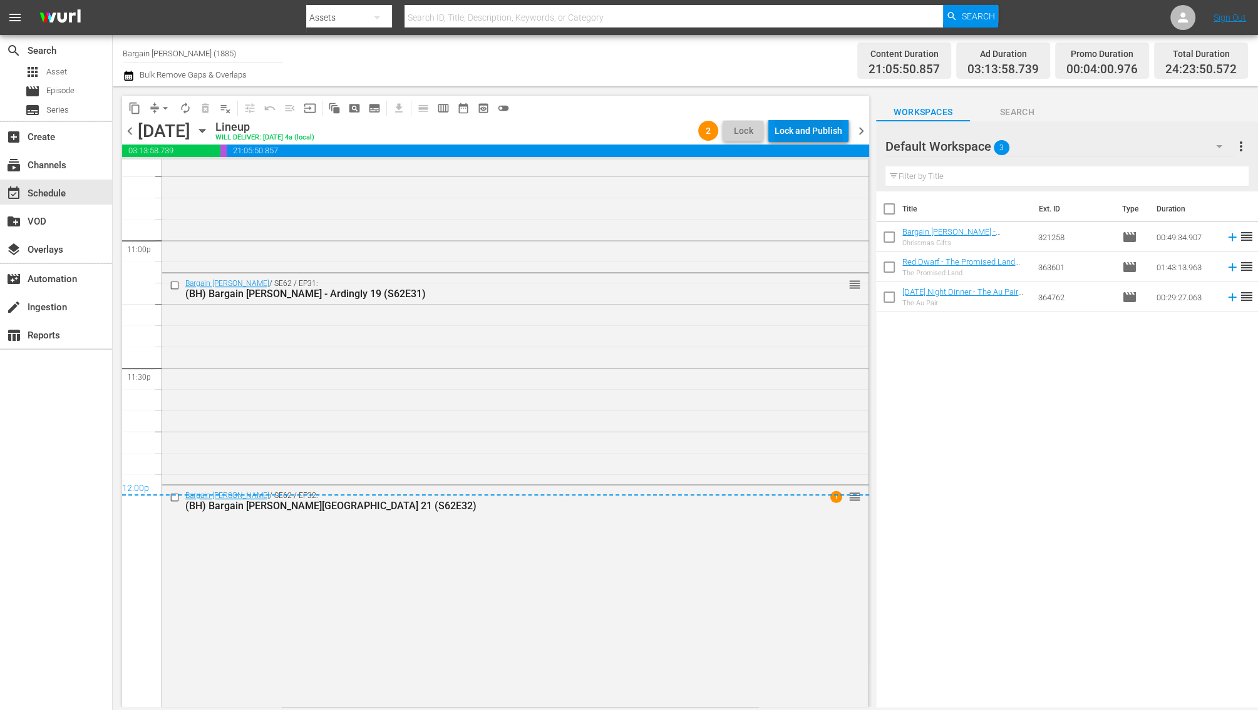
click at [796, 132] on div "Lock and Publish" at bounding box center [808, 131] width 68 height 23
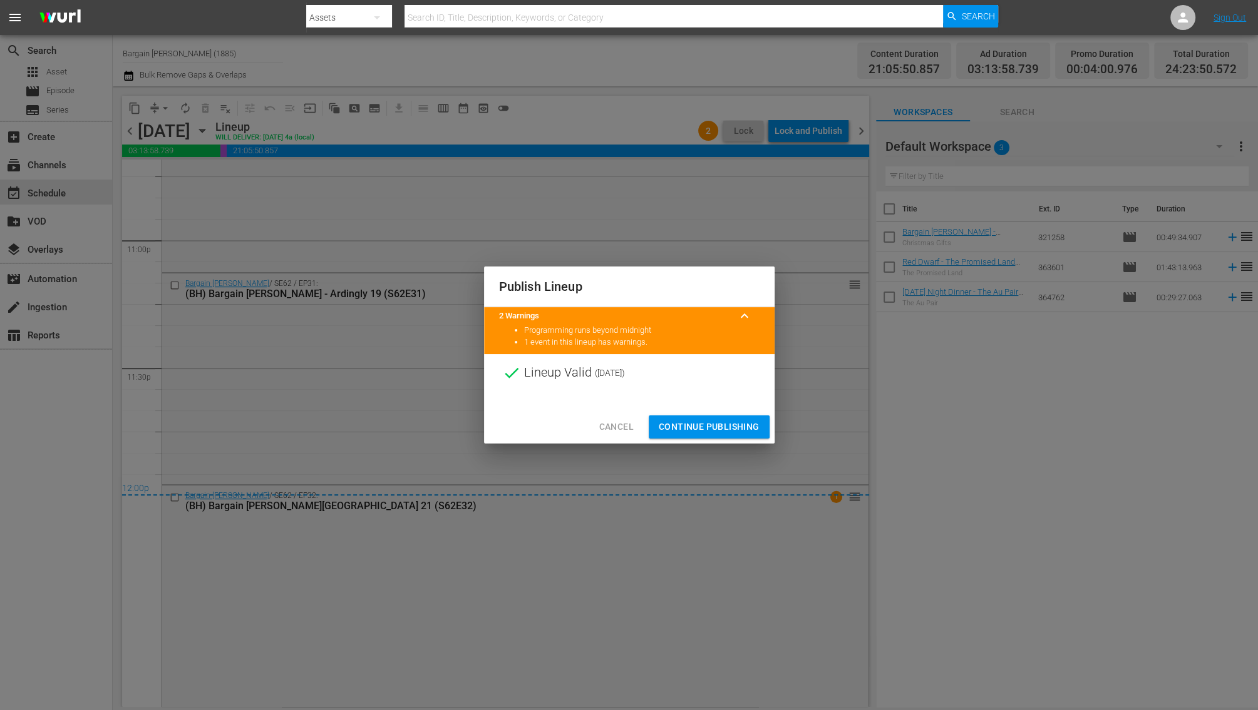
click at [672, 431] on span "Continue Publishing" at bounding box center [708, 427] width 101 height 16
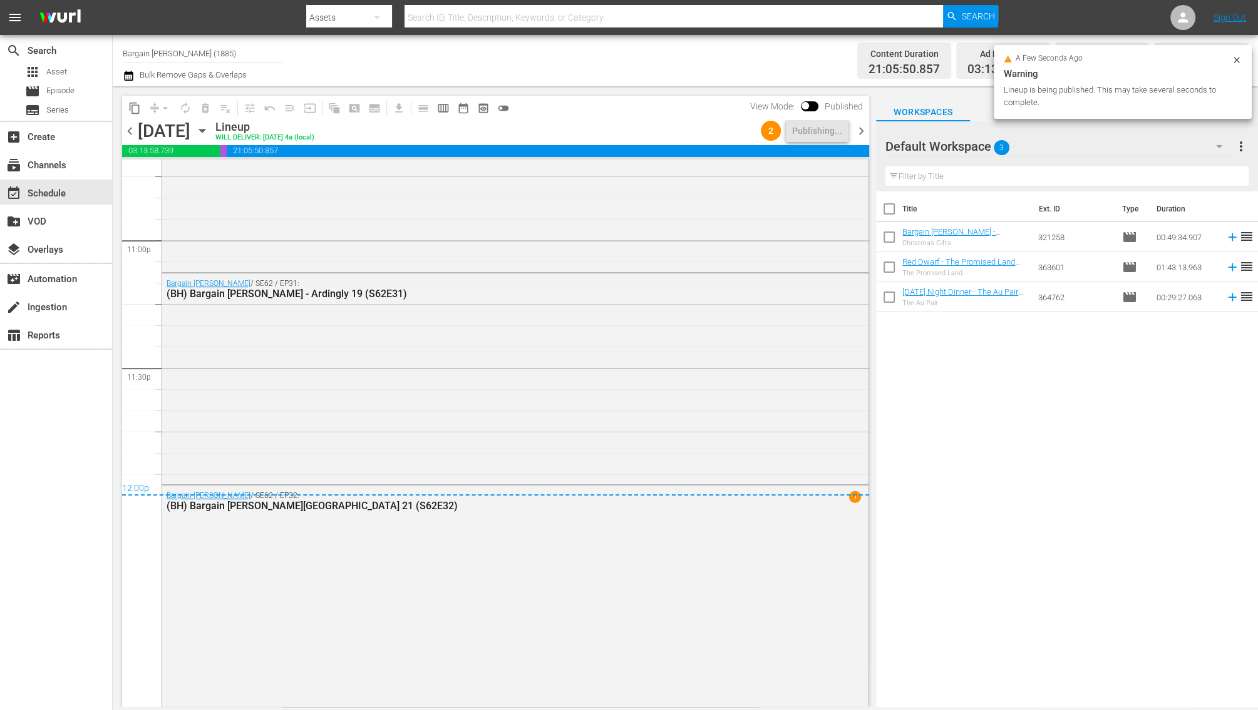
click at [859, 120] on div "chevron_left [DATE] [DATE] Lineup WILL DELIVER: [DATE] 4a (local) 2 Publishing.…" at bounding box center [495, 132] width 747 height 24
click at [859, 125] on span "chevron_right" at bounding box center [861, 131] width 16 height 16
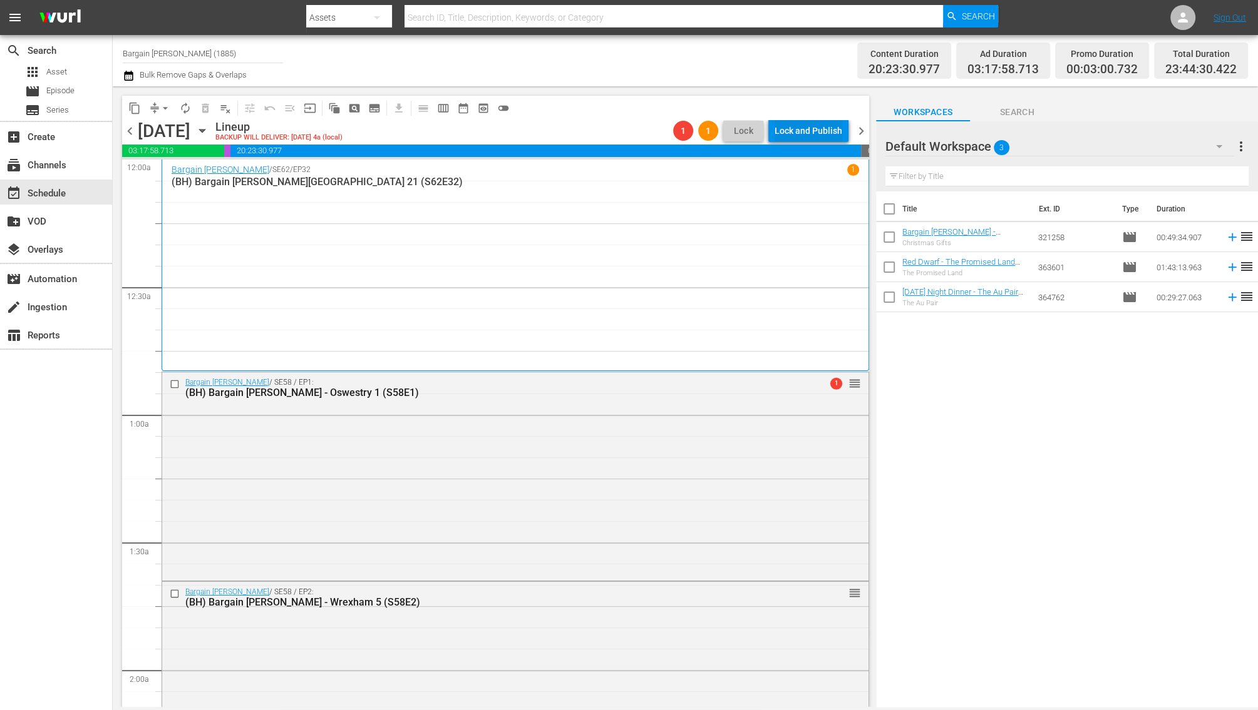
click at [811, 135] on div "Lock and Publish" at bounding box center [808, 131] width 68 height 23
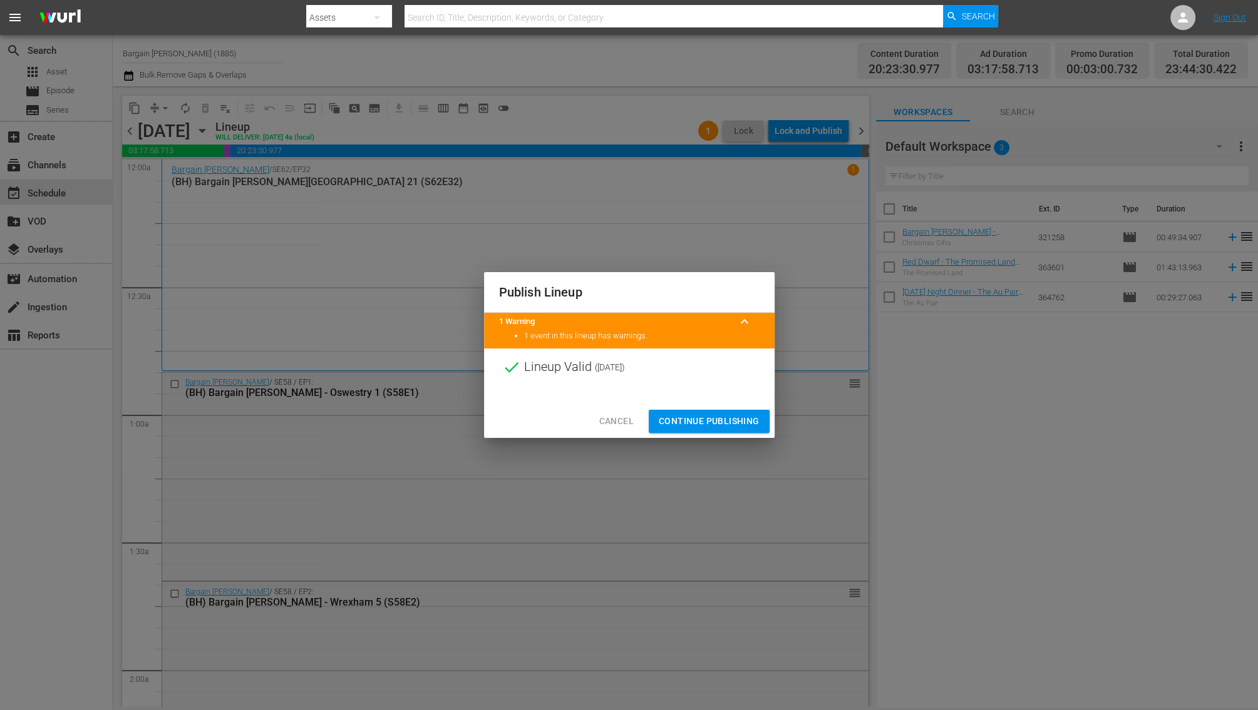
click at [692, 426] on span "Continue Publishing" at bounding box center [708, 422] width 101 height 16
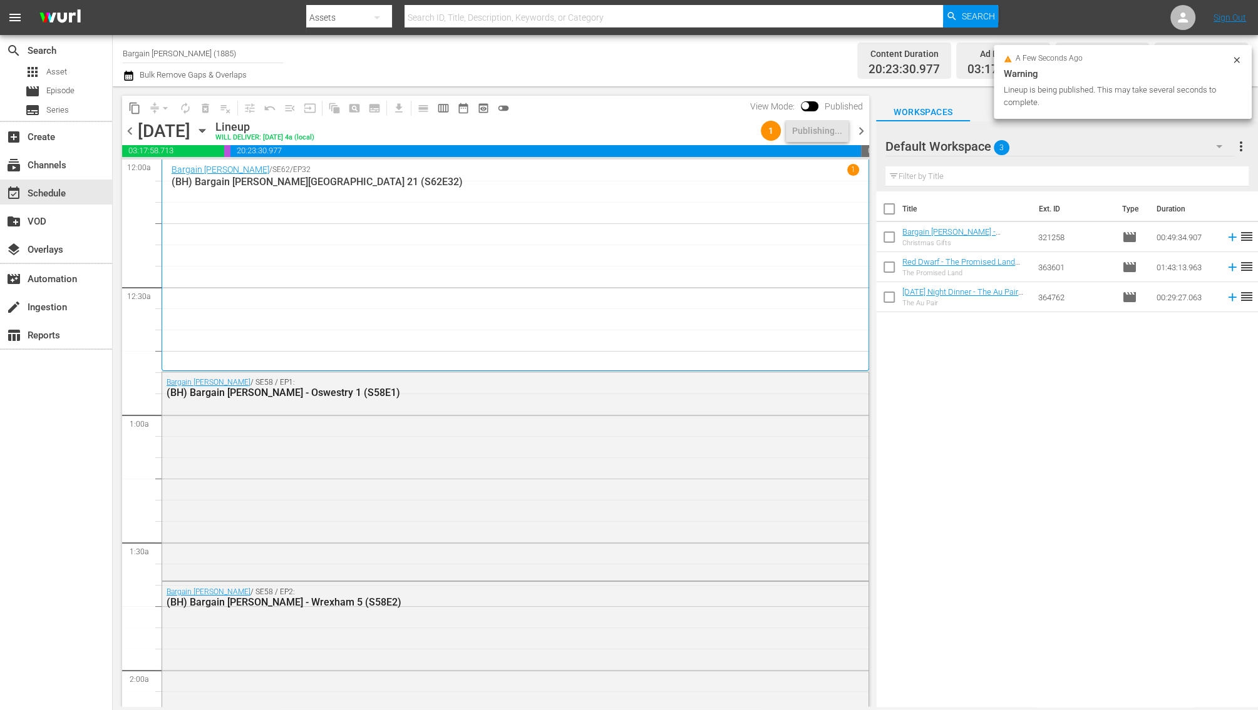
click at [857, 130] on span "chevron_right" at bounding box center [861, 131] width 16 height 16
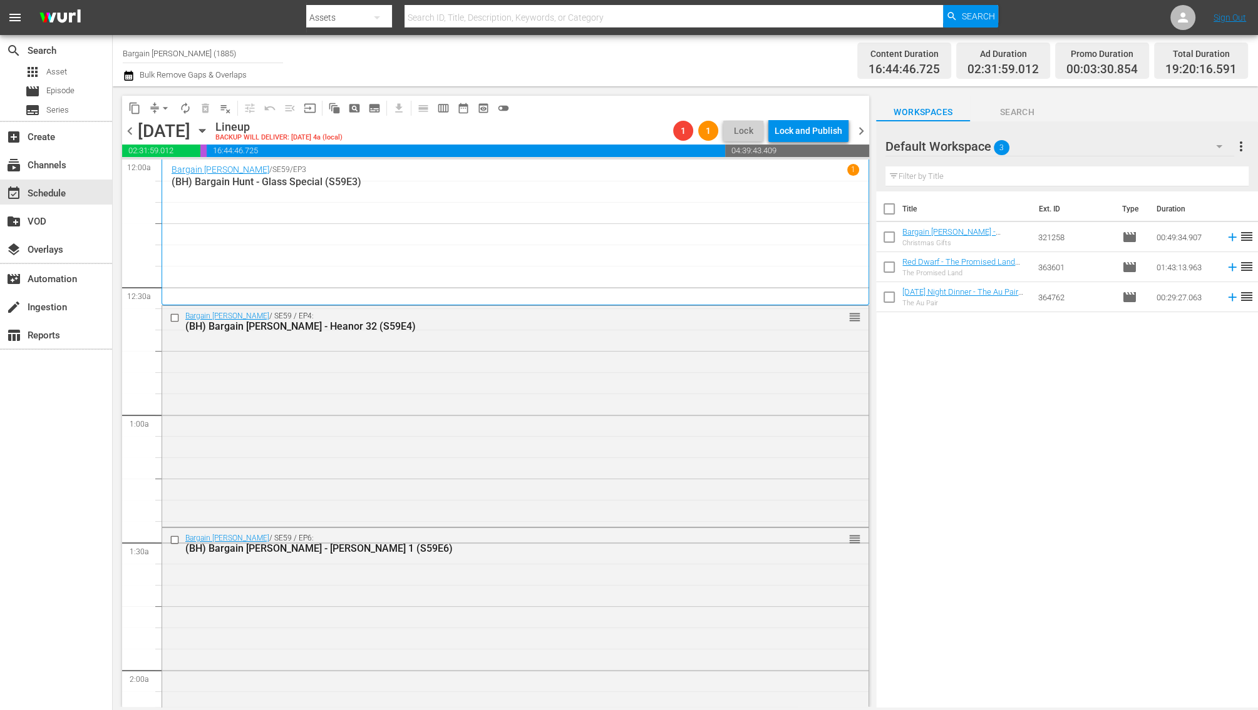
click at [857, 130] on span "chevron_right" at bounding box center [861, 131] width 16 height 16
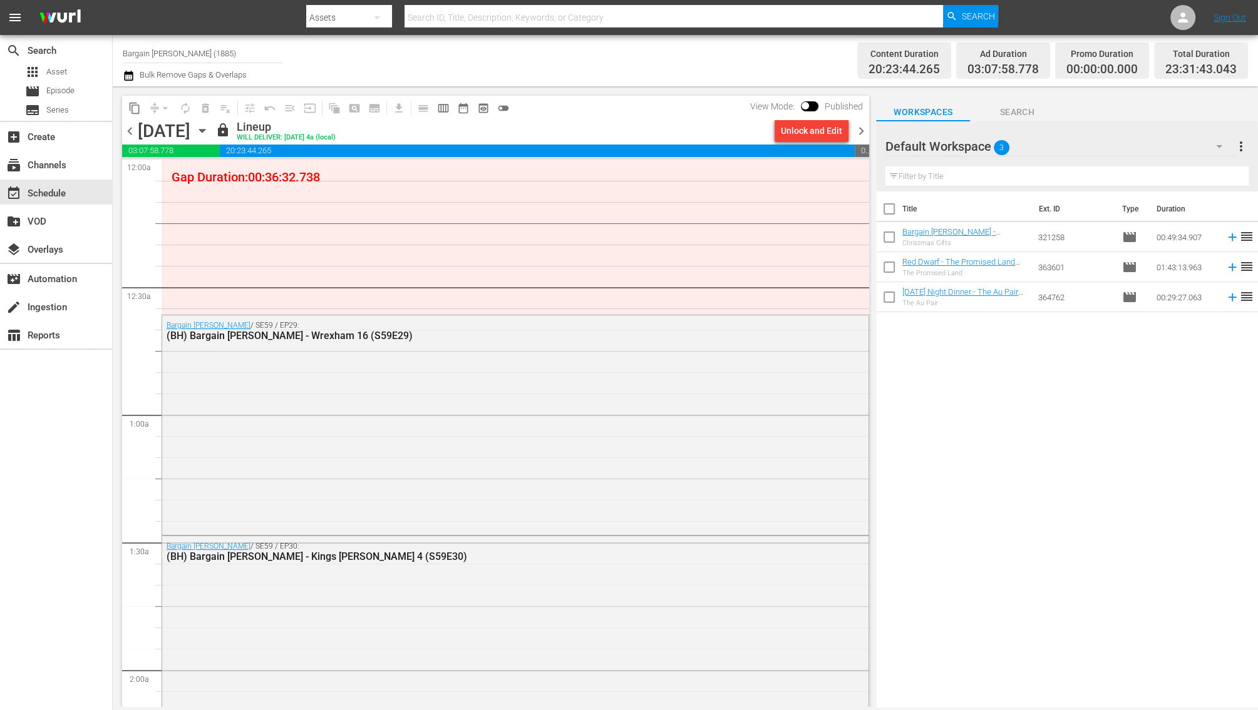
click at [130, 131] on span "chevron_left" at bounding box center [130, 131] width 16 height 16
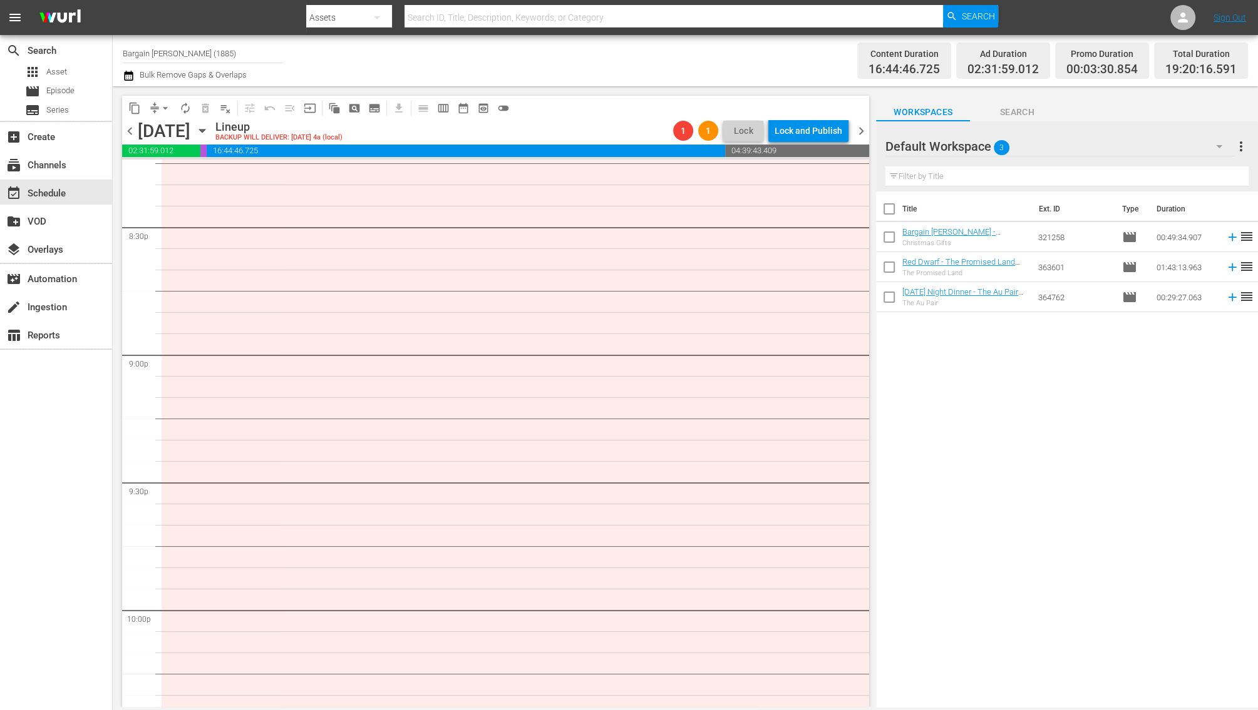
scroll to position [4997, 0]
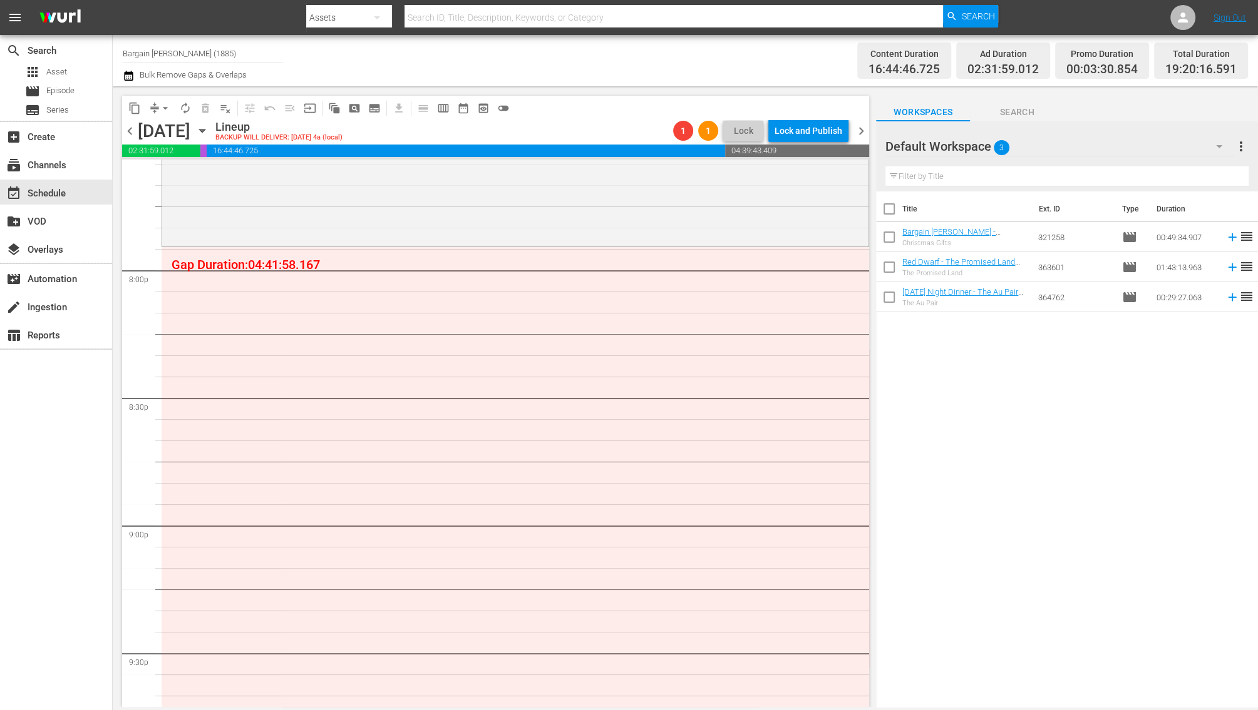
click at [130, 78] on icon "button" at bounding box center [128, 76] width 9 height 10
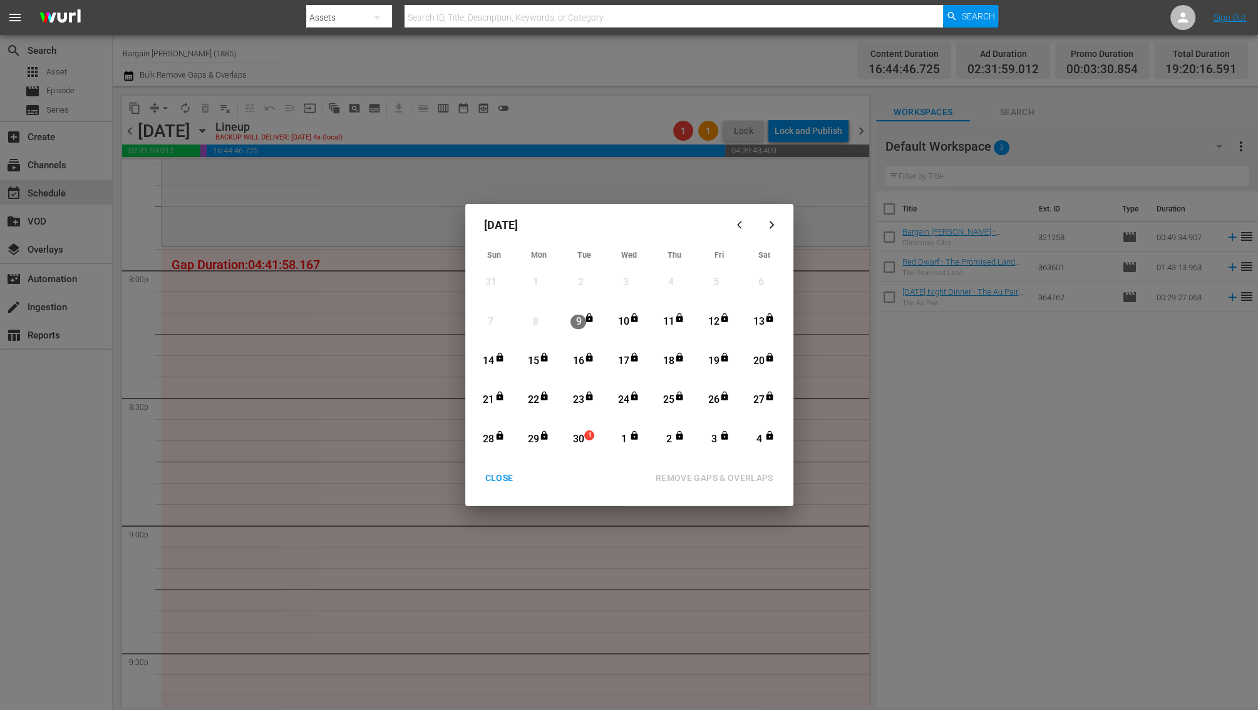
click at [582, 443] on div "30" at bounding box center [578, 440] width 16 height 14
click at [767, 225] on icon "button" at bounding box center [771, 224] width 9 height 9
click at [664, 442] on div "30" at bounding box center [668, 440] width 16 height 14
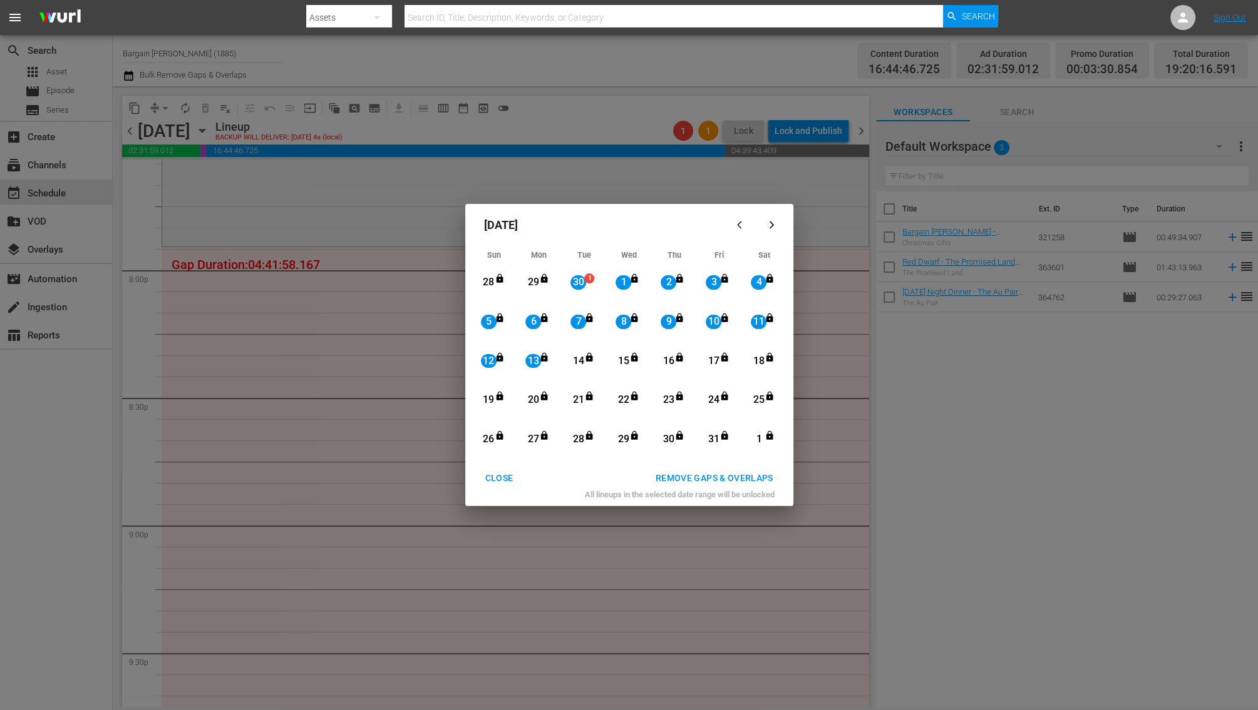
click at [682, 475] on div "REMOVE GAPS & OVERLAPS" at bounding box center [714, 479] width 138 height 16
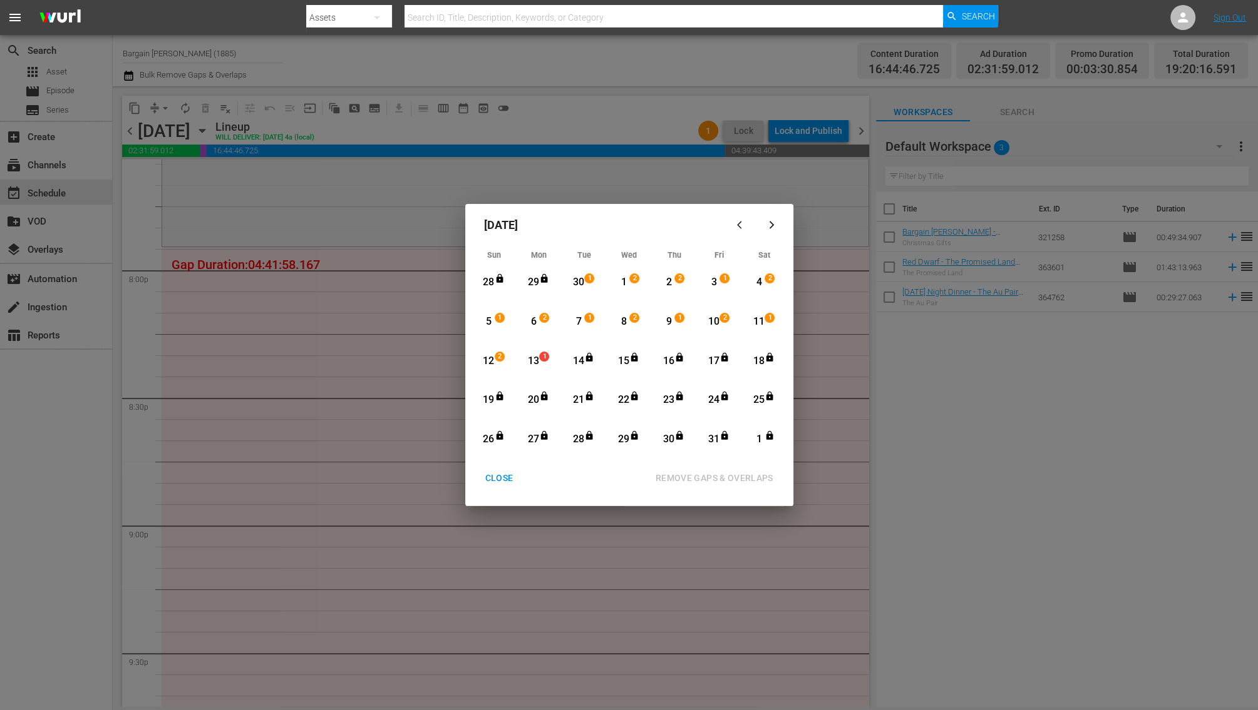
click at [508, 479] on div "CLOSE" at bounding box center [499, 479] width 48 height 16
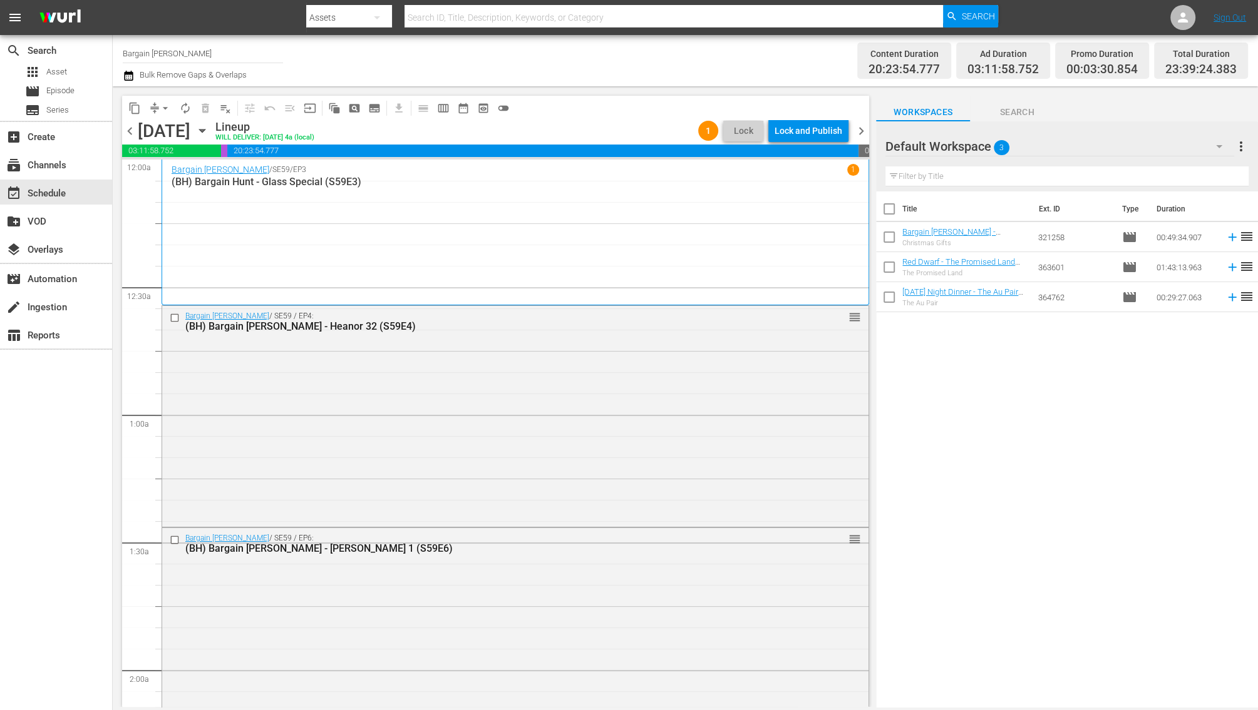
click at [795, 139] on div "Lock and Publish" at bounding box center [808, 131] width 68 height 23
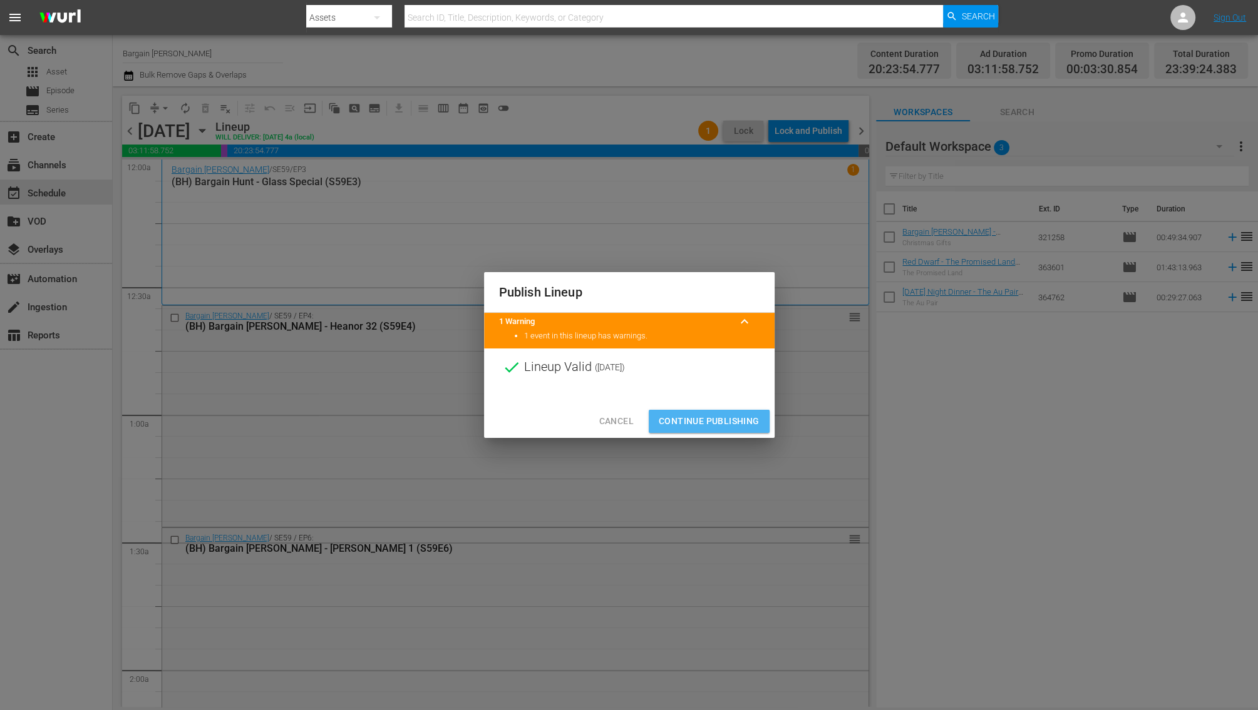
click at [734, 421] on span "Continue Publishing" at bounding box center [708, 422] width 101 height 16
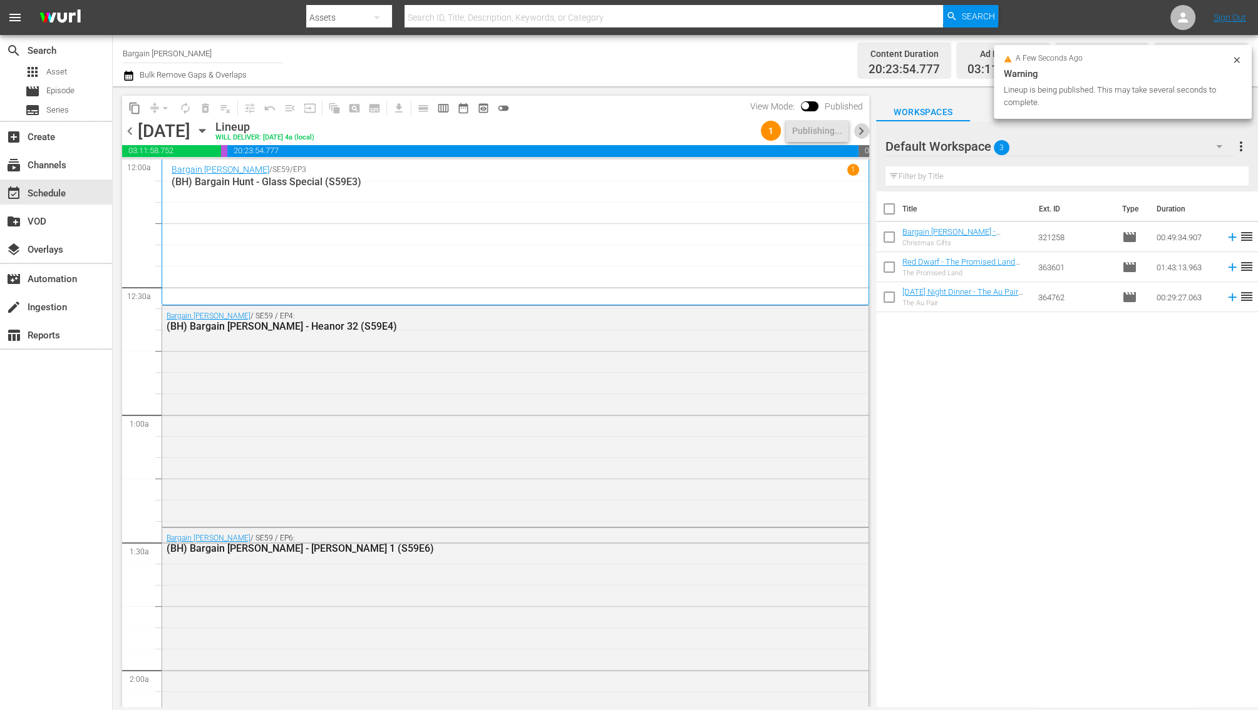
click at [857, 136] on span "chevron_right" at bounding box center [861, 131] width 16 height 16
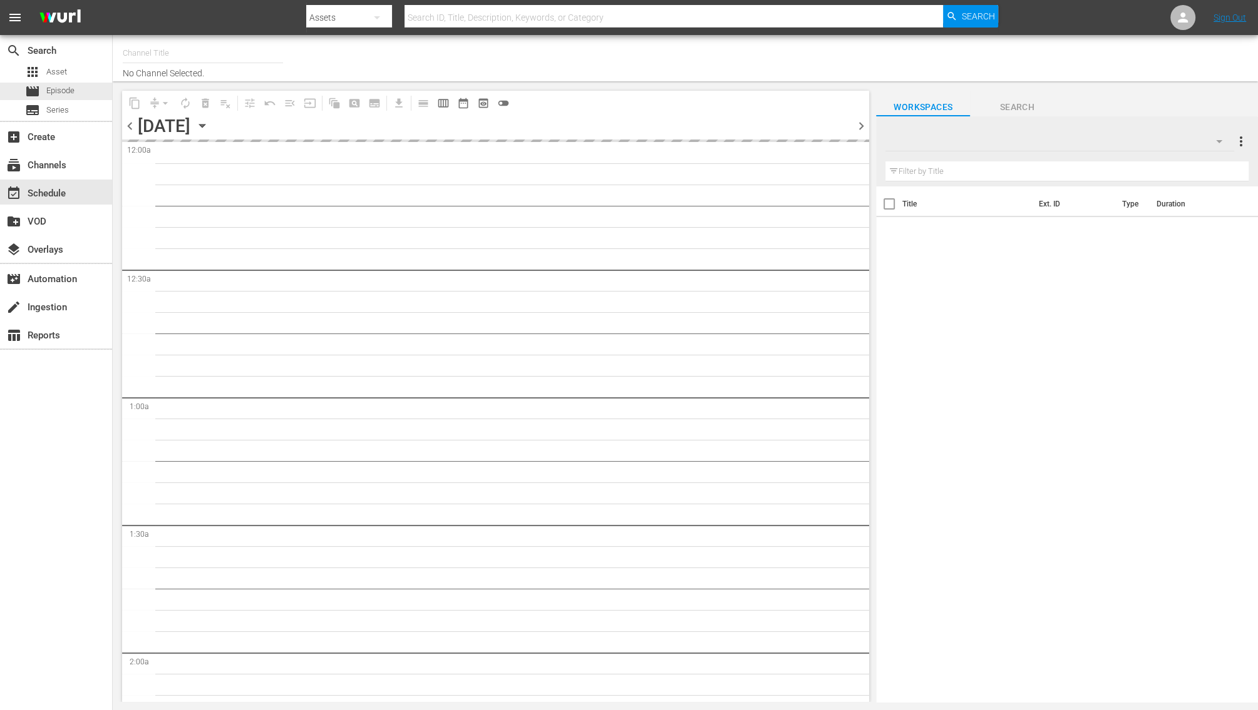
type input "Bargain [PERSON_NAME] (1885)"
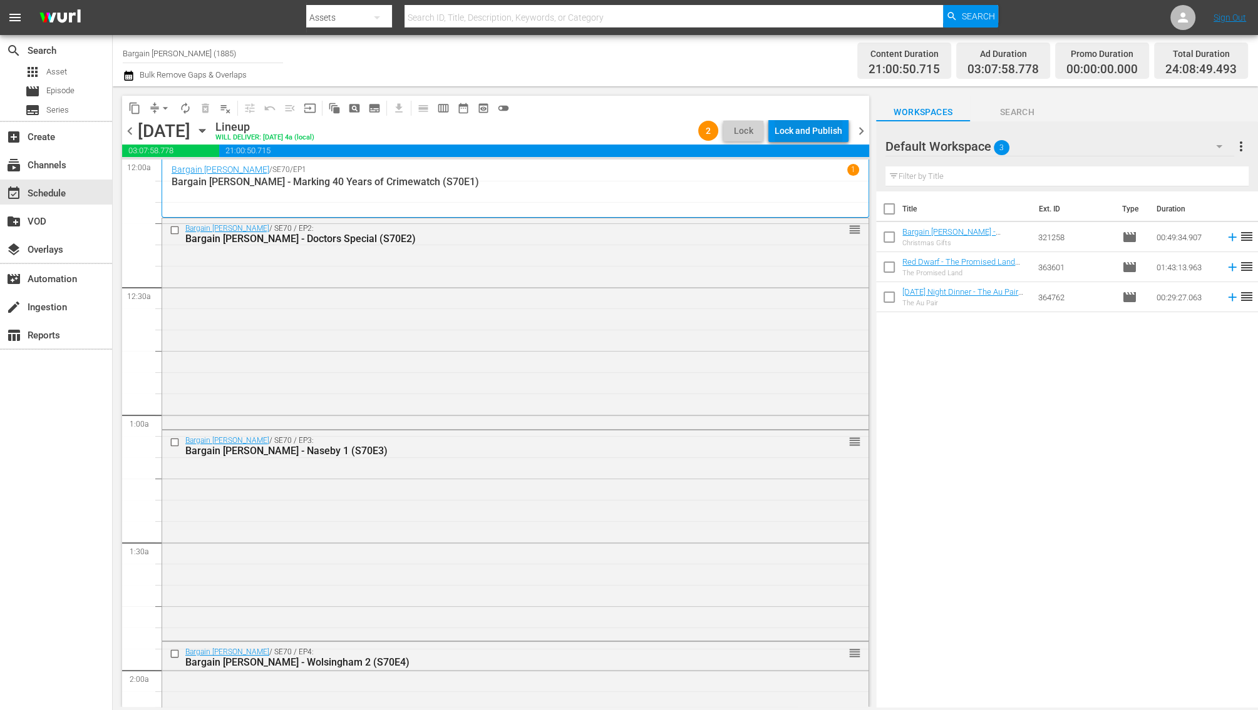
click at [802, 141] on div "Lock and Publish" at bounding box center [808, 131] width 68 height 23
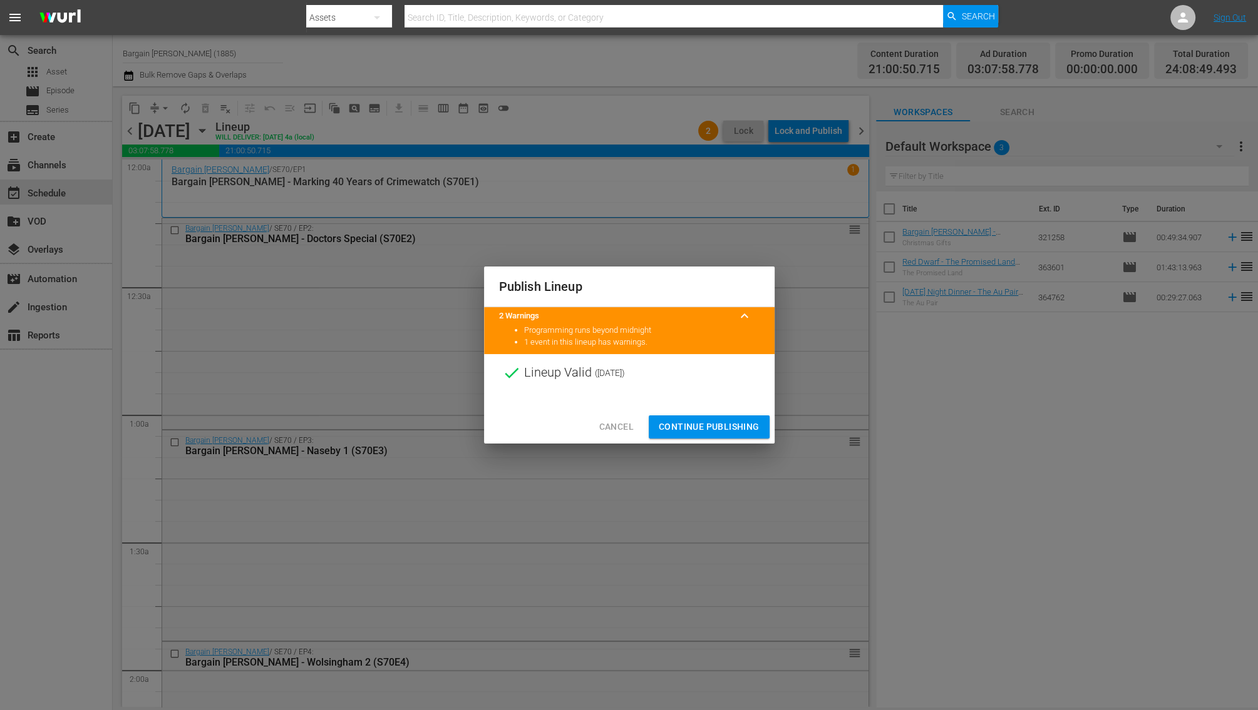
click at [734, 424] on span "Continue Publishing" at bounding box center [708, 427] width 101 height 16
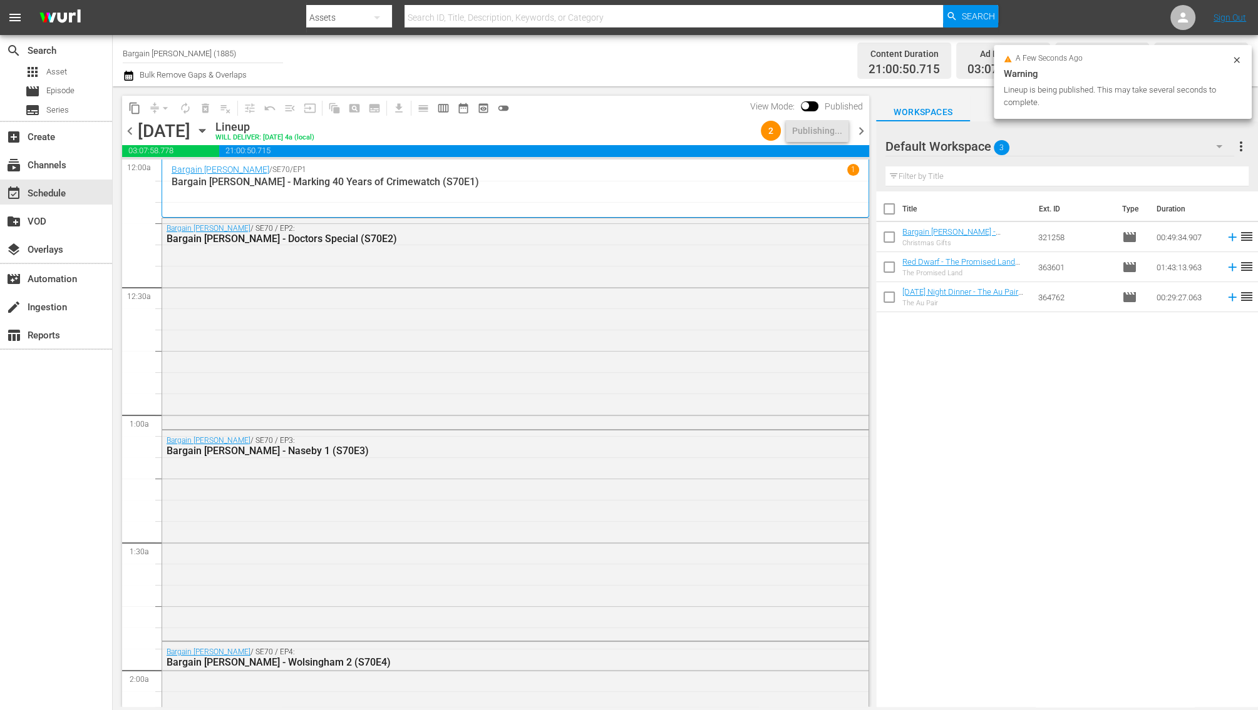
click at [864, 130] on span "chevron_right" at bounding box center [861, 131] width 16 height 16
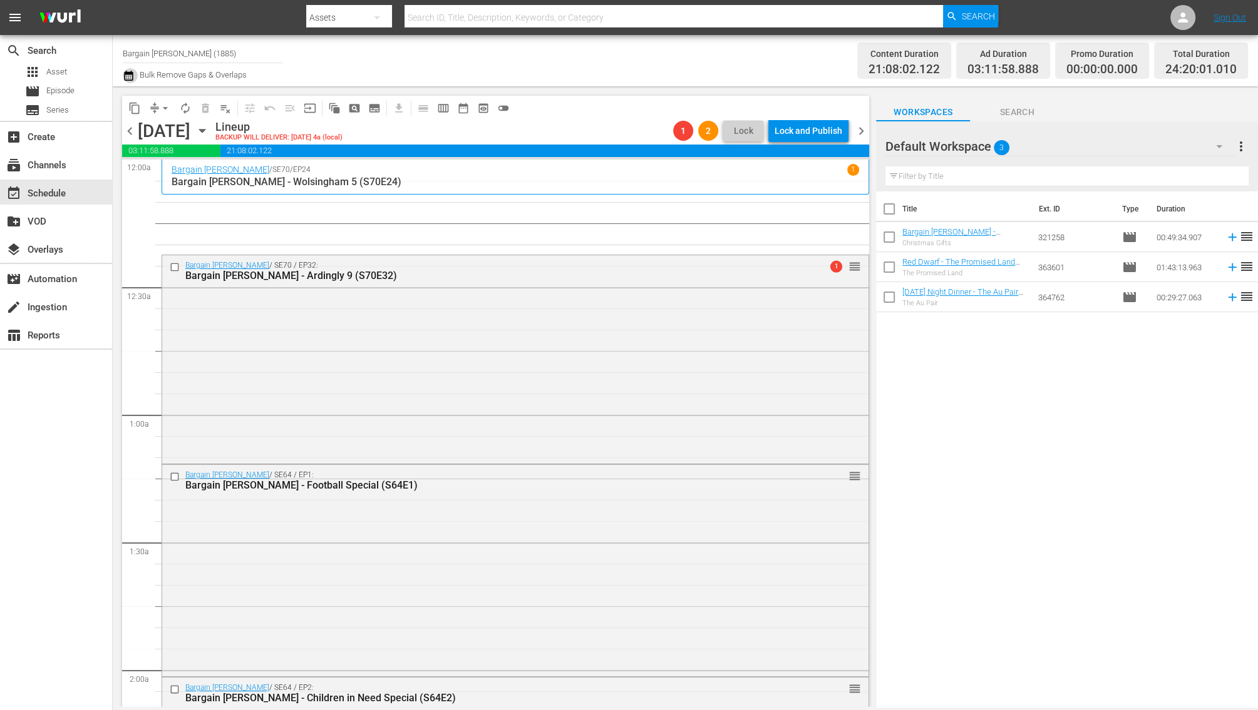
click at [129, 78] on icon "button" at bounding box center [129, 75] width 12 height 15
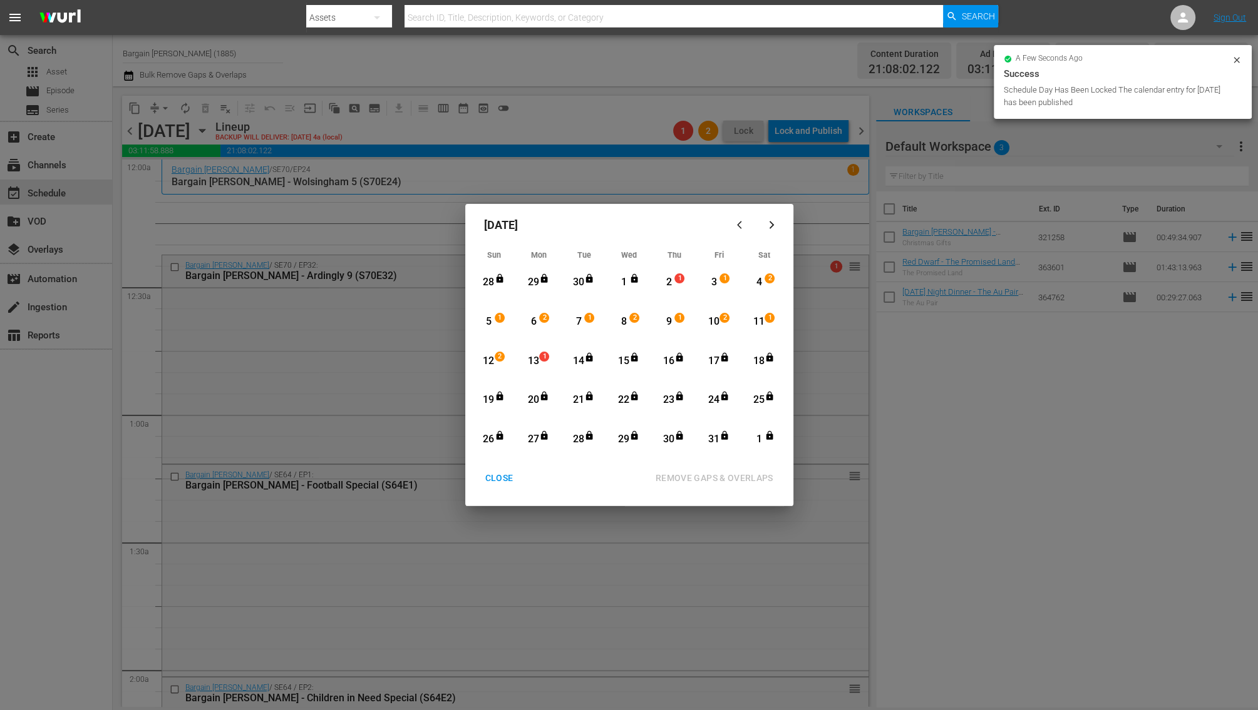
click at [663, 282] on div "2" at bounding box center [668, 282] width 16 height 14
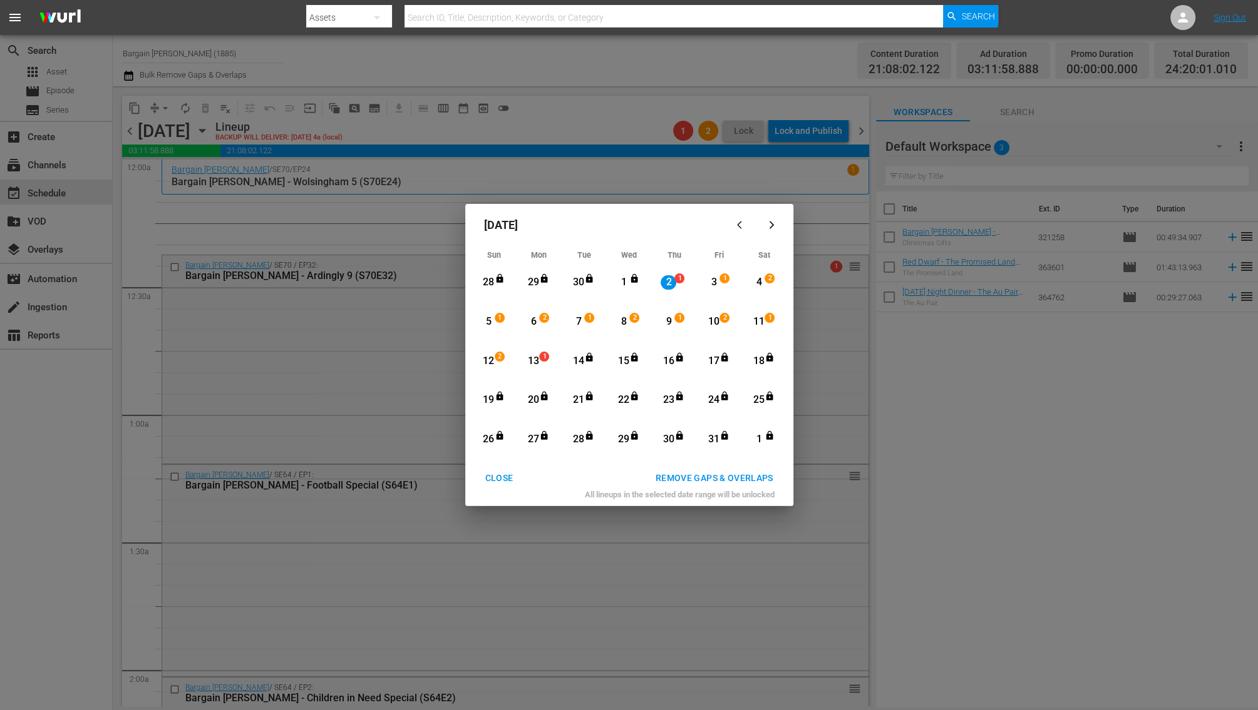
click at [541, 372] on div "13 1" at bounding box center [535, 361] width 31 height 34
click at [712, 478] on div "REMOVE GAPS & OVERLAPS" at bounding box center [714, 479] width 138 height 16
